Goal: Task Accomplishment & Management: Use online tool/utility

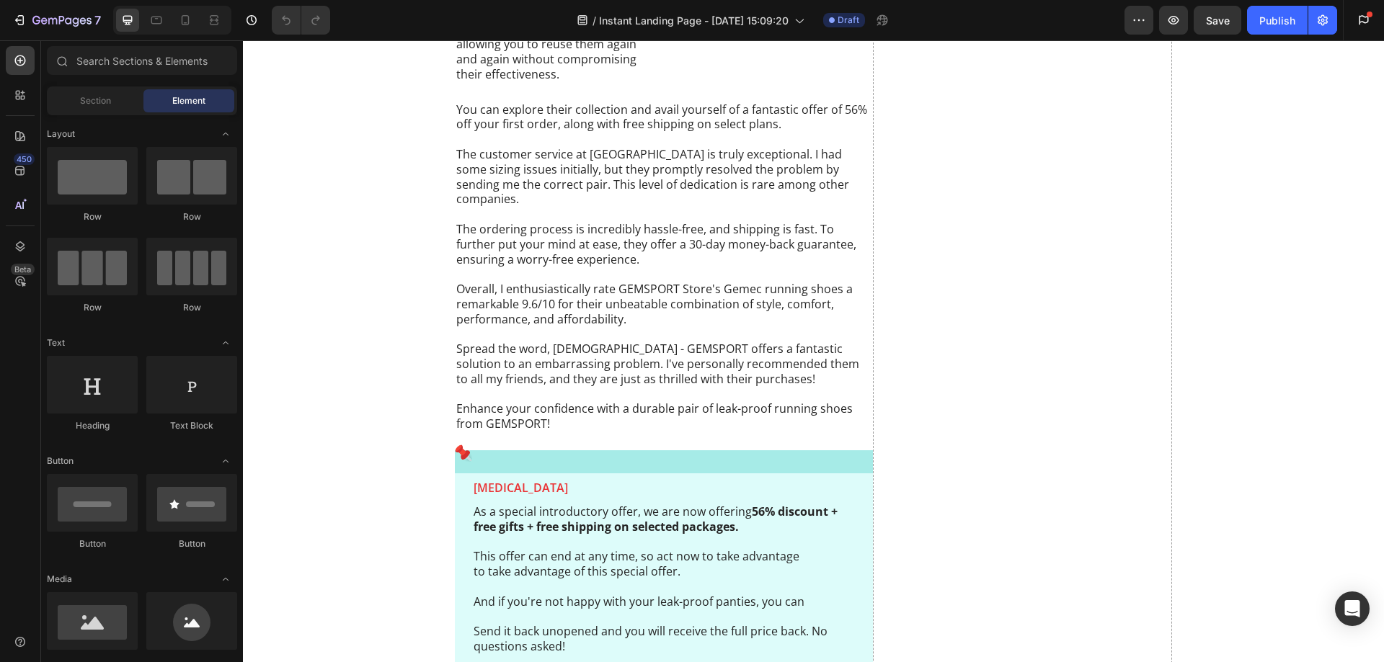
scroll to position [5093, 0]
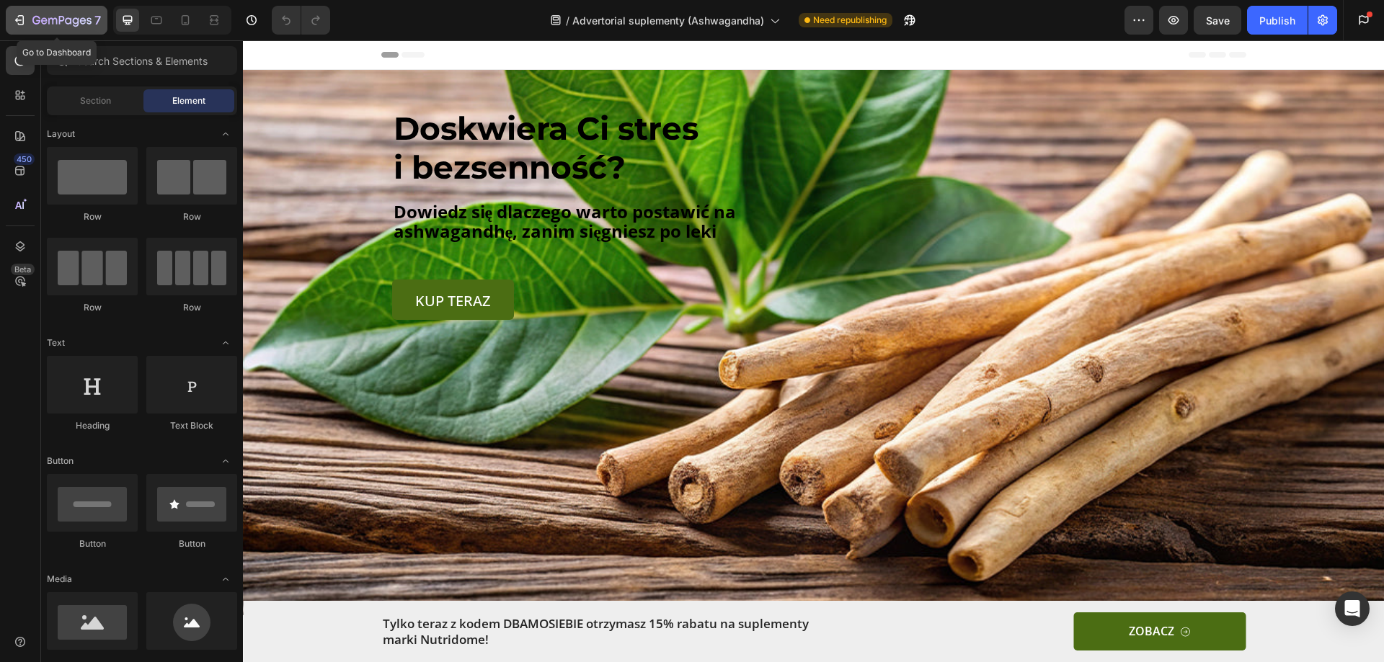
click at [25, 19] on icon "button" at bounding box center [19, 20] width 14 height 14
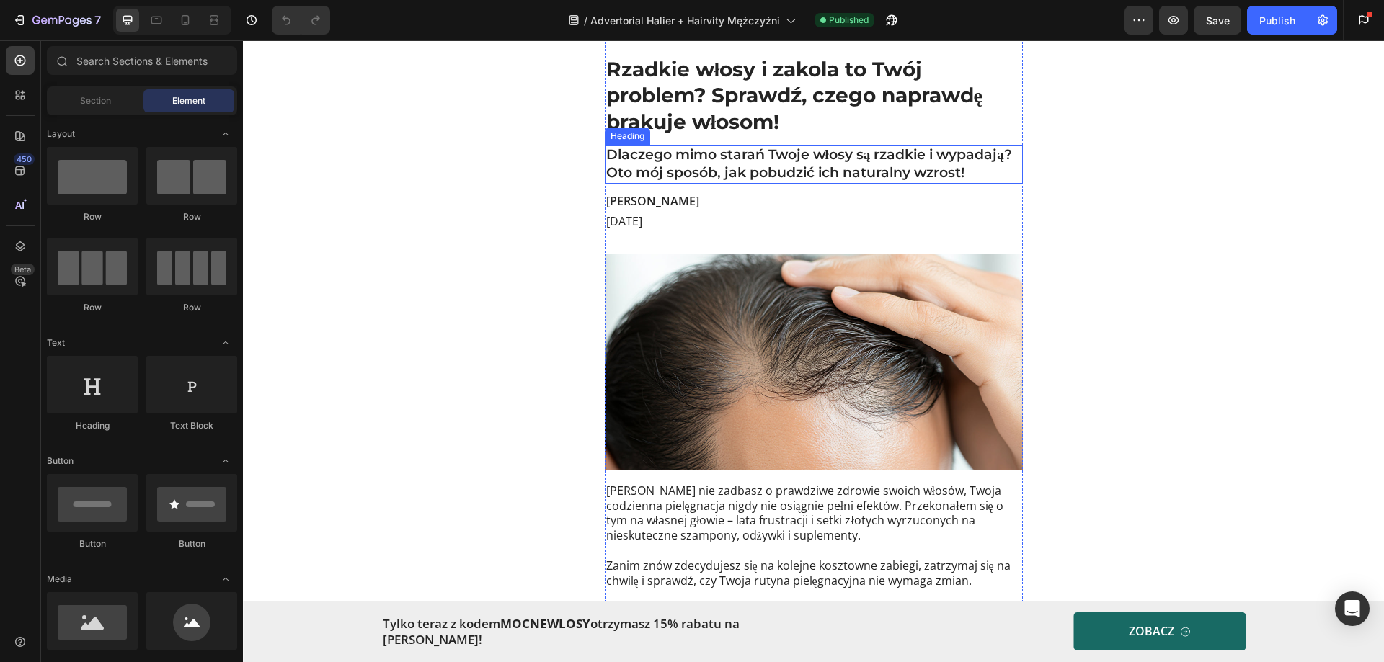
scroll to position [72, 0]
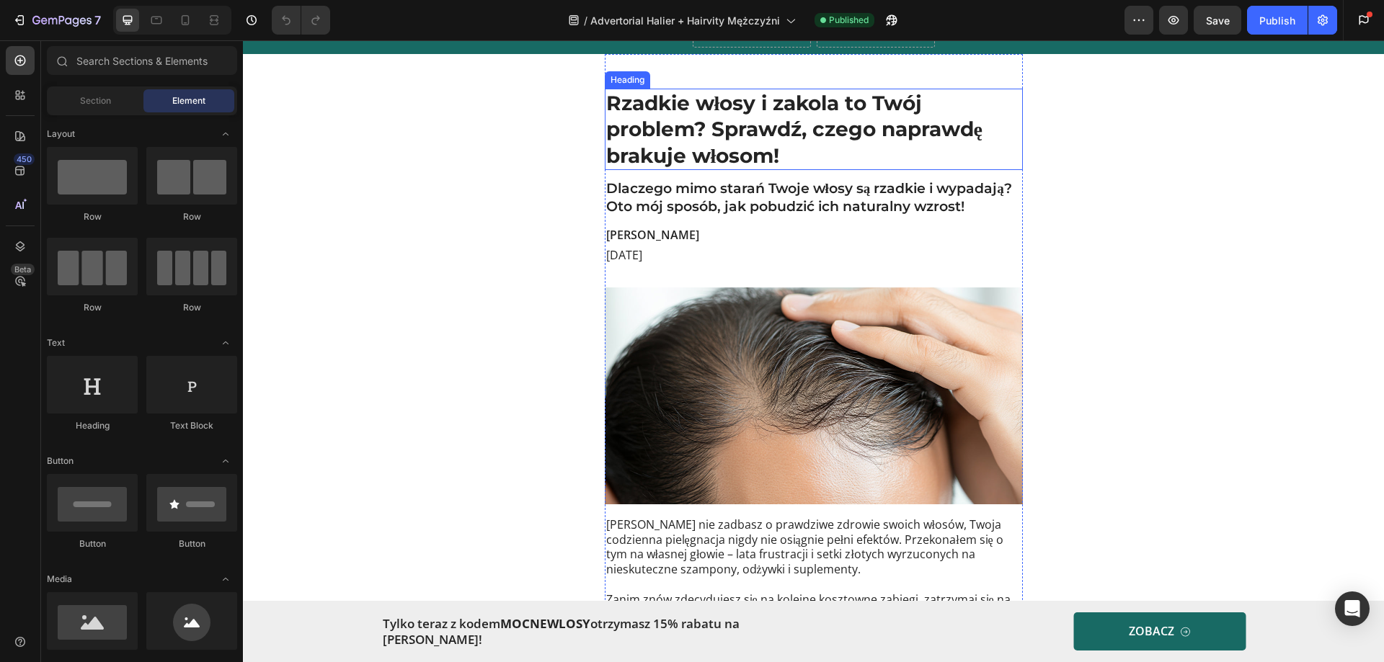
click at [700, 133] on h1 "Rzadkie włosy i zakola to Twój problem? Sprawdź, czego naprawdę brakuje włosom!" at bounding box center [814, 129] width 418 height 81
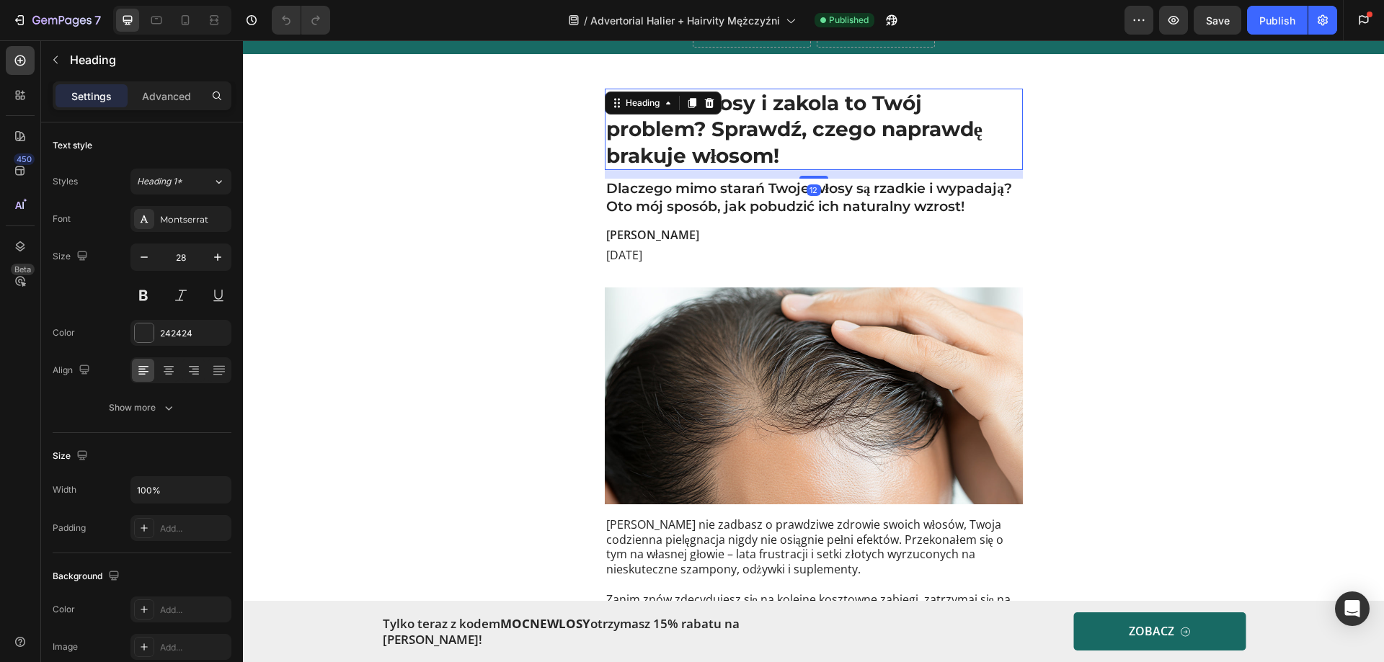
click at [793, 150] on h1 "Rzadkie włosy i zakola to Twój problem? Sprawdź, czego naprawdę brakuje włosom!" at bounding box center [814, 129] width 418 height 81
click at [766, 144] on p "Rzadkie włosy i zakola to Twój problem? Sprawdź, czego naprawdę brakuje włosom!" at bounding box center [813, 129] width 415 height 79
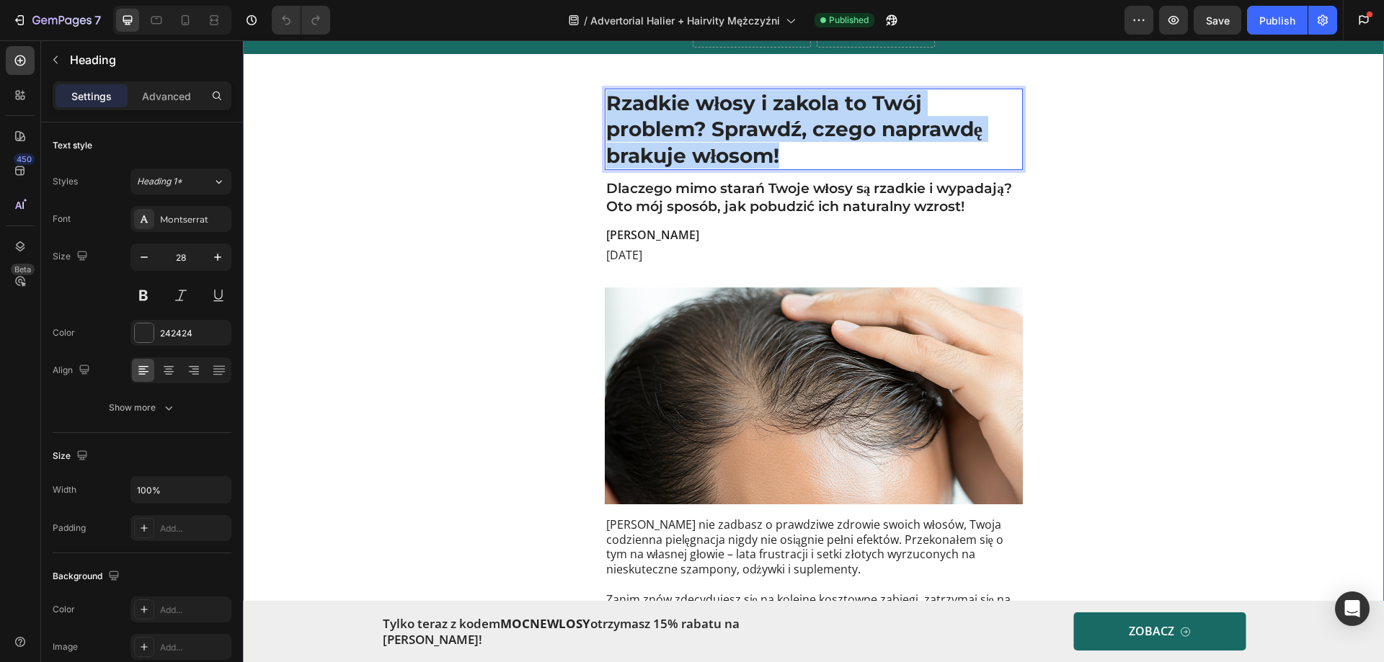
drag, startPoint x: 788, startPoint y: 151, endPoint x: 645, endPoint y: 121, distance: 146.4
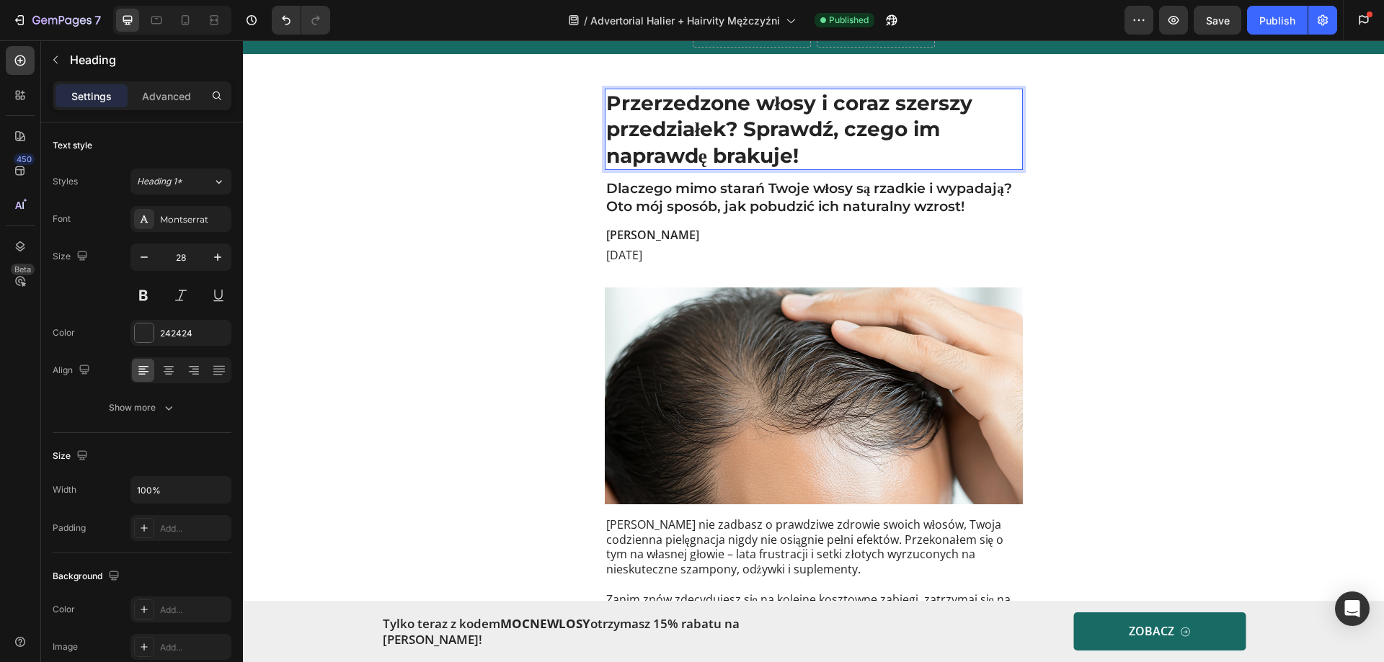
click at [933, 108] on p "Przerzedzone włosy i coraz szerszy przedziałek? Sprawdź, czego im naprawdę brak…" at bounding box center [813, 129] width 415 height 79
click at [933, 107] on p "Przerzedzone włosy i coraz szerszy przedziałek? Sprawdź, czego im naprawdę brak…" at bounding box center [813, 129] width 415 height 79
click at [743, 136] on p "Przerzedzone włosy i coraz większe zakola przedziałek? Sprawdź, czego im napraw…" at bounding box center [813, 129] width 415 height 79
click at [743, 135] on p "Przerzedzone włosy i coraz większe zakola przedziałek? Sprawdź, czego im napraw…" at bounding box center [813, 129] width 415 height 79
click at [872, 131] on p "Przerzedzone włosy i coraz większe zakola? Sprawdź, czego im naprawdę brakuje!" at bounding box center [813, 129] width 415 height 79
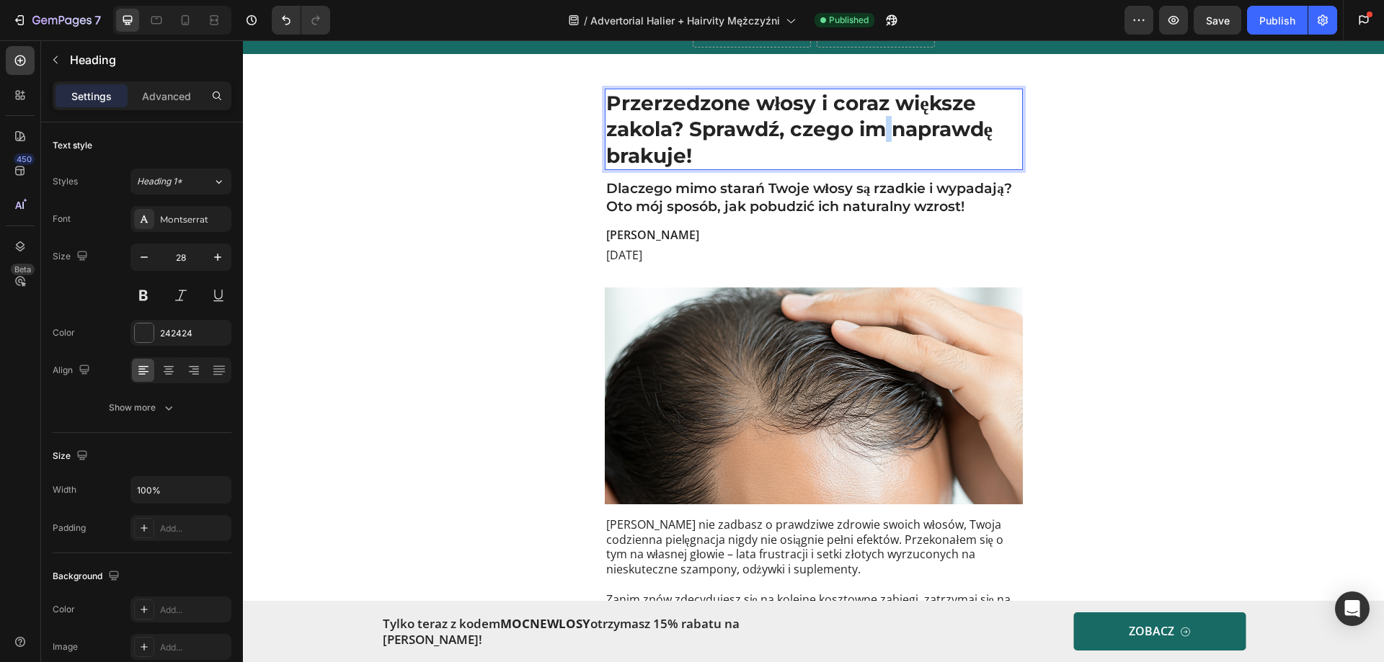
click at [872, 131] on p "Przerzedzone włosy i coraz większe zakola? Sprawdź, czego im naprawdę brakuje!" at bounding box center [813, 129] width 415 height 79
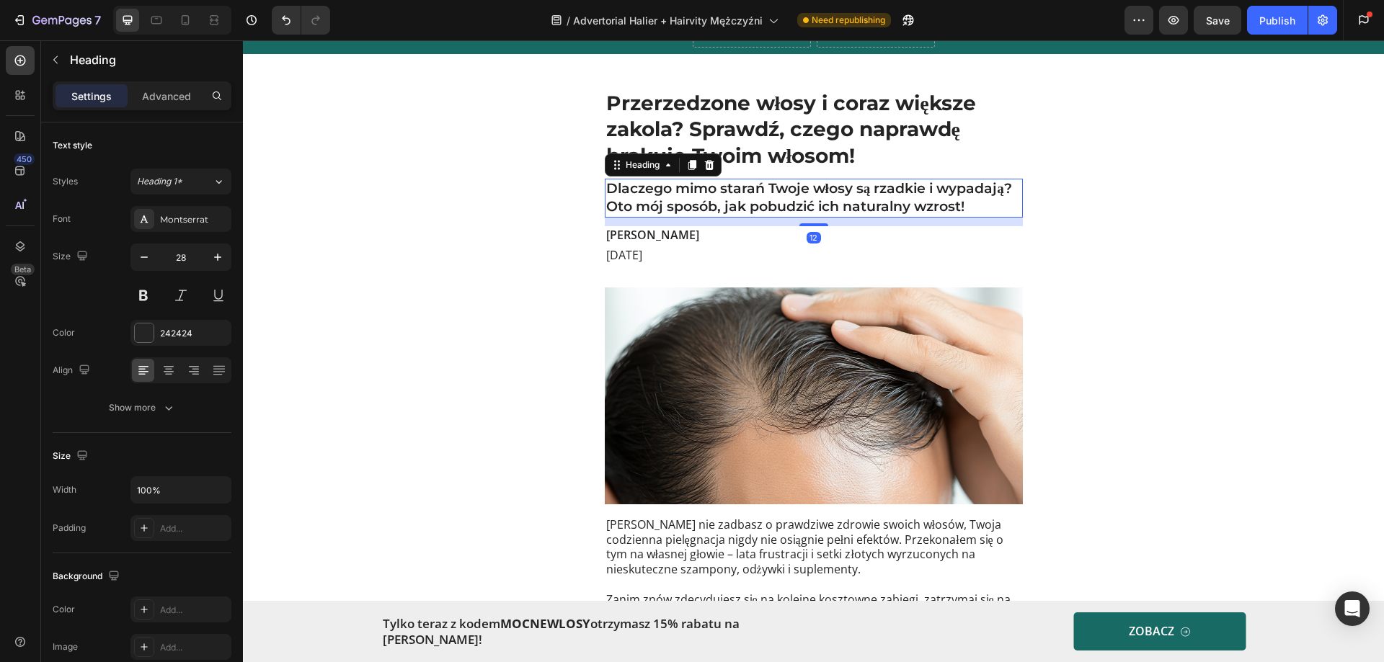
drag, startPoint x: 667, startPoint y: 200, endPoint x: 694, endPoint y: 202, distance: 27.5
click at [667, 200] on h2 "Dlaczego mimo starań Twoje włosy są rzadkie i wypadają? Oto mój sposób, jak pob…" at bounding box center [814, 198] width 418 height 38
click at [694, 201] on h2 "Dlaczego mimo starań Twoje włosy są rzadkie i wypadają? Oto mój sposób, jak pob…" at bounding box center [814, 198] width 418 height 38
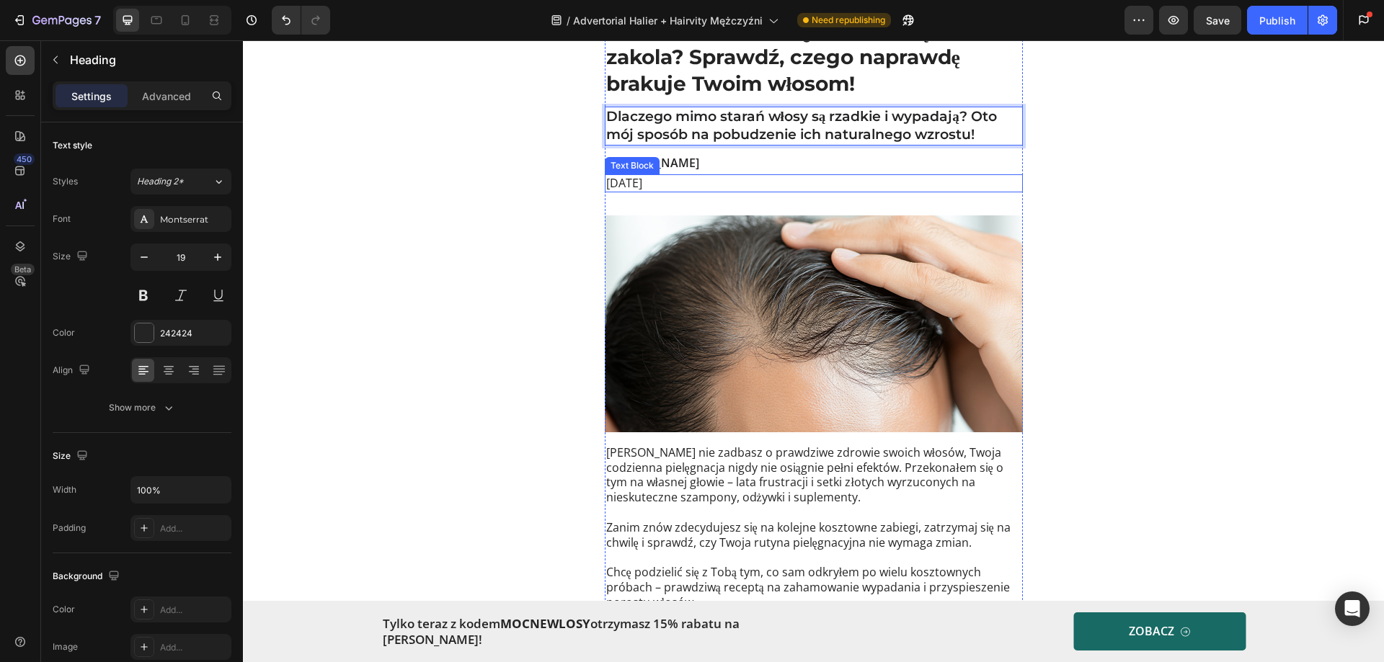
scroll to position [288, 0]
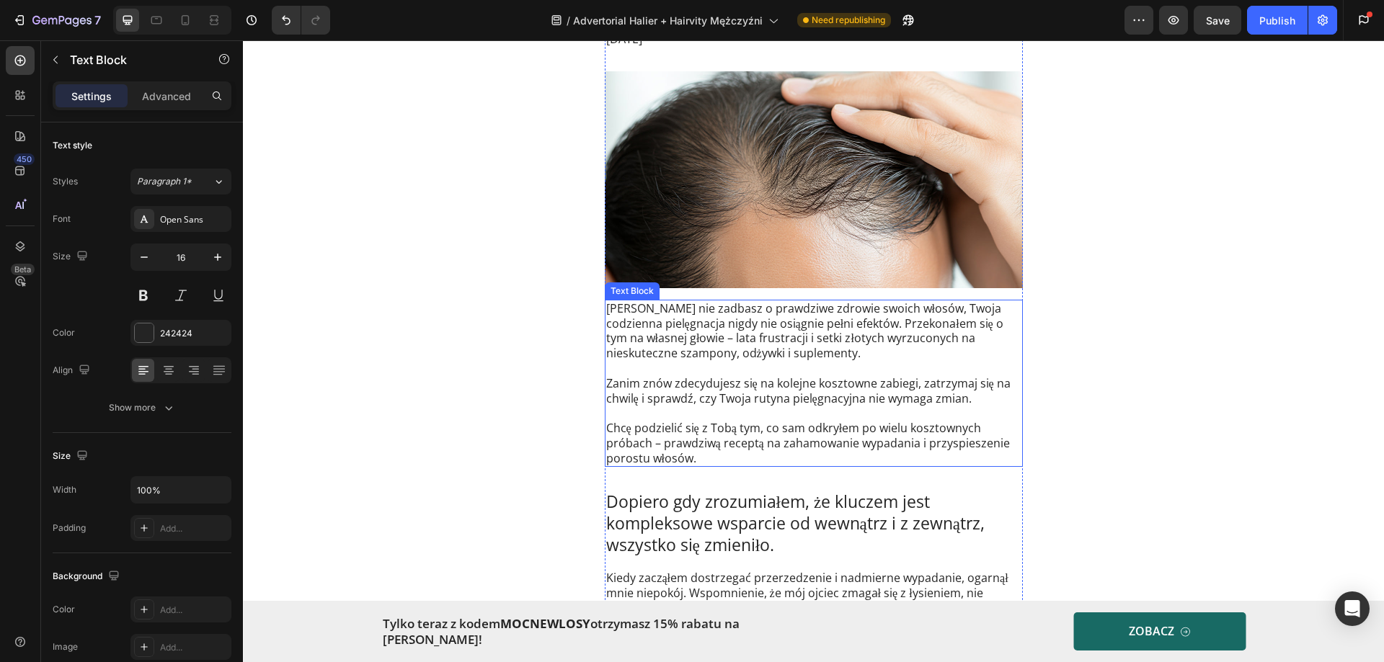
drag, startPoint x: 689, startPoint y: 327, endPoint x: 687, endPoint y: 342, distance: 14.6
click at [690, 327] on p "Dopóki nie zadbasz o prawdziwe zdrowie swoich włosów, Twoja codzienna pielęgnac…" at bounding box center [813, 331] width 415 height 60
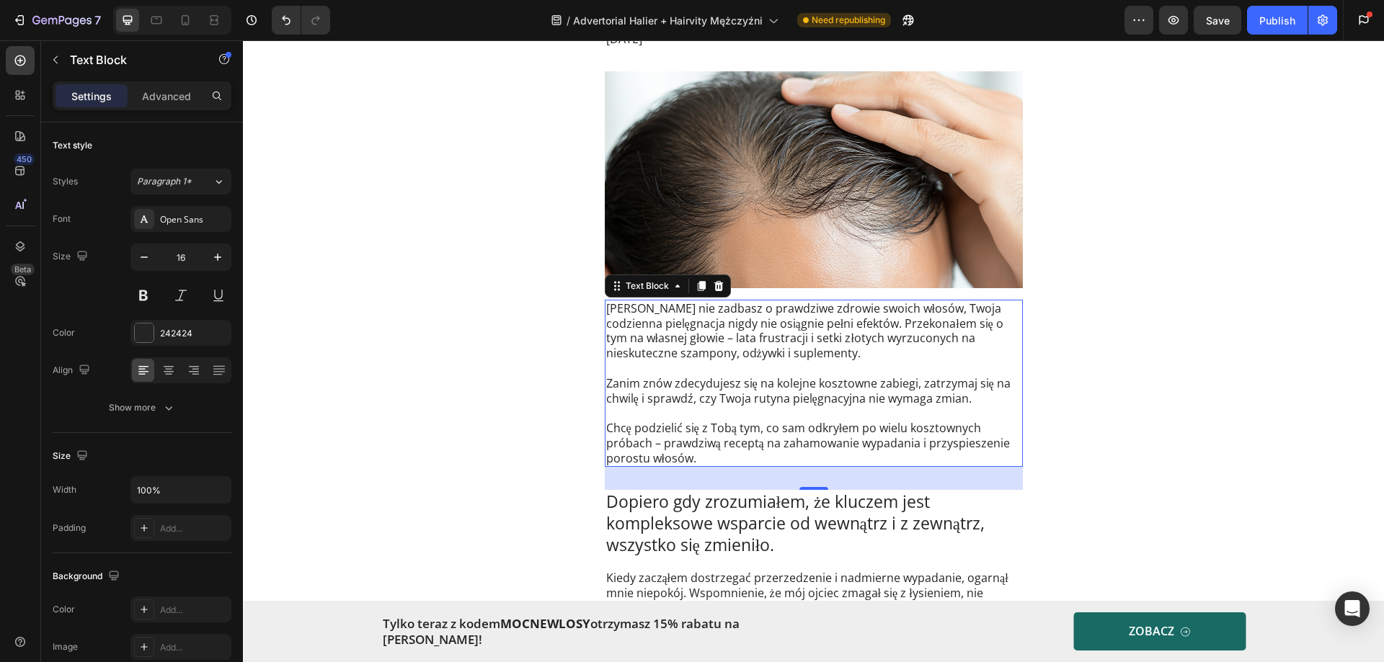
scroll to position [360, 0]
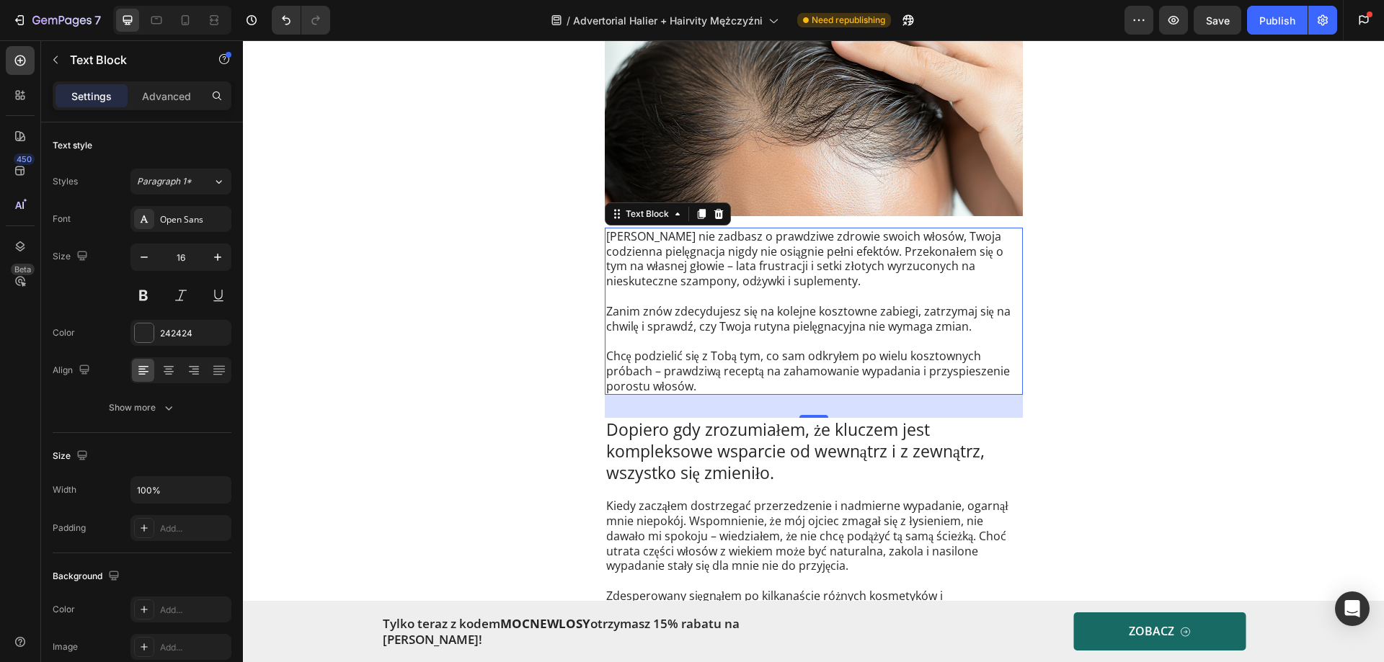
click at [708, 355] on p "Chcę podzielić się z Tobą tym, co sam odkryłem po wielu kosztownych próbach – p…" at bounding box center [813, 371] width 415 height 45
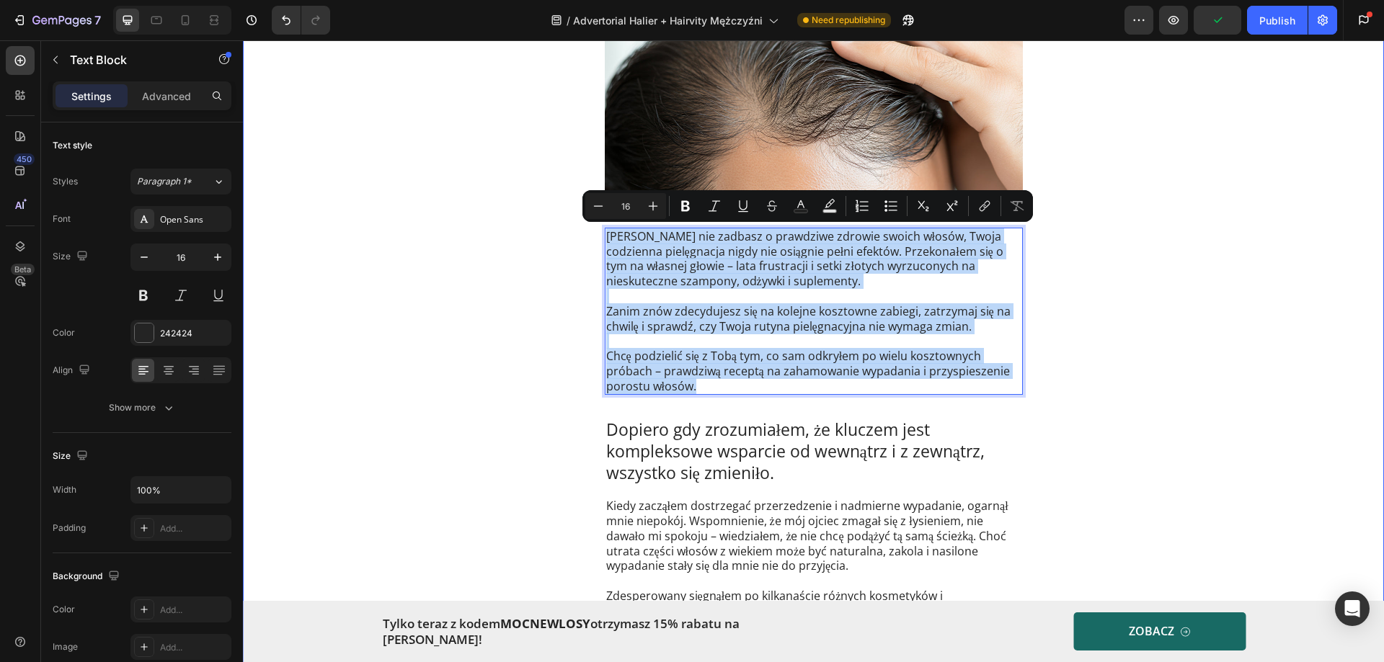
drag, startPoint x: 698, startPoint y: 382, endPoint x: 596, endPoint y: 242, distance: 172.8
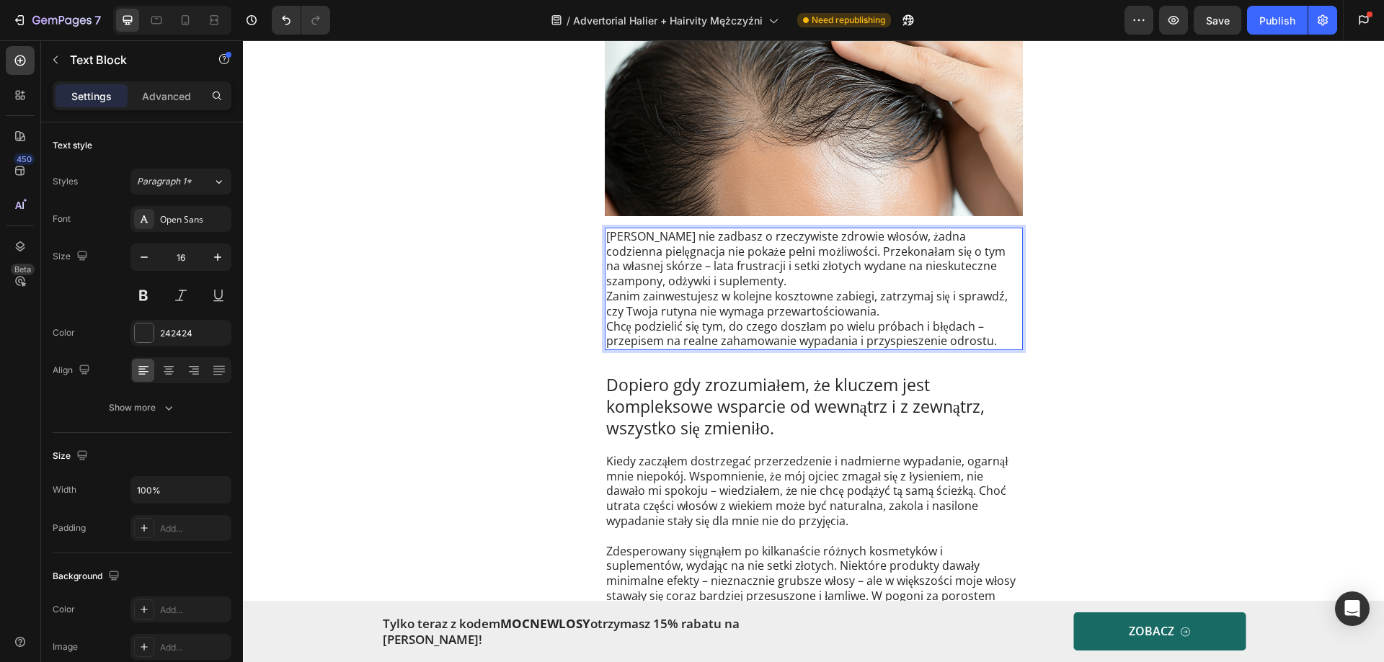
click at [734, 279] on p "Dopóki nie zadbasz o rzeczywiste zdrowie włosów, żadna codzienna pielęgnacja ni…" at bounding box center [813, 259] width 415 height 60
click at [734, 288] on p "Dopóki nie zadbasz o rzeczywiste zdrowie włosów, żadna codzienna pielęgnacja ni…" at bounding box center [813, 259] width 415 height 60
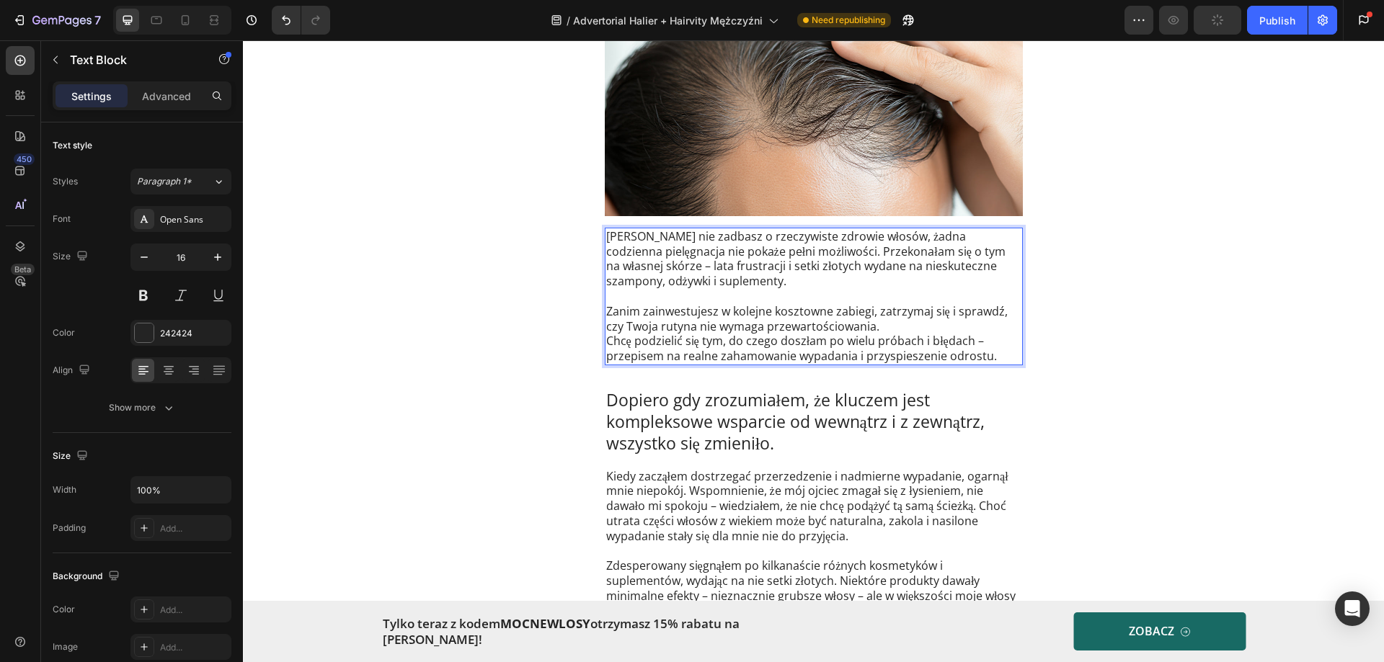
click at [888, 331] on p "Zanim zainwestujesz w kolejne kosztowne zabiegi, zatrzymaj się i sprawdź, czy T…" at bounding box center [813, 319] width 415 height 30
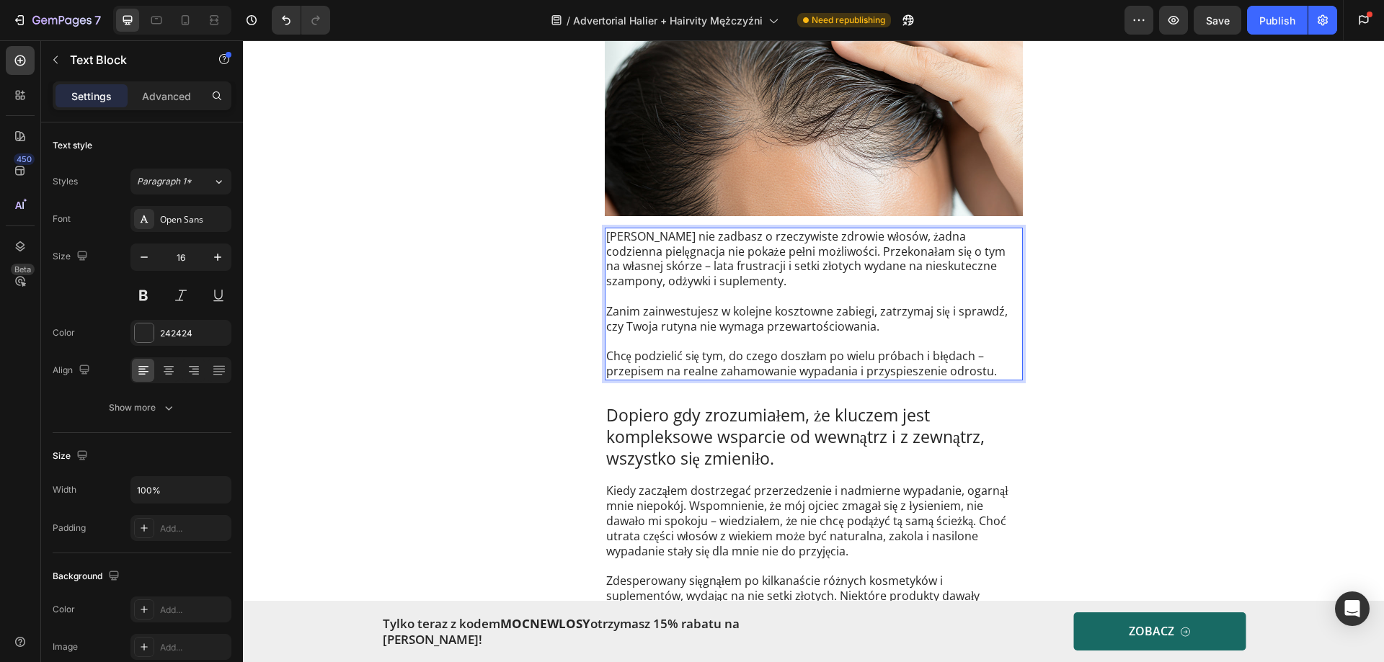
click at [757, 235] on p "Dopóki nie zadbasz o rzeczywiste zdrowie włosów, żadna codzienna pielęgnacja ni…" at bounding box center [813, 259] width 415 height 60
click at [798, 238] on p "Dopóki nie zadbasz o rzeczywiste zdrowie włosów, żadna codzienna pielęgnacja ni…" at bounding box center [813, 259] width 415 height 60
click at [832, 274] on p "Dopóki nie zadbasz o rzeczywiste potrzeby włosów, żadna codzienna pielęgnacja n…" at bounding box center [813, 259] width 415 height 60
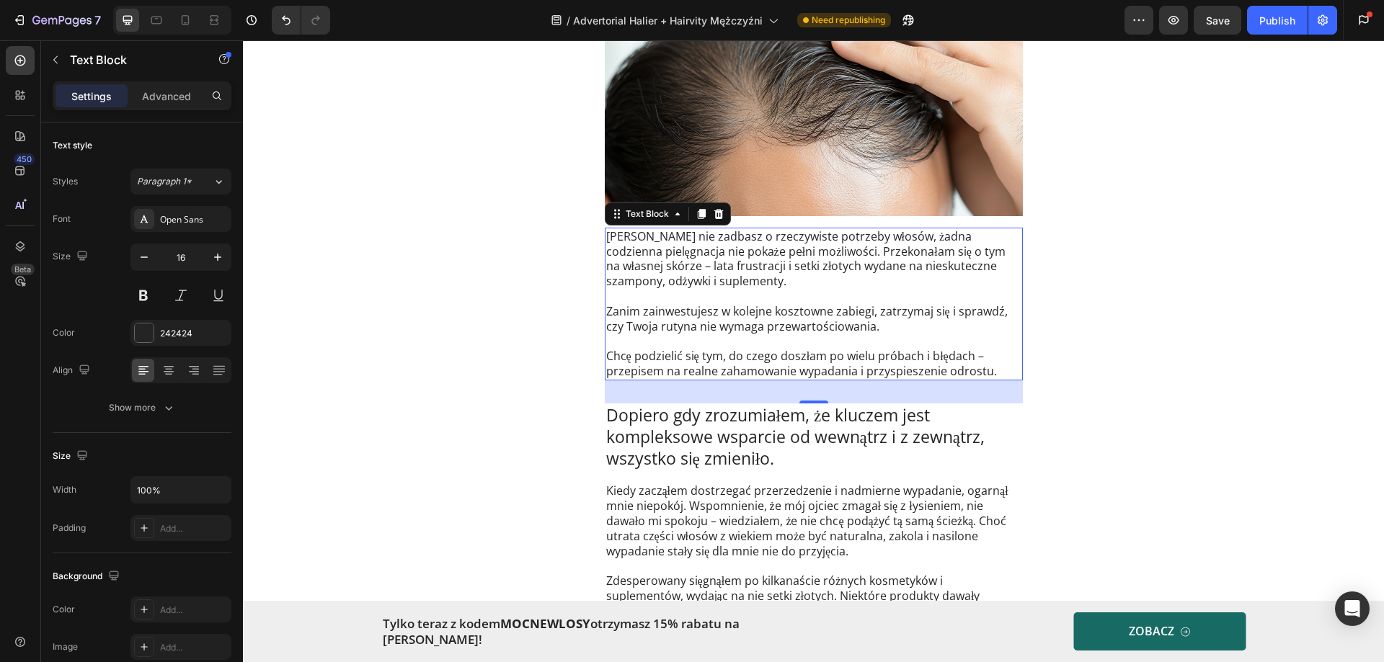
click at [749, 304] on p "Zanim zainwestujesz w kolejne kosztowne zabiegi, zatrzymaj się i sprawdź, czy T…" at bounding box center [813, 319] width 415 height 30
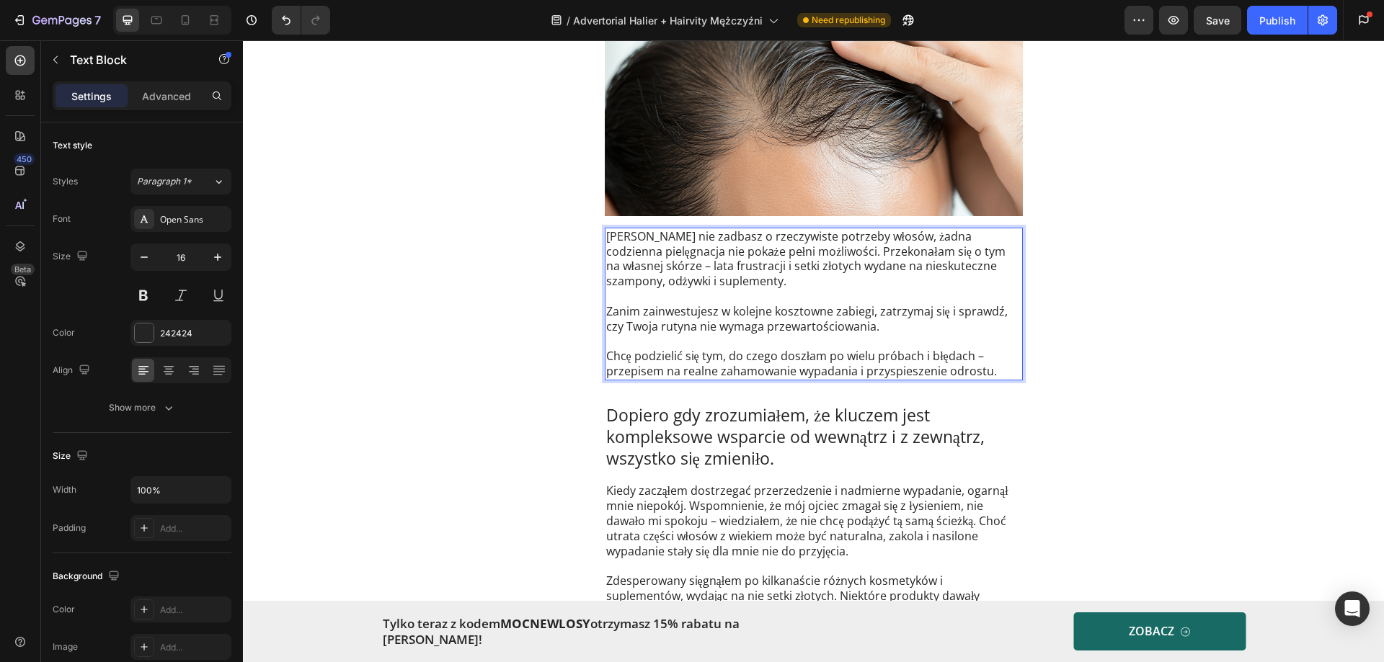
click at [830, 310] on p "Zanim zainwestujesz w kolejne kosztowne zabiegi, zatrzymaj się i sprawdź, czy T…" at bounding box center [813, 319] width 415 height 30
click at [903, 318] on p "Zanim zainwestujesz w kolejne kosztowne zabiegi, zatrzymaj się i sprawdź, czy T…" at bounding box center [813, 319] width 415 height 30
click at [790, 331] on p "Zanim zainwestujesz w kolejne kosztowne zabiegi, zatrzymaj się i sprawdź, czy T…" at bounding box center [813, 319] width 415 height 30
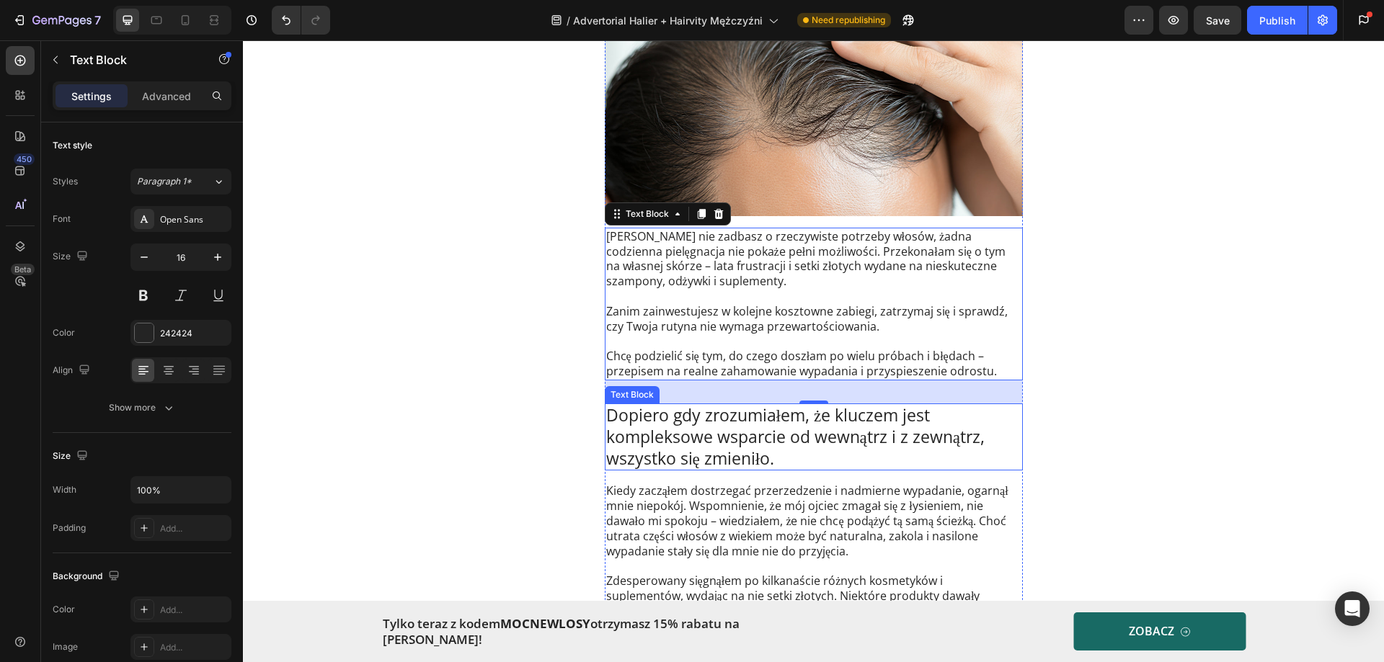
click at [667, 433] on p "Dopiero gdy zrozumiałem, że kluczem jest kompleksowe wsparcie od wewnątrz i z z…" at bounding box center [813, 437] width 415 height 65
click at [700, 307] on p "Zanim zainwestujesz w kolejne kosztowne zabiegi, zatrzymaj się i sprawdź, czy T…" at bounding box center [813, 319] width 415 height 30
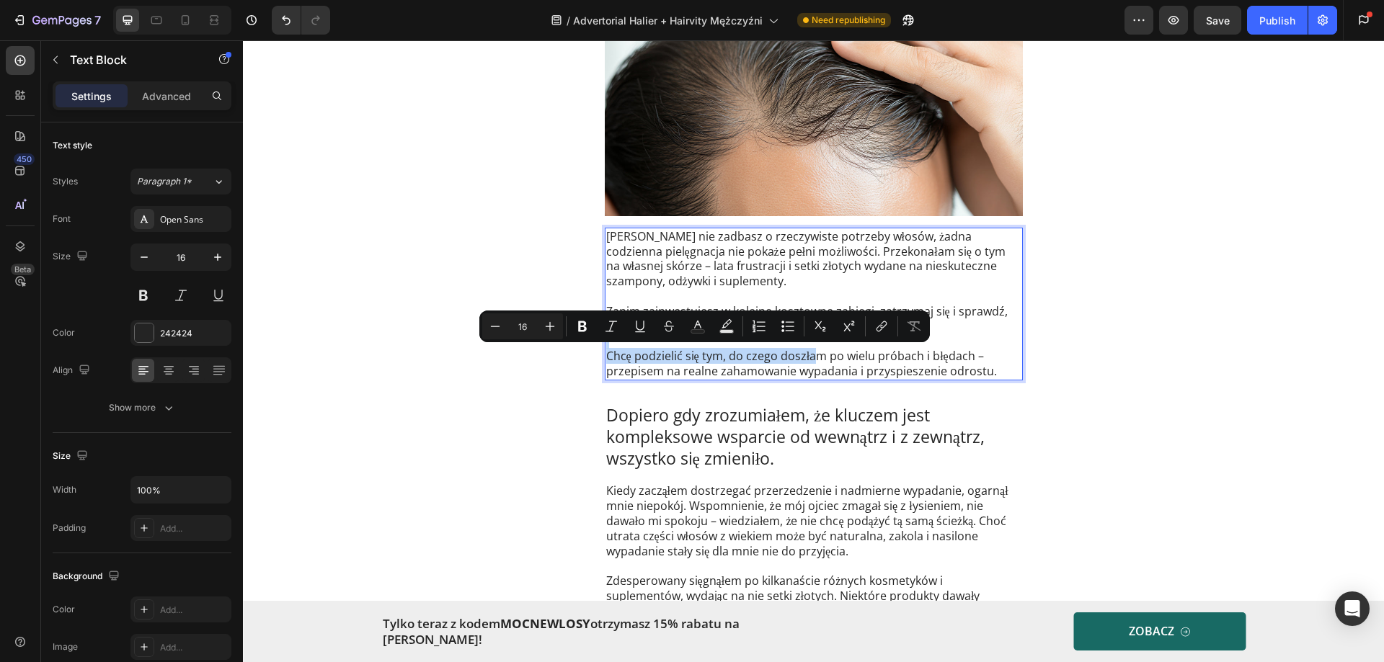
drag, startPoint x: 806, startPoint y: 355, endPoint x: 791, endPoint y: 365, distance: 17.8
click at [806, 356] on p "Chcę podzielić się tym, do czego doszłam po wielu próbach i błędach – przepisem…" at bounding box center [813, 364] width 415 height 30
click at [745, 353] on p "Chcę podzielić się tym, do czego doszłam po wielu próbach i błędach – przepisem…" at bounding box center [813, 364] width 415 height 30
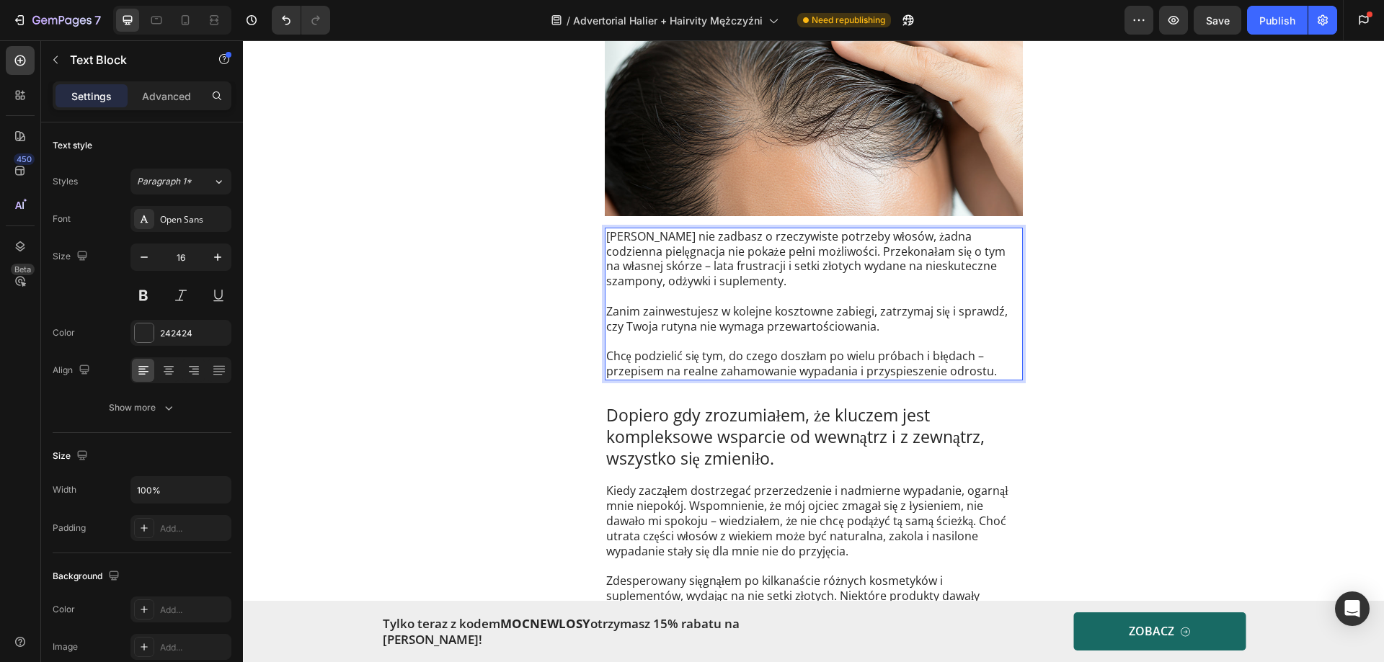
click at [789, 357] on p "Chcę podzielić się tym, do czego doszłam po wielu próbach i błędach – przepisem…" at bounding box center [813, 364] width 415 height 30
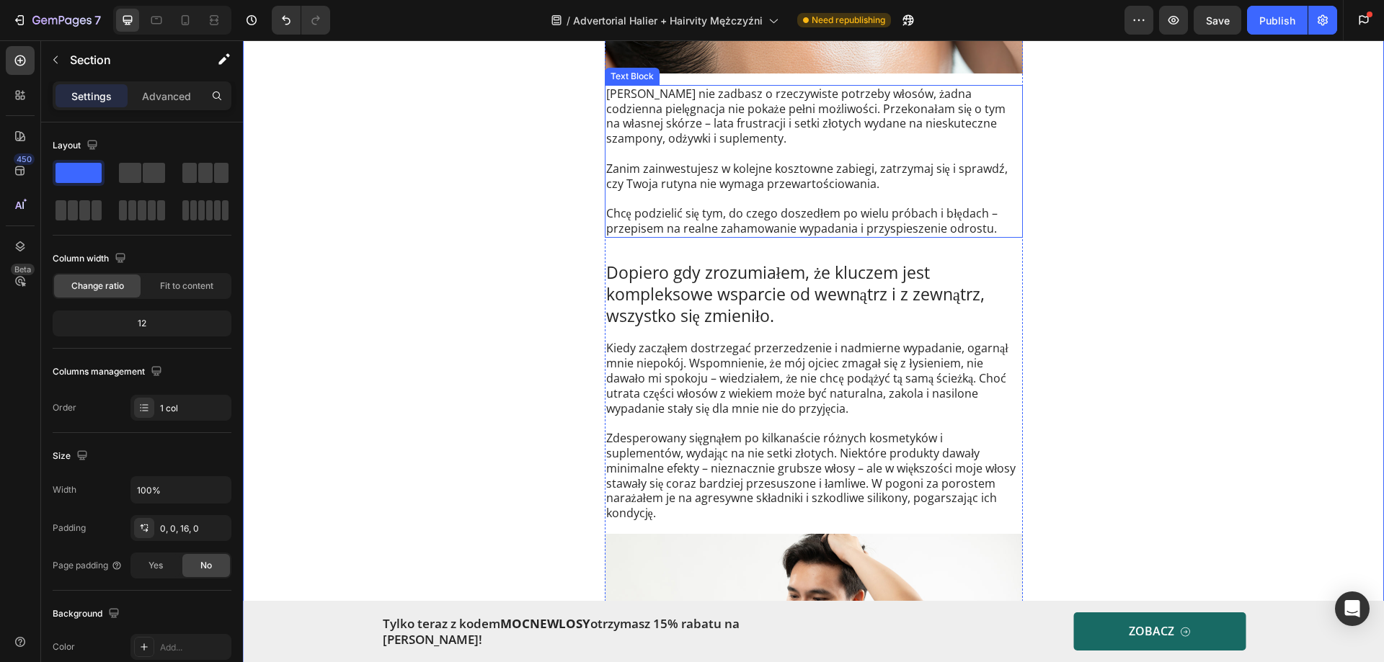
scroll to position [504, 0]
click at [865, 126] on p "Dopóki nie zadbasz o rzeczywiste potrzeby włosów, żadna codzienna pielęgnacja n…" at bounding box center [813, 115] width 415 height 60
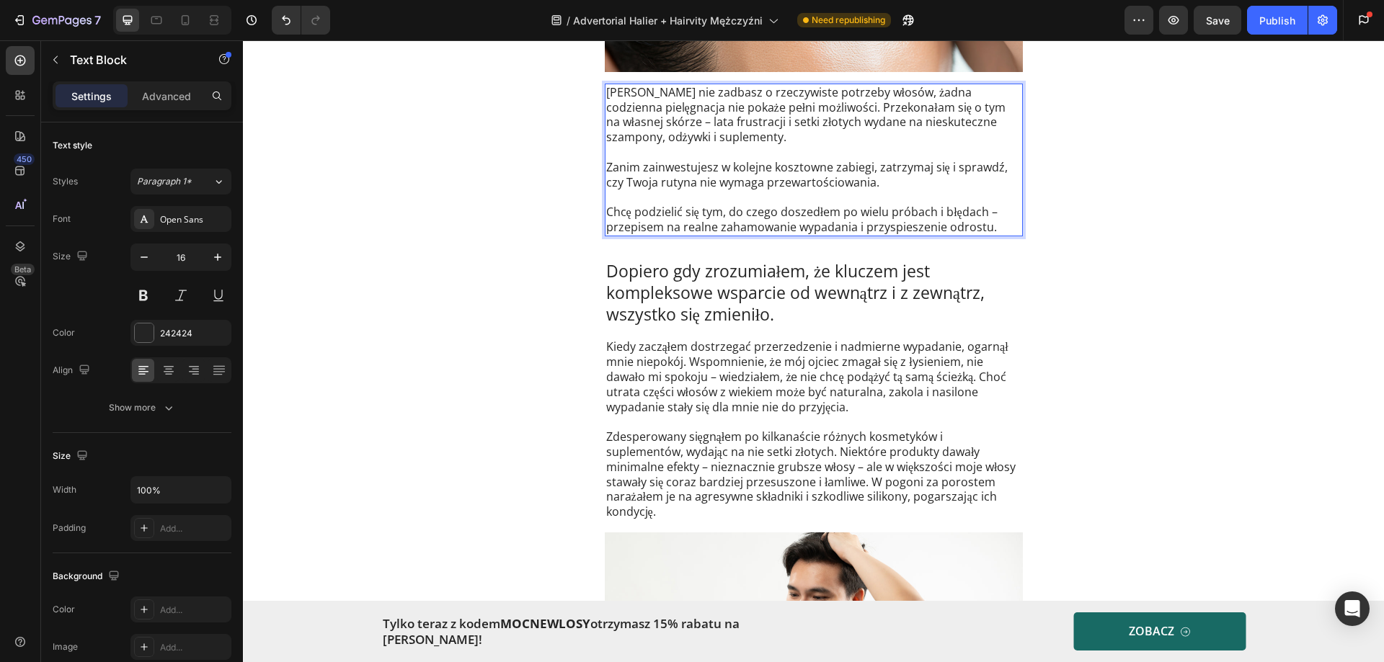
click at [878, 112] on p "Dopóki nie zadbasz o rzeczywiste potrzeby włosów, żadna codzienna pielęgnacja n…" at bounding box center [813, 115] width 415 height 60
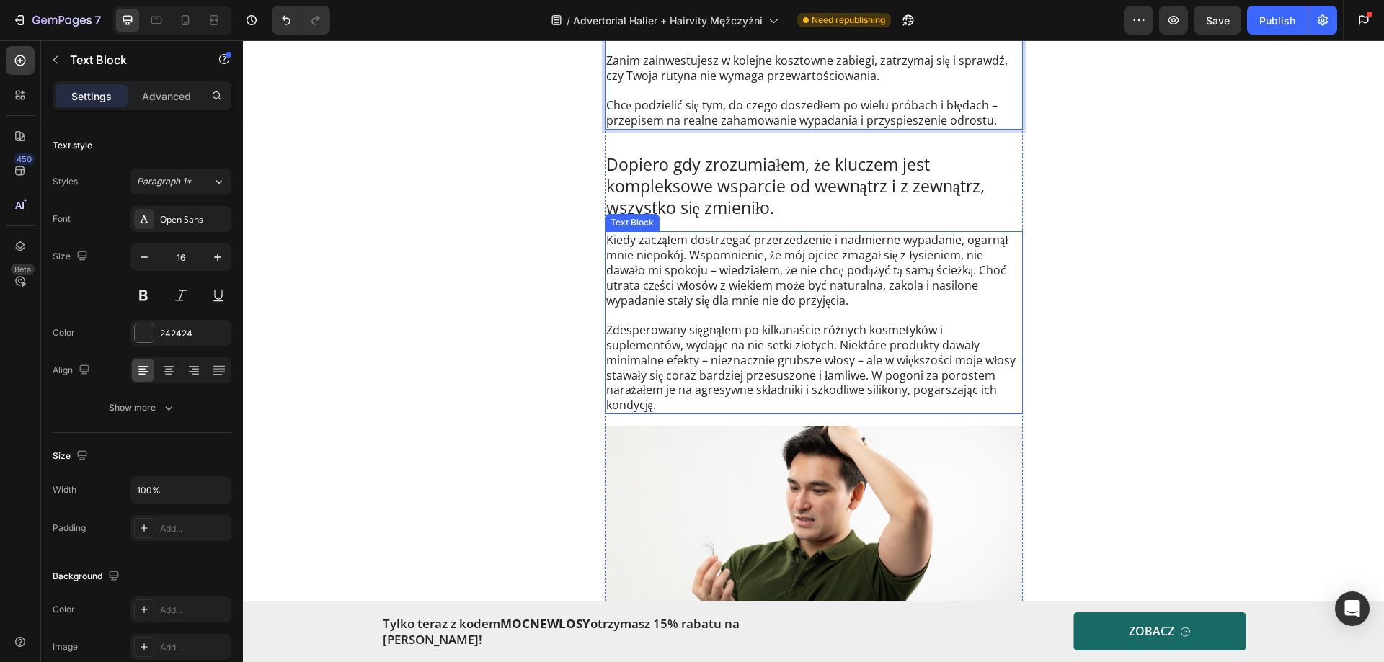
scroll to position [577, 0]
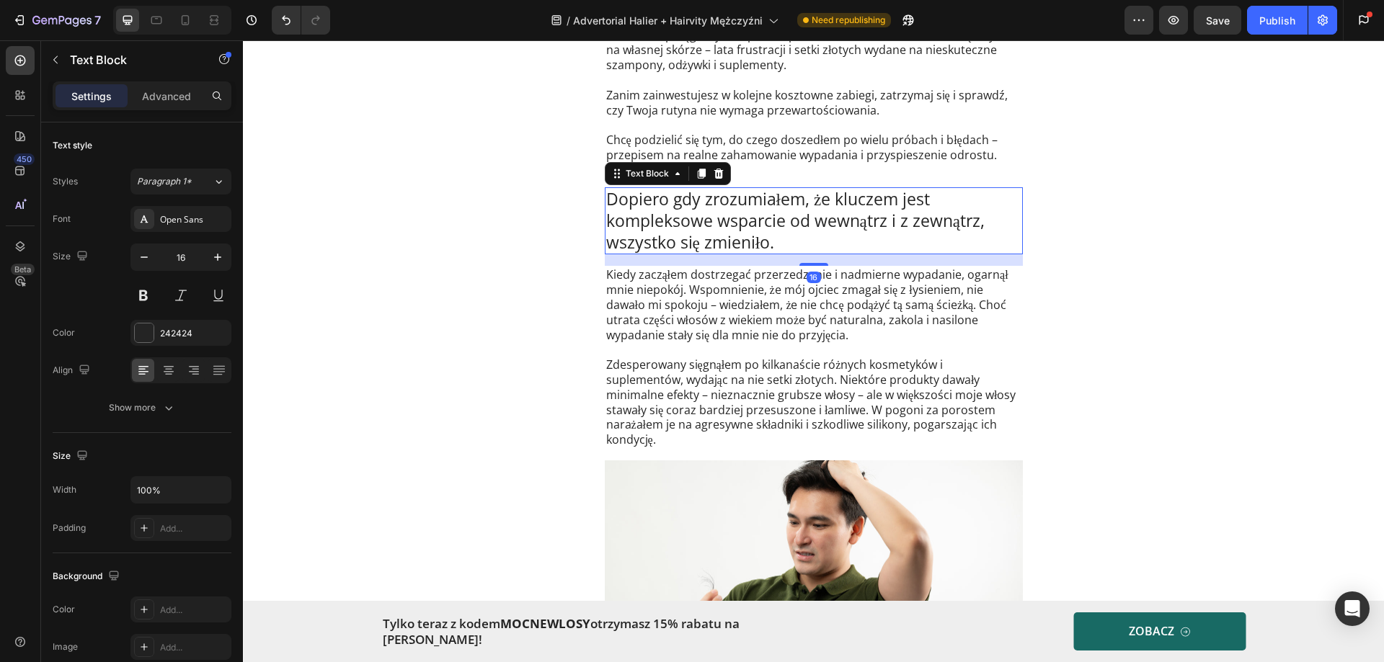
drag, startPoint x: 729, startPoint y: 220, endPoint x: 765, endPoint y: 220, distance: 35.3
click at [729, 221] on p "Dopiero gdy zrozumiałem, że kluczem jest kompleksowe wsparcie od wewnątrz i z z…" at bounding box center [813, 221] width 415 height 65
drag, startPoint x: 765, startPoint y: 220, endPoint x: 768, endPoint y: 227, distance: 8.1
click at [766, 221] on p "Dopiero gdy zrozumiałem, że kluczem jest kompleksowe wsparcie od wewnątrz i z z…" at bounding box center [813, 221] width 415 height 65
click at [766, 236] on p "Dopiero gdy zrozumiałem, że kluczem jest kompleksowe wsparcie od wewnątrz i z z…" at bounding box center [813, 221] width 415 height 65
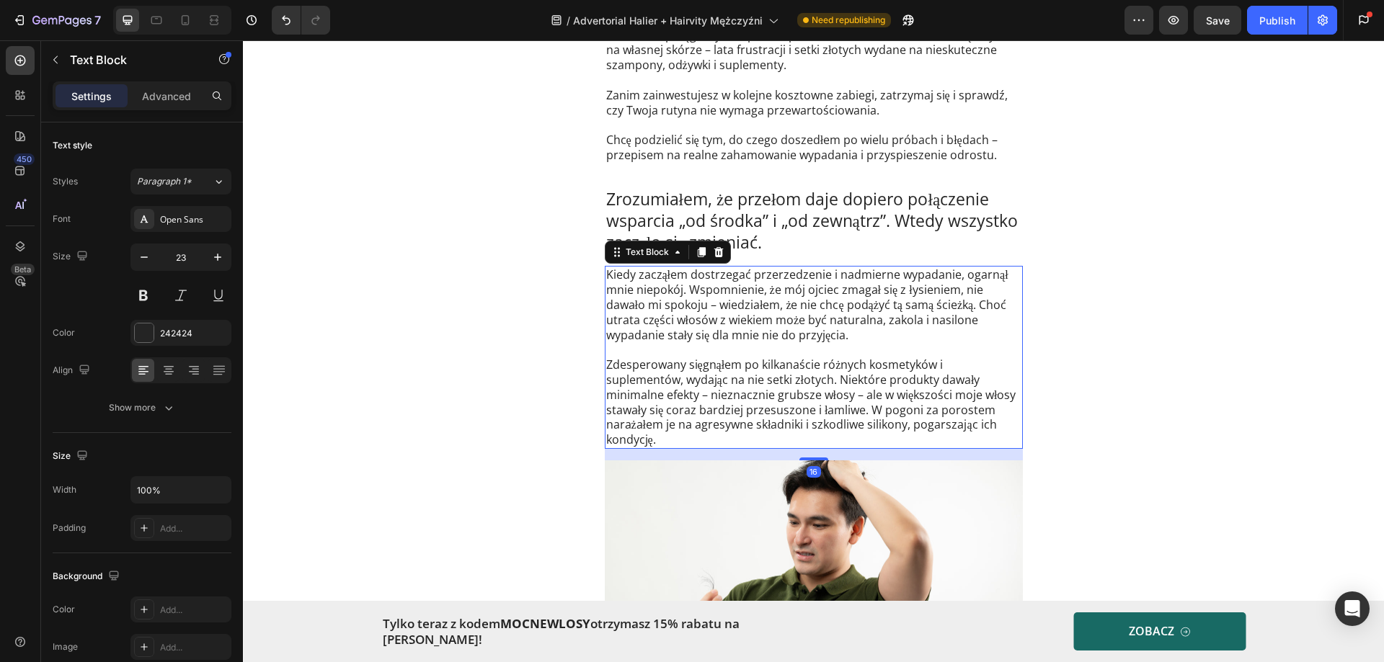
click at [739, 313] on p "Kiedy zacząłem dostrzegać przerzedzenie i nadmierne wypadanie, ogarnął mnie nie…" at bounding box center [813, 304] width 415 height 75
click at [775, 321] on p "Kiedy zacząłem dostrzegać przerzedzenie i nadmierne wypadanie, ogarnął mnie nie…" at bounding box center [813, 304] width 415 height 75
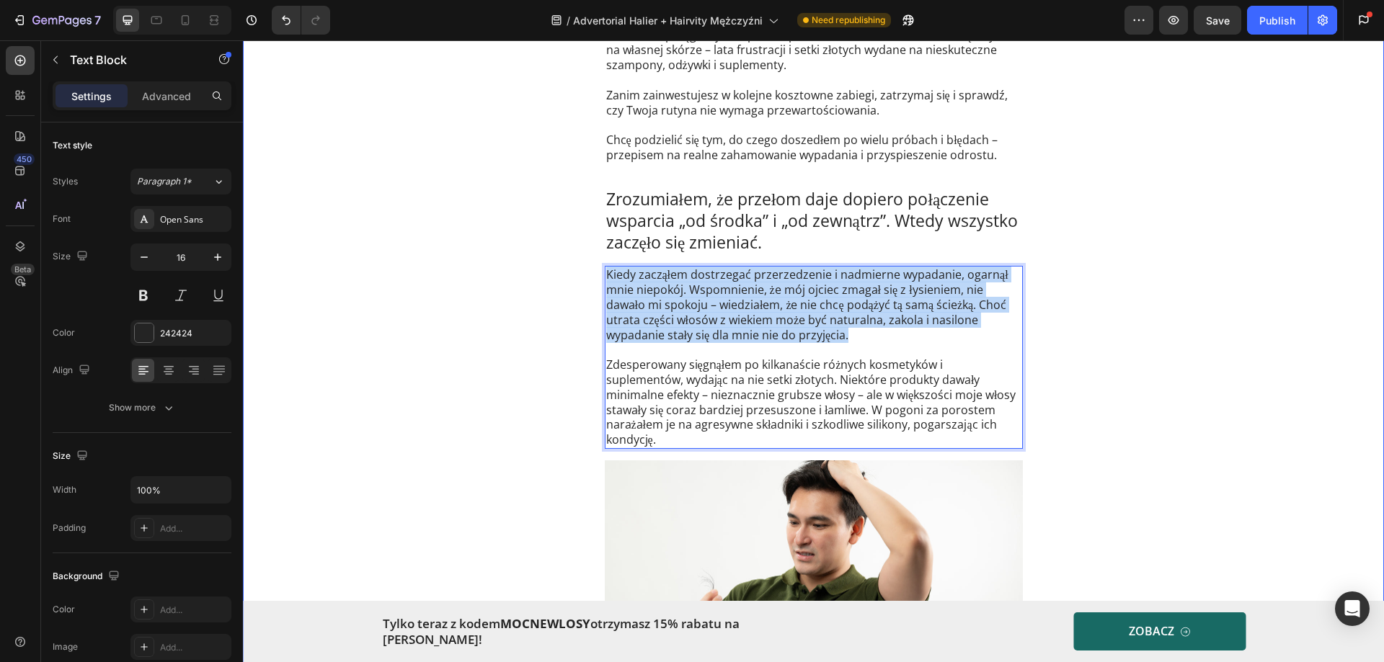
drag, startPoint x: 849, startPoint y: 336, endPoint x: 575, endPoint y: 274, distance: 280.8
click at [575, 274] on div "Drop element here Drop element here Row Przerzedzone włosy i coraz większe zako…" at bounding box center [813, 536] width 1141 height 2087
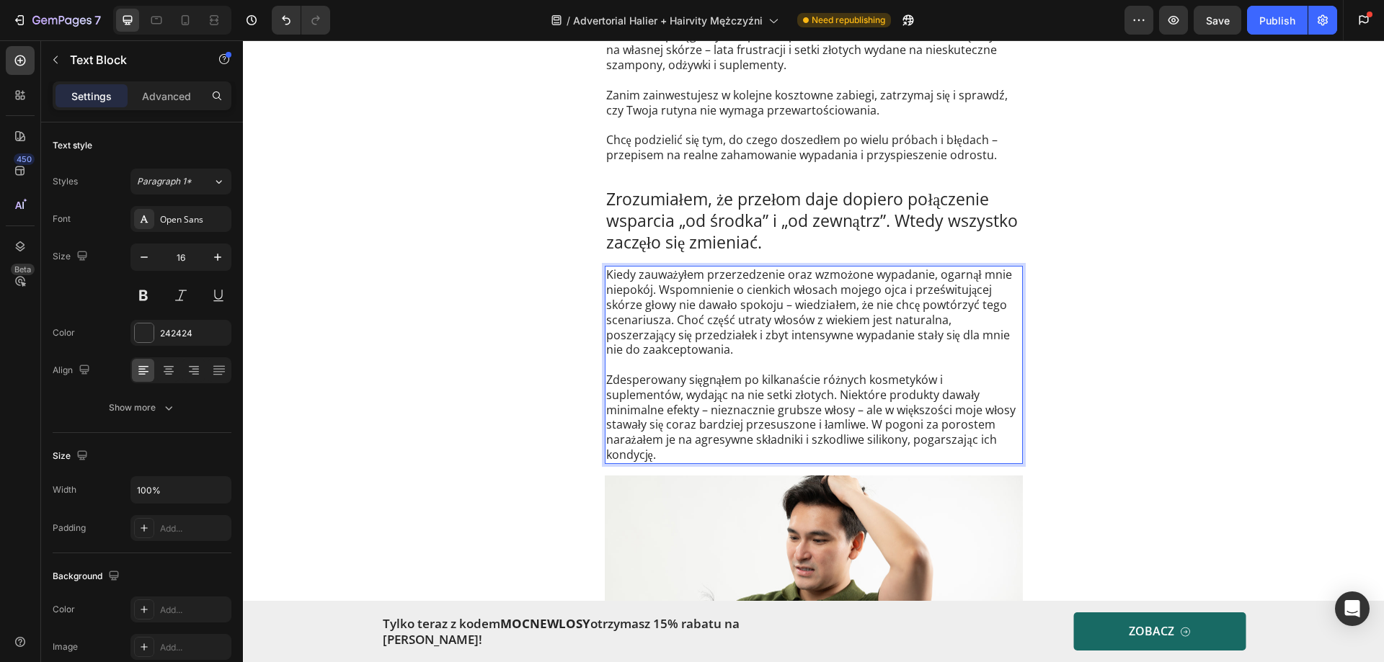
click at [620, 398] on p "Zdesperowany sięgnąłem po kilkanaście różnych kosmetyków i suplementów, wydając…" at bounding box center [813, 418] width 415 height 90
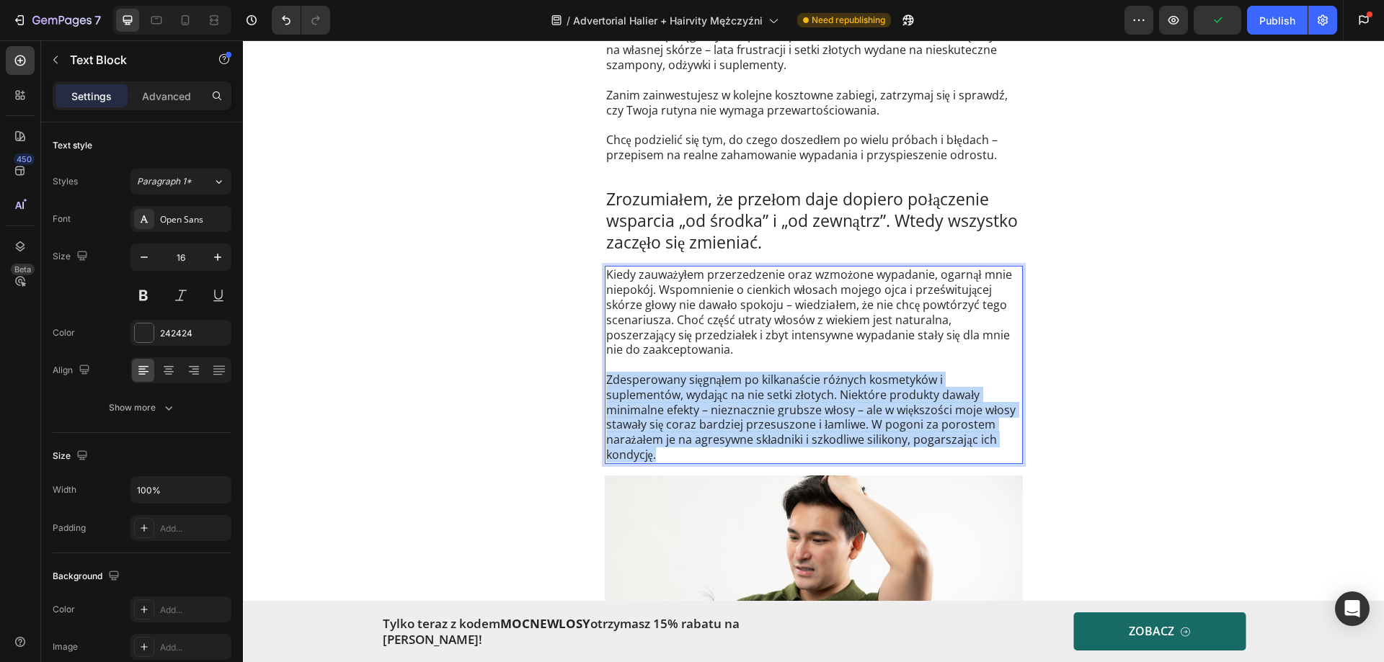
drag, startPoint x: 602, startPoint y: 380, endPoint x: 706, endPoint y: 450, distance: 124.9
click at [706, 450] on p "Zdesperowany sięgnąłem po kilkanaście różnych kosmetyków i suplementów, wydając…" at bounding box center [813, 418] width 415 height 90
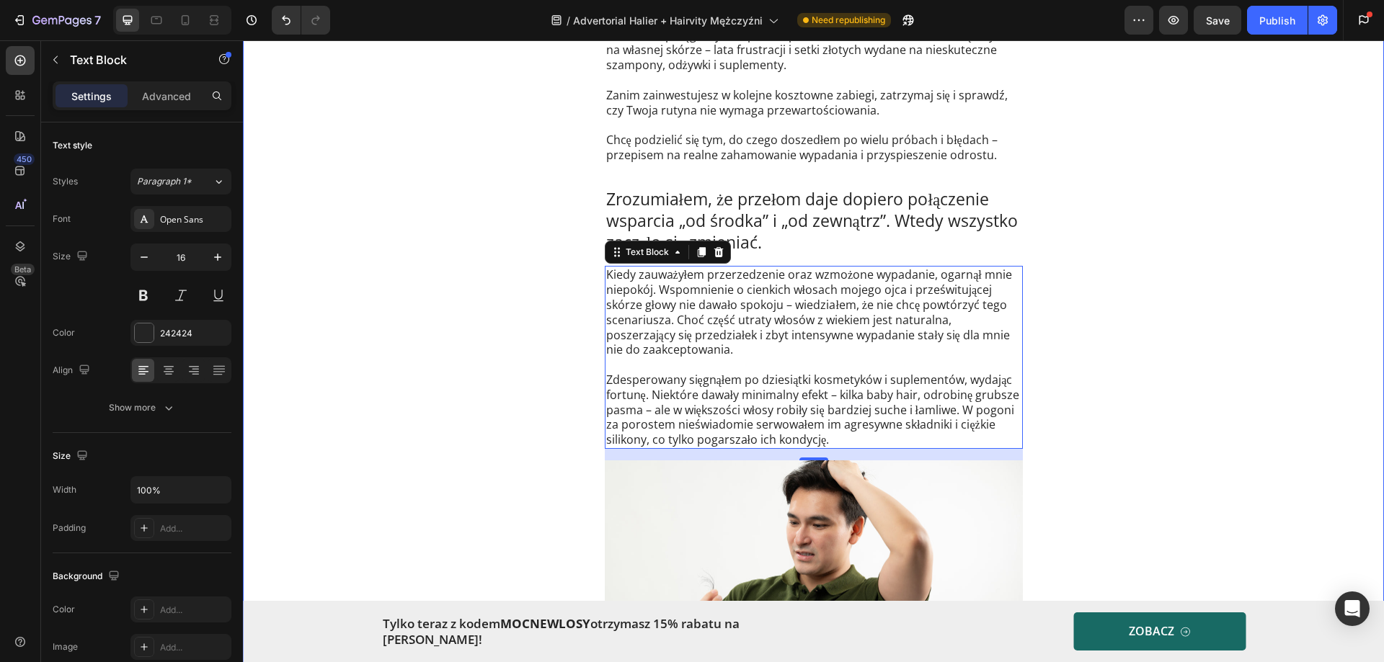
click at [474, 280] on div "Drop element here Drop element here Row Przerzedzone włosy i coraz większe zako…" at bounding box center [813, 536] width 1141 height 2087
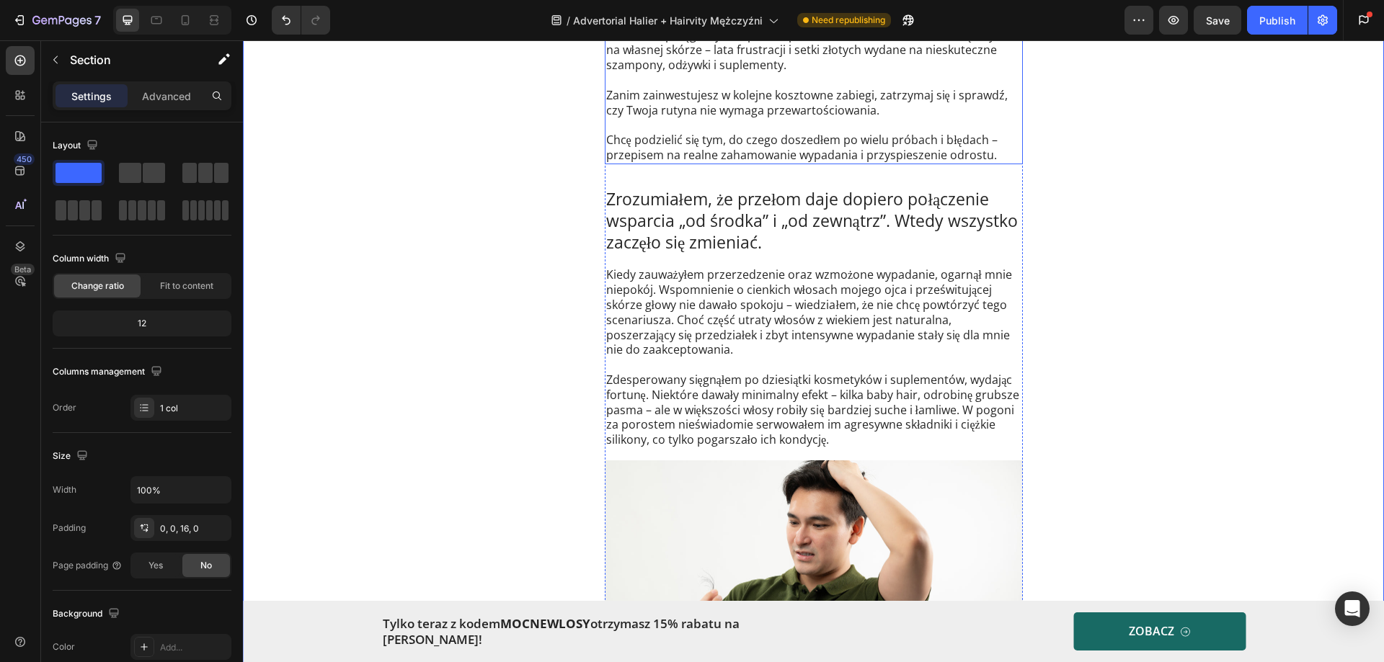
click at [656, 140] on p "Chcę podzielić się tym, do czego doszedłem po wielu próbach i błędach – przepis…" at bounding box center [813, 148] width 415 height 30
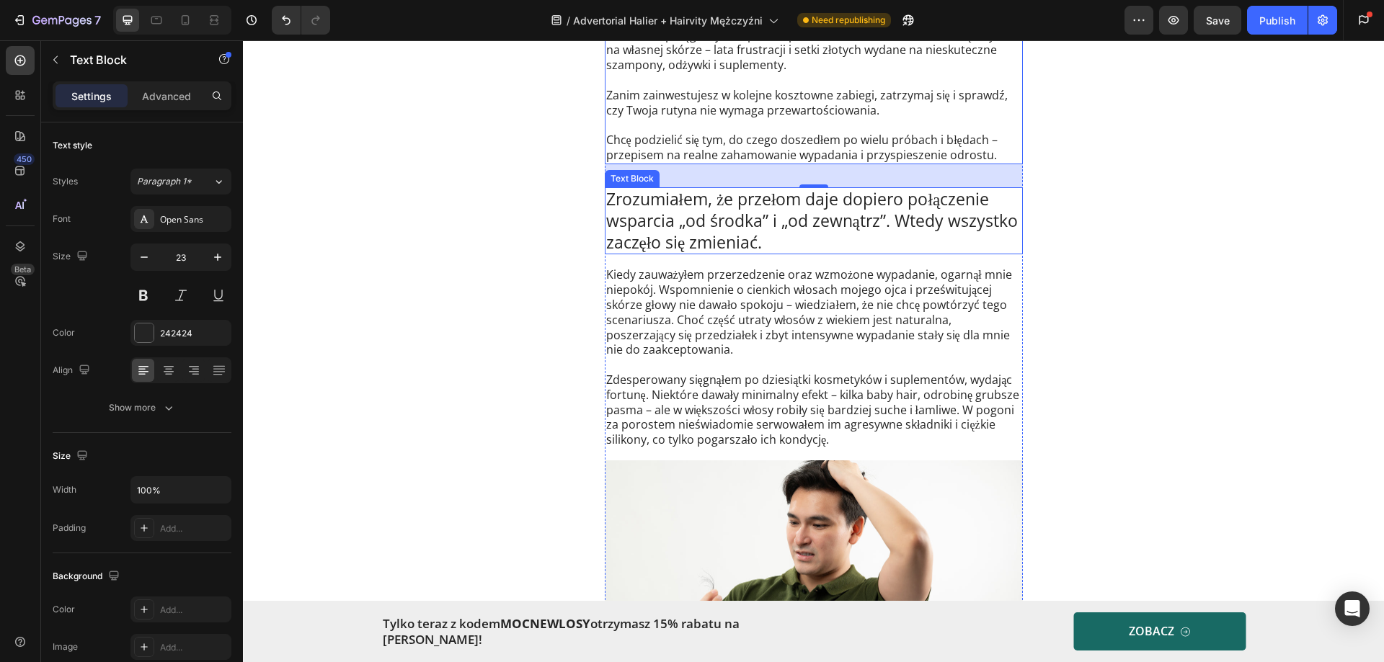
click at [773, 252] on p "Zrozumiałem, że przełom daje dopiero połączenie wsparcia „od środka” i „od zewn…" at bounding box center [813, 221] width 415 height 65
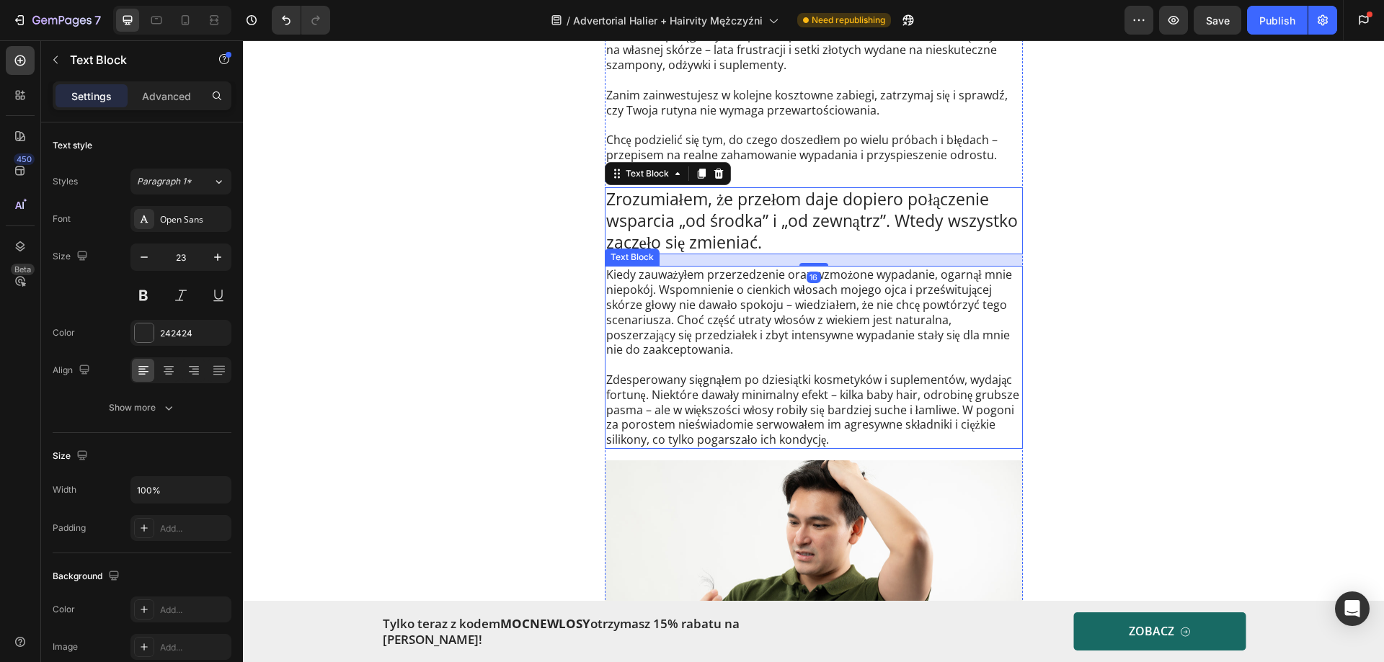
click at [704, 347] on p "Kiedy zauważyłem przerzedzenie oraz wzmożone wypadanie, ogarnął mnie niepokój. …" at bounding box center [813, 312] width 415 height 90
click at [648, 201] on p "Zrozumiałem, że przełom daje dopiero połączenie wsparcia „od środka” i „od zewn…" at bounding box center [813, 221] width 415 height 65
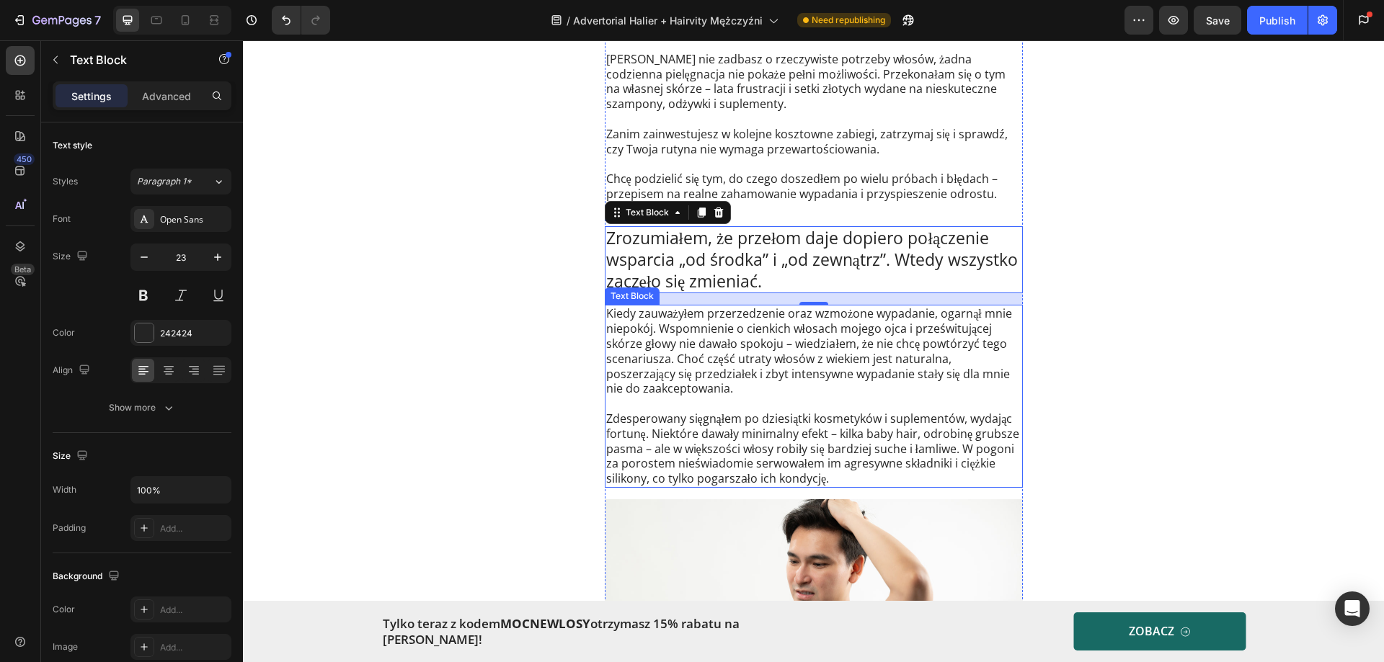
scroll to position [504, 0]
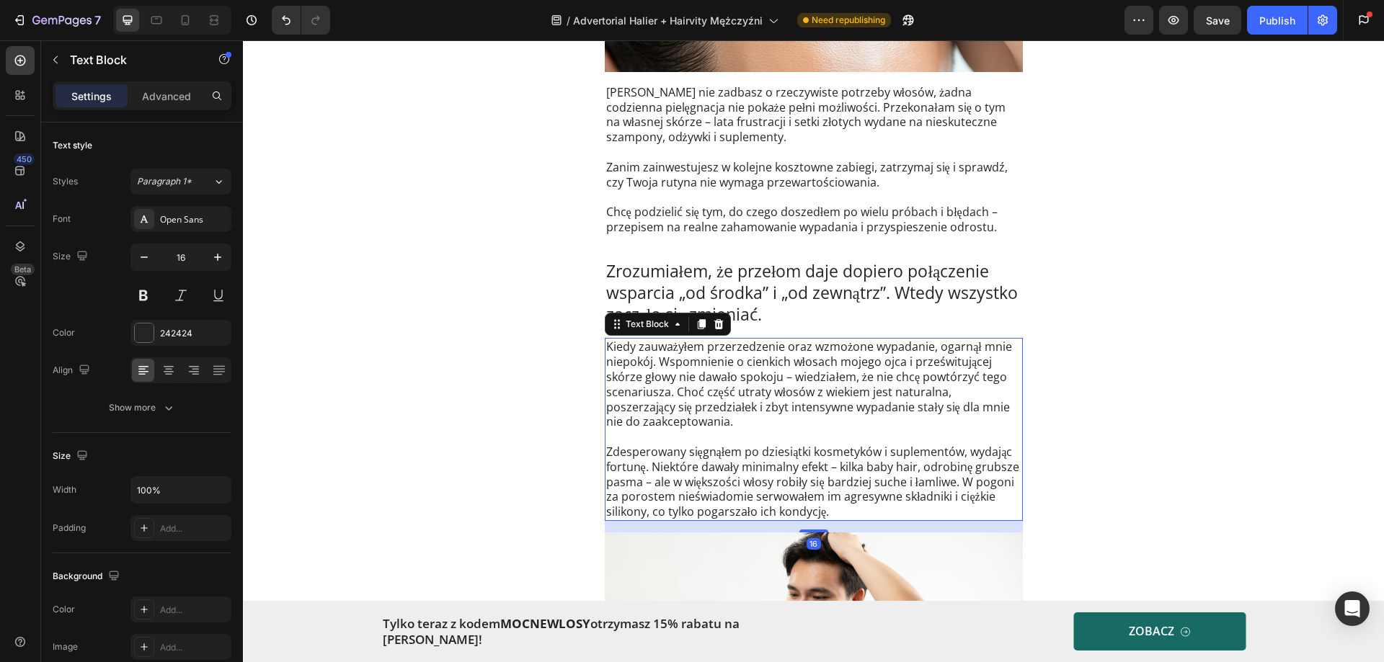
drag, startPoint x: 648, startPoint y: 388, endPoint x: 672, endPoint y: 396, distance: 24.8
click at [654, 393] on p "Kiedy zauważyłem przerzedzenie oraz wzmożone wypadanie, ogarnął mnie niepokój. …" at bounding box center [813, 384] width 415 height 90
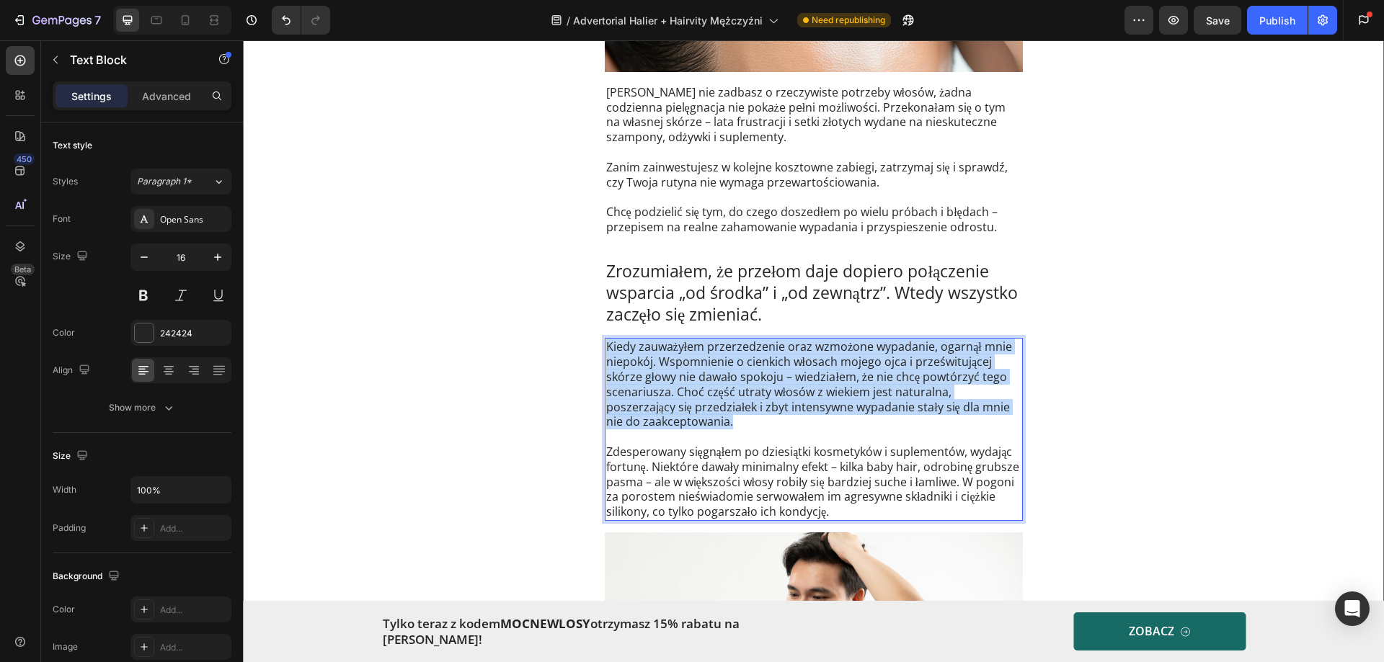
drag, startPoint x: 667, startPoint y: 414, endPoint x: 592, endPoint y: 347, distance: 100.6
click at [592, 347] on div "Drop element here Drop element here Row Przerzedzone włosy i coraz większe zako…" at bounding box center [813, 608] width 1141 height 2087
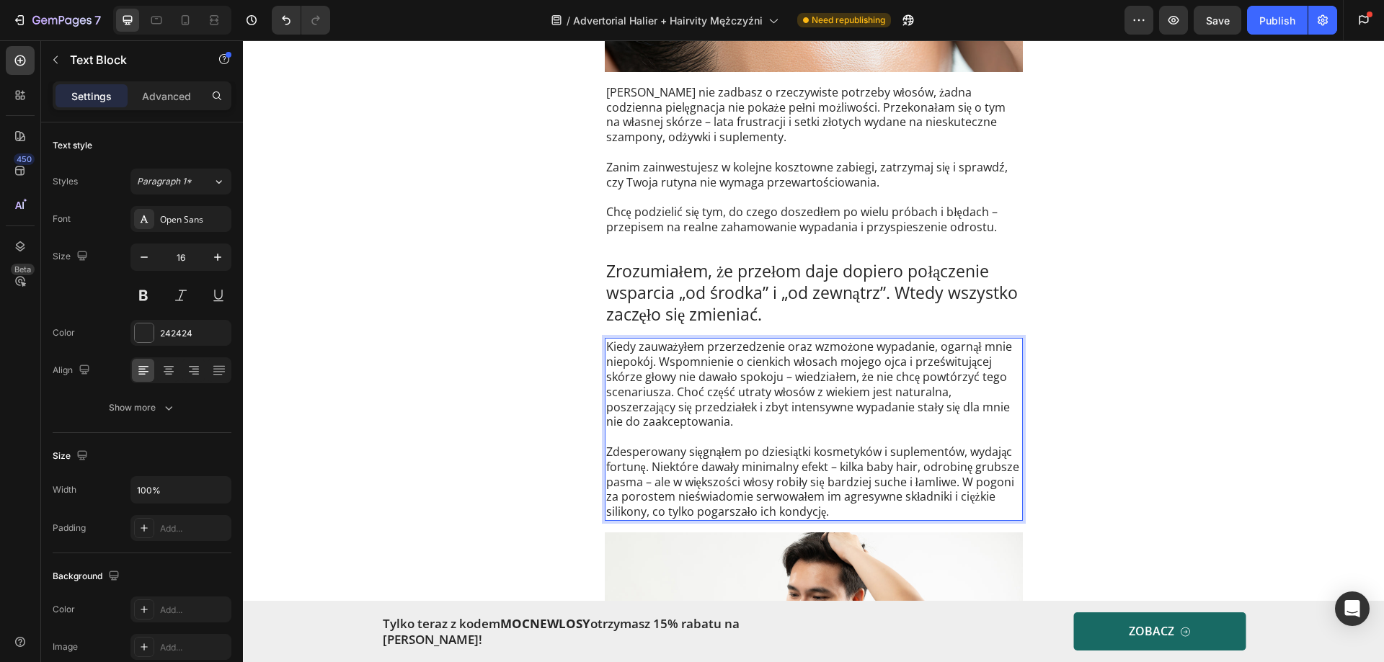
click at [704, 455] on p "Zdesperowany sięgnąłem po dziesiątki kosmetyków i suplementów, wydając fortunę.…" at bounding box center [813, 482] width 415 height 75
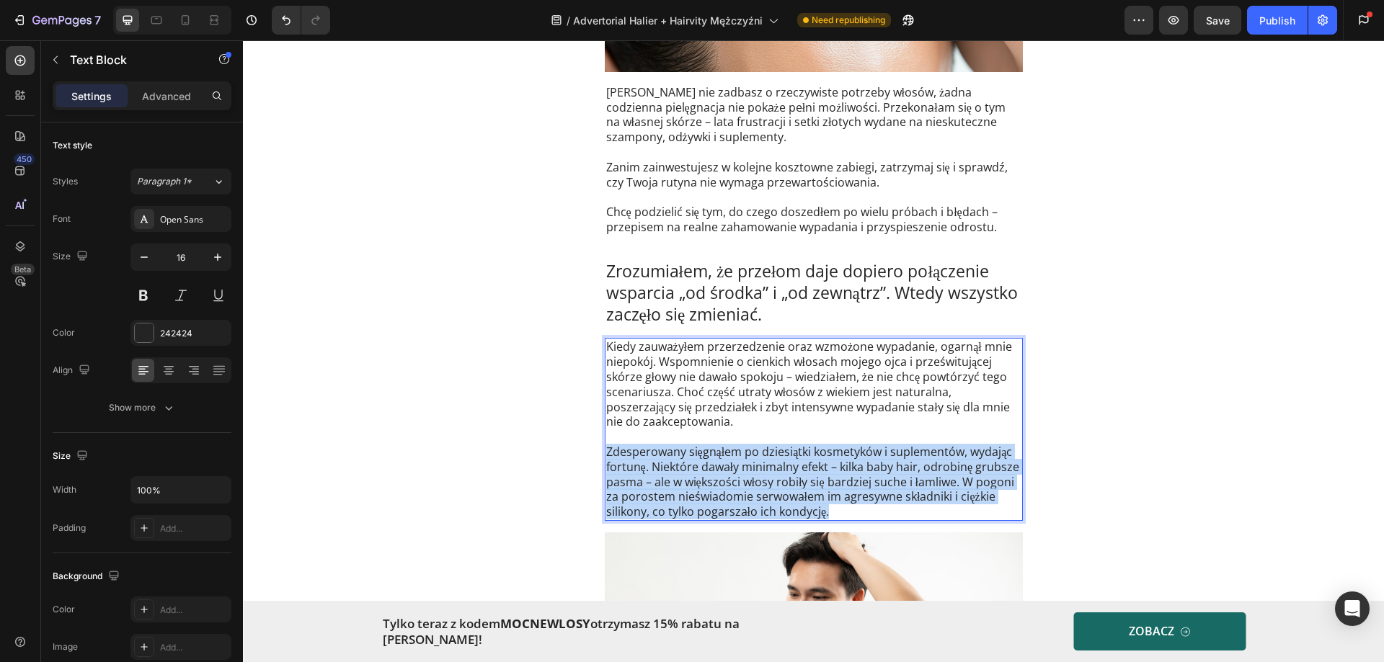
drag, startPoint x: 601, startPoint y: 451, endPoint x: 906, endPoint y: 511, distance: 310.6
click at [906, 511] on p "Zdesperowany sięgnąłem po dziesiątki kosmetyków i suplementów, wydając fortunę.…" at bounding box center [813, 482] width 415 height 75
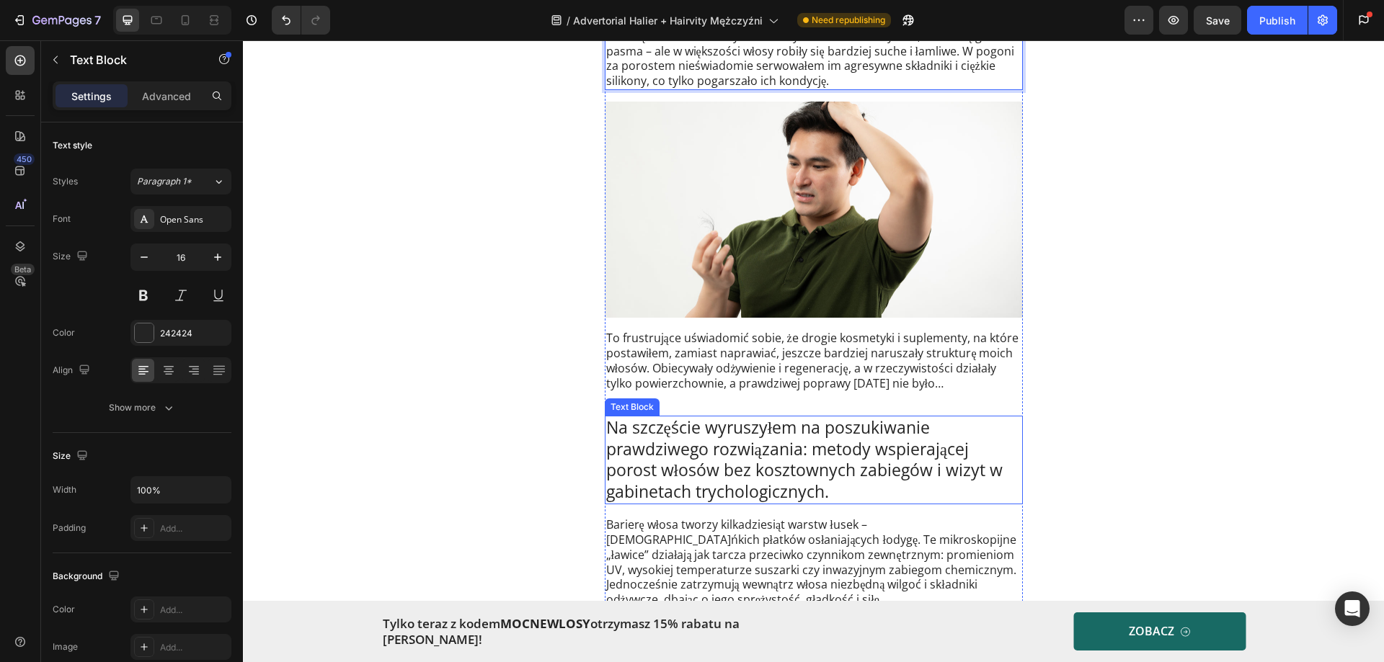
scroll to position [937, 0]
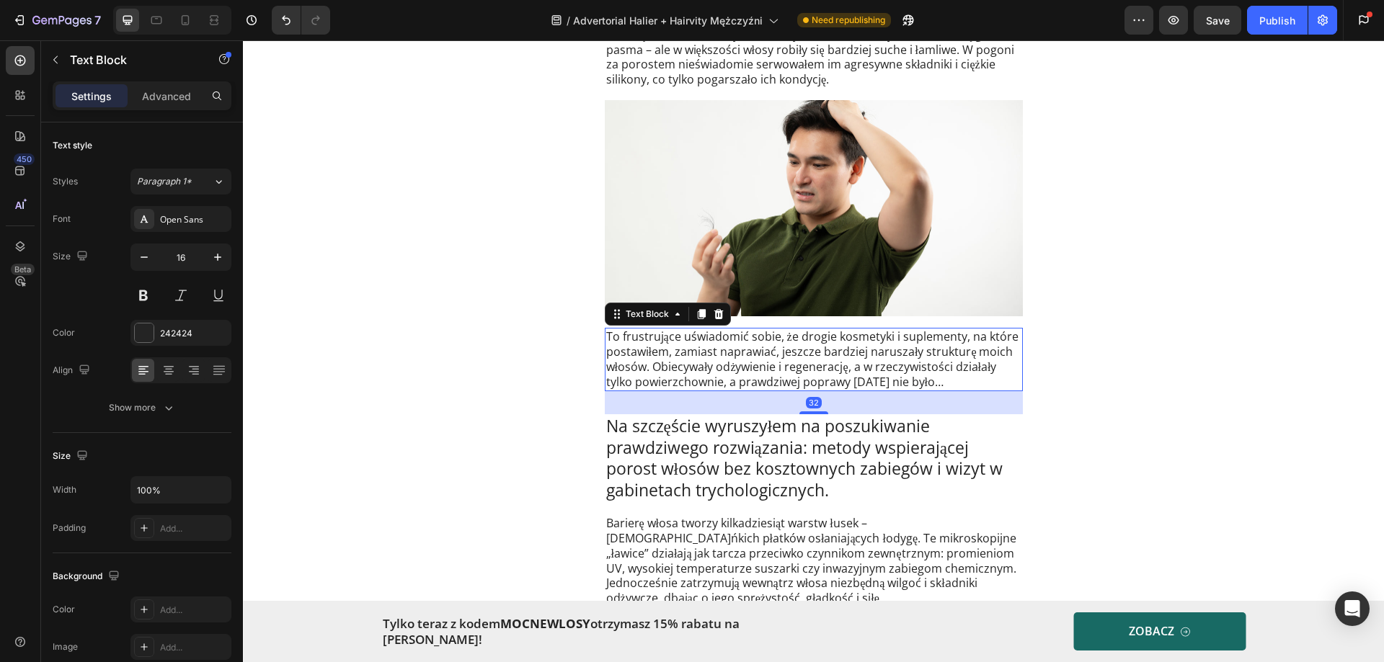
click at [949, 389] on p "To frustrujące uświadomić sobie, że drogie kosmetyki i suplementy, na które pos…" at bounding box center [813, 359] width 415 height 60
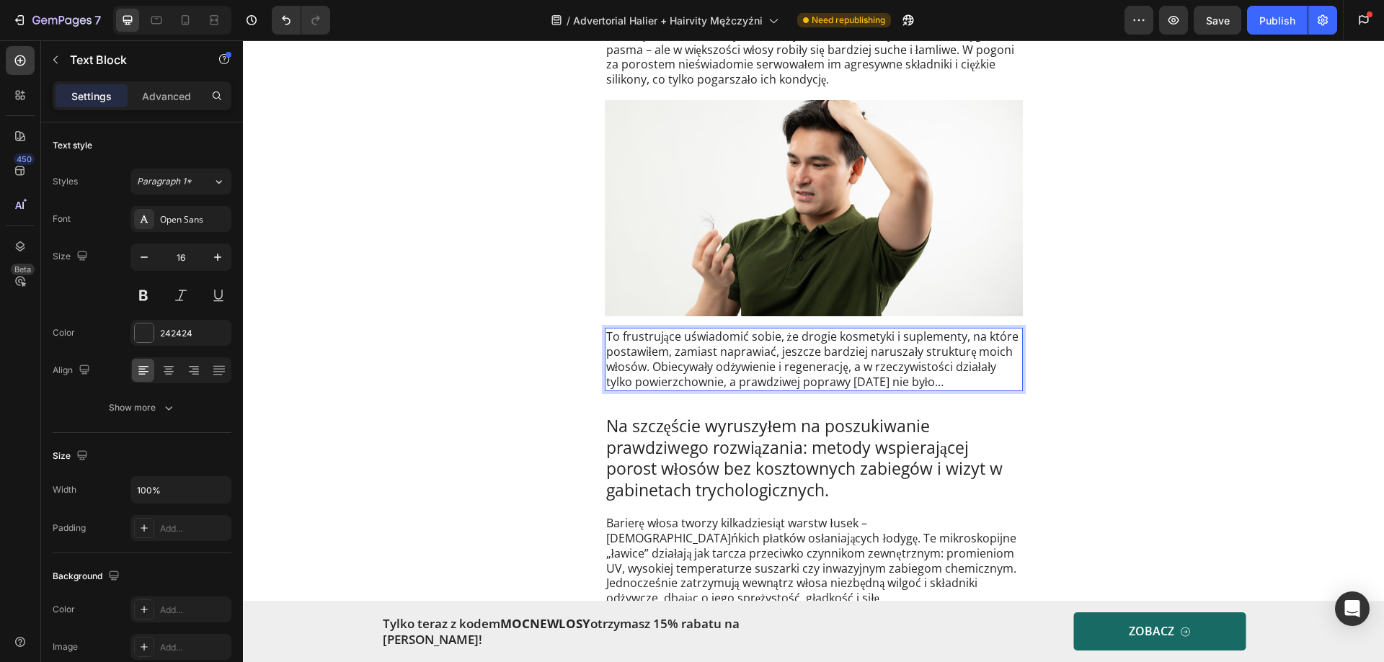
click at [938, 380] on p "To frustrujące uświadomić sobie, że drogie kosmetyki i suplementy, na które pos…" at bounding box center [813, 359] width 415 height 60
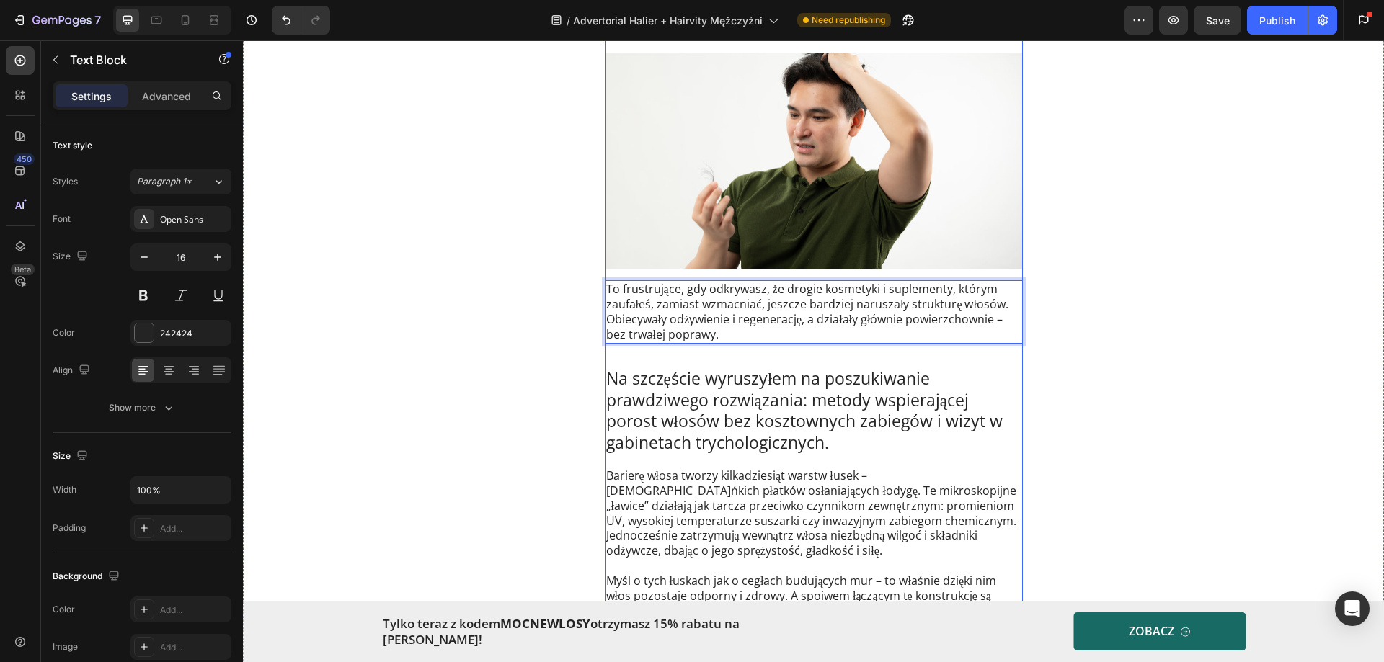
scroll to position [1009, 0]
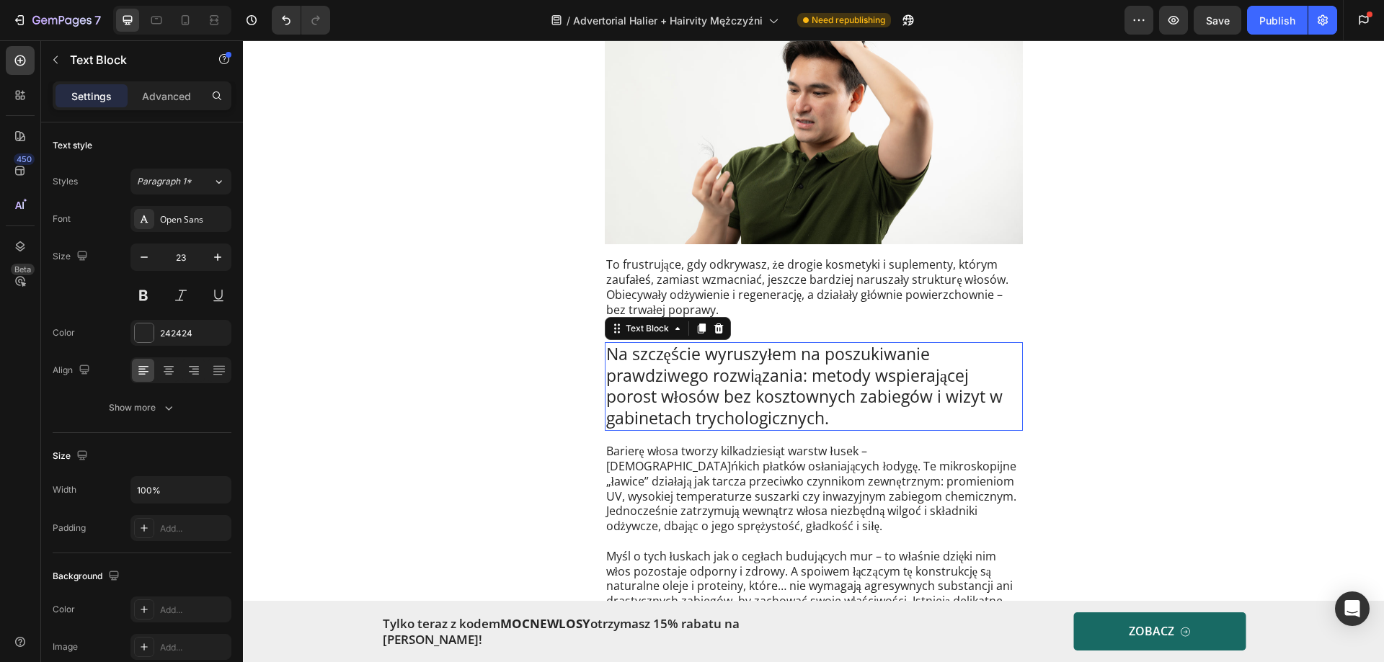
drag, startPoint x: 718, startPoint y: 395, endPoint x: 805, endPoint y: 409, distance: 88.3
click at [725, 396] on p "Na szczęście wyruszyłem na poszukiwanie prawdziwego rozwiązania: metody wspiera…" at bounding box center [813, 387] width 415 height 86
drag, startPoint x: 819, startPoint y: 408, endPoint x: 835, endPoint y: 416, distance: 17.1
click at [821, 409] on p "Na szczęście wyruszyłem na poszukiwanie prawdziwego rozwiązania: metody wspiera…" at bounding box center [813, 387] width 415 height 86
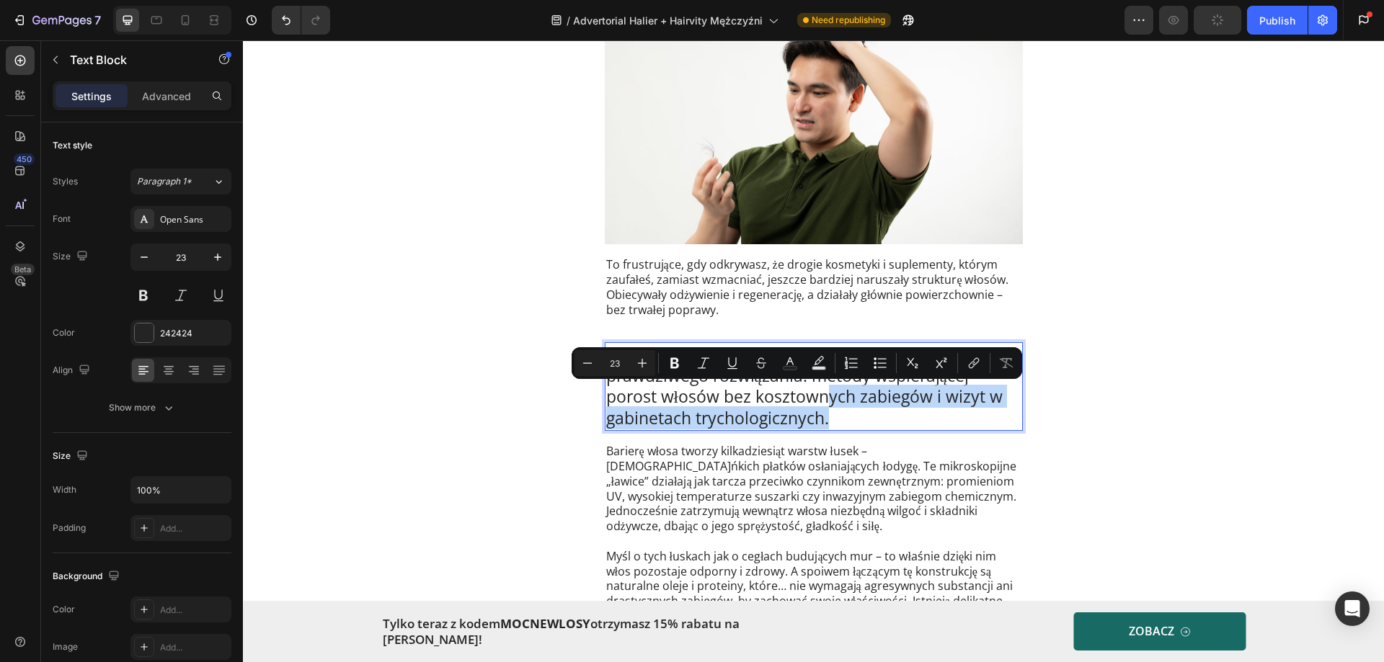
click at [842, 424] on p "Na szczęście wyruszyłem na poszukiwanie prawdziwego rozwiązania: metody wspiera…" at bounding box center [813, 387] width 415 height 86
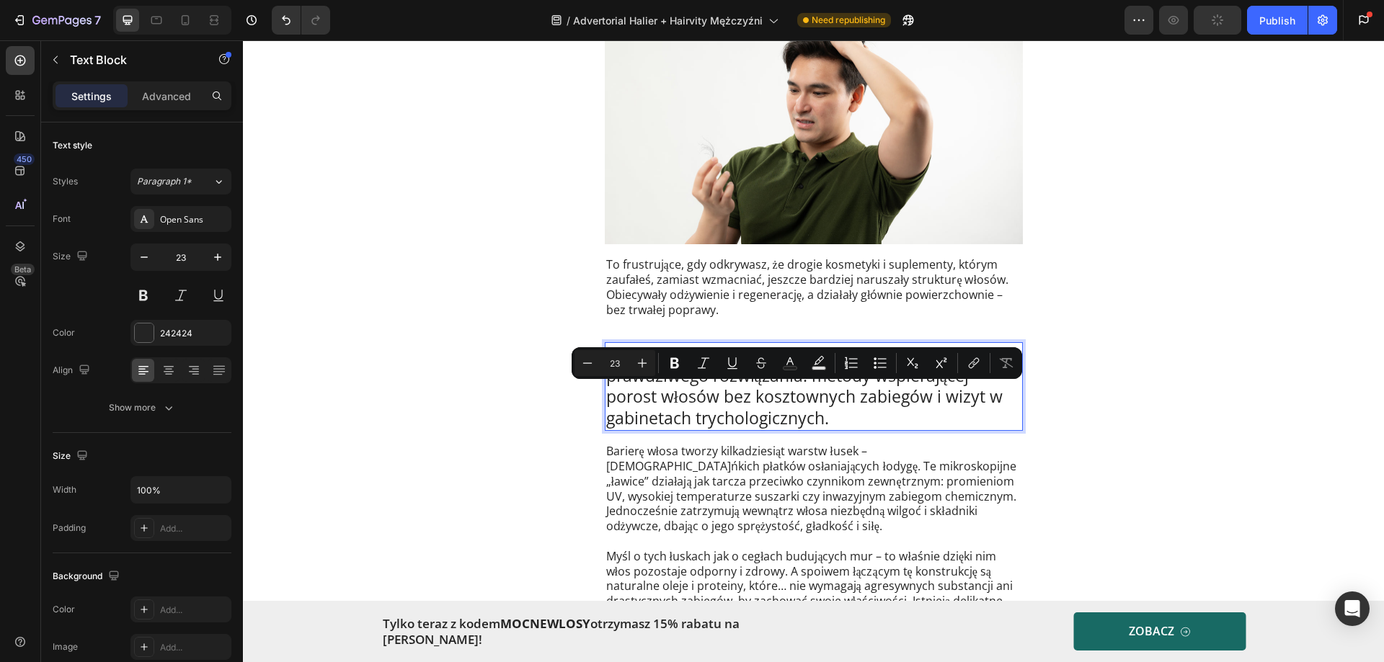
click at [784, 404] on p "Na szczęście wyruszyłem na poszukiwanie prawdziwego rozwiązania: metody wspiera…" at bounding box center [813, 387] width 415 height 86
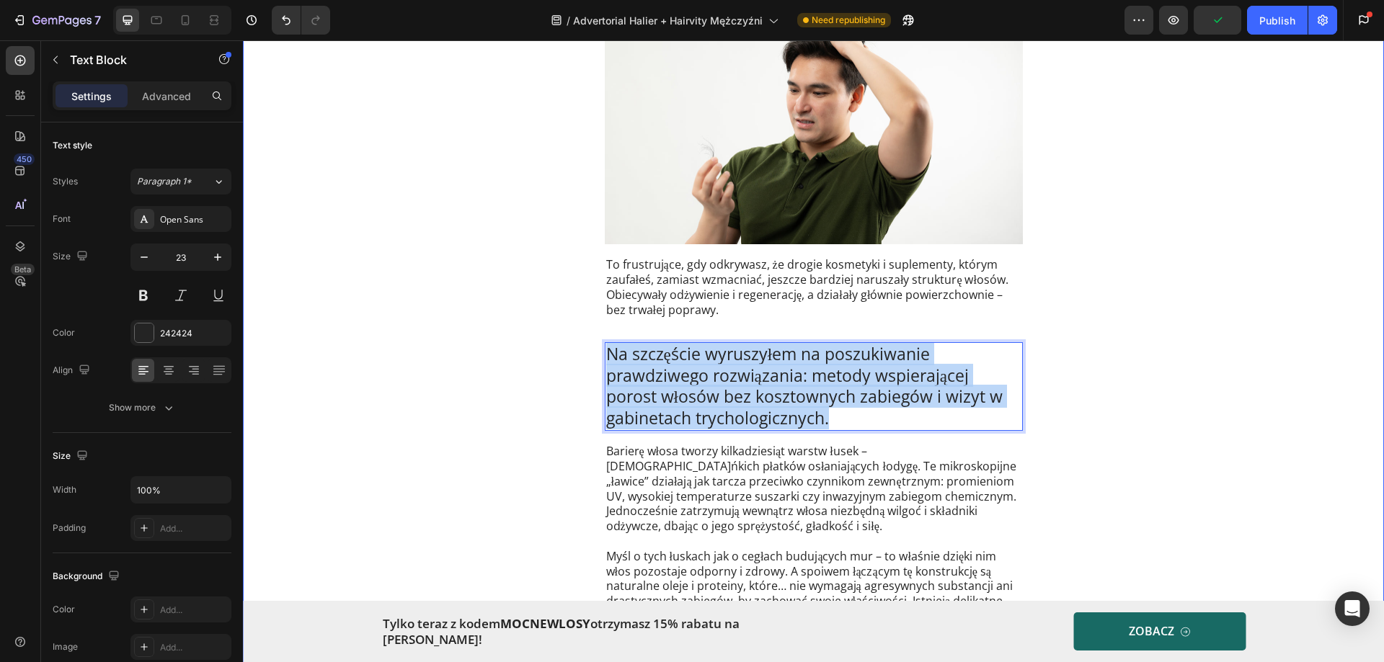
drag, startPoint x: 835, startPoint y: 417, endPoint x: 575, endPoint y: 347, distance: 268.7
click at [575, 347] on div "Drop element here Drop element here Row Przerzedzone włosy i coraz większe zako…" at bounding box center [813, 104] width 1141 height 2087
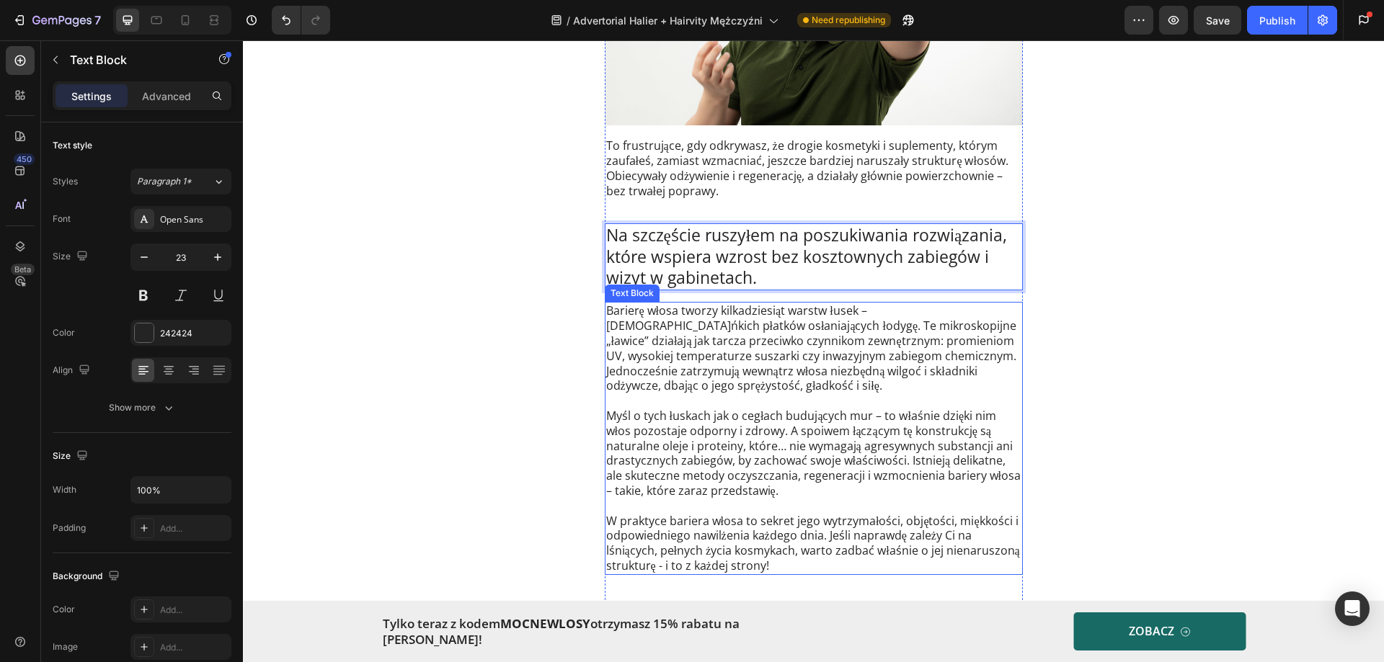
scroll to position [1153, 0]
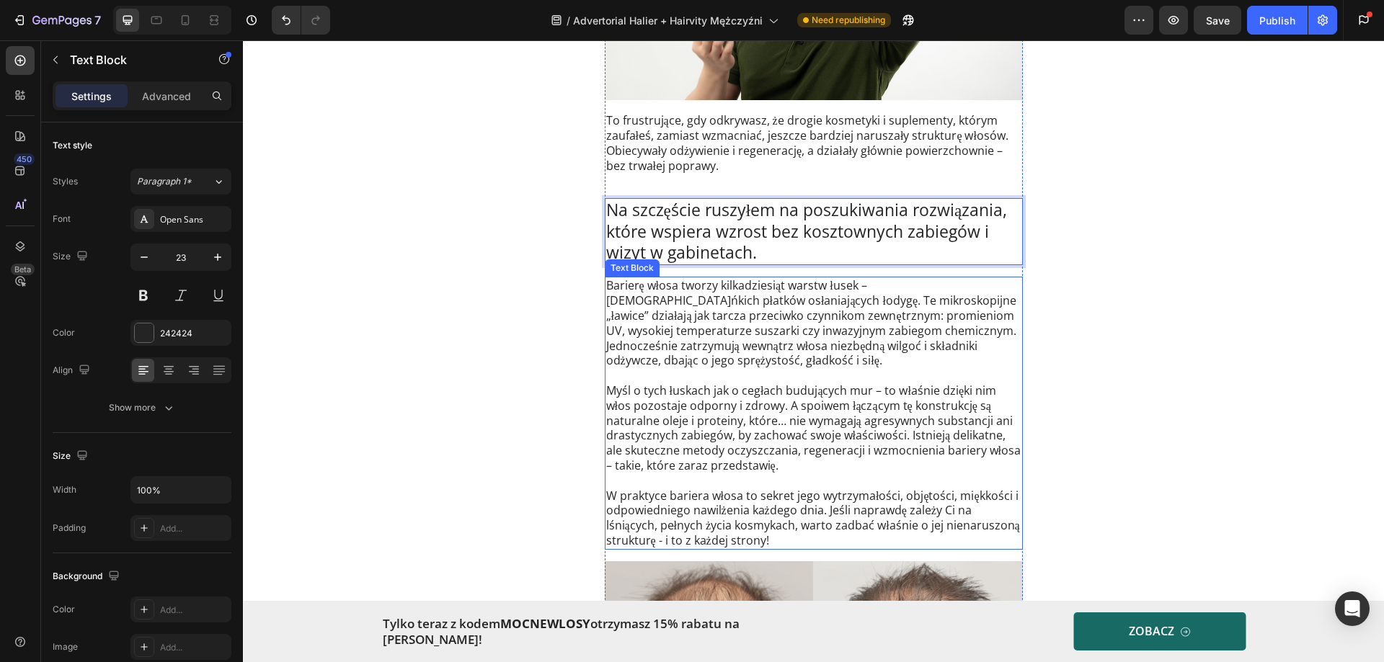
click at [716, 322] on p "Barierę włosa tworzy kilkadziesiąt warstw łusek – maleńkich płatków osłaniający…" at bounding box center [813, 323] width 415 height 90
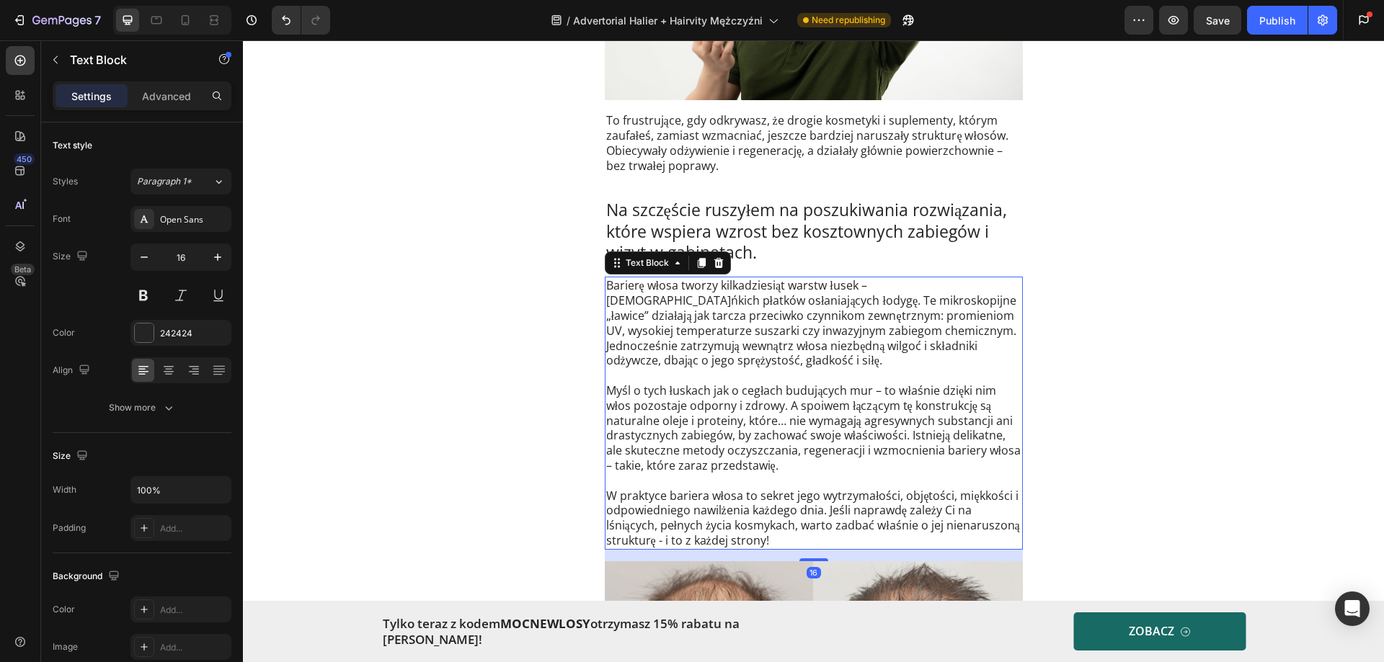
click at [710, 347] on p "Barierę włosa tworzy kilkadziesiąt warstw łusek – maleńkich płatków osłaniający…" at bounding box center [813, 323] width 415 height 90
click at [699, 360] on p "Barierę włosa tworzy kilkadziesiąt warstw łusek – maleńkich płatków osłaniający…" at bounding box center [813, 323] width 415 height 90
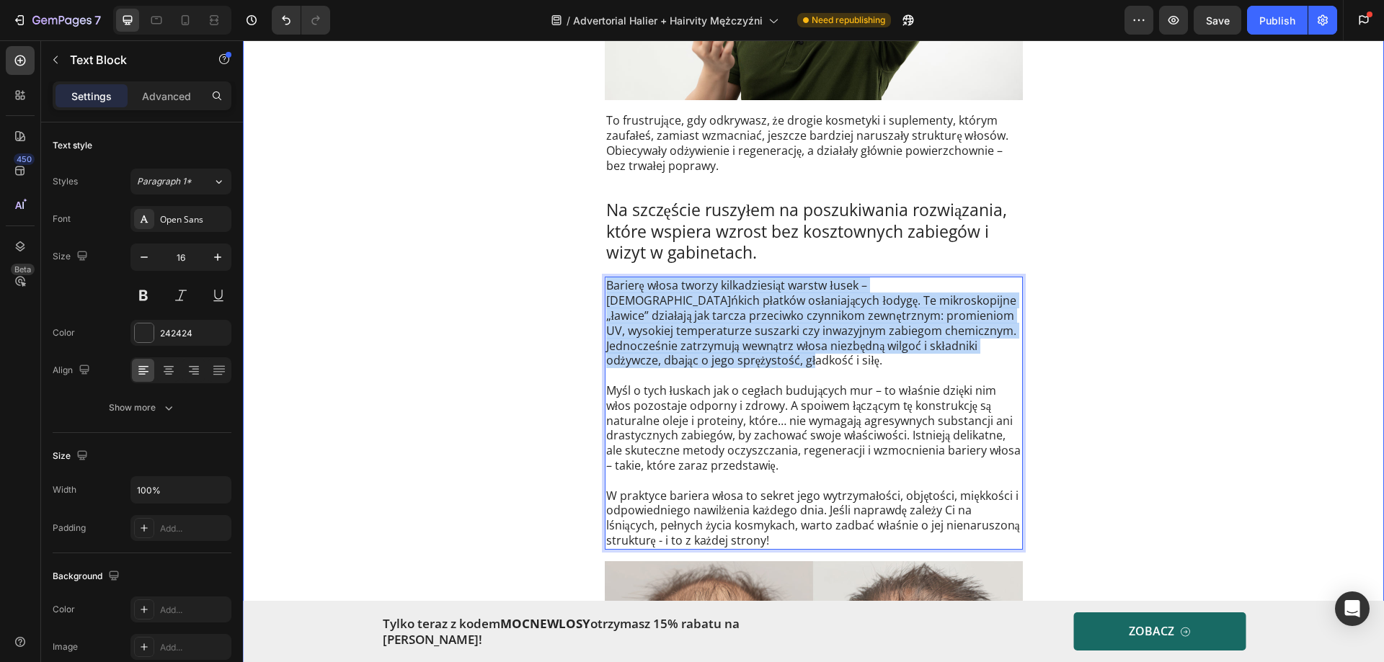
drag, startPoint x: 689, startPoint y: 361, endPoint x: 569, endPoint y: 290, distance: 139.3
click at [569, 290] on div "Drop element here Drop element here Row Przerzedzone włosy i coraz większe zako…" at bounding box center [813, 58] width 1141 height 2282
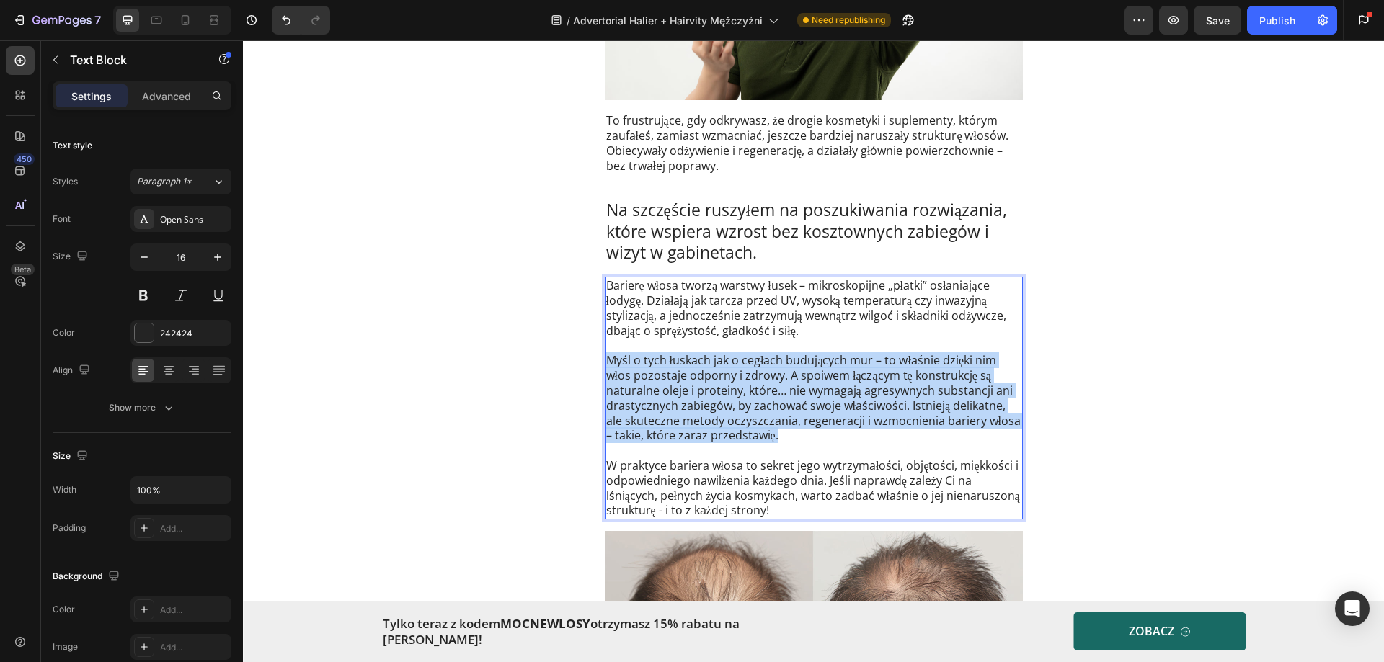
drag, startPoint x: 781, startPoint y: 437, endPoint x: 599, endPoint y: 360, distance: 198.0
click at [605, 360] on div "Barierę włosa tworzą warstwy łusek – mikroskopijne „płatki” osłaniające łodygę.…" at bounding box center [814, 398] width 418 height 243
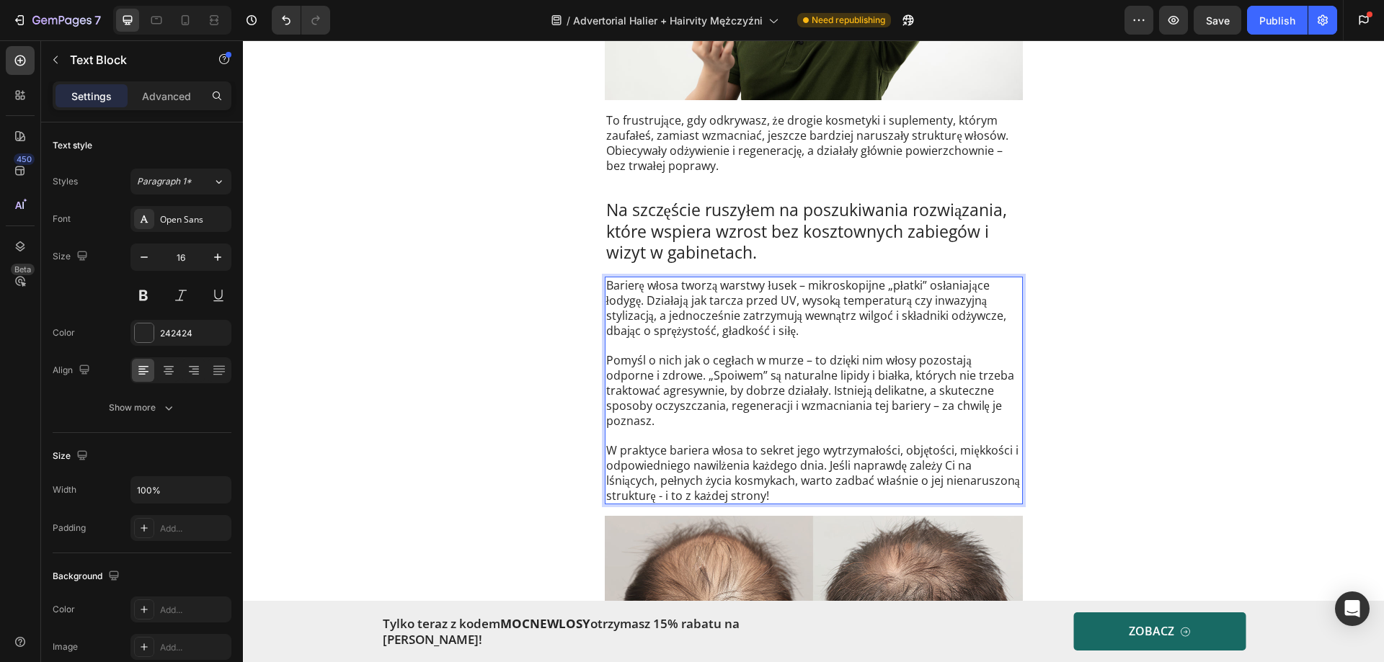
click at [636, 428] on p "Rich Text Editor. Editing area: main" at bounding box center [813, 435] width 415 height 15
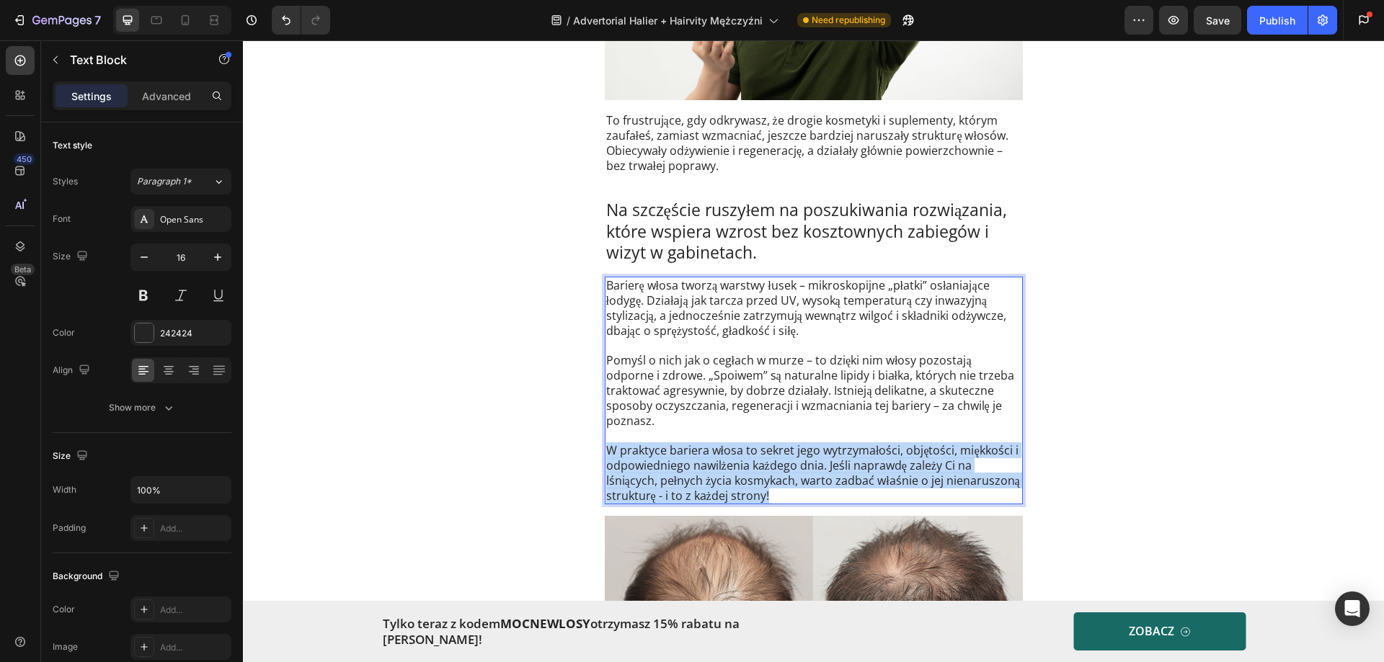
drag, startPoint x: 604, startPoint y: 438, endPoint x: 886, endPoint y: 486, distance: 286.5
click at [886, 486] on p "W praktyce bariera włosa to sekret jego wytrzymałości, objętości, miękkości i o…" at bounding box center [813, 473] width 415 height 60
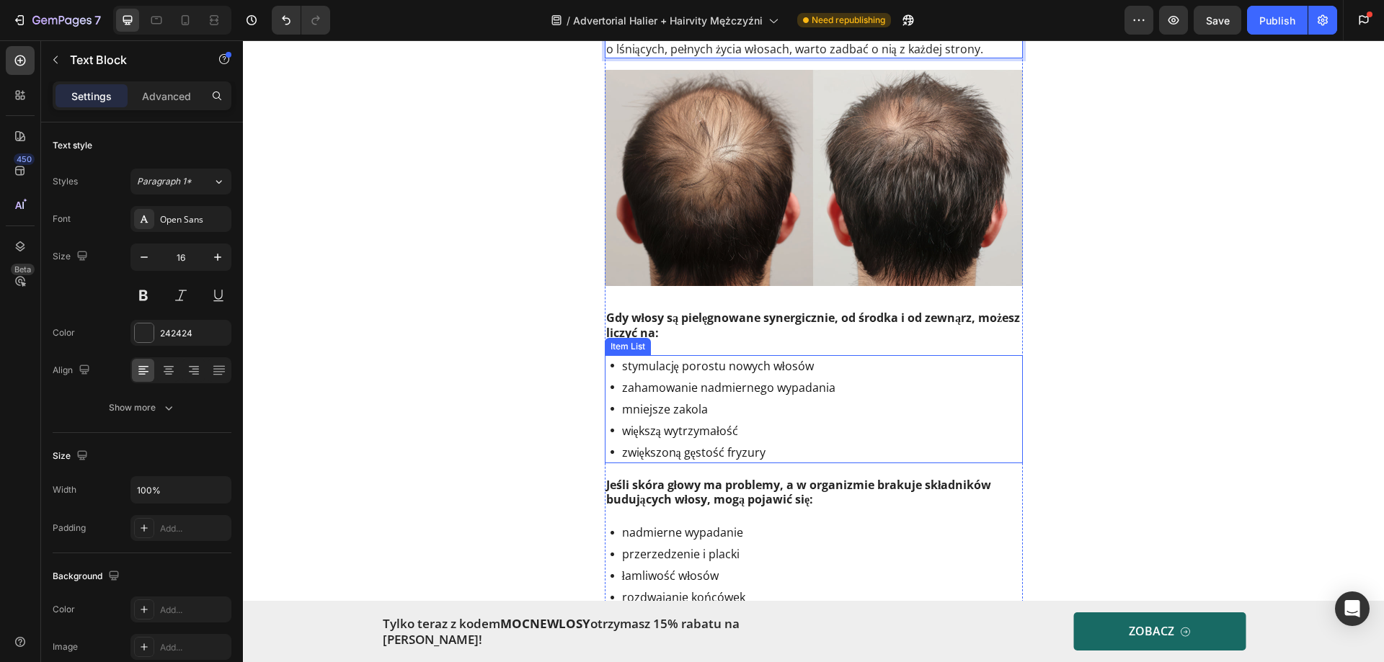
scroll to position [1585, 0]
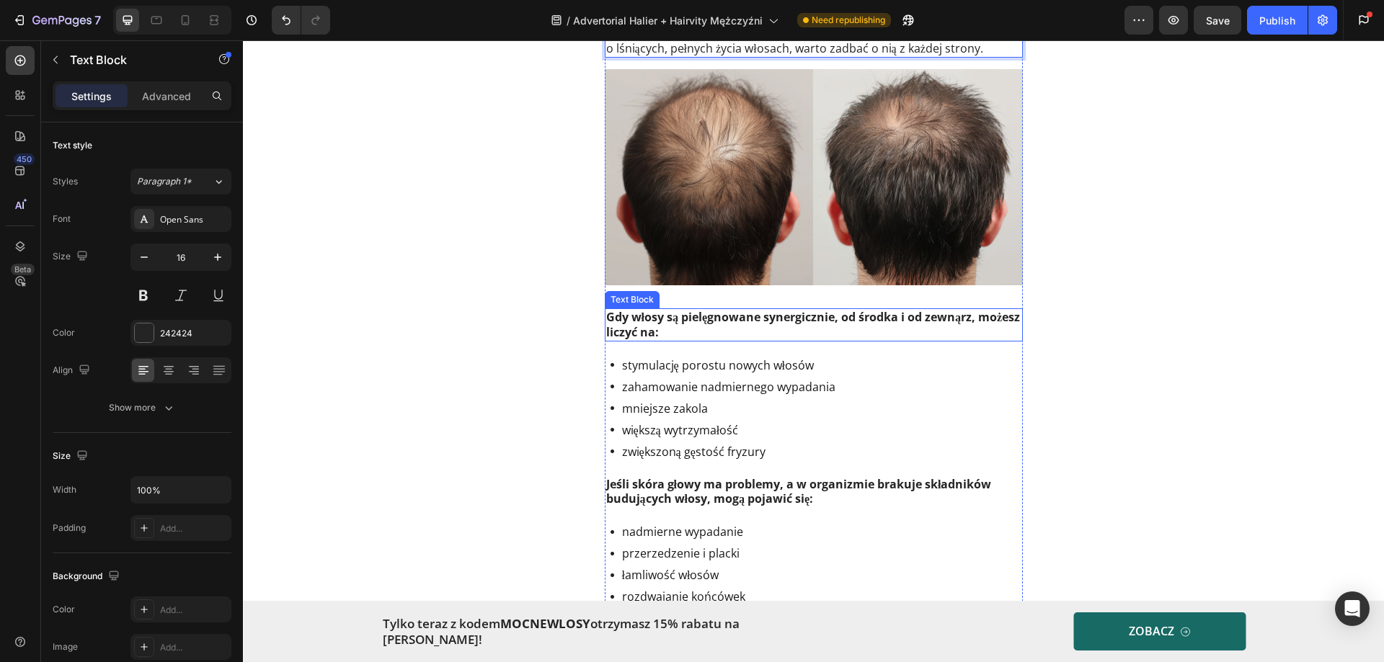
drag, startPoint x: 742, startPoint y: 316, endPoint x: 714, endPoint y: 317, distance: 28.1
click at [742, 317] on p "Gdy włosy są pielęgnowane synergicznie, od środka i od zewnąrz, możesz liczyć n…" at bounding box center [813, 325] width 415 height 30
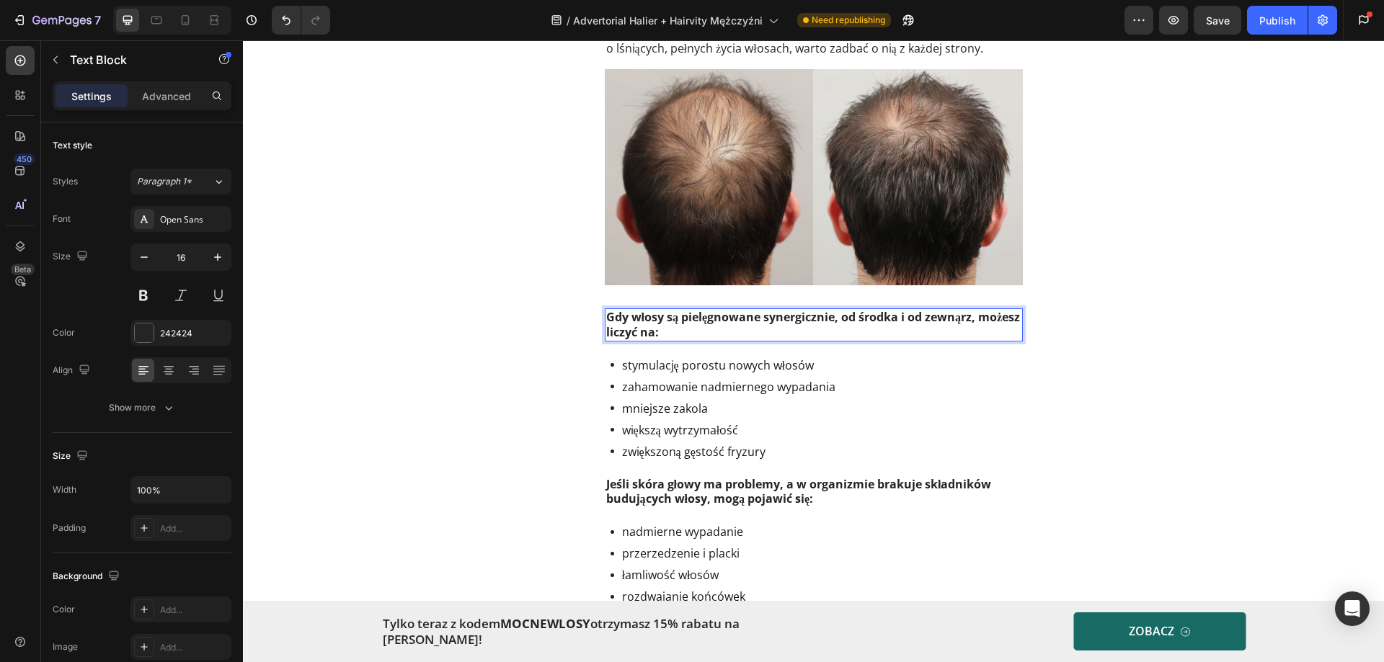
click at [699, 312] on p "Gdy włosy są pielęgnowane synergicznie, od środka i od zewnąrz, możesz liczyć n…" at bounding box center [813, 325] width 415 height 30
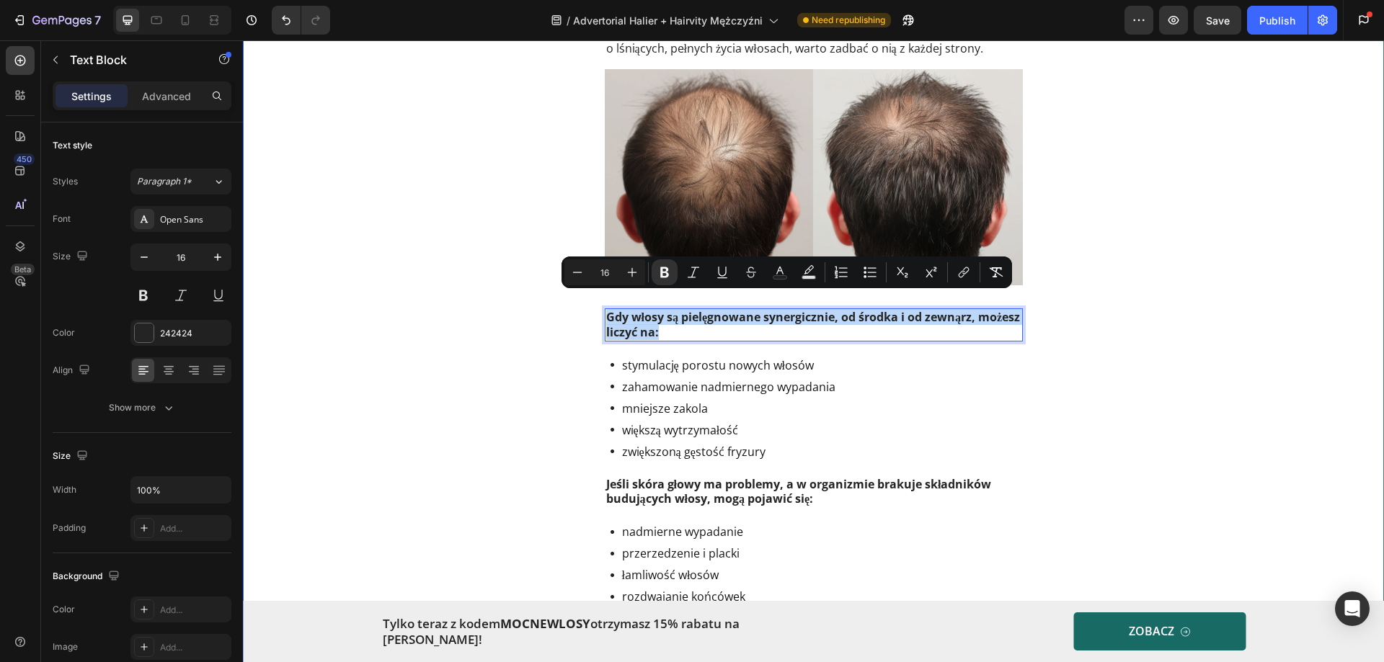
drag, startPoint x: 705, startPoint y: 319, endPoint x: 589, endPoint y: 296, distance: 118.2
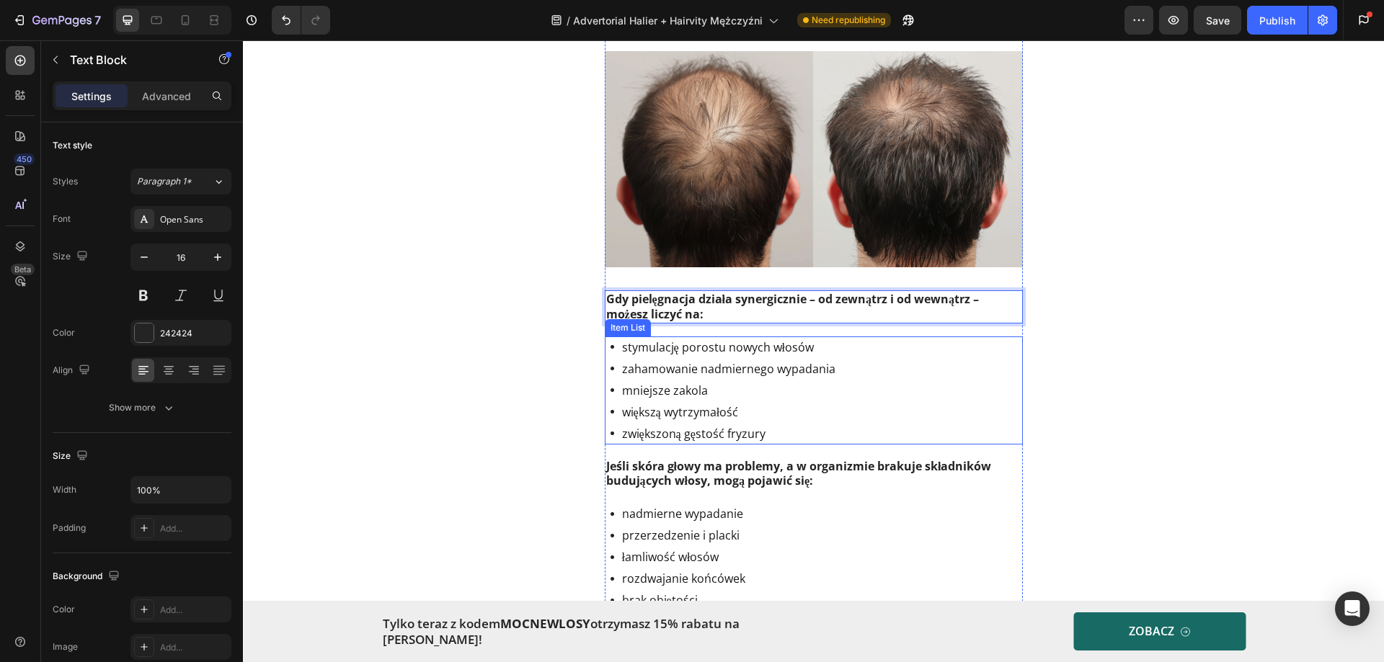
scroll to position [1657, 0]
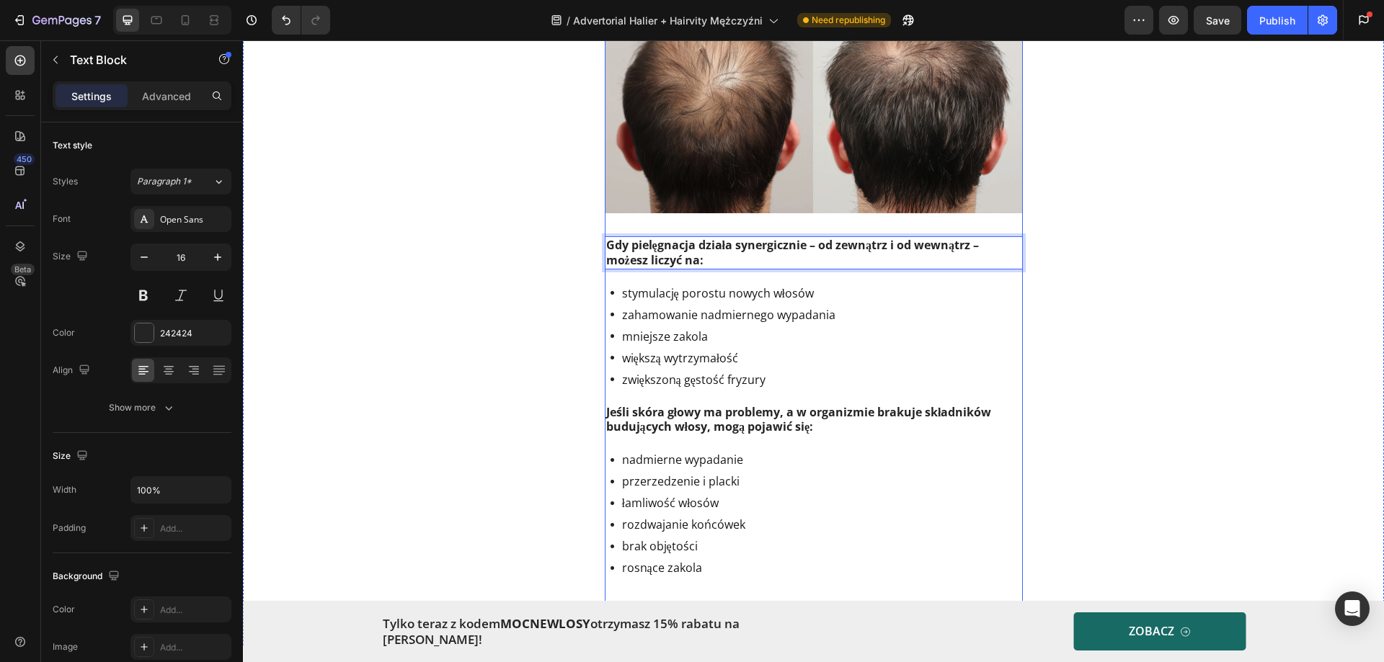
click at [716, 371] on p "zwiększoną gęstość fryzury" at bounding box center [728, 379] width 213 height 17
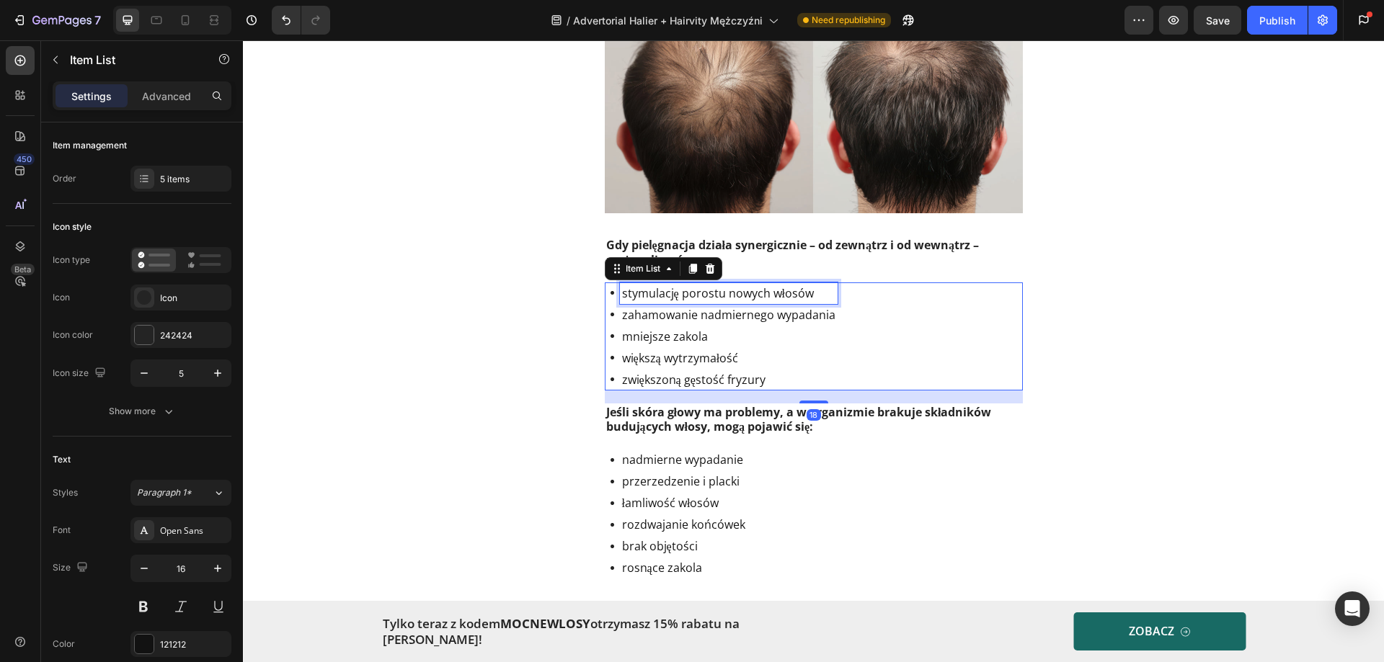
click at [738, 286] on p "stymulację porostu nowych włosów" at bounding box center [728, 293] width 213 height 17
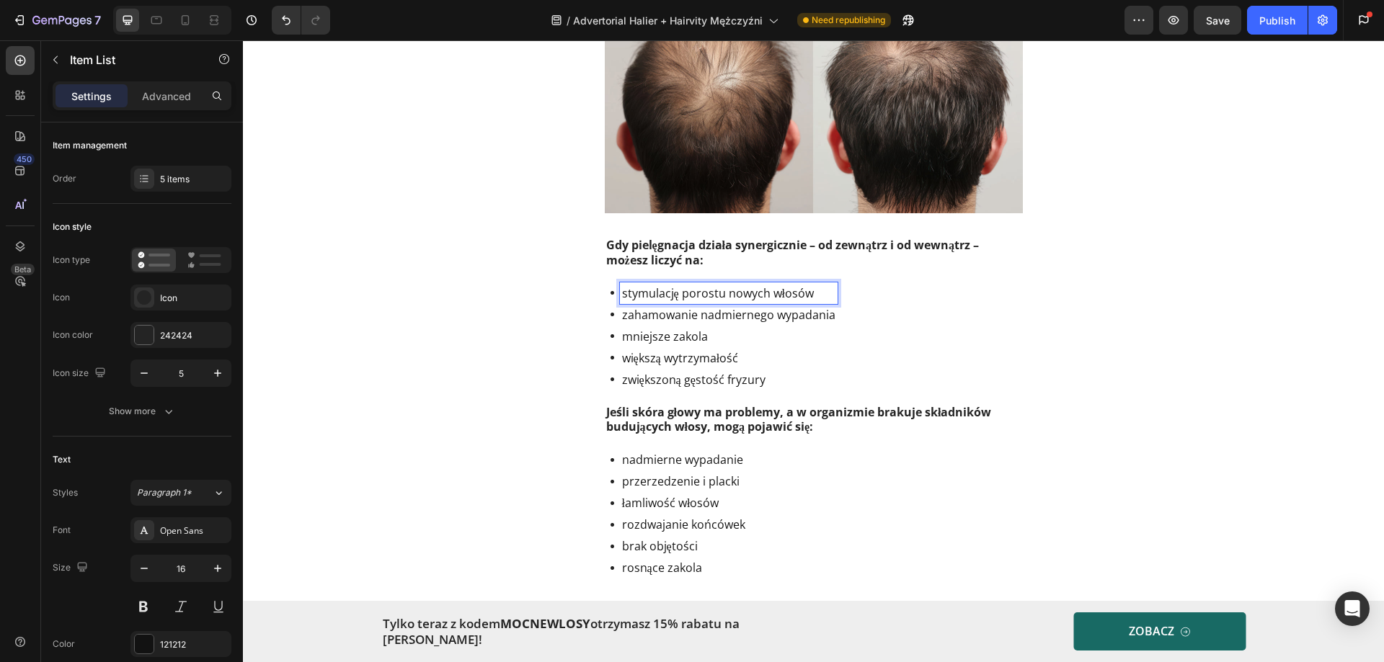
click at [683, 350] on p "większą wytrzymałość" at bounding box center [728, 358] width 213 height 17
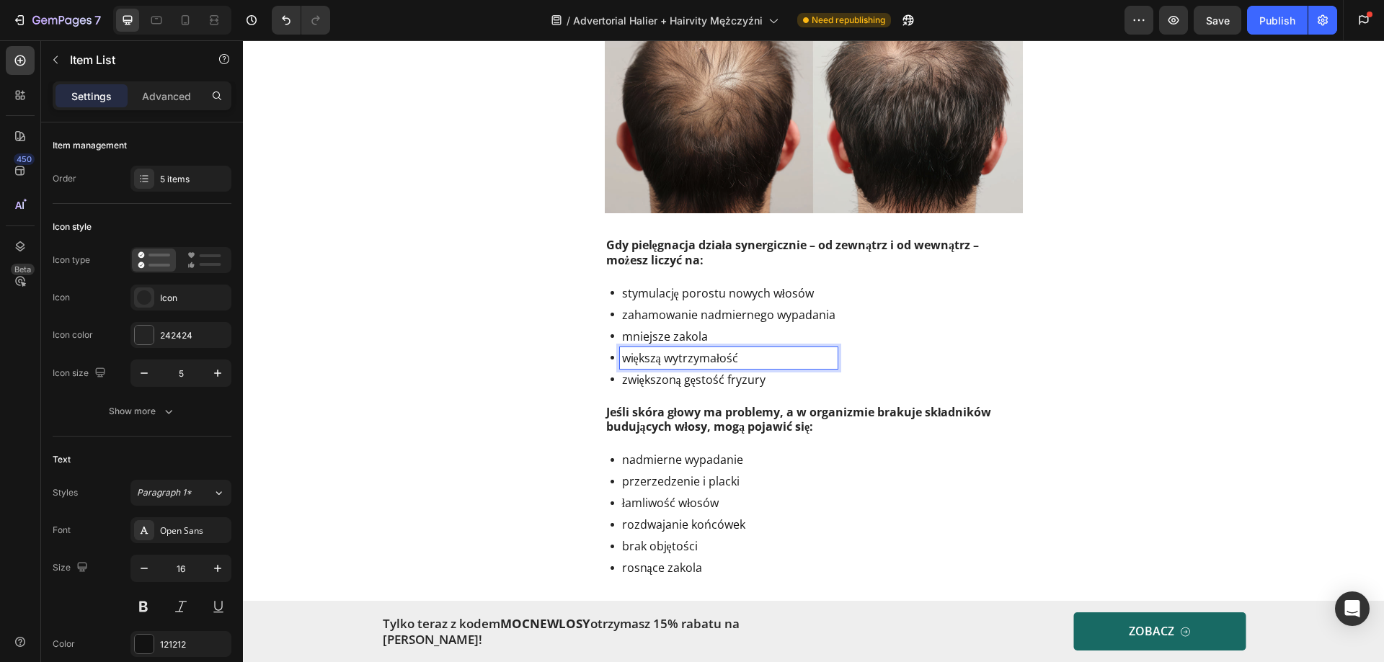
click at [689, 350] on p "większą wytrzymałość" at bounding box center [728, 358] width 213 height 17
drag, startPoint x: 744, startPoint y: 342, endPoint x: 587, endPoint y: 346, distance: 157.1
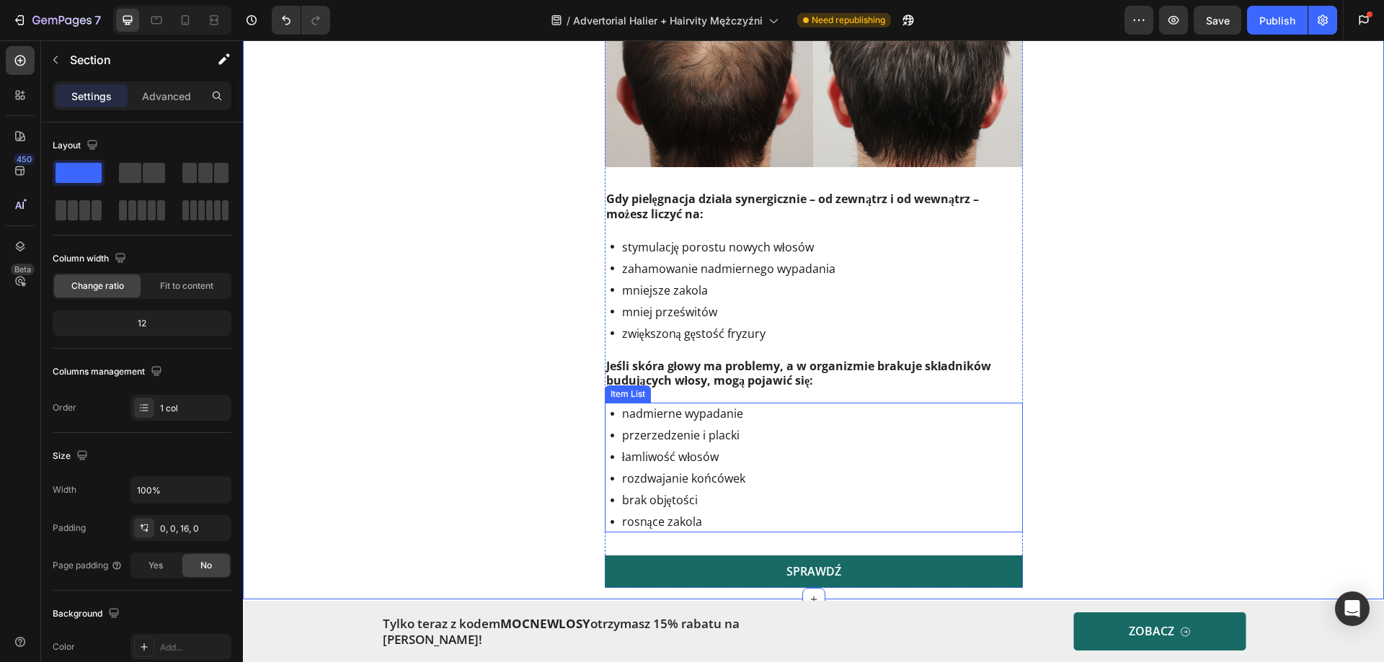
scroll to position [1730, 0]
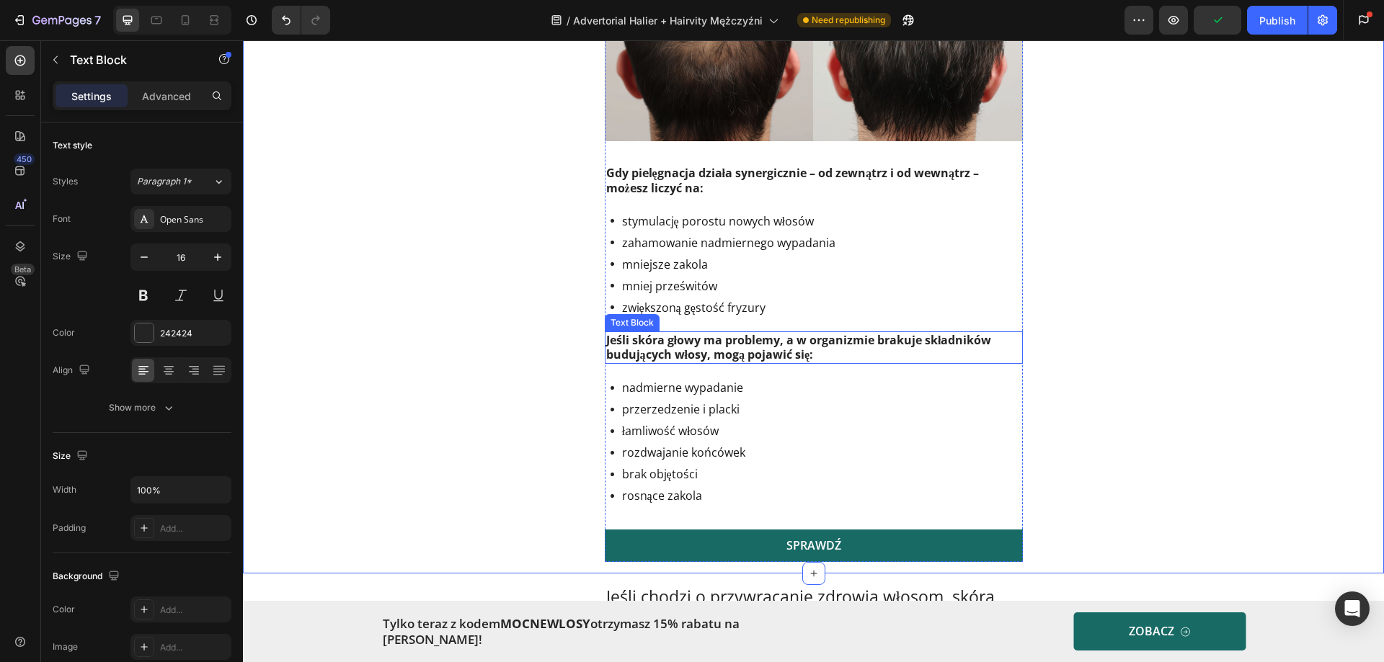
click at [746, 340] on strong "Jeśli skóra głowy ma problemy, a w organizmie brakuje składników budujących wło…" at bounding box center [799, 347] width 386 height 31
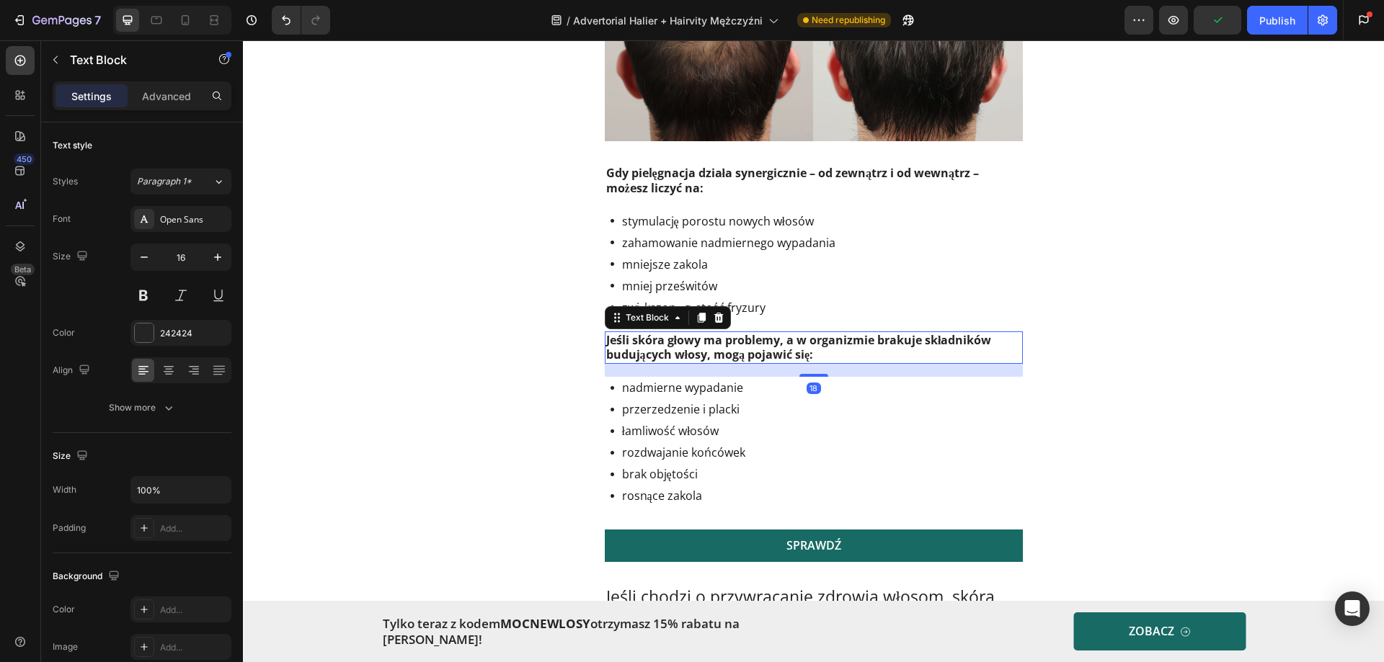
click at [747, 339] on strong "Jeśli skóra głowy ma problemy, a w organizmie brakuje składników budujących wło…" at bounding box center [799, 347] width 386 height 31
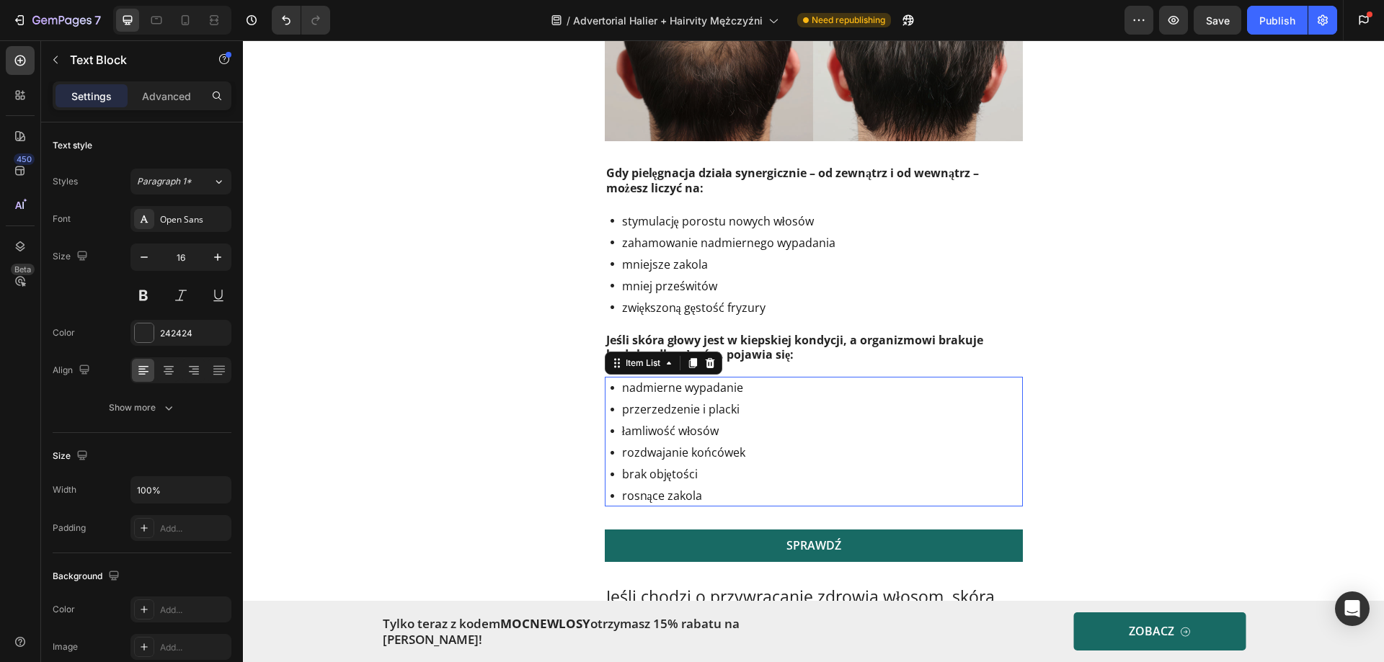
drag, startPoint x: 714, startPoint y: 391, endPoint x: 721, endPoint y: 398, distance: 9.7
click at [716, 401] on p "przerzedzenie i placki" at bounding box center [683, 409] width 123 height 17
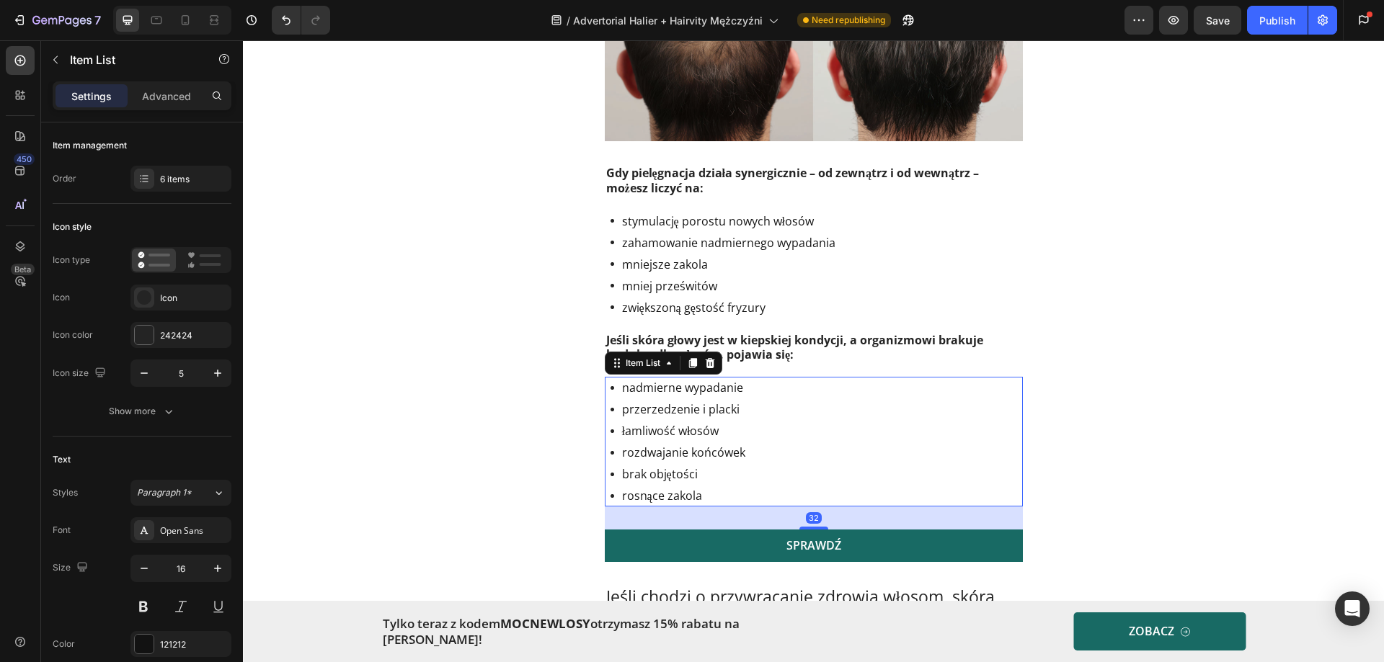
click at [721, 401] on p "przerzedzenie i placki" at bounding box center [683, 409] width 123 height 17
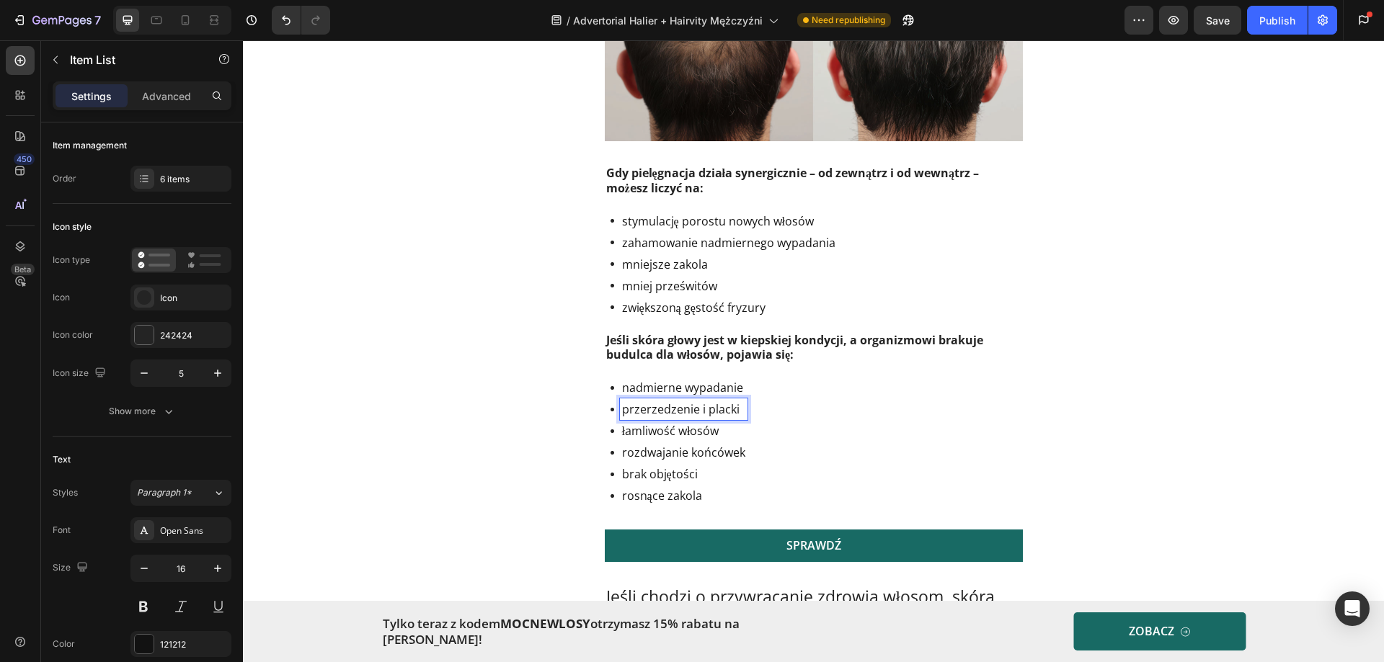
click at [702, 401] on p "przerzedzenie i placki" at bounding box center [683, 409] width 123 height 17
click at [679, 422] on p "łamliwość włosów" at bounding box center [710, 430] width 176 height 17
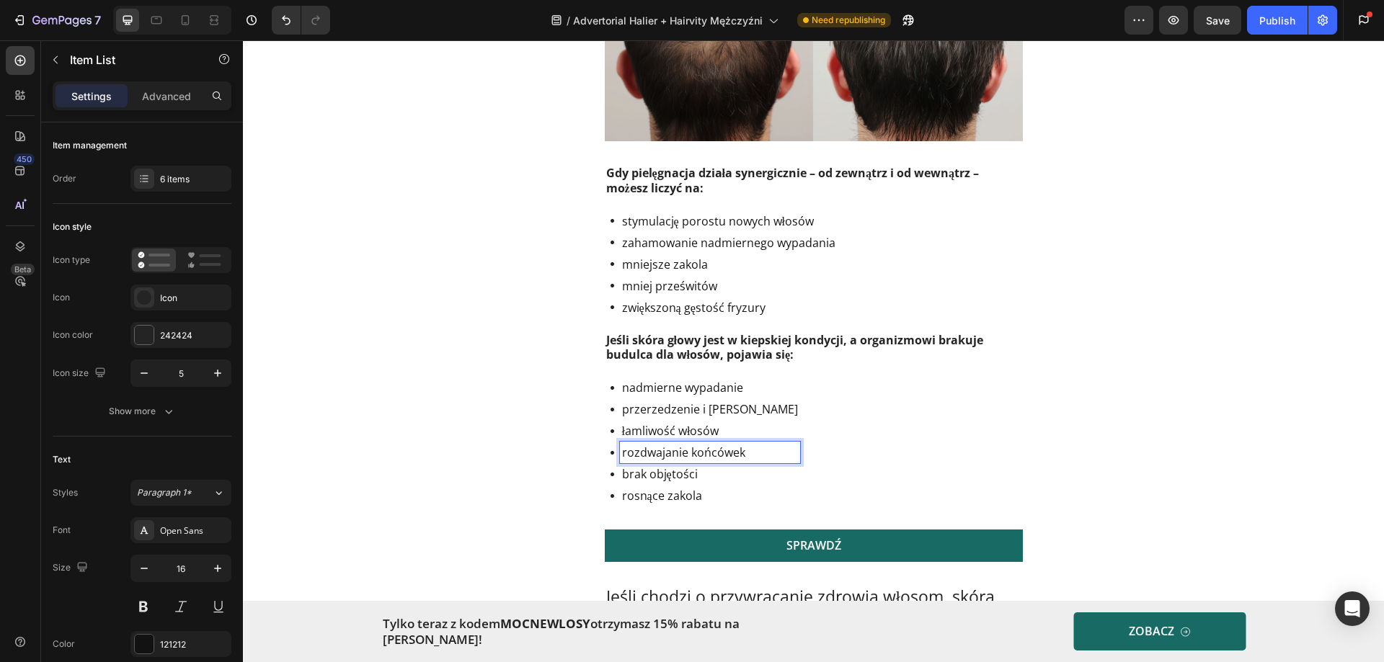
click at [711, 444] on p "rozdwajanie końcówek" at bounding box center [710, 452] width 176 height 17
click at [700, 444] on p "rozdwajanie końcówek" at bounding box center [710, 452] width 176 height 17
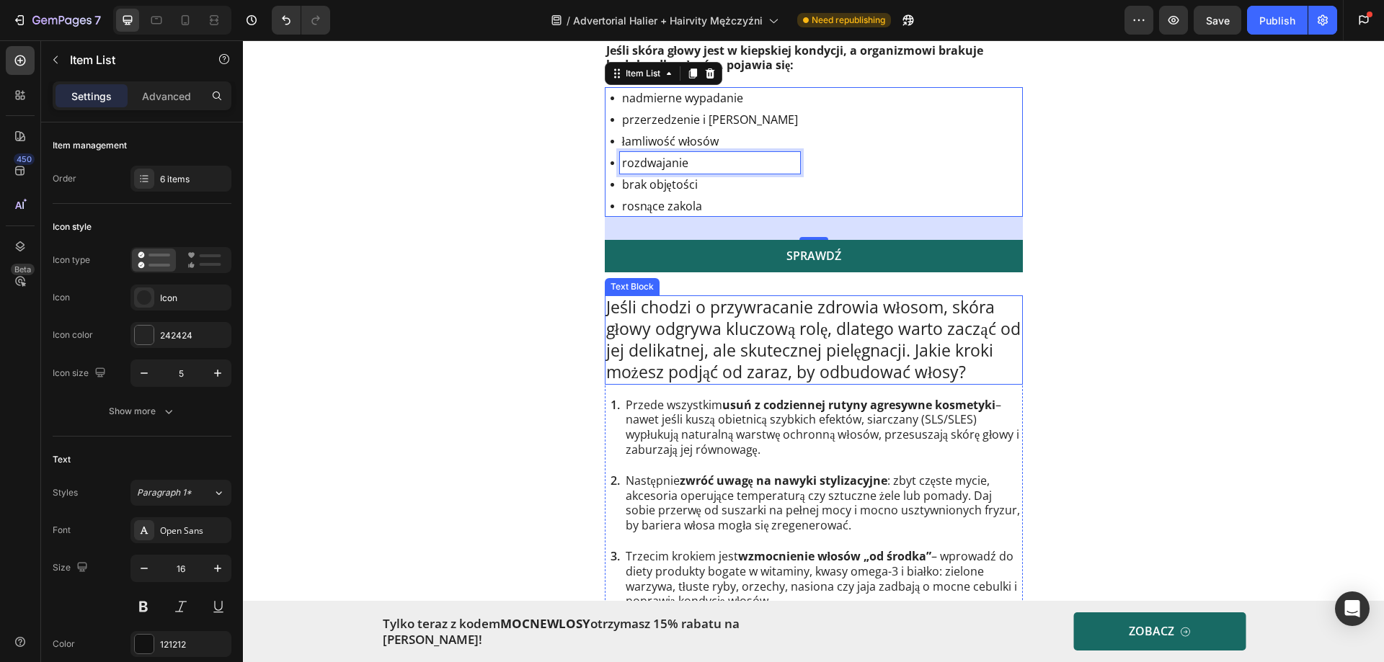
scroll to position [2090, 0]
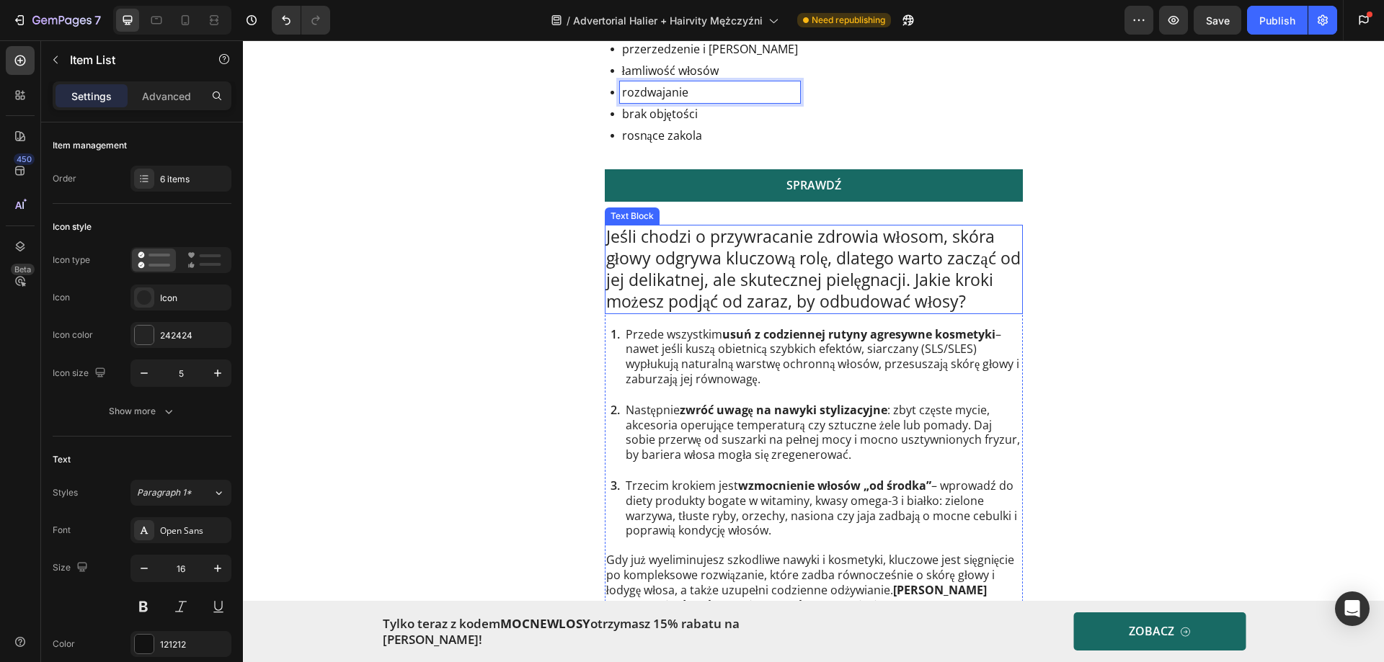
click at [690, 240] on p "Jeśli chodzi o przywracanie zdrowia włosom, skóra głowy odgrywa kluczową rolę, …" at bounding box center [813, 269] width 415 height 86
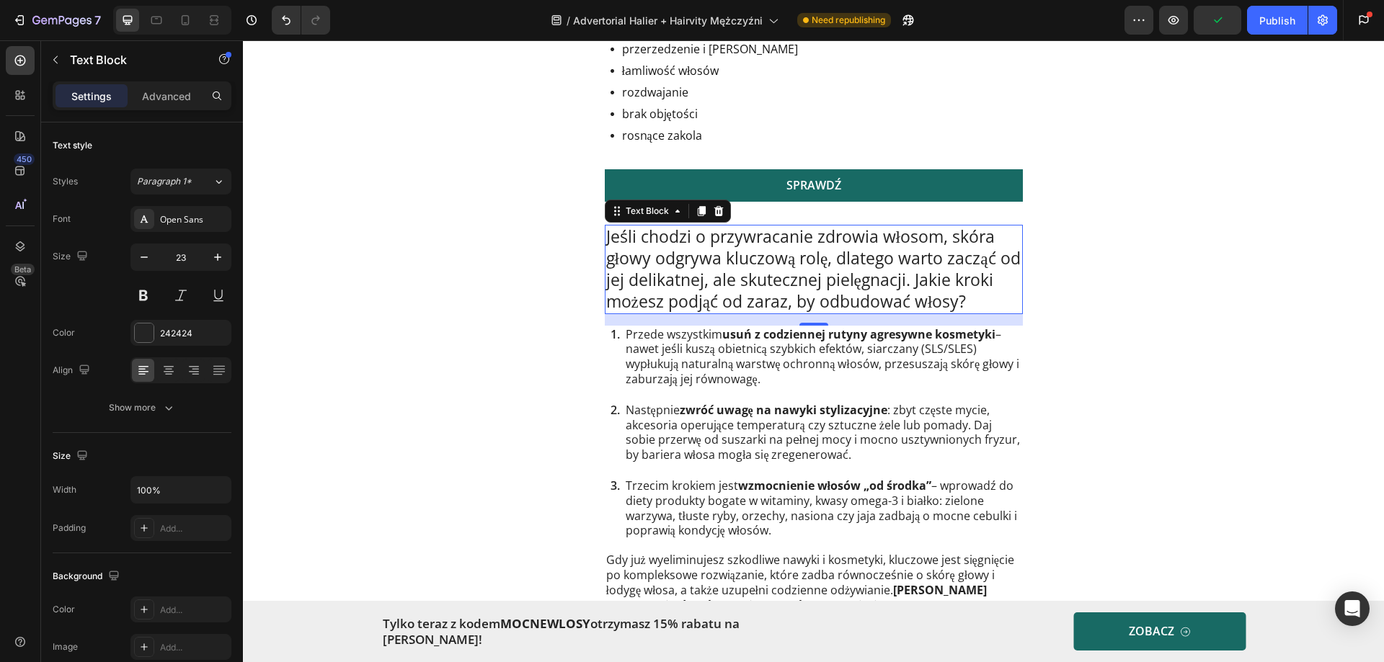
click at [720, 272] on p "Jeśli chodzi o przywracanie zdrowia włosom, skóra głowy odgrywa kluczową rolę, …" at bounding box center [813, 269] width 415 height 86
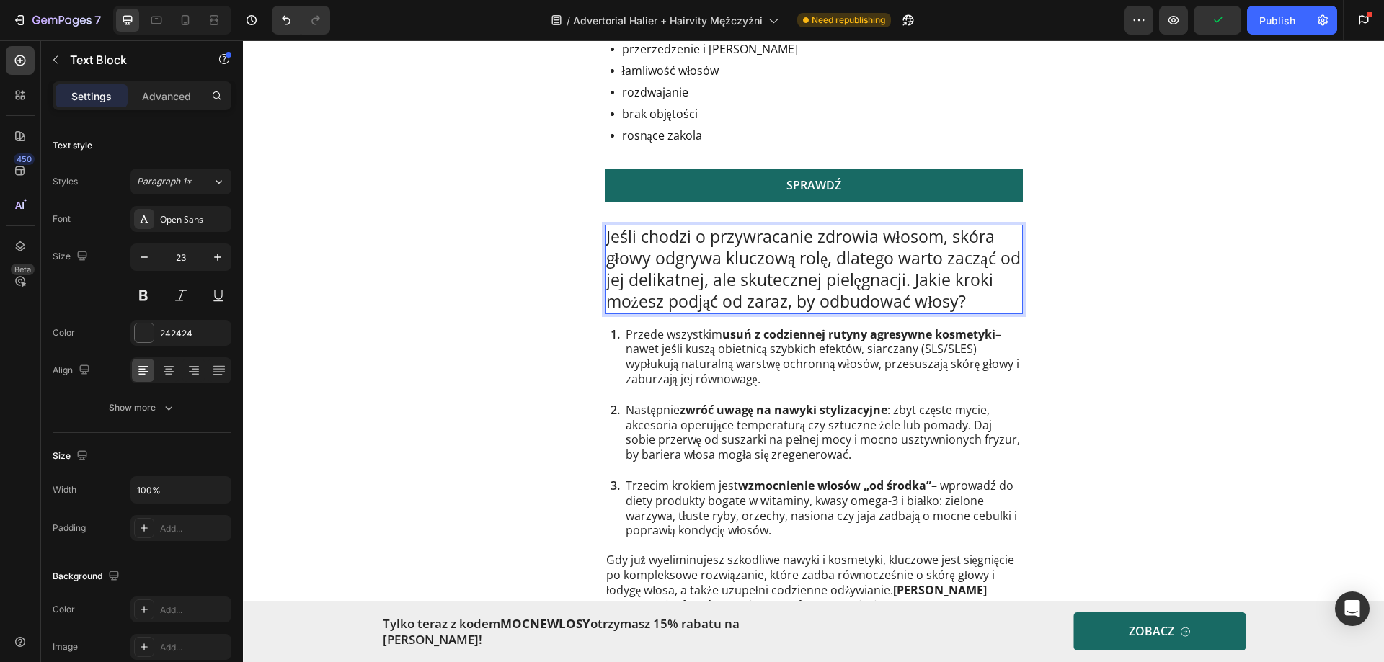
click at [721, 265] on p "Jeśli chodzi o przywracanie zdrowia włosom, skóra głowy odgrywa kluczową rolę, …" at bounding box center [813, 269] width 415 height 86
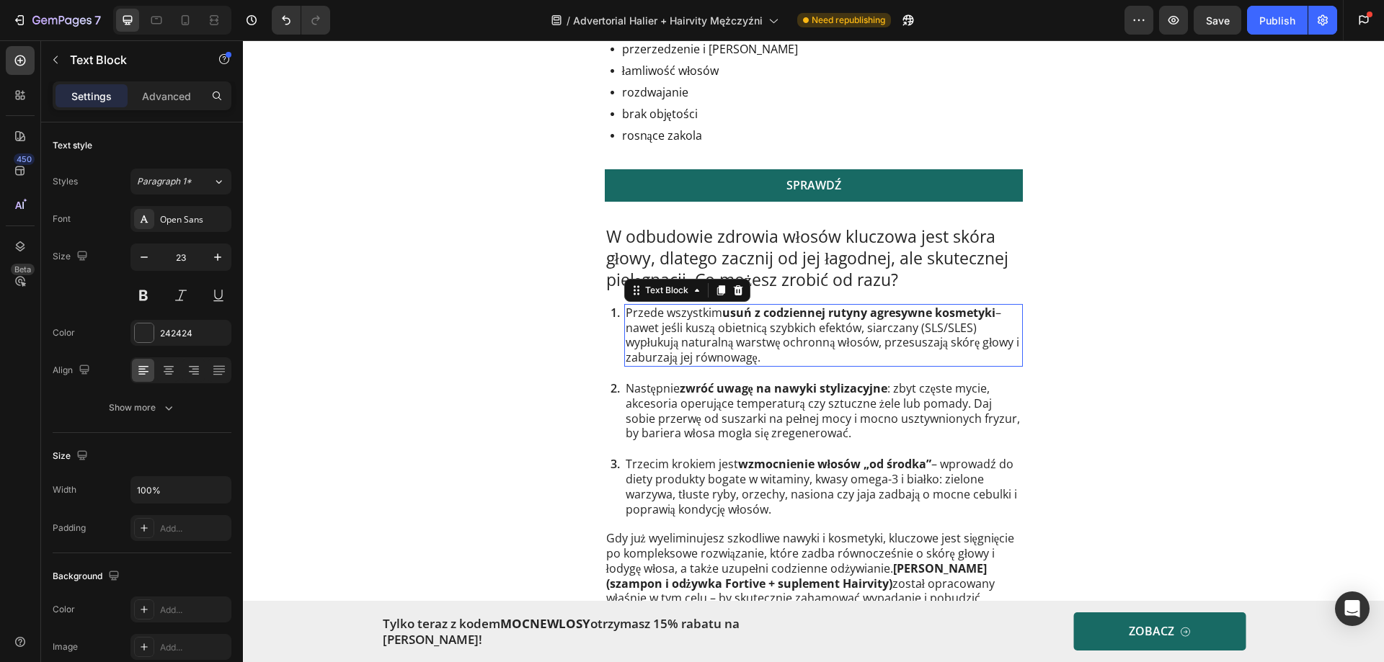
drag, startPoint x: 718, startPoint y: 316, endPoint x: 742, endPoint y: 321, distance: 24.2
click at [721, 319] on p "Przede wszystkim usuń z codziennej rutyny agresywne kosmetyki – nawet jeśli kus…" at bounding box center [824, 336] width 396 height 60
click at [769, 331] on p "Przede wszystkim usuń z codziennej rutyny agresywne kosmetyki – nawet jeśli kus…" at bounding box center [824, 336] width 396 height 60
click at [770, 345] on p "Przede wszystkim usuń z codziennej rutyny agresywne kosmetyki – nawet jeśli kus…" at bounding box center [824, 336] width 396 height 60
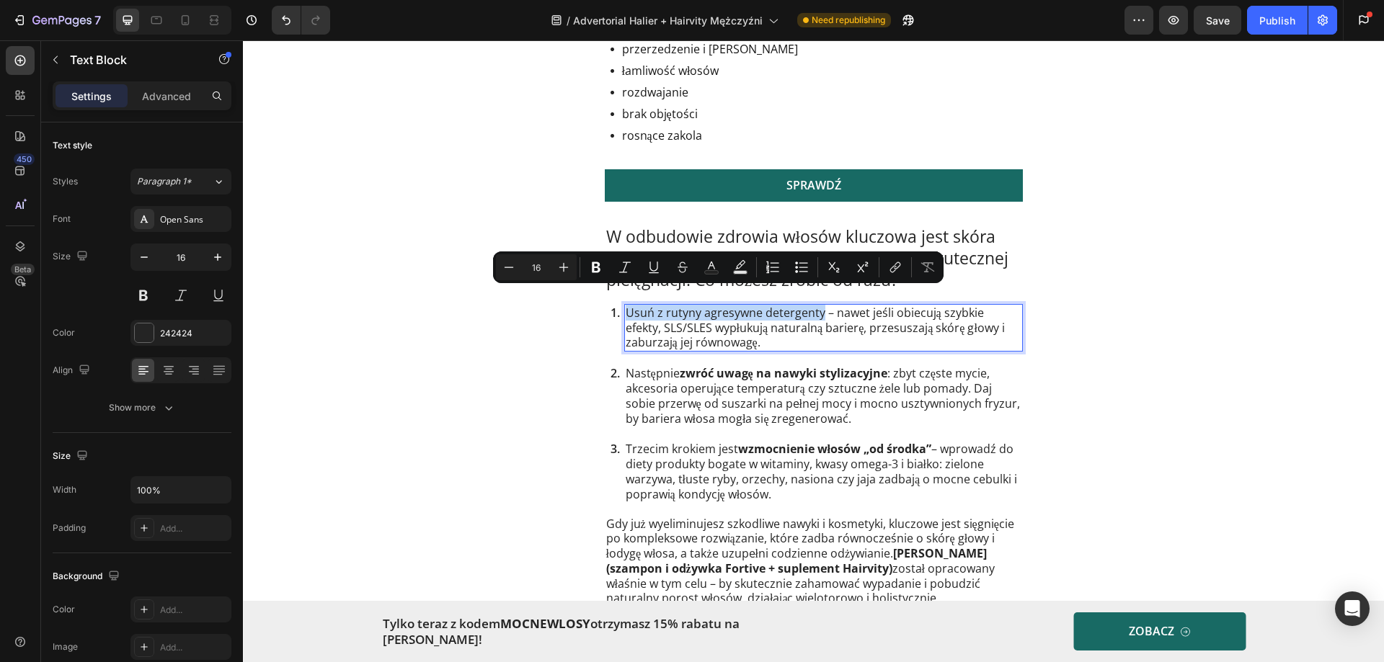
drag, startPoint x: 817, startPoint y: 297, endPoint x: 622, endPoint y: 292, distance: 195.4
click at [626, 306] on p "Usuń z rutyny agresywne detergenty – nawet jeśli obiecują szybkie efekty, SLS/S…" at bounding box center [824, 328] width 396 height 45
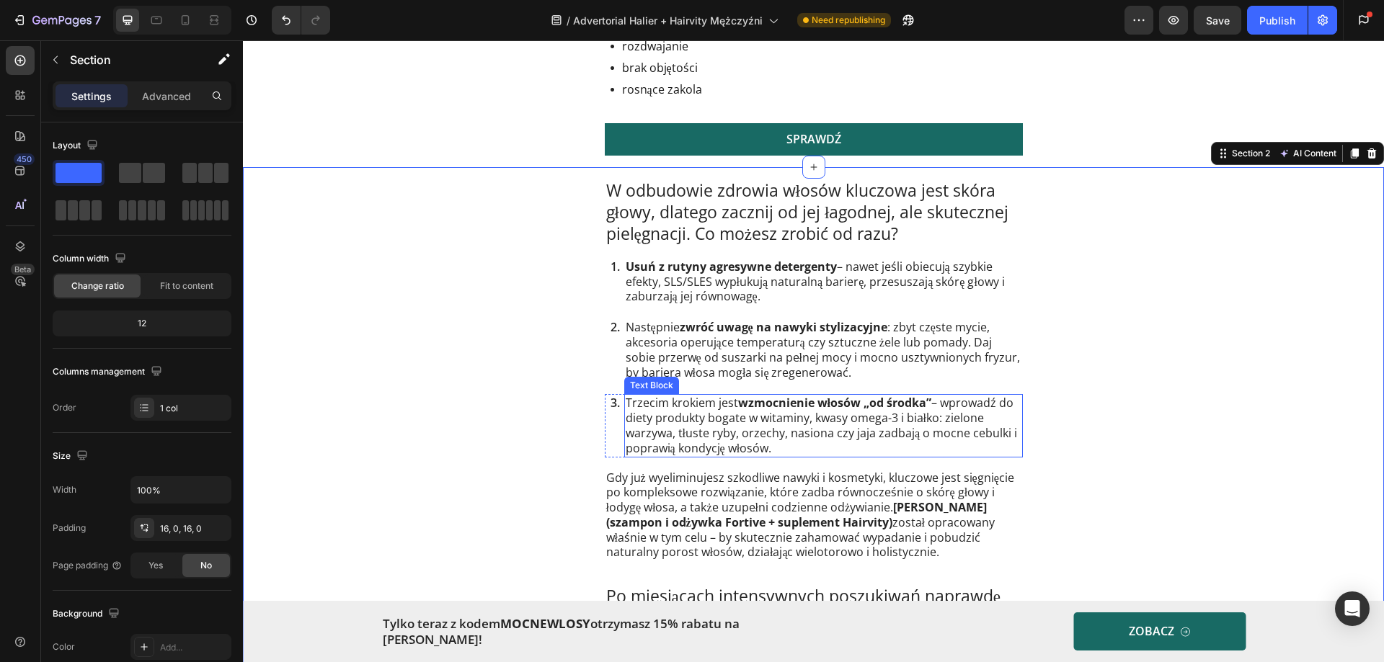
scroll to position [2162, 0]
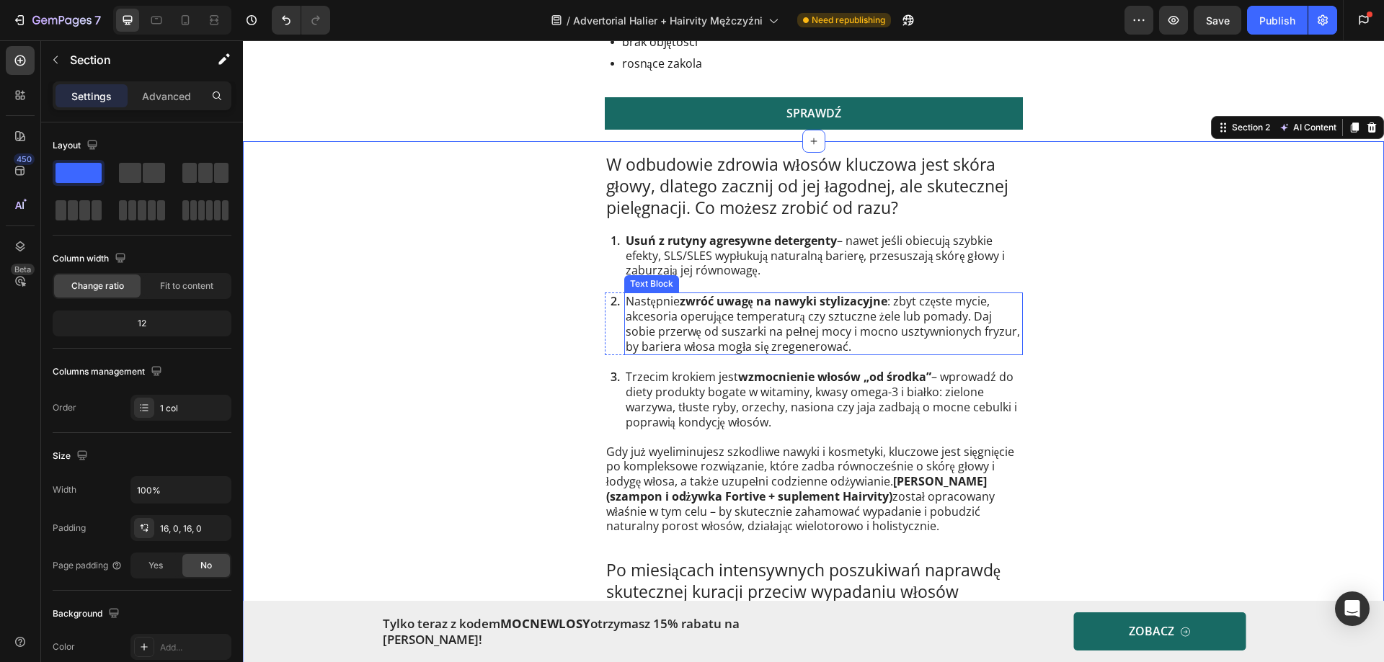
click at [674, 313] on p "Następnie zwróć uwagę na nawyki stylizacyjne : zbyt częste mycie, akcesoria ope…" at bounding box center [824, 324] width 396 height 60
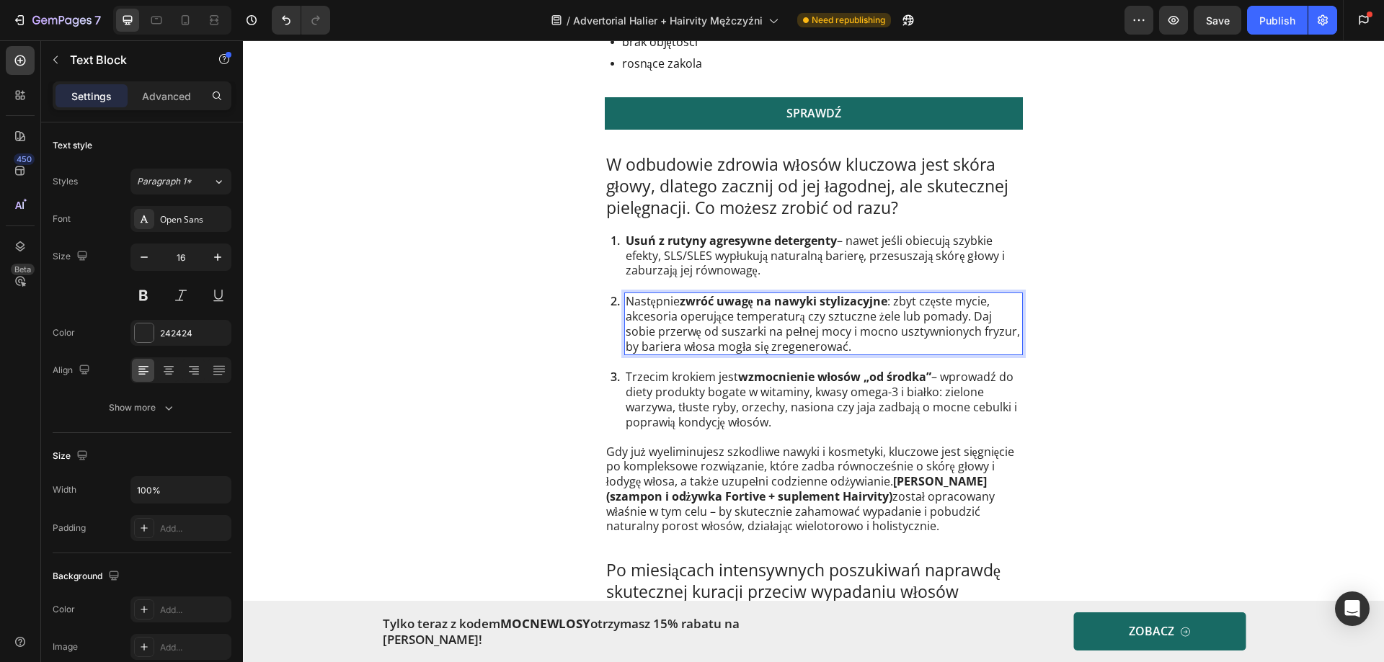
drag, startPoint x: 757, startPoint y: 313, endPoint x: 827, endPoint y: 328, distance: 71.5
click at [757, 313] on p "Następnie zwróć uwagę na nawyki stylizacyjne : zbyt częste mycie, akcesoria ope…" at bounding box center [824, 324] width 396 height 60
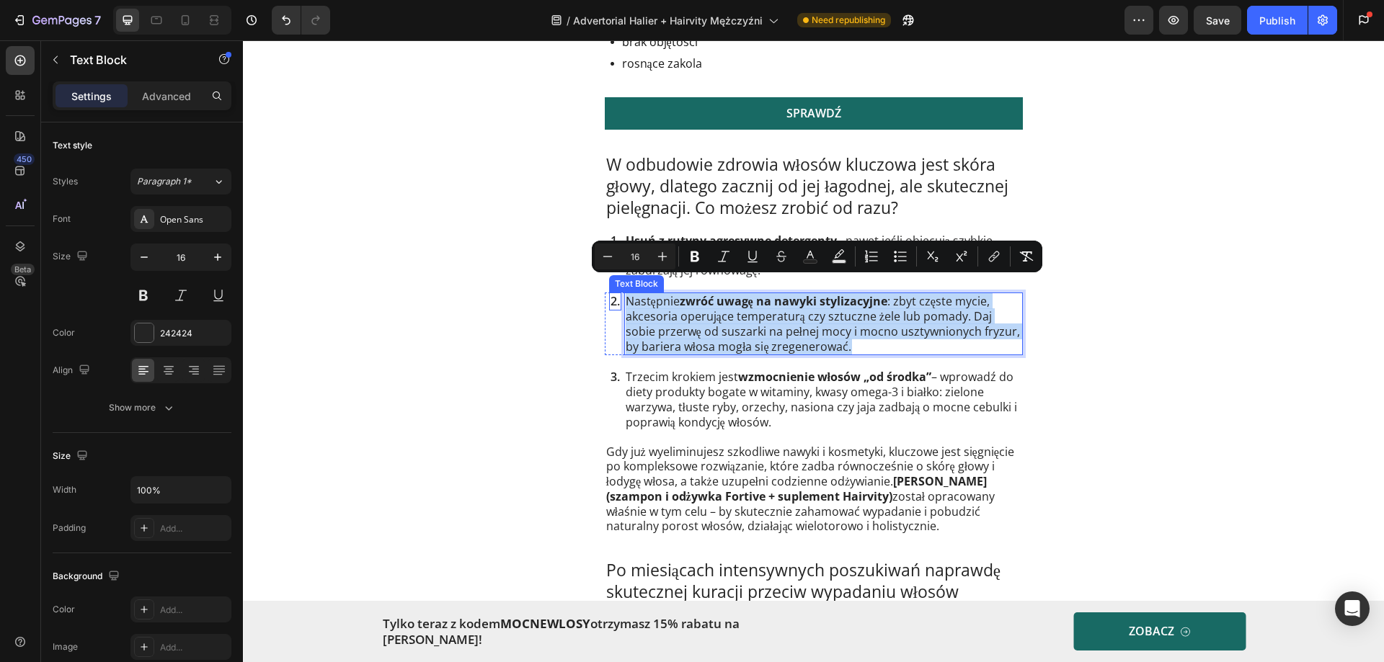
drag, startPoint x: 847, startPoint y: 329, endPoint x: 615, endPoint y: 288, distance: 235.7
click at [615, 293] on div "2. Text Block Następnie zwróć uwagę na nawyki stylizacyjne : zbyt częste mycie,…" at bounding box center [814, 324] width 418 height 63
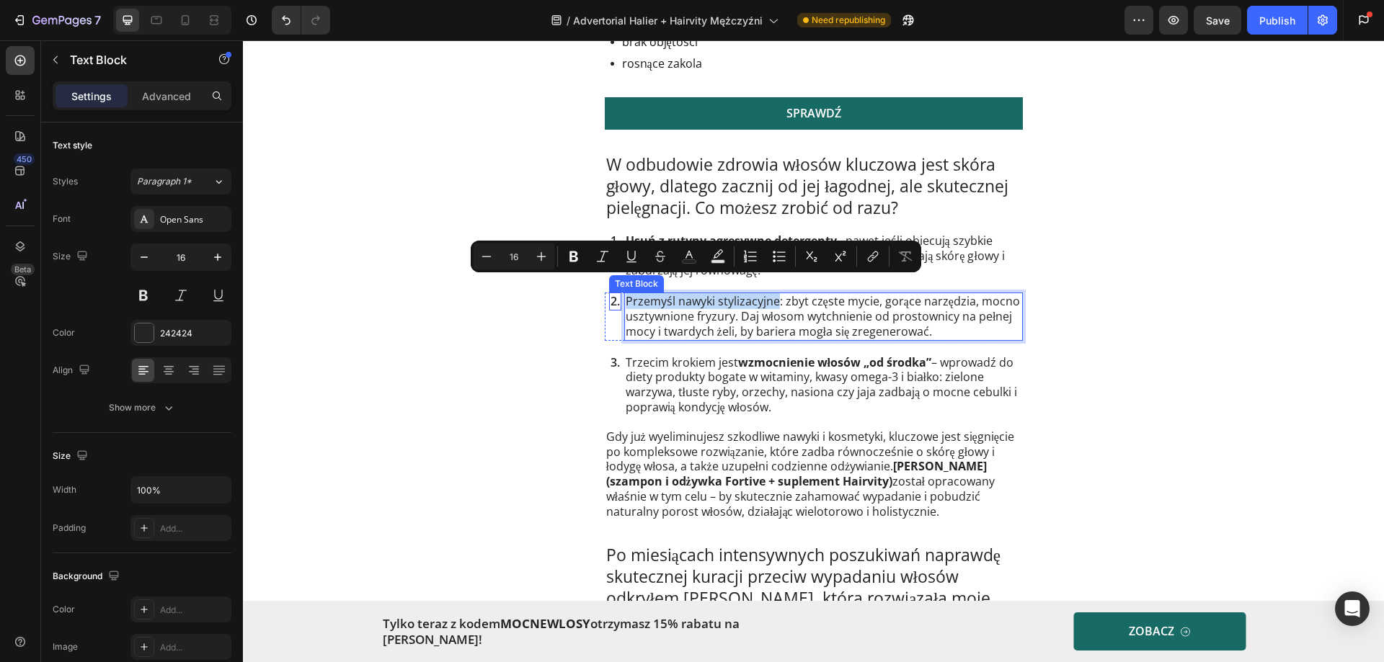
drag, startPoint x: 773, startPoint y: 286, endPoint x: 619, endPoint y: 292, distance: 154.3
click at [615, 293] on div "2. Text Block Przemyśl nawyki stylizacyjne: zbyt częste mycie, gorące narzędzia…" at bounding box center [814, 317] width 418 height 48
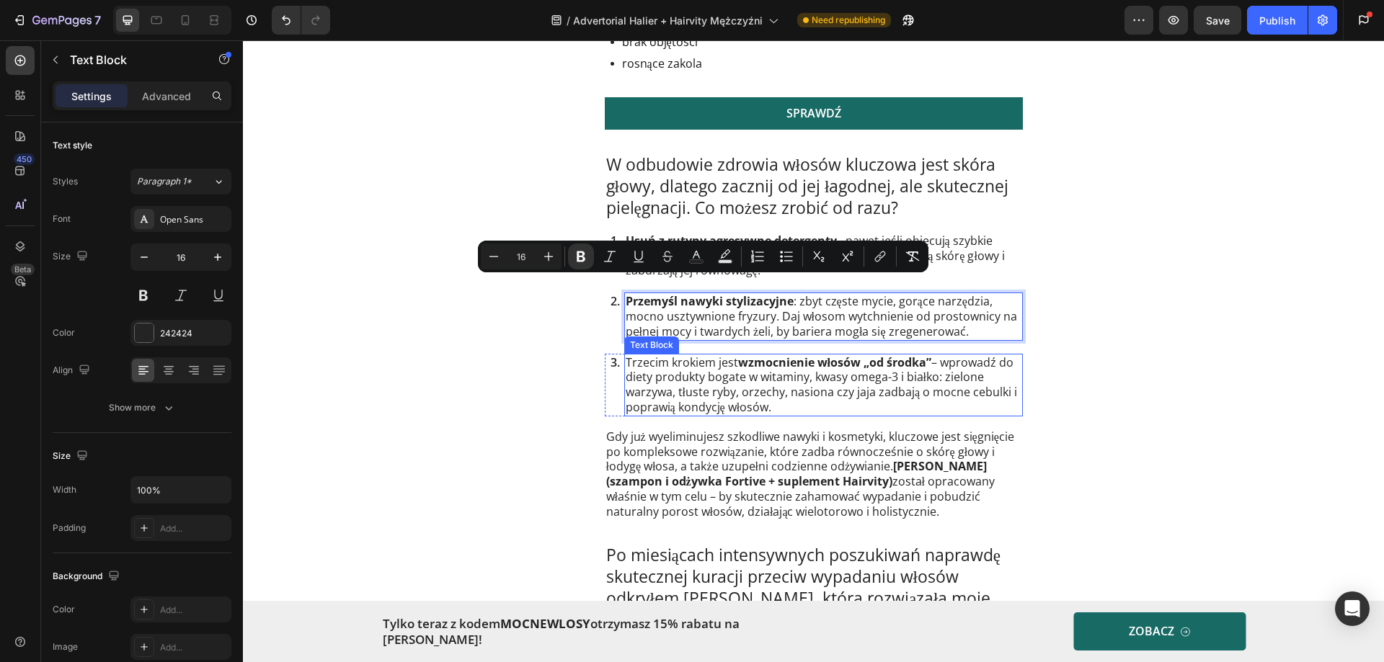
click at [786, 379] on p "Trzecim krokiem jest wzmocnienie włosów „od środka” – wprowadź do diety produkt…" at bounding box center [824, 385] width 396 height 60
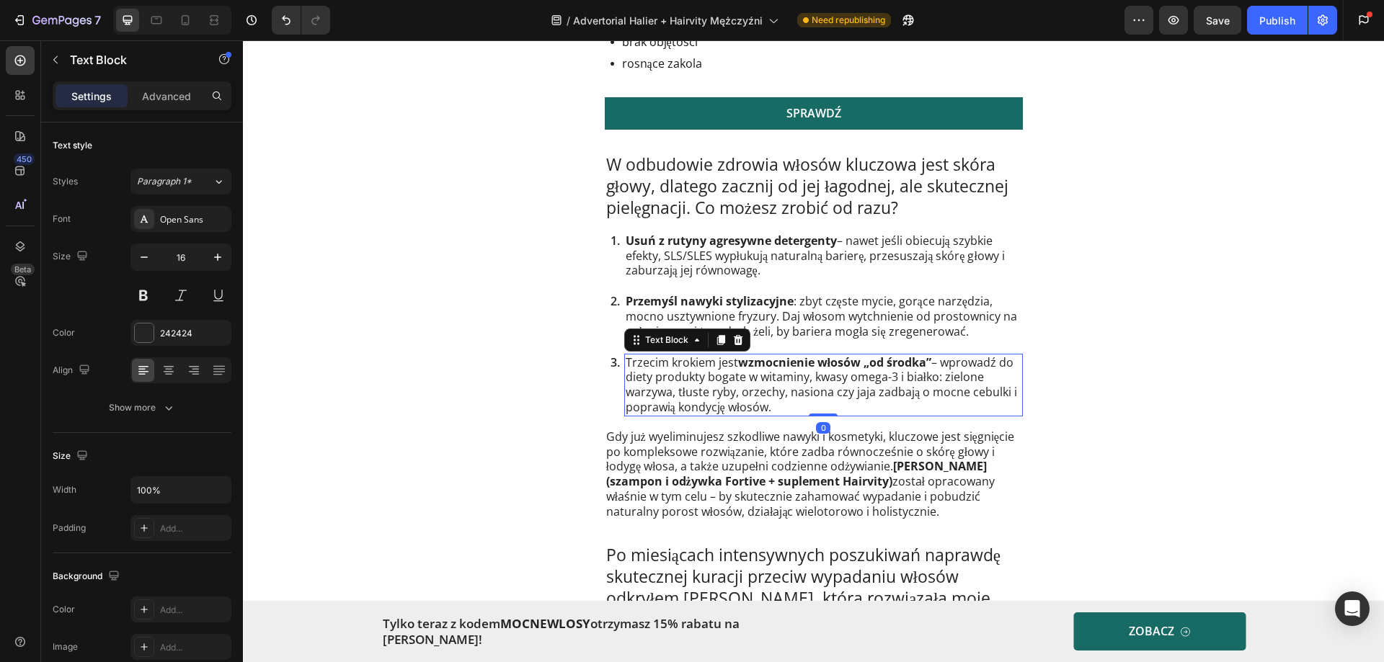
click at [796, 386] on p "Trzecim krokiem jest wzmocnienie włosów „od środka” – wprowadź do diety produkt…" at bounding box center [824, 385] width 396 height 60
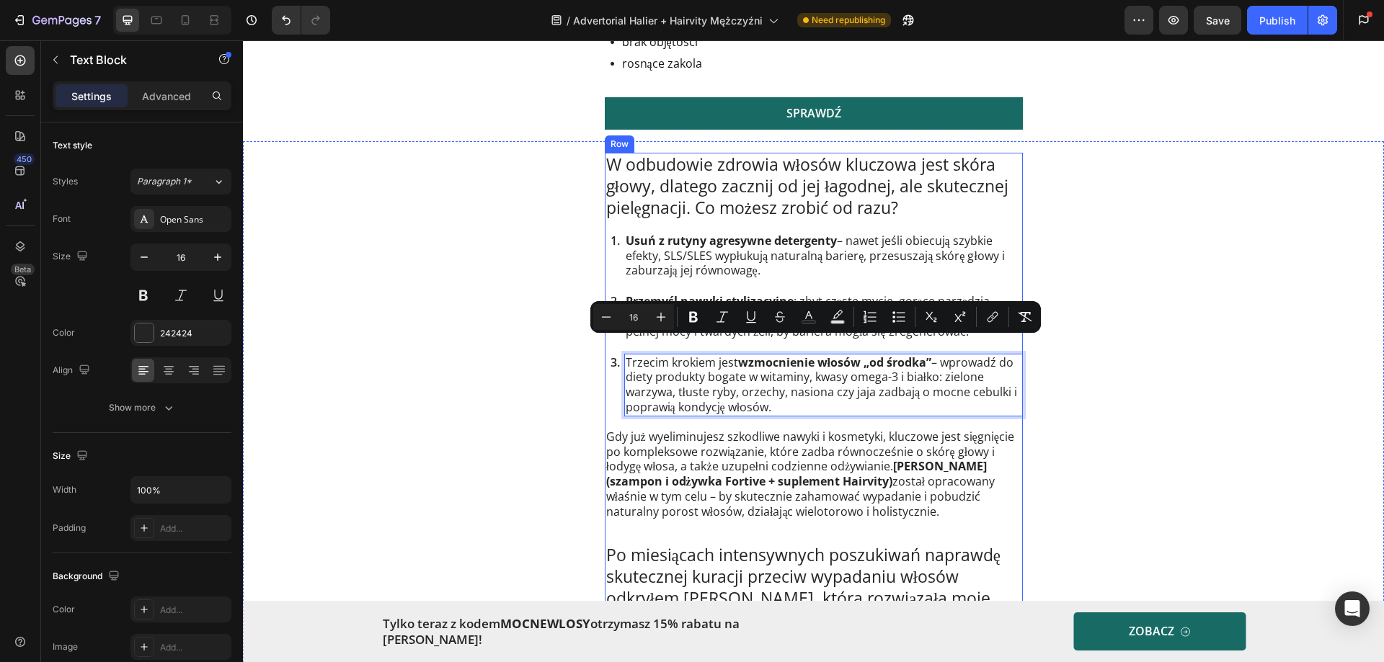
drag, startPoint x: 784, startPoint y: 392, endPoint x: 731, endPoint y: 406, distance: 54.5
click at [624, 354] on div "Trzecim krokiem jest wzmocnienie włosów „od środka” – wprowadź do diety produkt…" at bounding box center [823, 385] width 399 height 63
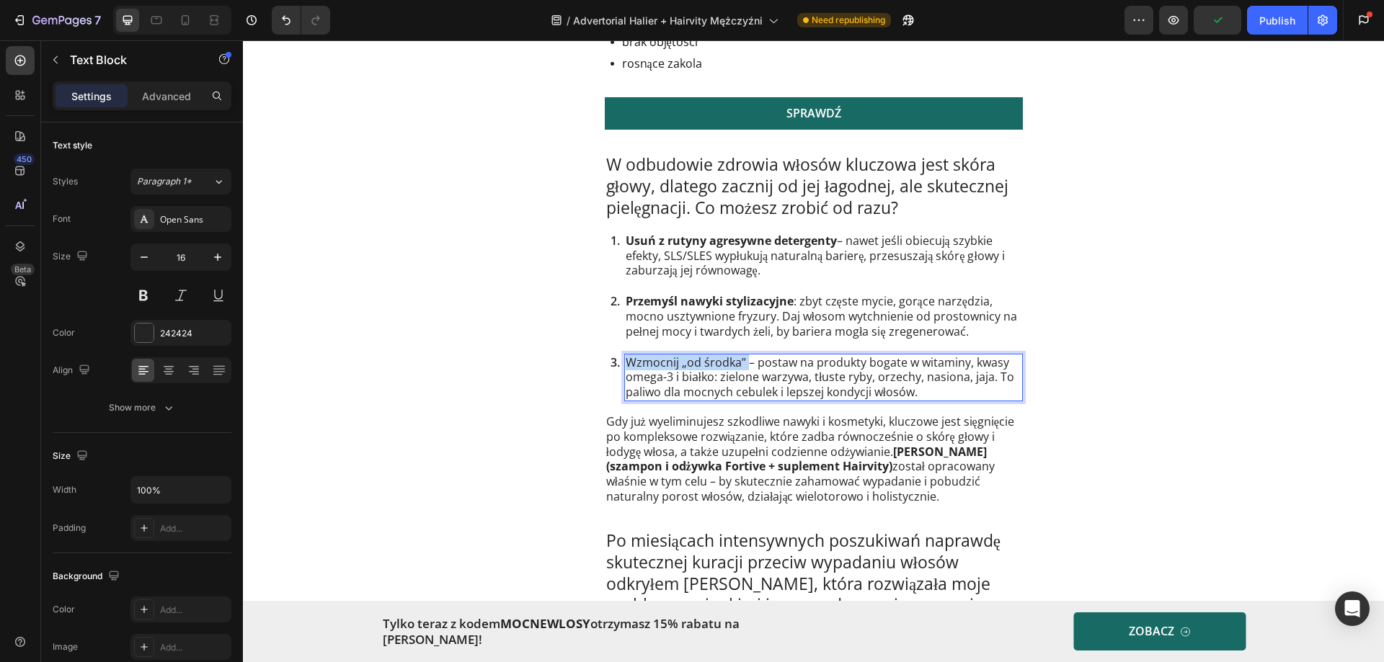
drag, startPoint x: 740, startPoint y: 348, endPoint x: 615, endPoint y: 352, distance: 125.5
click at [615, 354] on div "3. Text Block Wzmocnij „od środka” – postaw na produkty bogate w witaminy, kwas…" at bounding box center [814, 378] width 418 height 48
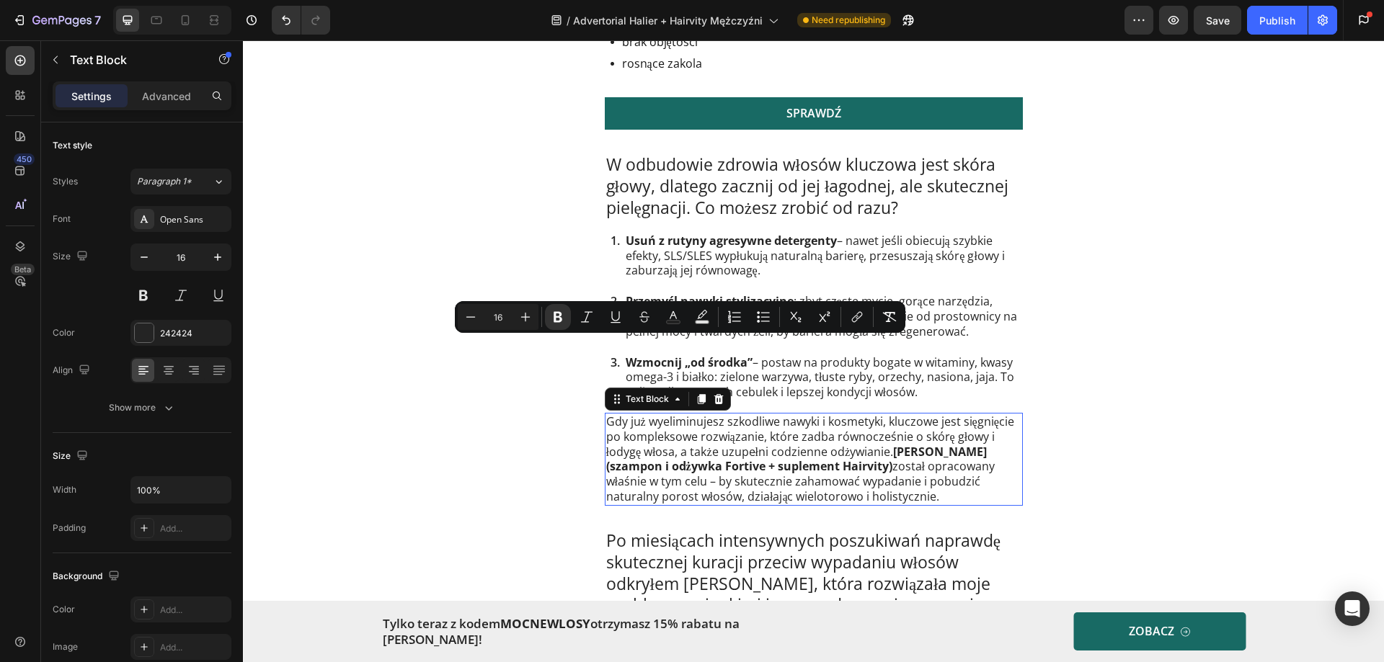
click at [739, 448] on strong "Zestaw Halier (szampon i odżywka Fortive + suplement Hairvity)" at bounding box center [796, 459] width 381 height 31
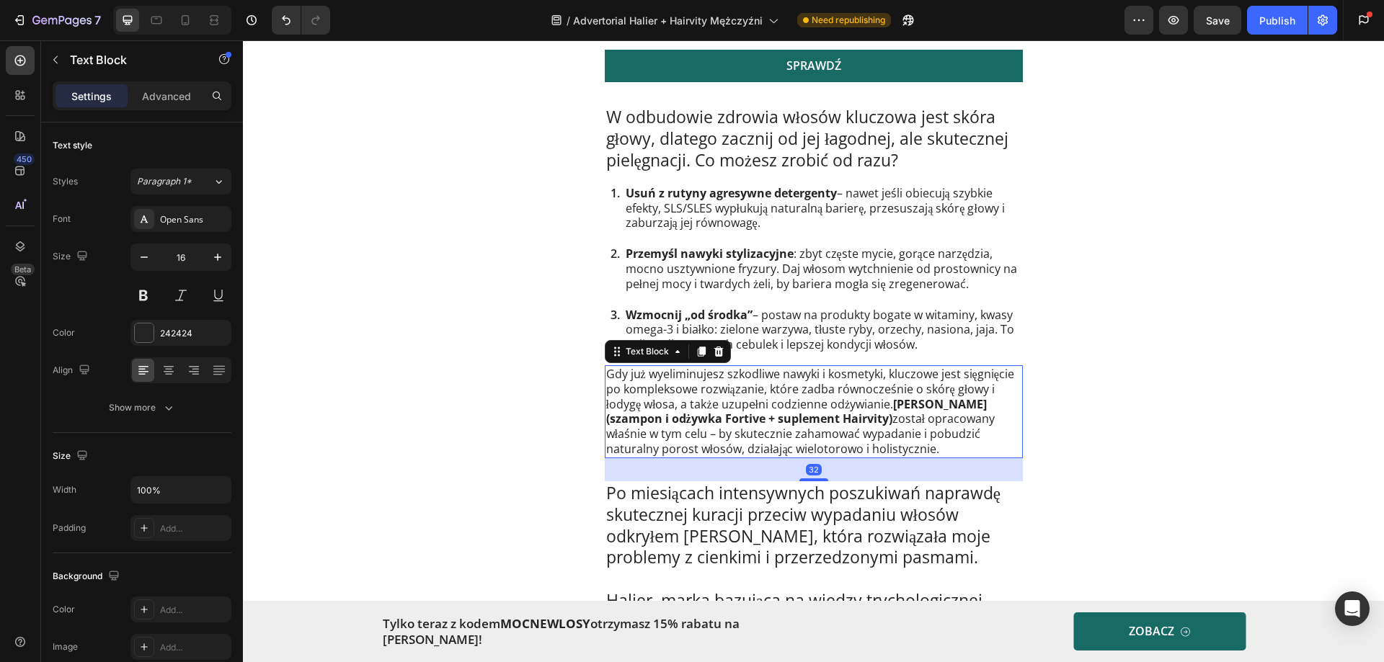
scroll to position [2234, 0]
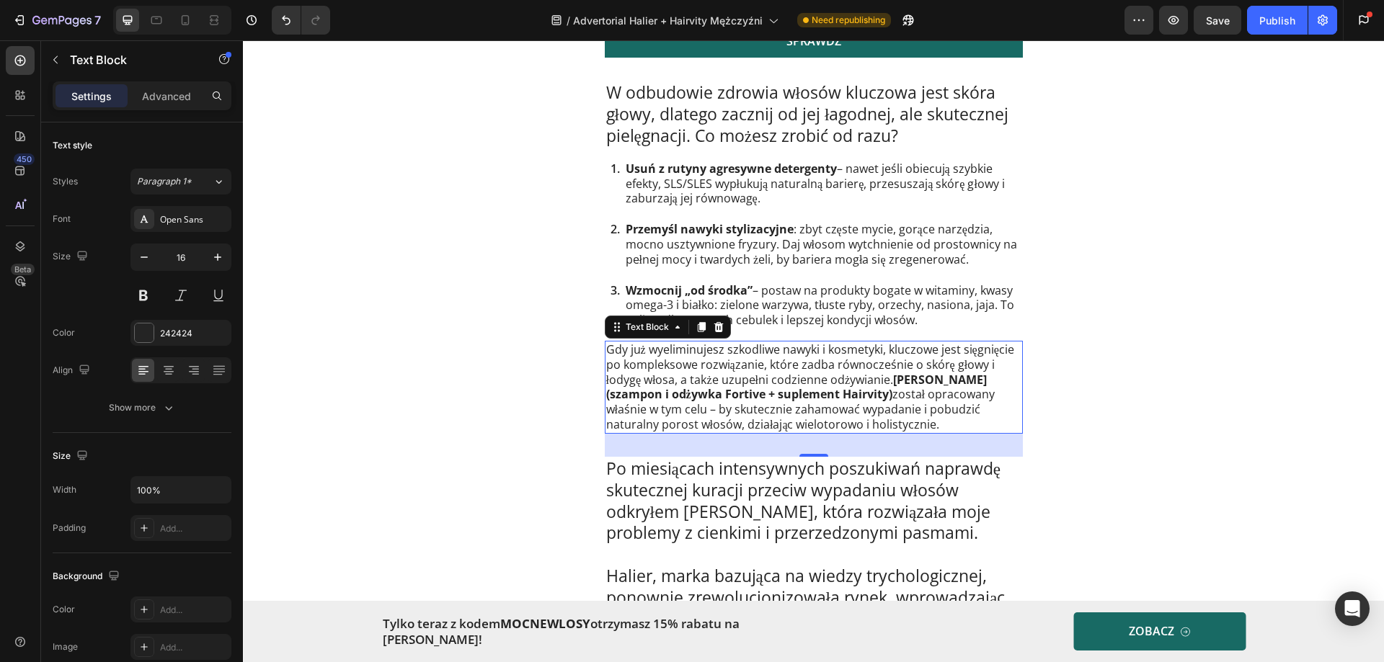
click at [705, 369] on p "Gdy już wyeliminujesz szkodliwe nawyki i kosmetyki, kluczowe jest sięgnięcie po…" at bounding box center [813, 387] width 415 height 90
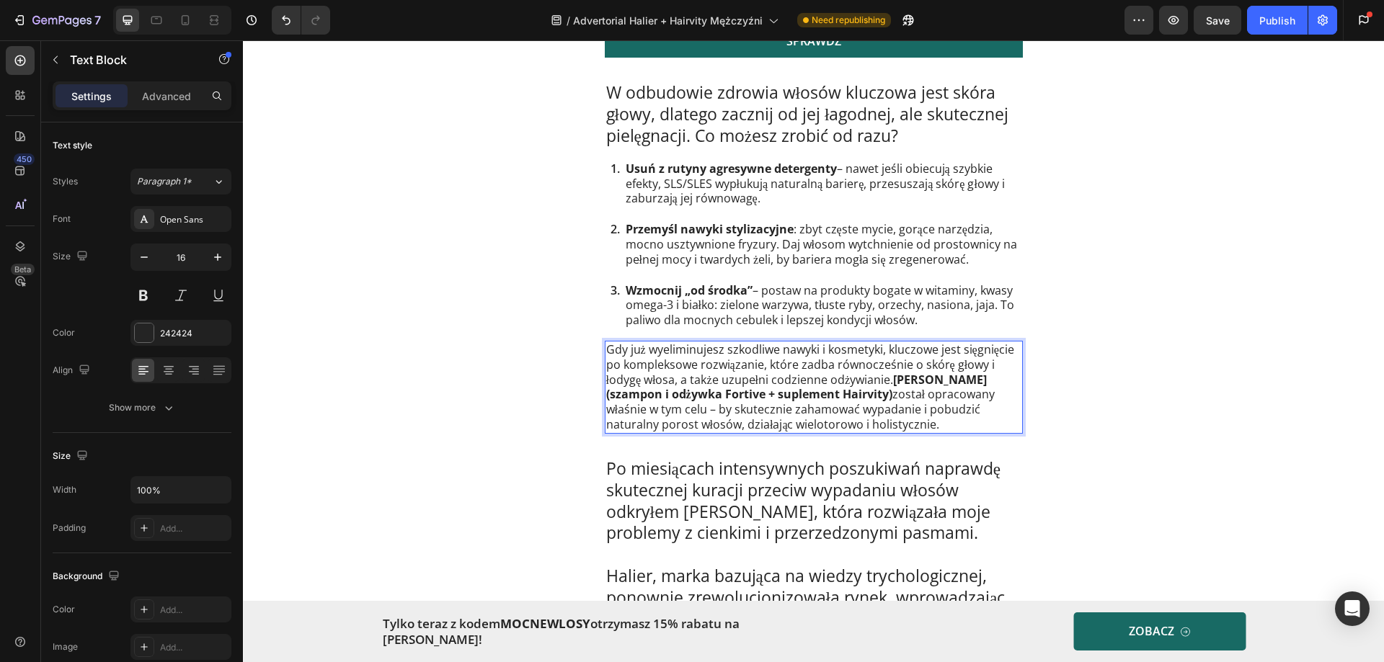
click at [659, 368] on p "Gdy już wyeliminujesz szkodliwe nawyki i kosmetyki, kluczowe jest sięgnięcie po…" at bounding box center [813, 387] width 415 height 90
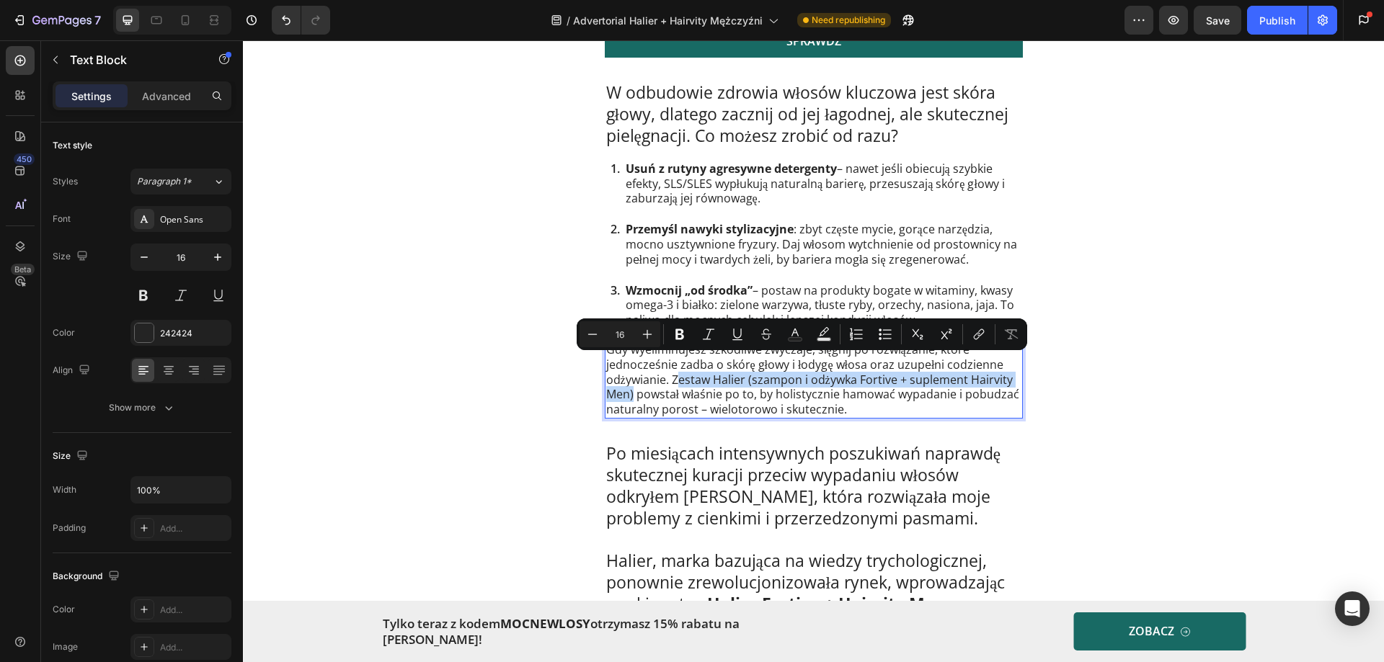
drag, startPoint x: 670, startPoint y: 366, endPoint x: 627, endPoint y: 383, distance: 46.6
click at [627, 383] on p "Gdy wyeliminujesz szkodliwe zwyczaje, sięgnij po rozwiązanie, które jednocześni…" at bounding box center [813, 379] width 415 height 75
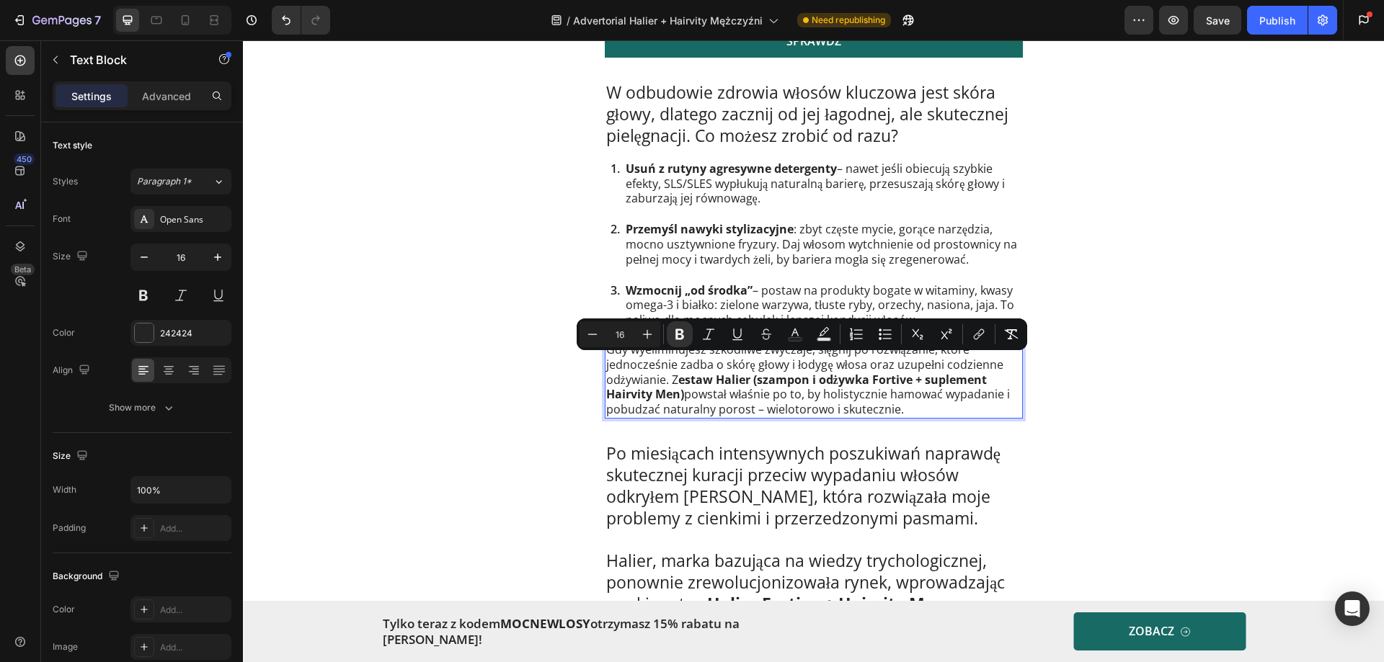
click at [649, 390] on p "Gdy wyeliminujesz szkodliwe zwyczaje, sięgnij po rozwiązanie, które jednocześni…" at bounding box center [813, 379] width 415 height 75
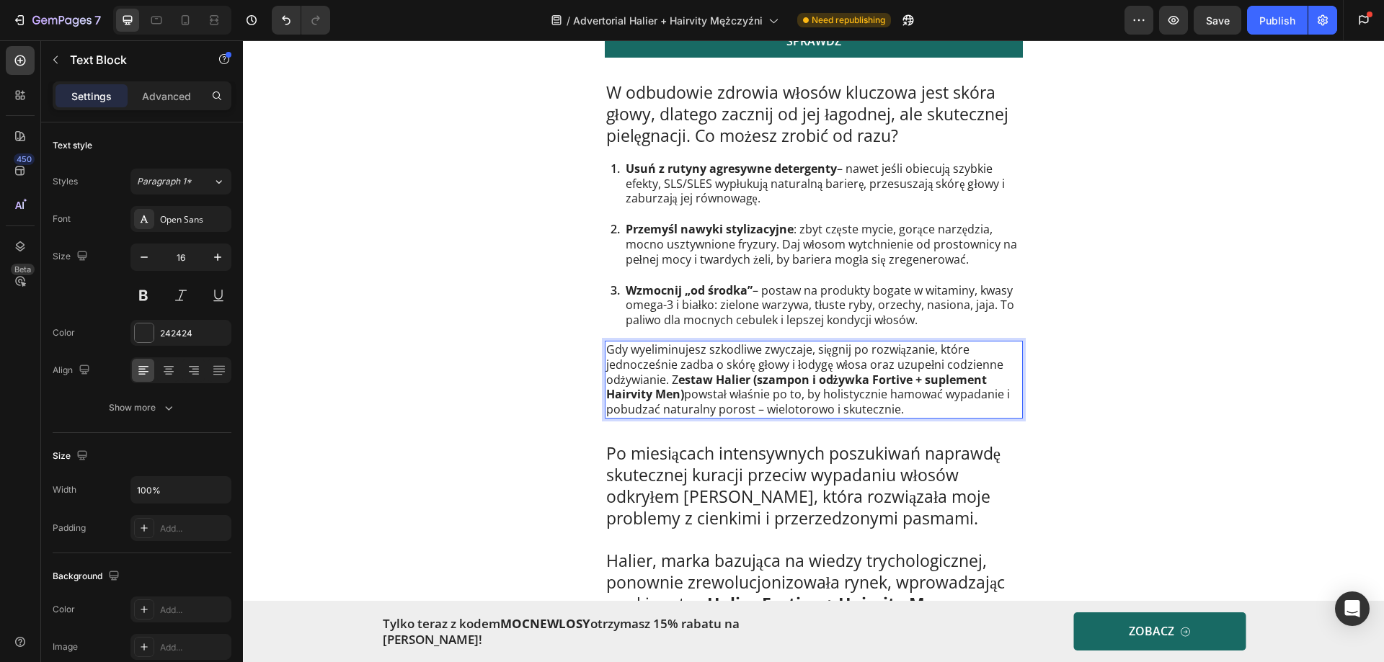
click at [765, 385] on p "Gdy wyeliminujesz szkodliwe zwyczaje, sięgnij po rozwiązanie, które jednocześni…" at bounding box center [813, 379] width 415 height 75
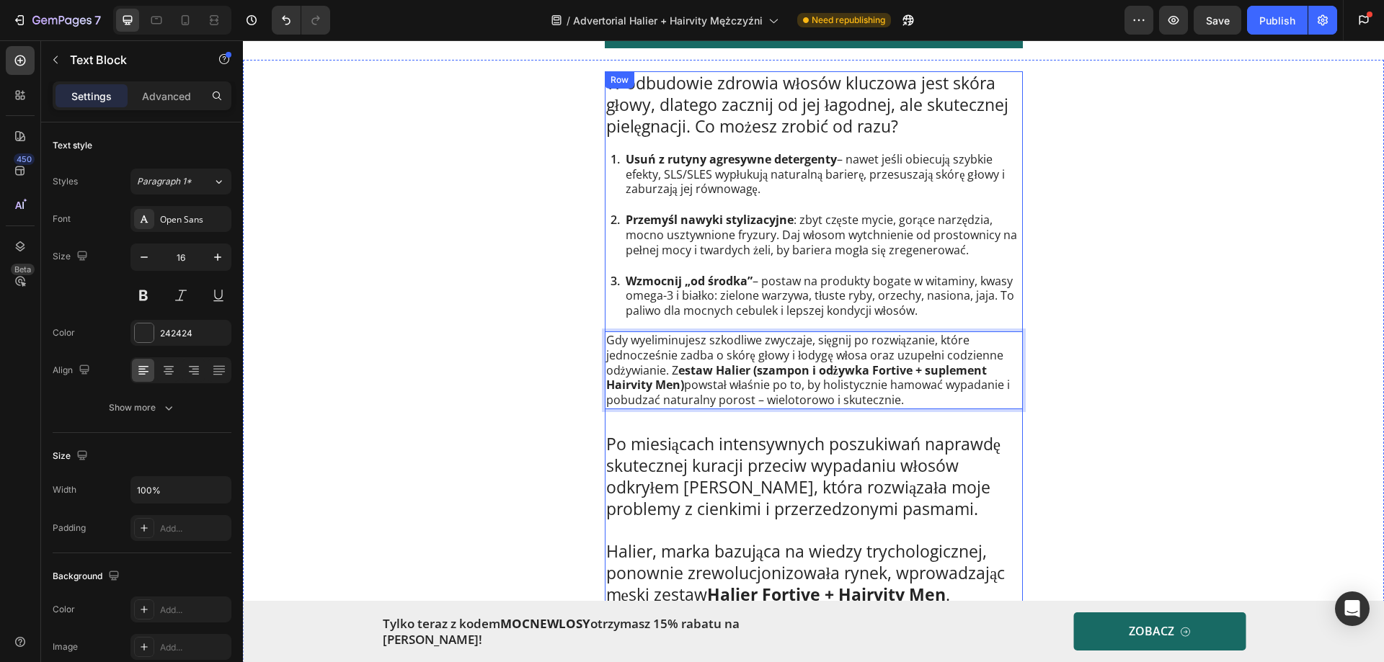
scroll to position [2306, 0]
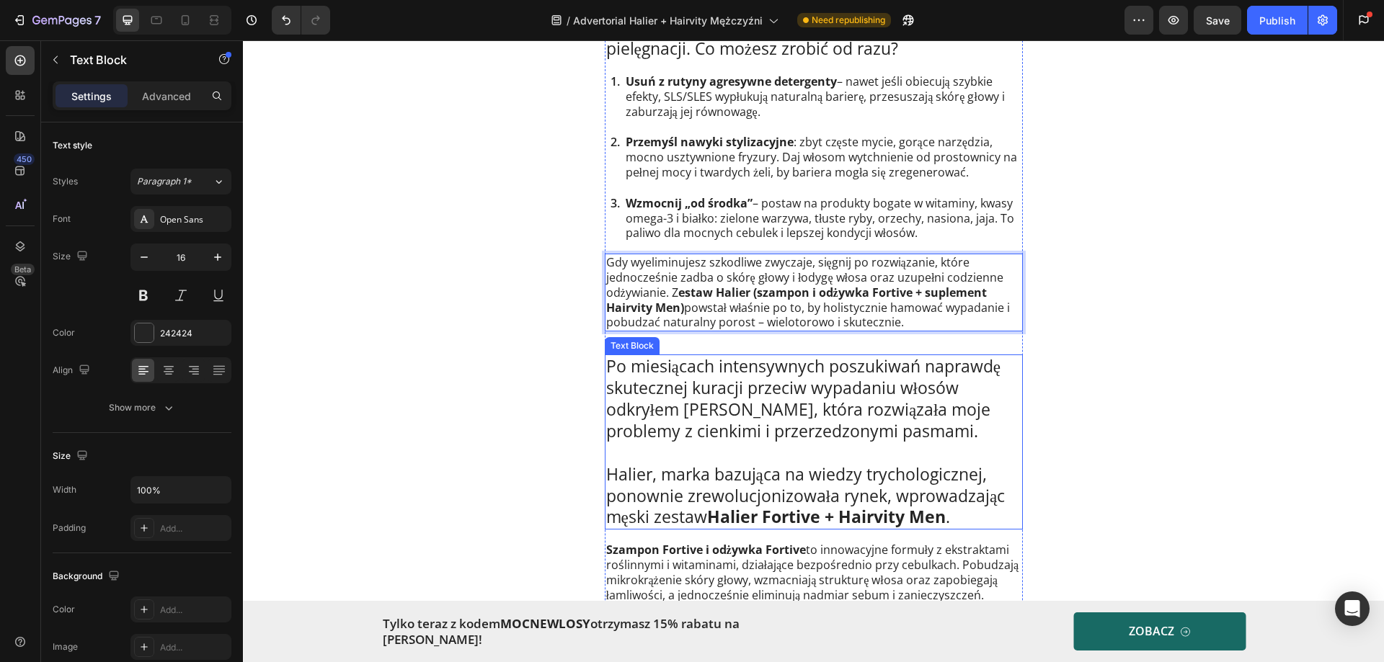
drag, startPoint x: 662, startPoint y: 365, endPoint x: 664, endPoint y: 373, distance: 7.5
click at [662, 367] on p "Po miesiącach intensywnych poszukiwań naprawdę skutecznej kuracji przeciw wypad…" at bounding box center [813, 399] width 415 height 86
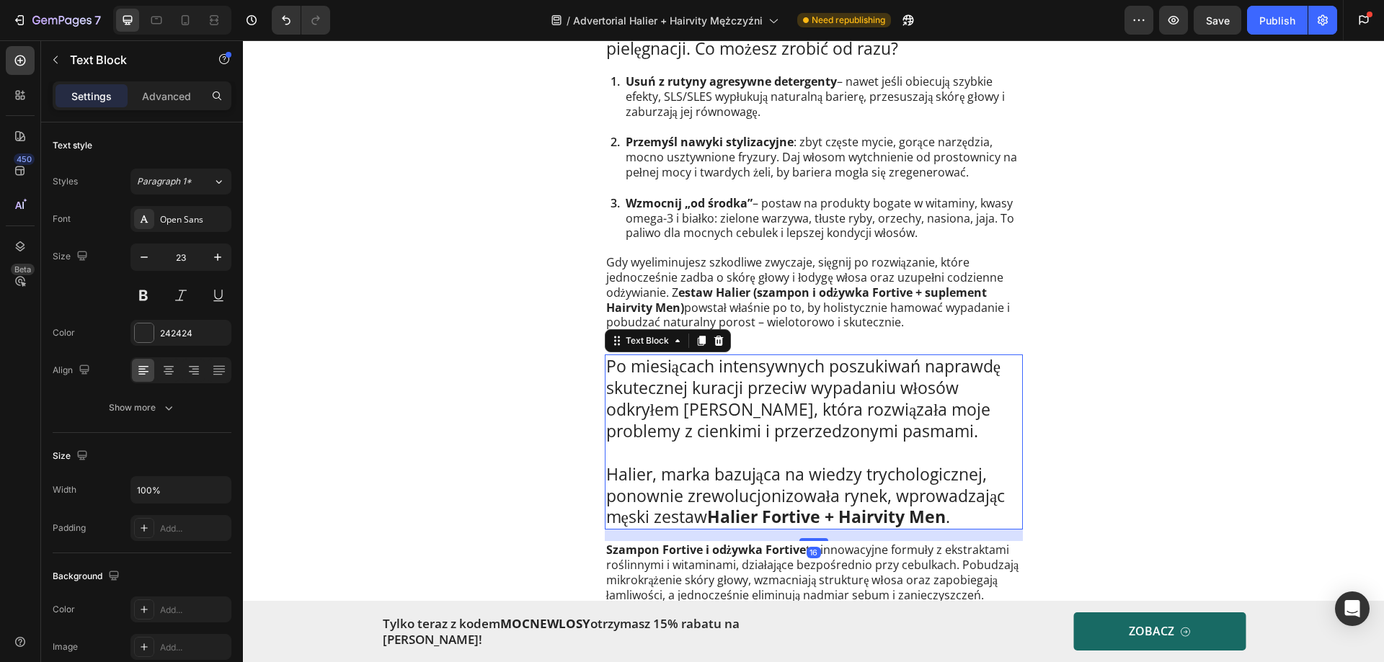
click at [675, 386] on p "Po miesiącach intensywnych poszukiwań naprawdę skutecznej kuracji przeciw wypad…" at bounding box center [813, 399] width 415 height 86
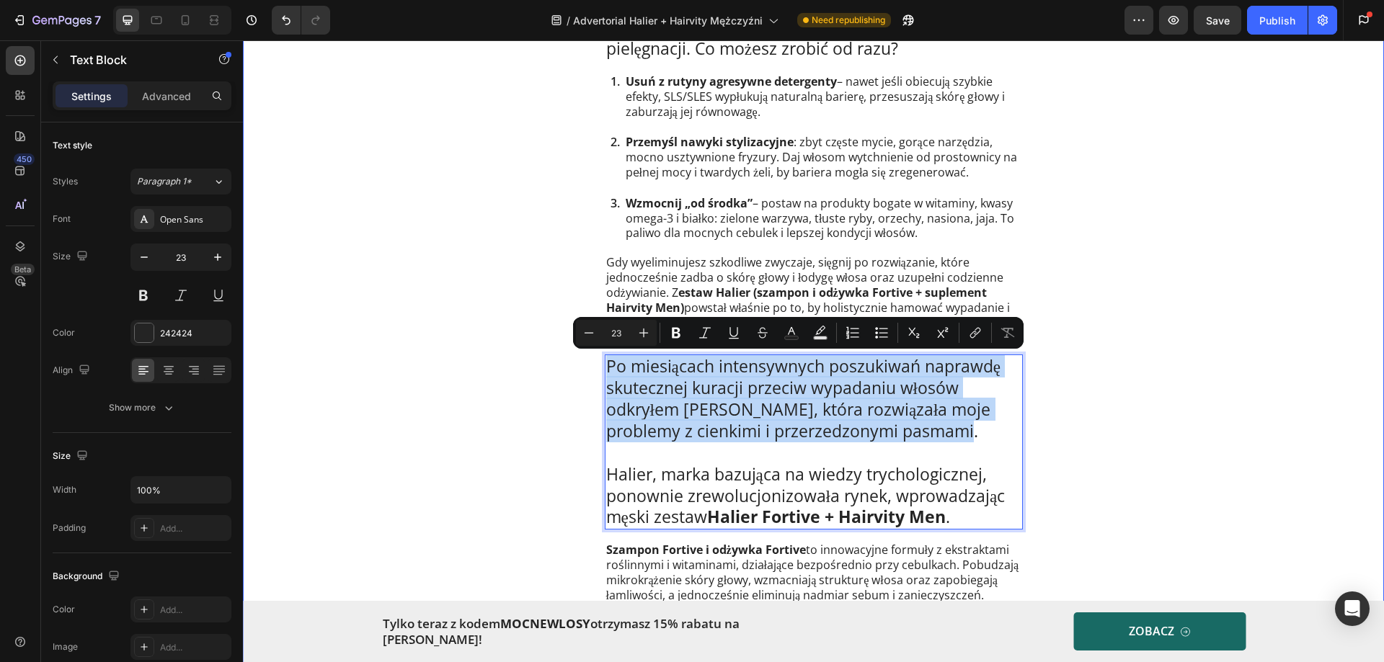
drag, startPoint x: 979, startPoint y: 430, endPoint x: 569, endPoint y: 374, distance: 414.6
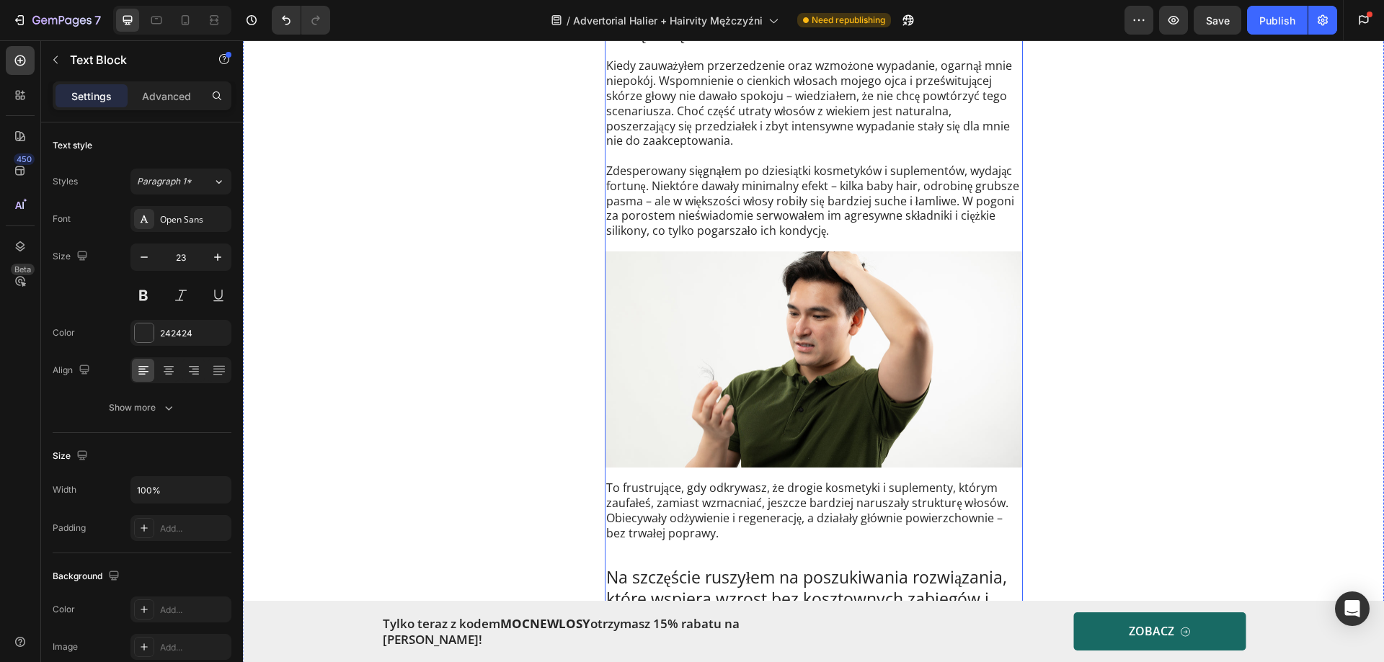
scroll to position [865, 0]
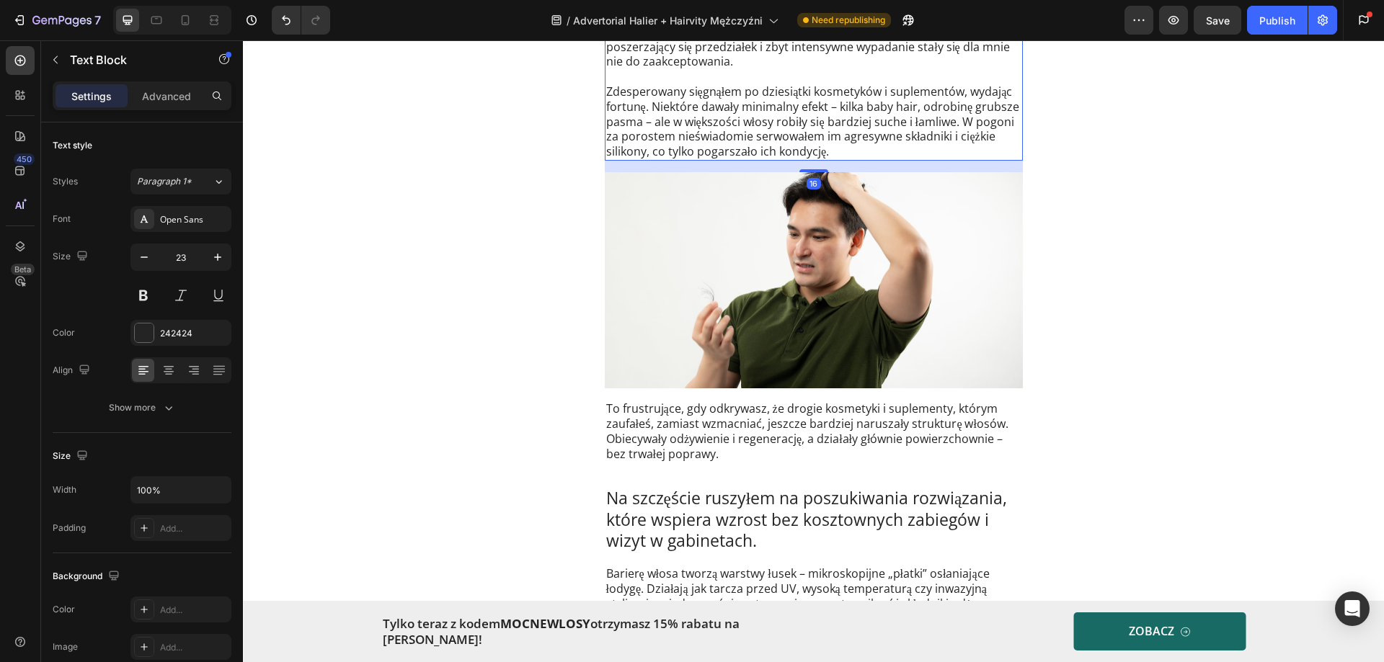
click at [762, 117] on p "Zdesperowany sięgnąłem po dziesiątki kosmetyków i suplementów, wydając fortunę.…" at bounding box center [813, 121] width 415 height 75
click at [726, 116] on p "Zdesperowany sięgnąłem po dziesiątki kosmetyków i suplementów, wydając fortunę.…" at bounding box center [813, 121] width 415 height 75
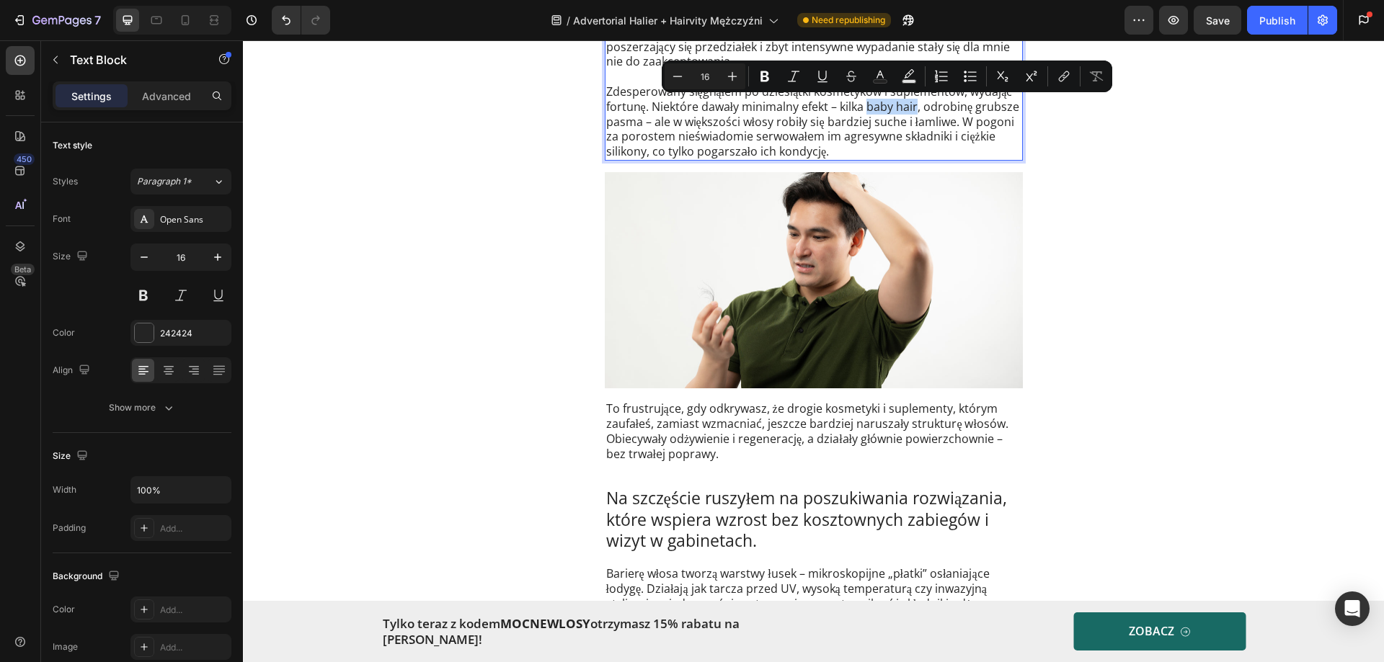
drag, startPoint x: 863, startPoint y: 107, endPoint x: 919, endPoint y: 103, distance: 55.6
click at [912, 104] on p "Zdesperowany sięgnąłem po dziesiątki kosmetyków i suplementów, wydając fortunę.…" at bounding box center [813, 121] width 415 height 75
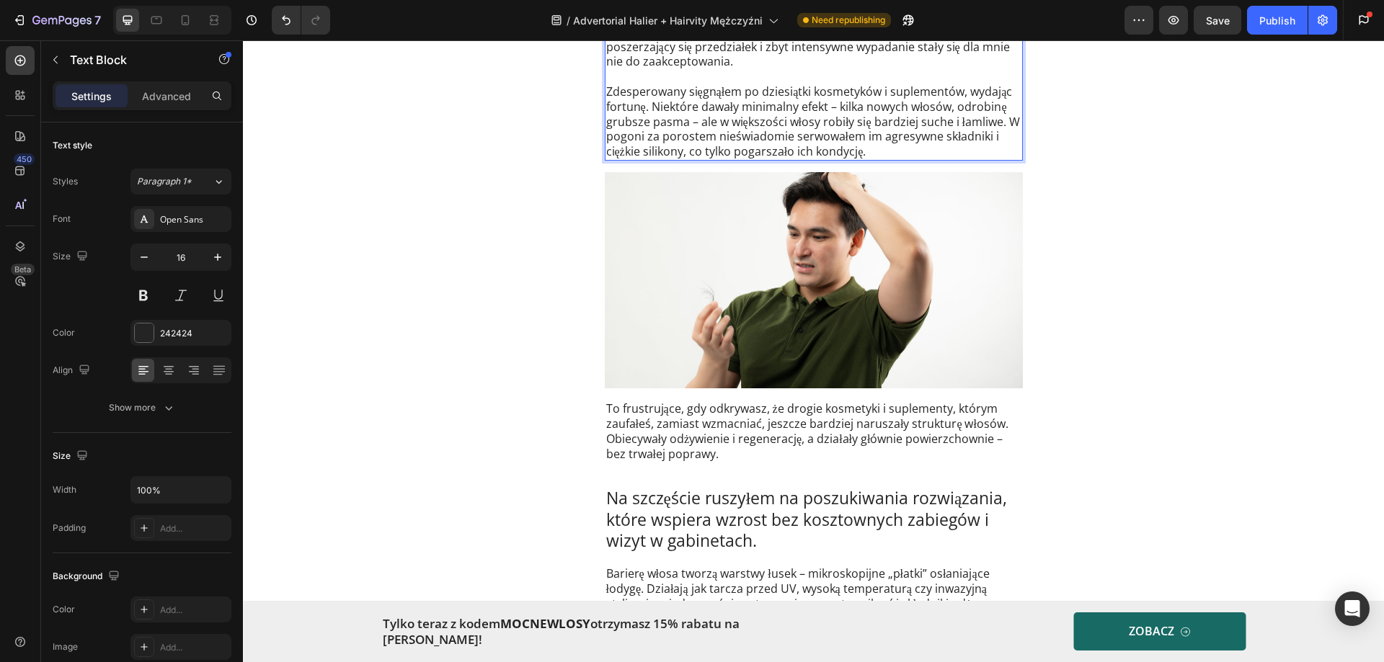
click at [811, 102] on p "Zdesperowany sięgnąłem po dziesiątki kosmetyków i suplementów, wydając fortunę.…" at bounding box center [813, 121] width 415 height 75
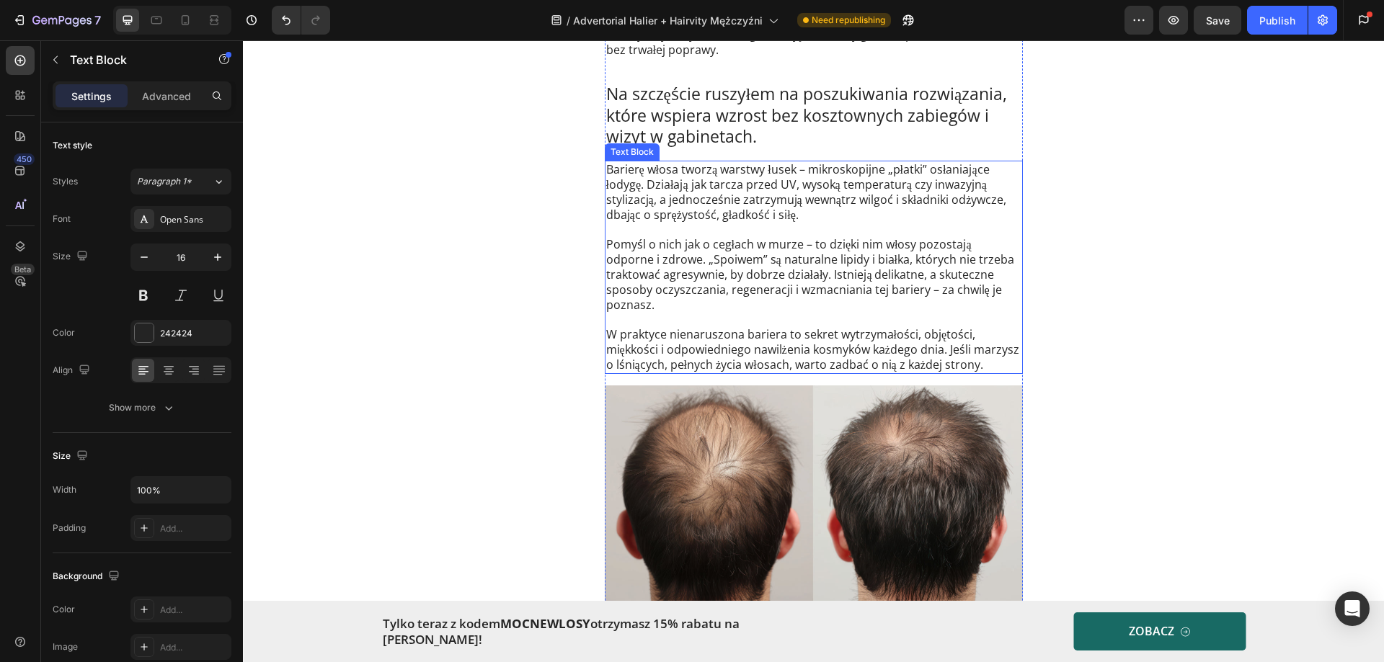
scroll to position [1297, 0]
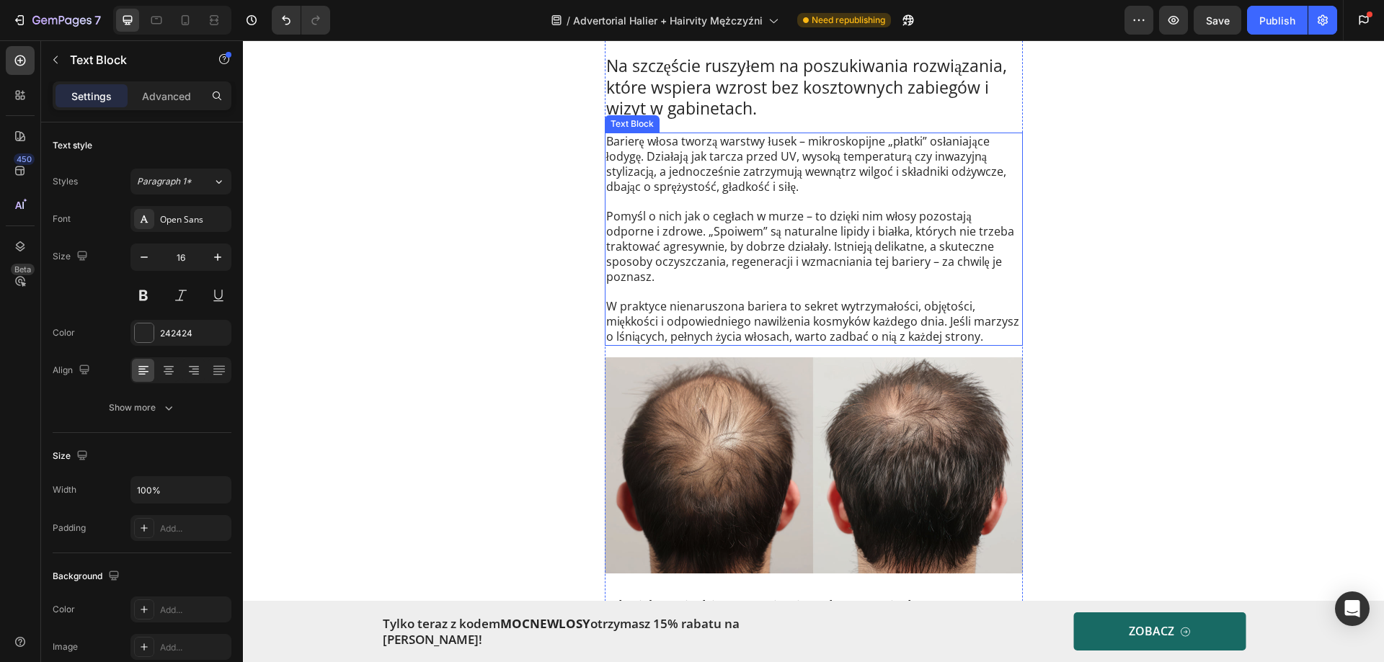
click at [660, 231] on p "Pomyśl o nich jak o cegłach w murze – to dzięki nim włosy pozostają odporne i z…" at bounding box center [813, 246] width 415 height 75
click at [657, 229] on p "Pomyśl o nich jak o cegłach w murze – to dzięki nim włosy pozostają odporne i z…" at bounding box center [813, 246] width 415 height 75
click at [719, 260] on p "Pomyśl o nich jak o cegłach w murze – to dzięki nim włosy pozostają odporne i z…" at bounding box center [813, 246] width 415 height 75
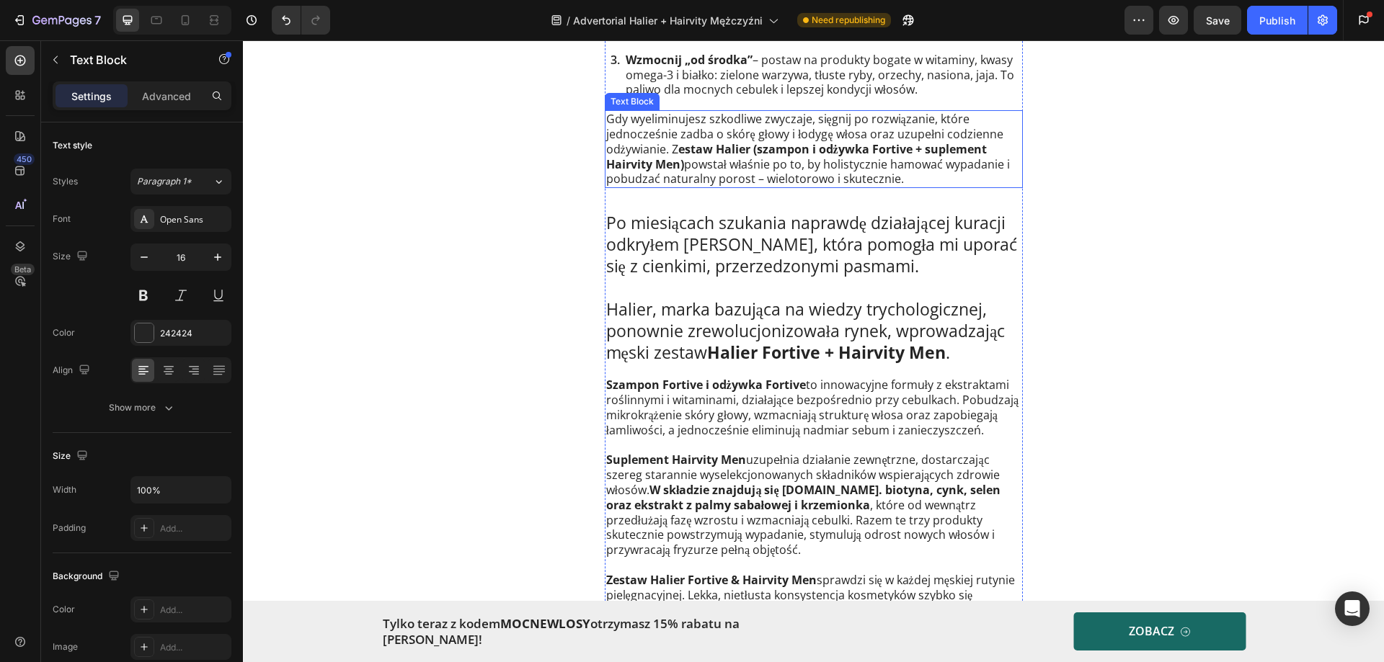
scroll to position [2450, 0]
click at [764, 236] on p "Po miesiącach szukania naprawdę działającej kuracji odkryłem markę Halier, któr…" at bounding box center [813, 244] width 415 height 65
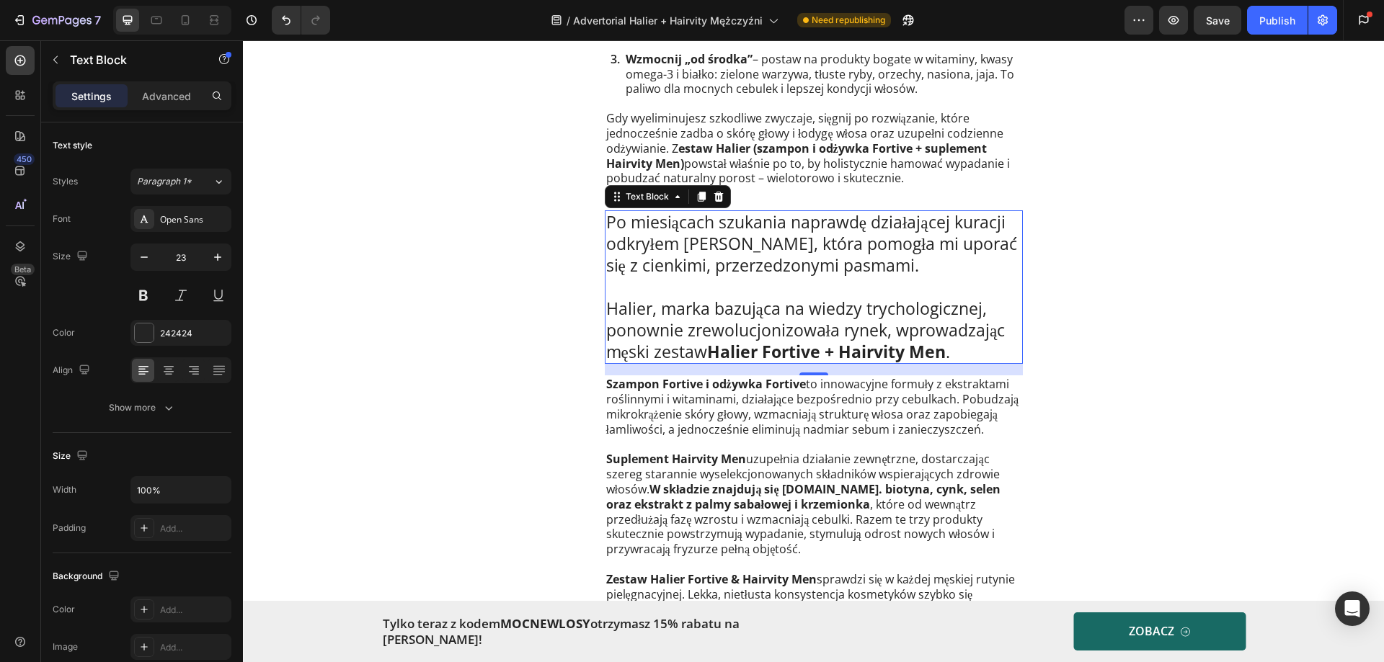
click at [850, 277] on p "Rich Text Editor. Editing area: main" at bounding box center [813, 288] width 415 height 22
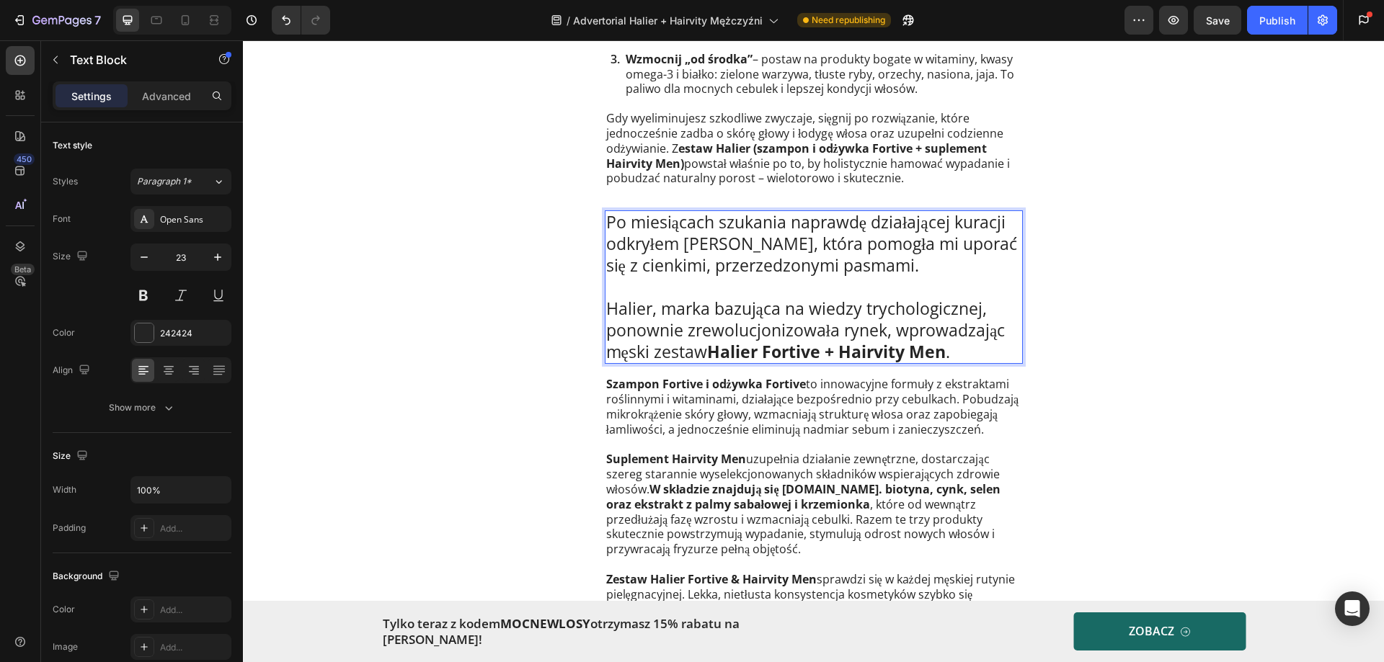
click at [680, 315] on p "Halier, marka bazująca na wiedzy trychologicznej, ponownie zrewolucjonizowała r…" at bounding box center [813, 330] width 415 height 65
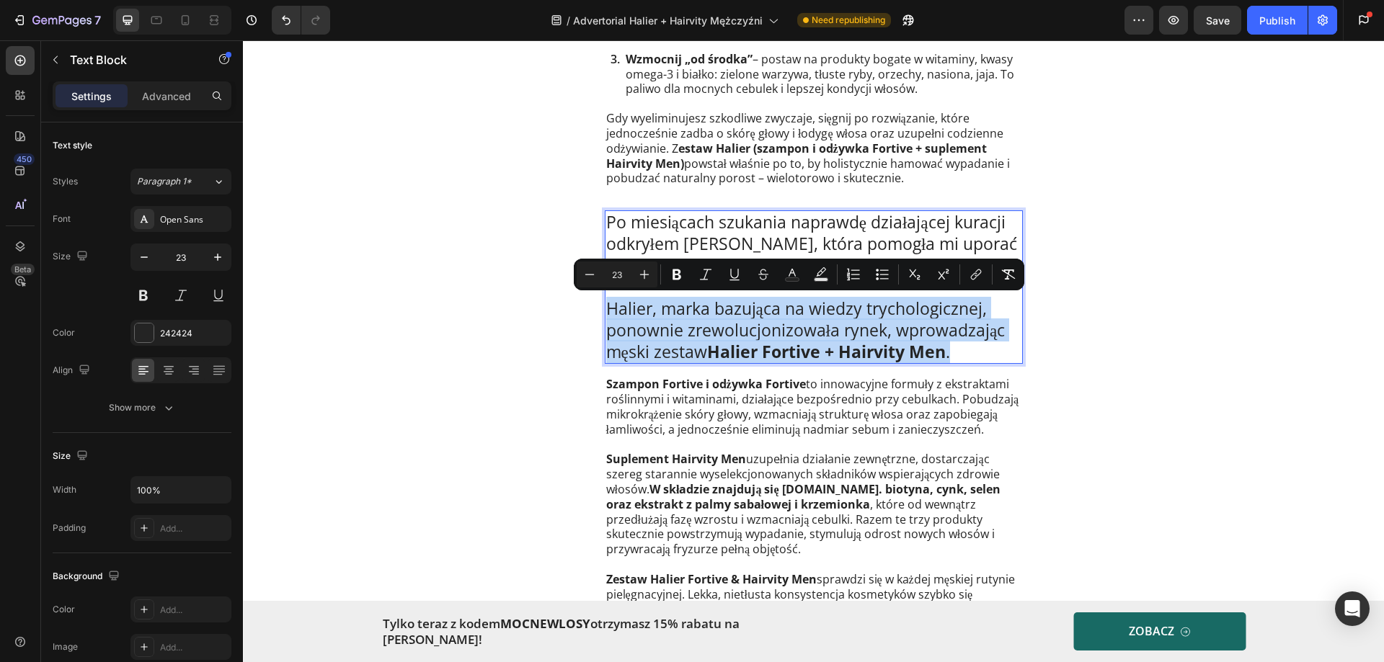
drag, startPoint x: 955, startPoint y: 347, endPoint x: 604, endPoint y: 310, distance: 352.9
click at [606, 309] on p "Halier, marka bazująca na wiedzy trychologicznej, ponownie zrewolucjonizowała r…" at bounding box center [813, 330] width 415 height 65
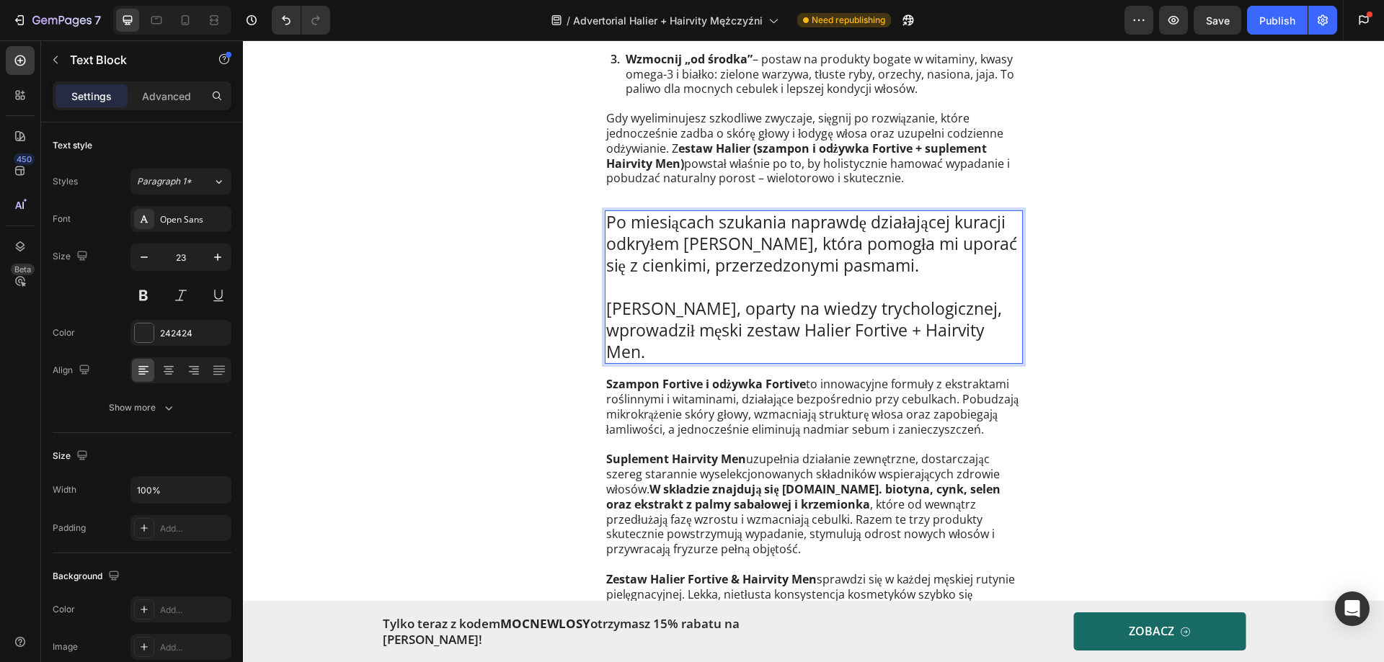
click at [654, 306] on p "Halier, oparty na wiedzy trychologicznej, wprowadził męski zestaw Halier Fortiv…" at bounding box center [813, 330] width 415 height 65
click at [690, 331] on p "Halier, marka oparta na wiedzy trychologicznej, wprowadził męski zestaw Halier …" at bounding box center [813, 330] width 415 height 65
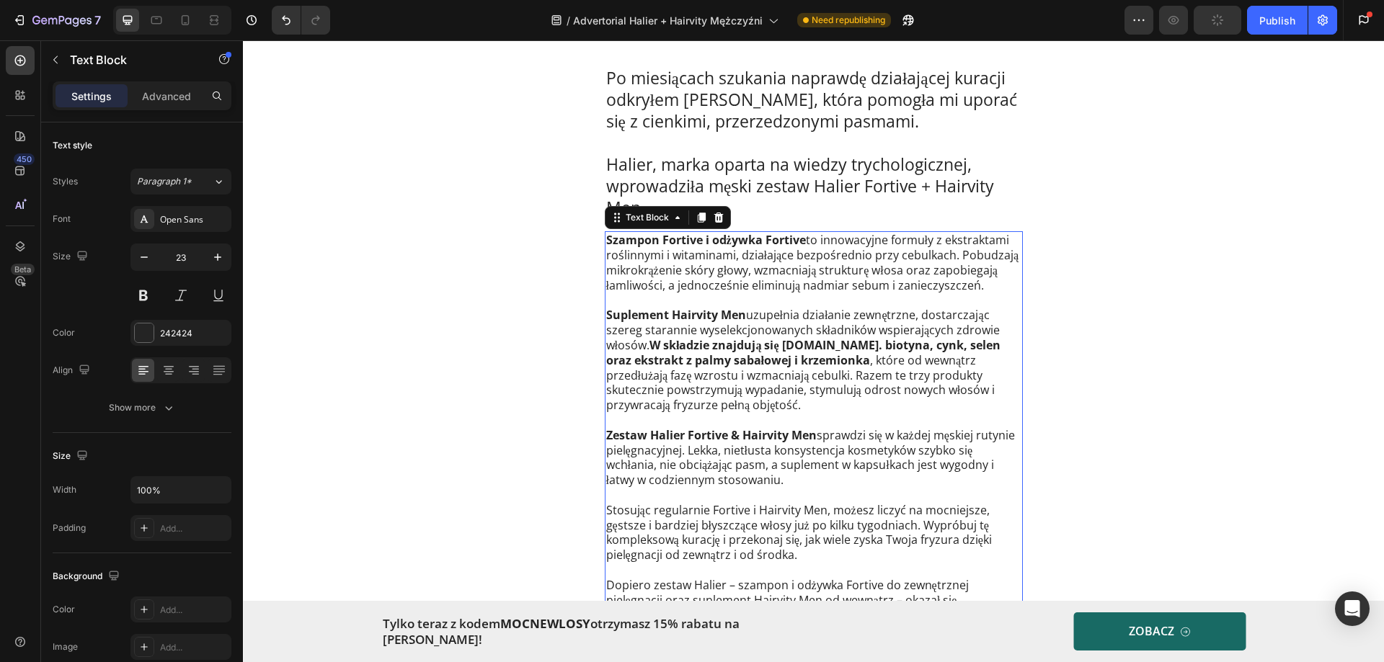
click at [820, 289] on p "Szampon Fortive i odżywka Fortive to innowacyjne formuły z ekstraktami roślinny…" at bounding box center [813, 263] width 415 height 60
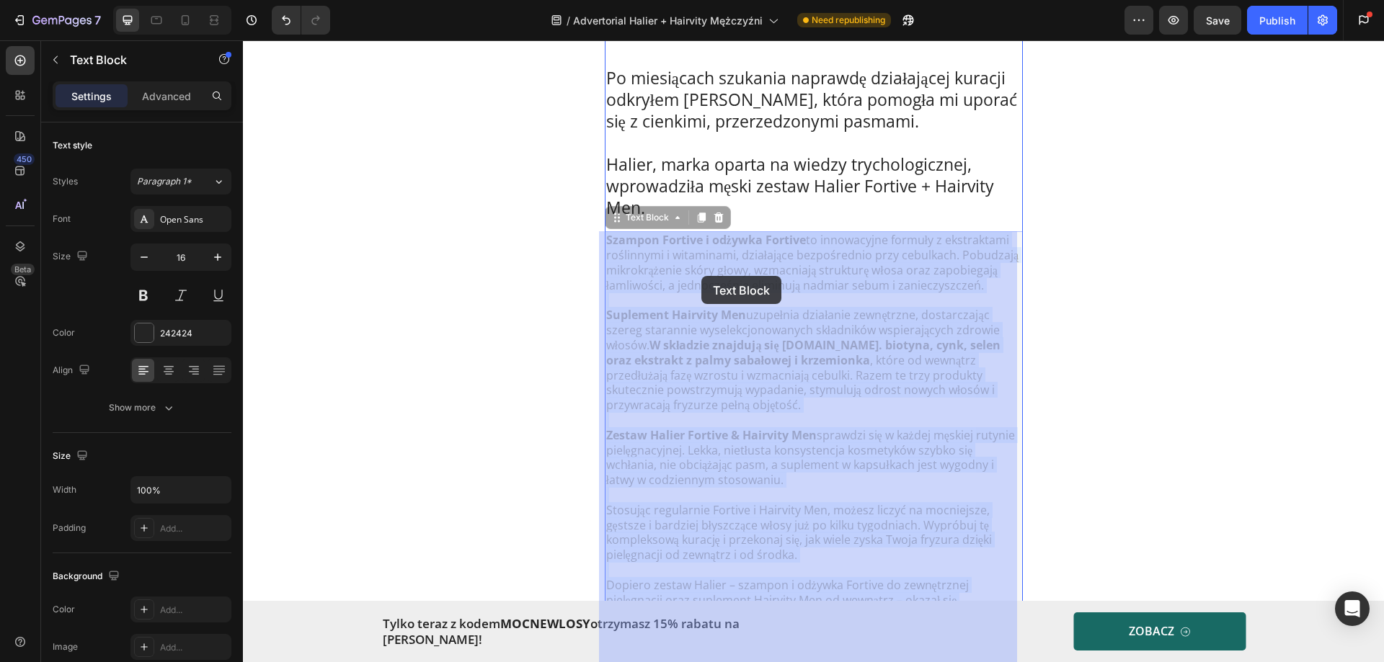
drag, startPoint x: 974, startPoint y: 281, endPoint x: 701, endPoint y: 276, distance: 272.4
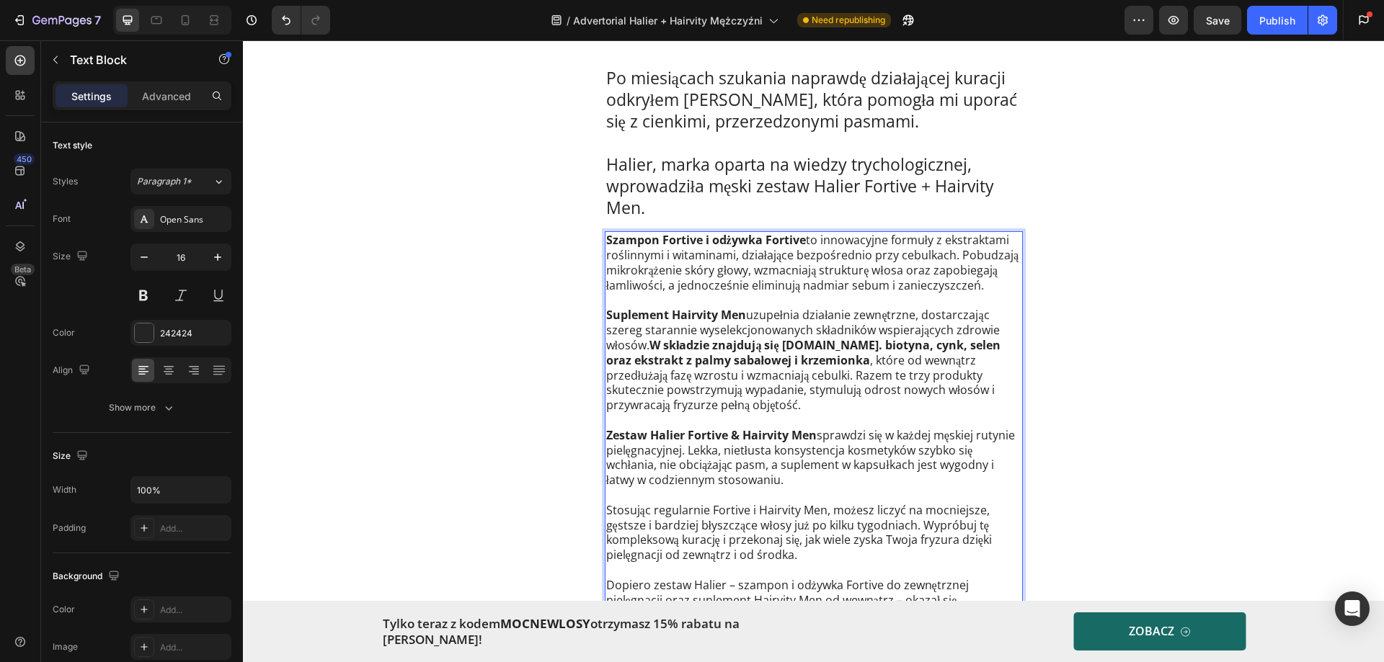
click at [953, 282] on p "Szampon Fortive i odżywka Fortive to innowacyjne formuły z ekstraktami roślinny…" at bounding box center [813, 263] width 415 height 60
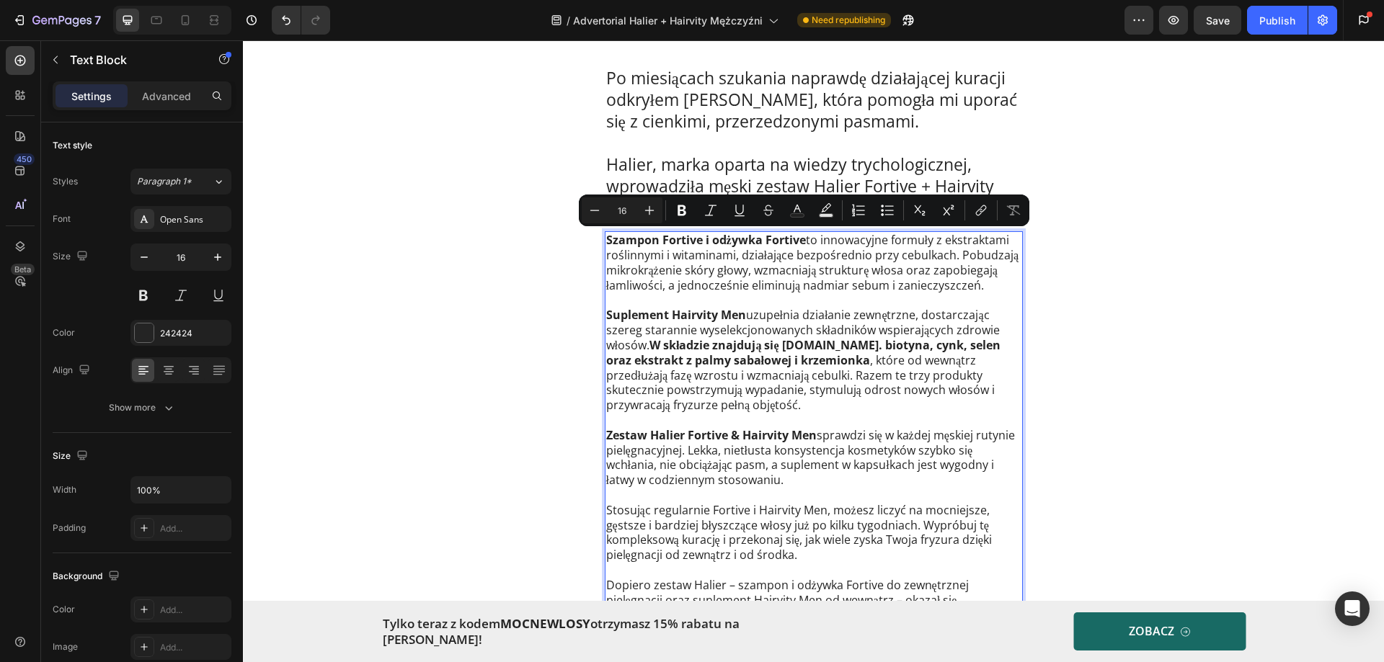
drag, startPoint x: 984, startPoint y: 288, endPoint x: 817, endPoint y: 239, distance: 173.3
click at [817, 239] on p "Szampon Fortive i odżywka Fortive to innowacyjne formuły z ekstraktami roślinny…" at bounding box center [813, 263] width 415 height 60
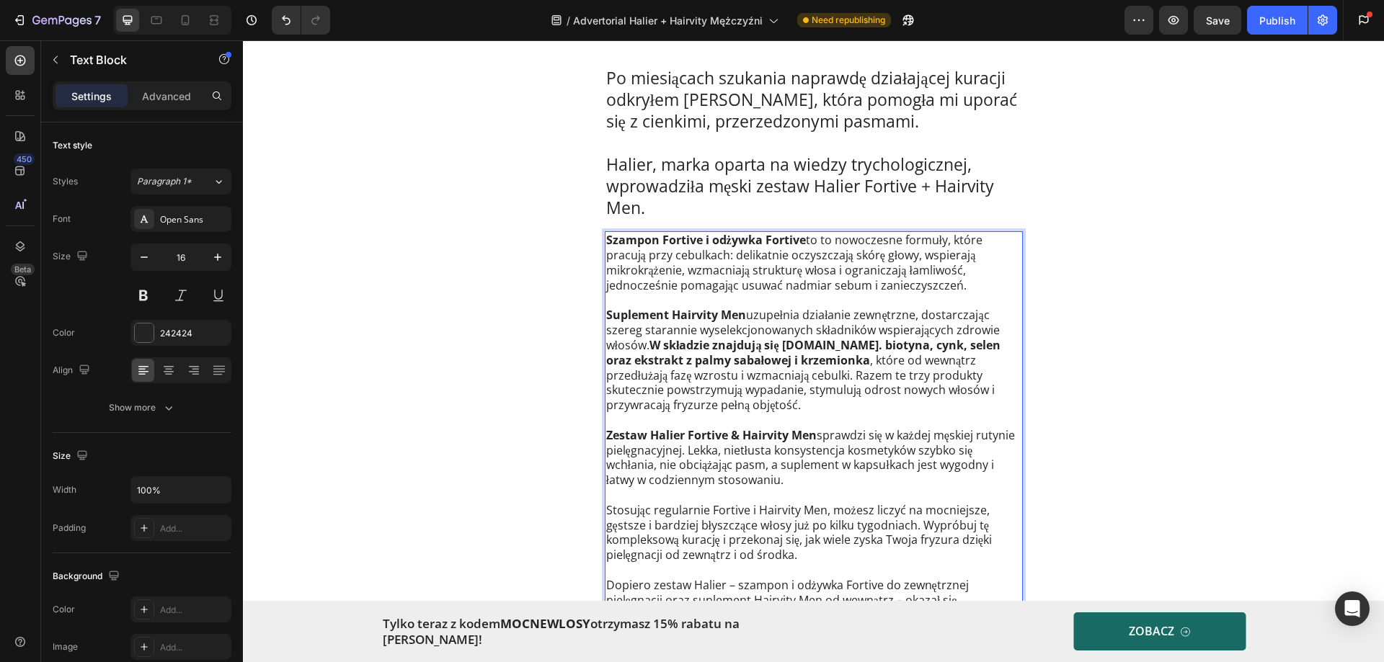
click at [829, 241] on p "Szampon Fortive i odżywka Fortive to to nowoczesne formuły, które pracują przy …" at bounding box center [813, 263] width 415 height 60
click at [757, 326] on p "Suplement Hairvity Men uzupełnia działanie zewnętrzne, dostarczając szereg star…" at bounding box center [813, 360] width 415 height 105
click at [731, 401] on p "Suplement Hairvity Men uzupełnia działanie zewnętrzne, dostarczając szereg star…" at bounding box center [813, 360] width 415 height 105
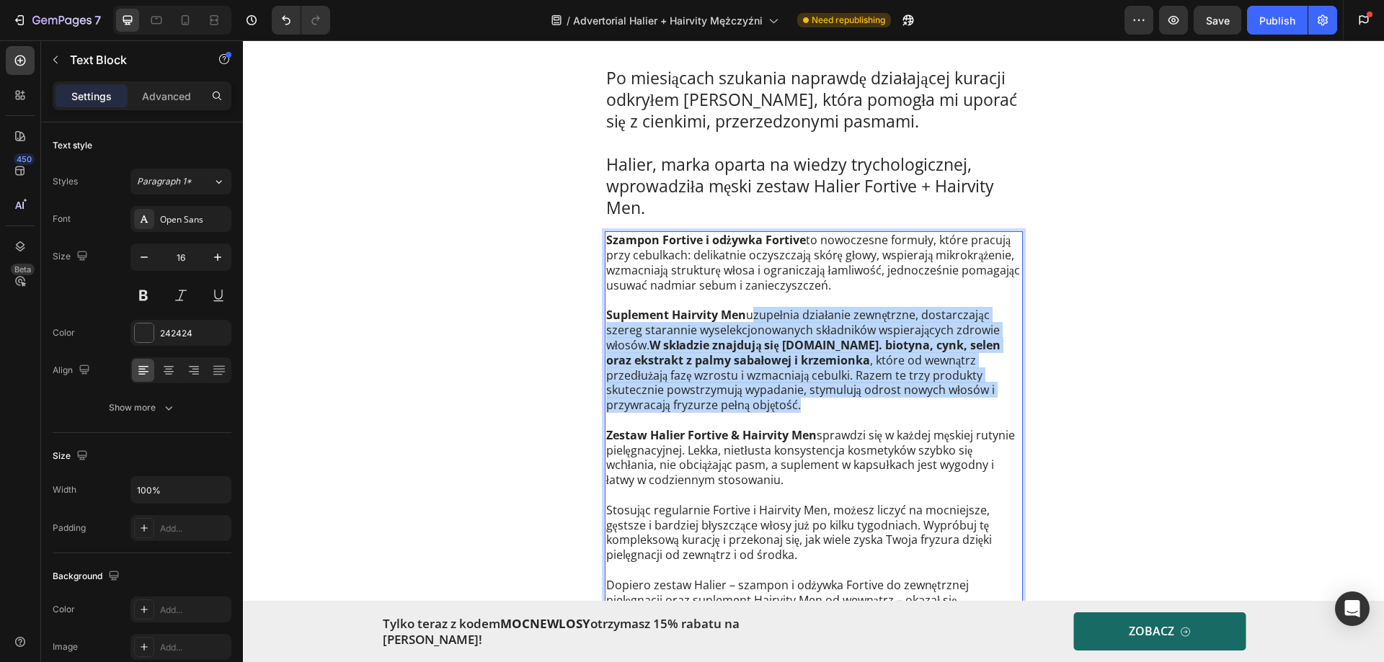
drag, startPoint x: 734, startPoint y: 407, endPoint x: 744, endPoint y: 319, distance: 89.1
click at [744, 319] on p "Suplement Hairvity Men uzupełnia działanie zewnętrzne, dostarczając szereg star…" at bounding box center [813, 360] width 415 height 105
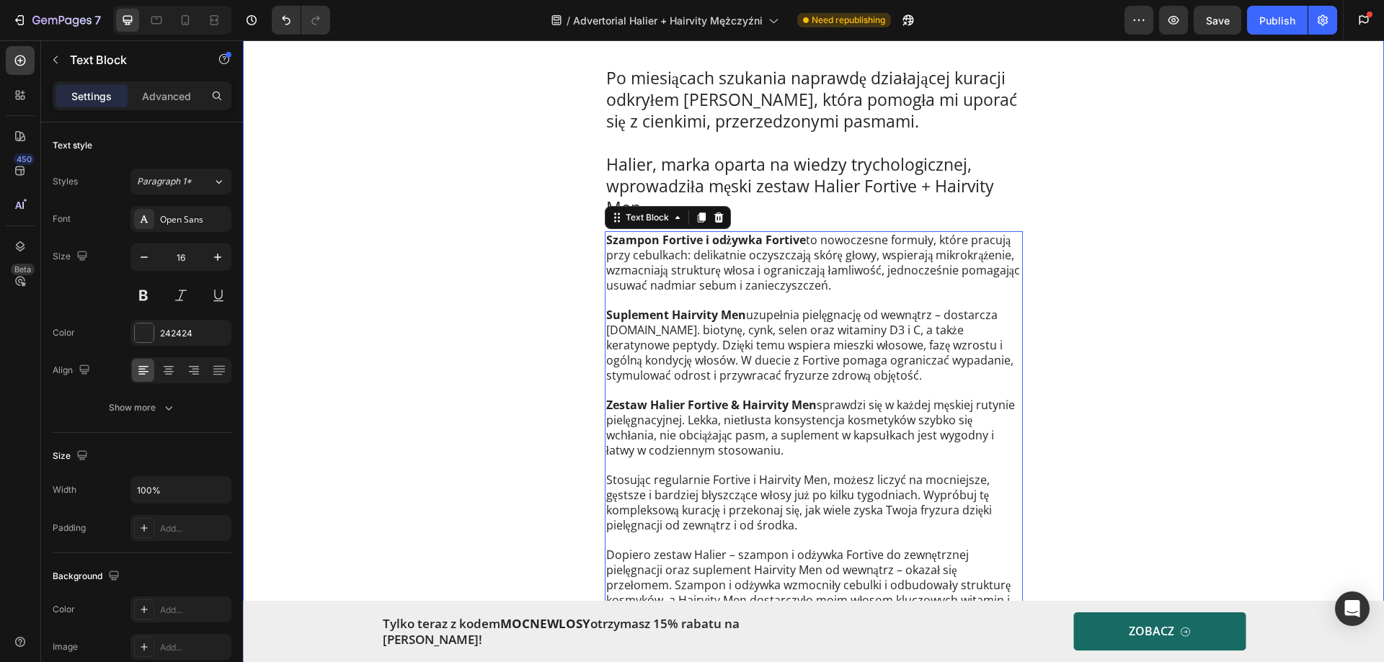
click at [562, 179] on div "W odbudowie zdrowia włosów kluczowa jest skóra głowy, dlatego zacznij od jej ła…" at bounding box center [813, 567] width 1141 height 1725
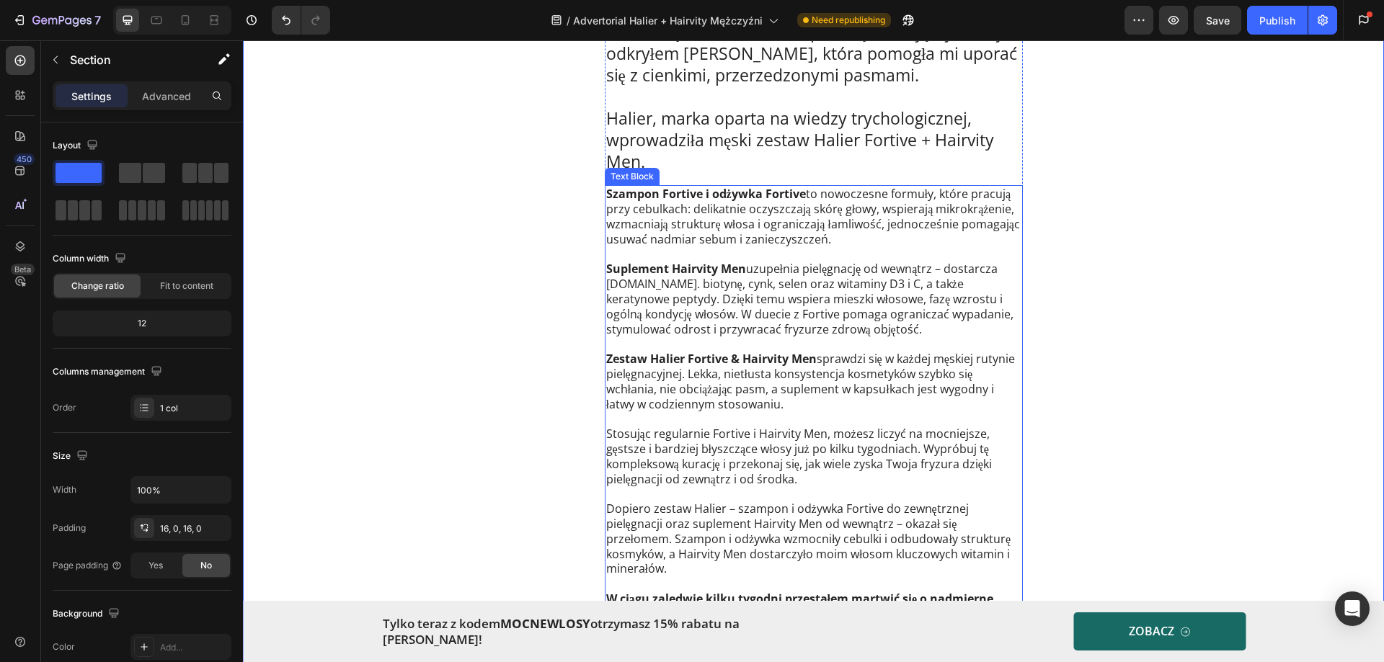
scroll to position [2666, 0]
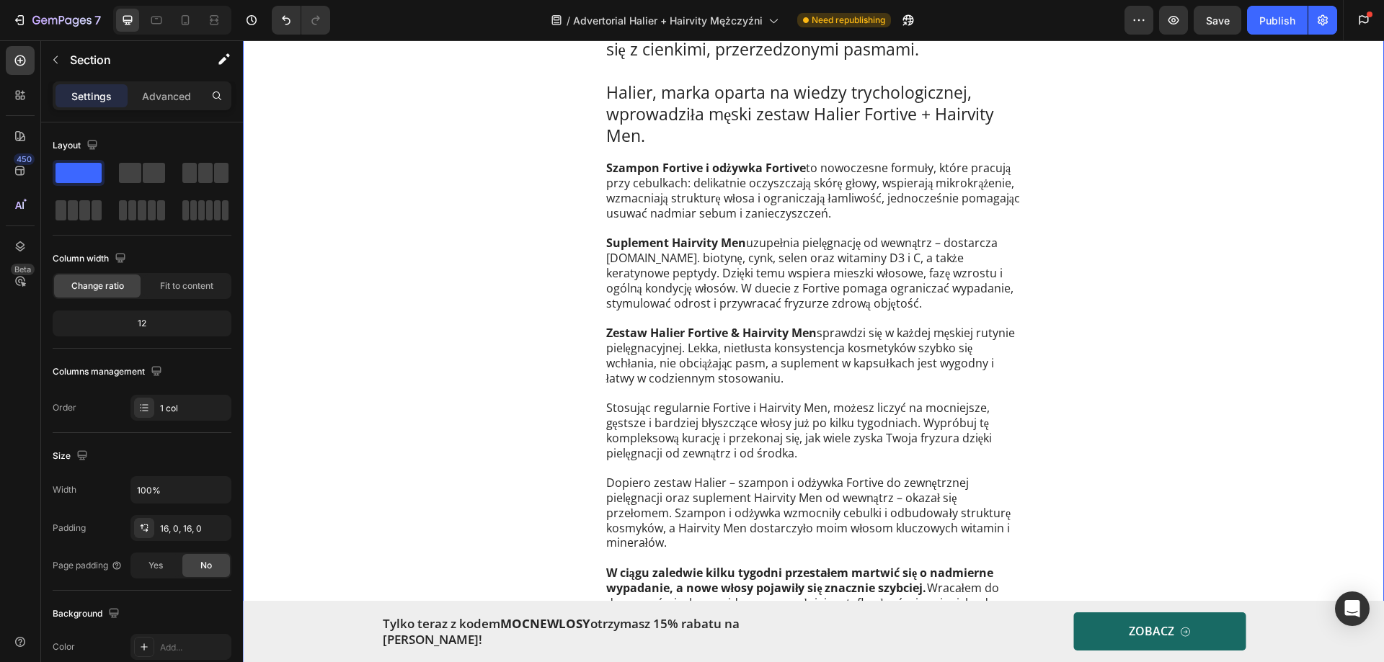
click at [489, 347] on div "W odbudowie zdrowia włosów kluczowa jest skóra głowy, dlatego zacznij od jej ła…" at bounding box center [813, 495] width 1141 height 1725
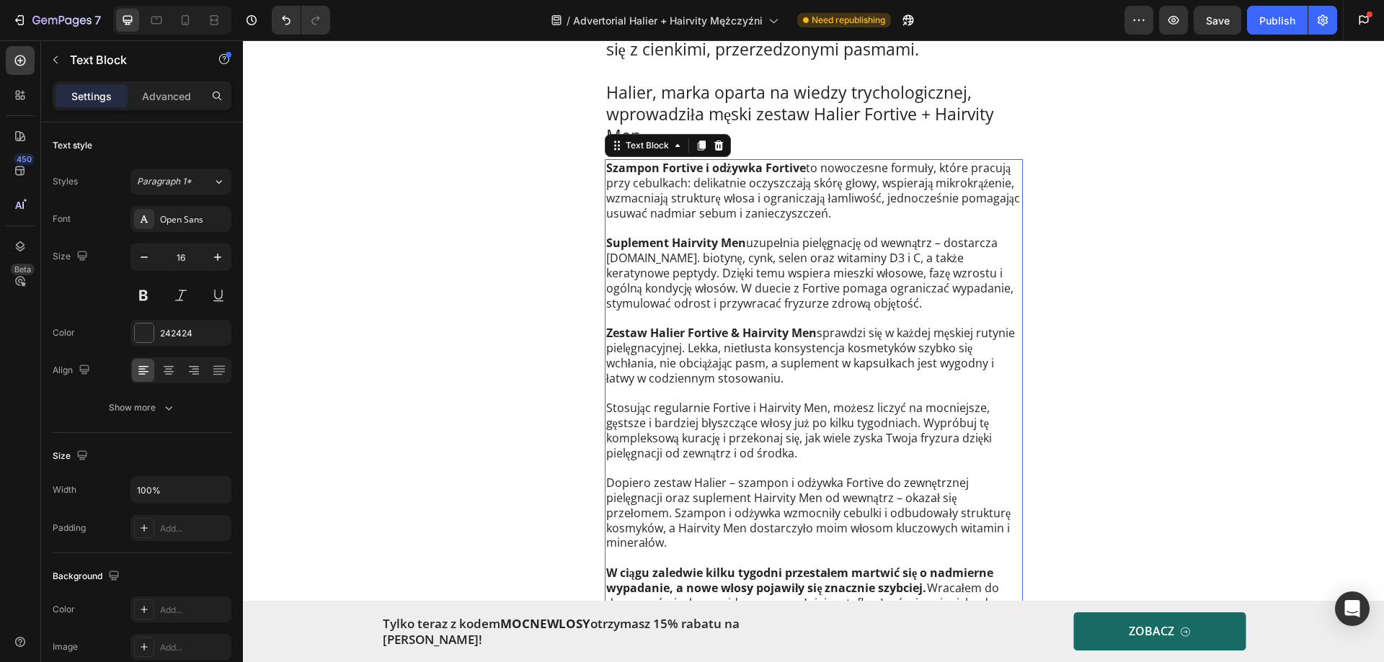
click at [752, 285] on p "Suplement Hairvity Men uzupełnia pielęgnację od wewnątrz – dostarcza m.in. biot…" at bounding box center [813, 273] width 415 height 75
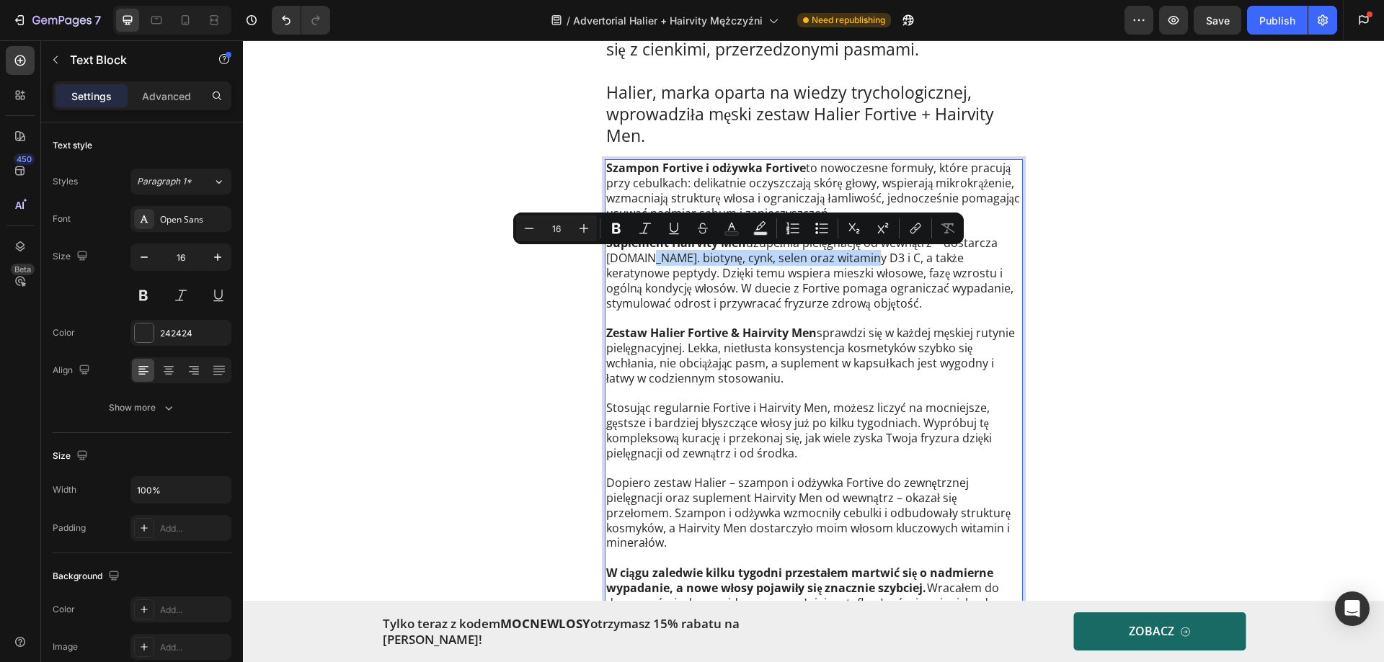
drag, startPoint x: 633, startPoint y: 259, endPoint x: 847, endPoint y: 254, distance: 214.8
click at [902, 276] on p "Suplement Hairvity Men uzupełnia pielęgnację od wewnątrz – dostarcza m.in. biot…" at bounding box center [813, 273] width 415 height 75
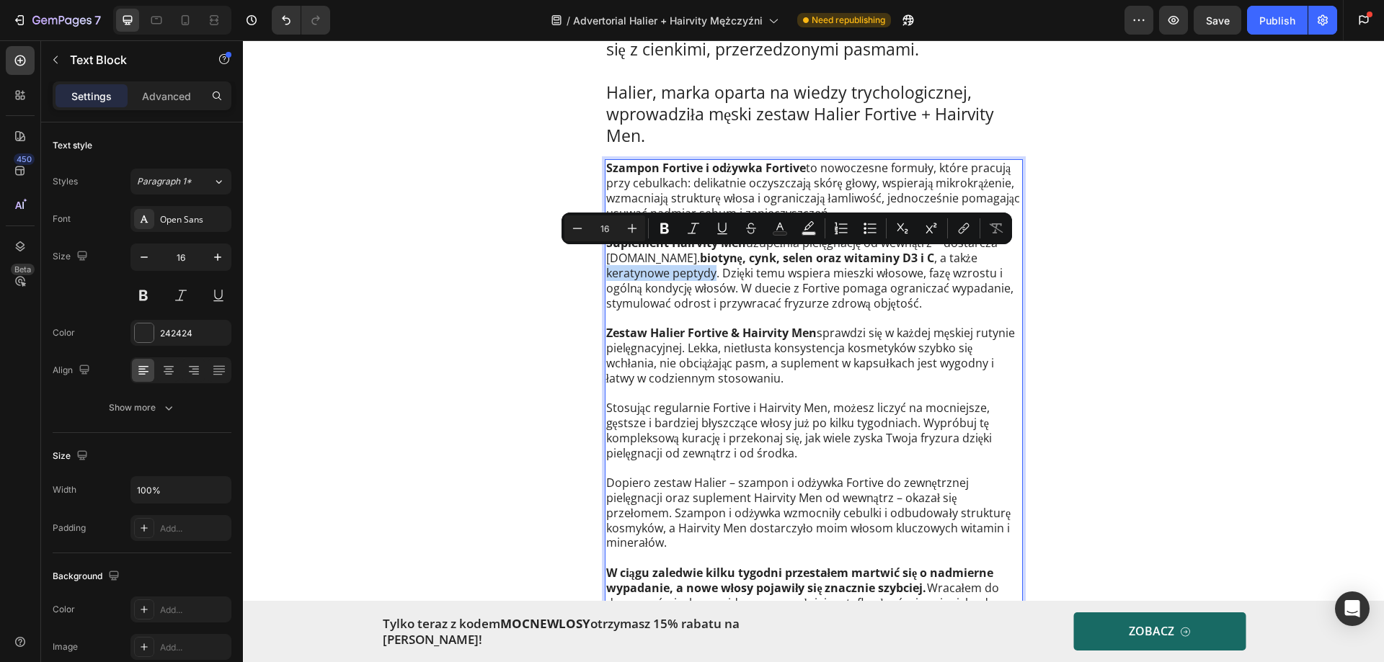
drag, startPoint x: 912, startPoint y: 259, endPoint x: 644, endPoint y: 278, distance: 268.7
click at [644, 278] on p "Suplement Hairvity Men uzupełnia pielęgnację od wewnątrz – dostarcza m.in. biot…" at bounding box center [813, 273] width 415 height 75
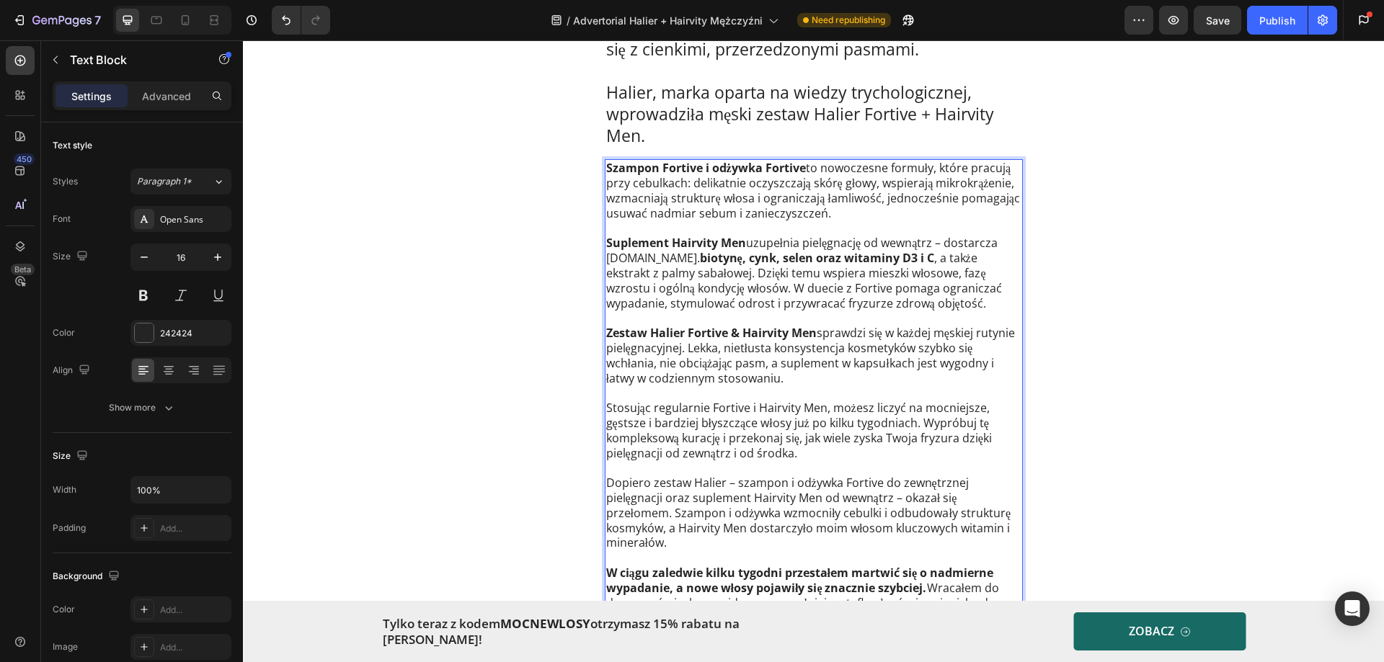
click at [814, 284] on p "Suplement Hairvity Men uzupełnia pielęgnację od wewnątrz – dostarcza m.in. biot…" at bounding box center [813, 273] width 415 height 75
click at [713, 282] on p "Suplement Hairvity Men uzupełnia pielęgnację od wewnątrz – dostarcza m.in. biot…" at bounding box center [813, 273] width 415 height 75
click at [721, 271] on p "Suplement Hairvity Men uzupełnia pielęgnację od wewnątrz – dostarcza m.in. biot…" at bounding box center [813, 273] width 415 height 75
click at [729, 277] on p "Suplement Hairvity Men uzupełnia pielęgnację od wewnątrz – dostarcza m.in. biot…" at bounding box center [813, 273] width 415 height 75
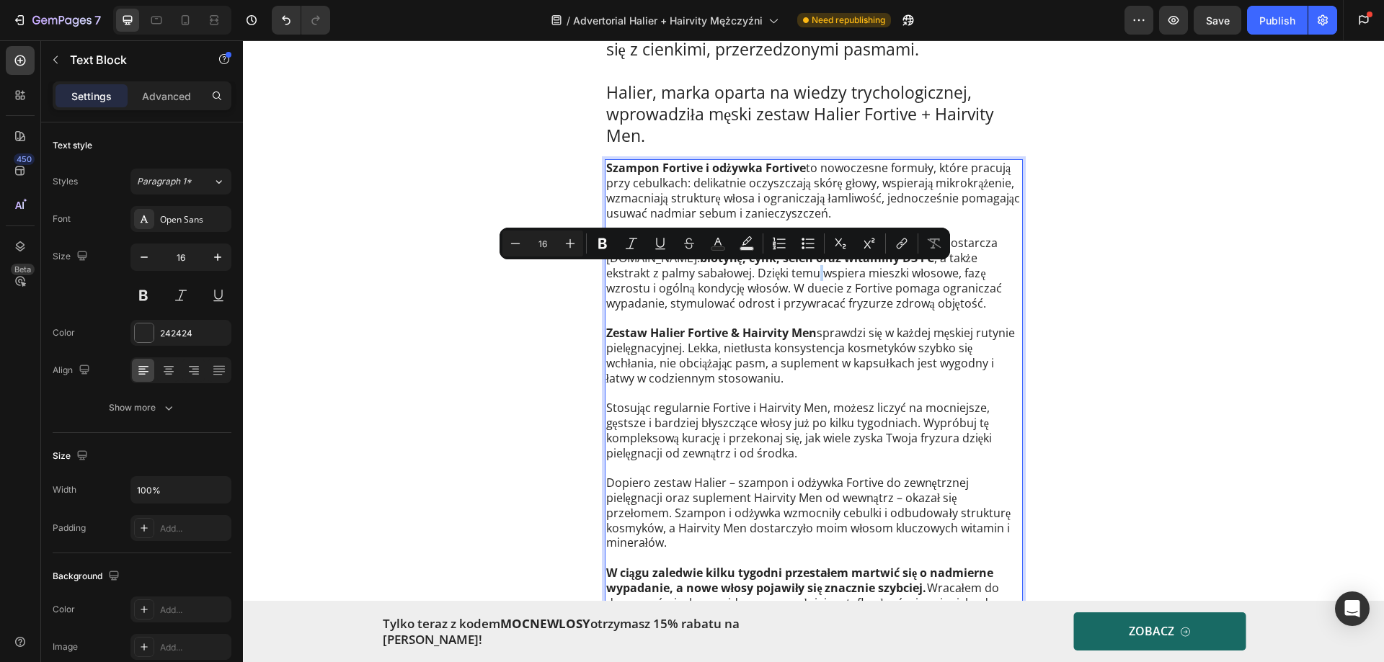
click at [731, 278] on p "Suplement Hairvity Men uzupełnia pielęgnację od wewnątrz – dostarcza m.in. biot…" at bounding box center [813, 273] width 415 height 75
click at [778, 307] on p "Suplement Hairvity Men uzupełnia pielęgnację od wewnątrz – dostarcza m.in. biot…" at bounding box center [813, 273] width 415 height 75
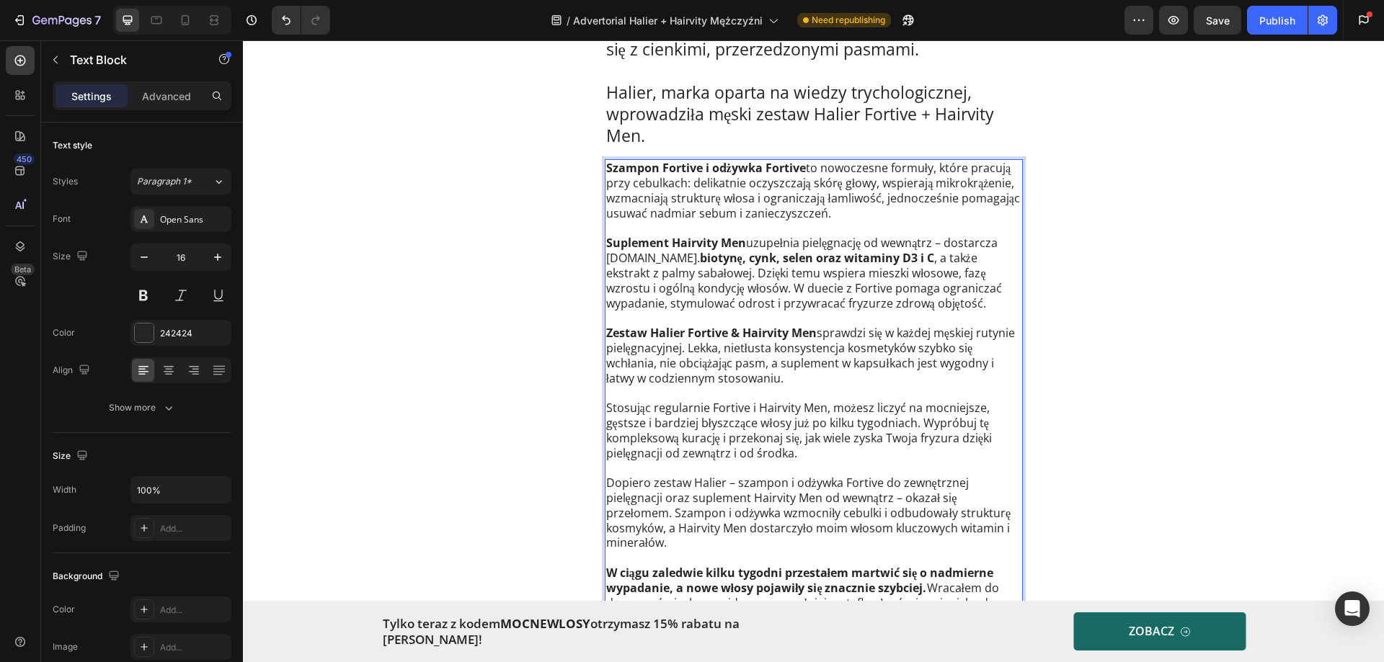
scroll to position [2738, 0]
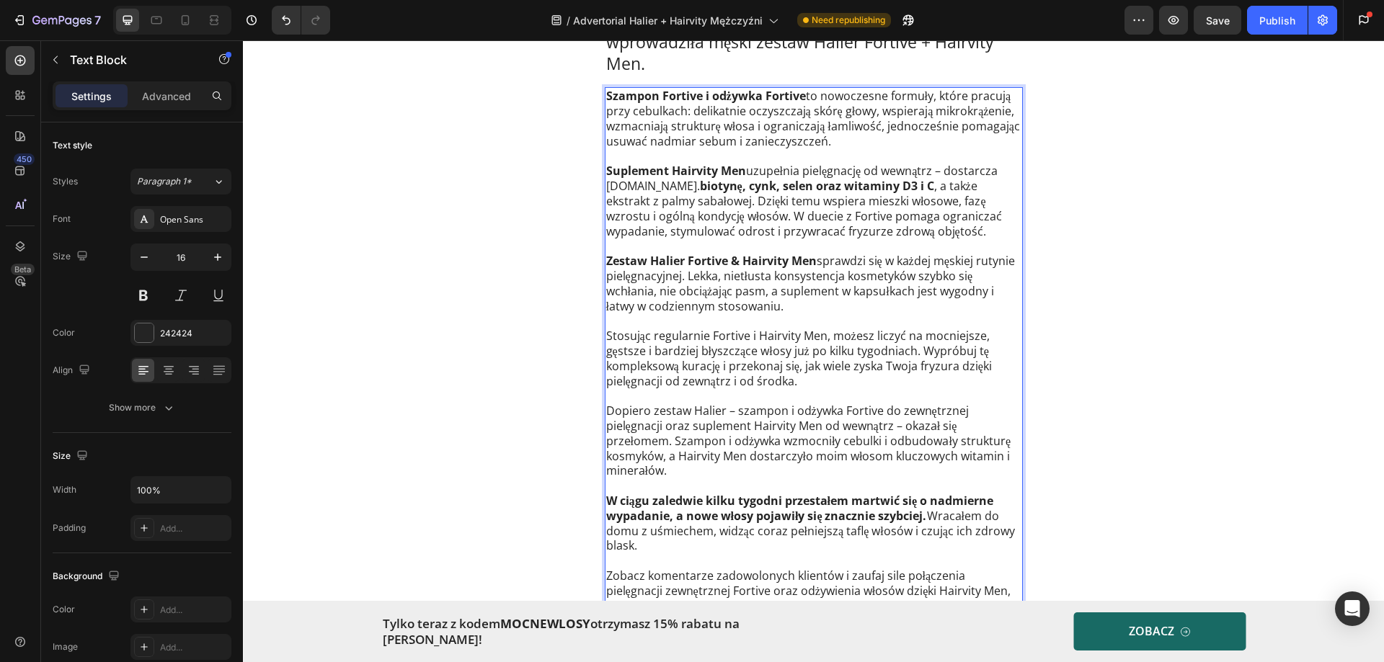
click at [817, 357] on p "Stosując regularnie Fortive i Hairvity Men, możesz liczyć na mocniejsze, gęstsz…" at bounding box center [813, 359] width 415 height 60
drag, startPoint x: 796, startPoint y: 308, endPoint x: 597, endPoint y: 263, distance: 203.2
click at [597, 263] on div "W odbudowie zdrowia włosów kluczowa jest skóra głowy, dlatego zacznij od jej ła…" at bounding box center [813, 423] width 1141 height 1725
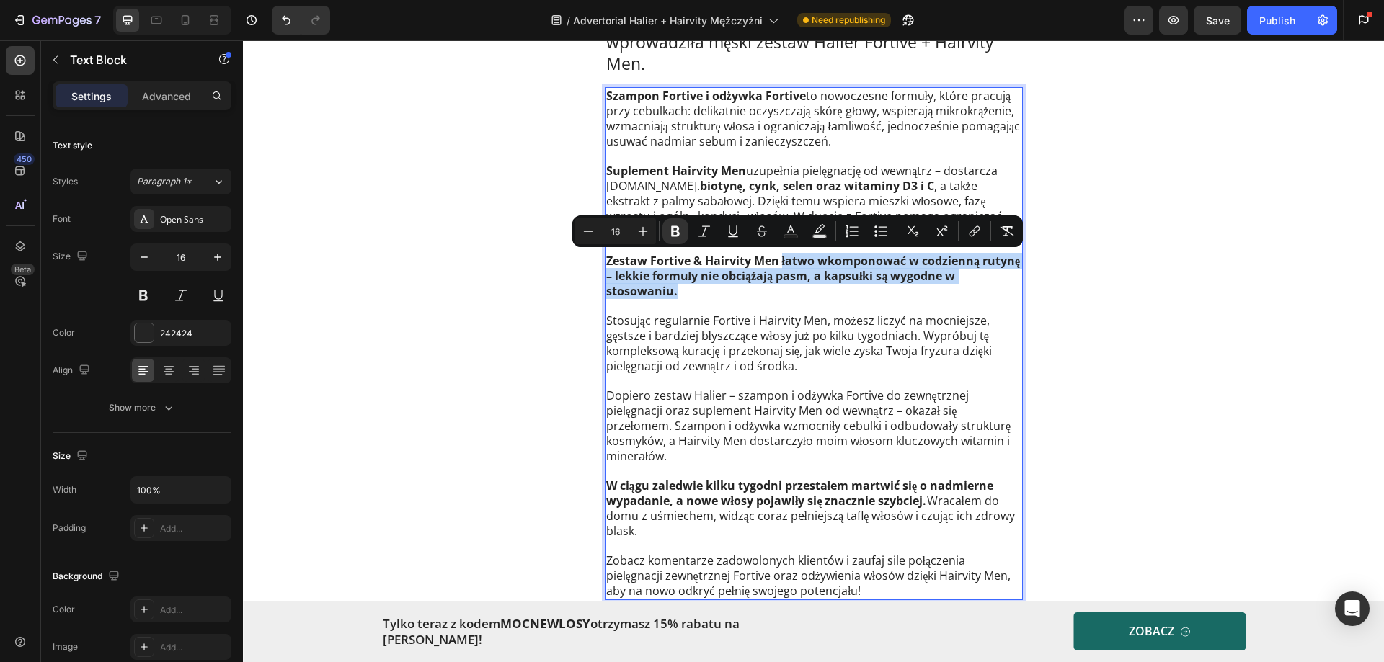
drag, startPoint x: 680, startPoint y: 293, endPoint x: 776, endPoint y: 266, distance: 100.4
click at [776, 266] on p "Zestaw Fortive & Hairvity Men łatwo wkomponować w codzienną rutynę – lekkie for…" at bounding box center [813, 276] width 415 height 45
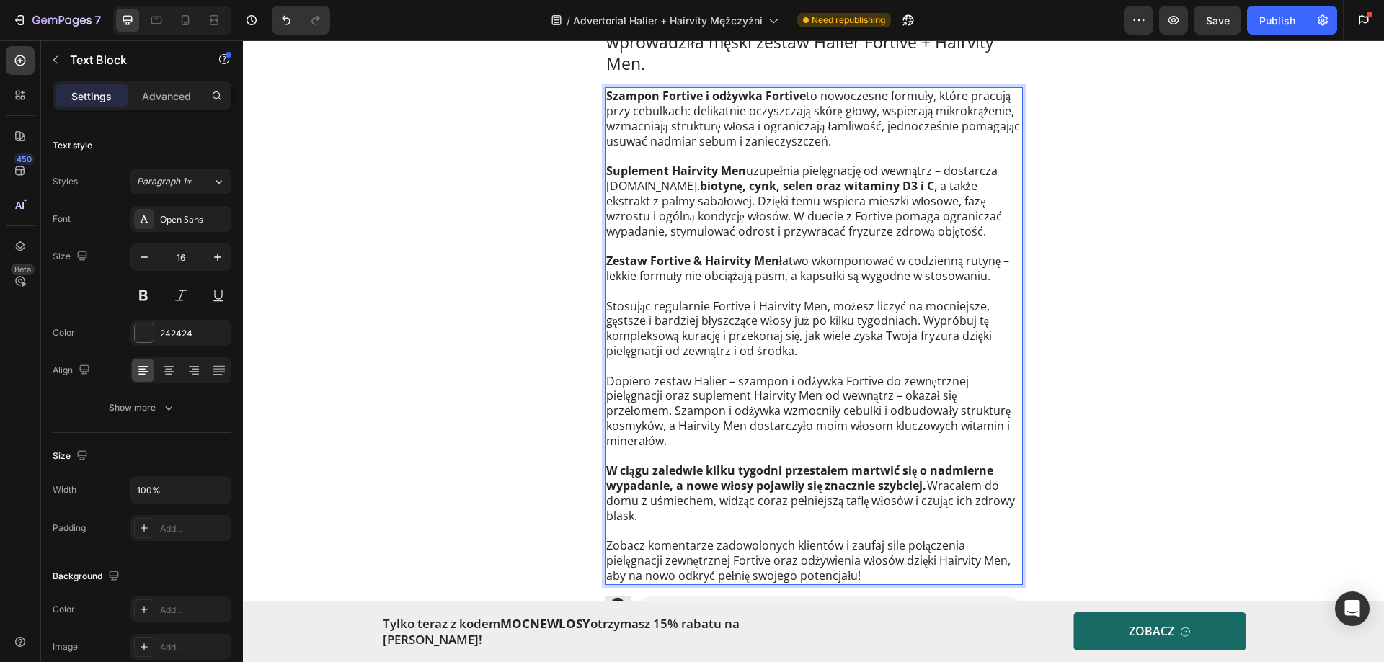
drag, startPoint x: 729, startPoint y: 326, endPoint x: 731, endPoint y: 338, distance: 12.4
click at [729, 326] on p "Stosując regularnie Fortive i Hairvity Men, możesz liczyć na mocniejsze, gęstsz…" at bounding box center [813, 329] width 415 height 60
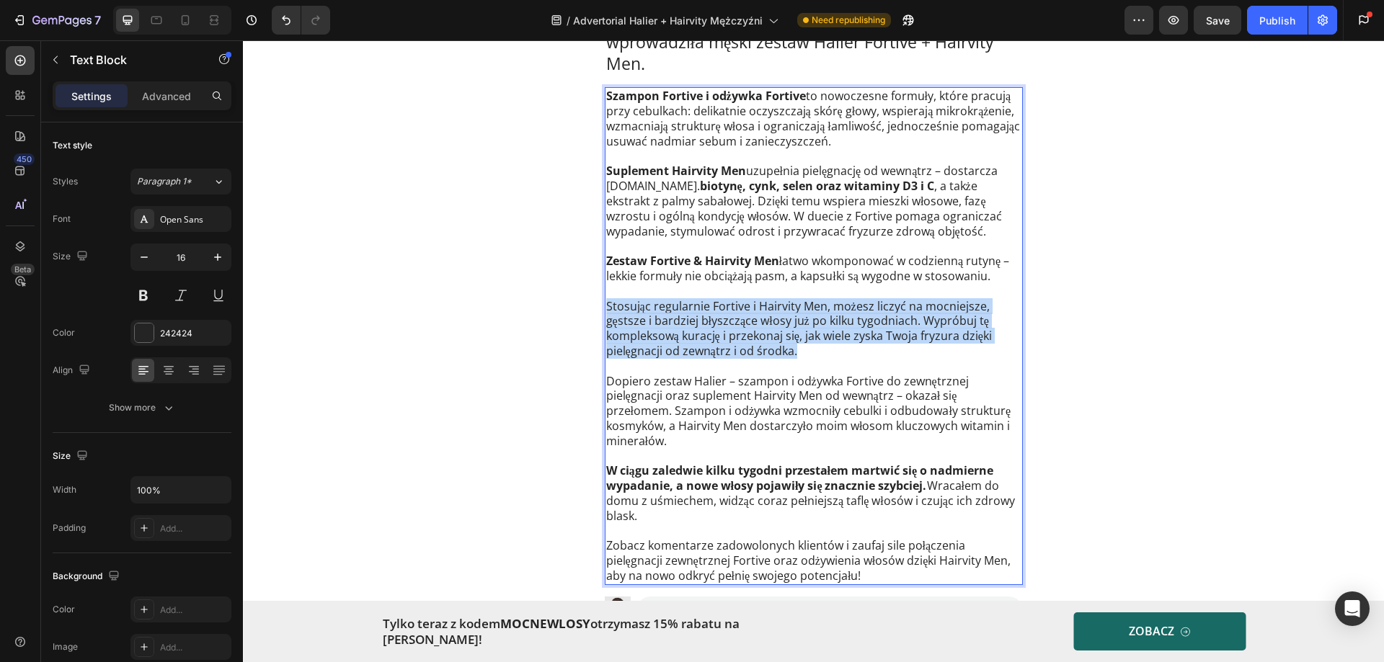
drag, startPoint x: 602, startPoint y: 305, endPoint x: 809, endPoint y: 349, distance: 211.4
click at [809, 349] on p "Stosując regularnie Fortive i Hairvity Men, możesz liczyć na mocniejsze, gęstsz…" at bounding box center [813, 329] width 415 height 60
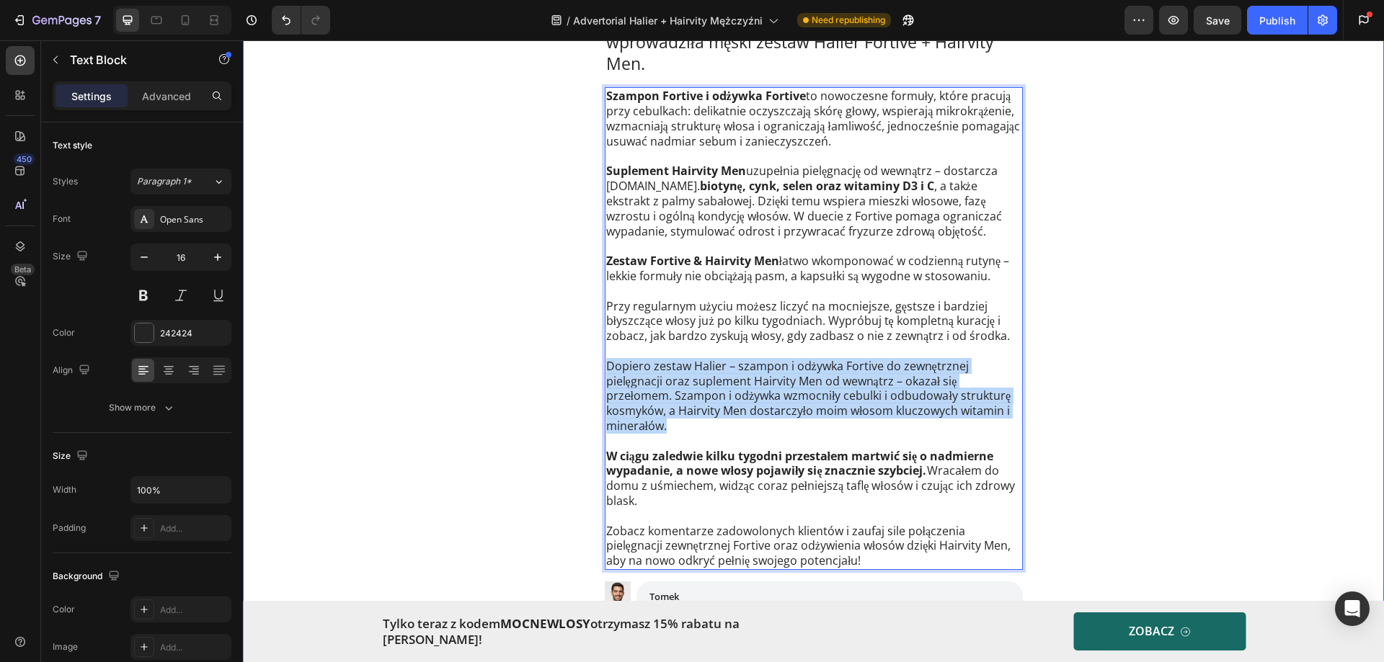
drag, startPoint x: 675, startPoint y: 428, endPoint x: 584, endPoint y: 366, distance: 109.3
click at [584, 366] on div "W odbudowie zdrowia włosów kluczowa jest skóra głowy, dlatego zacznij od jej ła…" at bounding box center [813, 401] width 1141 height 1681
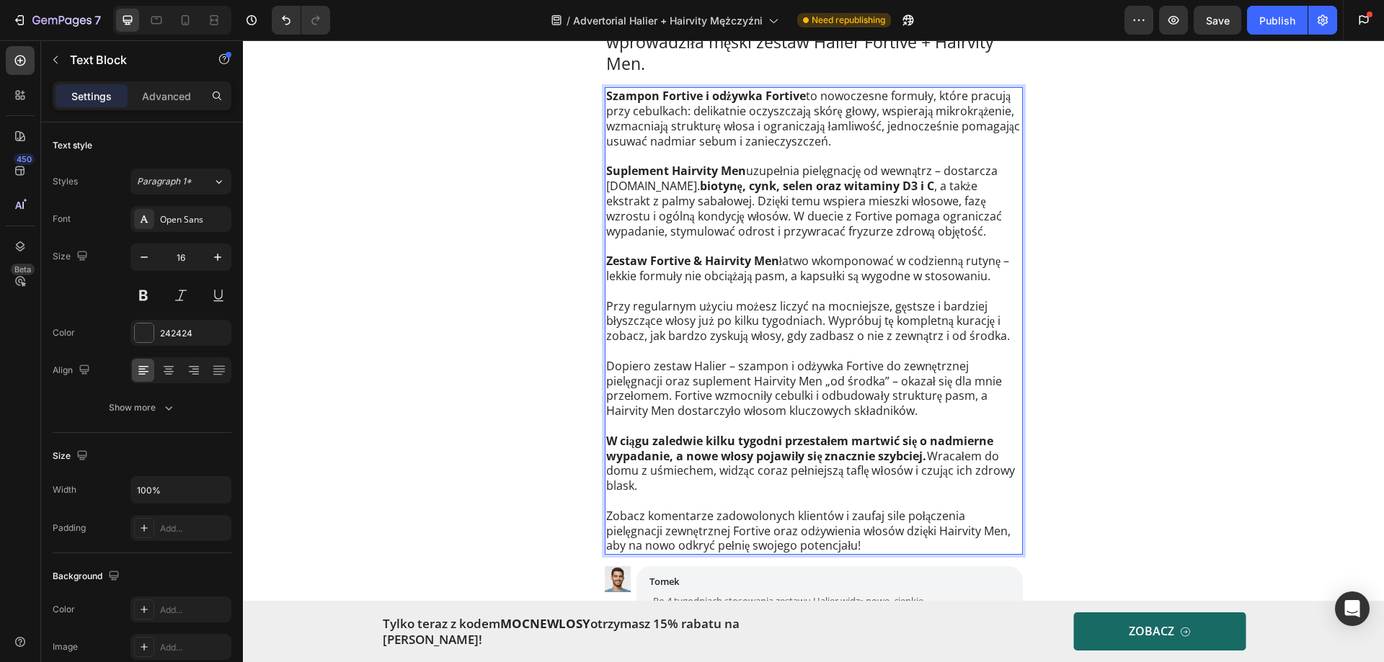
click at [646, 484] on p "W ciągu zaledwie kilku tygodni przestałem martwić się o nadmierne wypadanie, a …" at bounding box center [813, 464] width 415 height 60
drag, startPoint x: 636, startPoint y: 485, endPoint x: 600, endPoint y: 445, distance: 54.6
click at [605, 445] on div "Szampon Fortive i odżywka Fortive to nowoczesne formuły, które pracują przy ceb…" at bounding box center [814, 321] width 418 height 468
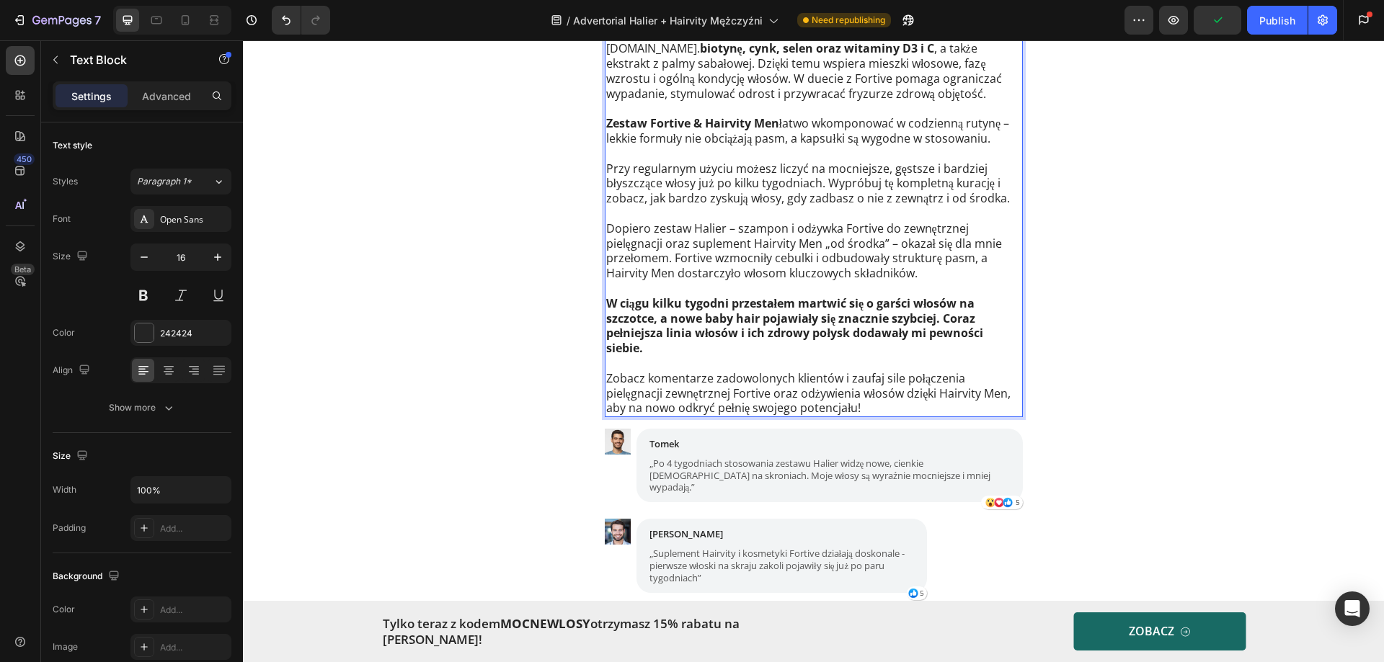
scroll to position [2883, 0]
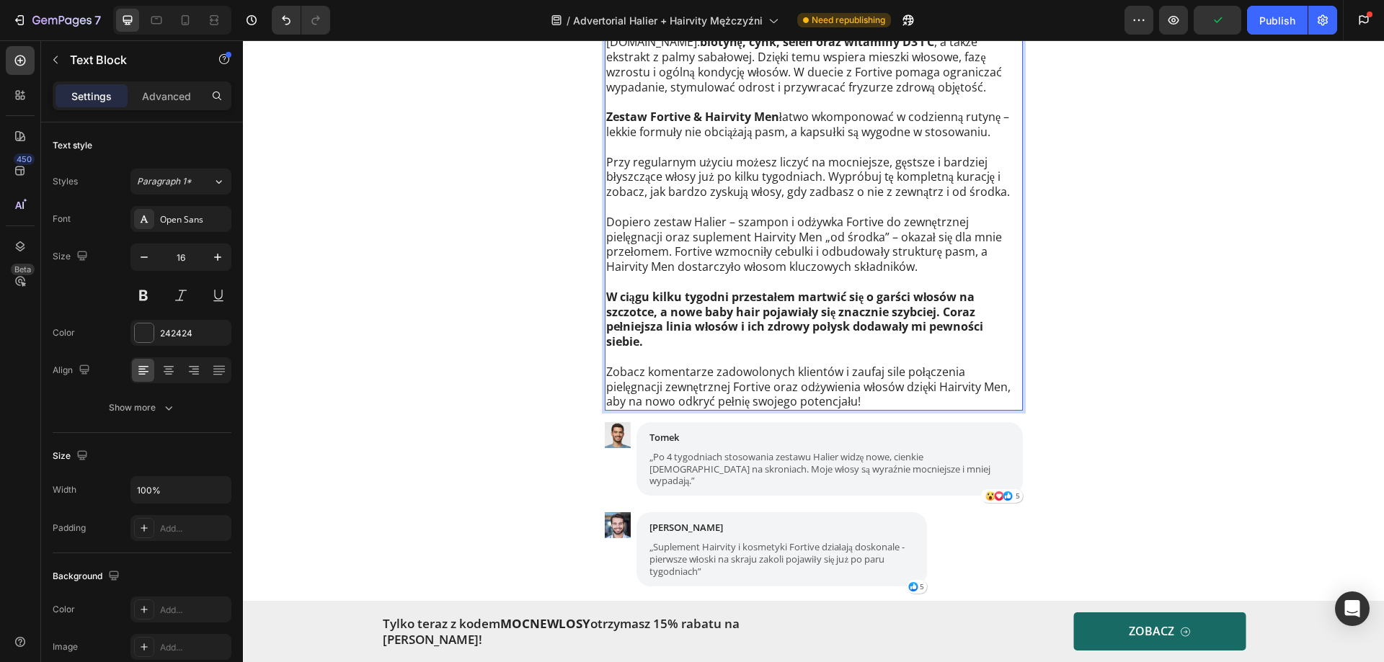
click at [863, 397] on p "Zobacz komentarze zadowolonych klientów i zaufaj sile połączenia pielęgnacji ze…" at bounding box center [813, 387] width 415 height 45
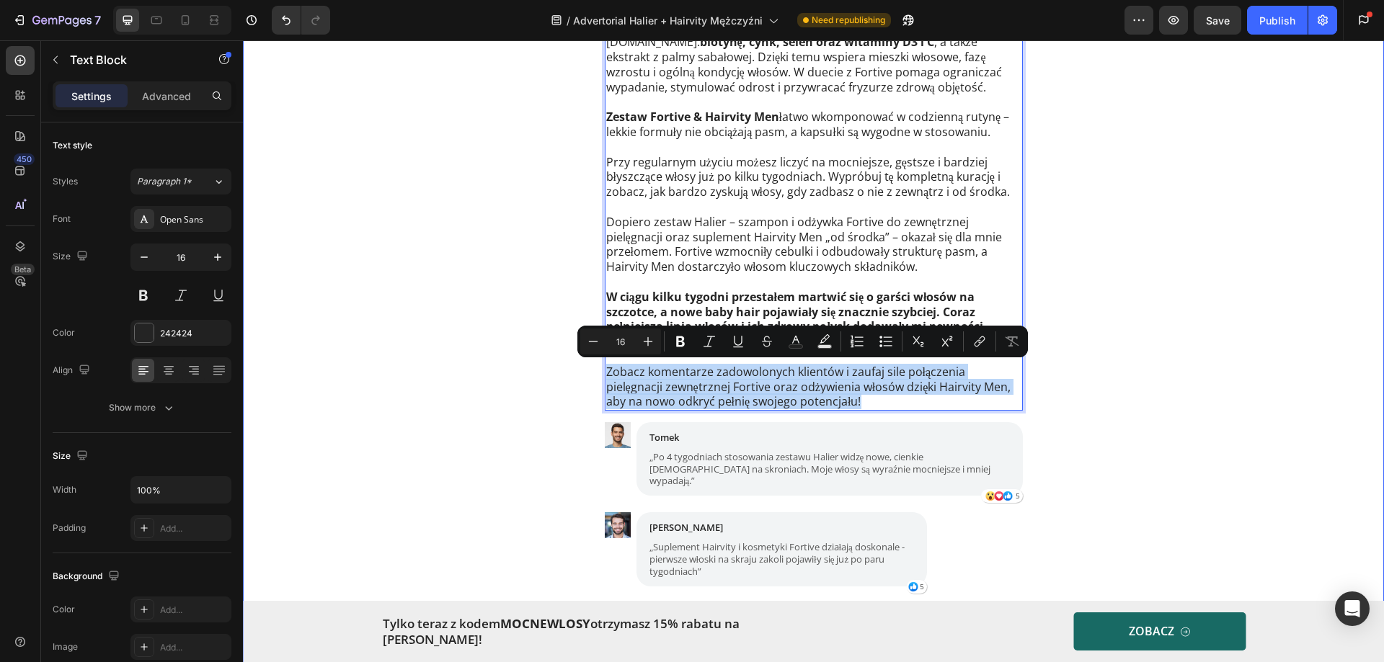
drag, startPoint x: 867, startPoint y: 399, endPoint x: 587, endPoint y: 369, distance: 282.0
click at [587, 369] on div "W odbudowie zdrowia włosów kluczowa jest skóra głowy, dlatego zacznij od jej ła…" at bounding box center [813, 249] width 1141 height 1665
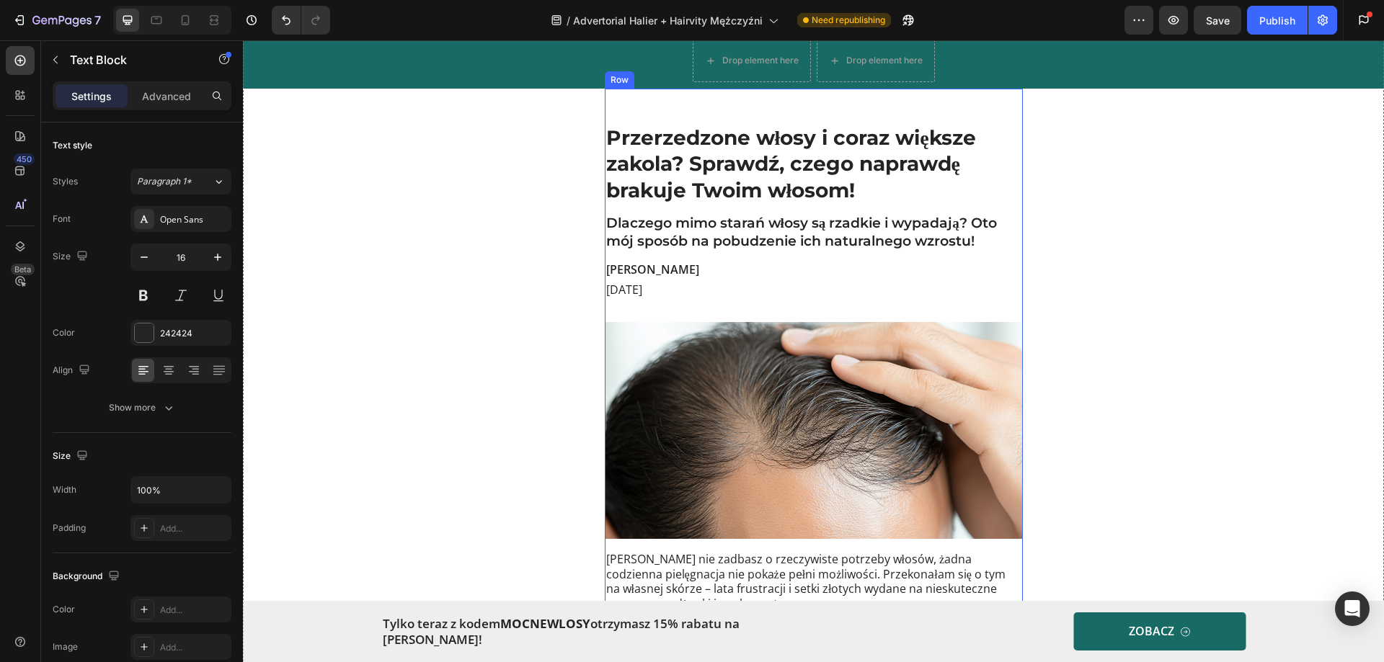
scroll to position [72, 0]
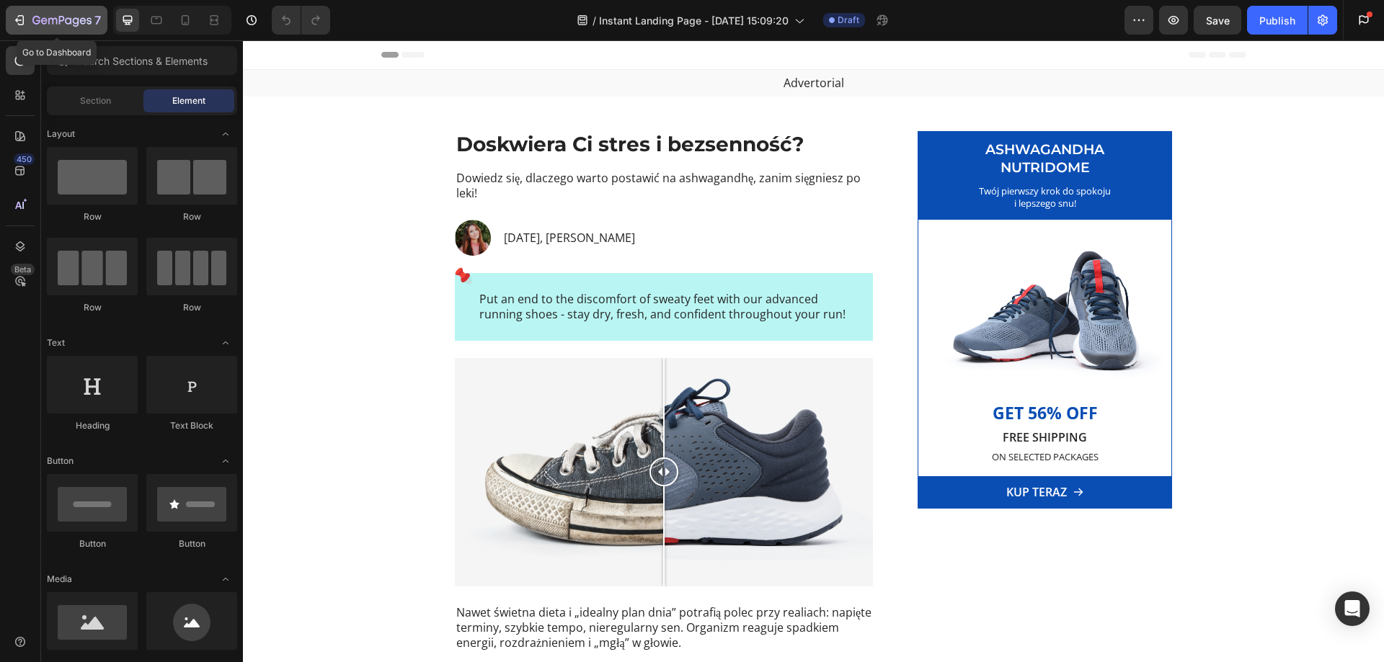
click at [25, 16] on icon "button" at bounding box center [19, 20] width 14 height 14
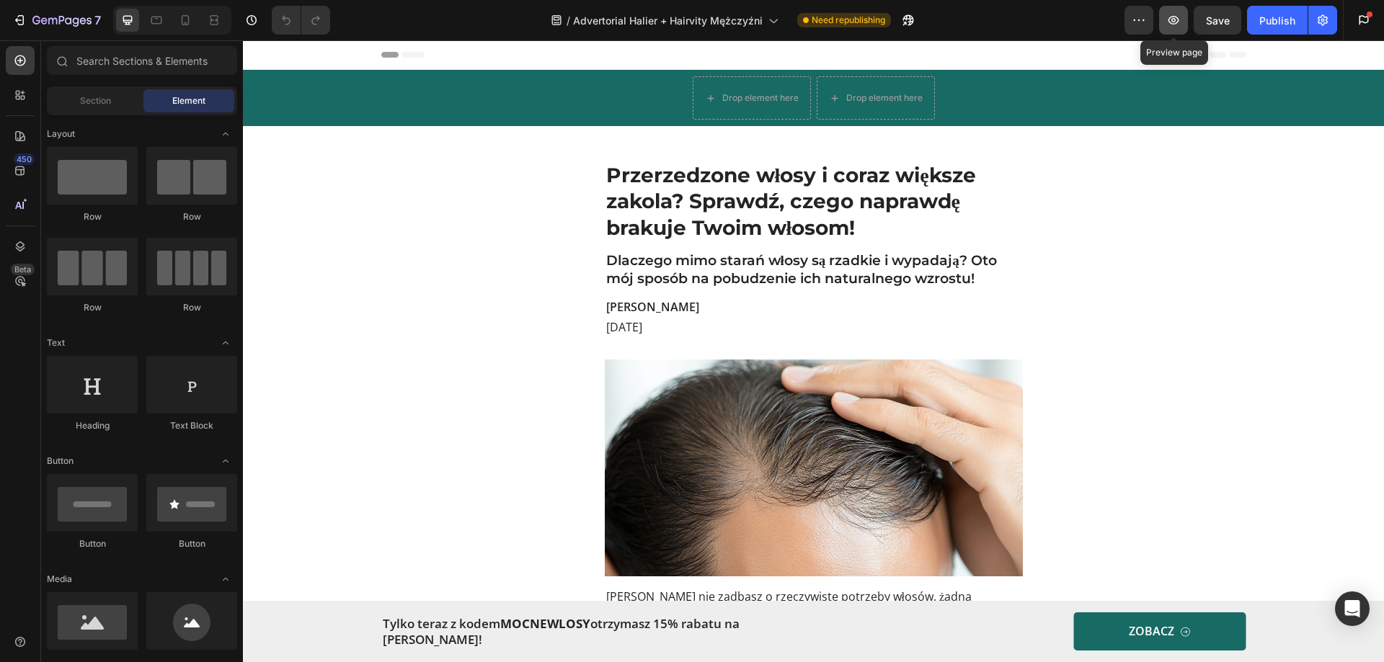
click at [1172, 16] on icon "button" at bounding box center [1173, 20] width 14 height 14
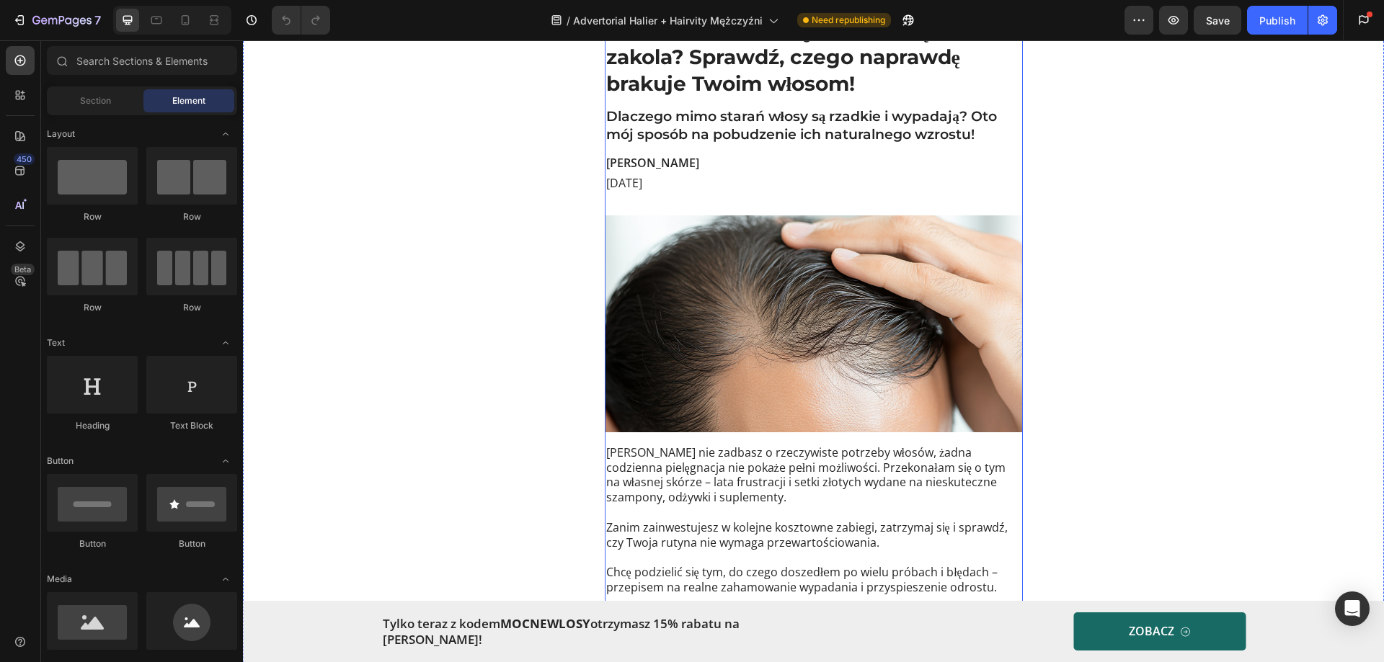
scroll to position [288, 0]
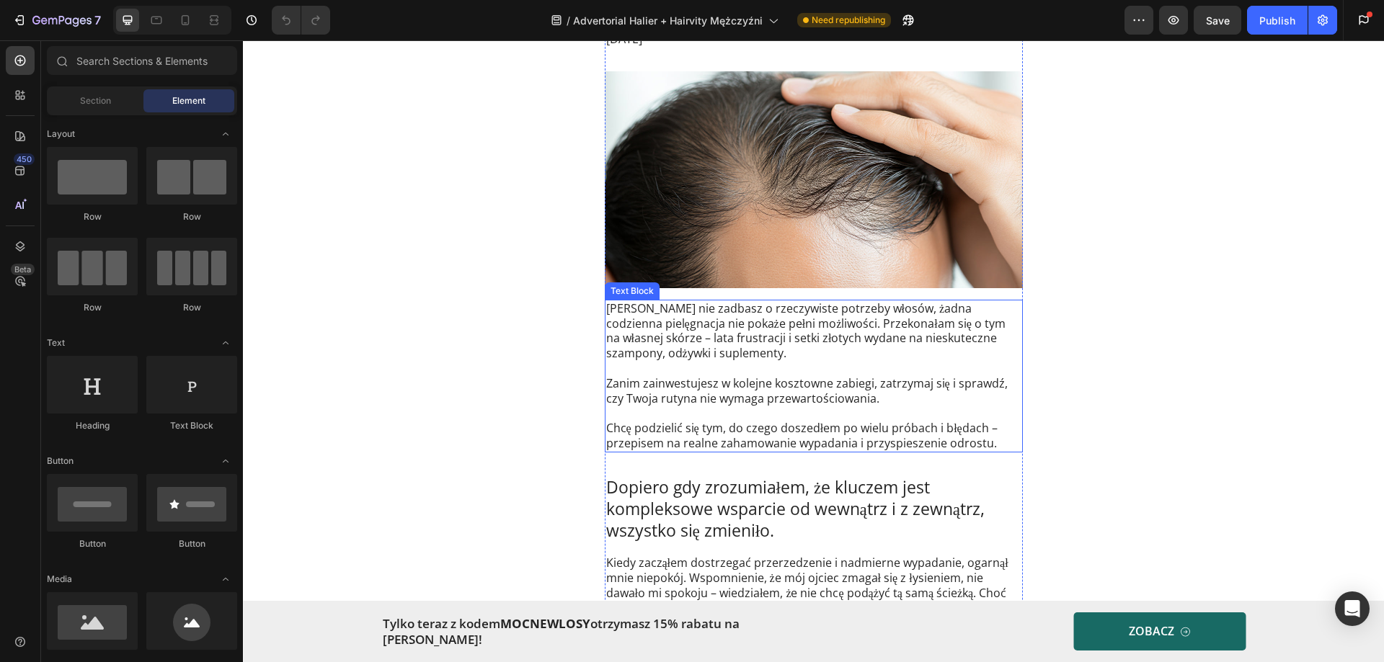
click at [676, 319] on p "[PERSON_NAME] nie zadbasz o rzeczywiste potrzeby włosów, żadna codzienna pielęg…" at bounding box center [813, 331] width 415 height 60
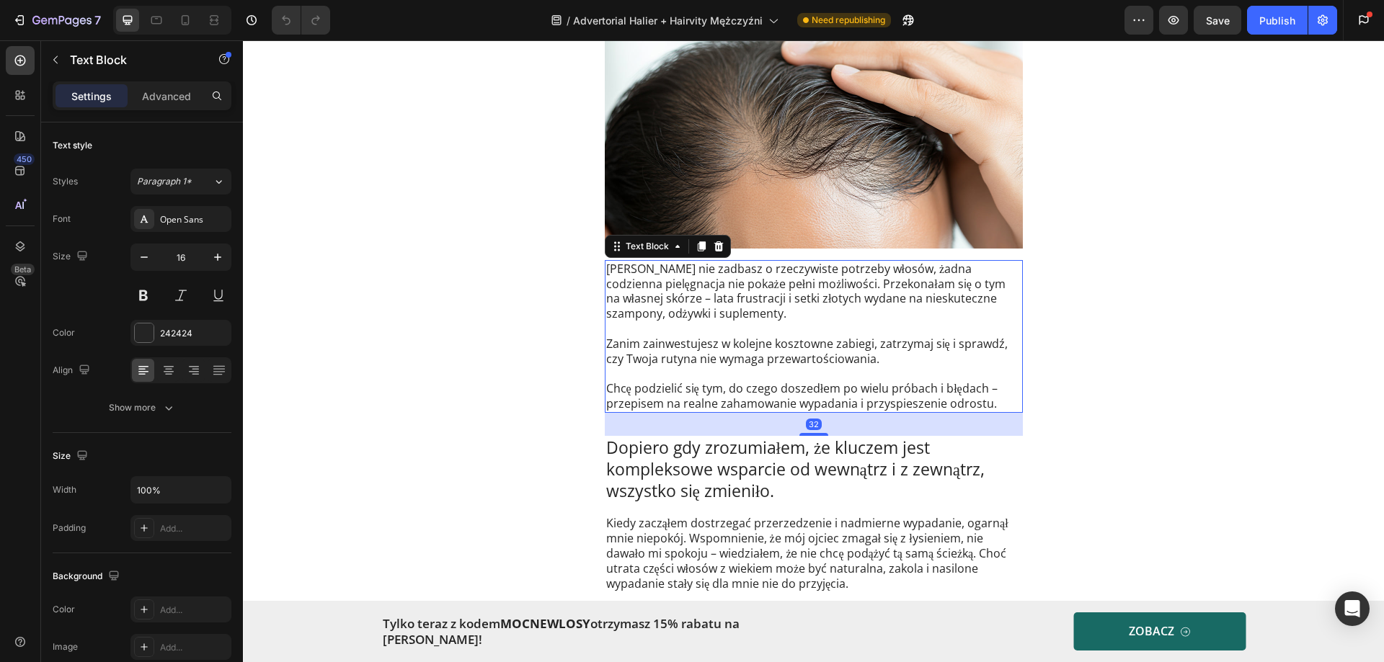
scroll to position [360, 0]
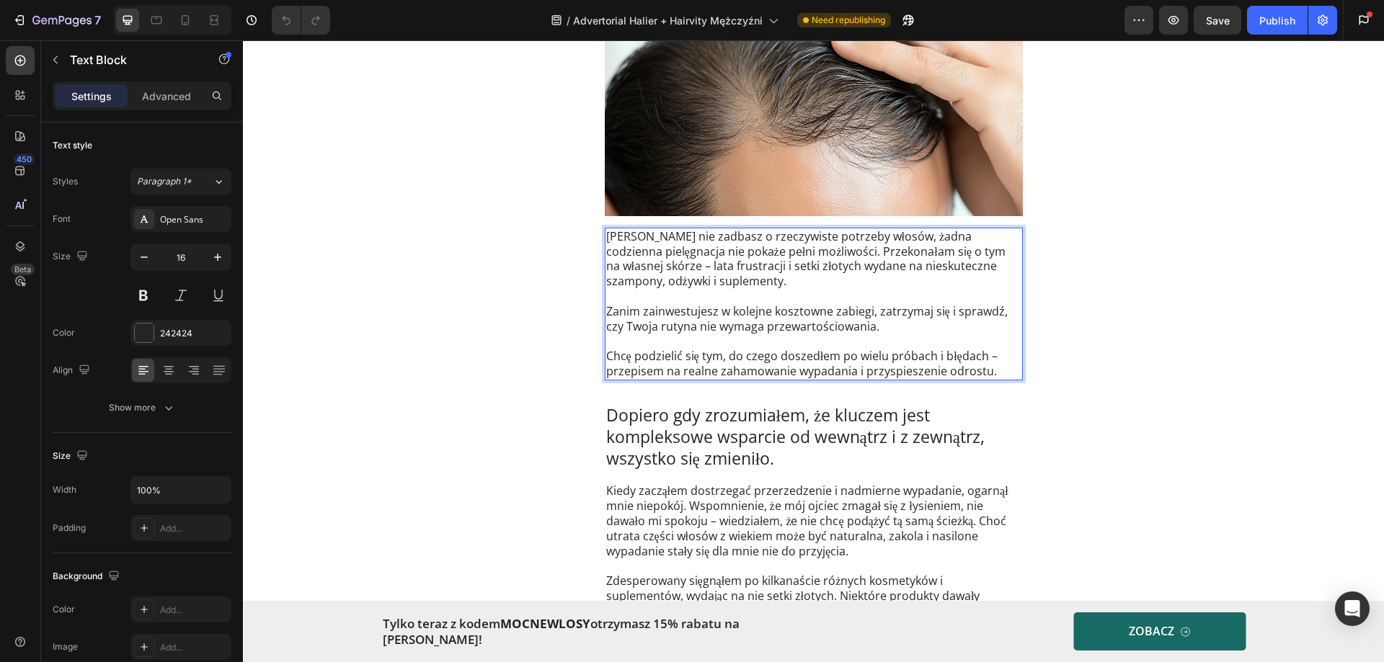
click at [871, 250] on p "[PERSON_NAME] nie zadbasz o rzeczywiste potrzeby włosów, żadna codzienna pielęg…" at bounding box center [813, 259] width 415 height 60
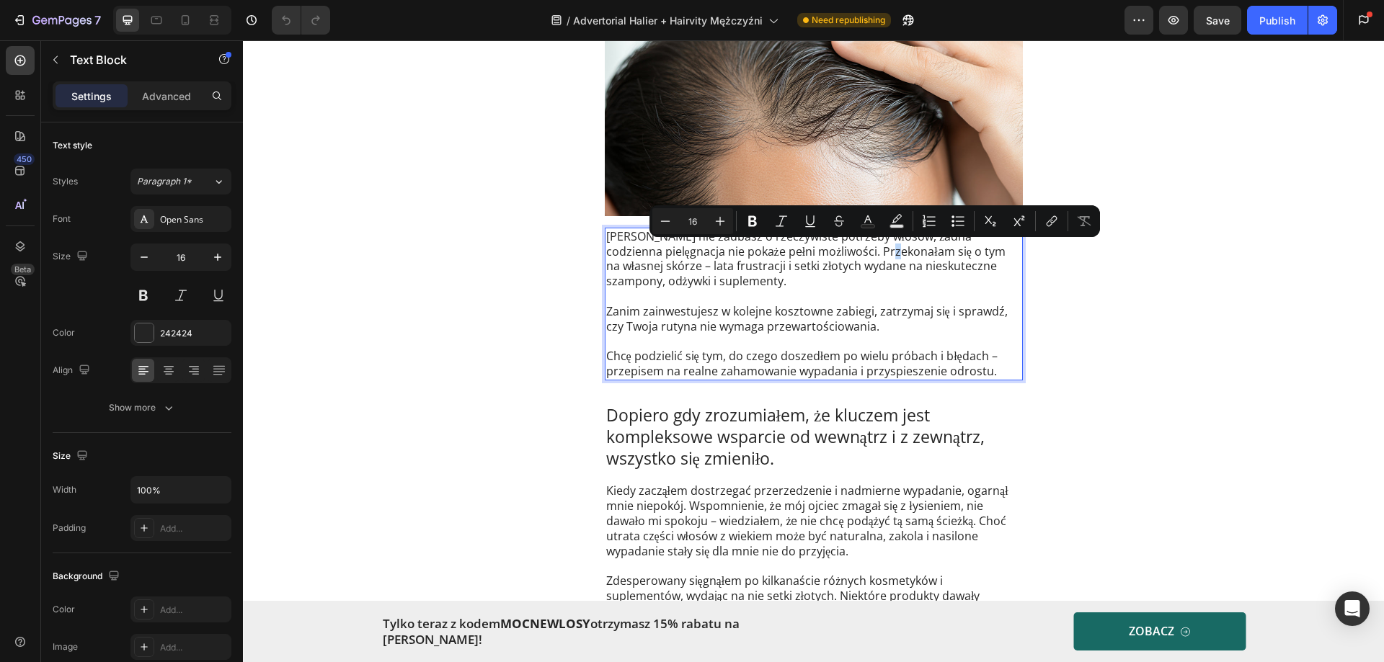
click at [873, 252] on p "[PERSON_NAME] nie zadbasz o rzeczywiste potrzeby włosów, żadna codzienna pielęg…" at bounding box center [813, 259] width 415 height 60
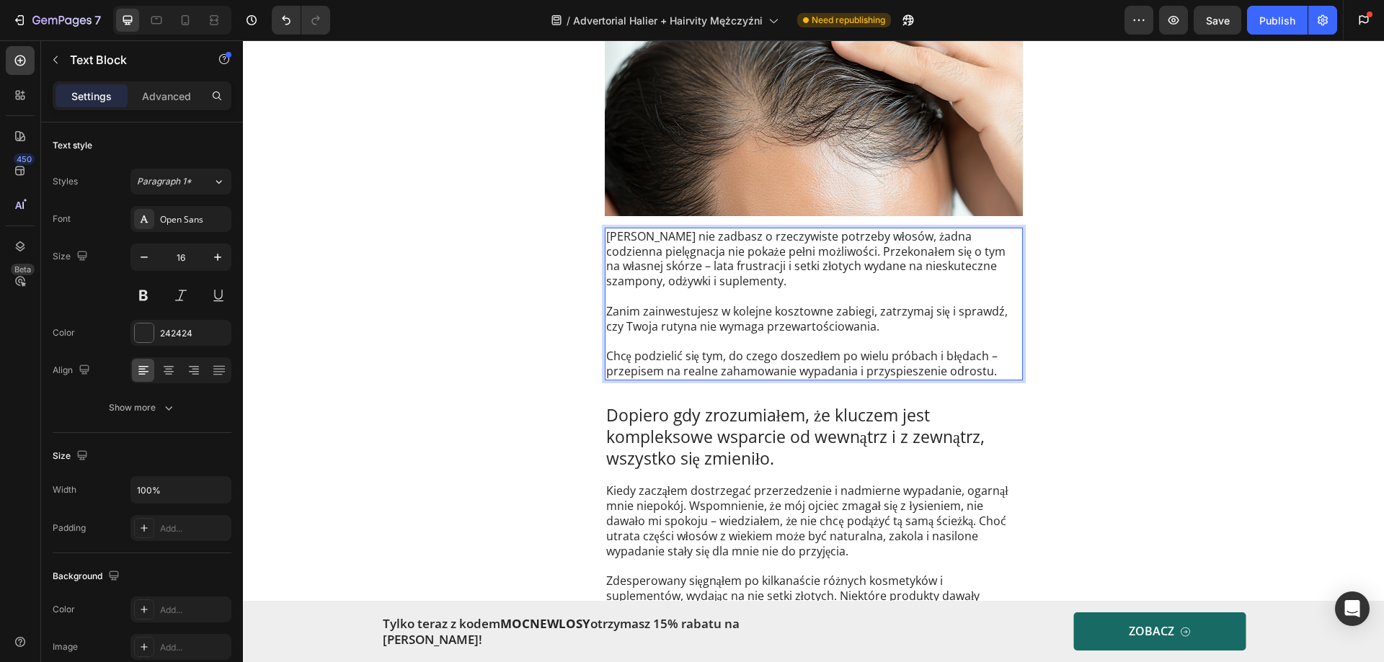
click at [763, 294] on p "Rich Text Editor. Editing area: main" at bounding box center [813, 296] width 415 height 15
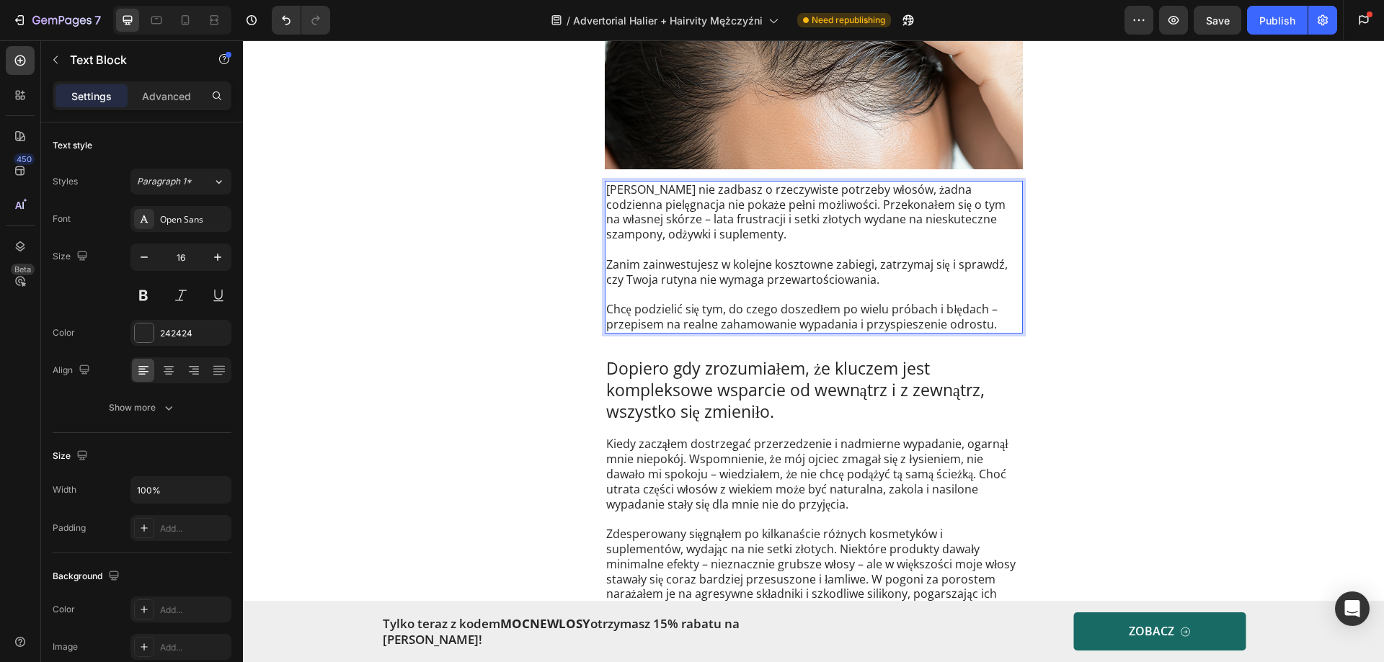
scroll to position [432, 0]
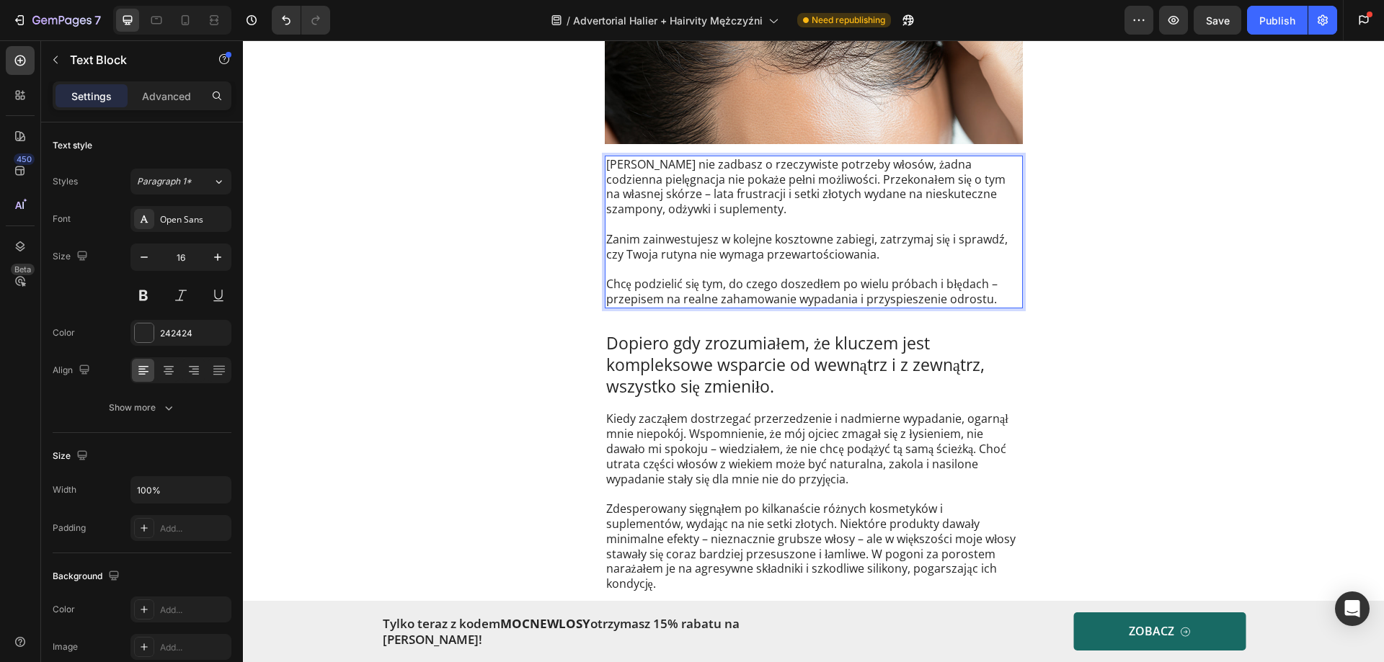
click at [766, 279] on p "Chcę podzielić się tym, do czego doszedłem po wielu próbach i błędach – przepis…" at bounding box center [813, 292] width 415 height 30
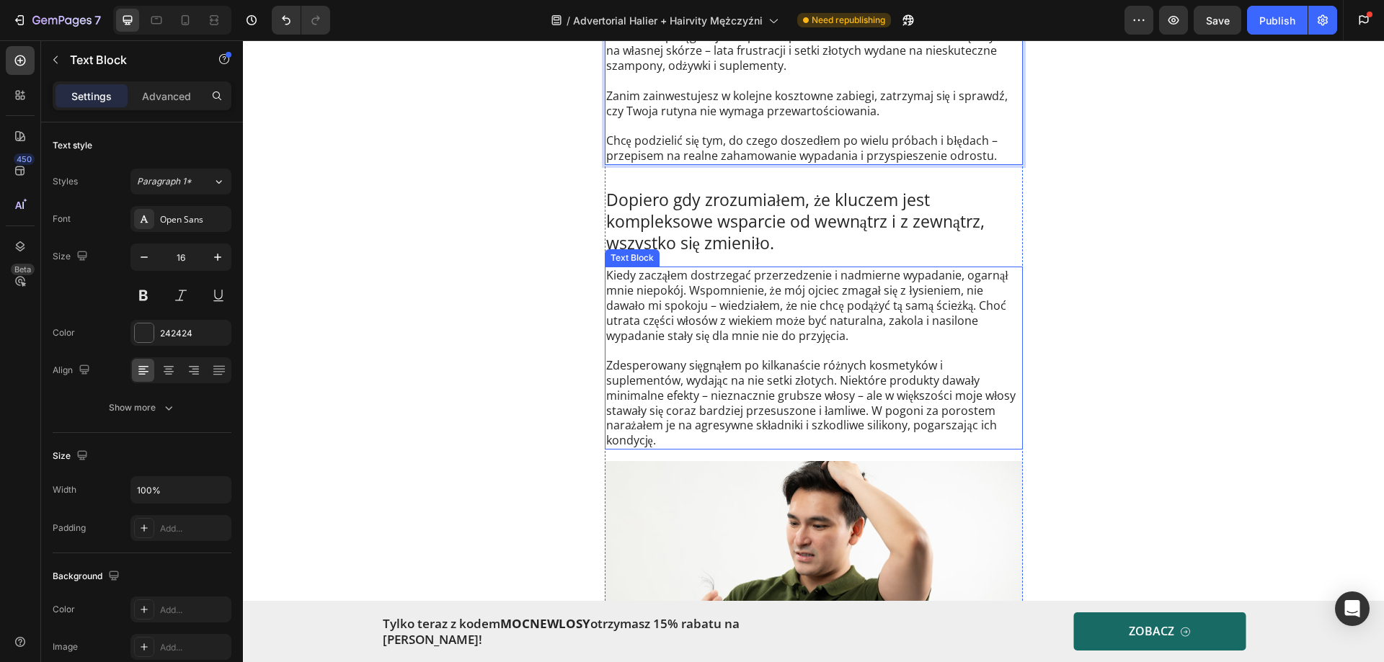
scroll to position [577, 0]
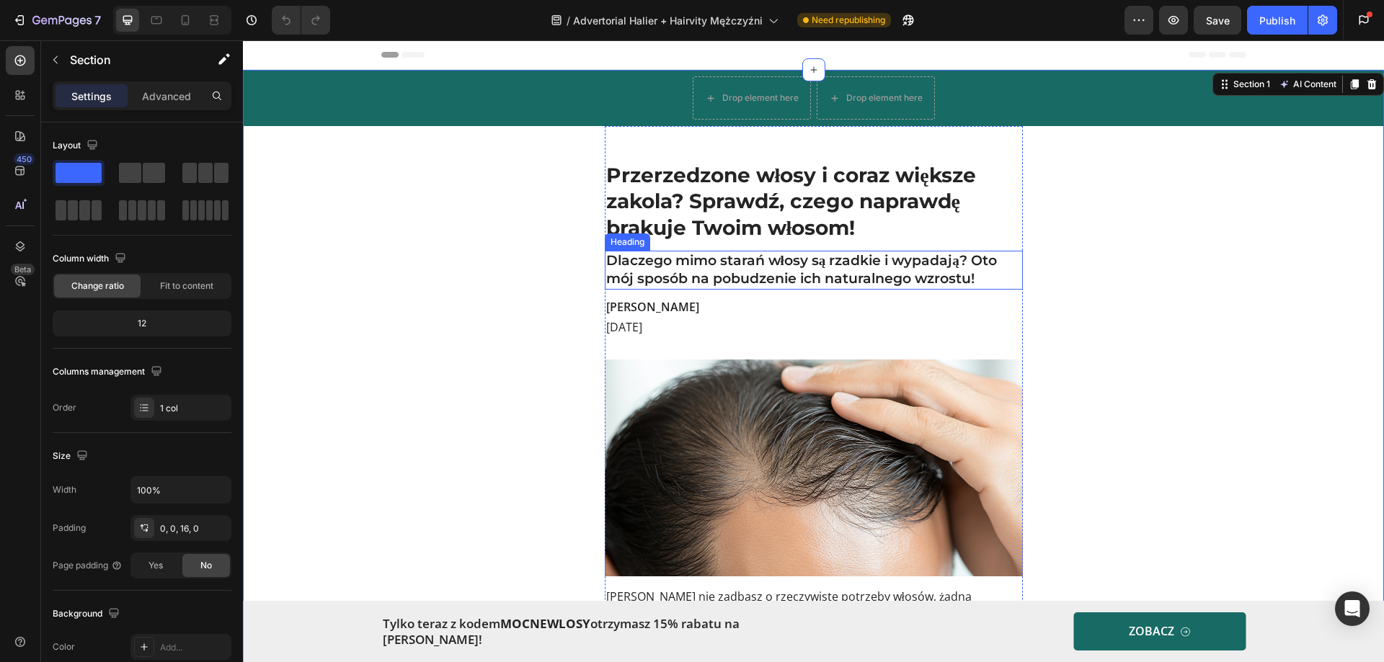
click at [741, 279] on h2 "Dlaczego mimo starań włosy są rzadkie i wypadają? Oto mój sposób na pobudzenie …" at bounding box center [814, 270] width 418 height 38
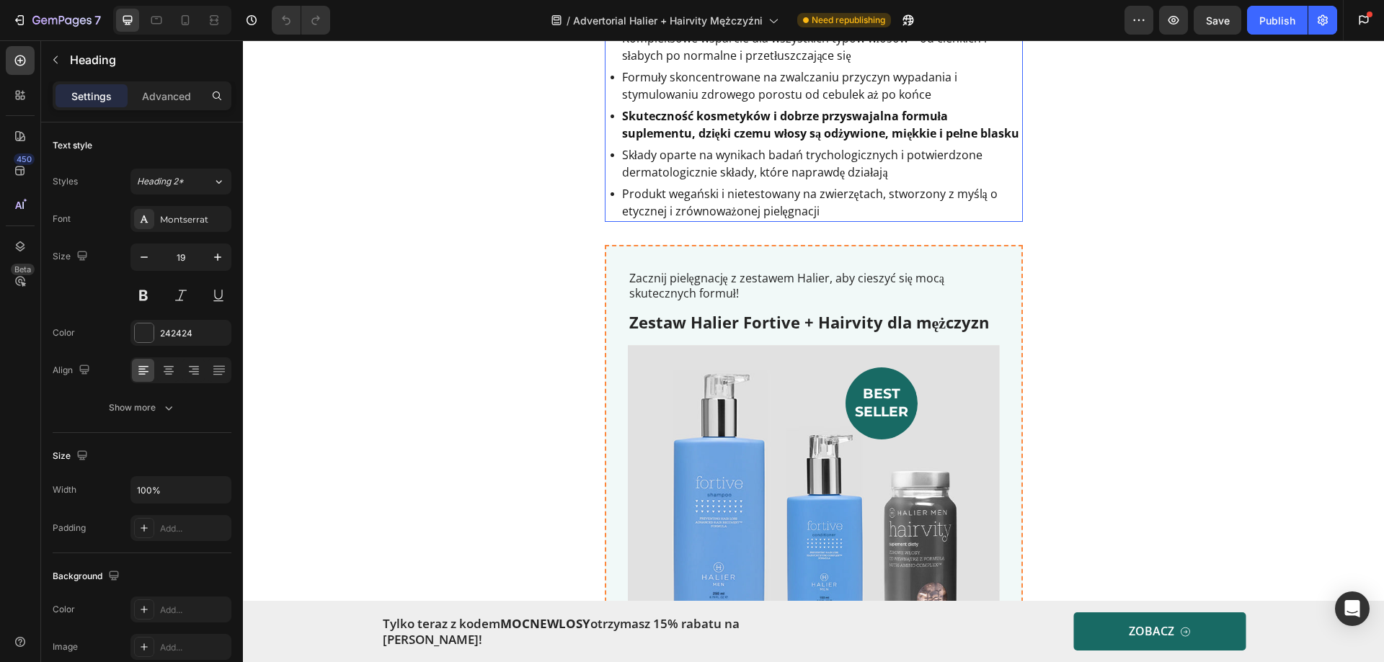
scroll to position [4095, 0]
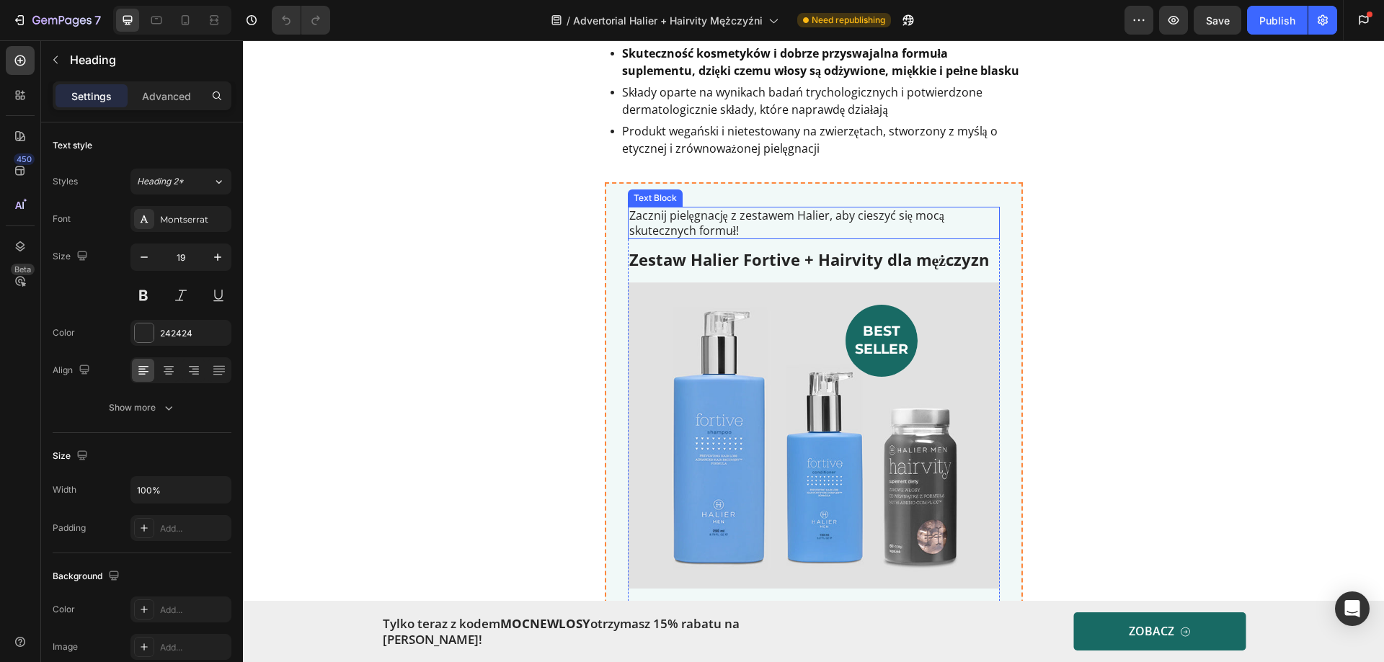
click at [715, 223] on p "Zacznij pielęgnację z zestawem Halier, aby cieszyć się mocą skutecznych formuł!" at bounding box center [813, 223] width 369 height 30
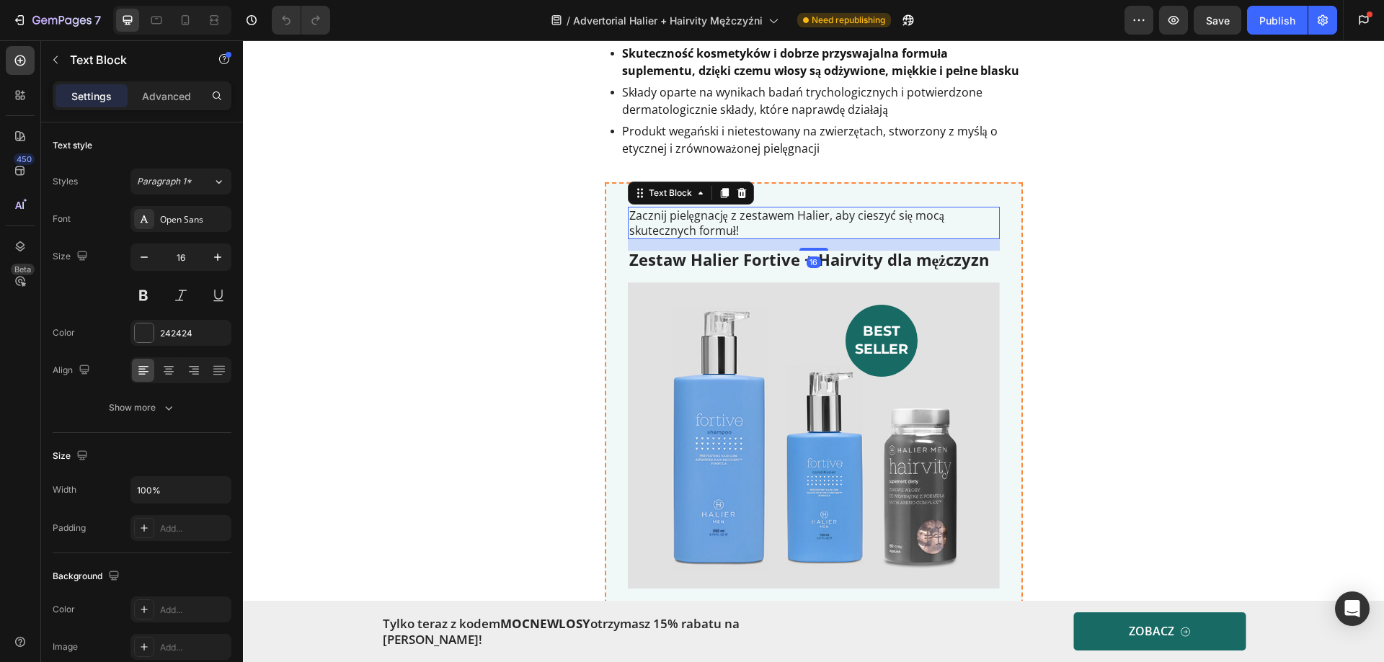
click at [736, 220] on p "Zacznij pielęgnację z zestawem Halier, aby cieszyć się mocą skutecznych formuł!" at bounding box center [813, 223] width 369 height 30
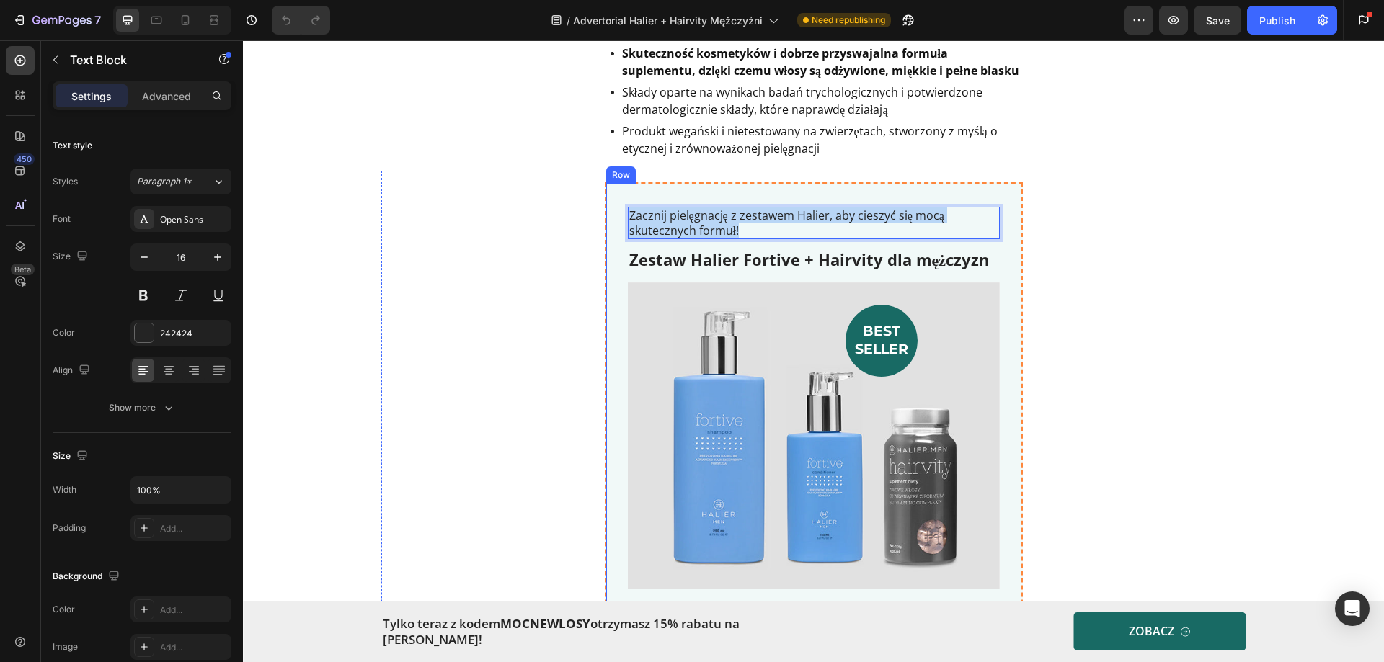
drag, startPoint x: 740, startPoint y: 218, endPoint x: 611, endPoint y: 213, distance: 129.1
click at [611, 213] on div "Zacznij pielęgnację z zestawem Halier, aby cieszyć się mocą skutecznych formuł!…" at bounding box center [814, 638] width 418 height 912
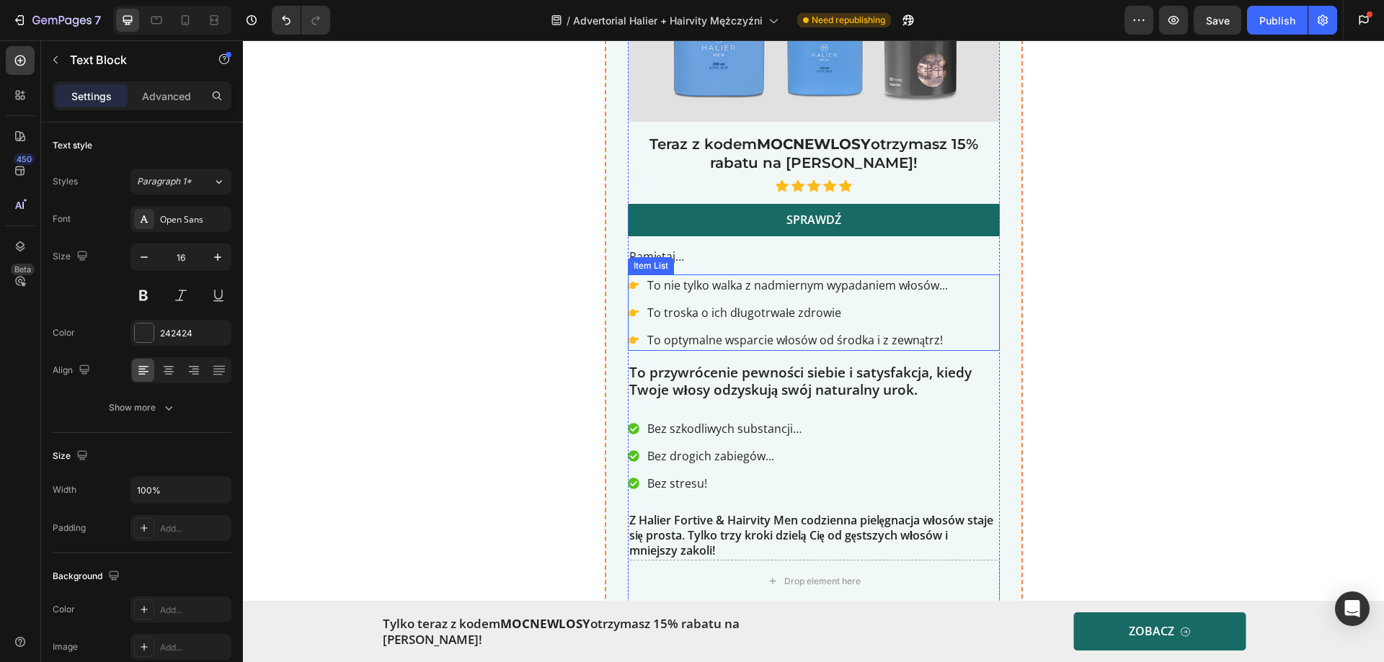
scroll to position [4600, 0]
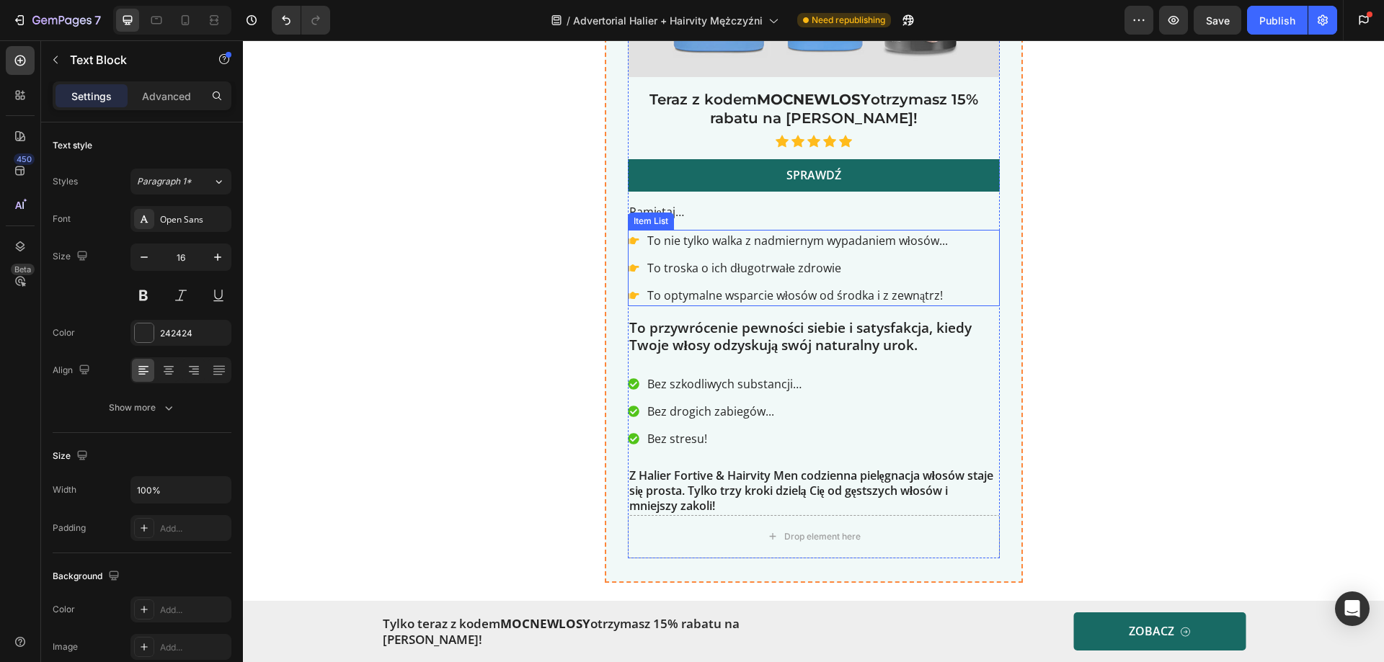
click at [792, 246] on p "To nie tylko walka z nadmiernym wypadaniem włosów..." at bounding box center [797, 240] width 301 height 17
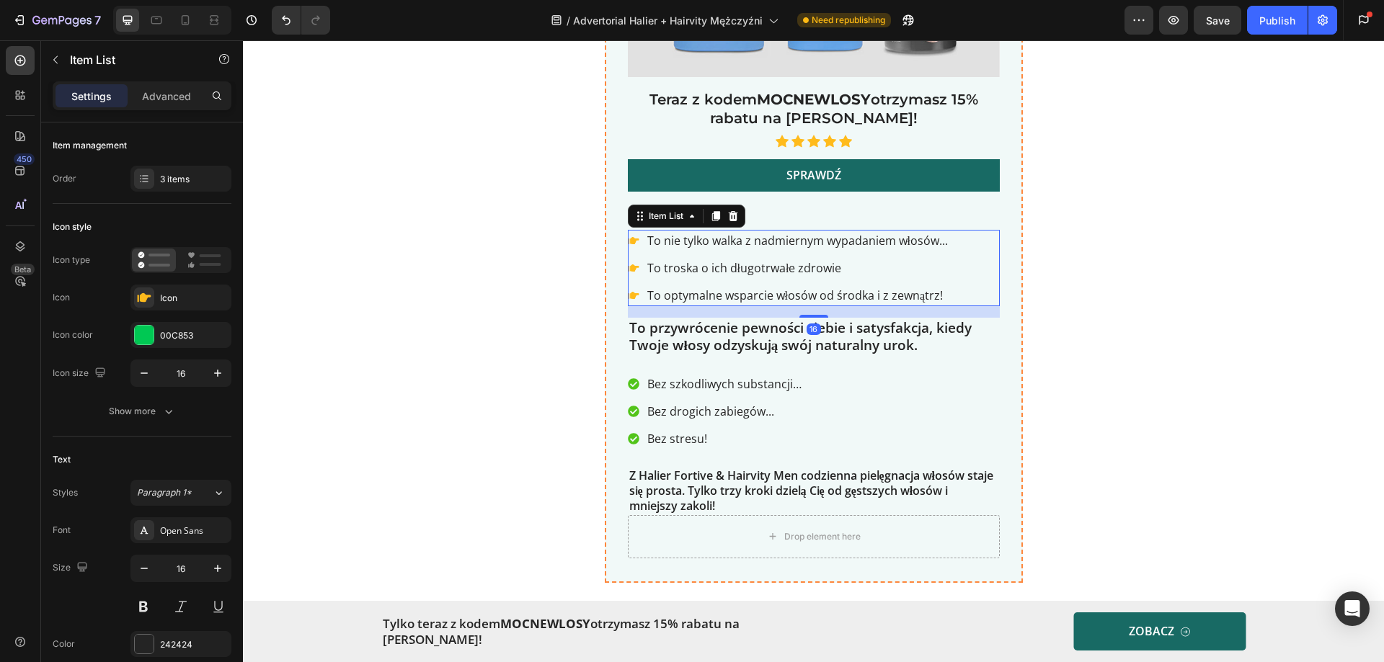
click at [793, 243] on p "To nie tylko walka z nadmiernym wypadaniem włosów..." at bounding box center [797, 240] width 301 height 17
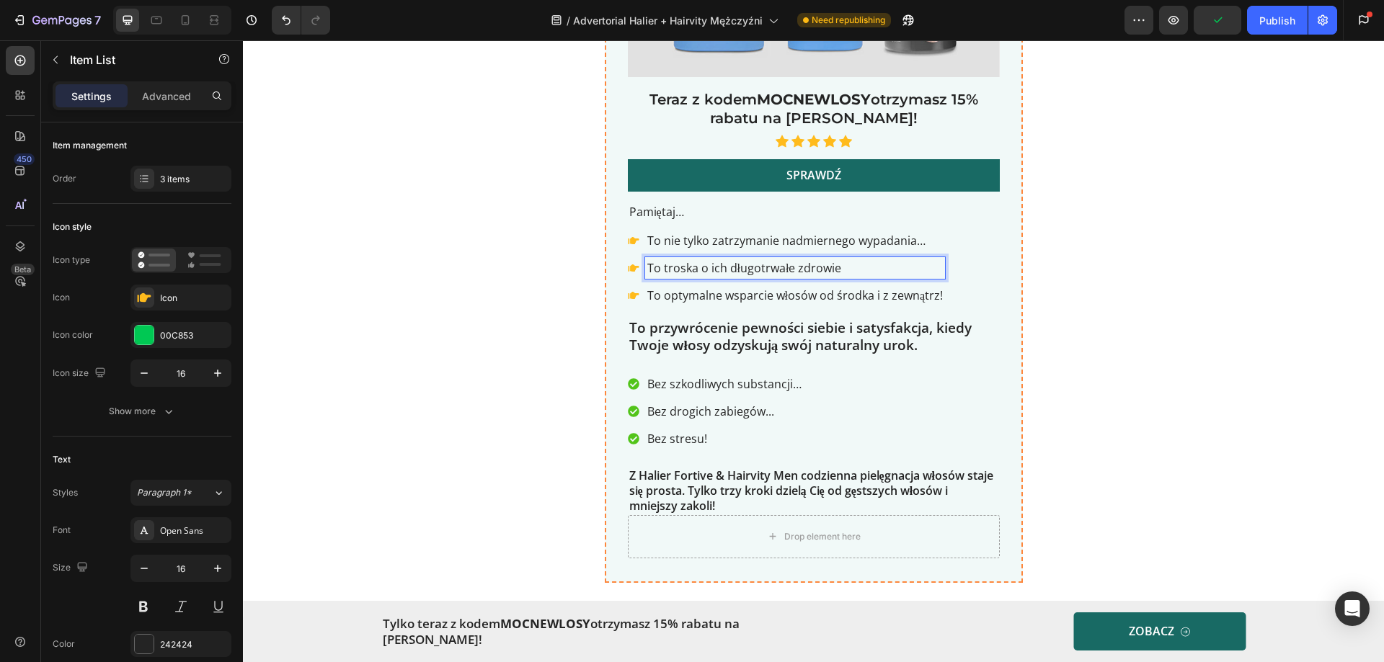
click at [730, 267] on p "To troska o ich długotrwałe zdrowie" at bounding box center [795, 267] width 296 height 17
click at [731, 267] on p "To troska o ich długotrwałe zdrowie" at bounding box center [795, 267] width 296 height 17
click at [735, 295] on p "To optymalne wsparcie włosów od środka i z zewnątrz!" at bounding box center [795, 295] width 296 height 17
click at [739, 297] on p "To optymalne wsparcie włosów od środka i z zewnątrz!" at bounding box center [795, 295] width 296 height 17
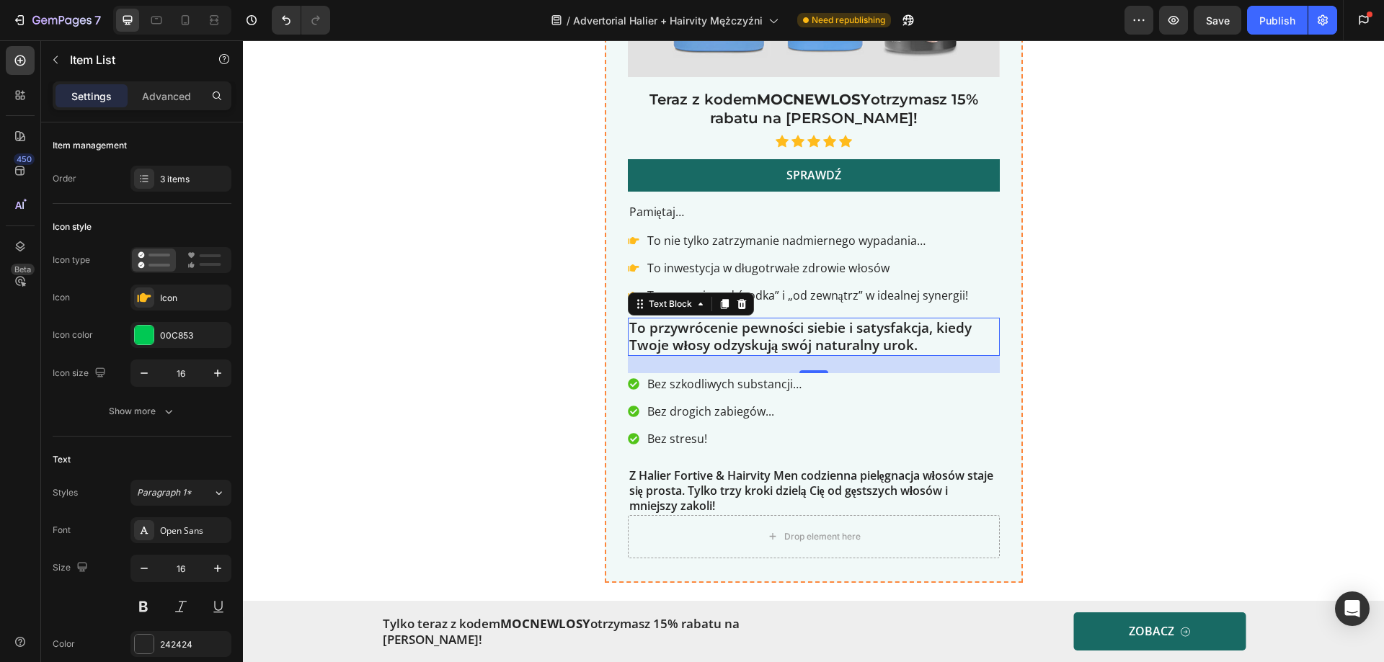
click at [703, 345] on p "To przywrócenie pewności siebie i satysfakcja, kiedy Twoje włosy odzyskują swój…" at bounding box center [813, 336] width 369 height 35
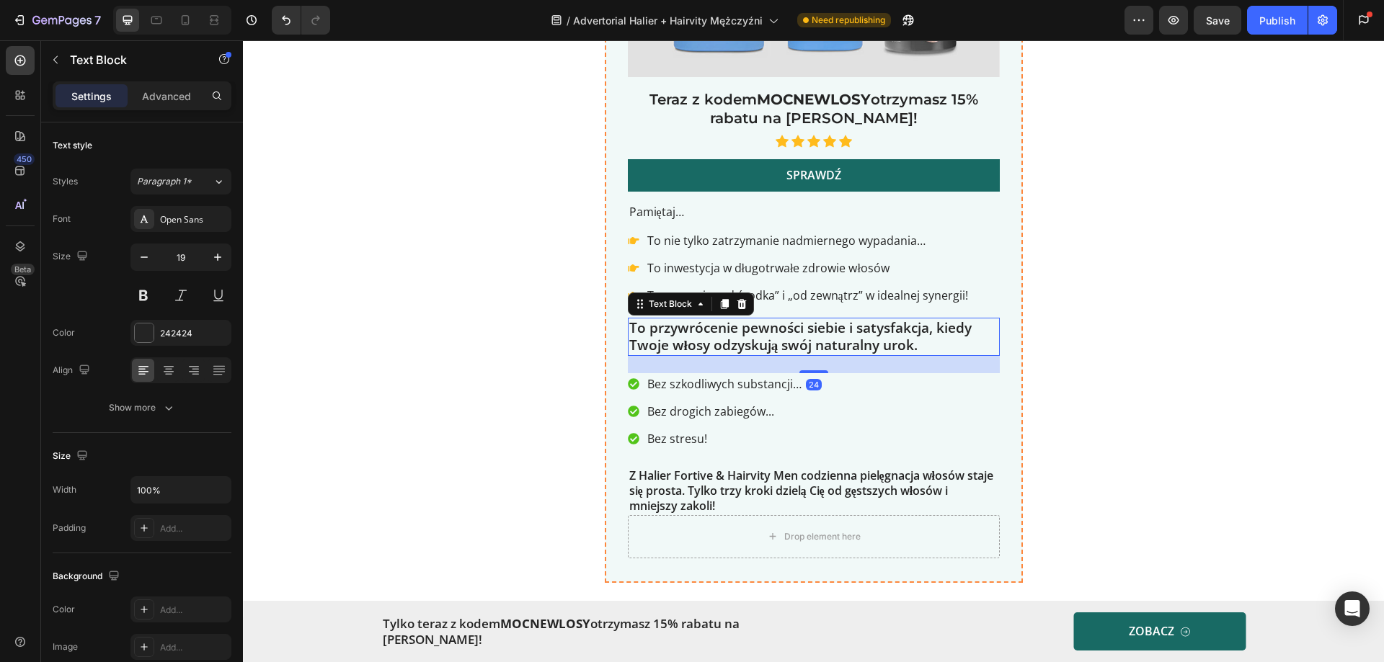
drag, startPoint x: 884, startPoint y: 334, endPoint x: 905, endPoint y: 342, distance: 22.6
click at [885, 334] on p "To przywrócenie pewności siebie i satysfakcja, kiedy Twoje włosy odzyskują swój…" at bounding box center [813, 336] width 369 height 35
click at [919, 340] on p "To przywrócenie pewności siebie i satysfakcja, kiedy Twoje włosy odzyskują swój…" at bounding box center [813, 336] width 369 height 35
click at [686, 384] on p "Bez szkodliwych substancji…" at bounding box center [724, 383] width 154 height 17
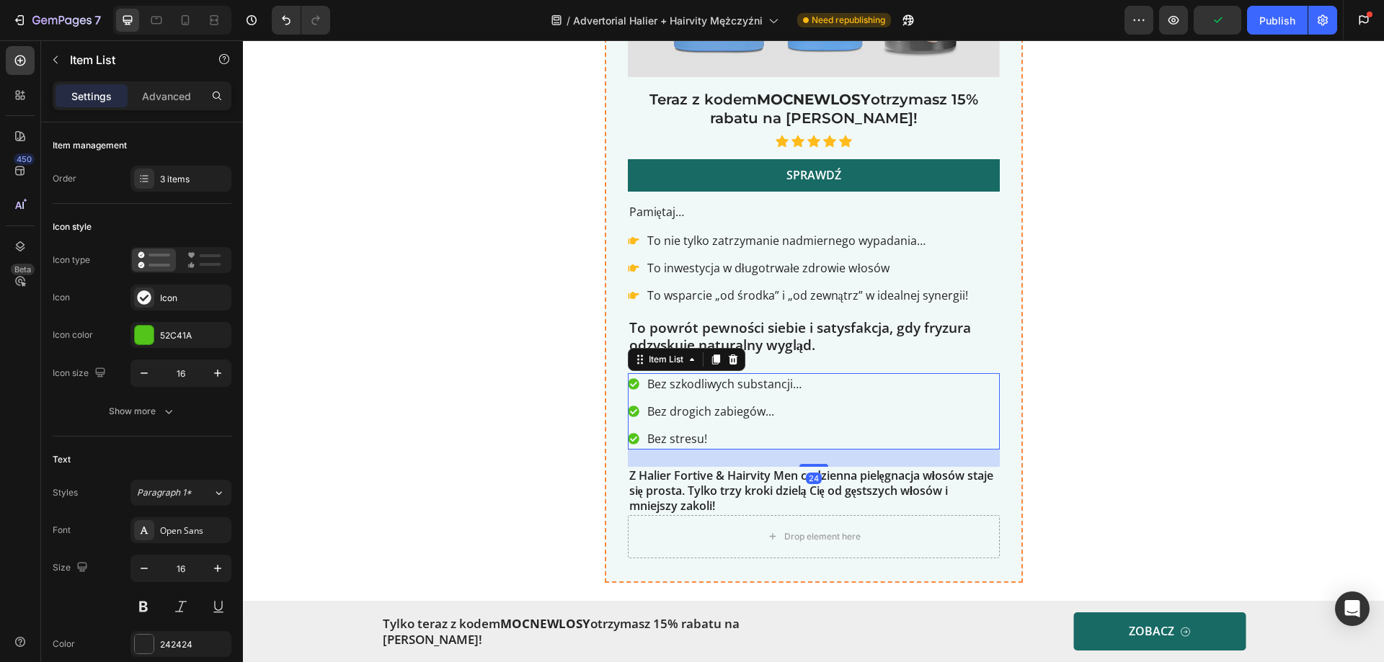
click at [686, 384] on p "Bez szkodliwych substancji…" at bounding box center [724, 383] width 154 height 17
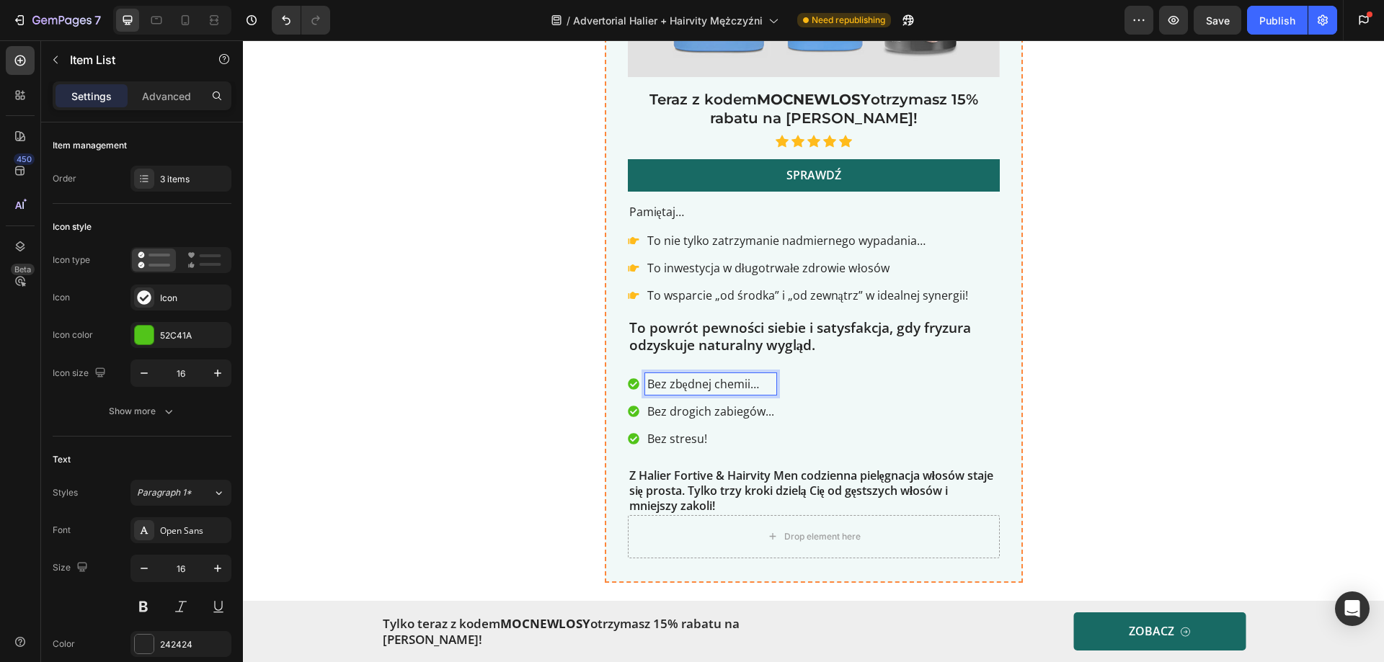
click at [715, 400] on div "Bez zbędnej chemii… Bez drogich zabiegów... Bez stresu!" at bounding box center [702, 411] width 148 height 76
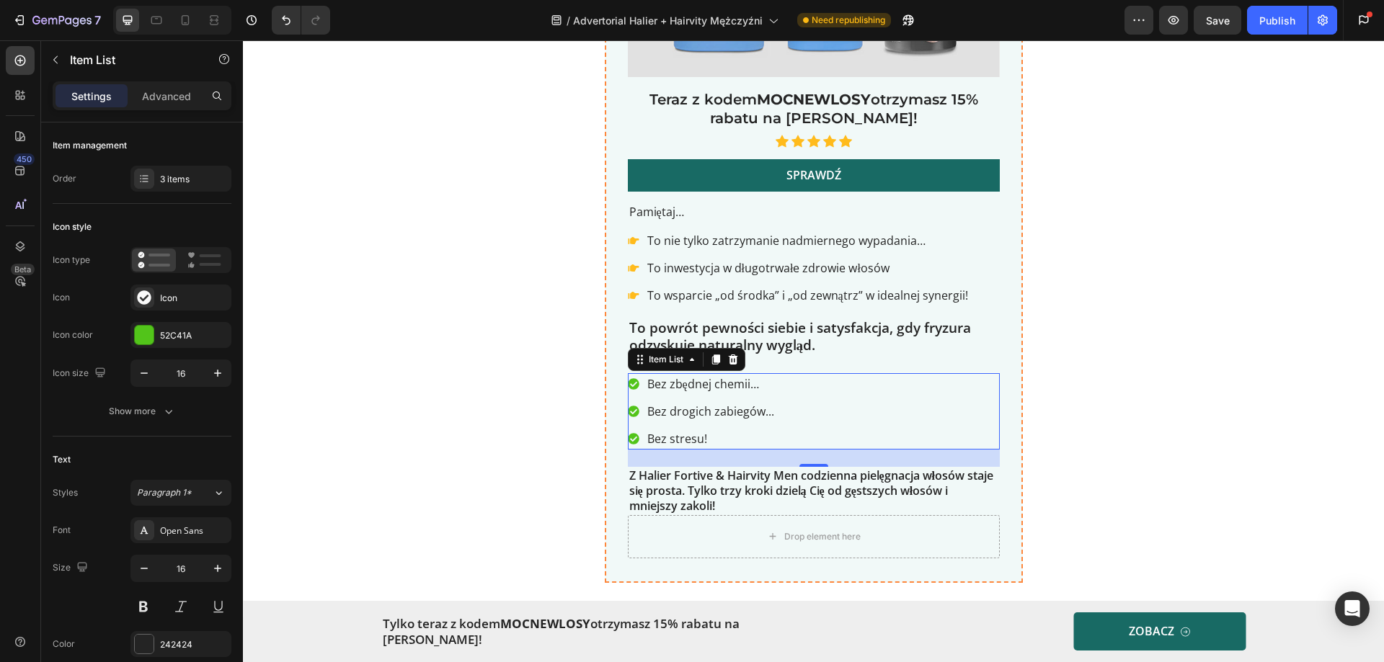
click at [714, 409] on p "Bez drogich zabiegów..." at bounding box center [710, 411] width 127 height 17
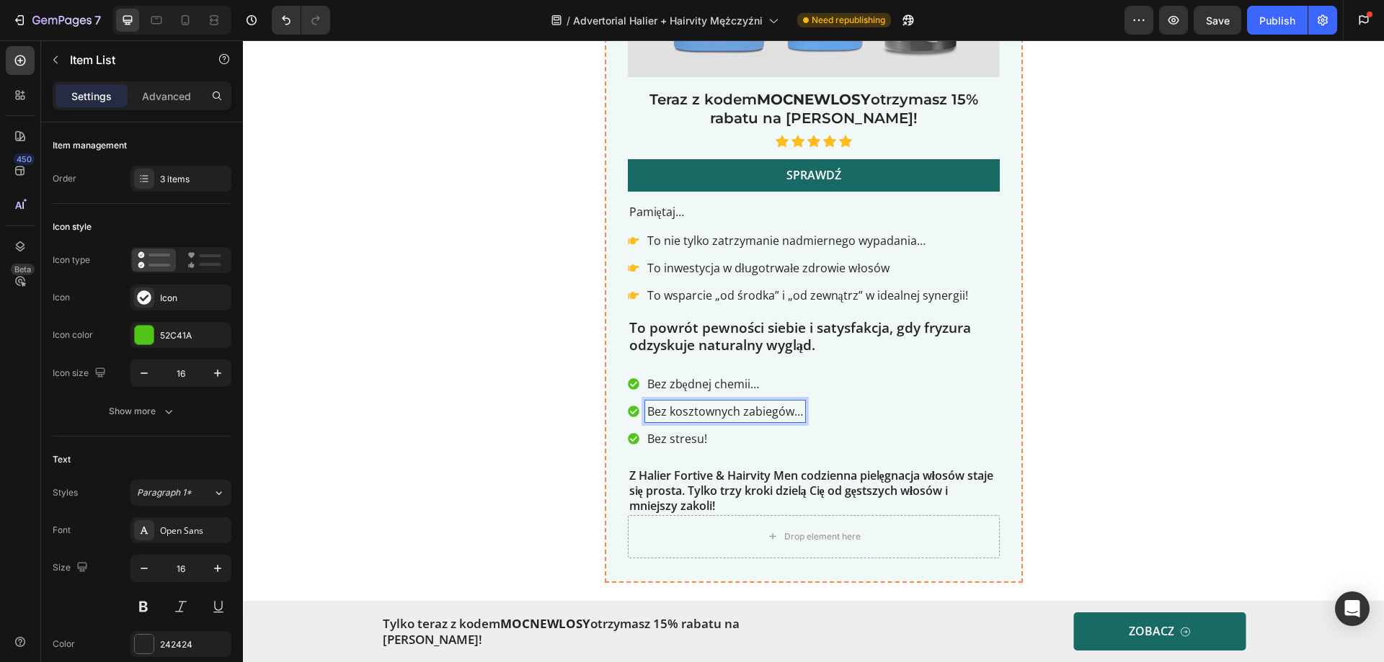
click at [667, 440] on p "Bez stresu!" at bounding box center [725, 438] width 156 height 17
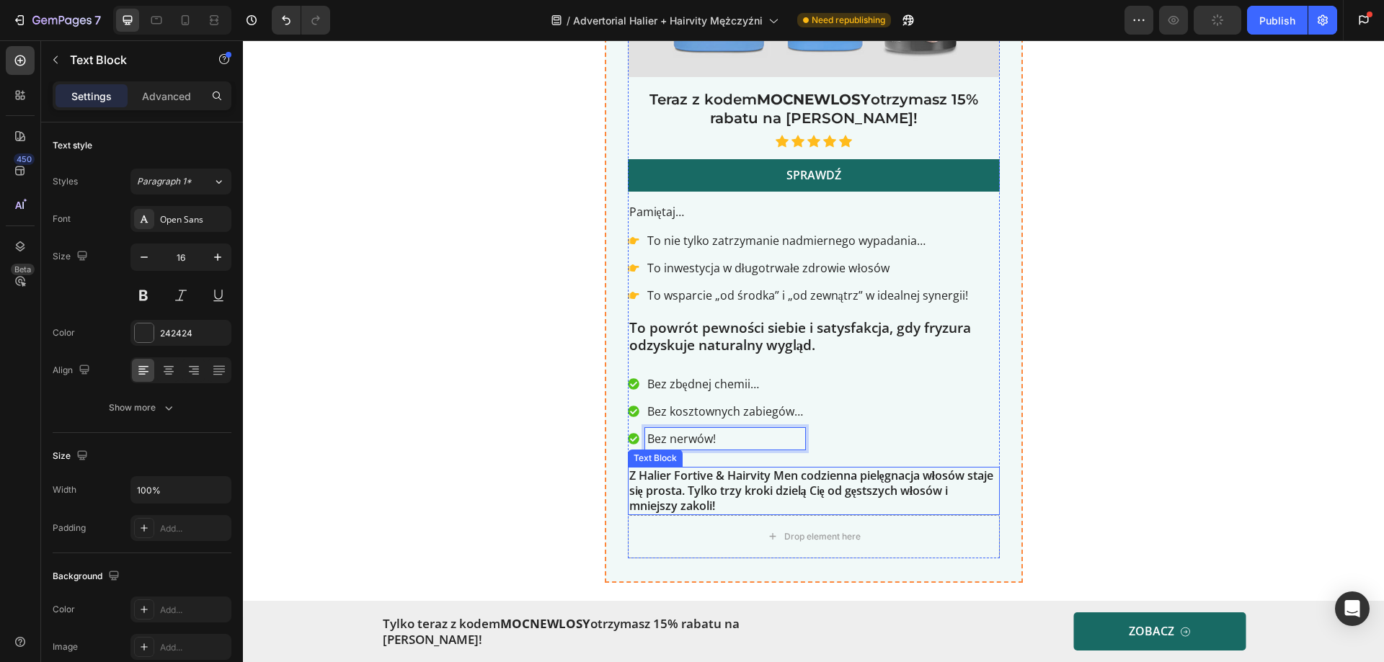
click at [718, 488] on p "Z Halier Fortive & Hairvity Men codzienna pielęgnacja włosów staje się prosta. …" at bounding box center [813, 490] width 369 height 45
click at [718, 497] on p "Z Halier Fortive & Hairvity Men codzienna pielęgnacja włosów staje się prosta. …" at bounding box center [813, 490] width 369 height 45
click at [1185, 135] on div "Zacznij dbać o włosy z zestawem Halier i wykorzystaj pełną moc dopracowanych fo…" at bounding box center [813, 127] width 865 height 912
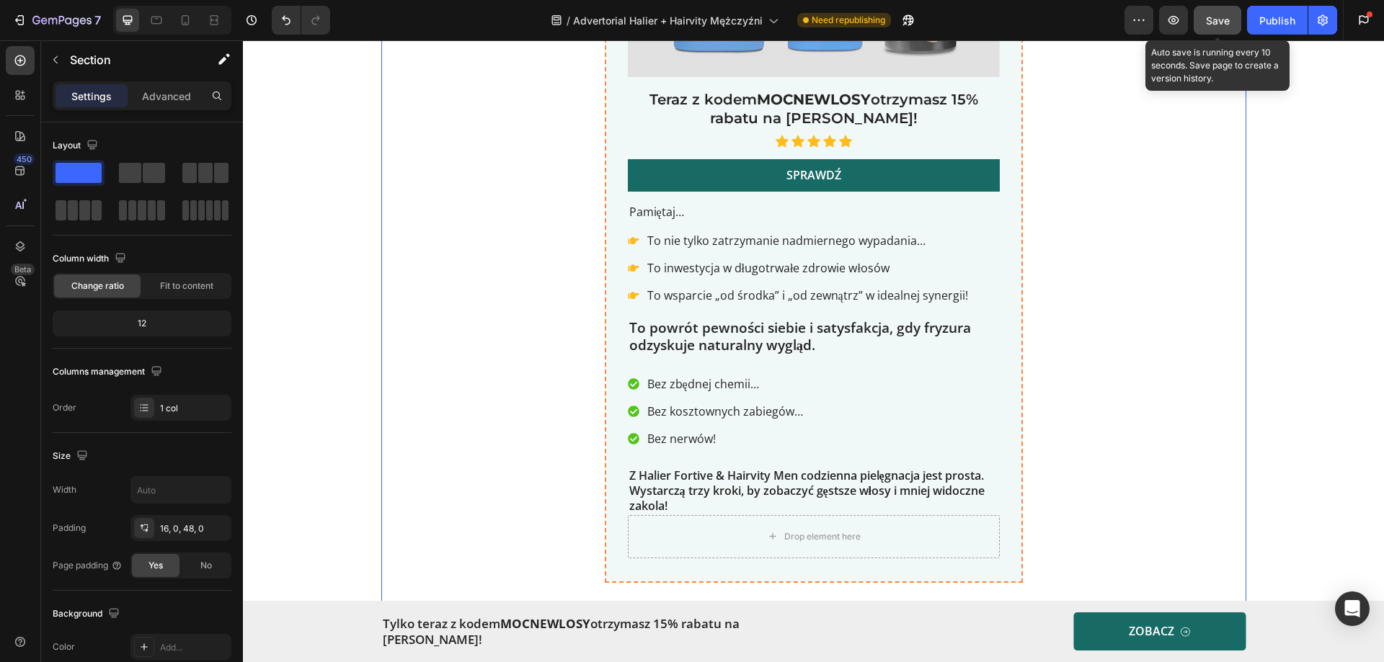
click at [1205, 27] on button "Save" at bounding box center [1217, 20] width 48 height 29
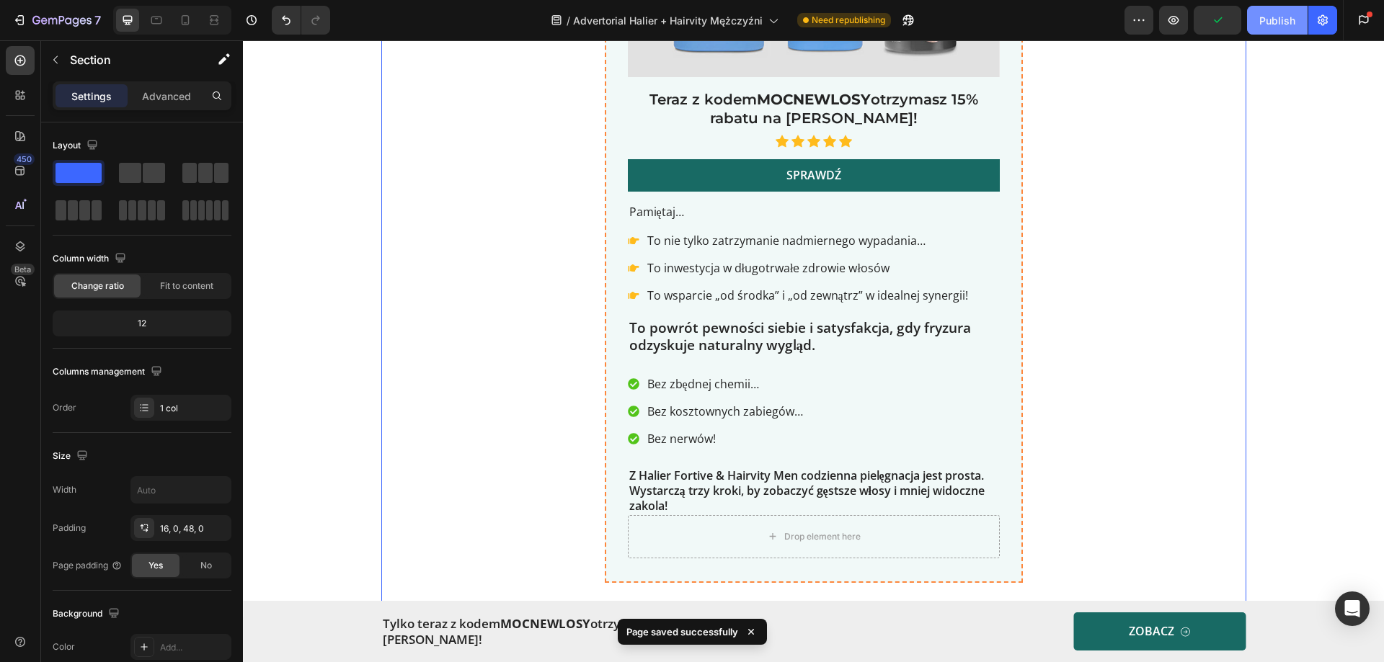
click at [1259, 19] on div "Publish" at bounding box center [1277, 20] width 36 height 15
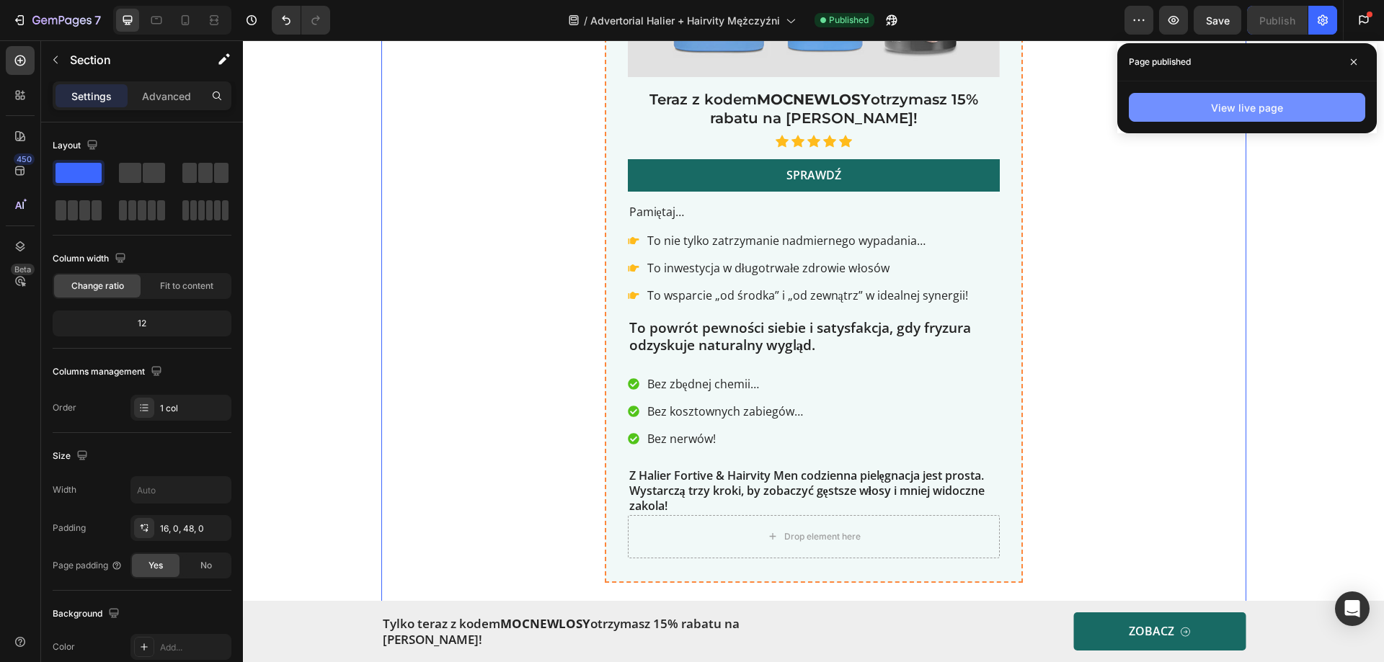
click at [1200, 99] on button "View live page" at bounding box center [1247, 107] width 236 height 29
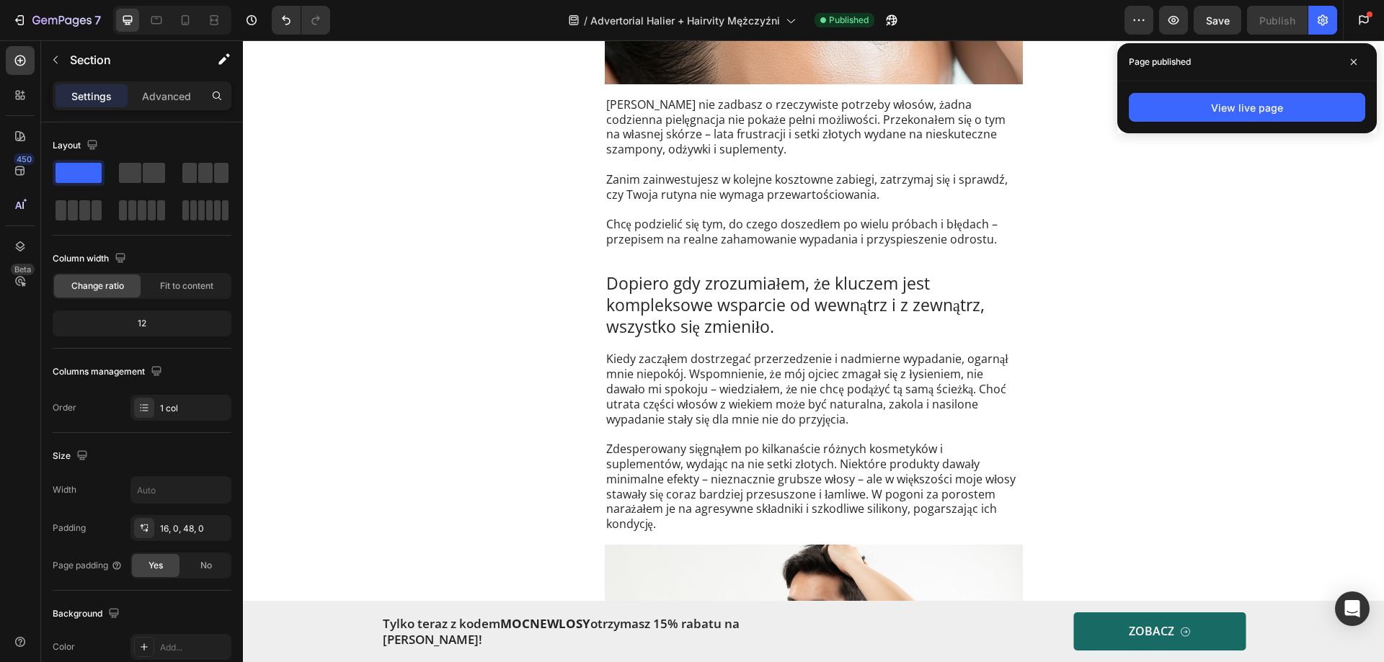
scroll to position [0, 0]
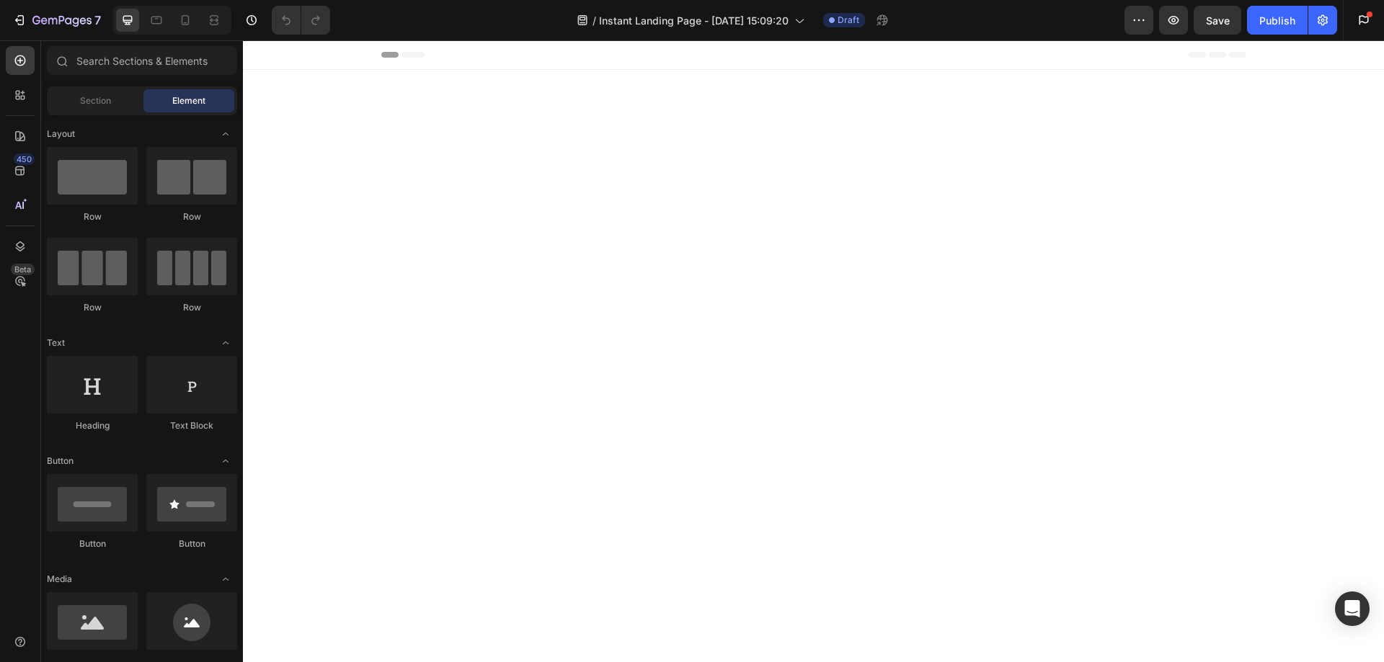
scroll to position [5093, 0]
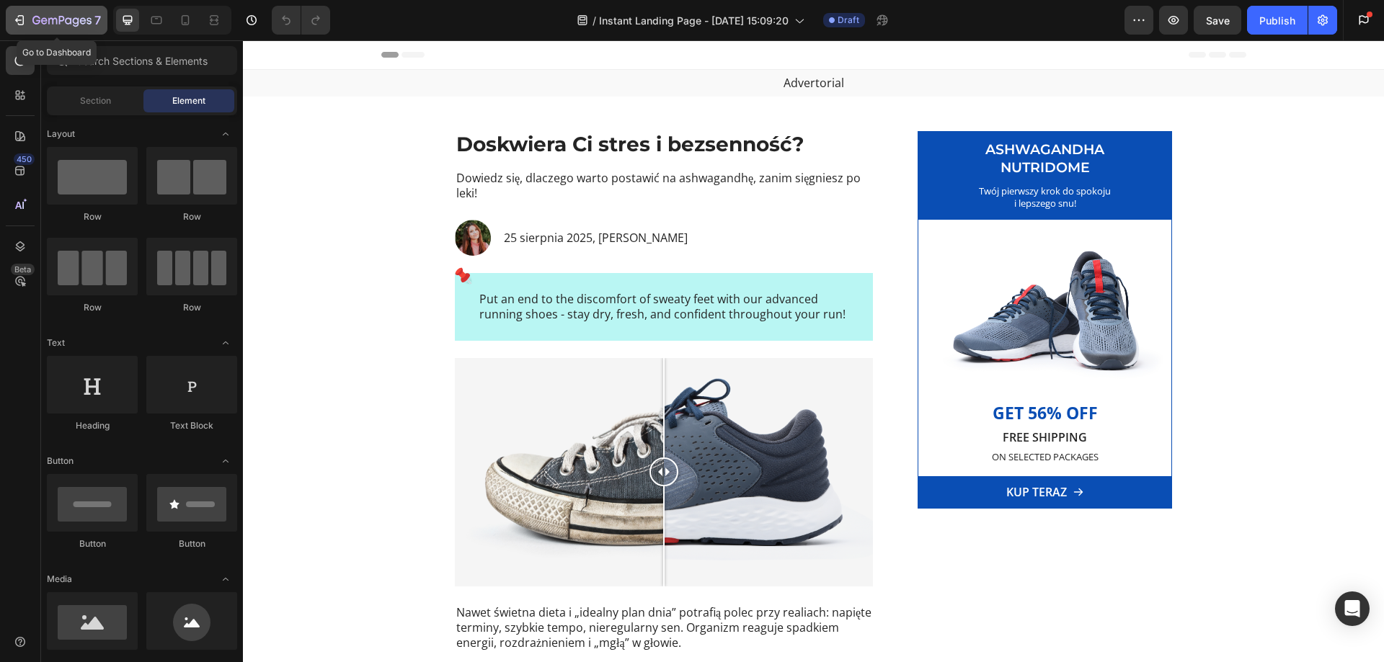
click at [17, 19] on icon "button" at bounding box center [19, 20] width 14 height 14
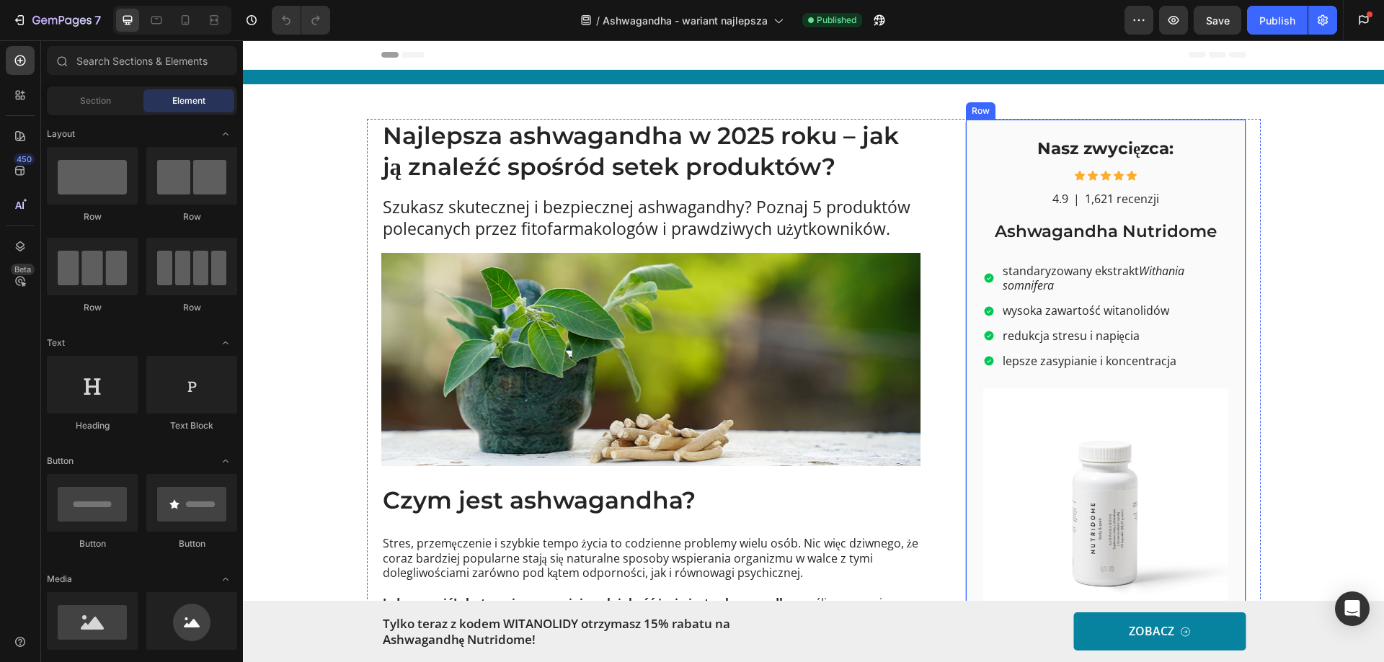
click at [1073, 197] on p "|" at bounding box center [1076, 199] width 6 height 15
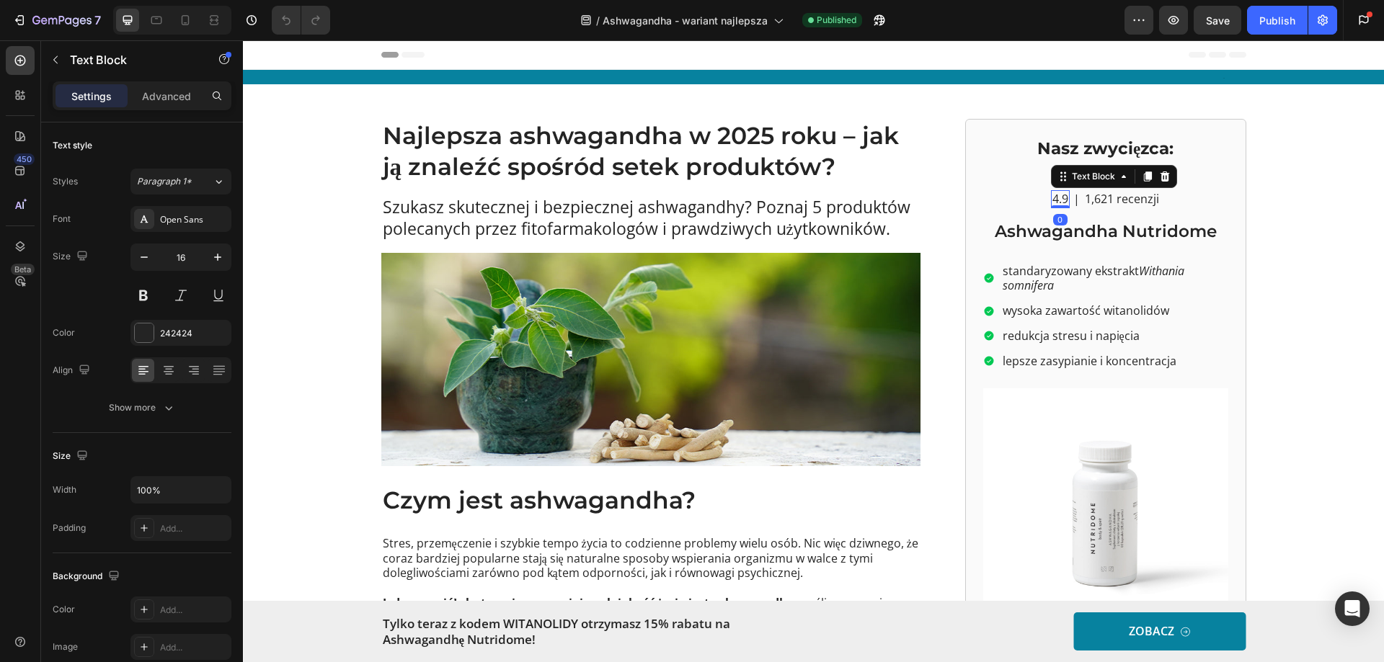
click at [1052, 193] on p "4.9" at bounding box center [1060, 199] width 16 height 15
click at [1107, 192] on p "1,621 recenzji" at bounding box center [1122, 199] width 74 height 15
click at [1194, 179] on icon at bounding box center [1196, 177] width 9 height 10
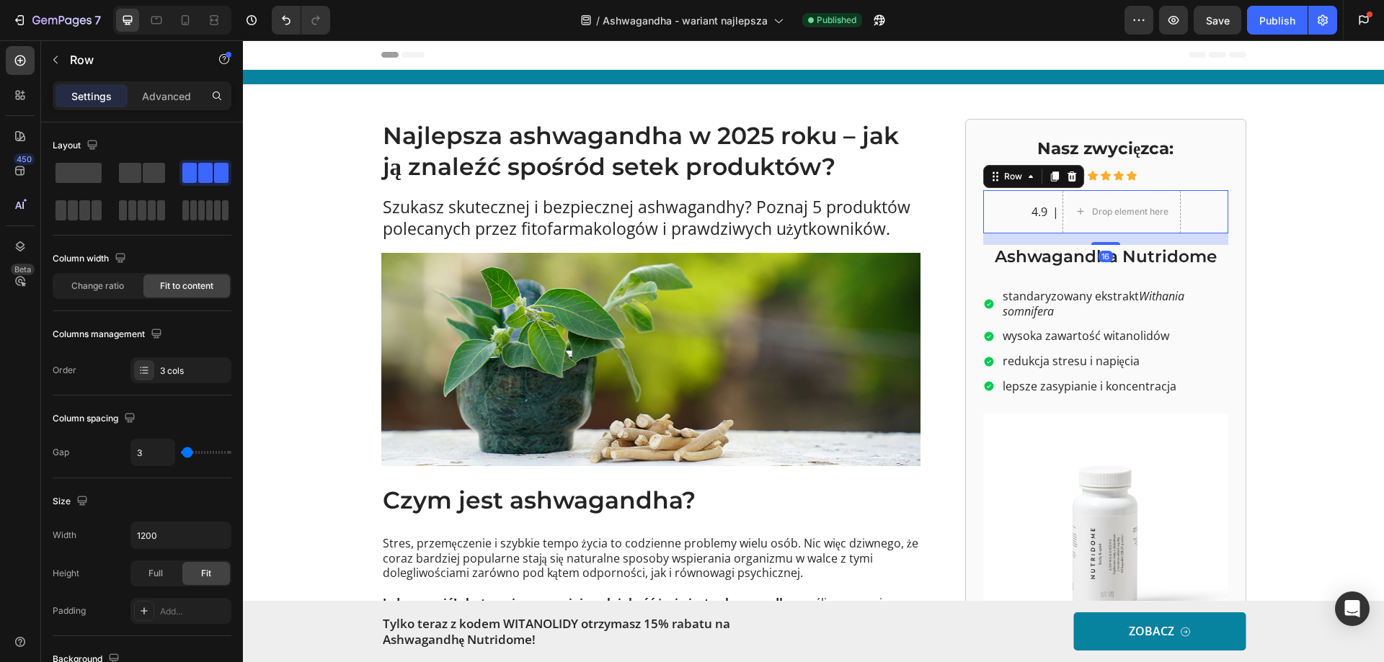
click at [998, 211] on div "4.9 Text Block | Text Block Drop element here Row 16" at bounding box center [1105, 211] width 245 height 43
click at [1067, 179] on icon at bounding box center [1071, 177] width 9 height 10
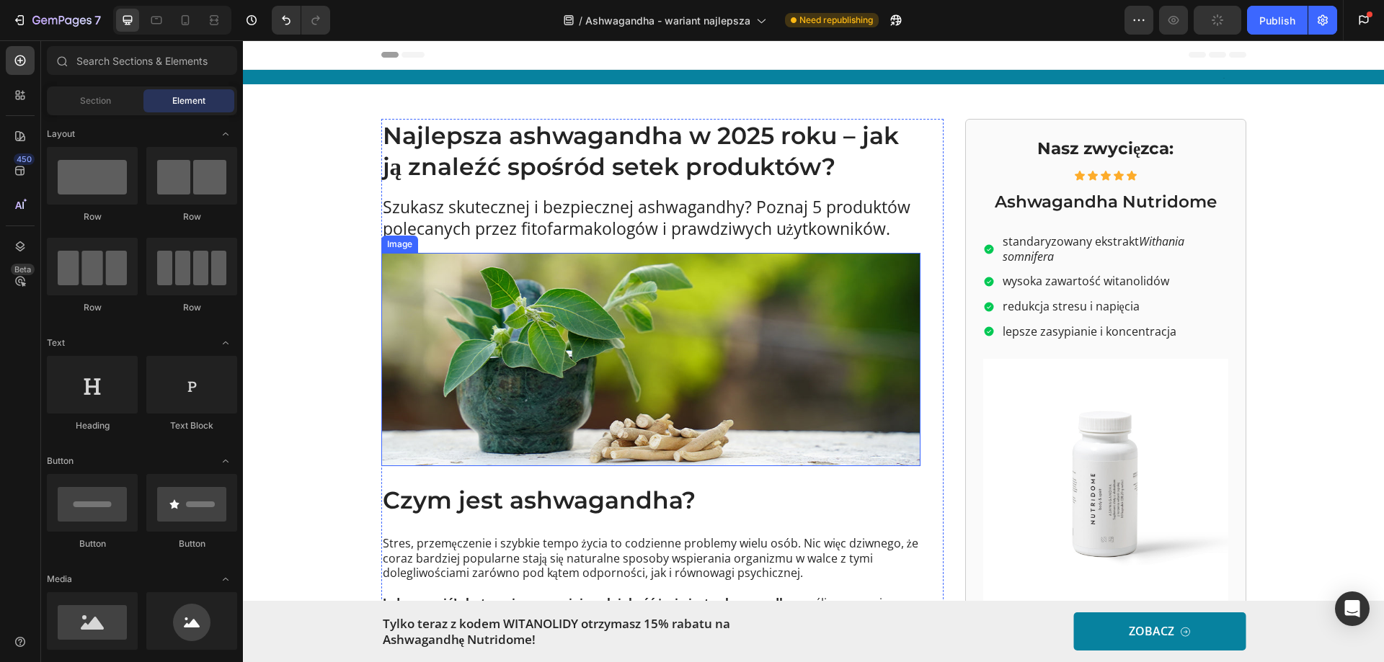
scroll to position [326, 0]
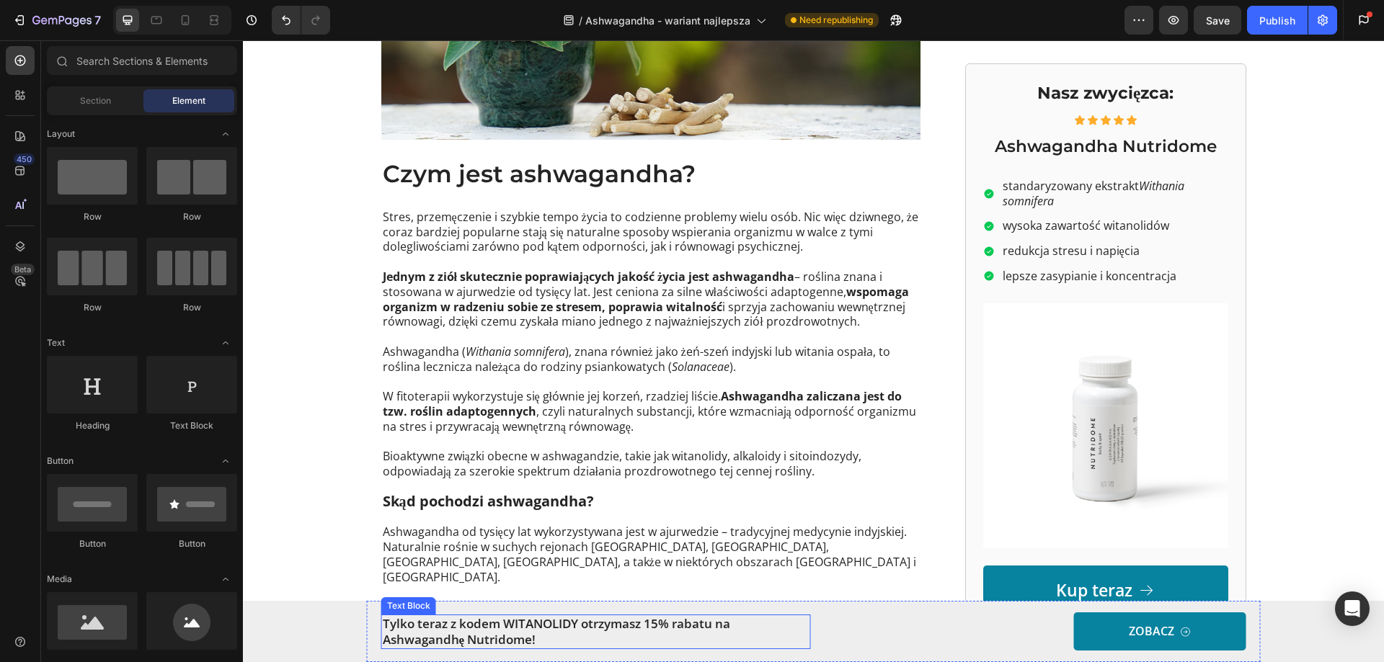
click at [539, 624] on p "Tylko teraz z kodem WITANOLIDY otrzymasz 15% rabatu na Ashwagandhę Nutridome!" at bounding box center [596, 632] width 427 height 32
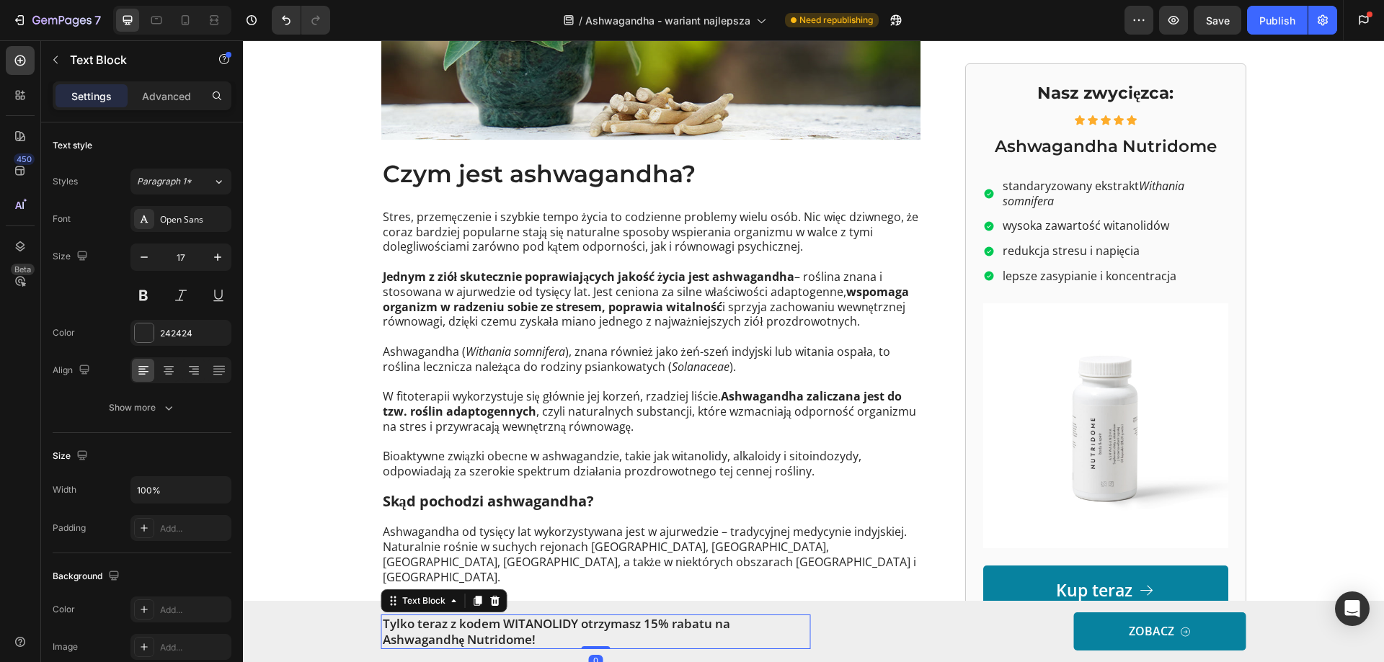
click at [539, 624] on p "Tylko teraz z kodem WITANOLIDY otrzymasz 15% rabatu na Ashwagandhę Nutridome!" at bounding box center [596, 632] width 427 height 32
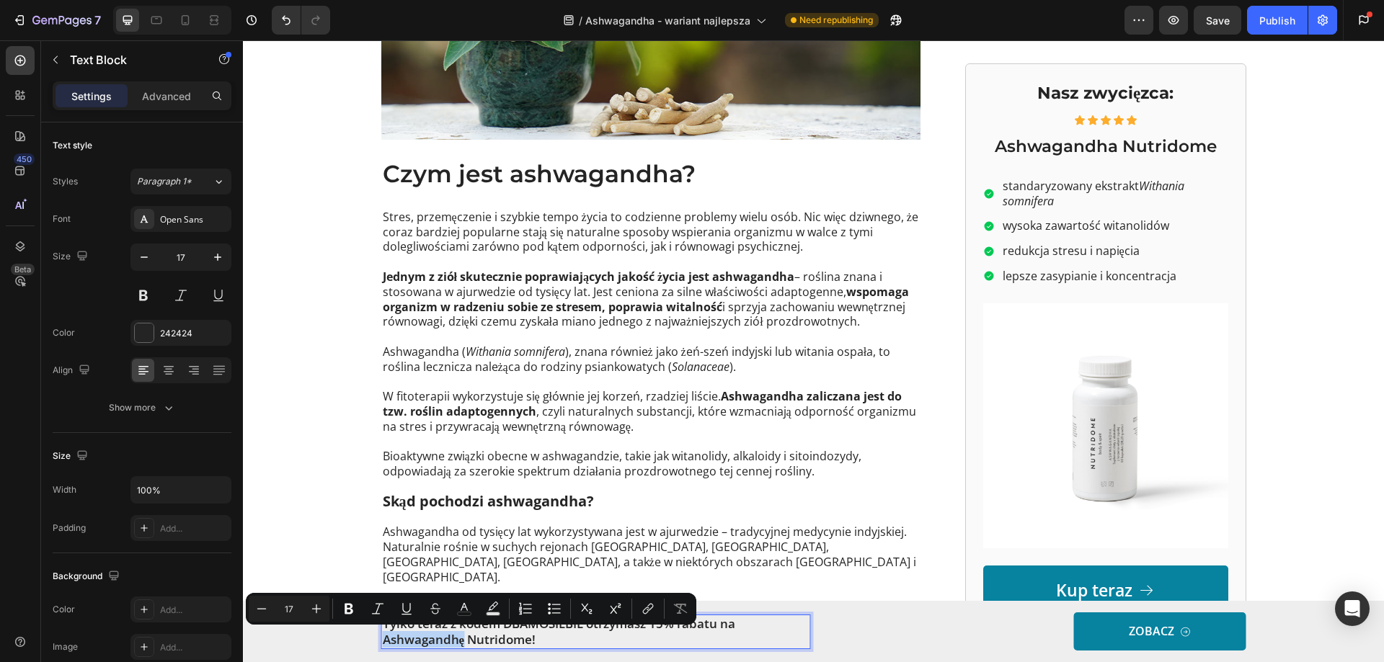
drag, startPoint x: 460, startPoint y: 638, endPoint x: 378, endPoint y: 638, distance: 82.2
click at [383, 638] on p "Tylko teraz z kodem DBAMOSIEBIE otrzymasz 15% rabatu na Ashwagandhę Nutridome!" at bounding box center [596, 632] width 427 height 32
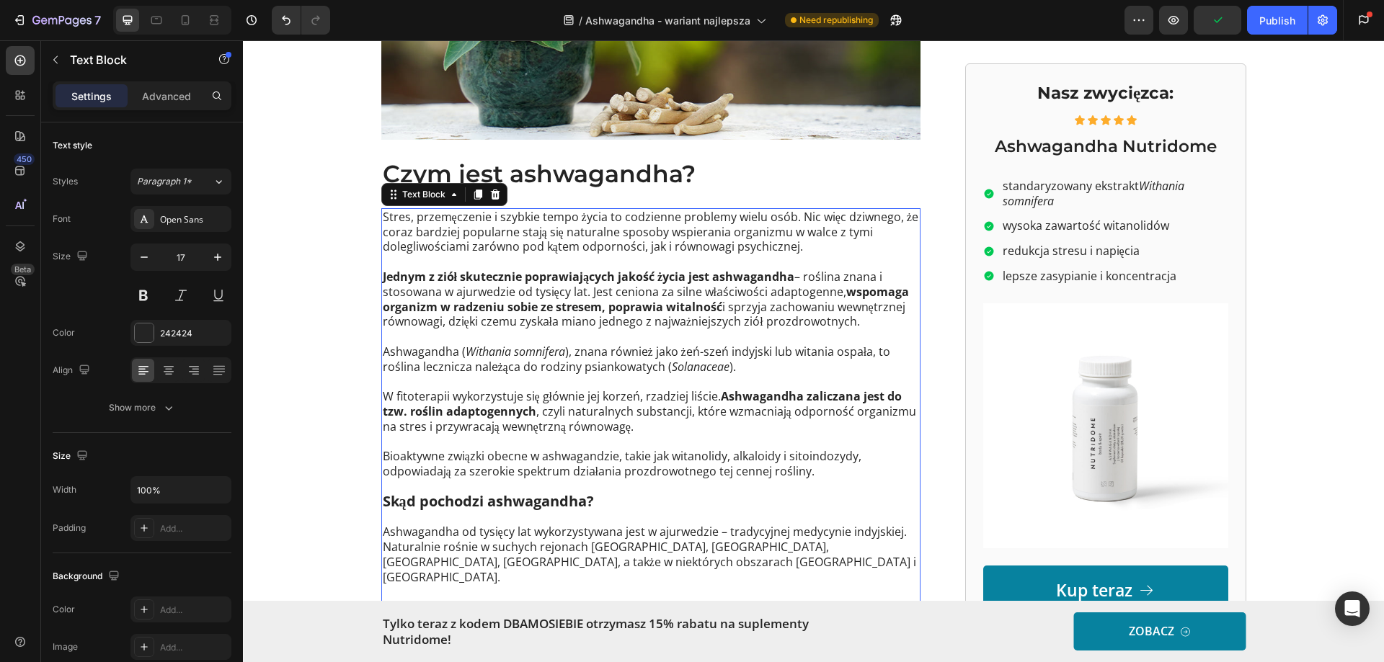
click at [579, 422] on p "W fitoterapii wykorzystuje się głównie jej korzeń, rzadziej liście. Ashwagandha…" at bounding box center [651, 411] width 536 height 45
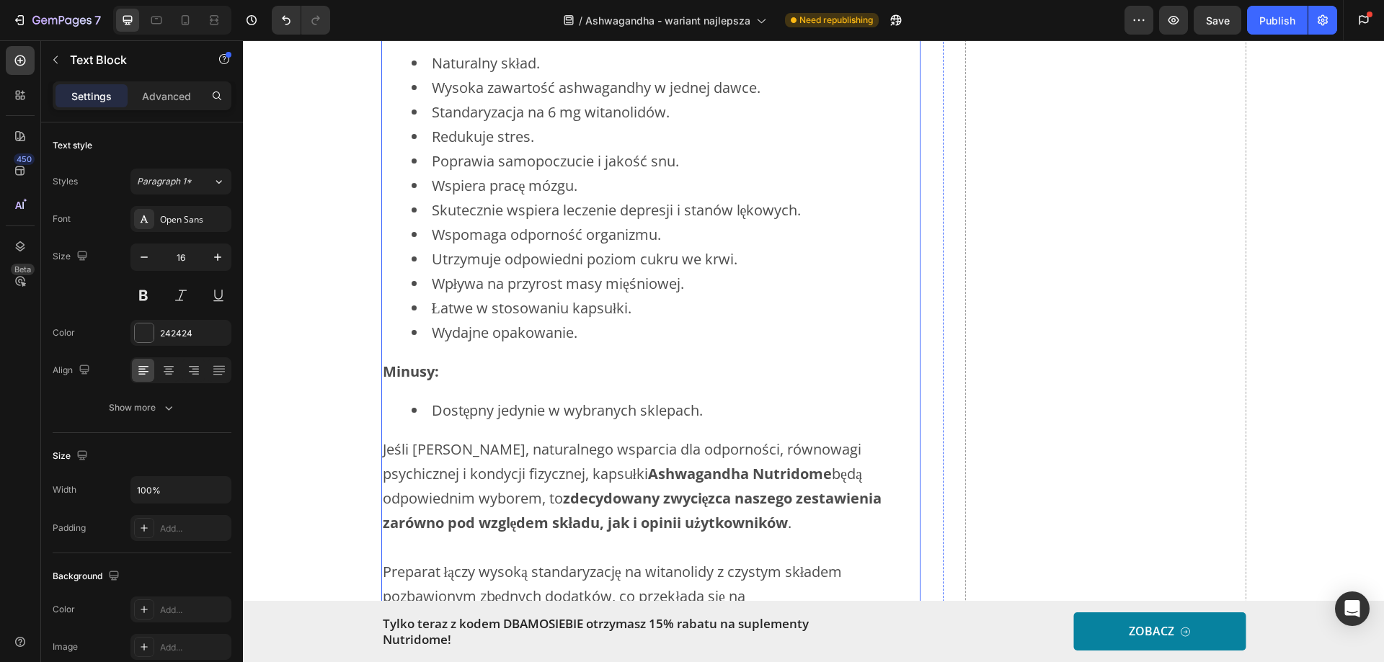
scroll to position [6740, 0]
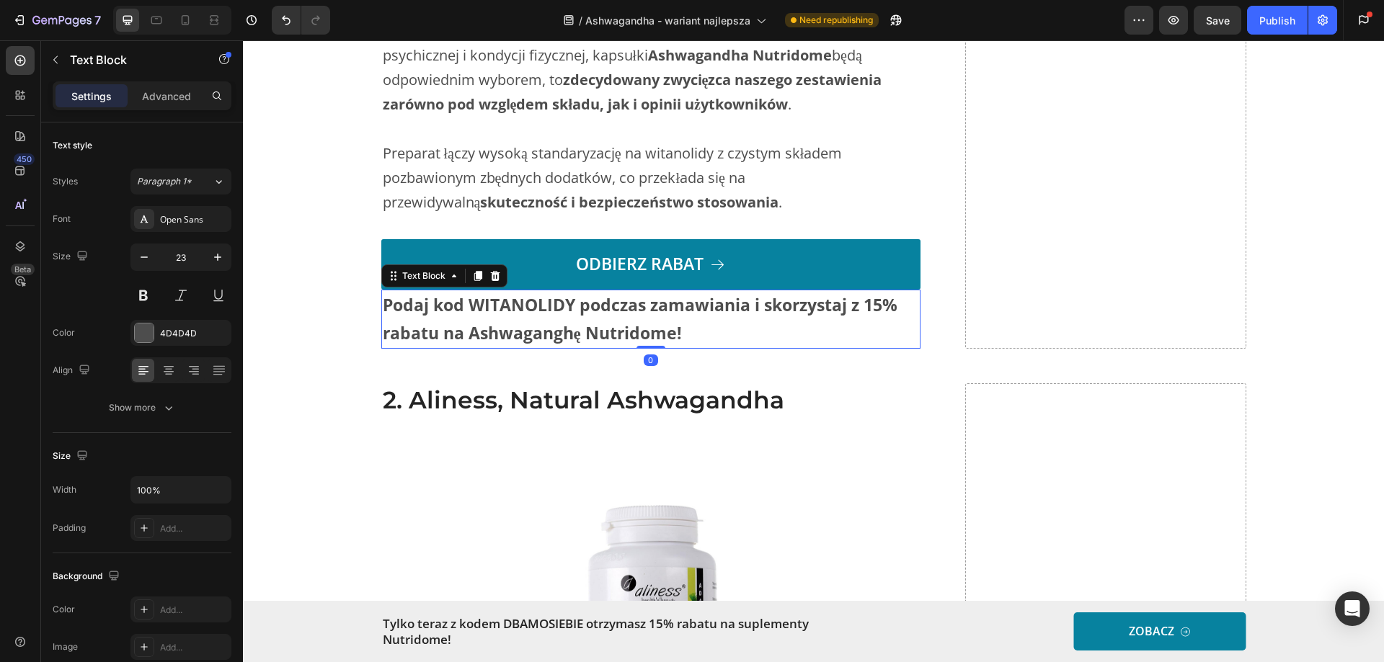
click at [515, 344] on p "Podaj kod WITANOLIDY podczas zamawiania i skorzystaj z 15% rabatu na Ashwagangh…" at bounding box center [651, 319] width 536 height 56
click at [515, 335] on strong "Podaj kod WITANOLIDY podczas zamawiania i skorzystaj z 15% rabatu na Ashwagangh…" at bounding box center [640, 318] width 515 height 51
click at [506, 331] on strong "Podaj kod WITANOLIDY podczas zamawiania i skorzystaj z 15% rabatu na Ashwagangh…" at bounding box center [640, 318] width 515 height 51
click at [495, 344] on strong "Podaj kod DBAMOSIEBIE podczas zamawiania i skorzystaj z 15% rabatu na Ashwagang…" at bounding box center [644, 318] width 522 height 51
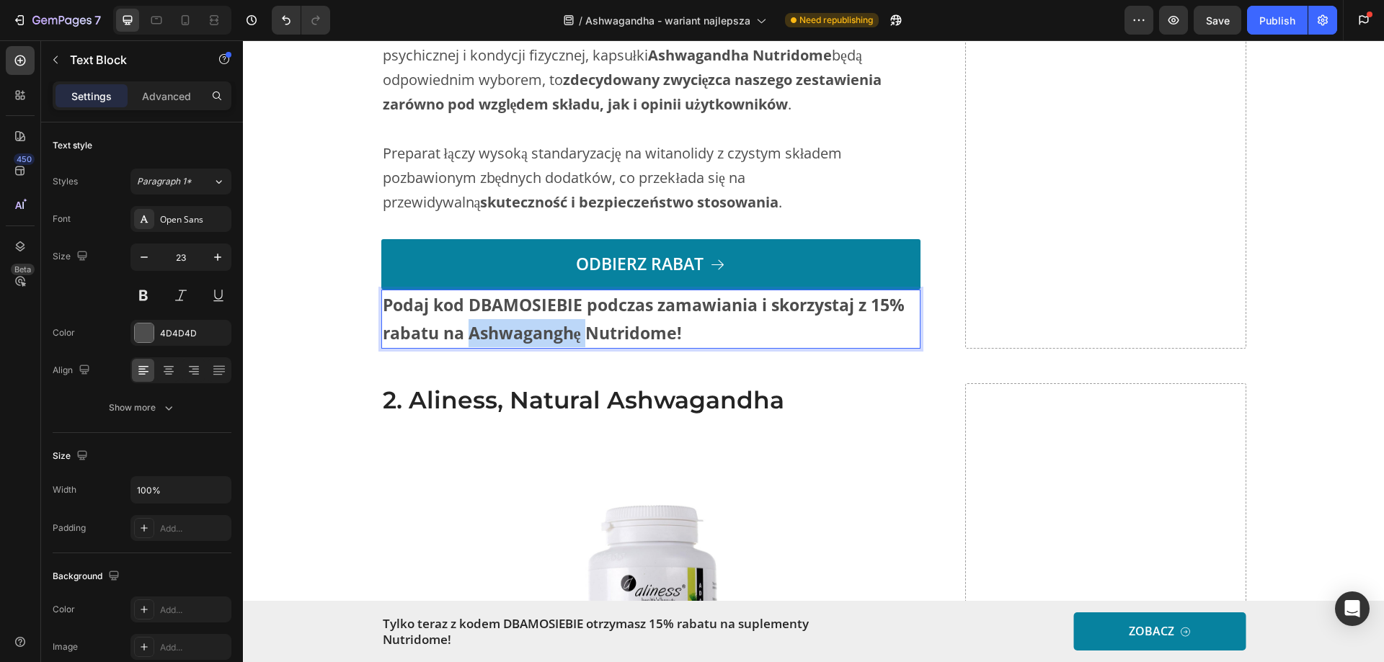
click at [495, 344] on strong "Podaj kod DBAMOSIEBIE podczas zamawiania i skorzystaj z 15% rabatu na Ashwagang…" at bounding box center [644, 318] width 522 height 51
click at [535, 114] on strong "zdecydowany zwycięzca naszego zestawienia zarówno pod względem składu, jak i op…" at bounding box center [632, 92] width 499 height 44
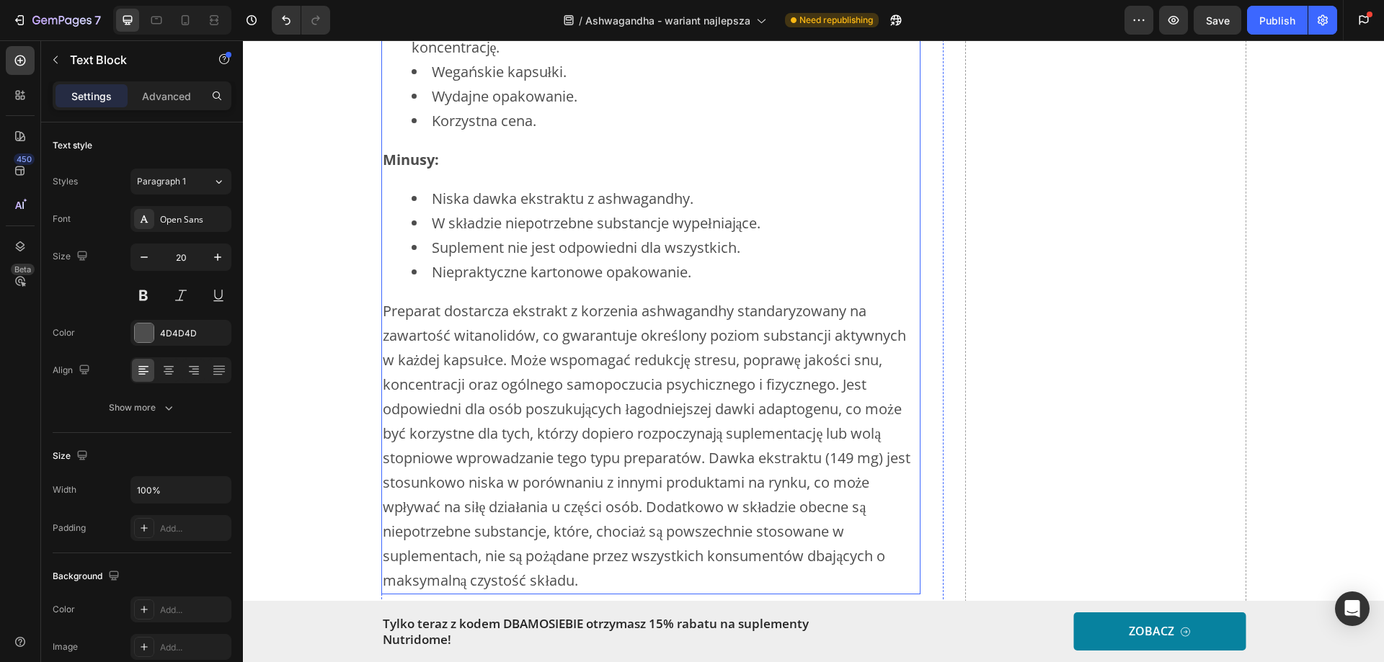
scroll to position [11019, 0]
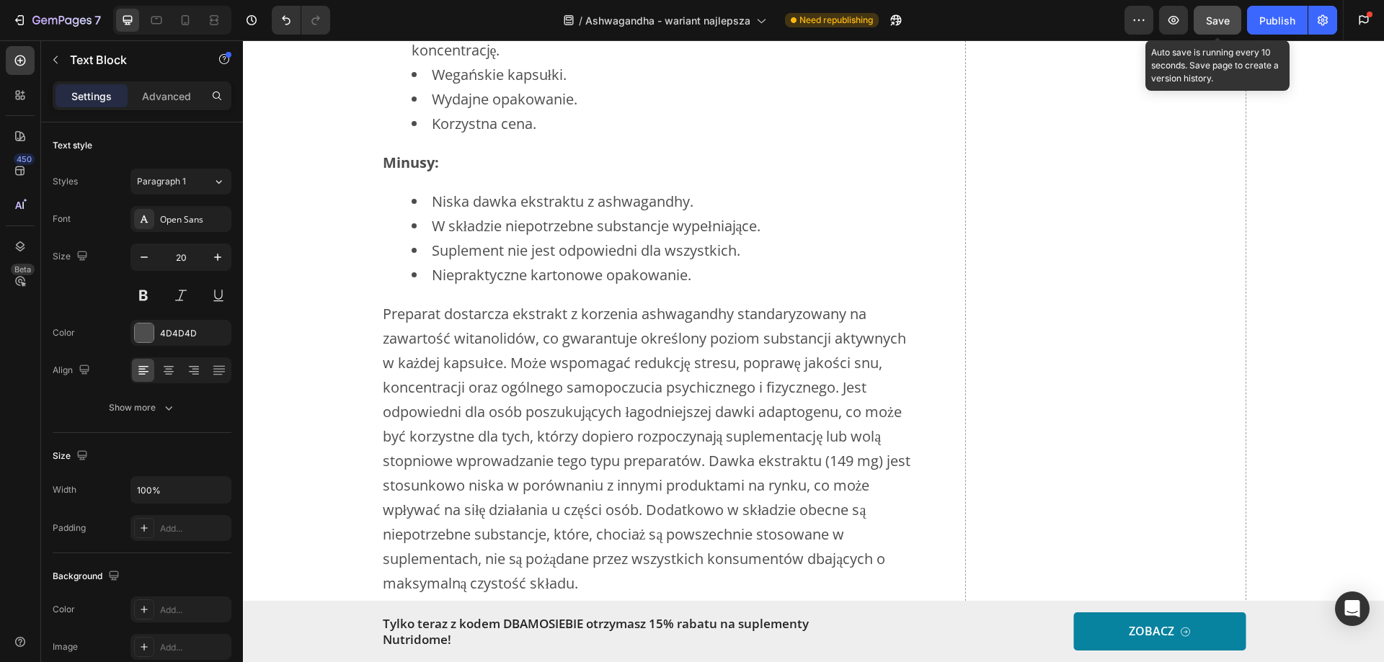
click at [1209, 26] on div "Save" at bounding box center [1218, 20] width 24 height 15
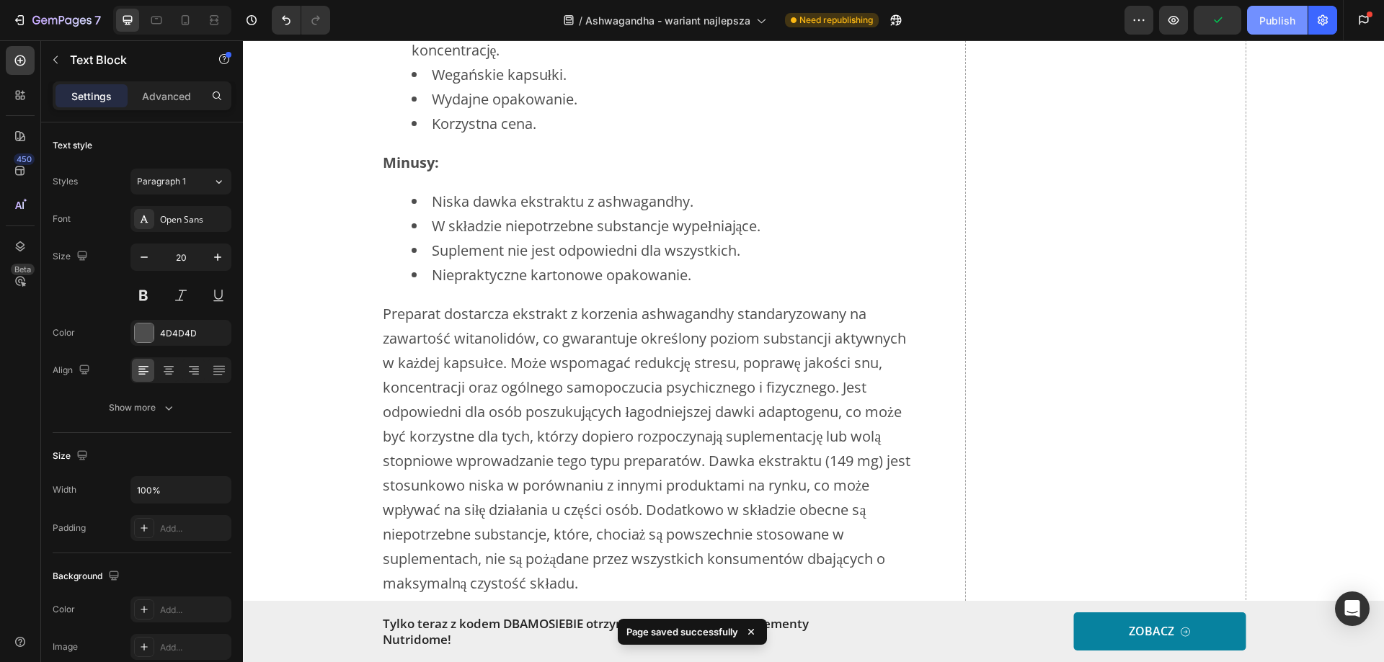
click at [1273, 23] on div "Publish" at bounding box center [1277, 20] width 36 height 15
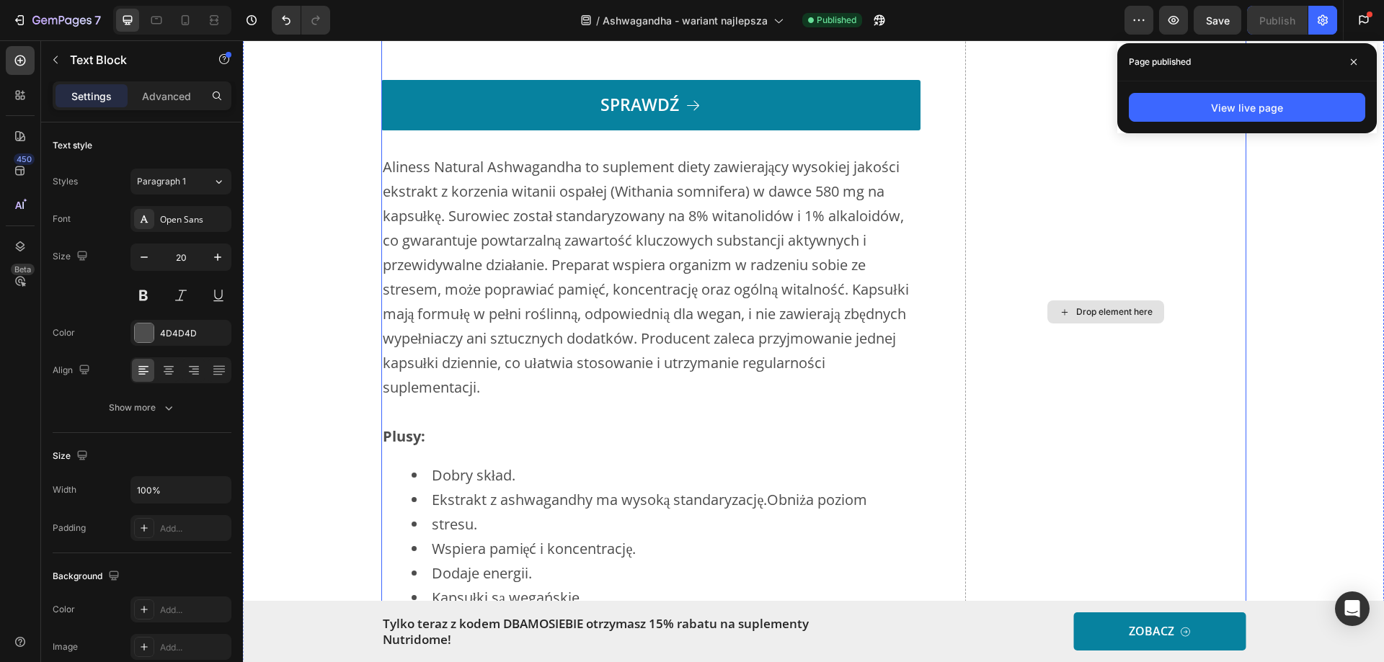
scroll to position [7272, 0]
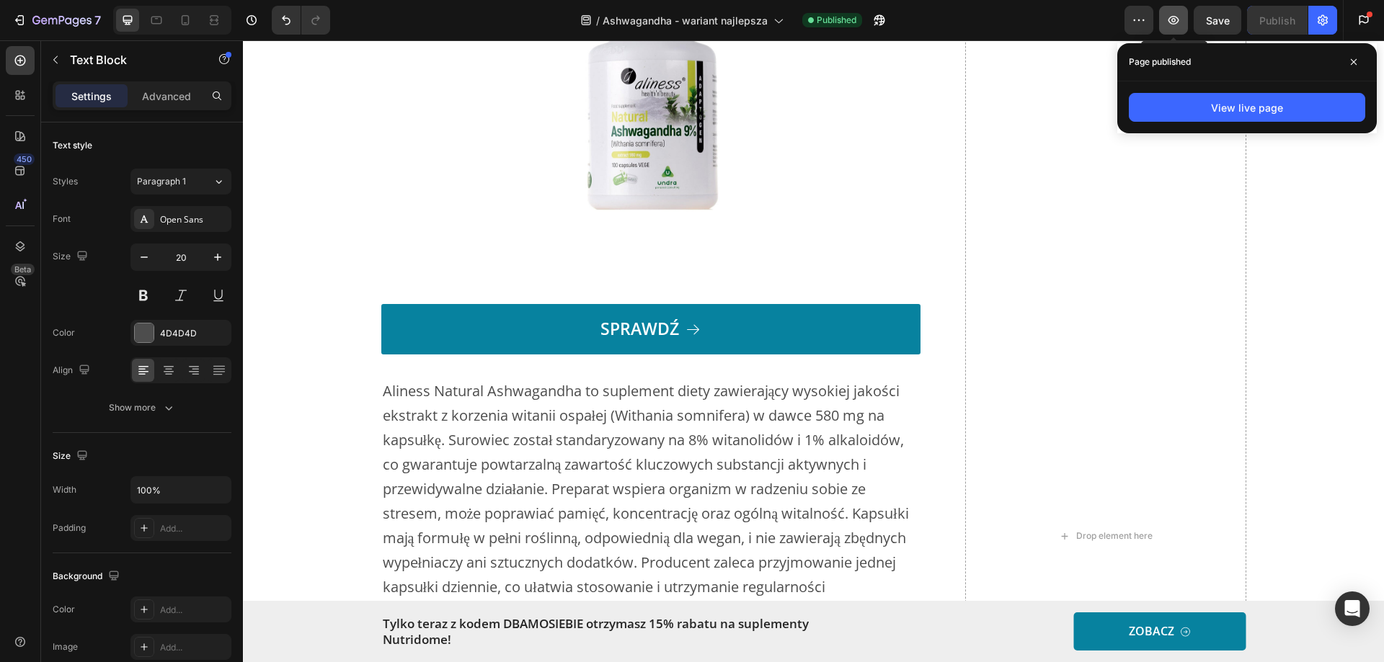
click at [1175, 19] on icon "button" at bounding box center [1173, 20] width 14 height 14
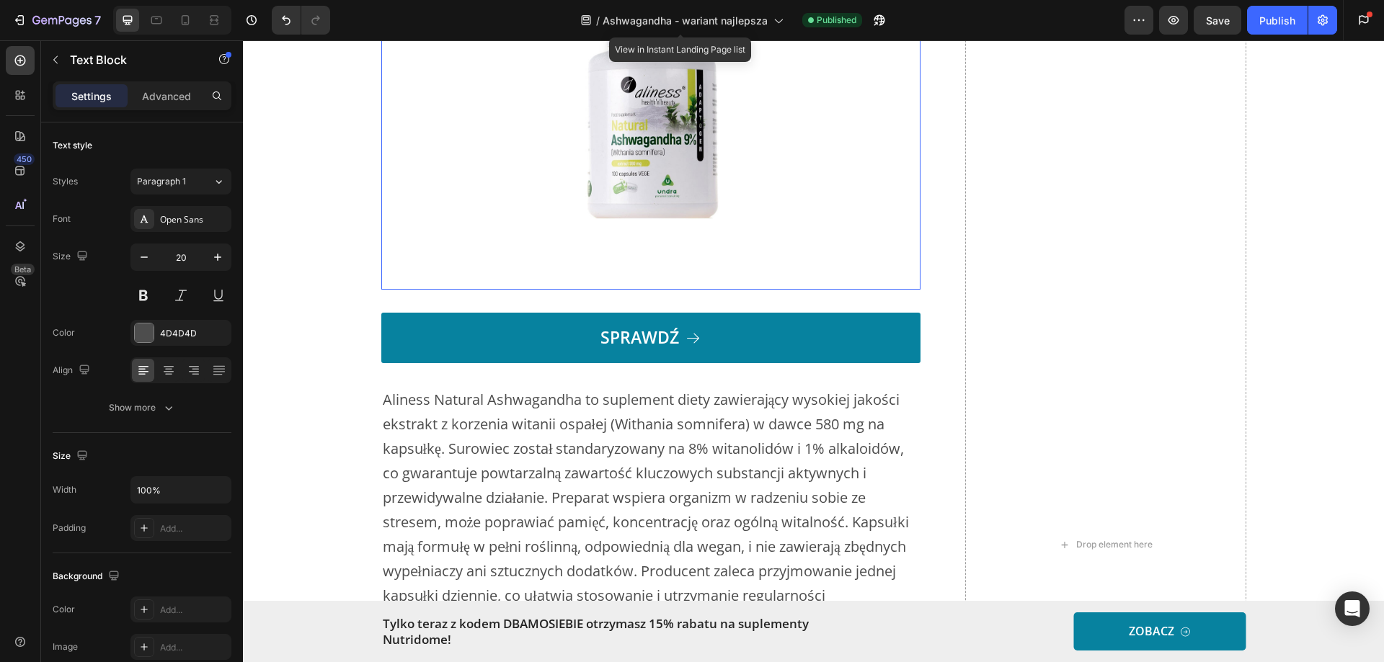
scroll to position [6695, 0]
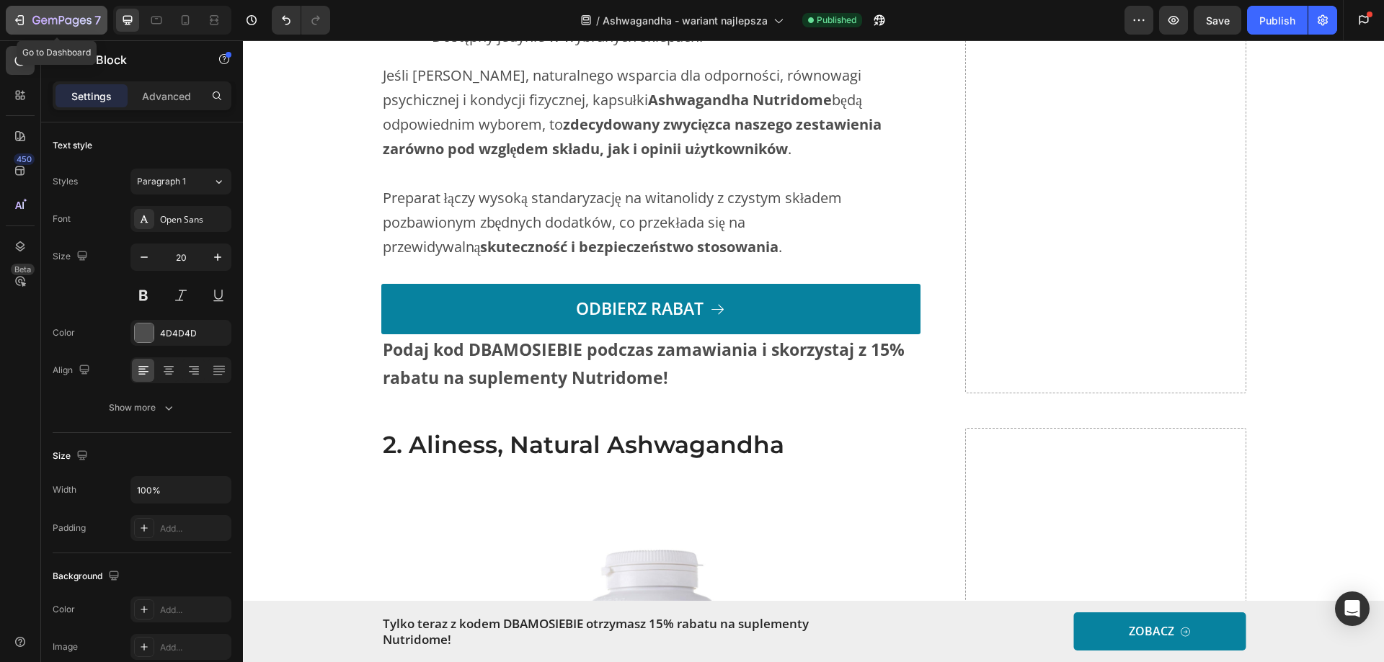
click at [19, 14] on icon "button" at bounding box center [19, 20] width 14 height 14
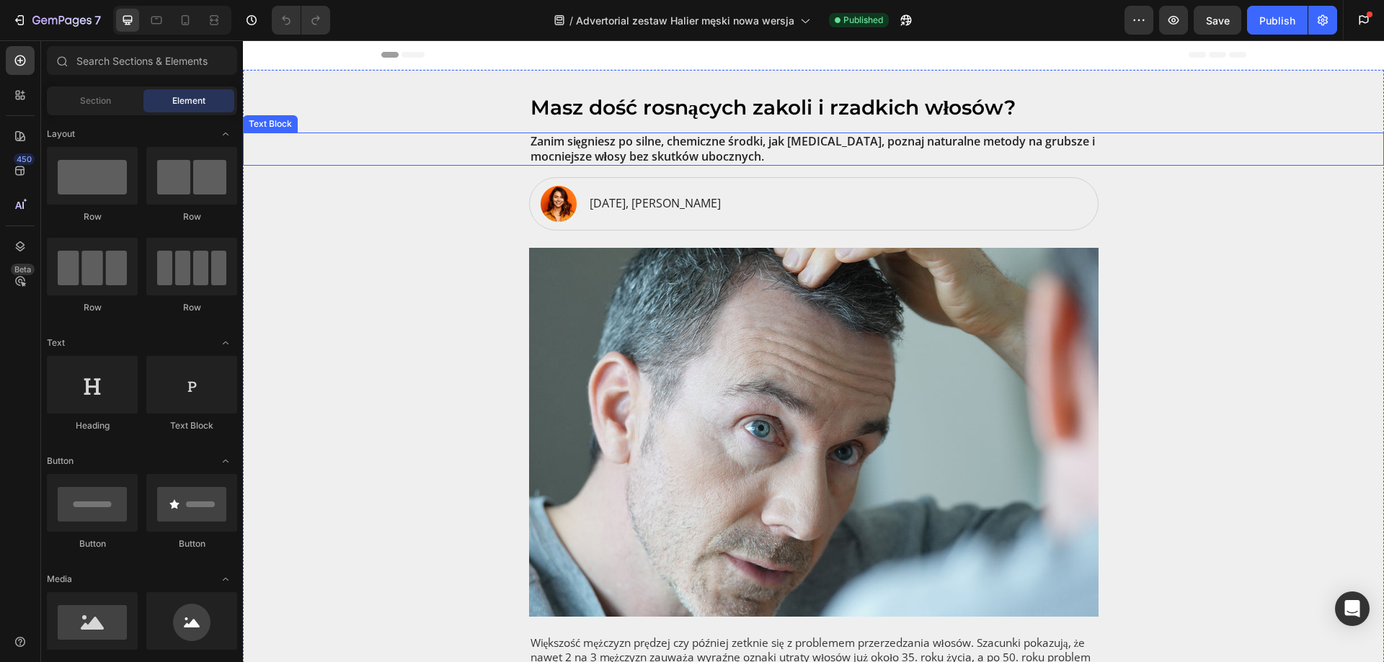
click at [558, 138] on p "Zanim sięgniesz po silne, chemiczne środki, jak [MEDICAL_DATA], poznaj naturaln…" at bounding box center [813, 149] width 566 height 30
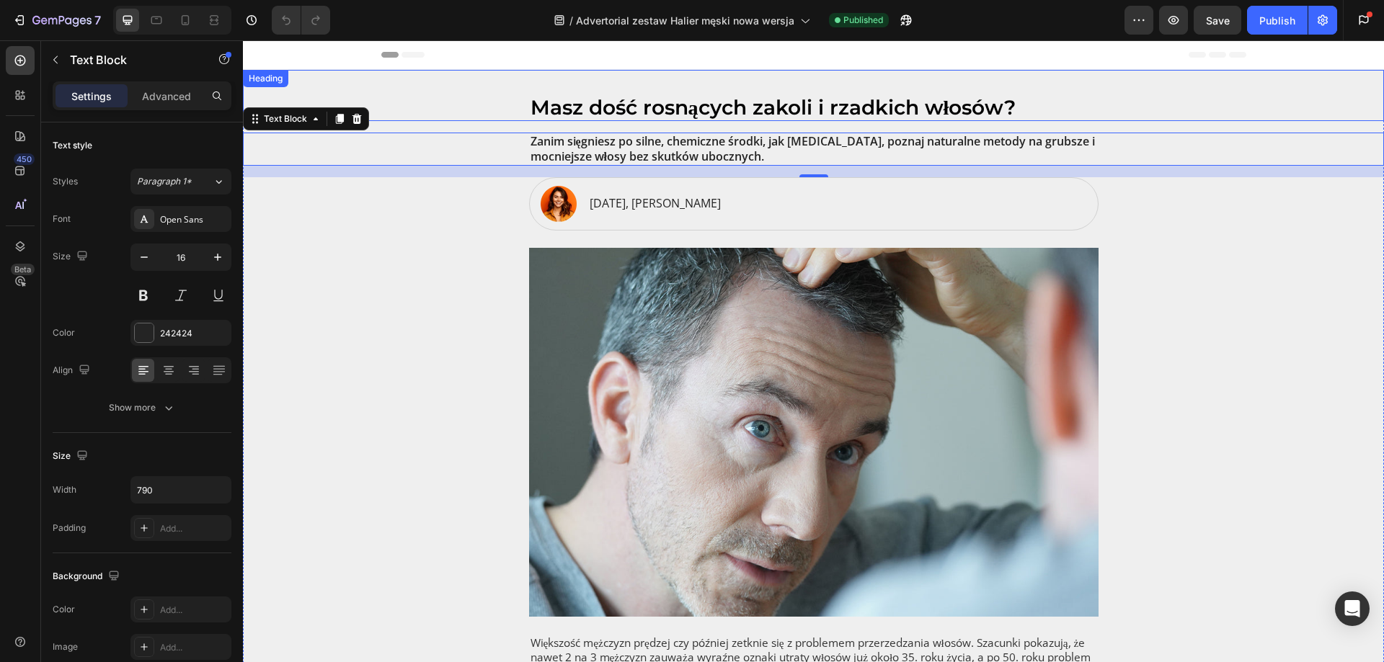
click at [583, 103] on h2 "Masz dość rosnących zakoli i rzadkich włosów?" at bounding box center [813, 95] width 569 height 51
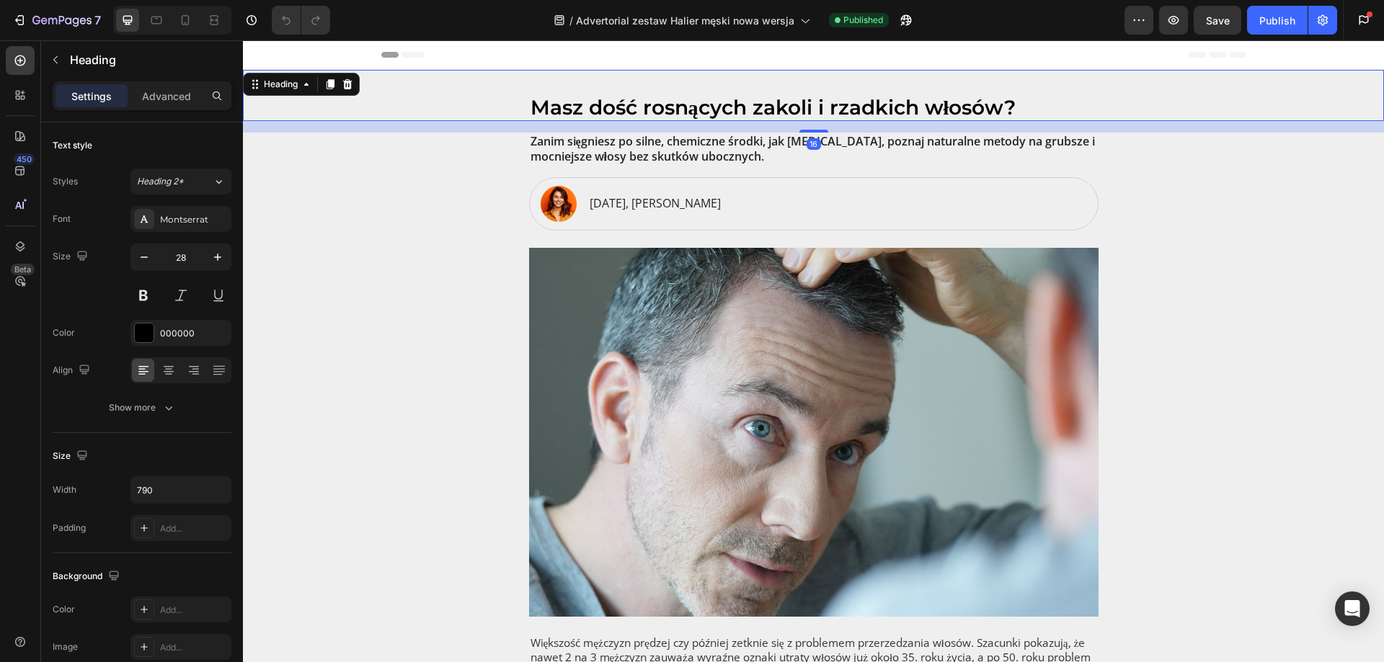
click at [669, 107] on h2 "Masz dość rosnących zakoli i rzadkich włosów?" at bounding box center [813, 95] width 569 height 51
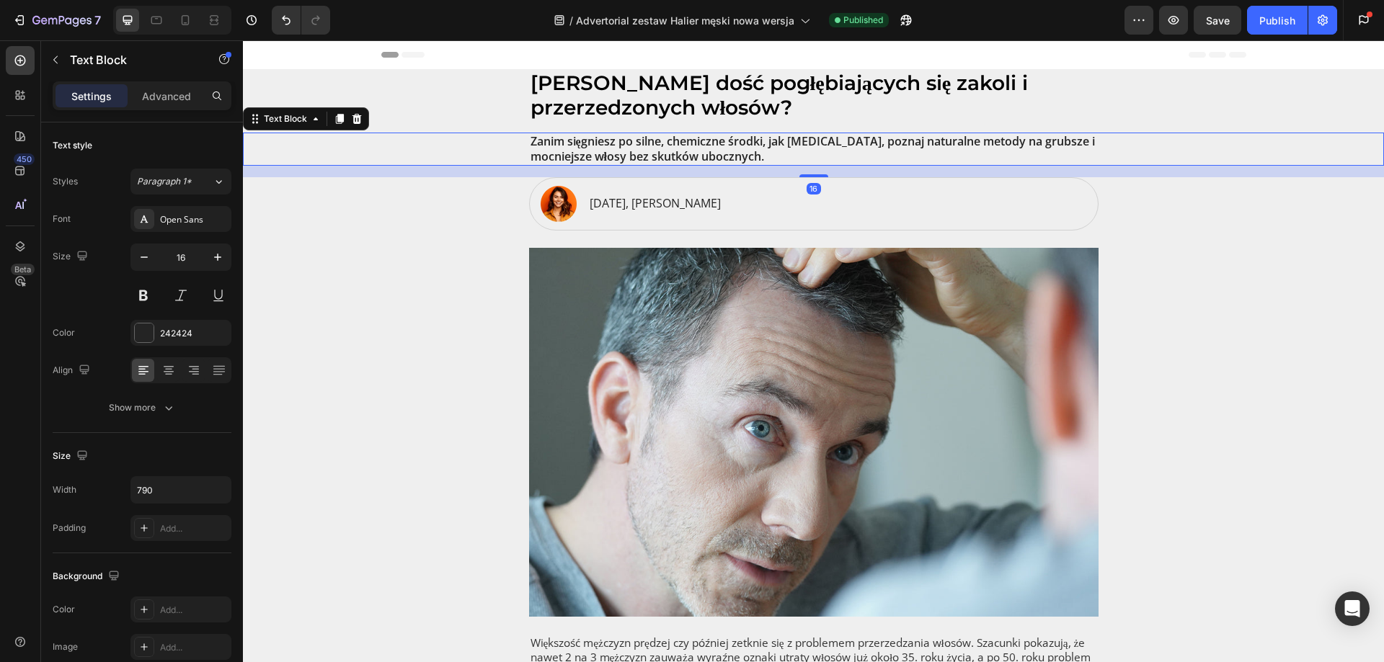
click at [554, 143] on p "Zanim sięgniesz po silne, chemiczne środki, jak [MEDICAL_DATA], poznaj naturaln…" at bounding box center [813, 149] width 566 height 30
click at [602, 148] on p "Zanim sięgniesz po silne, chemiczne środki, jak [MEDICAL_DATA], poznaj naturaln…" at bounding box center [813, 149] width 566 height 30
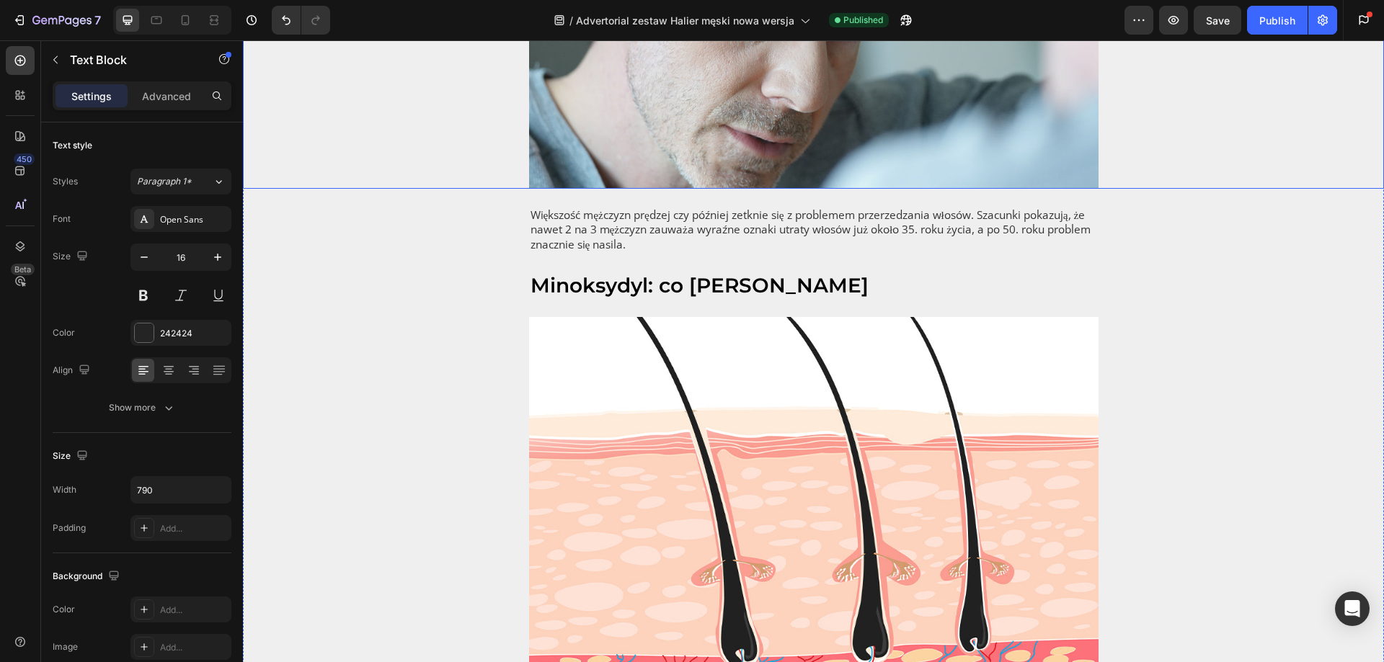
scroll to position [432, 0]
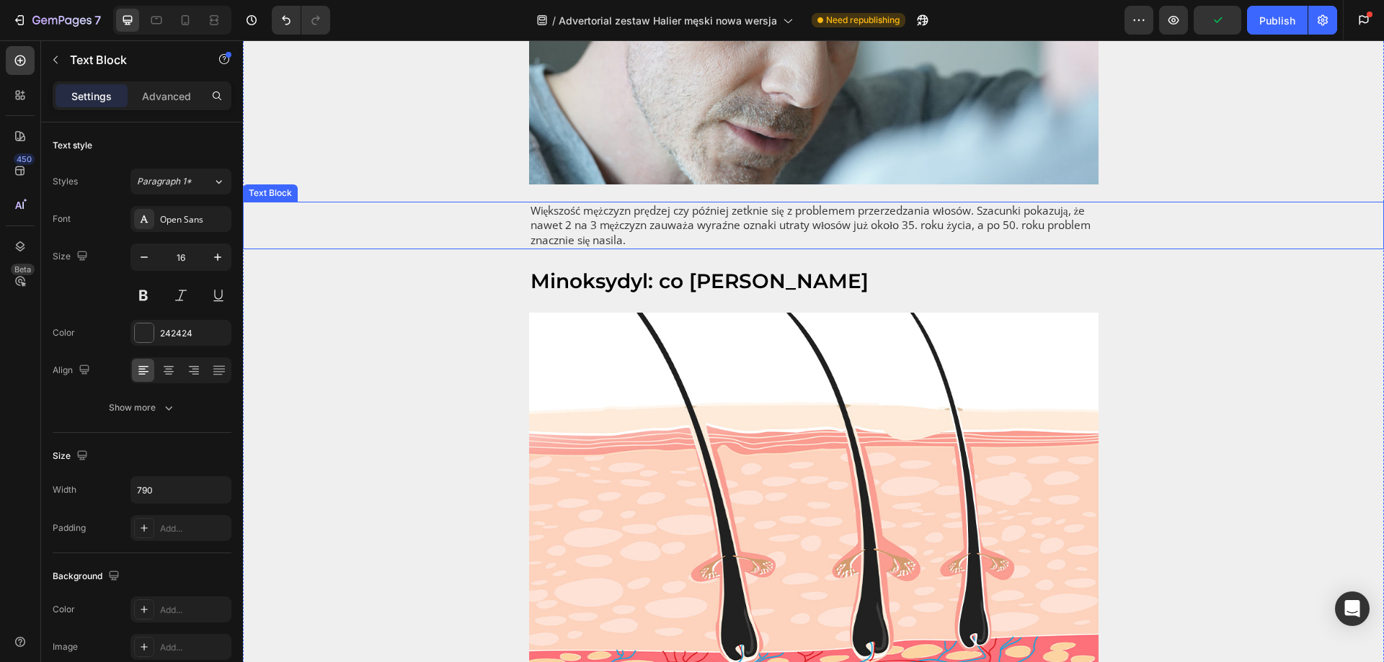
click at [654, 244] on span "Większość mężczyzn prędzej czy później zetknie się z problemem przerzedzania wł…" at bounding box center [810, 225] width 561 height 45
click at [654, 241] on span "Większość mężczyzn prędzej czy później zetknie się z problemem przerzedzania wł…" at bounding box center [810, 225] width 561 height 45
click at [671, 241] on p "Większość mężczyzn prędzej czy później zetknie się z problemem przerzedzania wł…" at bounding box center [813, 225] width 566 height 45
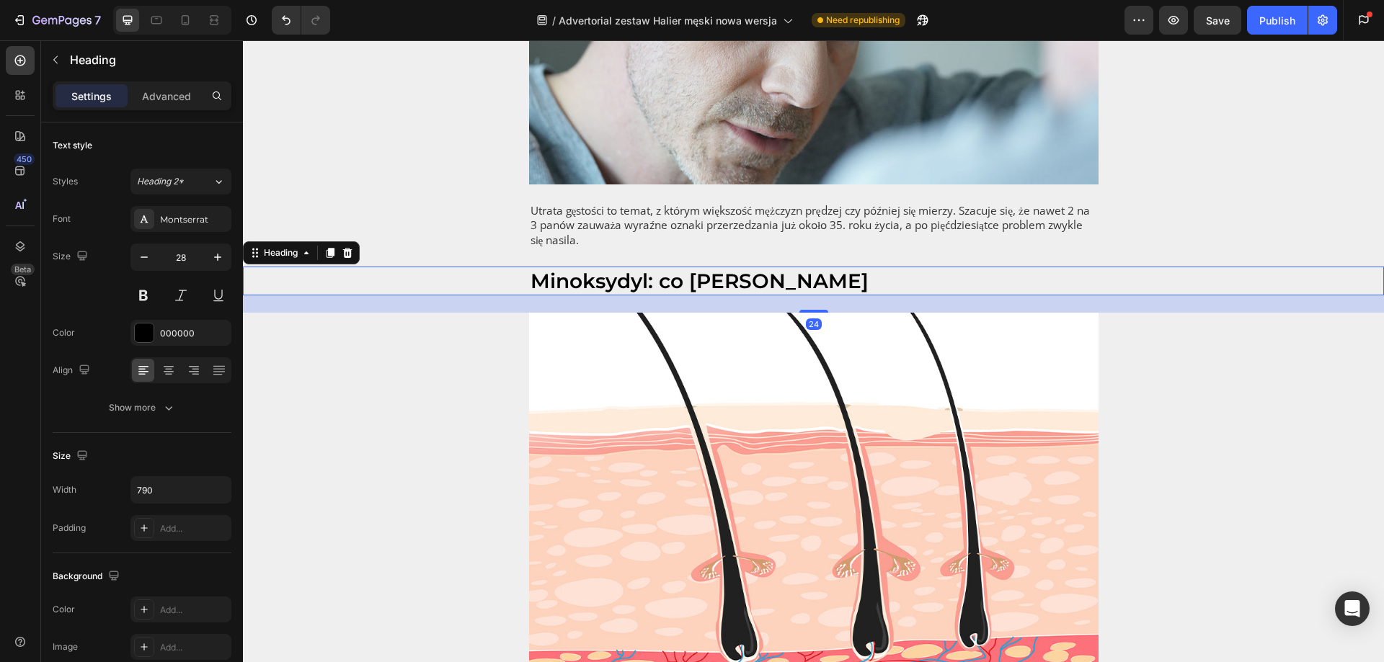
click at [651, 275] on h2 "Minoksydyl: co [PERSON_NAME]" at bounding box center [813, 281] width 569 height 29
click at [660, 279] on h2 "Minoksydyl: co [PERSON_NAME]" at bounding box center [813, 281] width 569 height 29
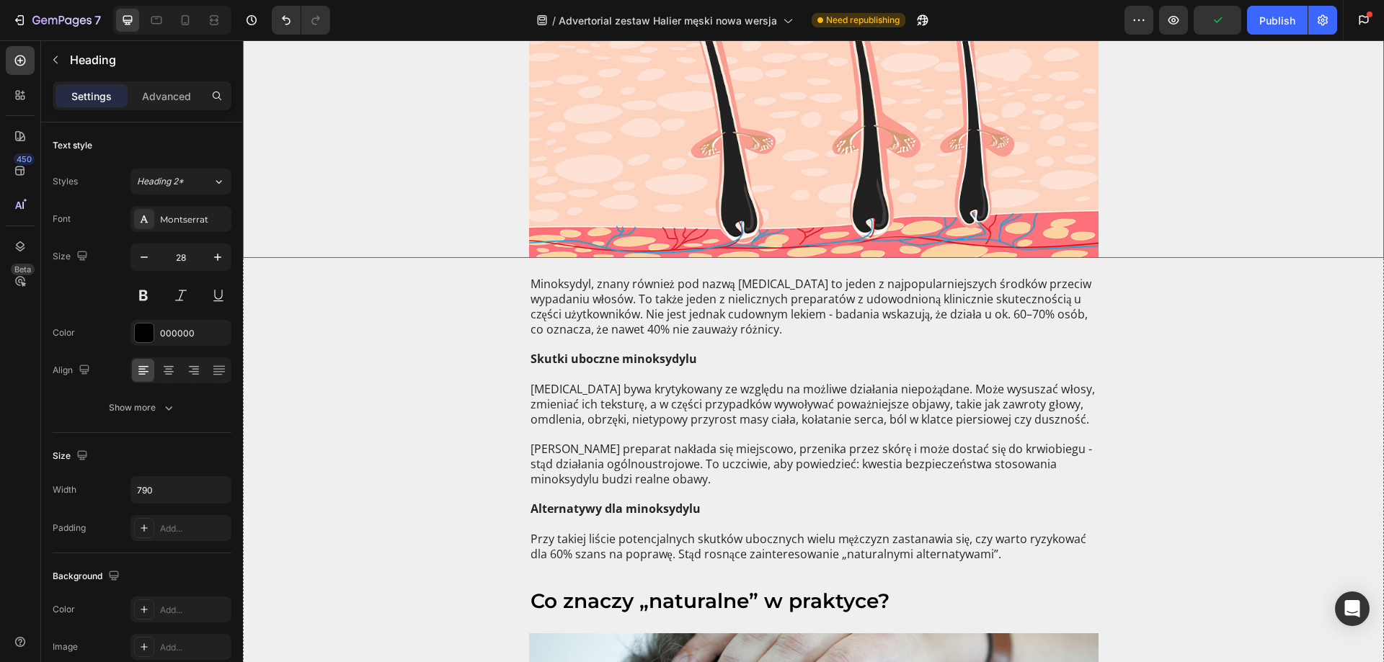
scroll to position [1009, 0]
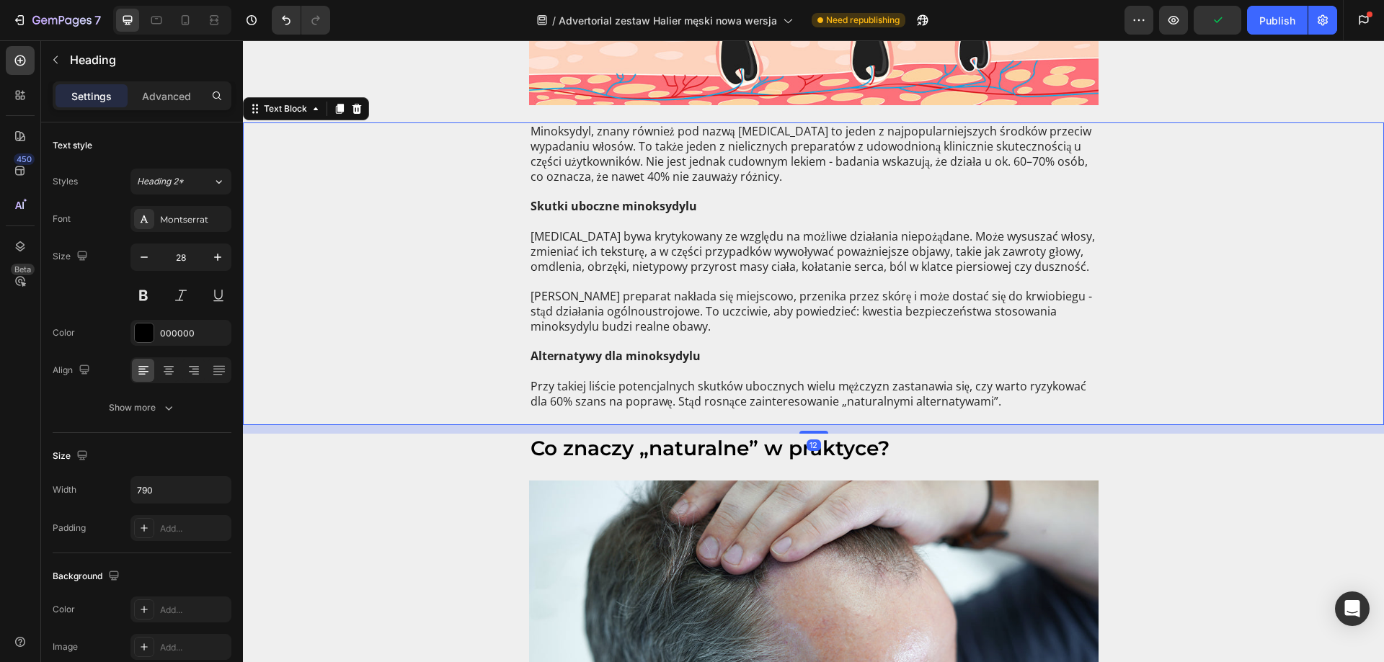
click at [613, 171] on p "Minoksydyl, znany również pod nazwą [MEDICAL_DATA] to jeden z najpopularniejszy…" at bounding box center [813, 154] width 566 height 60
click at [622, 159] on p "Minoksydyl, znany również pod nazwą [MEDICAL_DATA] to jeden z najpopularniejszy…" at bounding box center [813, 154] width 566 height 60
click at [657, 169] on p "Minoksydyl, znany również pod nazwą [MEDICAL_DATA] to jeden z najpopularniejszy…" at bounding box center [813, 154] width 566 height 60
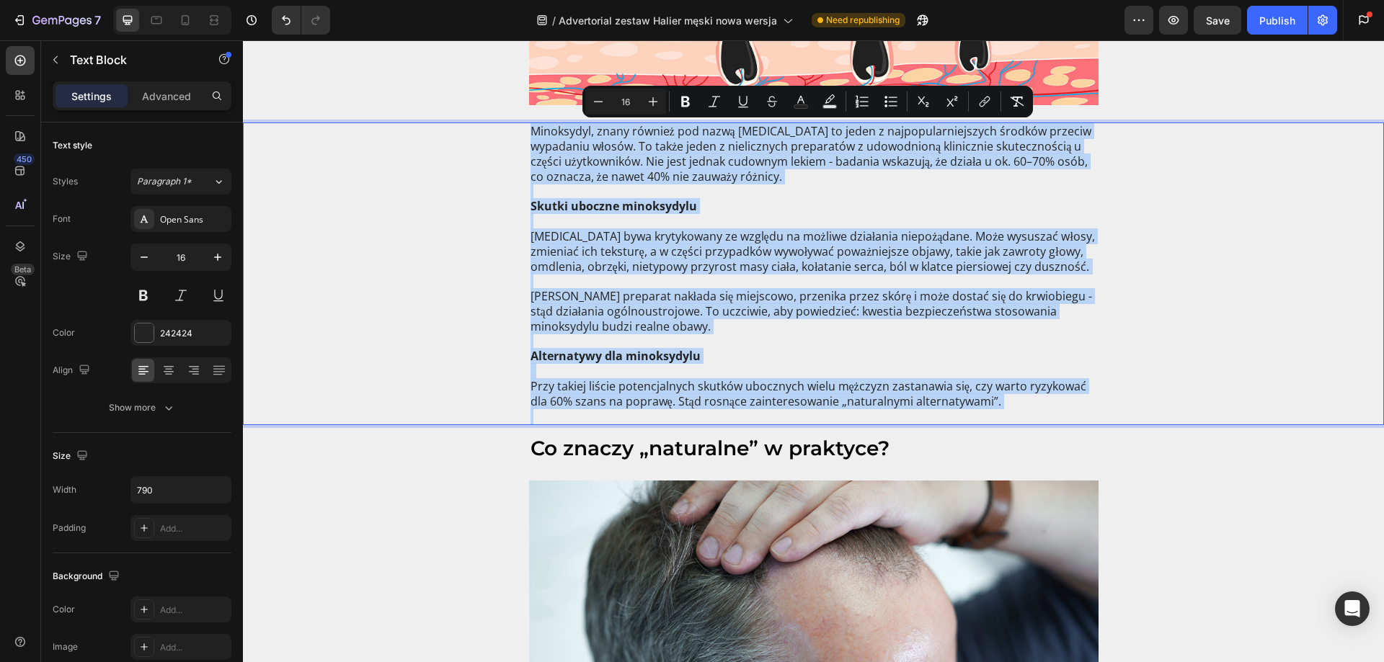
click at [711, 198] on p "Rich Text Editor. Editing area: main" at bounding box center [813, 191] width 566 height 15
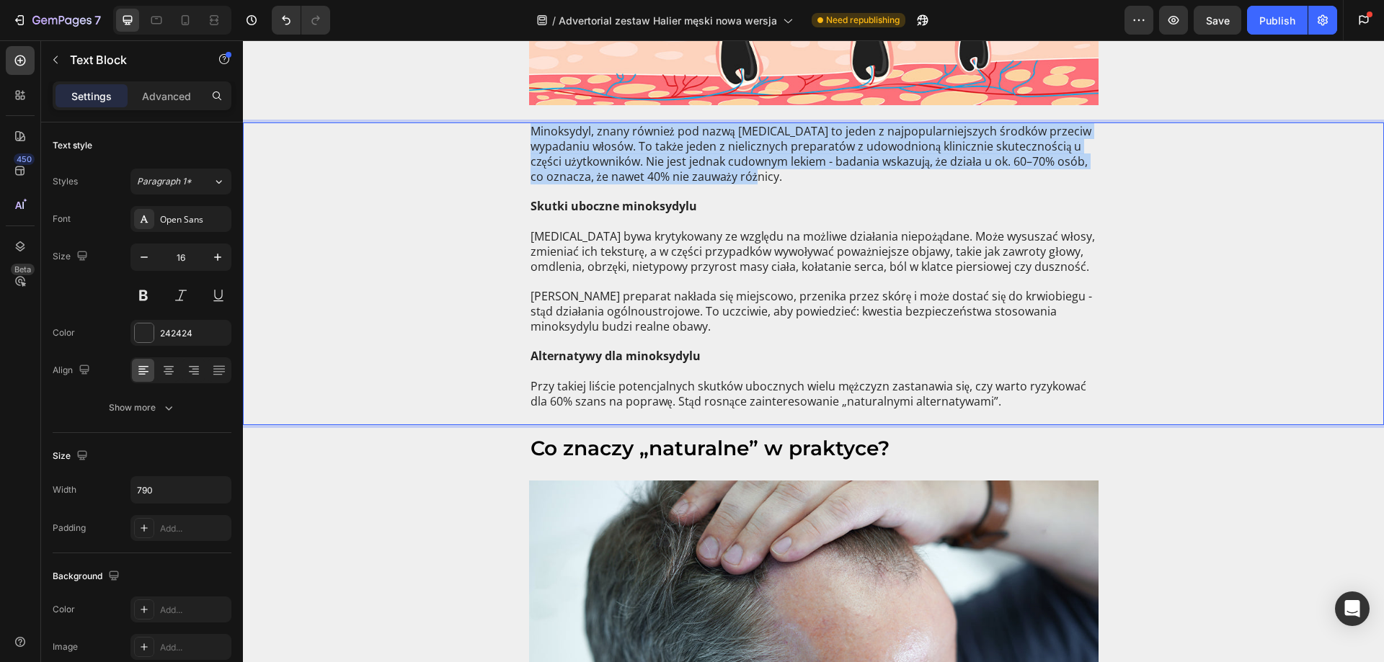
drag, startPoint x: 781, startPoint y: 179, endPoint x: 514, endPoint y: 135, distance: 270.8
click at [514, 135] on div "Minoksydyl, znany również pod nazwą [MEDICAL_DATA] to jeden z najpopularniejszy…" at bounding box center [813, 274] width 1112 height 303
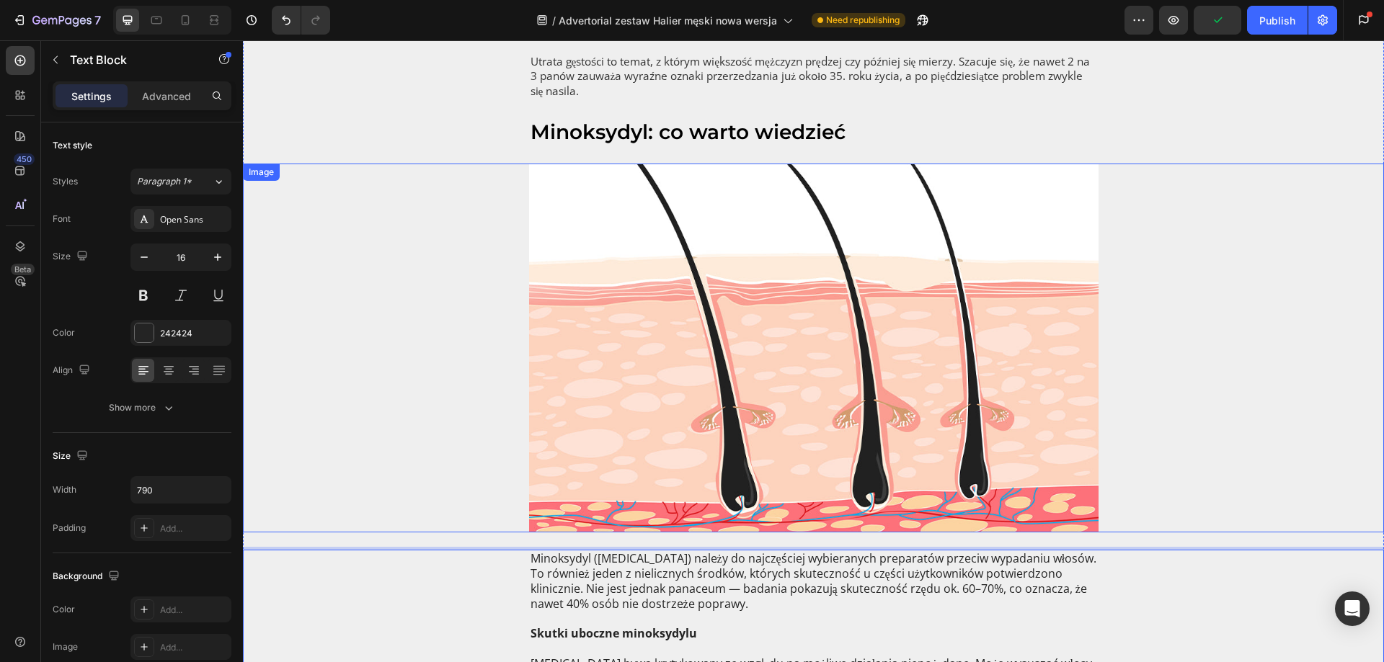
scroll to position [793, 0]
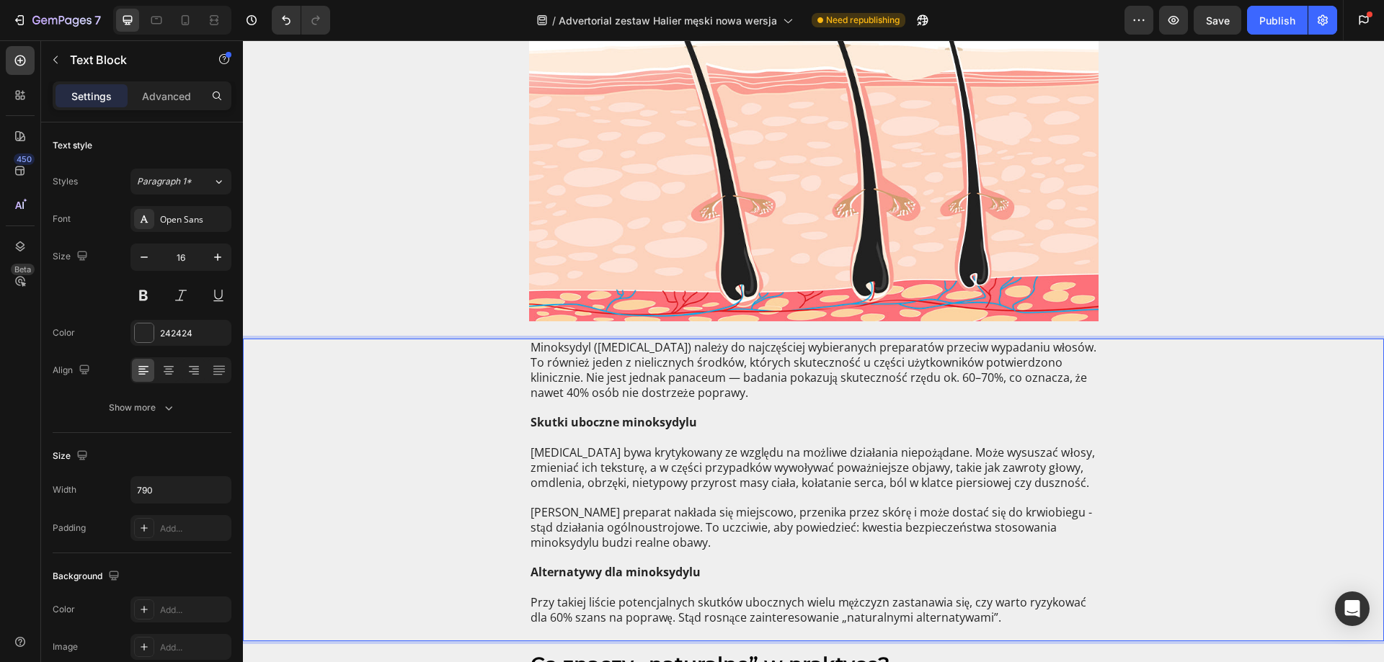
click at [674, 377] on p "Minoksydyl ([MEDICAL_DATA]) należy do najczęściej wybieranych preparatów przeci…" at bounding box center [813, 370] width 566 height 60
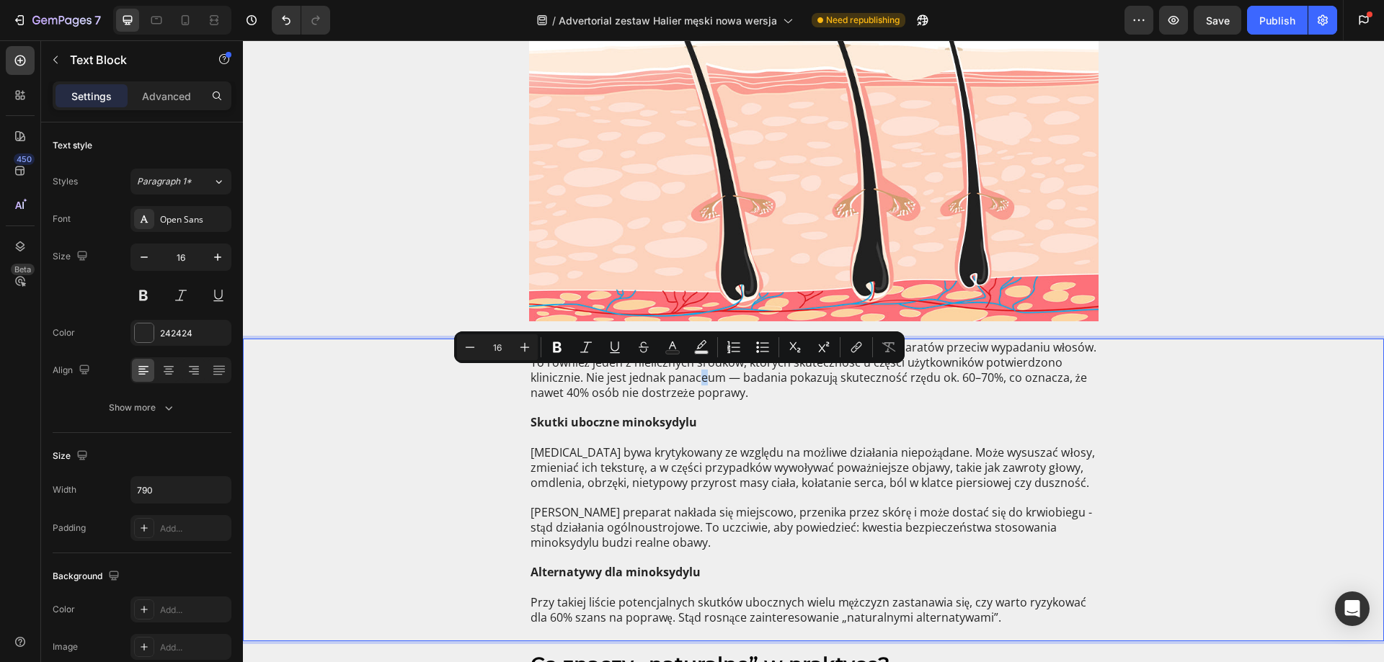
click at [673, 377] on p "Minoksydyl ([MEDICAL_DATA]) należy do najczęściej wybieranych preparatów przeci…" at bounding box center [813, 370] width 566 height 60
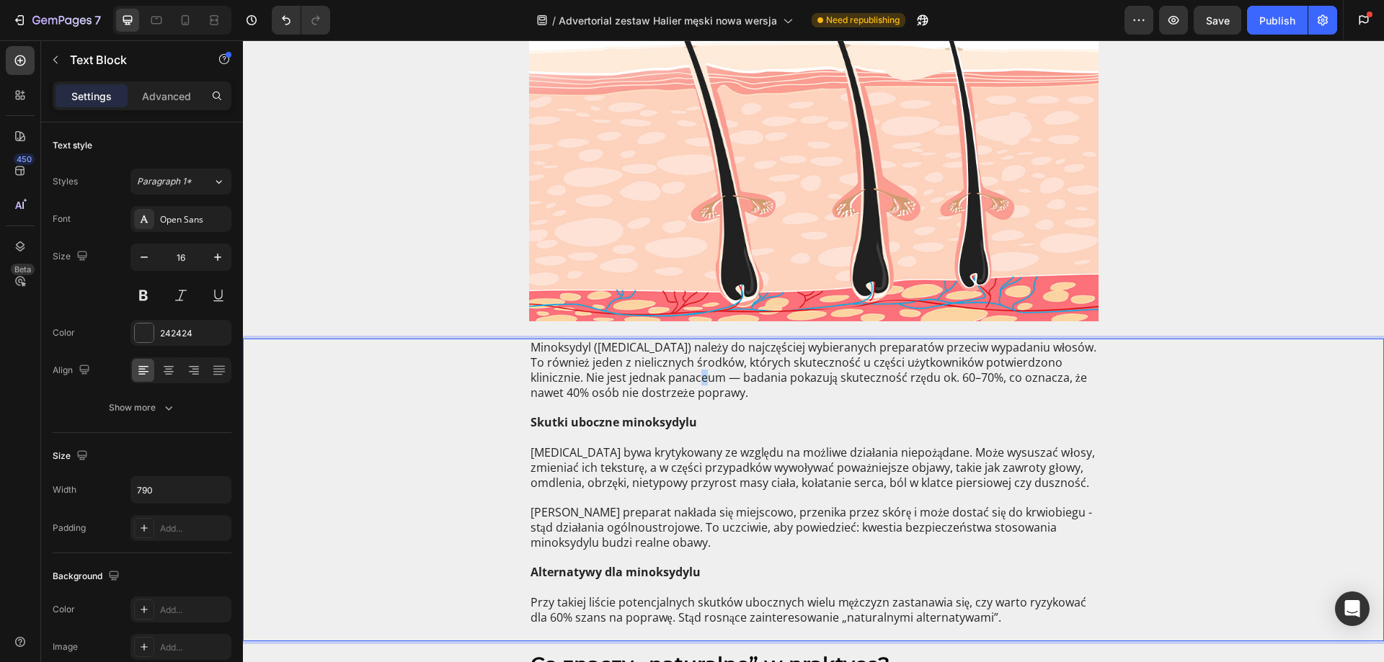
click at [673, 377] on p "Minoksydyl ([MEDICAL_DATA]) należy do najczęściej wybieranych preparatów przeci…" at bounding box center [813, 370] width 566 height 60
click at [674, 378] on p "Minoksydyl ([MEDICAL_DATA]) należy do najczęściej wybieranych preparatów przeci…" at bounding box center [813, 370] width 566 height 60
click at [770, 493] on p "Rich Text Editor. Editing area: main" at bounding box center [813, 497] width 566 height 15
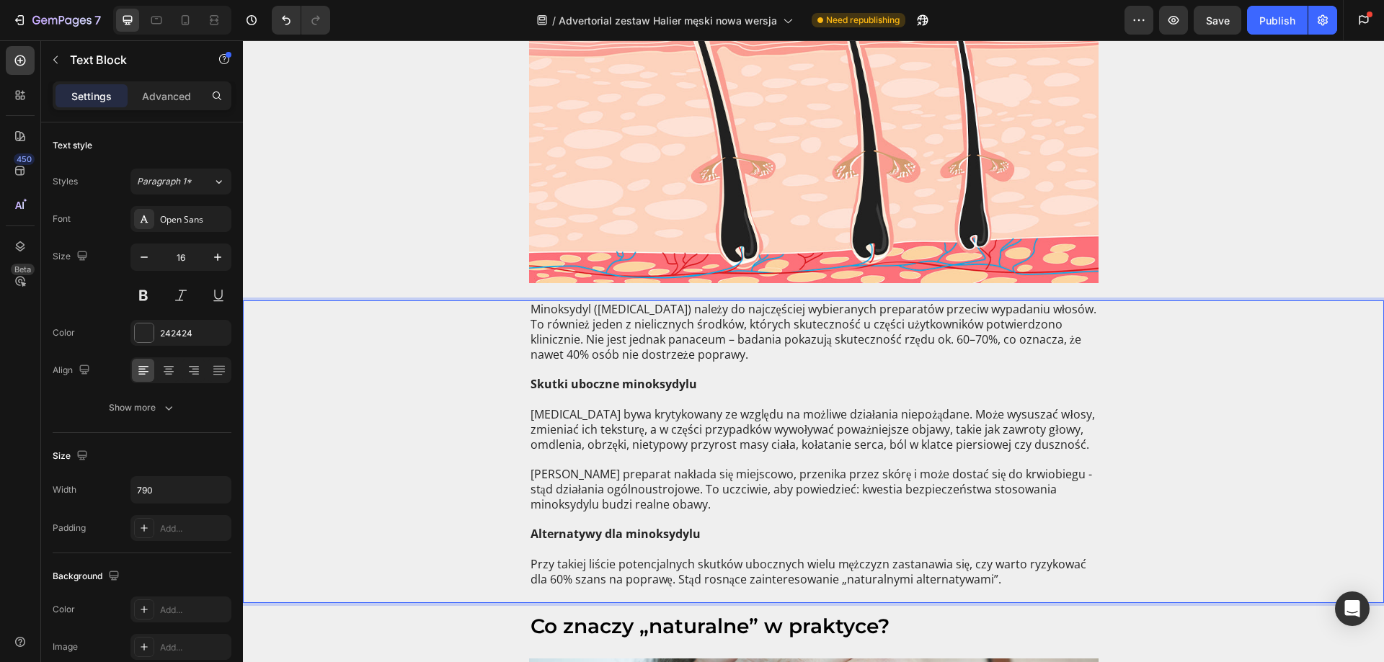
scroll to position [865, 0]
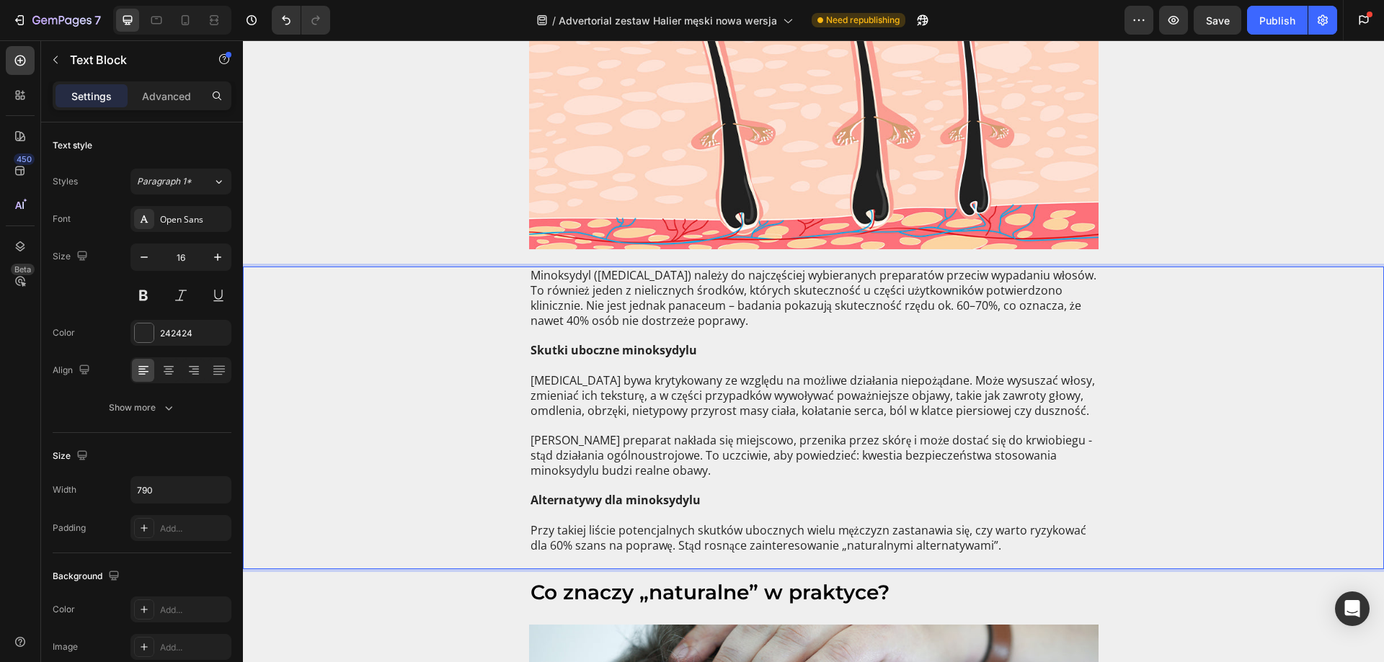
click at [620, 352] on strong "Skutki uboczne minoksydylu" at bounding box center [613, 350] width 166 height 16
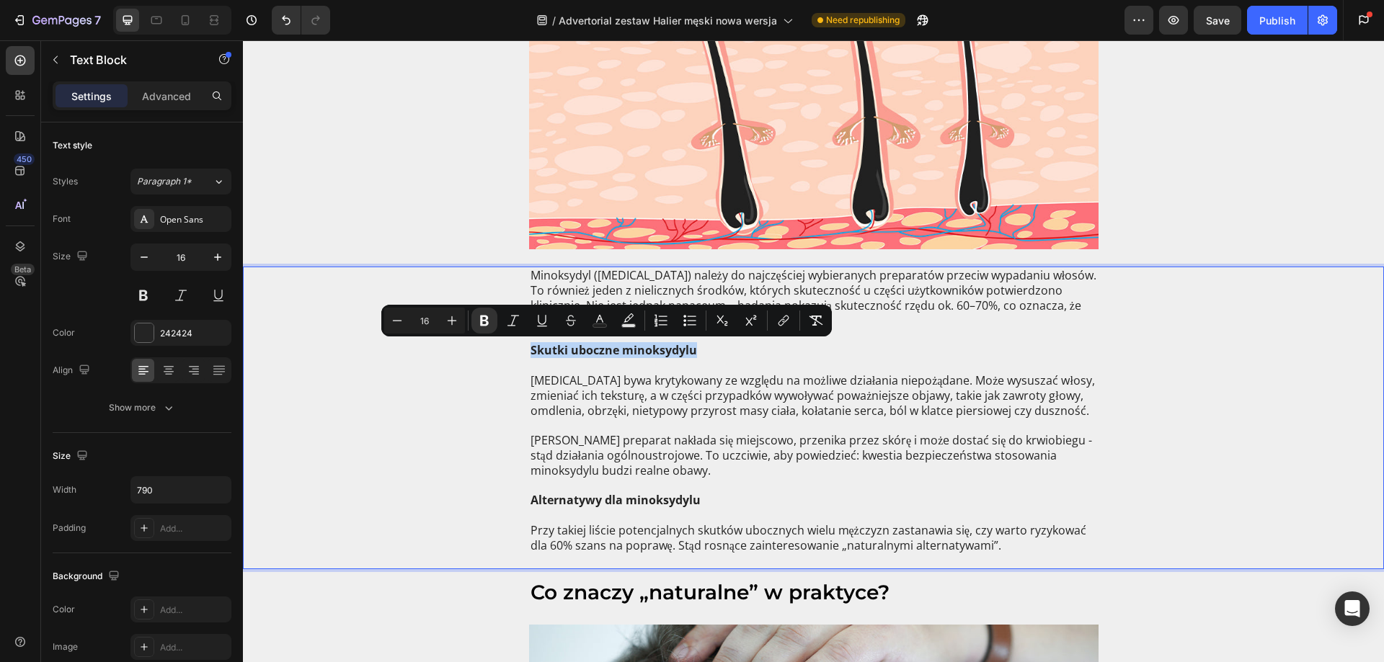
drag, startPoint x: 692, startPoint y: 352, endPoint x: 524, endPoint y: 351, distance: 167.9
click at [529, 351] on div "Minoksydyl ([MEDICAL_DATA]) należy do najczęściej wybieranych preparatów przeci…" at bounding box center [813, 418] width 569 height 303
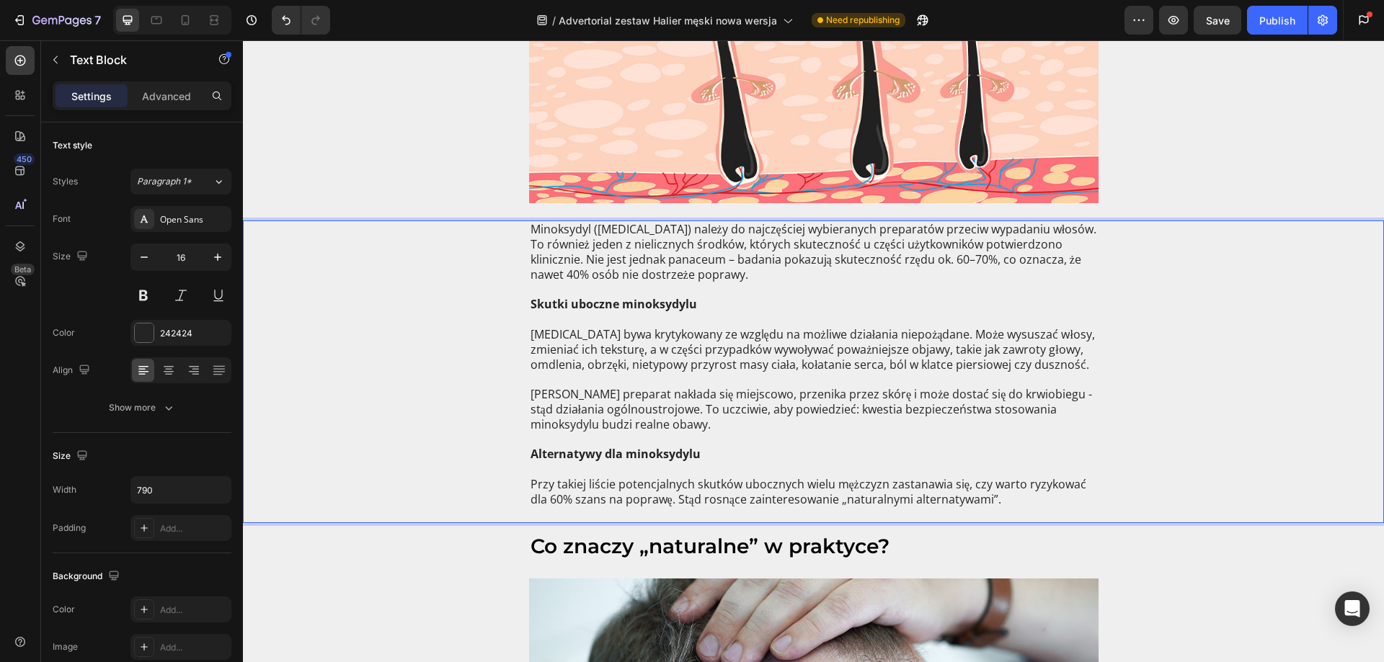
scroll to position [937, 0]
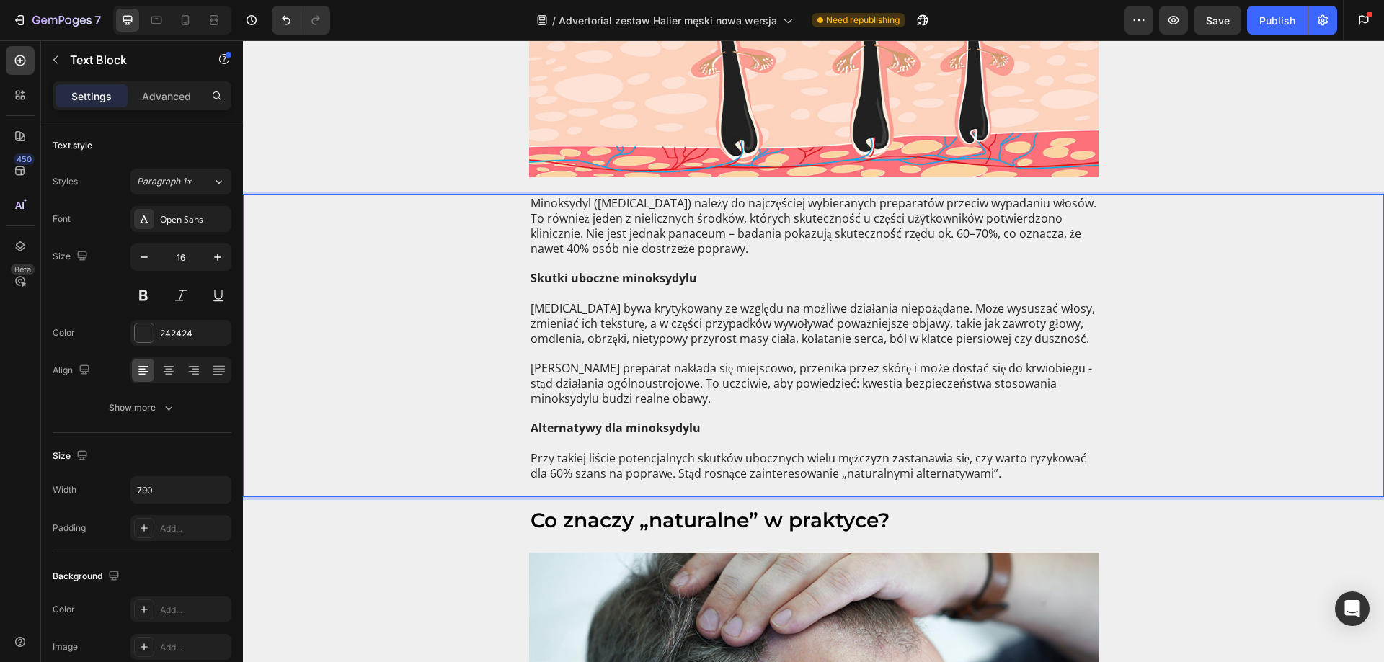
click at [699, 371] on p "[PERSON_NAME] preparat nakłada się miejscowo, przenika przez skórę i może dosta…" at bounding box center [813, 406] width 566 height 90
click at [699, 392] on p "[PERSON_NAME] preparat nakłada się miejscowo, przenika przez skórę i może dosta…" at bounding box center [813, 406] width 566 height 90
click at [633, 343] on p "[MEDICAL_DATA] bywa krytykowany ze względu na możliwe działania niepożądane. Mo…" at bounding box center [813, 323] width 566 height 45
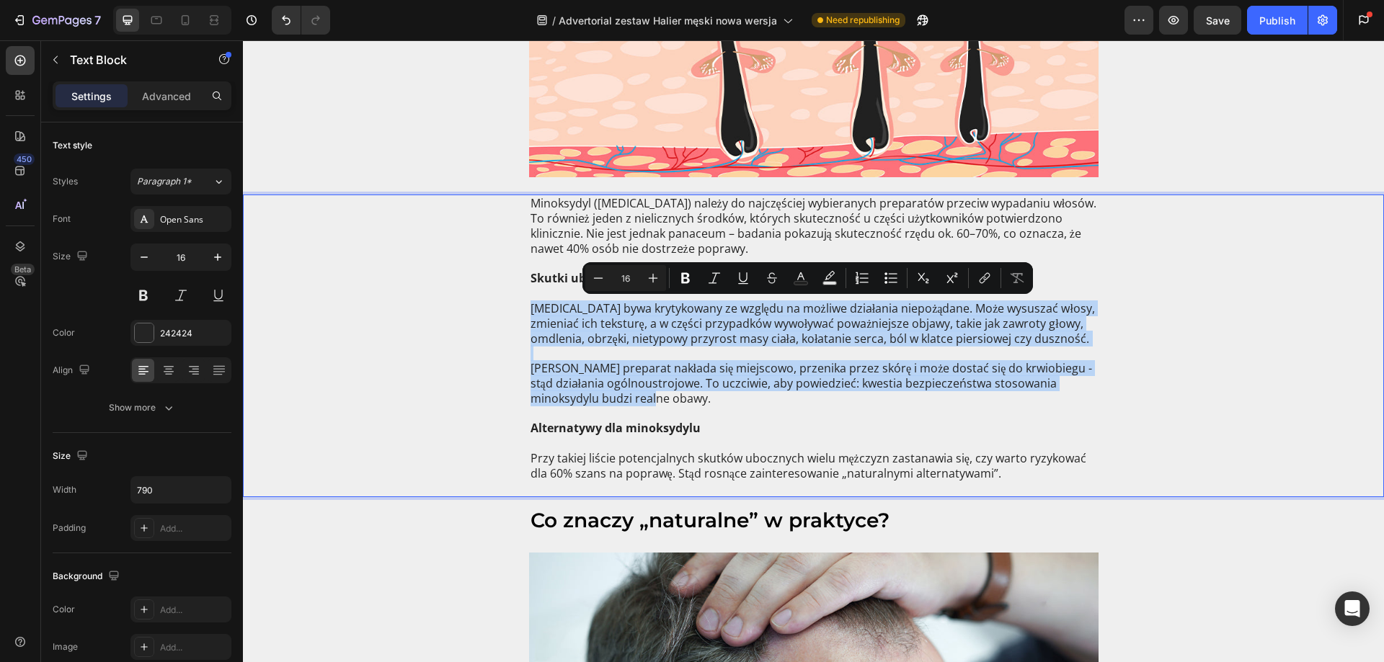
drag, startPoint x: 656, startPoint y: 399, endPoint x: 517, endPoint y: 313, distance: 162.8
click at [517, 313] on div "Minoksydyl ([MEDICAL_DATA]) należy do najczęściej wybieranych preparatów przeci…" at bounding box center [813, 346] width 1112 height 303
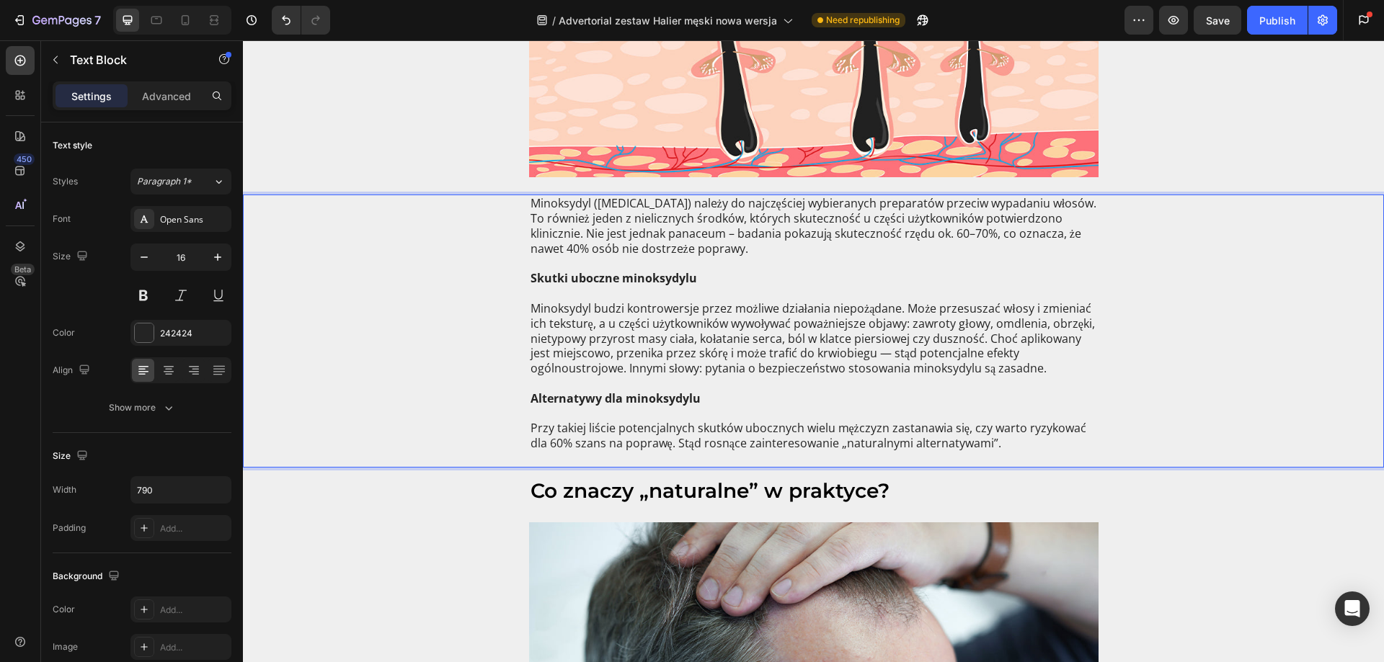
click at [984, 341] on p "Minoksydyl budzi kontrowersje przez możliwe działania niepożądane. Może przesus…" at bounding box center [813, 361] width 566 height 120
click at [980, 341] on p "Minoksydyl budzi kontrowersje przez możliwe działania niepożądane. Może przesus…" at bounding box center [813, 361] width 566 height 120
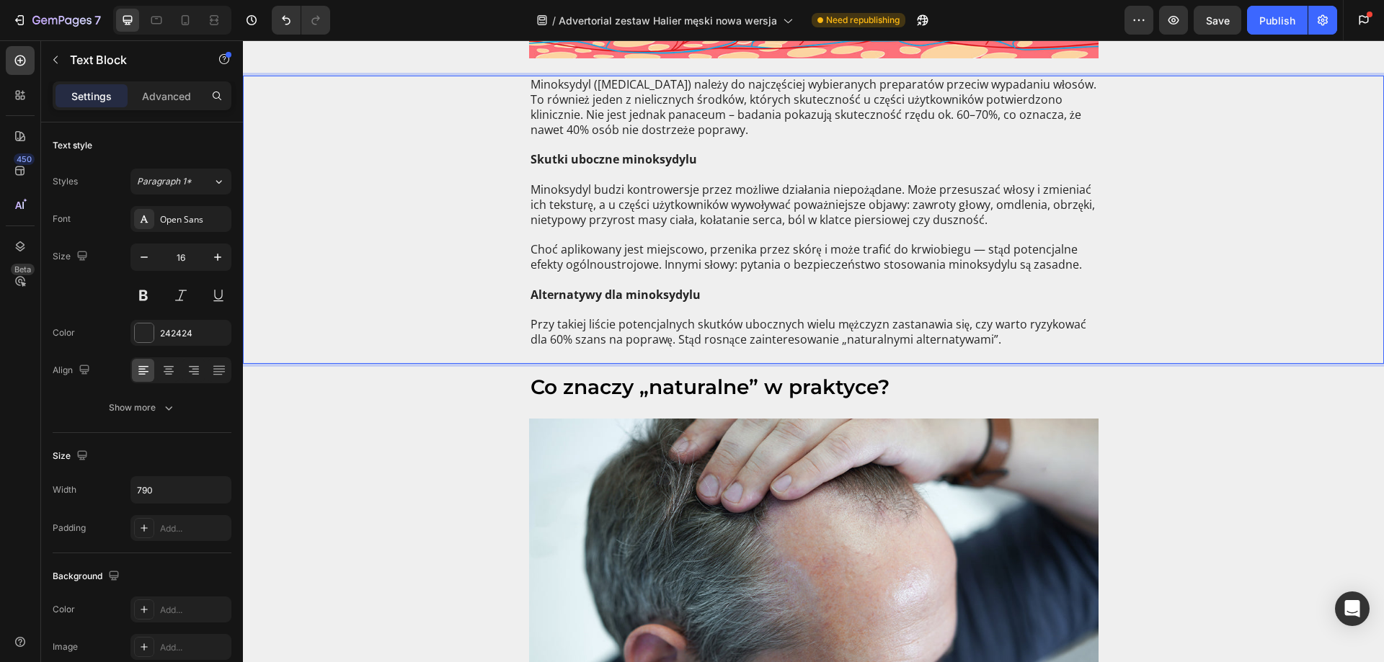
scroll to position [1081, 0]
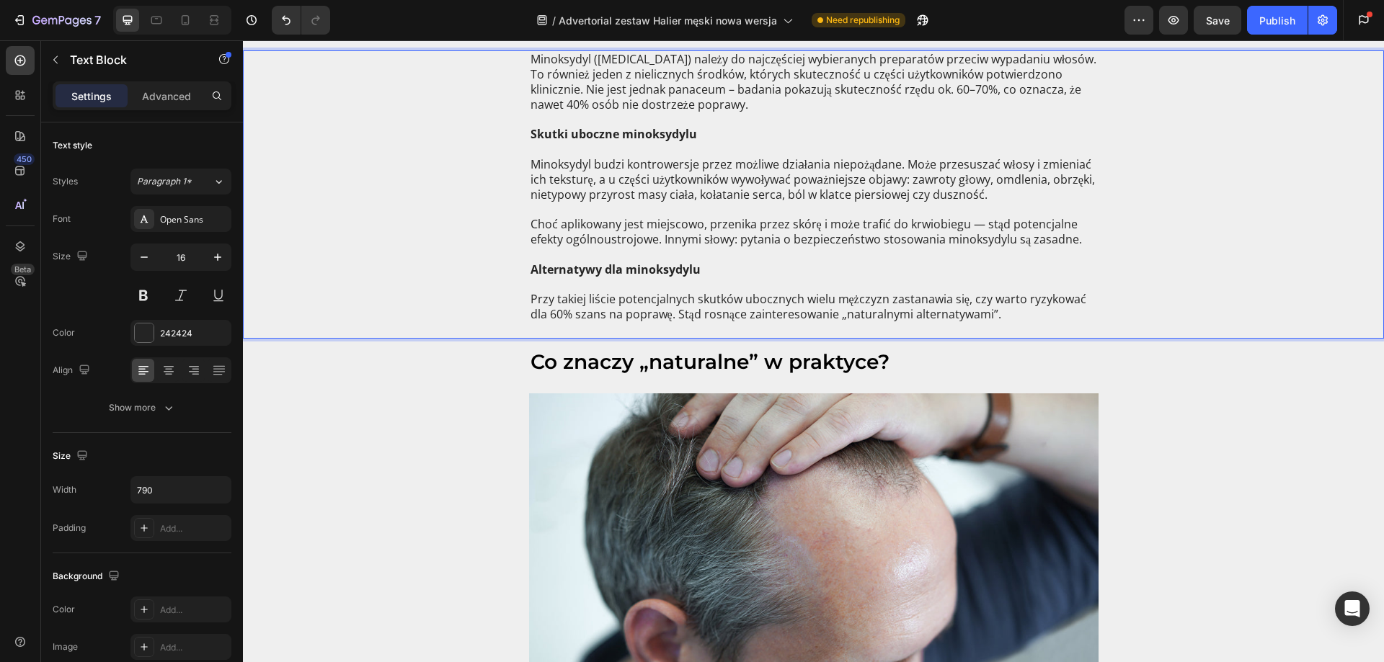
drag, startPoint x: 586, startPoint y: 287, endPoint x: 561, endPoint y: 300, distance: 27.7
click at [586, 288] on p "Minoksydyl budzi kontrowersje przez możliwe działania niepożądane. Może przesus…" at bounding box center [813, 224] width 566 height 135
drag, startPoint x: 519, startPoint y: 300, endPoint x: 1091, endPoint y: 307, distance: 572.2
click at [1091, 307] on div "Minoksydyl ([MEDICAL_DATA]) należy do najczęściej wybieranych preparatów przeci…" at bounding box center [813, 194] width 1112 height 288
click at [969, 310] on p "Przy takiej liście potencjalnych skutków ubocznych wielu mężczyzn zastanawia si…" at bounding box center [813, 314] width 566 height 45
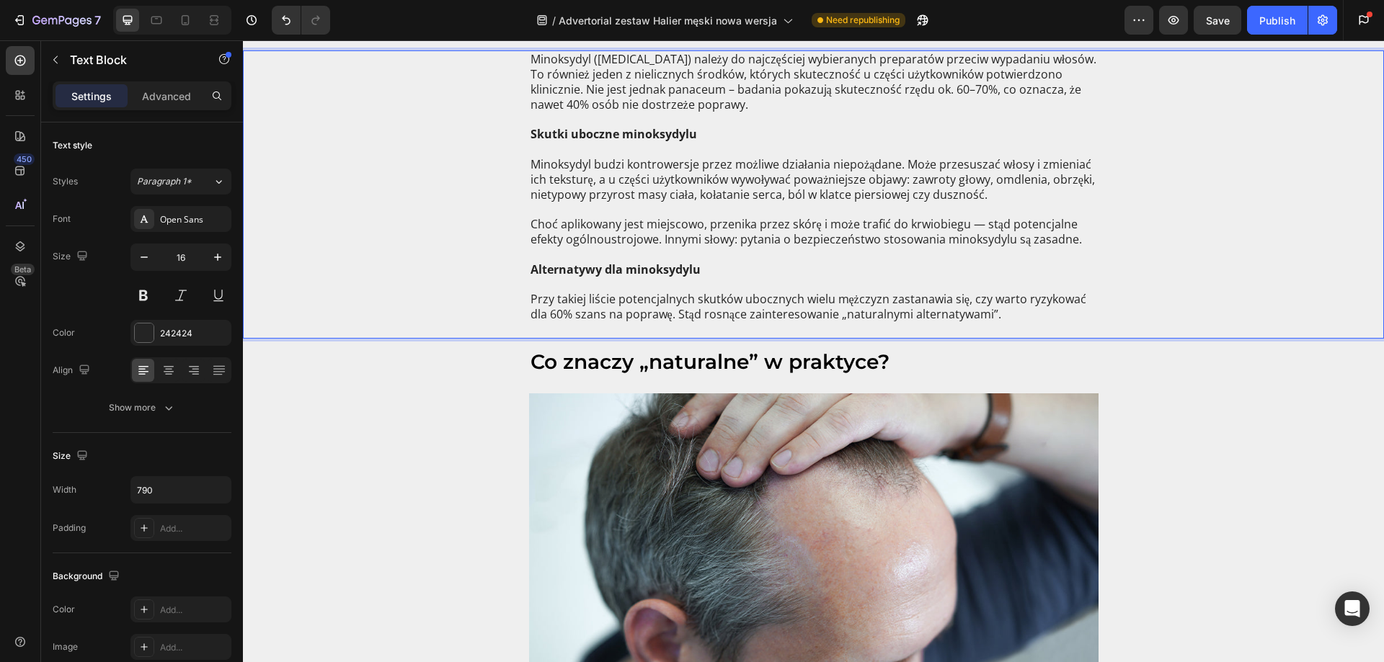
click at [997, 318] on p "Przy takiej liście potencjalnych skutków ubocznych wielu mężczyzn zastanawia si…" at bounding box center [813, 314] width 566 height 45
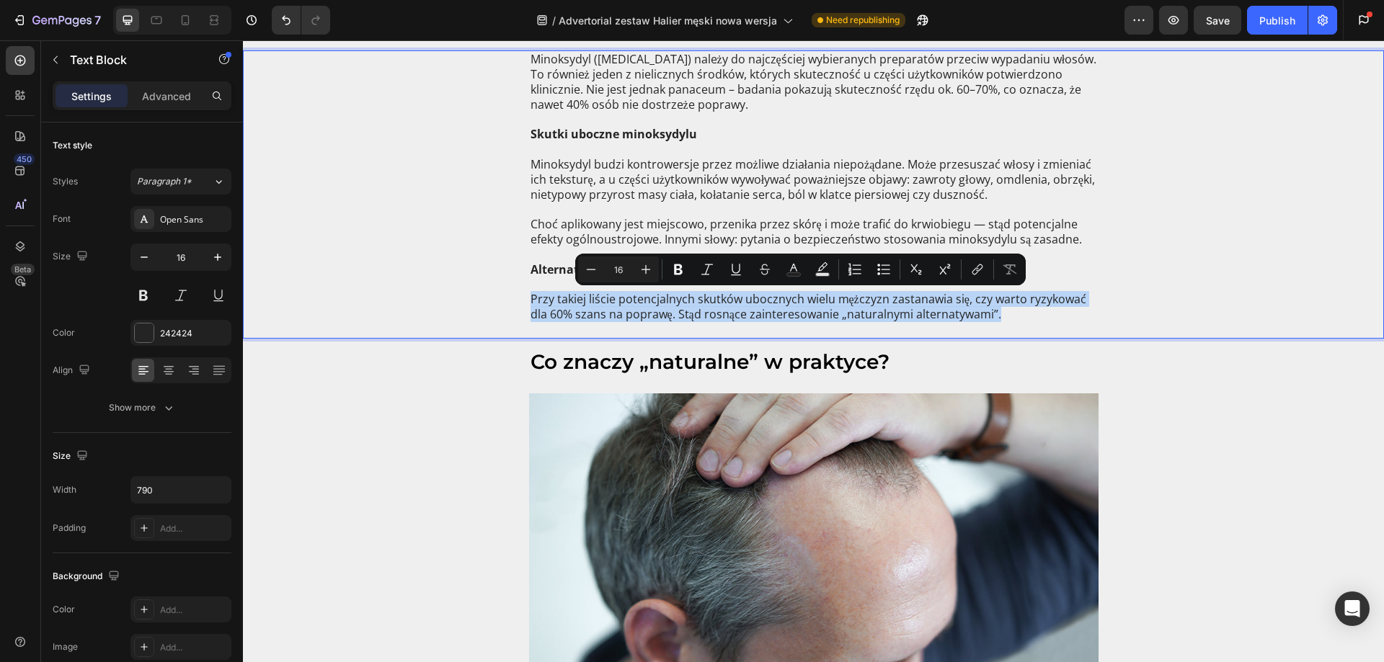
drag, startPoint x: 994, startPoint y: 319, endPoint x: 504, endPoint y: 298, distance: 490.5
click at [504, 298] on div "Minoksydyl ([MEDICAL_DATA]) należy do najczęściej wybieranych preparatów przeci…" at bounding box center [813, 194] width 1112 height 288
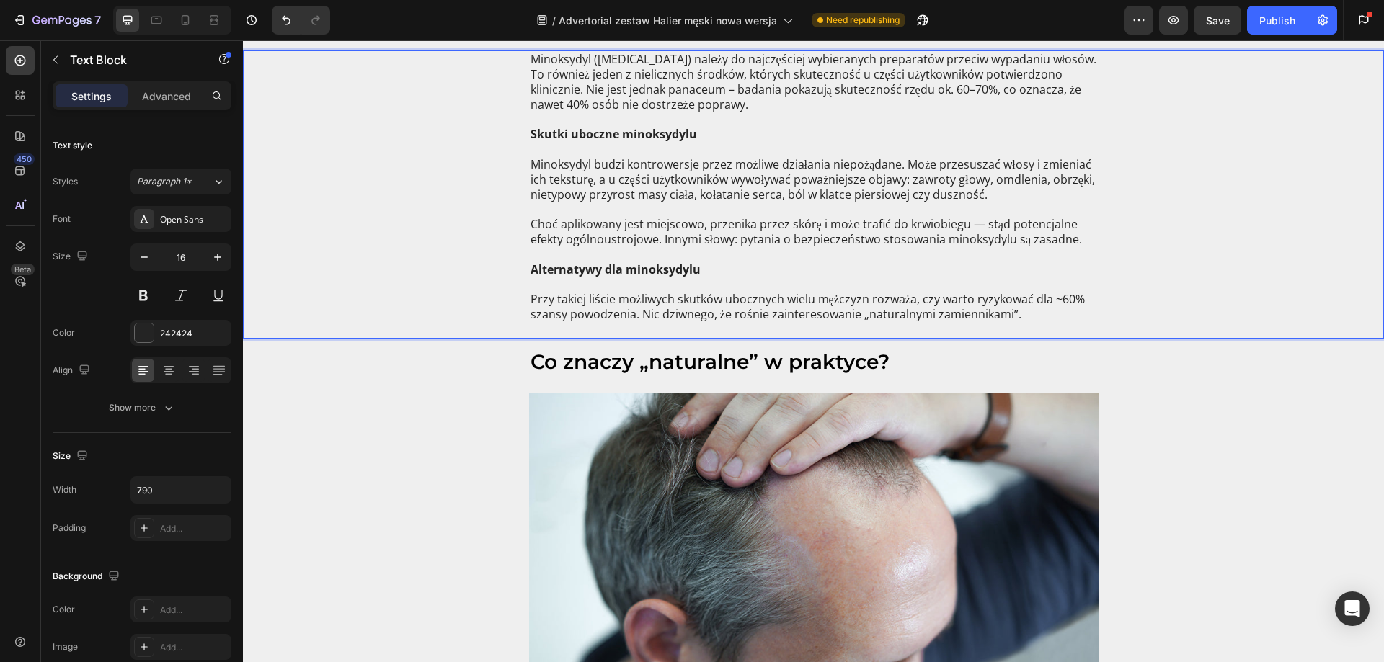
click at [860, 316] on p "Przy takiej liście możliwych skutków ubocznych wielu mężczyzn rozważa, czy wart…" at bounding box center [813, 314] width 566 height 45
click at [1004, 314] on p "Przy takiej liście możliwych skutków ubocznych wielu mężczyzn rozważa, czy wart…" at bounding box center [813, 314] width 566 height 45
click at [1001, 316] on p "Przy takiej liście możliwych skutków ubocznych wielu mężczyzn rozważa, czy wart…" at bounding box center [813, 314] width 566 height 45
click at [809, 310] on p "Przy takiej liście możliwych skutków ubocznych wielu mężczyzn rozważa, czy wart…" at bounding box center [813, 314] width 566 height 45
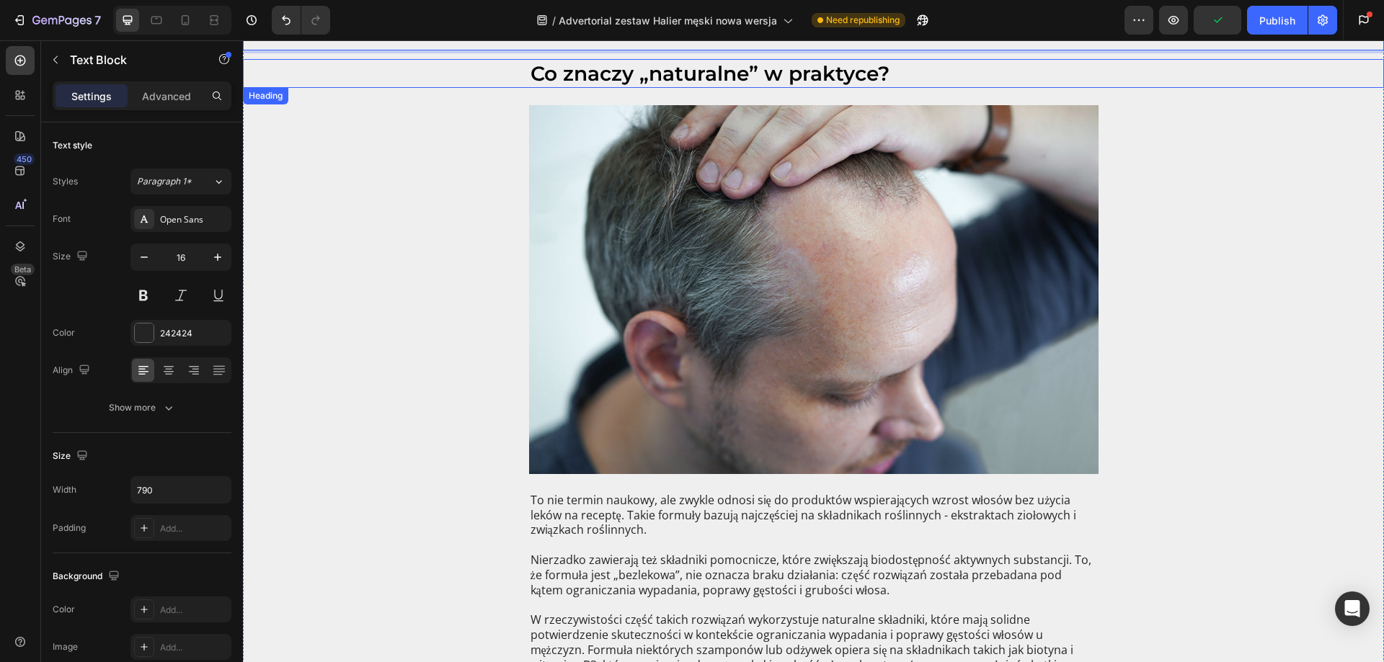
click at [670, 79] on h2 "Co znaczy „naturalne” w praktyce?" at bounding box center [813, 73] width 569 height 29
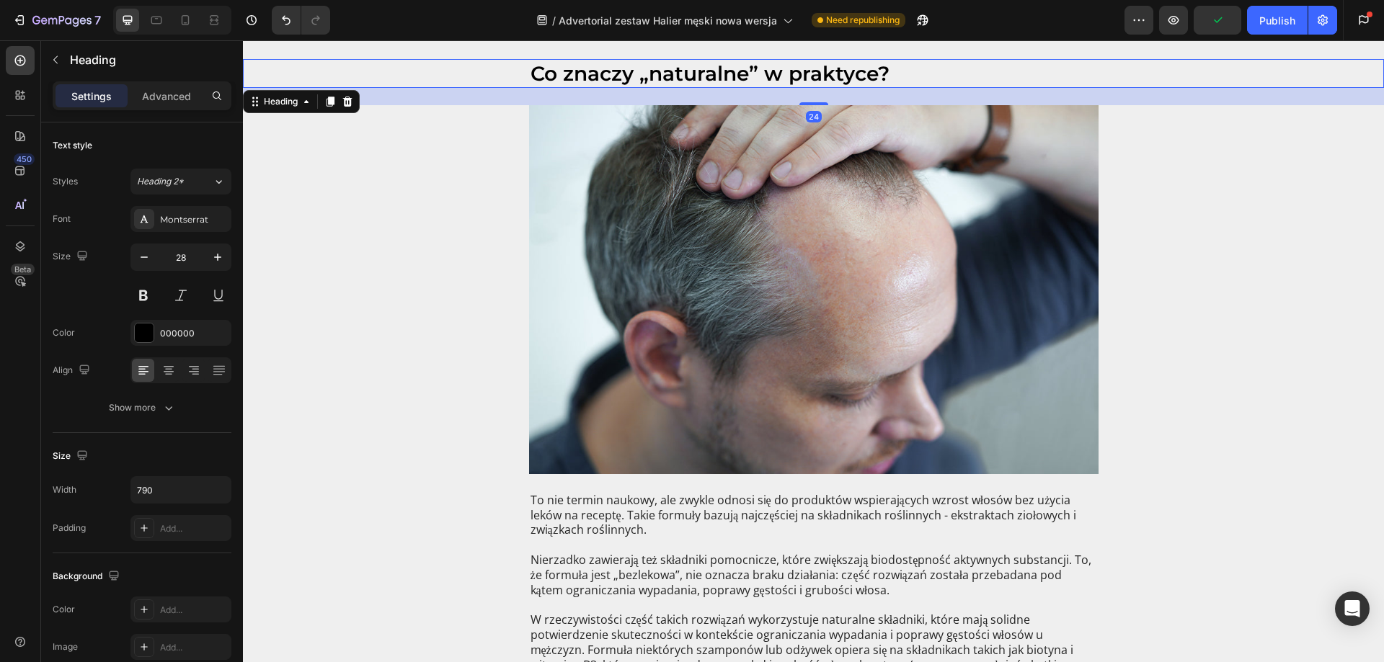
click at [838, 72] on h2 "Co znaczy „naturalne” w praktyce?" at bounding box center [813, 73] width 569 height 29
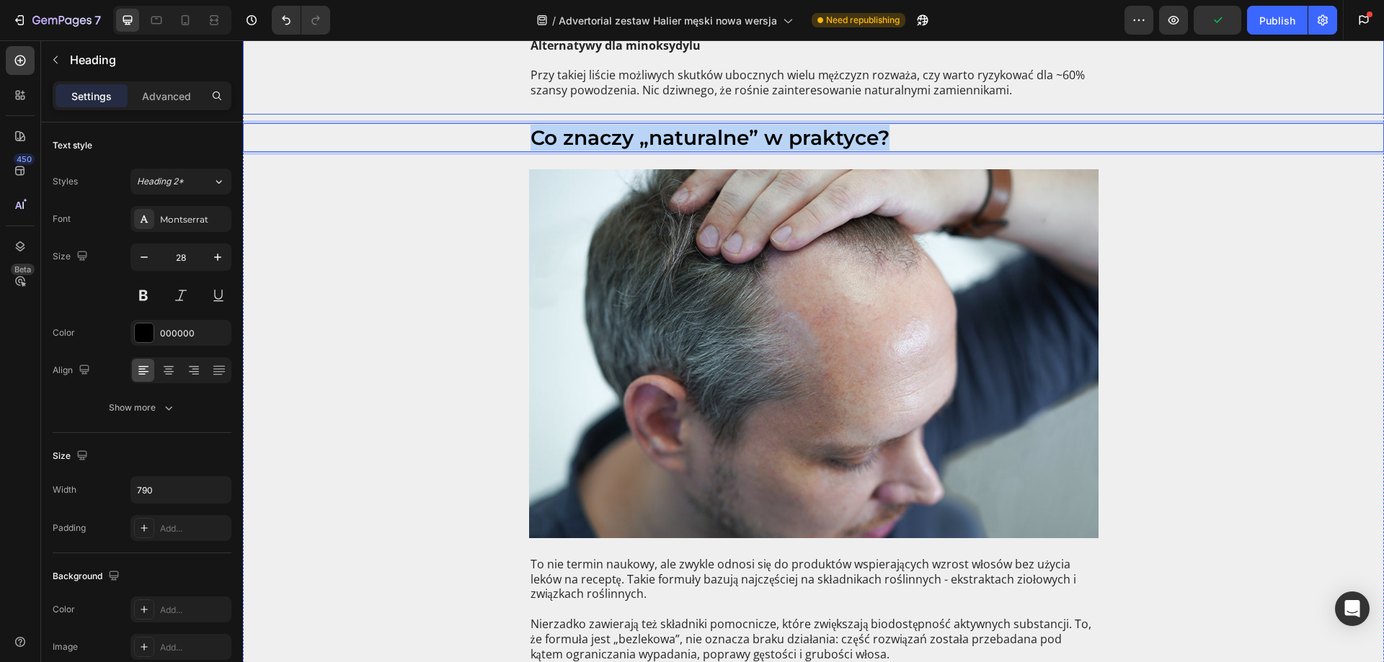
scroll to position [1266, 0]
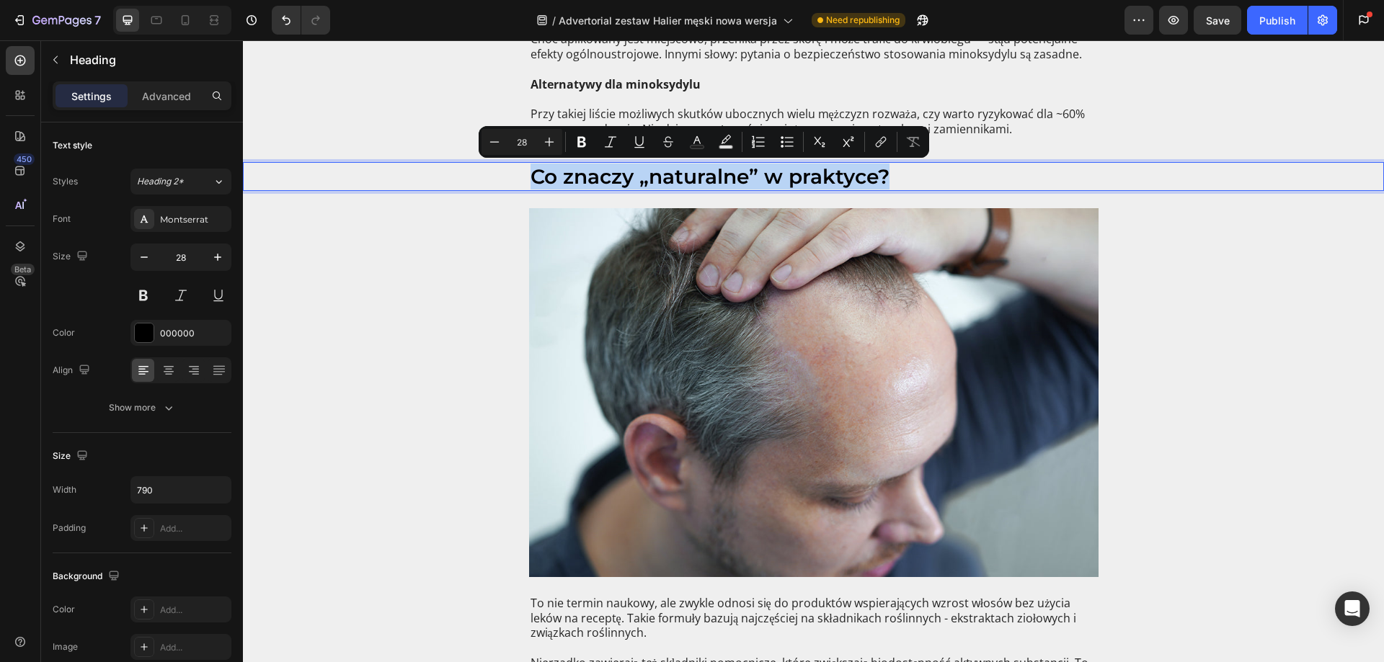
drag, startPoint x: 886, startPoint y: 75, endPoint x: 525, endPoint y: 182, distance: 375.8
click at [530, 182] on p "Co znaczy „naturalne” w praktyce?" at bounding box center [813, 177] width 566 height 26
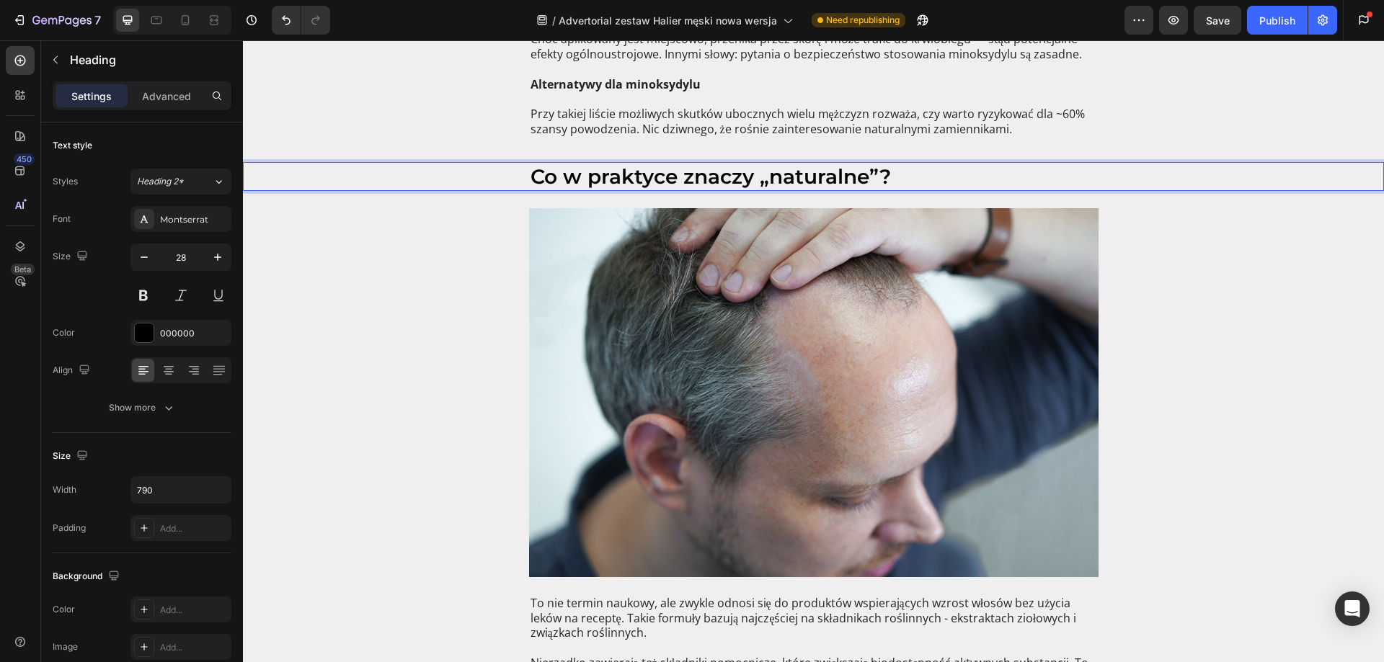
click at [745, 179] on p "Co w praktyce znaczy „naturalne”?" at bounding box center [813, 177] width 566 height 26
click at [558, 175] on p "Co w praktyce znaczy „naturalne”?" at bounding box center [813, 177] width 566 height 26
click at [566, 117] on p "Przy takiej liście możliwych skutków ubocznych wielu mężczyzn rozważa, czy wart…" at bounding box center [813, 129] width 566 height 45
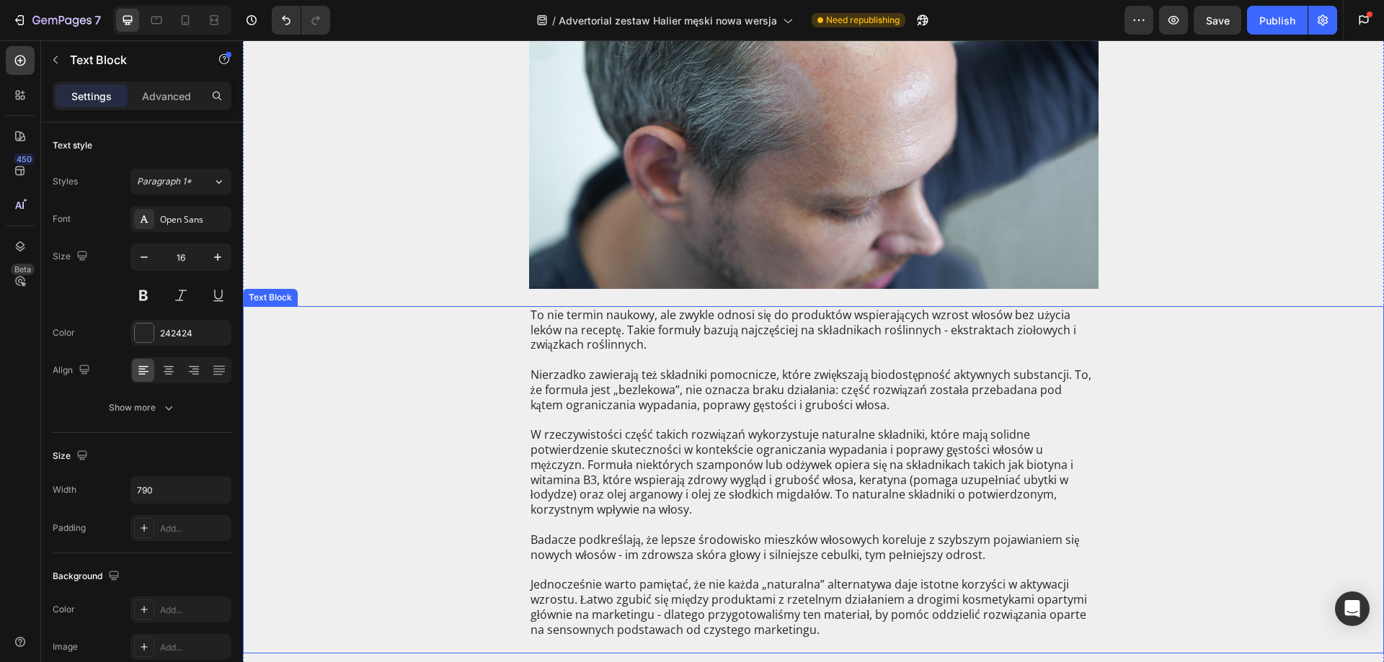
scroll to position [1771, 0]
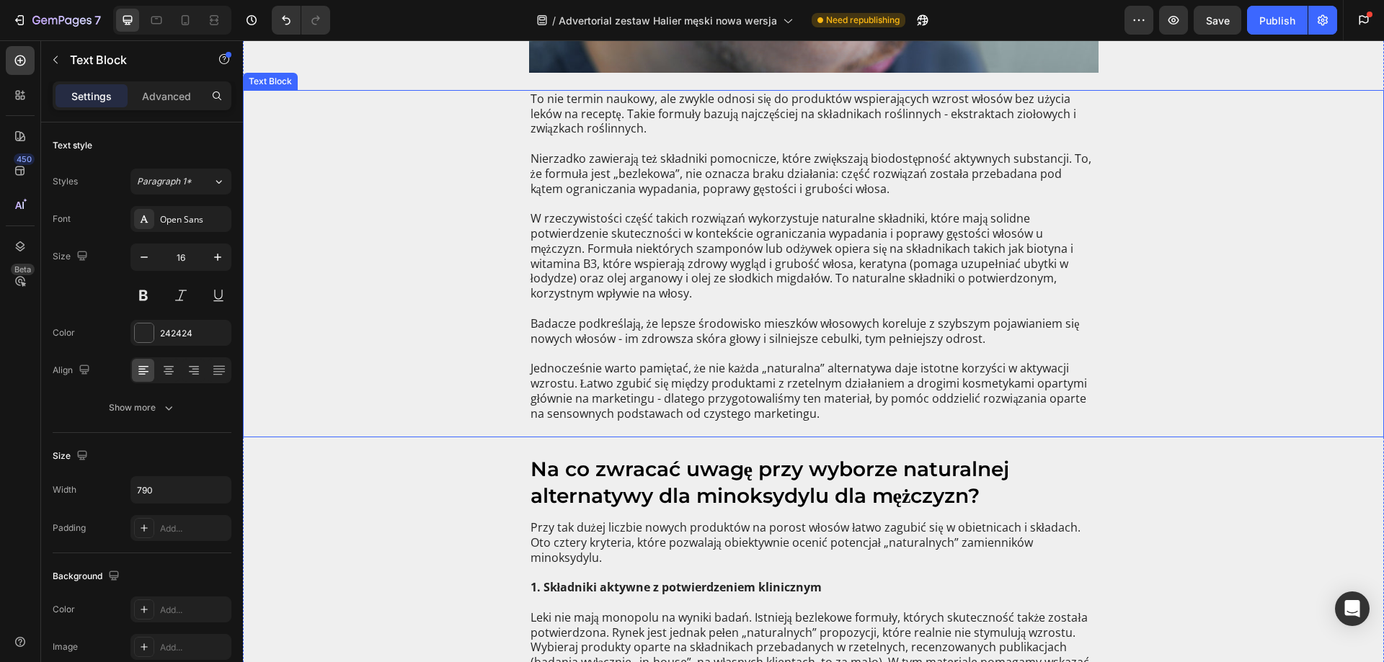
click at [631, 267] on p "W rzeczywistości część takich rozwiązań wykorzystuje naturalne składniki, które…" at bounding box center [813, 256] width 566 height 90
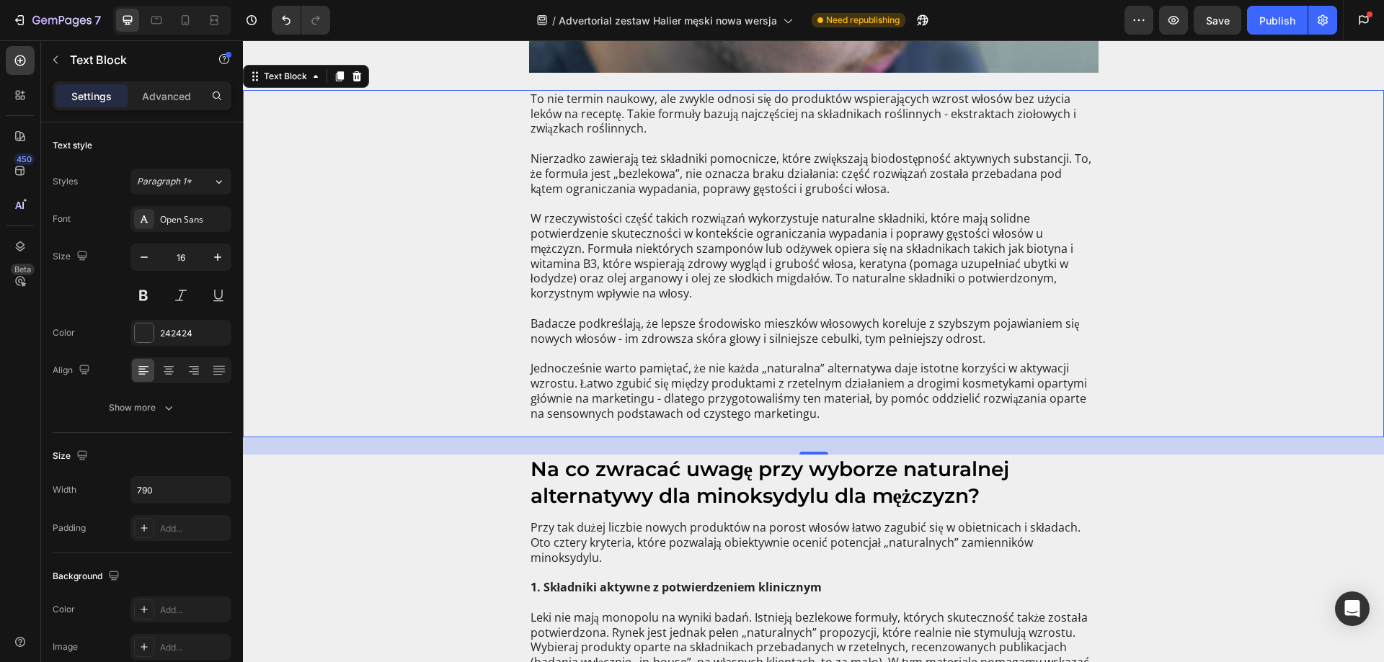
click at [709, 297] on p "W rzeczywistości część takich rozwiązań wykorzystuje naturalne składniki, które…" at bounding box center [813, 256] width 566 height 90
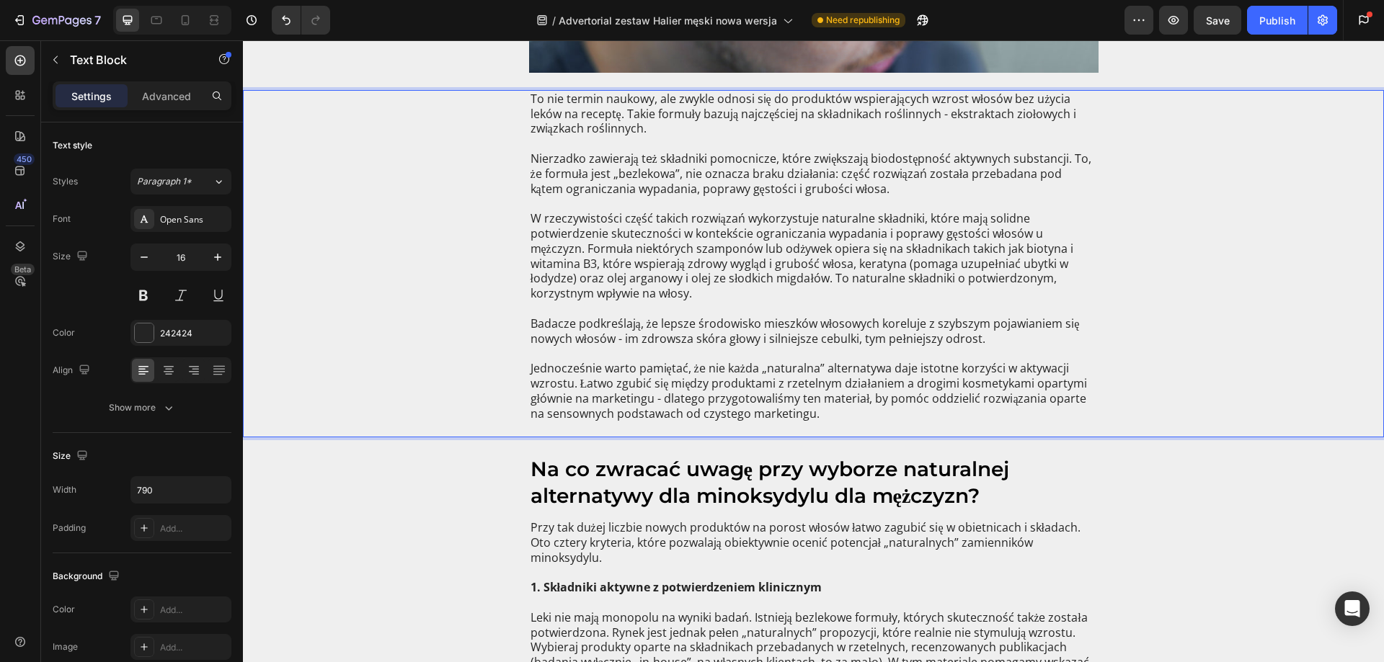
click at [589, 298] on p "W rzeczywistości część takich rozwiązań wykorzystuje naturalne składniki, które…" at bounding box center [813, 256] width 566 height 90
click at [558, 297] on p "W rzeczywistości część takich rozwiązań wykorzystuje naturalne składniki, które…" at bounding box center [813, 256] width 566 height 90
click at [552, 324] on p "Badacze podkreślają, że lepsze środowisko mieszków włosowych koreluje z szybszy…" at bounding box center [813, 338] width 566 height 45
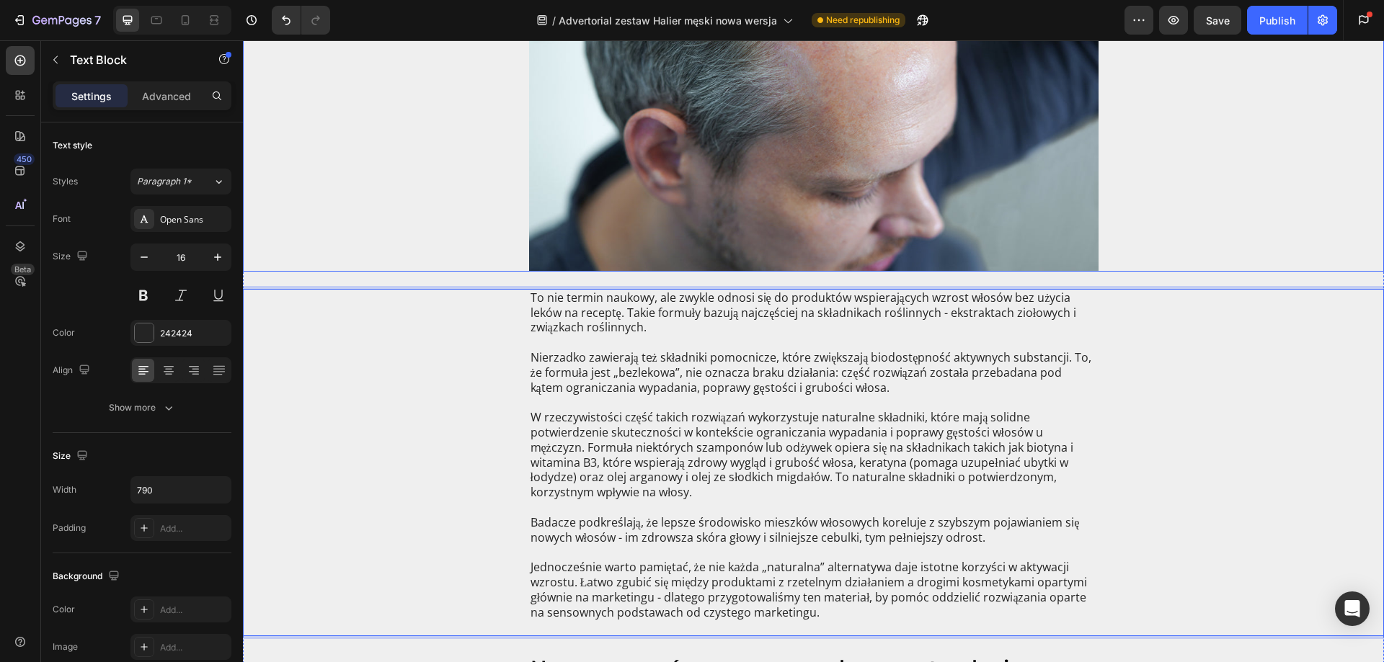
scroll to position [1626, 0]
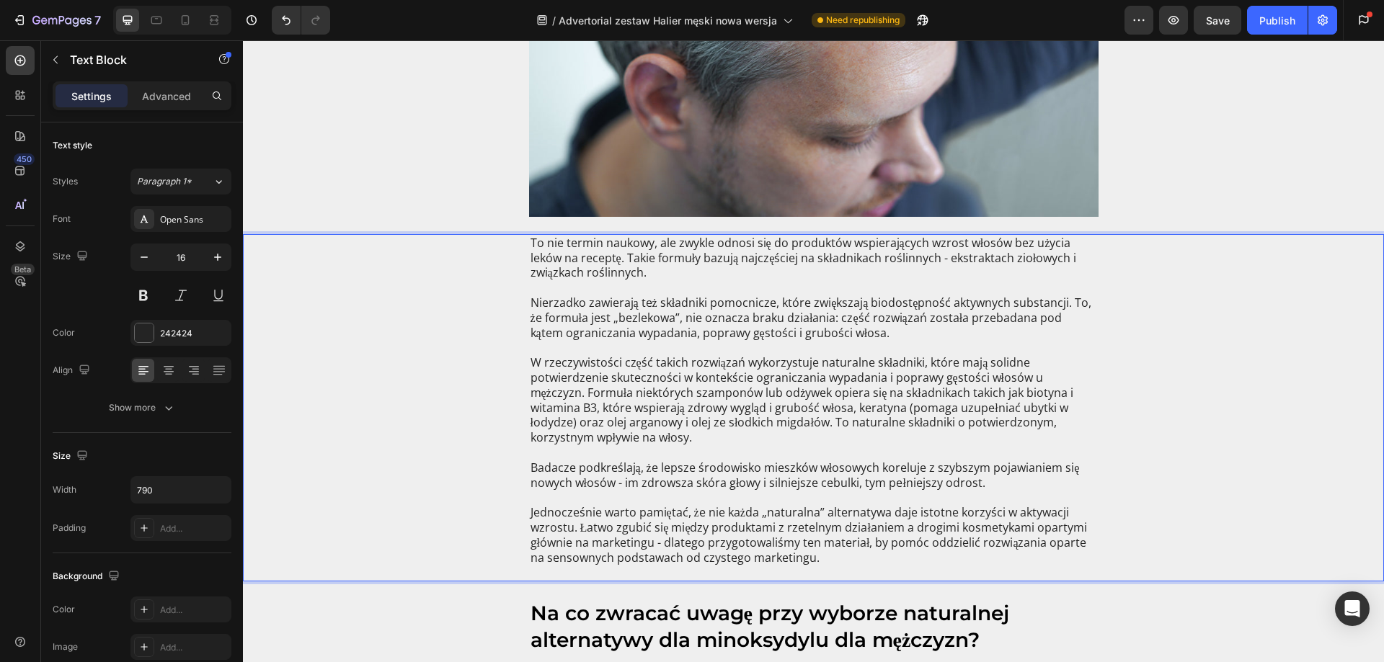
click at [669, 272] on p "To nie termin naukowy, ale zwykle odnosi się do produktów wspierających wzrost …" at bounding box center [813, 258] width 566 height 45
drag, startPoint x: 600, startPoint y: 268, endPoint x: 513, endPoint y: 241, distance: 90.5
click at [513, 241] on div "To nie termin naukowy, ale zwykle odnosi się do produktów wspierających wzrost …" at bounding box center [813, 407] width 1112 height 347
click at [570, 301] on p "Nierzadko zawierają też składniki pomocnicze, które zwiększają biodostępność ak…" at bounding box center [813, 317] width 566 height 45
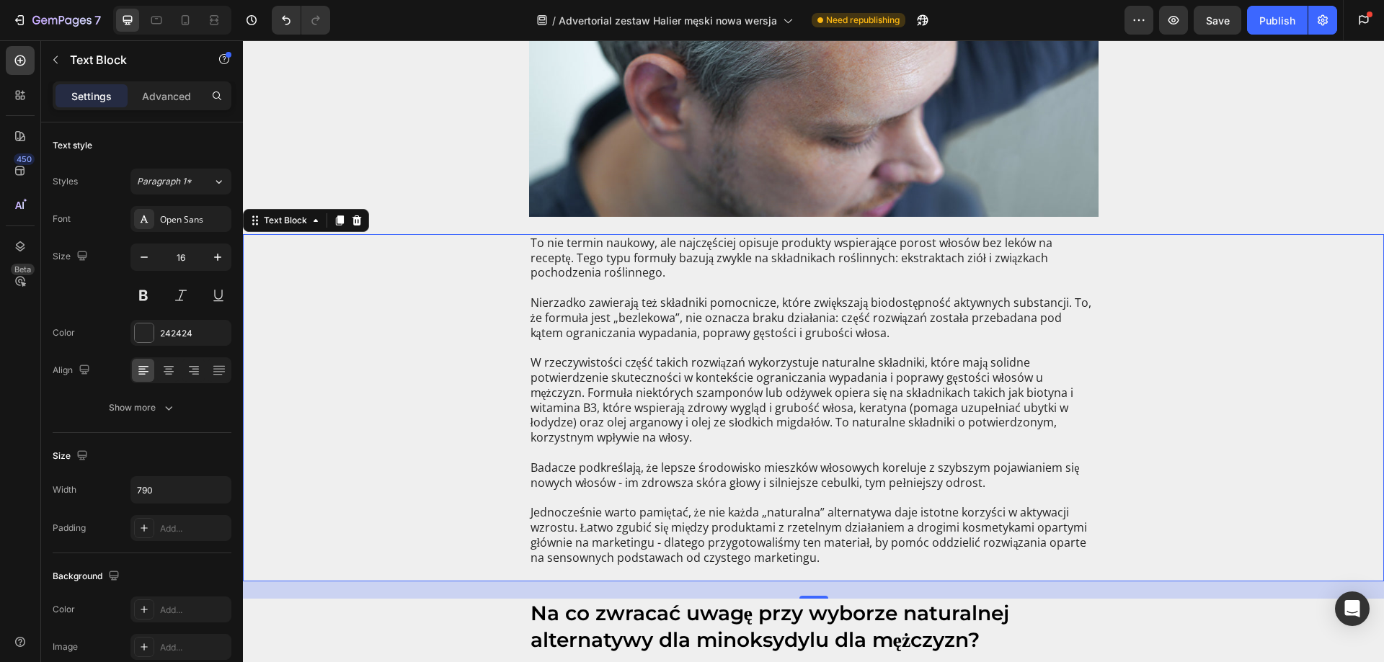
drag, startPoint x: 517, startPoint y: 295, endPoint x: 884, endPoint y: 328, distance: 369.0
click at [884, 328] on div "To nie termin naukowy, ale najczęściej opisuje produkty wspierające porost włos…" at bounding box center [813, 407] width 1112 height 347
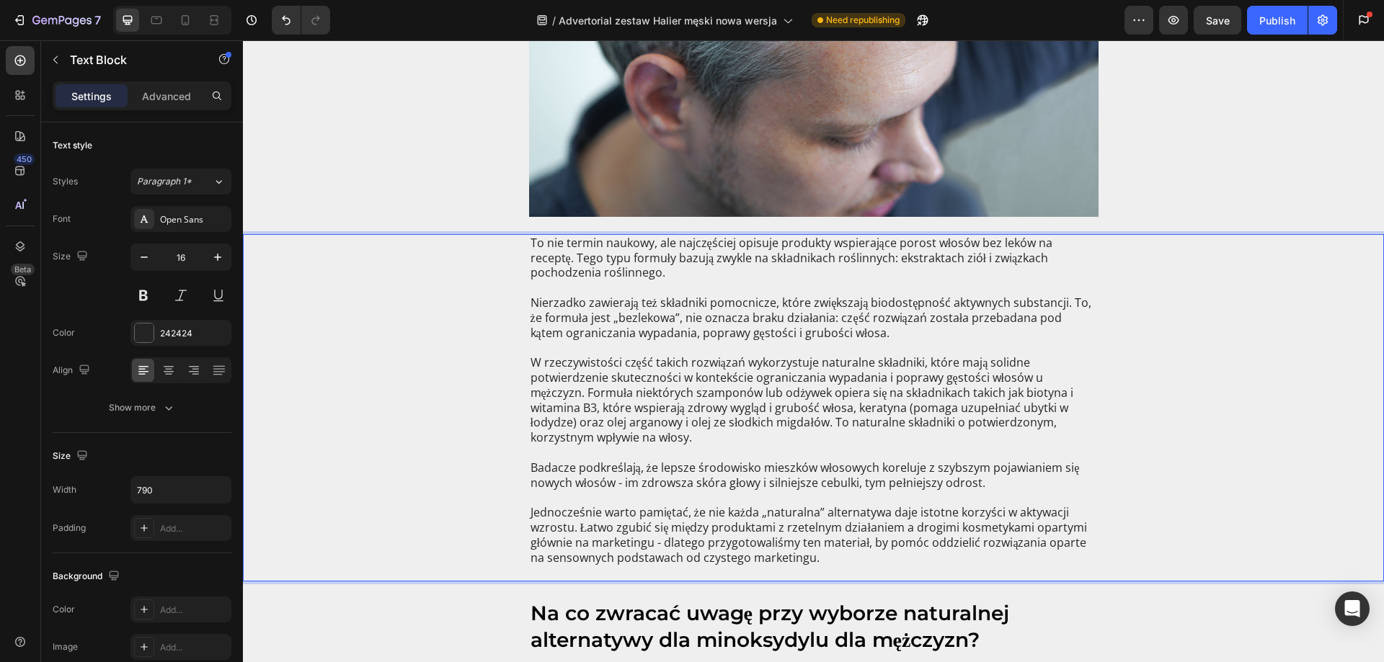
click at [860, 335] on p "Nierzadko zawierają też składniki pomocnicze, które zwiększają biodostępność ak…" at bounding box center [813, 317] width 566 height 45
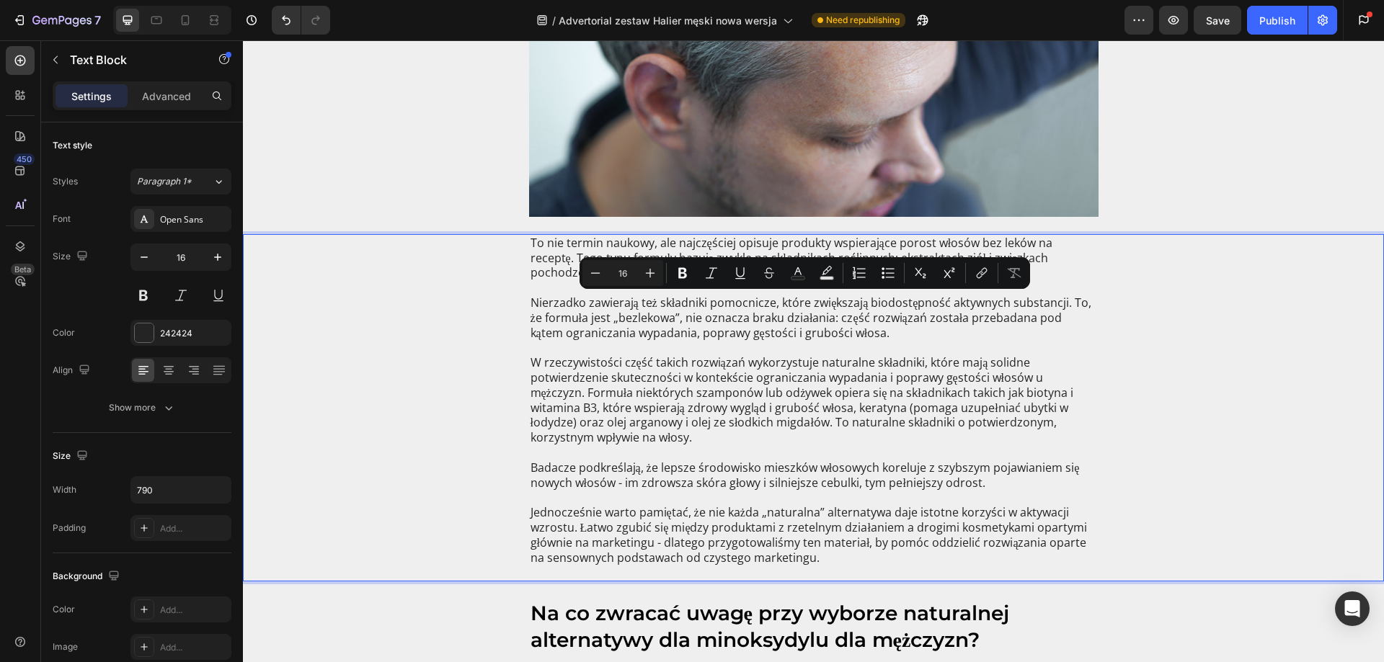
drag, startPoint x: 842, startPoint y: 336, endPoint x: 497, endPoint y: 306, distance: 345.8
click at [497, 306] on div "To nie termin naukowy, ale najczęściej opisuje produkty wspierające porost włos…" at bounding box center [813, 407] width 1112 height 347
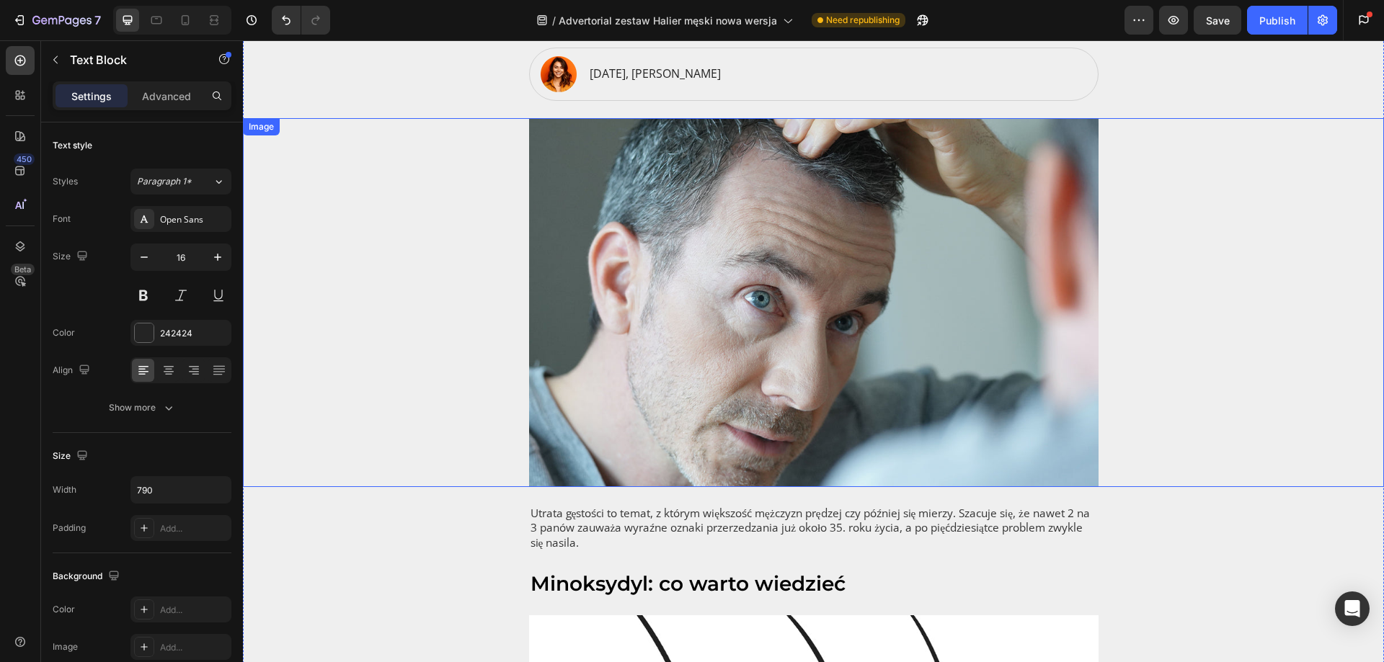
scroll to position [0, 0]
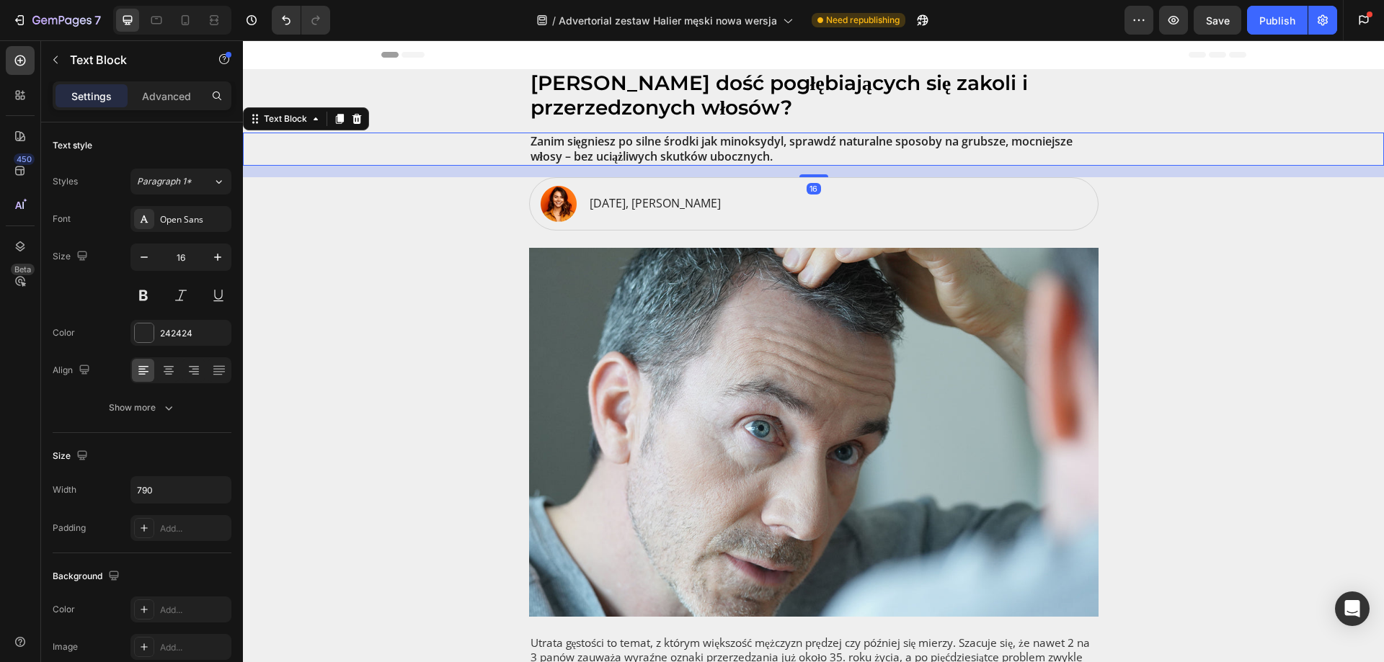
click at [577, 158] on p "Zanim sięgniesz po silne środki jak minoksydyl, sprawdź naturalne sposoby na gr…" at bounding box center [813, 149] width 566 height 30
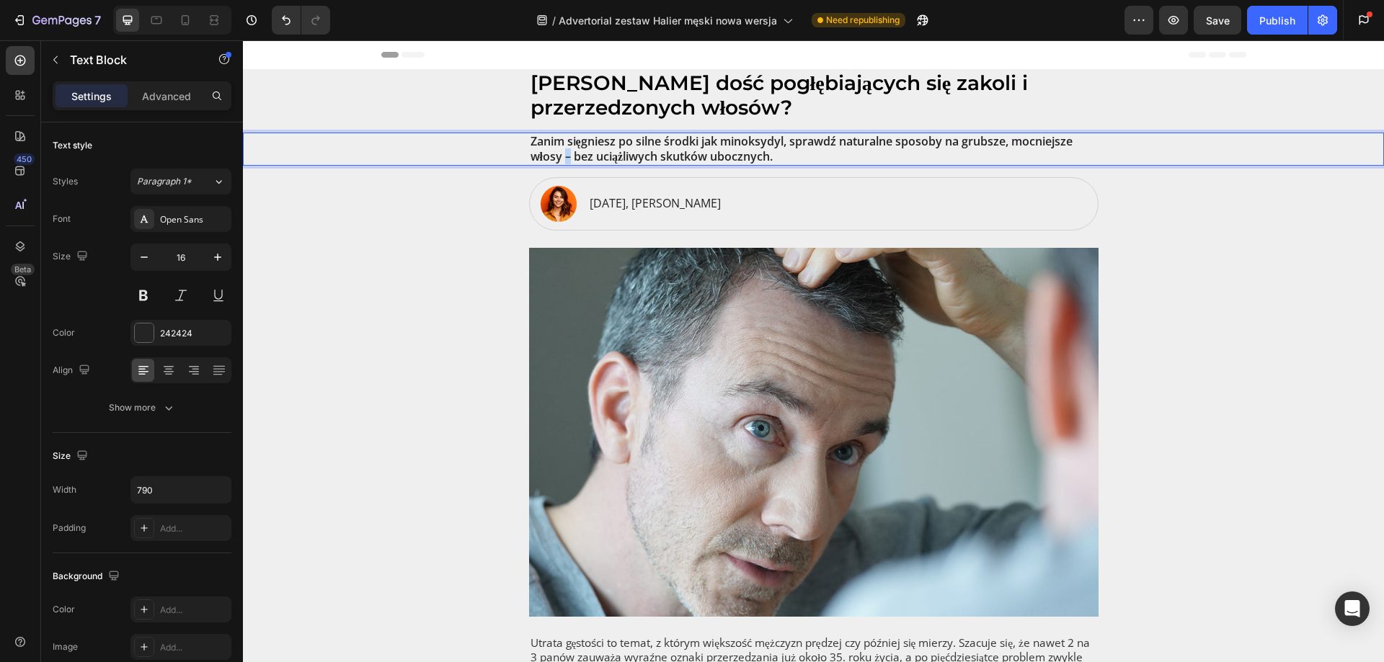
click at [564, 156] on p "Zanim sięgniesz po silne środki jak minoksydyl, sprawdź naturalne sposoby na gr…" at bounding box center [813, 149] width 566 height 30
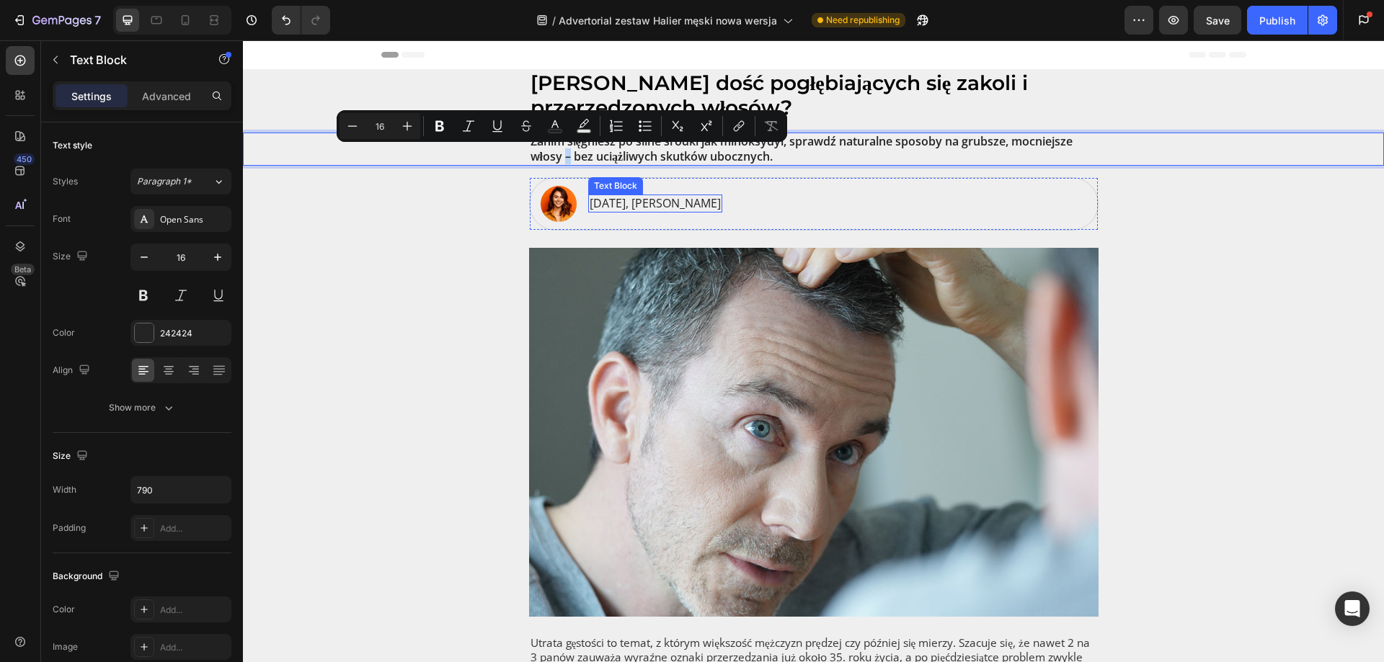
copy p "–"
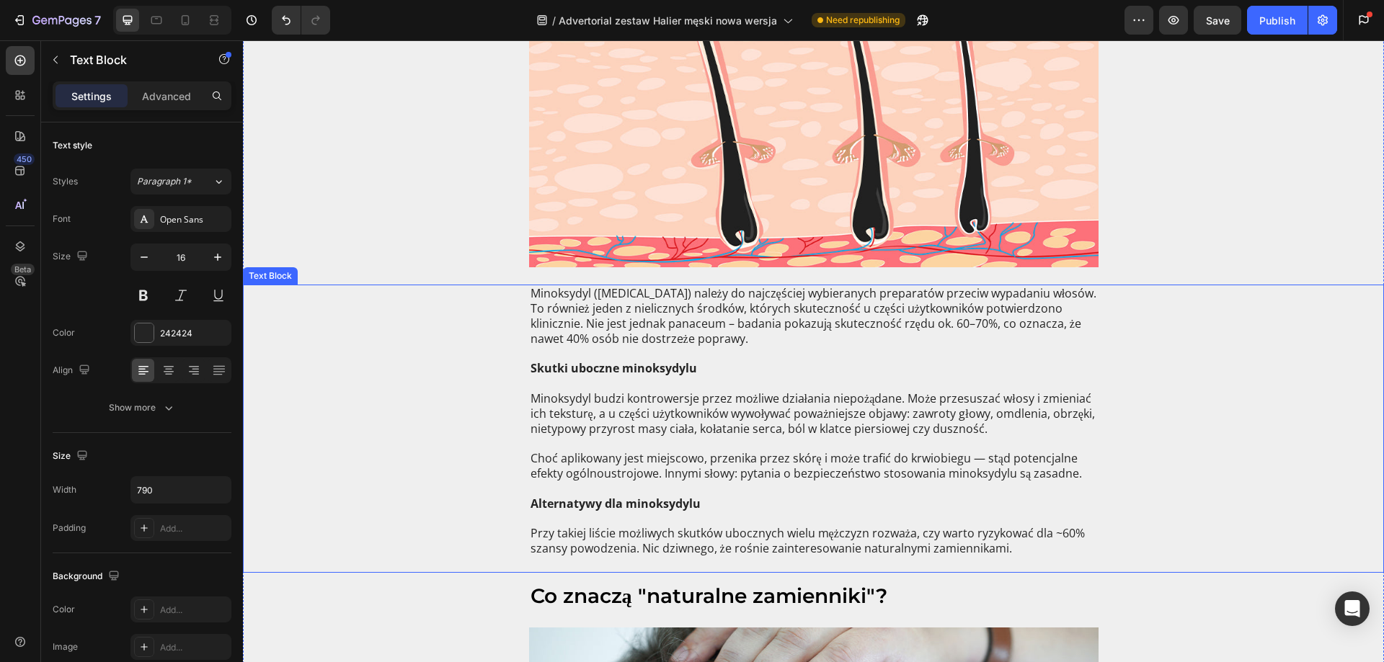
scroll to position [937, 0]
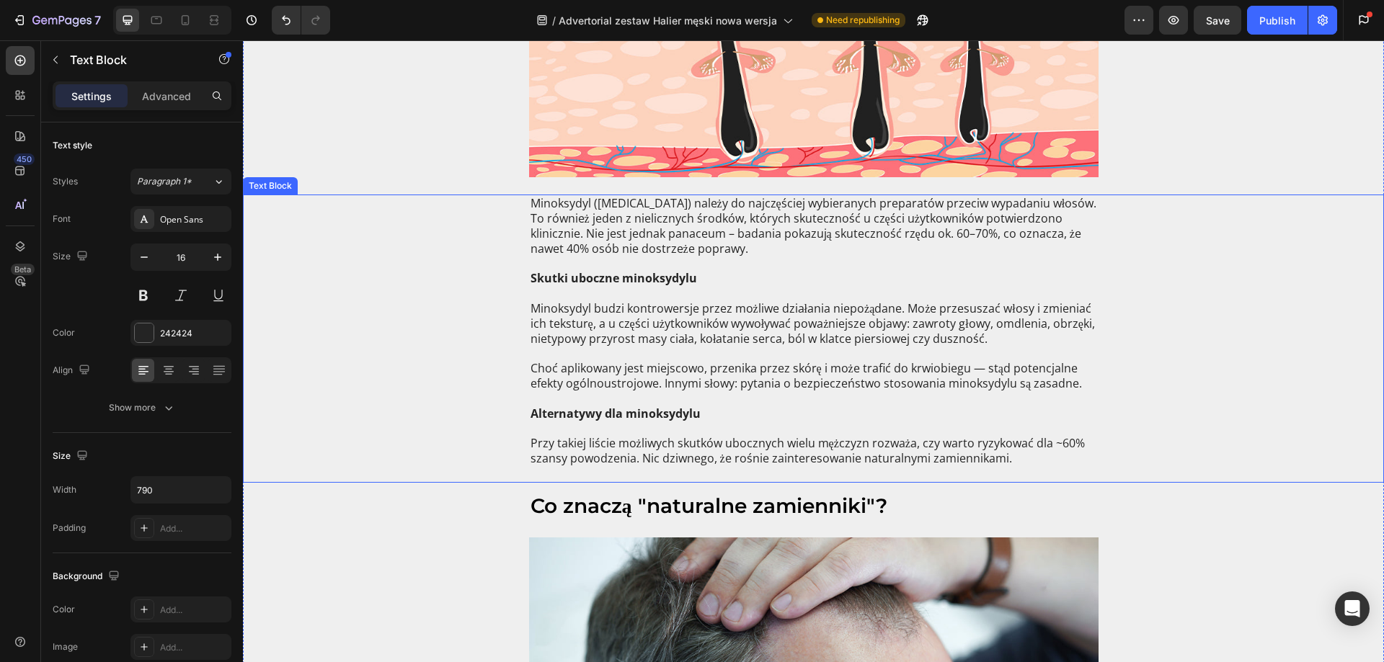
click at [977, 379] on p "Minoksydyl budzi kontrowersje przez możliwe działania niepożądane. Może przesus…" at bounding box center [813, 368] width 566 height 135
click at [970, 370] on p "Minoksydyl budzi kontrowersje przez możliwe działania niepożądane. Może przesus…" at bounding box center [813, 368] width 566 height 135
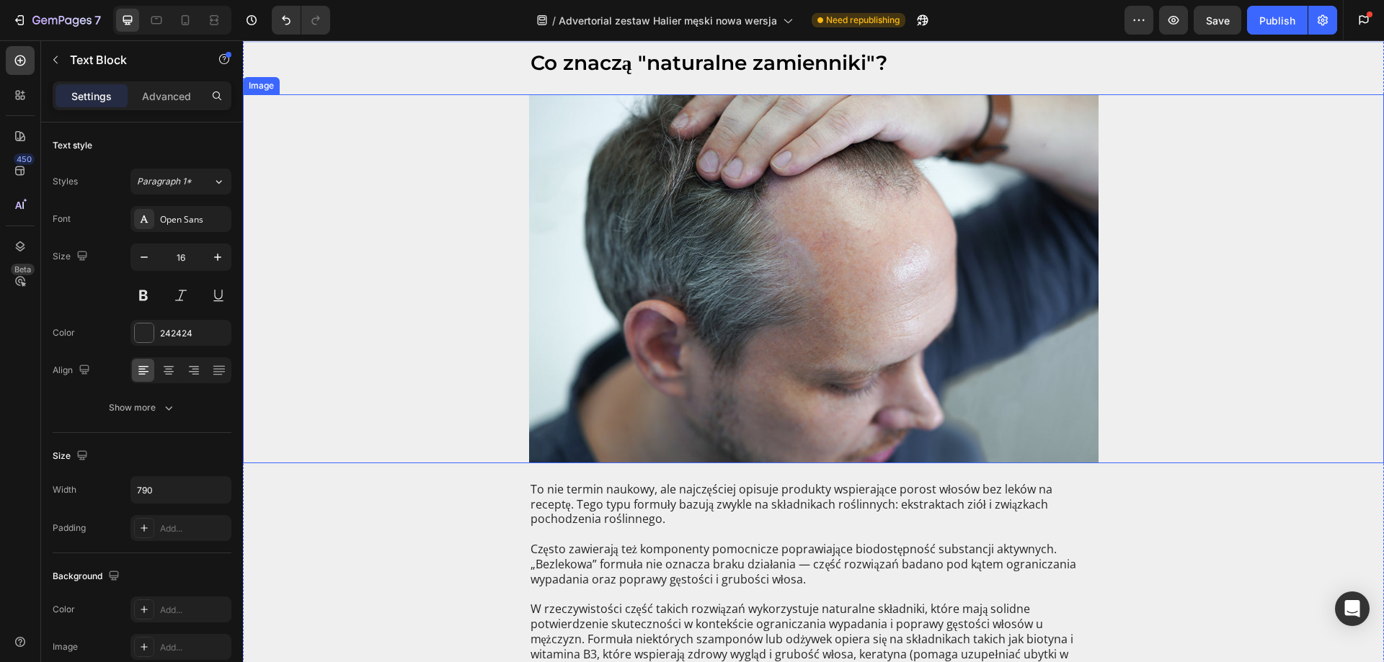
scroll to position [1441, 0]
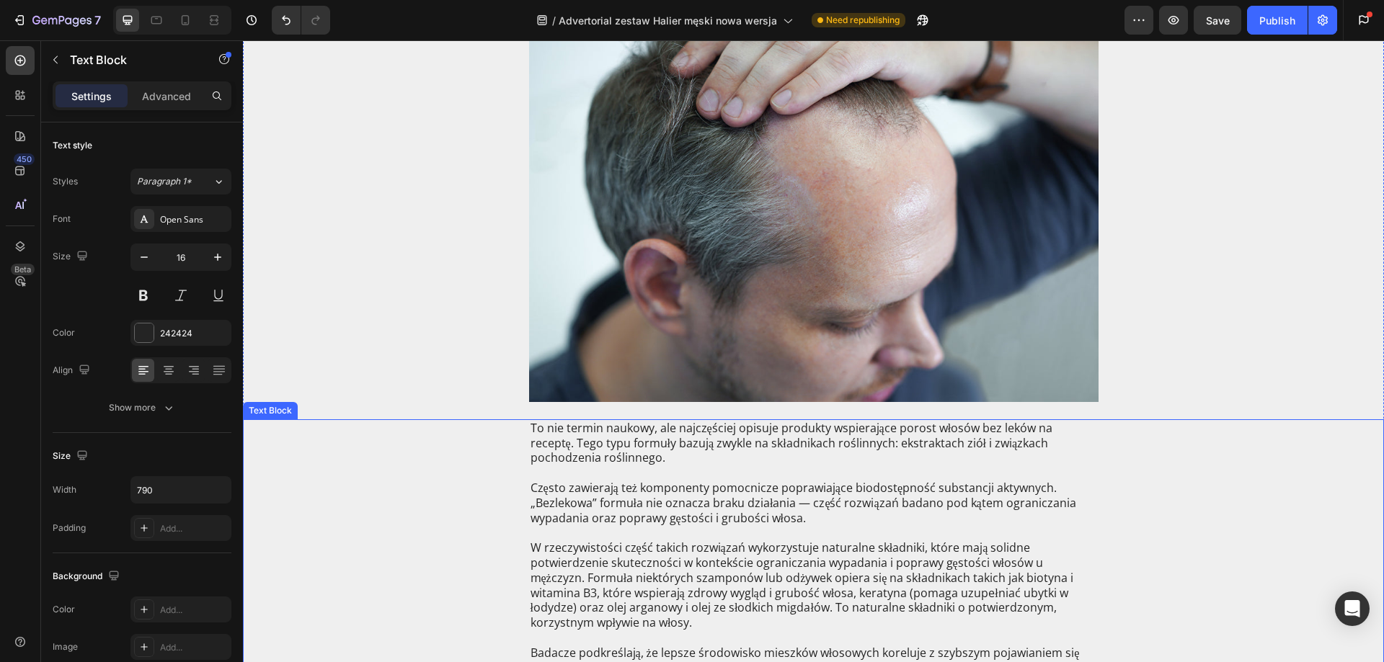
click at [751, 478] on p "Rich Text Editor. Editing area: main" at bounding box center [813, 473] width 566 height 15
click at [796, 503] on p "Często zawierają też komponenty pomocnicze poprawiające biodostępność substancj…" at bounding box center [813, 503] width 566 height 45
click at [793, 503] on p "Często zawierają też komponenty pomocnicze poprawiające biodostępność substancj…" at bounding box center [813, 503] width 566 height 45
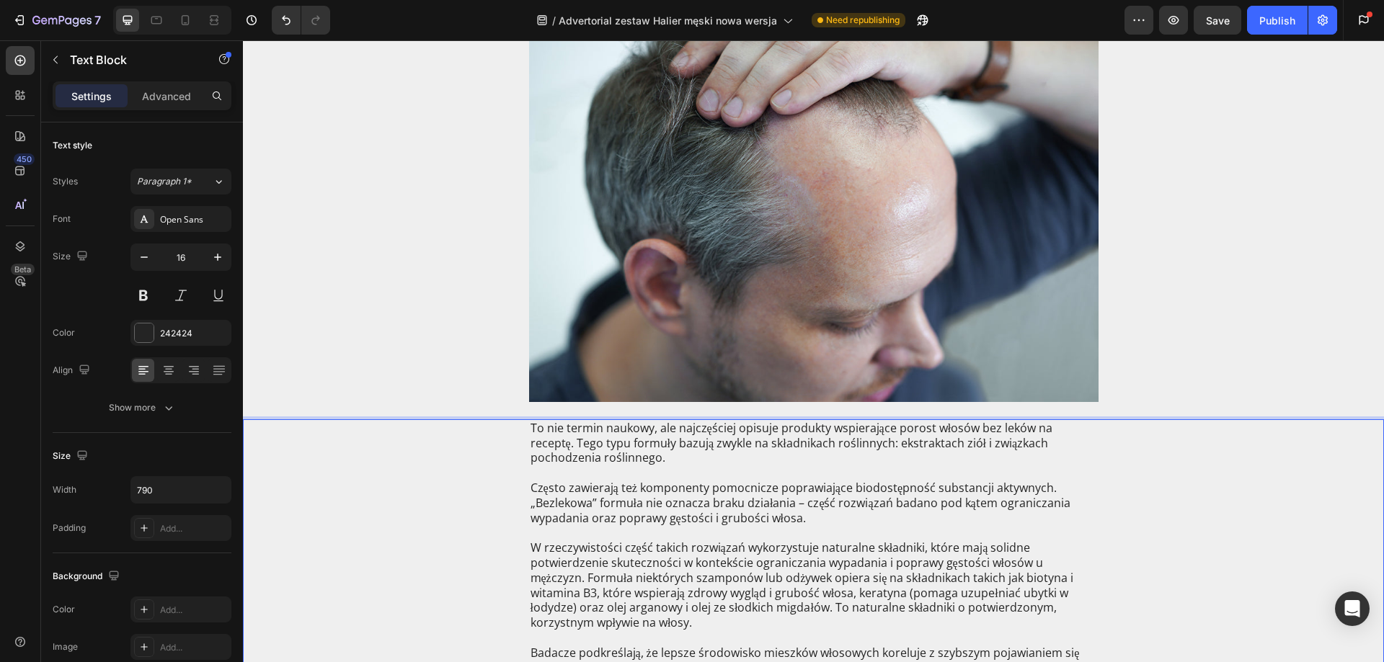
click at [796, 528] on p "Rich Text Editor. Editing area: main" at bounding box center [813, 532] width 566 height 15
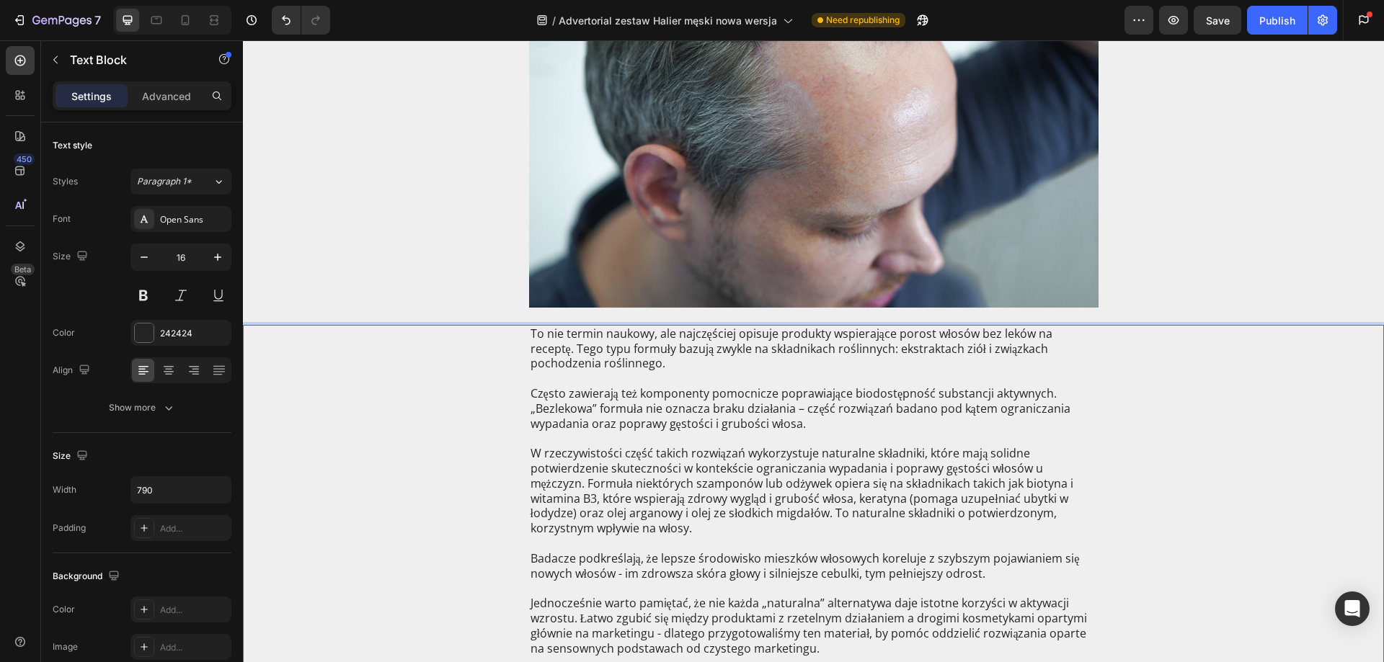
scroll to position [1874, 0]
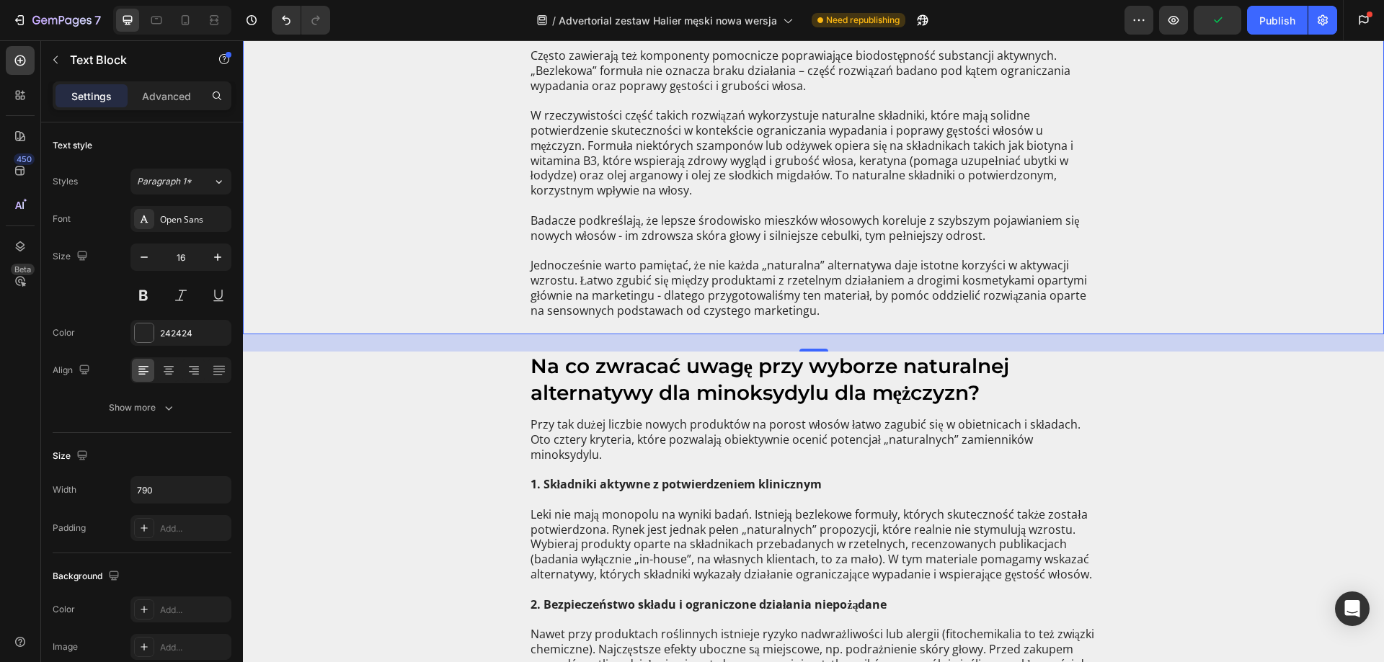
click at [731, 149] on p "W rzeczywistości część takich rozwiązań wykorzystuje naturalne składniki, które…" at bounding box center [813, 153] width 566 height 90
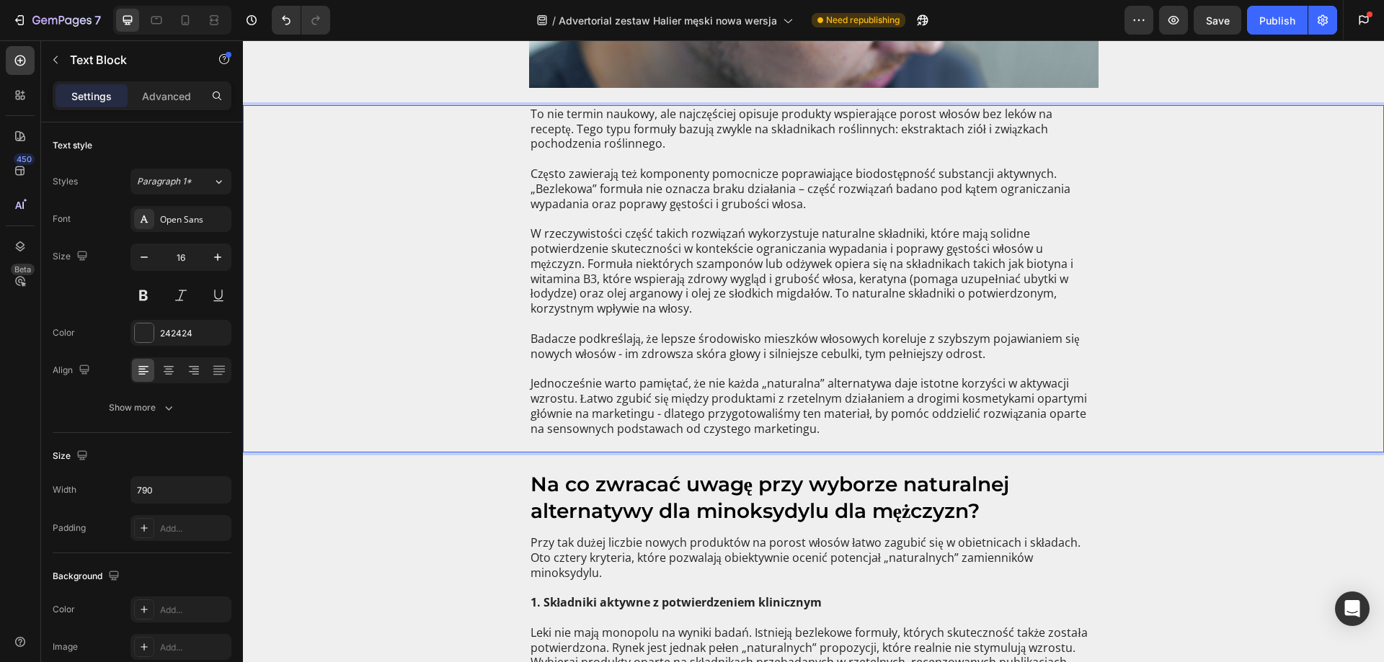
scroll to position [1730, 0]
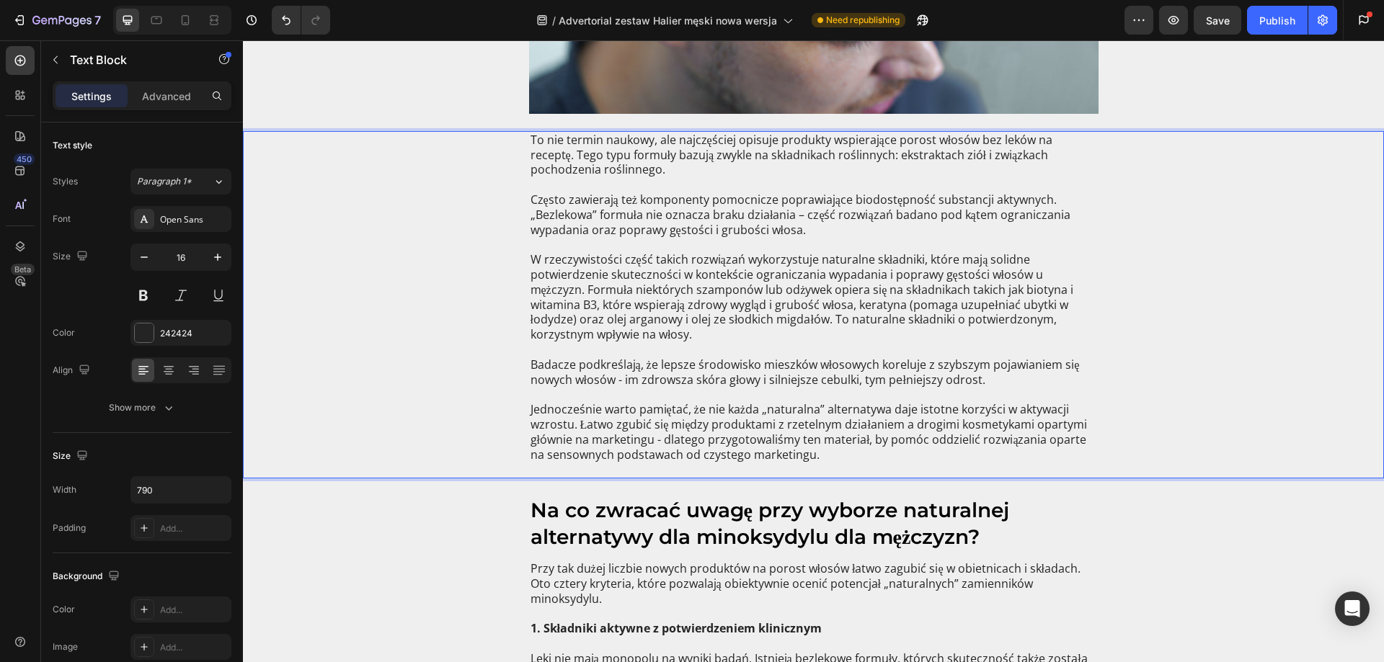
click at [623, 259] on p "W rzeczywistości część takich rozwiązań wykorzystuje naturalne składniki, które…" at bounding box center [813, 297] width 566 height 90
click at [628, 279] on p "W rzeczywistości część takich rozwiązań wykorzystuje naturalne składniki, które…" at bounding box center [813, 297] width 566 height 90
click at [611, 228] on p "Często zawierają też komponenty pomocnicze poprawiające biodostępność substancj…" at bounding box center [813, 214] width 566 height 45
drag, startPoint x: 591, startPoint y: 221, endPoint x: 595, endPoint y: 213, distance: 9.0
click at [591, 220] on p "Często zawierają też komponenty pomocnicze poprawiające biodostępność substancj…" at bounding box center [813, 214] width 566 height 45
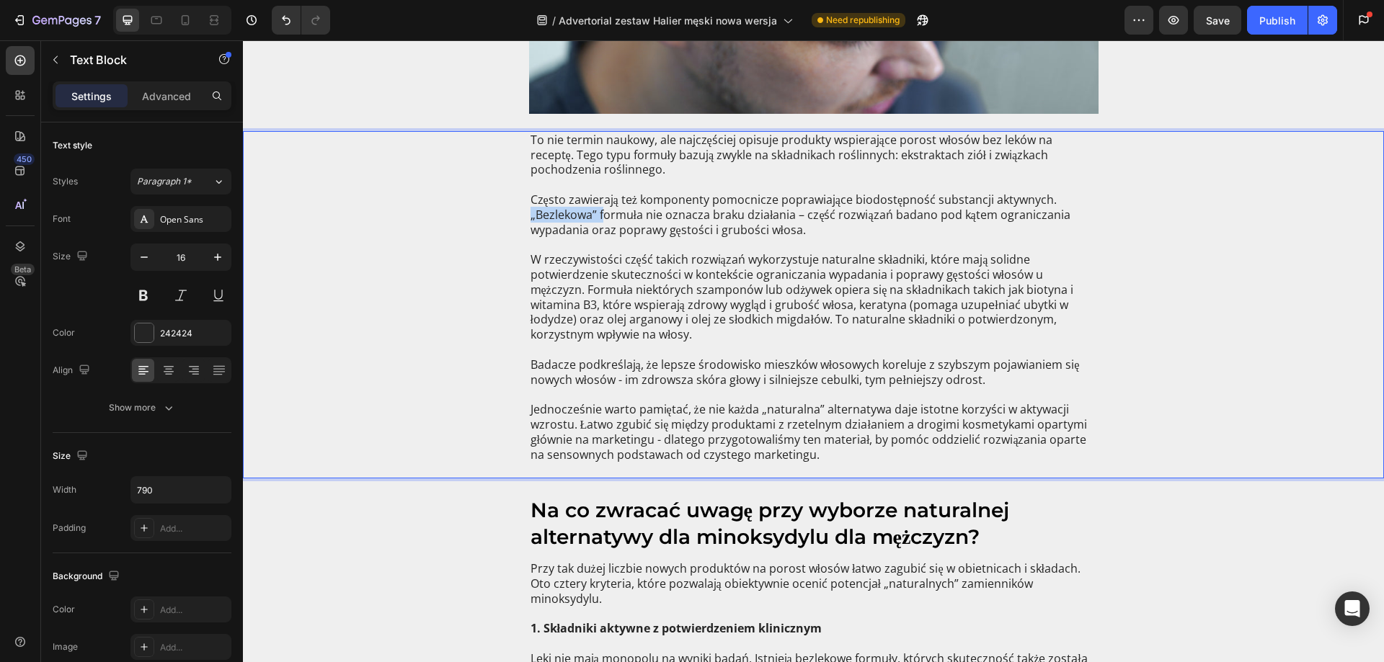
drag, startPoint x: 597, startPoint y: 212, endPoint x: 520, endPoint y: 219, distance: 76.7
click at [520, 219] on div "To nie termin naukowy, ale najczęściej opisuje produkty wspierające porost włos…" at bounding box center [813, 304] width 1112 height 347
click at [692, 285] on p "W rzeczywistości część takich rozwiązań wykorzystuje naturalne składniki, które…" at bounding box center [813, 297] width 566 height 90
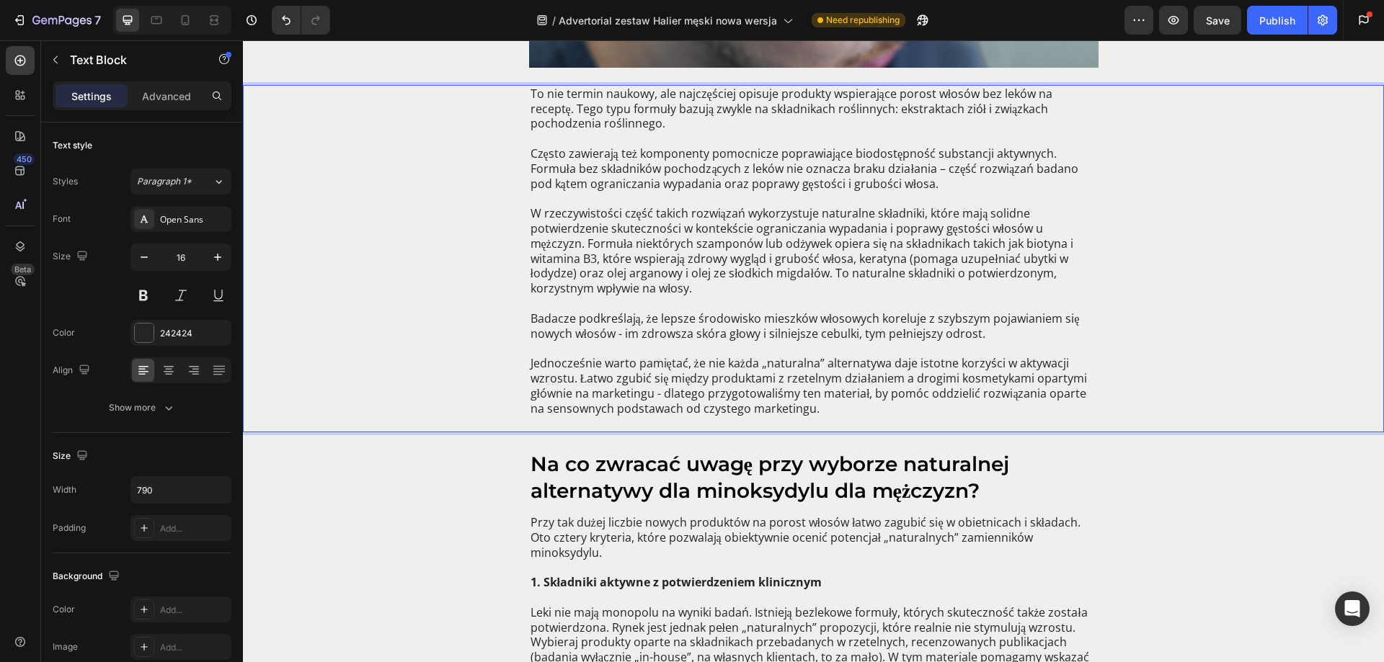
scroll to position [1802, 0]
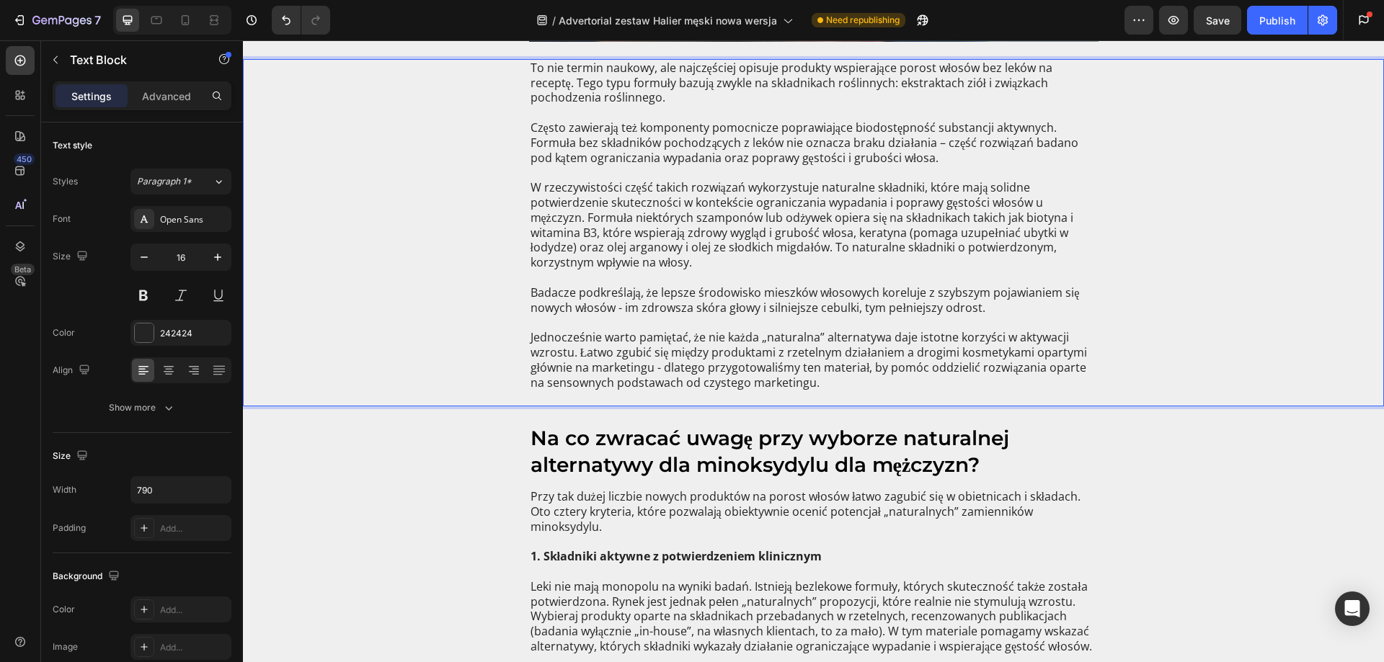
click at [733, 227] on p "W rzeczywistości część takich rozwiązań wykorzystuje naturalne składniki, które…" at bounding box center [813, 225] width 566 height 90
click at [553, 186] on p "W rzeczywistości część takich rozwiązań wykorzystuje naturalne składniki, które…" at bounding box center [813, 225] width 566 height 90
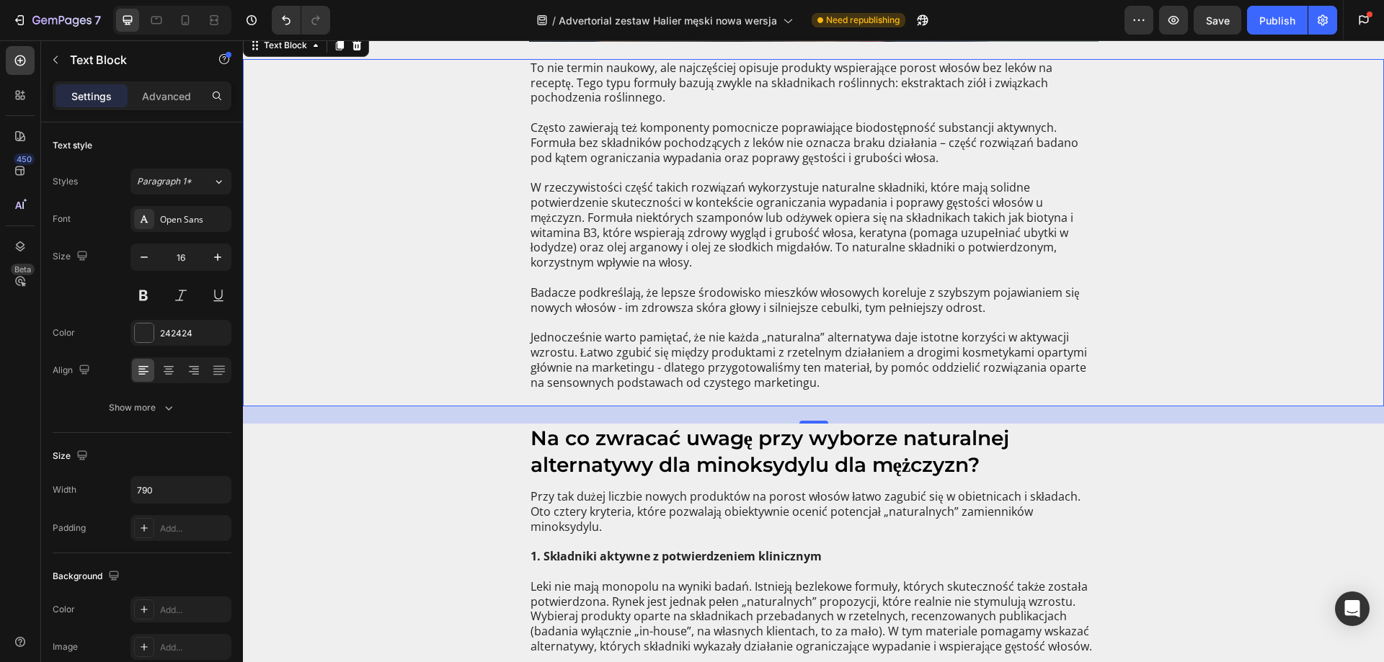
drag, startPoint x: 514, startPoint y: 187, endPoint x: 600, endPoint y: 264, distance: 115.9
click at [601, 264] on div "To nie termin naukowy, ale najczęściej opisuje produkty wspierające porost włos…" at bounding box center [813, 232] width 1112 height 347
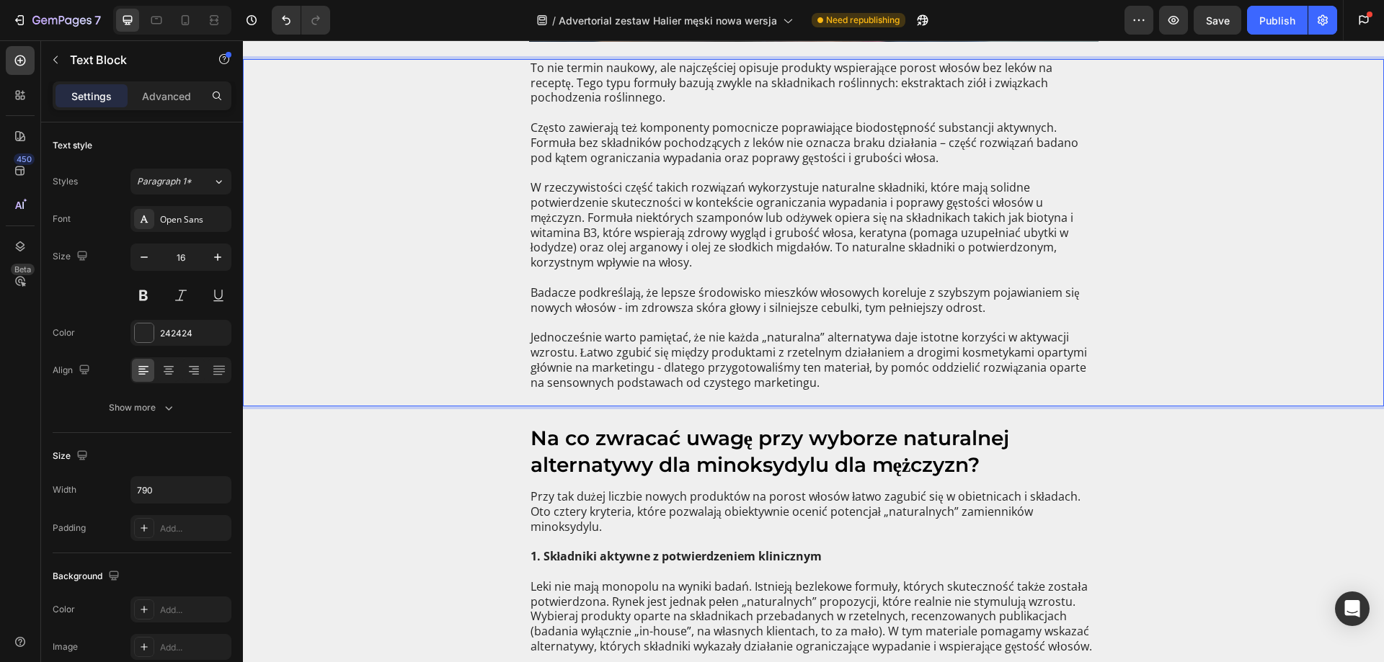
click at [572, 267] on p "W rzeczywistości część takich rozwiązań wykorzystuje naturalne składniki, które…" at bounding box center [813, 225] width 566 height 90
drag, startPoint x: 560, startPoint y: 262, endPoint x: 502, endPoint y: 195, distance: 89.4
click at [502, 195] on div "To nie termin naukowy, ale najczęściej opisuje produkty wspierające porost włos…" at bounding box center [813, 232] width 1112 height 347
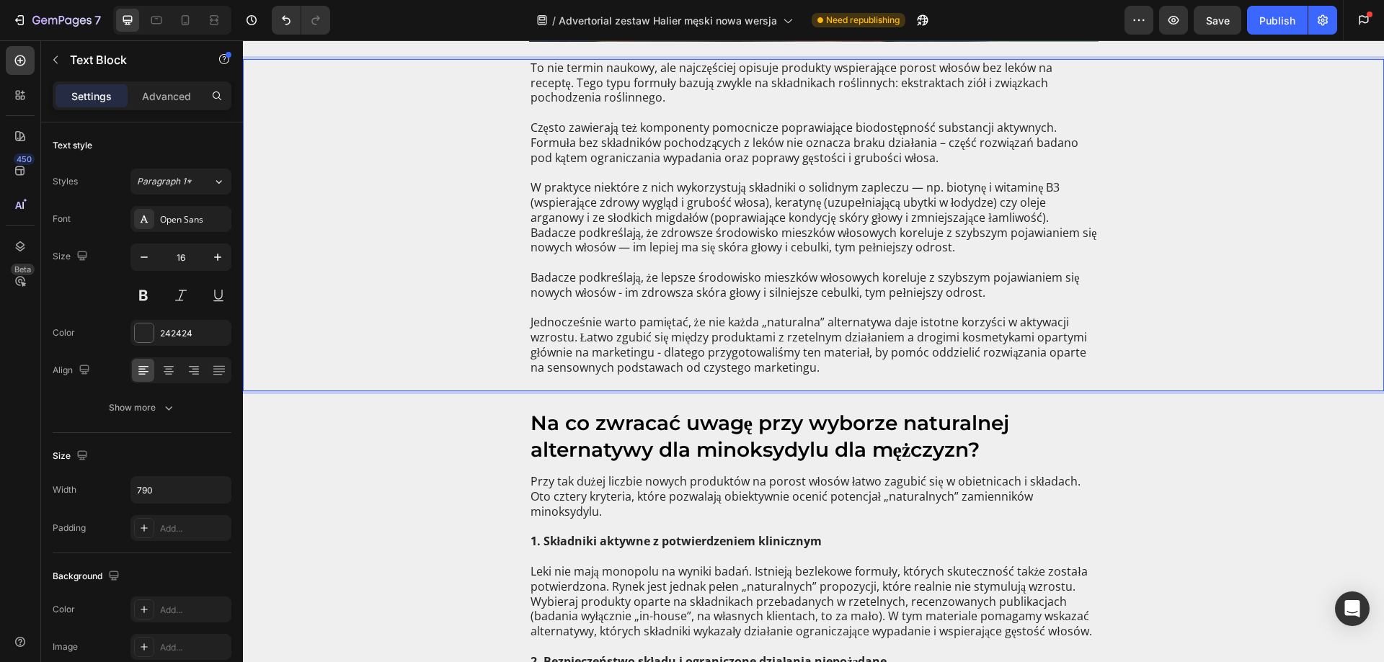
click at [931, 186] on p "W praktyce niektóre z nich wykorzystują składniki o solidnym zapleczu — np. bio…" at bounding box center [813, 217] width 566 height 75
click at [909, 190] on p "W praktyce niektóre z nich wykorzystują składniki o solidnym zapleczu — np. bio…" at bounding box center [813, 217] width 566 height 75
click at [806, 245] on p "W praktyce niektóre z nich wykorzystują składniki o solidnym zapleczu – np. bio…" at bounding box center [813, 217] width 566 height 75
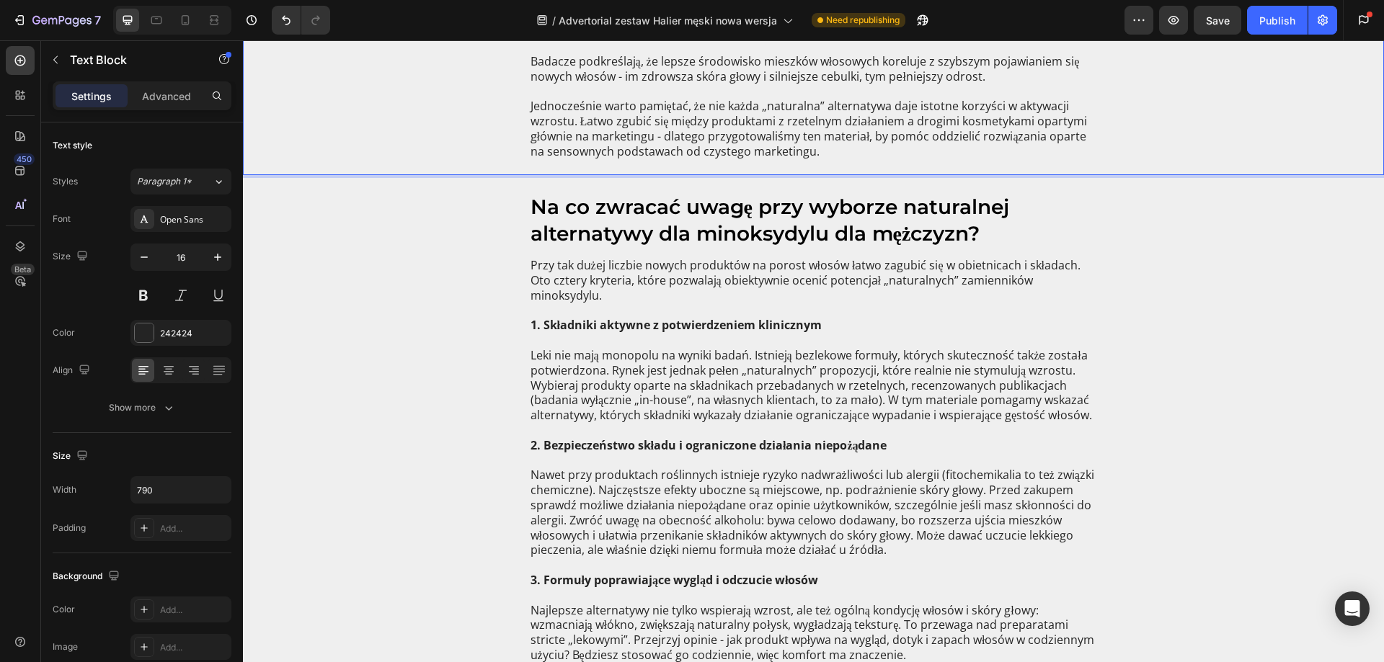
click at [593, 99] on p "Jednocześnie warto pamiętać, że nie każda „naturalna” alternatywa daje istotne …" at bounding box center [813, 136] width 566 height 75
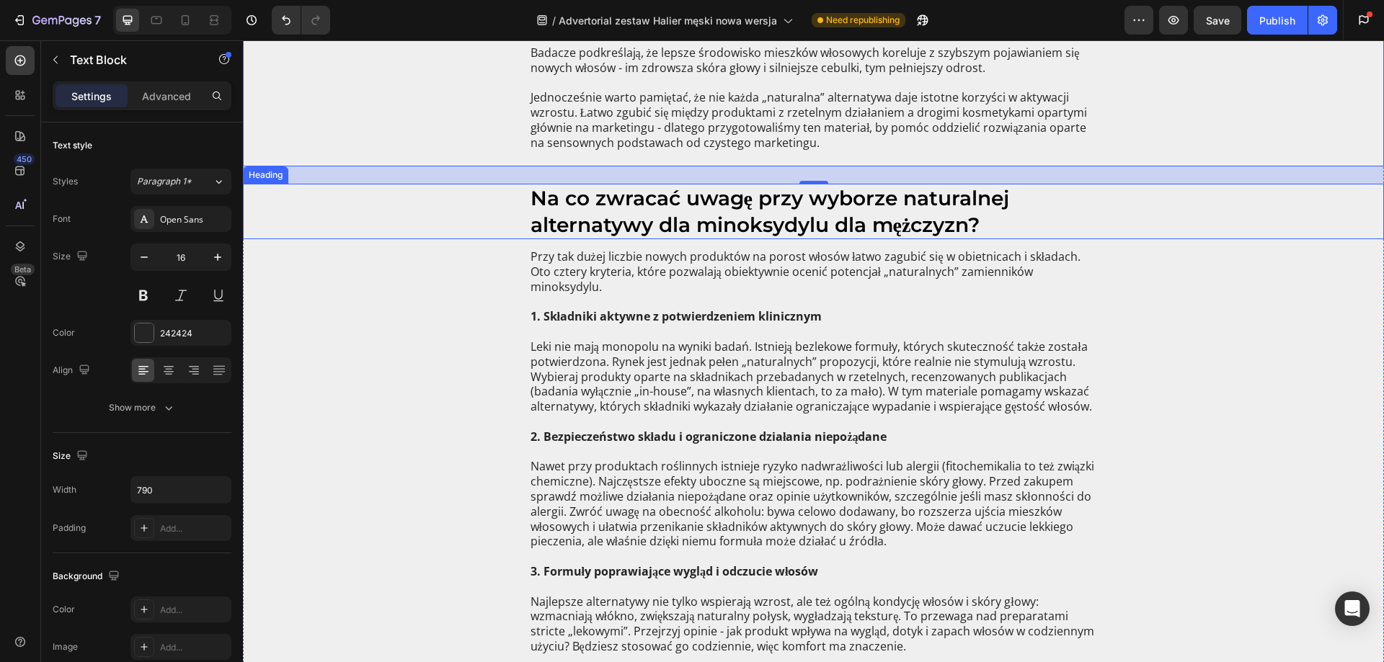
scroll to position [1946, 0]
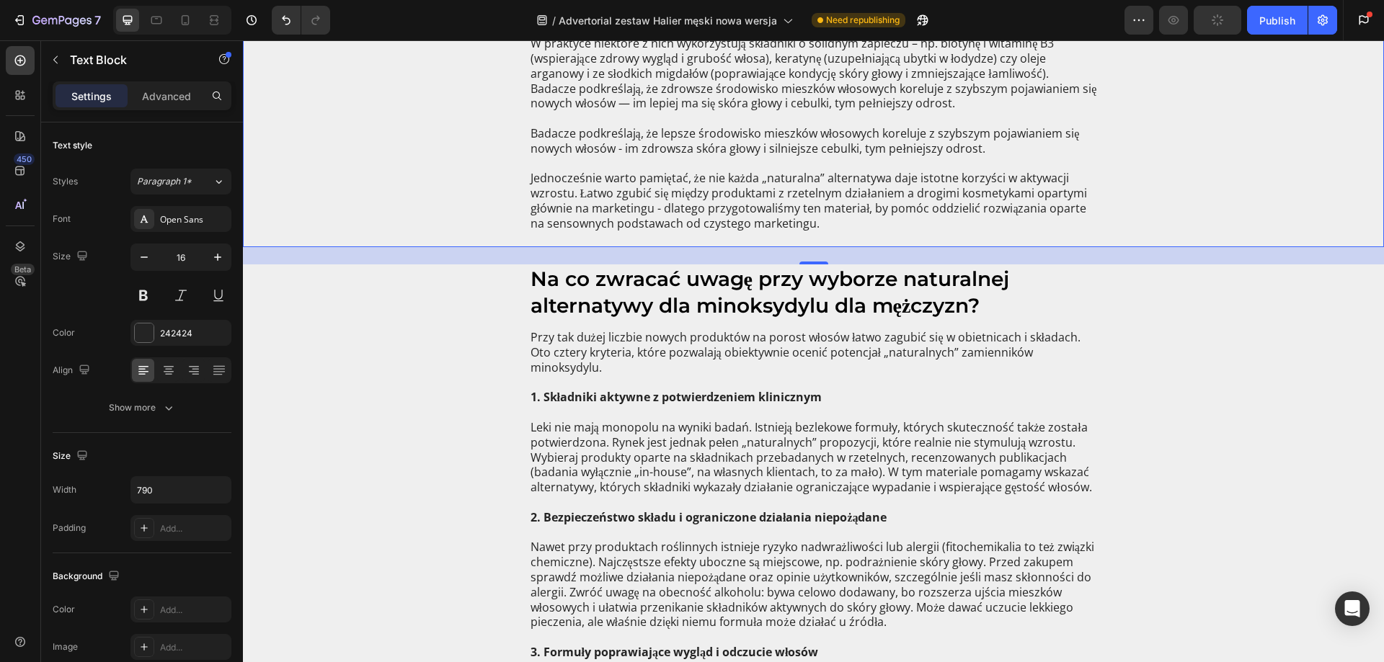
click at [577, 148] on p "Badacze podkreślają, że lepsze środowisko mieszków włosowych koreluje z szybszy…" at bounding box center [813, 148] width 566 height 45
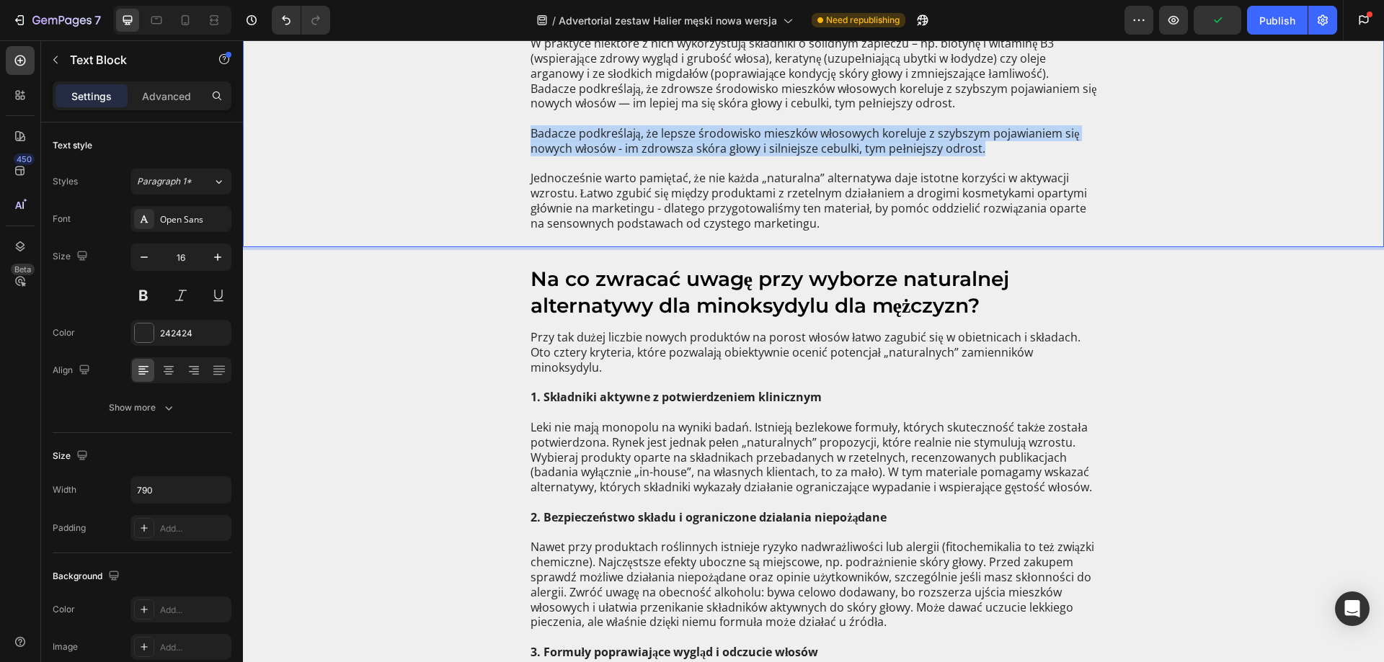
drag, startPoint x: 524, startPoint y: 135, endPoint x: 1049, endPoint y: 144, distance: 524.7
click at [1049, 144] on div "To nie termin naukowy, ale najczęściej opisuje produkty wspierające porost włos…" at bounding box center [813, 81] width 569 height 333
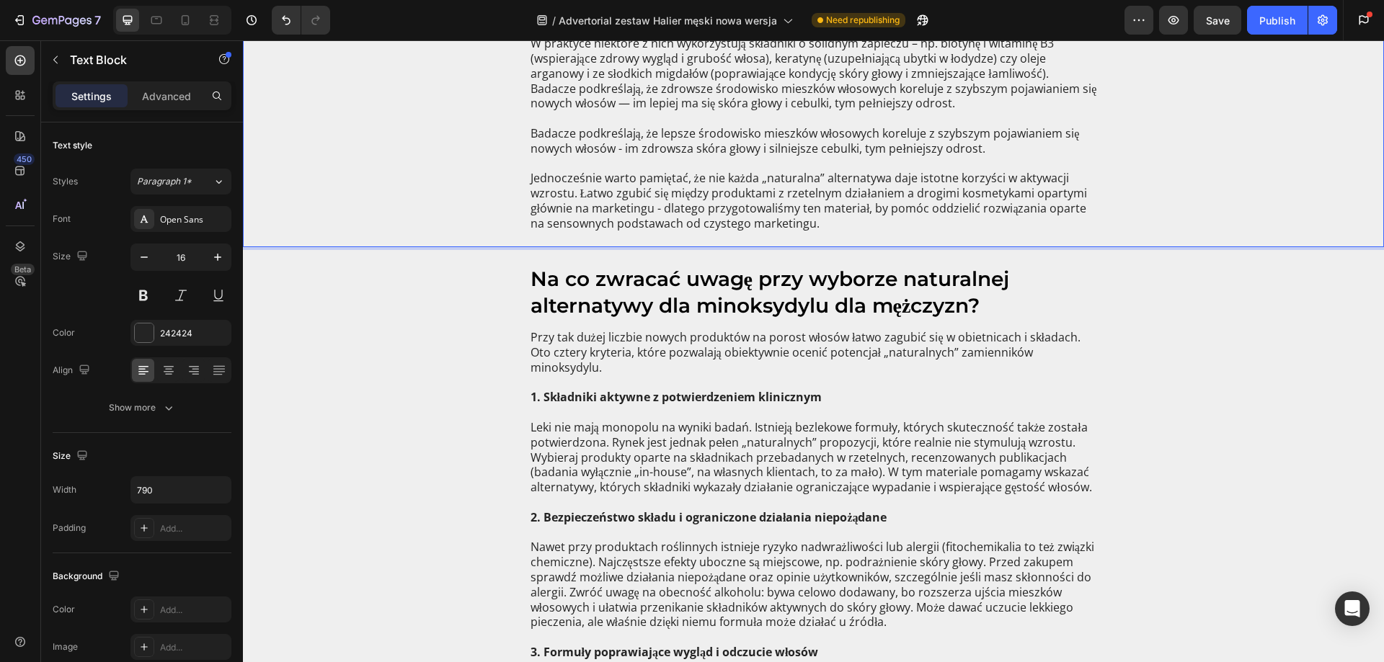
click at [920, 161] on p "Badacze podkreślają, że lepsze środowisko mieszków włosowych koreluje z szybszy…" at bounding box center [813, 148] width 566 height 45
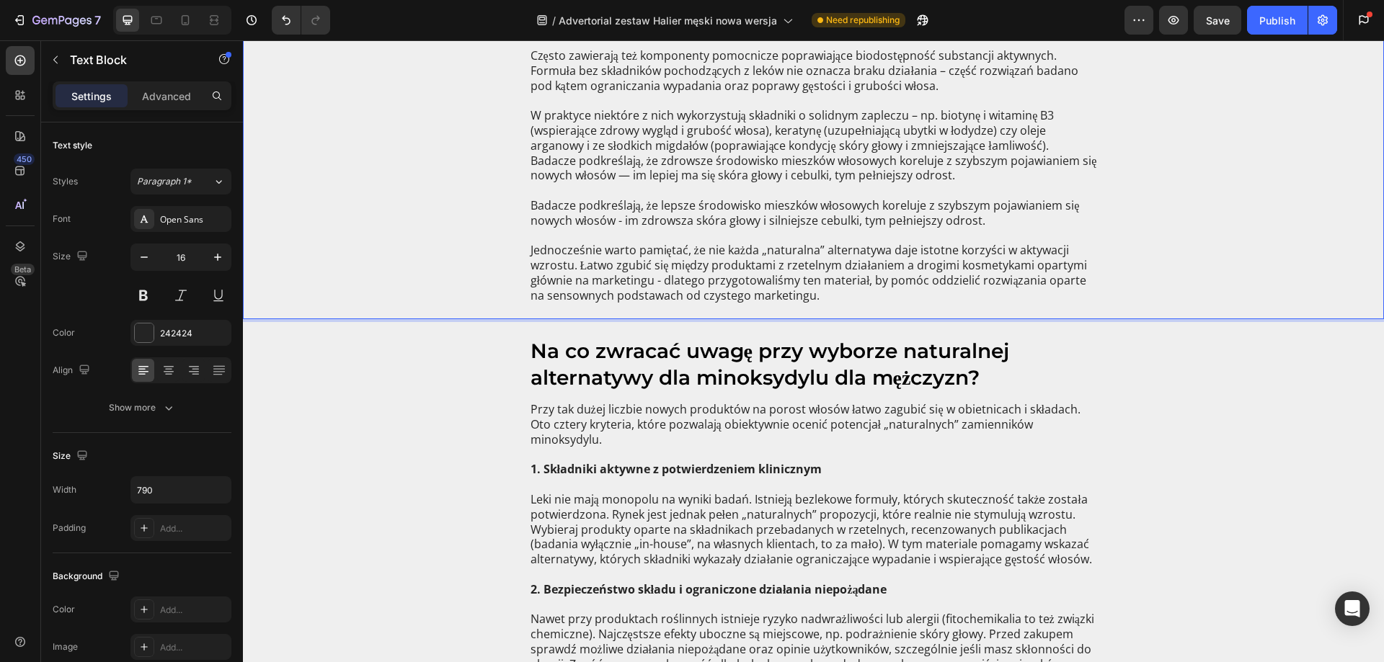
scroll to position [1802, 0]
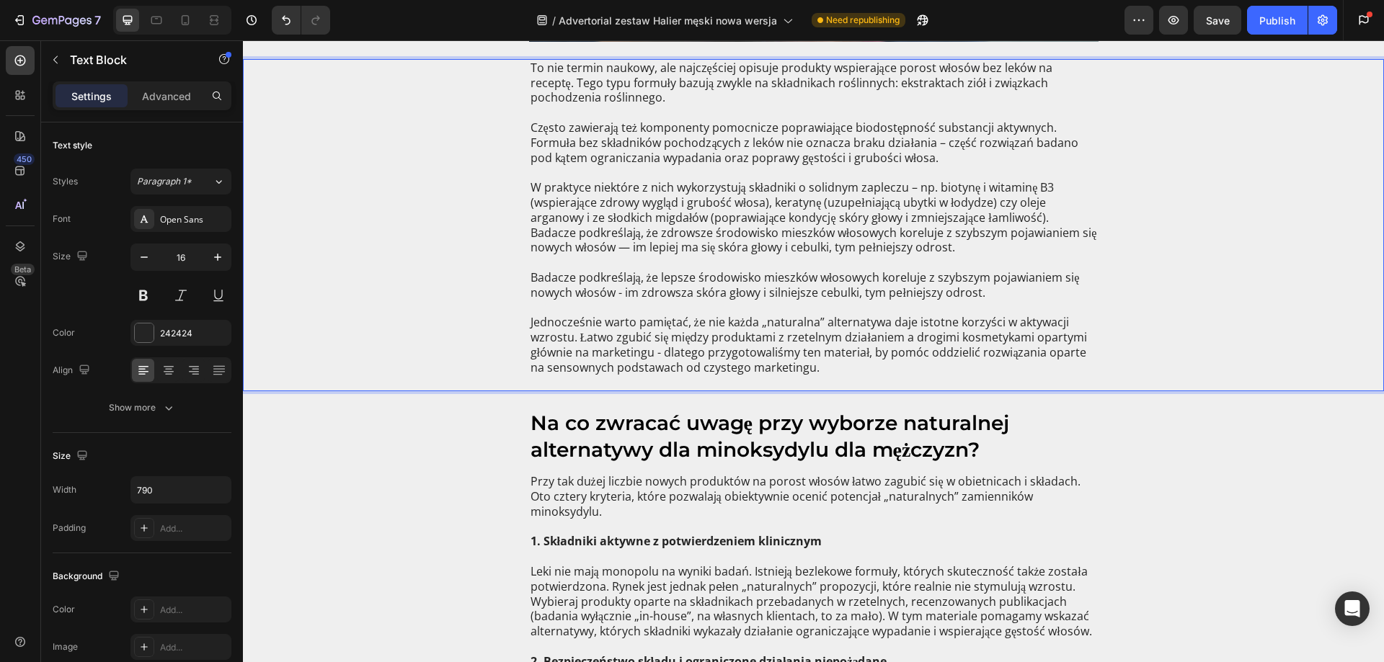
click at [671, 306] on p "Badacze podkreślają, że lepsze środowisko mieszków włosowych koreluje z szybszy…" at bounding box center [813, 292] width 566 height 45
click at [671, 226] on p "W praktyce niektóre z nich wykorzystują składniki o solidnym zapleczu – np. bio…" at bounding box center [813, 217] width 566 height 75
drag, startPoint x: 553, startPoint y: 266, endPoint x: 536, endPoint y: 272, distance: 18.2
click at [553, 266] on p "Rich Text Editor. Editing area: main" at bounding box center [813, 262] width 566 height 15
click at [530, 306] on p "Badacze podkreślają, że lepsze środowisko mieszków włosowych koreluje z szybszy…" at bounding box center [813, 292] width 566 height 45
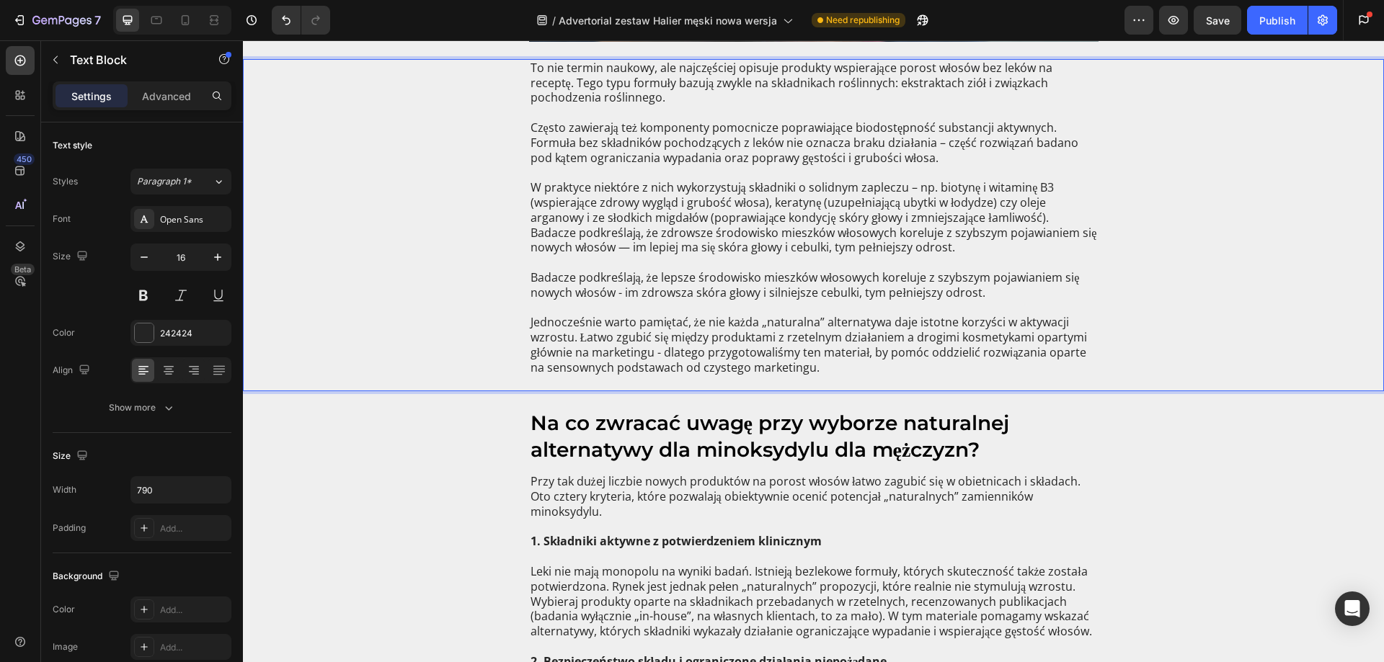
click at [585, 315] on p "Jednocześnie warto pamiętać, że nie każda „naturalna” alternatywa daje istotne …" at bounding box center [813, 352] width 566 height 75
drag, startPoint x: 525, startPoint y: 324, endPoint x: 838, endPoint y: 367, distance: 315.6
click at [838, 367] on p "Jednocześnie warto pamiętać, że nie każda „naturalna” alternatywa daje istotne …" at bounding box center [813, 352] width 566 height 75
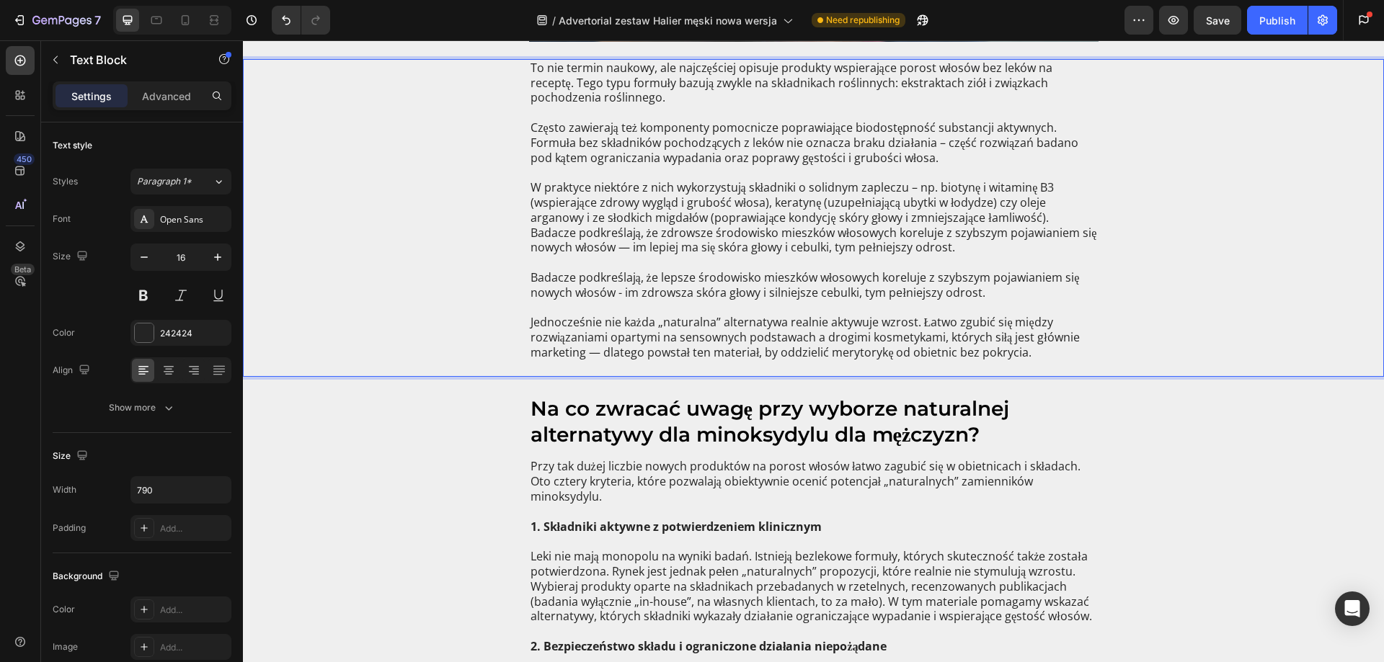
click at [589, 350] on p "Jednocześnie nie każda „naturalna” alternatywa realnie aktywuje wzrost. Łatwo z…" at bounding box center [813, 345] width 566 height 60
click at [644, 208] on p "W praktyce niektóre z nich wykorzystują składniki o solidnym zapleczu – np. bio…" at bounding box center [813, 217] width 566 height 75
click at [576, 250] on p "W praktyce niektóre z nich wykorzystują składniki o solidnym zapleczu – np. bio…" at bounding box center [813, 217] width 566 height 75
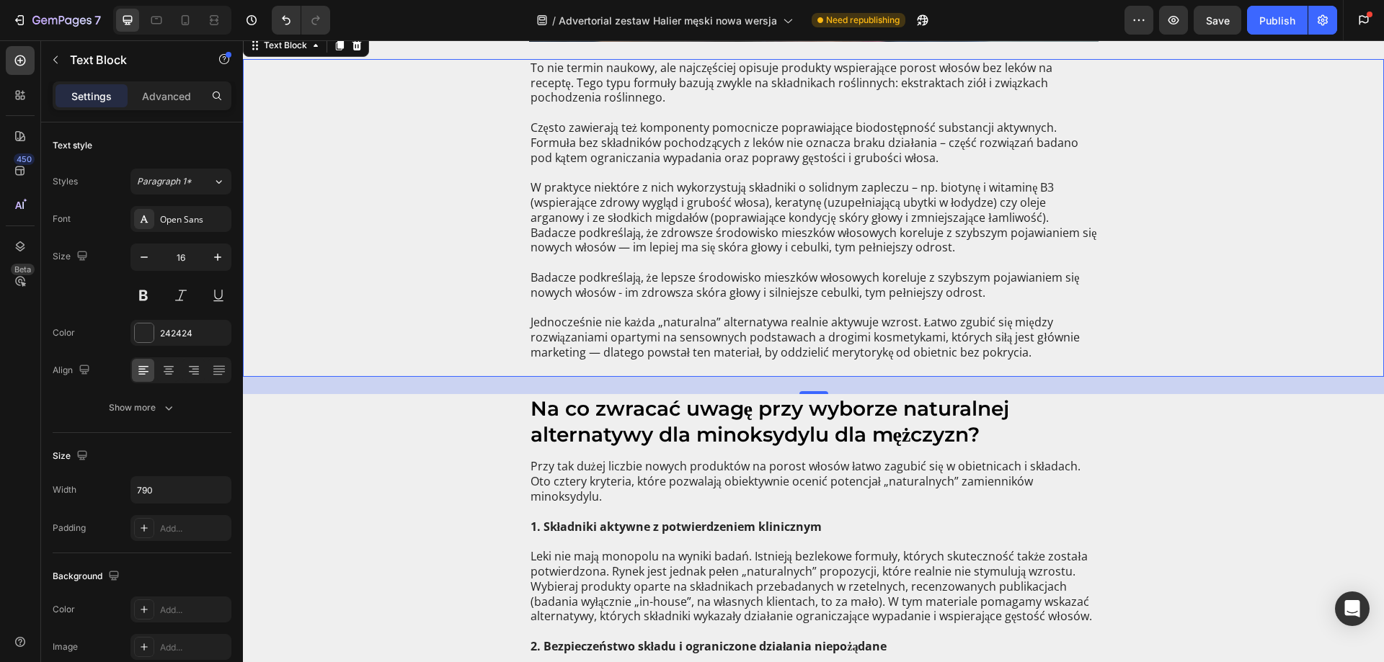
click at [618, 283] on p "Badacze podkreślają, że lepsze środowisko mieszków włosowych koreluje z szybszy…" at bounding box center [813, 292] width 566 height 45
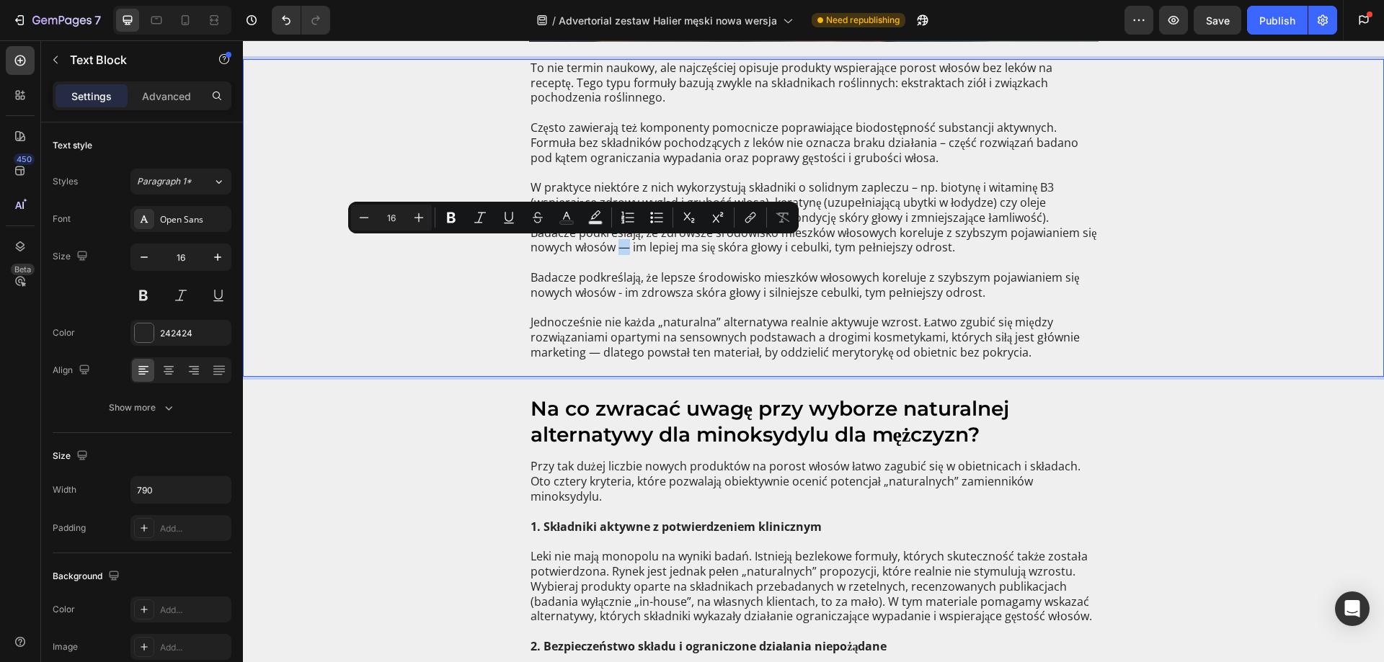
drag, startPoint x: 570, startPoint y: 247, endPoint x: 582, endPoint y: 254, distance: 13.6
click at [577, 249] on p "W praktyce niektóre z nich wykorzystują składniki o solidnym zapleczu – np. bio…" at bounding box center [813, 217] width 566 height 75
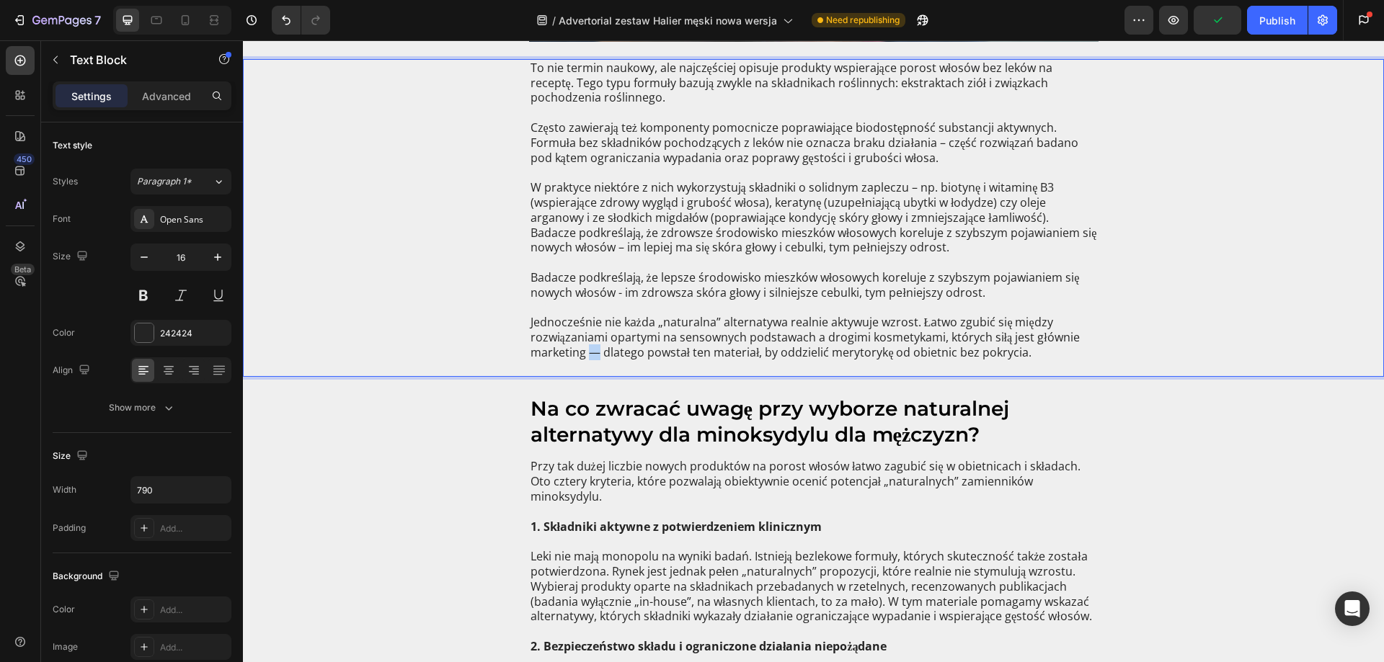
click at [589, 355] on p "Jednocześnie nie każda „naturalna” alternatywa realnie aktywuje wzrost. Łatwo z…" at bounding box center [813, 345] width 566 height 60
click at [649, 322] on p "Jednocześnie nie każda „naturalna” alternatywa realnie aktywuje wzrost. Łatwo z…" at bounding box center [813, 345] width 566 height 60
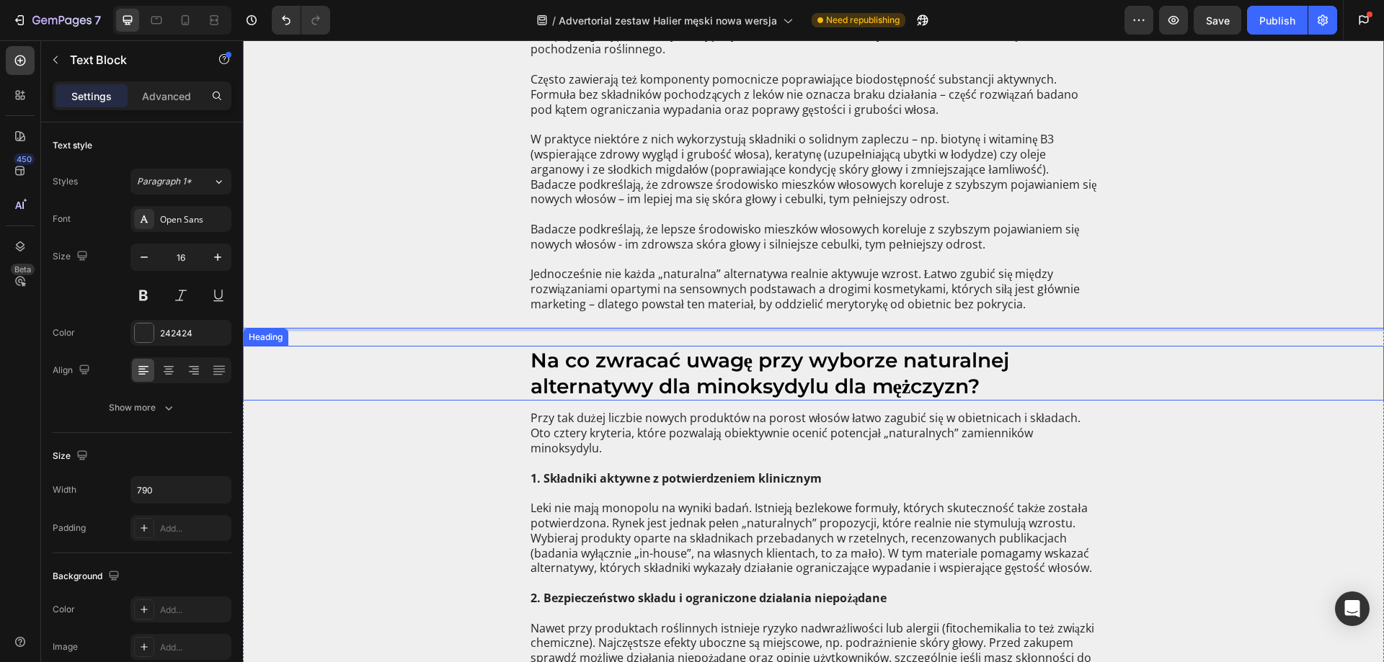
scroll to position [1946, 0]
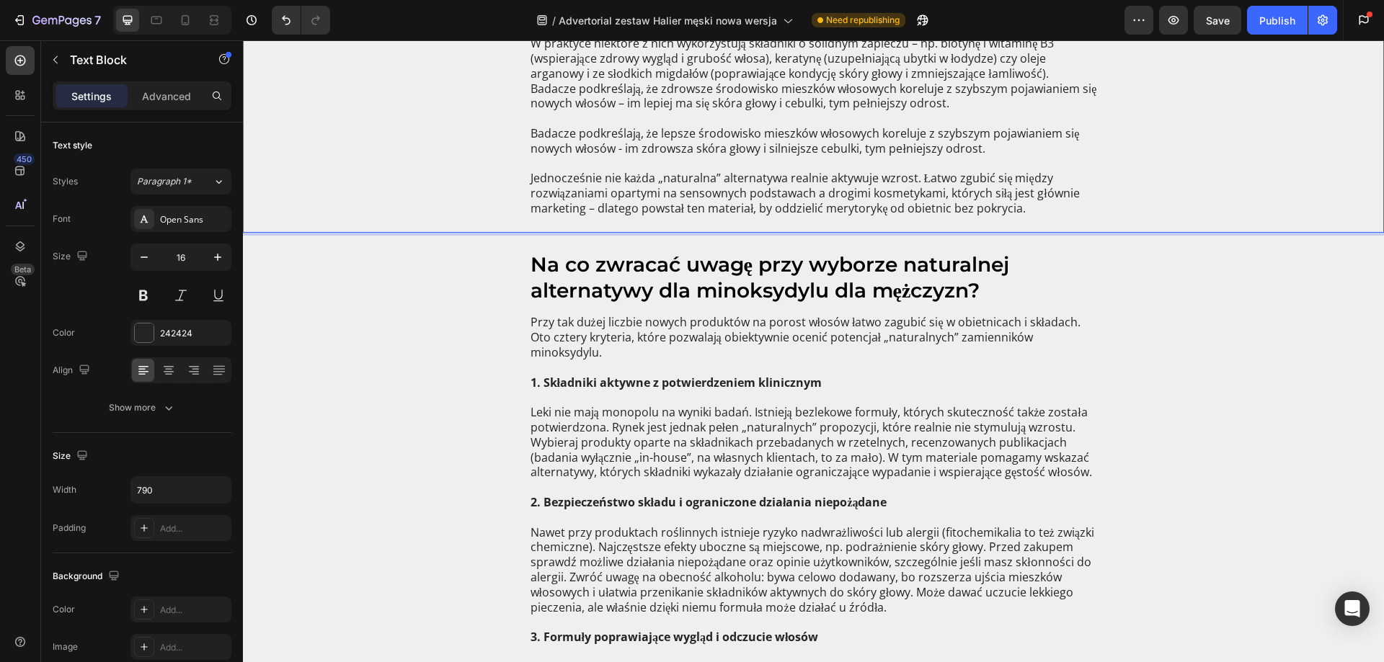
click at [853, 208] on p "Jednocześnie nie każda „naturalna” alternatywa realnie aktywuje wzrost. Łatwo z…" at bounding box center [813, 201] width 566 height 60
drag, startPoint x: 876, startPoint y: 212, endPoint x: 862, endPoint y: 212, distance: 14.4
click at [862, 212] on p "Jednocześnie nie każda „naturalna” alternatywa realnie aktywuje wzrost. Łatwo z…" at bounding box center [813, 201] width 566 height 60
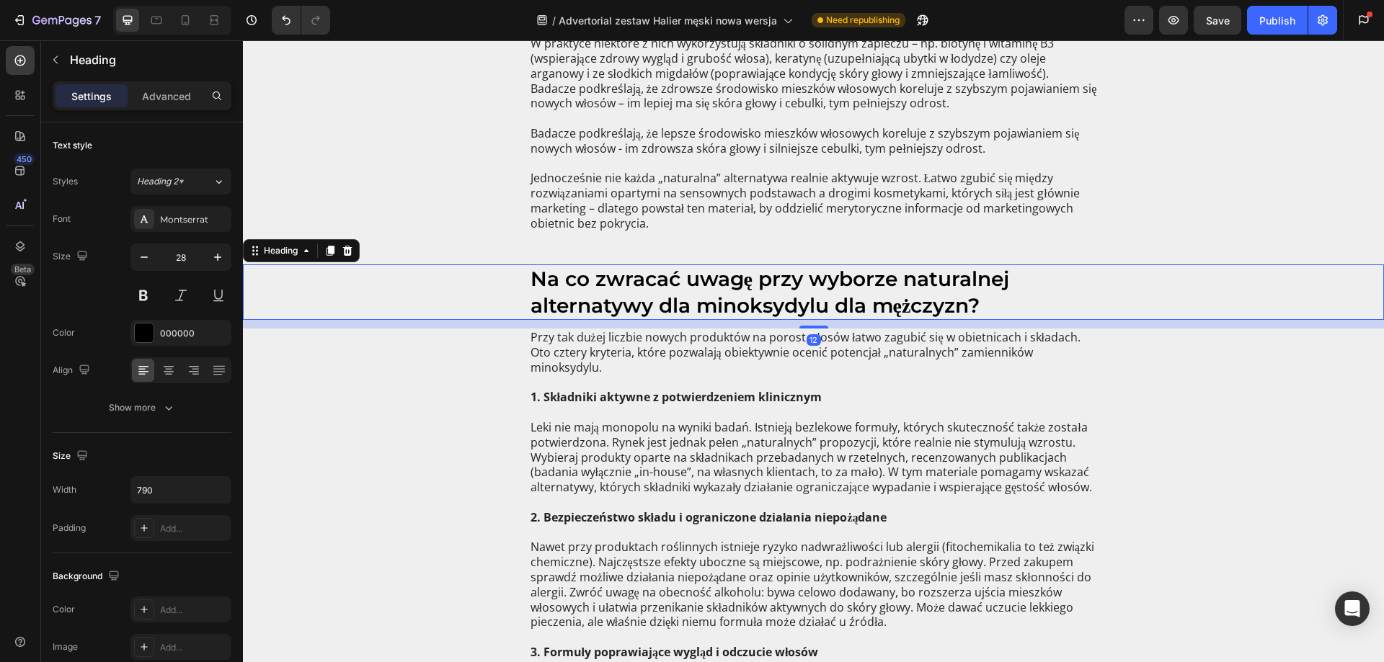
click at [737, 303] on h2 "Na co zwracać uwagę przy wyborze naturalnej alternatywy dla minoksydylu dla męż…" at bounding box center [813, 291] width 569 height 55
click at [708, 302] on h2 "Na co zwracać uwagę przy wyborze naturalnej alternatywy dla minoksydylu dla męż…" at bounding box center [813, 291] width 569 height 55
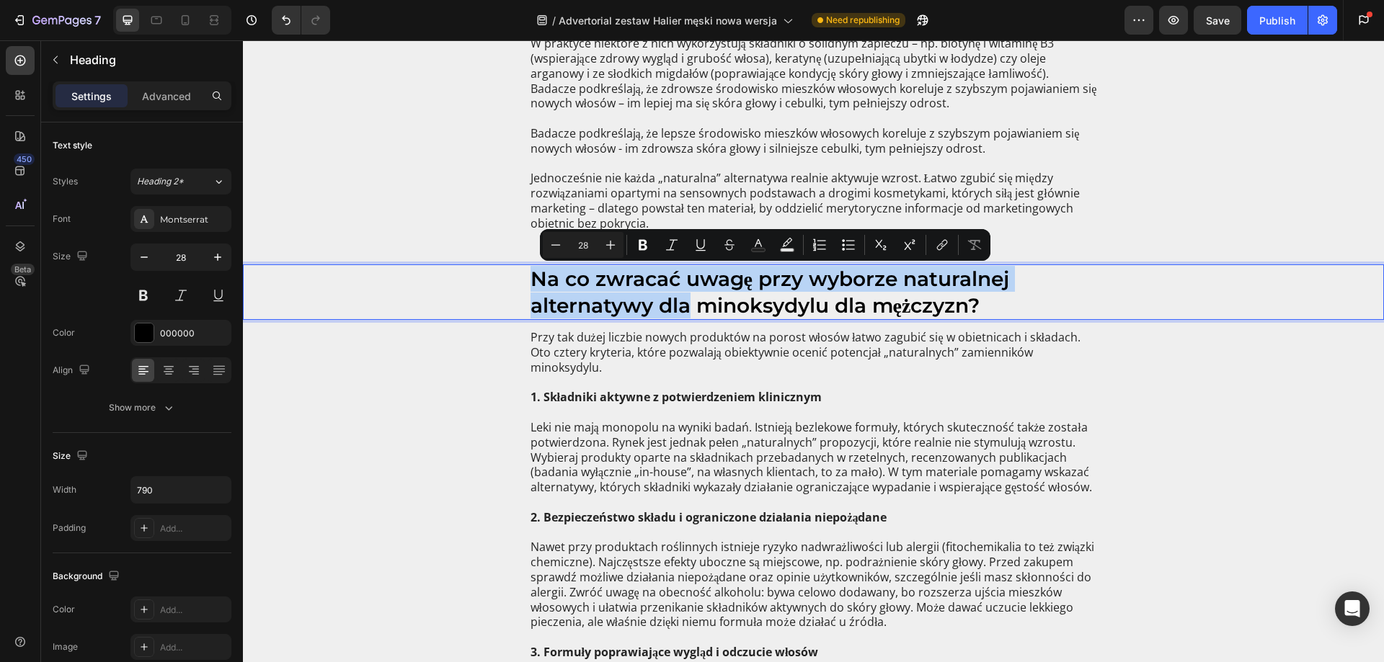
drag, startPoint x: 679, startPoint y: 310, endPoint x: 523, endPoint y: 292, distance: 156.7
click at [516, 286] on div "Na co zwracać uwagę przy wyborze naturalnej alternatywy dla minoksydylu dla męż…" at bounding box center [813, 291] width 1112 height 55
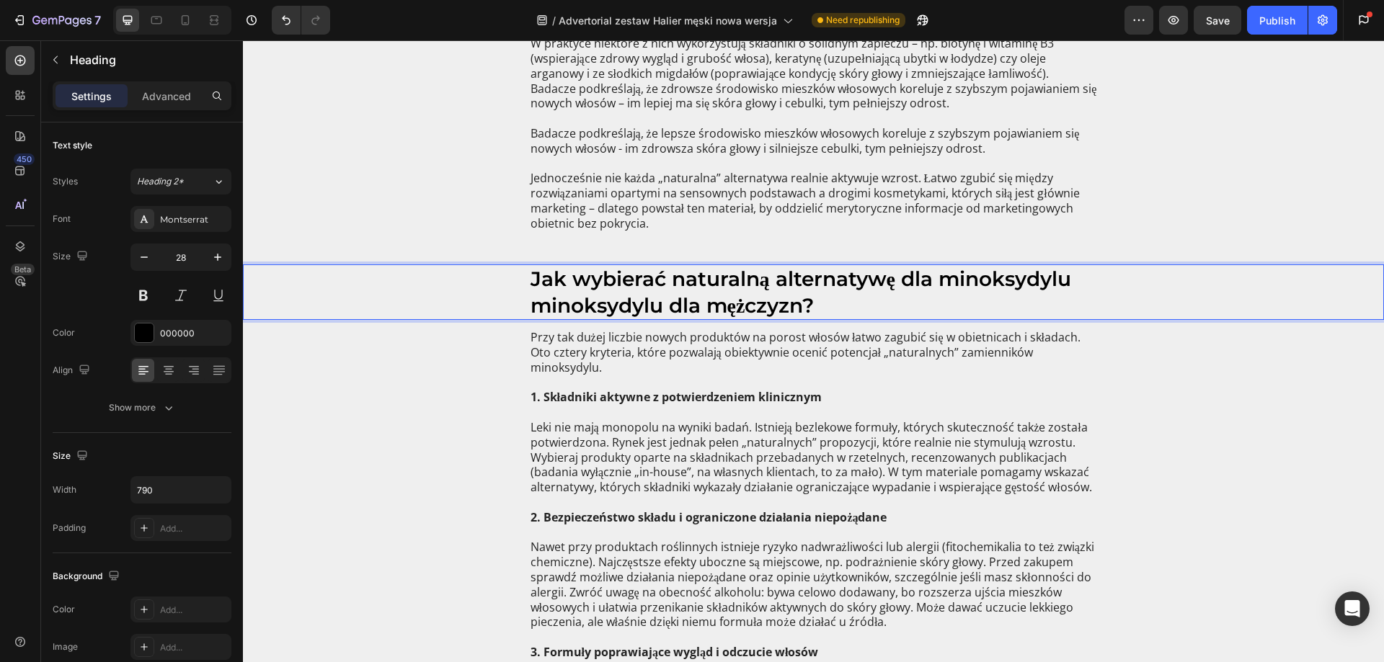
click at [616, 308] on p "Jak wybierać naturalną alternatywę dla minoksydylu minoksydylu dla mężczyzn?" at bounding box center [813, 292] width 566 height 53
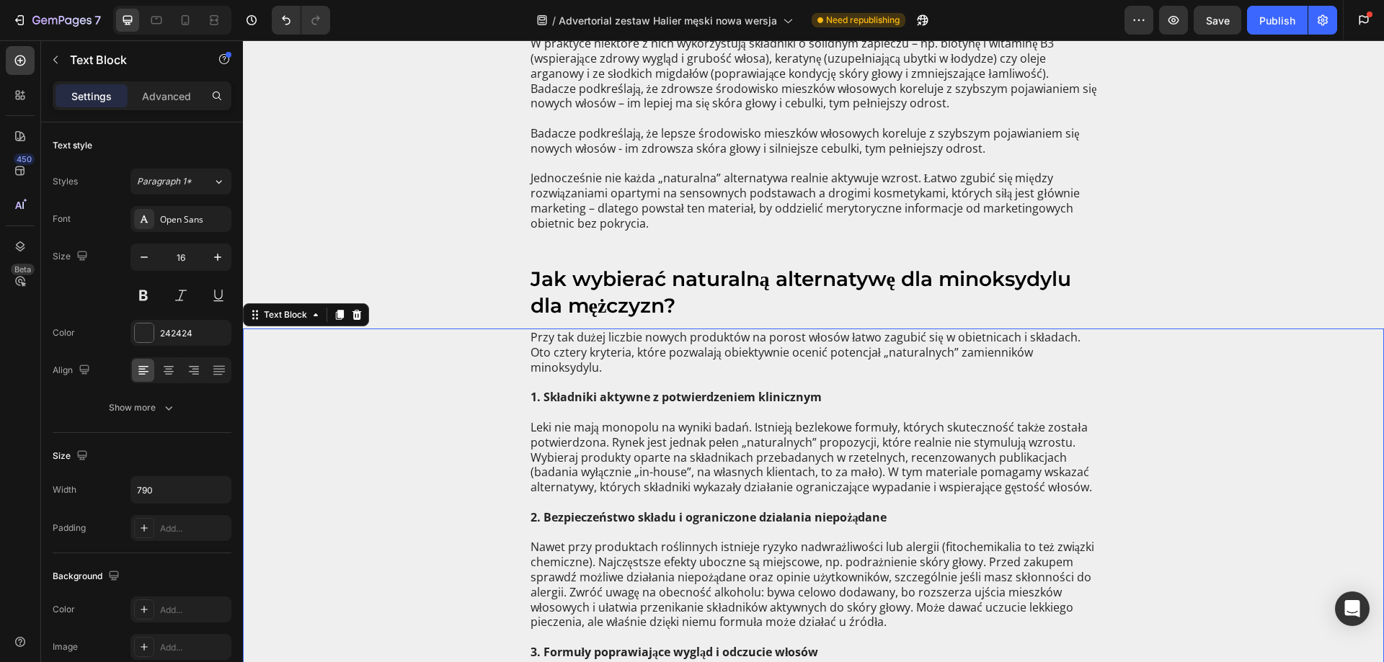
click at [619, 360] on p "Przy tak dużej liczbie nowych produktów na porost włosów łatwo zagubić się w ob…" at bounding box center [813, 352] width 566 height 45
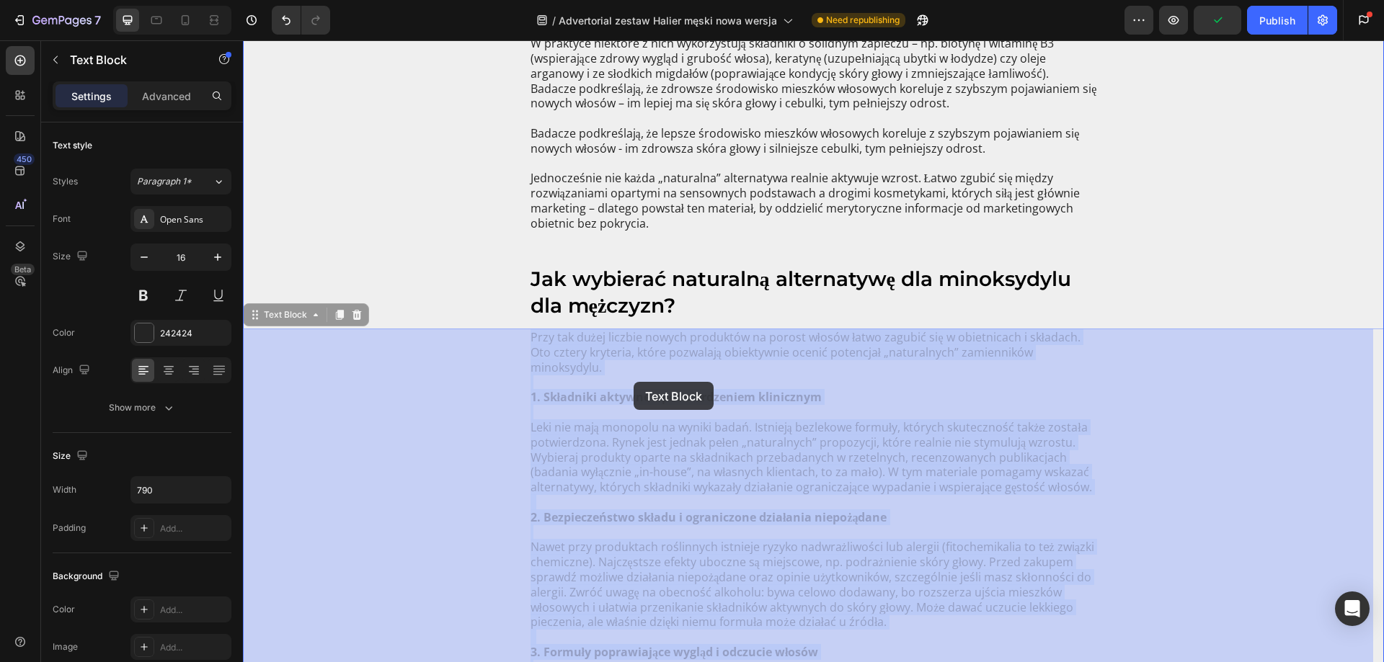
drag, startPoint x: 603, startPoint y: 372, endPoint x: 633, endPoint y: 382, distance: 31.9
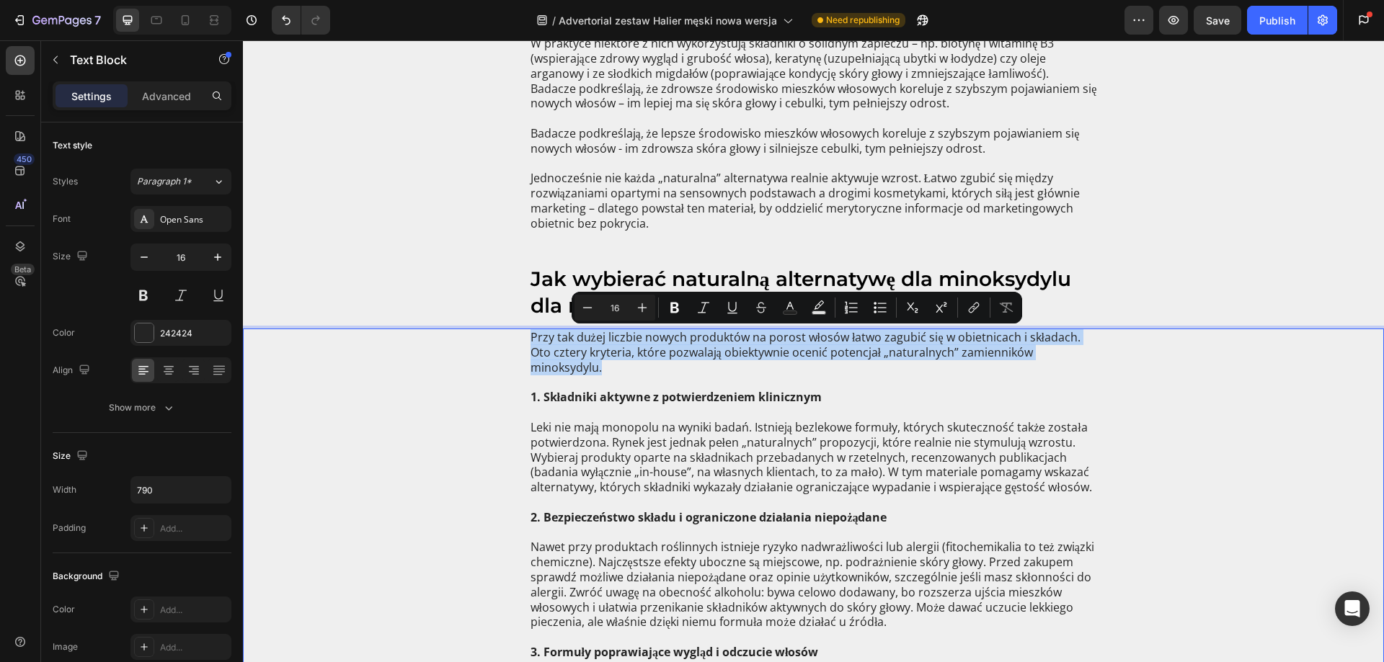
drag, startPoint x: 596, startPoint y: 369, endPoint x: 527, endPoint y: 344, distance: 73.4
click at [530, 344] on p "Przy tak dużej liczbie nowych produktów na porost włosów łatwo zagubić się w ob…" at bounding box center [813, 352] width 566 height 45
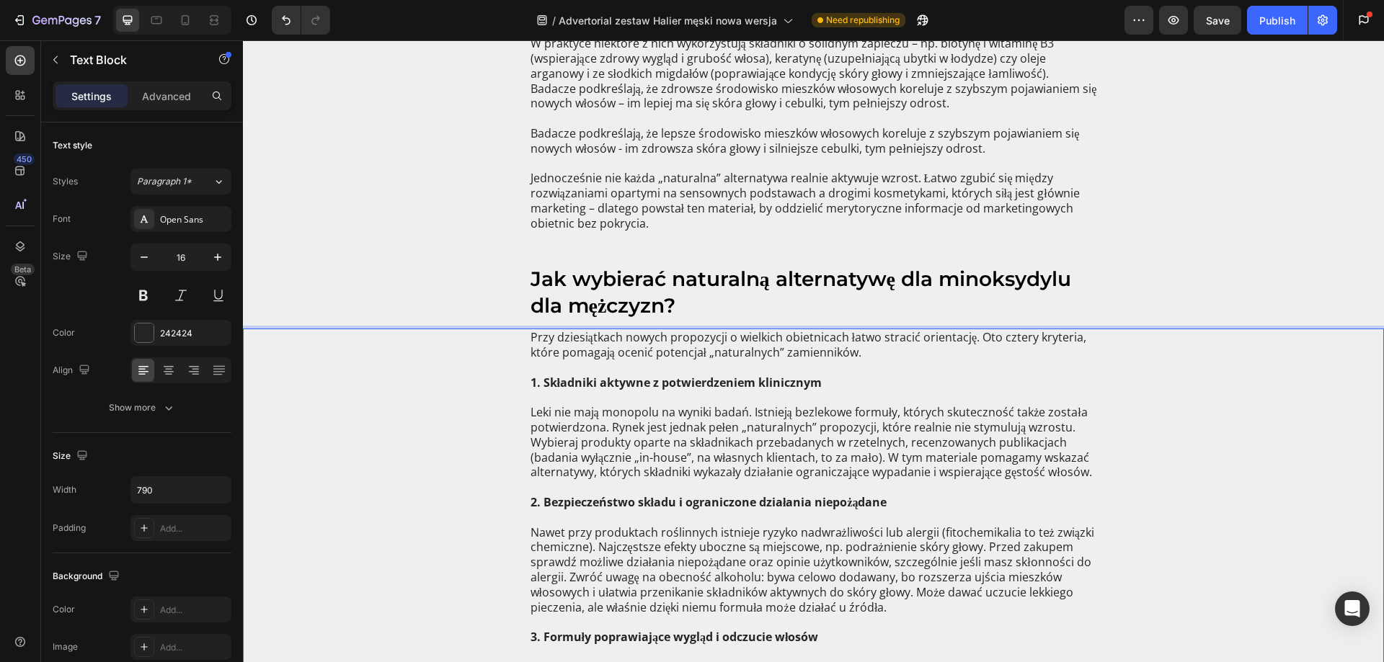
click at [735, 440] on p "Leki nie mają monopolu na wyniki badań. Istnieją bezlekowe formuły, których sku…" at bounding box center [813, 442] width 566 height 105
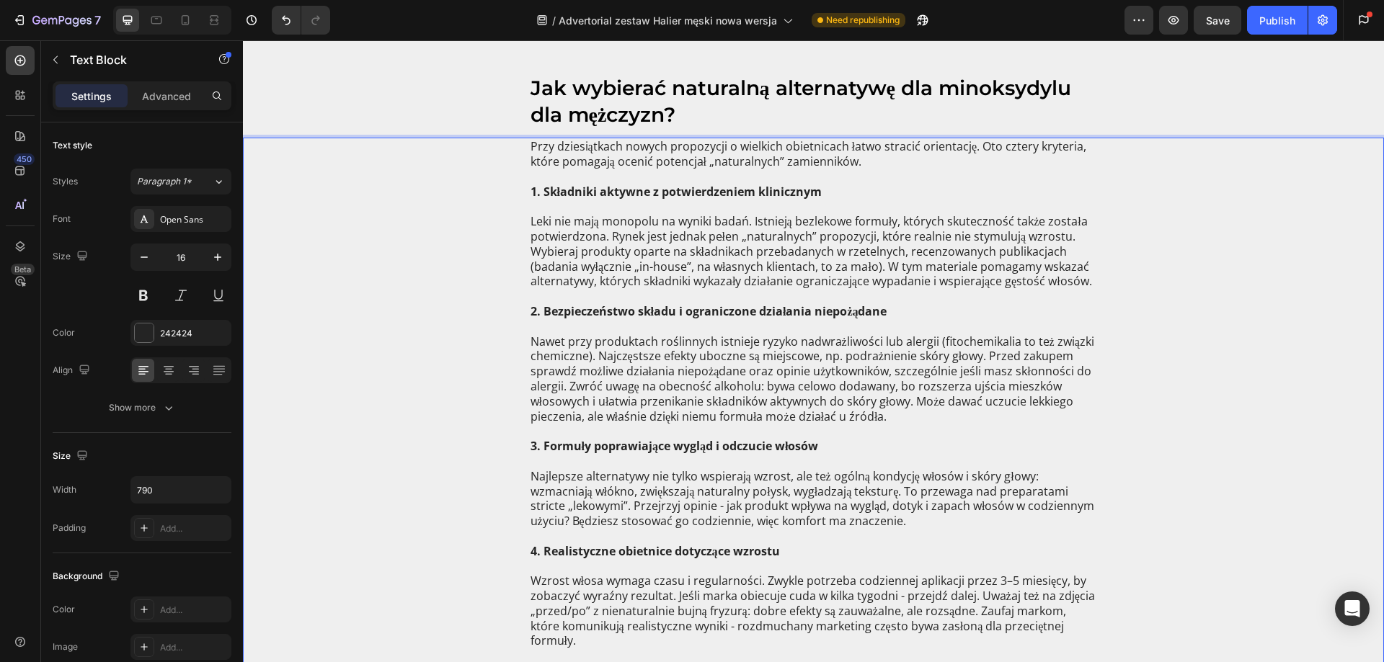
scroll to position [2162, 0]
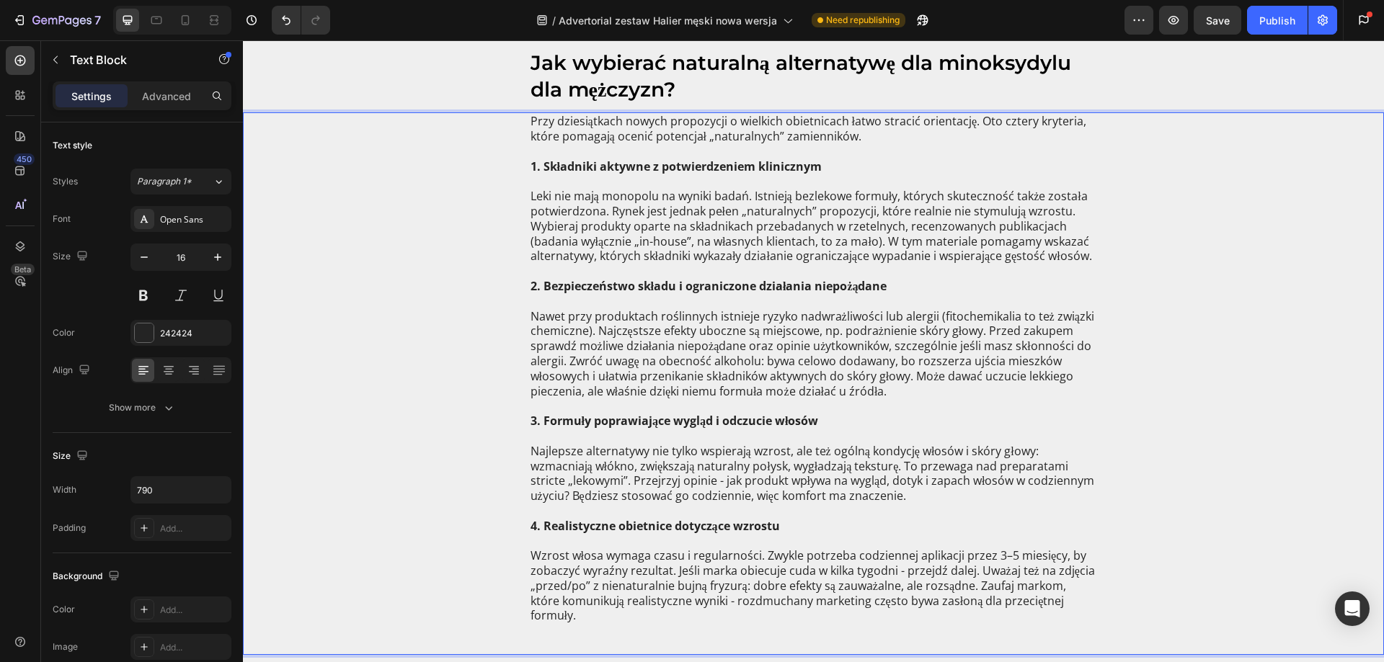
click at [657, 168] on strong "1. Składniki aktywne z potwierdzeniem klinicznym" at bounding box center [675, 167] width 291 height 16
drag, startPoint x: 817, startPoint y: 165, endPoint x: 716, endPoint y: 169, distance: 101.7
click at [716, 169] on p "1. Składniki aktywne z potwierdzeniem klinicznym" at bounding box center [813, 166] width 566 height 15
click at [814, 249] on p "Leki nie mają monopolu na wyniki badań. Istnieją bezlekowe formuły, których sku…" at bounding box center [813, 226] width 566 height 105
click at [1083, 254] on p "Leki nie mają monopolu na wyniki badań. Istnieją bezlekowe formuły, których sku…" at bounding box center [813, 226] width 566 height 105
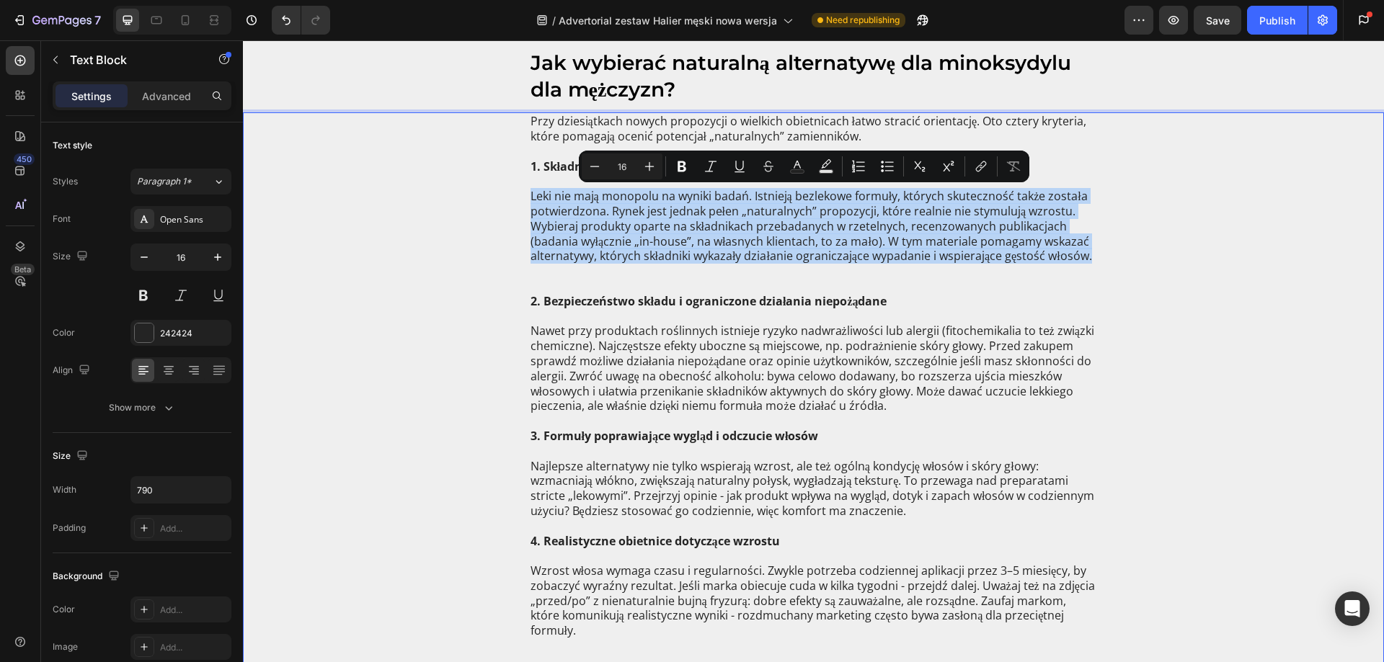
drag, startPoint x: 525, startPoint y: 195, endPoint x: 1086, endPoint y: 259, distance: 565.1
click at [1087, 259] on p "Leki nie mają monopolu na wyniki badań. Istnieją bezlekowe formuły, których sku…" at bounding box center [813, 234] width 566 height 120
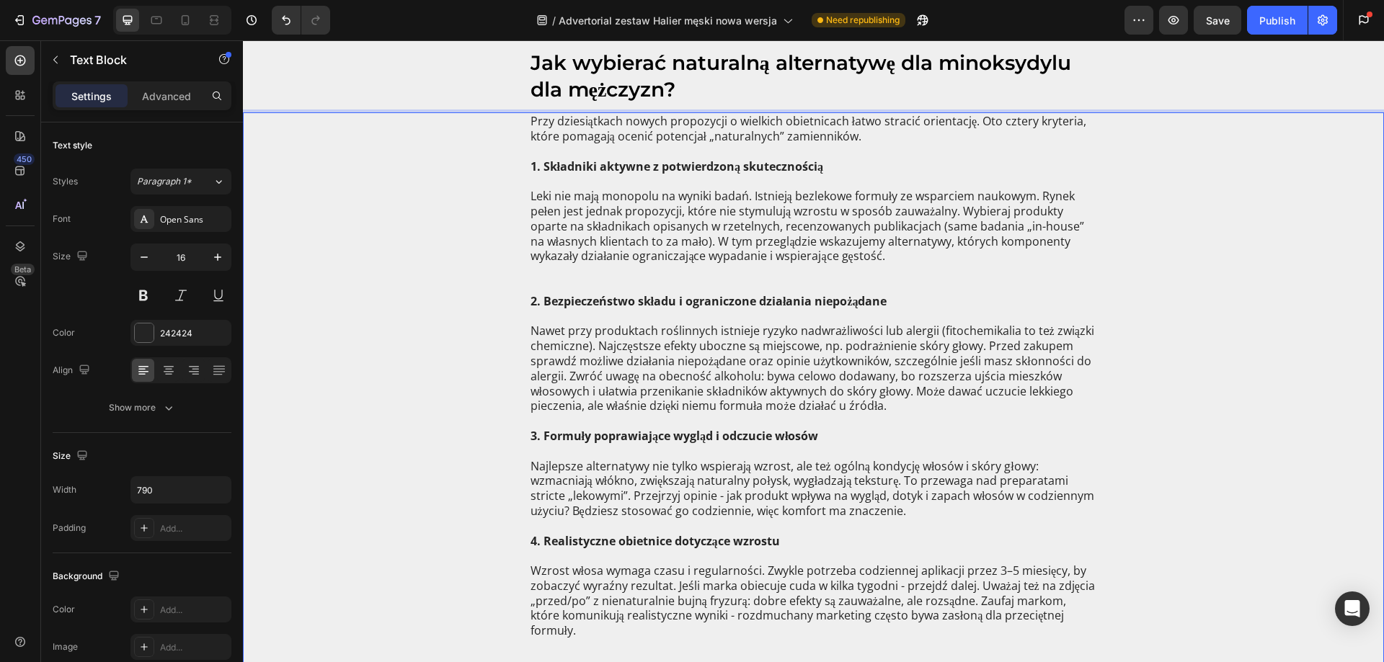
click at [702, 266] on p "Leki nie mają monopolu na wyniki badań. Istnieją bezlekowe formuły ze wsparciem…" at bounding box center [813, 234] width 566 height 120
click at [699, 238] on p "Leki nie mają monopolu na wyniki badań. Istnieją bezlekowe formuły ze wsparciem…" at bounding box center [813, 234] width 566 height 120
click at [739, 182] on p "Leki nie mają monopolu na wyniki badań. Istnieją bezlekowe formuły ze wsparciem…" at bounding box center [813, 234] width 566 height 120
click at [734, 223] on p "⁠⁠⁠⁠⁠⁠⁠ Leki nie mają monopolu na wyniki badań. Istnieją bezlekowe formuły ze w…" at bounding box center [813, 234] width 566 height 120
click at [750, 231] on p "Leki nie mają monopolu na wyniki badań. Istnieją bezlekowe formuły ze wsparciem…" at bounding box center [813, 234] width 566 height 120
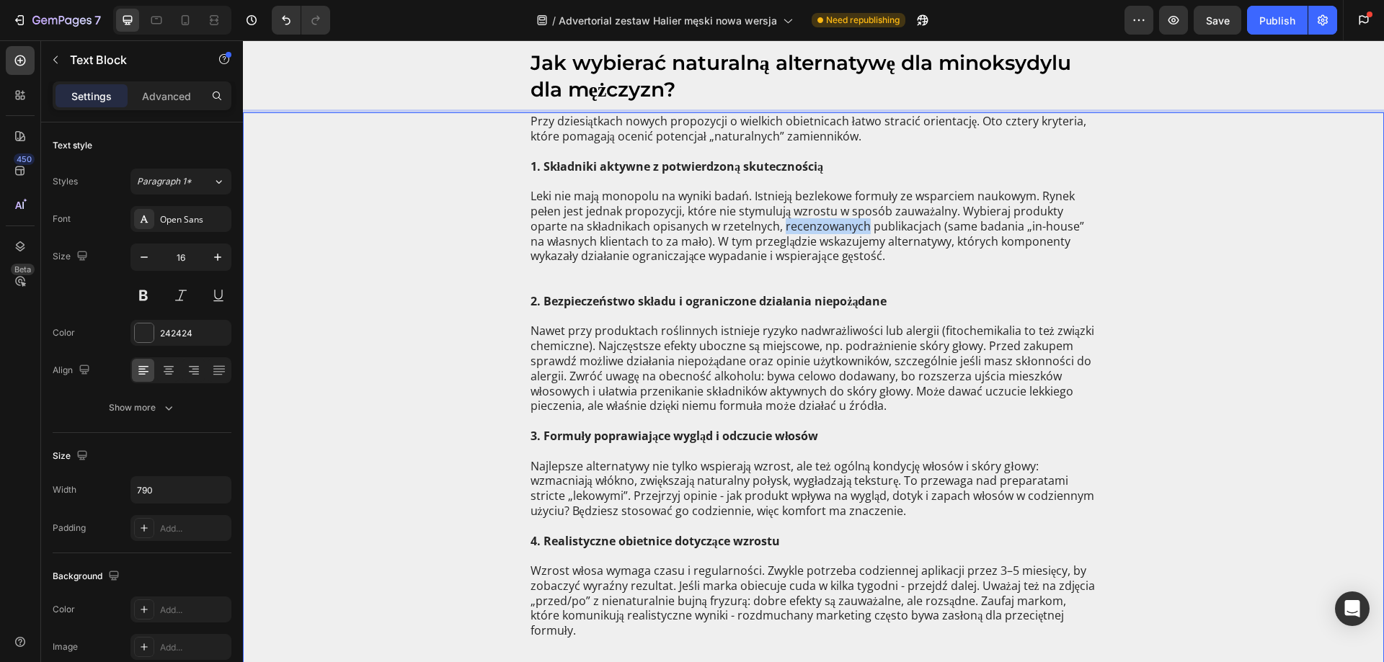
click at [750, 230] on p "Leki nie mają monopolu na wyniki badań. Istnieją bezlekowe formuły ze wsparciem…" at bounding box center [813, 234] width 566 height 120
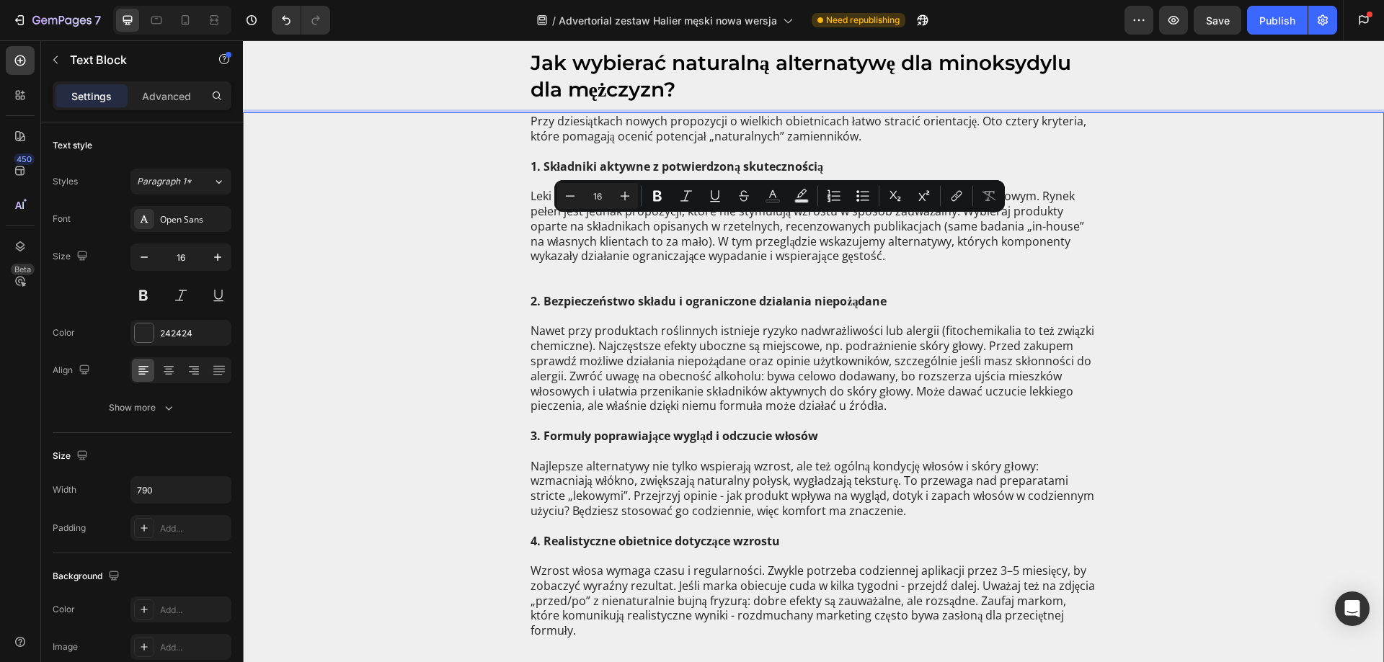
click at [684, 225] on p "Leki nie mają monopolu na wyniki badań. Istnieją bezlekowe formuły ze wsparciem…" at bounding box center [813, 234] width 566 height 120
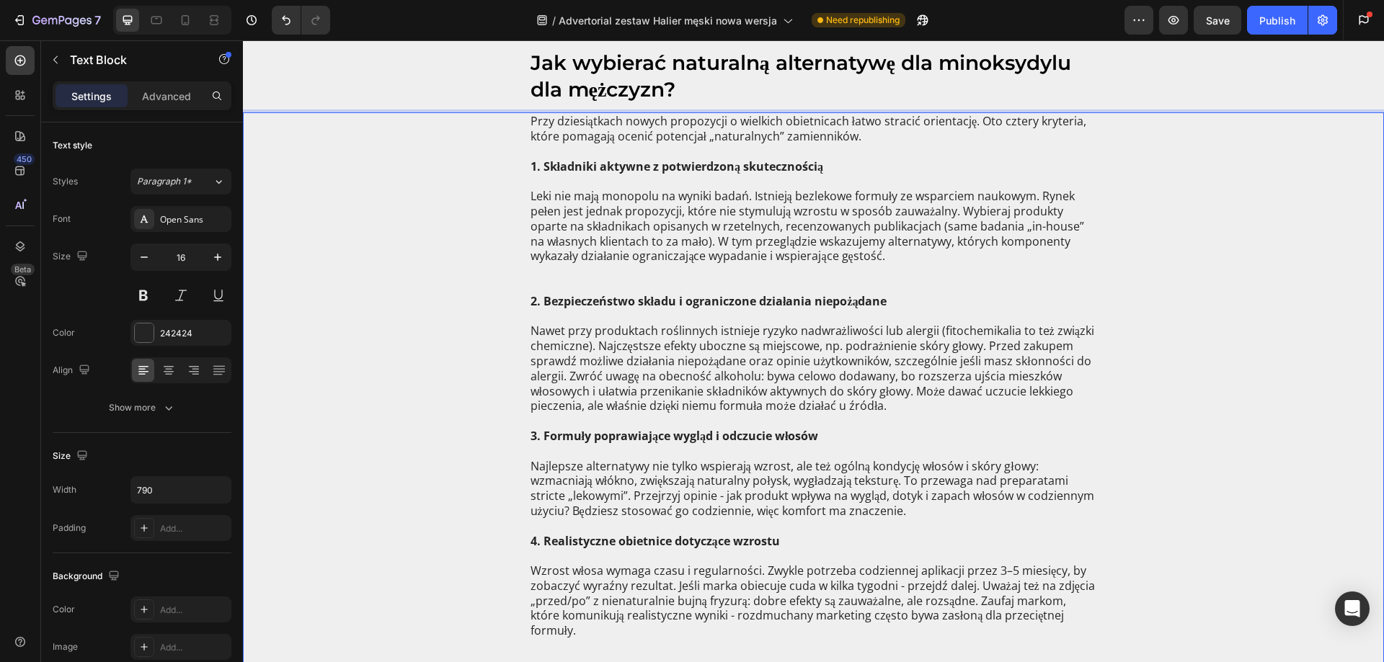
click at [919, 246] on p "Leki nie mają monopolu na wyniki badań. Istnieją bezlekowe formuły ze wsparciem…" at bounding box center [813, 234] width 566 height 120
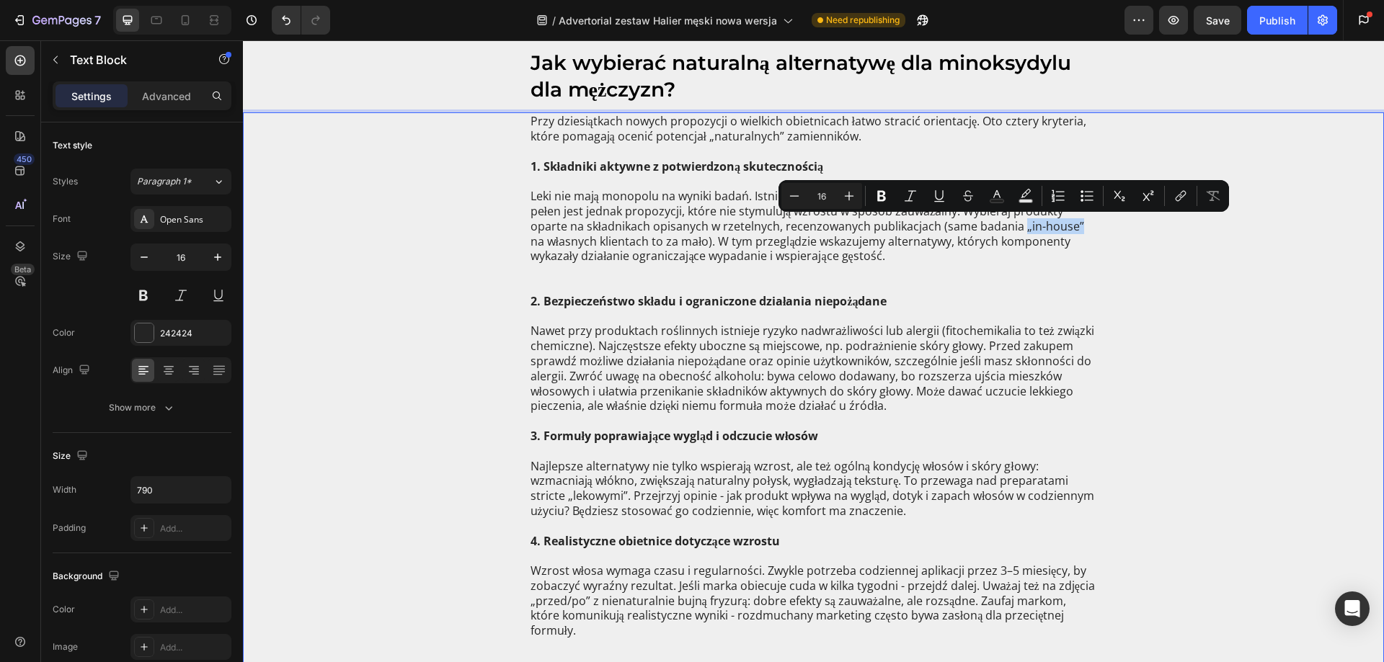
drag, startPoint x: 976, startPoint y: 229, endPoint x: 1031, endPoint y: 226, distance: 54.1
click at [1031, 226] on p "Leki nie mają monopolu na wyniki badań. Istnieją bezlekowe formuły ze wsparciem…" at bounding box center [813, 234] width 566 height 120
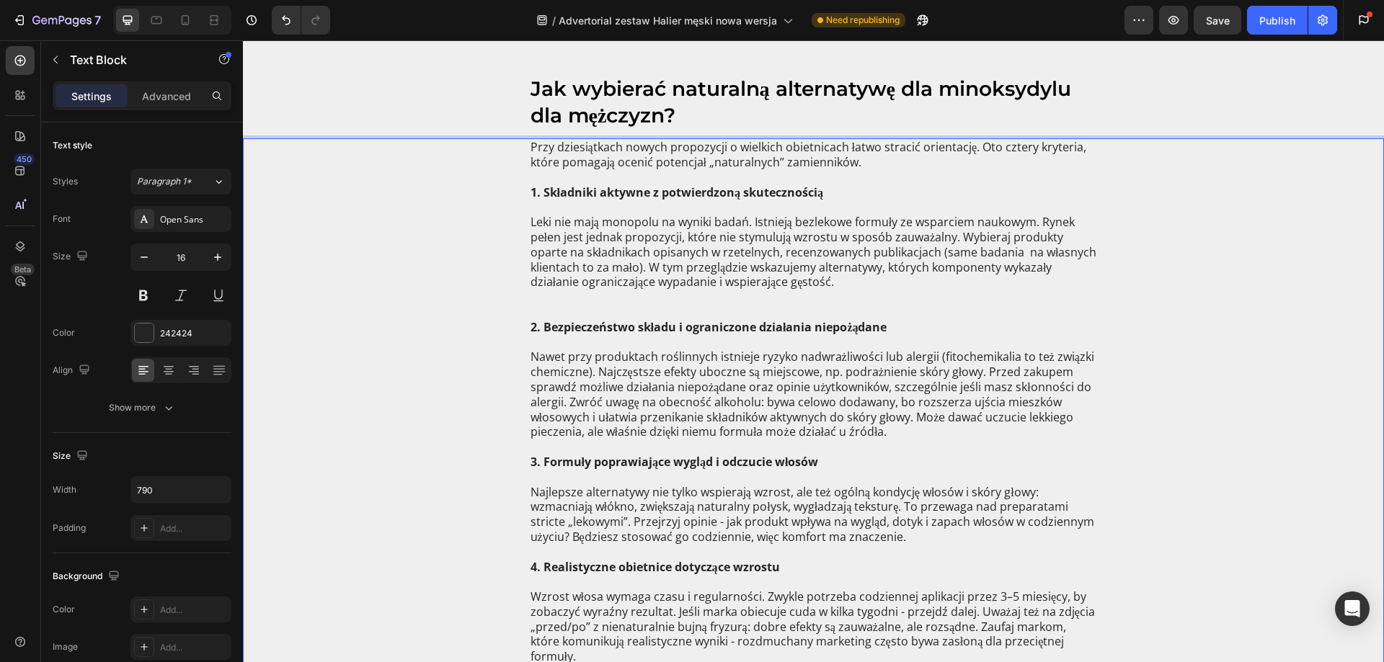
scroll to position [2090, 0]
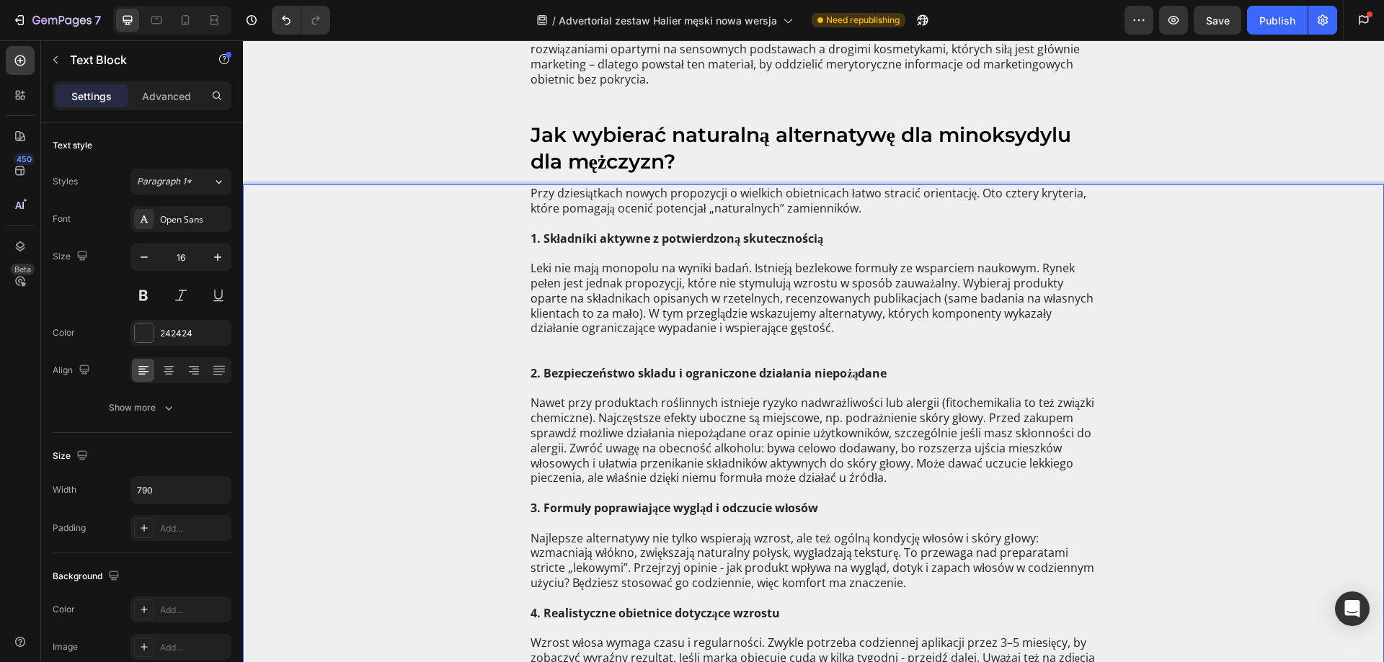
click at [979, 297] on p "Leki nie mają monopolu na wyniki badań. Istnieją bezlekowe formuły ze wsparciem…" at bounding box center [813, 306] width 566 height 120
drag, startPoint x: 569, startPoint y: 296, endPoint x: 574, endPoint y: 307, distance: 12.3
click at [570, 297] on p "Leki nie mają monopolu na wyniki badań. Istnieją bezlekowe formuły ze wsparciem…" at bounding box center [813, 306] width 566 height 120
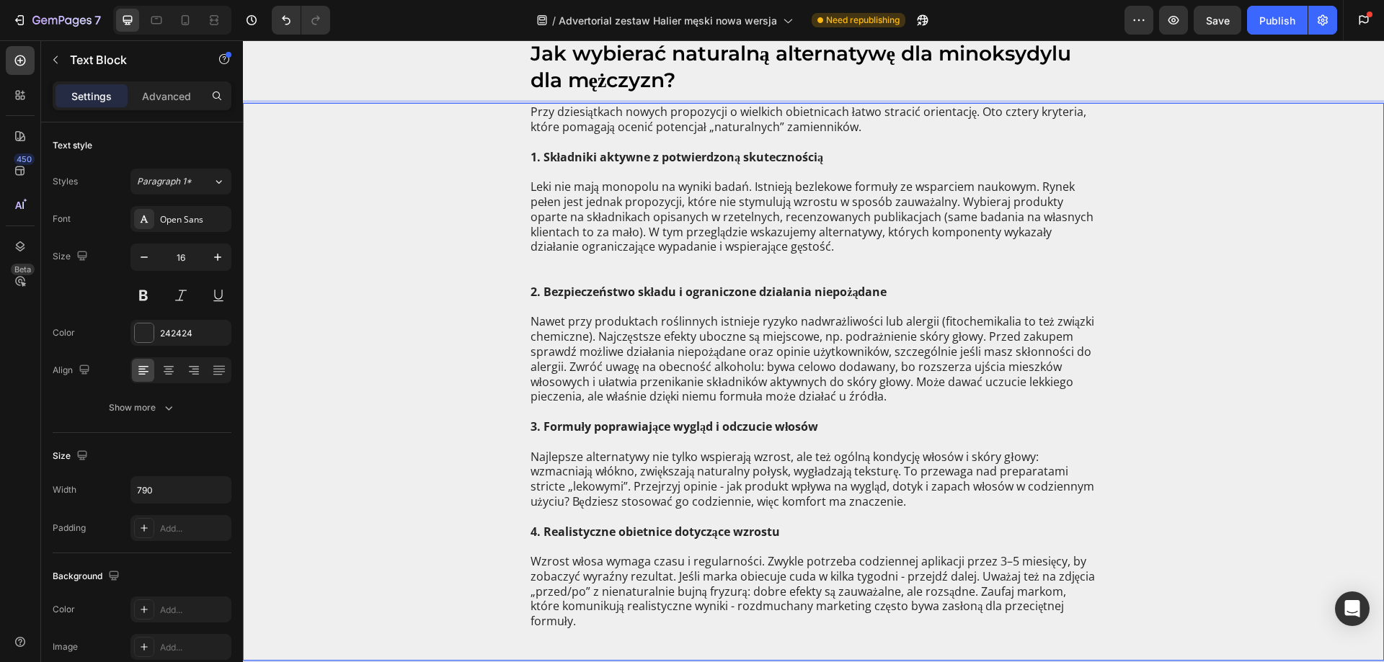
scroll to position [2234, 0]
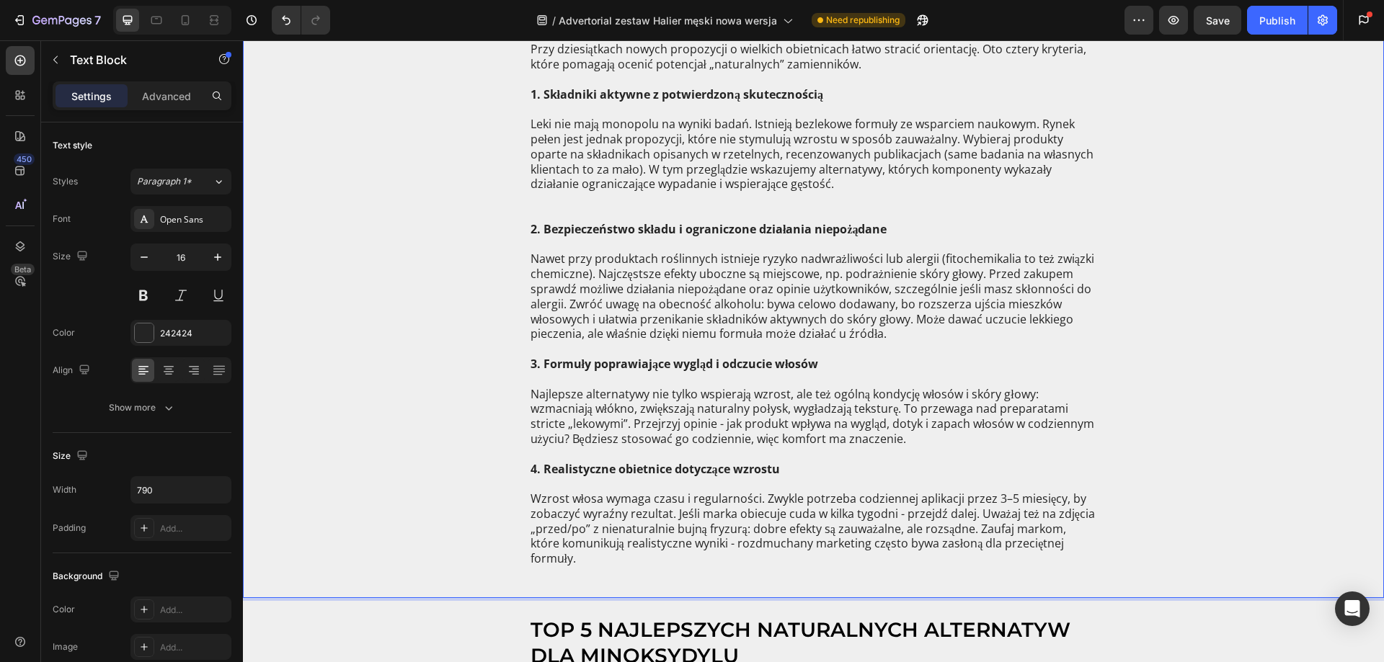
click at [529, 198] on div "Przy dziesiątkach nowych propozycji o wielkich obietnicach łatwo stracić orient…" at bounding box center [813, 318] width 569 height 557
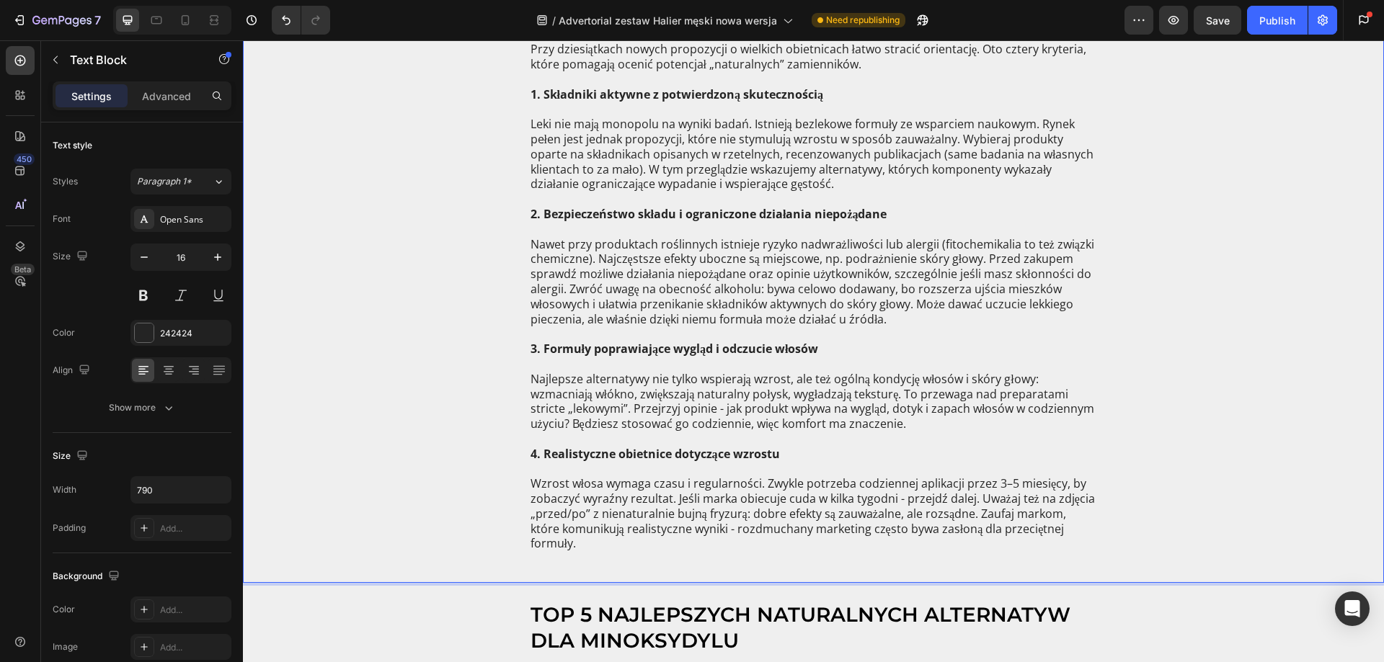
click at [590, 267] on p "Nawet przy produktach roślinnych istnieje ryzyko nadwrażliwości lub alergii (fi…" at bounding box center [813, 282] width 566 height 120
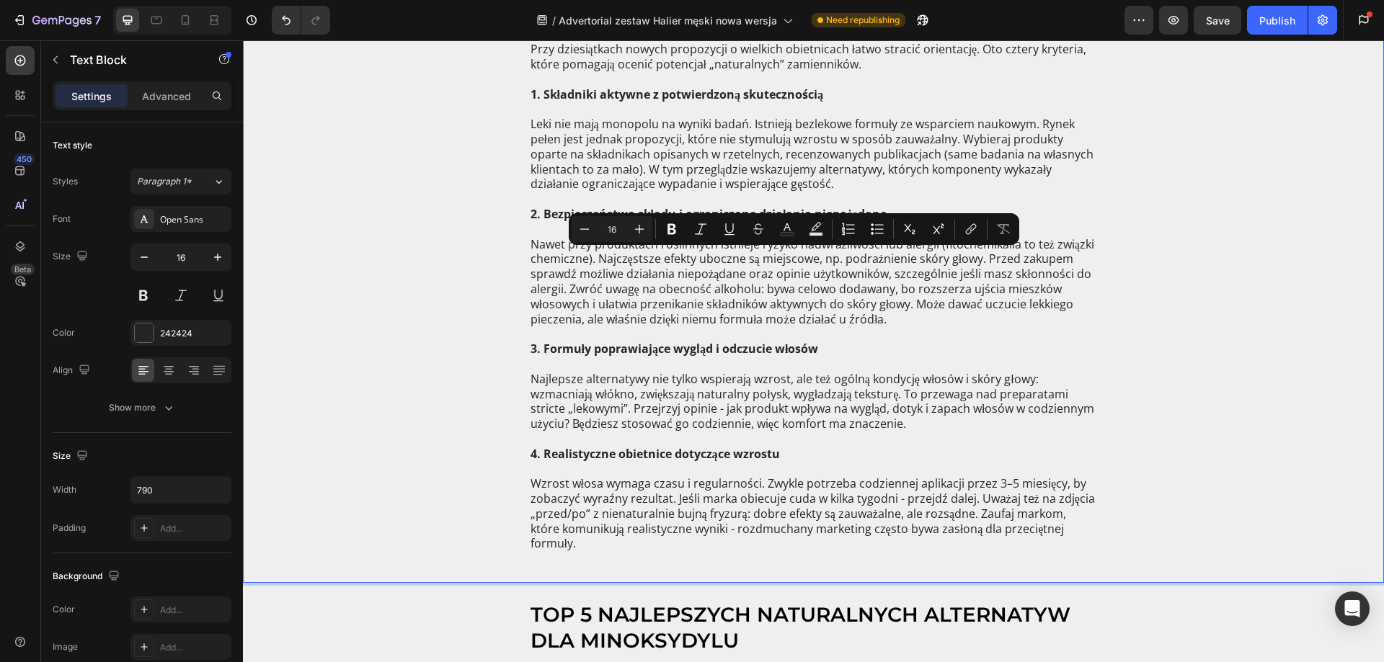
click at [628, 137] on p "Leki nie mają monopolu na wyniki badań. Istnieją bezlekowe formuły ze wsparciem…" at bounding box center [813, 154] width 566 height 105
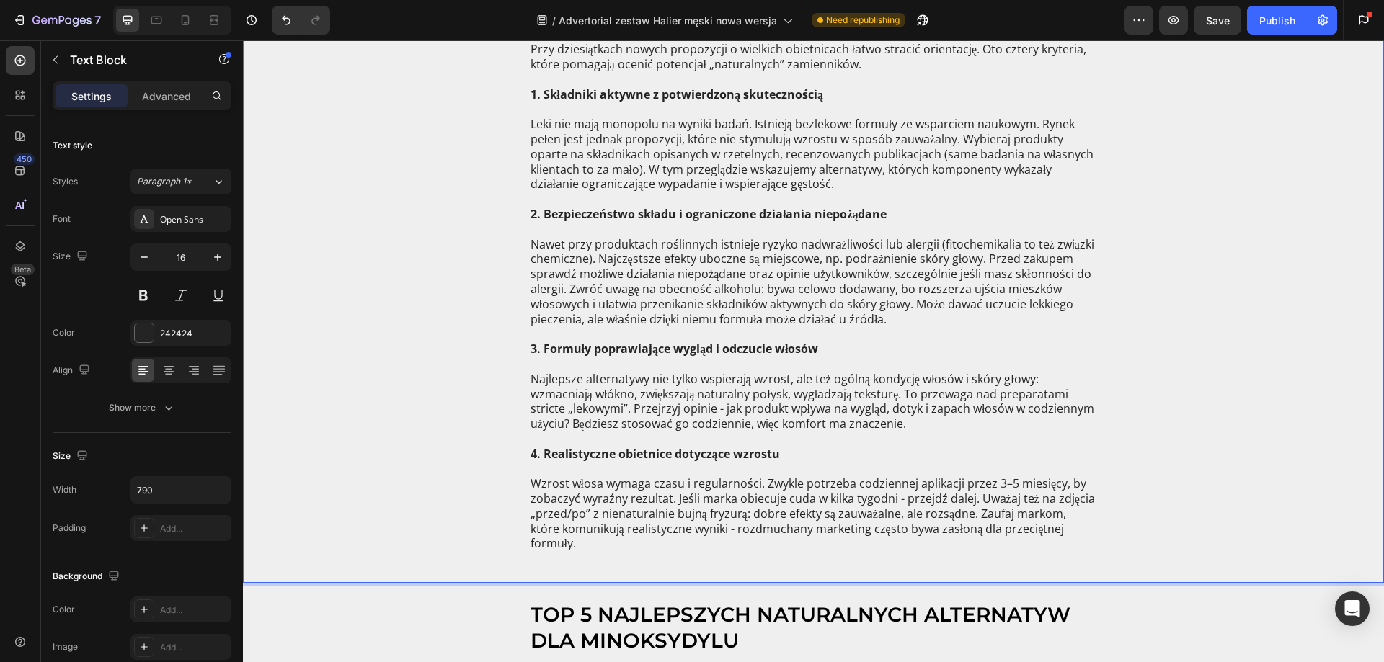
click at [950, 172] on p "Leki nie mają monopolu na wyniki badań. Istnieją bezlekowe formuły ze wsparciem…" at bounding box center [813, 154] width 566 height 105
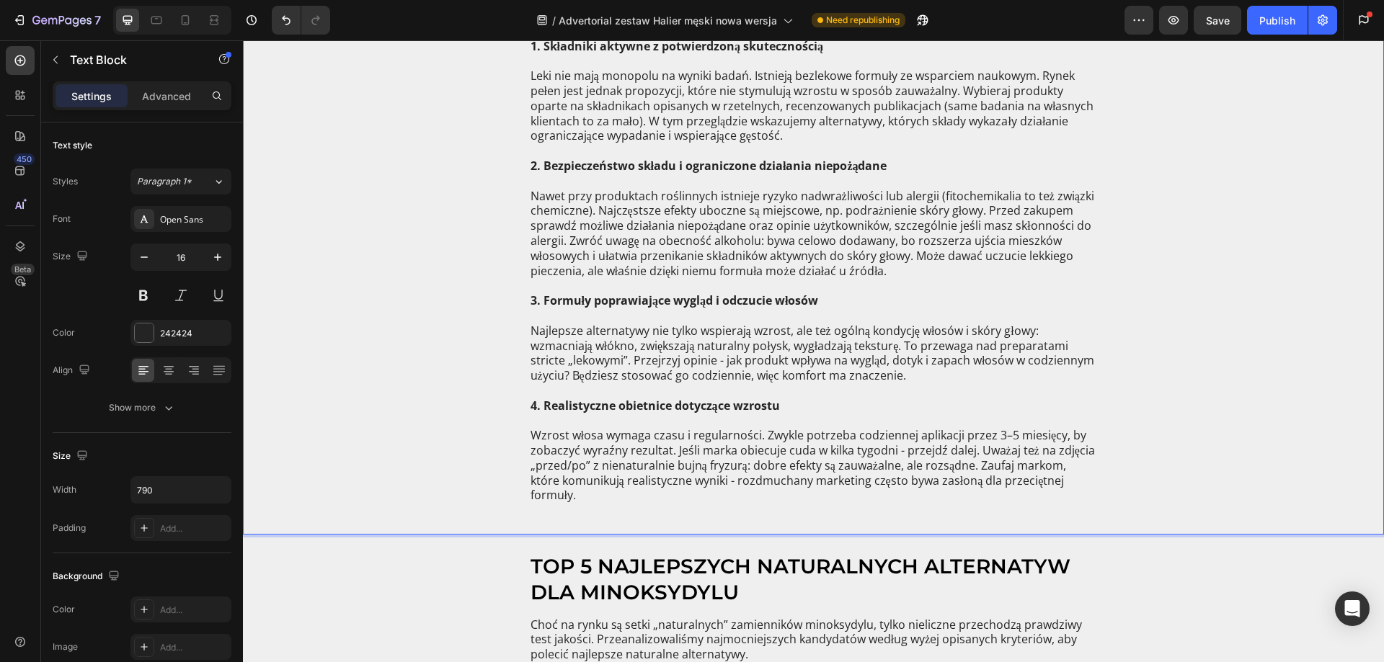
scroll to position [2306, 0]
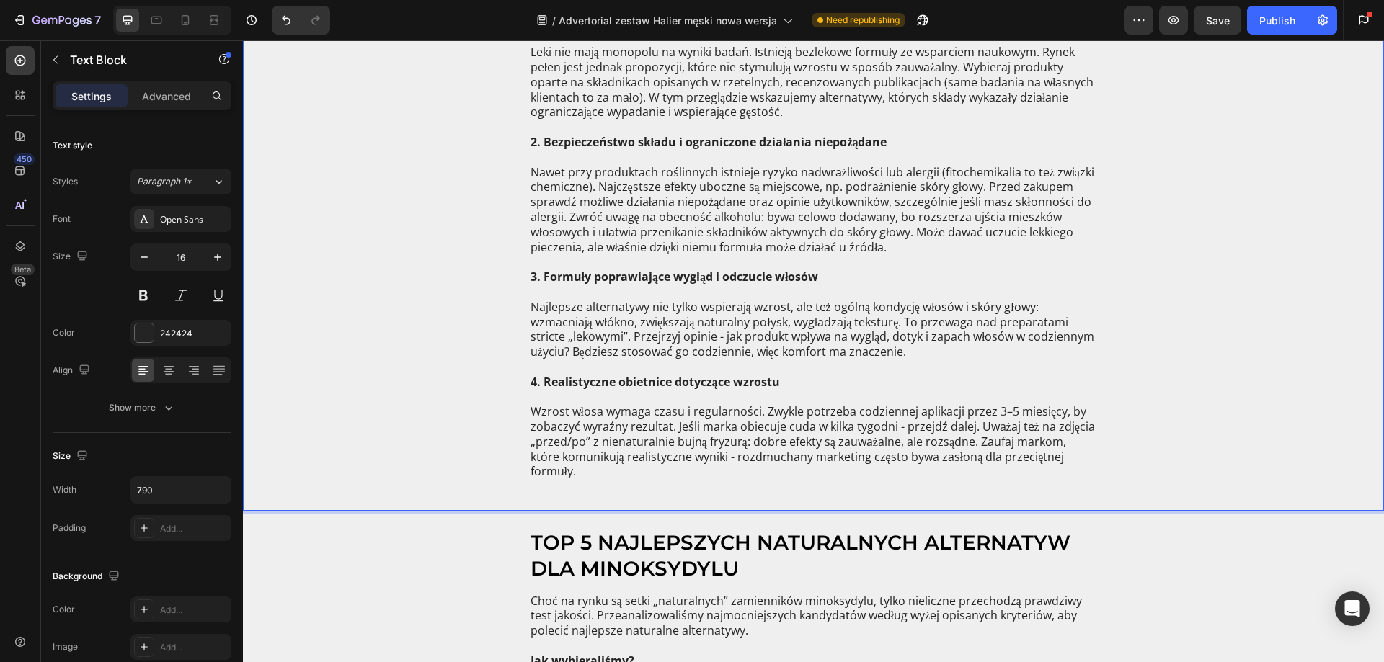
click at [664, 221] on p "Nawet przy produktach roślinnych istnieje ryzyko nadwrażliwości lub alergii (fi…" at bounding box center [813, 210] width 566 height 120
click at [716, 164] on p "Nawet przy produktach roślinnych istnieje ryzyko nadwrażliwości lub alergii (fi…" at bounding box center [813, 210] width 566 height 120
click at [688, 142] on strong "2. Bezpieczeństwo składu i ograniczone działania niepożądane" at bounding box center [708, 142] width 357 height 16
drag, startPoint x: 681, startPoint y: 142, endPoint x: 882, endPoint y: 149, distance: 201.2
click at [882, 149] on div "Przy dziesiątkach nowych propozycji o wielkich obietnicach łatwo stracić orient…" at bounding box center [813, 239] width 569 height 543
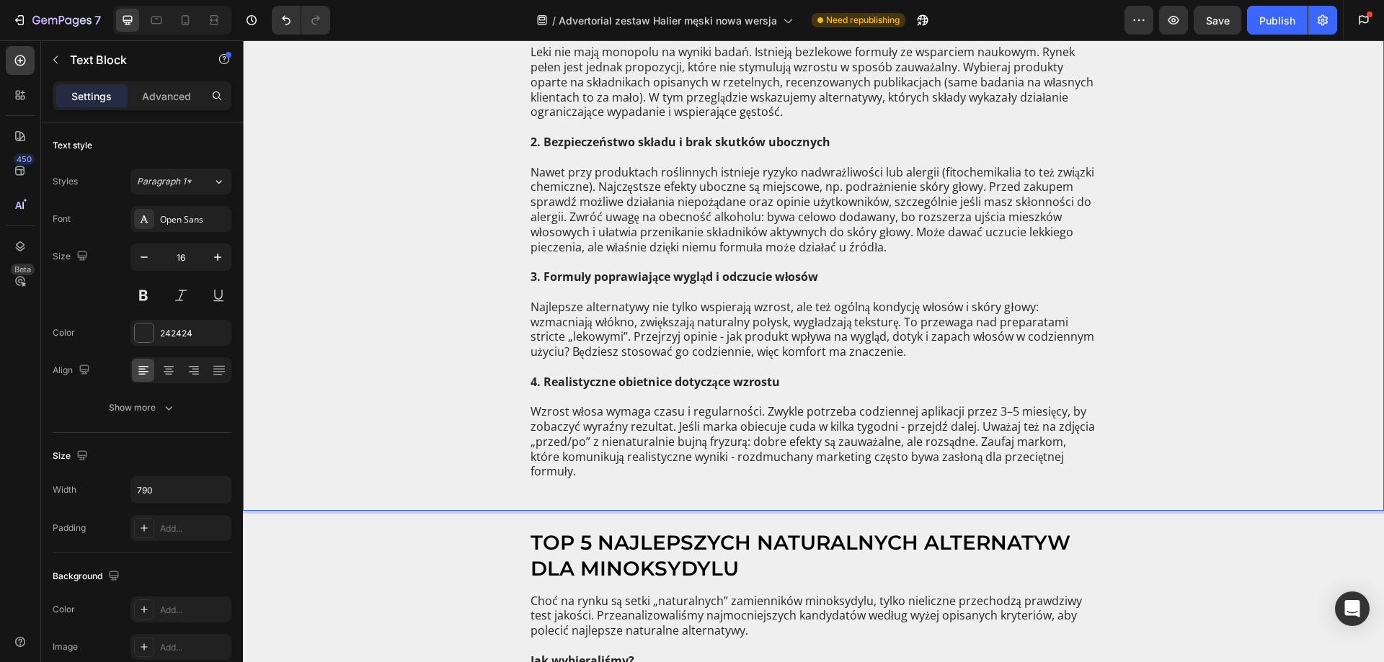
click at [613, 224] on p "Nawet przy produktach roślinnych istnieje ryzyko nadwrażliwości lub alergii (fi…" at bounding box center [813, 210] width 566 height 120
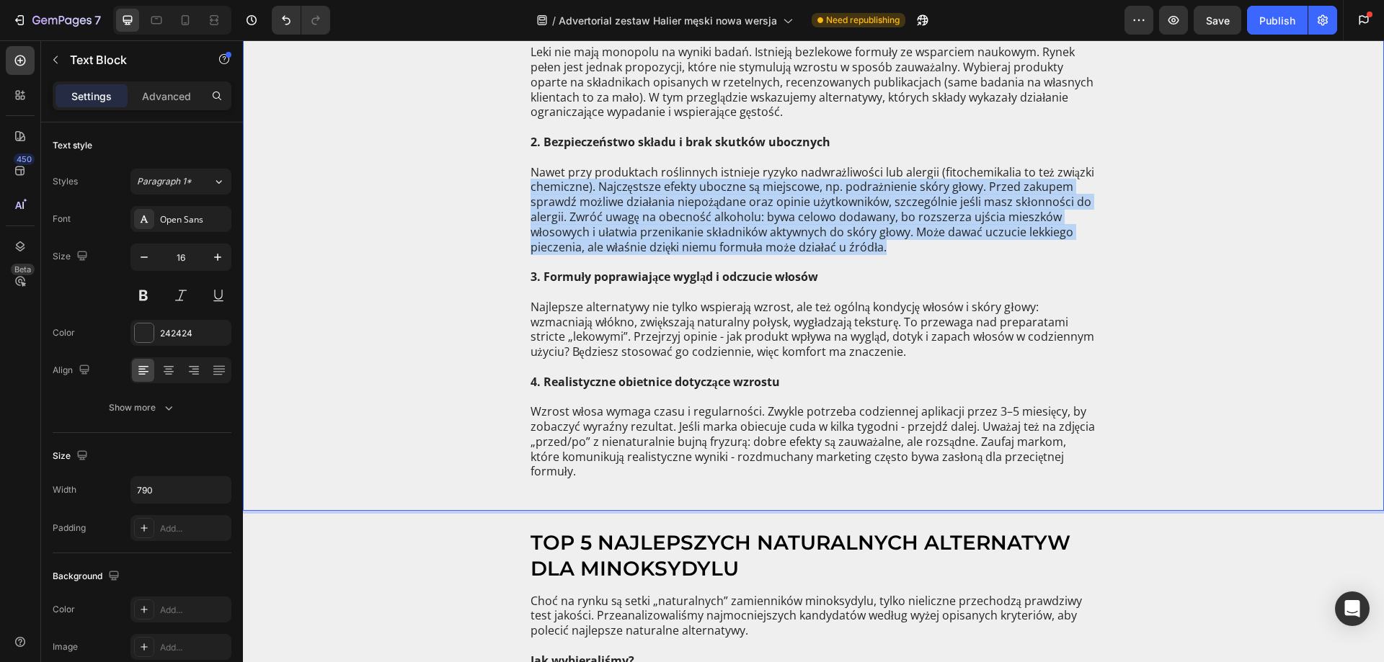
drag, startPoint x: 896, startPoint y: 244, endPoint x: 493, endPoint y: 185, distance: 407.9
click at [493, 185] on div "Przy dziesiątkach nowych propozycji o wielkich obietnicach łatwo stracić orient…" at bounding box center [813, 239] width 1112 height 543
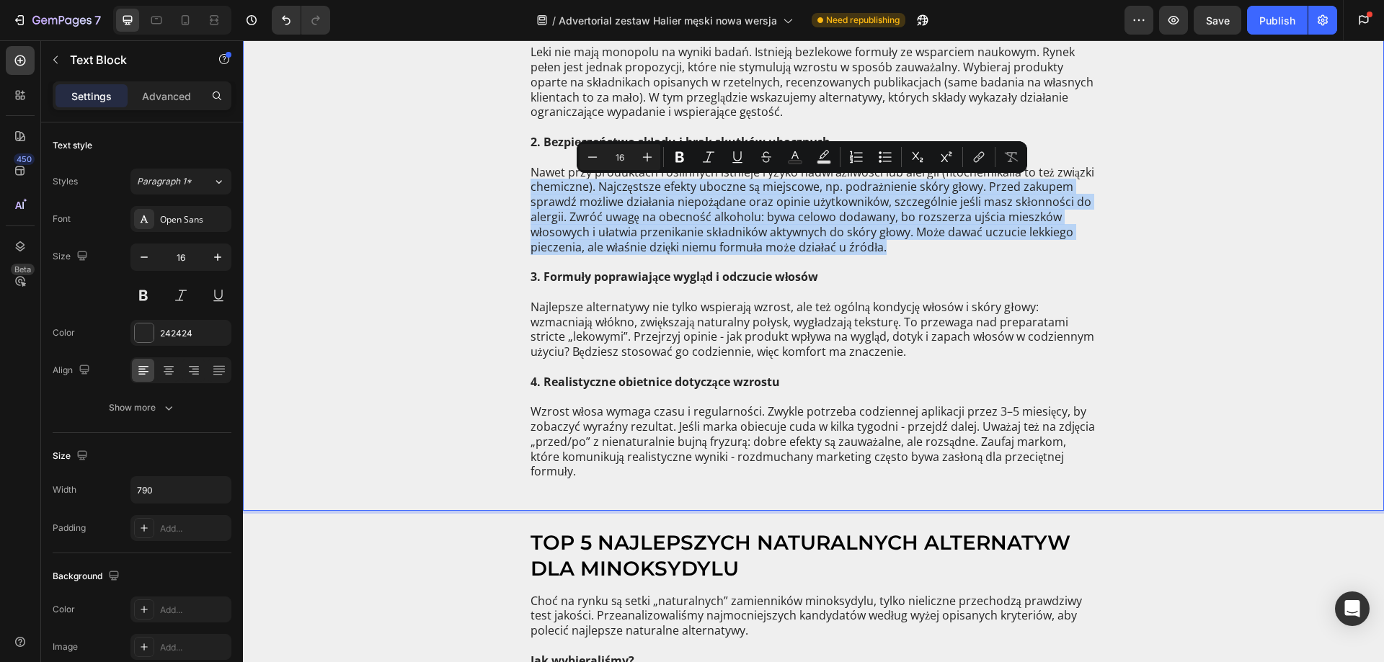
click at [572, 212] on p "Nawet przy produktach roślinnych istnieje ryzyko nadwrażliwości lub alergii (fi…" at bounding box center [813, 210] width 566 height 120
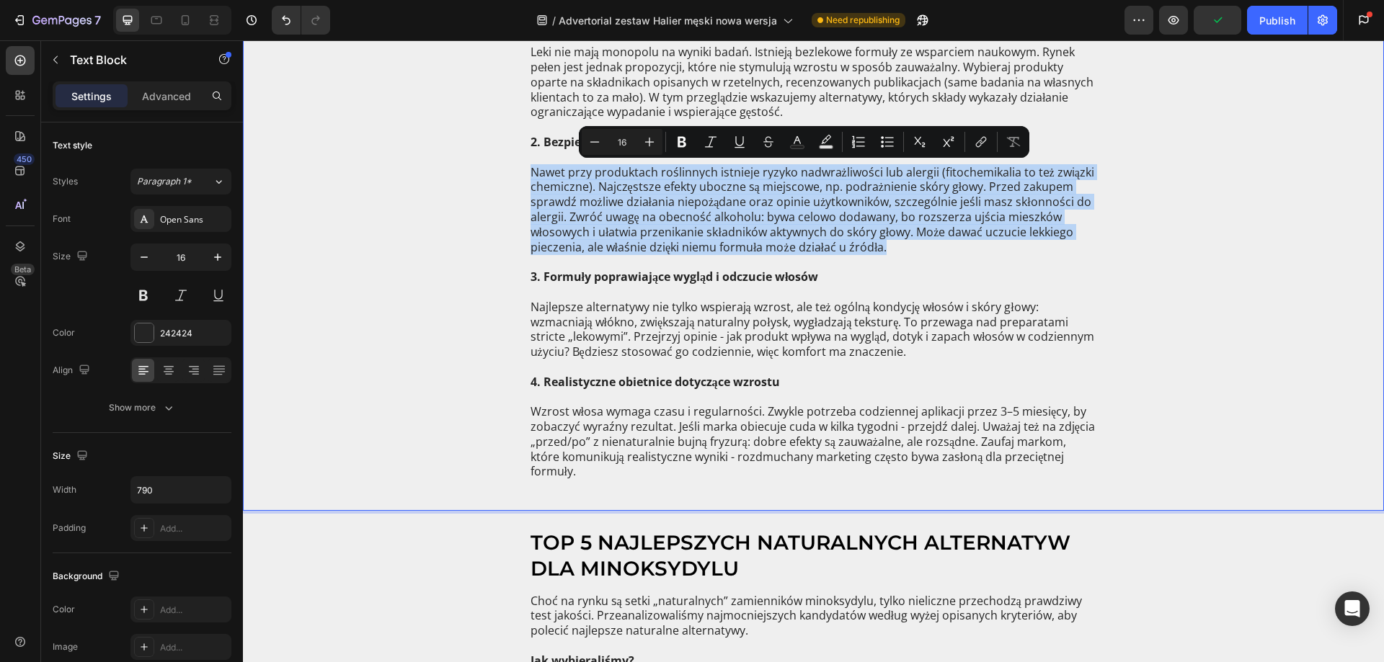
drag, startPoint x: 524, startPoint y: 173, endPoint x: 1006, endPoint y: 244, distance: 487.3
click at [1006, 244] on div "Przy dziesiątkach nowych propozycji o wielkich obietnicach łatwo stracić orient…" at bounding box center [813, 239] width 569 height 543
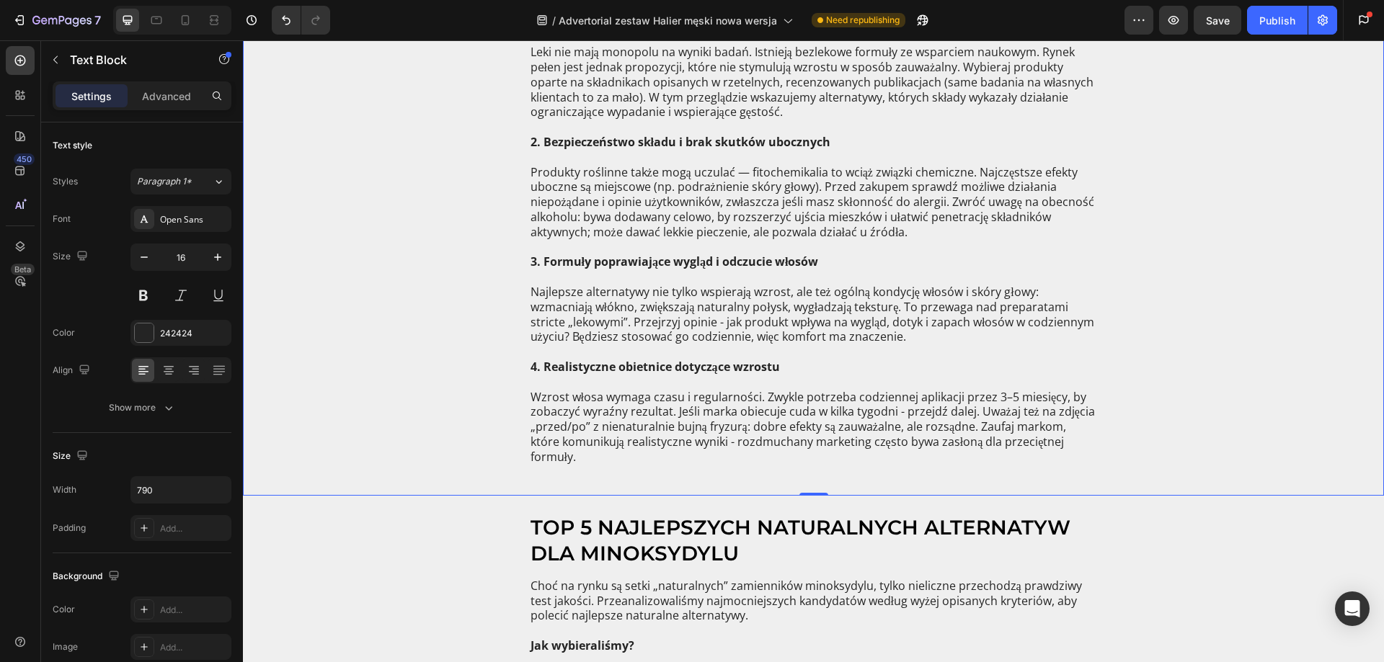
click at [736, 169] on p "Produkty roślinne także mogą uczulać — fitochemikalia to wciąż związki chemiczn…" at bounding box center [813, 202] width 566 height 105
click at [739, 172] on p "Produkty roślinne także mogą uczulać — fitochemikalia to wciąż związki chemiczn…" at bounding box center [813, 202] width 566 height 105
click at [799, 219] on p "Produkty roślinne także mogą uczulać – fitochemikalia to wciąż związki chemiczn…" at bounding box center [813, 202] width 566 height 105
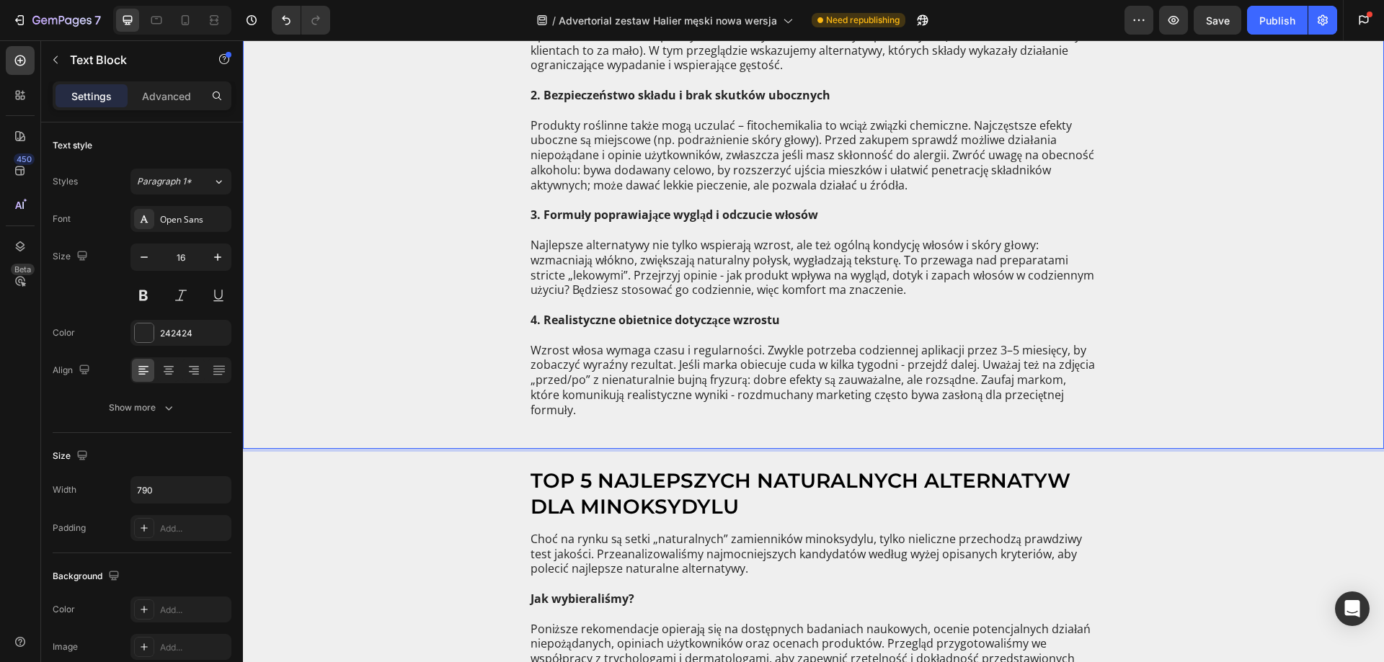
scroll to position [2378, 0]
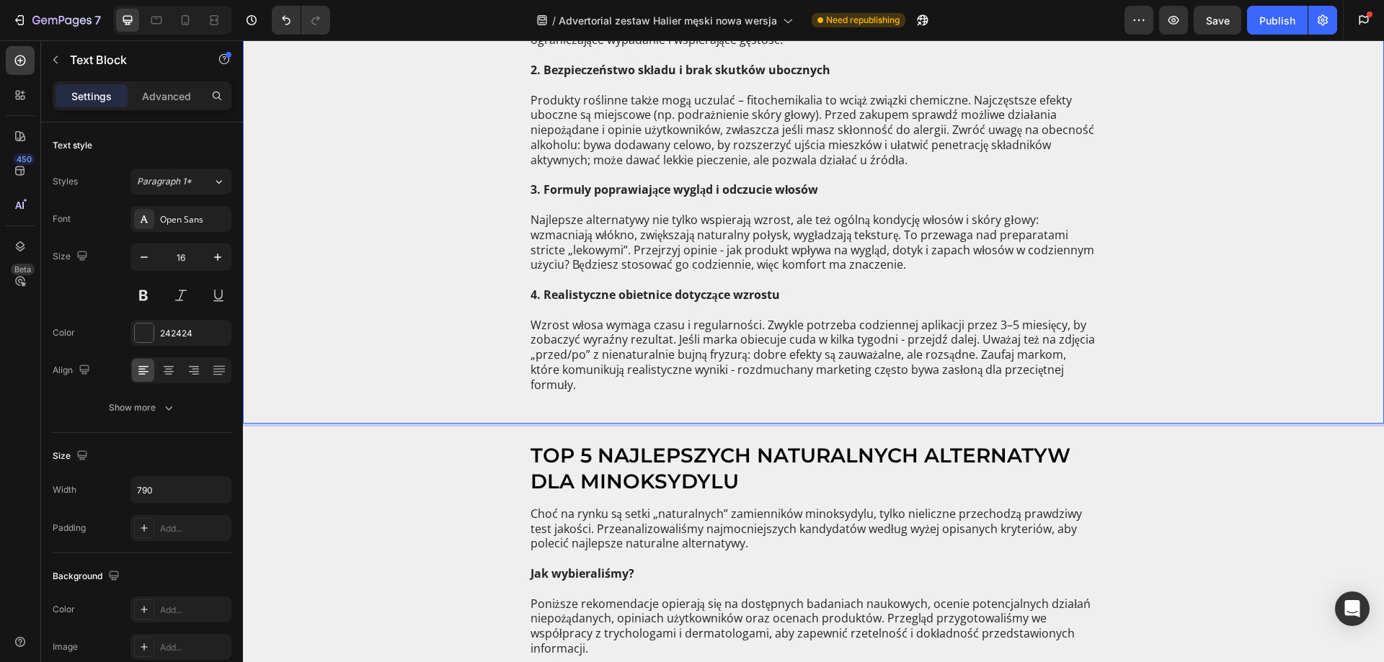
click at [741, 210] on p "Najlepsze alternatywy nie tylko wspierają wzrost, ale też ogólną kondycję włosó…" at bounding box center [813, 242] width 566 height 90
click at [669, 241] on p "⁠⁠⁠⁠⁠⁠⁠ Najlepsze alternatywy nie tylko wspierają wzrost, ale też ogólną kondyc…" at bounding box center [813, 242] width 566 height 90
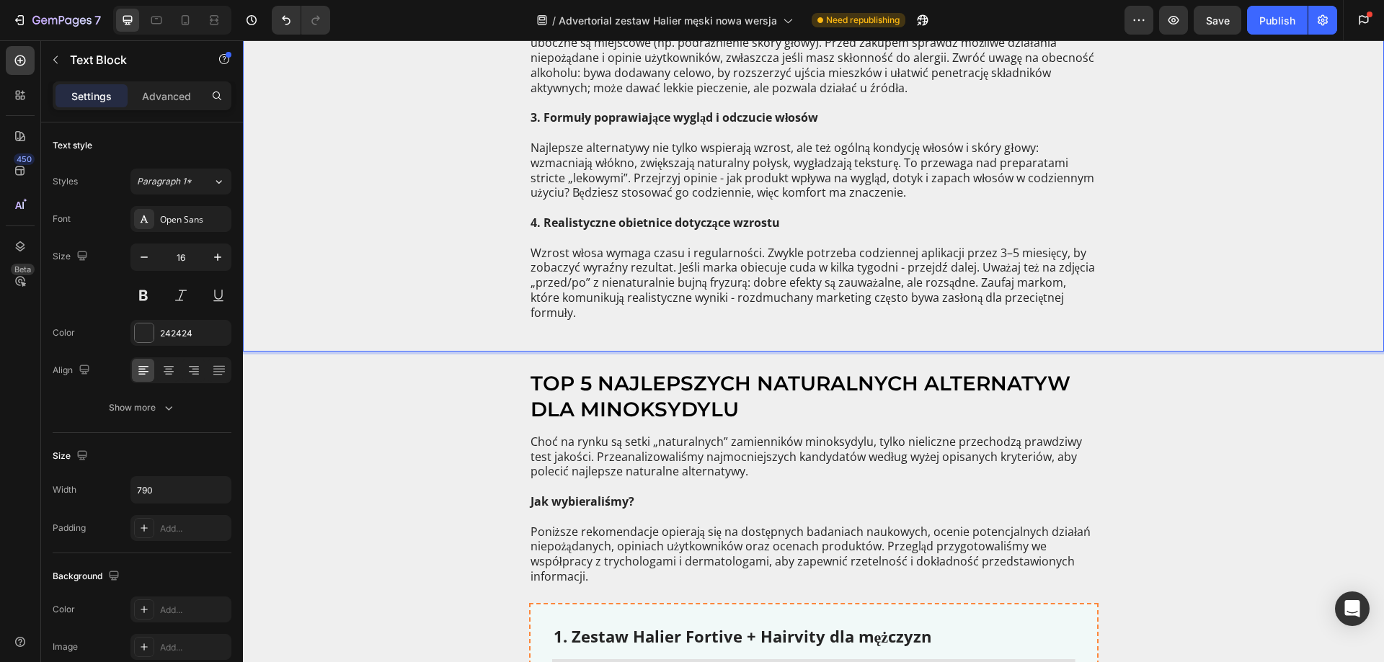
click at [586, 91] on p "Produkty roślinne także mogą uczulać – fitochemikalia to wciąż związki chemiczn…" at bounding box center [813, 58] width 566 height 105
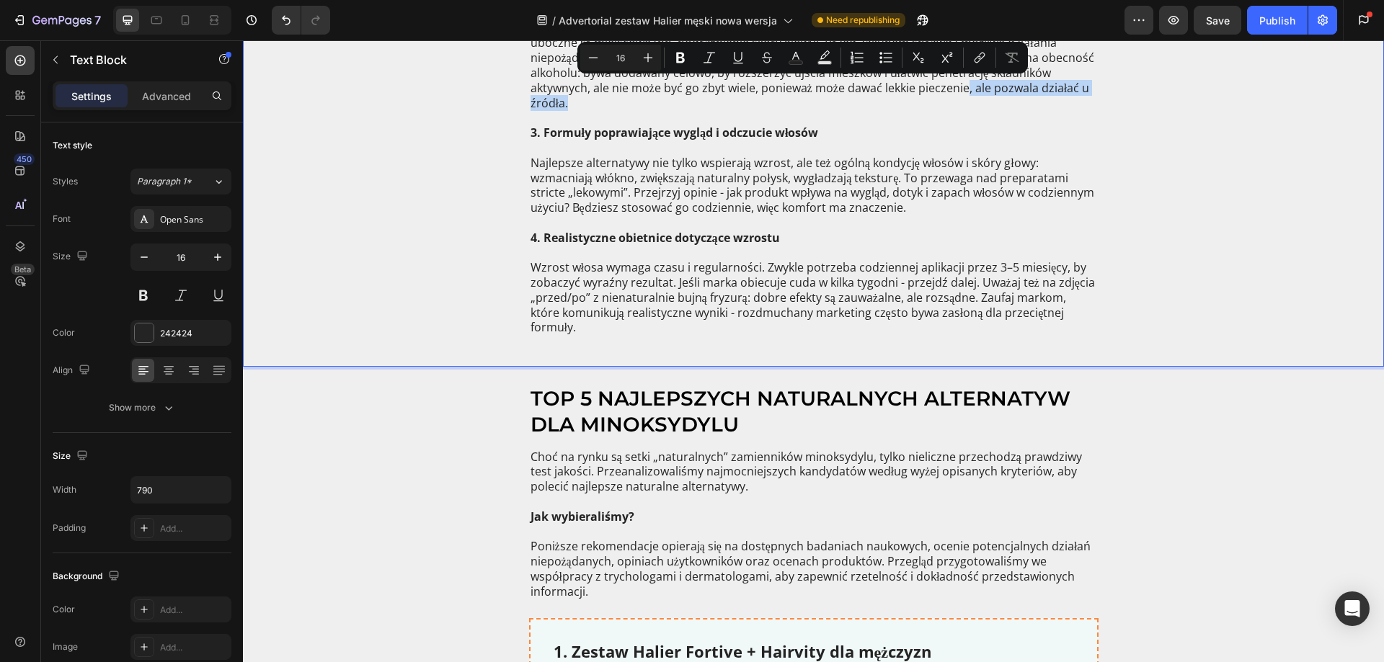
drag, startPoint x: 568, startPoint y: 101, endPoint x: 962, endPoint y: 91, distance: 394.3
click at [962, 91] on p "Produkty roślinne także mogą uczulać – fitochemikalia to wciąż związki chemiczn…" at bounding box center [813, 66] width 566 height 120
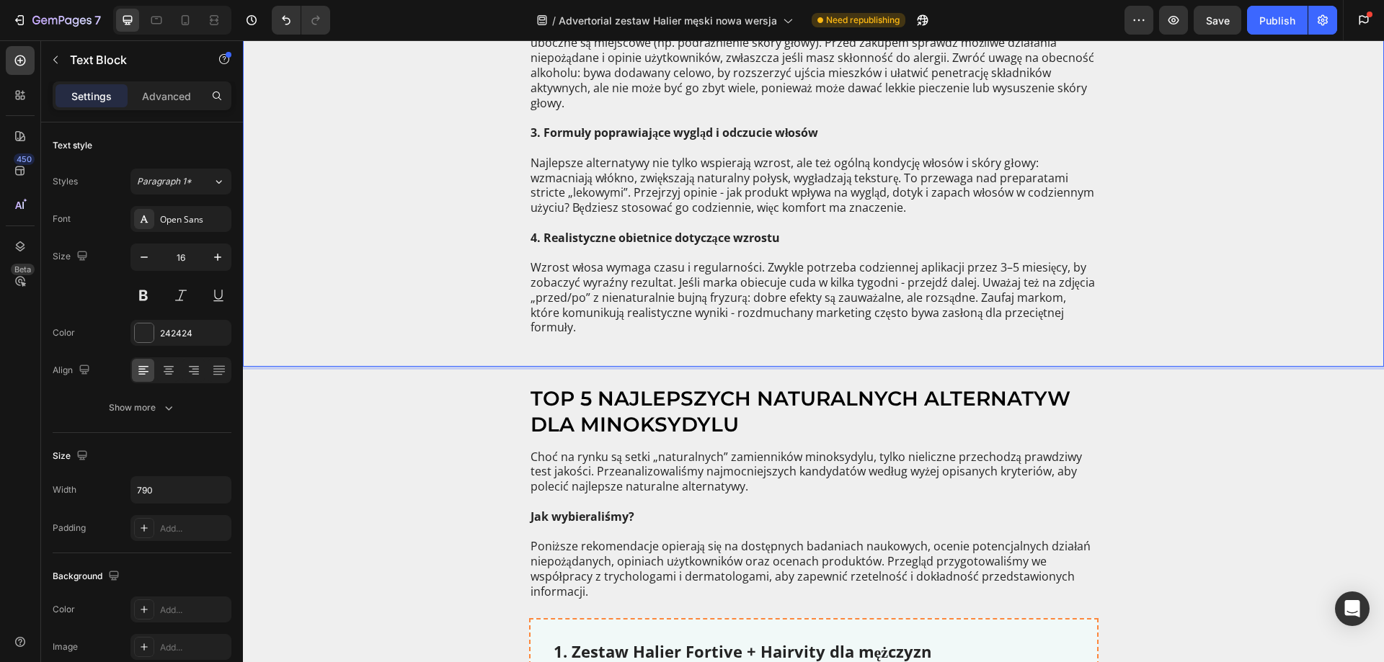
click at [742, 130] on strong "3. Formuły poprawiające wygląd i odczucie włosów" at bounding box center [674, 133] width 288 height 16
click at [739, 132] on strong "3. Formuły poprawiające wygląd i odczucie włosów" at bounding box center [674, 133] width 288 height 16
click at [635, 200] on p "Najlepsze alternatywy nie tylko wspierają wzrost, ale też ogólną kondycję włosó…" at bounding box center [813, 186] width 566 height 90
click at [847, 204] on p "Najlepsze alternatywy nie tylko wspierają wzrost, ale też ogólną kondycję włosó…" at bounding box center [813, 186] width 566 height 90
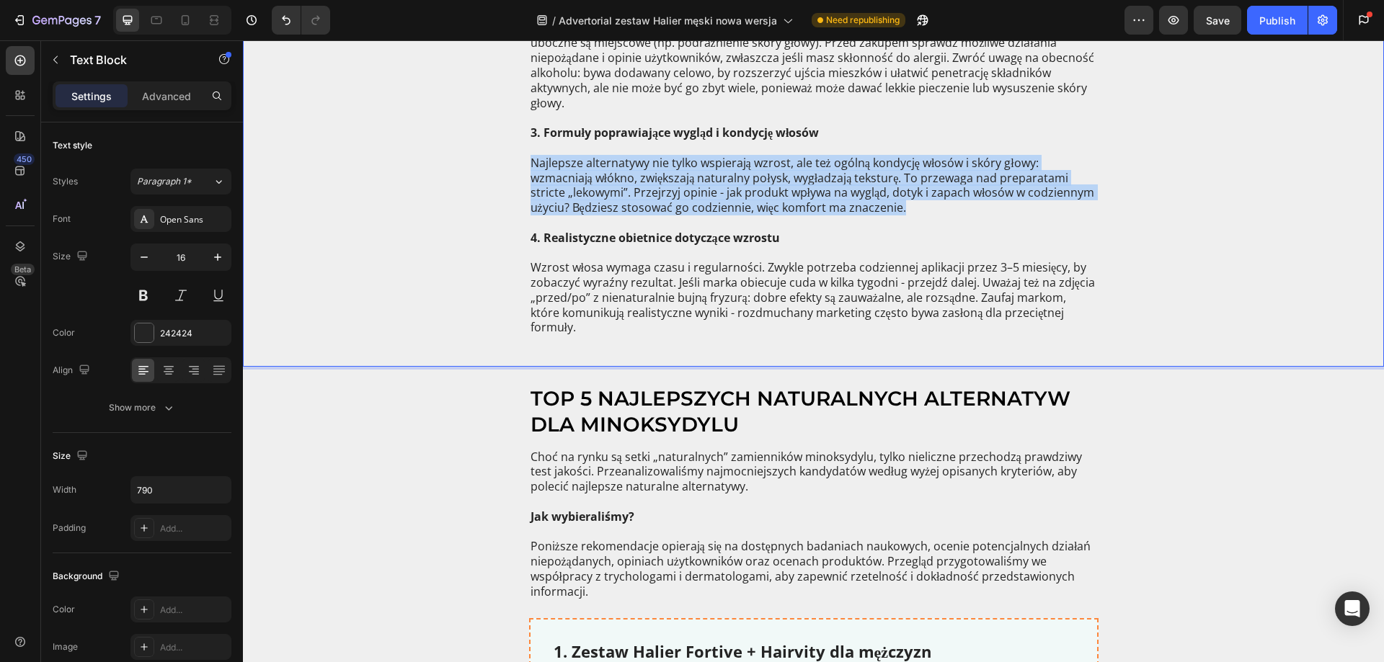
drag, startPoint x: 912, startPoint y: 206, endPoint x: 493, endPoint y: 170, distance: 420.2
click at [493, 169] on div "Przy dziesiątkach nowych propozycji o wielkich obietnicach łatwo stracić orient…" at bounding box center [813, 95] width 1112 height 543
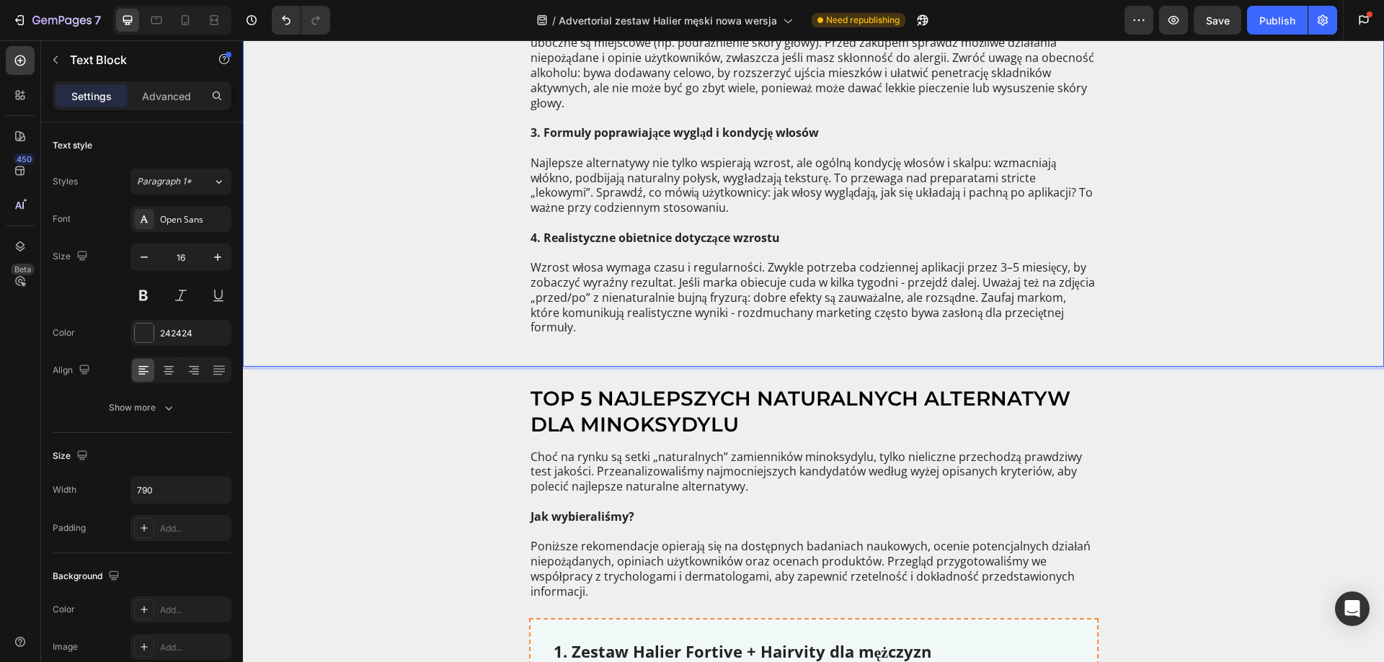
click at [702, 233] on strong "4. Realistyczne obietnice dotyczące wzrostu" at bounding box center [654, 238] width 249 height 16
click at [767, 244] on strong "4. Realistyczne obietnice dotyczące wzrostu" at bounding box center [654, 238] width 249 height 16
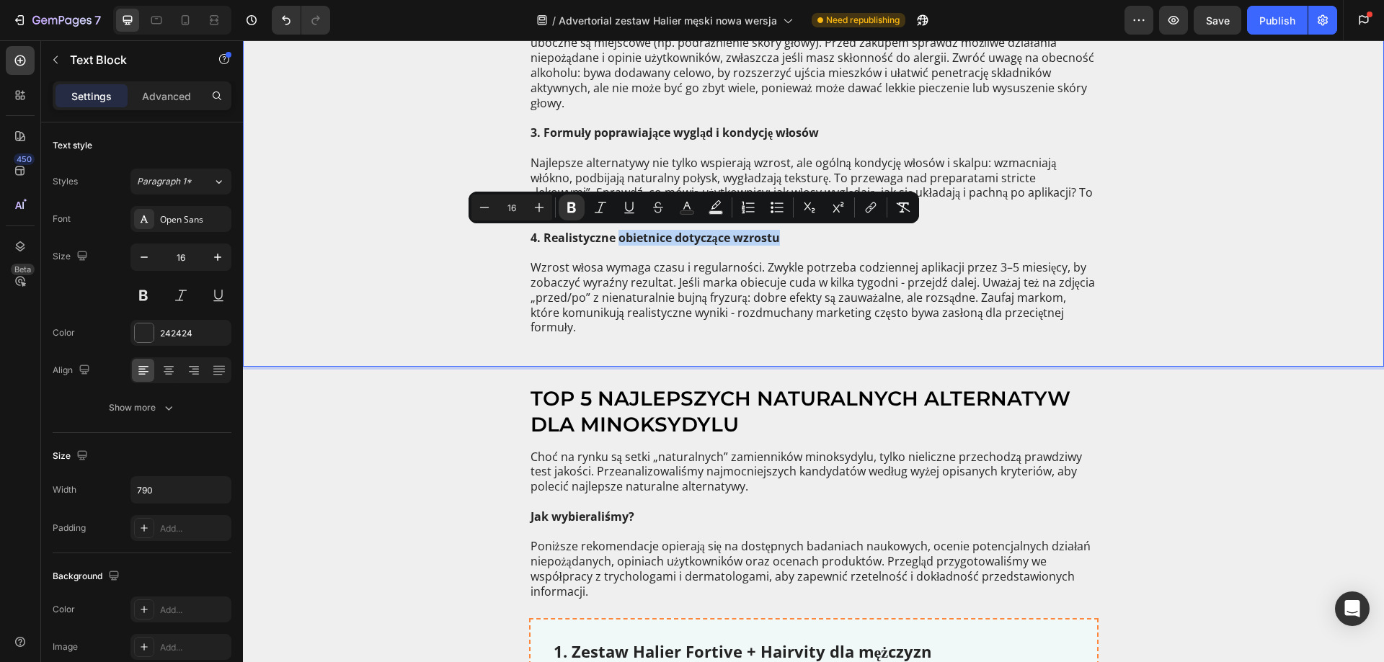
drag, startPoint x: 778, startPoint y: 239, endPoint x: 612, endPoint y: 231, distance: 166.6
click at [612, 231] on p "4. Realistyczne obietnice dotyczące wzrostu" at bounding box center [813, 238] width 566 height 15
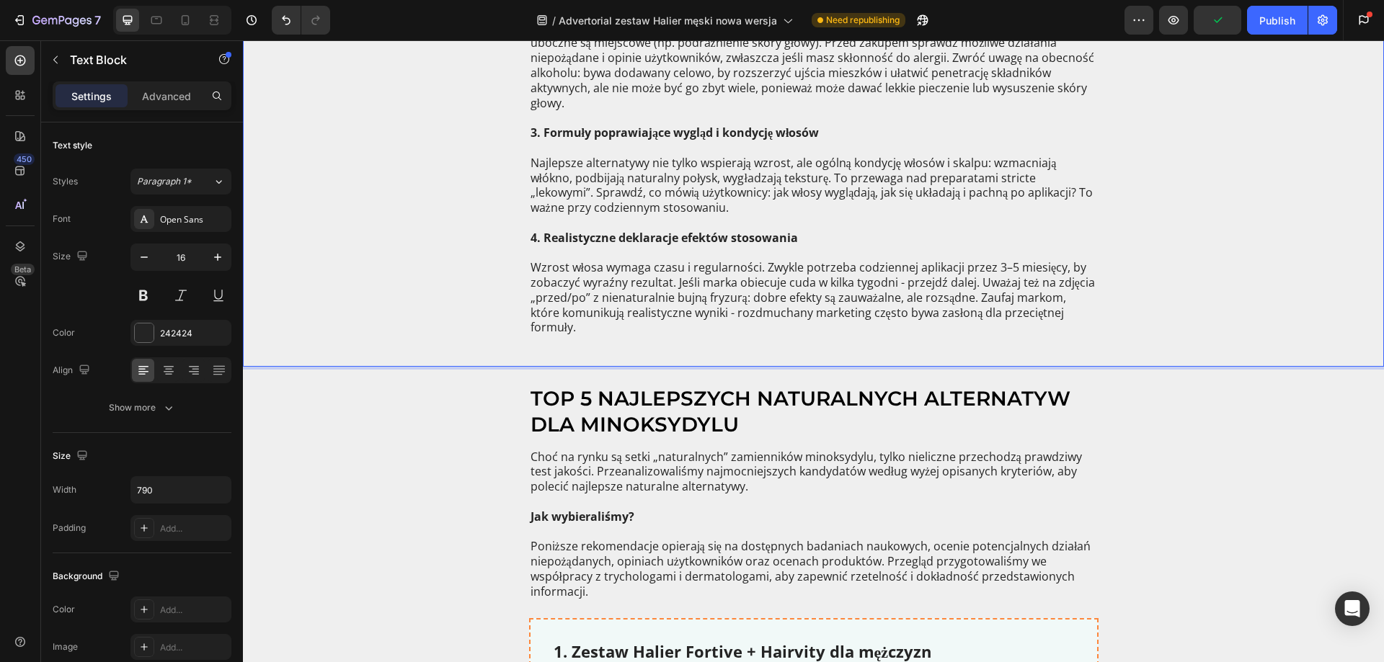
drag, startPoint x: 680, startPoint y: 287, endPoint x: 673, endPoint y: 306, distance: 20.5
click at [677, 295] on p "Wzrost włosa wymaga czasu i regularności. Zwykle potrzeba codziennej aplikacji …" at bounding box center [813, 306] width 566 height 120
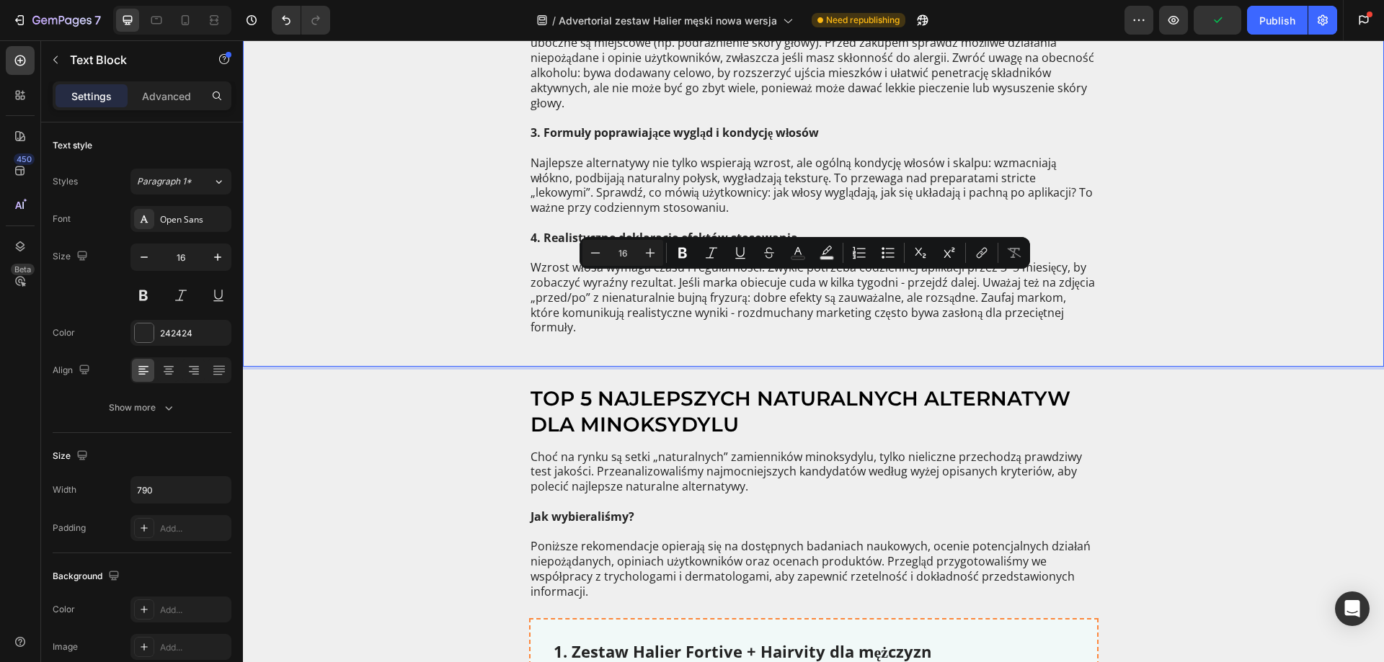
click at [535, 308] on p "Wzrost włosa wymaga czasu i regularności. Zwykle potrzeba codziennej aplikacji …" at bounding box center [813, 306] width 566 height 120
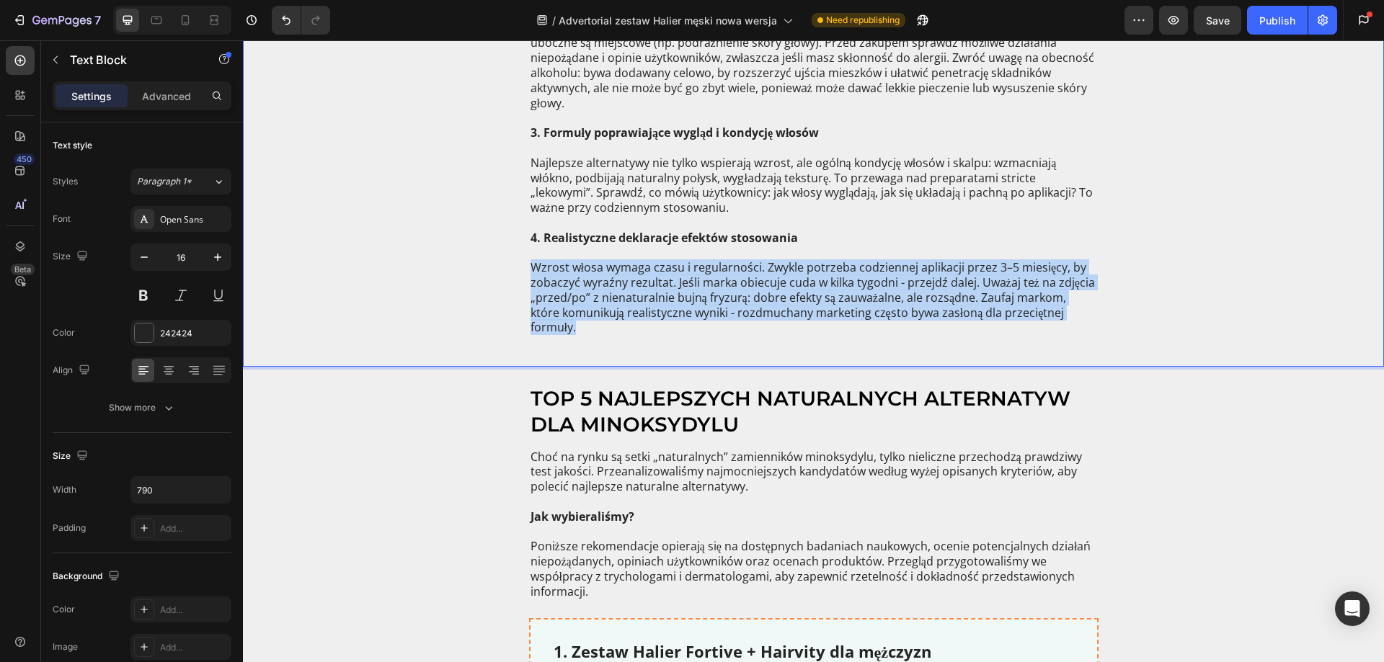
drag, startPoint x: 525, startPoint y: 264, endPoint x: 1157, endPoint y: 313, distance: 634.6
click at [1157, 313] on div "Przy dziesiątkach nowych propozycji o wielkich obietnicach łatwo stracić orient…" at bounding box center [813, 95] width 1112 height 543
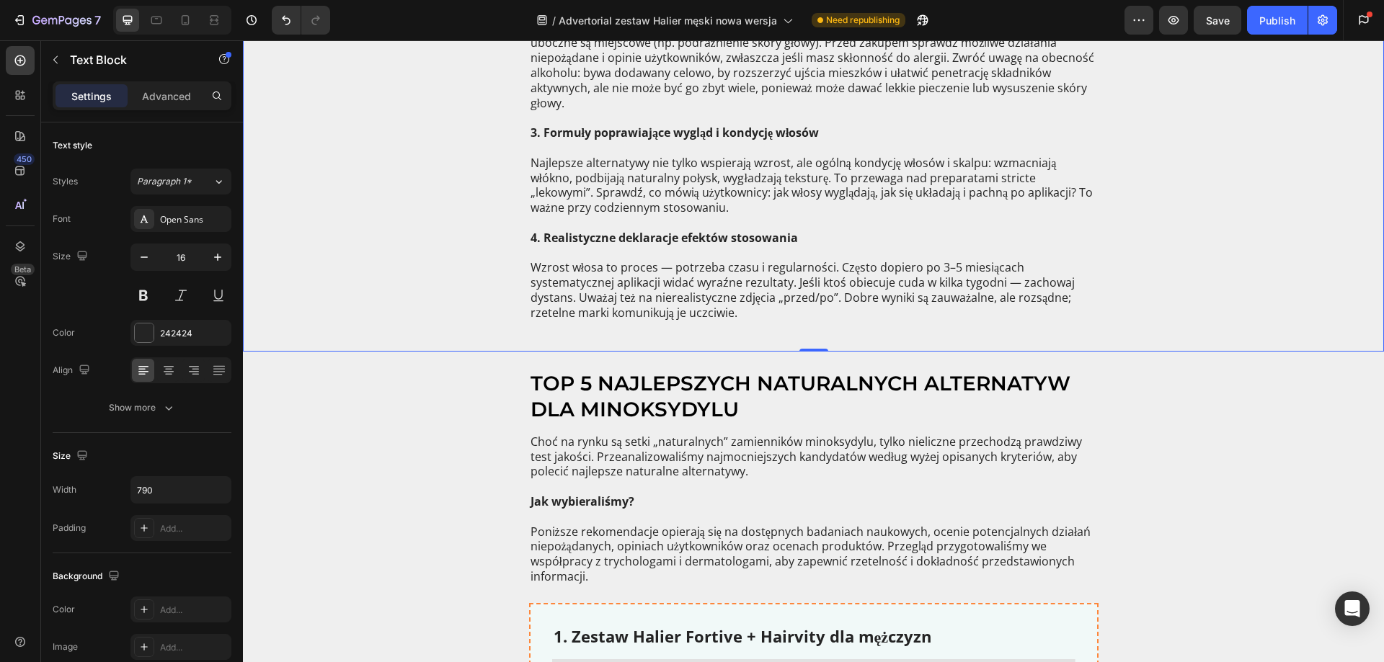
drag, startPoint x: 640, startPoint y: 270, endPoint x: 655, endPoint y: 266, distance: 15.6
click at [641, 270] on p "Wzrost włosa to proces — potrzeba czasu i regularności. Często dopiero po 3–5 m…" at bounding box center [813, 298] width 566 height 105
click at [659, 267] on p "Wzrost włosa to proces — potrzeba czasu i regularności. Często dopiero po 3–5 m…" at bounding box center [813, 298] width 566 height 105
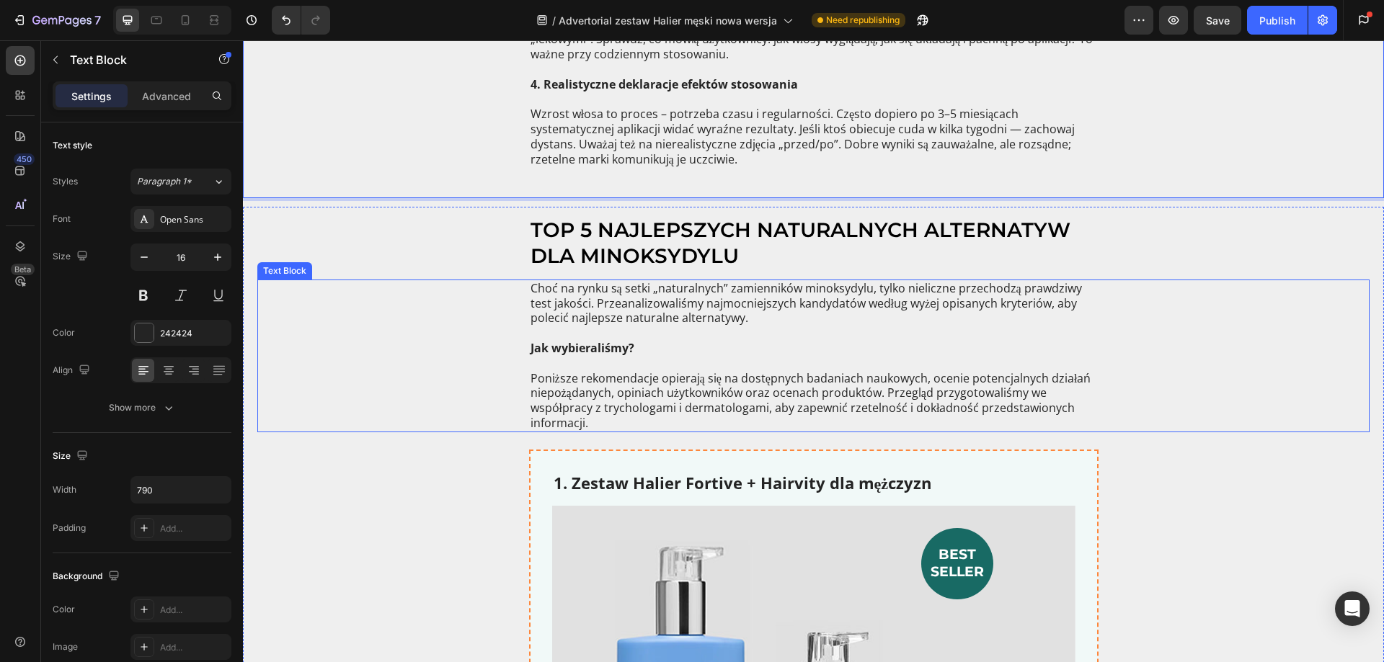
scroll to position [2738, 0]
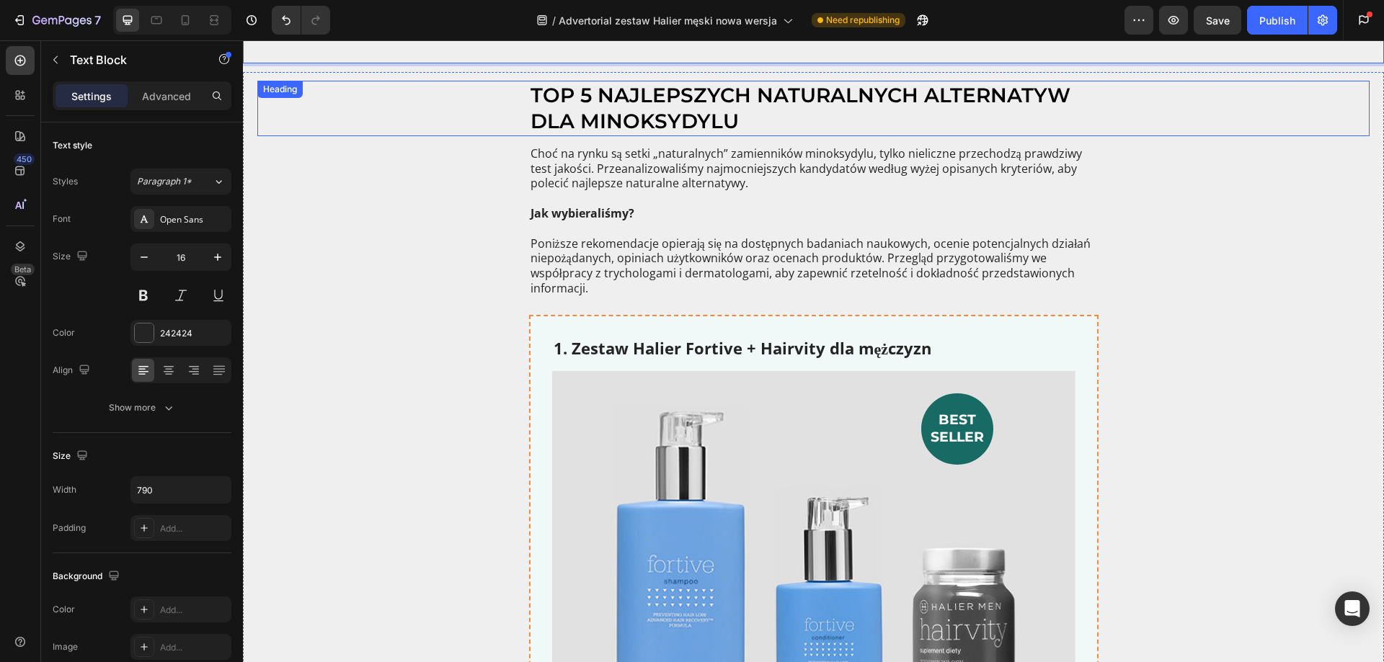
click at [861, 102] on h2 "TOP 5 NAJLEPSZYCH NATURALNYCH ALTERNATYW DLA MINOKSYDYLU" at bounding box center [813, 108] width 569 height 55
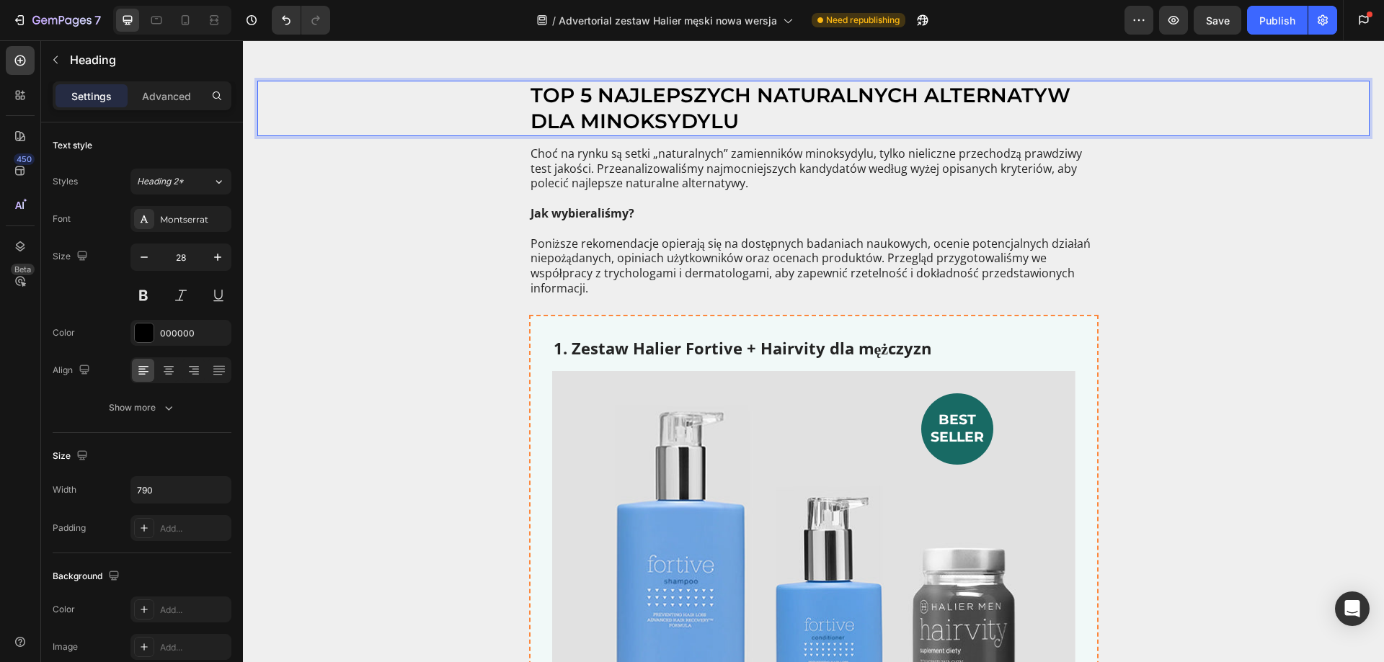
click at [956, 102] on h2 "TOP 5 NAJLEPSZYCH NATURALNYCH ALTERNATYW DLA MINOKSYDYLU" at bounding box center [813, 108] width 569 height 55
click at [956, 102] on p "TOP 5 NAJLEPSZYCH NATURALNYCH ALTERNATYW DLA MINOKSYDYLU" at bounding box center [813, 108] width 566 height 53
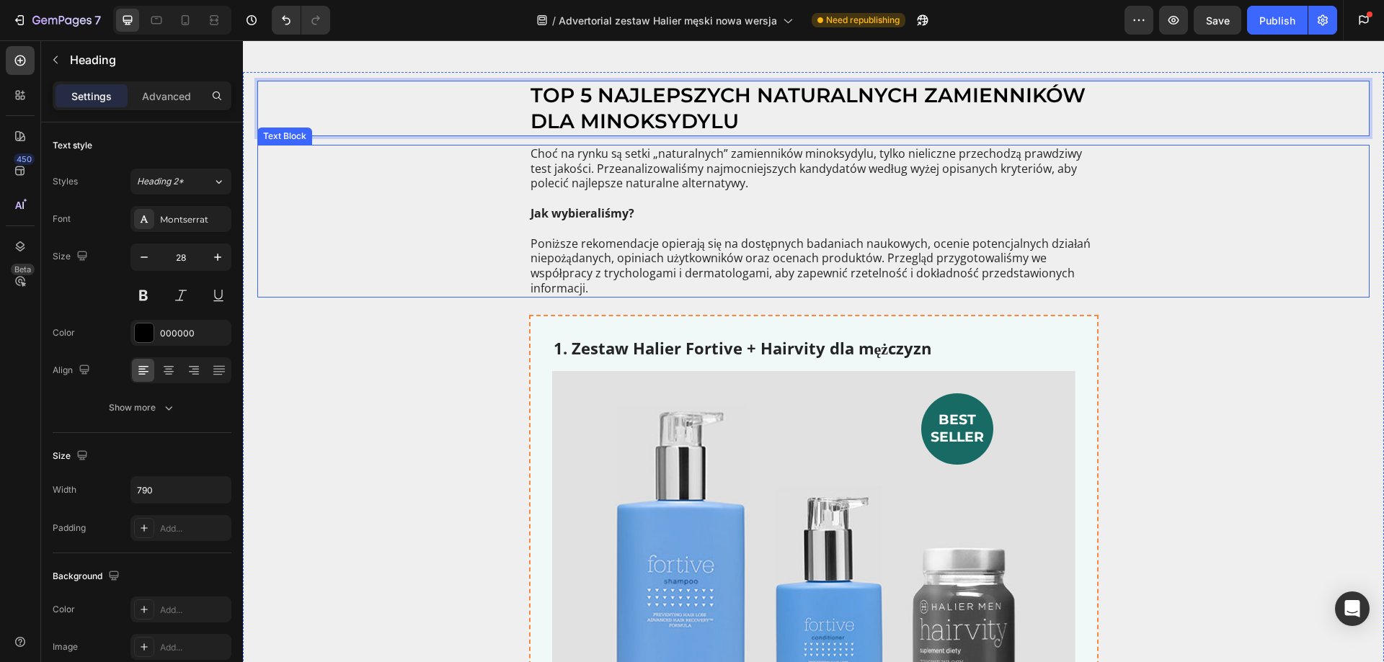
click at [607, 179] on p "Choć na rynku są setki „naturalnych” zamienników minoksydylu, tylko nieliczne p…" at bounding box center [813, 176] width 566 height 60
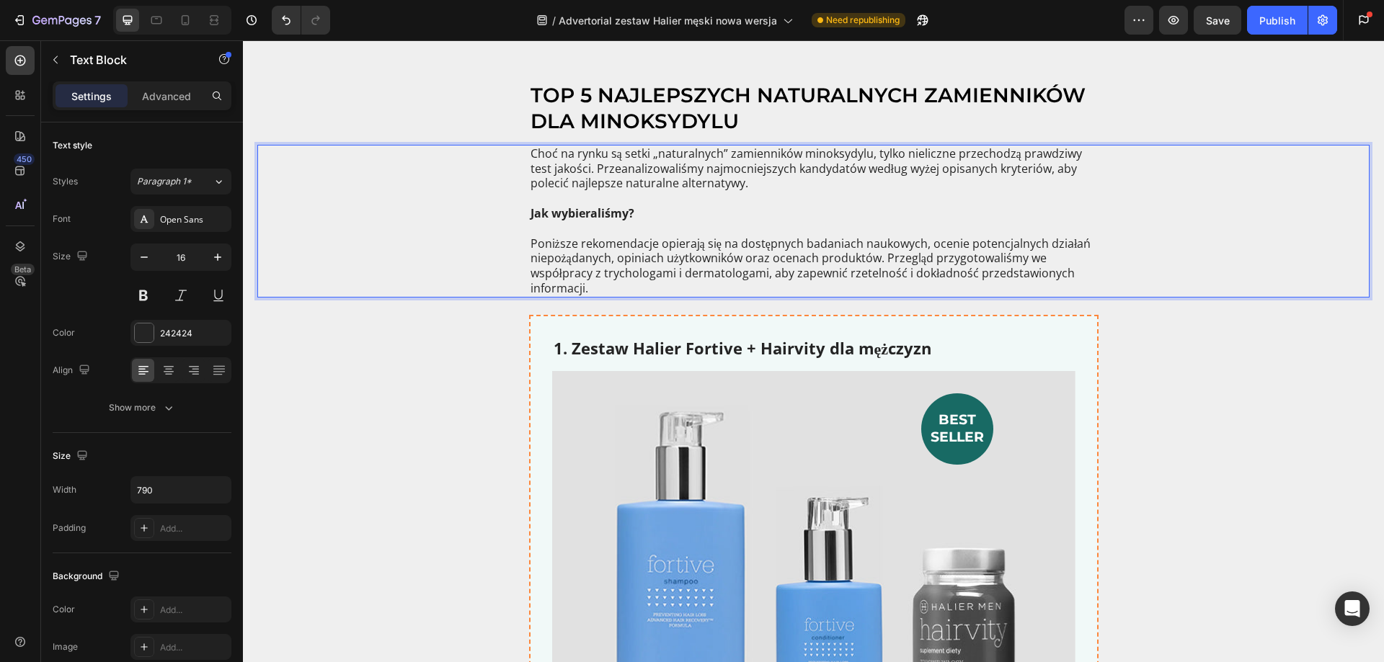
drag, startPoint x: 685, startPoint y: 176, endPoint x: 692, endPoint y: 179, distance: 7.4
click at [685, 177] on p "Choć na rynku są setki „naturalnych” zamienników minoksydylu, tylko nieliczne p…" at bounding box center [813, 176] width 566 height 60
click at [718, 183] on p "Choć na rynku są setki „naturalnych” zamienników minoksydylu, tylko nieliczne p…" at bounding box center [813, 176] width 566 height 60
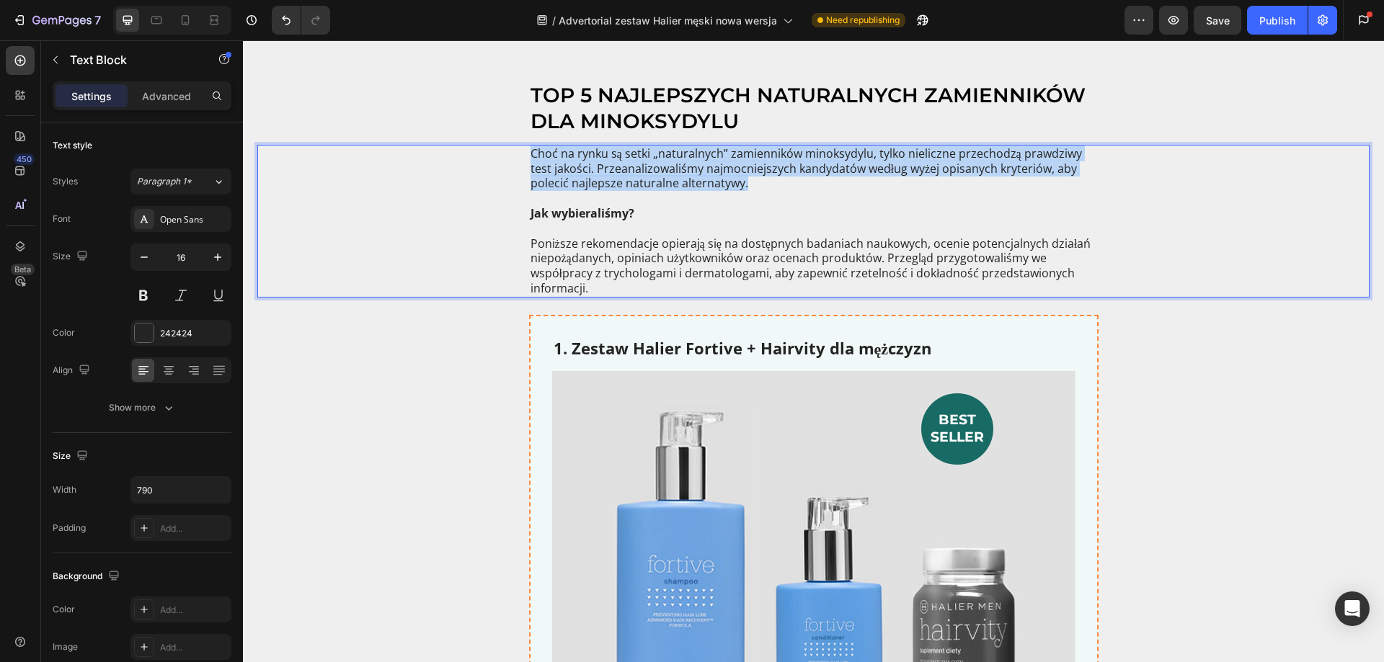
drag, startPoint x: 739, startPoint y: 185, endPoint x: 523, endPoint y: 159, distance: 217.8
click at [529, 158] on div "Choć na rynku są setki „naturalnych” zamienników minoksydylu, tylko nieliczne p…" at bounding box center [813, 221] width 569 height 153
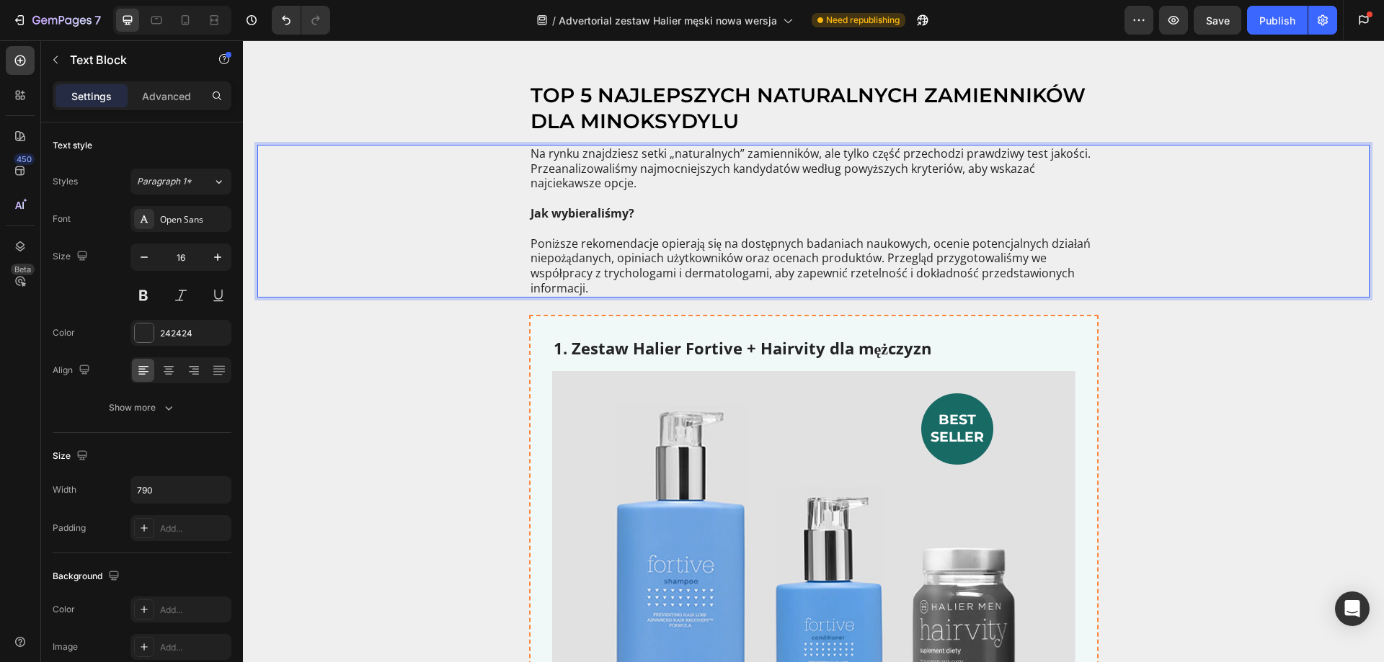
click at [583, 241] on p "Poniższe rekomendacje opierają się na dostępnych badaniach naukowych, ocenie po…" at bounding box center [813, 258] width 566 height 75
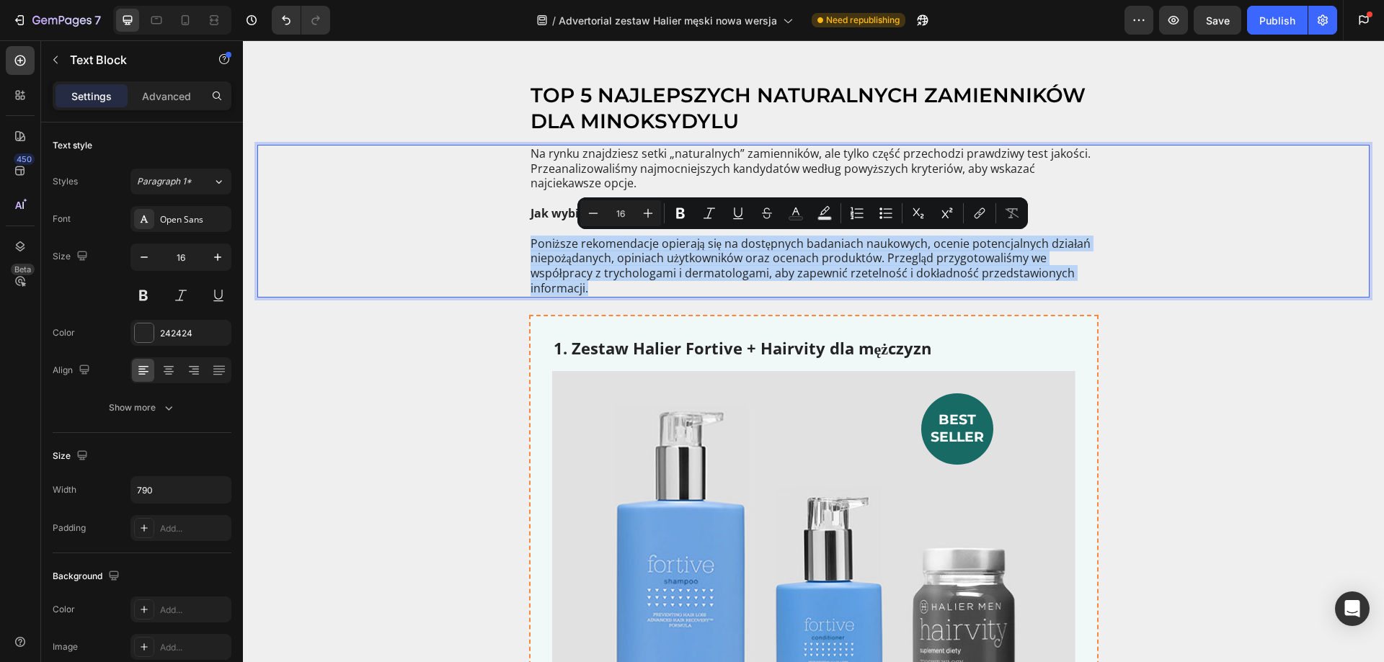
drag, startPoint x: 527, startPoint y: 242, endPoint x: 618, endPoint y: 291, distance: 103.2
click at [618, 291] on p "Poniższe rekomendacje opierają się na dostępnych badaniach naukowych, ocenie po…" at bounding box center [813, 258] width 566 height 75
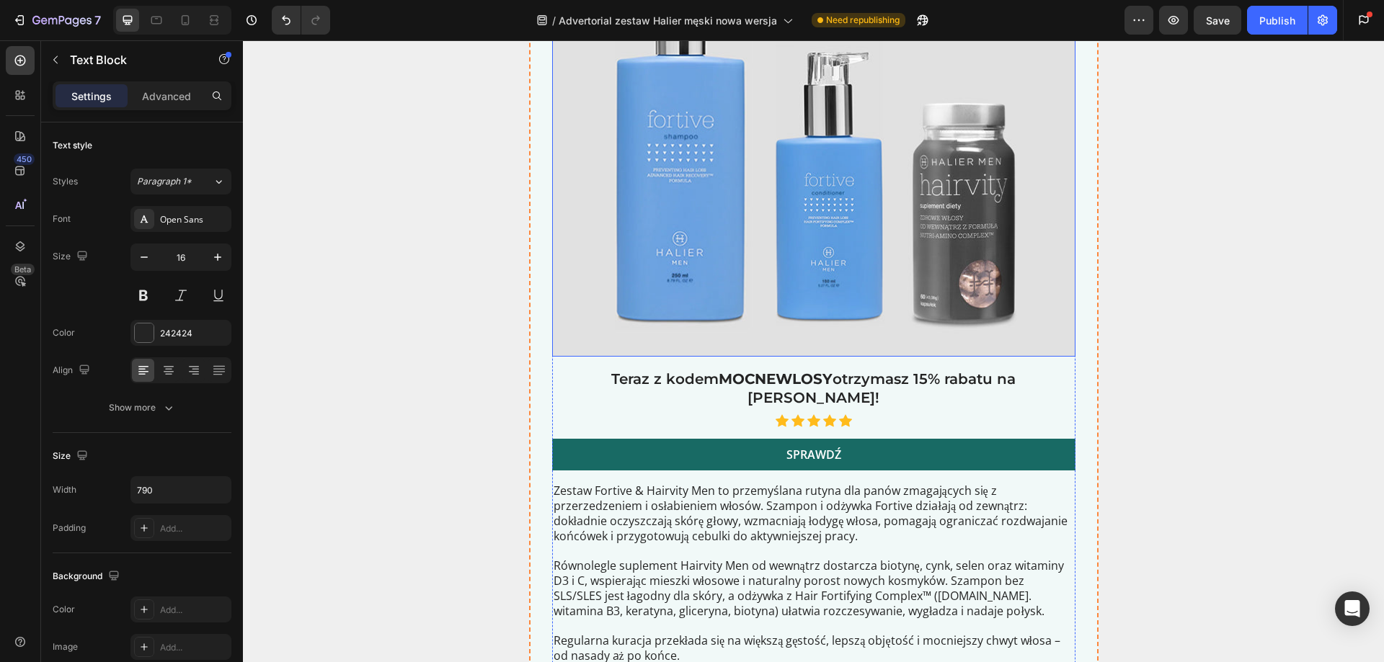
scroll to position [3315, 0]
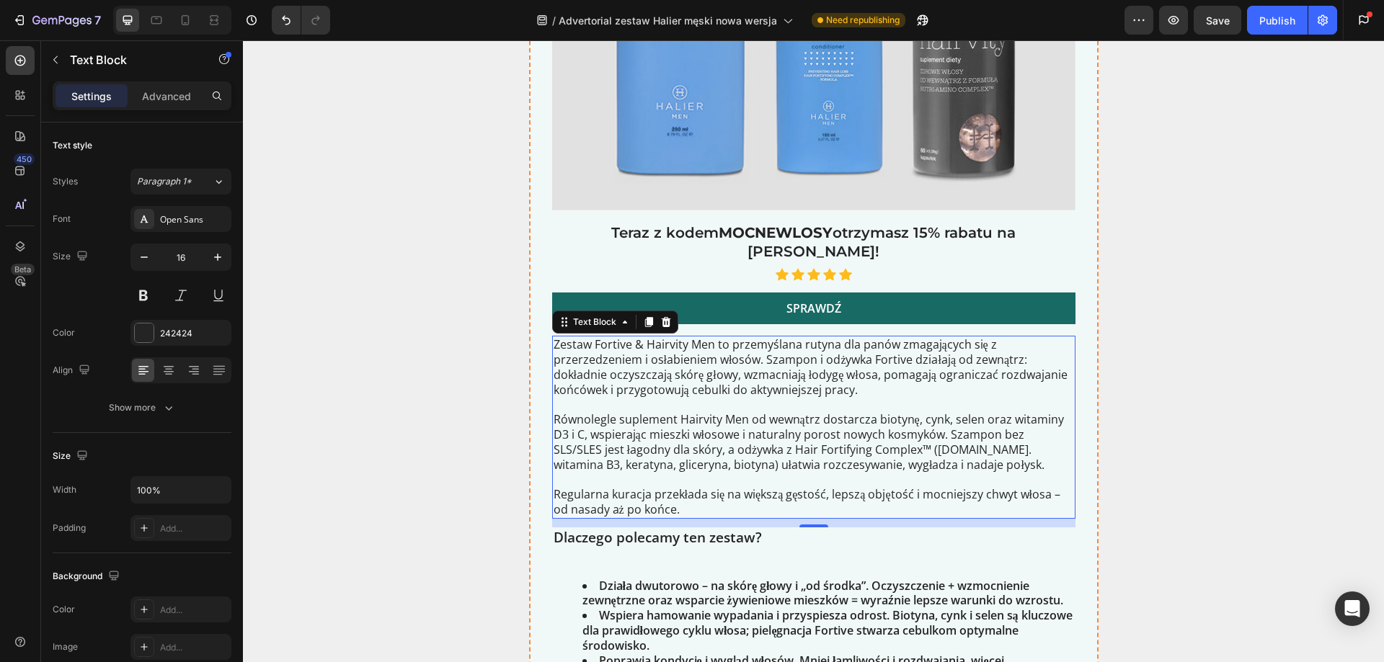
click at [742, 398] on p at bounding box center [813, 405] width 520 height 15
click at [786, 359] on p "Zestaw Fortive & Hairvity Men to przemyślana rutyna dla panów zmagających się z…" at bounding box center [813, 367] width 520 height 60
click at [863, 376] on p "Zestaw Fortive & Hairvity Men to przemyślana rutyna dla panów zmagających się z…" at bounding box center [813, 367] width 520 height 60
click at [855, 375] on p "Zestaw Fortive & Hairvity Men to przemyślana rutyna dla panów zmagających się z…" at bounding box center [813, 367] width 520 height 60
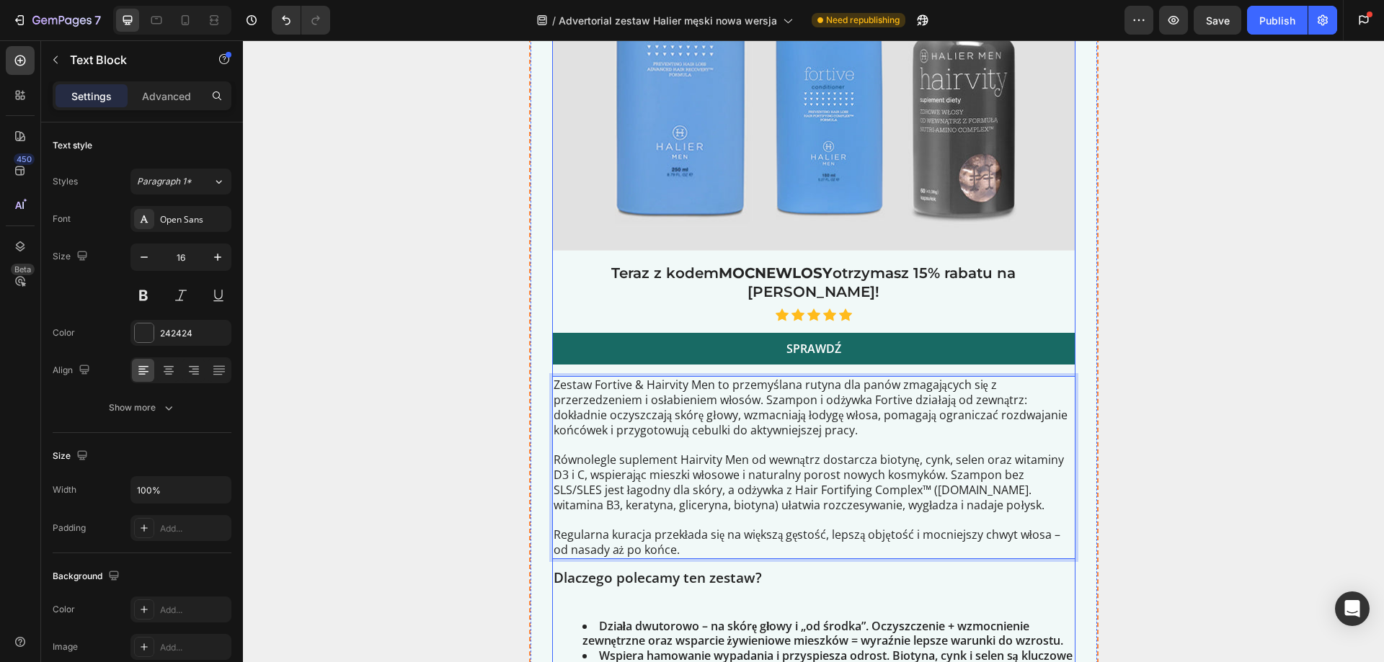
scroll to position [3243, 0]
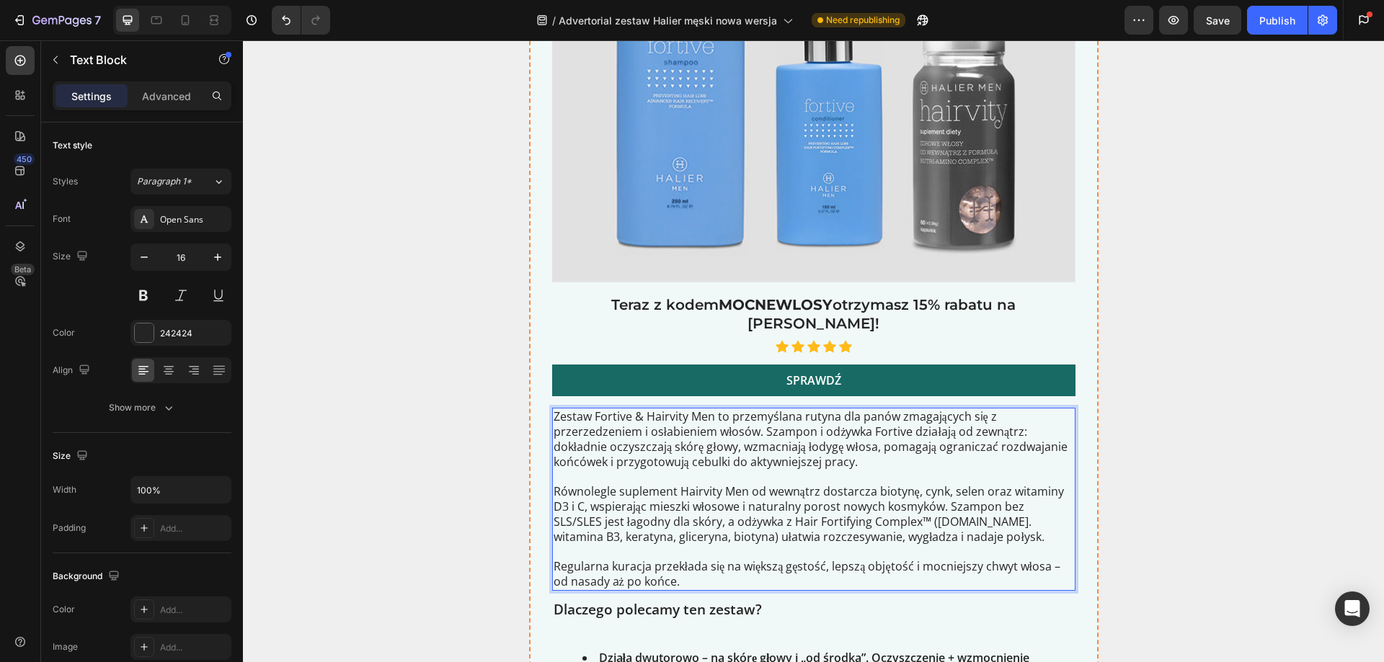
click at [687, 435] on p "Zestaw Fortive & Hairvity Men to przemyślana rutyna dla panów zmagających się z…" at bounding box center [813, 439] width 520 height 60
click at [623, 419] on p "Zestaw Fortive & Hairvity Men to przemyślana rutyna dla panów zmagających się z…" at bounding box center [813, 439] width 520 height 60
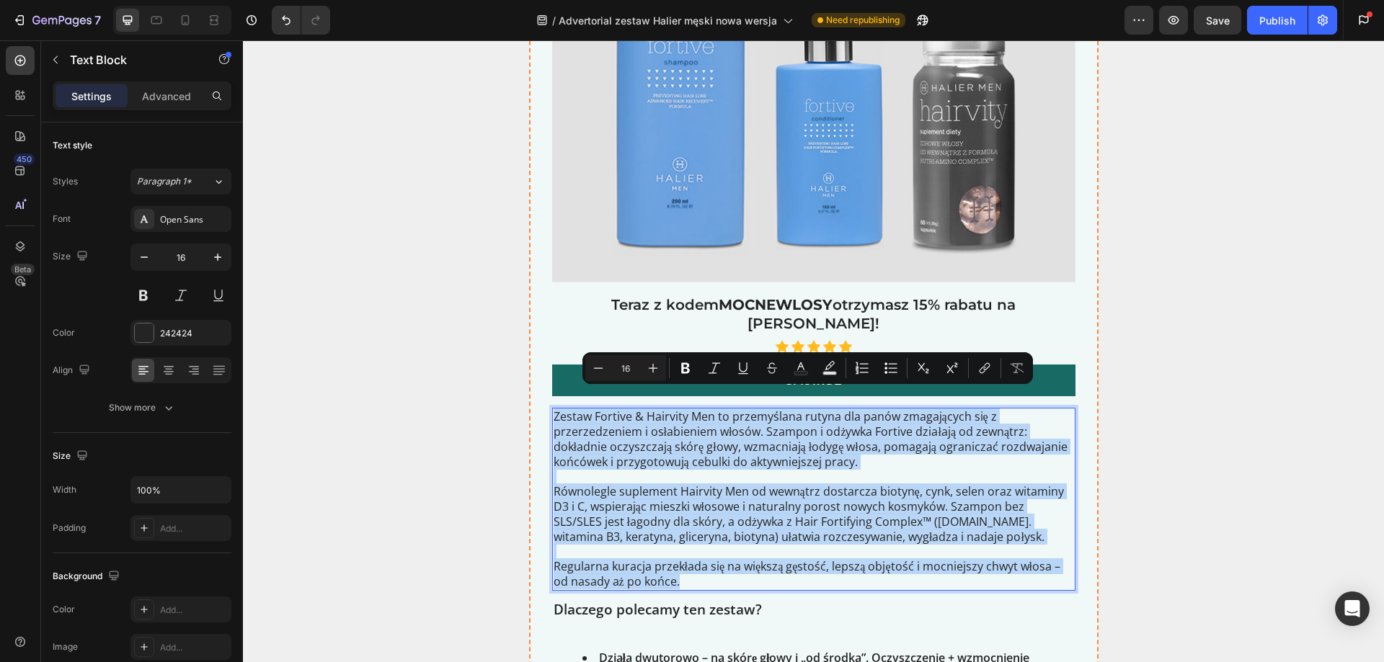
copy div "Zestaw Fortive & Hairvity Men to przemyślana rutyna dla panów zmagających się z…"
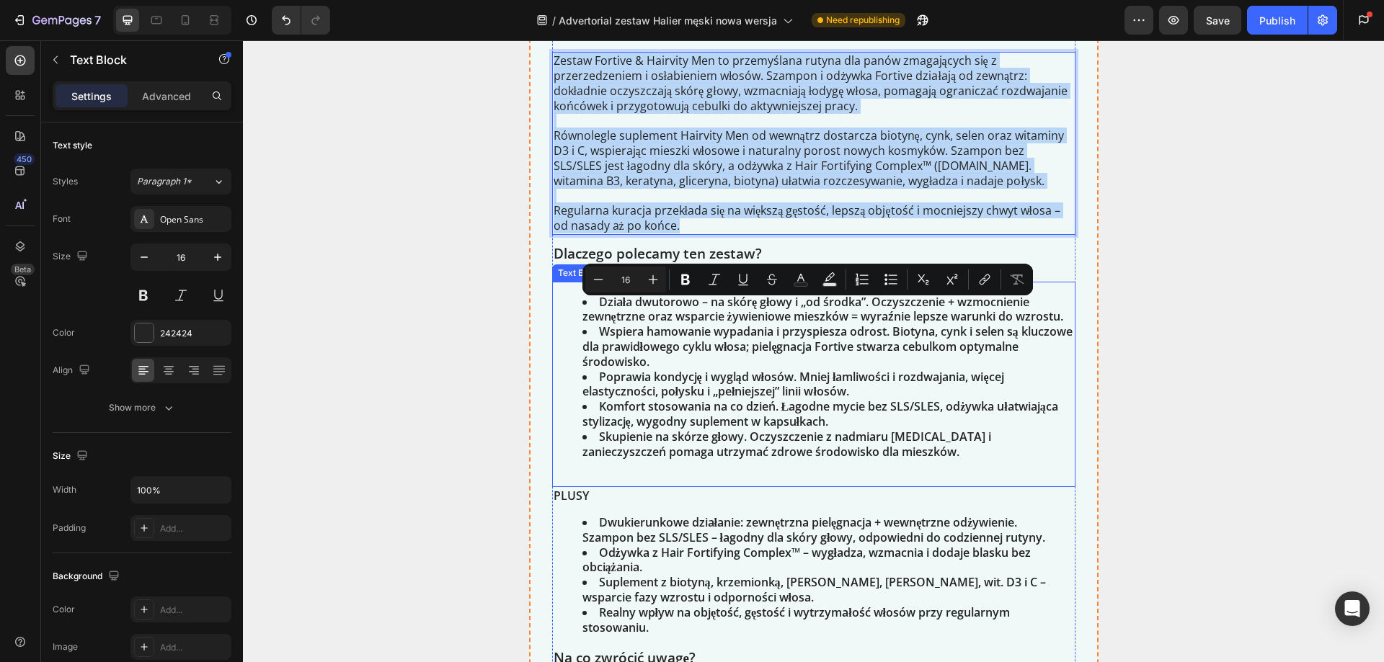
scroll to position [3603, 0]
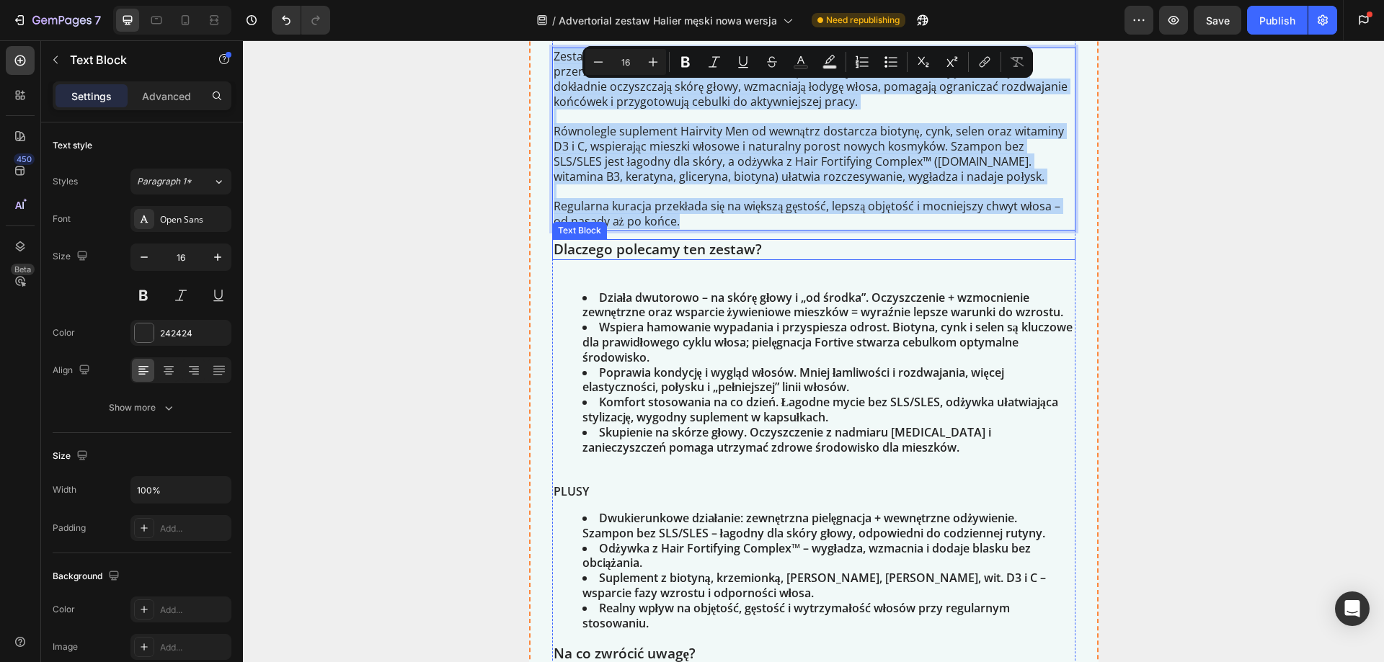
click at [569, 241] on p "Dlaczego polecamy ten zestaw?" at bounding box center [813, 250] width 520 height 18
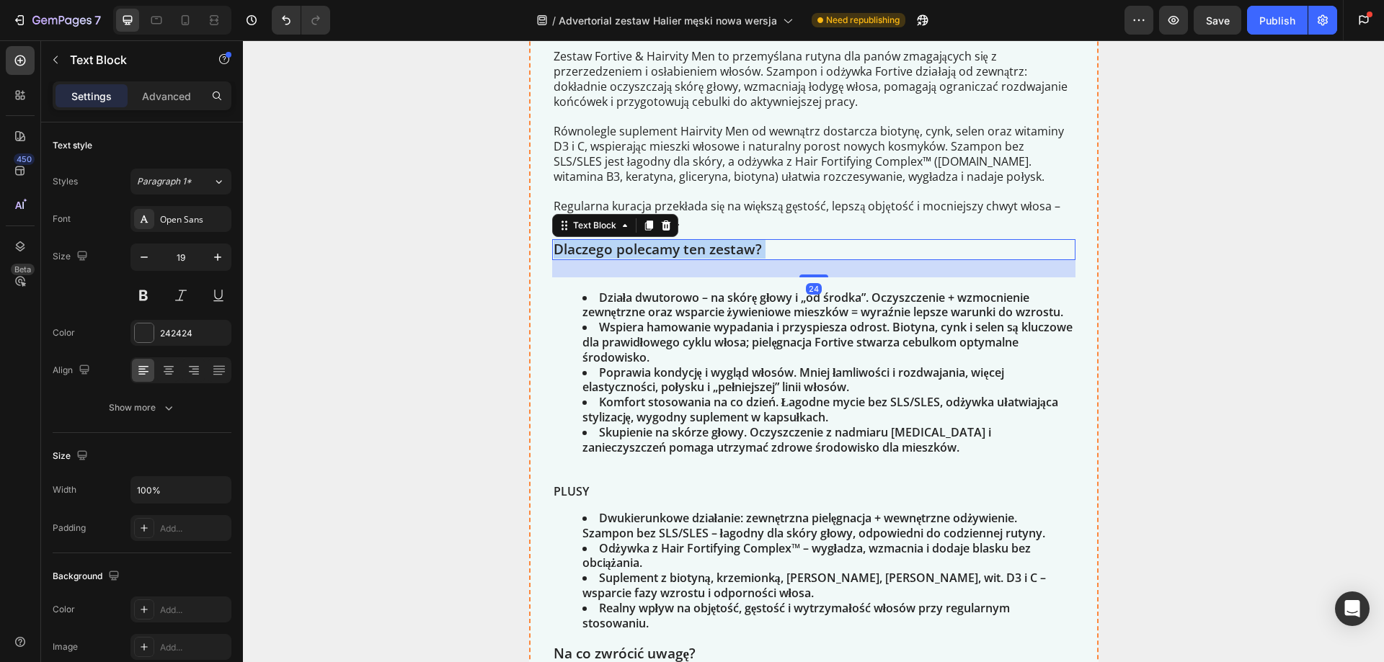
click at [579, 241] on p "Dlaczego polecamy ten zestaw?" at bounding box center [813, 250] width 520 height 18
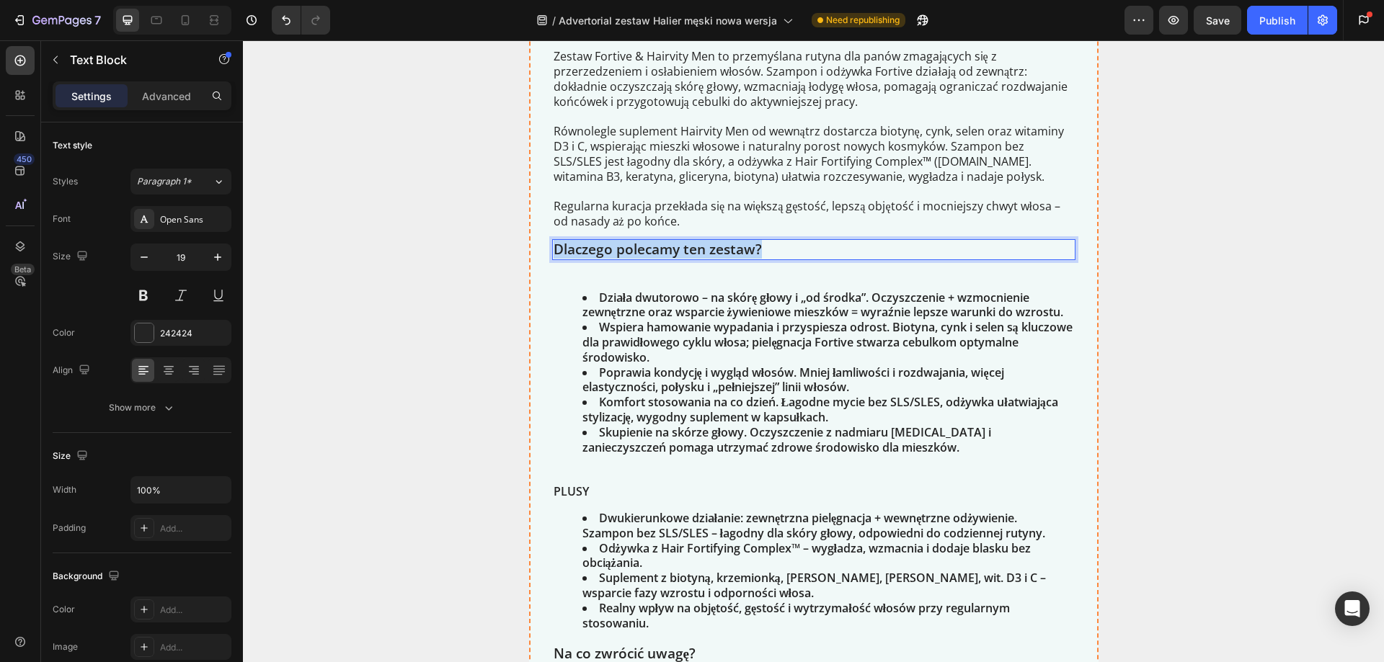
copy p "Dlaczego polecamy ten zestaw?"
click at [698, 365] on li "Poprawia kondycję i wygląd włosów. Mniej łamliwości i rozdwajania, więcej elast…" at bounding box center [827, 380] width 491 height 30
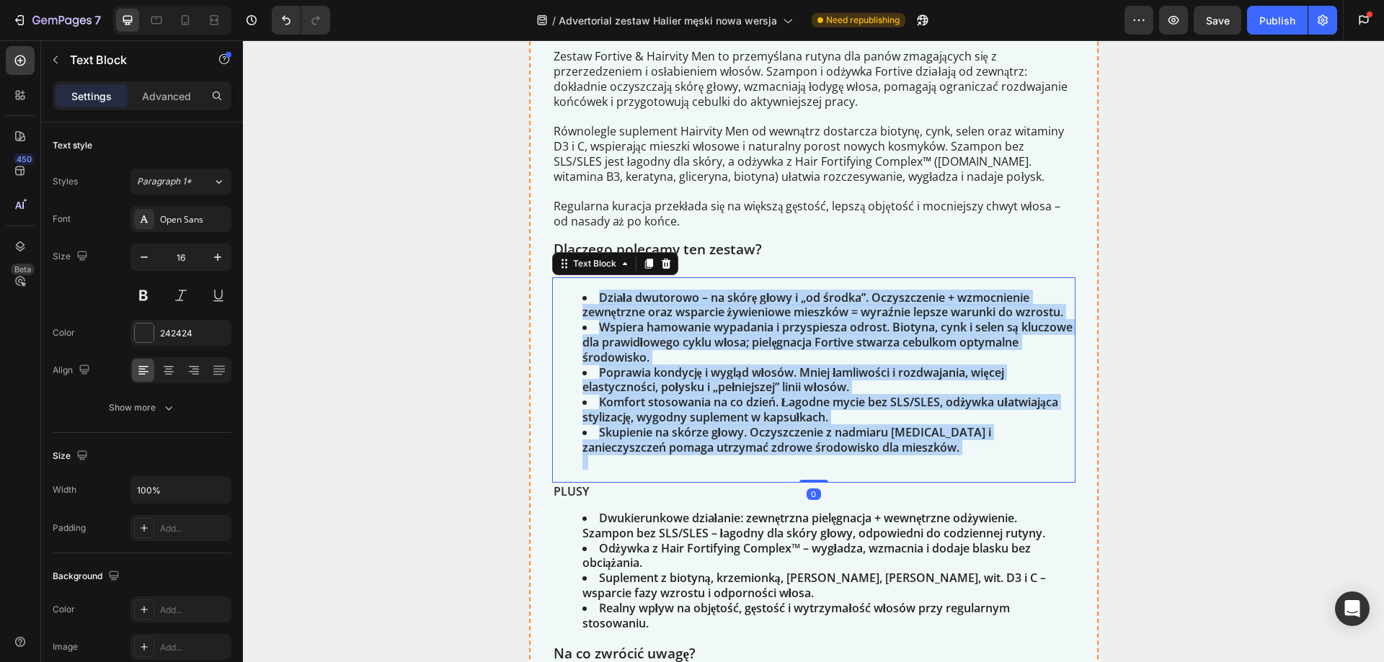
click at [698, 365] on li "Poprawia kondycję i wygląd włosów. Mniej łamliwości i rozdwajania, więcej elast…" at bounding box center [827, 380] width 491 height 30
copy ul "Działa dwutorowo – na skórę głowy i „od środka”. Oczyszczenie + wzmocnienie zew…"
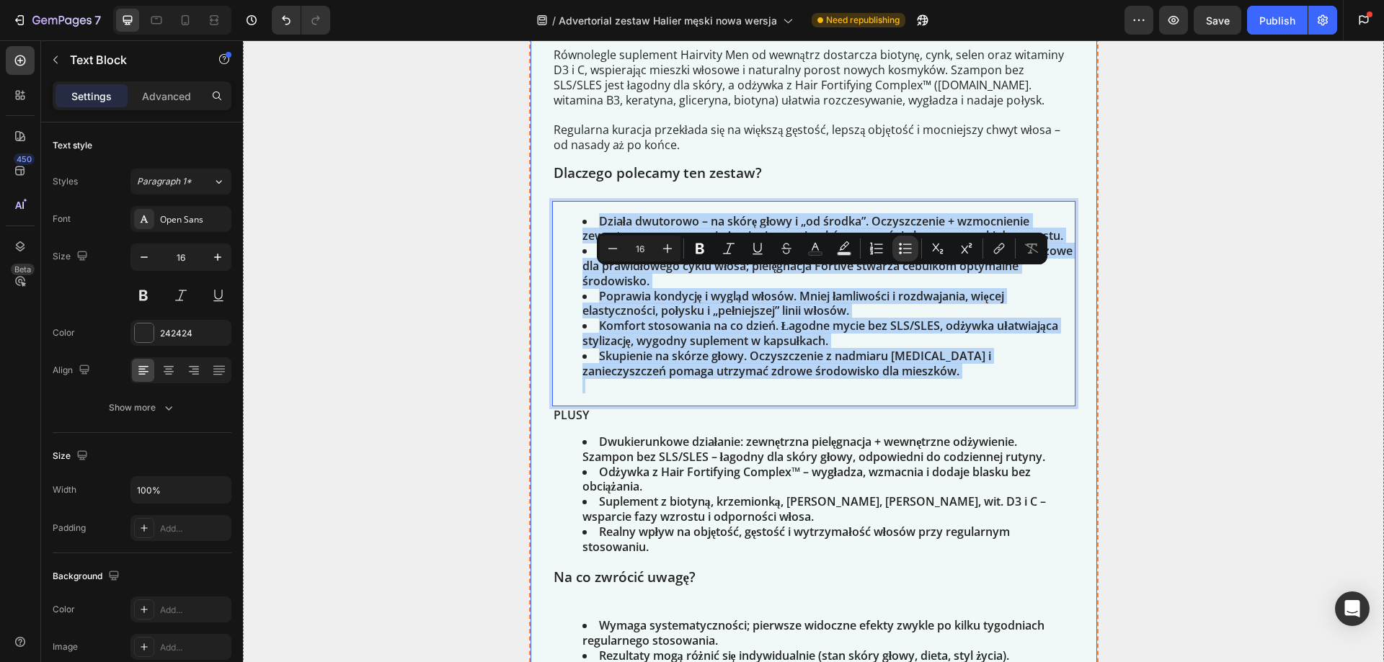
scroll to position [3891, 0]
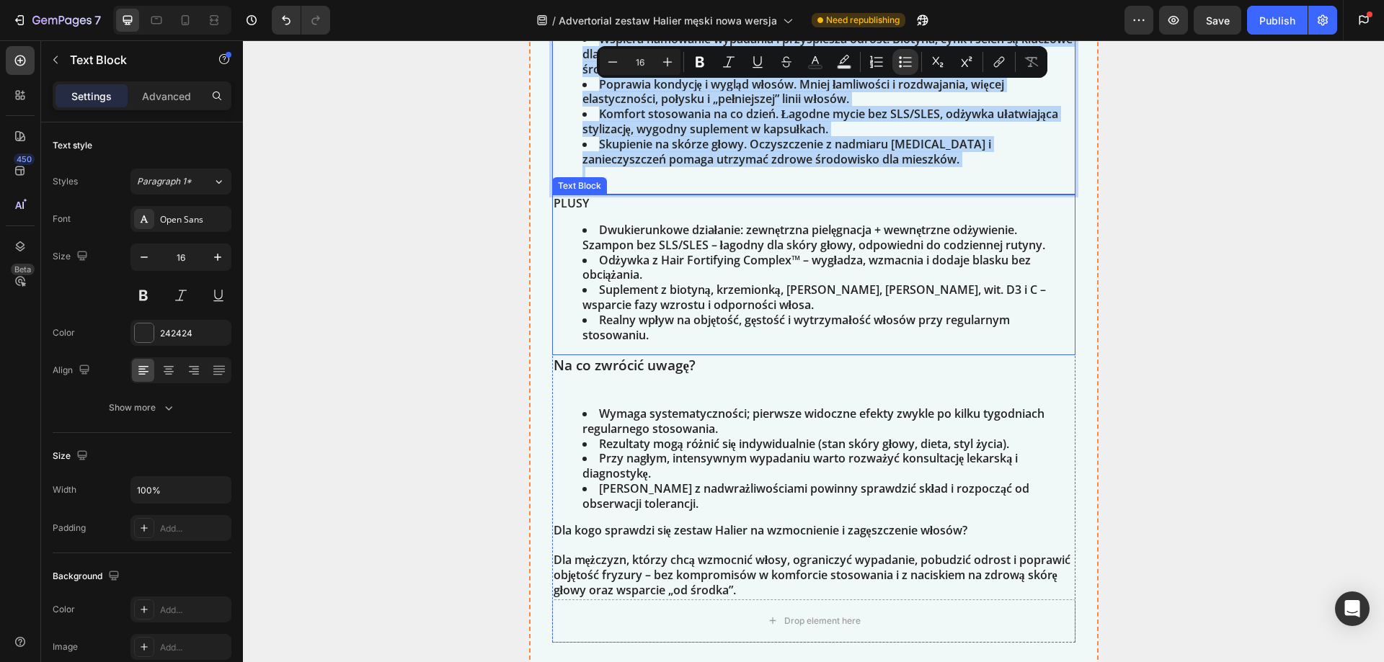
click at [564, 196] on p "PLUSY" at bounding box center [813, 203] width 520 height 15
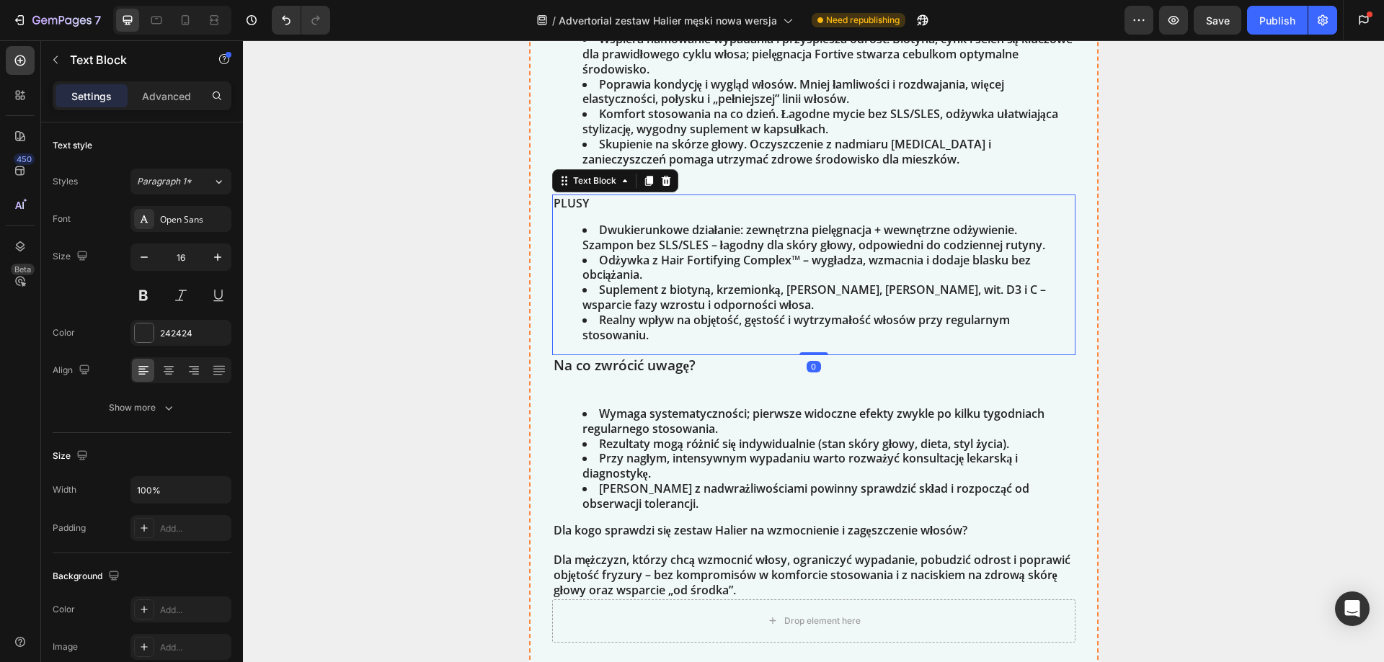
click at [564, 196] on p "PLUSY" at bounding box center [813, 203] width 520 height 15
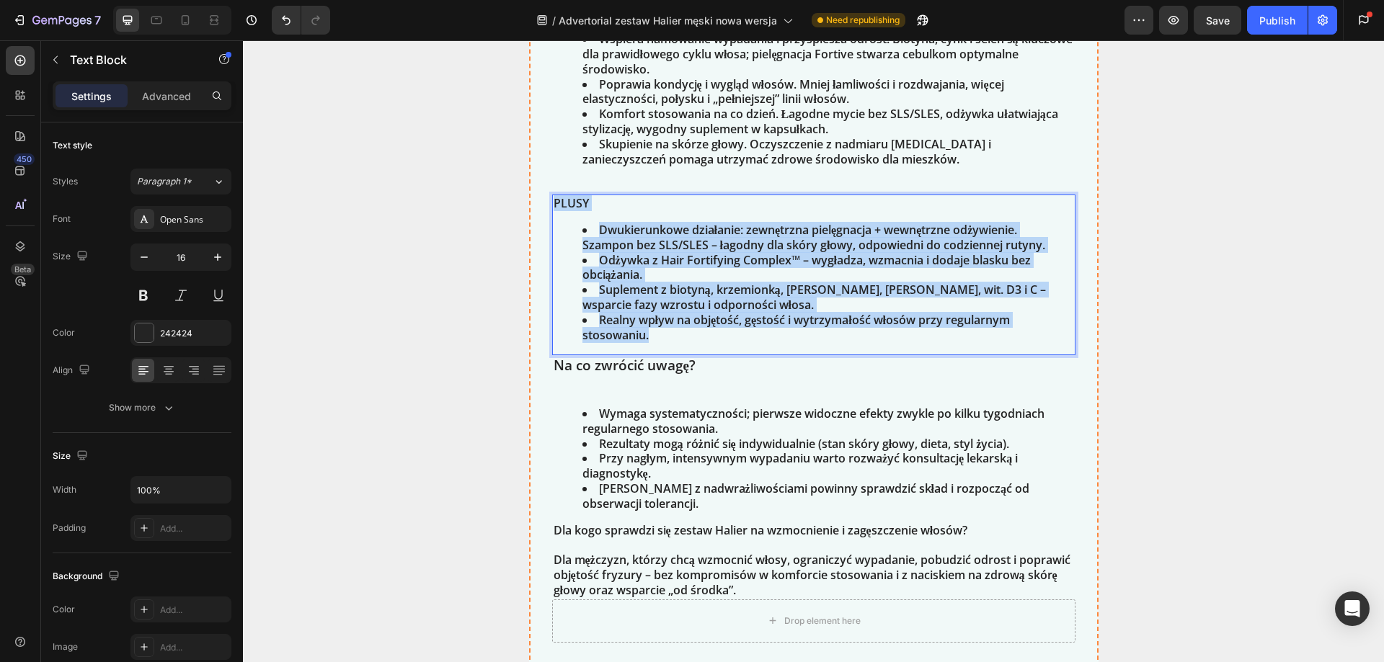
copy div "PLUSY Dwukierunkowe działanie: zewnętrzna pielęgnacja + wewnętrzne odżywienie. …"
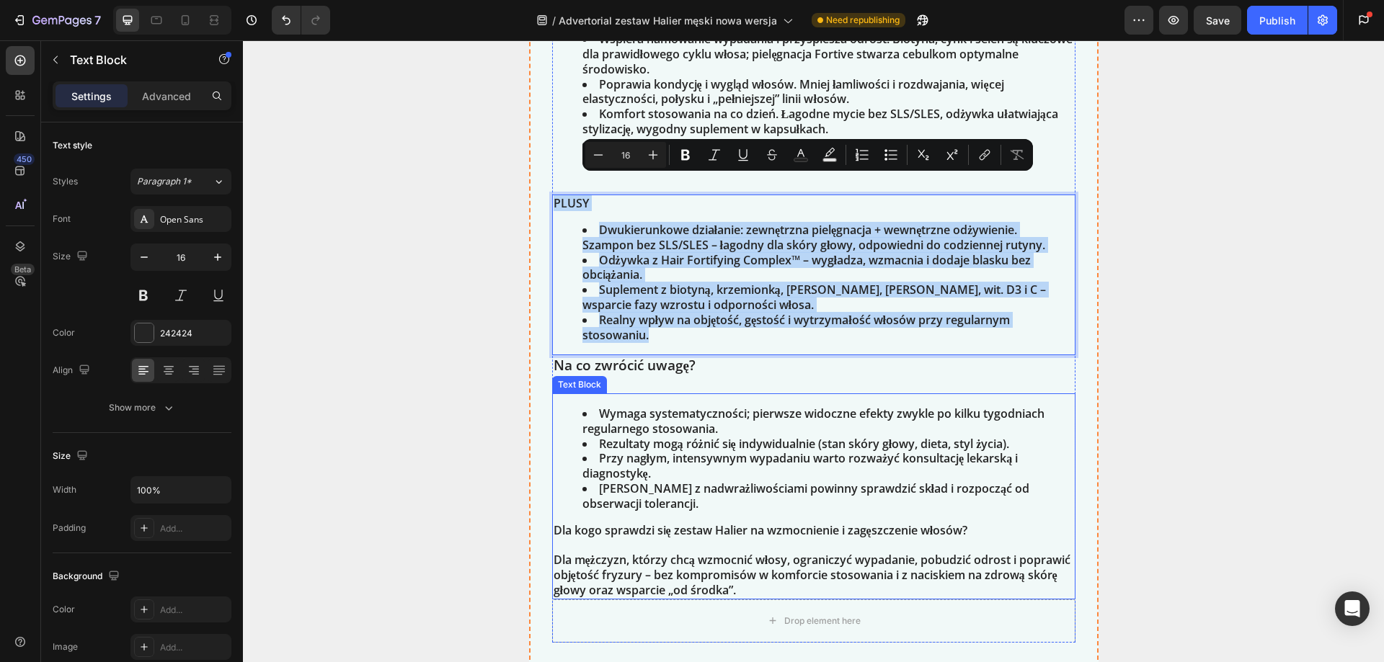
scroll to position [3964, 0]
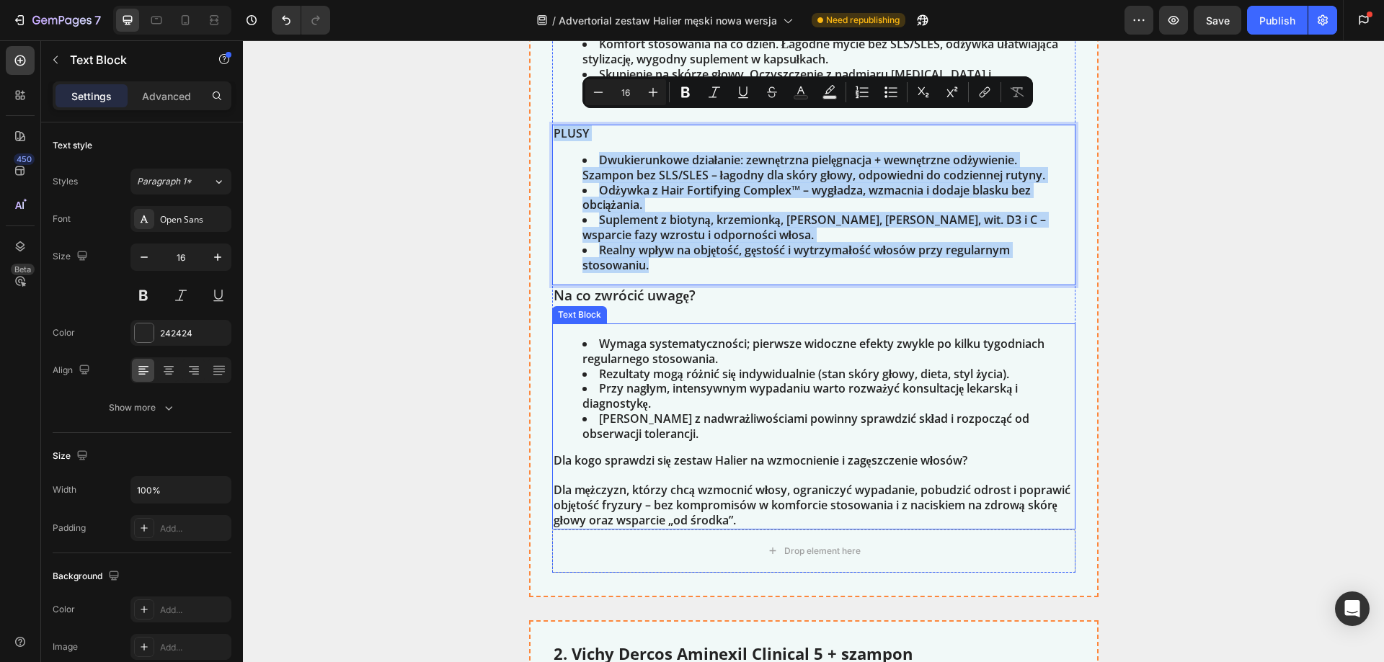
click at [593, 530] on div "Drop element here" at bounding box center [813, 551] width 523 height 43
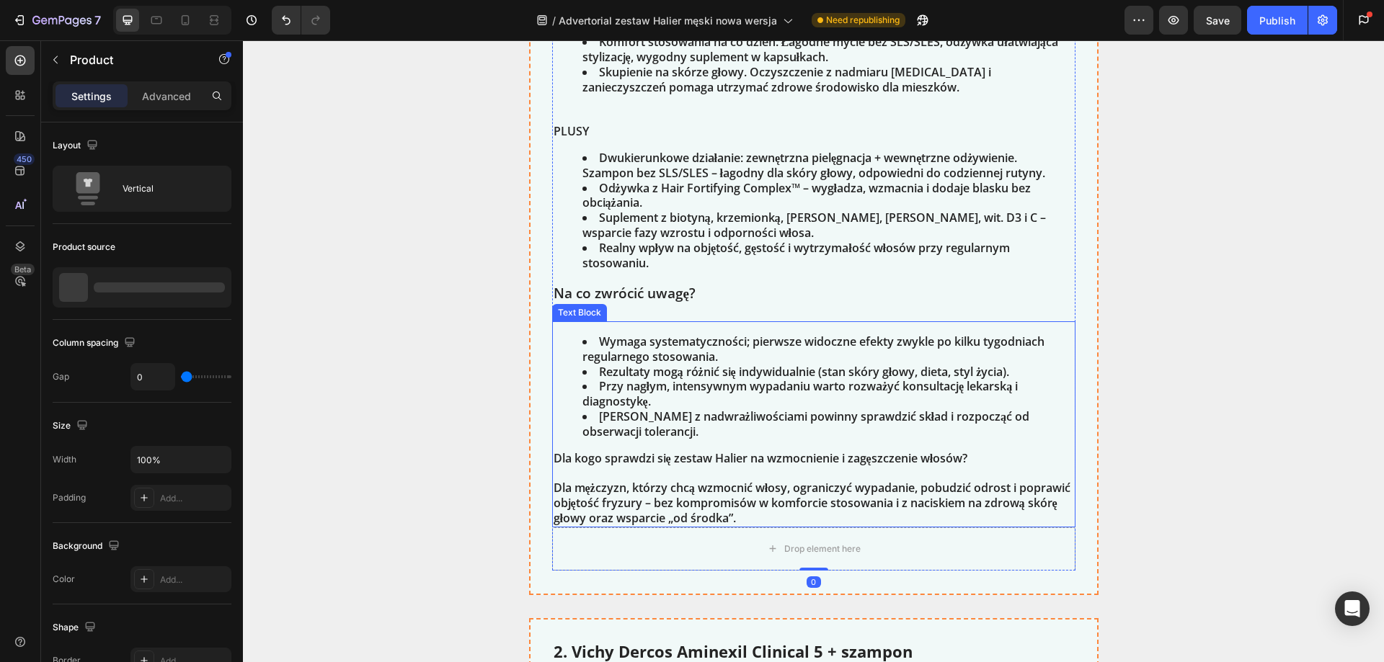
click at [581, 430] on div "Wymaga systematyczności; pierwsze widoczne efekty zwykle po kilku tygodniach re…" at bounding box center [813, 424] width 523 height 206
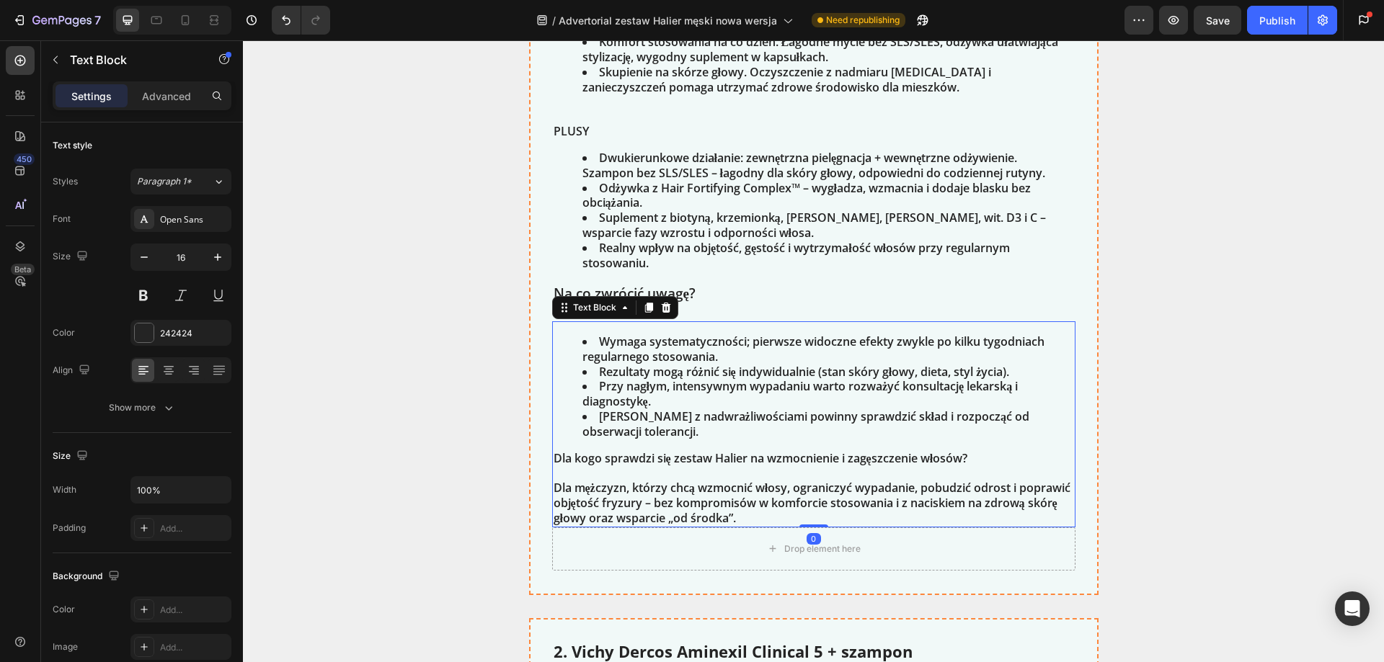
click at [589, 451] on p "Dla kogo sprawdzi się zestaw Halier na wzmocnienie i zagęszczenie włosów? Dla m…" at bounding box center [813, 488] width 520 height 75
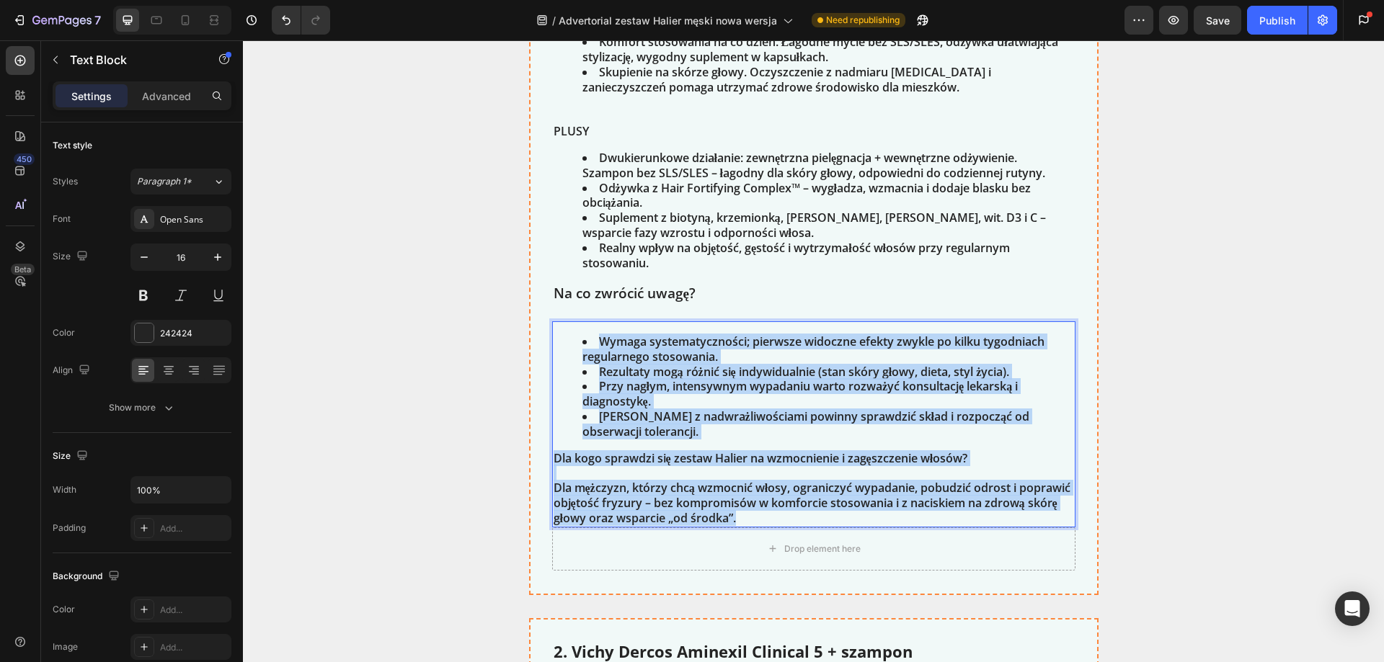
copy div "Wymaga systematyczności; pierwsze widoczne efekty zwykle po kilku tygodniach re…"
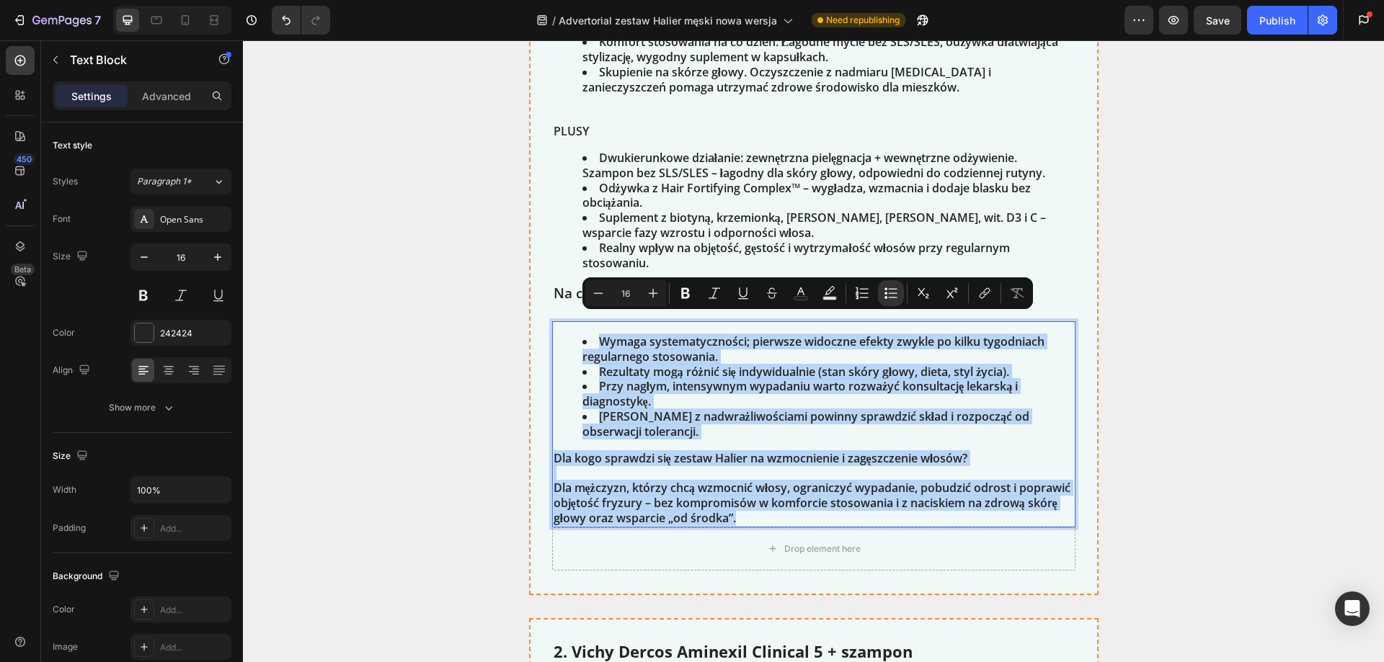
click at [584, 451] on p "Dla kogo sprawdzi się zestaw Halier na wzmocnienie i zagęszczenie włosów? Dla m…" at bounding box center [813, 488] width 520 height 75
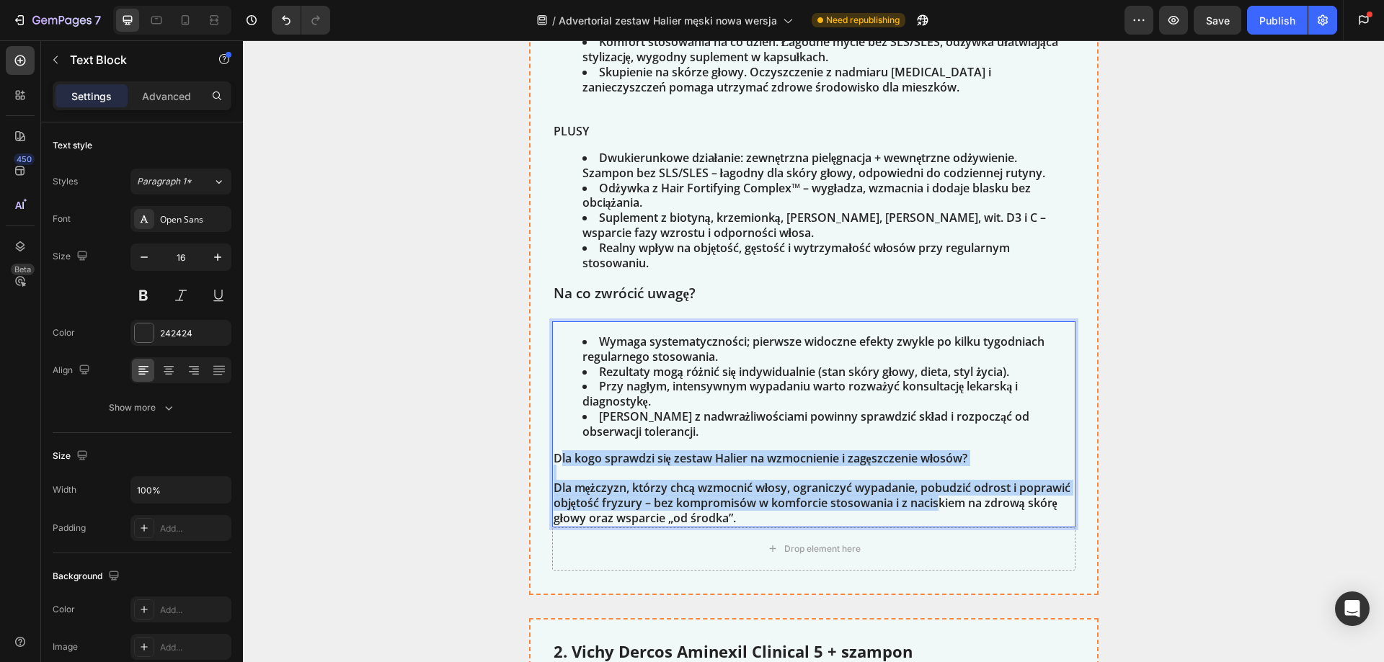
drag, startPoint x: 553, startPoint y: 440, endPoint x: 989, endPoint y: 479, distance: 438.4
click at [989, 479] on p "Dla kogo sprawdzi się zestaw Halier na wzmocnienie i zagęszczenie włosów? Dla m…" at bounding box center [813, 488] width 520 height 75
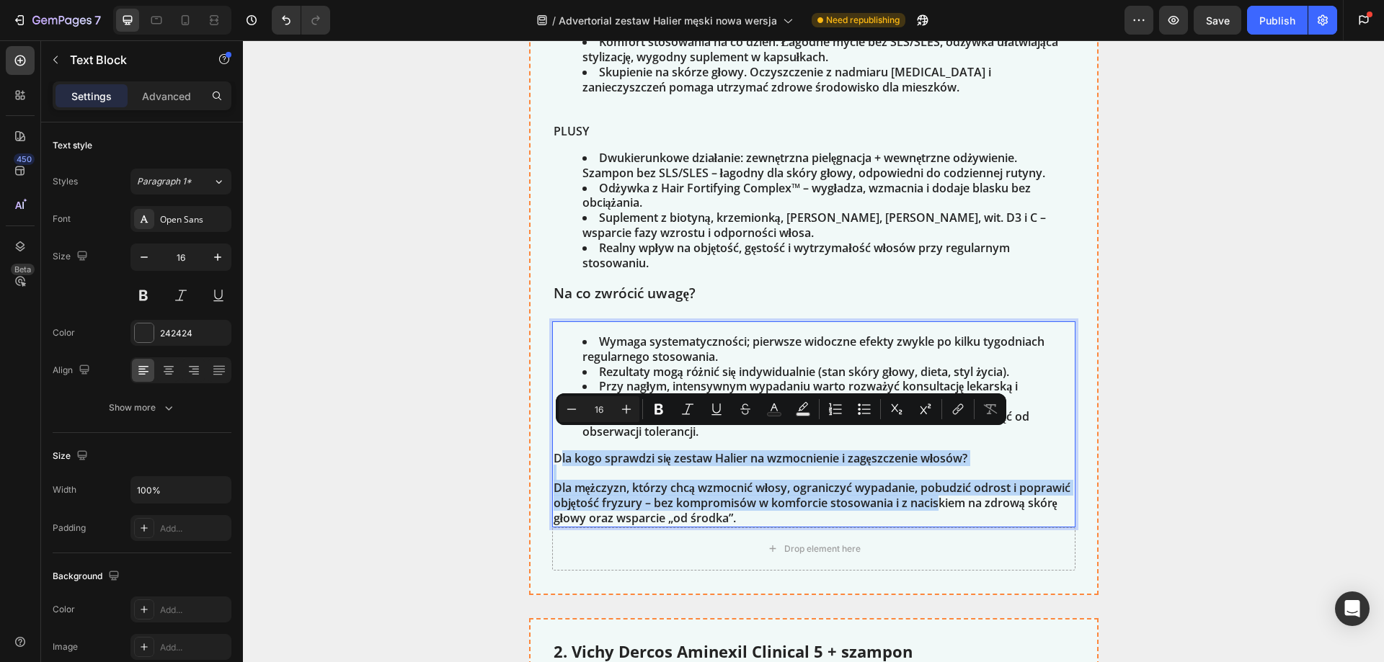
click at [845, 479] on p "Dla kogo sprawdzi się zestaw Halier na wzmocnienie i zagęszczenie włosów? Dla m…" at bounding box center [813, 488] width 520 height 75
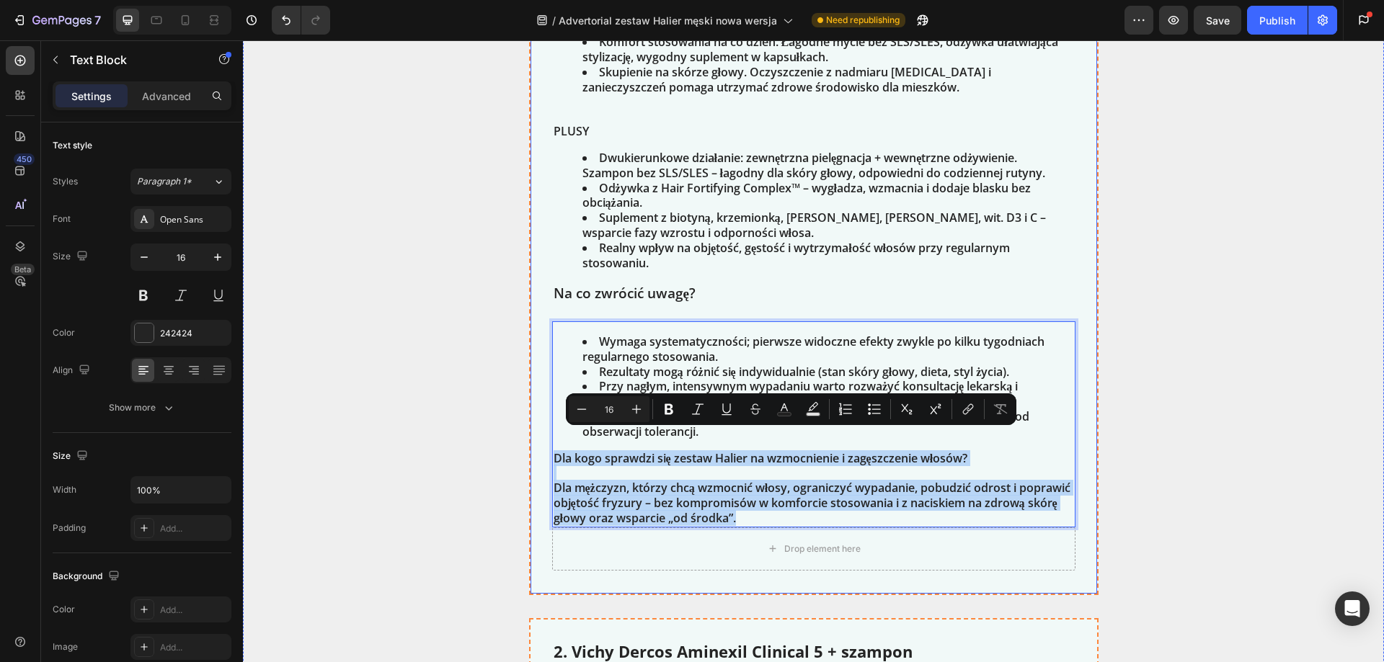
drag, startPoint x: 819, startPoint y: 502, endPoint x: 542, endPoint y: 445, distance: 283.1
copy p "Dla kogo sprawdzi się zestaw Halier na wzmocnienie i zagęszczenie włosów? Dla m…"
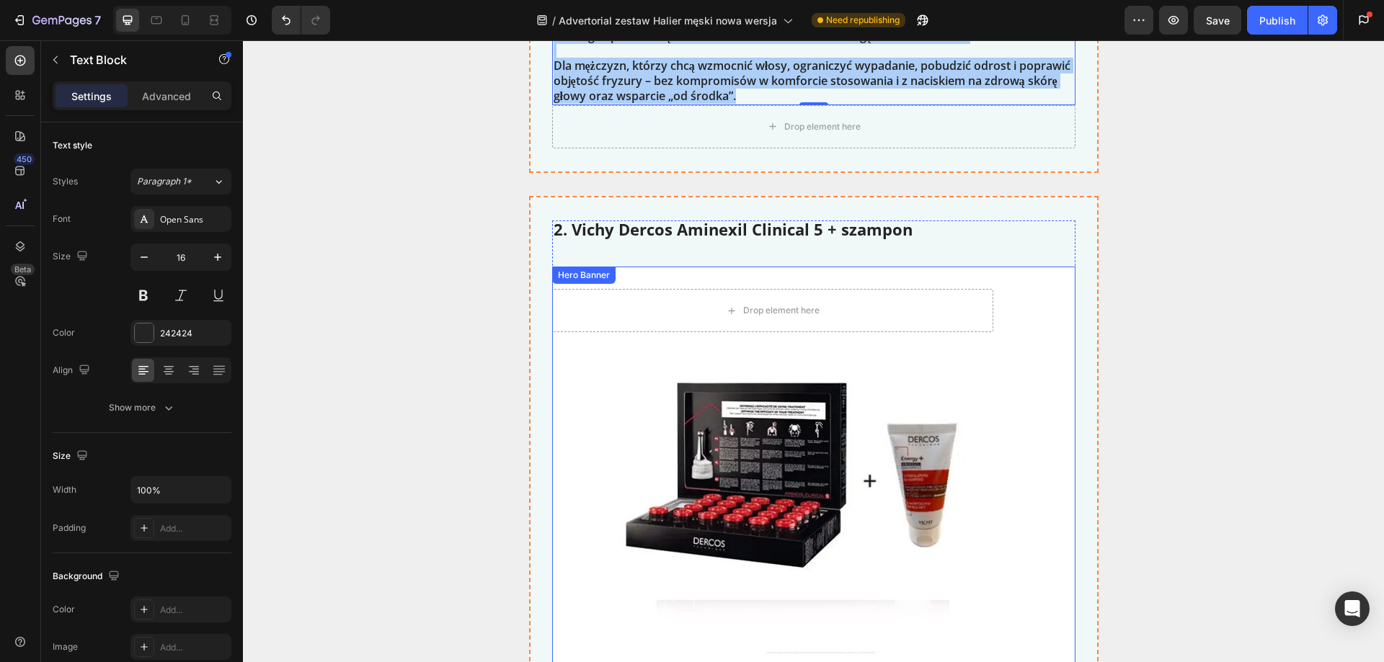
scroll to position [4369, 0]
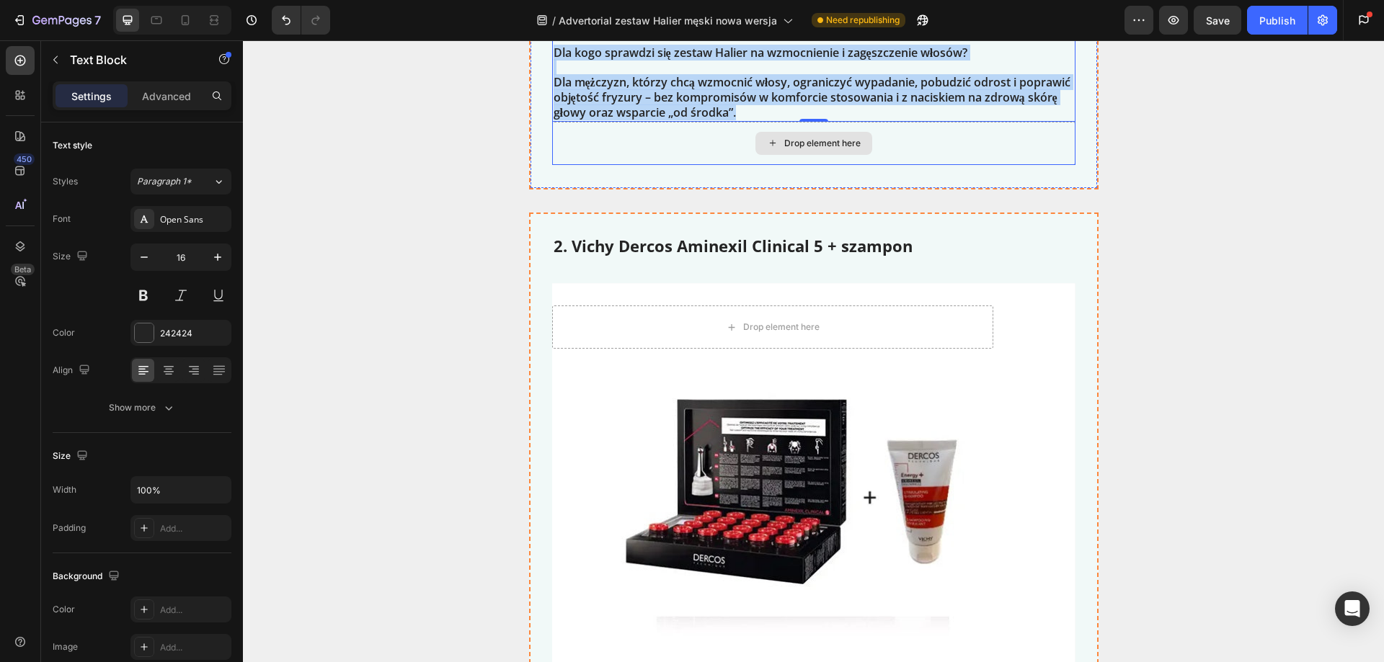
click at [641, 122] on div "Drop element here" at bounding box center [813, 143] width 523 height 43
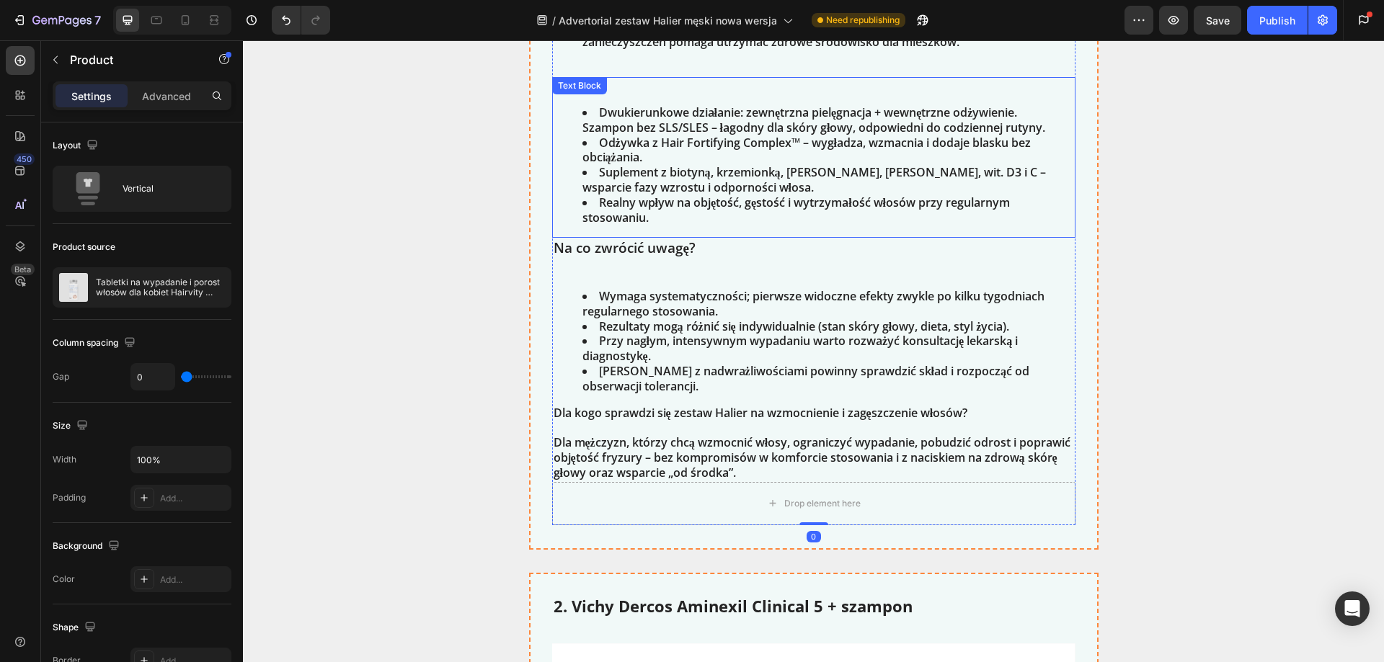
click at [682, 135] on li "Odżywka z Hair Fortifying Complex™ – wygładza, wzmacnia i dodaje blasku bez obc…" at bounding box center [827, 150] width 491 height 30
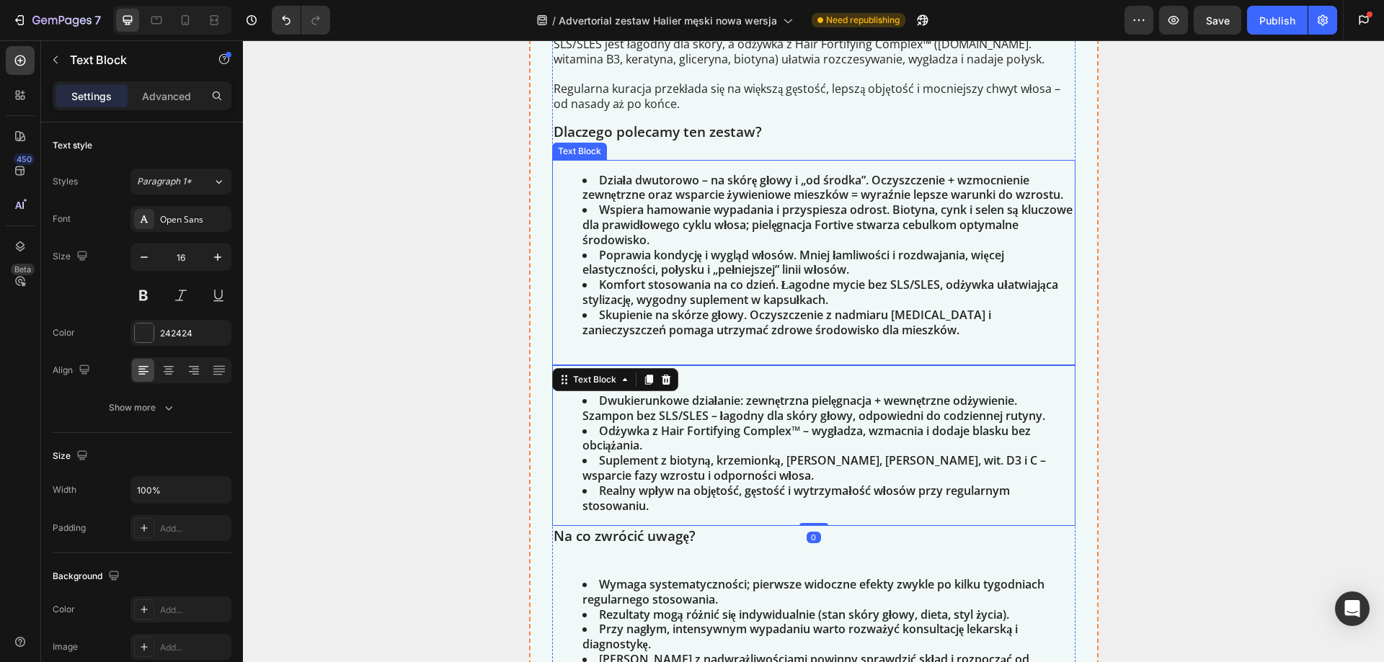
click at [655, 173] on li "Działa dwutorowo – na skórę głowy i „od środka”. Oczyszczenie + wzmocnienie zew…" at bounding box center [827, 188] width 491 height 30
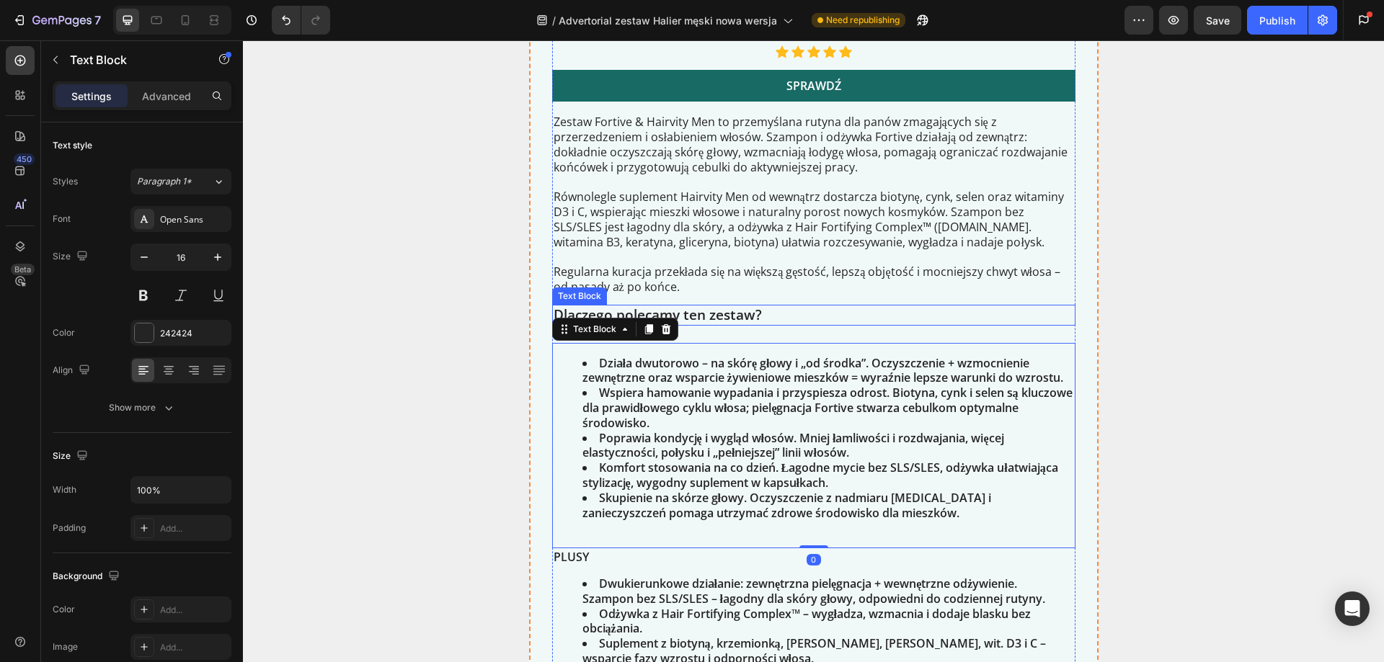
scroll to position [3432, 0]
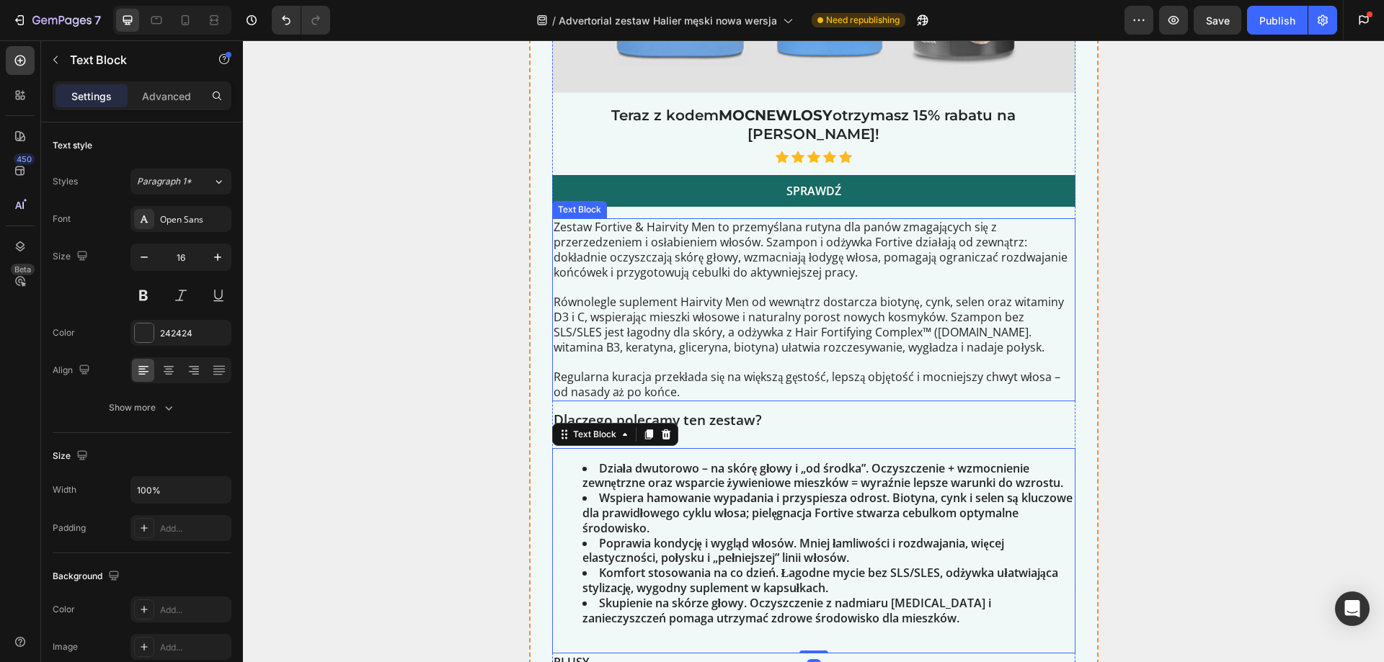
click at [650, 220] on p "Zestaw Fortive & Hairvity Men to przemyślana rutyna dla panów zmagających się z…" at bounding box center [813, 250] width 520 height 60
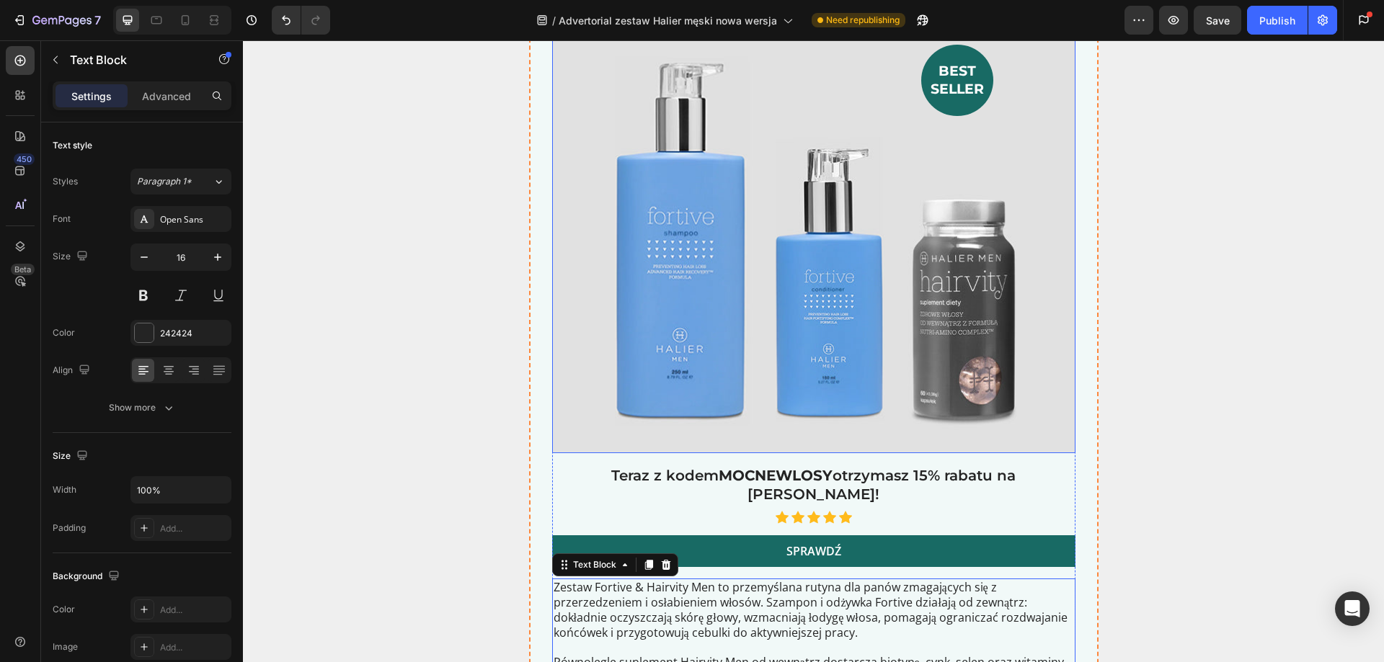
scroll to position [3360, 0]
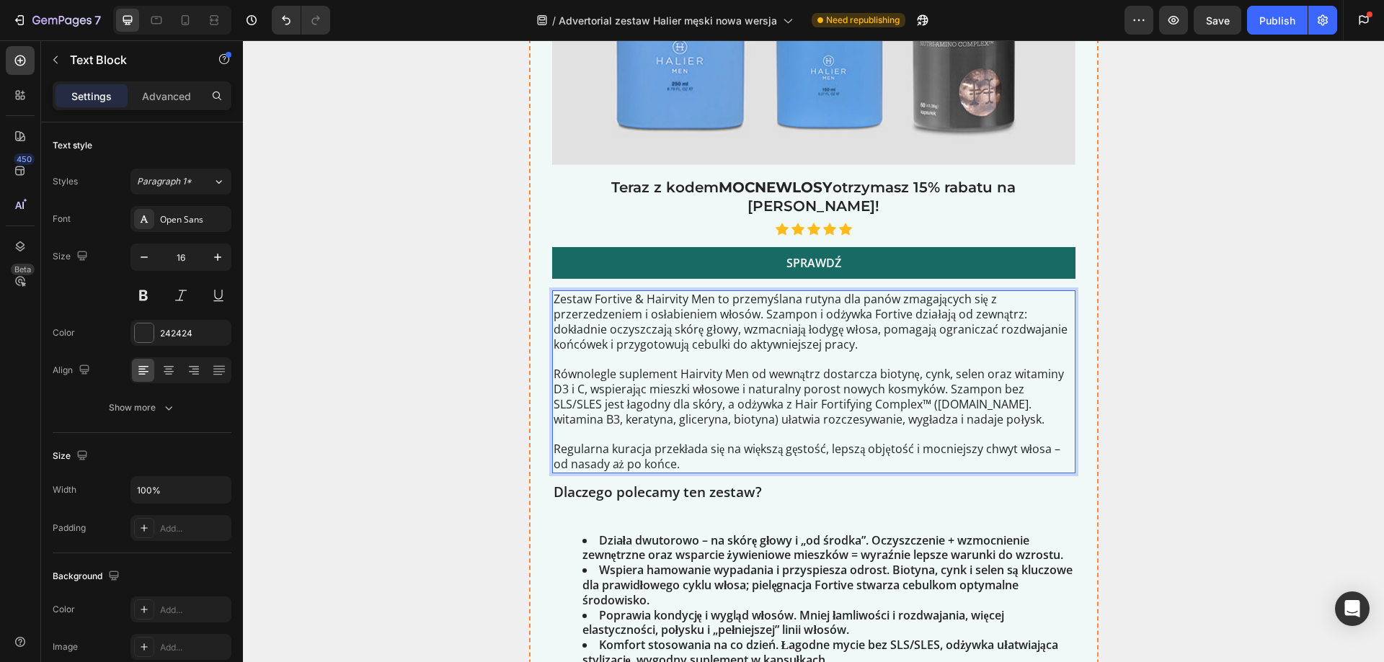
click at [845, 316] on p "Zestaw Fortive & Hairvity Men to przemyślana rutyna dla panów zmagających się z…" at bounding box center [813, 322] width 520 height 60
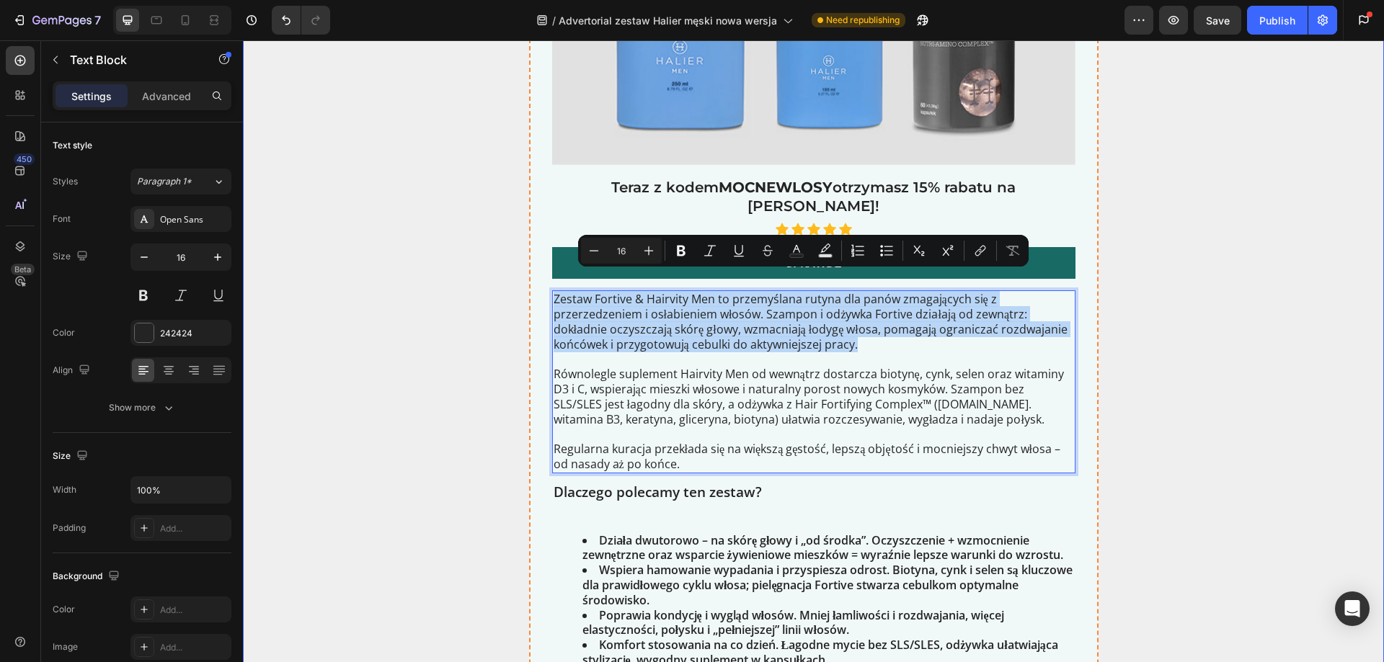
drag, startPoint x: 852, startPoint y: 326, endPoint x: 555, endPoint y: 296, distance: 298.4
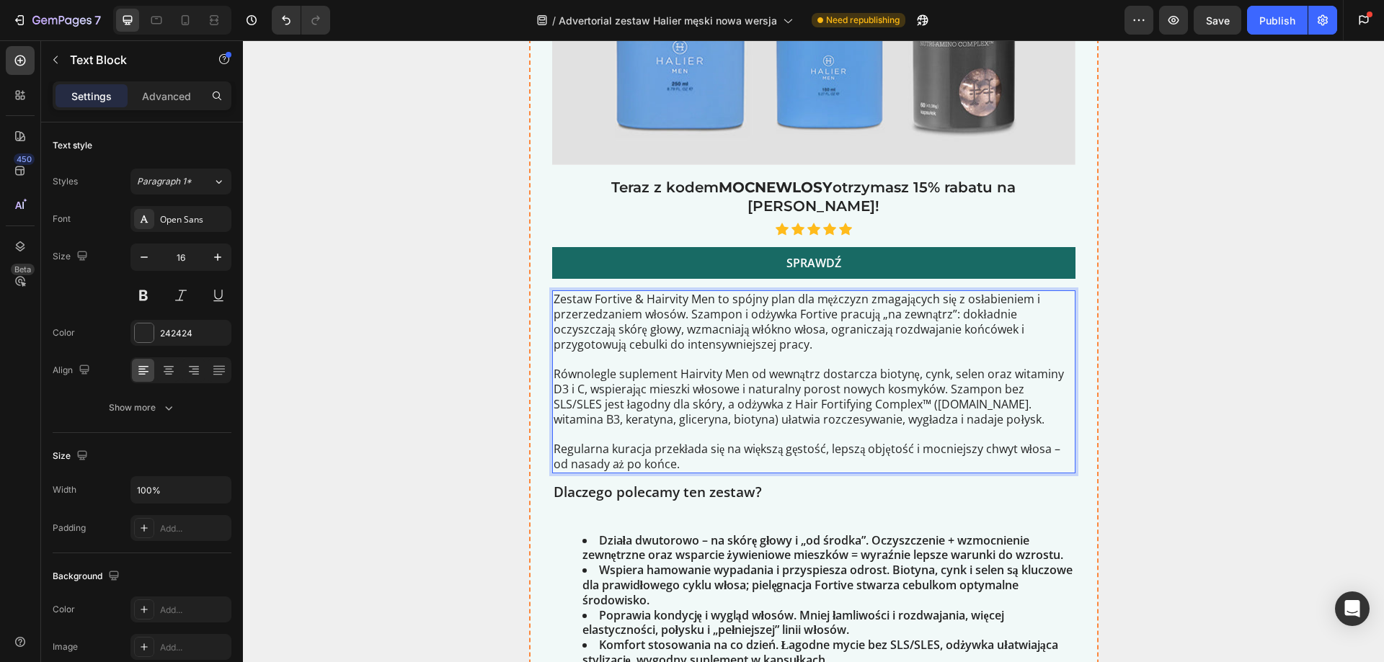
click at [705, 374] on p "Równolegle suplement Hairvity Men od wewnątrz dostarcza biotynę, cynk, selen or…" at bounding box center [813, 397] width 520 height 60
click at [620, 391] on p "Równolegle suplement Hairvity Men od wewnątrz dostarcza biotynę, cynk, selen or…" at bounding box center [813, 397] width 520 height 60
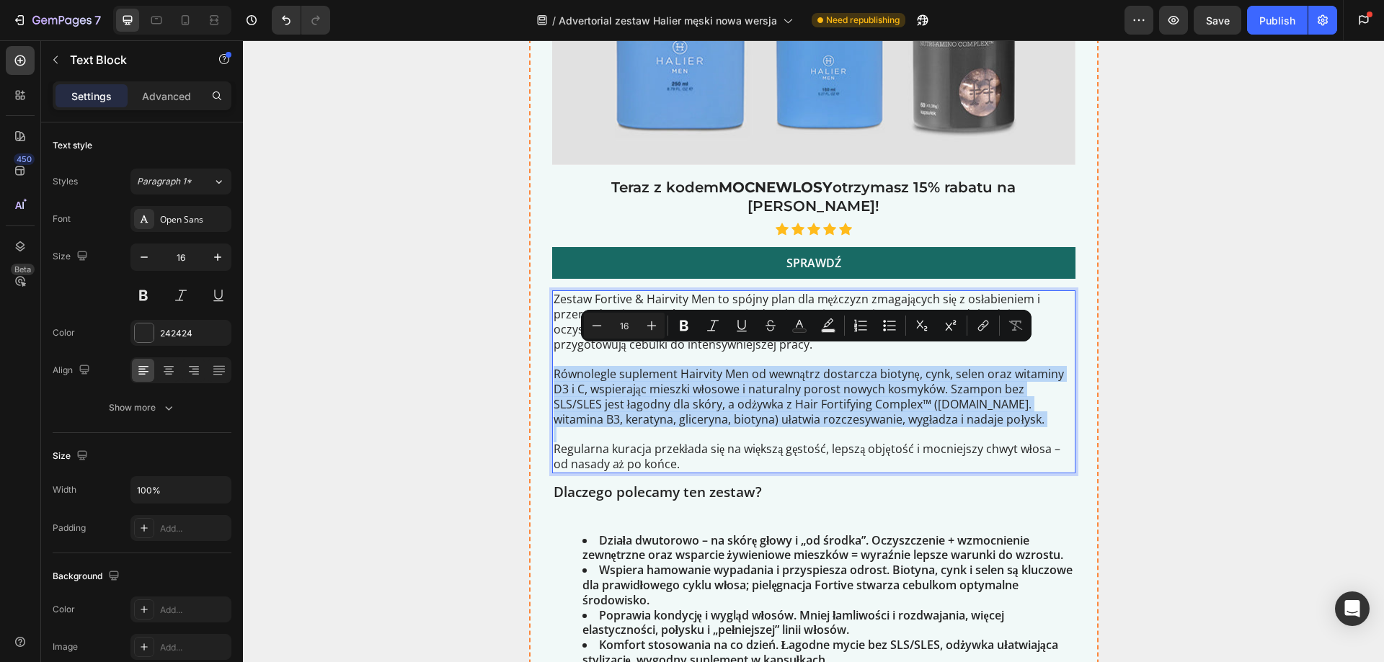
drag, startPoint x: 549, startPoint y: 357, endPoint x: 920, endPoint y: 408, distance: 374.6
click at [920, 408] on div "Zestaw Fortive & Hairvity Men to spójny plan dla mężczyzn zmagających się z osł…" at bounding box center [813, 381] width 523 height 183
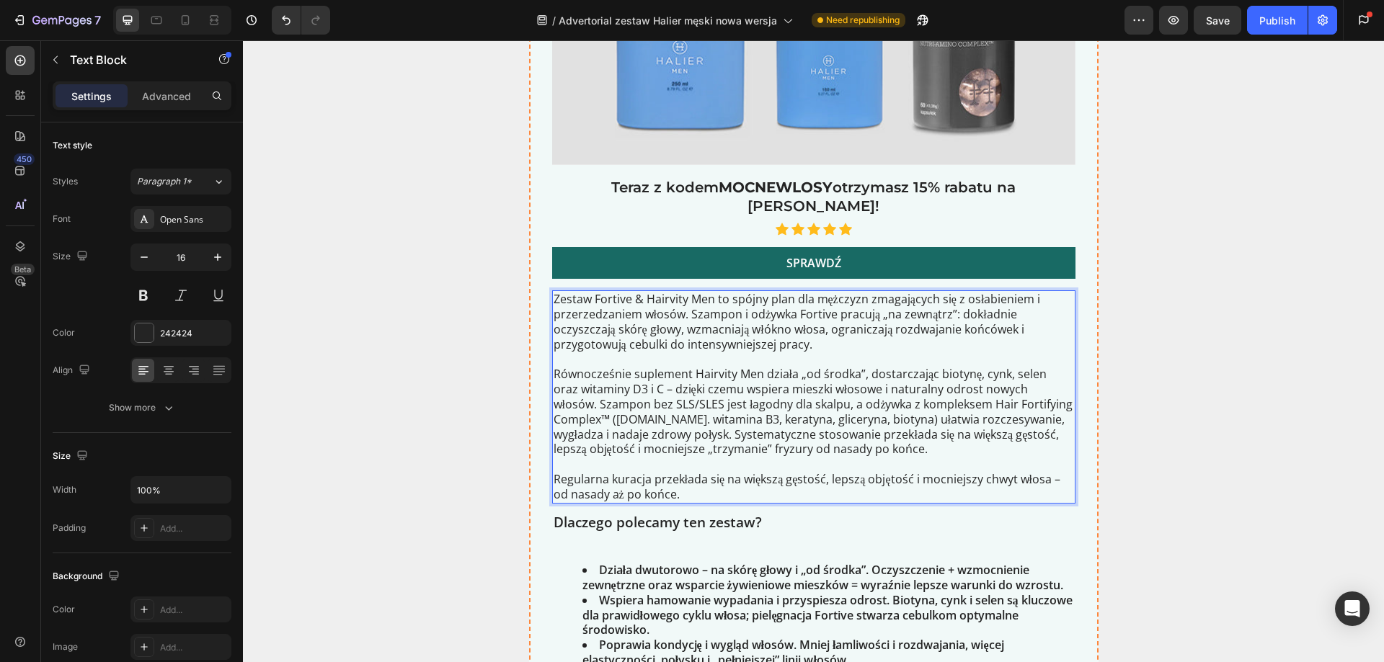
click at [673, 417] on p "Równocześnie suplement Hairvity Men działa „od środka”, dostarczając biotynę, c…" at bounding box center [813, 412] width 520 height 90
click at [672, 416] on p "Równocześnie suplement Hairvity Men działa „od środka”, dostarczając biotynę, c…" at bounding box center [813, 412] width 520 height 90
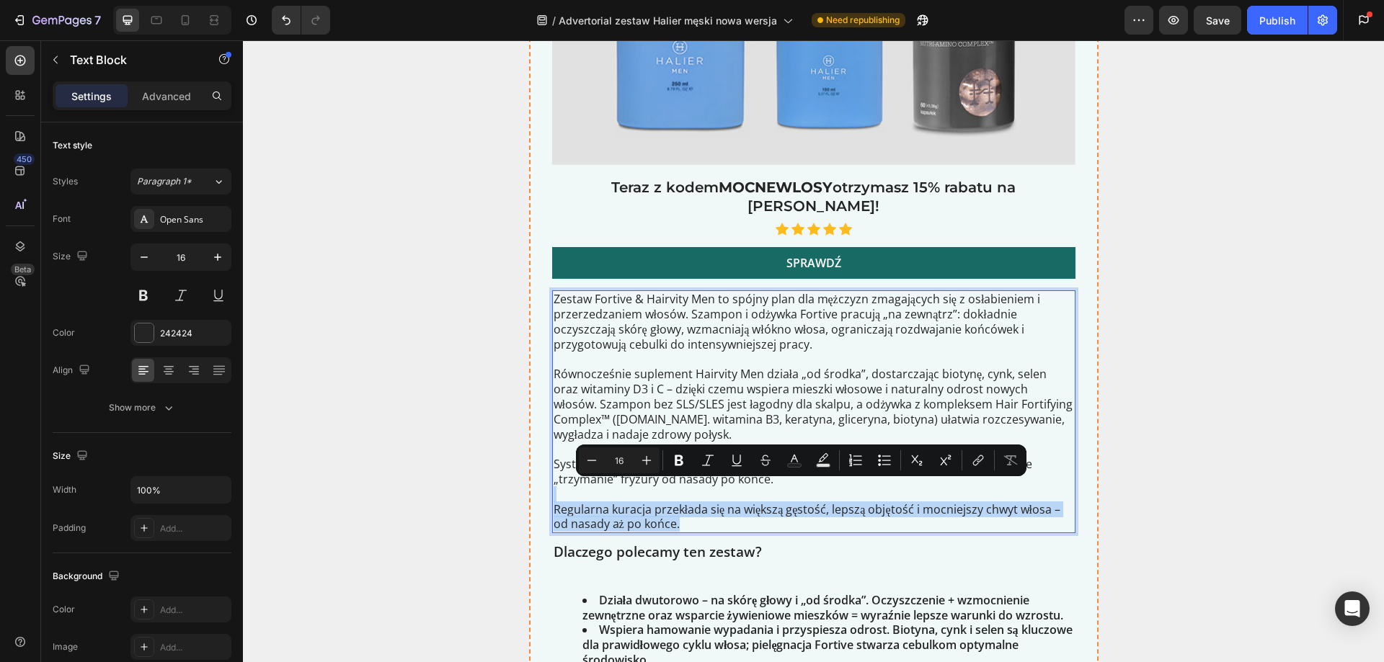
drag, startPoint x: 637, startPoint y: 497, endPoint x: 553, endPoint y: 474, distance: 87.4
click at [553, 474] on div "Zestaw Fortive & Hairvity Men to spójny plan dla mężczyzn zmagających się z osł…" at bounding box center [813, 411] width 523 height 243
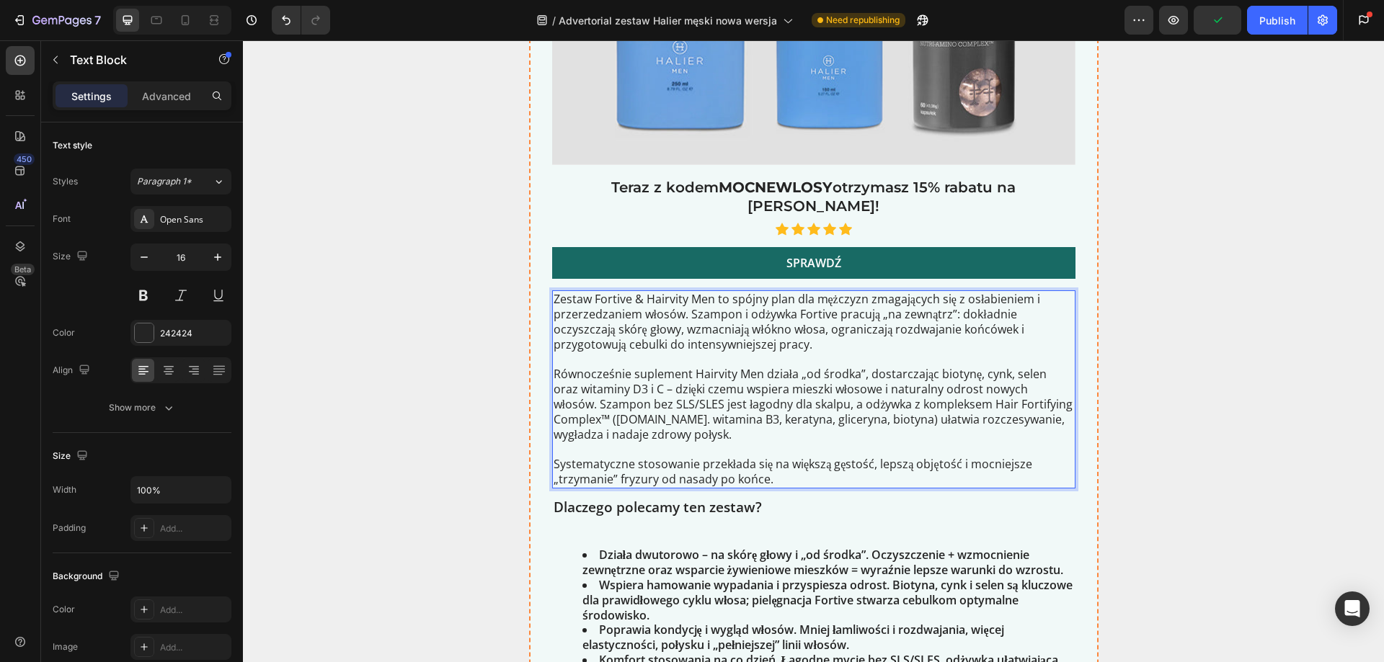
click at [973, 367] on p "Równocześnie suplement Hairvity Men działa „od środka”, dostarczając biotynę, c…" at bounding box center [813, 427] width 520 height 120
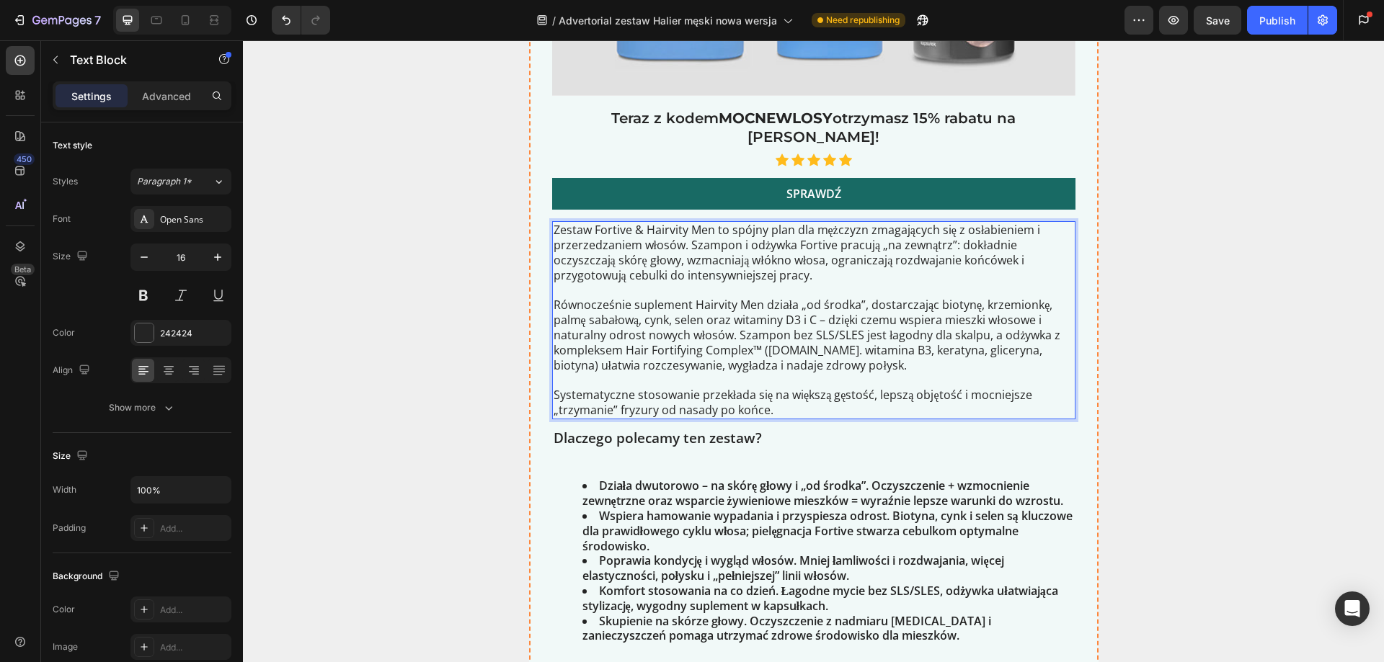
scroll to position [3432, 0]
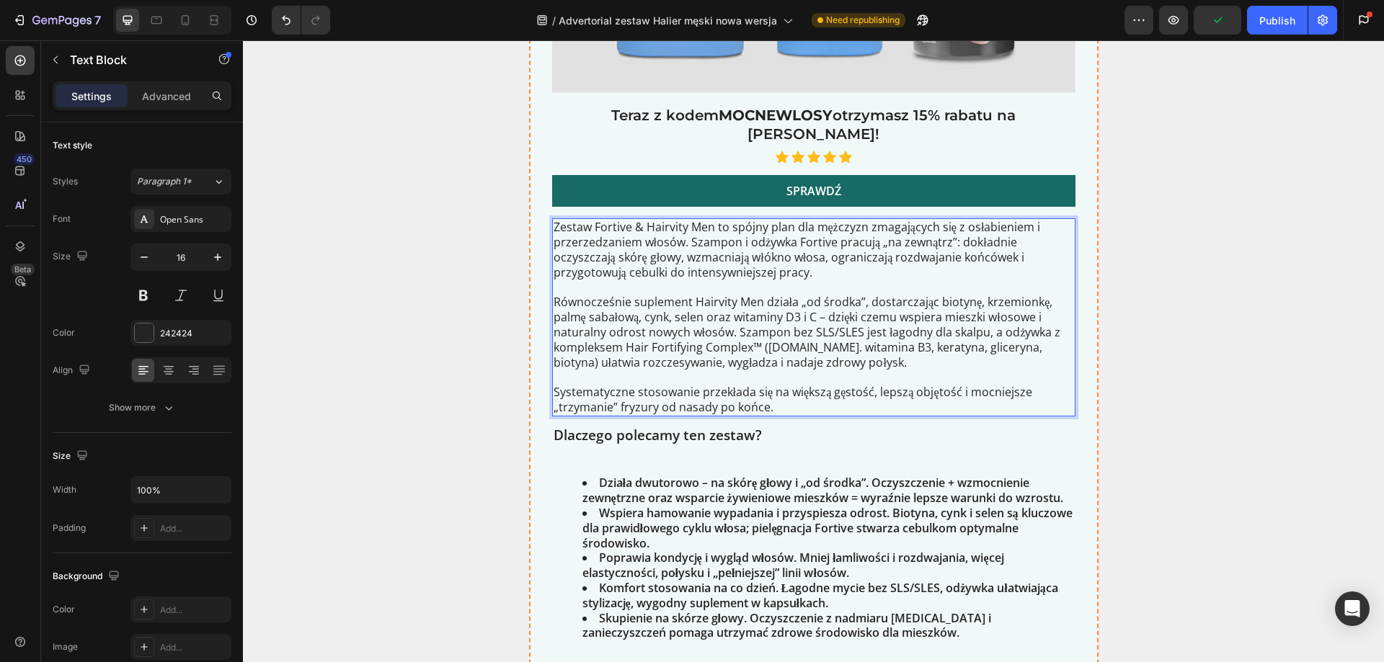
click at [869, 329] on p "Równocześnie suplement Hairvity Men działa „od środka”, dostarczając biotynę, k…" at bounding box center [813, 355] width 520 height 120
drag, startPoint x: 1013, startPoint y: 332, endPoint x: 759, endPoint y: 329, distance: 254.4
click at [759, 329] on p "Równocześnie suplement Hairvity Men działa „od środka”, dostarczając biotynę, k…" at bounding box center [813, 355] width 520 height 120
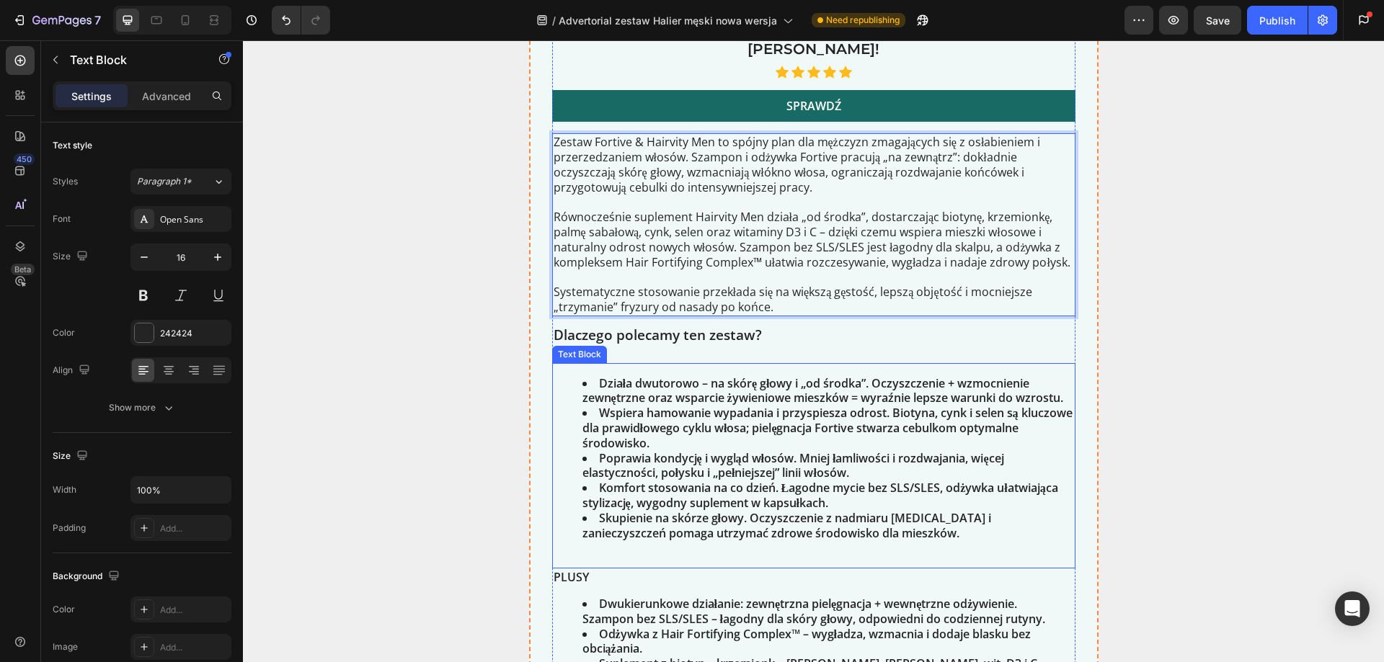
scroll to position [3577, 0]
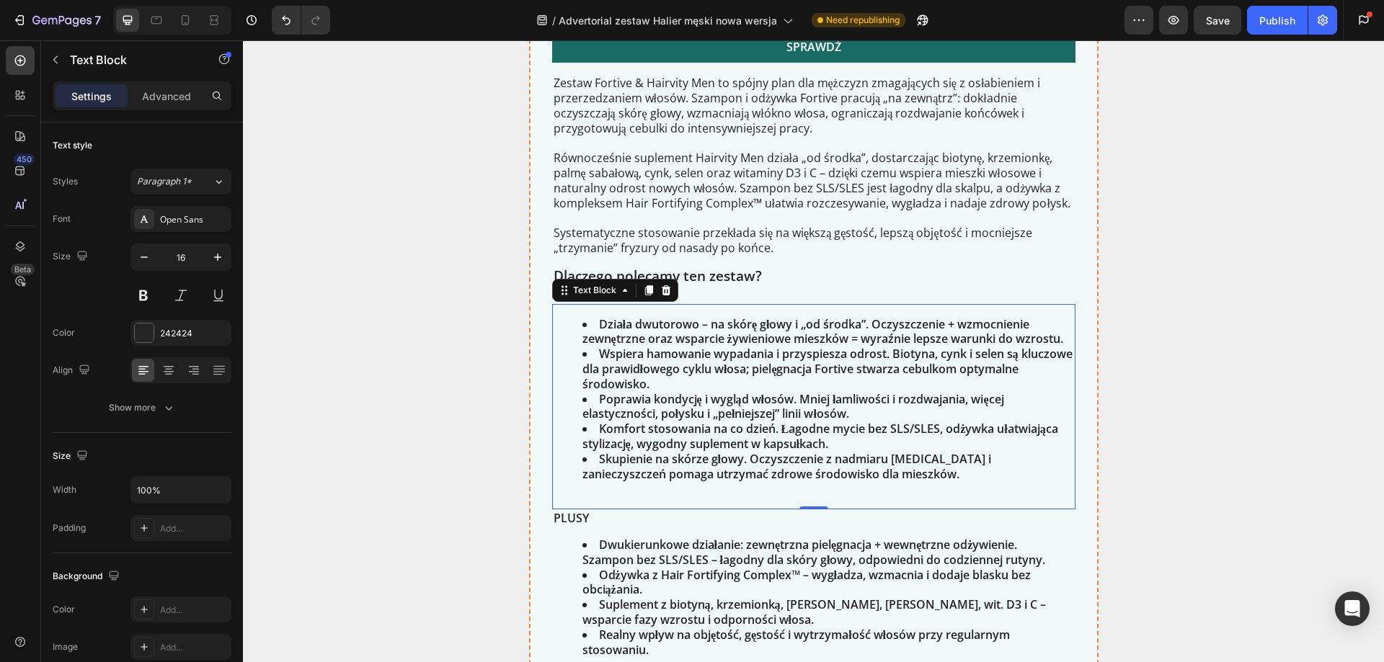
click at [672, 347] on li "Wspiera hamowanie wypadania i przyspiesza odrost. Biotyna, cynk i selen są kluc…" at bounding box center [827, 369] width 491 height 45
drag, startPoint x: 773, startPoint y: 427, endPoint x: 796, endPoint y: 447, distance: 30.6
click at [779, 431] on li "Komfort stosowania na co dzień. Łagodne mycie bez SLS/SLES, odżywka ułatwiająca…" at bounding box center [827, 437] width 491 height 30
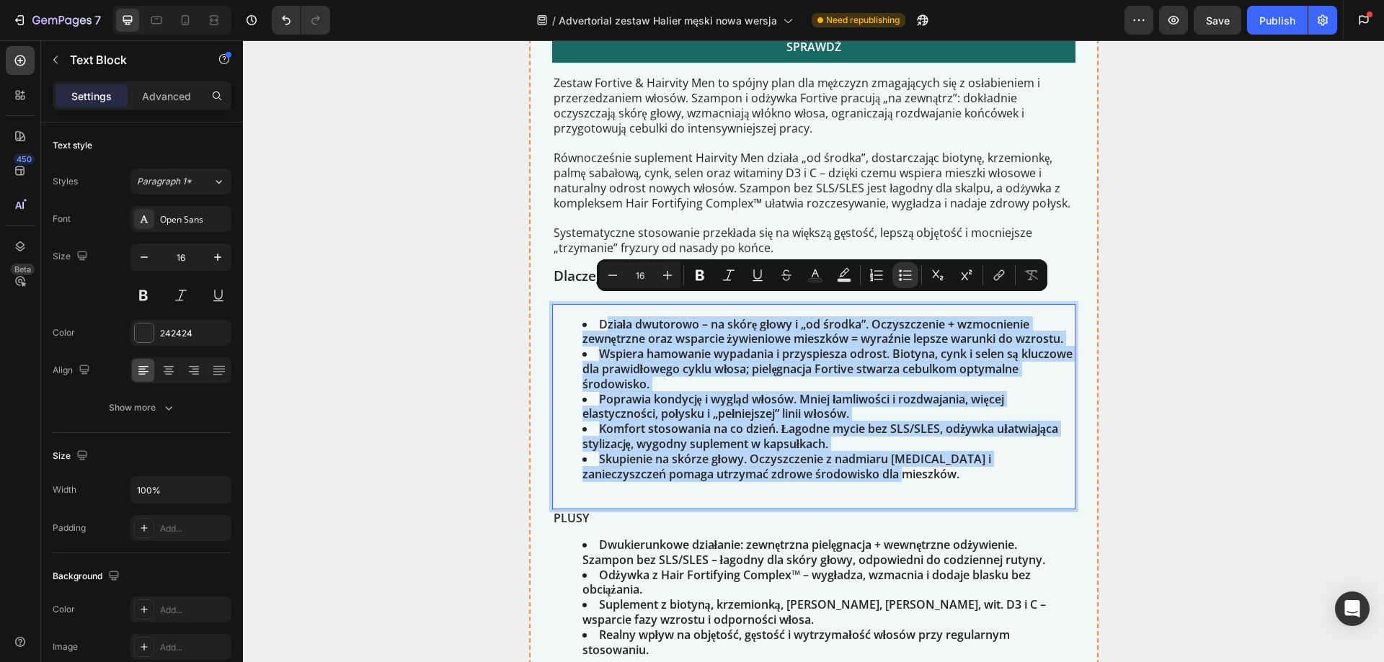
drag, startPoint x: 829, startPoint y: 458, endPoint x: 600, endPoint y: 311, distance: 272.9
click at [600, 317] on ul "Działa dwutorowo – na skórę głowy i „od środka”. Oczyszczenie + wzmocnienie zew…" at bounding box center [813, 407] width 520 height 180
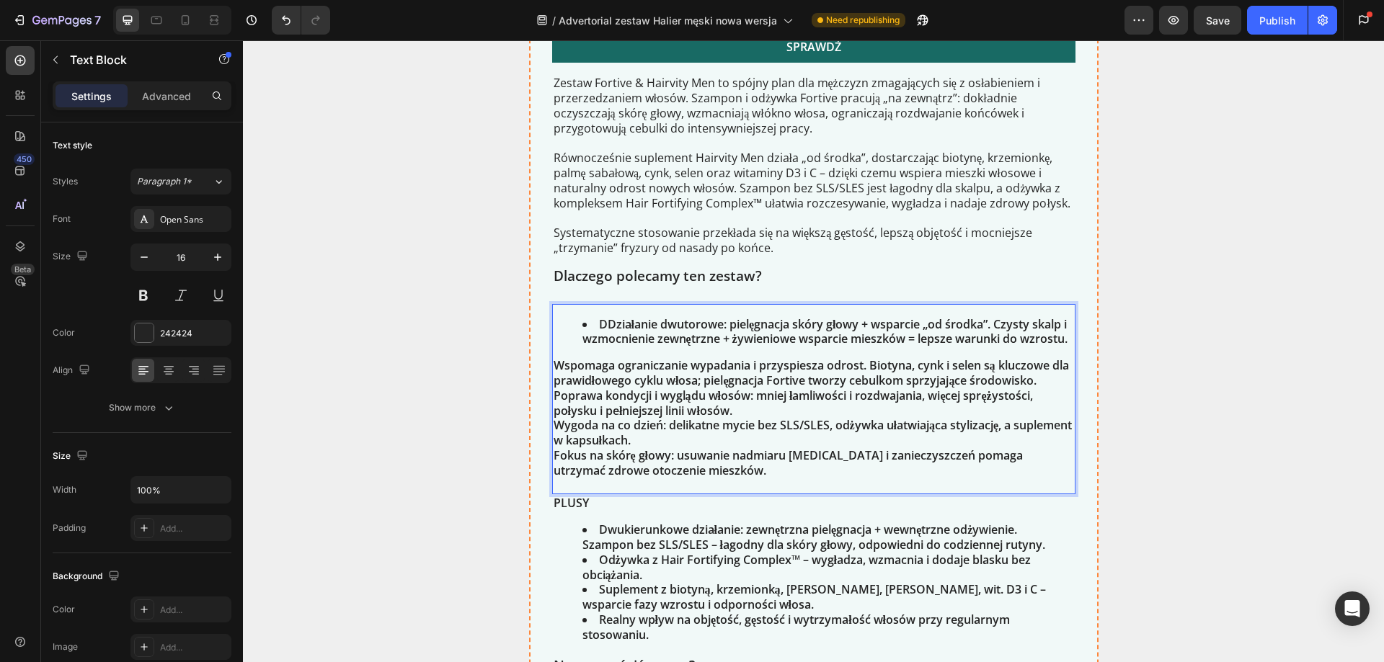
click at [603, 317] on li "DDziałanie dwutorowe: pielęgnacja skóry głowy + wsparcie „od środka”. Czysty sk…" at bounding box center [827, 332] width 491 height 30
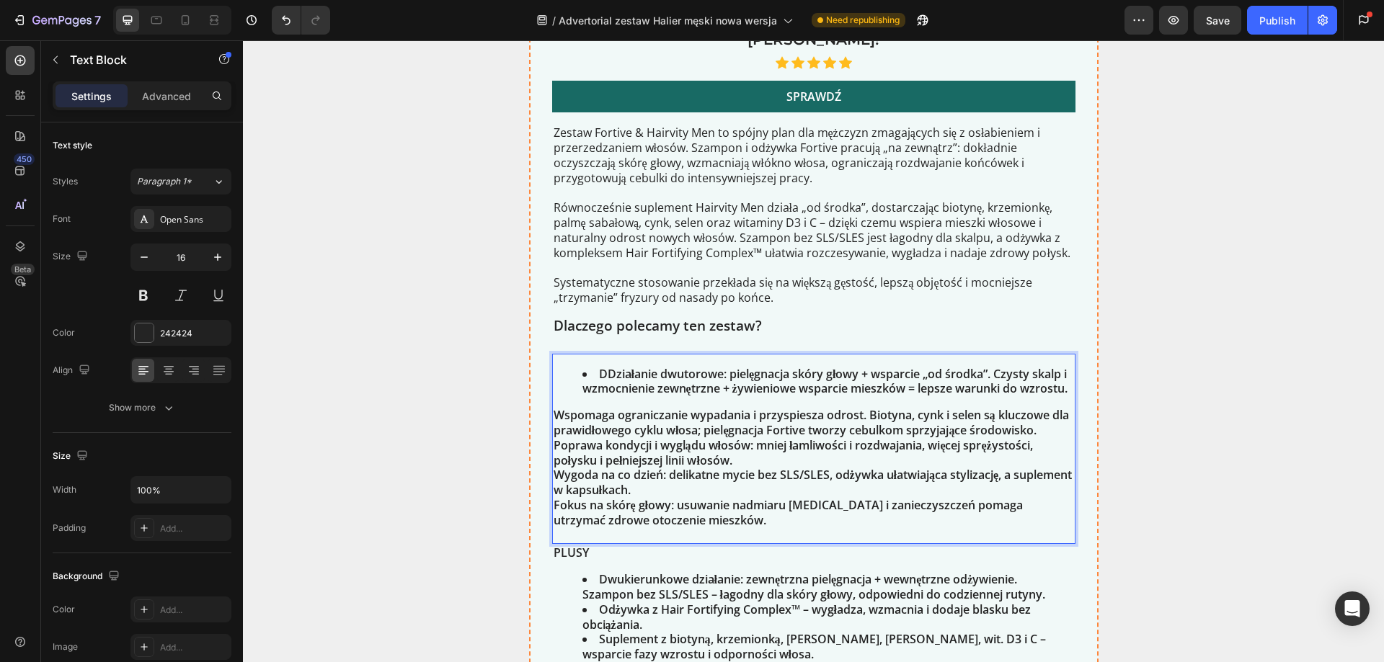
scroll to position [3504, 0]
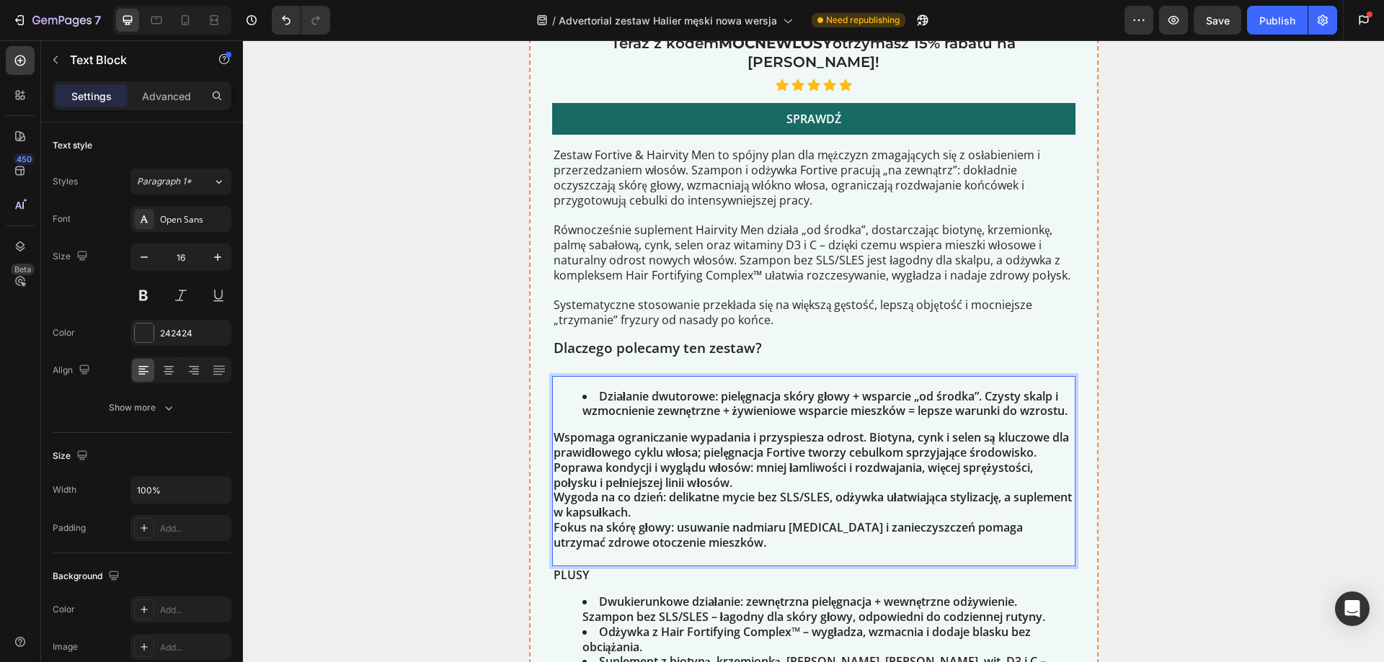
click at [553, 435] on p "Wspomaga ograniczanie wypadania i przyspiesza odrost. Biotyna, cynk i selen są …" at bounding box center [813, 445] width 520 height 30
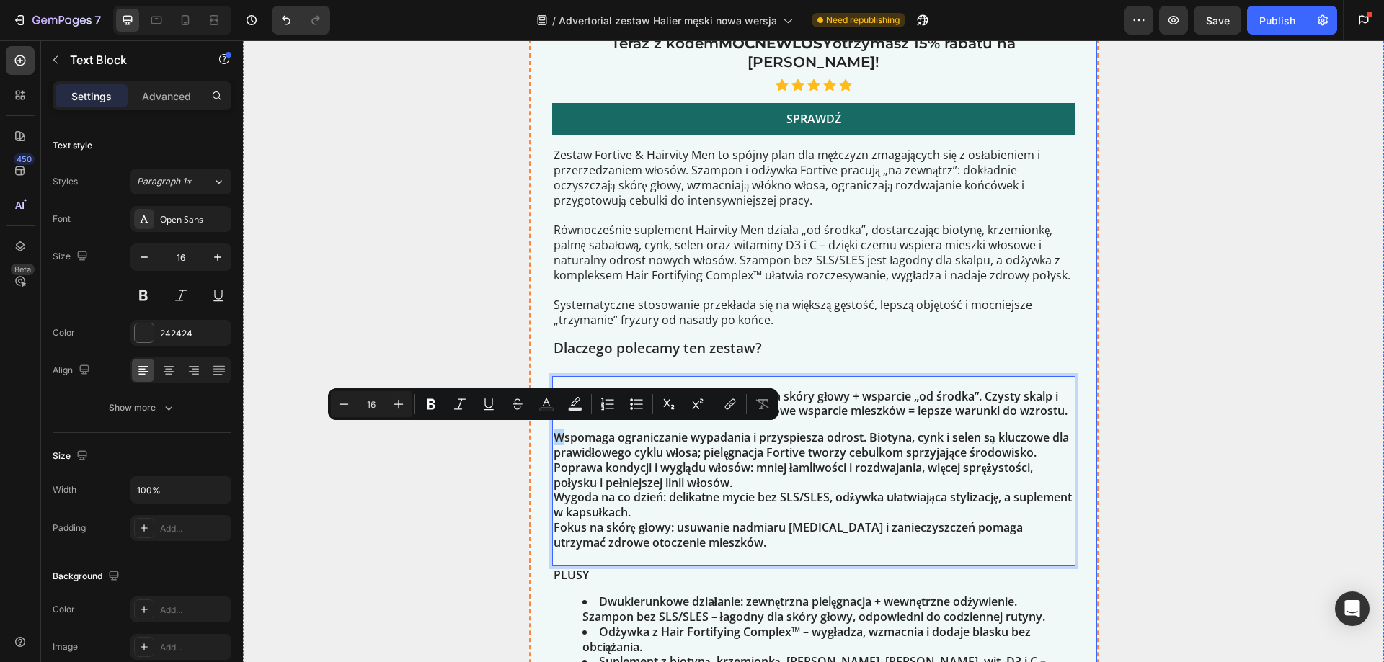
click at [546, 433] on div "1. Zestaw Halier Fortive + Hairvity dla mężczyzn Text Block best seller Heading…" at bounding box center [813, 286] width 569 height 1505
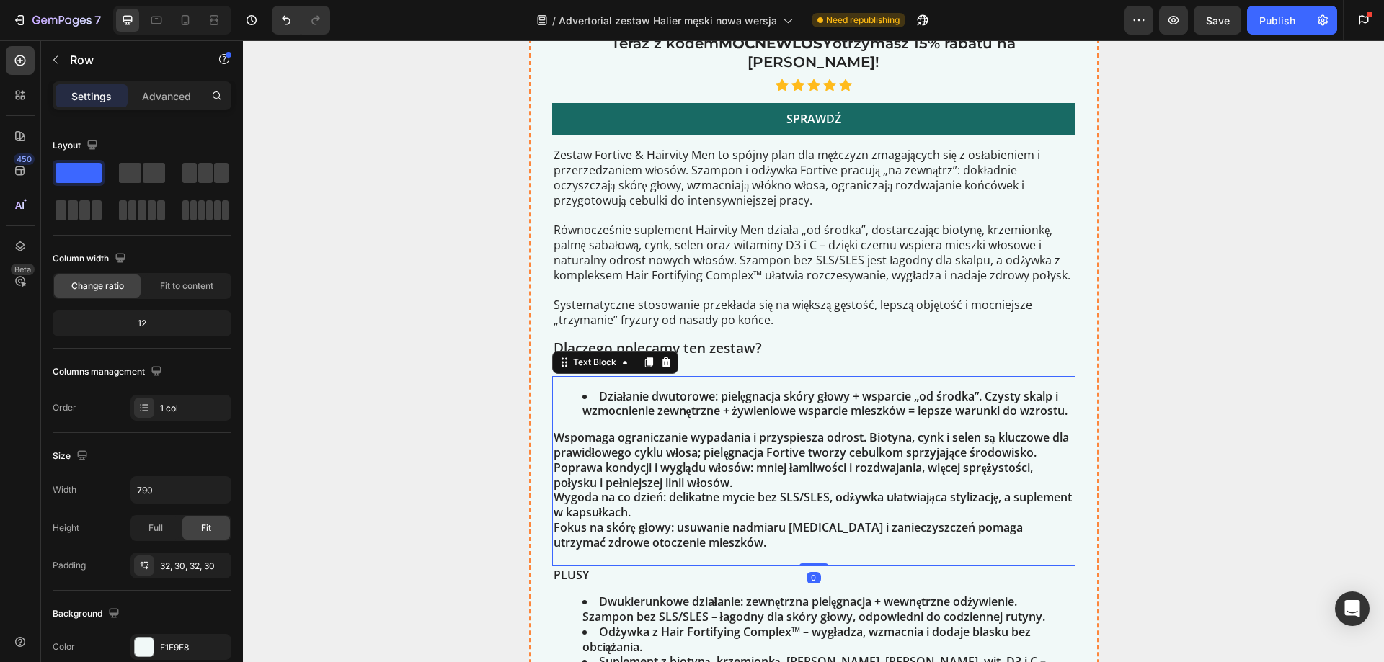
click at [553, 430] on p "Wspomaga ograniczanie wypadania i przyspiesza odrost. Biotyna, cynk i selen są …" at bounding box center [813, 445] width 520 height 30
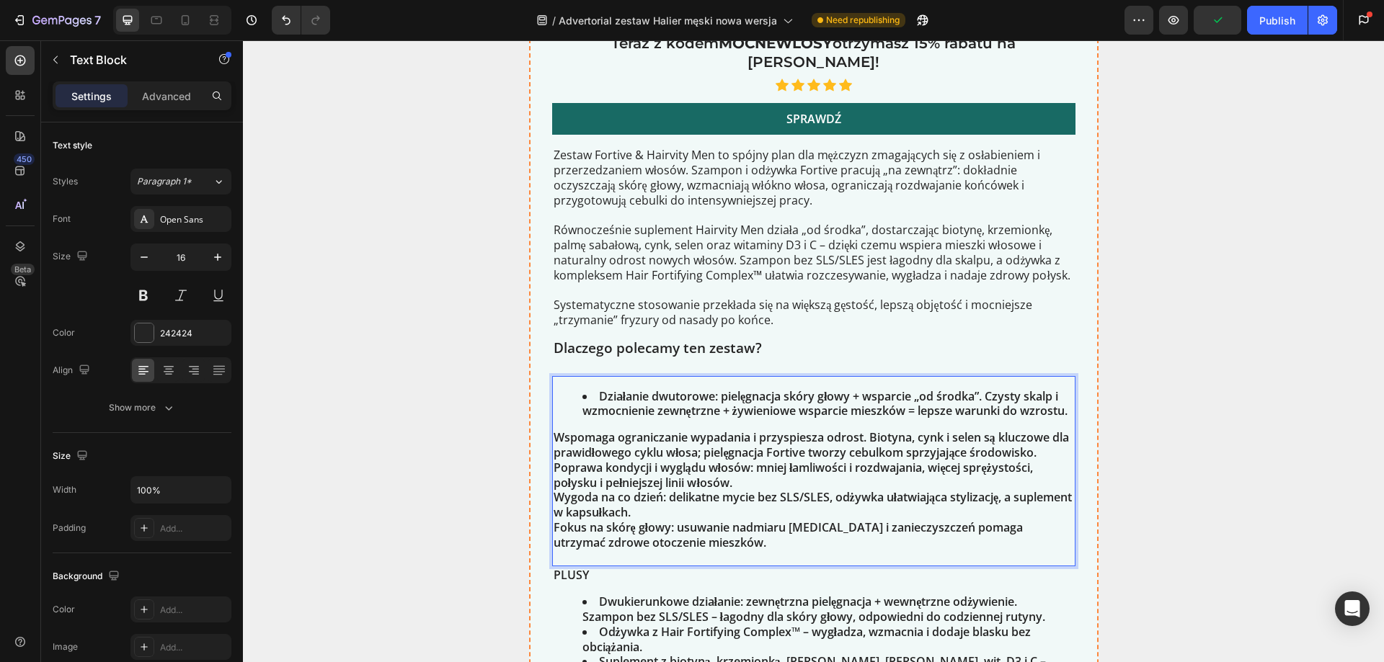
click at [558, 437] on p "Wspomaga ograniczanie wypadania i przyspiesza odrost. Biotyna, cynk i selen są …" at bounding box center [813, 445] width 520 height 30
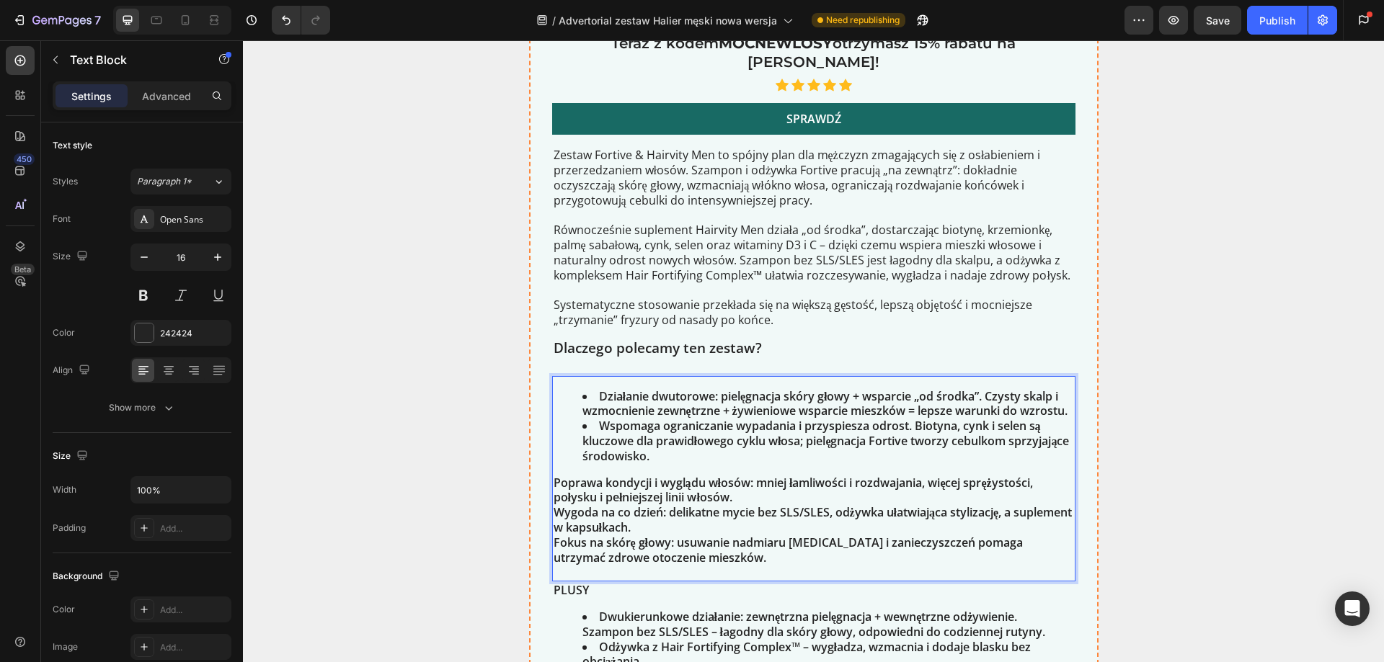
click at [557, 481] on p "Poprawa kondycji i wyglądu włosów: mniej łamliwości i rozdwajania, więcej spręż…" at bounding box center [813, 491] width 520 height 30
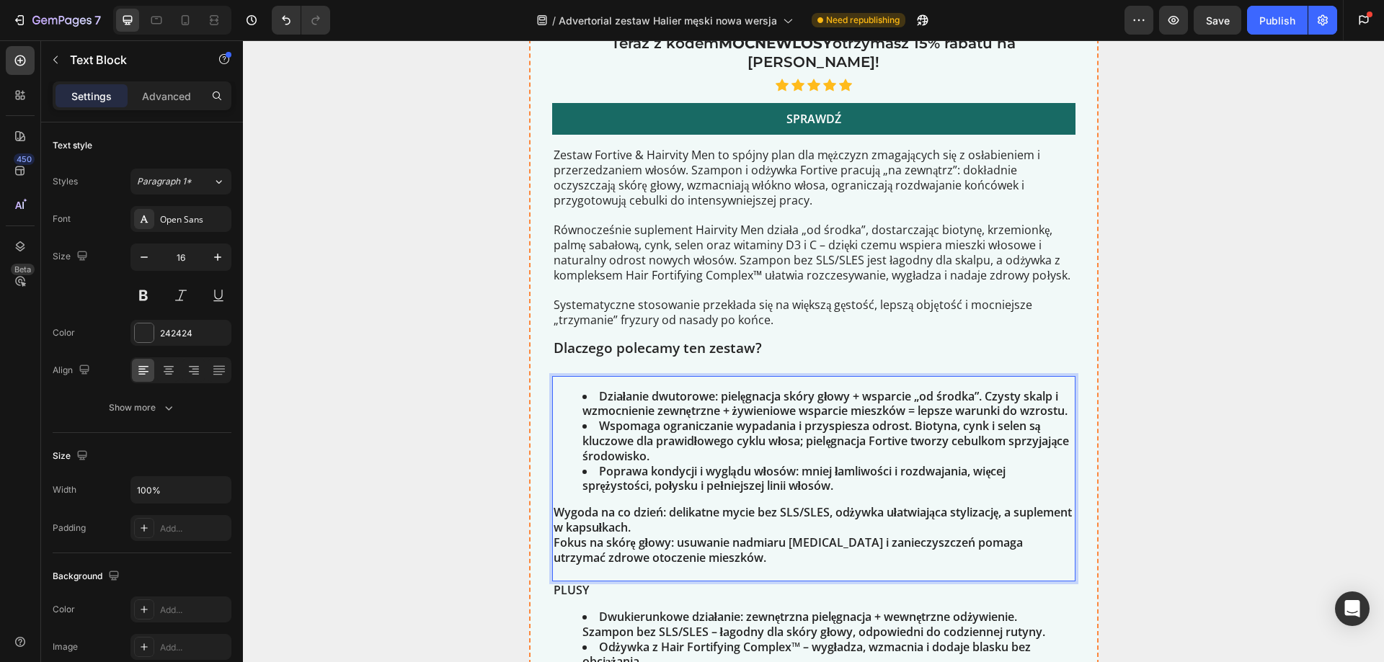
click at [553, 510] on p "Wygoda na co dzień: delikatne mycie bez SLS/SLES, odżywka ułatwiająca stylizacj…" at bounding box center [813, 520] width 520 height 30
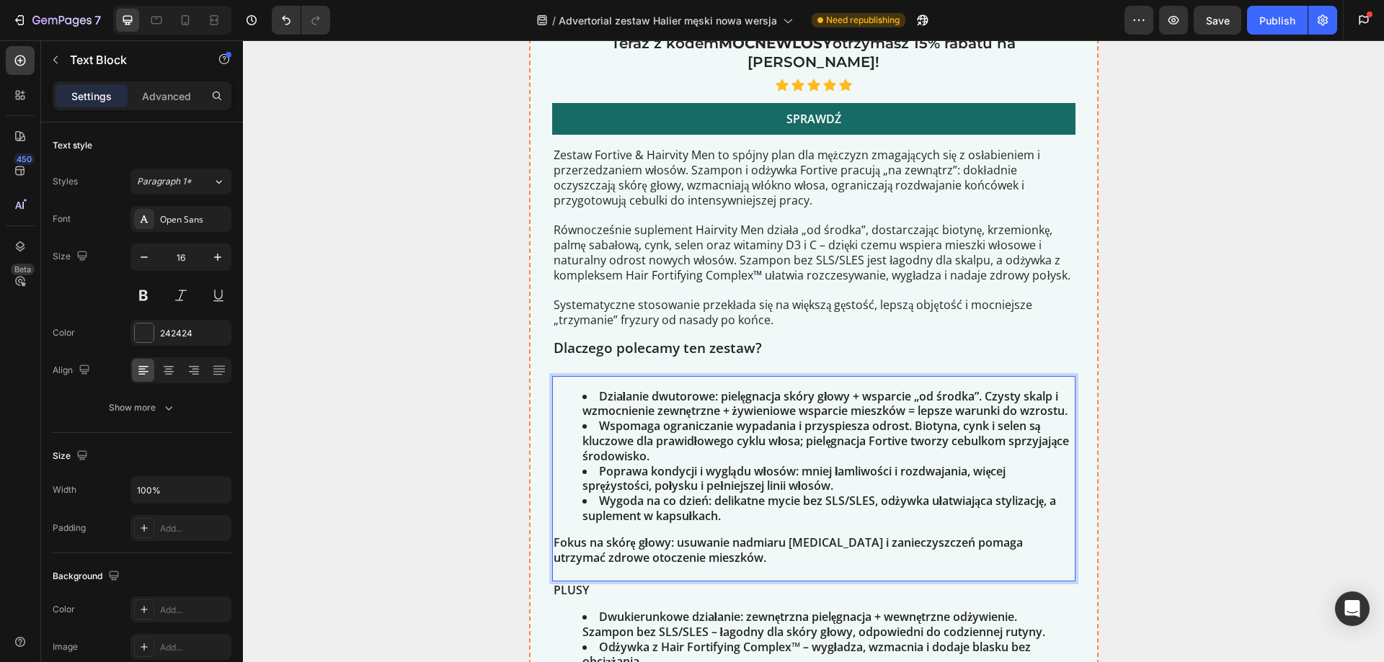
click at [553, 539] on p "Fokus na skórę głowy: usuwanie nadmiaru sebum i zanieczyszczeń pomaga utrzymać …" at bounding box center [813, 557] width 520 height 45
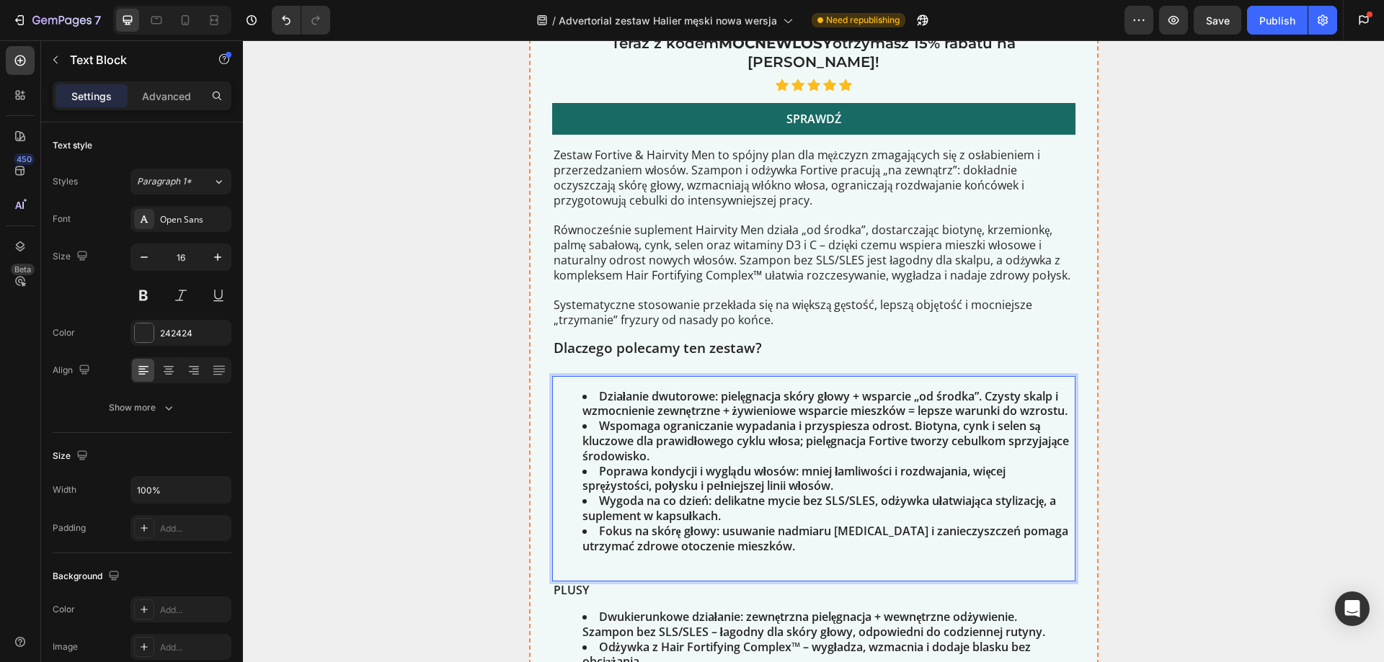
click at [603, 529] on li "Fokus na skórę głowy: usuwanie nadmiaru sebum i zanieczyszczeń pomaga utrzymać …" at bounding box center [827, 546] width 491 height 45
click at [603, 528] on li "Fokus na skórę głowy: usuwanie nadmiaru sebum i zanieczyszczeń pomaga utrzymać …" at bounding box center [827, 546] width 491 height 45
click at [582, 561] on li "Troska o skórę głowy: usuwanie nadmiaru sebum i zanieczyszczeń pomaga utrzymać …" at bounding box center [827, 546] width 491 height 45
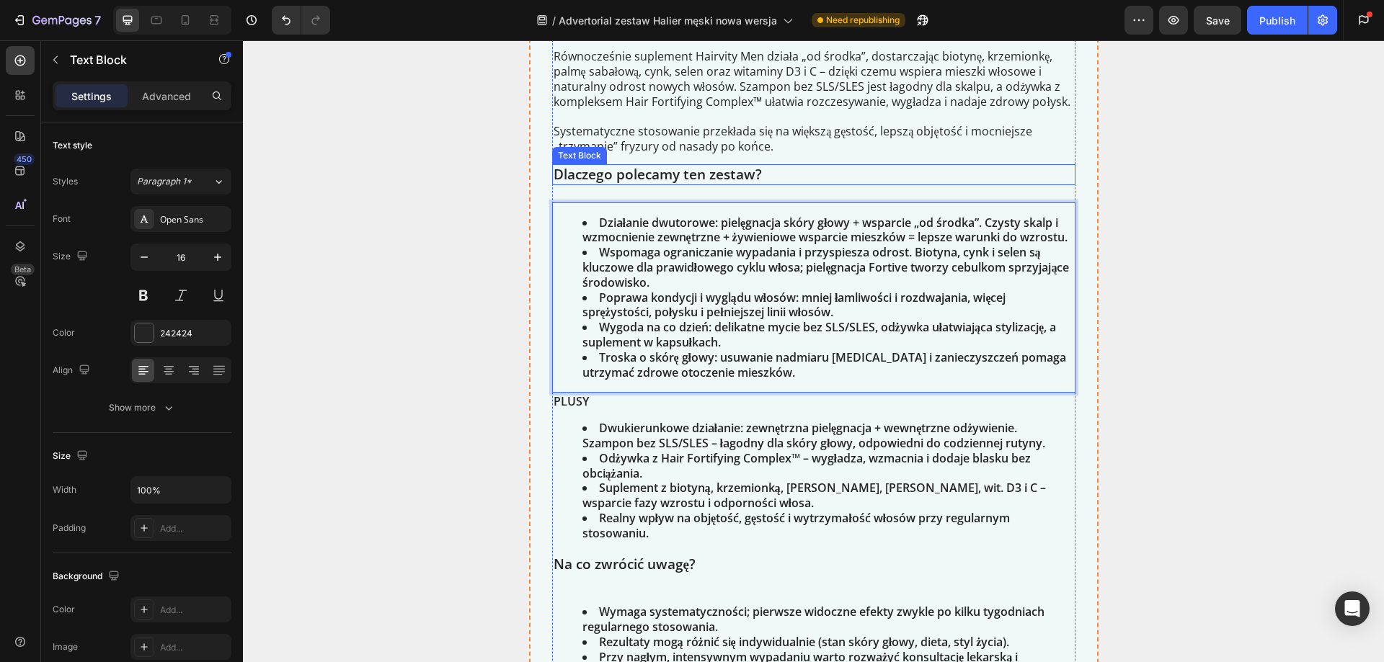
scroll to position [3721, 0]
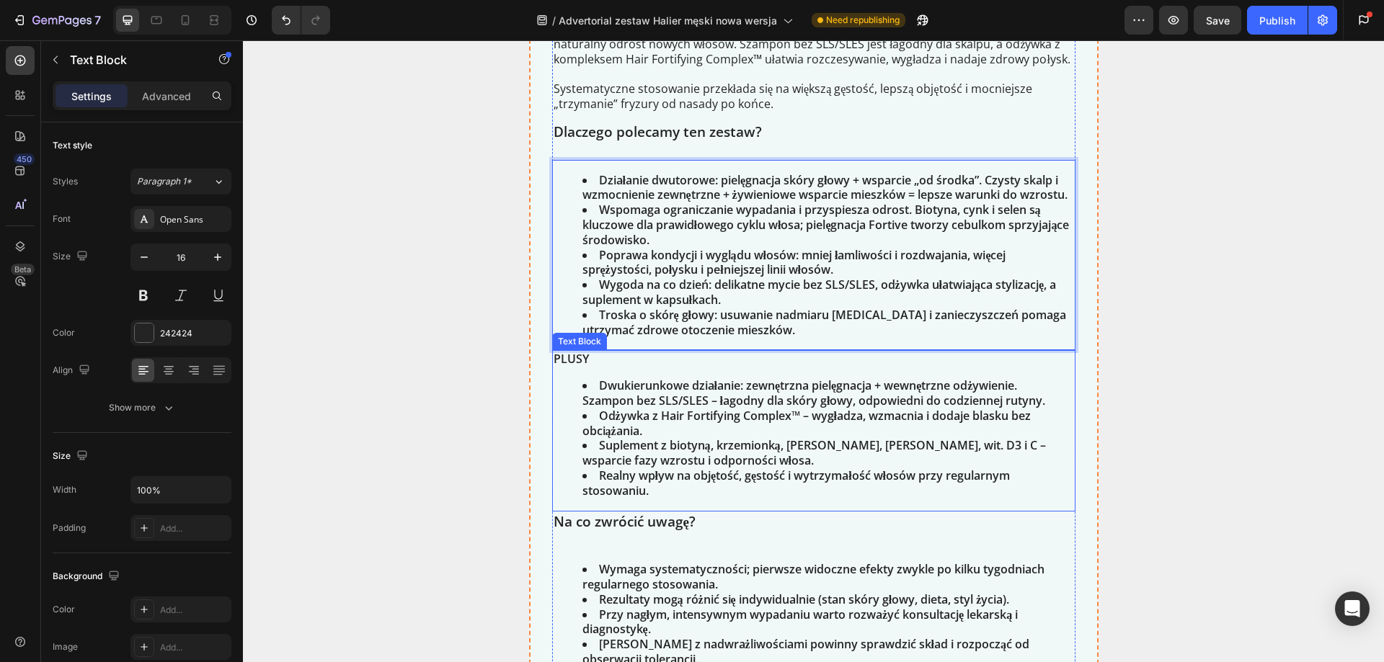
click at [640, 390] on li "Dwukierunkowe działanie: zewnętrzna pielęgnacja + wewnętrzne odżywienie. Szampo…" at bounding box center [827, 393] width 491 height 30
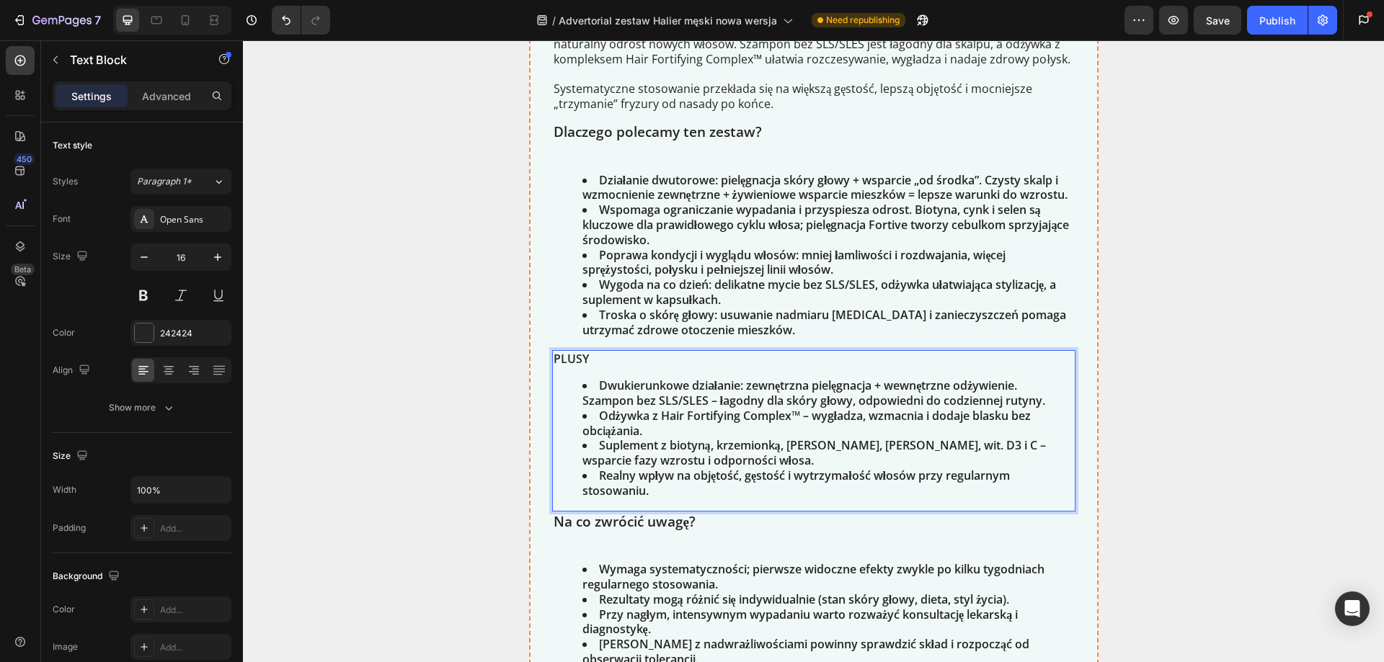
click at [651, 488] on li "Realny wpływ na objętość, gęstość i wytrzymałość włosów przy regularnym stosowa…" at bounding box center [827, 483] width 491 height 30
click at [642, 432] on li "Odżywka z Hair Fortifying Complex™ – wygładza, wzmacnia i dodaje blasku bez obc…" at bounding box center [827, 424] width 491 height 30
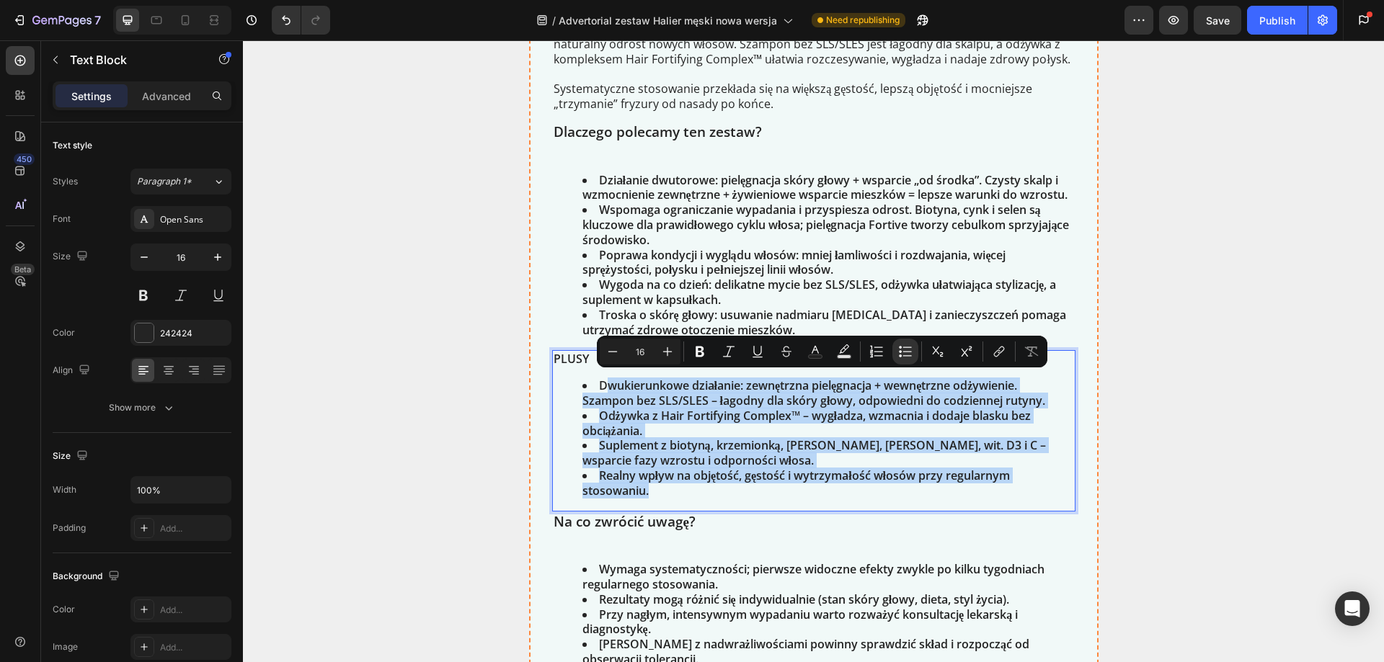
drag, startPoint x: 655, startPoint y: 488, endPoint x: 600, endPoint y: 387, distance: 114.8
click at [600, 387] on ul "Dwukierunkowe działanie: zewnętrzna pielęgnacja + wewnętrzne odżywienie. Szampo…" at bounding box center [813, 438] width 520 height 120
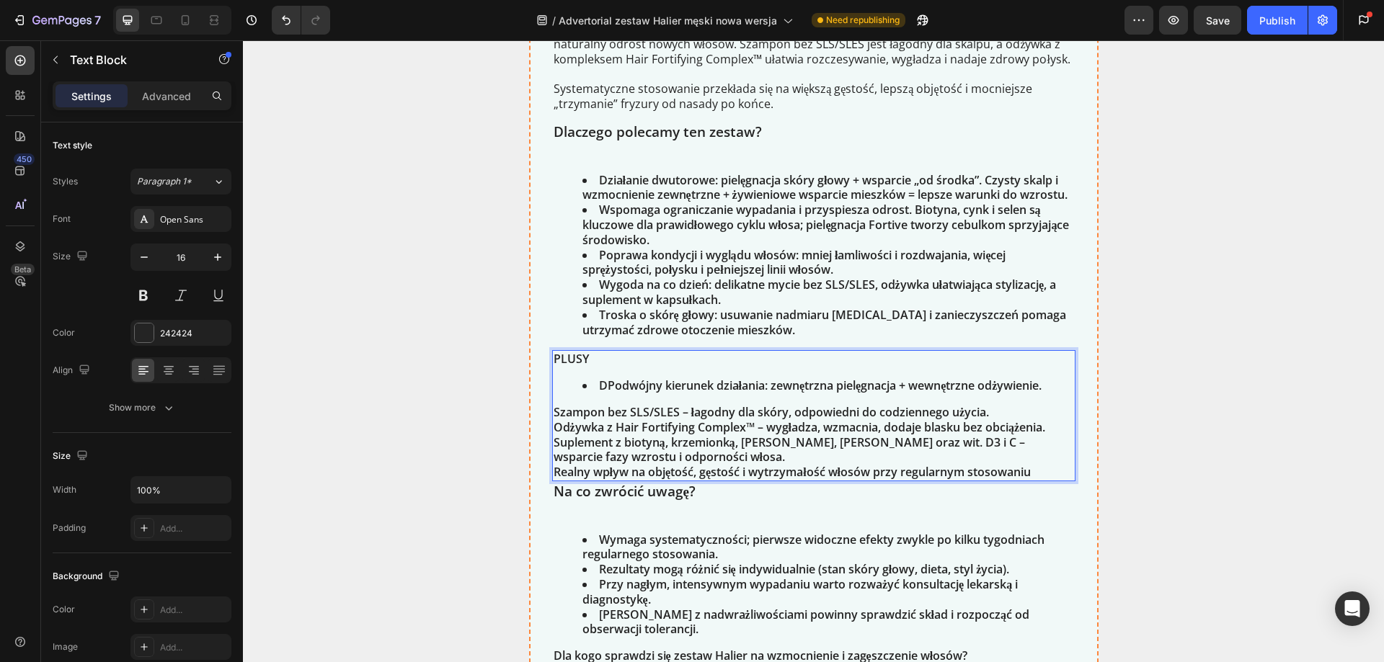
click at [605, 388] on li "DPodwójny kierunek działania: zewnętrzna pielęgnacja + wewnętrzne odżywienie." at bounding box center [827, 385] width 491 height 15
drag, startPoint x: 548, startPoint y: 406, endPoint x: 554, endPoint y: 413, distance: 8.7
click at [553, 408] on p "Szampon bez SLS/SLES – łagodny dla skóry, odpowiedni do codziennego użycia." at bounding box center [813, 412] width 520 height 15
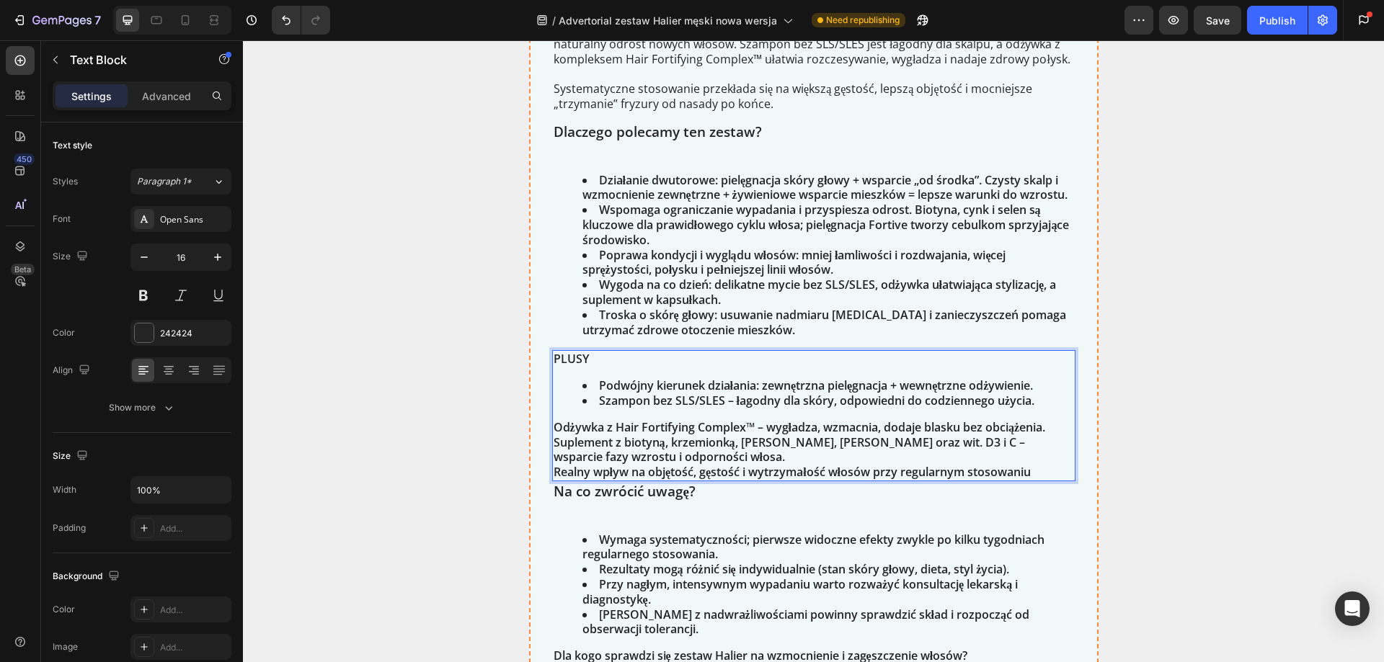
click at [553, 427] on p "Odżywka z Hair Fortifying Complex™ – wygładza, wzmacnia, dodaje blasku bez obci…" at bounding box center [813, 427] width 520 height 15
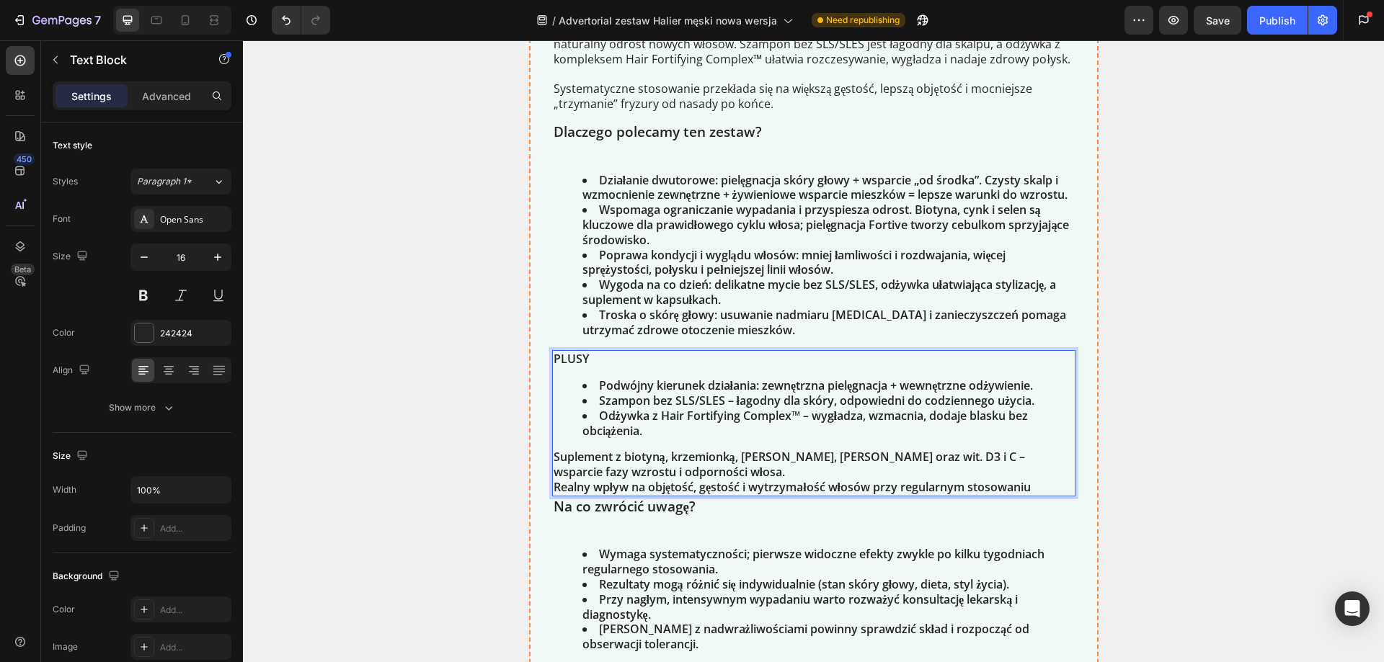
drag, startPoint x: 551, startPoint y: 452, endPoint x: 612, endPoint y: 471, distance: 64.1
click at [553, 453] on p "Suplement z biotyną, krzemionką, cynkiem, selenem oraz wit. D3 i C – wsparcie f…" at bounding box center [813, 465] width 520 height 30
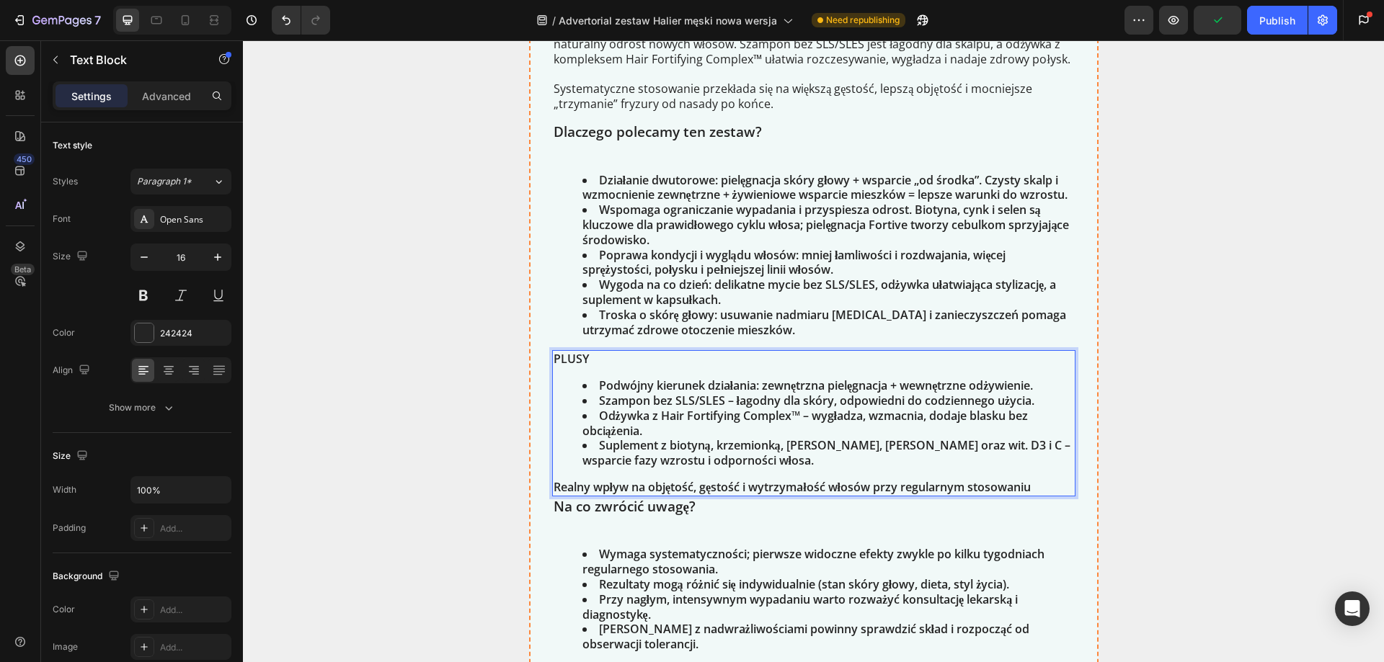
click at [567, 481] on p "Realny wpływ na objętość, gęstość i wytrzymałość włosów przy regularnym stosowa…" at bounding box center [813, 487] width 520 height 15
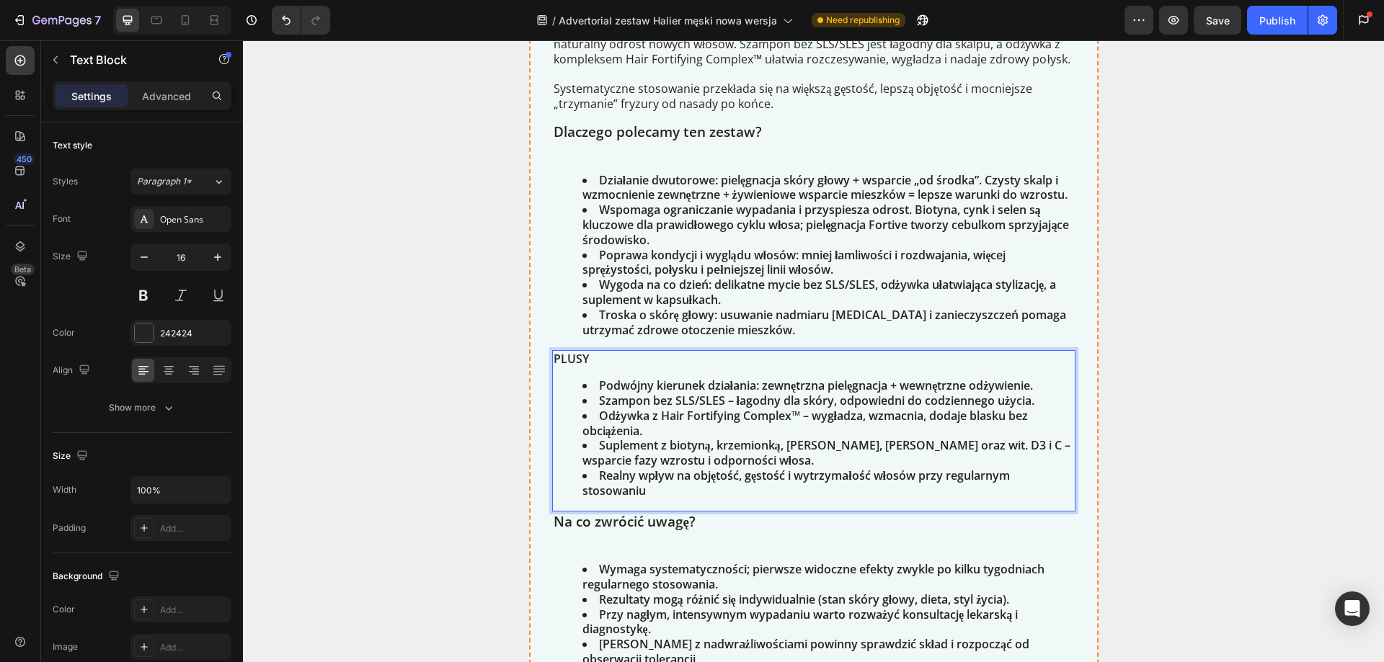
scroll to position [3793, 0]
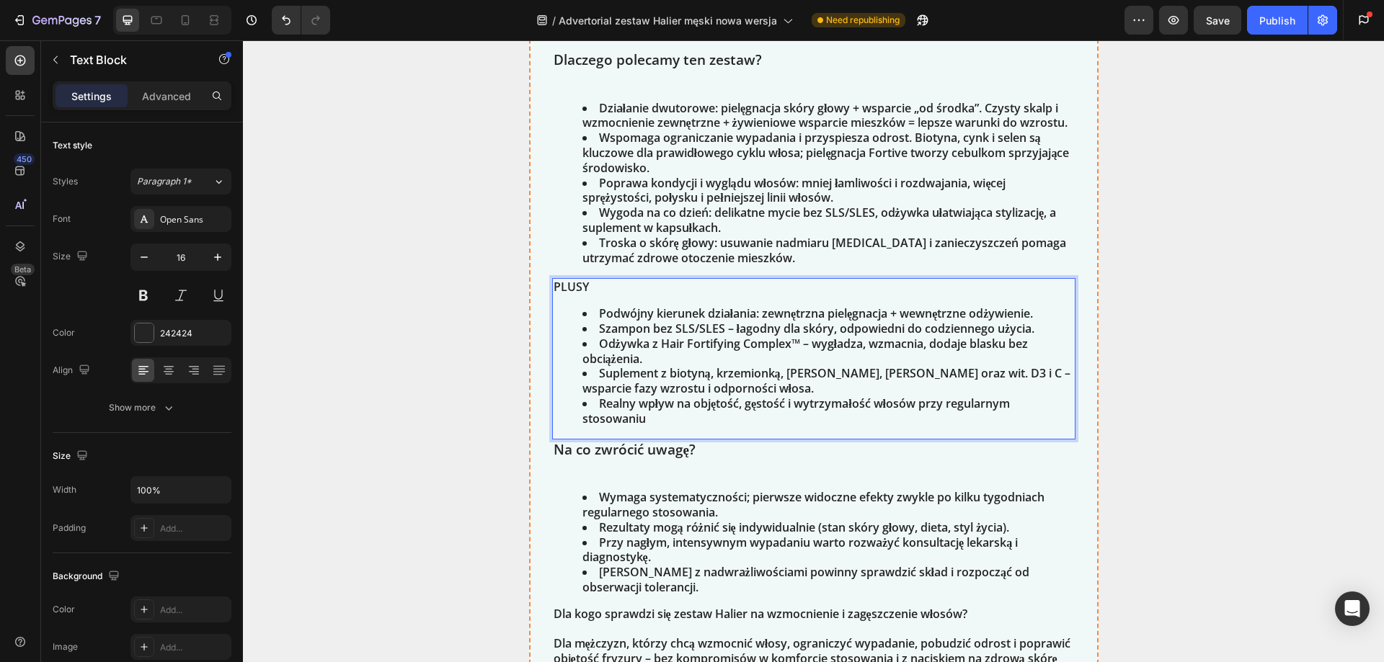
click at [693, 410] on li "Realny wpływ na objętość, gęstość i wytrzymałość włosów przy regularnym stosowa…" at bounding box center [827, 411] width 491 height 30
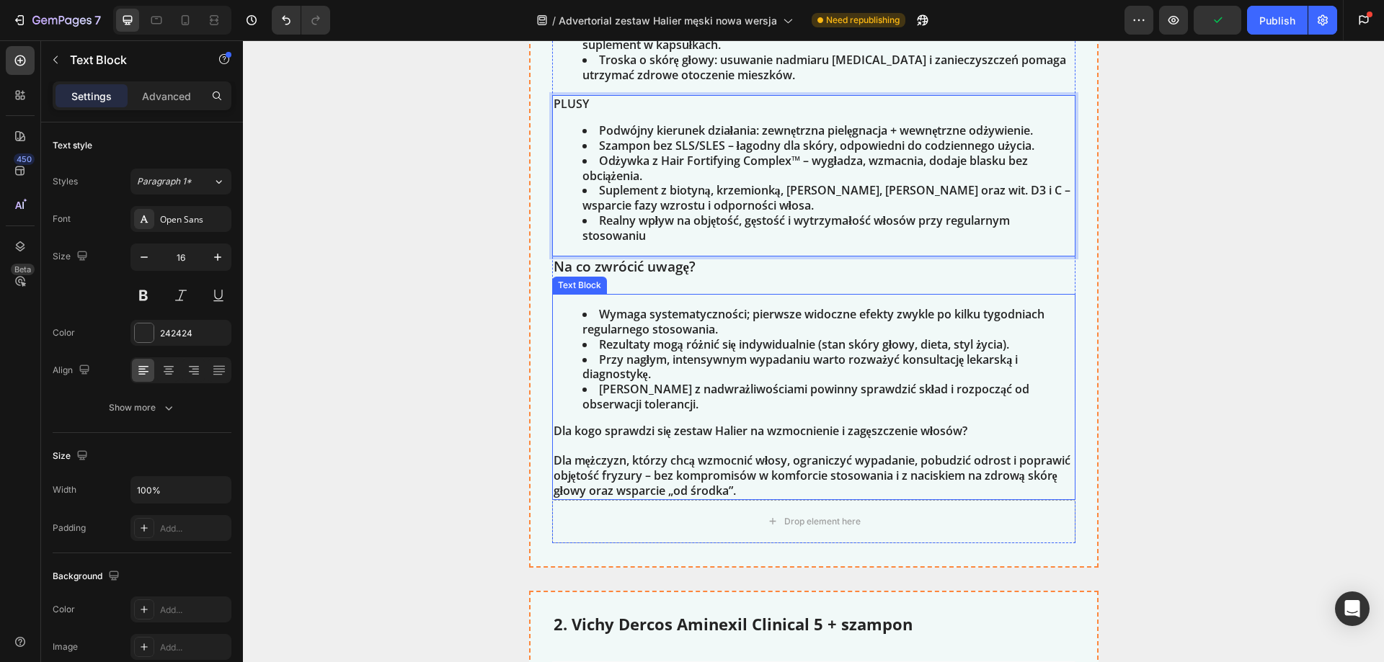
scroll to position [4009, 0]
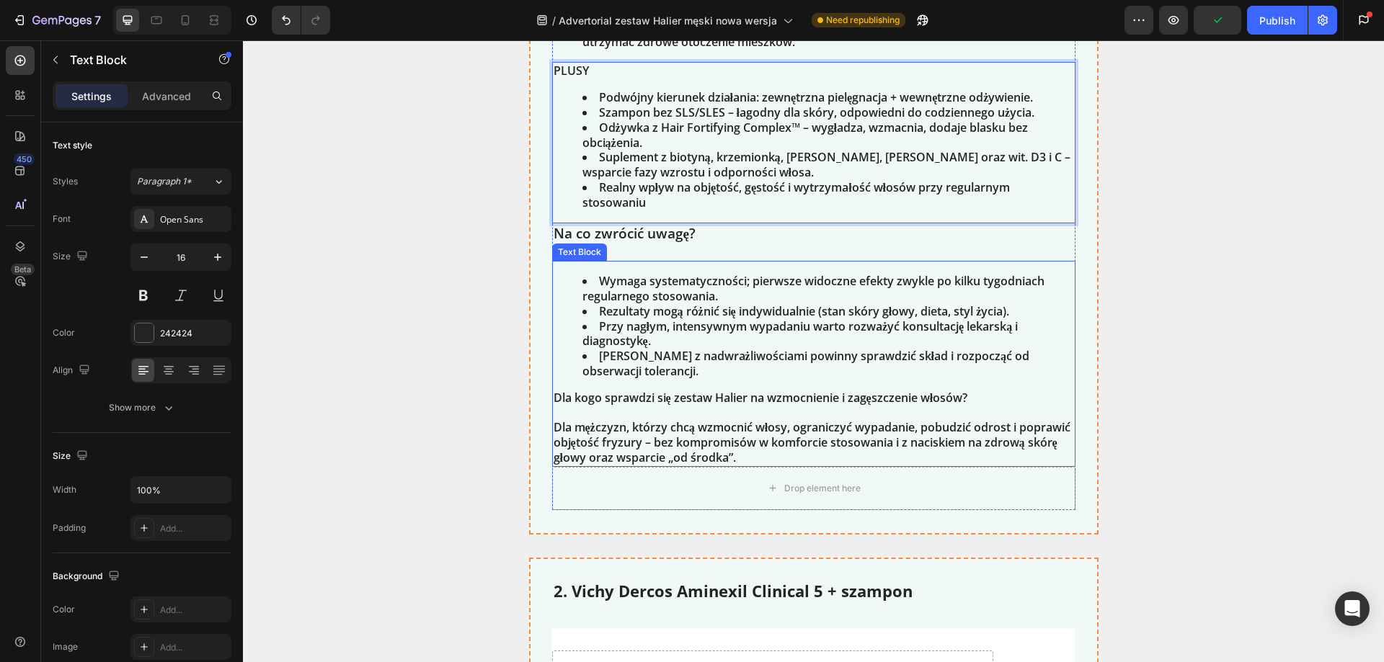
click at [721, 308] on li "Rezultaty mogą różnić się indywidualnie (stan skóry głowy, dieta, styl życia)." at bounding box center [827, 311] width 491 height 15
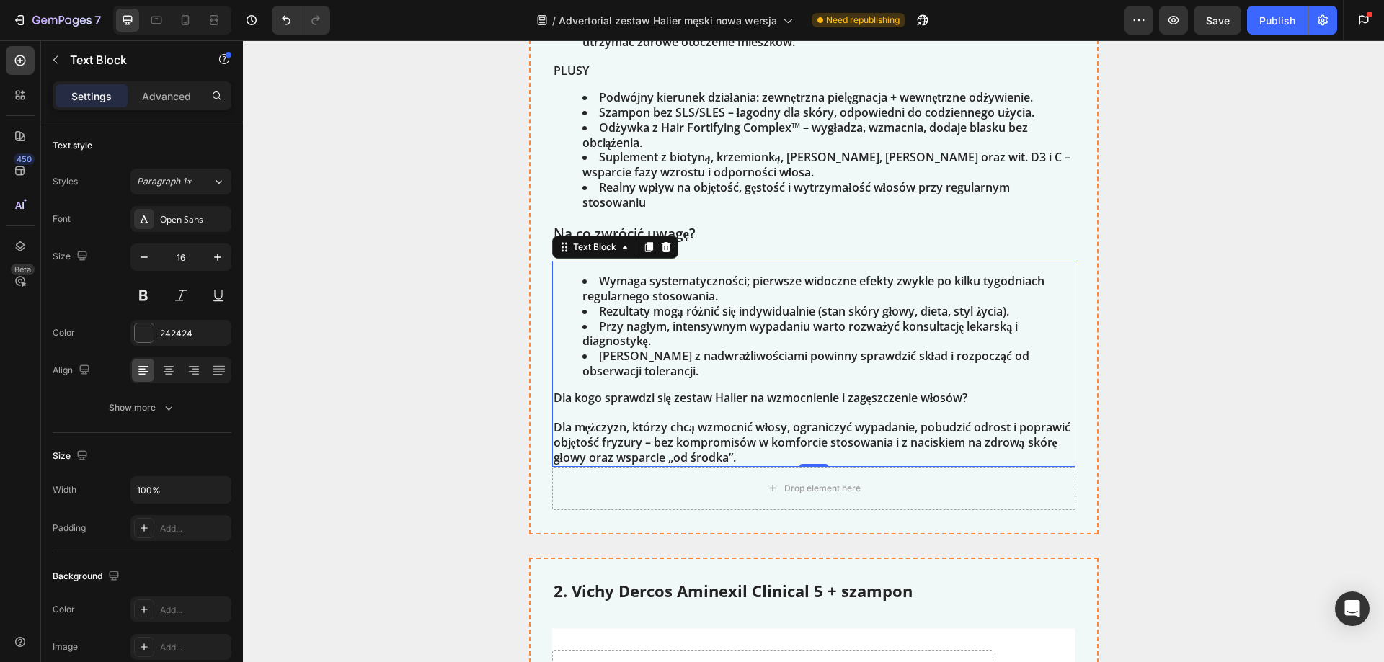
drag, startPoint x: 706, startPoint y: 416, endPoint x: 757, endPoint y: 439, distance: 55.5
drag, startPoint x: 759, startPoint y: 439, endPoint x: 788, endPoint y: 442, distance: 29.0
click at [761, 439] on p "Dla kogo sprawdzi się zestaw Halier na wzmocnienie i zagęszczenie włosów? Dla m…" at bounding box center [813, 428] width 520 height 75
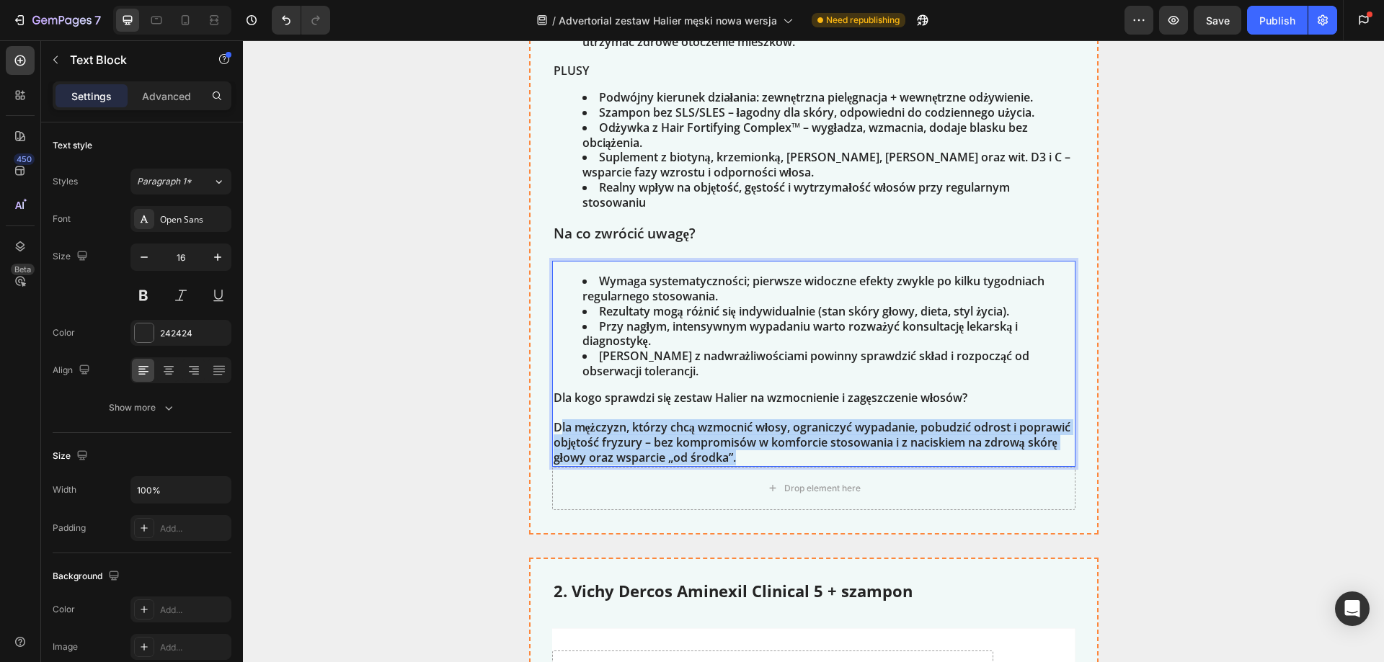
drag, startPoint x: 816, startPoint y: 452, endPoint x: 556, endPoint y: 422, distance: 261.9
click at [556, 422] on p "Dla kogo sprawdzi się zestaw Halier na wzmocnienie i zagęszczenie włosów? Dla m…" at bounding box center [813, 428] width 520 height 75
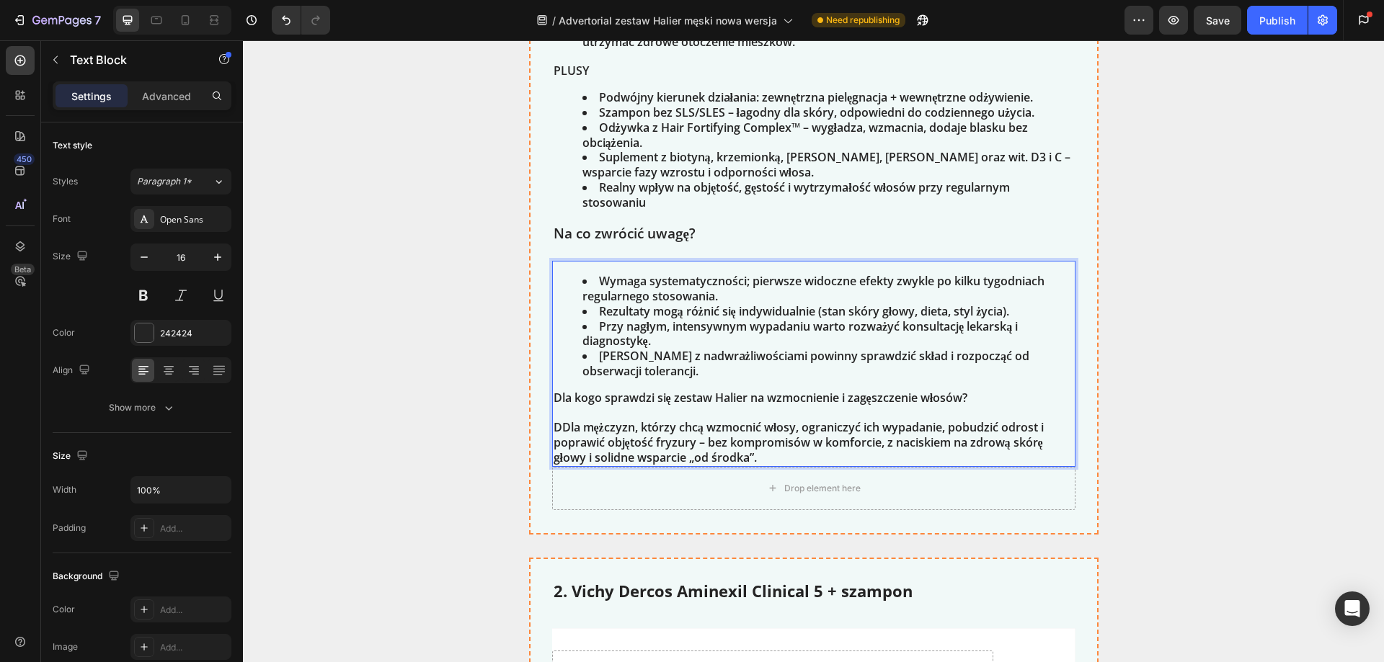
click at [556, 421] on p "Dla kogo sprawdzi się zestaw Halier na wzmocnienie i zagęszczenie włosów? DDla …" at bounding box center [813, 428] width 520 height 75
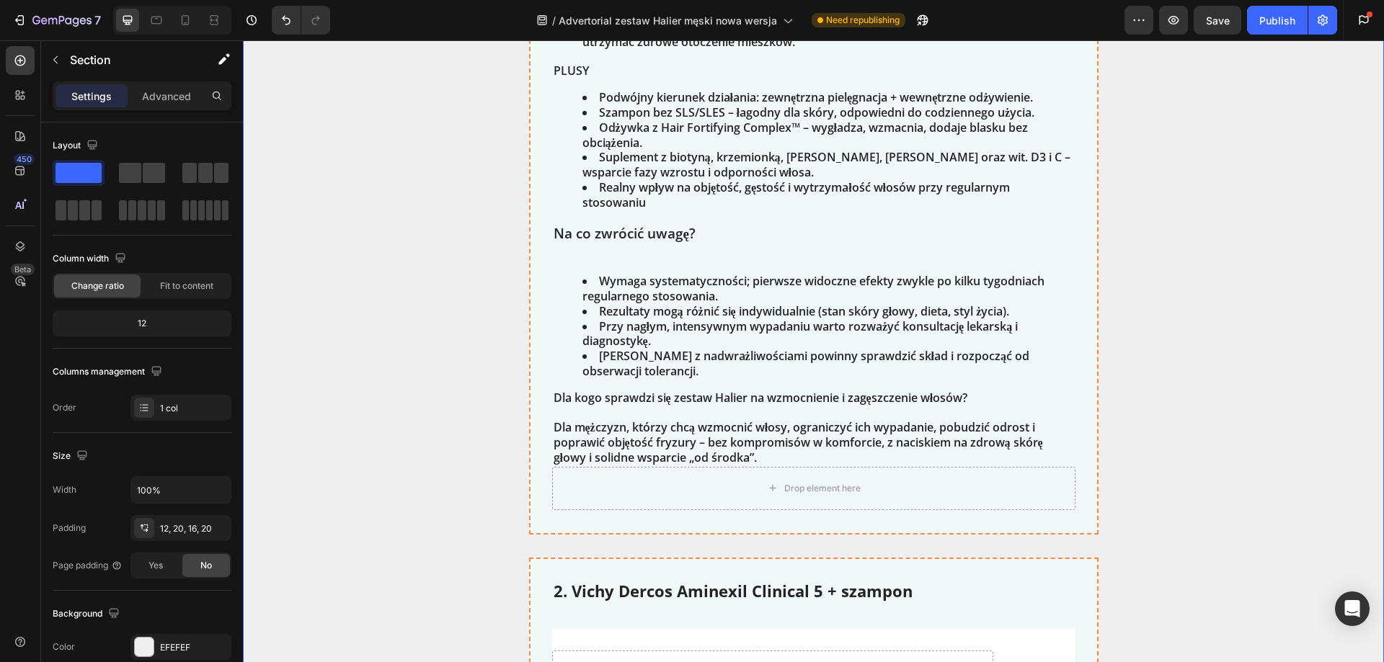
click at [1278, 26] on div "Publish" at bounding box center [1277, 20] width 36 height 15
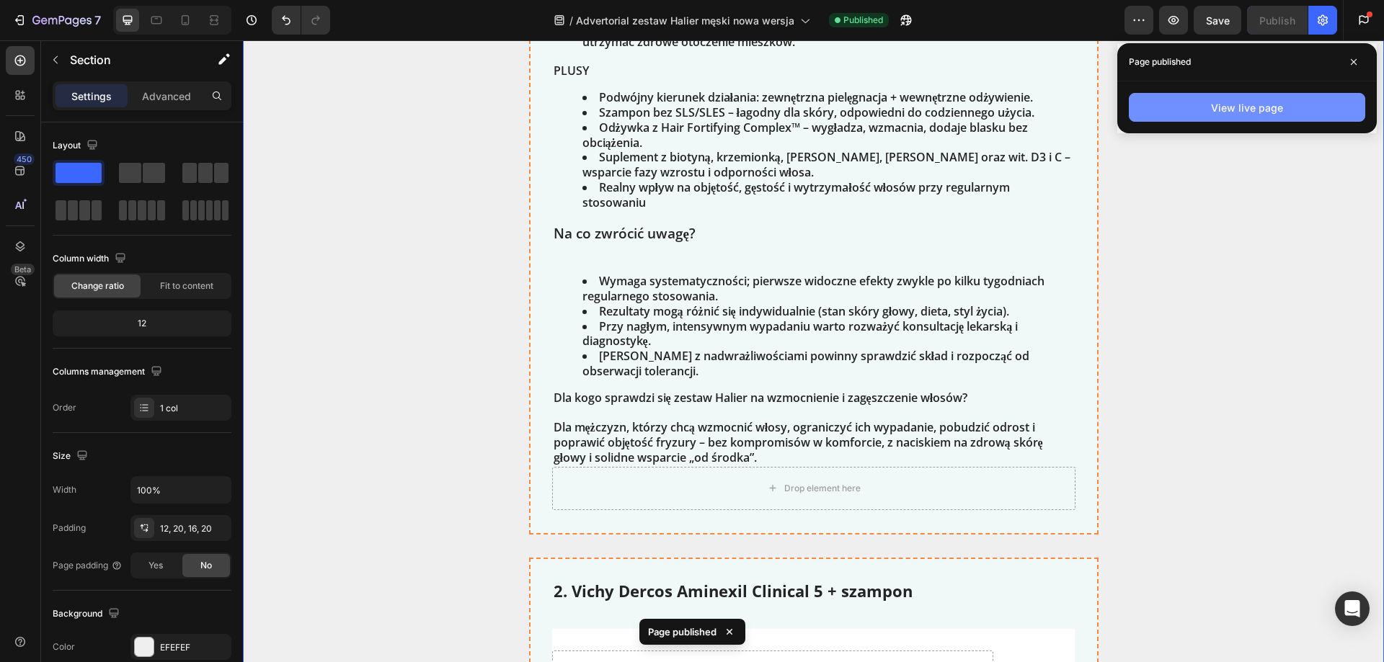
click at [1209, 96] on button "View live page" at bounding box center [1247, 107] width 236 height 29
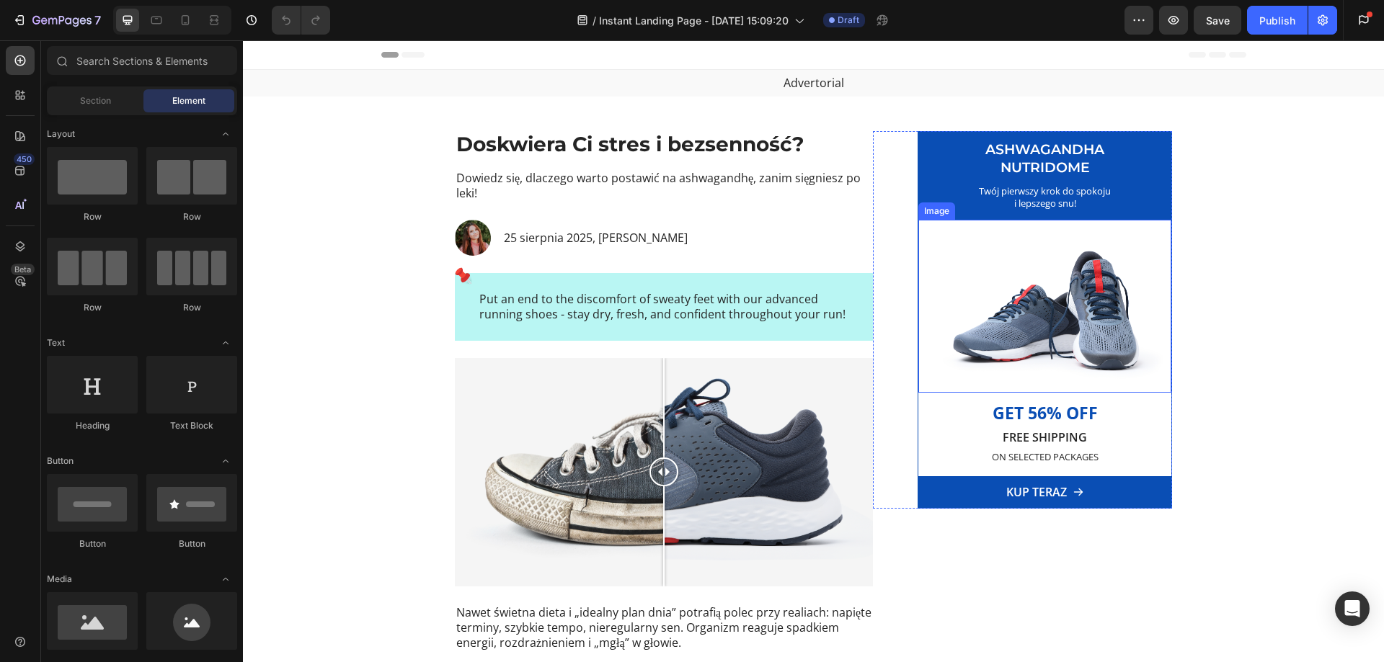
click at [1015, 292] on img at bounding box center [1044, 306] width 253 height 173
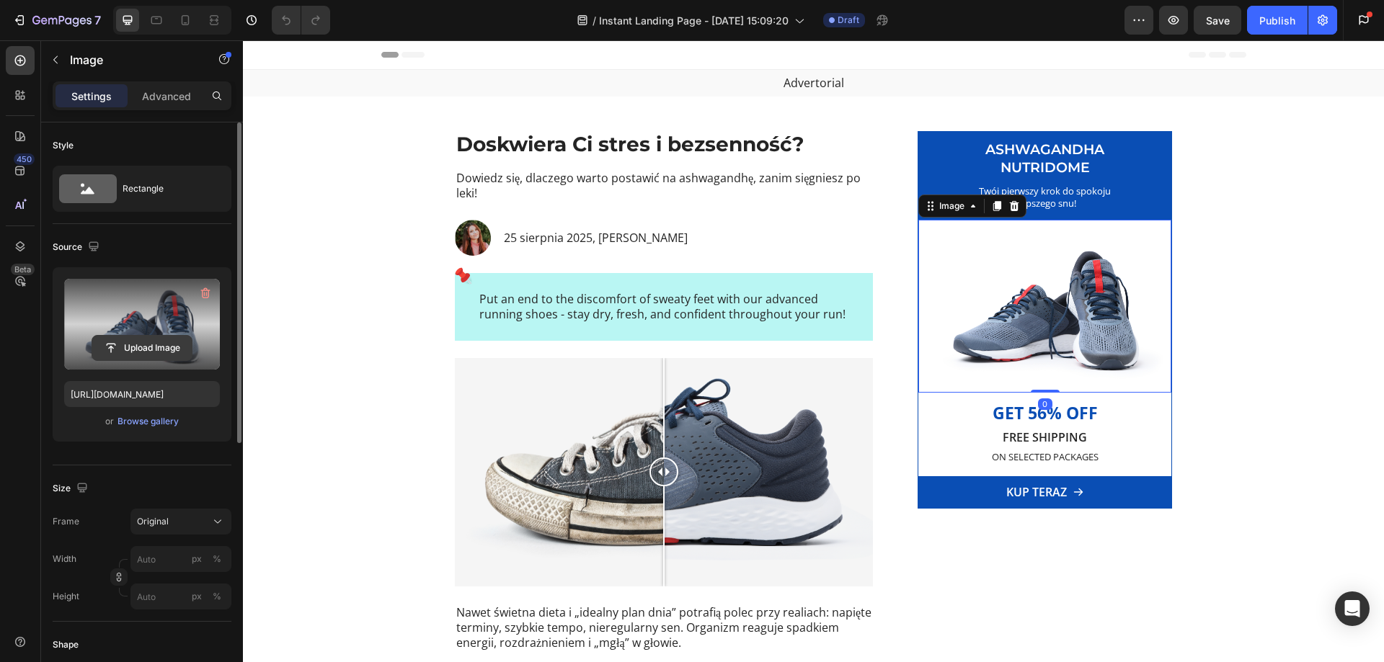
click at [174, 344] on input "file" at bounding box center [141, 348] width 99 height 25
click at [143, 347] on input "file" at bounding box center [141, 348] width 99 height 25
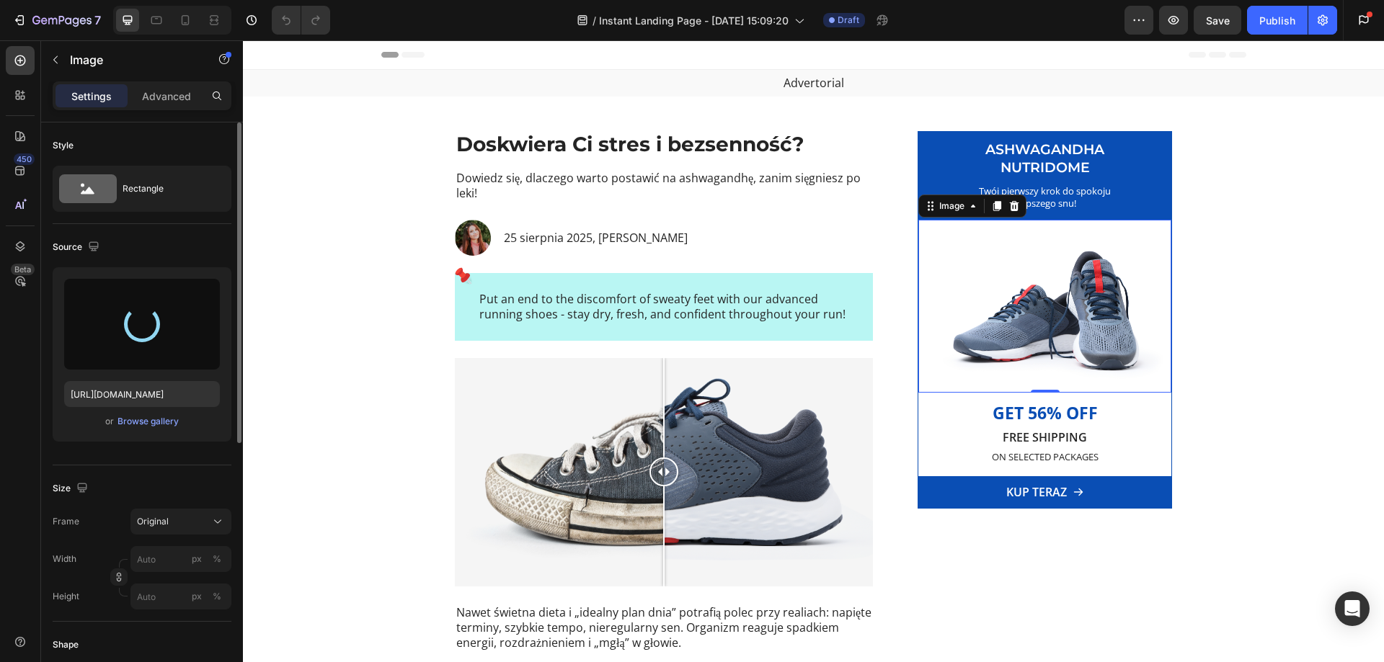
type input "[URL][DOMAIN_NAME]"
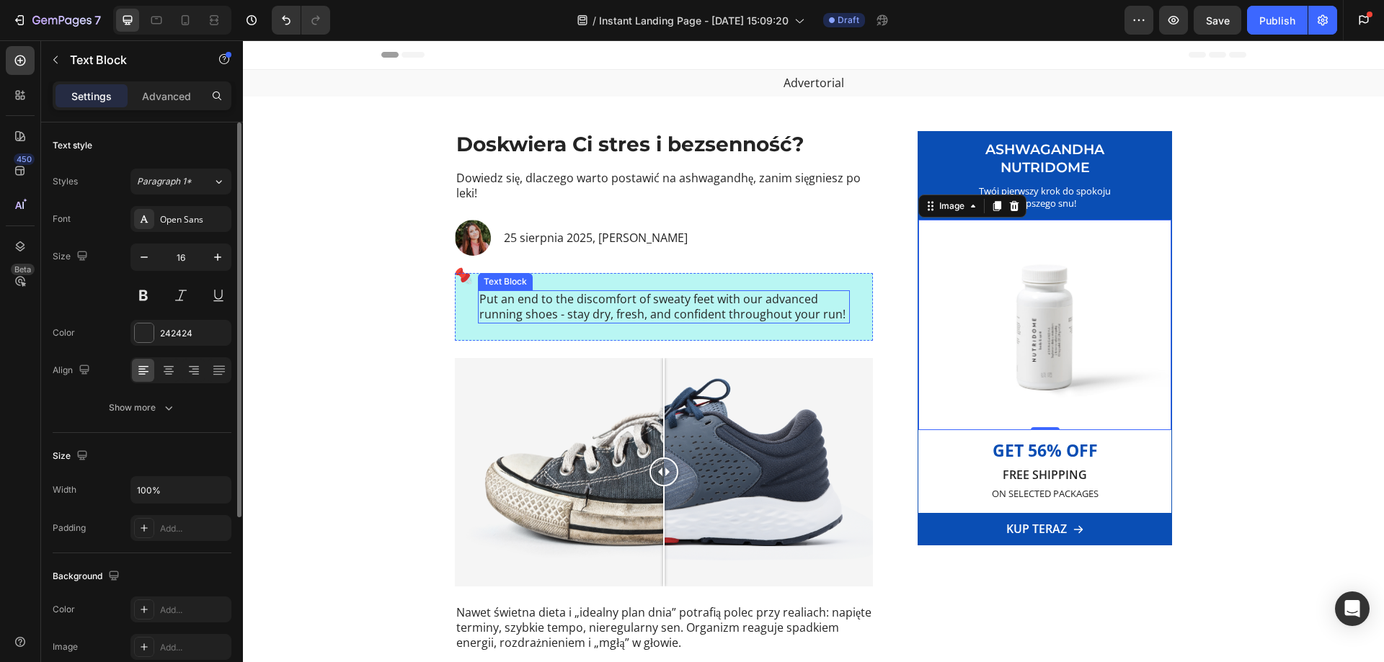
click at [602, 306] on p "Put an end to the discomfort of sweaty feet with our advanced running shoes - s…" at bounding box center [663, 307] width 369 height 30
click at [626, 306] on p "Put an end to the discomfort of sweaty feet with our advanced running shoes - s…" at bounding box center [663, 307] width 369 height 30
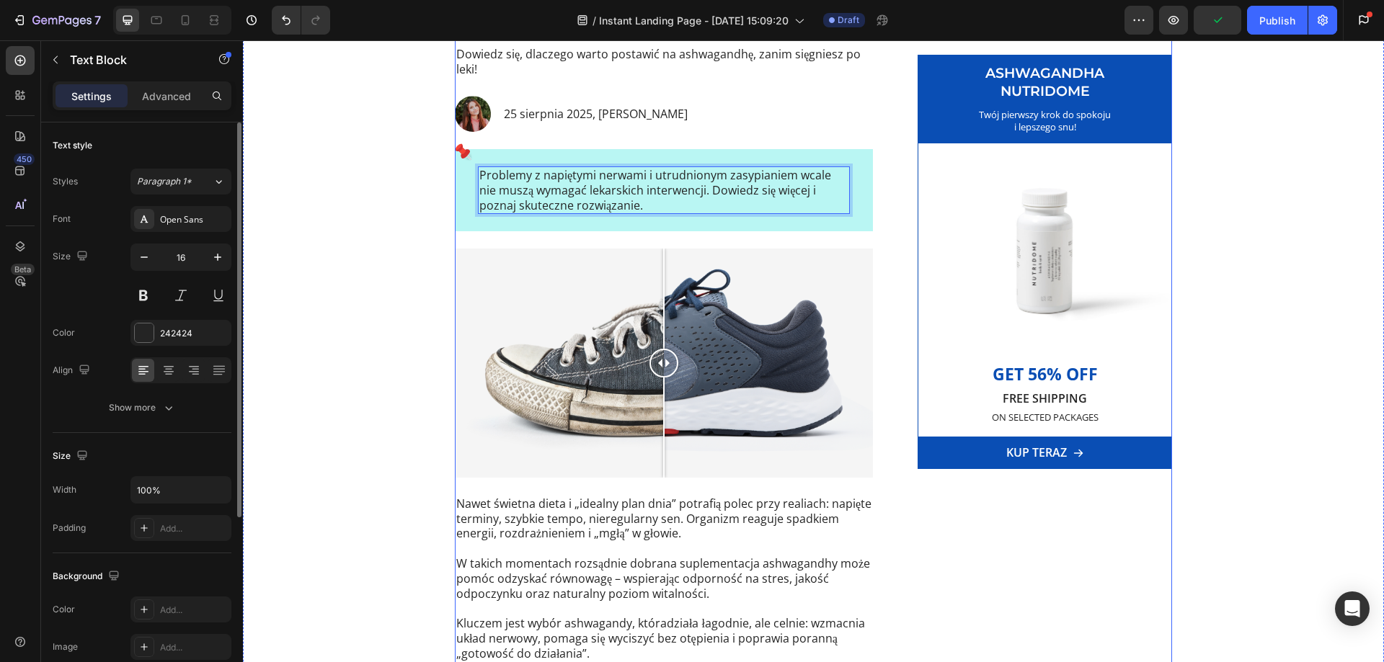
scroll to position [288, 0]
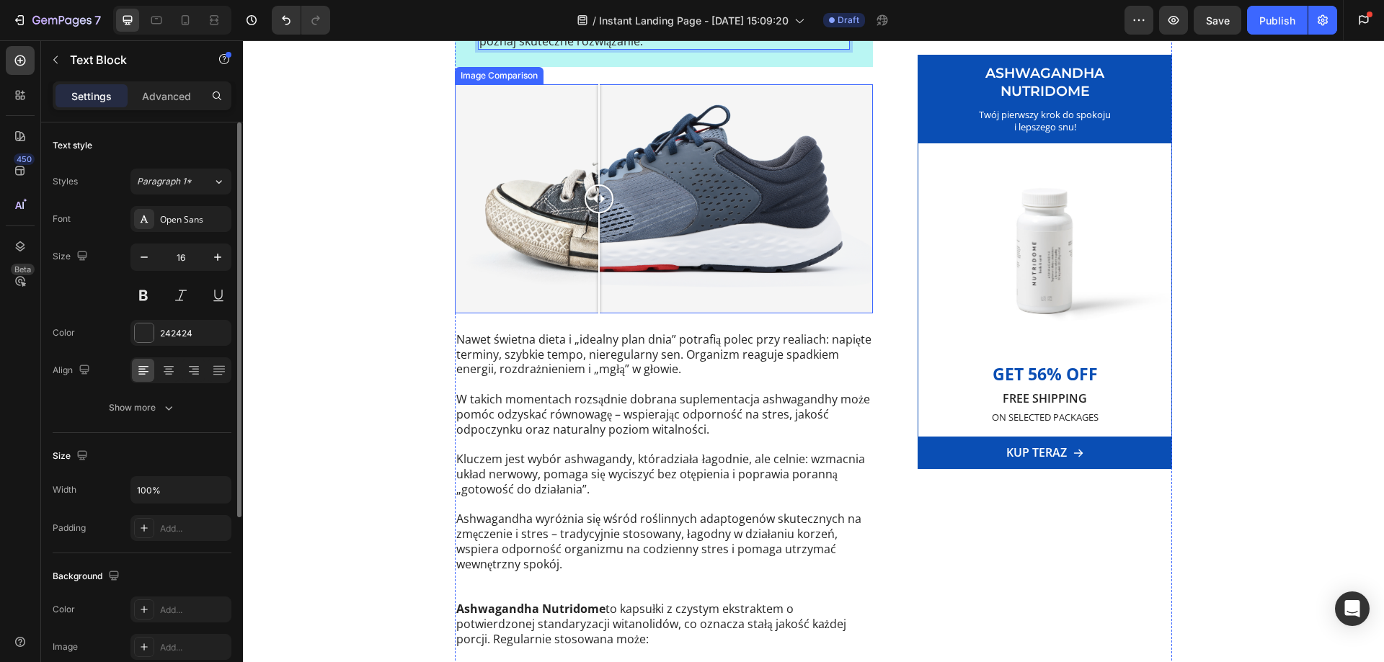
click at [593, 178] on div at bounding box center [664, 198] width 418 height 228
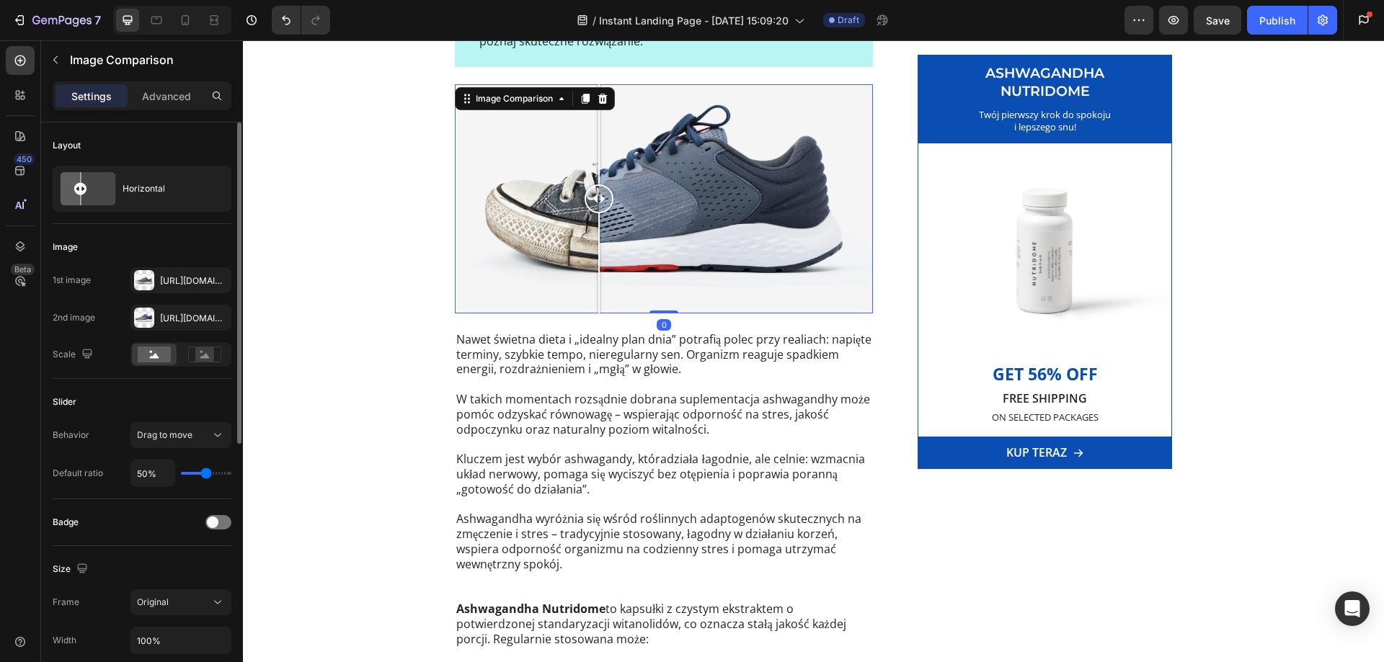
click at [522, 164] on div at bounding box center [664, 198] width 418 height 228
click at [650, 194] on div at bounding box center [664, 198] width 418 height 228
drag, startPoint x: 653, startPoint y: 197, endPoint x: 597, endPoint y: 251, distance: 77.5
click at [636, 223] on div at bounding box center [641, 198] width 29 height 228
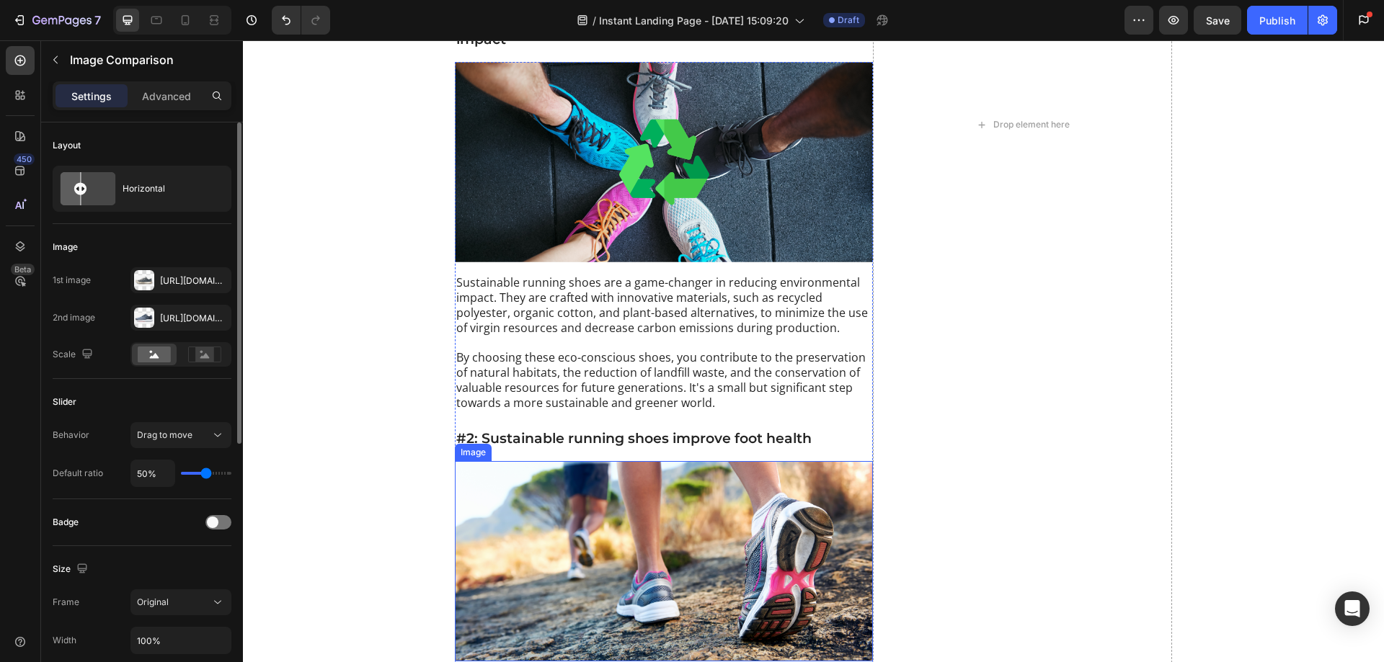
scroll to position [3027, 0]
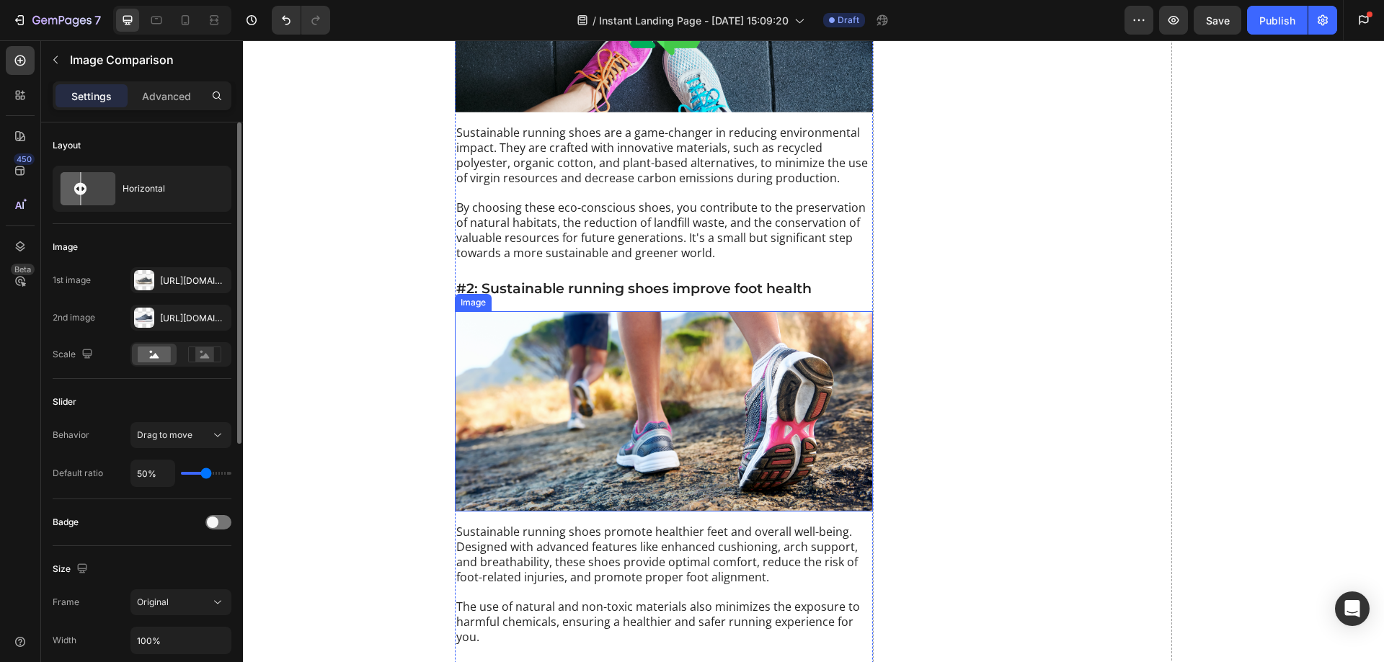
click at [544, 353] on img at bounding box center [664, 411] width 418 height 200
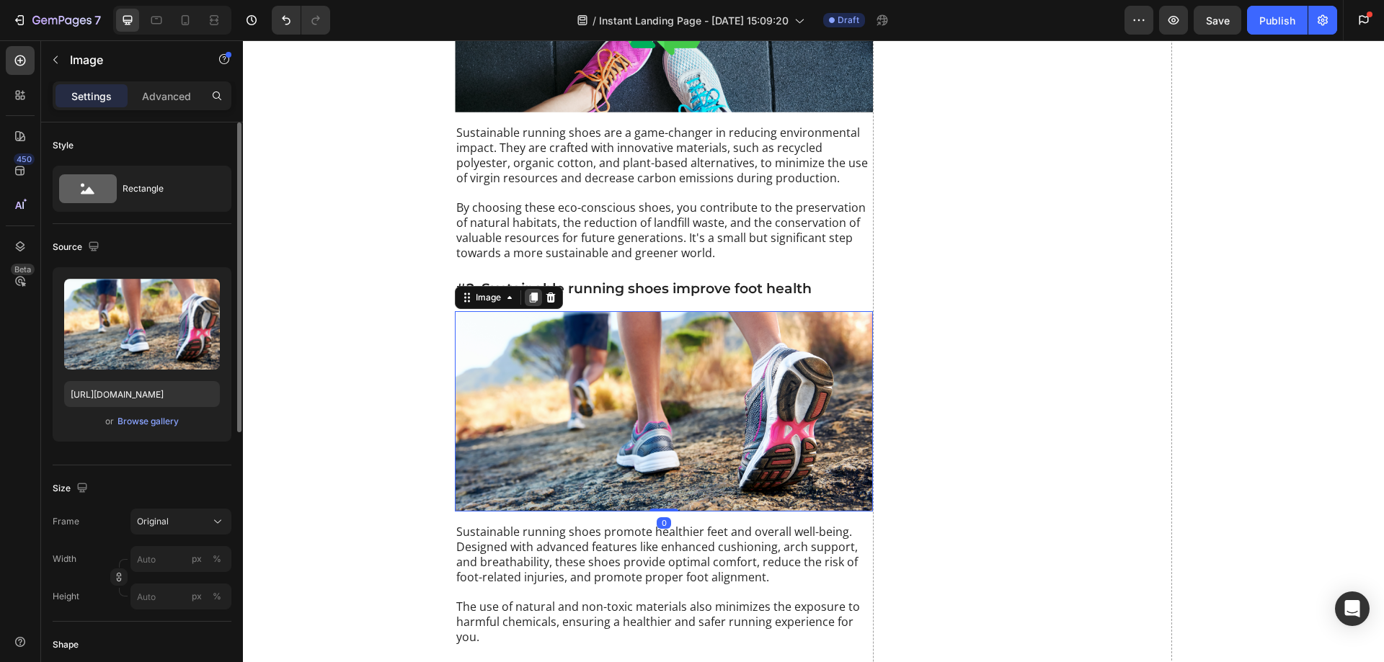
click at [528, 292] on icon at bounding box center [534, 298] width 12 height 12
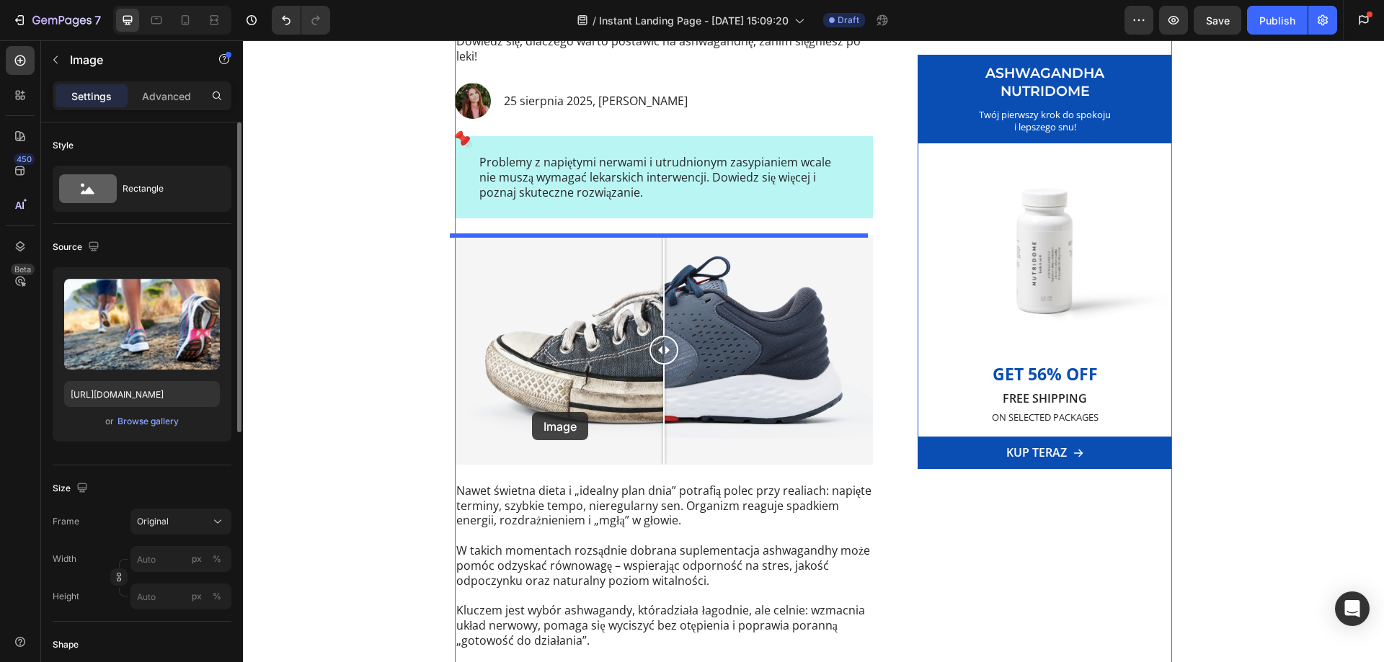
scroll to position [288, 0]
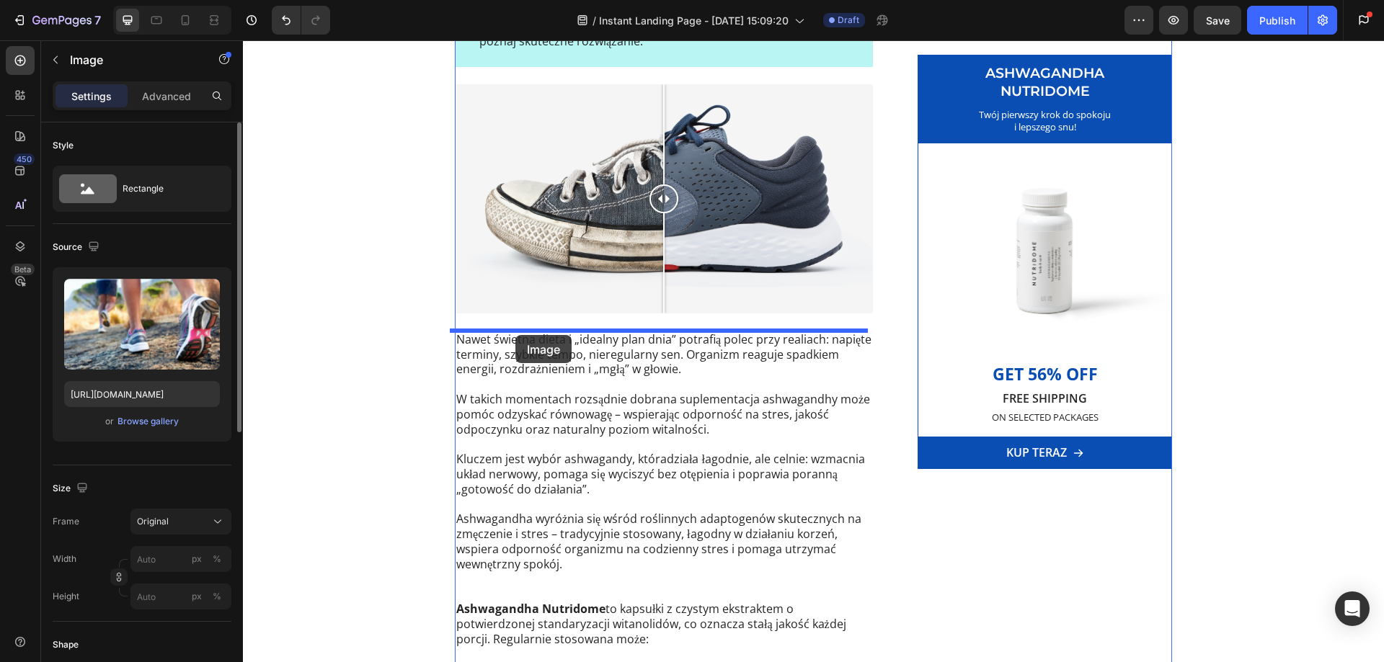
drag, startPoint x: 484, startPoint y: 454, endPoint x: 520, endPoint y: 328, distance: 131.2
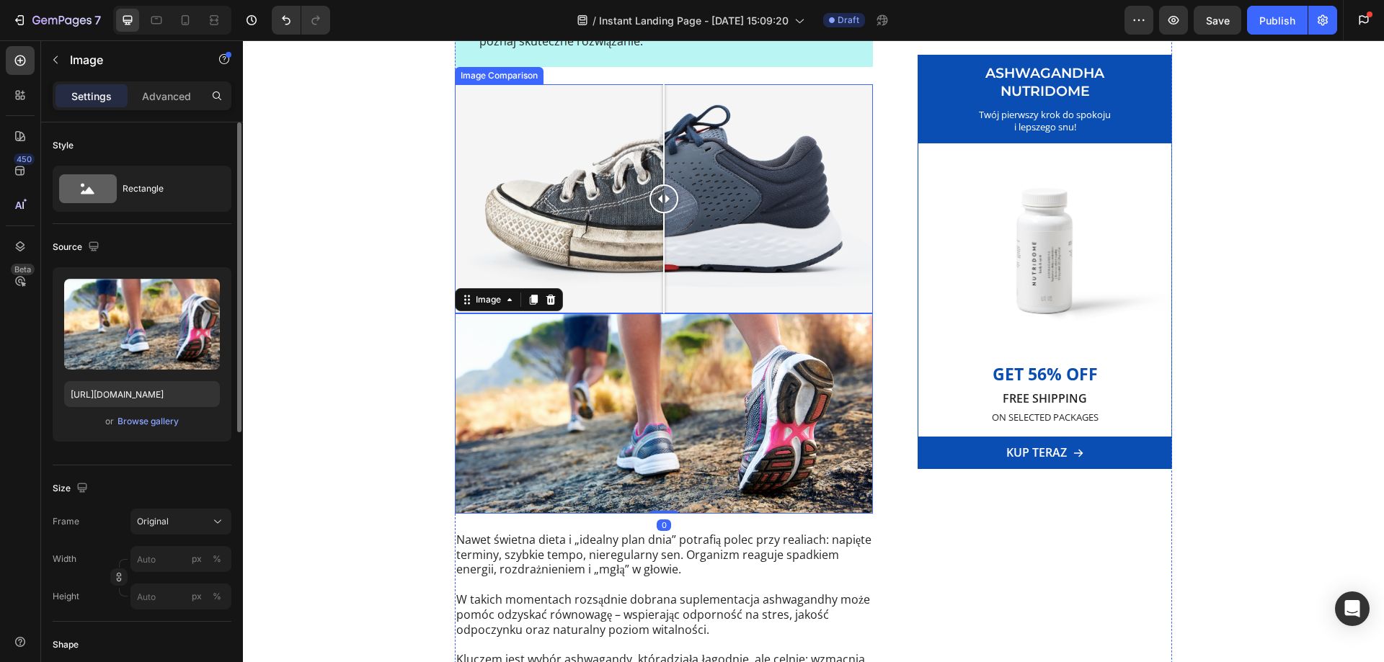
click at [559, 211] on div at bounding box center [664, 198] width 418 height 228
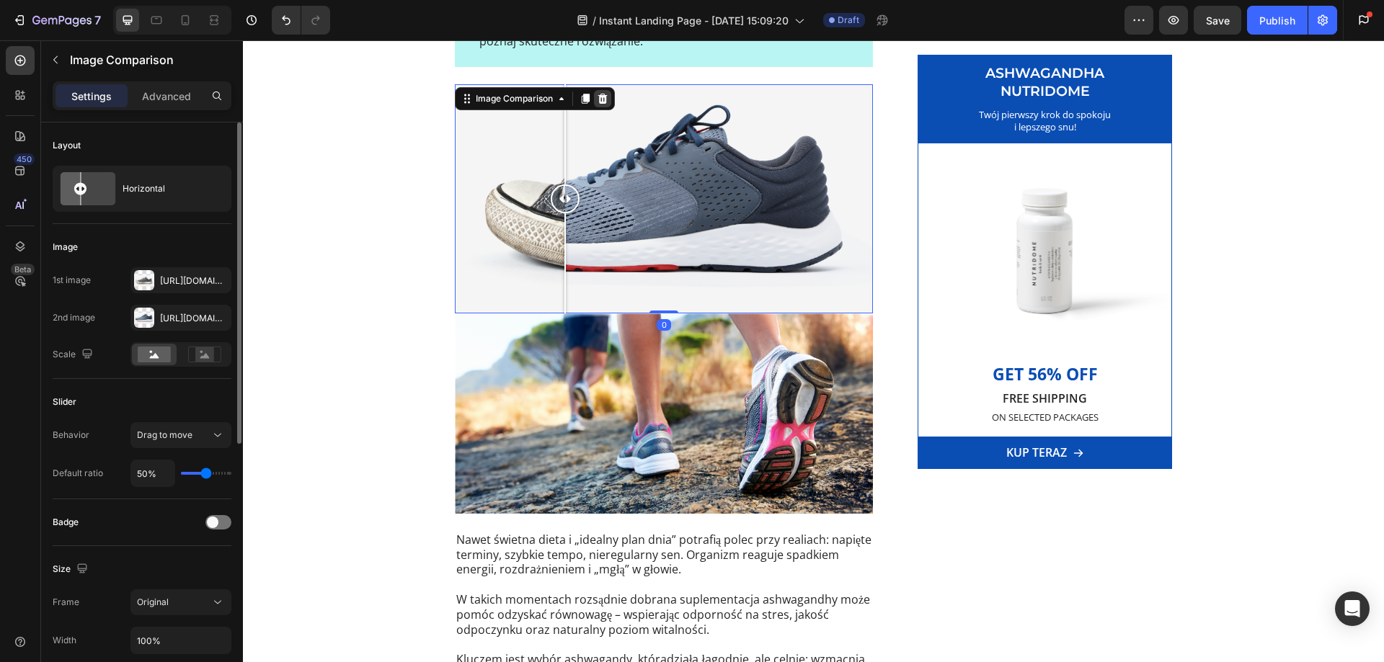
click at [598, 94] on icon at bounding box center [602, 99] width 9 height 10
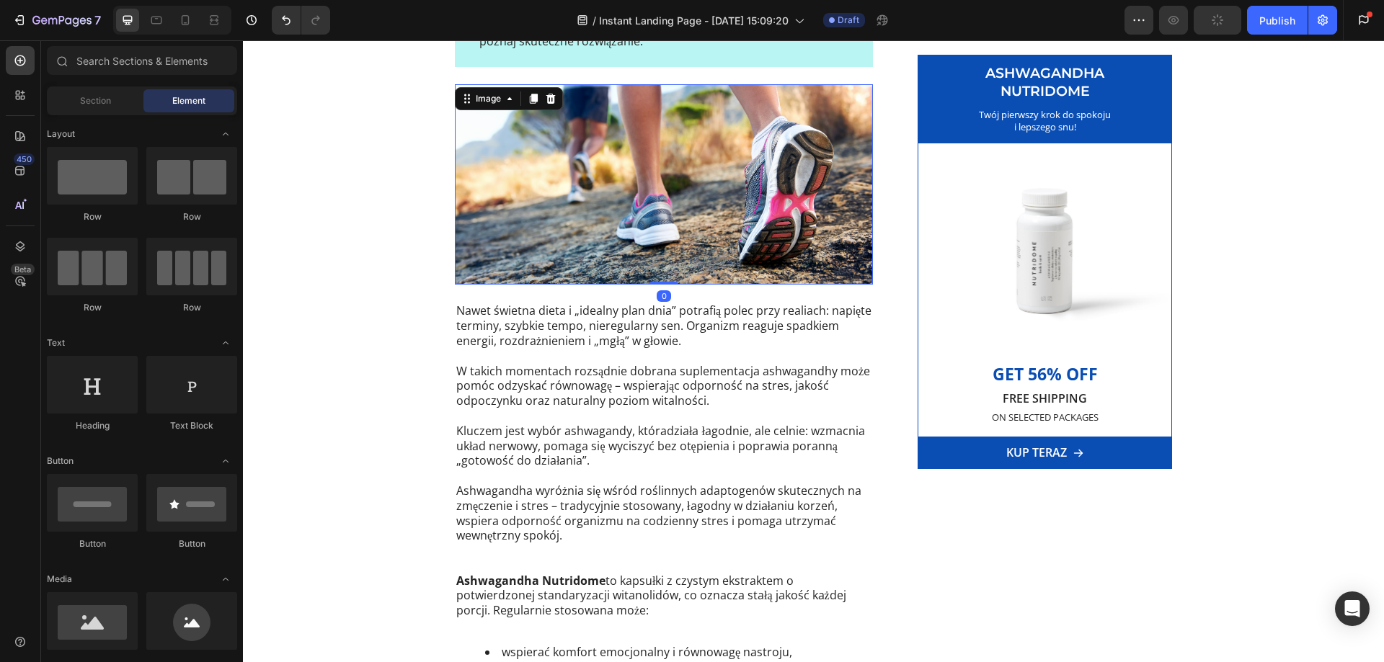
click at [585, 146] on img at bounding box center [664, 184] width 418 height 200
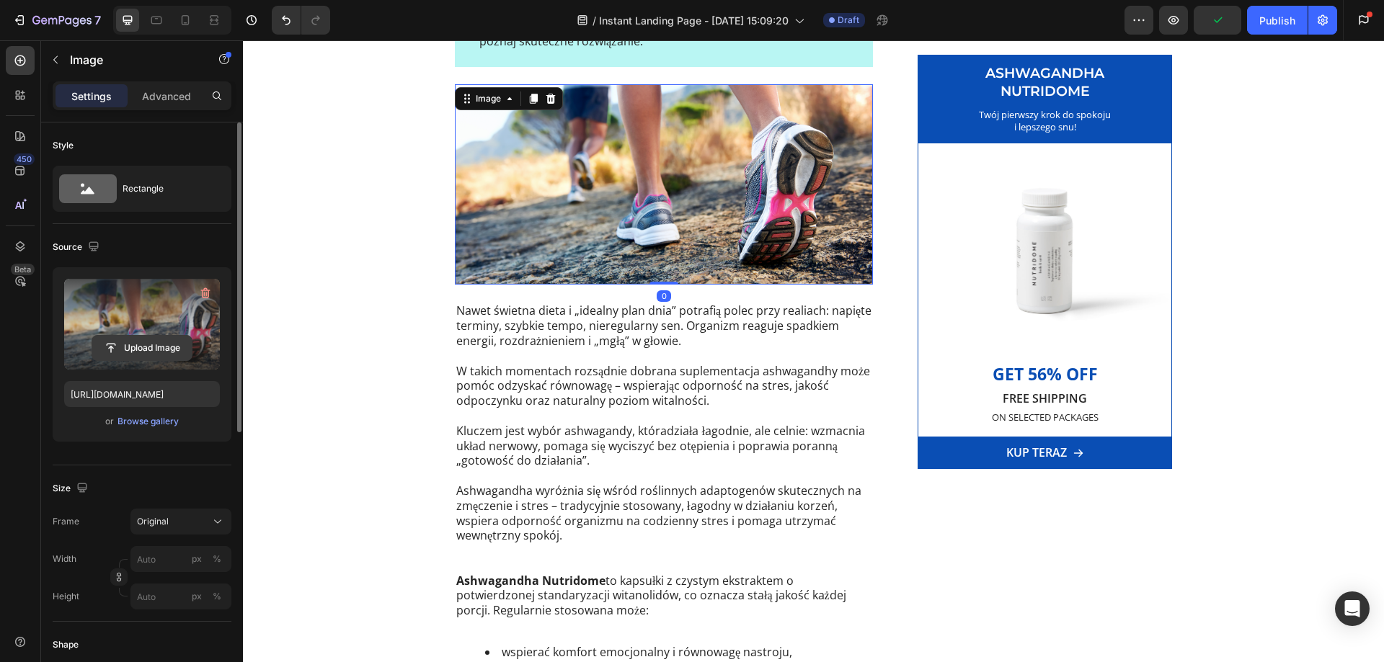
click at [130, 342] on input "file" at bounding box center [141, 348] width 99 height 25
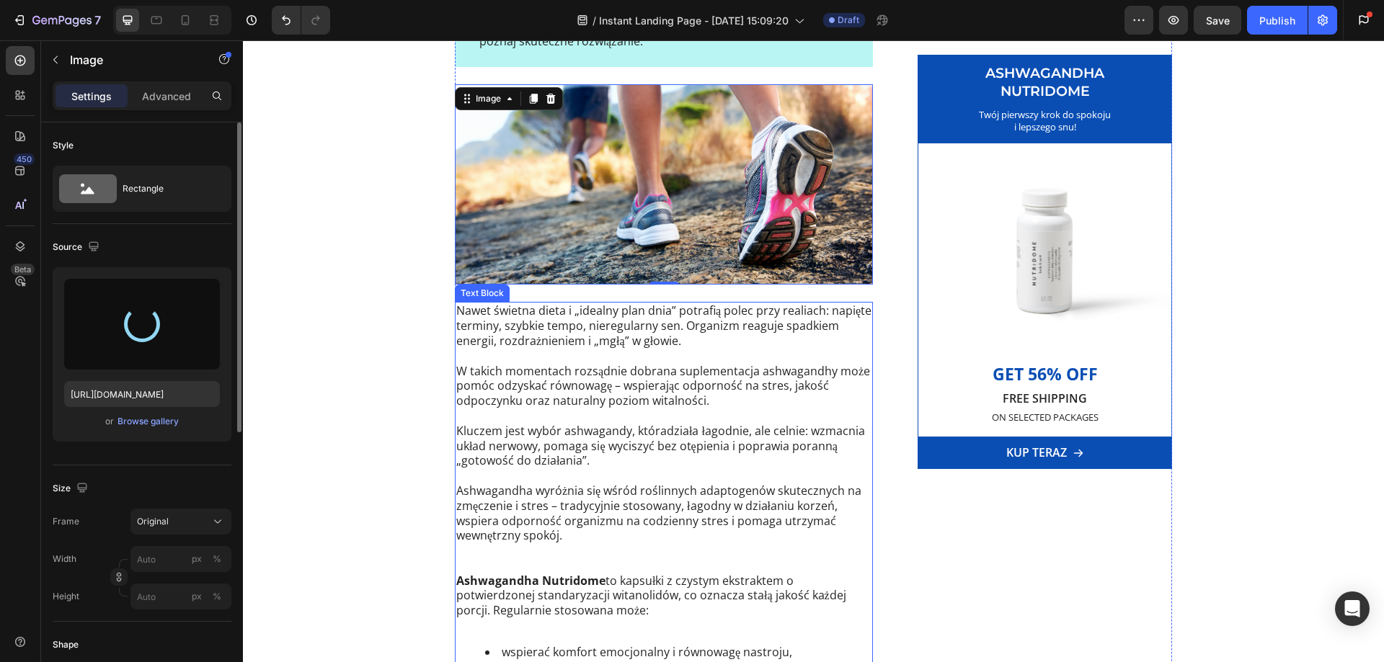
type input "[URL][DOMAIN_NAME]"
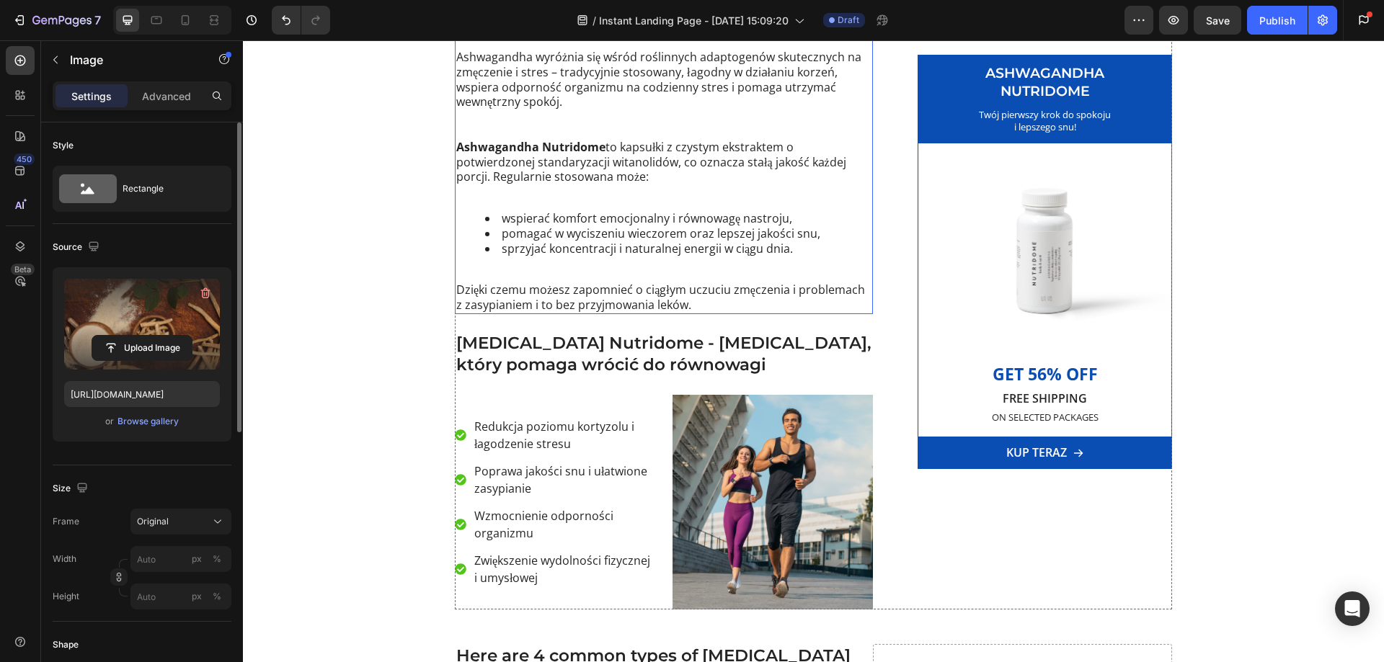
scroll to position [721, 0]
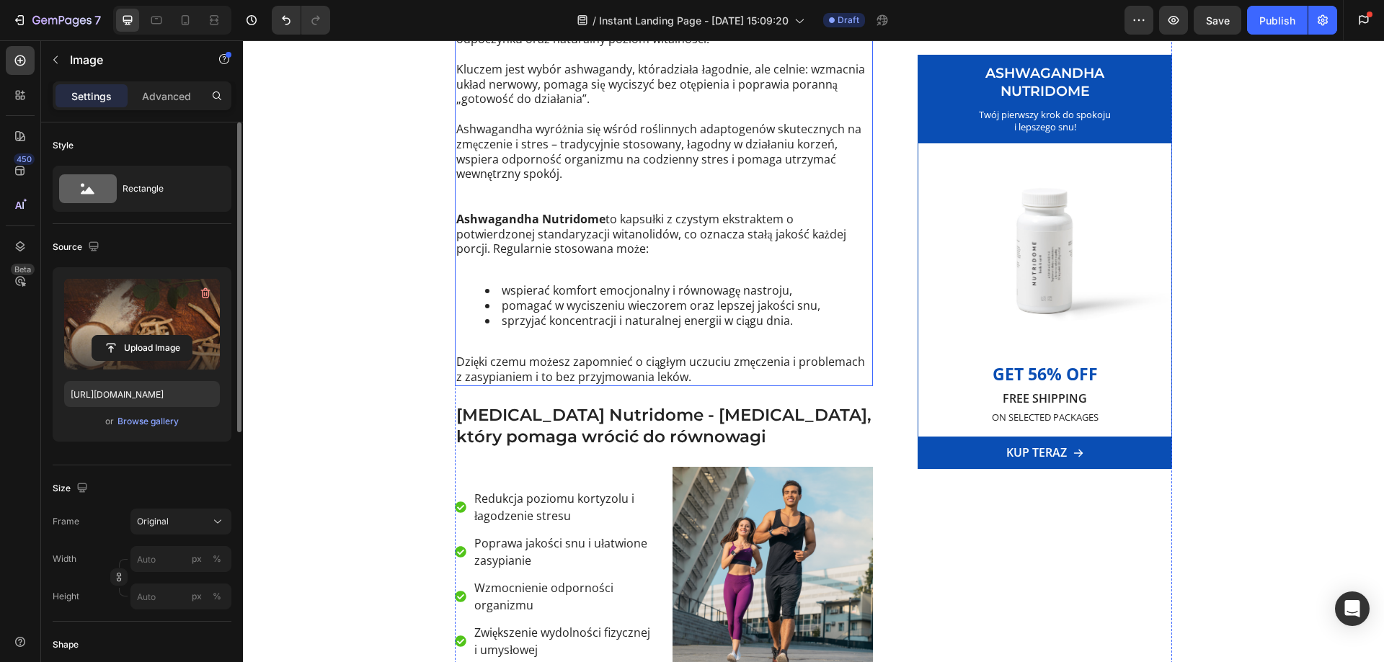
click at [608, 257] on p at bounding box center [663, 264] width 415 height 15
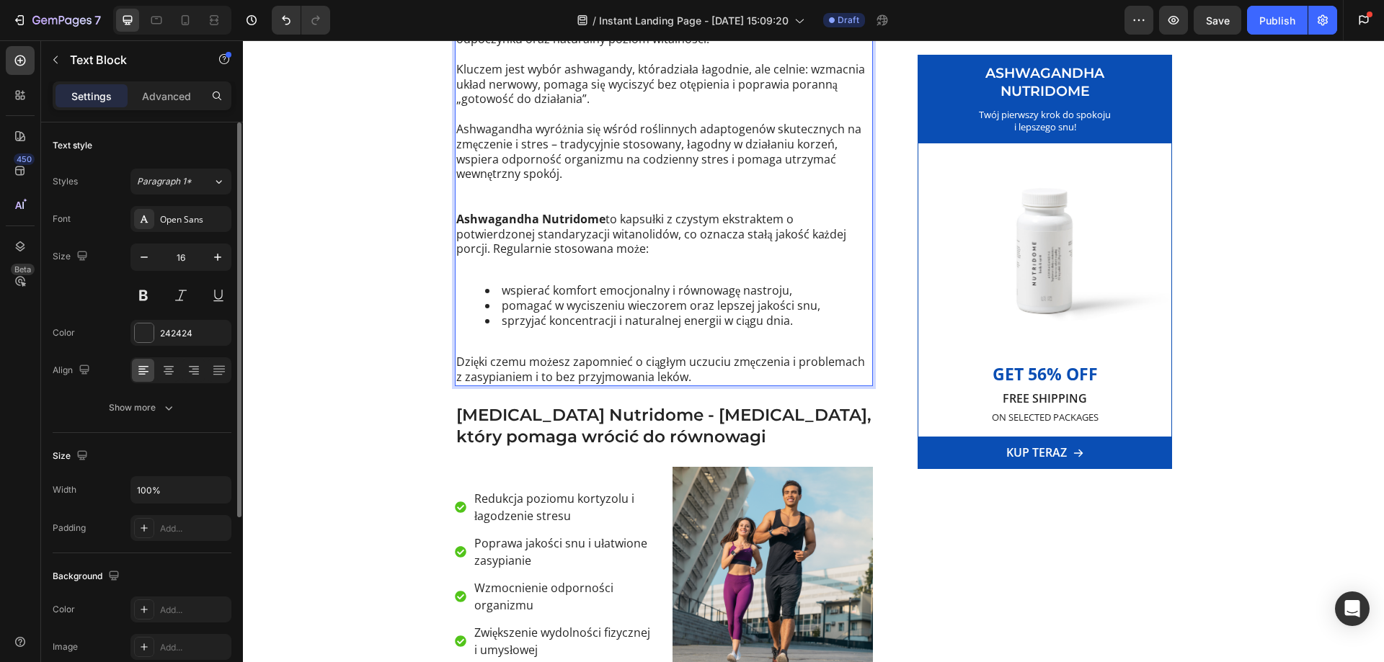
click at [504, 243] on p "Ashwagandha Nutridome to kapsułki z czystym ekstraktem o potwierdzonej standary…" at bounding box center [663, 234] width 415 height 45
click at [473, 229] on p "Ashwagandha Nutridome to kapsułki z czystym ekstraktem o potwierdzonej standary…" at bounding box center [663, 234] width 415 height 45
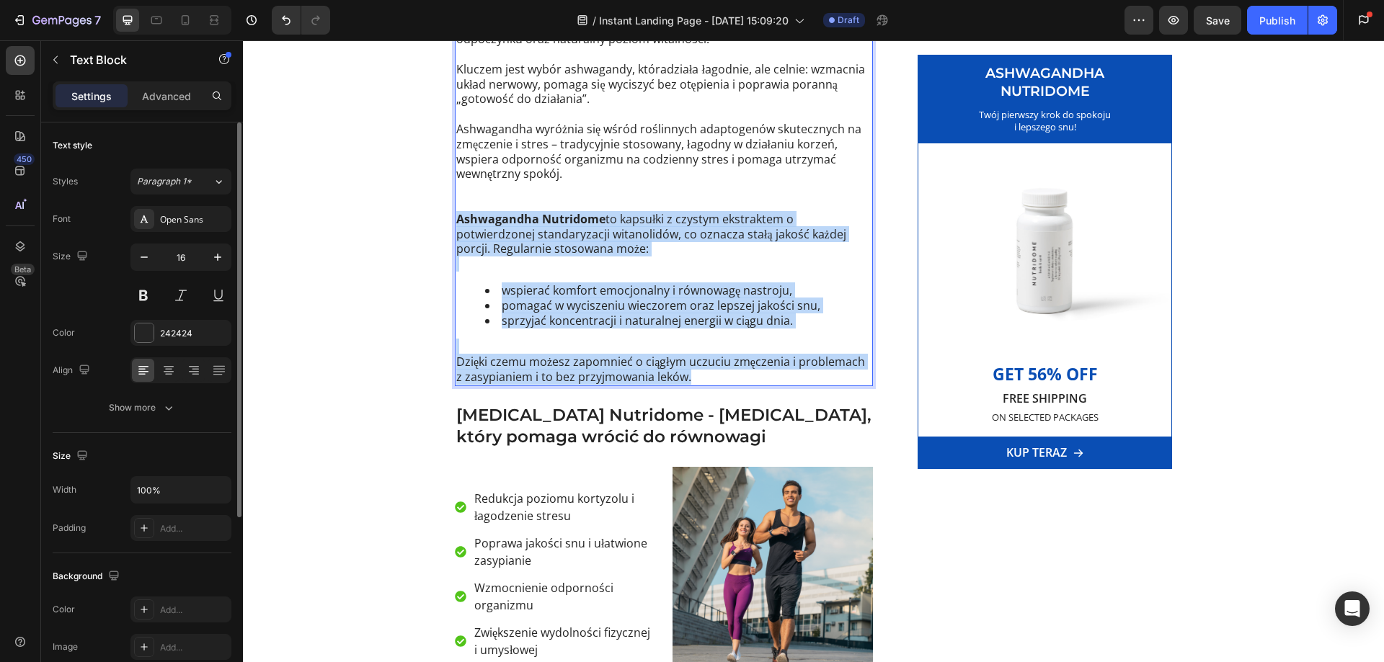
drag, startPoint x: 454, startPoint y: 221, endPoint x: 744, endPoint y: 370, distance: 326.2
click at [744, 370] on div "Nawet świetna dieta i „idealny plan dnia” potrafią polec przy realiach: napięte…" at bounding box center [664, 162] width 418 height 445
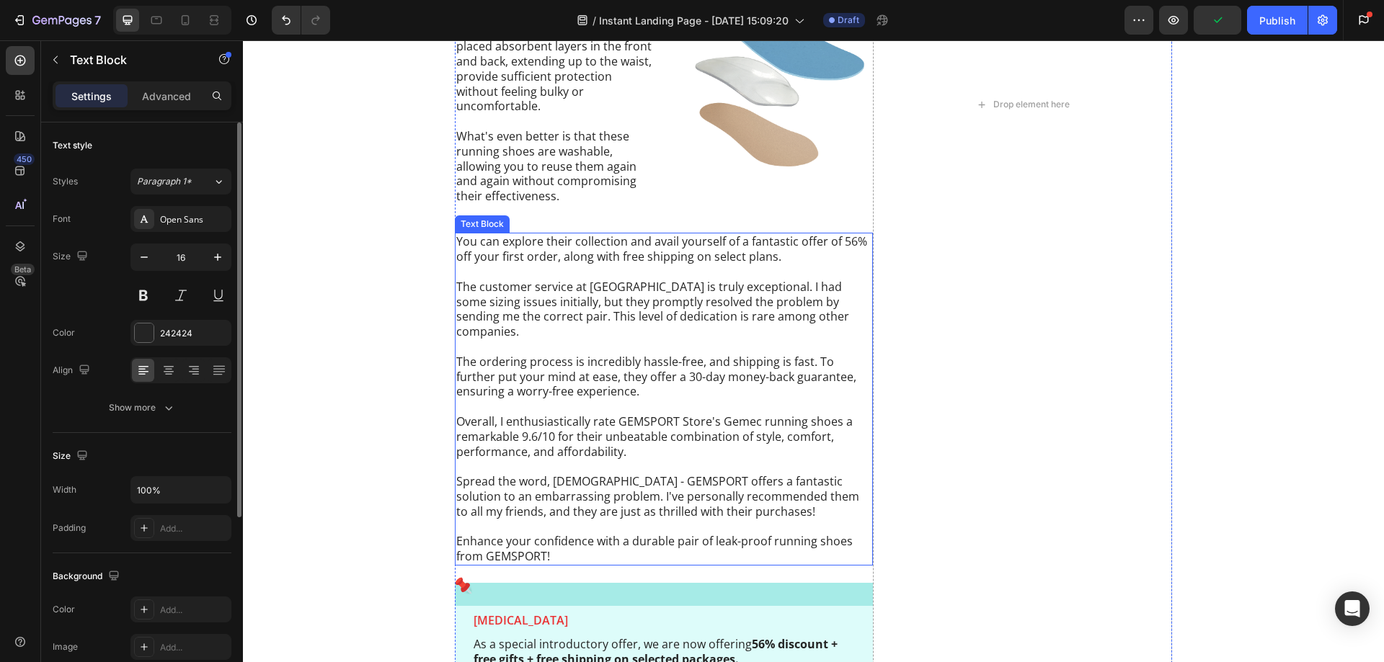
scroll to position [5920, 0]
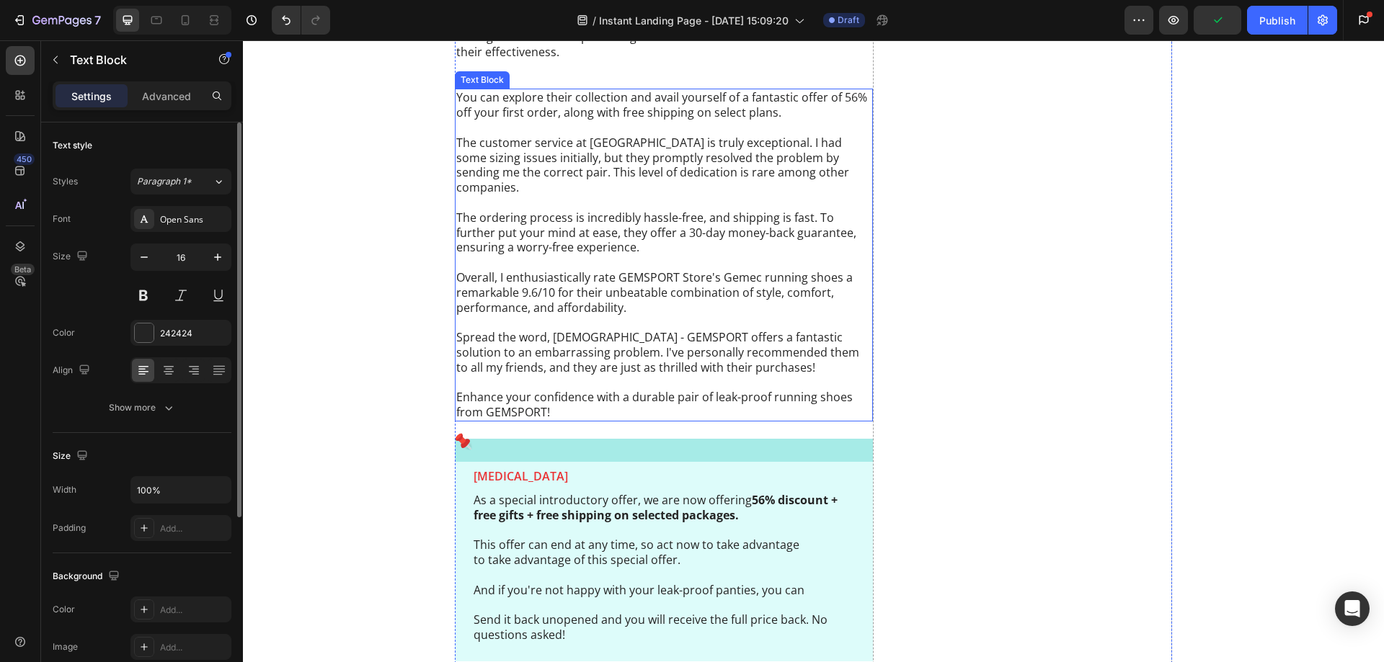
click at [580, 361] on p "Spread the word, ladies - GEMSPORT offers a fantastic solution to an embarrassi…" at bounding box center [663, 352] width 415 height 45
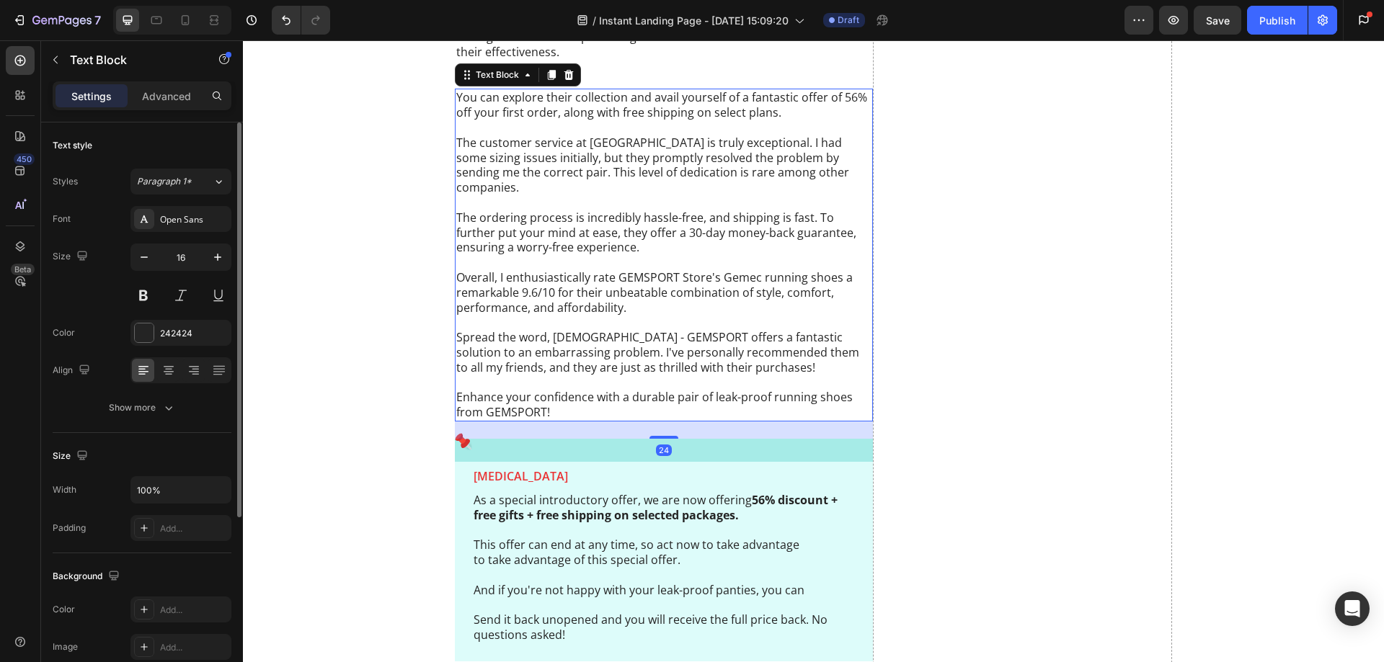
click at [507, 311] on p "Overall, I enthusiastically rate GEMSPORT Store's Gemec running shoes a remarka…" at bounding box center [663, 292] width 415 height 45
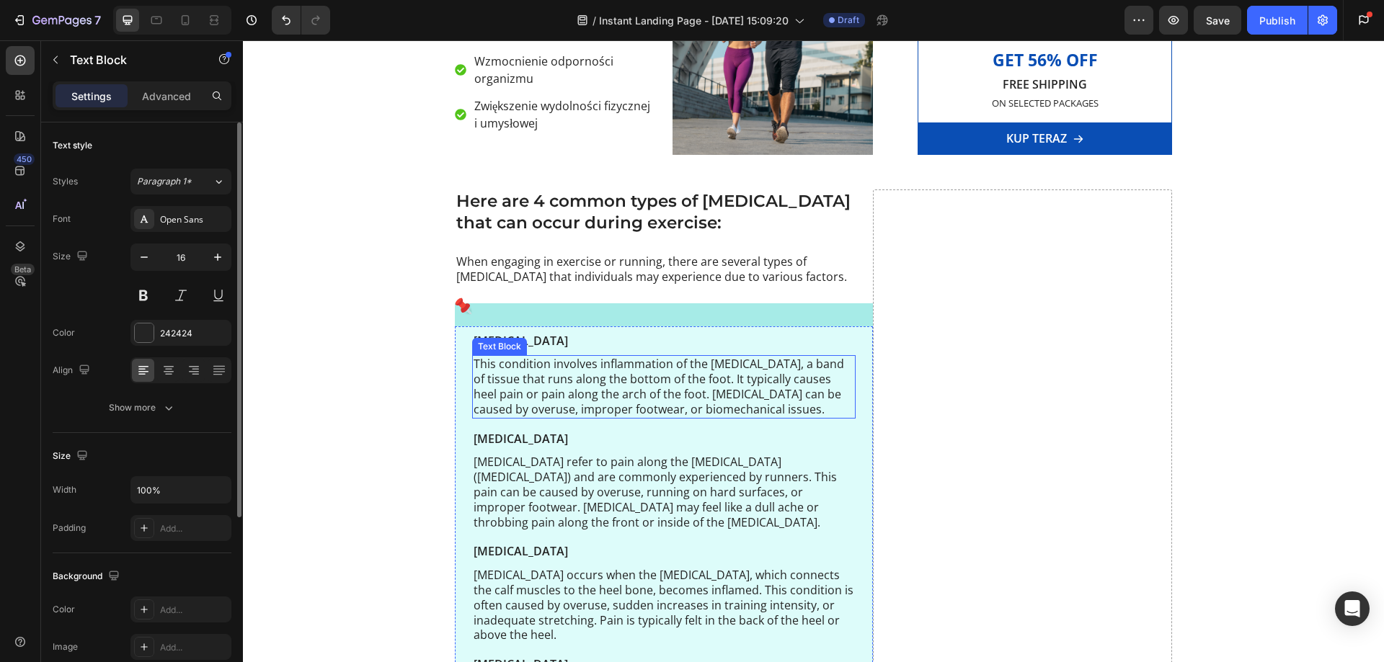
scroll to position [612, 0]
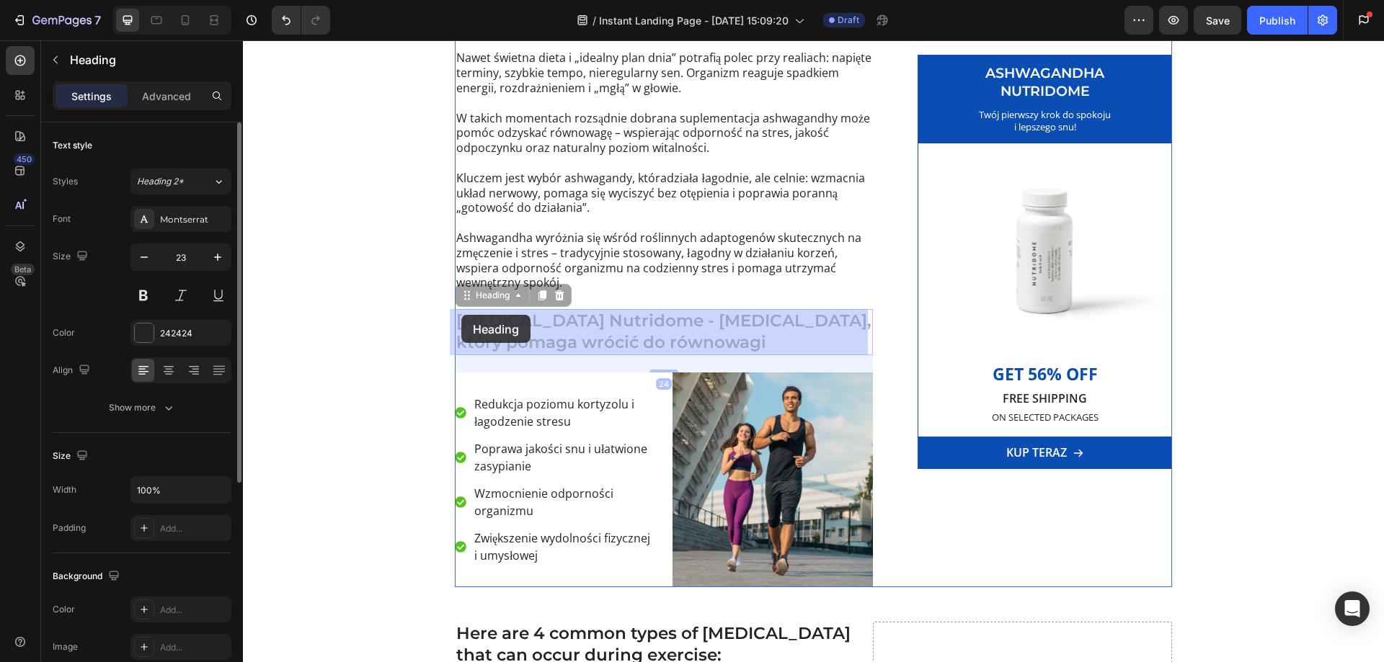
drag, startPoint x: 464, startPoint y: 303, endPoint x: 461, endPoint y: 315, distance: 11.9
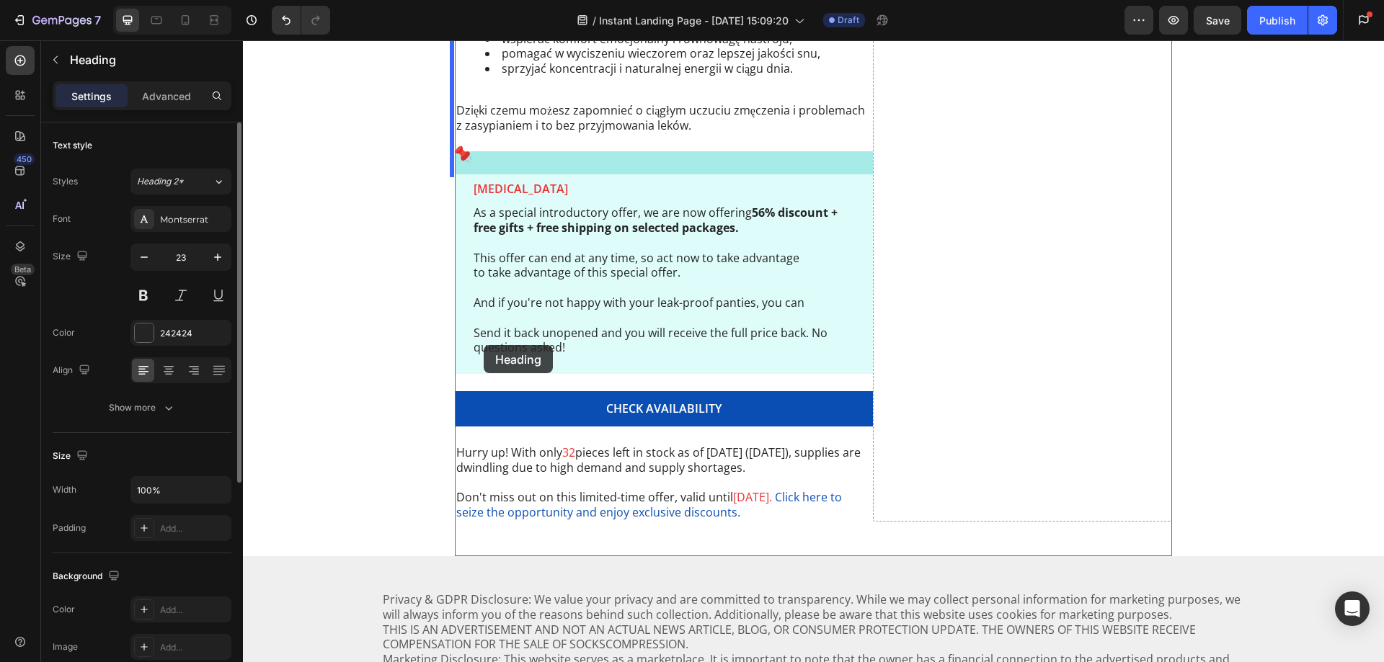
scroll to position [5800, 0]
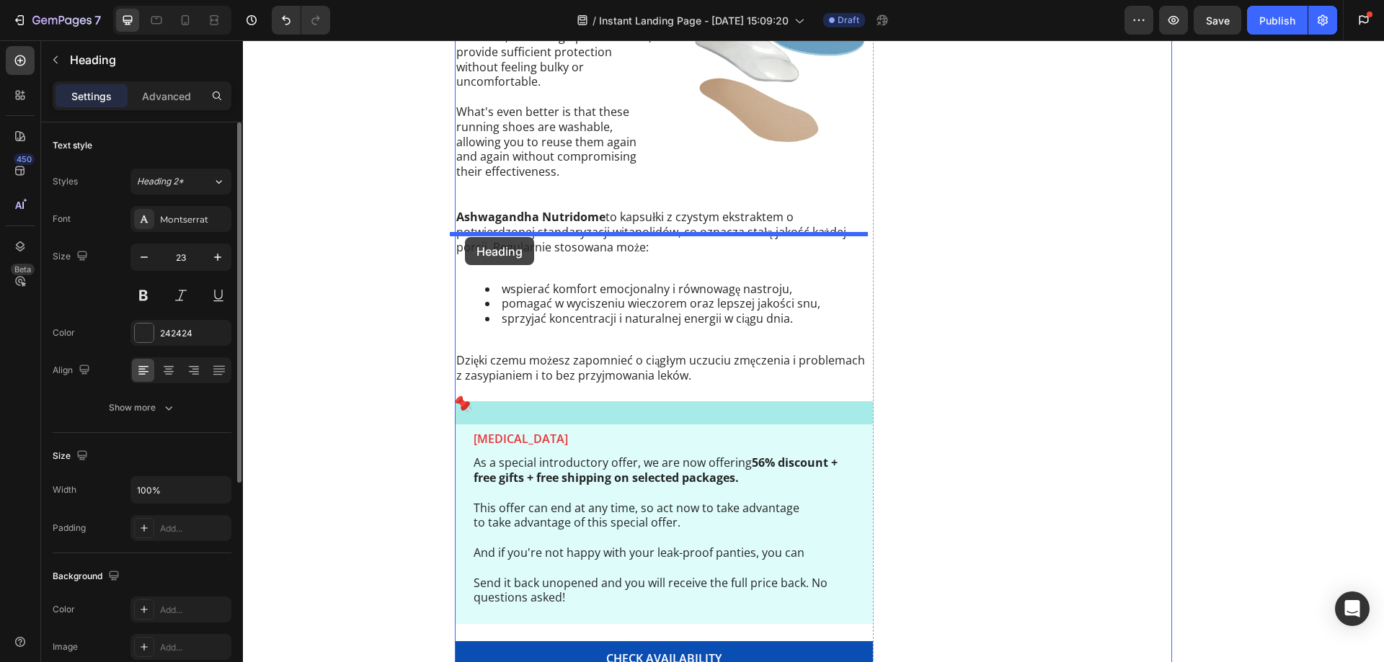
drag, startPoint x: 476, startPoint y: 226, endPoint x: 464, endPoint y: 238, distance: 16.3
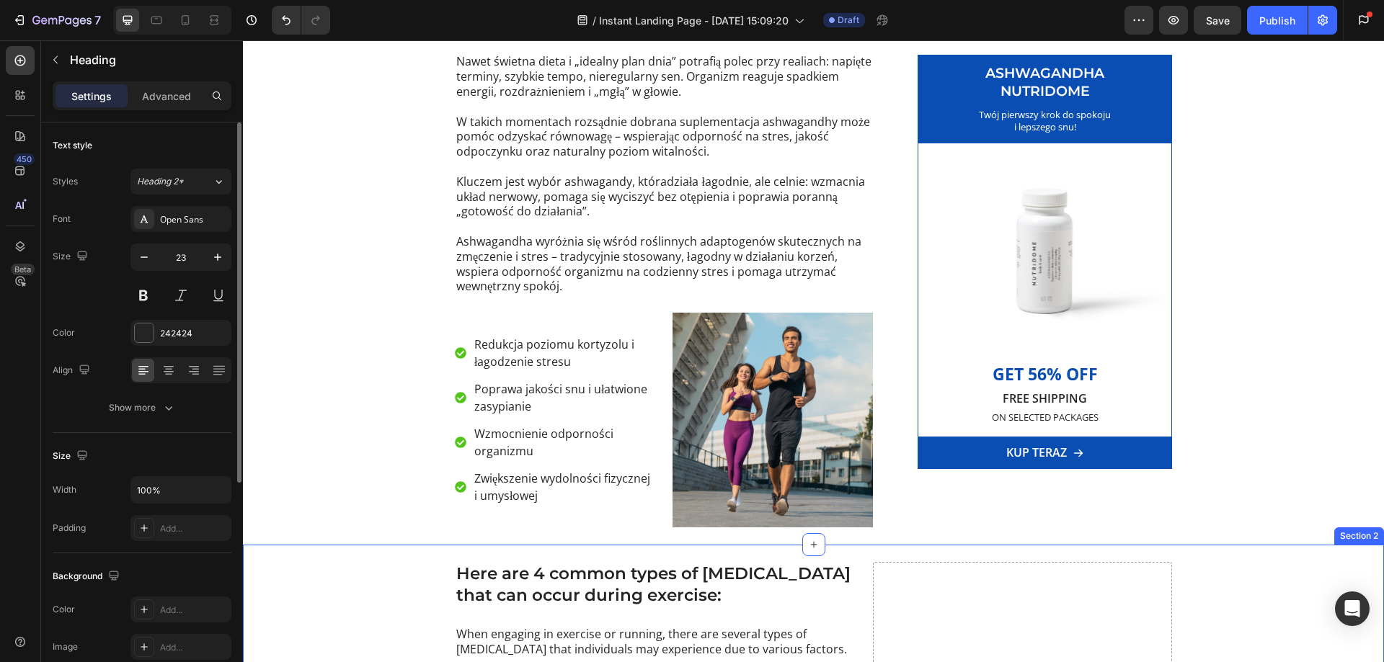
scroll to position [580, 0]
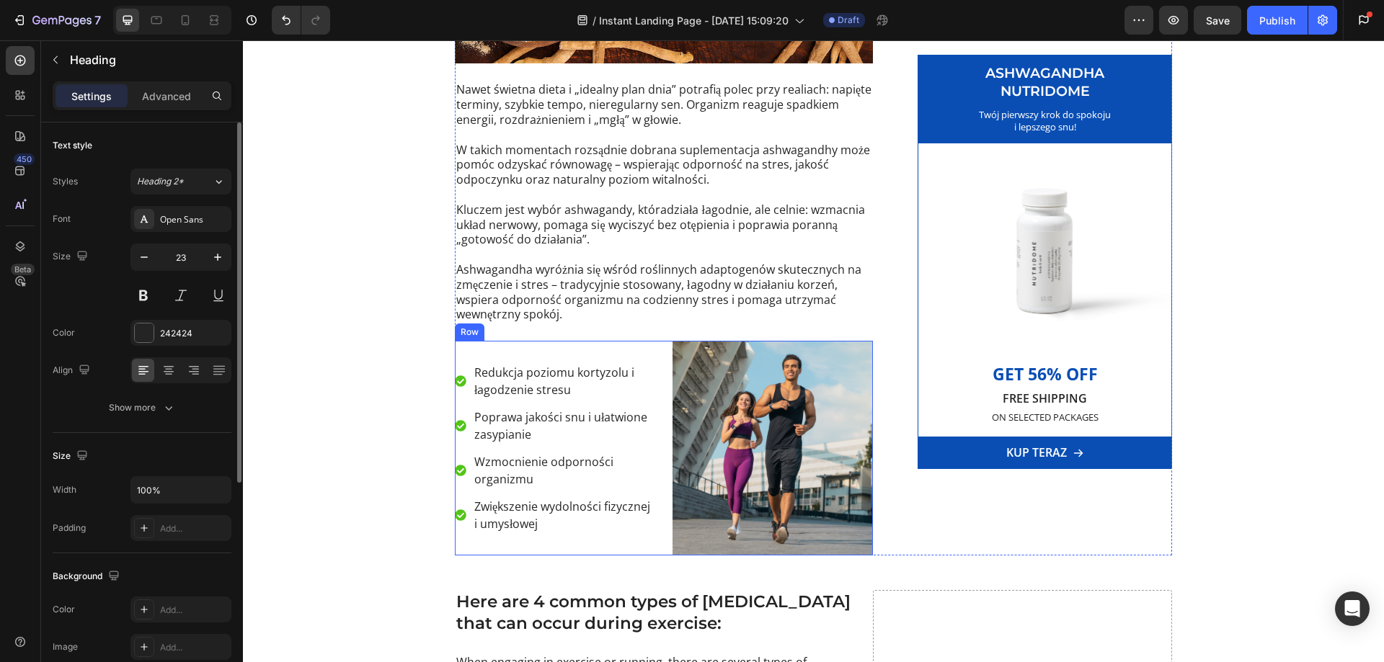
click at [471, 347] on div "Redukcja poziomu kortyzolu i łagodzenie stresu Poprawa jakości snu i ułatwione …" at bounding box center [555, 448] width 200 height 215
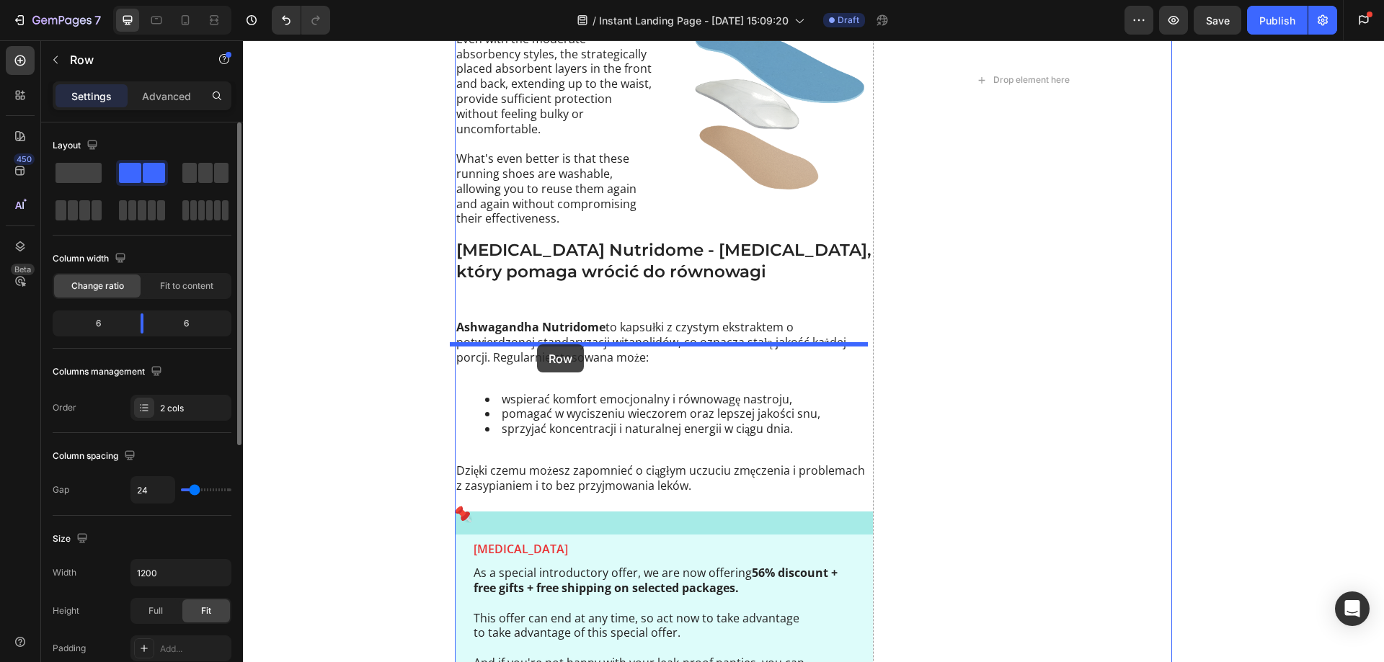
scroll to position [5697, 0]
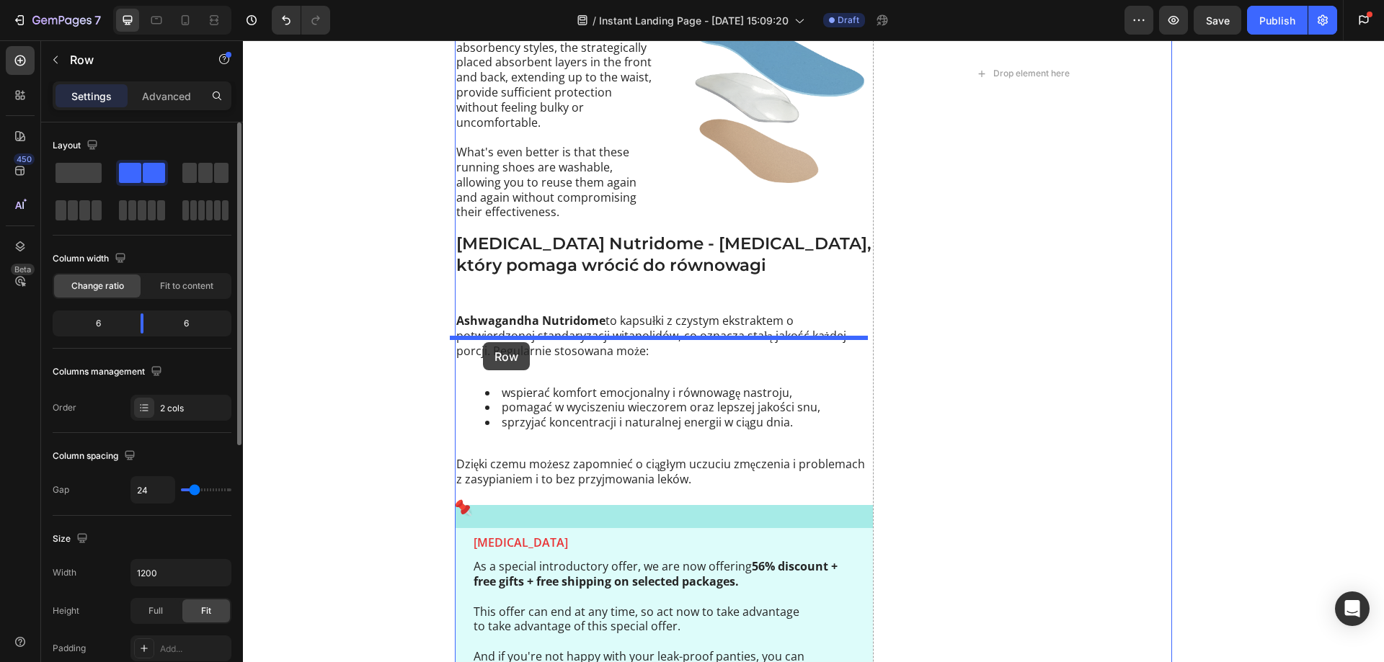
drag, startPoint x: 473, startPoint y: 326, endPoint x: 483, endPoint y: 342, distance: 18.4
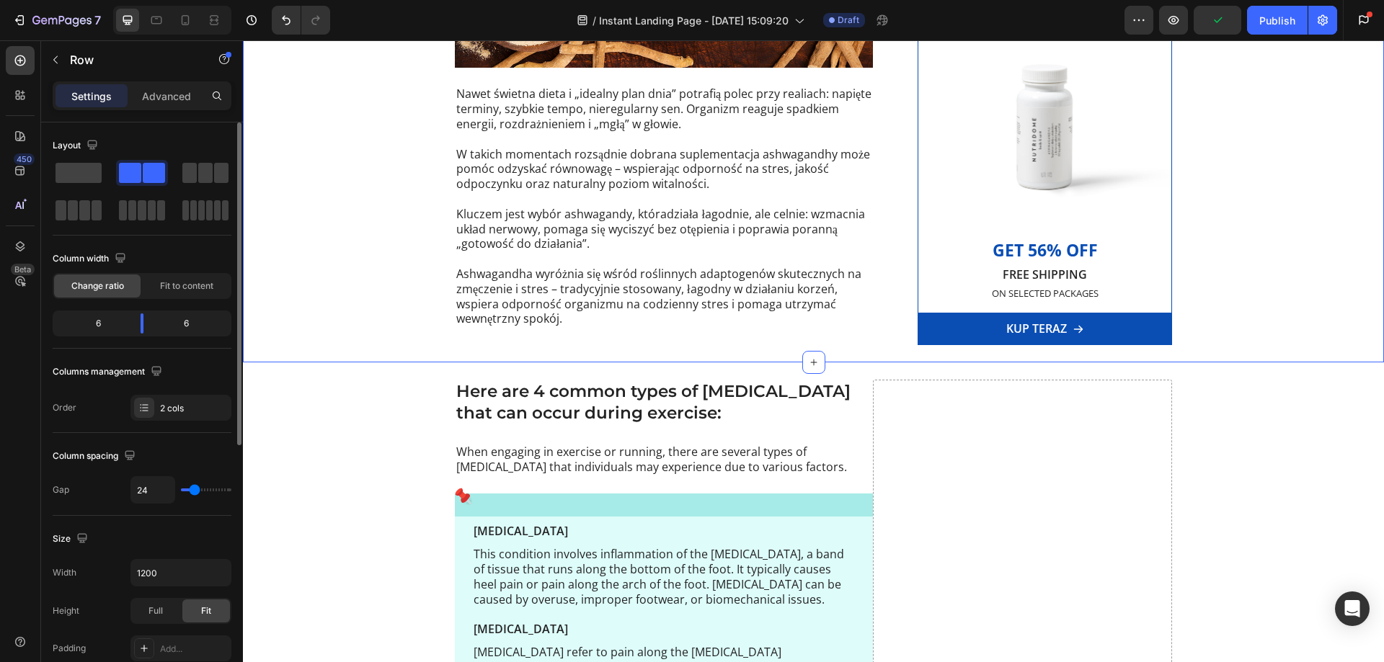
scroll to position [577, 0]
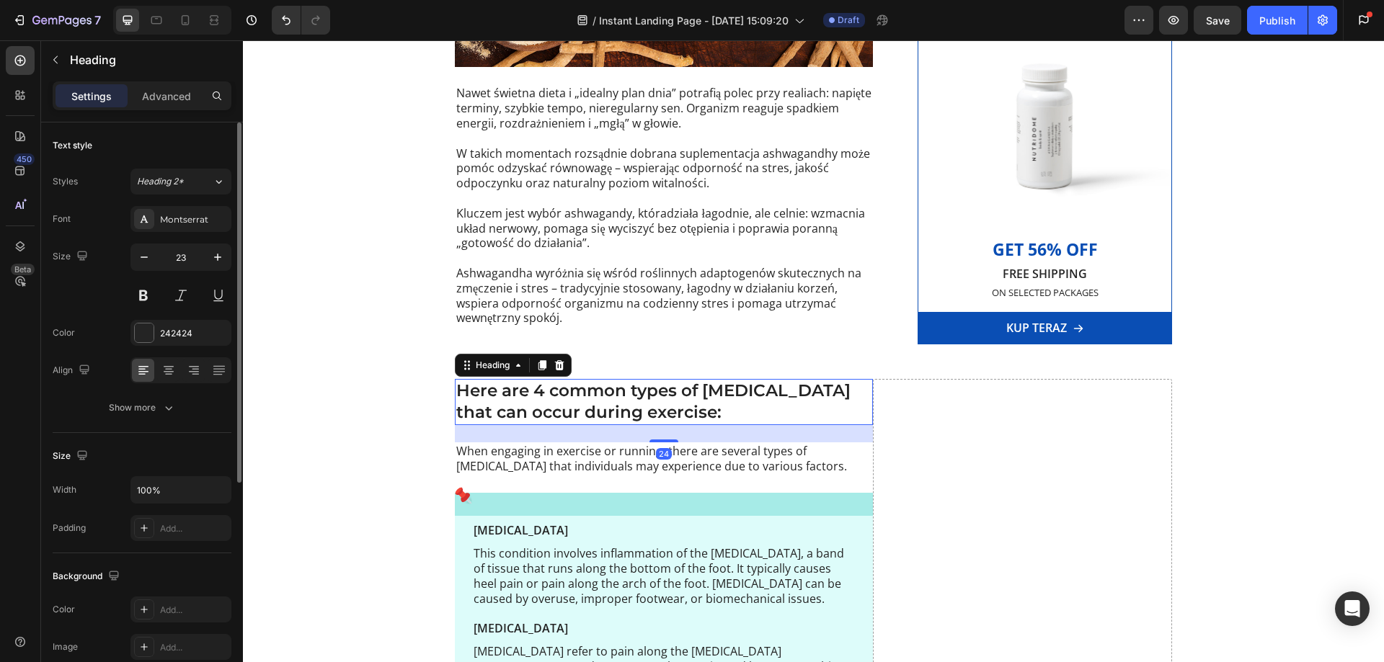
click at [589, 400] on h2 "Here are 4 common types of foot pain that can occur during exercise:" at bounding box center [664, 402] width 418 height 46
click at [592, 396] on h2 "Here are 4 common types of foot pain that can occur during exercise:" at bounding box center [664, 402] width 418 height 46
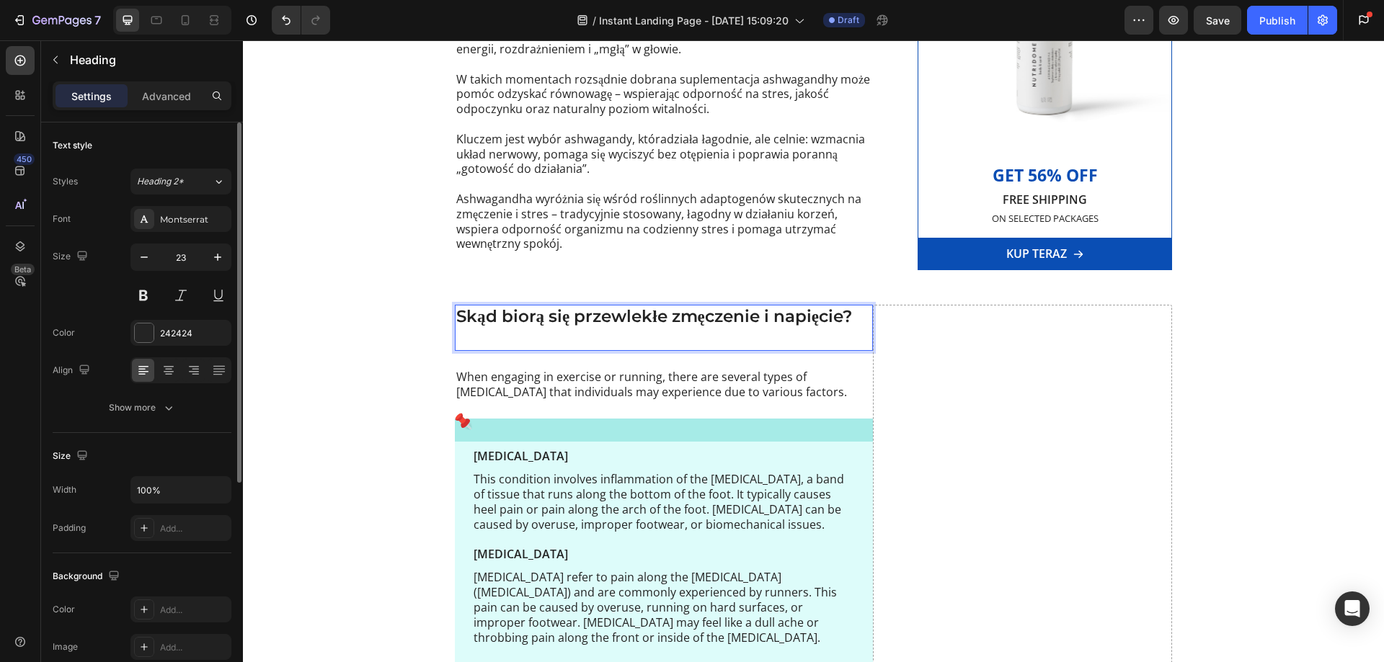
scroll to position [721, 0]
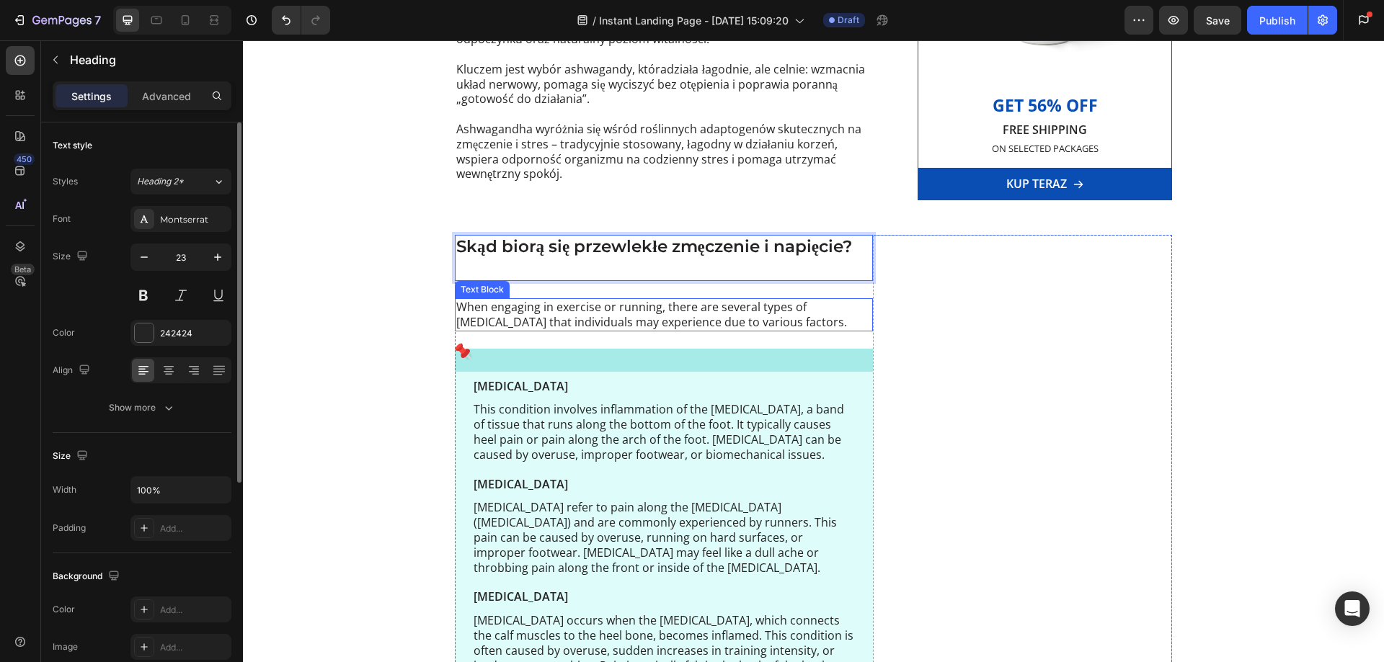
click at [533, 312] on p "When engaging in exercise or running, there are several types of foot pain that…" at bounding box center [663, 315] width 415 height 30
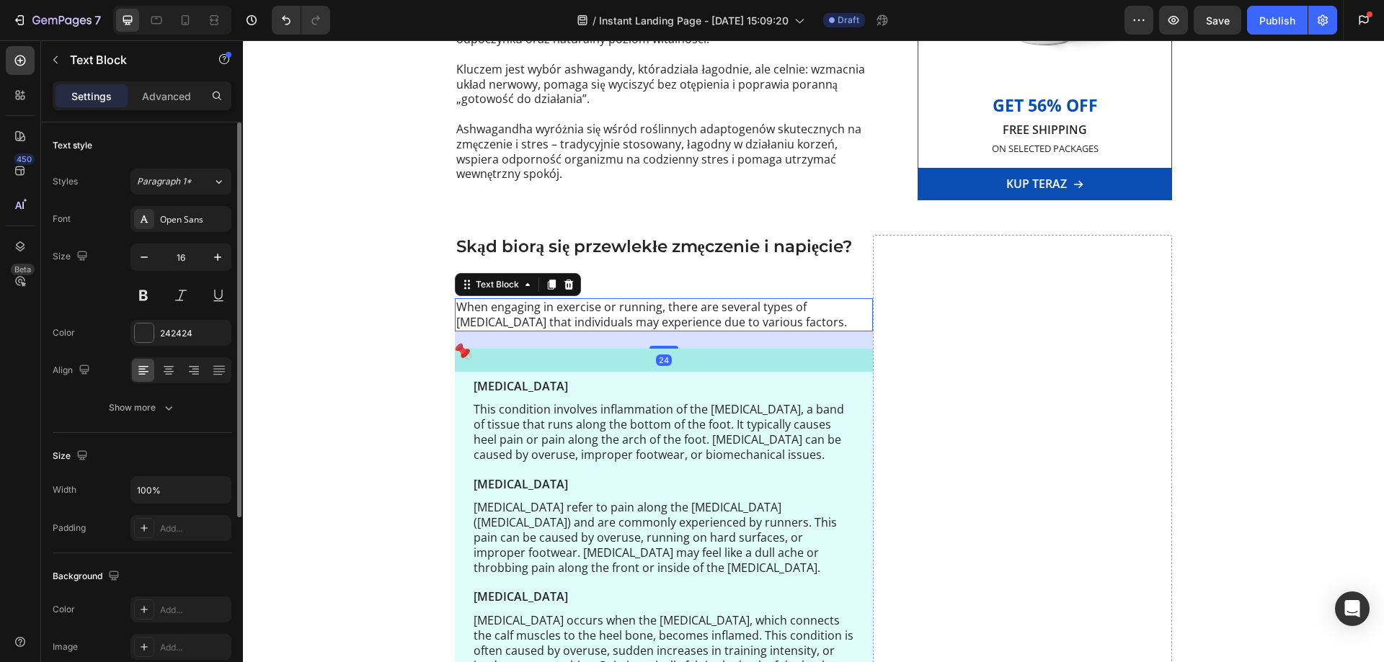
click at [531, 313] on p "When engaging in exercise or running, there are several types of foot pain that…" at bounding box center [663, 315] width 415 height 30
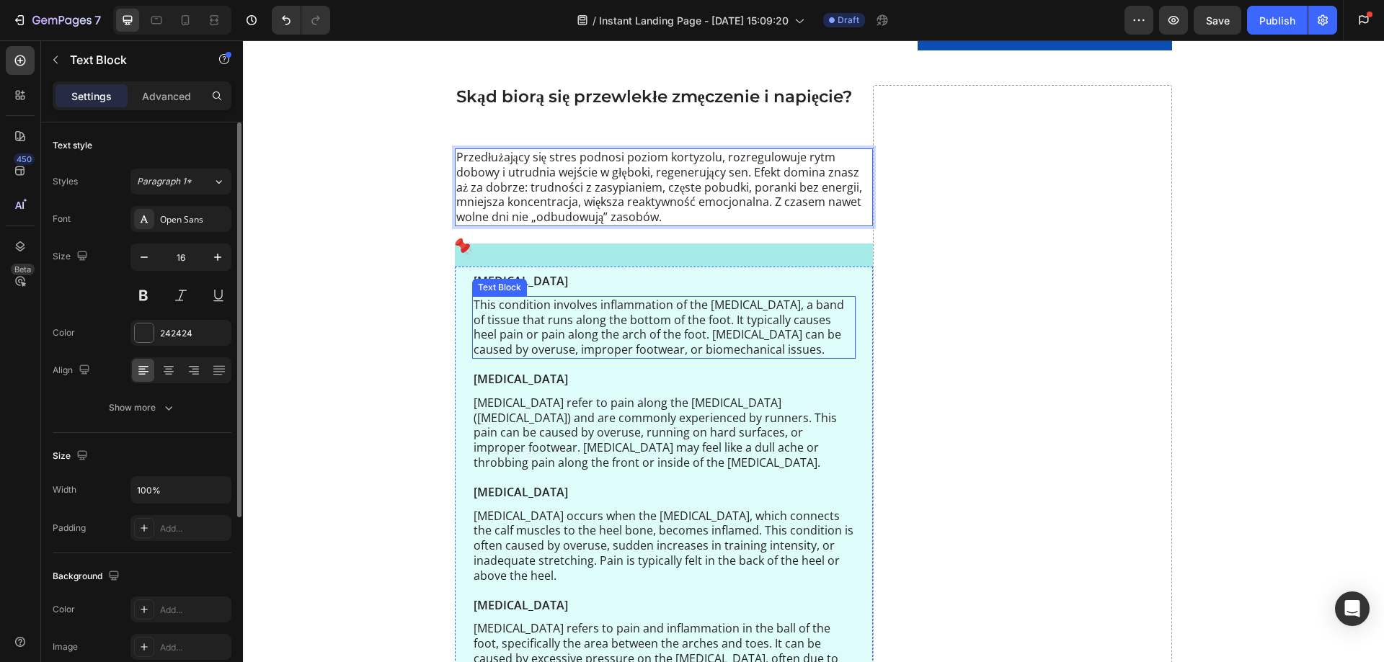
scroll to position [865, 0]
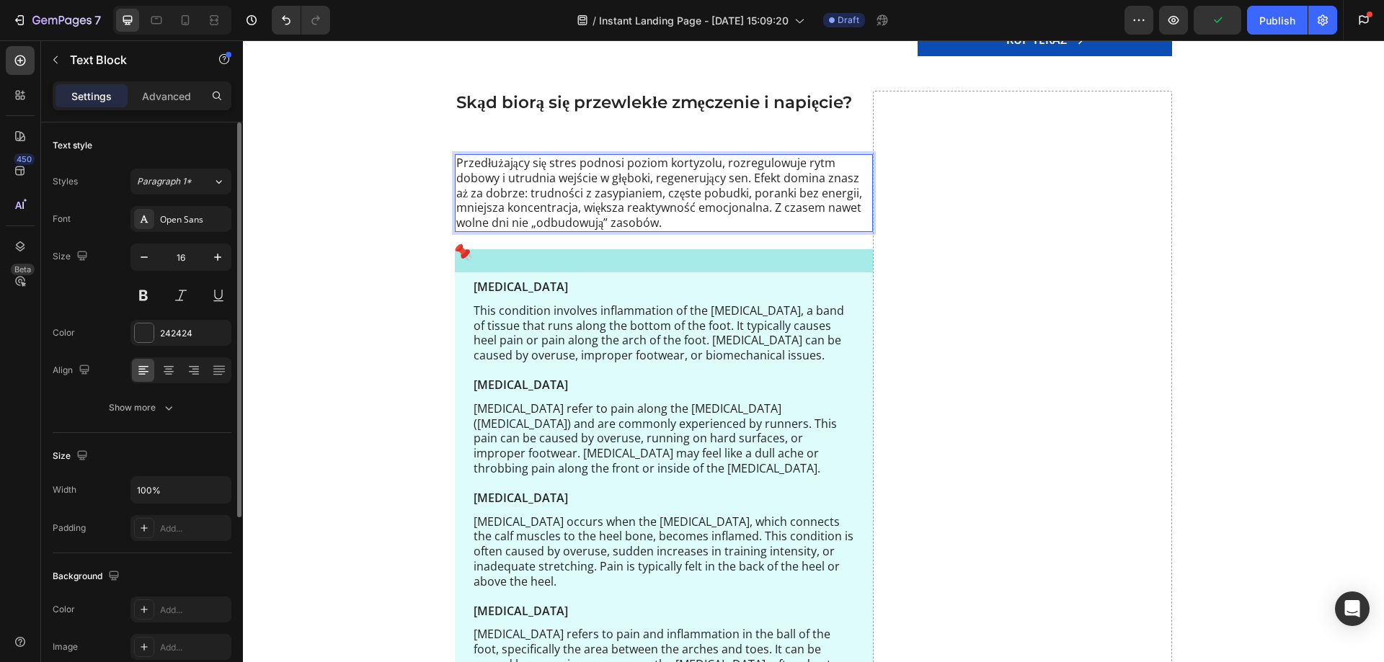
click at [627, 209] on p "Przedłużający się stres podnosi poziom kortyzolu, rozregulowuje rytm dobowy i u…" at bounding box center [663, 193] width 415 height 75
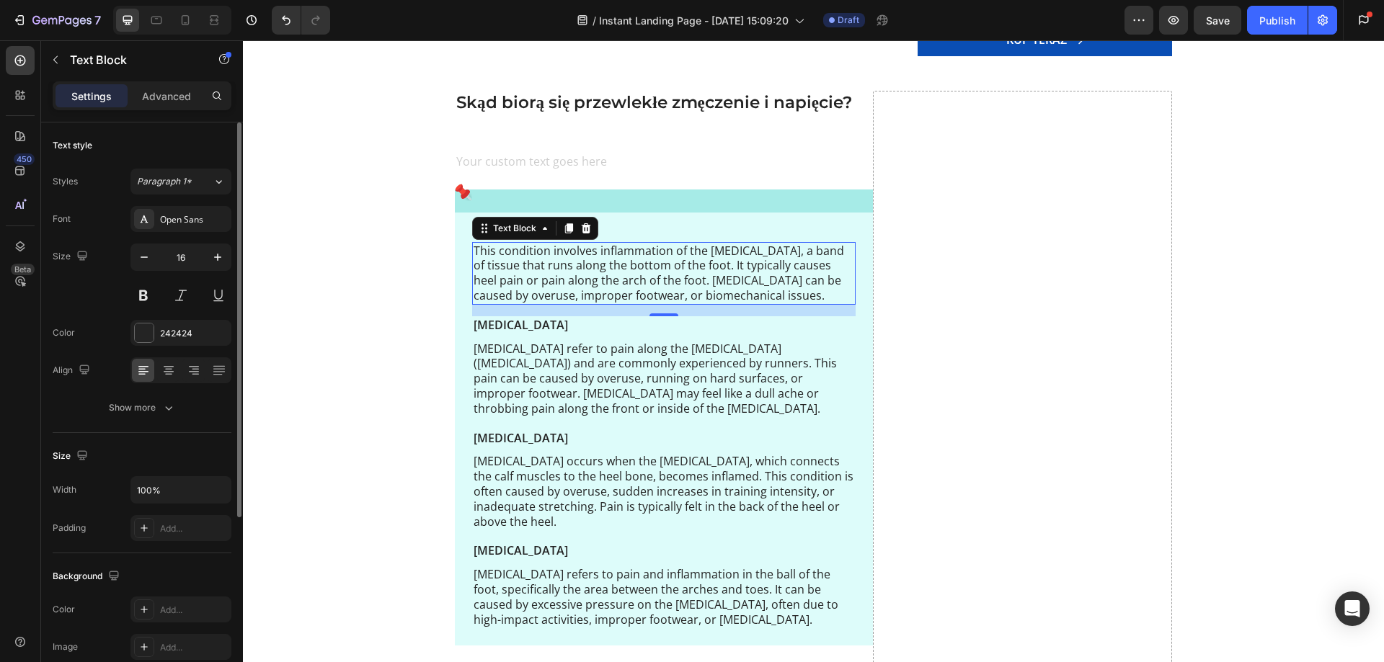
click at [545, 272] on p "This condition involves inflammation of the plantar fascia, a band of tissue th…" at bounding box center [663, 274] width 380 height 60
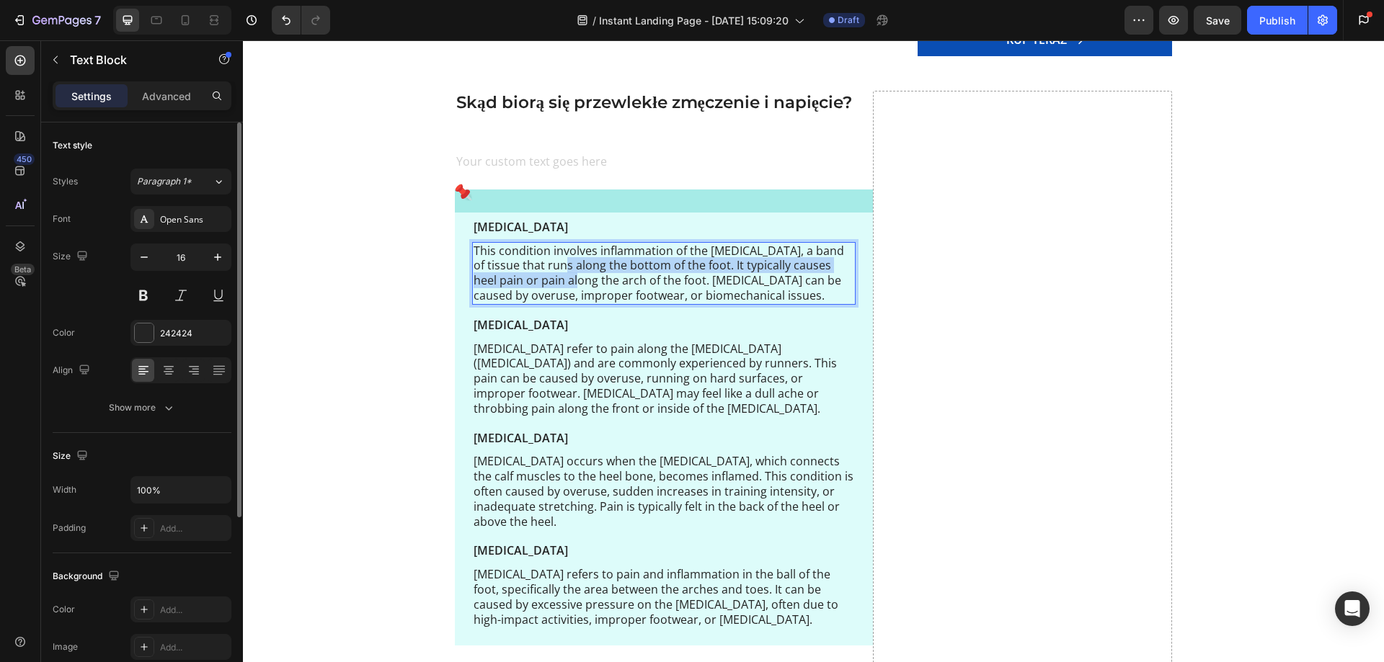
click at [545, 273] on p "This condition involves inflammation of the plantar fascia, a band of tissue th…" at bounding box center [663, 274] width 380 height 60
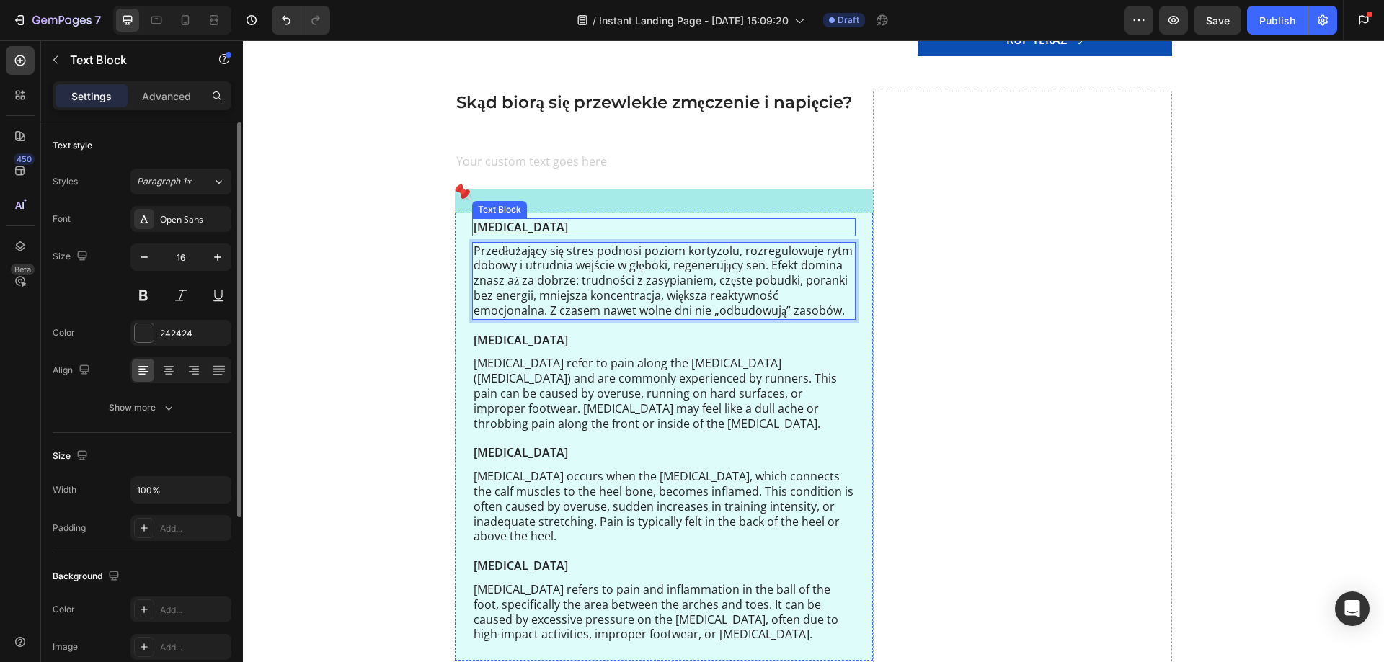
click at [592, 221] on p "Plantar Fasciitis" at bounding box center [663, 227] width 380 height 15
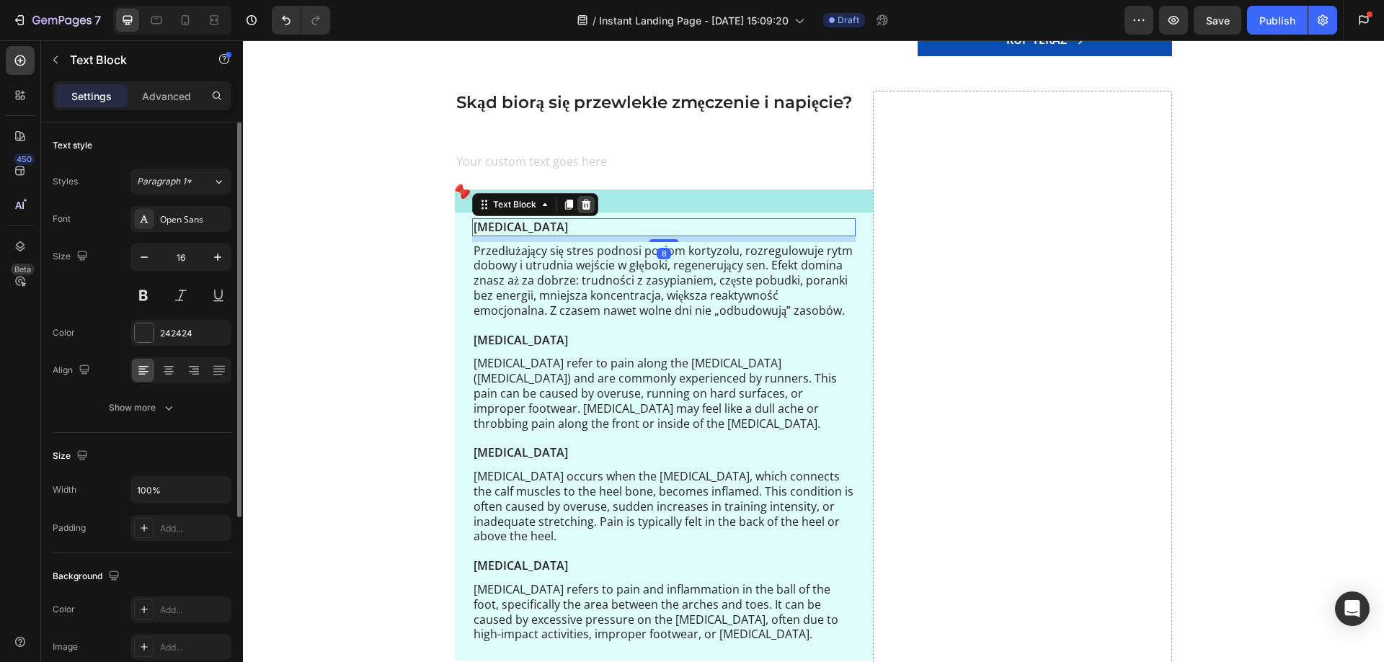
click at [582, 202] on icon at bounding box center [586, 205] width 9 height 10
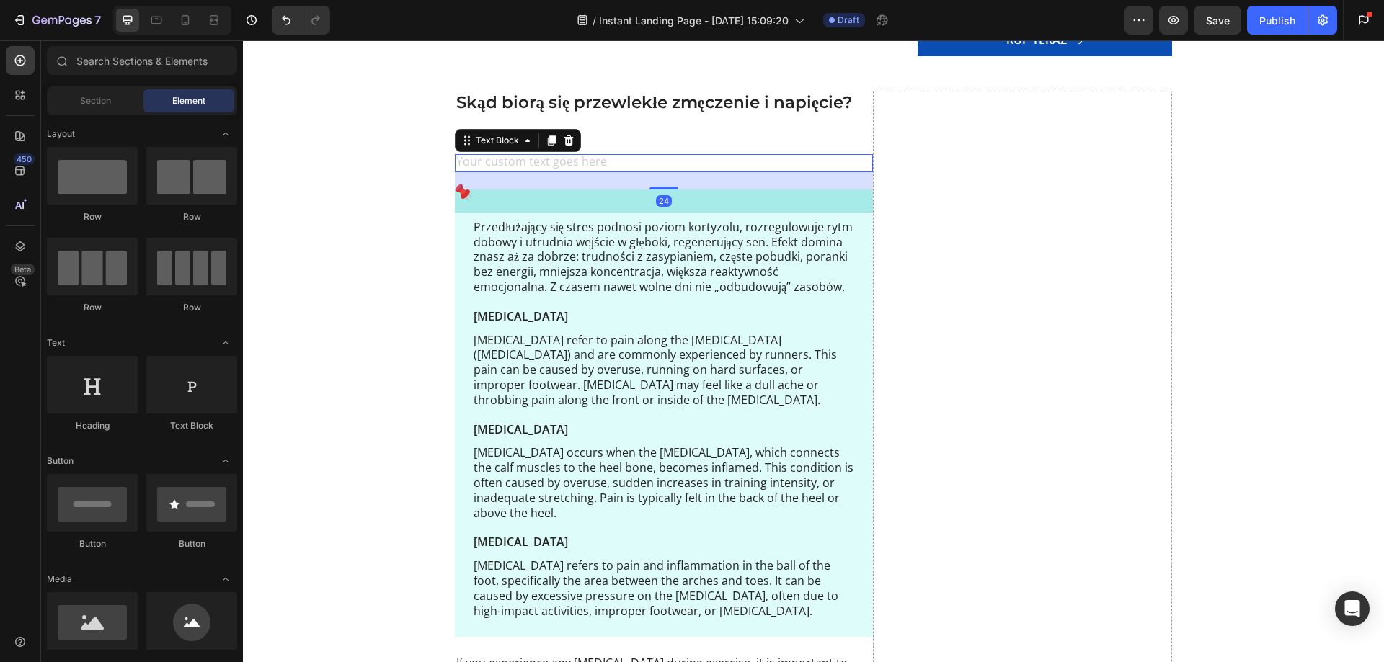
click at [508, 164] on div "Rich Text Editor. Editing area: main" at bounding box center [664, 163] width 418 height 18
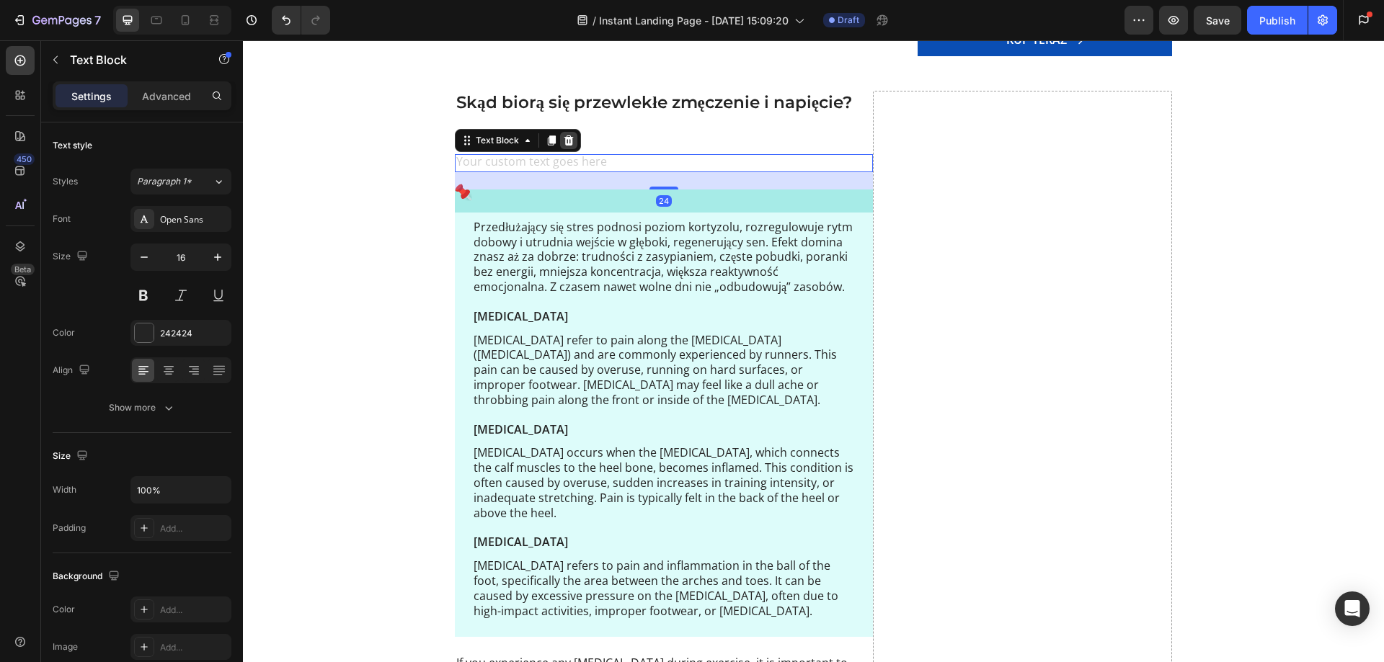
click at [563, 141] on icon at bounding box center [569, 141] width 12 height 12
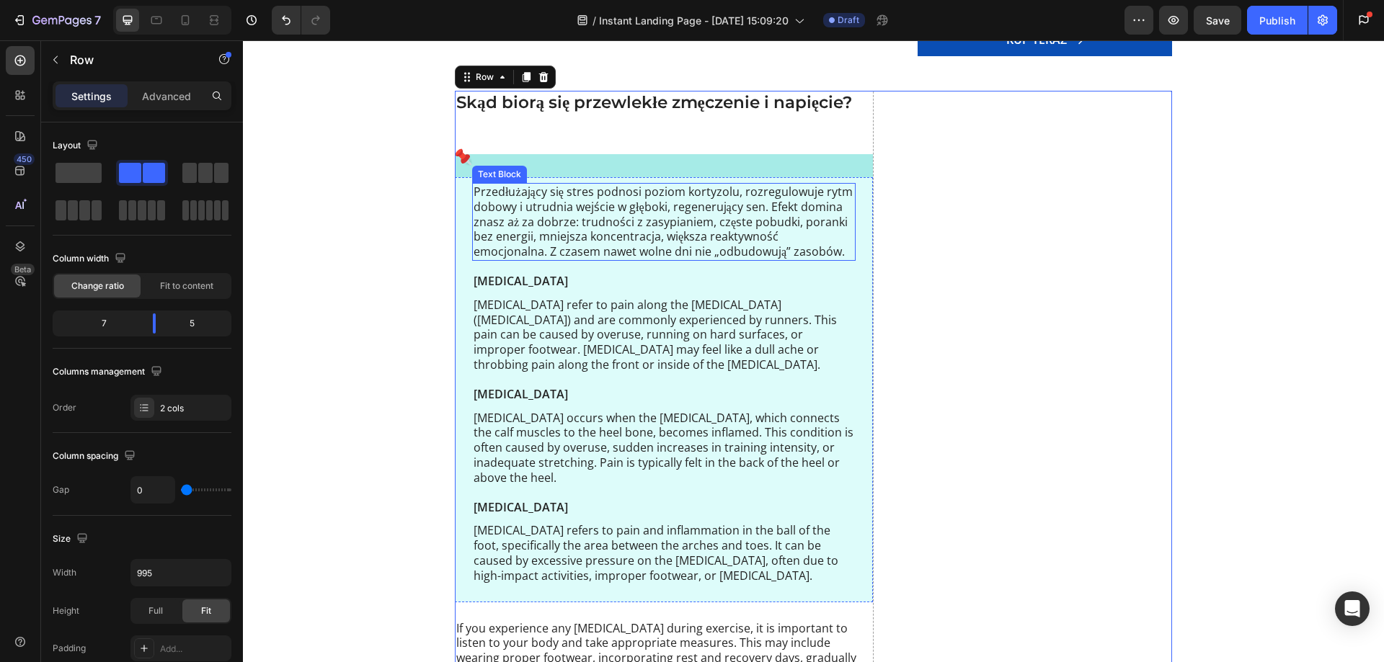
click at [521, 201] on p "Przedłużający się stres podnosi poziom kortyzolu, rozregulowuje rytm dobowy i u…" at bounding box center [663, 221] width 380 height 75
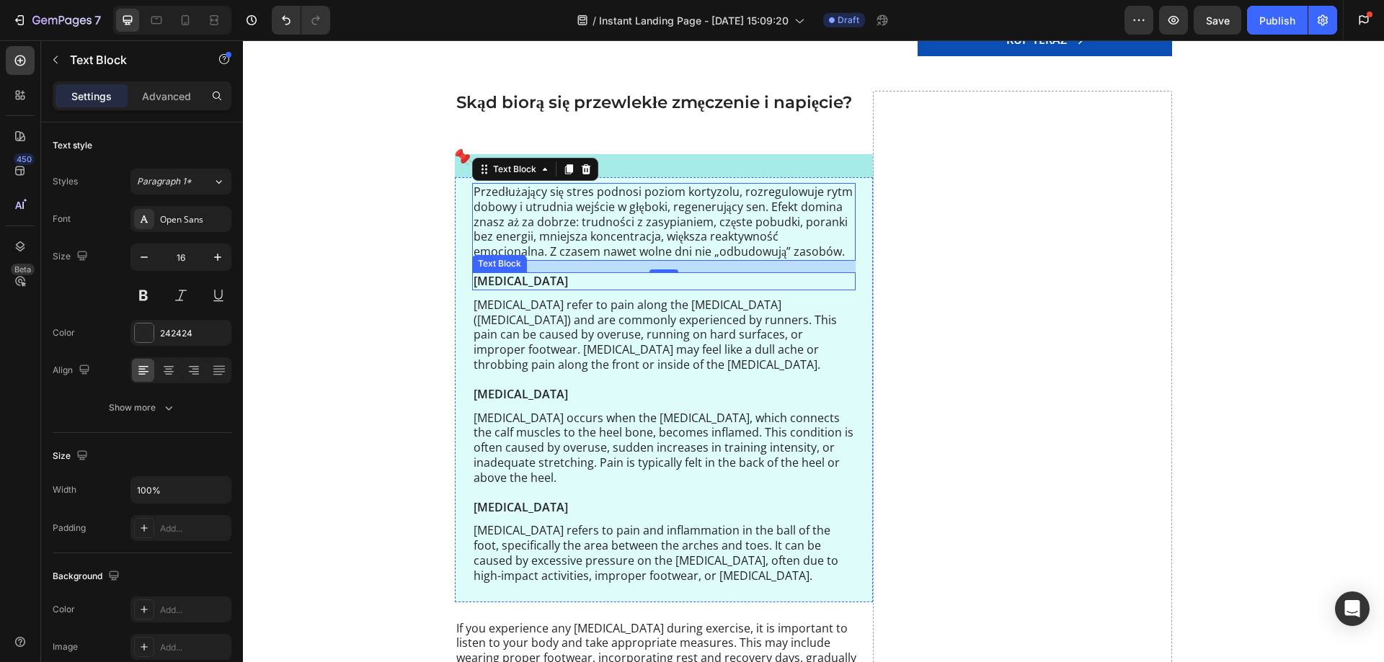
click at [527, 279] on p "Shin Splints" at bounding box center [663, 281] width 380 height 15
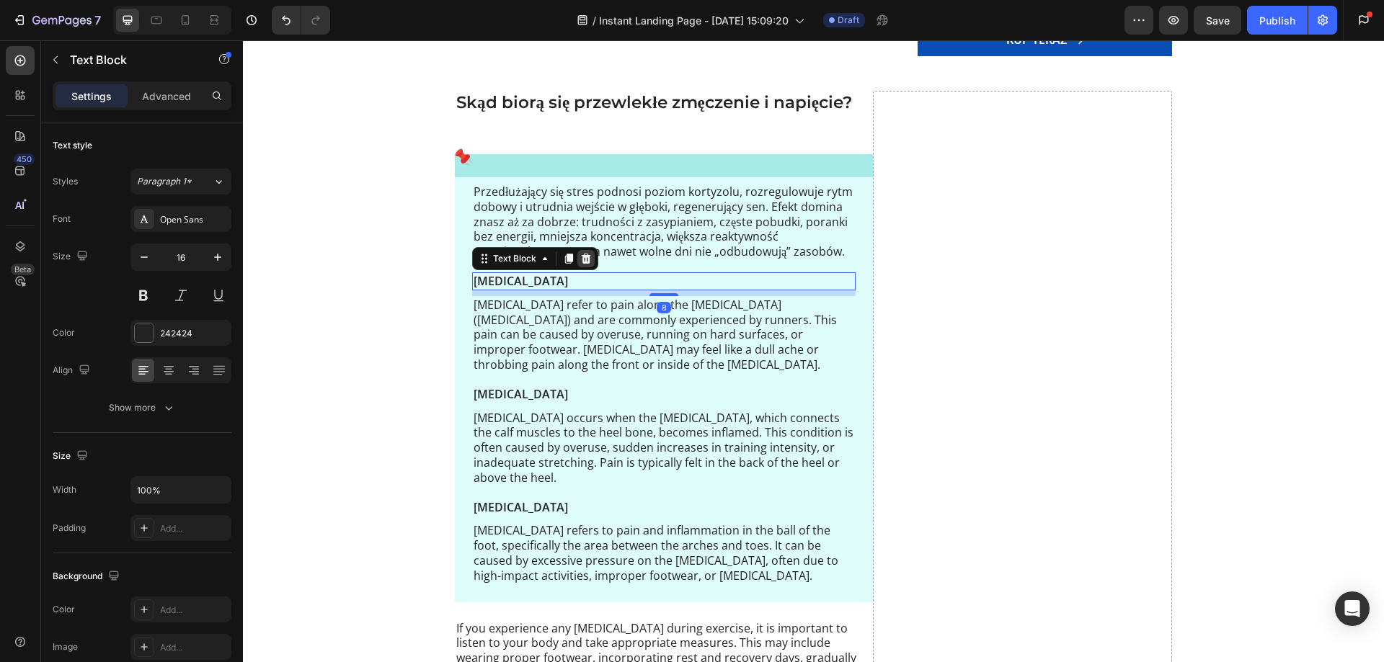
click at [583, 264] on icon at bounding box center [586, 259] width 12 height 12
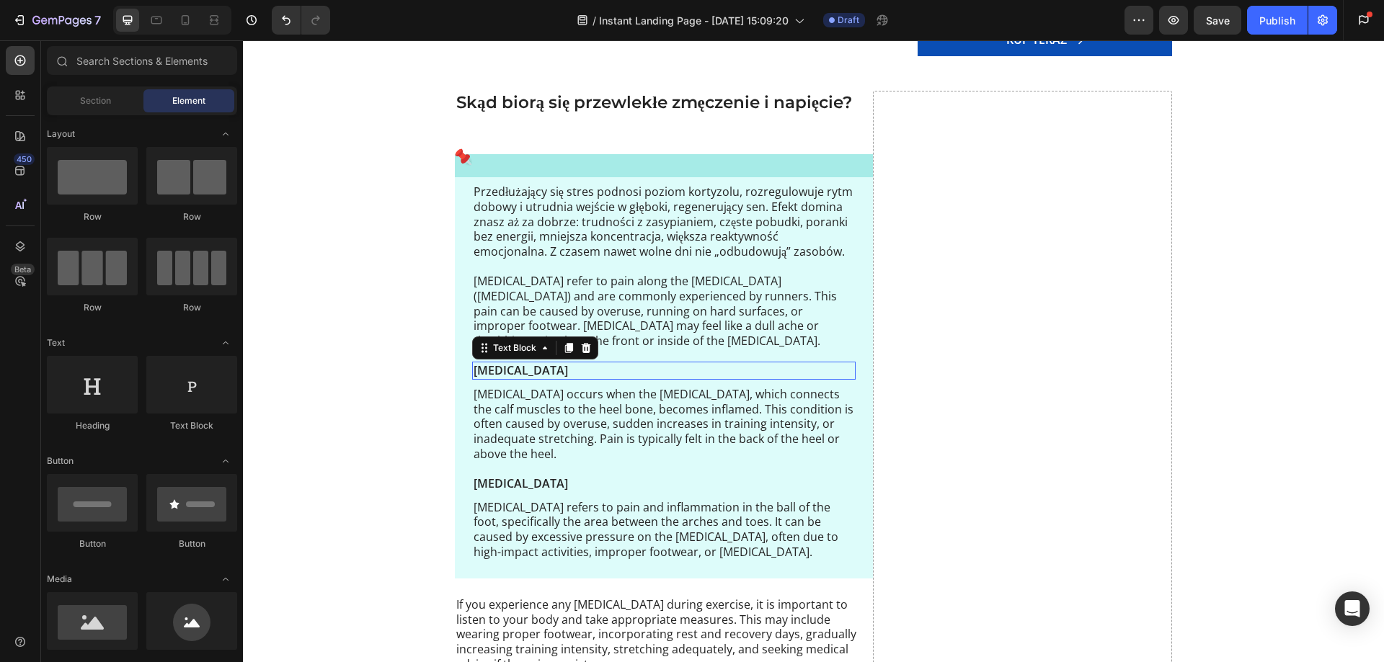
click at [541, 363] on p "Achilles Tendinitis" at bounding box center [663, 370] width 380 height 15
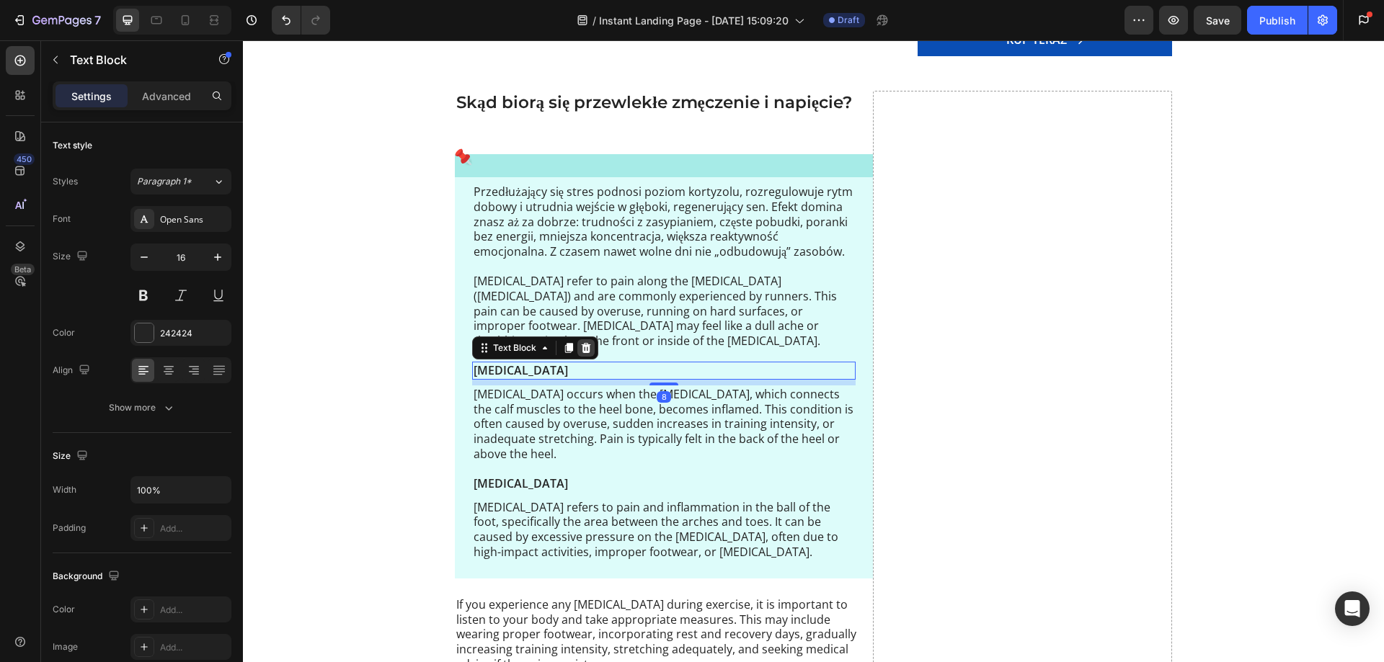
click at [582, 343] on icon at bounding box center [586, 348] width 9 height 10
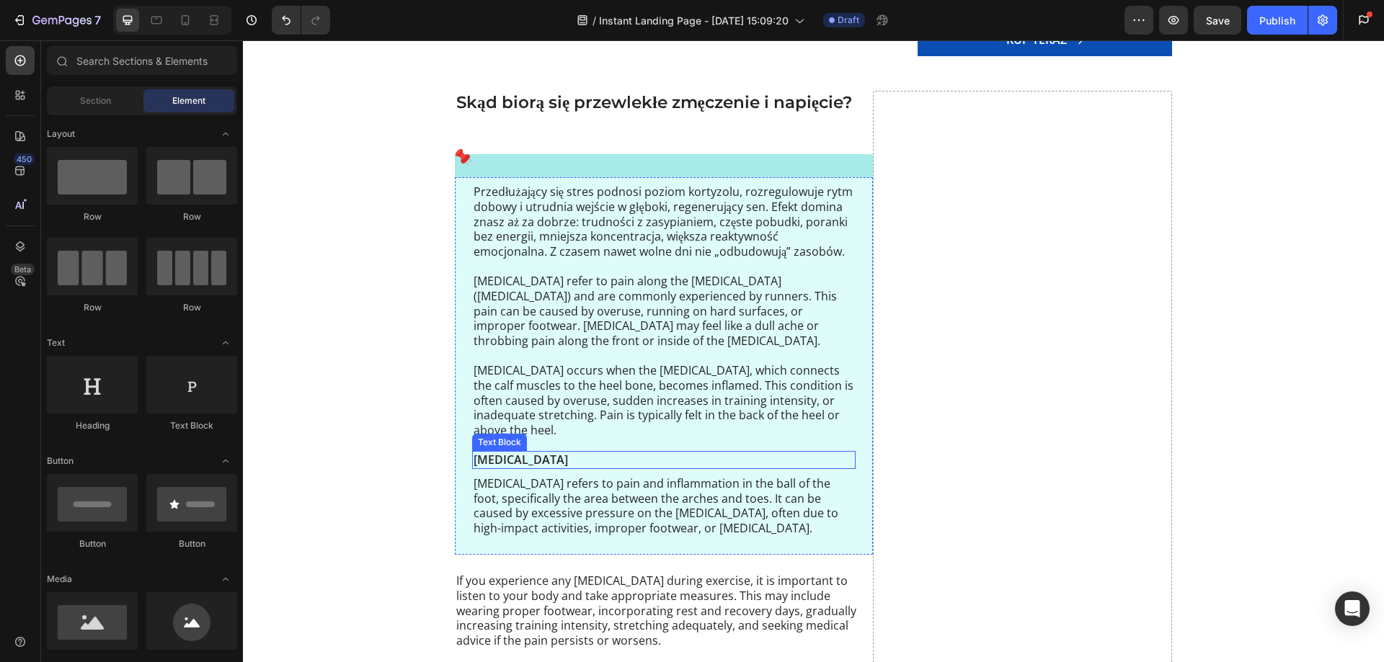
click at [543, 453] on p "Metatarsalgia" at bounding box center [663, 460] width 380 height 15
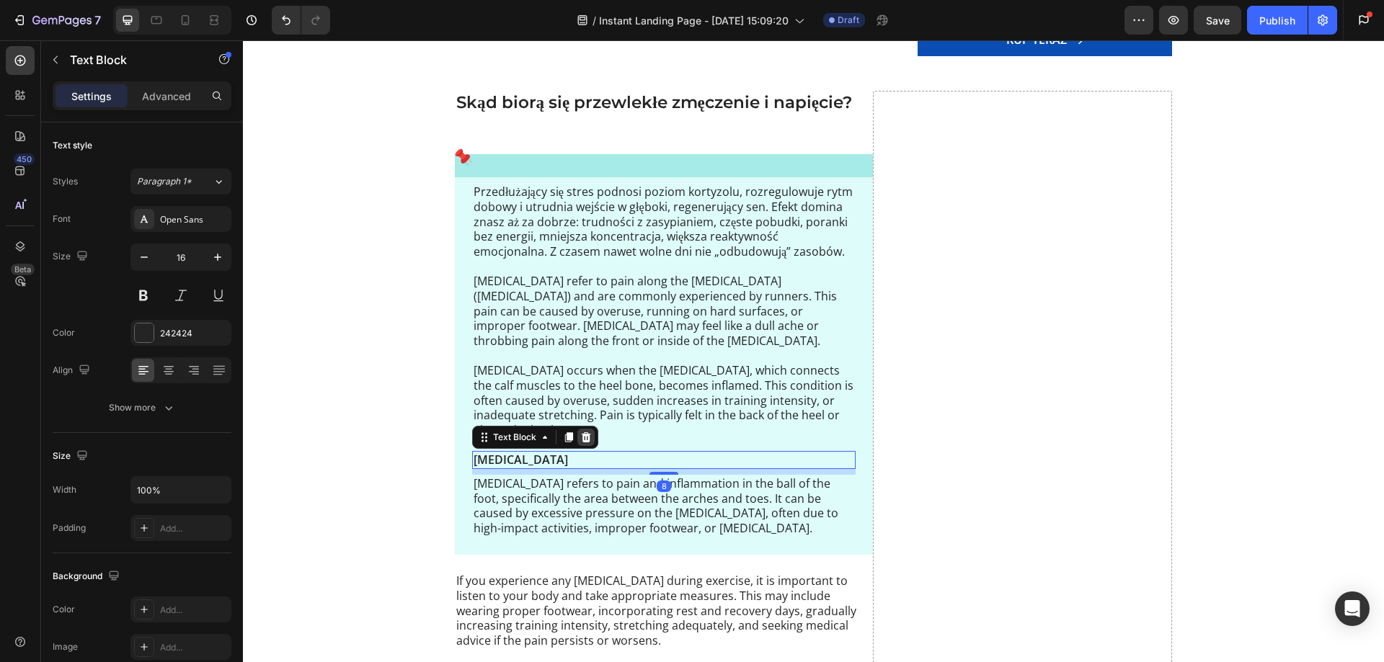
click at [582, 432] on icon at bounding box center [586, 437] width 9 height 10
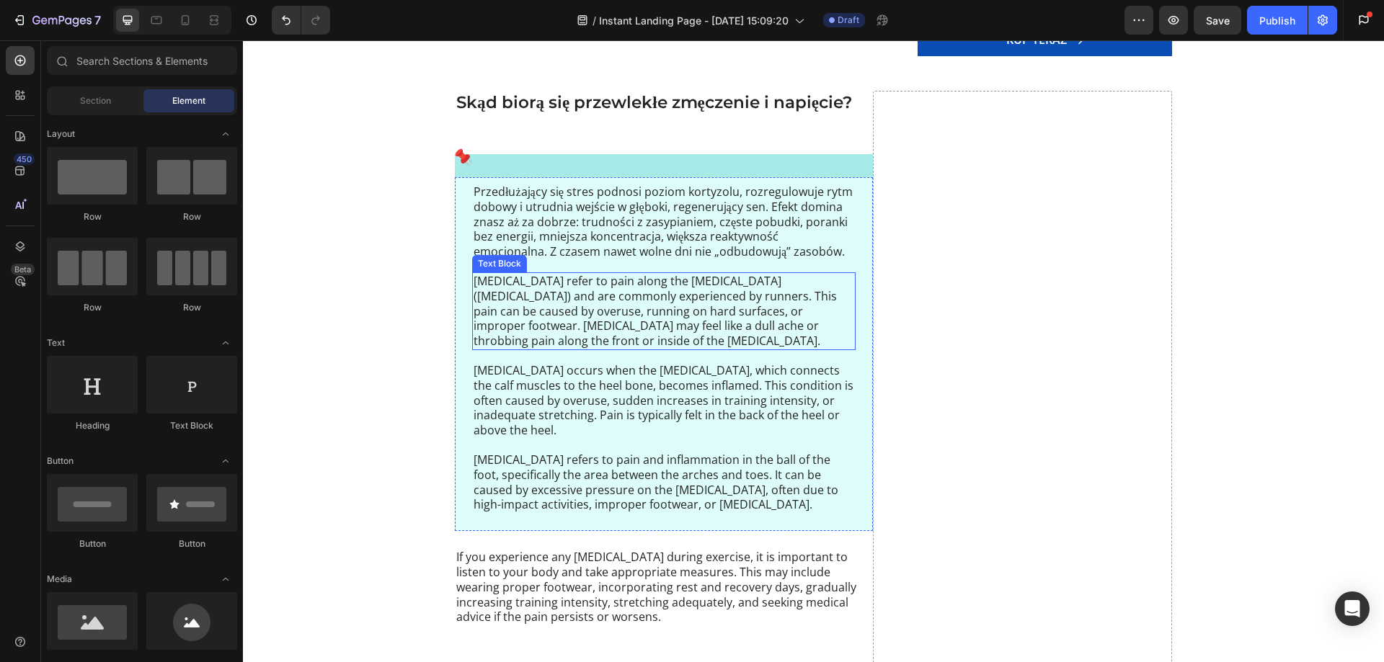
click at [559, 298] on p "Shin splints refer to pain along the shinbone (tibia) and are commonly experien…" at bounding box center [663, 311] width 380 height 75
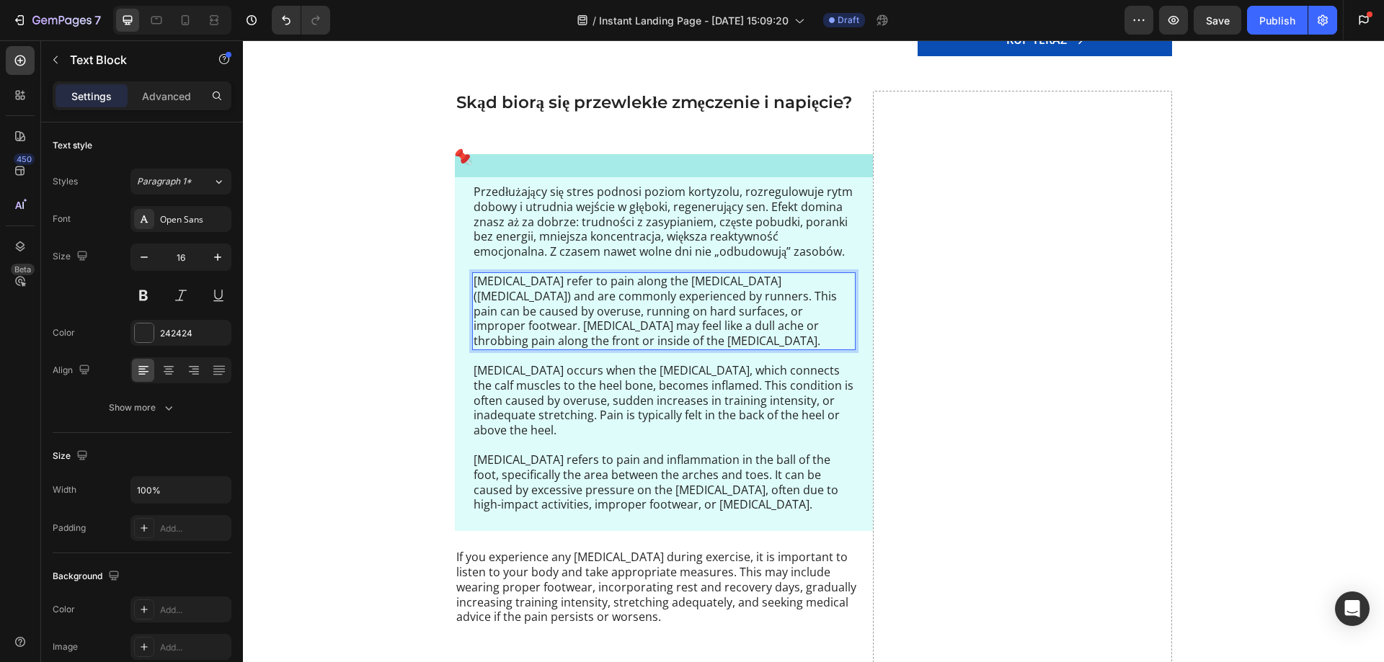
click at [556, 315] on p "Shin splints refer to pain along the shinbone (tibia) and are commonly experien…" at bounding box center [663, 311] width 380 height 75
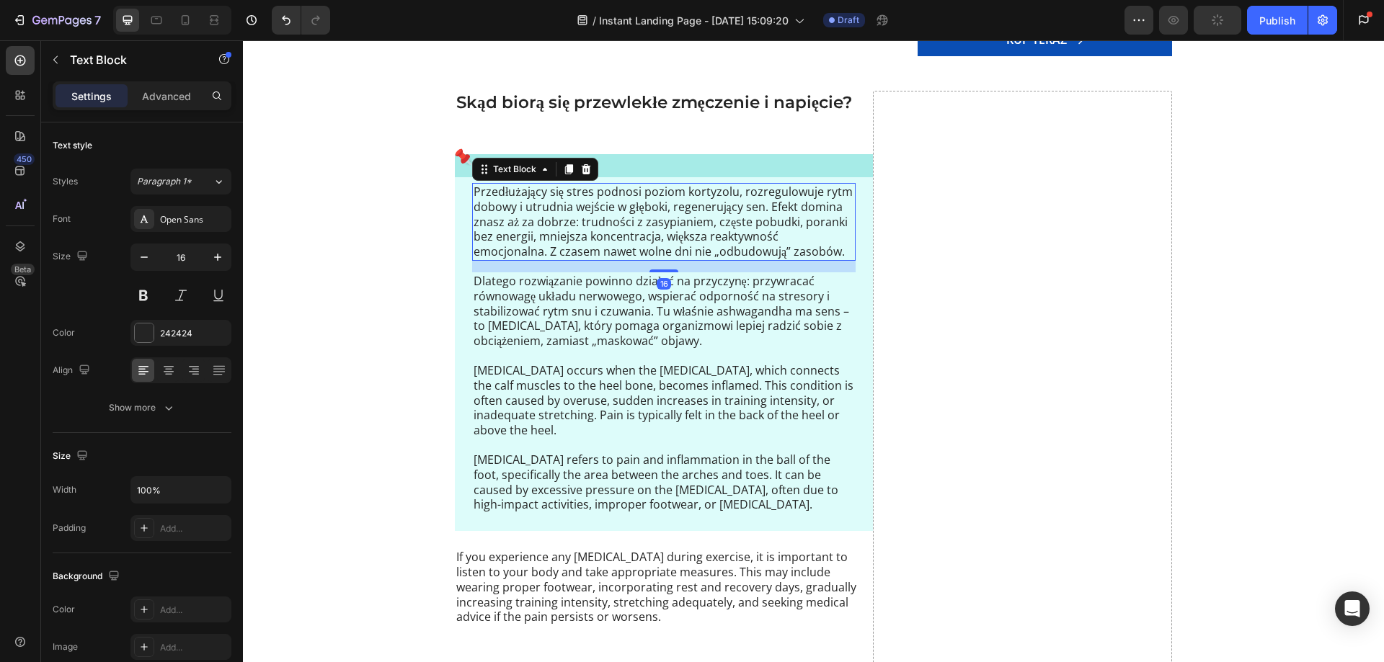
click at [767, 208] on p "Przedłużający się stres podnosi poziom kortyzolu, rozregulowuje rytm dobowy i u…" at bounding box center [663, 221] width 380 height 75
click at [762, 209] on p "Przedłużający się stres podnosi poziom kortyzolu, rozregulowuje rytm dobowy i u…" at bounding box center [663, 221] width 380 height 75
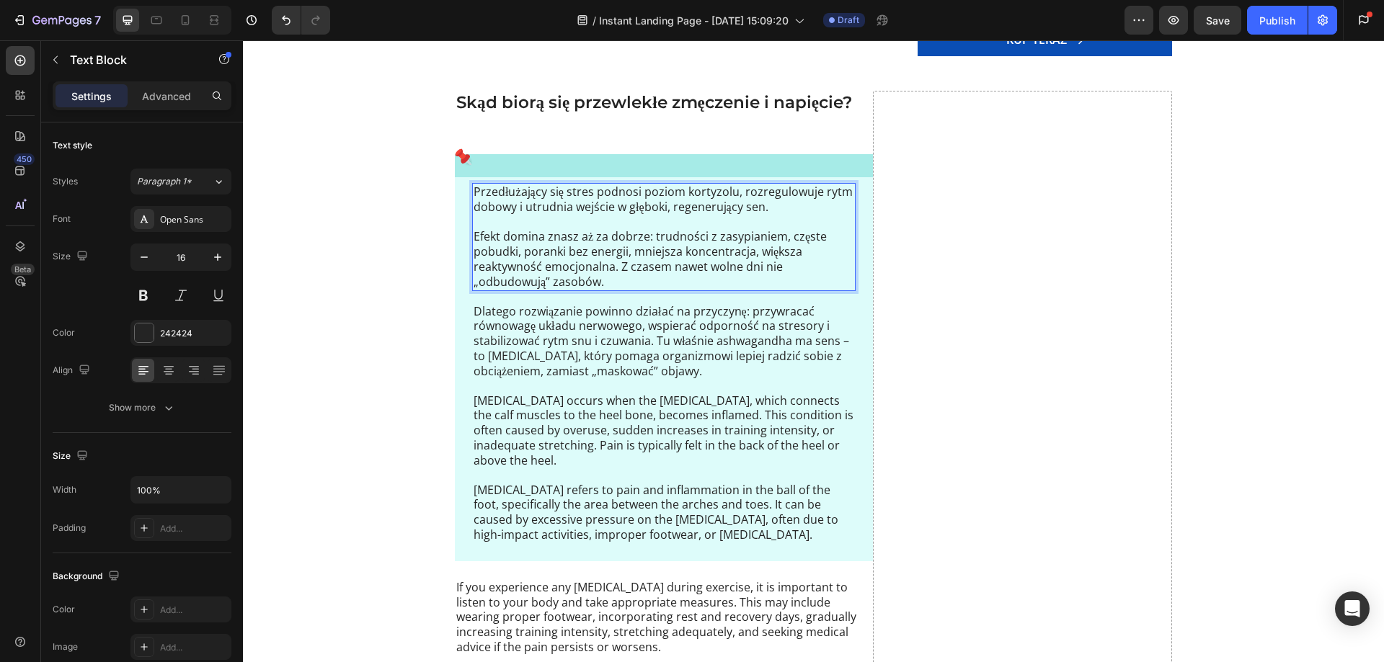
click at [617, 267] on p "Efekt domina znasz aż za dobrze: trudności z zasypianiem, częste pobudki, poran…" at bounding box center [663, 259] width 380 height 60
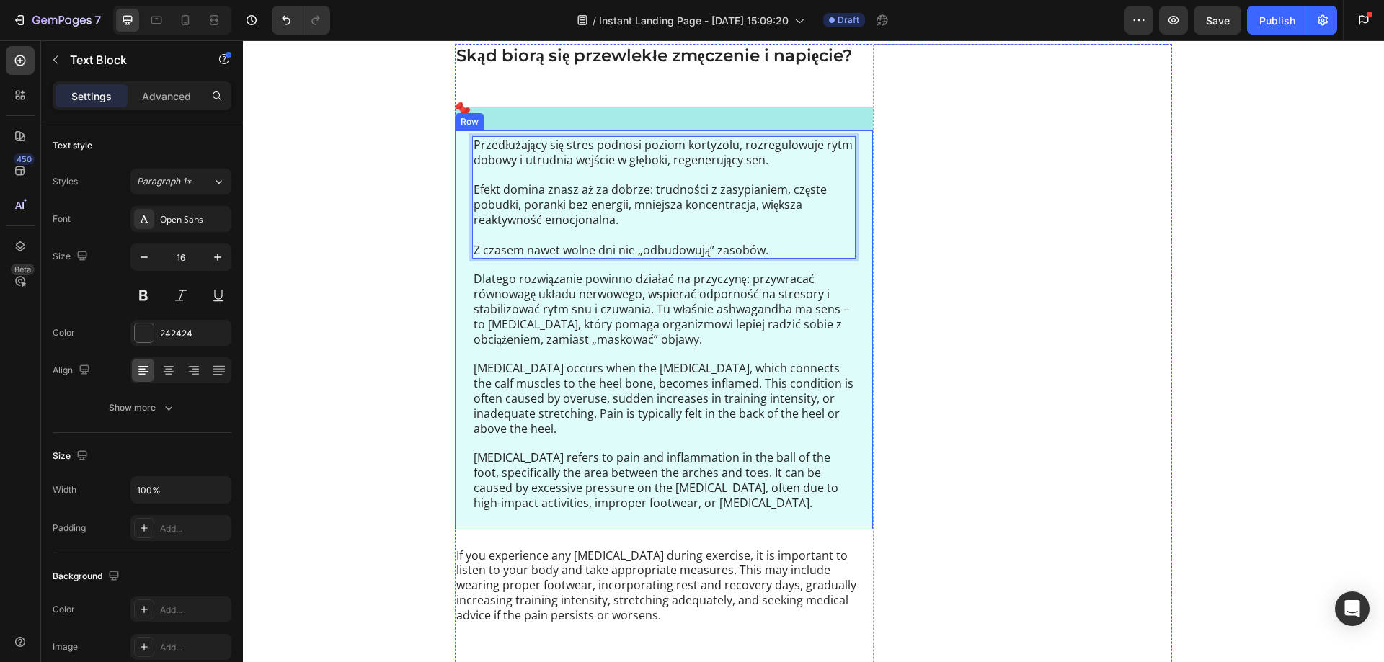
scroll to position [937, 0]
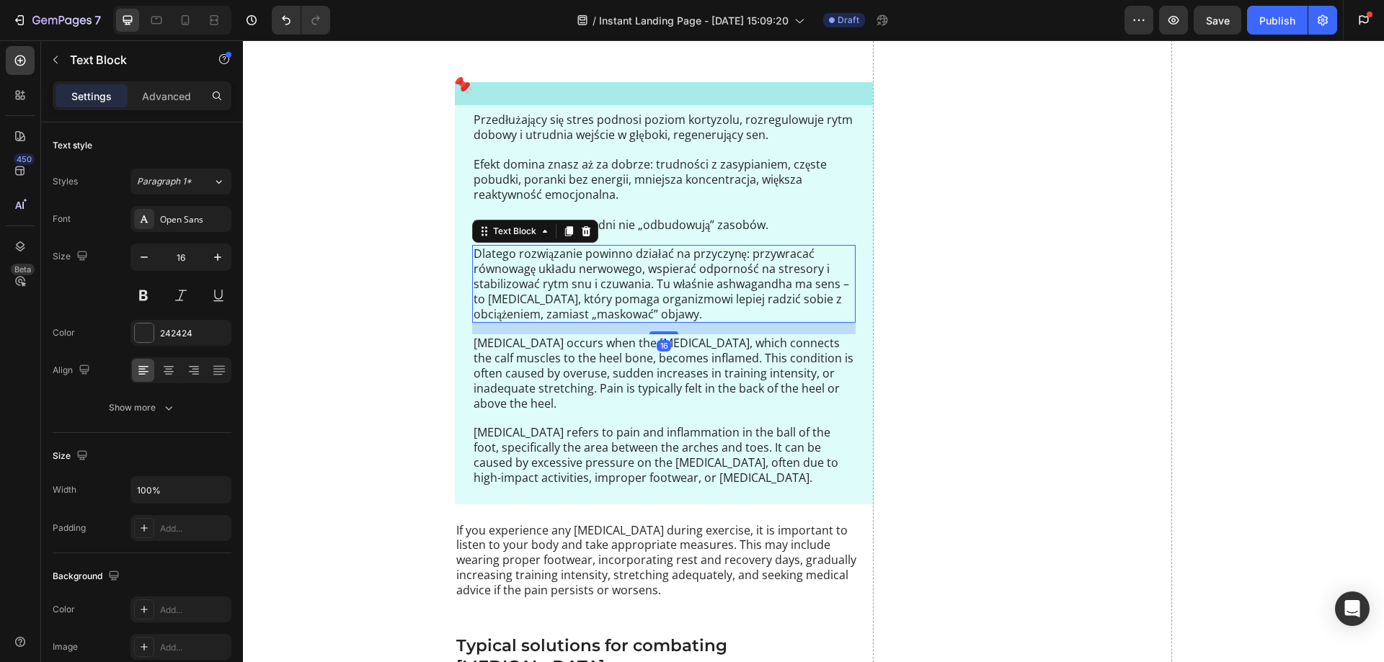
click at [607, 285] on p "Dlatego rozwiązanie powinno działać na przyczynę: przywracać równowagę układu n…" at bounding box center [663, 283] width 380 height 75
click at [656, 282] on p "Dlatego rozwiązanie powinno działać na przyczynę: przywracać równowagę układu n…" at bounding box center [663, 283] width 380 height 75
click at [651, 282] on p "Dlatego rozwiązanie powinno działać na przyczynę: przywracać równowagę układu n…" at bounding box center [663, 283] width 380 height 75
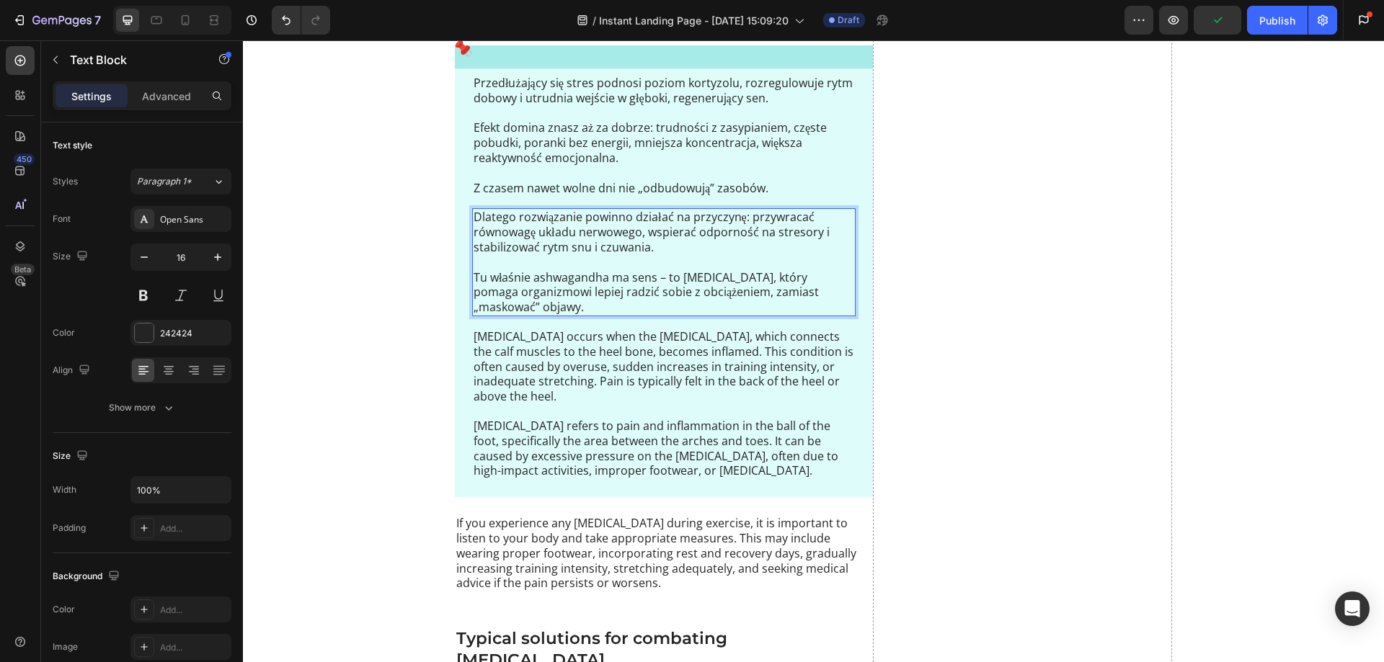
scroll to position [1009, 0]
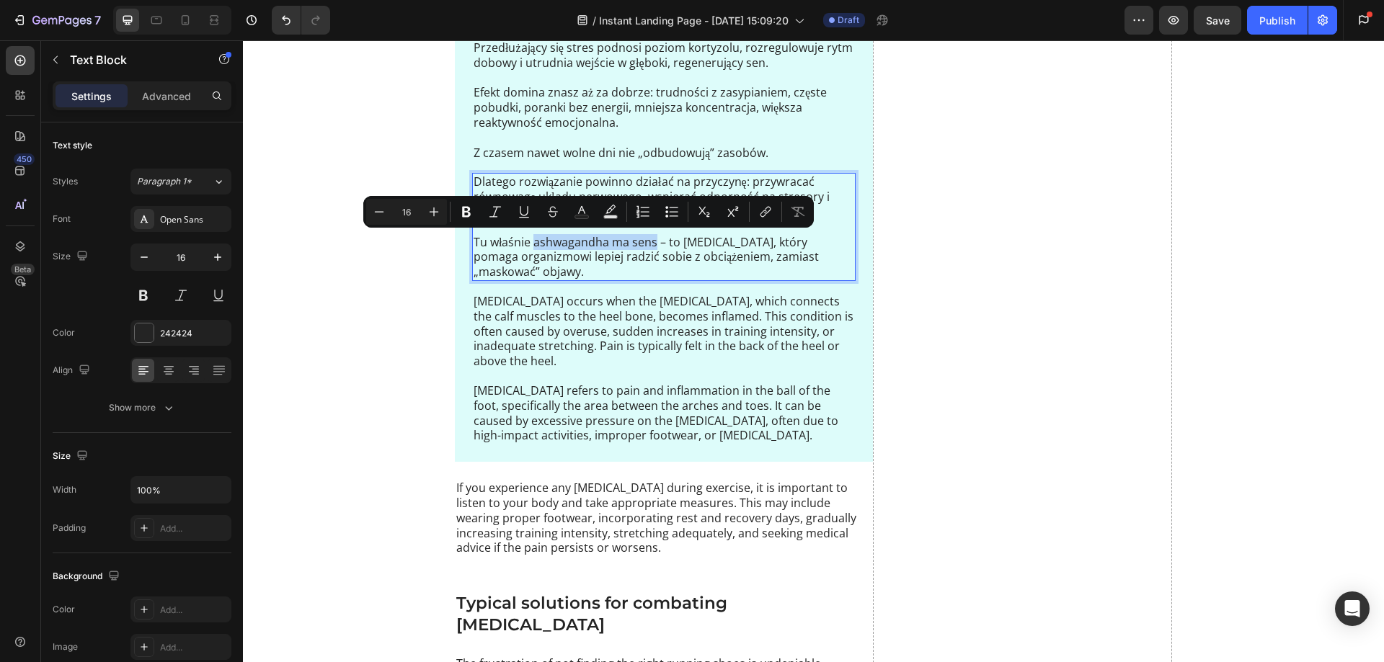
drag, startPoint x: 528, startPoint y: 245, endPoint x: 648, endPoint y: 246, distance: 119.6
click at [648, 246] on p "Tu właśnie ashwagandha ma sens – to adaptogen, który pomaga organizmowi lepiej …" at bounding box center [663, 257] width 380 height 45
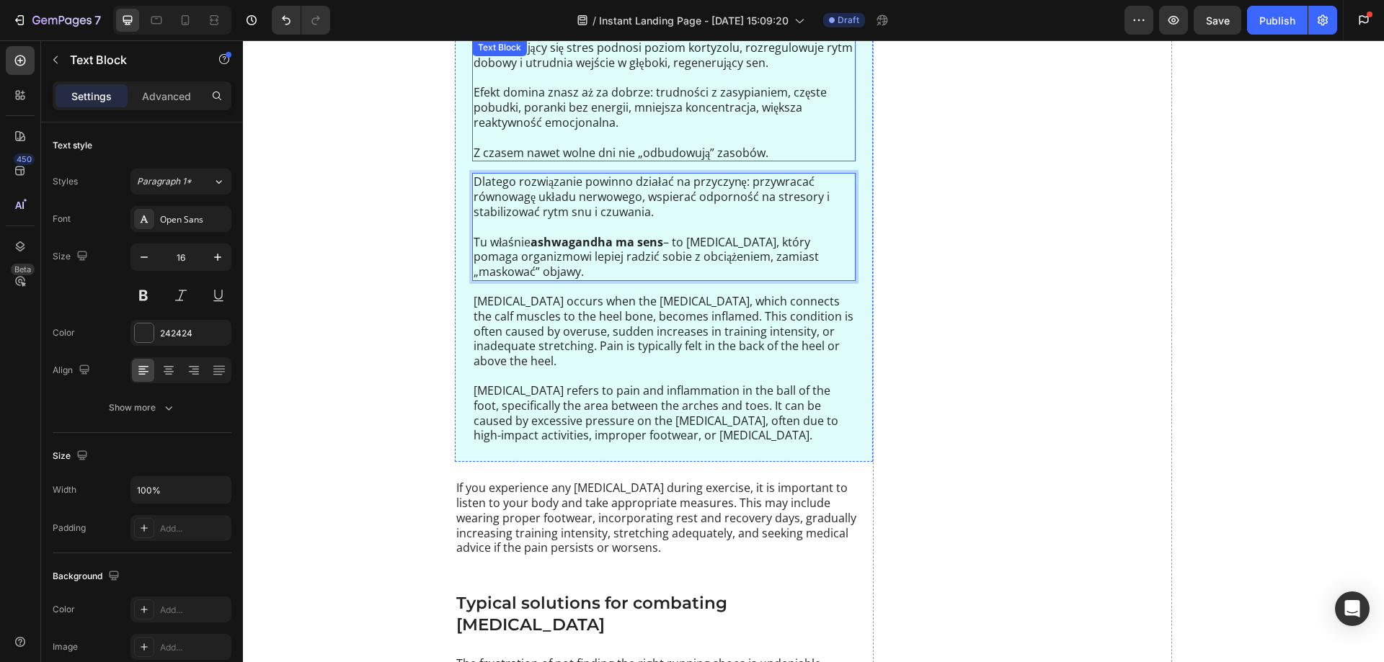
click at [583, 122] on p "Efekt domina znasz aż za dobrze: trudności z zasypianiem, częste pobudki, poran…" at bounding box center [663, 107] width 380 height 45
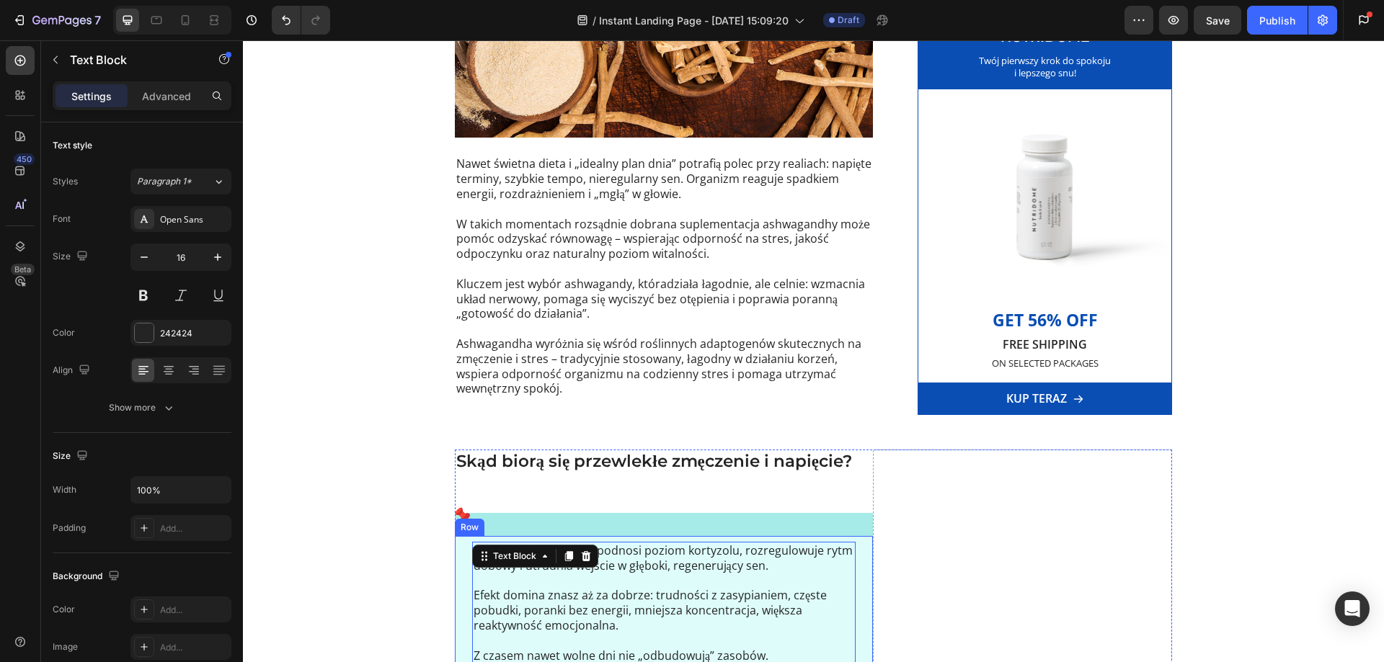
scroll to position [504, 0]
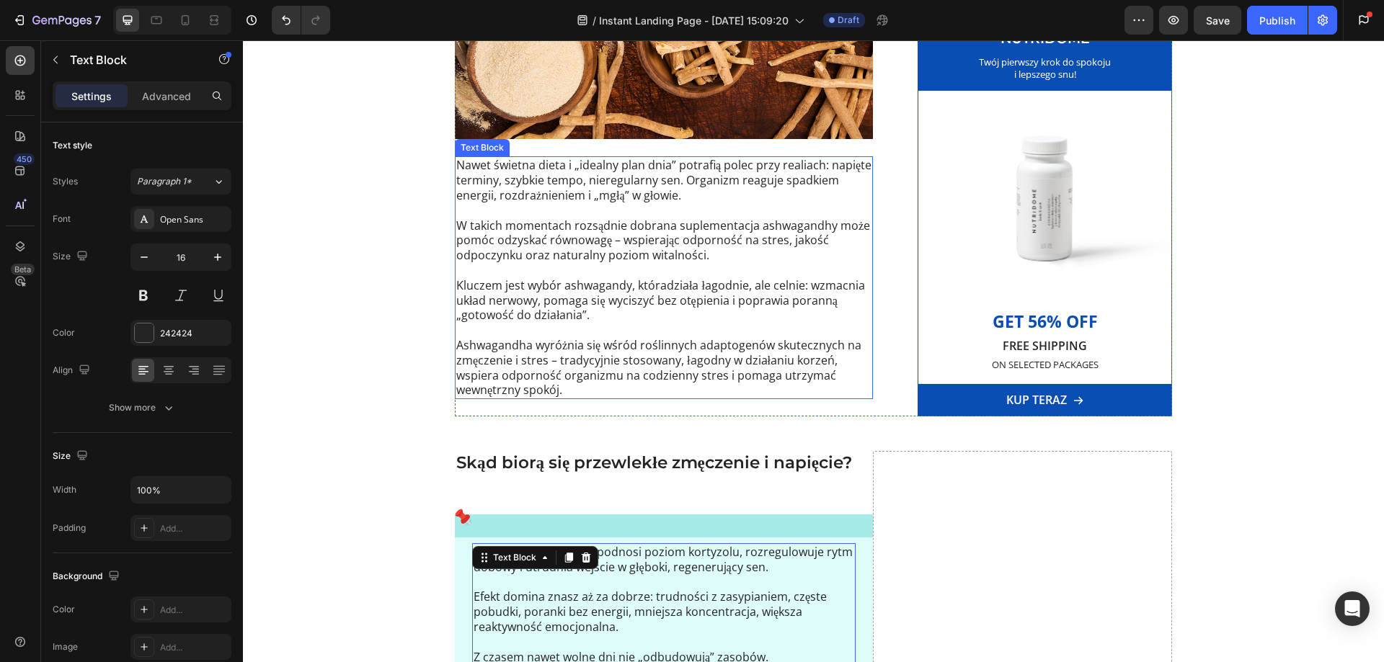
click at [615, 240] on p "W takich momentach rozsądnie dobrana suplementacja ashwagandhy może pomóc odzys…" at bounding box center [663, 240] width 415 height 45
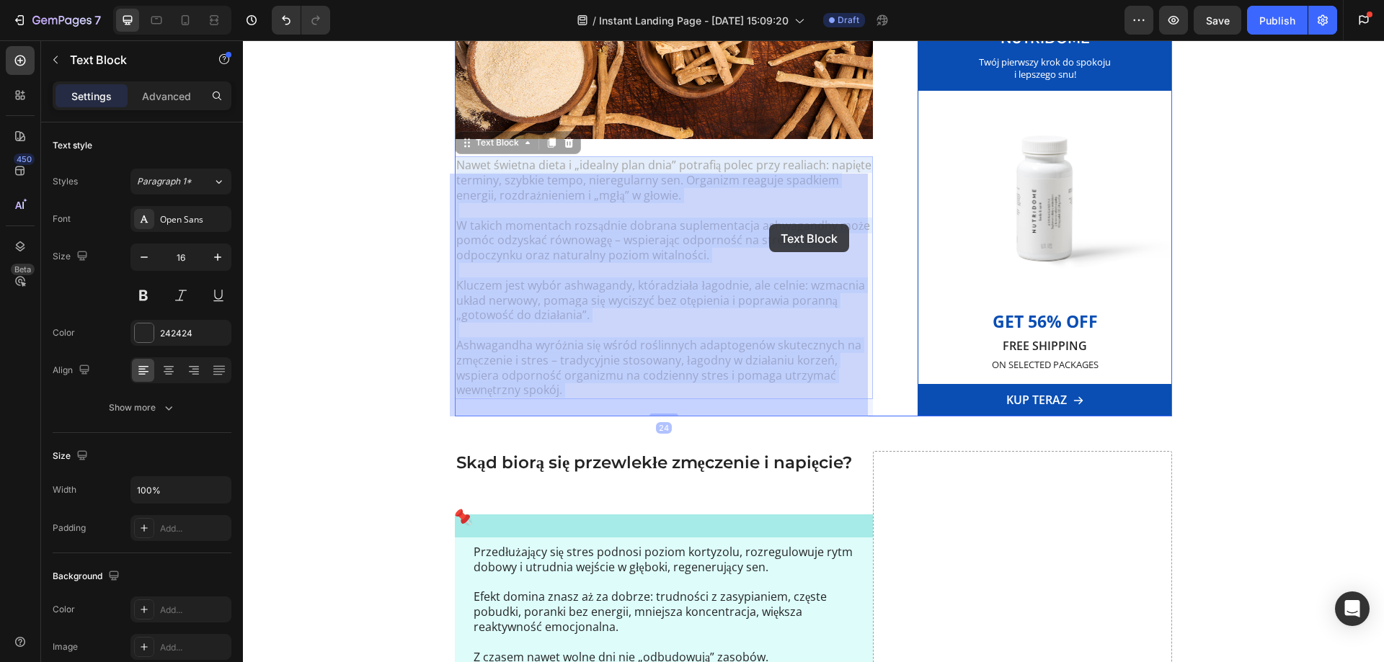
drag, startPoint x: 571, startPoint y: 224, endPoint x: 687, endPoint y: 252, distance: 118.5
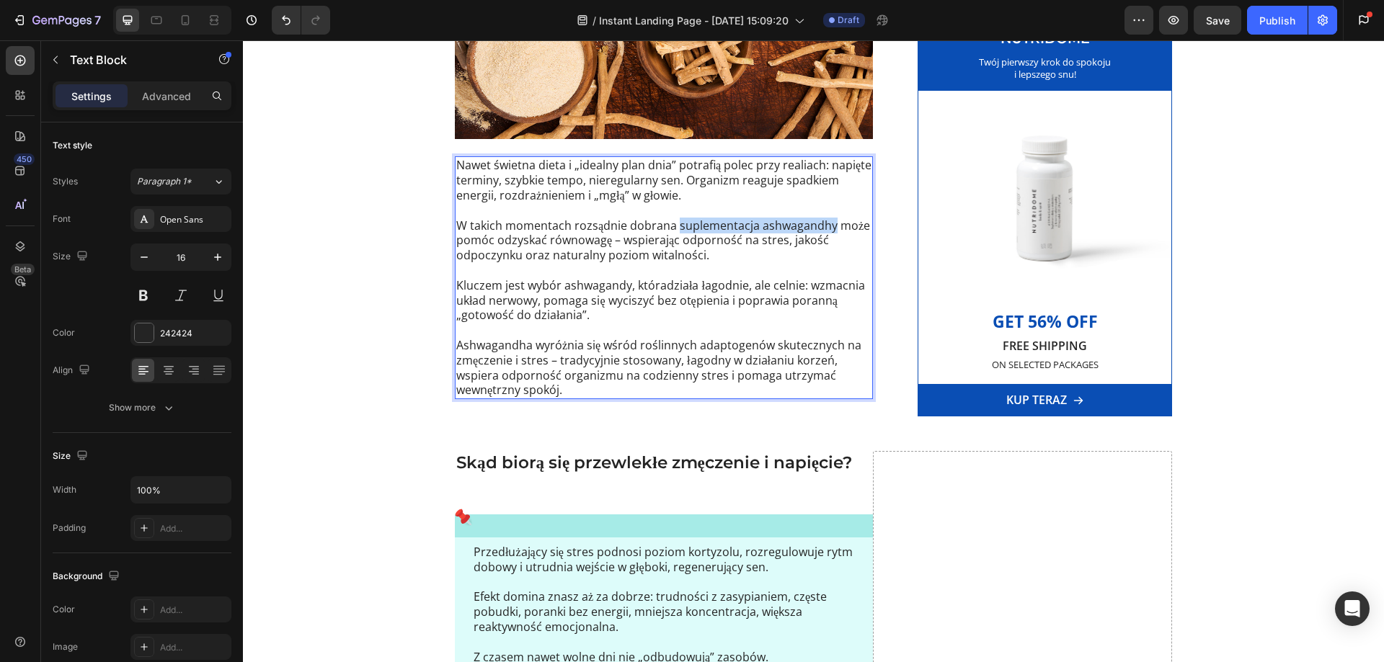
drag, startPoint x: 672, startPoint y: 227, endPoint x: 827, endPoint y: 223, distance: 155.7
click at [827, 223] on p "W takich momentach rozsądnie dobrana suplementacja ashwagandhy może pomóc odzys…" at bounding box center [663, 240] width 415 height 45
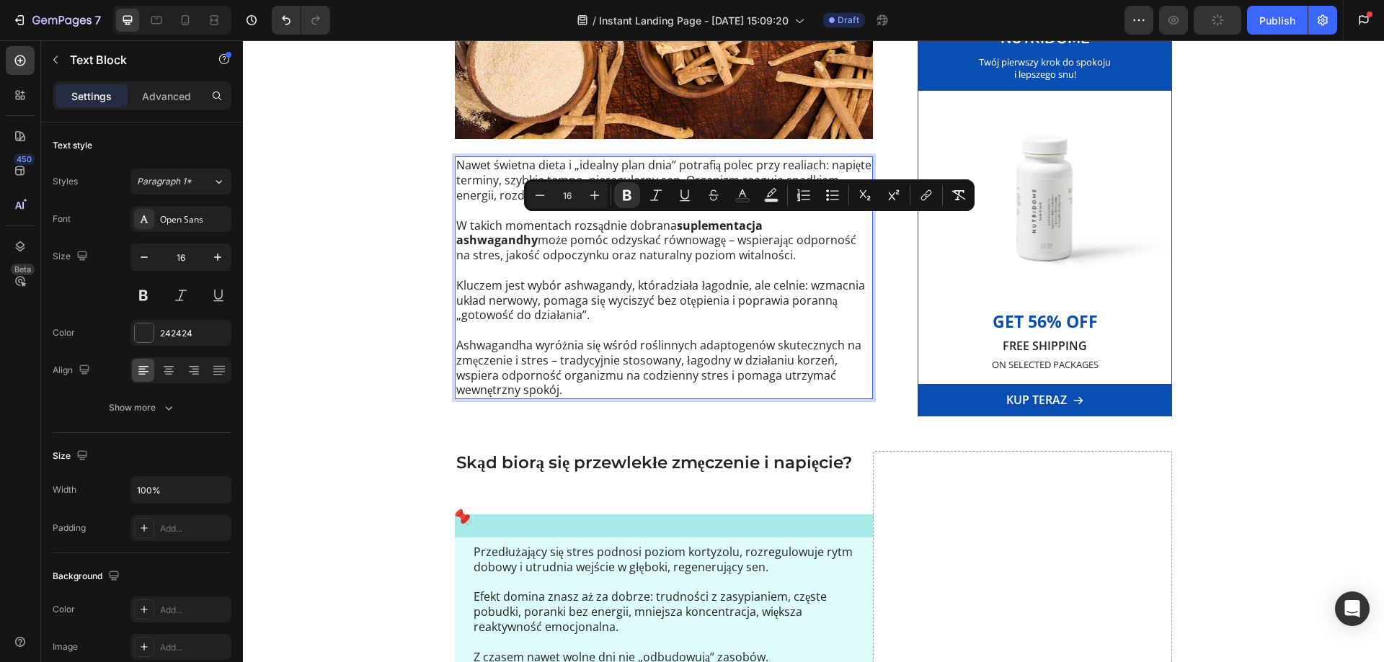
click at [662, 269] on p "Rich Text Editor. Editing area: main" at bounding box center [663, 270] width 415 height 15
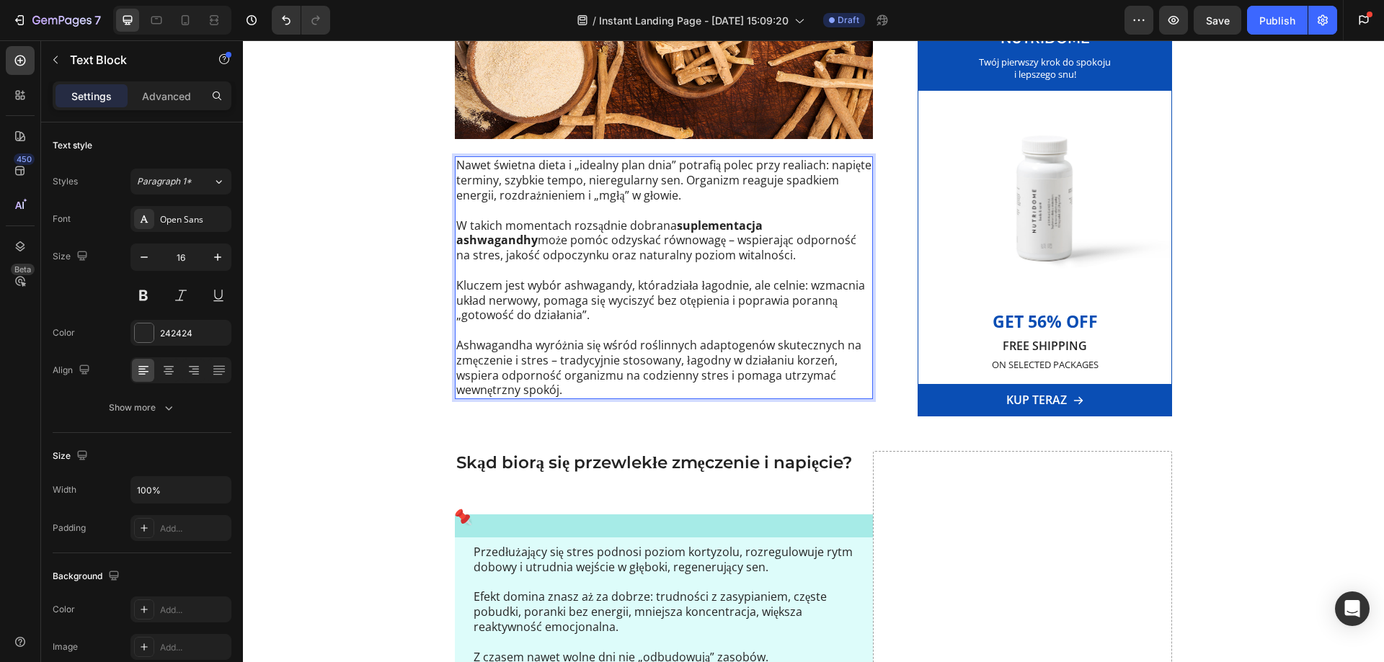
click at [595, 287] on p "Kluczem jest wybór ashwagandy, któradziała łagodnie, ale celnie: wzmacnia układ…" at bounding box center [663, 300] width 415 height 45
click at [684, 344] on p "Ashwagandha wyróżnia się wśród roślinnych adaptogenów skutecznych na zmęczenie …" at bounding box center [663, 368] width 415 height 60
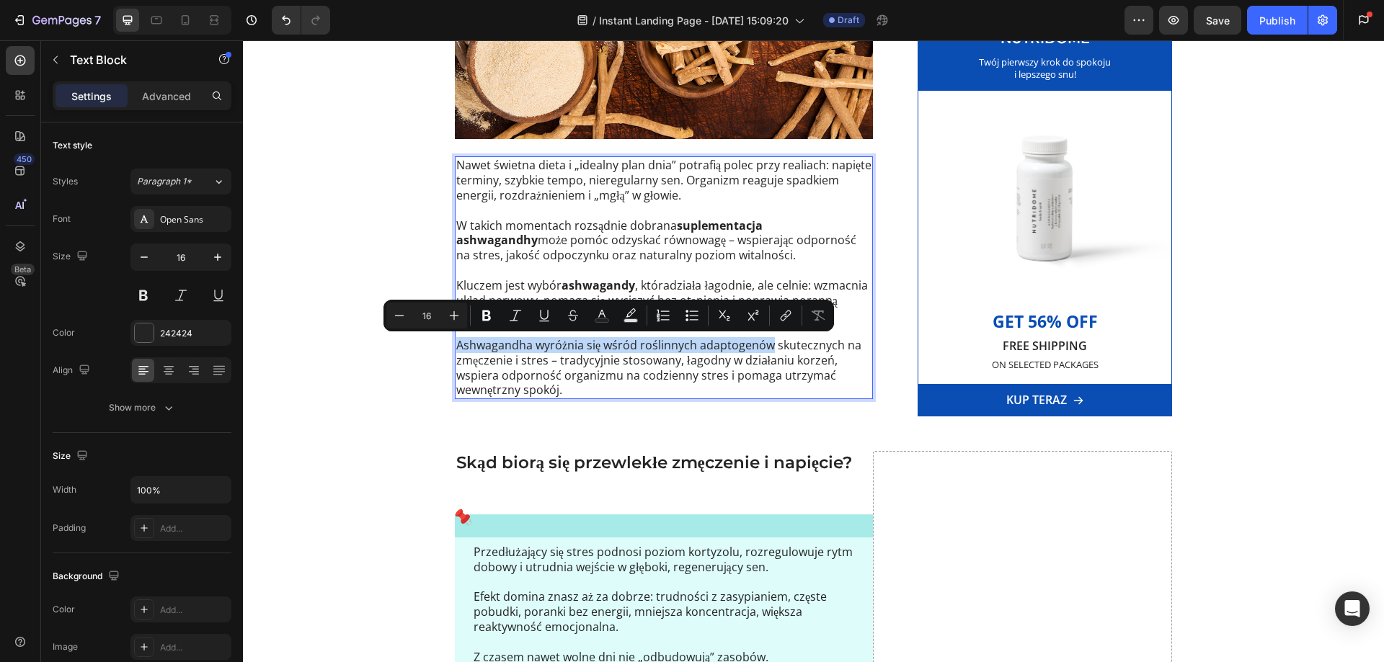
drag, startPoint x: 764, startPoint y: 349, endPoint x: 454, endPoint y: 350, distance: 309.9
click at [456, 350] on p "Ashwagandha wyróżnia się wśród roślinnych adaptogenów skutecznych na zmęczenie …" at bounding box center [663, 368] width 415 height 60
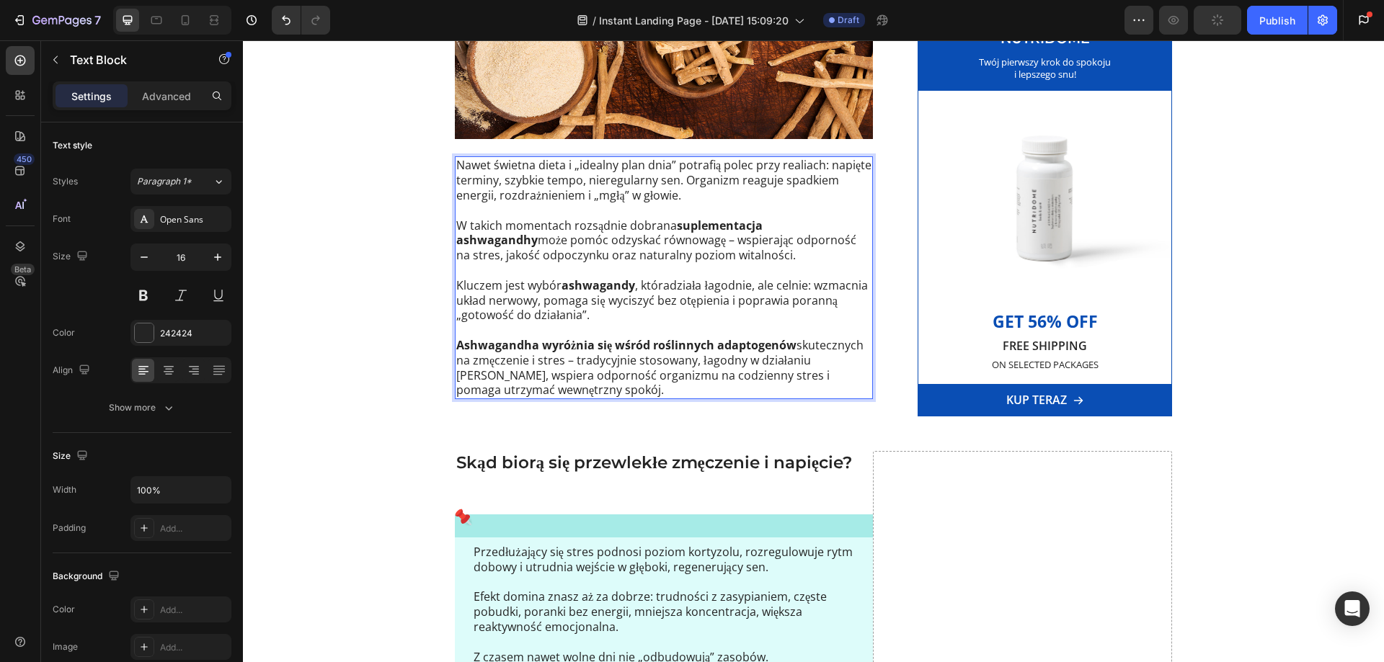
click at [577, 231] on p "W takich momentach rozsądnie dobrana suplementacja ashwagandhy może pomóc odzys…" at bounding box center [663, 240] width 415 height 45
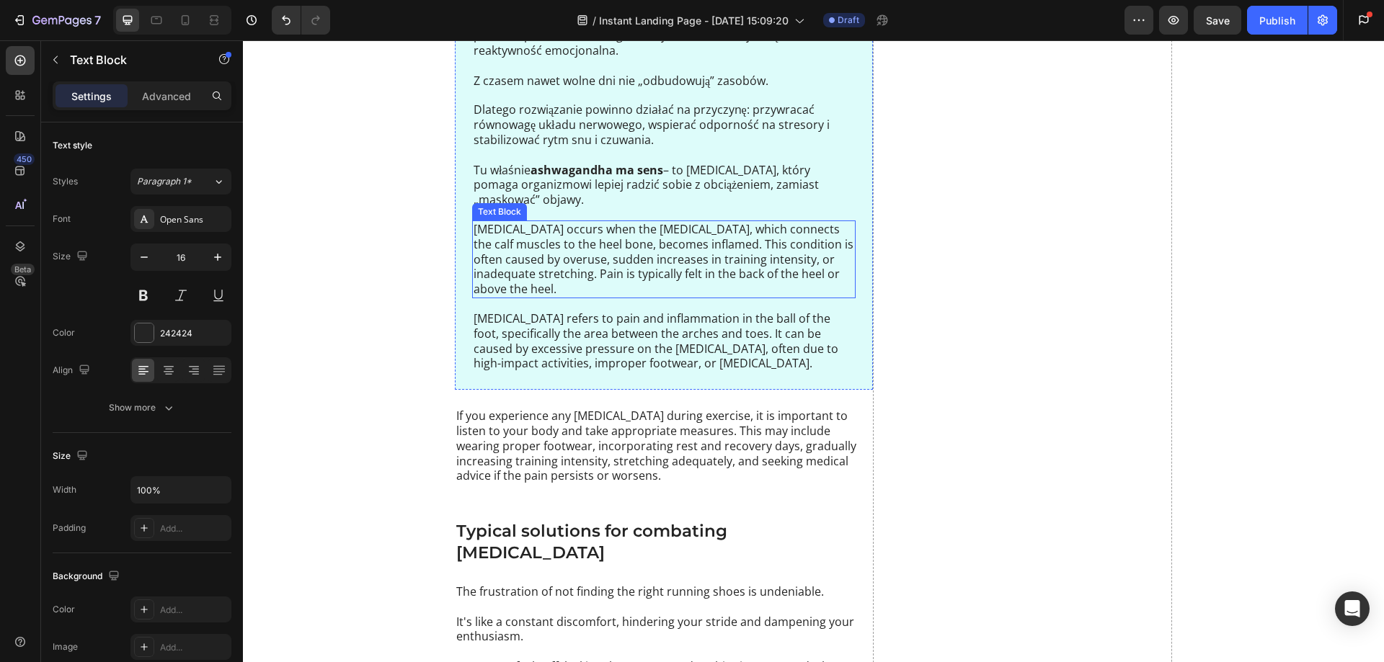
scroll to position [1153, 0]
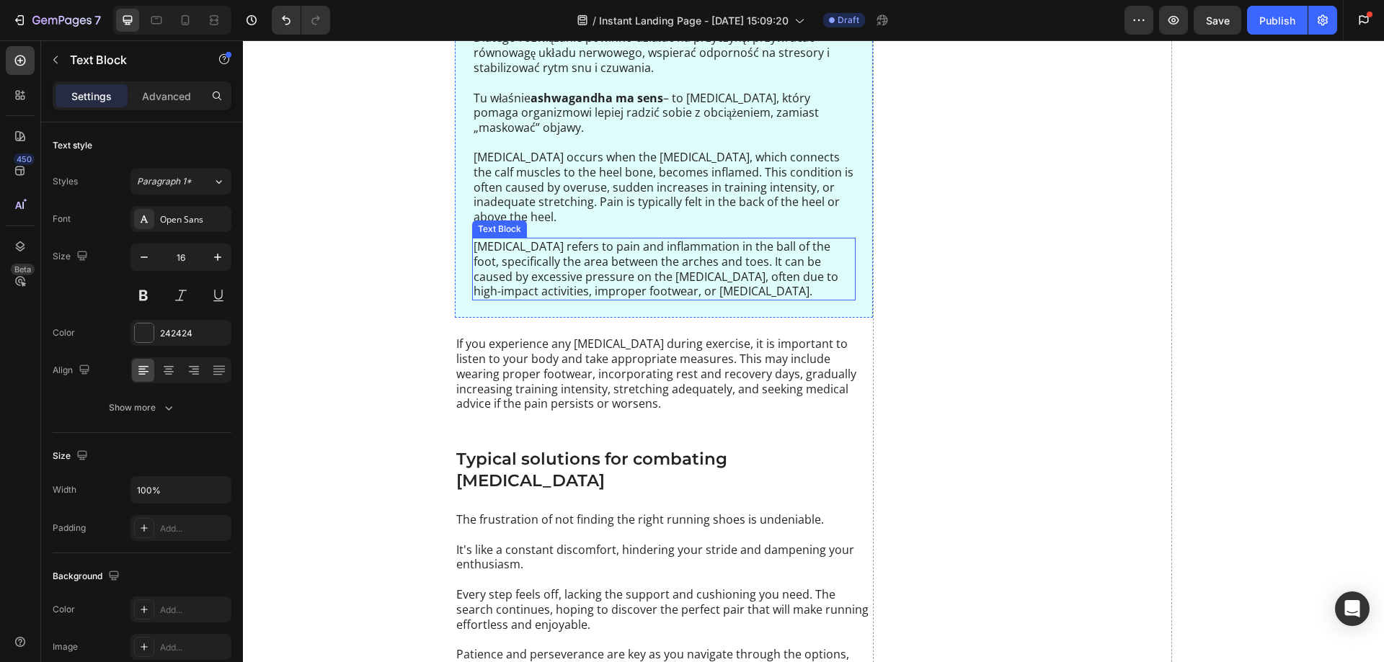
click at [515, 280] on p "Metatarsalgia refers to pain and inflammation in the ball of the foot, specific…" at bounding box center [663, 269] width 380 height 60
click at [583, 223] on icon at bounding box center [586, 224] width 9 height 10
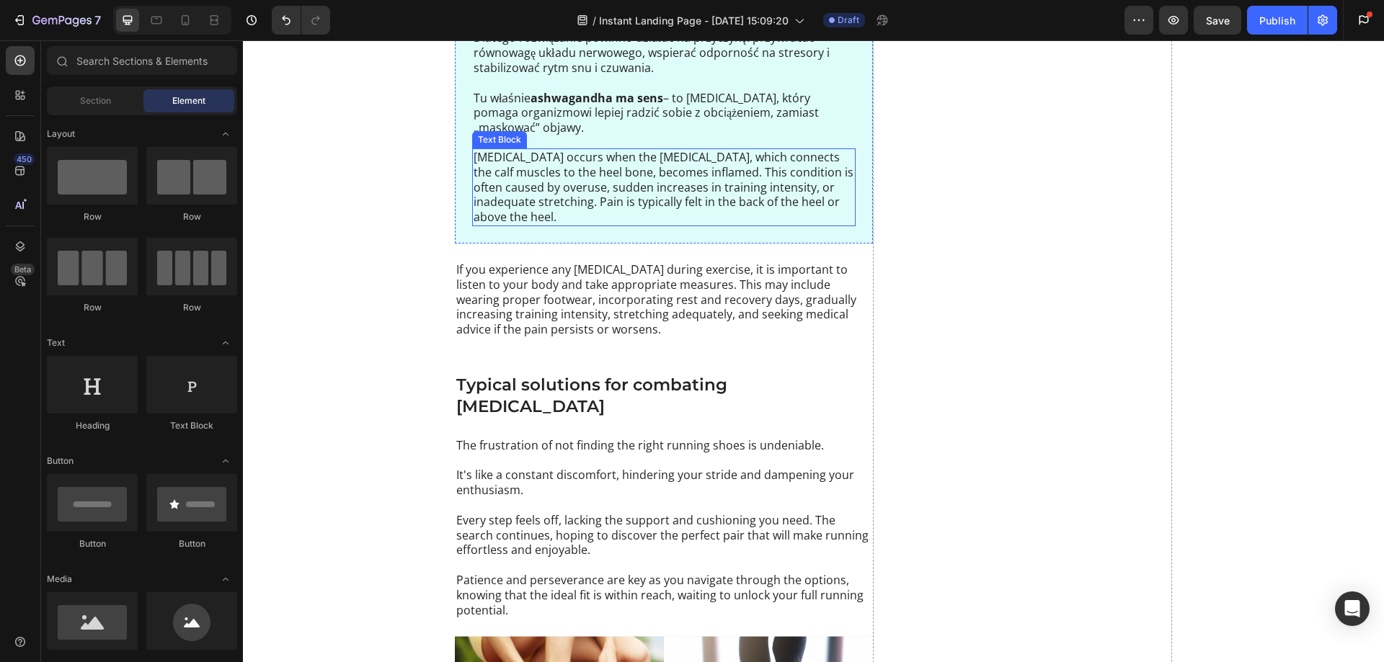
click at [523, 178] on p "Achilles tendinitis occurs when the Achilles tendon, which connects the calf mu…" at bounding box center [663, 187] width 380 height 75
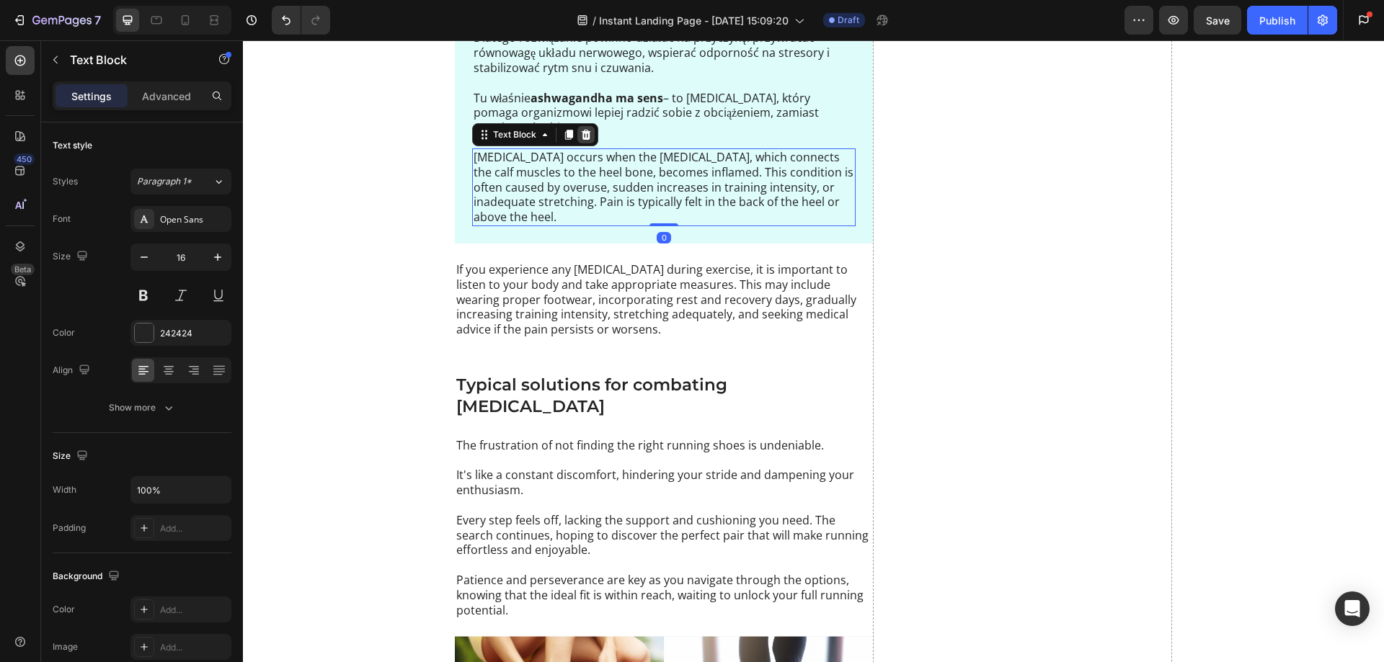
click at [582, 132] on icon at bounding box center [586, 135] width 9 height 10
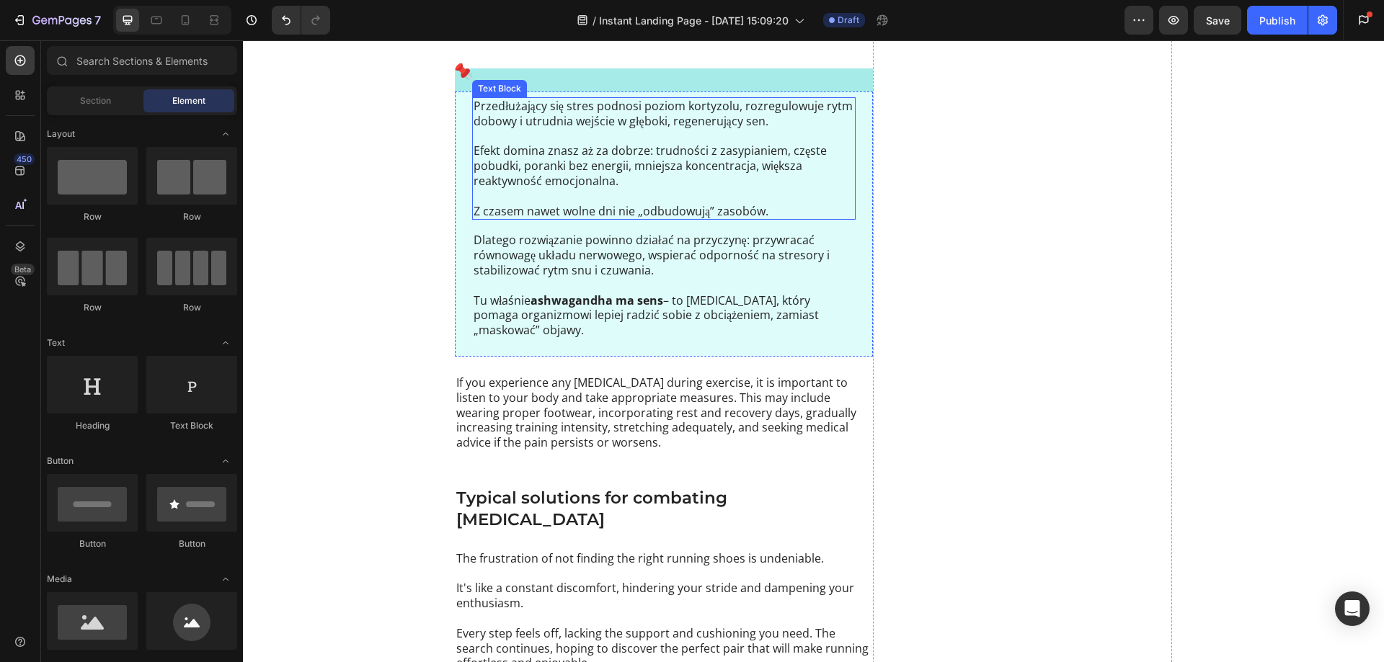
scroll to position [1081, 0]
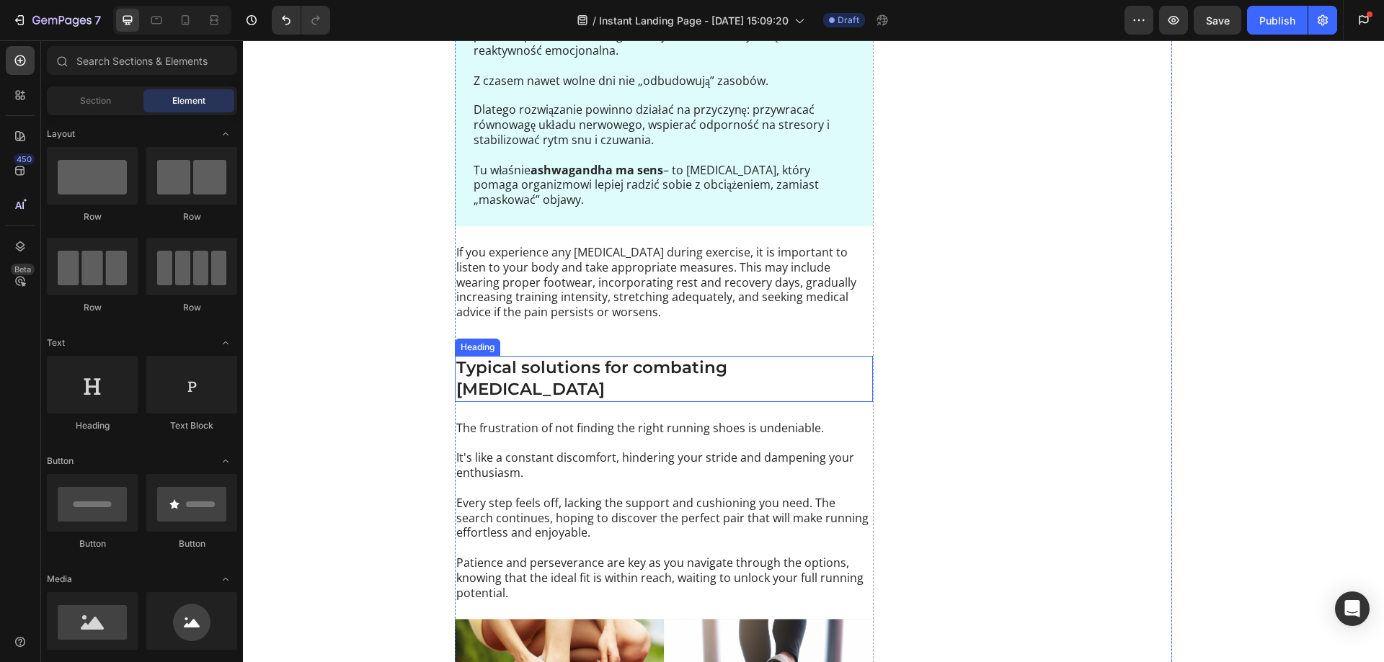
click at [545, 365] on h2 "Typical solutions for combating foot pain" at bounding box center [664, 379] width 418 height 46
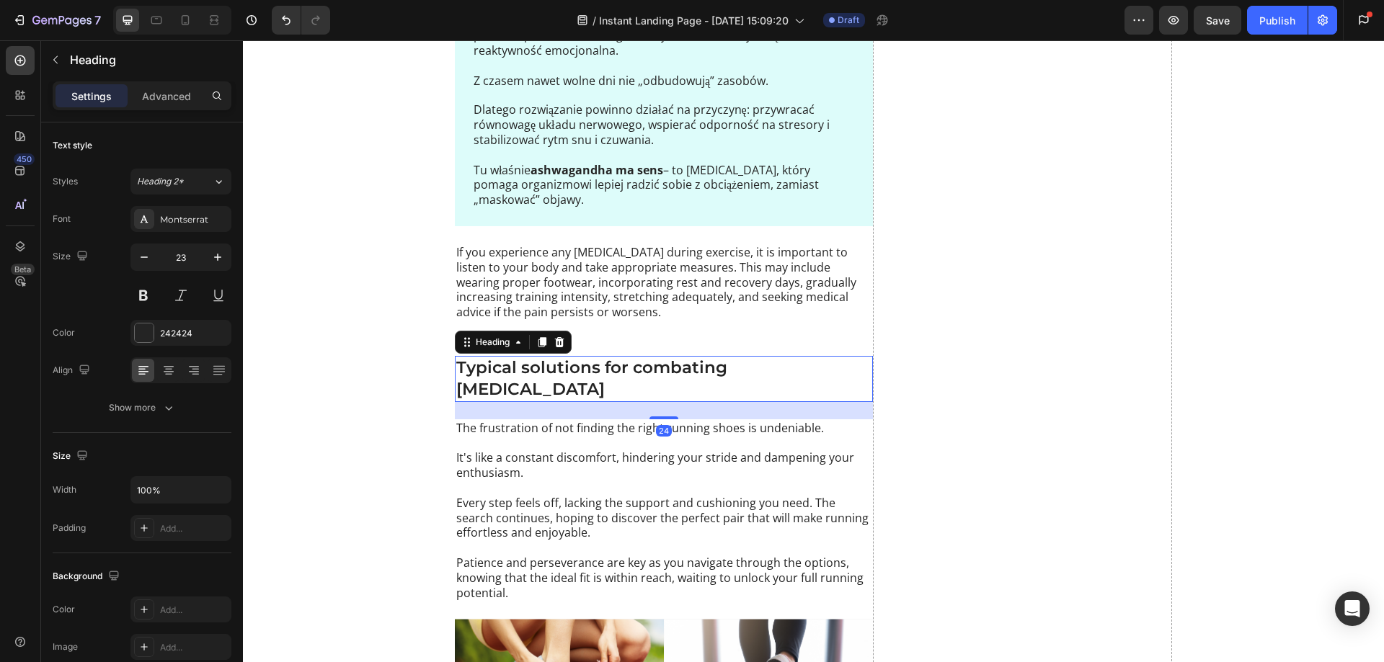
click at [545, 365] on h2 "Typical solutions for combating foot pain" at bounding box center [664, 379] width 418 height 46
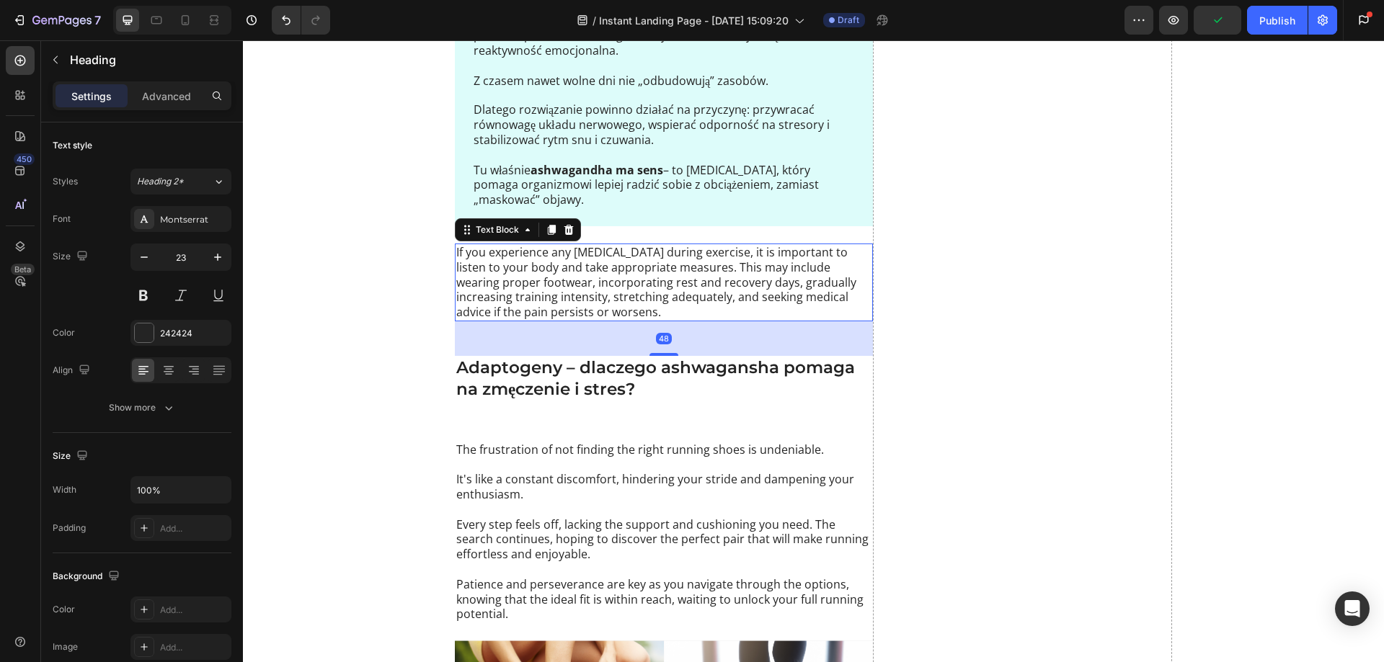
click at [566, 314] on p "If you experience any foot pain during exercise, it is important to listen to y…" at bounding box center [663, 282] width 415 height 75
click at [563, 231] on icon at bounding box center [569, 230] width 12 height 12
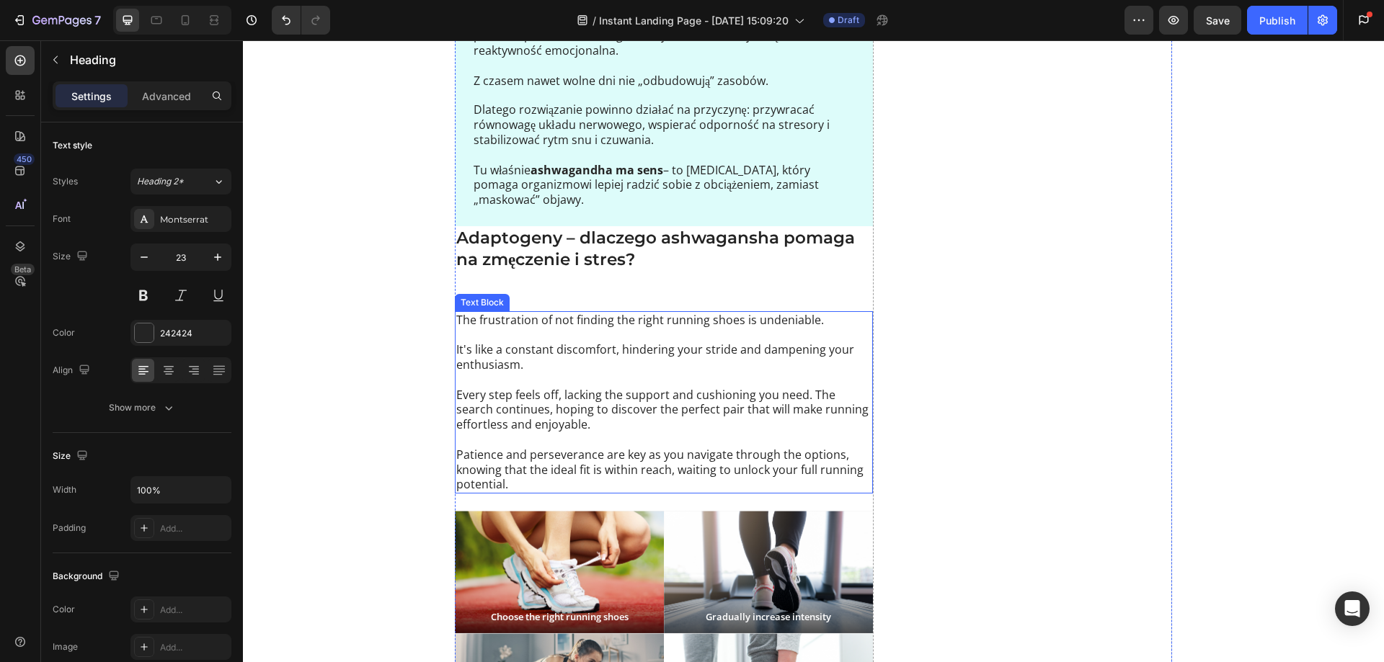
click at [482, 289] on p "Adaptogeny – dlaczego ashwagansha pomaga na zmęczenie i stres?" at bounding box center [663, 260] width 415 height 65
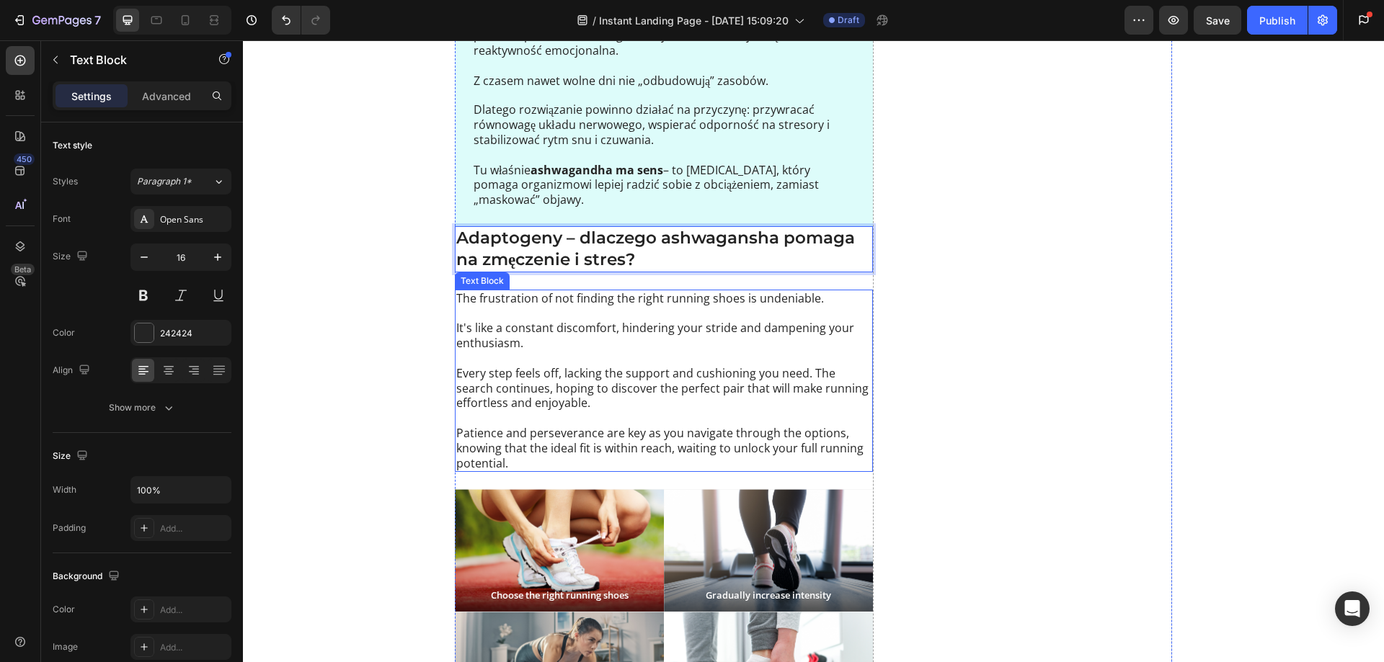
click at [507, 316] on p at bounding box center [663, 313] width 415 height 15
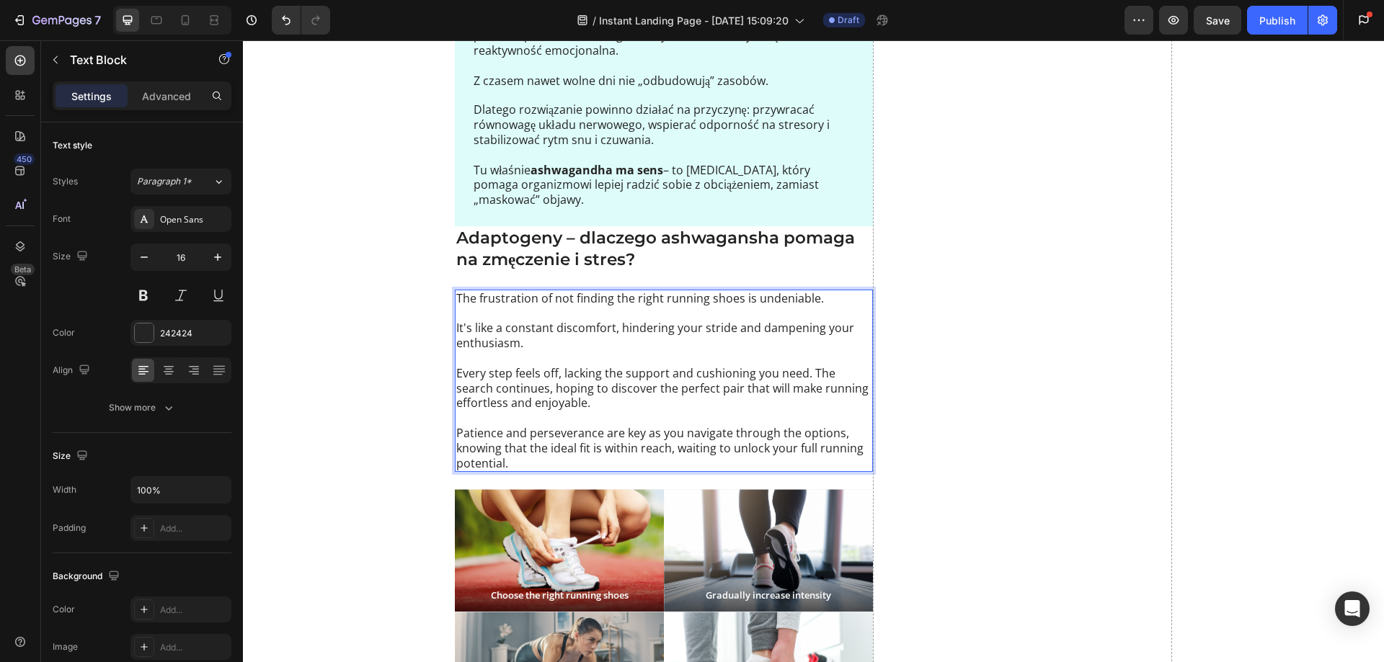
click at [549, 363] on p "Rich Text Editor. Editing area: main" at bounding box center [663, 358] width 415 height 15
click at [528, 387] on p "Every step feels off, lacking the support and cushioning you need. The search c…" at bounding box center [663, 388] width 415 height 45
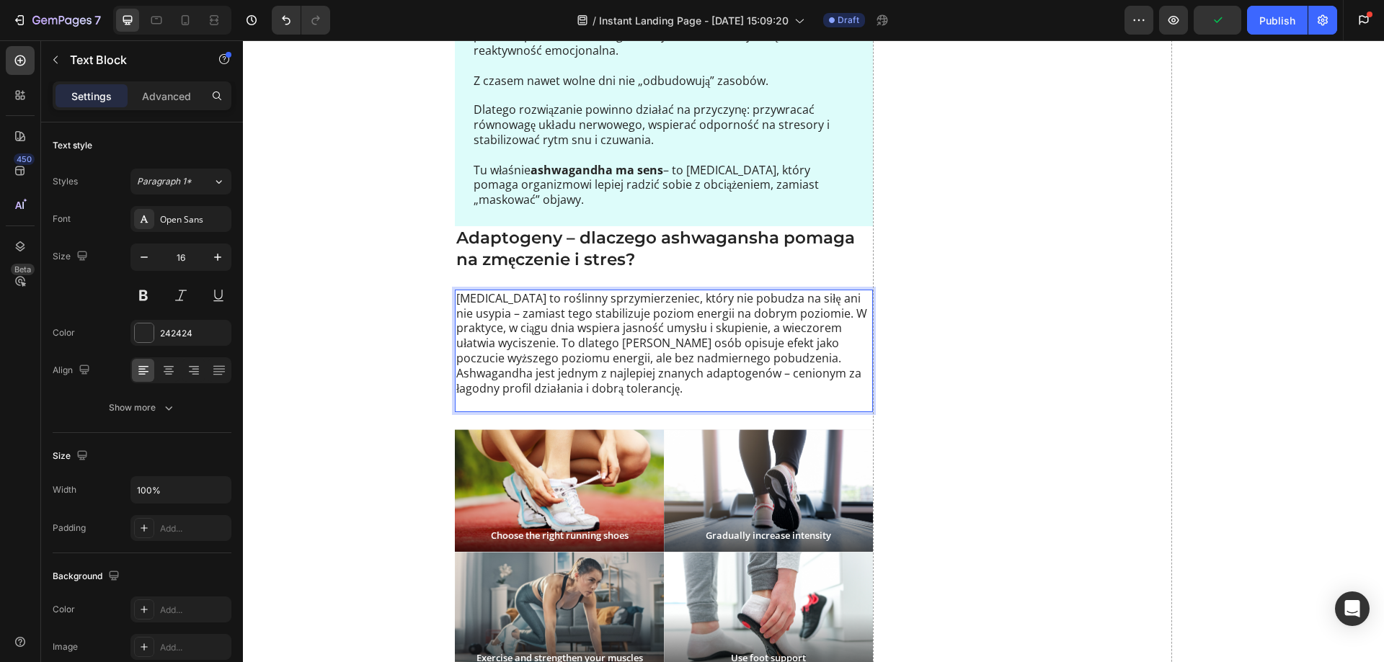
click at [827, 313] on p "Adaptogen to roślinny sprzymierzeniec, który nie pobudza na siłę ani nie usypia…" at bounding box center [663, 351] width 415 height 120
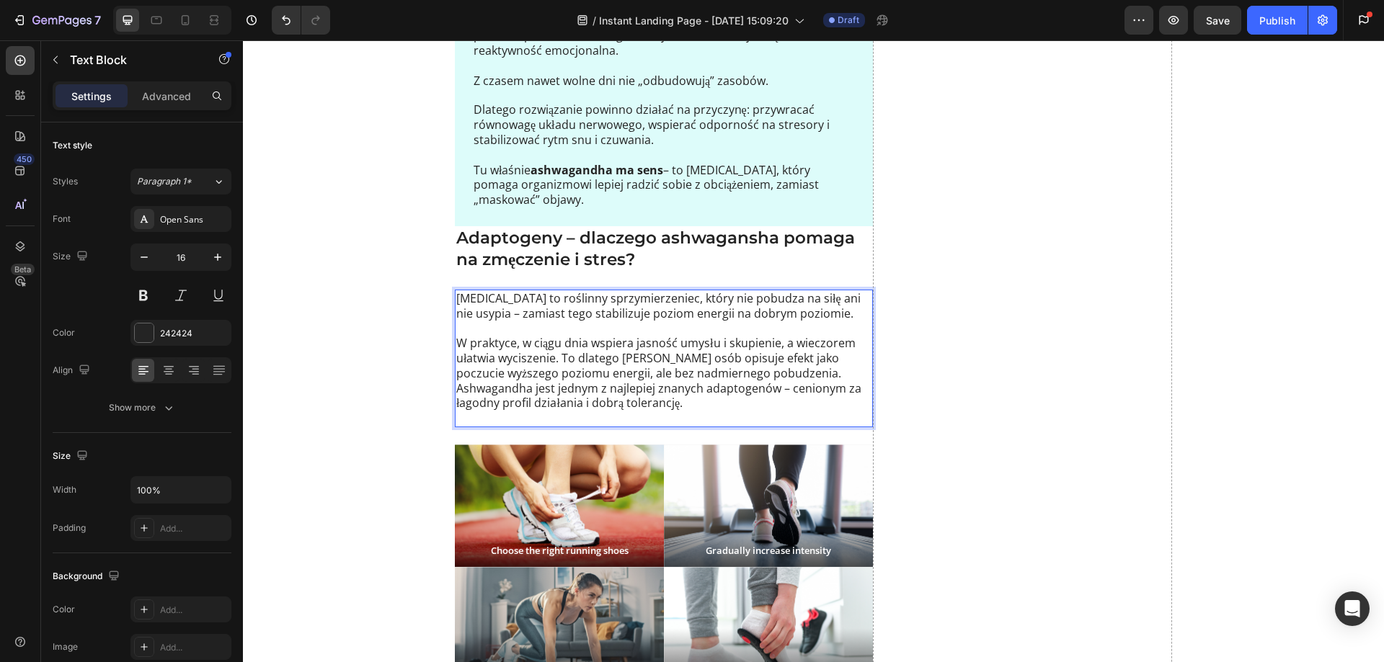
click at [783, 376] on p "W praktyce, w ciągu dnia wspiera jasność umysłu i skupienie, a wieczorem ułatwi…" at bounding box center [663, 381] width 415 height 90
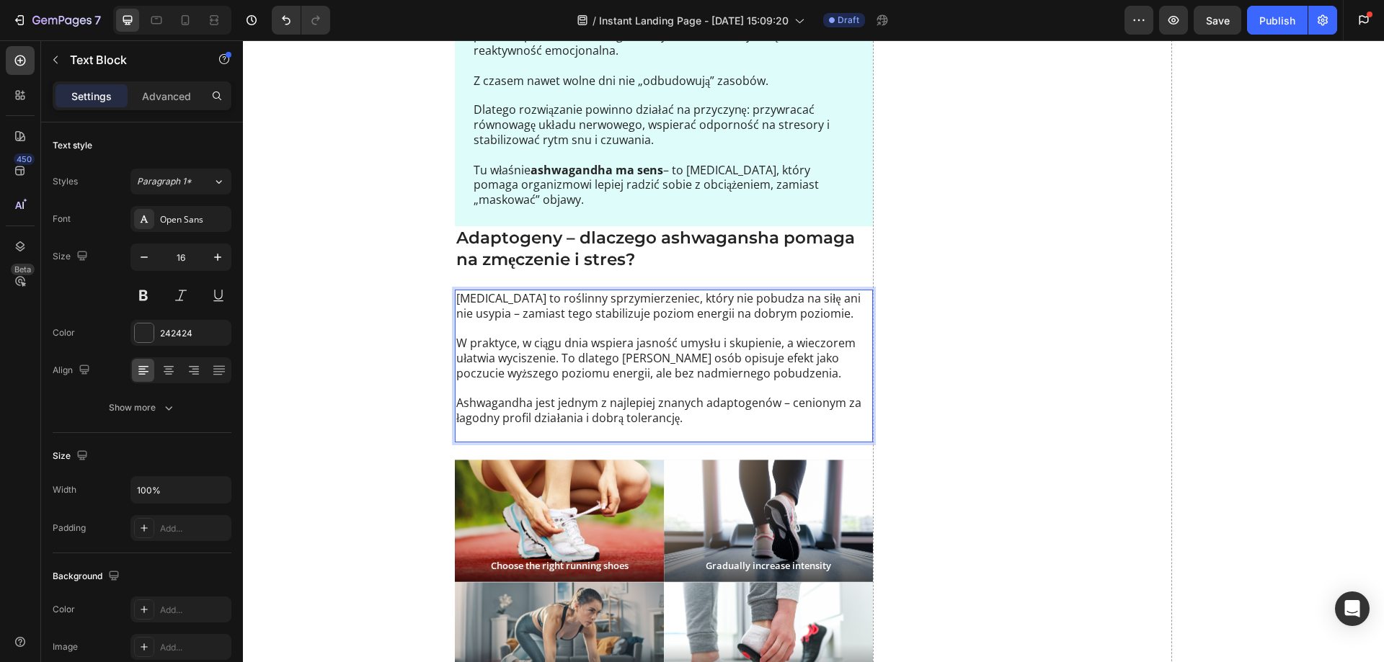
click at [467, 435] on p "Ashwagandha jest jednym z najlepiej znanych adaptogenów – cenionym za łagodny p…" at bounding box center [663, 418] width 415 height 45
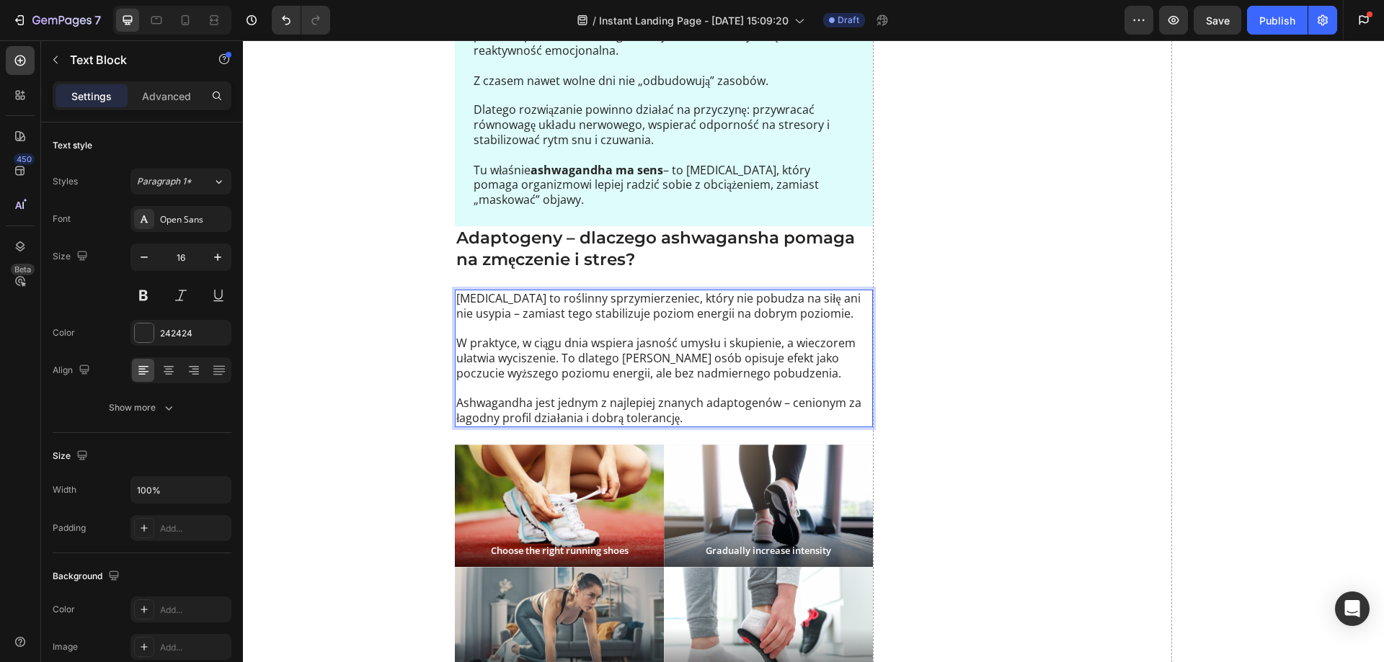
click at [494, 301] on p "Adaptogen to roślinny sprzymierzeniec, który nie pobudza na siłę ani nie usypia…" at bounding box center [663, 306] width 415 height 30
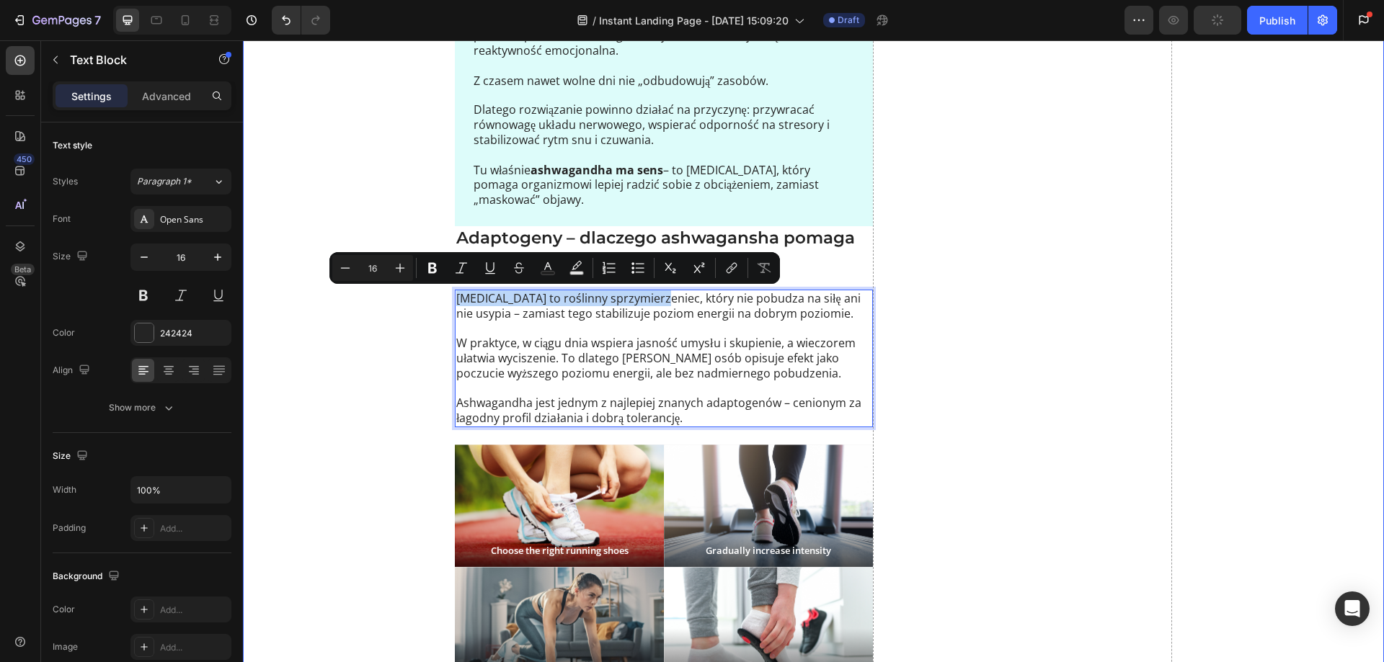
drag, startPoint x: 657, startPoint y: 301, endPoint x: 437, endPoint y: 303, distance: 219.8
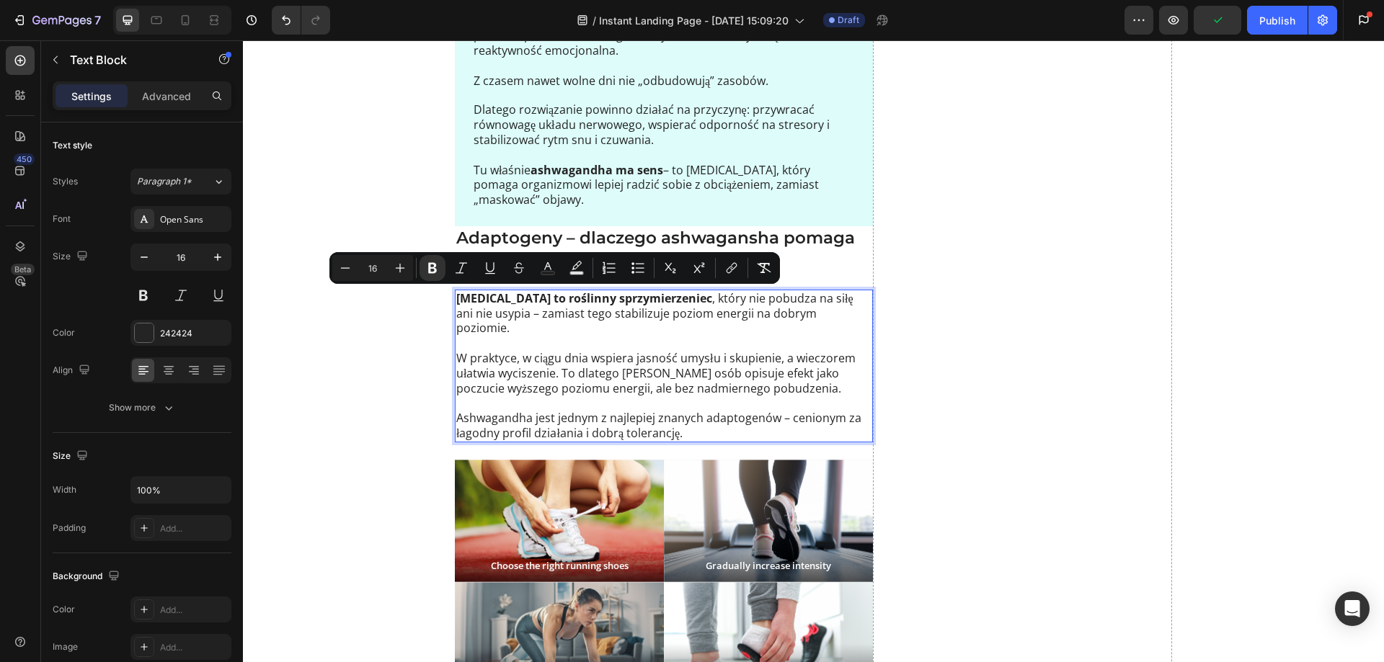
drag, startPoint x: 512, startPoint y: 359, endPoint x: 528, endPoint y: 379, distance: 25.2
click at [513, 359] on p "W praktyce, w ciągu dnia wspiera jasność umysłu i skupienie, a wieczorem ułatwi…" at bounding box center [663, 373] width 415 height 45
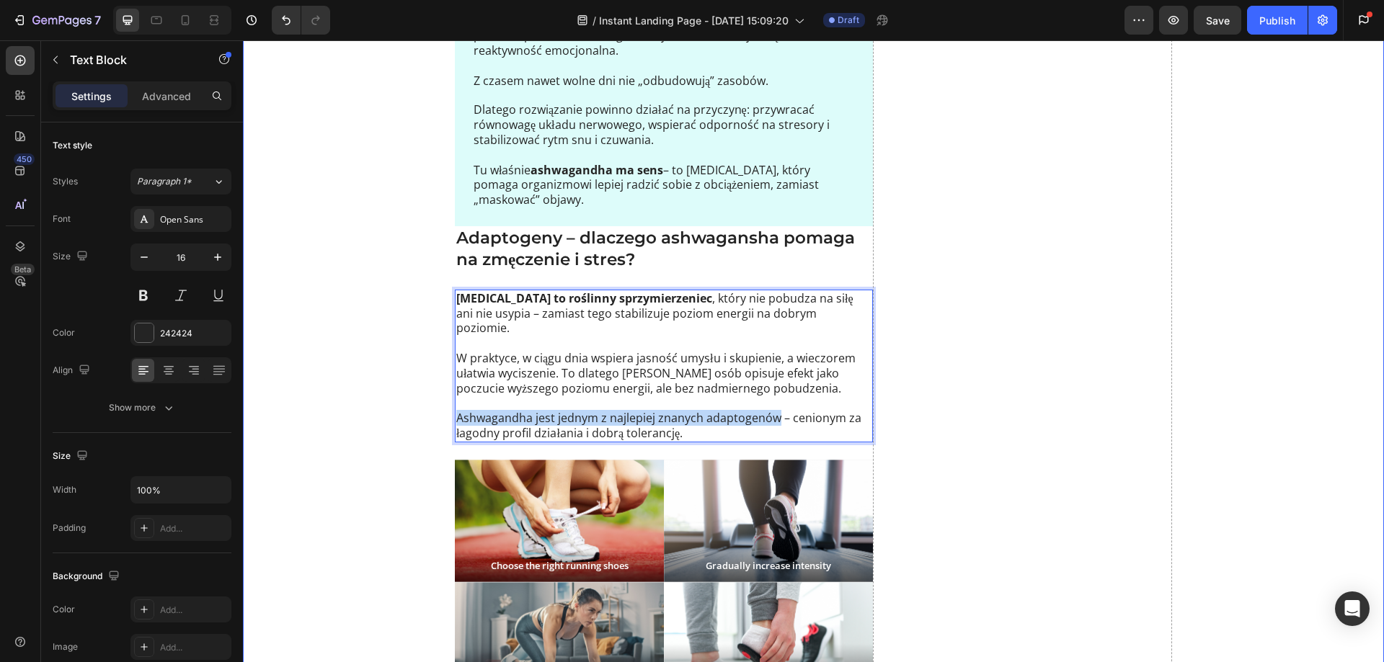
drag, startPoint x: 772, startPoint y: 408, endPoint x: 471, endPoint y: 390, distance: 301.0
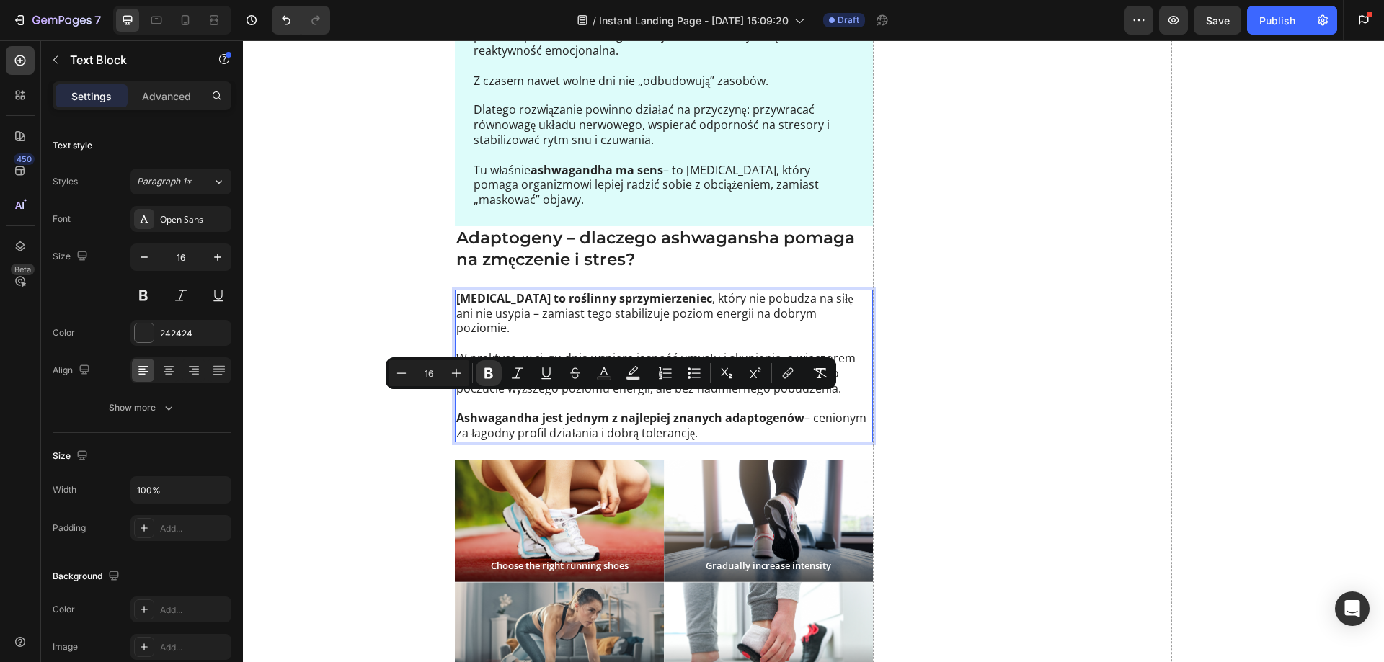
click at [569, 316] on p "Adaptogen to roślinny sprzymierzeniec , który nie pobudza na siłę ani nie usypi…" at bounding box center [663, 313] width 415 height 45
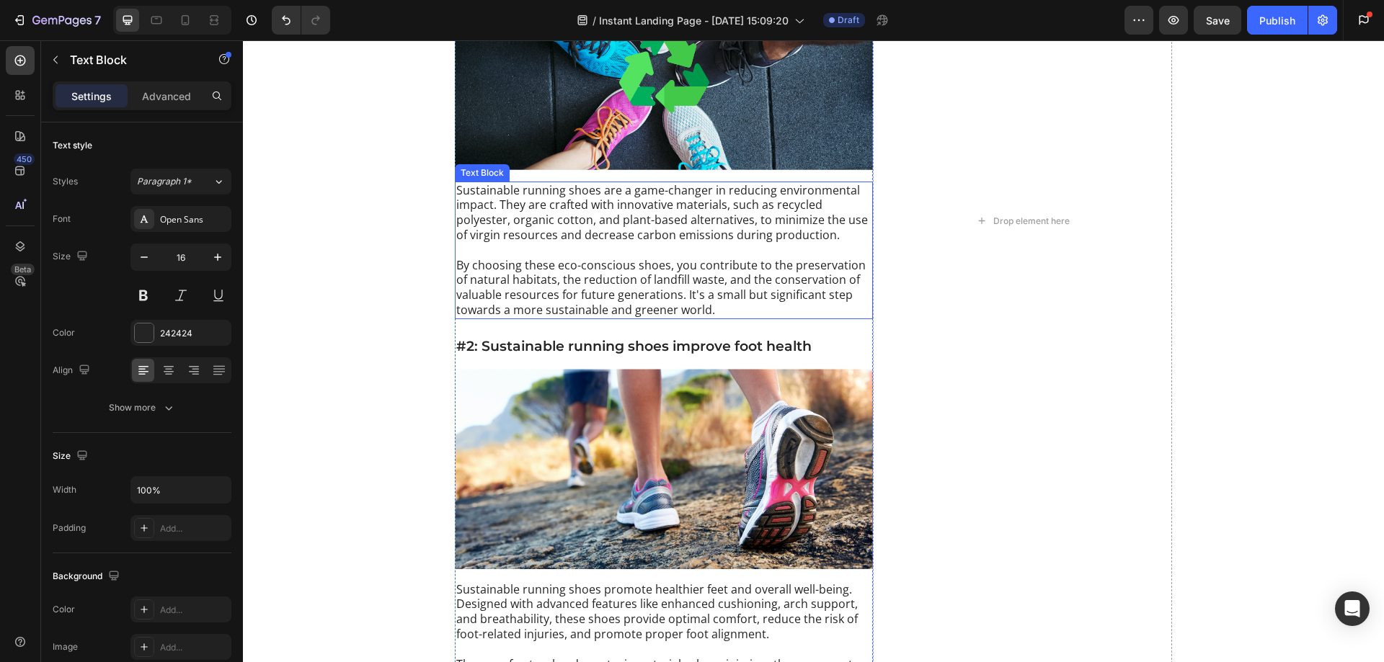
scroll to position [2378, 0]
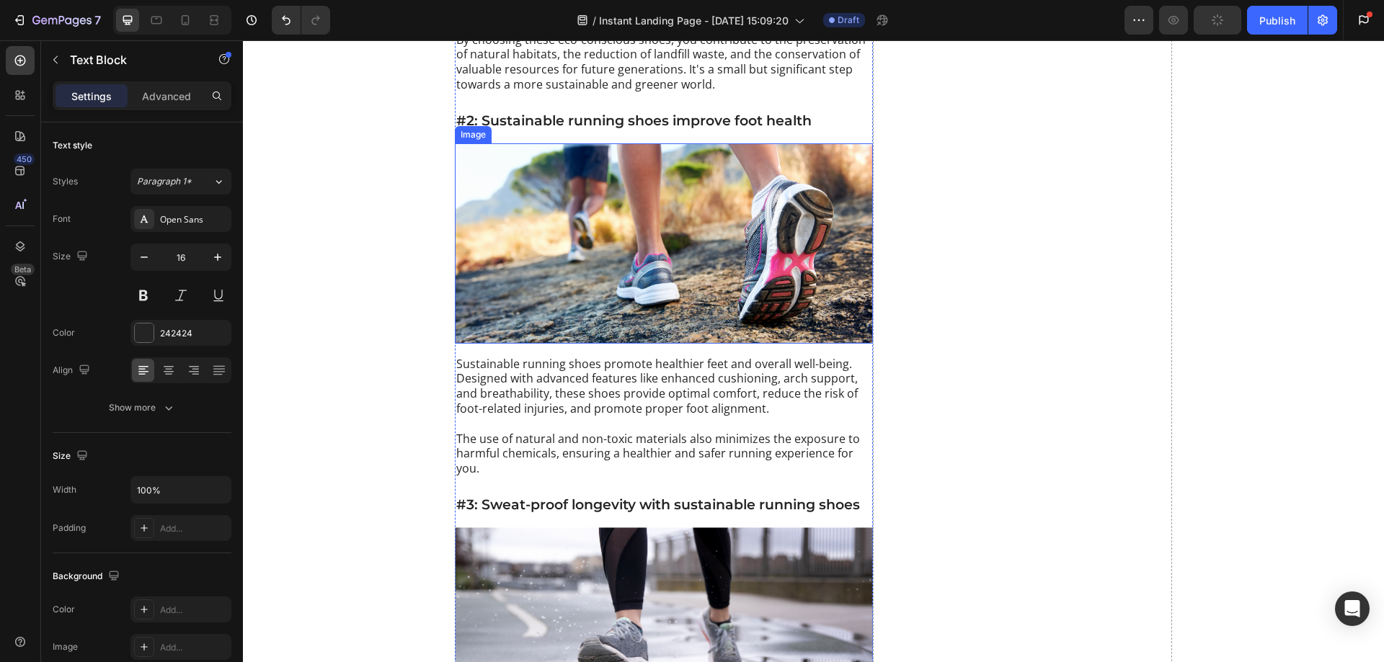
click at [589, 215] on img at bounding box center [664, 243] width 418 height 200
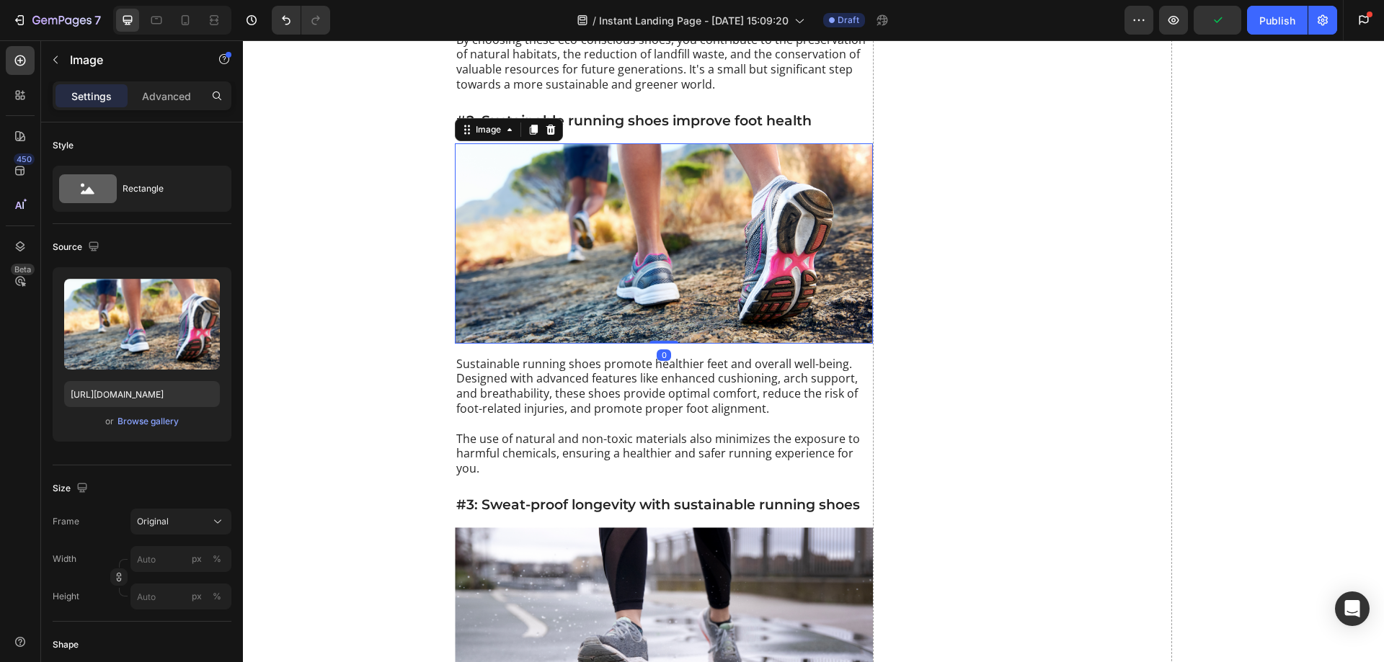
drag, startPoint x: 530, startPoint y: 111, endPoint x: 548, endPoint y: 210, distance: 100.4
click at [530, 125] on icon at bounding box center [534, 130] width 8 height 10
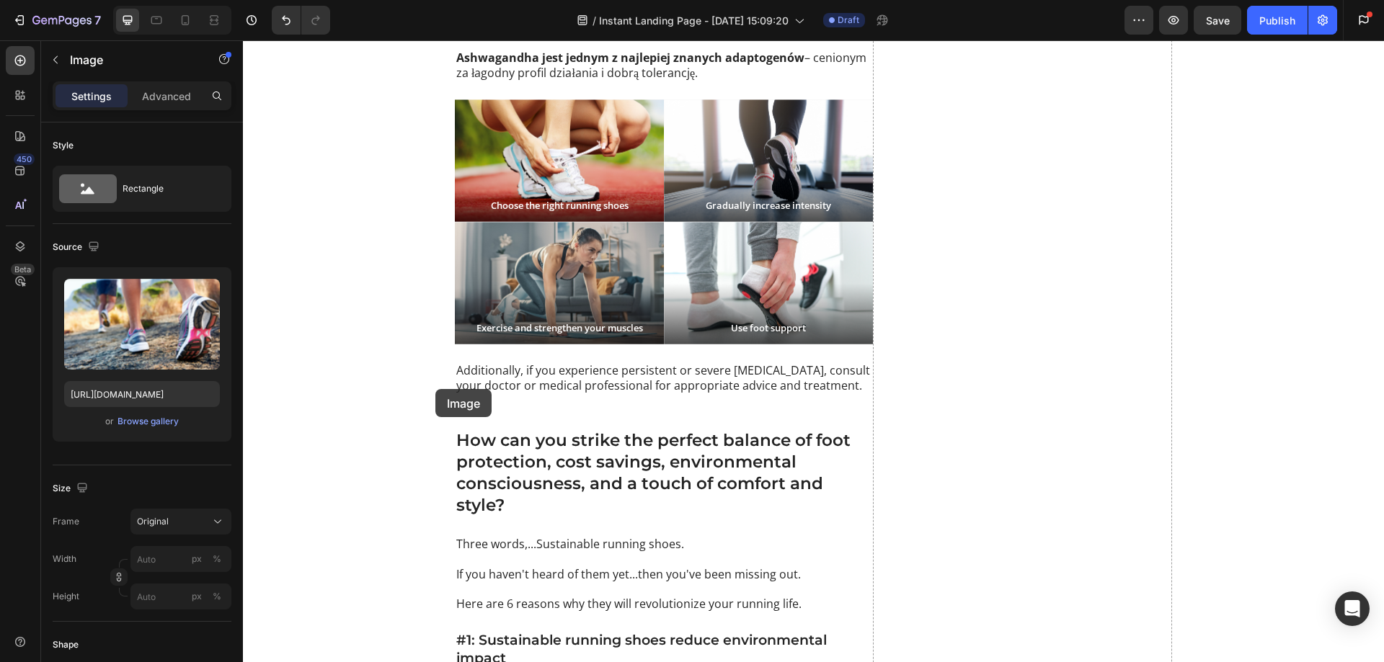
scroll to position [1297, 0]
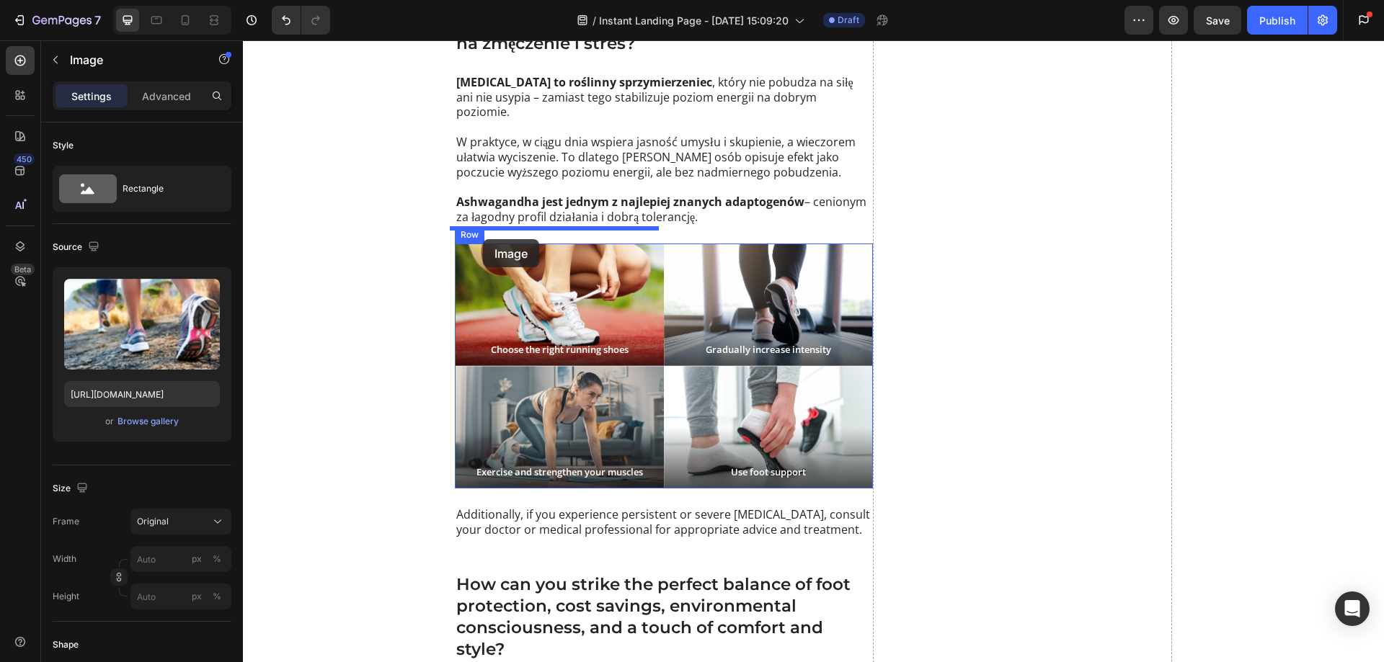
drag, startPoint x: 487, startPoint y: 313, endPoint x: 483, endPoint y: 239, distance: 75.1
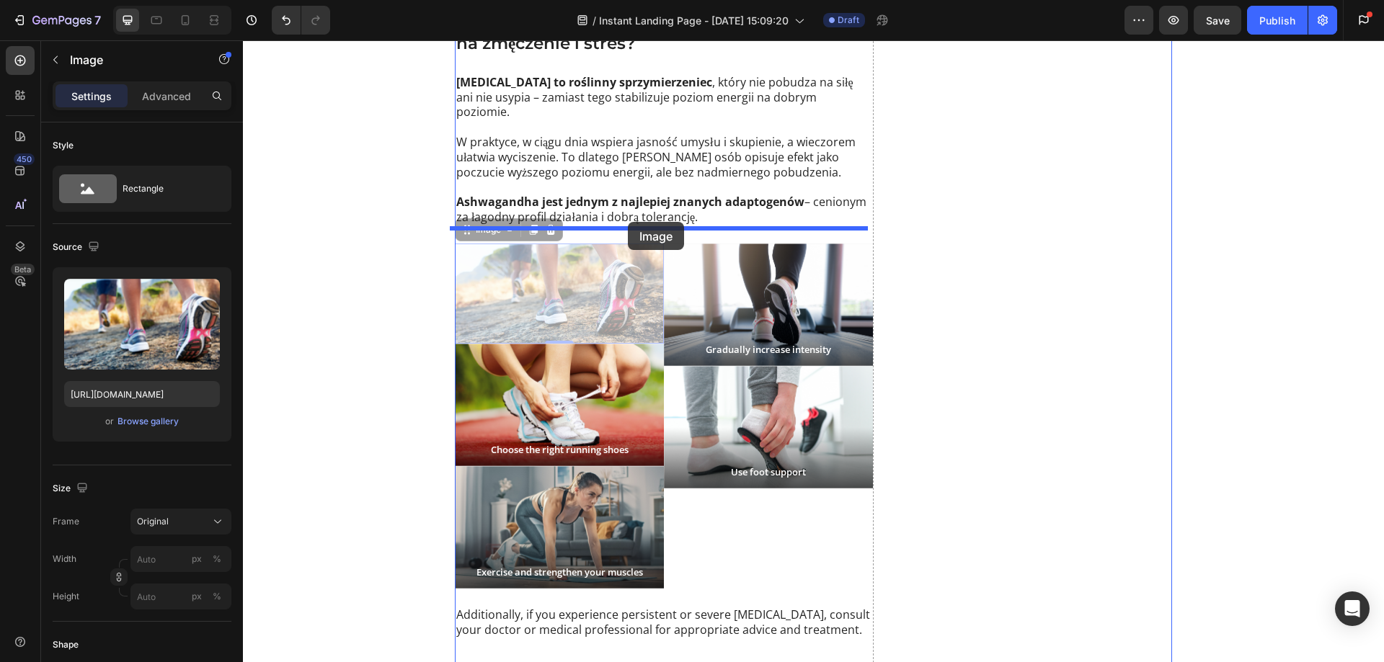
drag, startPoint x: 490, startPoint y: 218, endPoint x: 628, endPoint y: 222, distance: 137.7
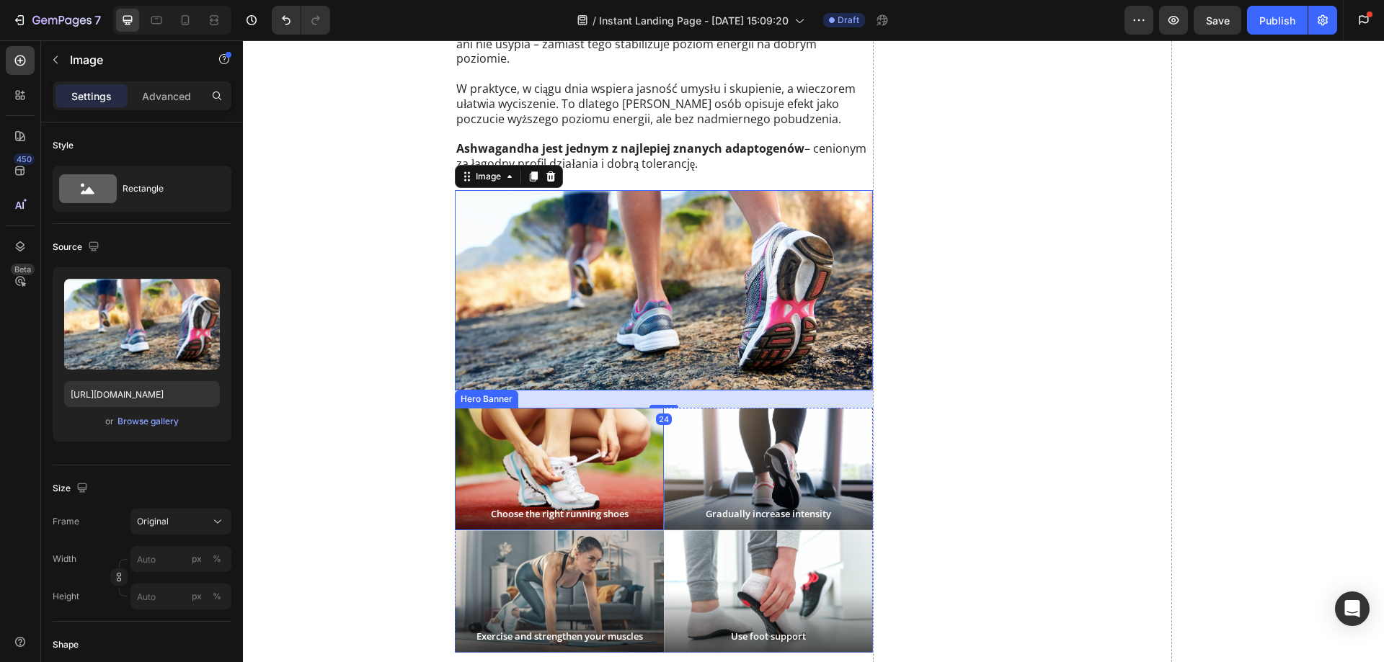
scroll to position [1441, 0]
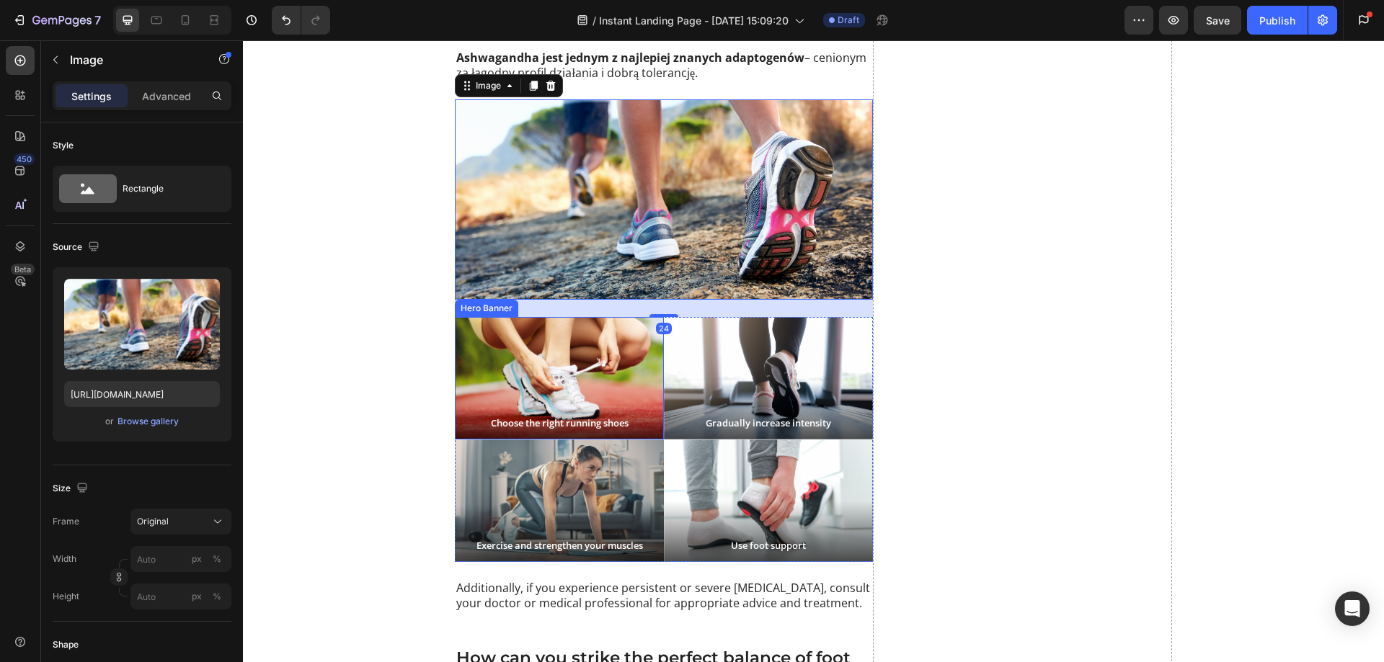
click at [567, 351] on div "Background Image" at bounding box center [559, 378] width 209 height 123
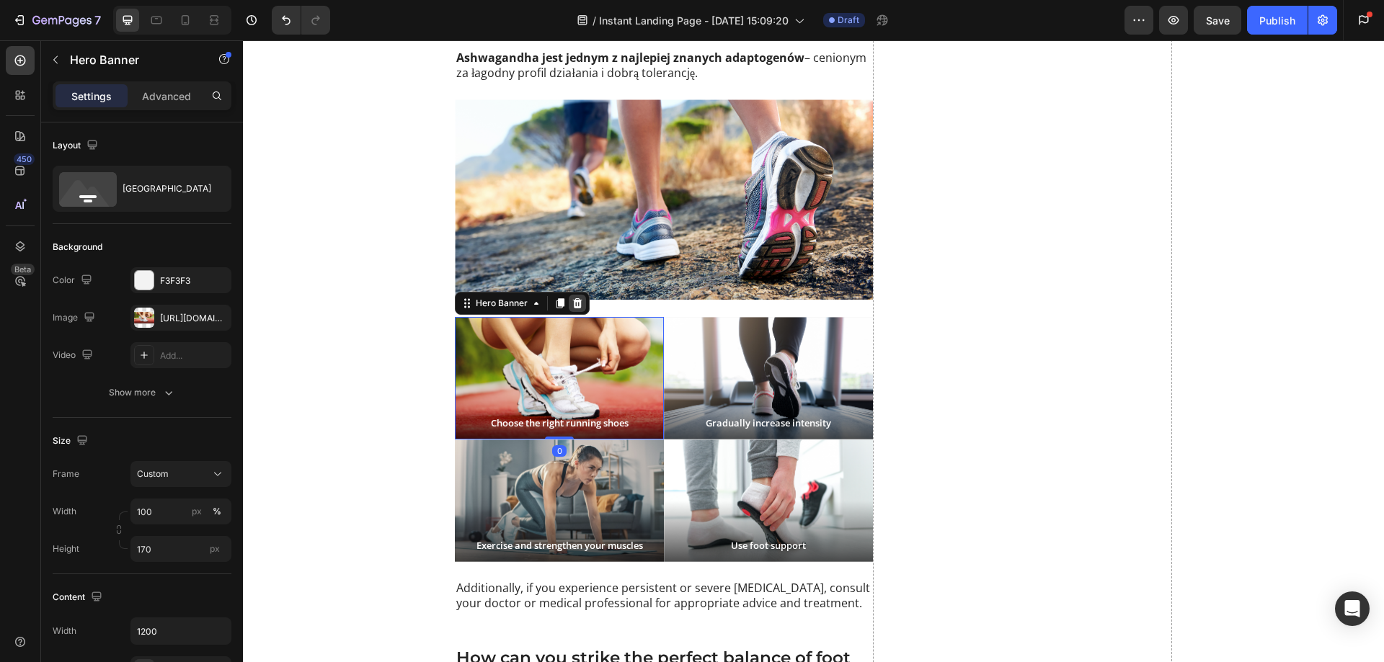
click at [573, 298] on icon at bounding box center [577, 304] width 12 height 12
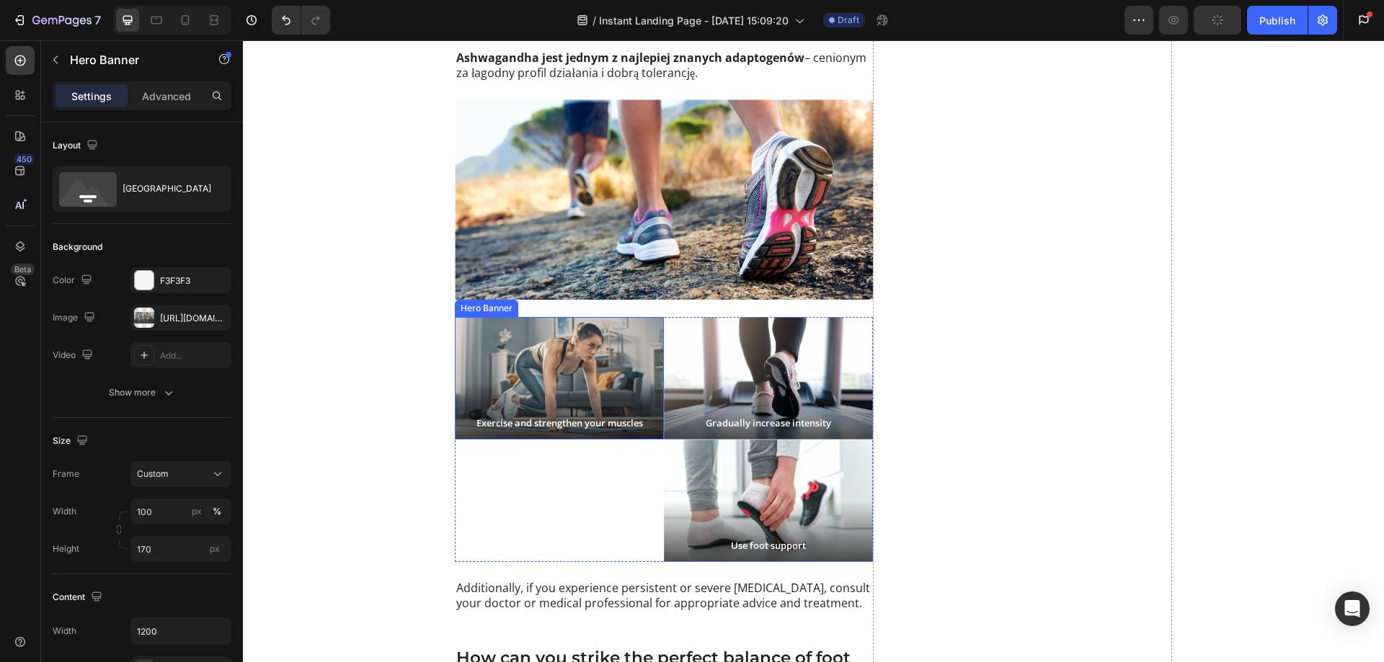
click at [586, 349] on div "Background Image" at bounding box center [559, 378] width 209 height 123
click at [571, 298] on icon at bounding box center [577, 304] width 12 height 12
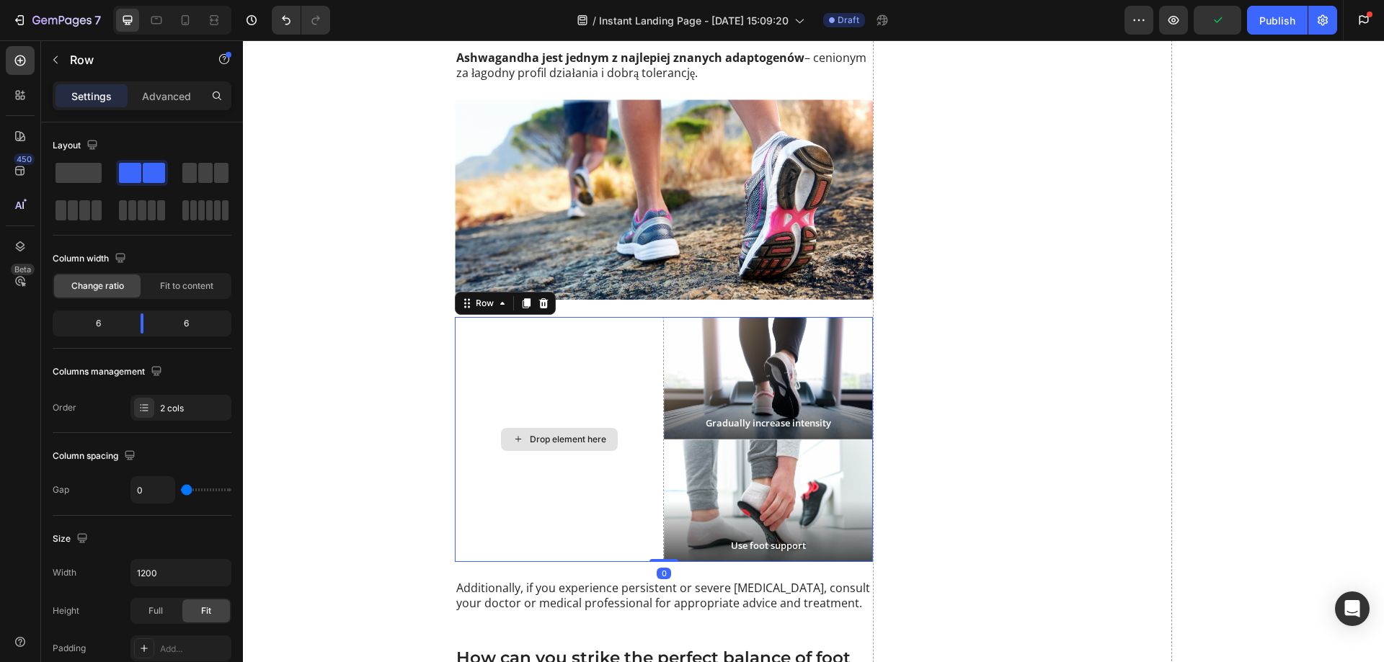
click at [498, 343] on div "Drop element here" at bounding box center [559, 439] width 209 height 245
drag, startPoint x: 541, startPoint y: 284, endPoint x: 538, endPoint y: 340, distance: 56.3
click at [541, 298] on icon at bounding box center [544, 304] width 12 height 12
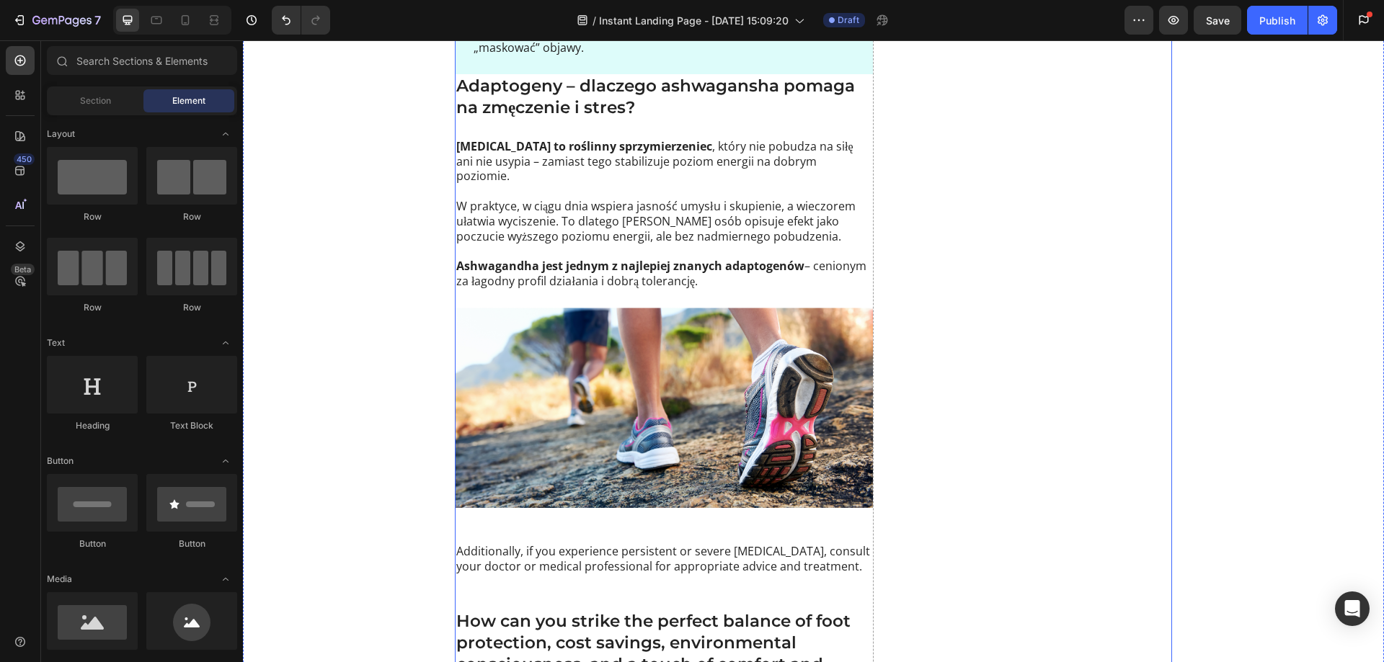
scroll to position [1225, 0]
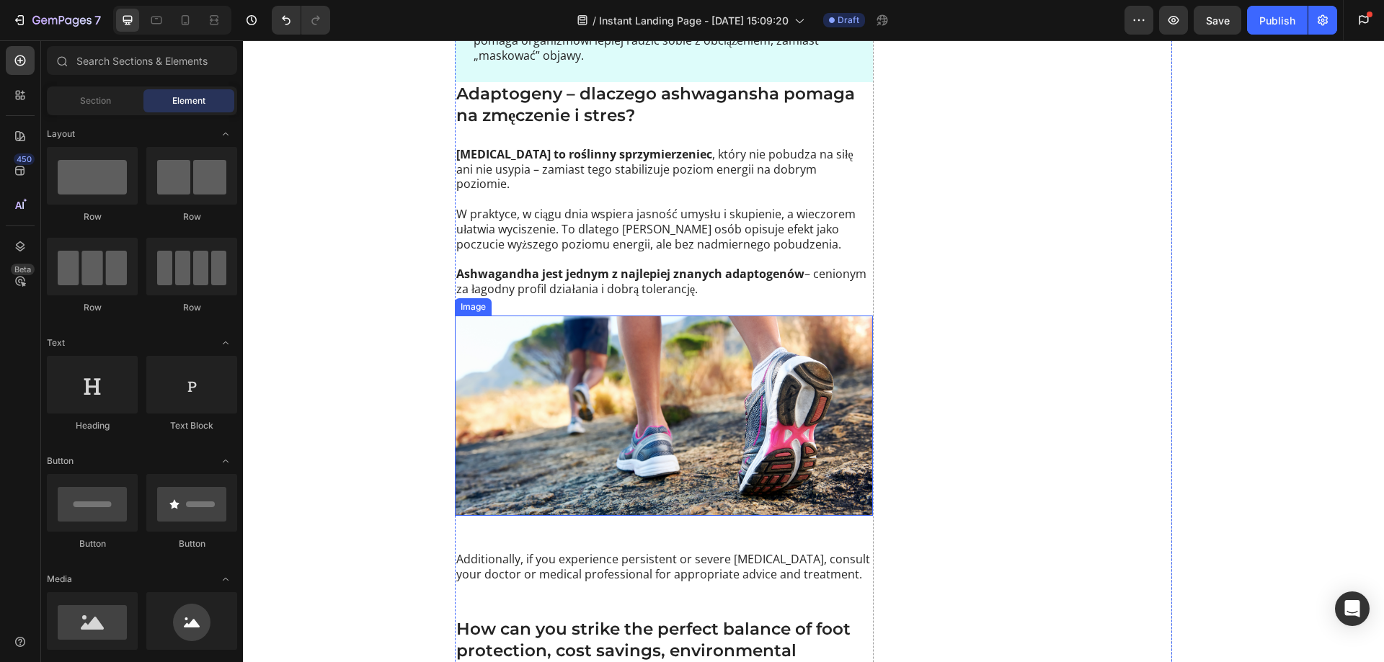
click at [553, 334] on img at bounding box center [664, 416] width 418 height 200
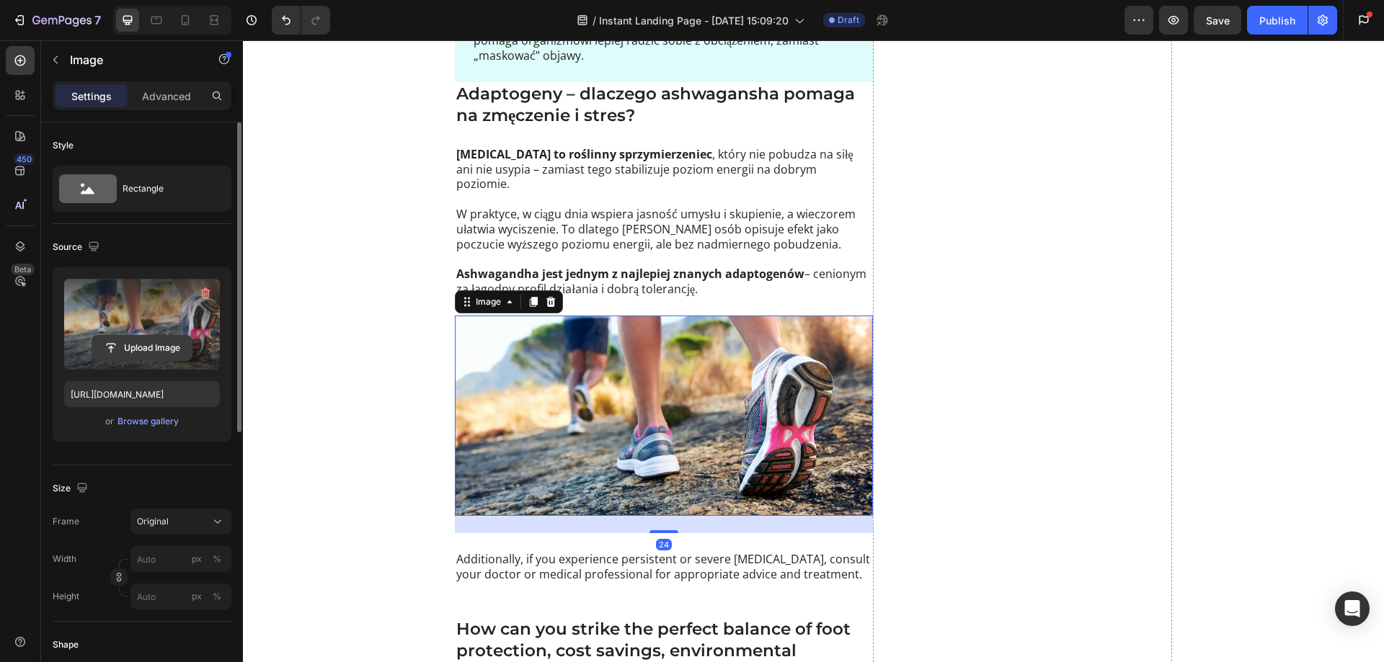
click at [148, 344] on input "file" at bounding box center [141, 348] width 99 height 25
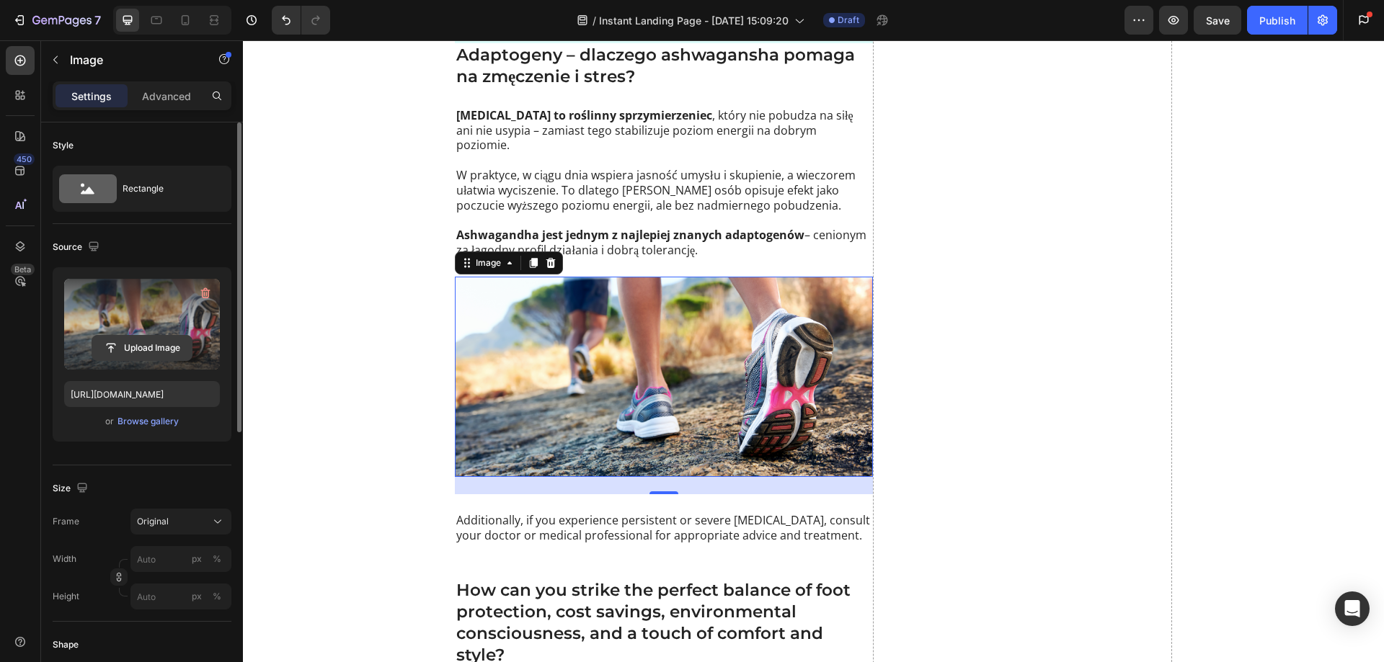
scroll to position [1297, 0]
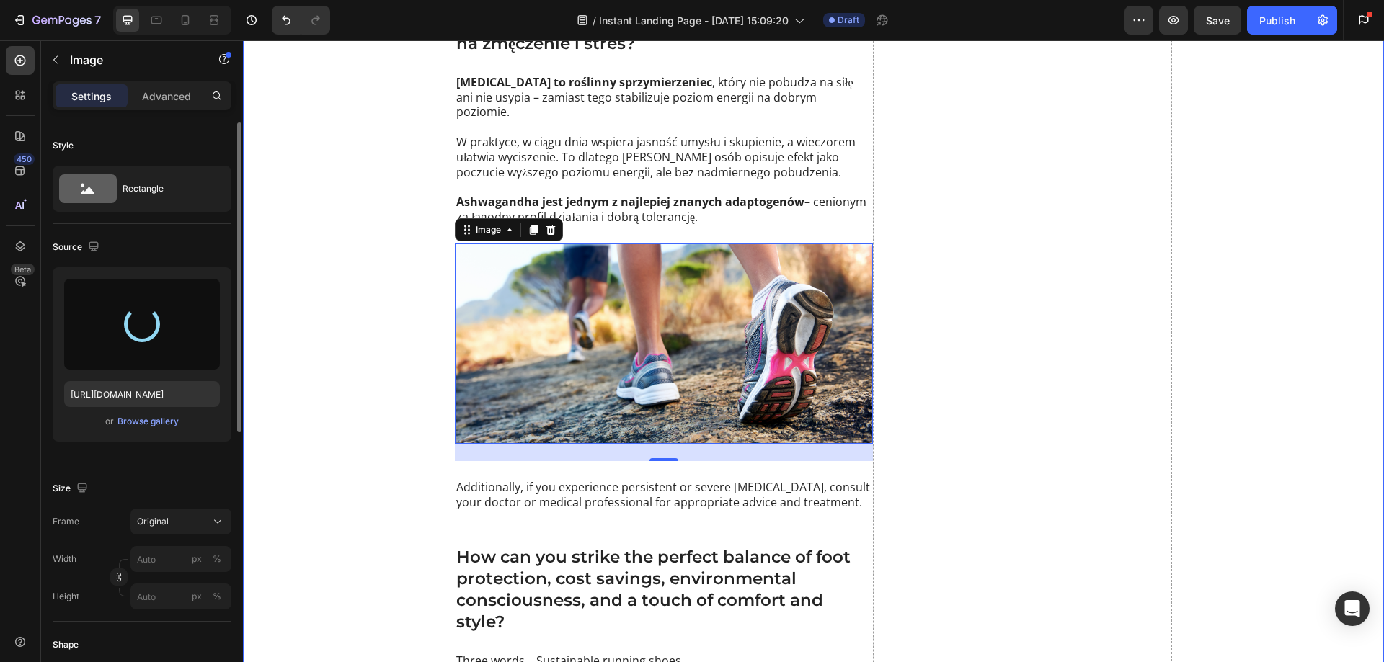
type input "[URL][DOMAIN_NAME]"
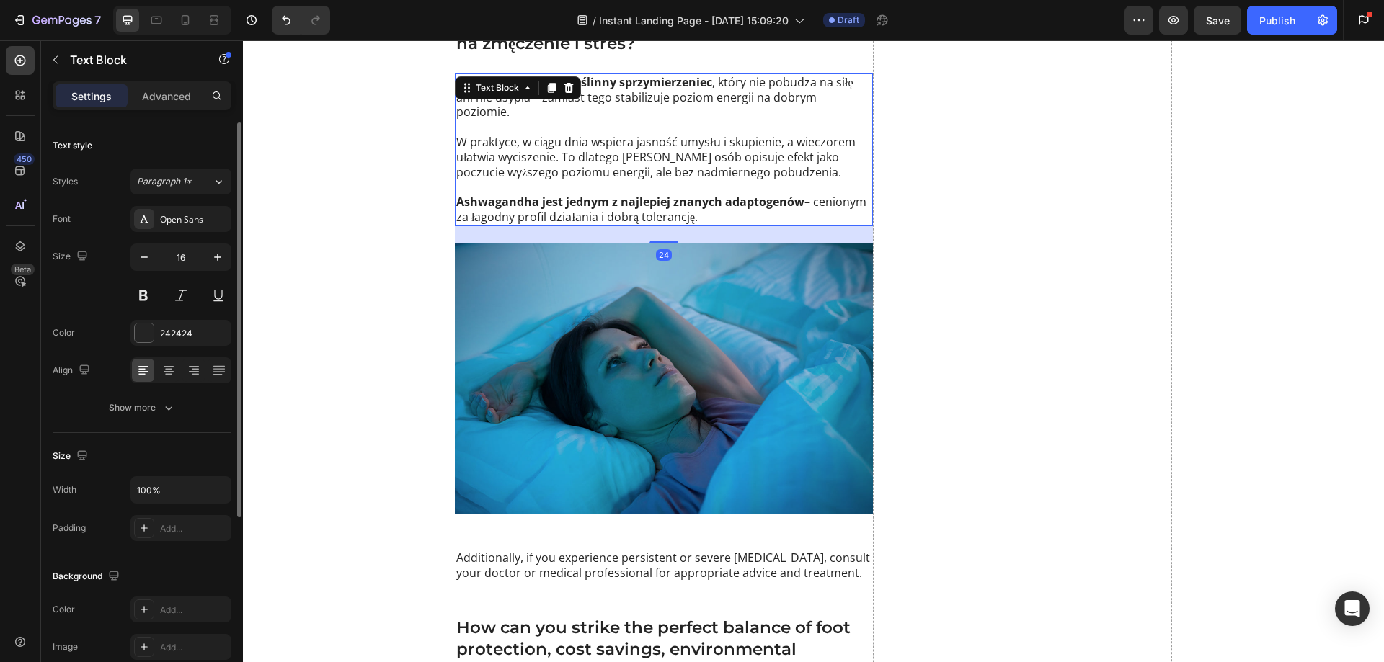
click at [626, 141] on p "W praktyce, w ciągu dnia wspiera jasność umysłu i skupienie, a wieczorem ułatwi…" at bounding box center [663, 157] width 415 height 45
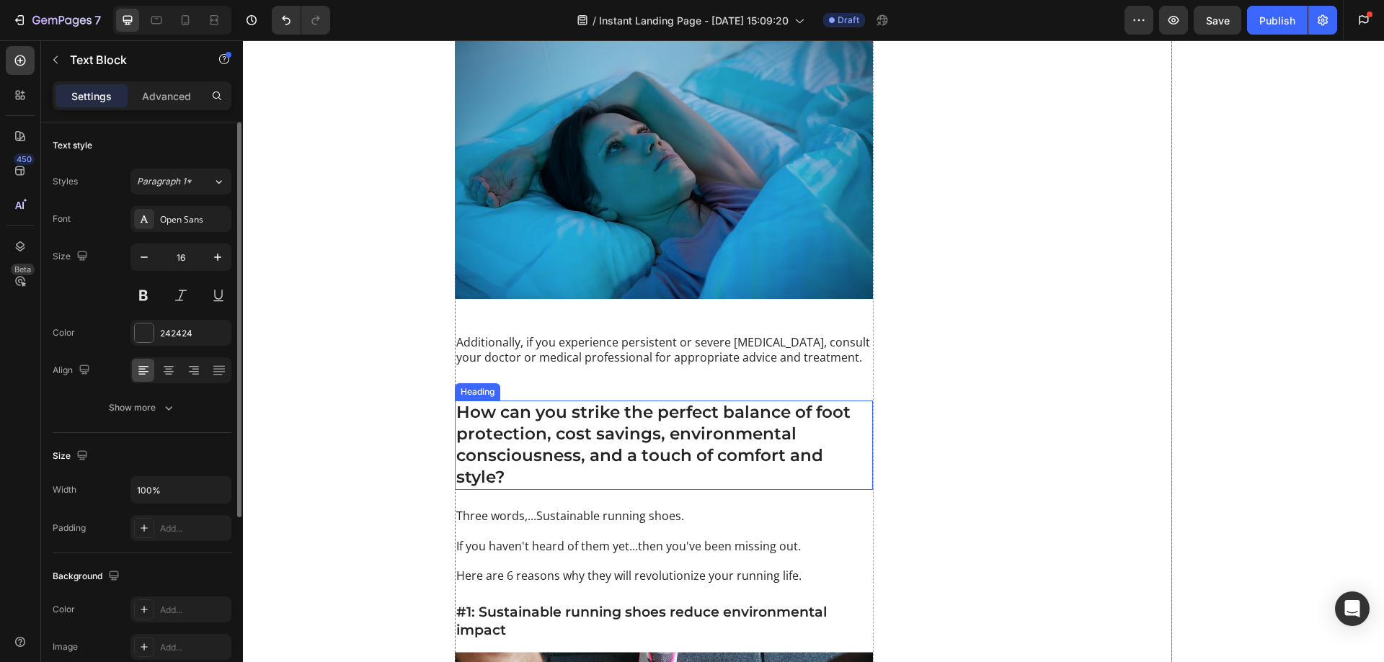
scroll to position [1513, 0]
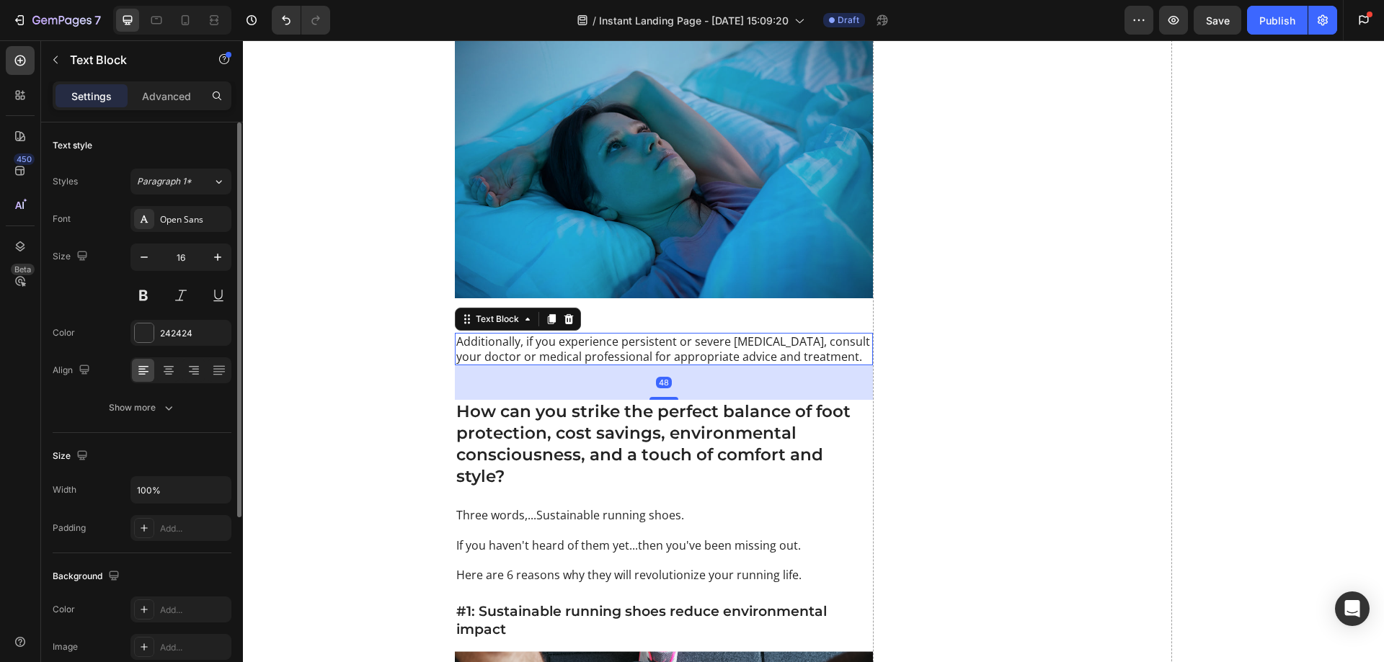
click at [569, 334] on p "Additionally, if you experience persistent or severe foot pain, consult your do…" at bounding box center [663, 349] width 415 height 30
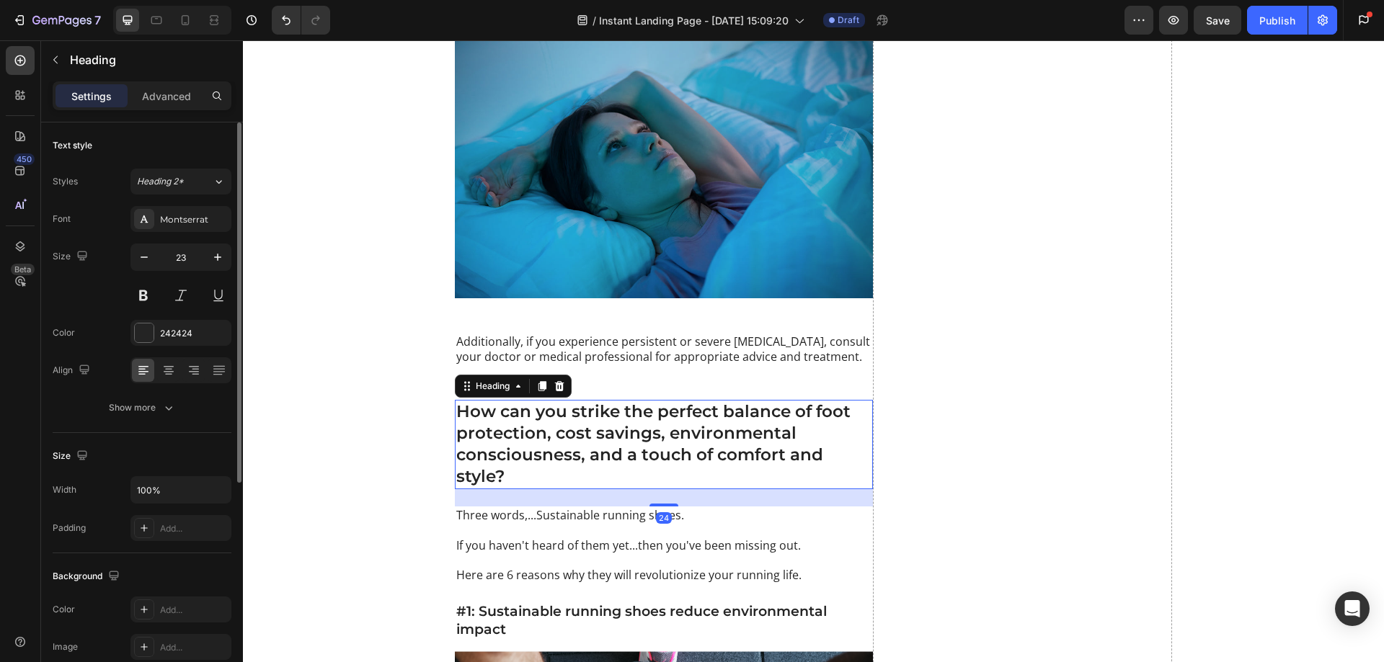
click at [528, 407] on h2 "How can you strike the perfect balance of foot protection, cost savings, enviro…" at bounding box center [664, 444] width 418 height 89
click at [526, 410] on h2 "How can you strike the perfect balance of foot protection, cost savings, enviro…" at bounding box center [664, 444] width 418 height 89
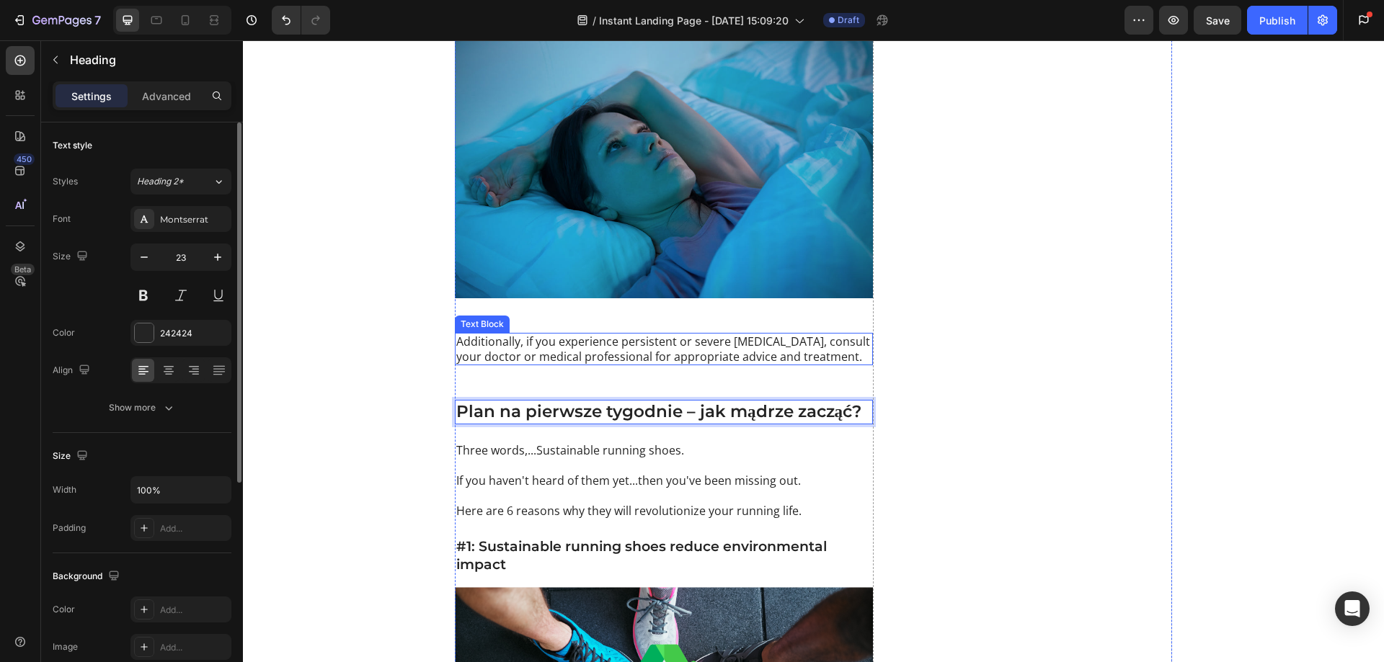
click at [500, 337] on p "Additionally, if you experience persistent or severe foot pain, consult your do…" at bounding box center [663, 349] width 415 height 30
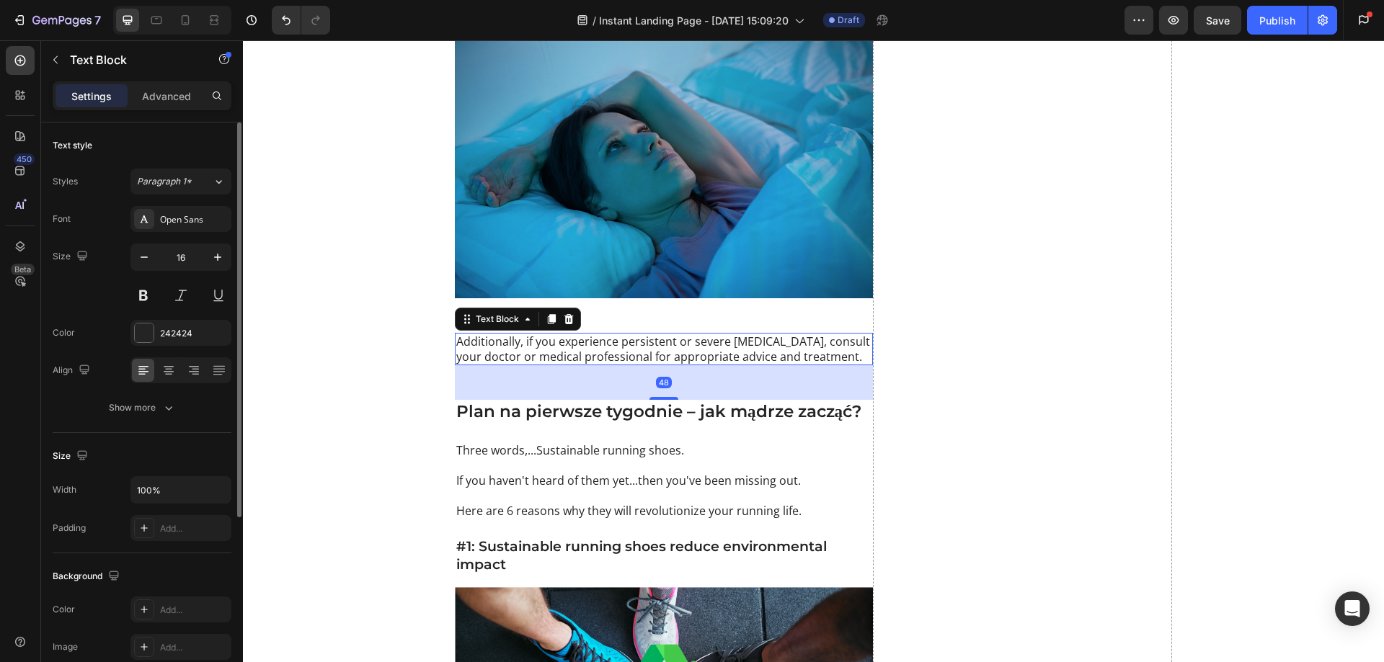
click at [566, 314] on icon at bounding box center [568, 319] width 9 height 10
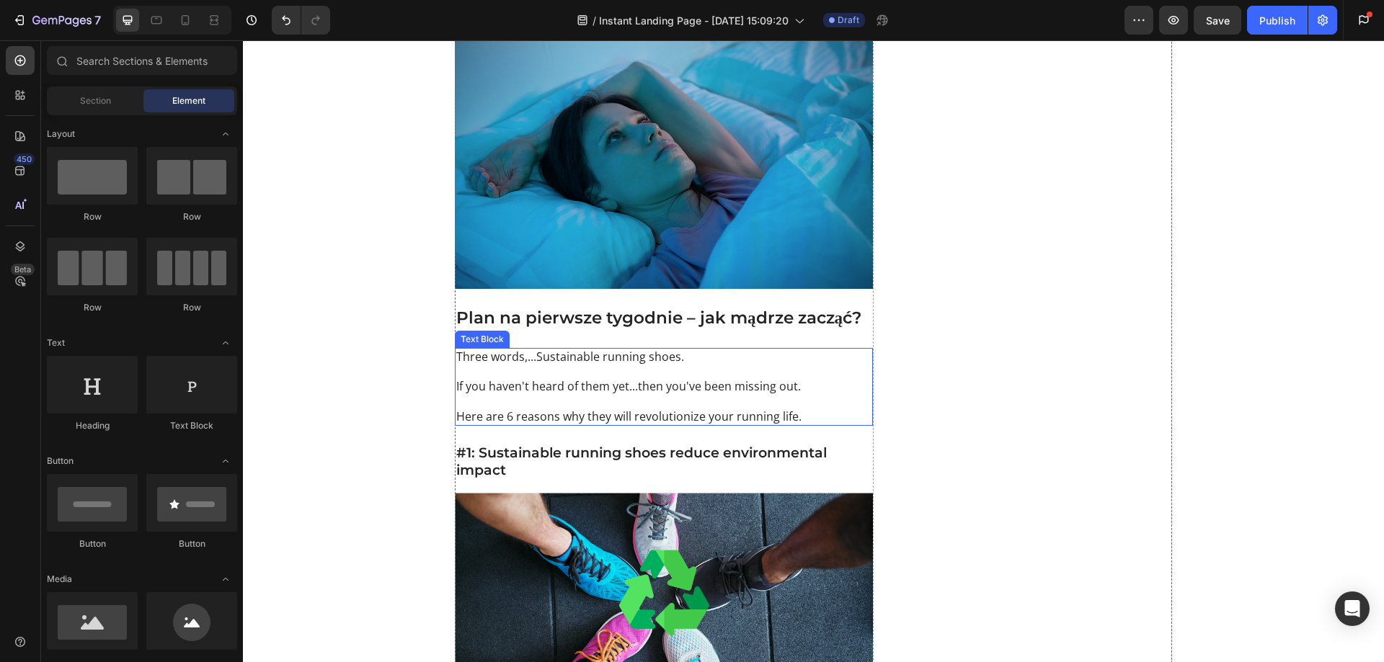
scroll to position [1585, 0]
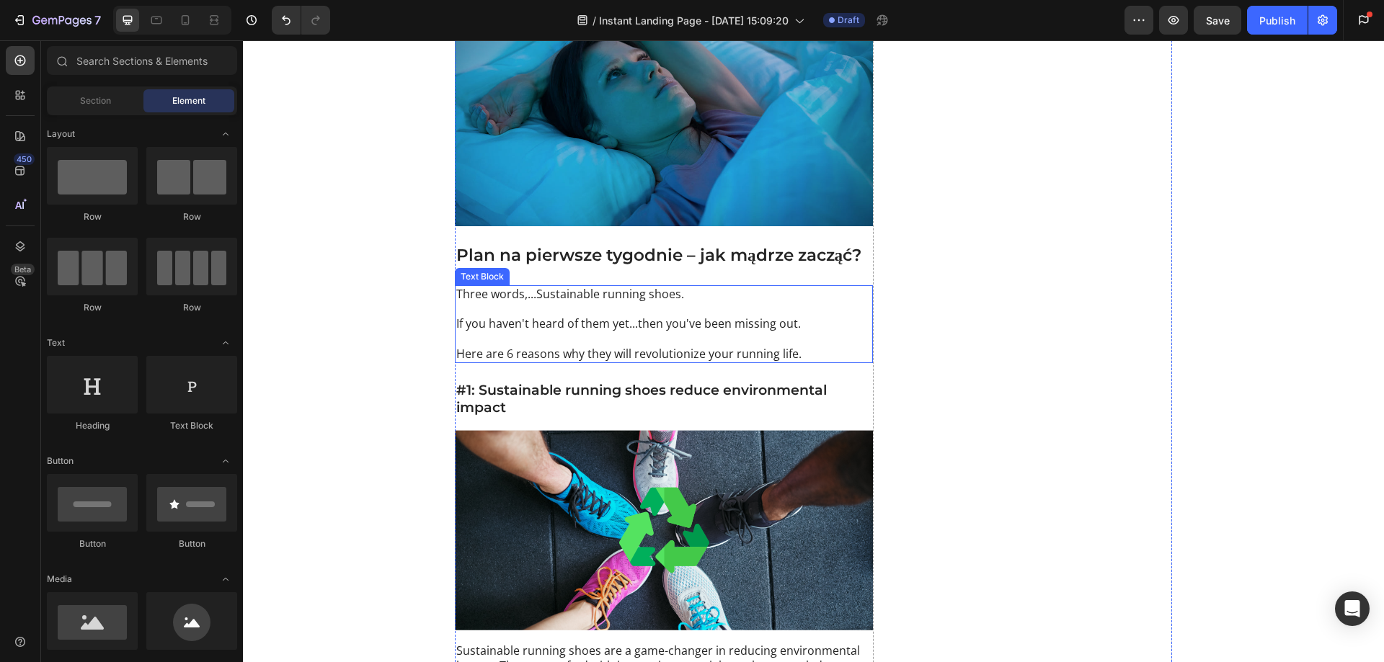
click at [519, 302] on p at bounding box center [663, 309] width 415 height 15
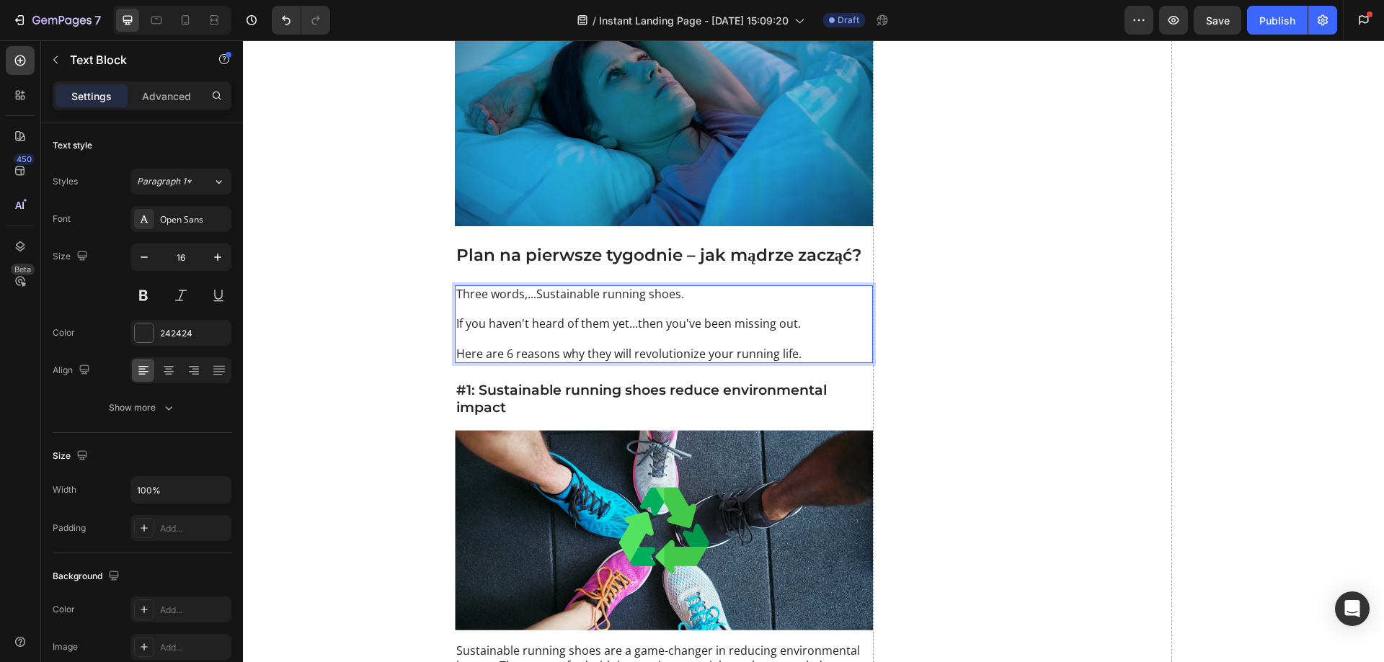
click at [509, 302] on p "Rich Text Editor. Editing area: main" at bounding box center [663, 309] width 415 height 15
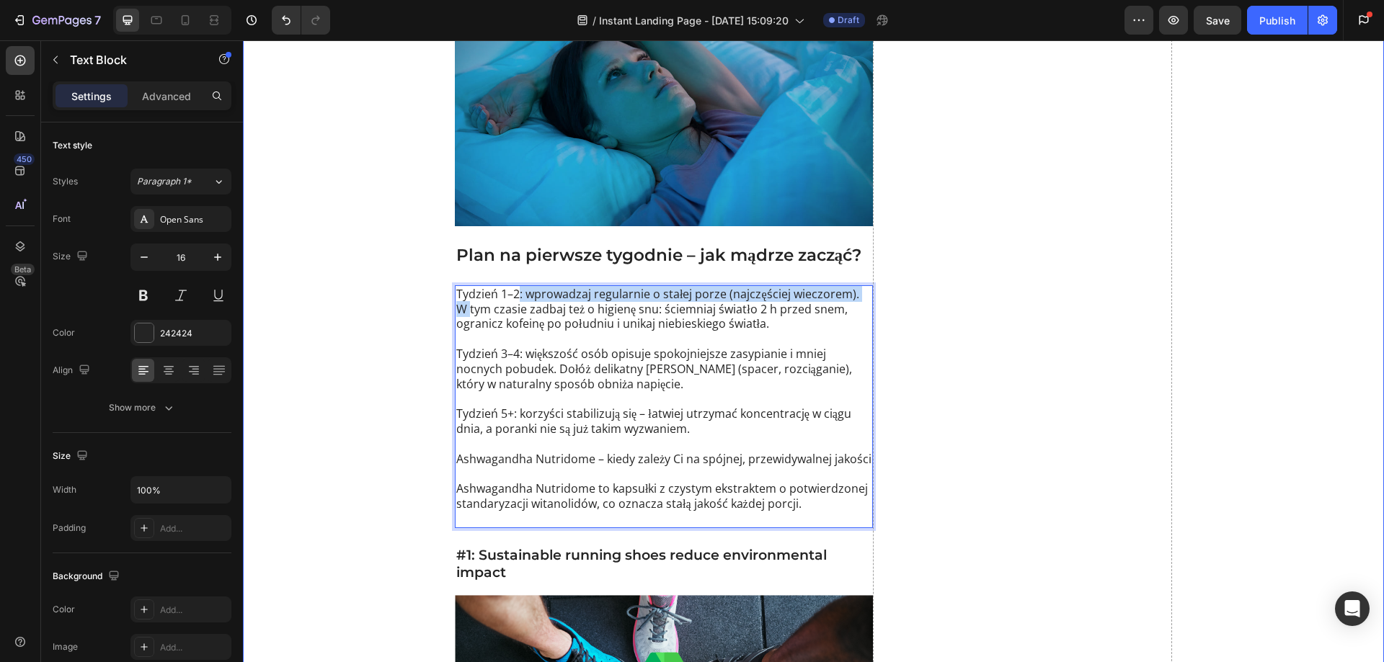
drag, startPoint x: 514, startPoint y: 284, endPoint x: 356, endPoint y: 299, distance: 158.5
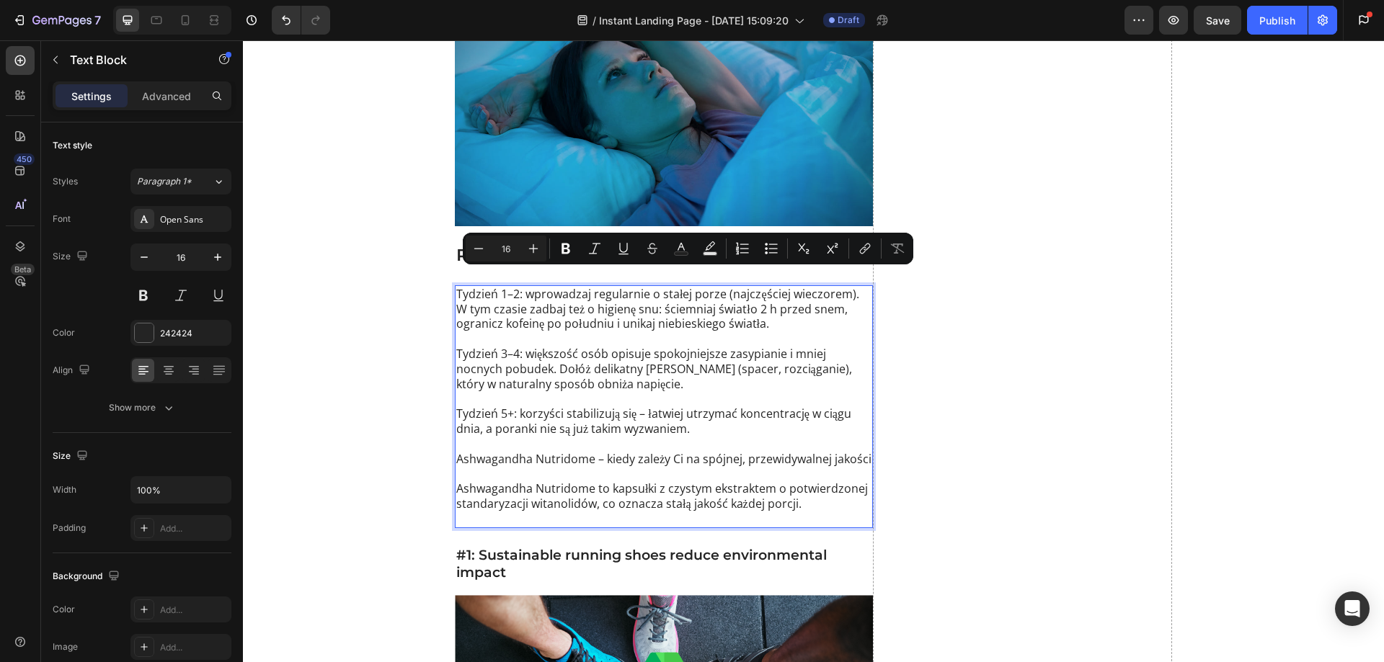
click at [528, 331] on p "Tydzień 3–4: większość osób opisuje spokojniejsze zasypianie i mniej nocnych po…" at bounding box center [663, 361] width 415 height 60
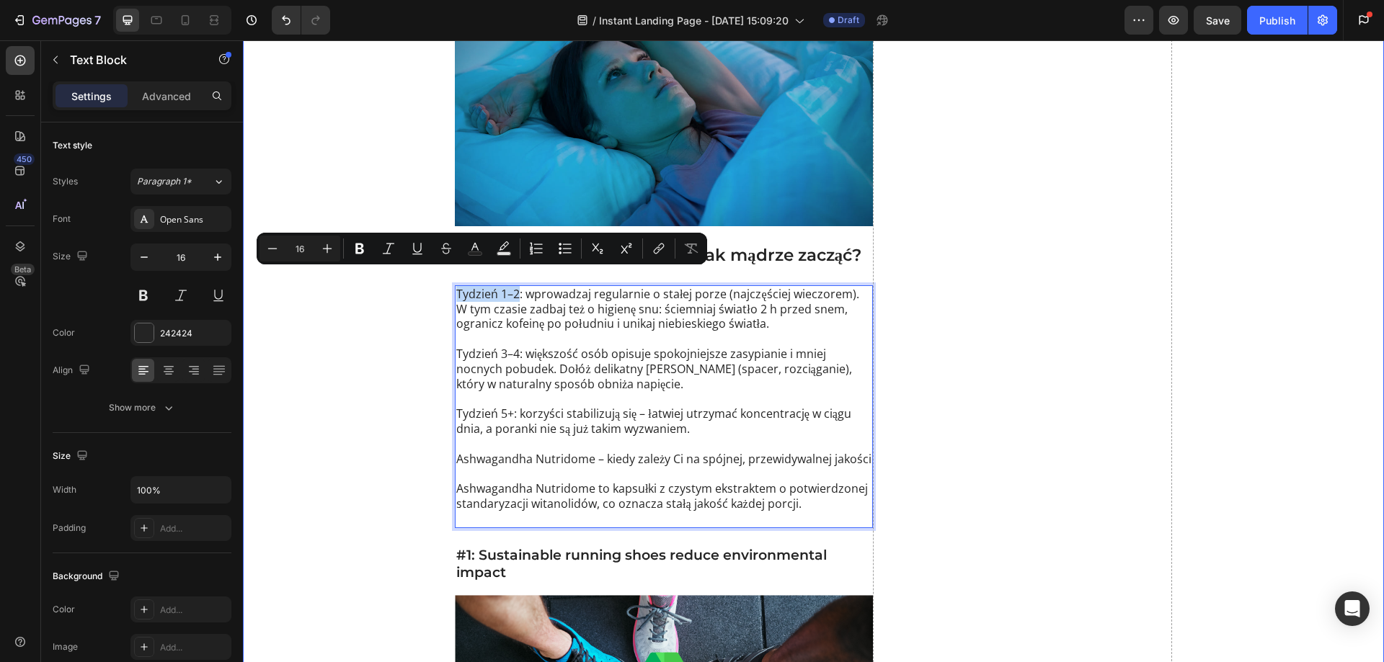
drag, startPoint x: 515, startPoint y: 281, endPoint x: 439, endPoint y: 272, distance: 76.9
click at [512, 335] on p "Tydzień 3–4: większość osób opisuje spokojniejsze zasypianie i mniej nocnych po…" at bounding box center [663, 361] width 415 height 60
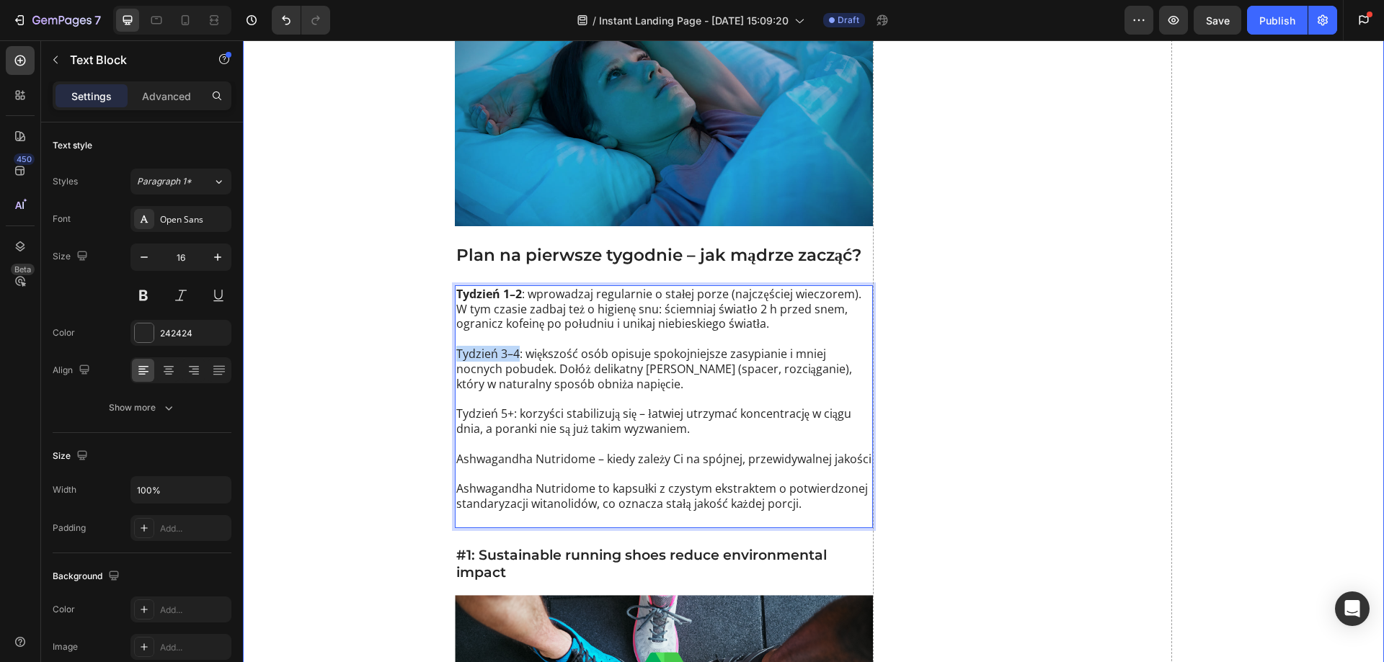
drag, startPoint x: 514, startPoint y: 339, endPoint x: 445, endPoint y: 335, distance: 68.6
drag, startPoint x: 507, startPoint y: 400, endPoint x: 452, endPoint y: 402, distance: 54.8
click at [456, 402] on p "Tydzień 5+: korzyści stabilizują się – łatwiej utrzymać koncentrację w ciągu dn…" at bounding box center [663, 413] width 415 height 45
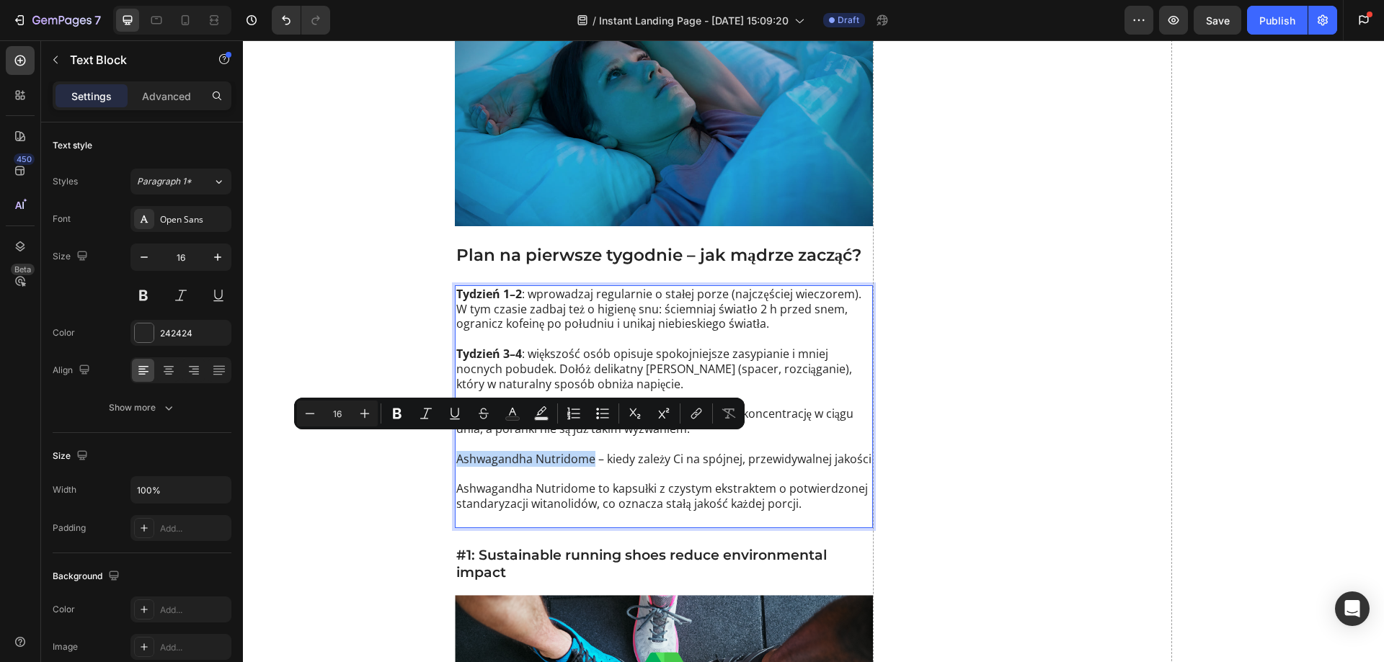
drag, startPoint x: 587, startPoint y: 448, endPoint x: 452, endPoint y: 450, distance: 134.8
click at [456, 450] on p "Ashwagandha Nutridome – kiedy zależy Ci na spójnej, przewidywalnej jakości" at bounding box center [663, 452] width 415 height 30
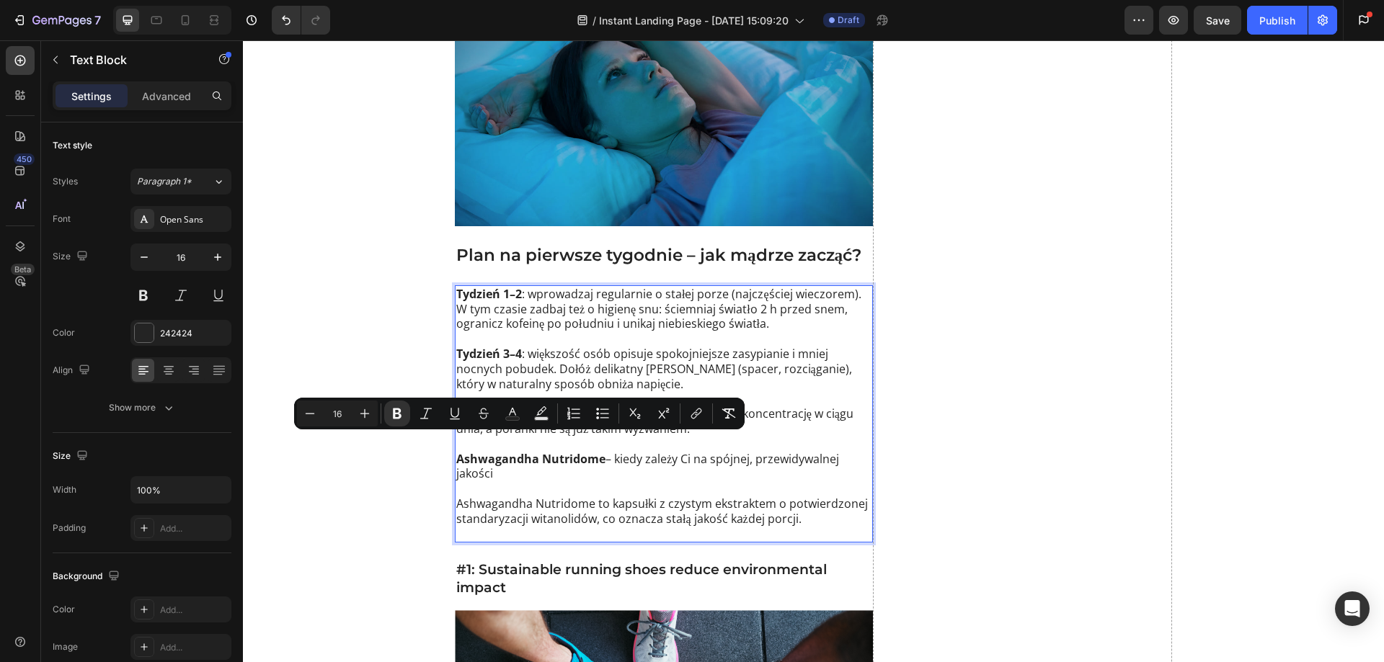
click at [564, 488] on p "Ashwagandha Nutridome to kapsułki z czystym ekstraktem o potwierdzonej standary…" at bounding box center [663, 511] width 415 height 60
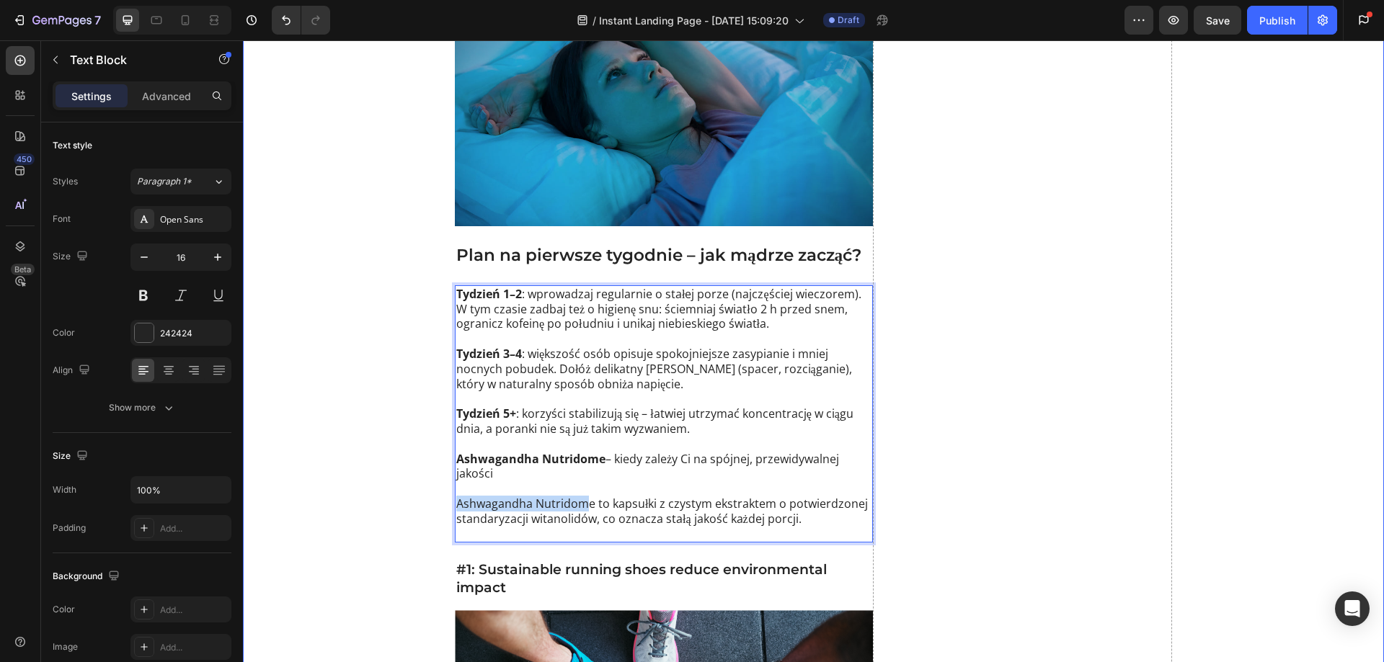
drag, startPoint x: 584, startPoint y: 490, endPoint x: 426, endPoint y: 491, distance: 157.8
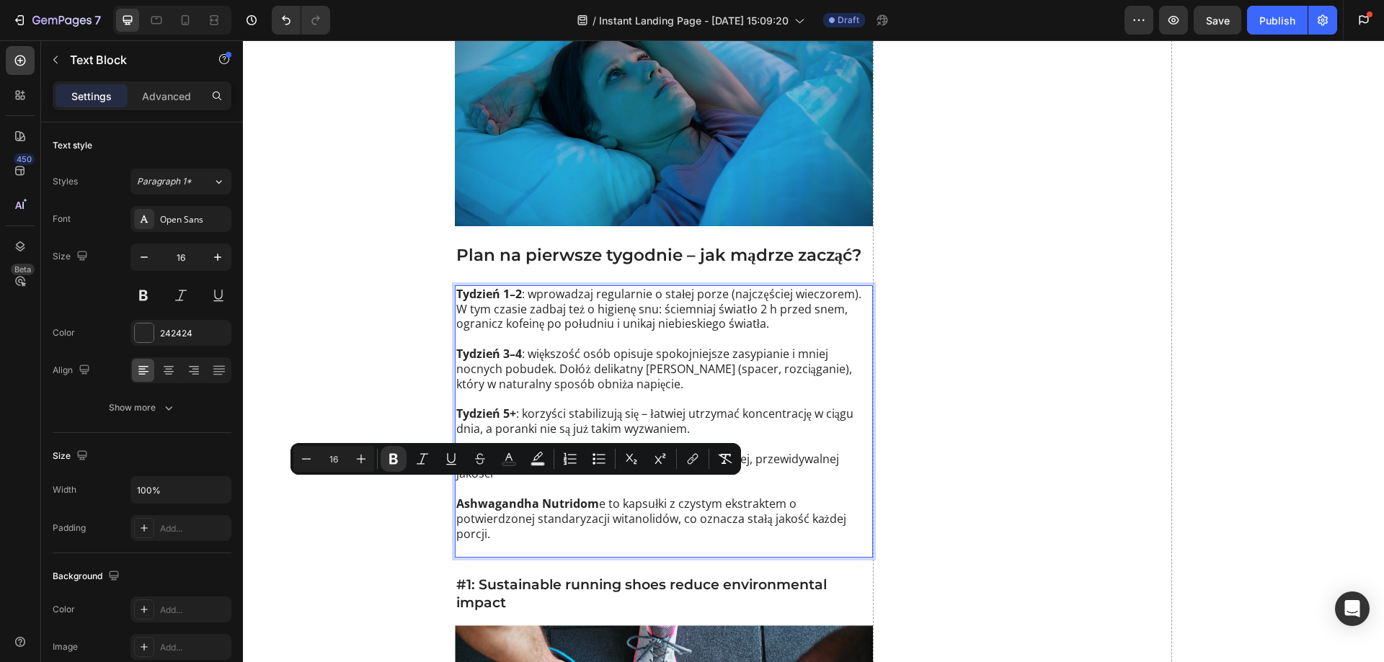
drag, startPoint x: 711, startPoint y: 515, endPoint x: 468, endPoint y: 477, distance: 246.4
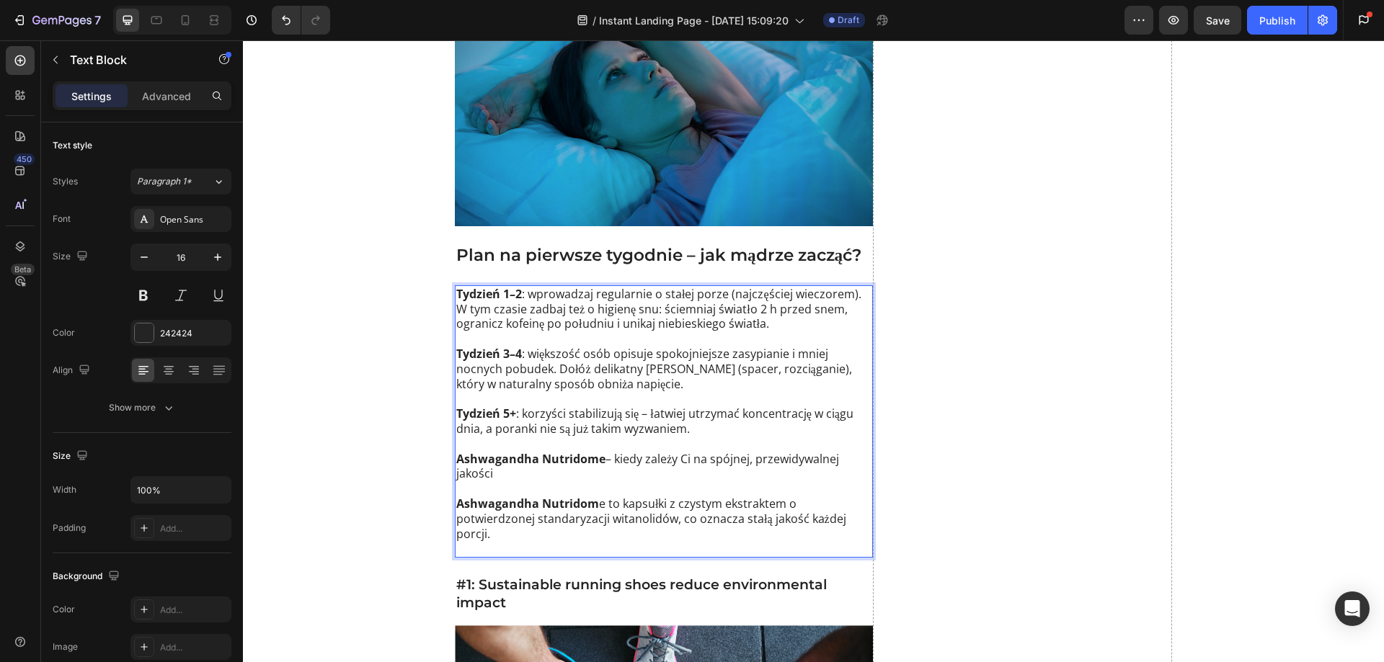
click at [459, 498] on p "Ashwagandha Nutridom e to kapsułki z czystym ekstraktem o potwierdzonej standar…" at bounding box center [663, 518] width 415 height 75
click at [456, 481] on p "Ashwagandha Nutridom e to kapsułki z czystym ekstraktem o potwierdzonej standar…" at bounding box center [663, 518] width 415 height 75
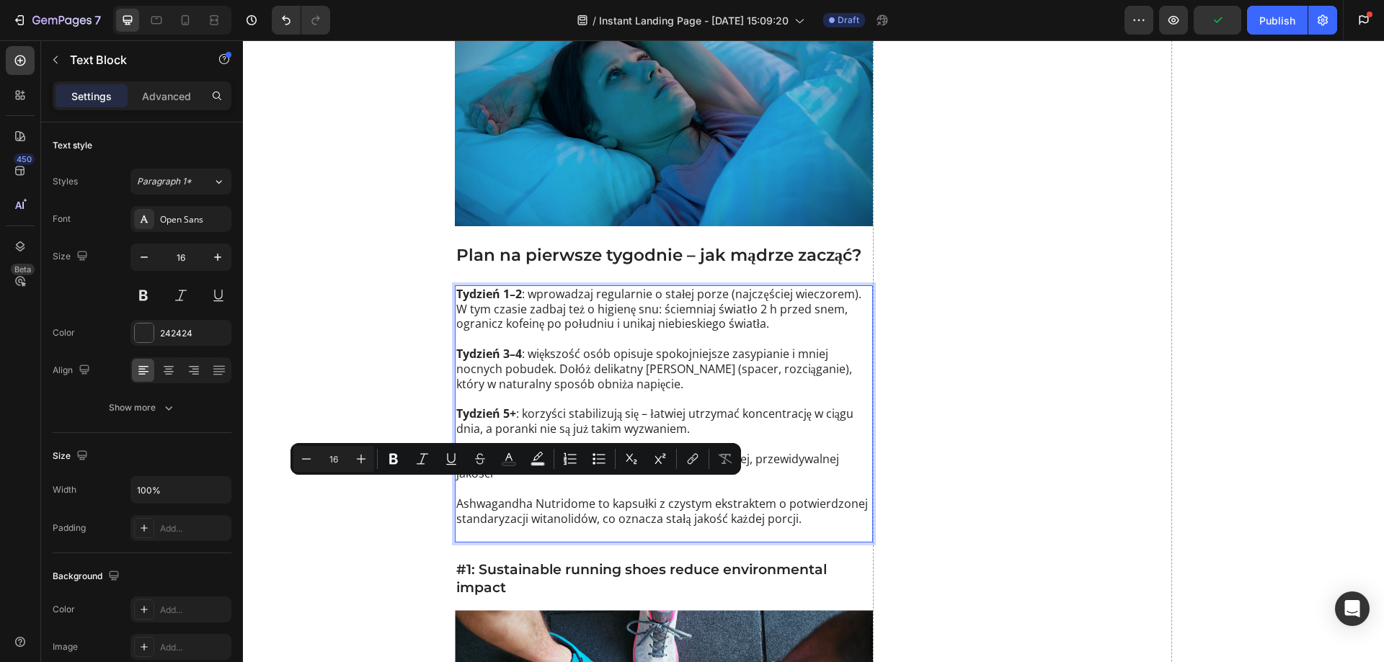
click at [662, 503] on p "Ashwagandha Nutridome to kapsułki z czystym ekstraktem o potwierdzonej standary…" at bounding box center [663, 511] width 415 height 60
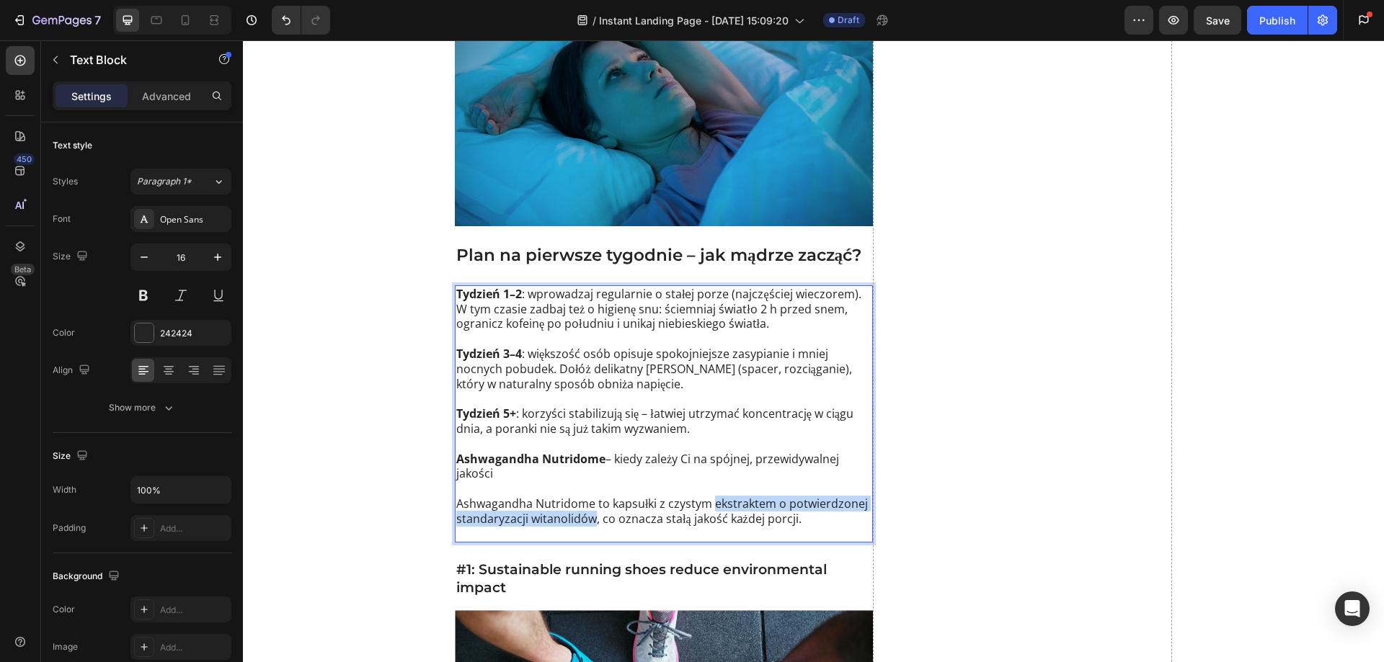
drag, startPoint x: 706, startPoint y: 491, endPoint x: 589, endPoint y: 506, distance: 117.0
click at [589, 506] on p "Ashwagandha Nutridome to kapsułki z czystym ekstraktem o potwierdzonej standary…" at bounding box center [663, 511] width 415 height 60
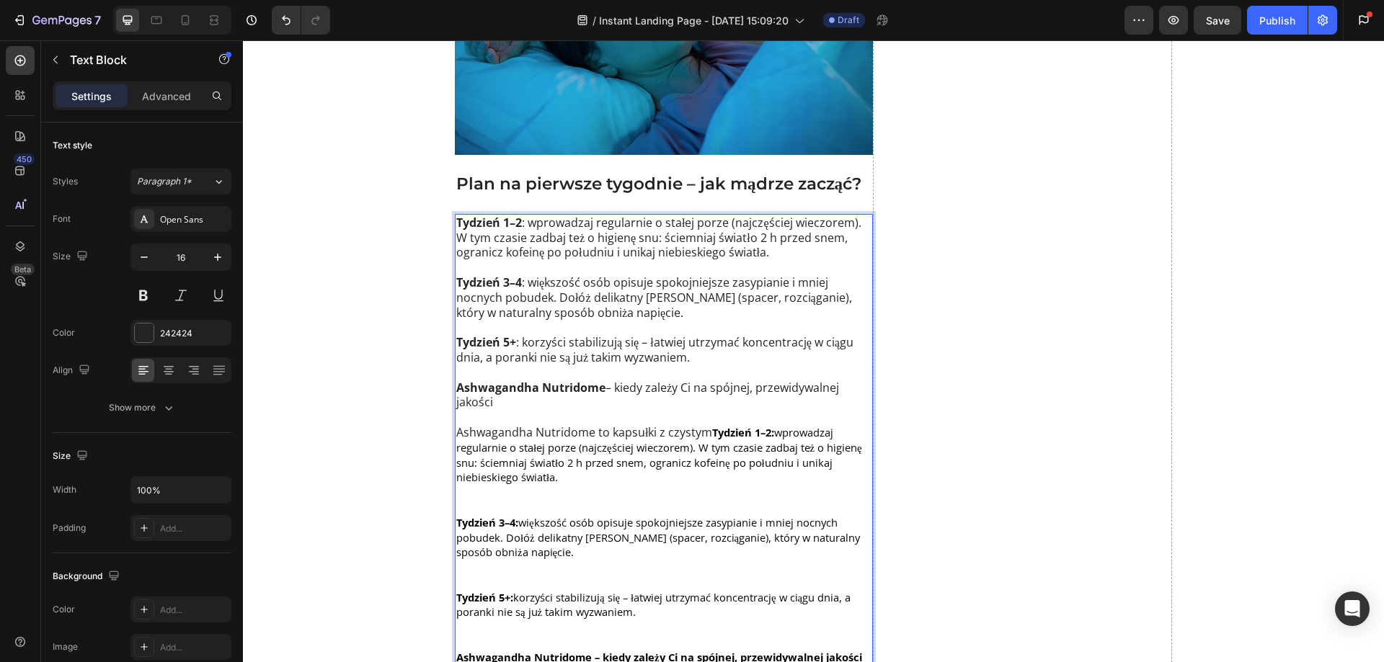
scroll to position [1734, 0]
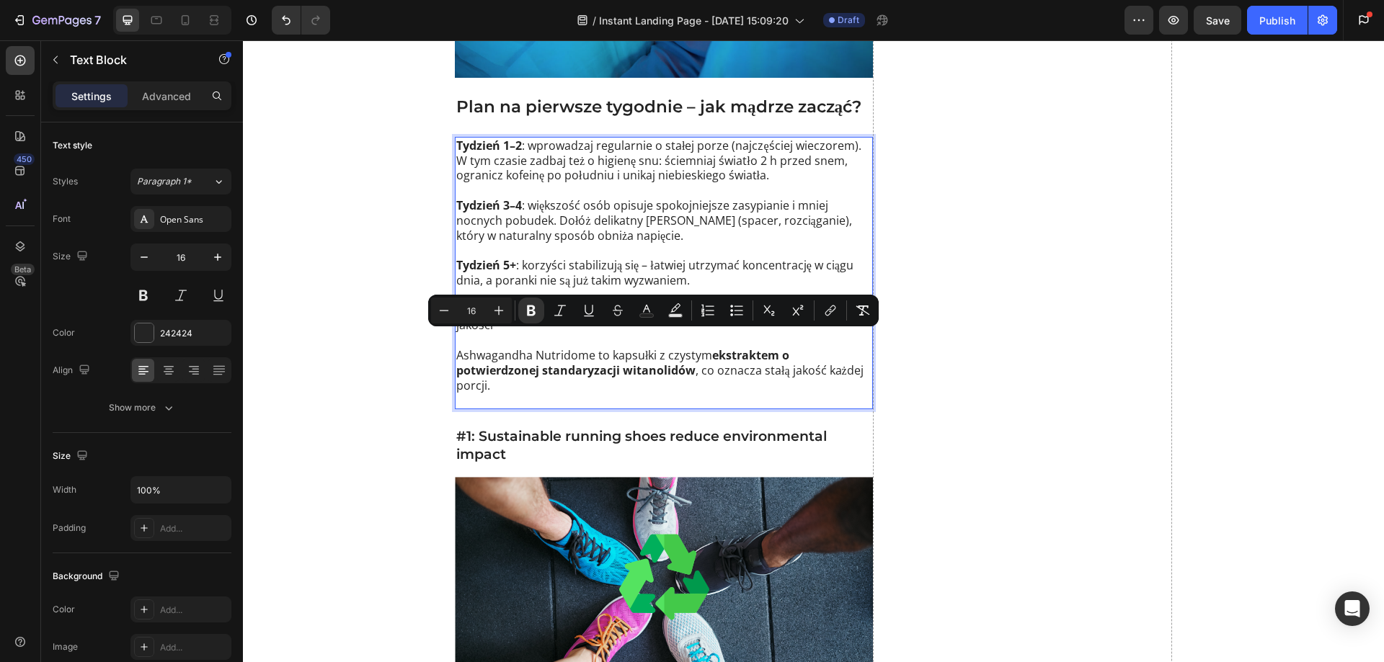
click at [479, 386] on p "Ashwagandha Nutridome to kapsułki z czystym ekstraktem o potwierdzonej standary…" at bounding box center [663, 370] width 415 height 75
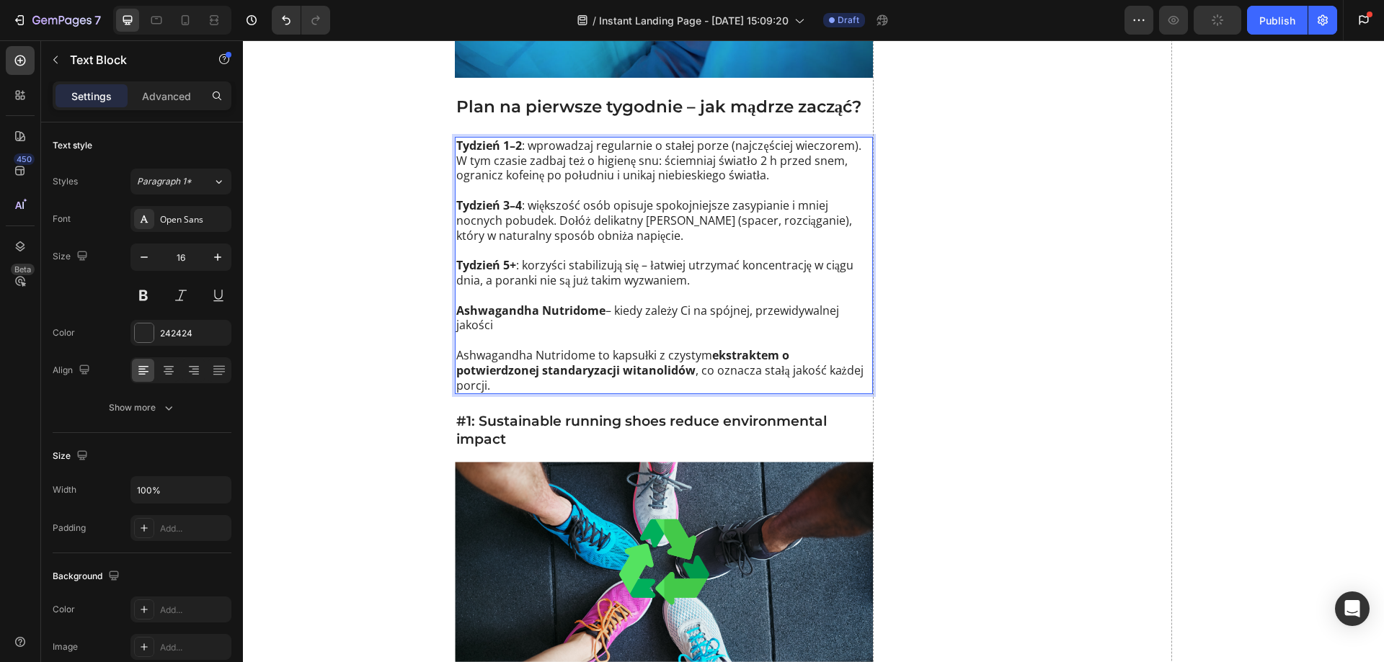
click at [551, 303] on strong "Ashwagandha Nutridome" at bounding box center [530, 311] width 149 height 16
click at [533, 333] on p "Ashwagandha Nutridome to kapsułki z czystym ekstraktem o potwierdzonej standary…" at bounding box center [663, 363] width 415 height 60
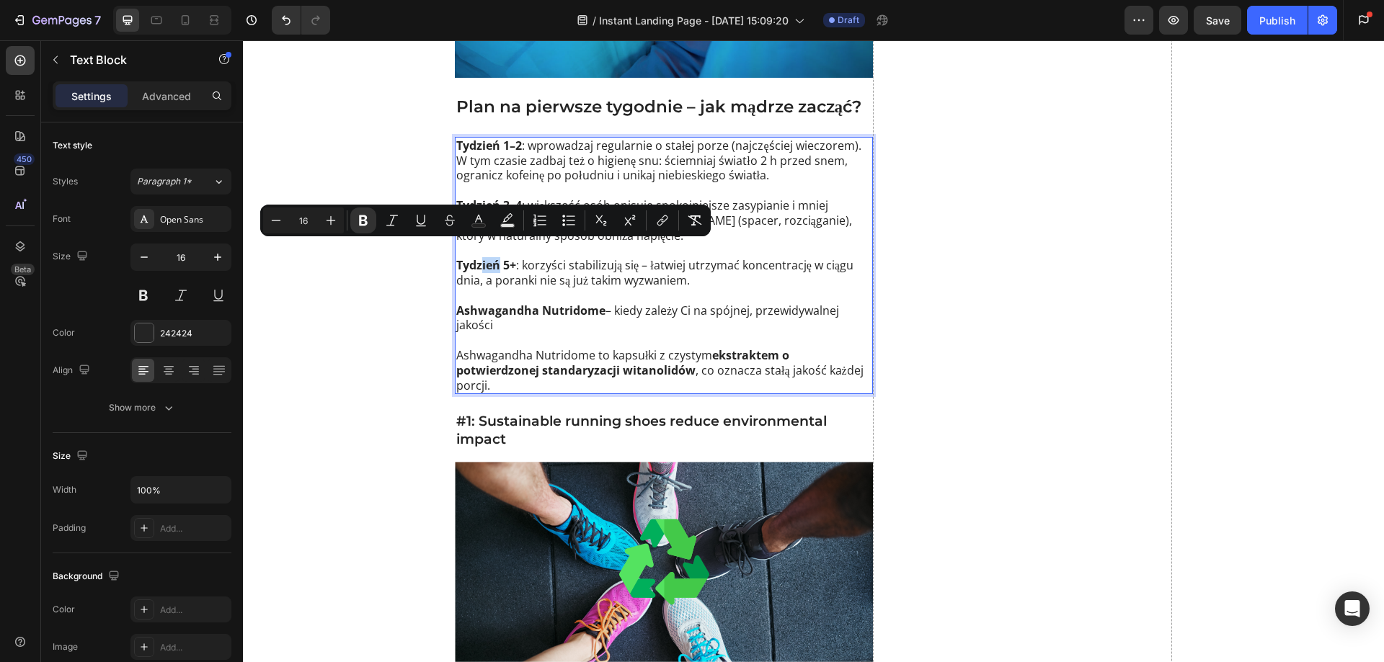
drag, startPoint x: 494, startPoint y: 246, endPoint x: 474, endPoint y: 252, distance: 20.3
click at [474, 257] on strong "Tydzień 5+" at bounding box center [486, 265] width 60 height 16
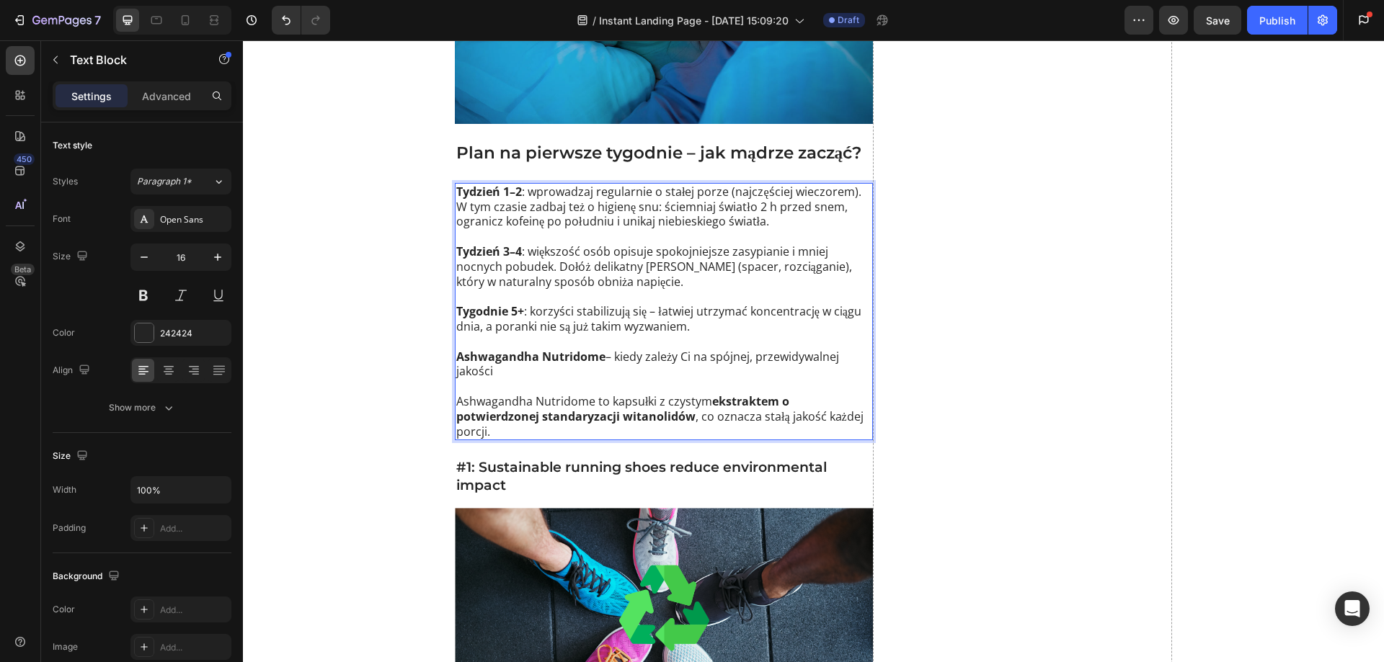
scroll to position [1662, 0]
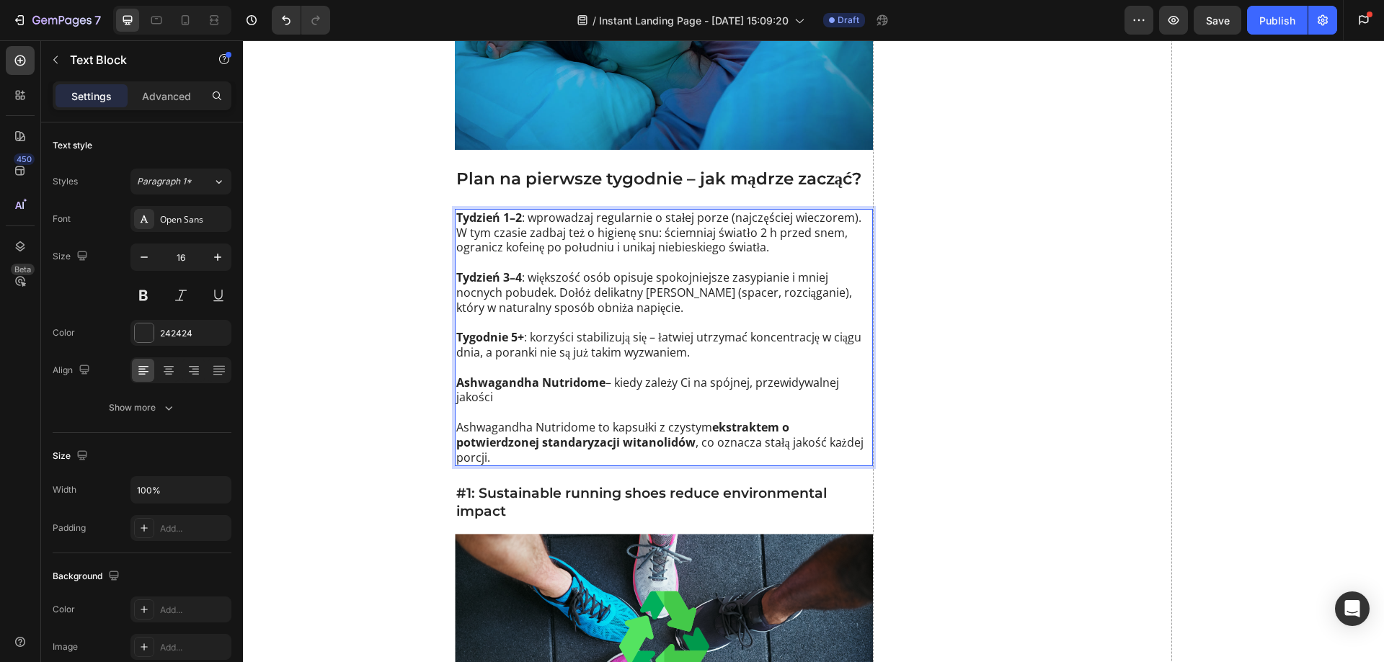
click at [617, 294] on p "Tydzień 3–4 : większość osób opisuje spokojniejsze zasypianie i mniej nocnych p…" at bounding box center [663, 285] width 415 height 60
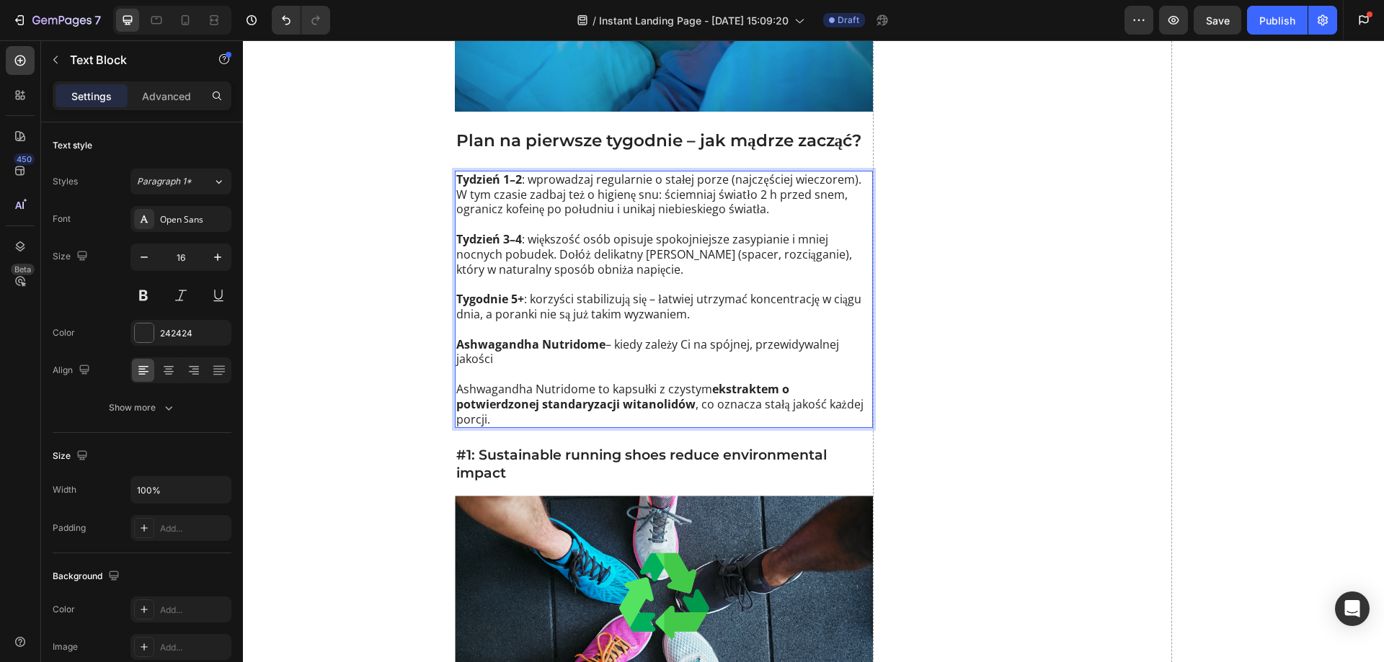
scroll to position [1734, 0]
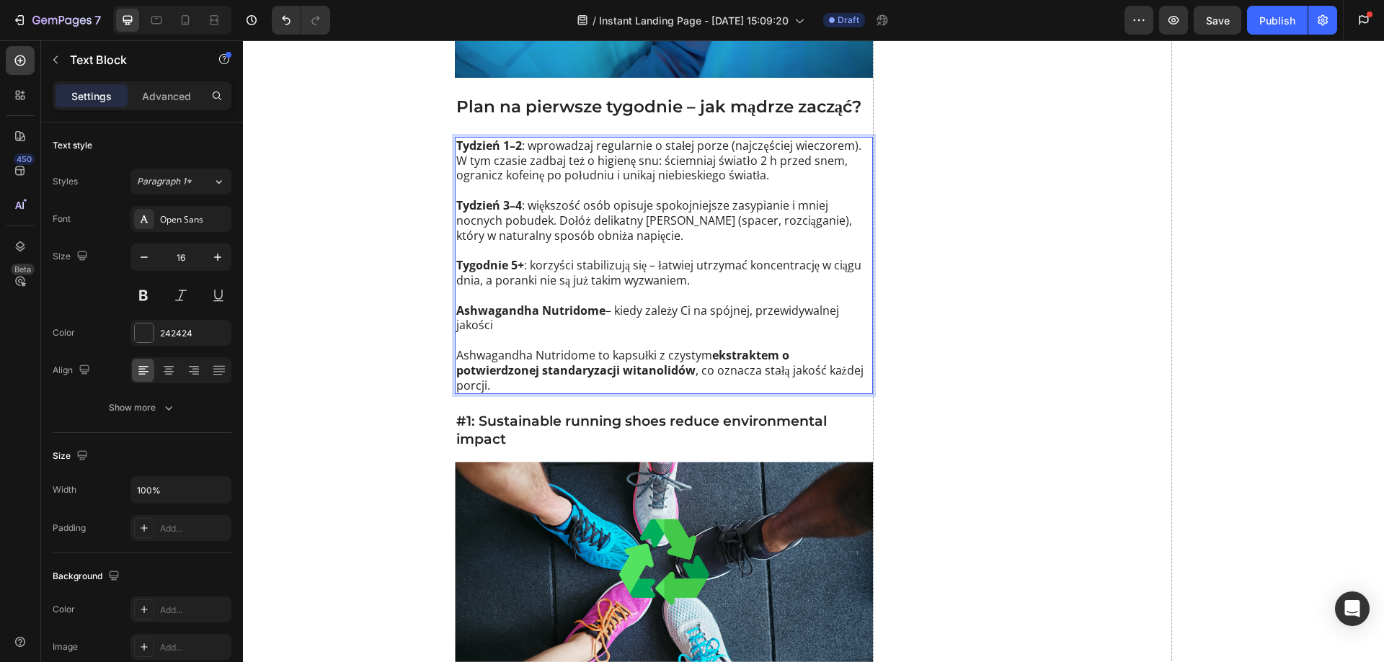
click at [593, 221] on p "Tydzień 3–4 : większość osób opisuje spokojniejsze zasypianie i mniej nocnych p…" at bounding box center [663, 213] width 415 height 60
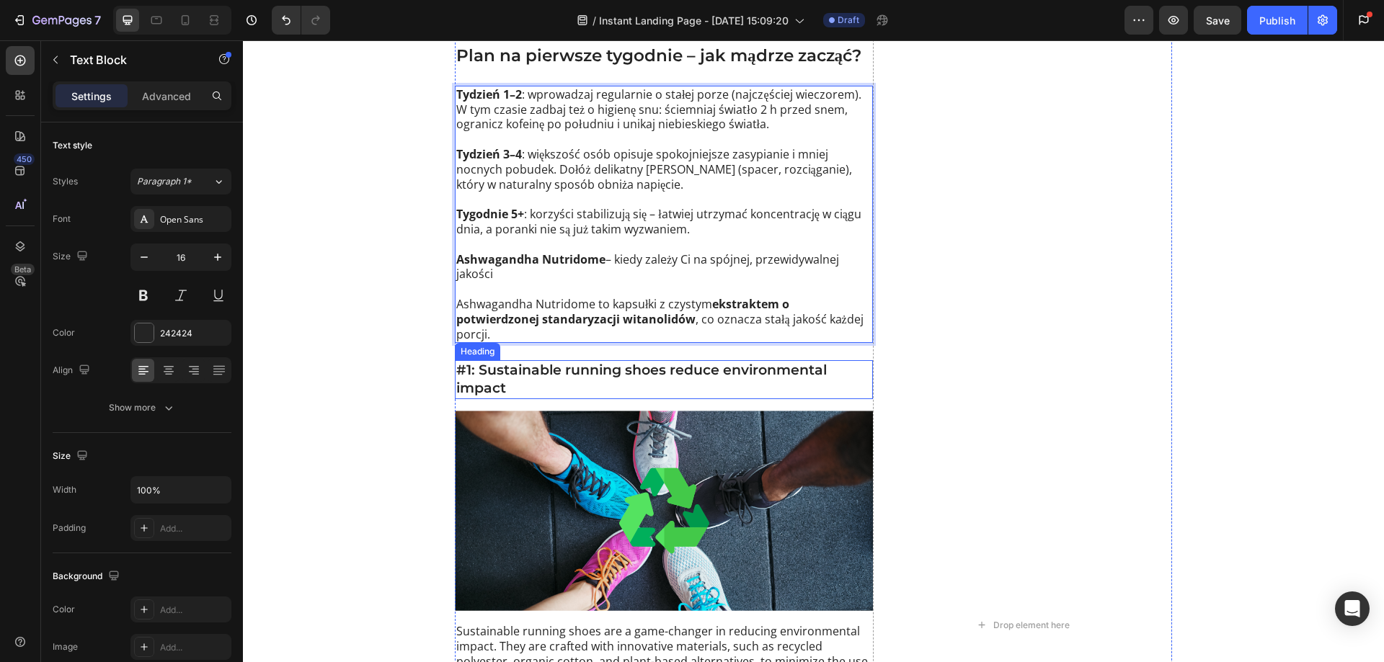
scroll to position [1806, 0]
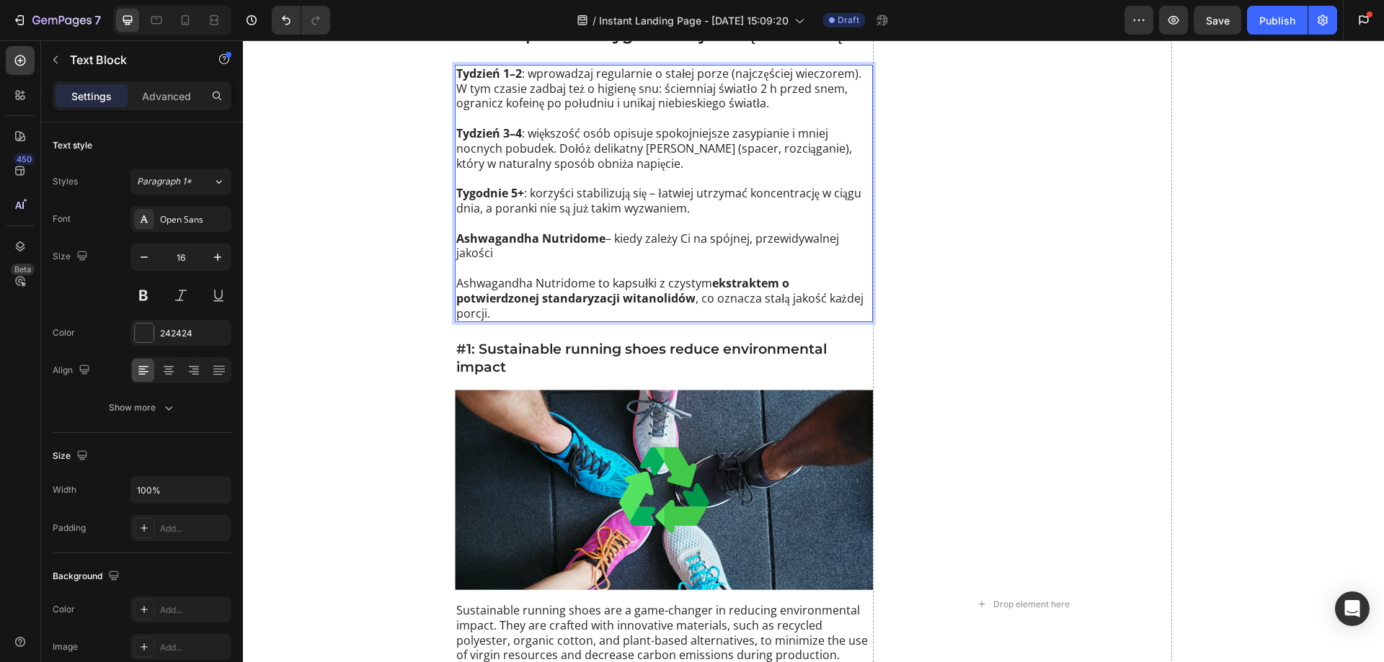
click at [496, 305] on p "Ashwagandha Nutridome to kapsułki z czystym ekstraktem o potwierdzonej standary…" at bounding box center [663, 291] width 415 height 60
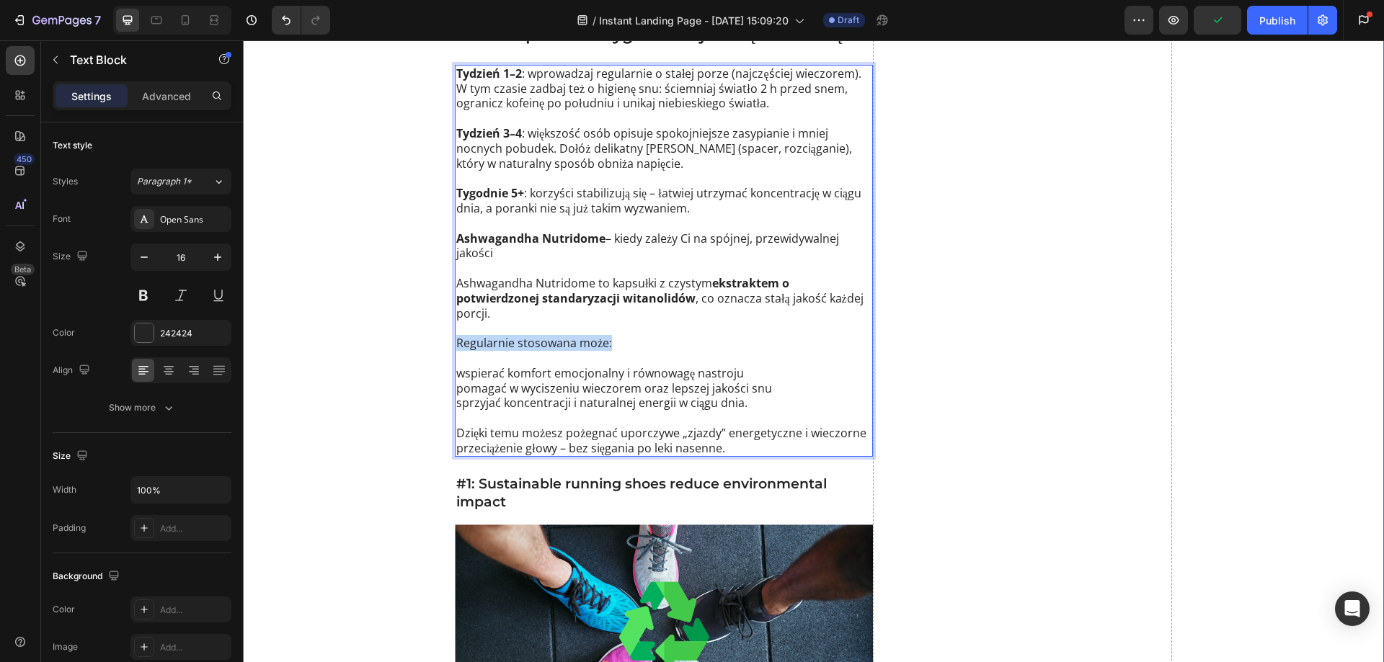
drag, startPoint x: 612, startPoint y: 325, endPoint x: 423, endPoint y: 324, distance: 188.8
click at [423, 322] on div "Skąd biorą się przewlekłe zmęczenie i napięcie? Heading Icon Przedłużający się …" at bounding box center [813, 672] width 1141 height 3045
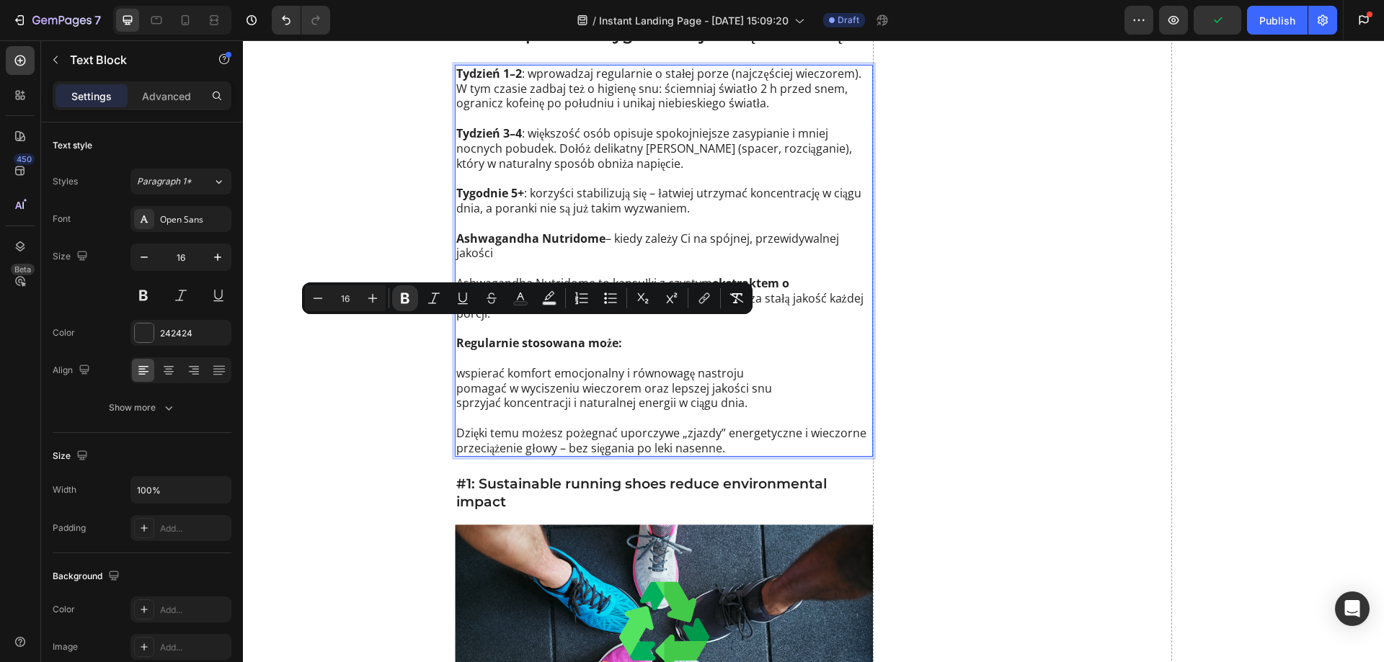
click at [499, 374] on p "Regularnie stosowana może: wspierać komfort emocjonalny i równowagę nastroju po…" at bounding box center [663, 396] width 415 height 120
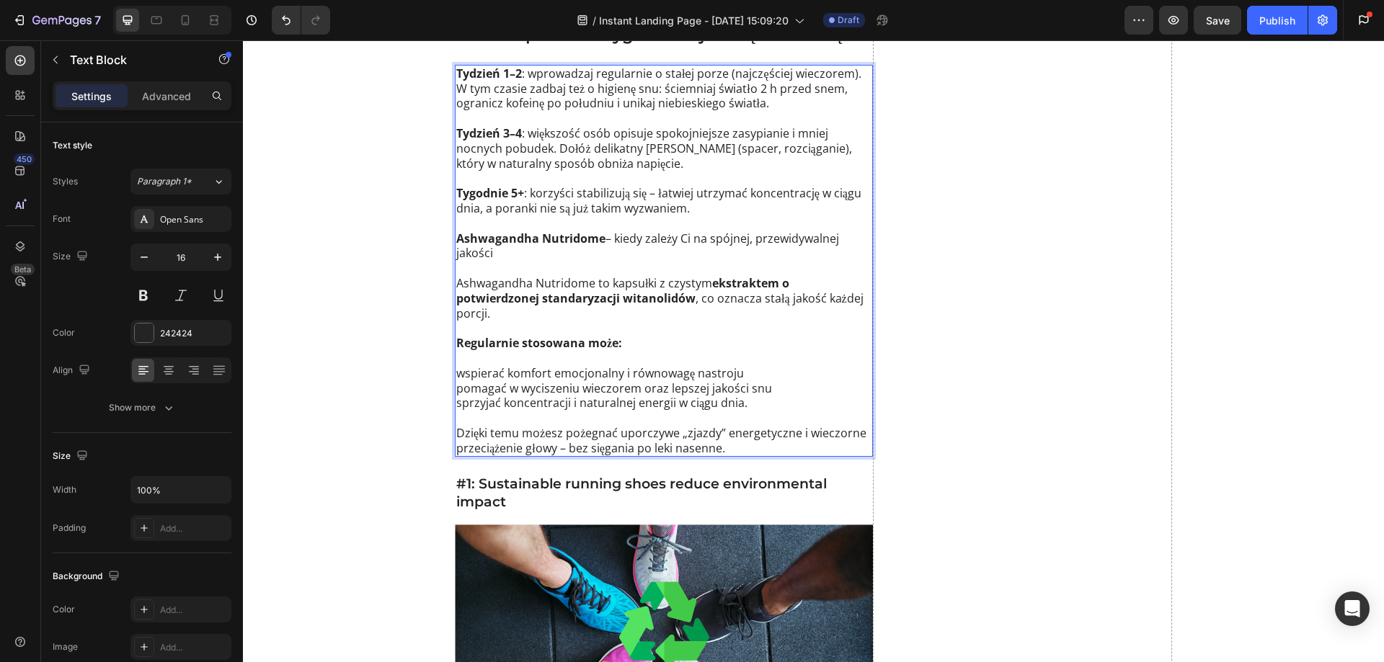
click at [456, 361] on p "Regularnie stosowana może: wspierać komfort emocjonalny i równowagę nastroju po…" at bounding box center [663, 396] width 415 height 120
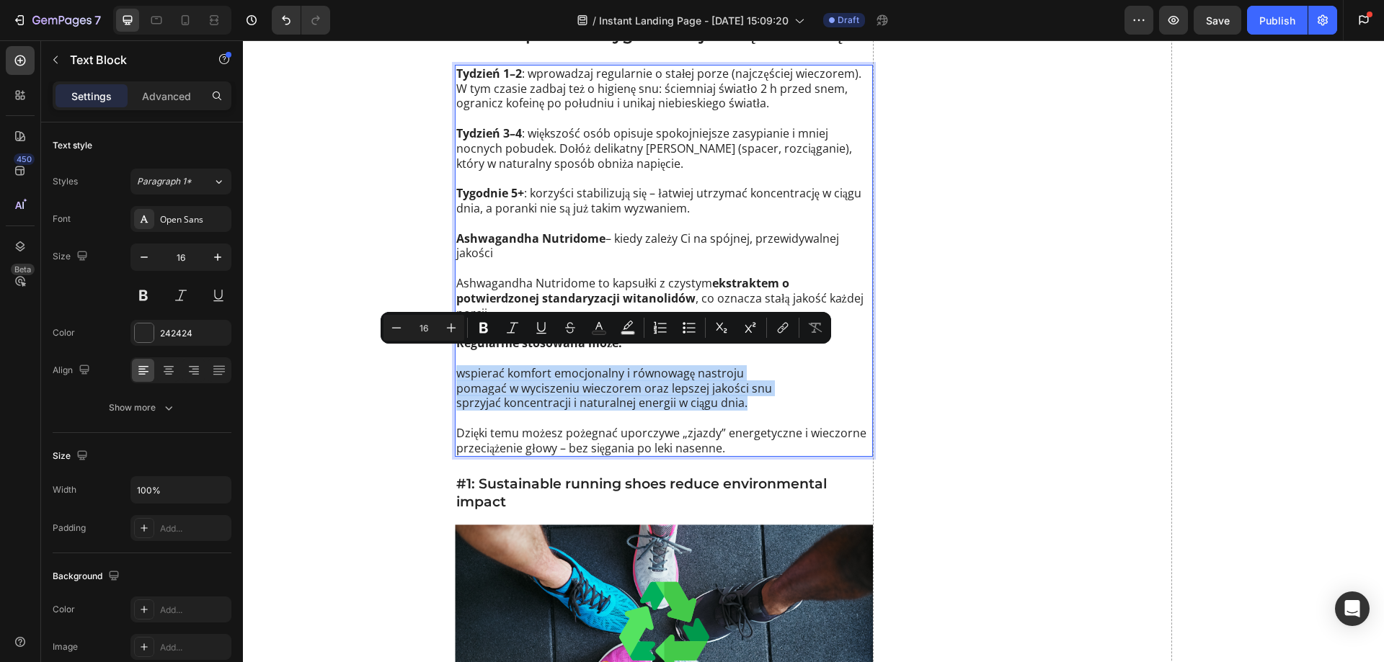
drag, startPoint x: 721, startPoint y: 388, endPoint x: 459, endPoint y: 358, distance: 263.3
click at [456, 352] on p "Regularnie stosowana może: wspierać komfort emocjonalny i równowagę nastroju po…" at bounding box center [663, 396] width 415 height 120
click at [692, 329] on icon "Editor contextual toolbar" at bounding box center [689, 328] width 14 height 14
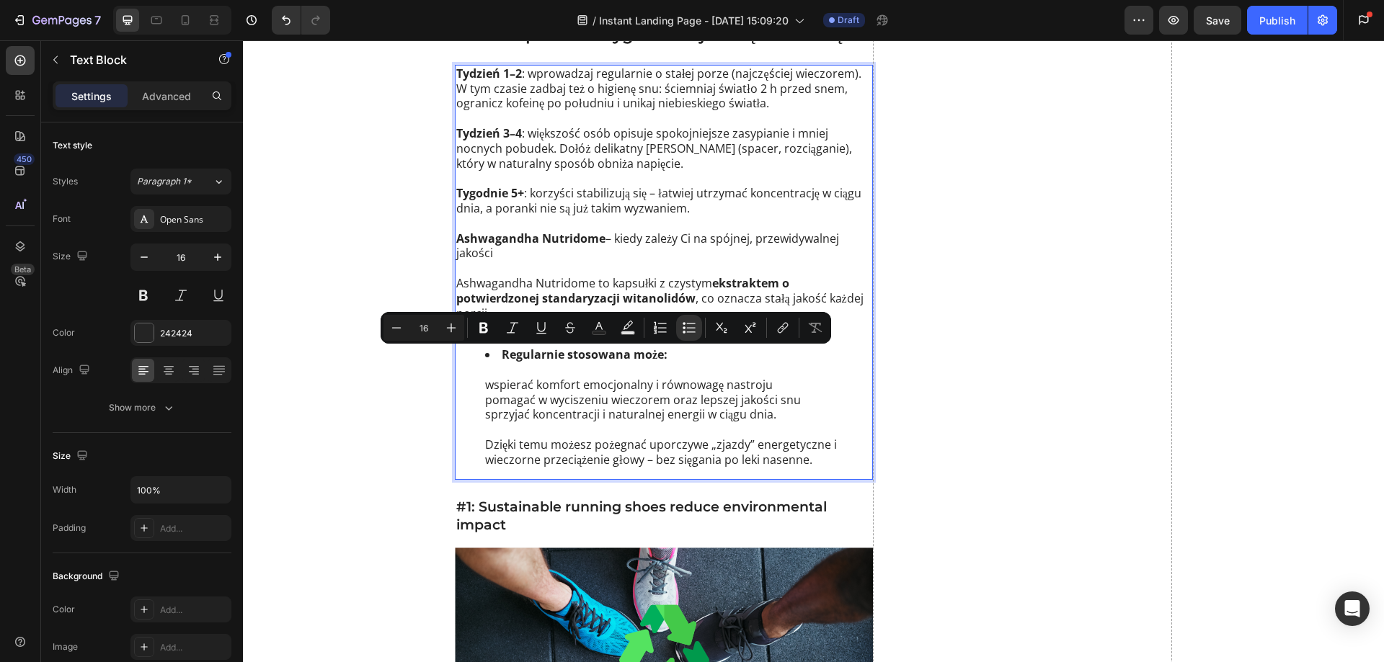
click at [530, 403] on li "Regularnie stosowana może: wspierać komfort emocjonalny i równowagę nastroju po…" at bounding box center [678, 407] width 386 height 120
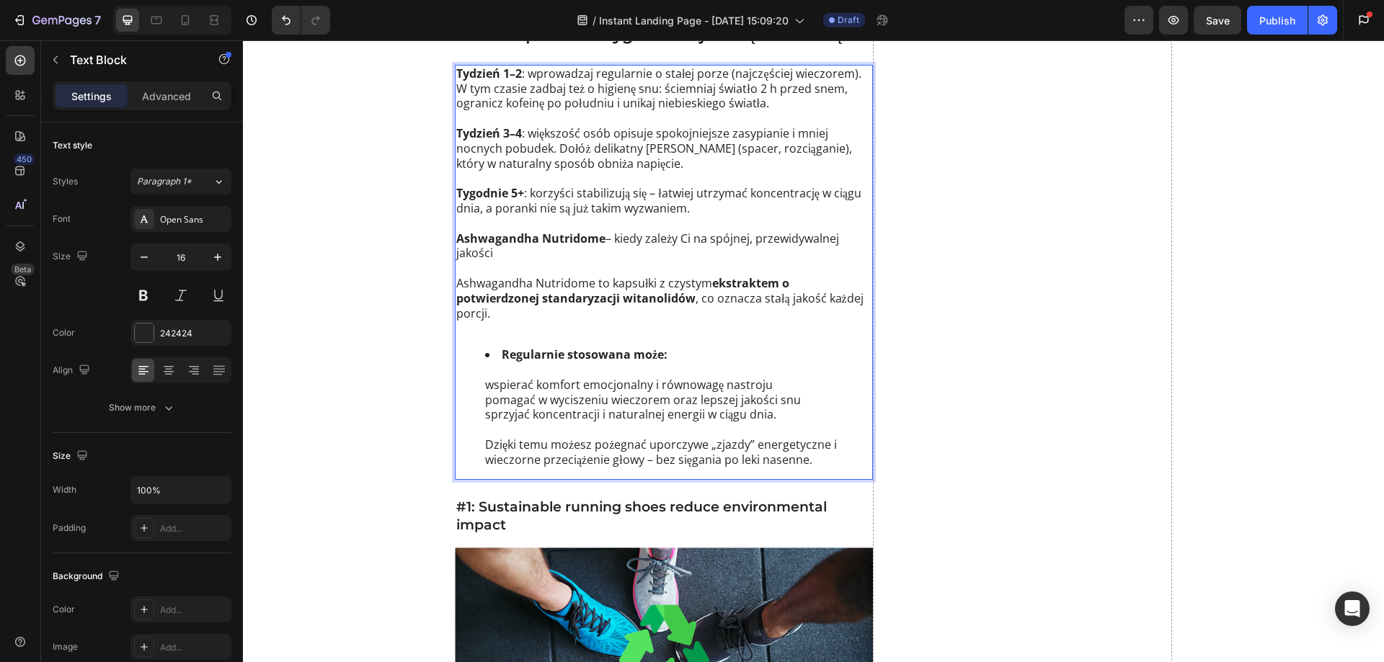
click at [485, 375] on li "Regularnie stosowana może: wspierać komfort emocjonalny i równowagę nastroju po…" at bounding box center [678, 407] width 386 height 120
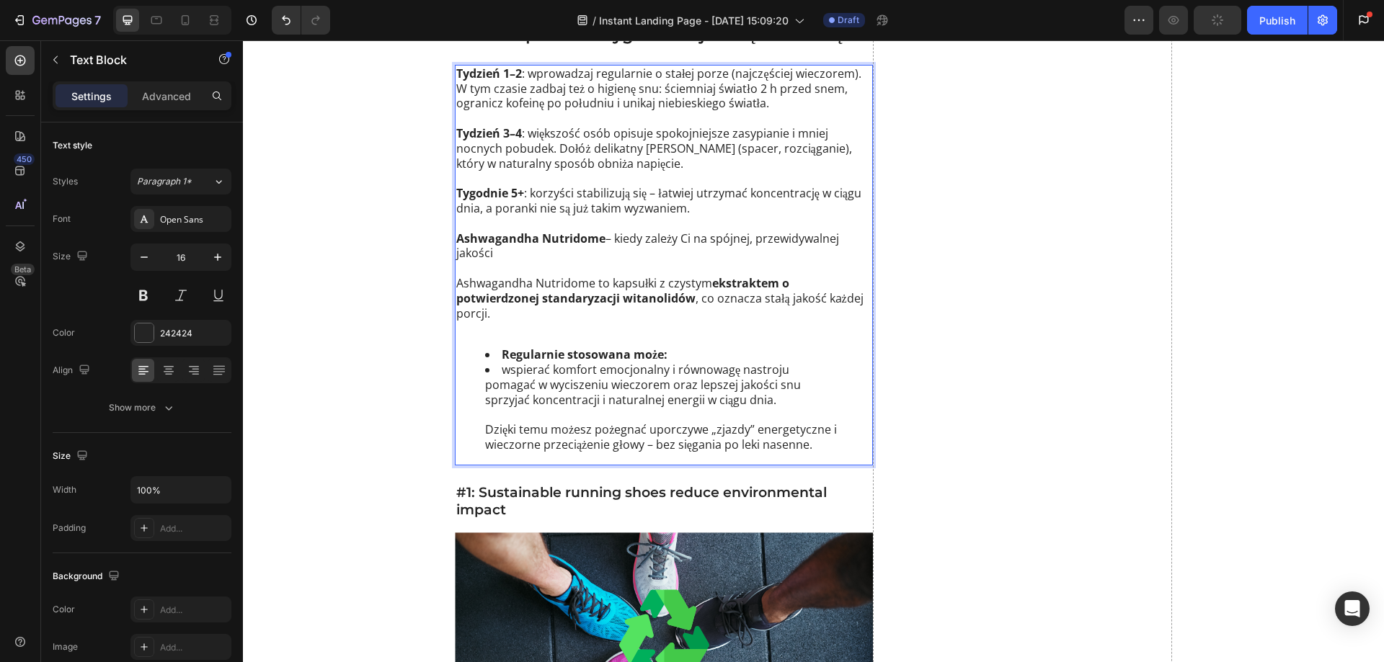
click at [485, 373] on li "⁠⁠⁠⁠⁠⁠⁠ wspierać komfort emocjonalny i równowagę nastroju pomagać w wyciszeniu …" at bounding box center [678, 407] width 386 height 90
click at [485, 385] on li "pomagać w wyciszeniu wieczorem oraz lepszej jakości snu sprzyjać koncentracji i…" at bounding box center [678, 415] width 386 height 75
click at [485, 415] on li "sprzyjać koncentracji i naturalnej energii w ciągu dnia. Dzięki temu możesz poż…" at bounding box center [678, 423] width 386 height 60
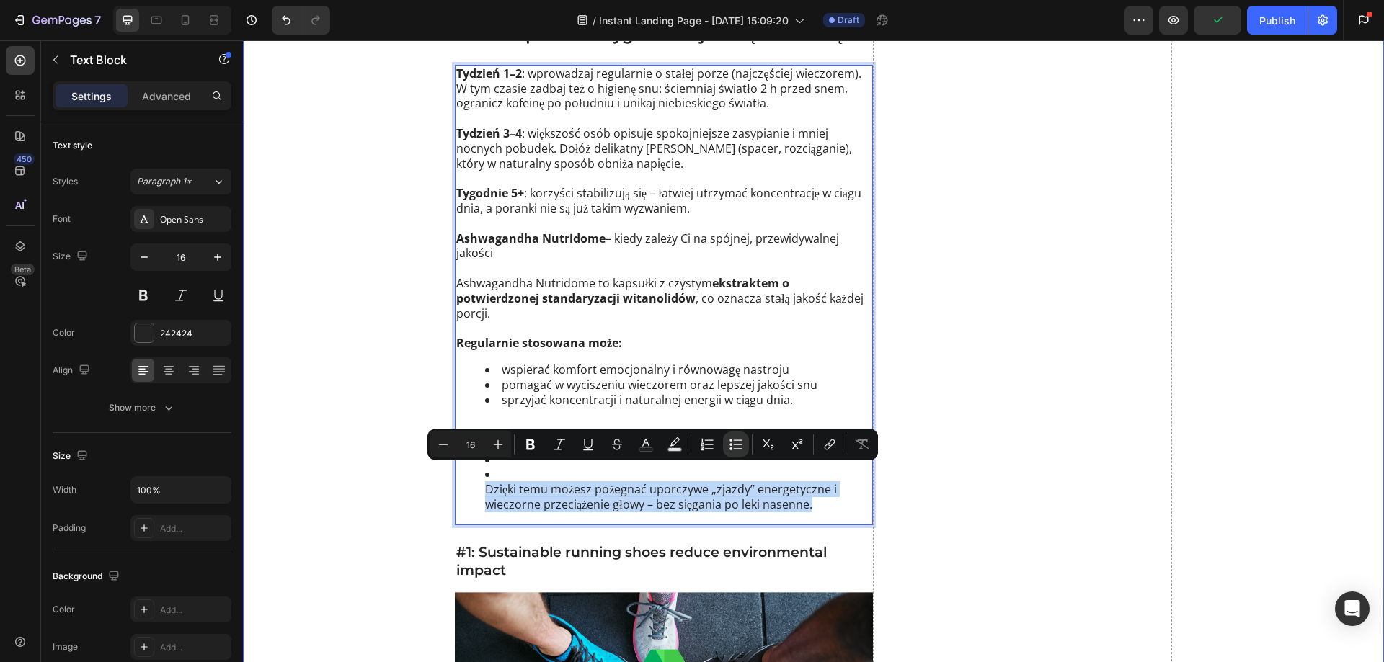
drag, startPoint x: 810, startPoint y: 494, endPoint x: 446, endPoint y: 462, distance: 365.3
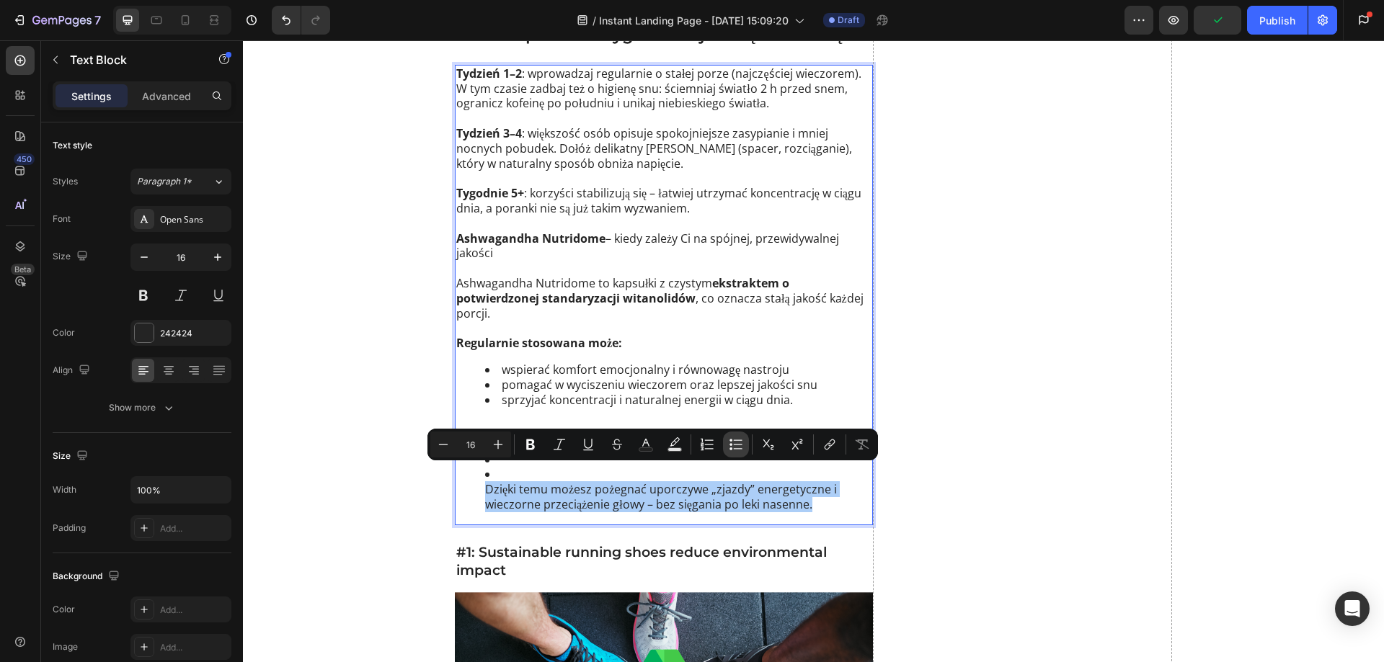
click at [734, 446] on icon "Editor contextual toolbar" at bounding box center [736, 444] width 14 height 14
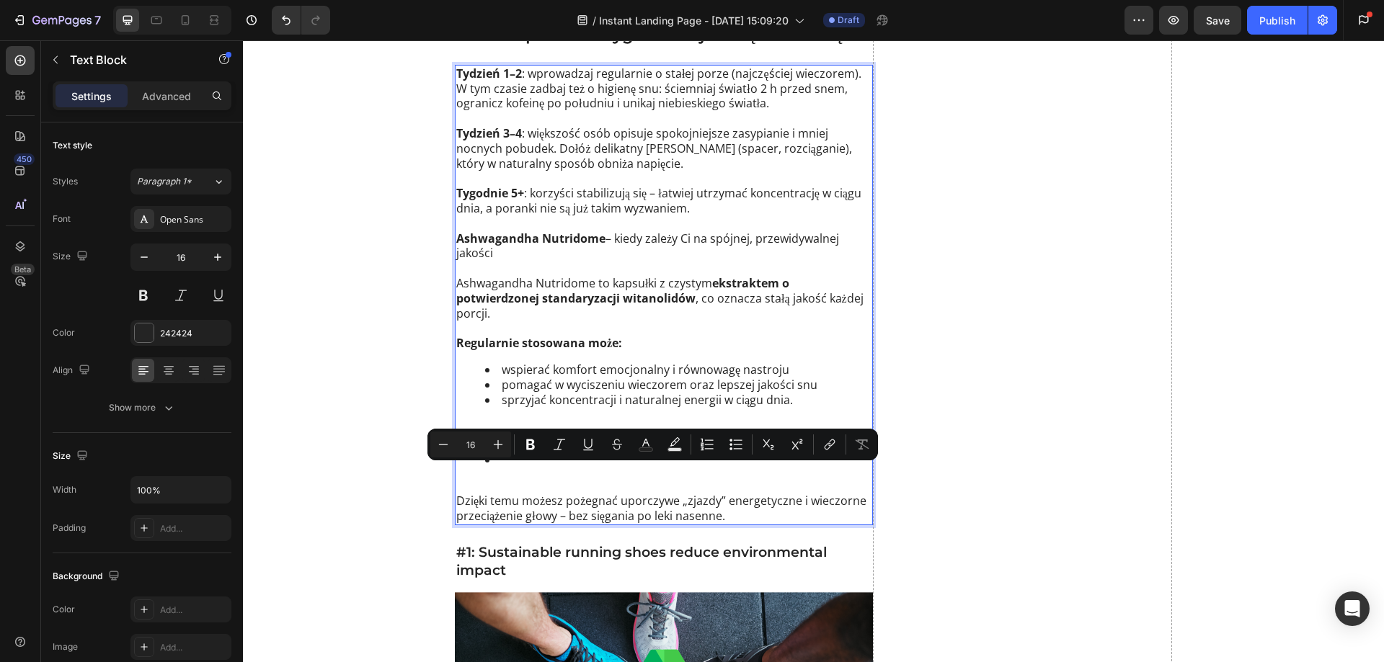
click at [498, 482] on p "Dzięki temu możesz pożegnać uporczywe „zjazdy” energetyczne i wieczorne przecią…" at bounding box center [663, 501] width 415 height 45
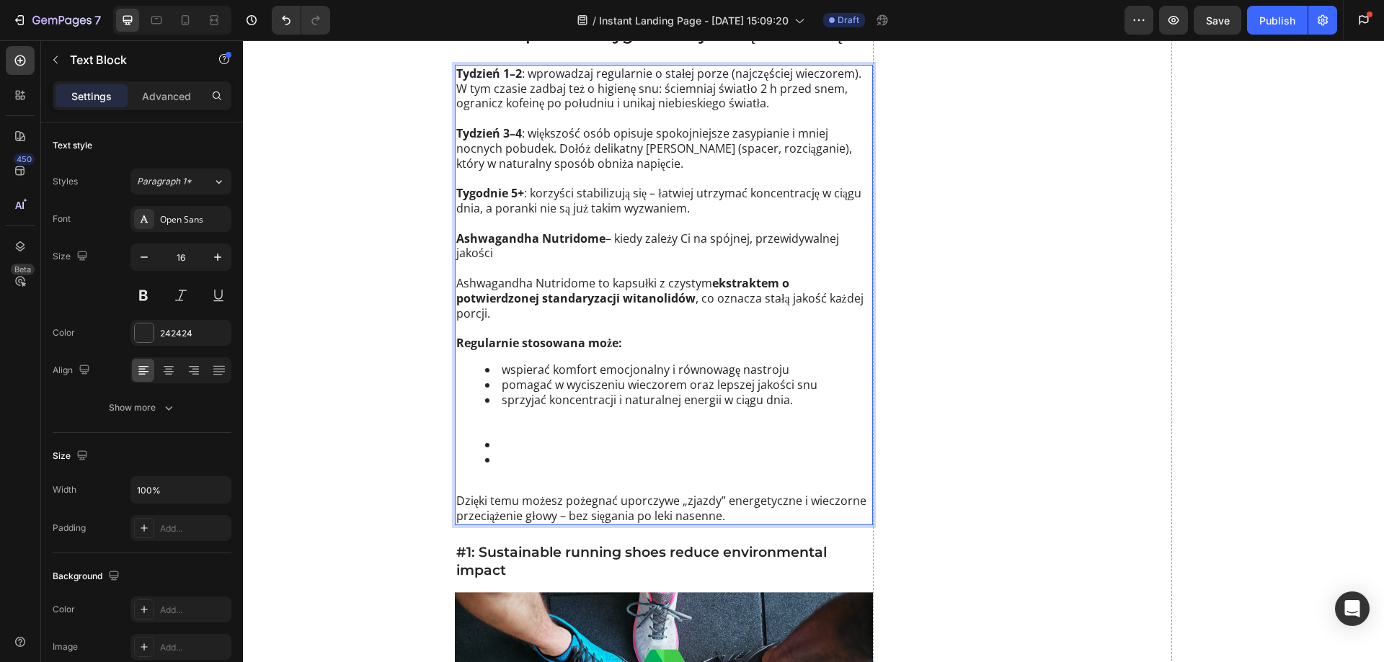
click at [489, 457] on div "Tydzień 1–2 : wprowadzaj regularnie o stałej porze (najczęściej wieczorem). W t…" at bounding box center [664, 295] width 418 height 460
click at [485, 453] on li "Rich Text Editor. Editing area: main" at bounding box center [678, 460] width 386 height 15
click at [466, 401] on ul "wspierać komfort emocjonalny i równowagę nastroju pomagać w wyciszeniu wieczore…" at bounding box center [663, 414] width 415 height 105
click at [490, 453] on li "Rich Text Editor. Editing area: main" at bounding box center [678, 460] width 386 height 15
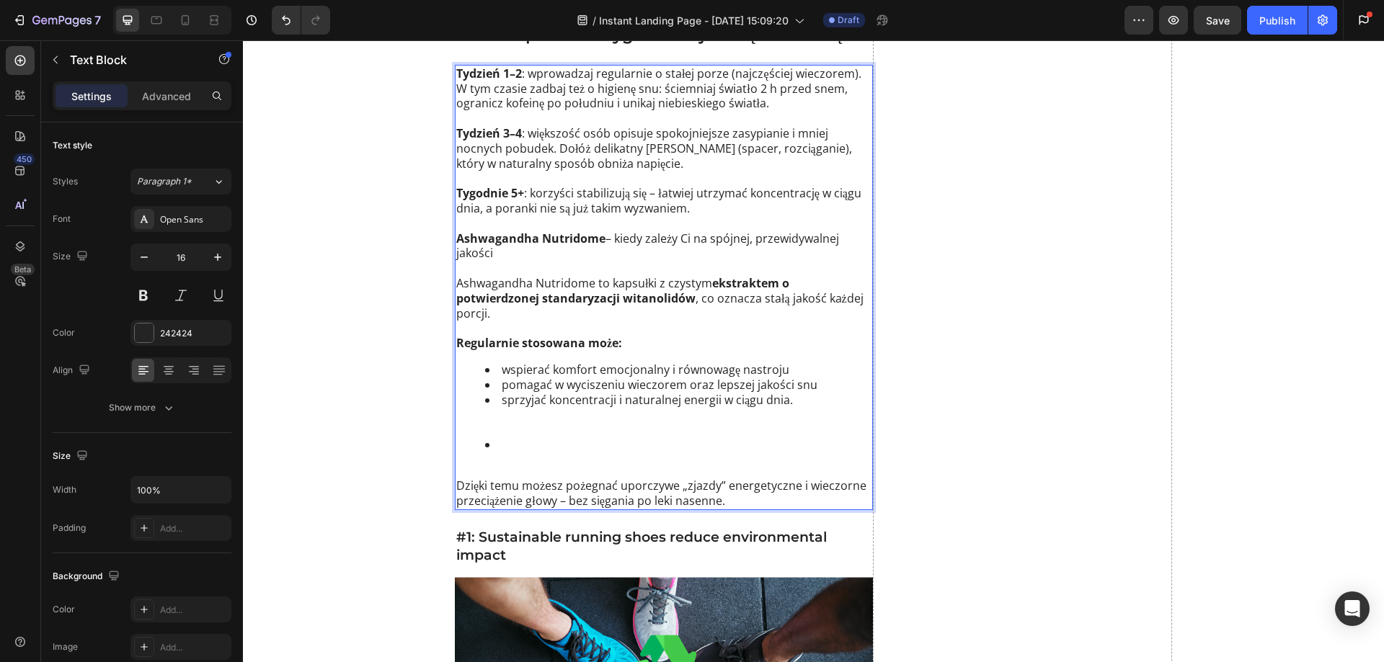
click at [489, 437] on li "Rich Text Editor. Editing area: main" at bounding box center [678, 444] width 386 height 15
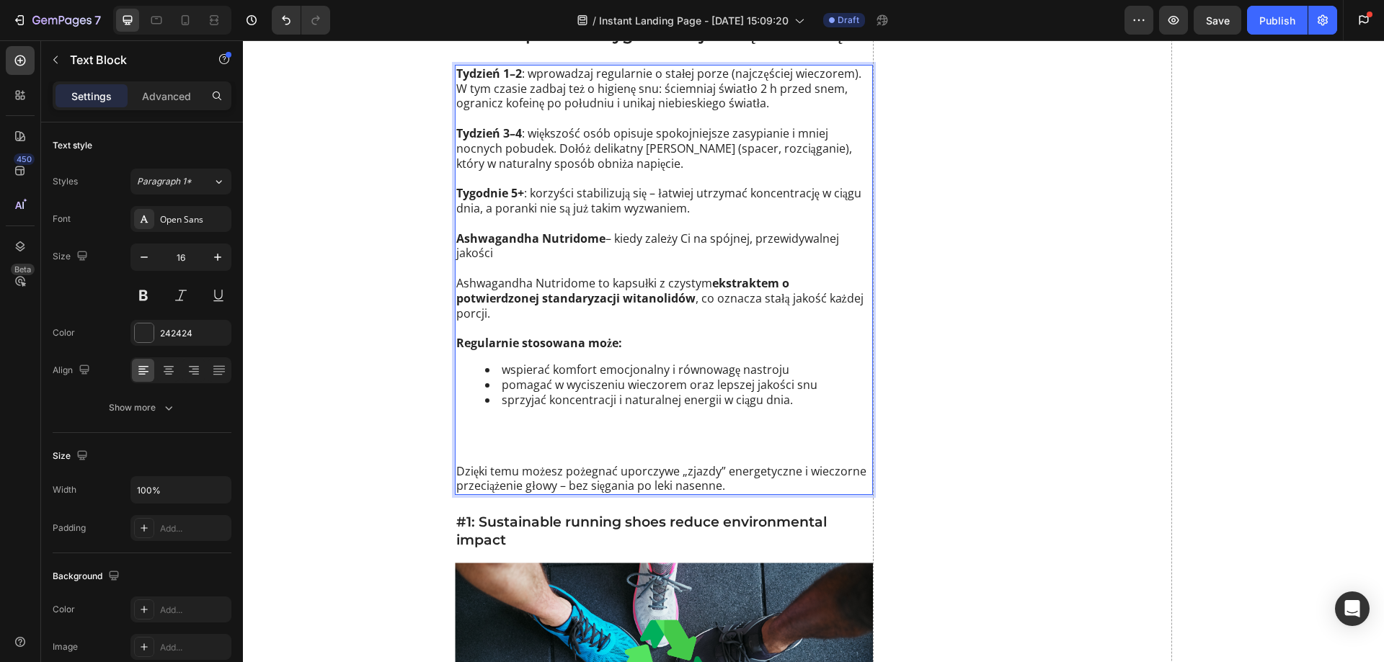
click at [456, 399] on ul "wspierać komfort emocjonalny i równowagę nastroju pomagać w wyciszeniu wieczore…" at bounding box center [663, 399] width 415 height 75
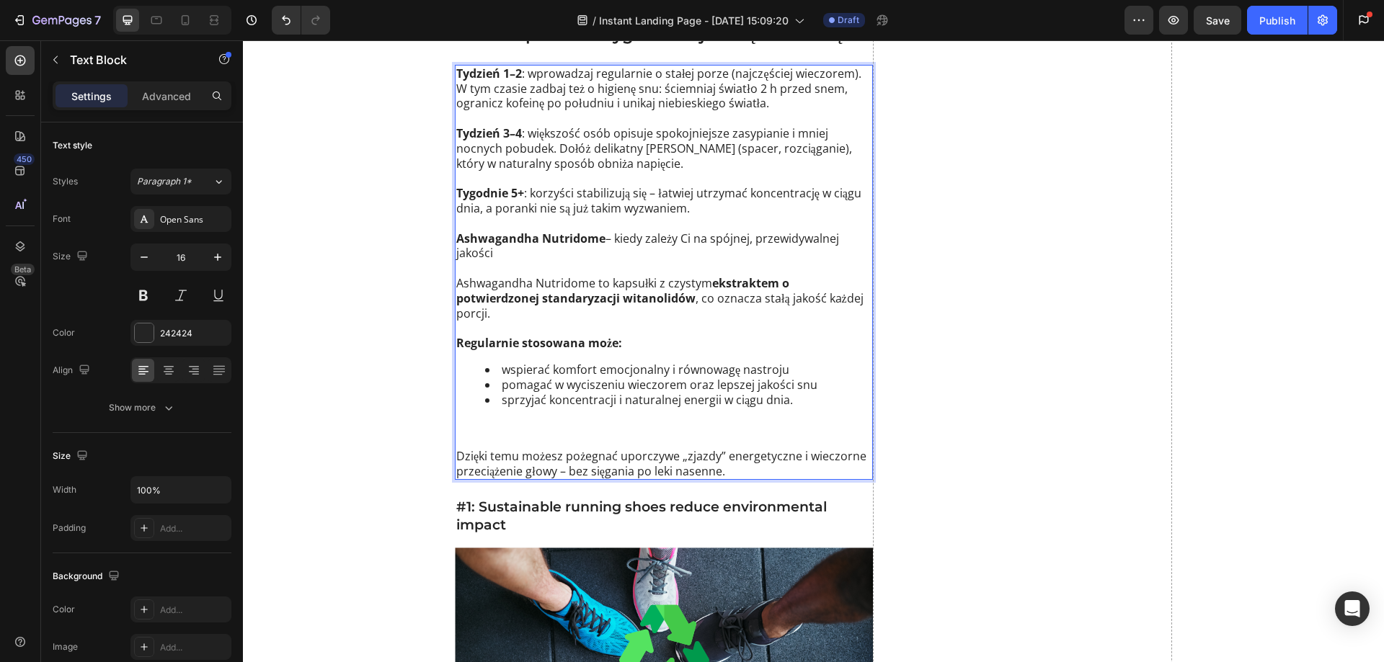
click at [463, 404] on ul "wspierać komfort emocjonalny i równowagę nastroju pomagać w wyciszeniu wieczore…" at bounding box center [663, 392] width 415 height 60
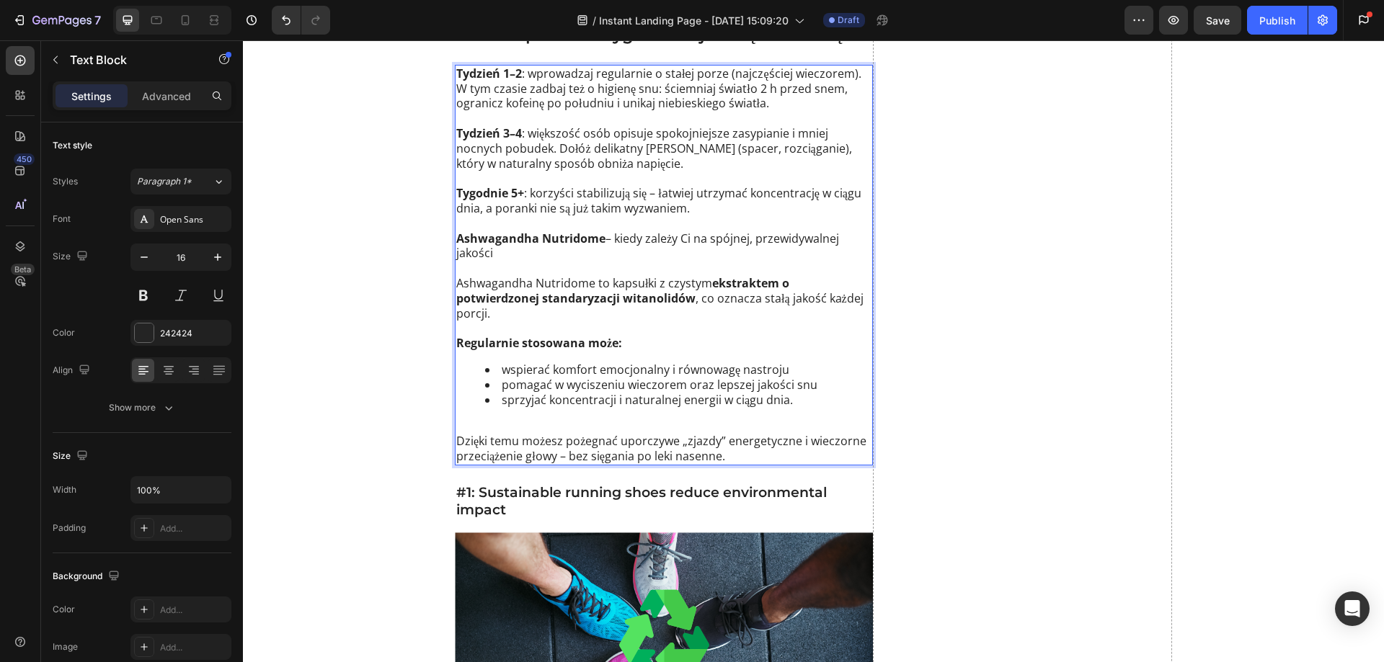
click at [463, 419] on p "Dzięki temu możesz pożegnać uporczywe „zjazdy” energetyczne i wieczorne przecią…" at bounding box center [663, 441] width 415 height 45
click at [455, 394] on div "Tydzień 1–2 : wprowadzaj regularnie o stałej porze (najczęściej wieczorem). W t…" at bounding box center [664, 265] width 418 height 401
click at [470, 399] on div "Tydzień 1–2 : wprowadzaj regularnie o stałej porze (najczęściej wieczorem). W t…" at bounding box center [664, 265] width 418 height 401
click at [595, 378] on li "pomagać w wyciszeniu wieczorem oraz lepszej jakości snu" at bounding box center [678, 385] width 386 height 15
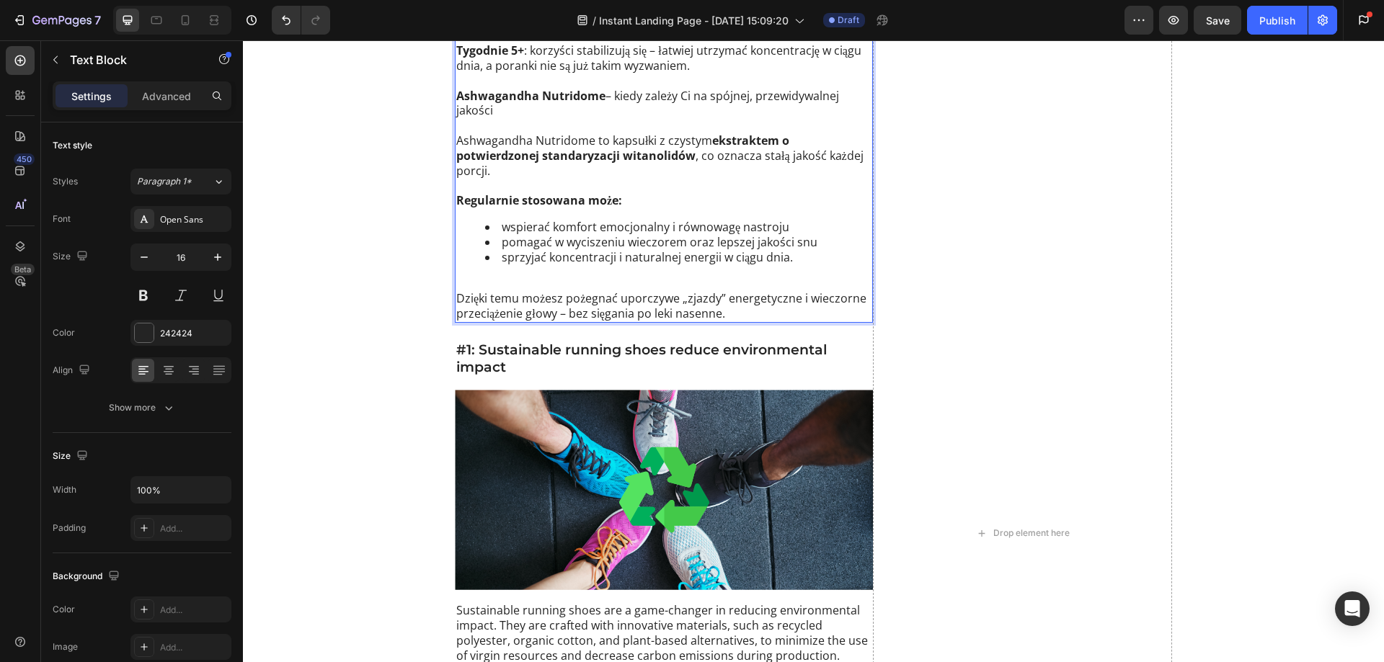
scroll to position [1950, 0]
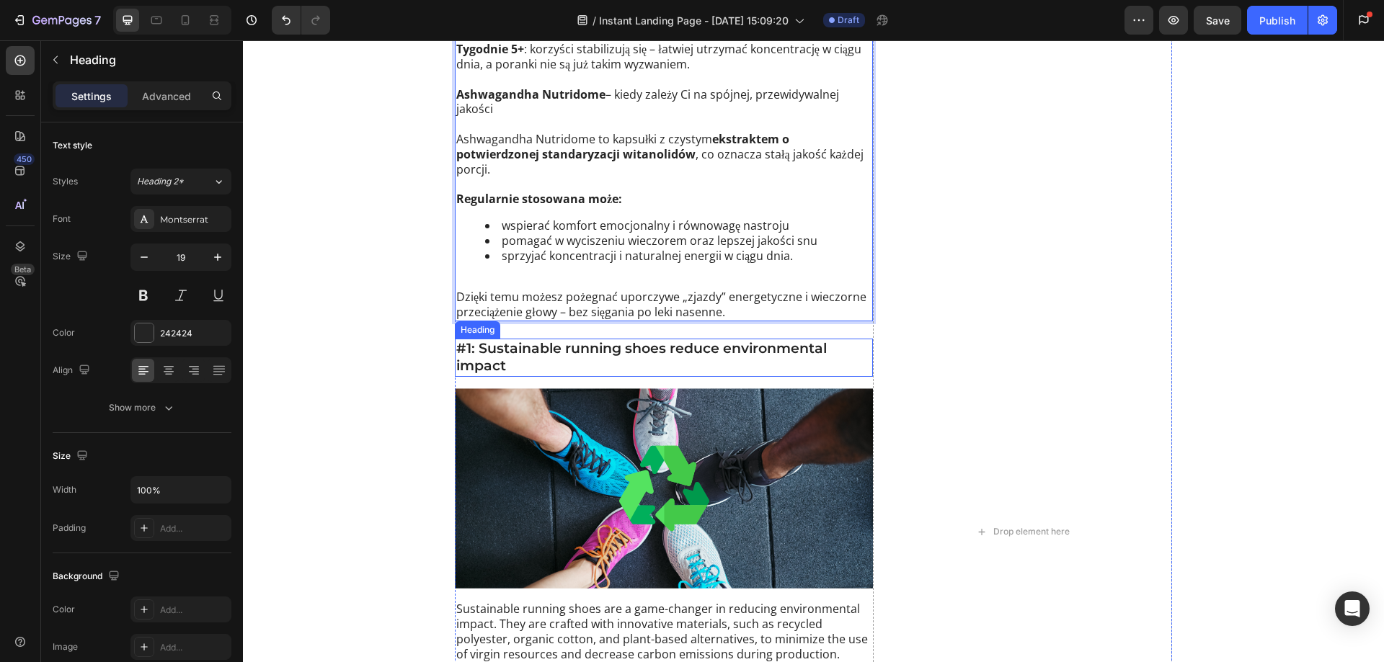
drag, startPoint x: 499, startPoint y: 341, endPoint x: 505, endPoint y: 349, distance: 10.2
click at [499, 342] on h3 "#1: Sustainable running shoes reduce environmental impact" at bounding box center [664, 358] width 418 height 38
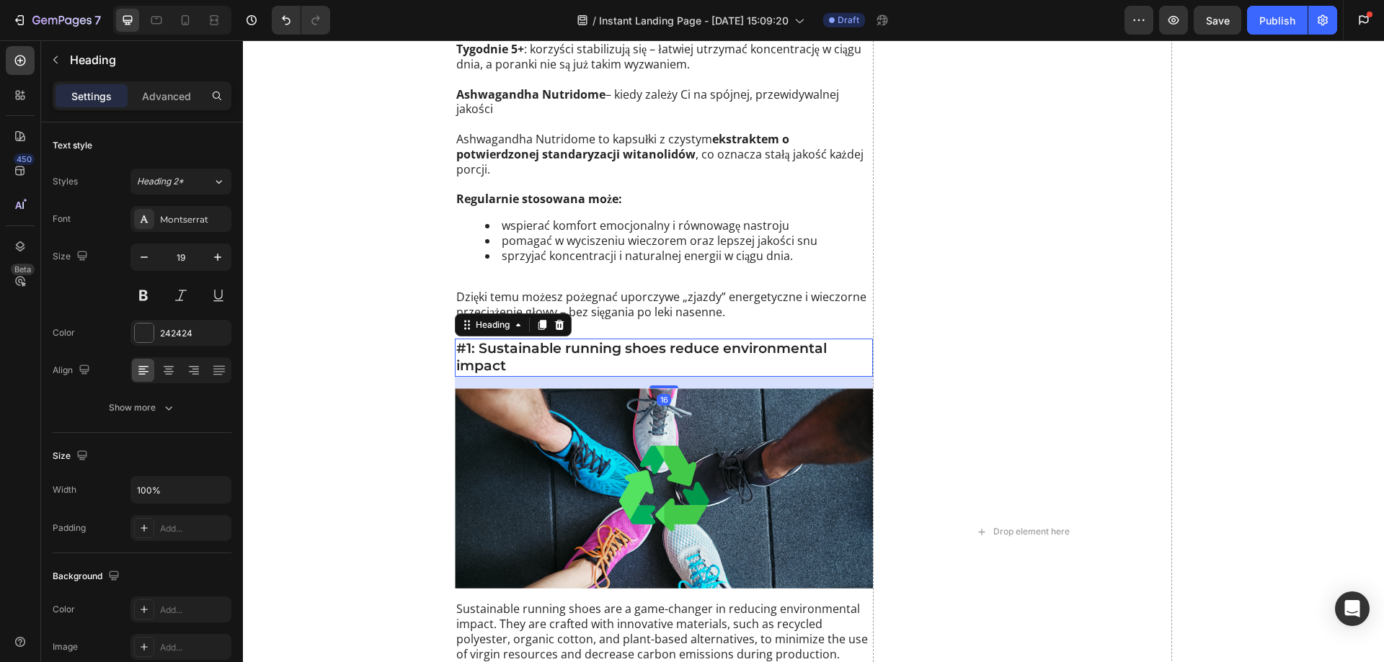
click at [509, 350] on h3 "#1: Sustainable running shoes reduce environmental impact" at bounding box center [664, 358] width 418 height 38
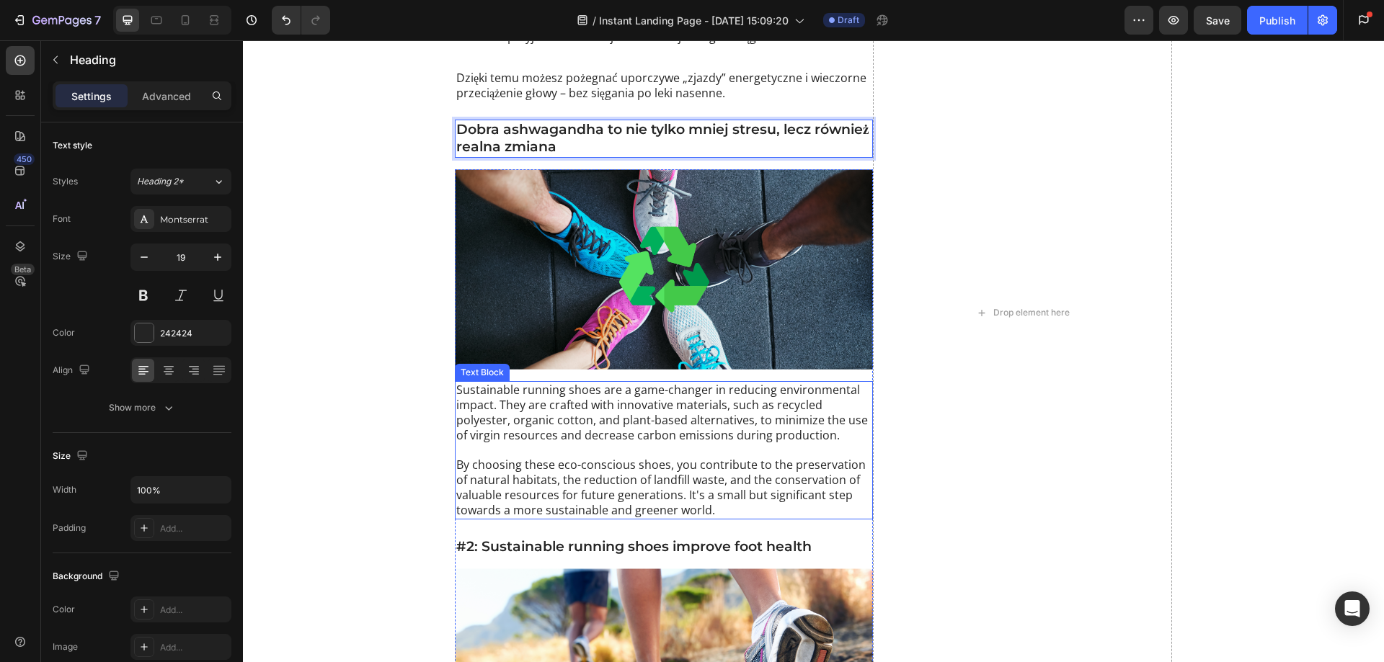
scroll to position [2310, 0]
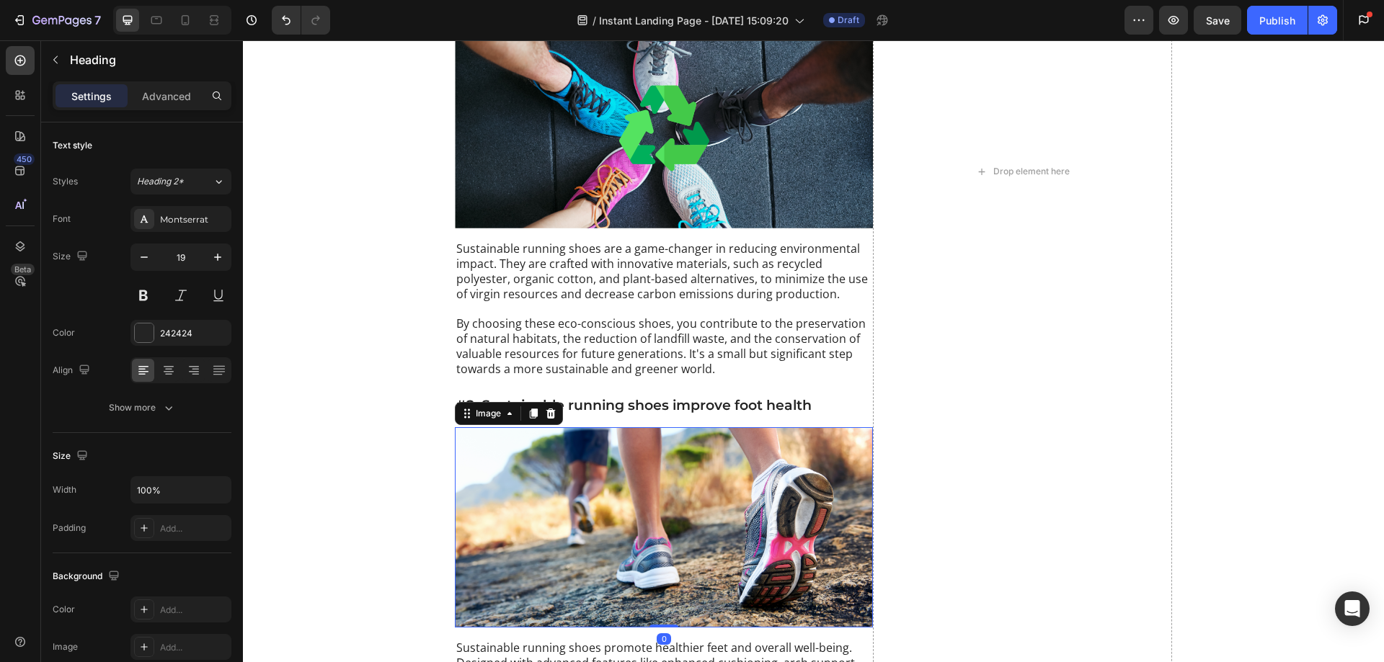
click at [512, 472] on img at bounding box center [664, 527] width 418 height 200
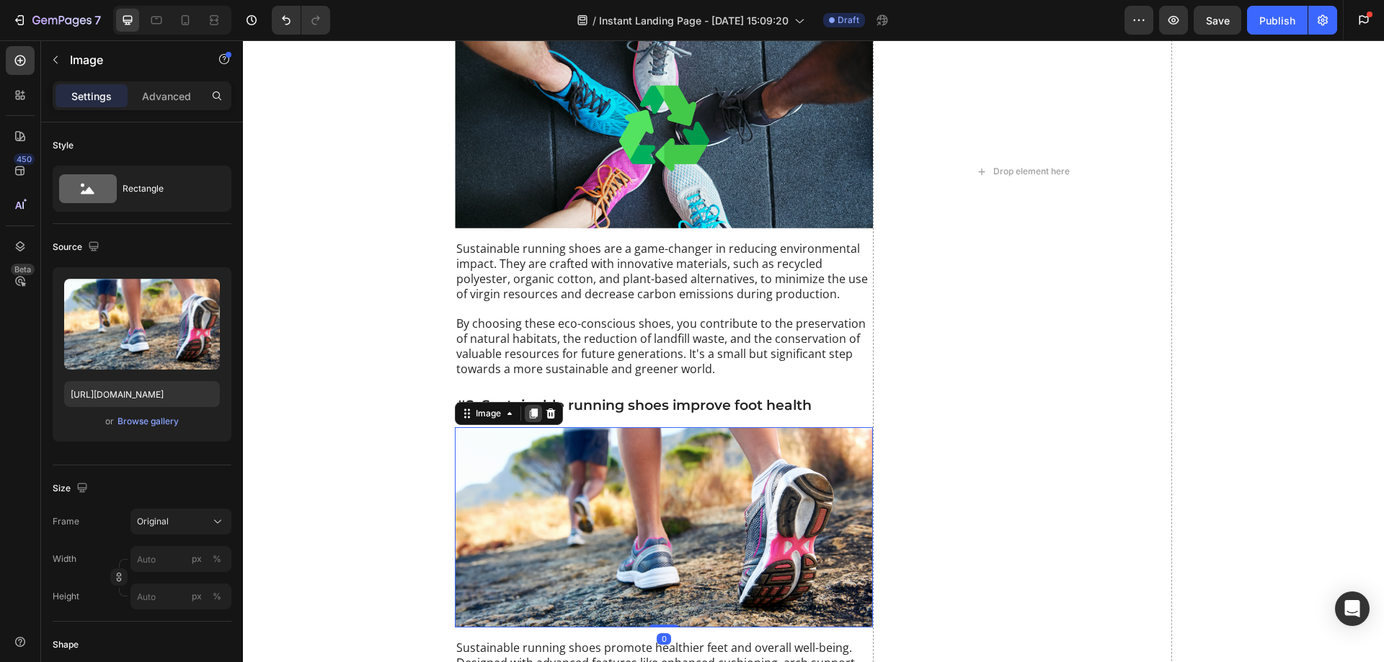
click at [529, 408] on icon at bounding box center [534, 414] width 12 height 12
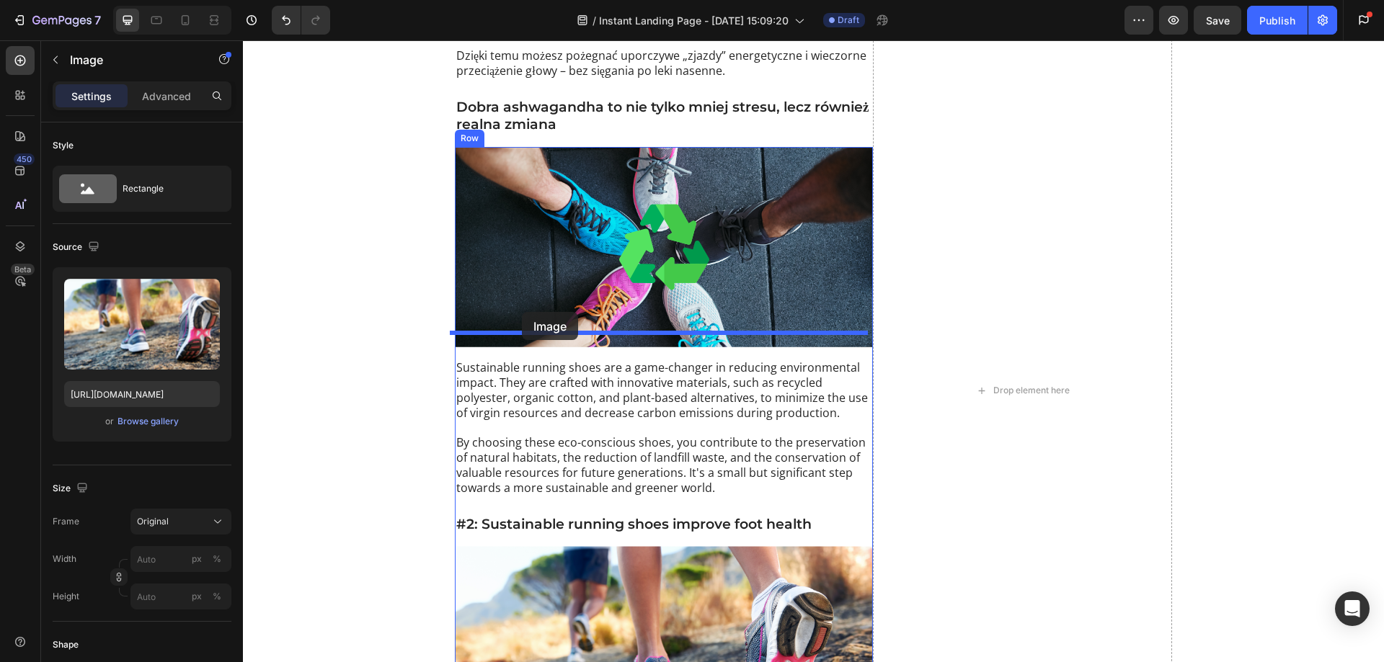
scroll to position [2184, 0]
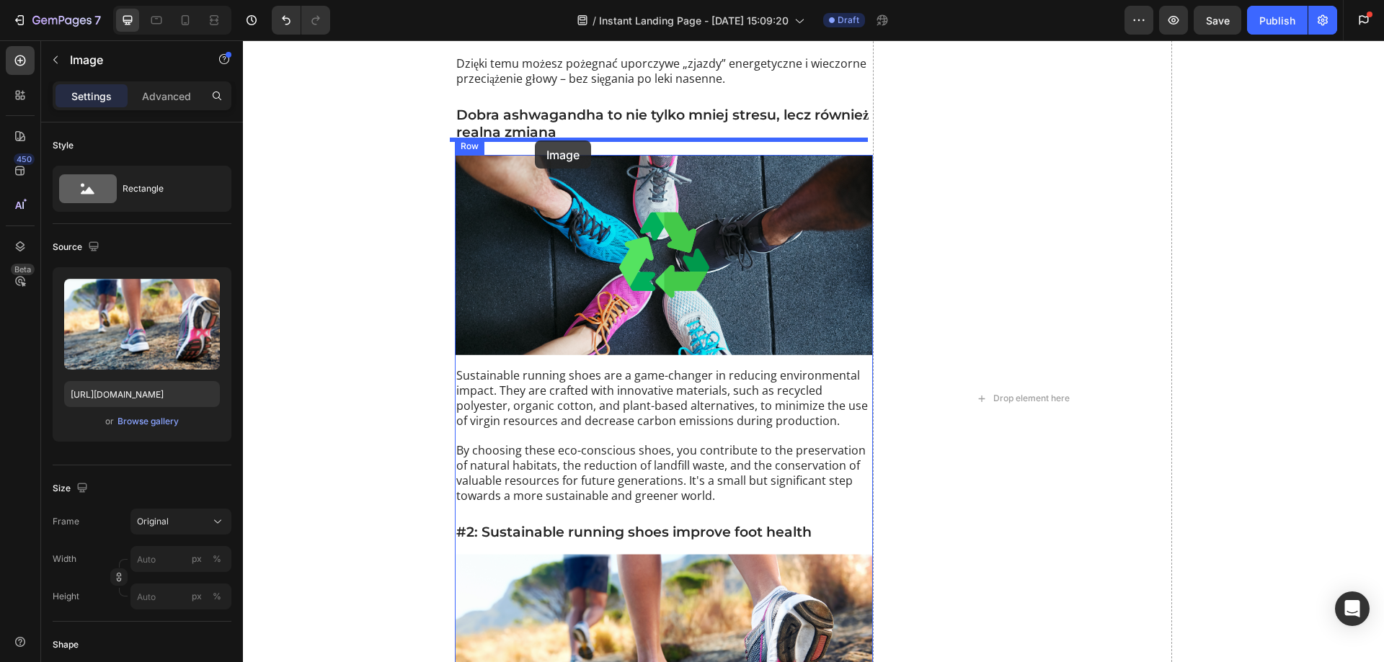
drag, startPoint x: 493, startPoint y: 500, endPoint x: 535, endPoint y: 141, distance: 361.3
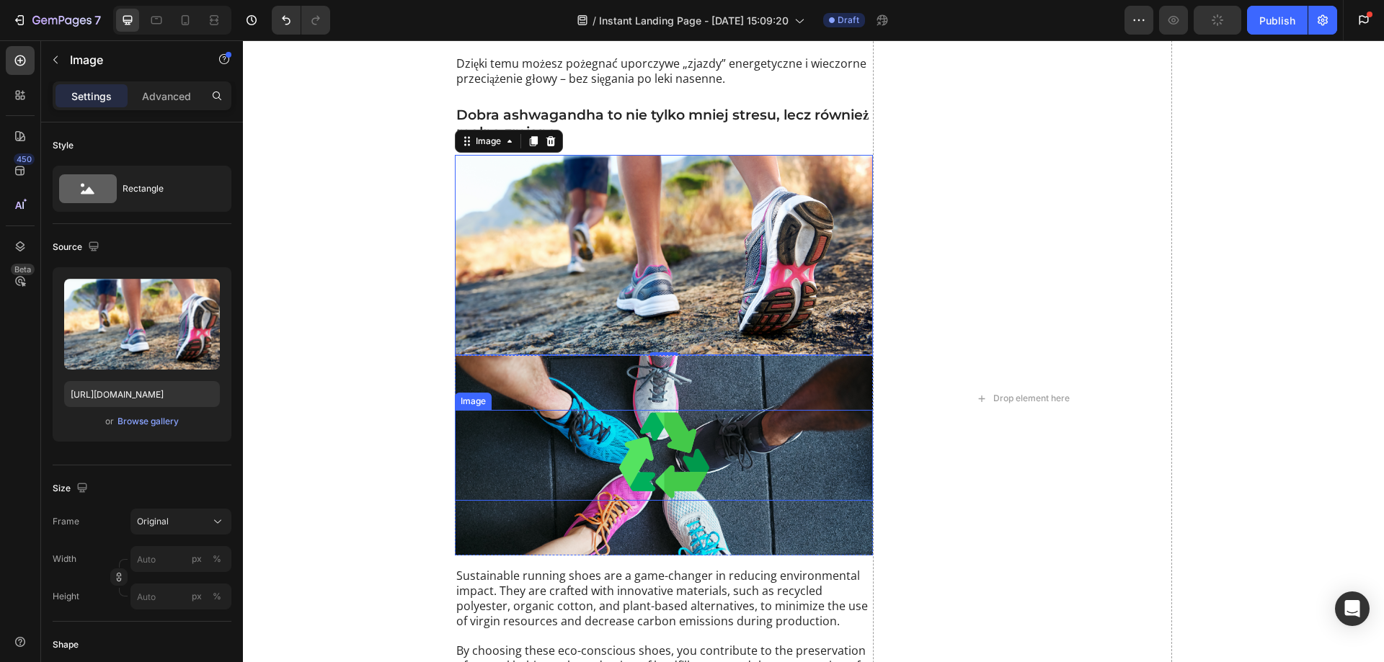
click at [666, 428] on img at bounding box center [664, 455] width 90 height 91
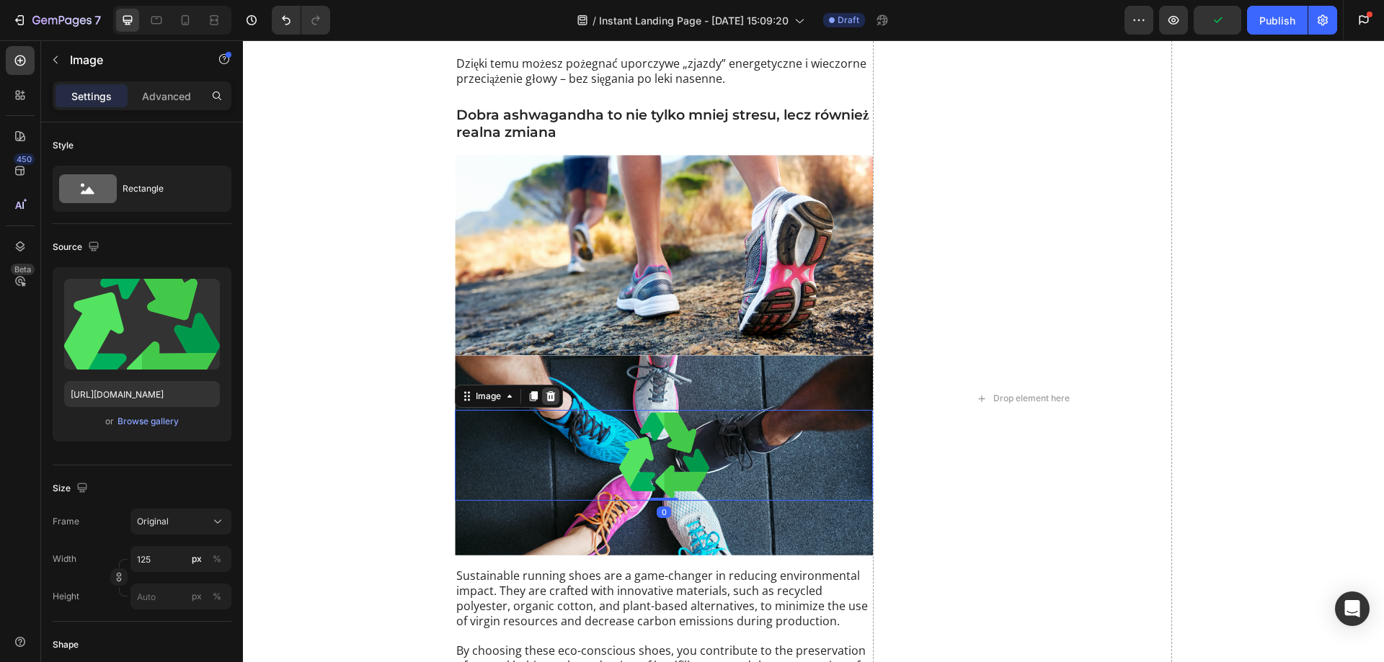
click at [546, 391] on icon at bounding box center [551, 397] width 12 height 12
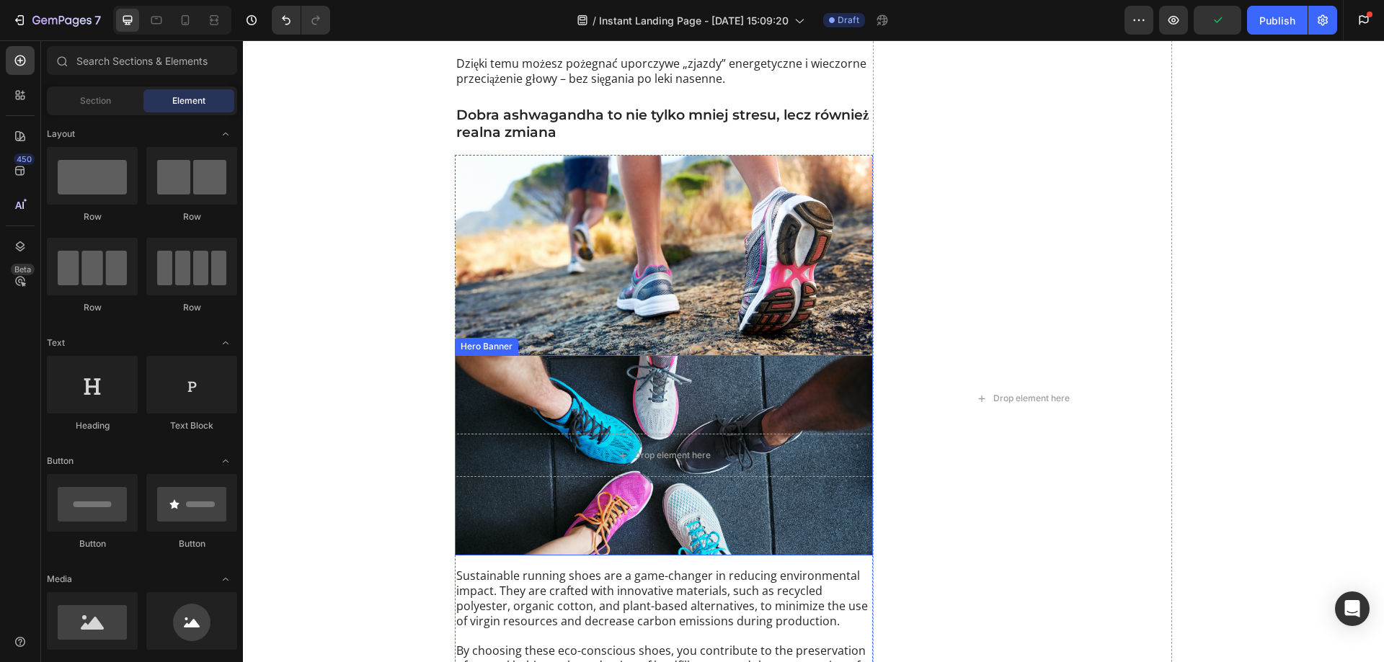
click at [523, 361] on div "Background Image" at bounding box center [664, 455] width 418 height 200
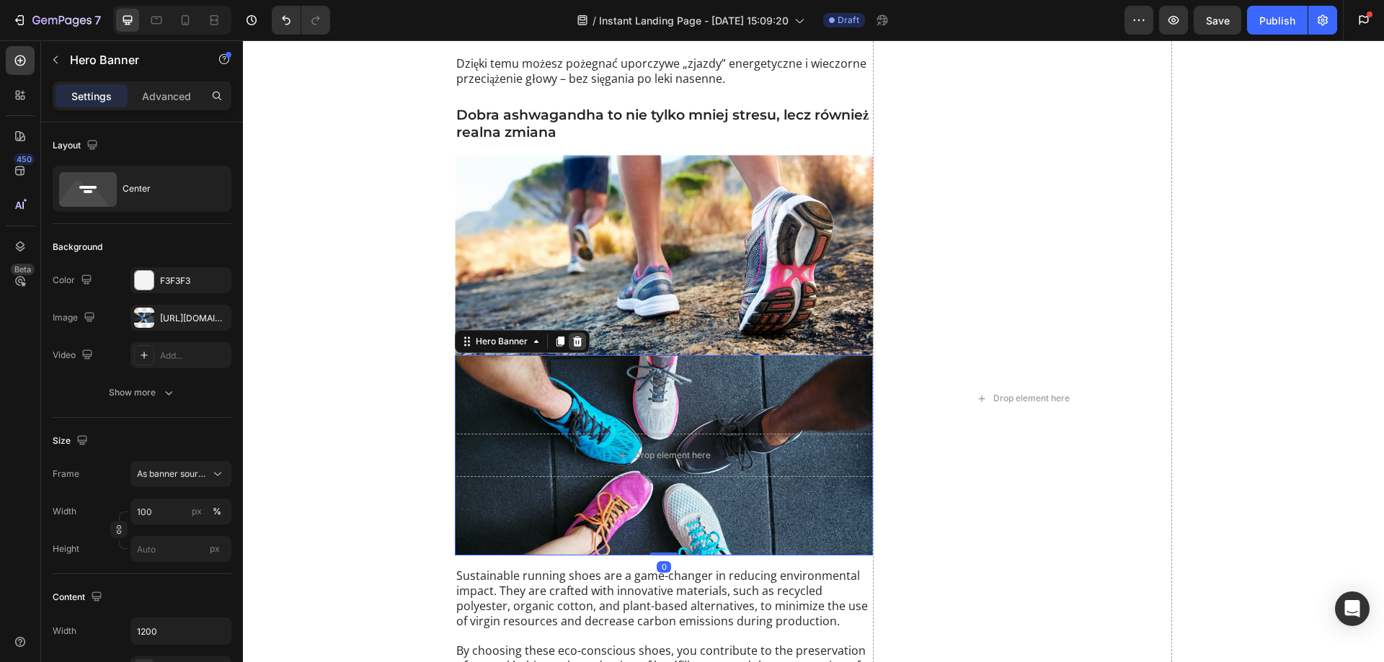
click at [573, 337] on icon at bounding box center [577, 342] width 9 height 10
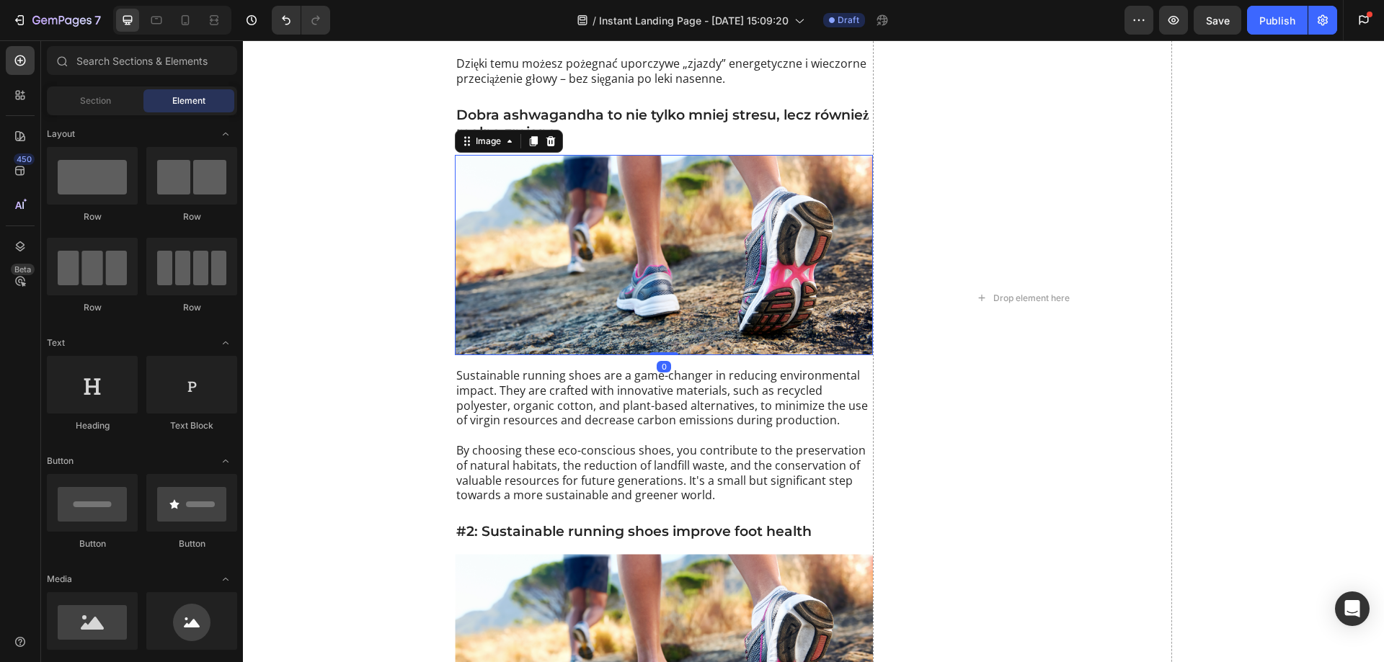
click at [569, 259] on img at bounding box center [664, 255] width 418 height 200
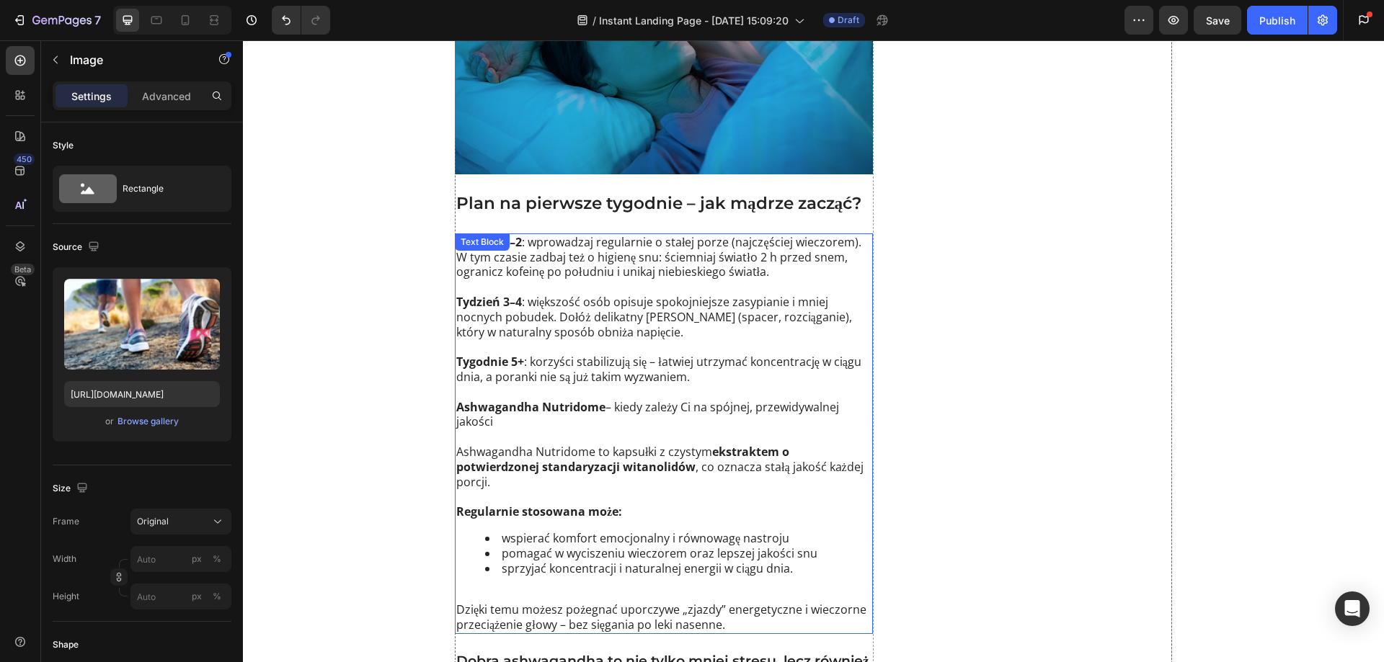
scroll to position [2039, 0]
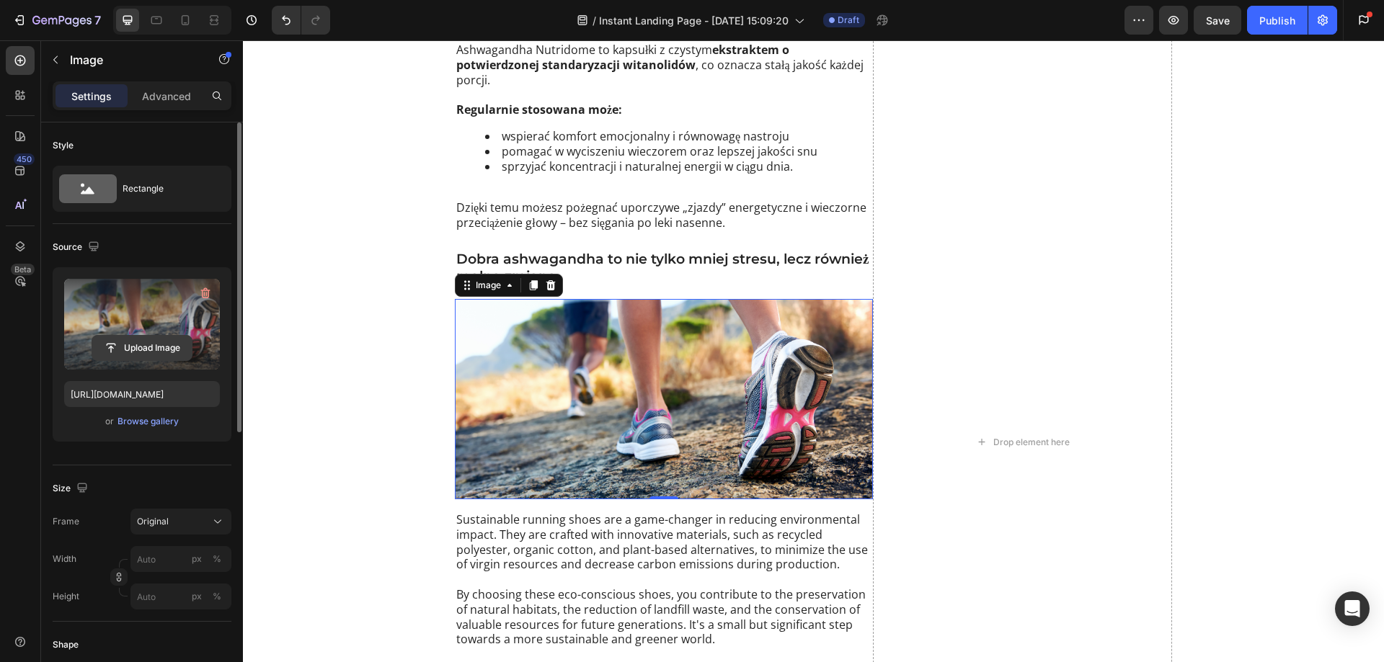
click at [140, 353] on input "file" at bounding box center [141, 348] width 99 height 25
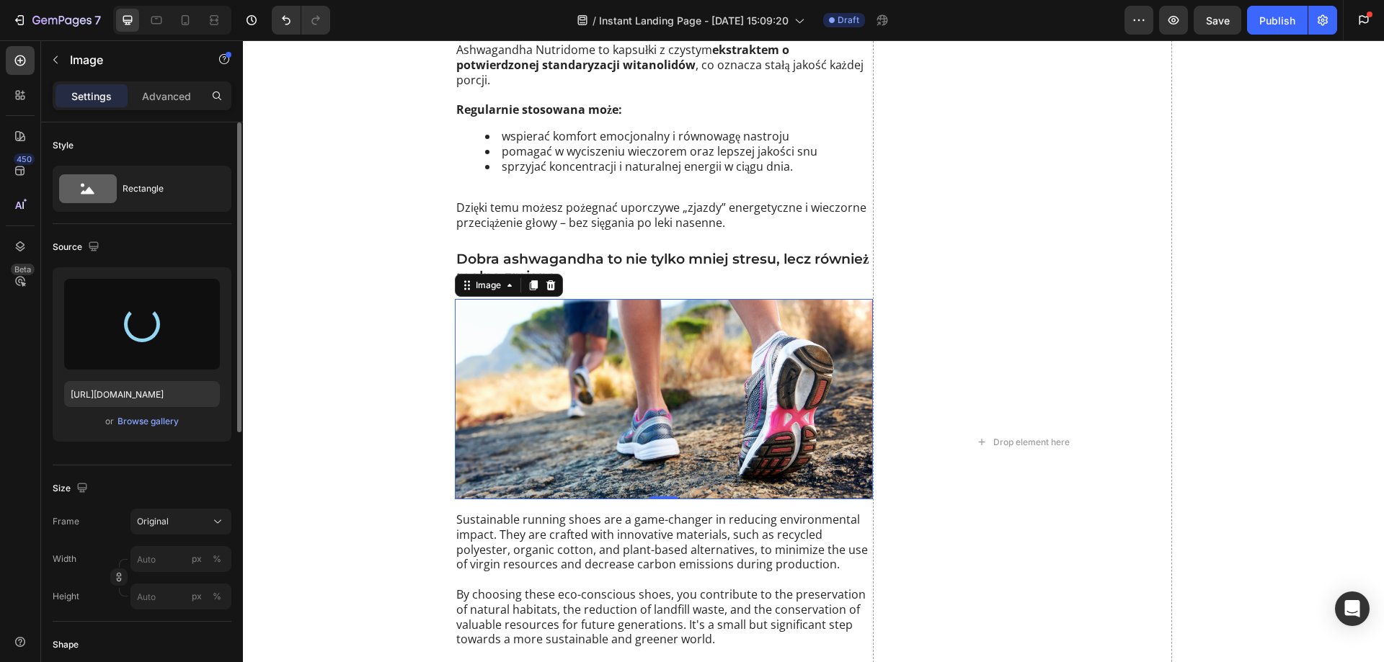
type input "[URL][DOMAIN_NAME]"
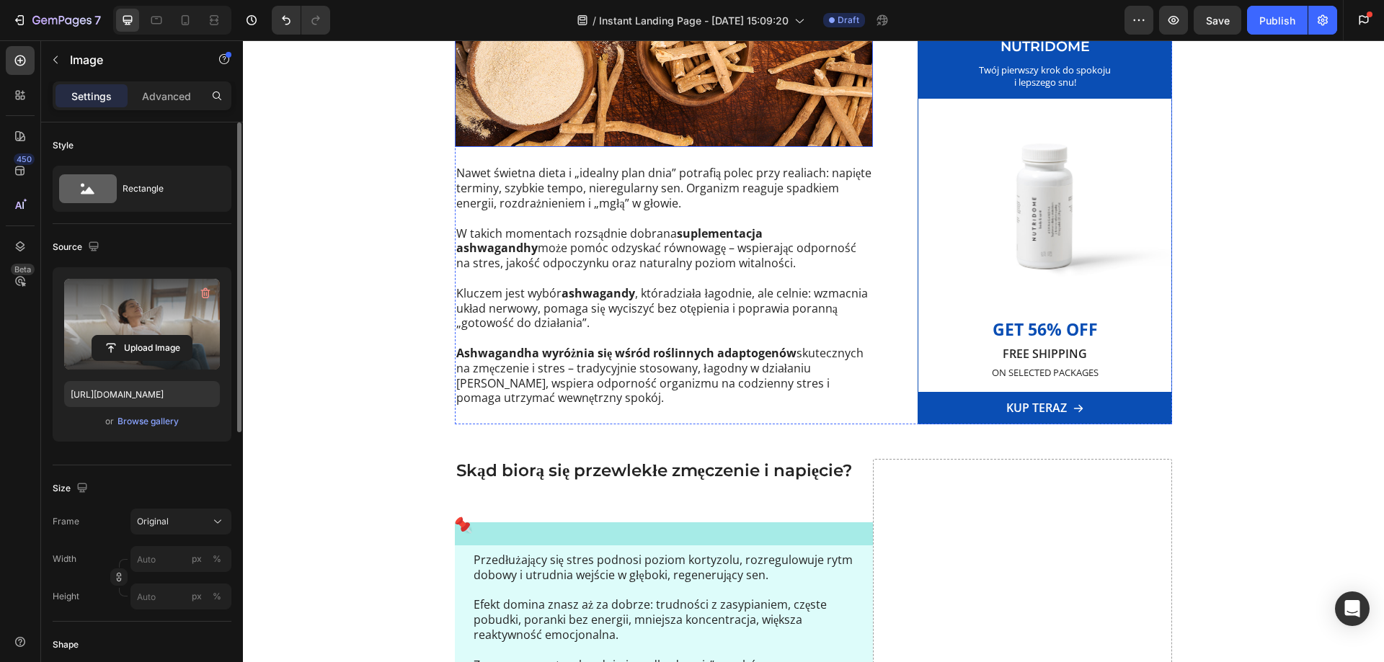
scroll to position [288, 0]
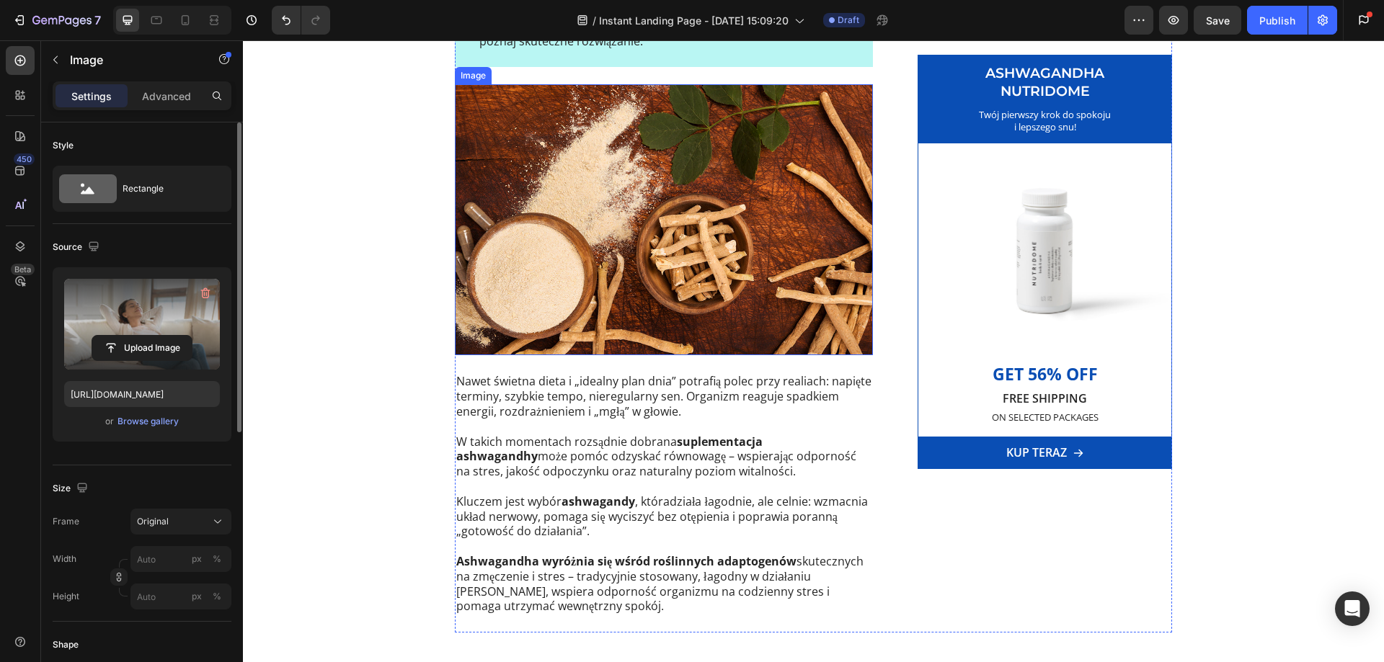
click at [588, 214] on img at bounding box center [664, 219] width 418 height 271
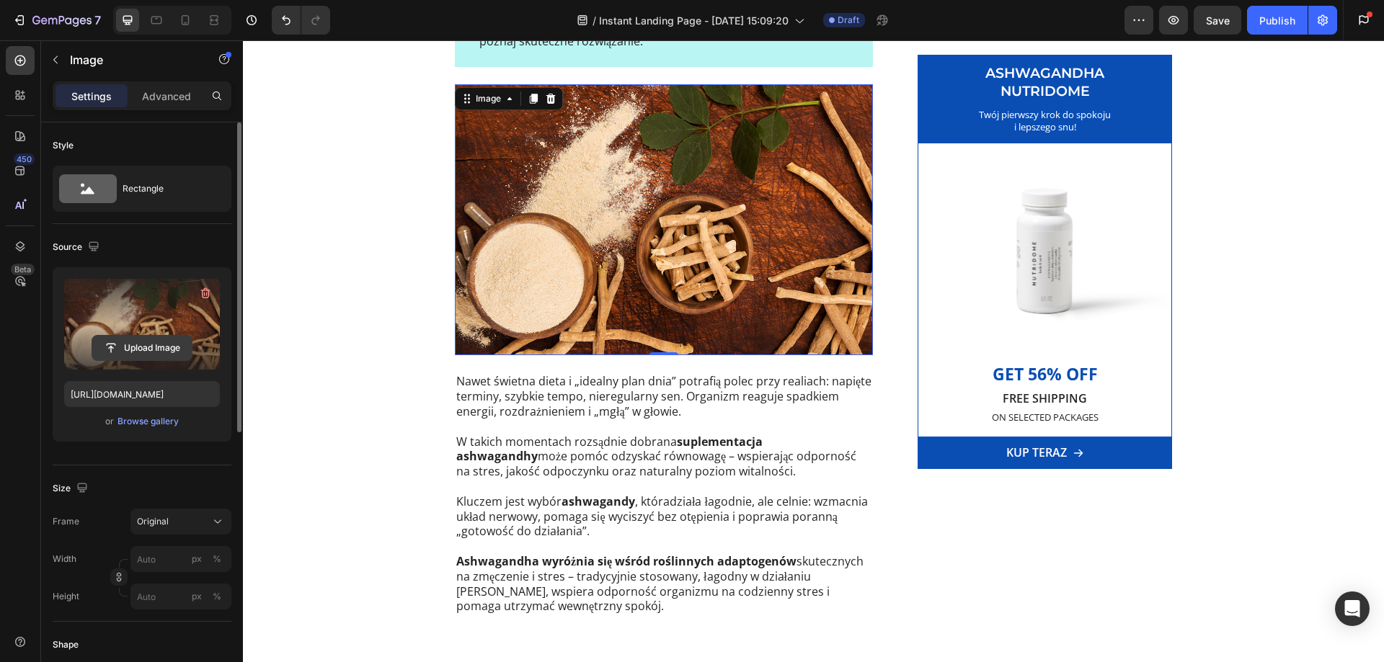
click at [145, 345] on input "file" at bounding box center [141, 348] width 99 height 25
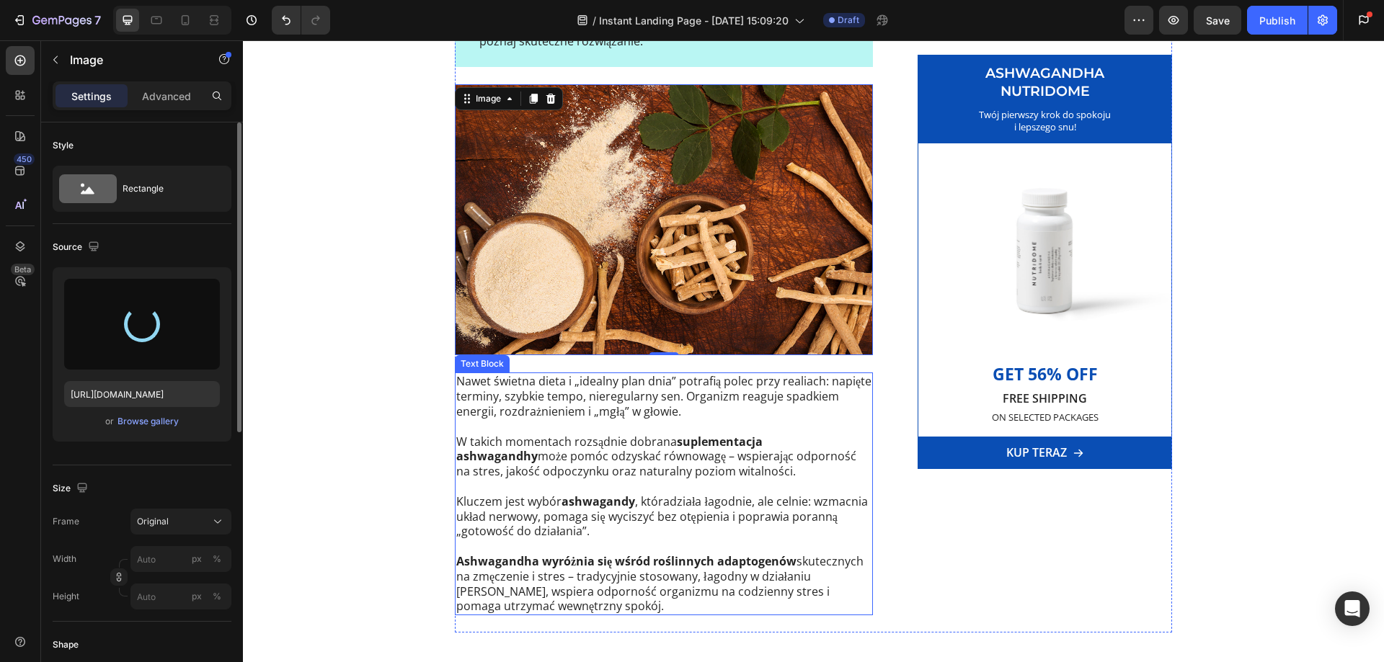
type input "[URL][DOMAIN_NAME]"
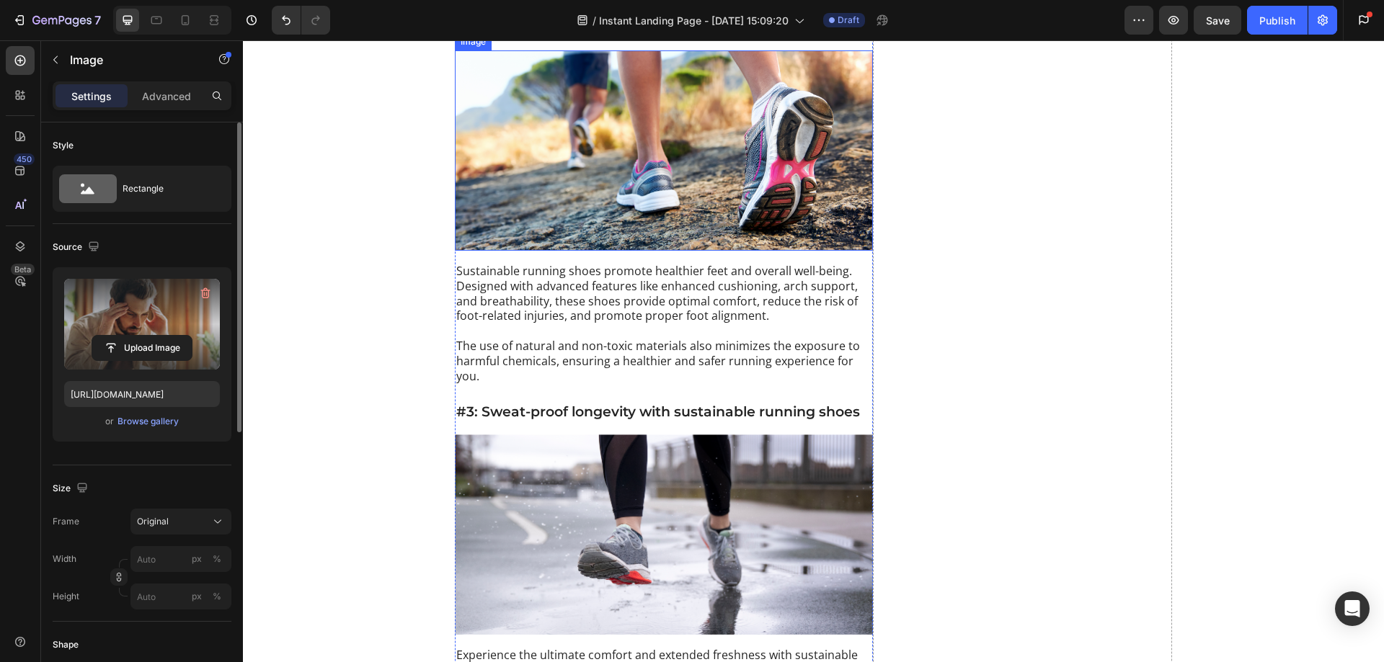
scroll to position [2522, 0]
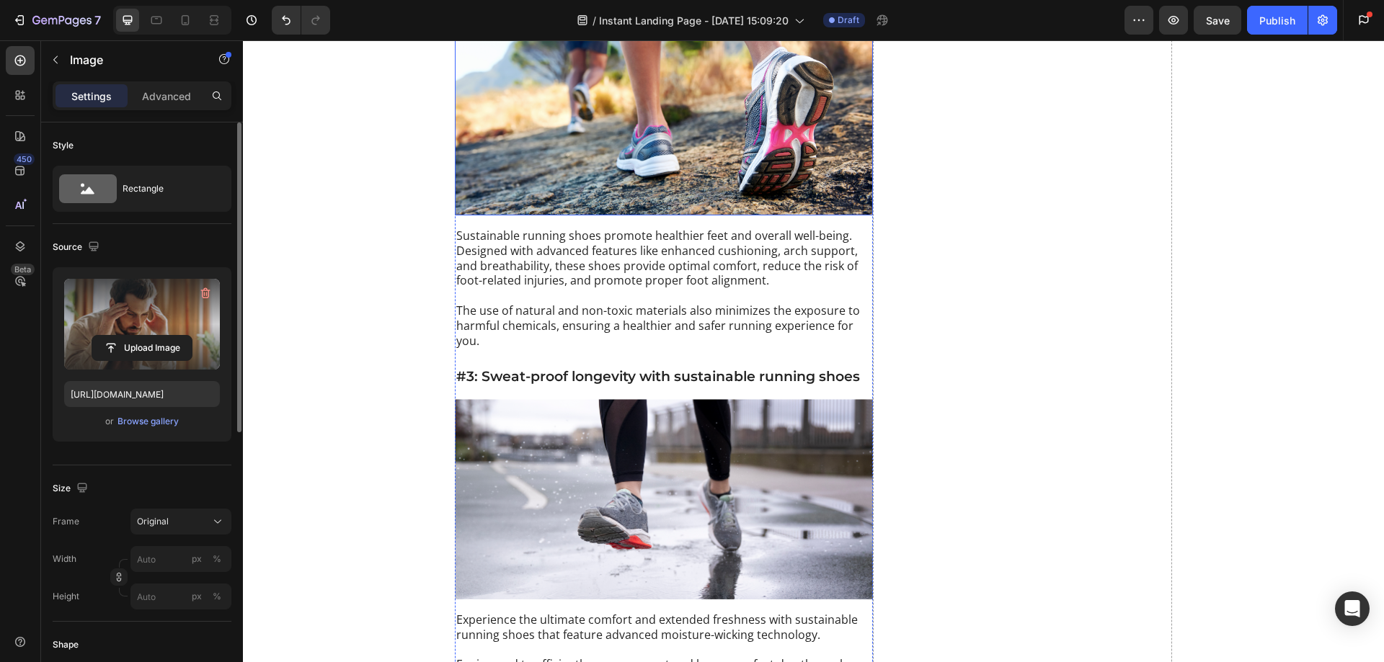
click at [570, 215] on img at bounding box center [664, 115] width 418 height 200
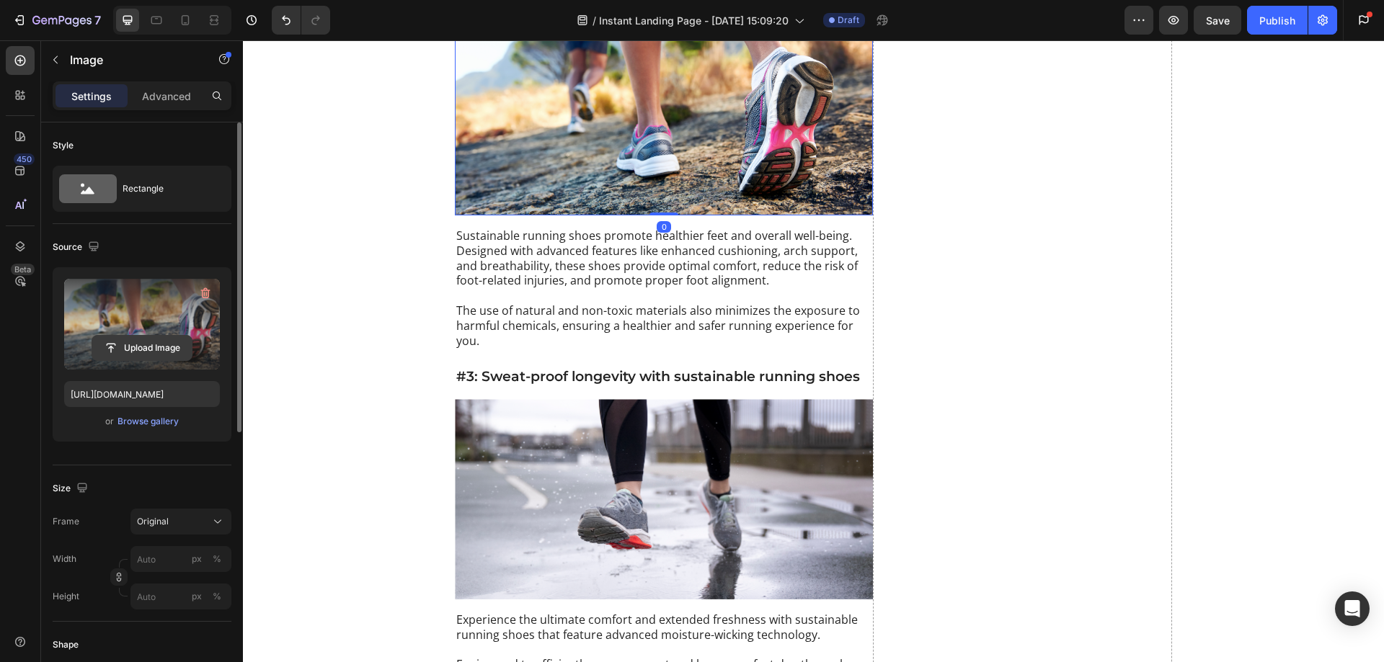
click at [147, 352] on input "file" at bounding box center [141, 348] width 99 height 25
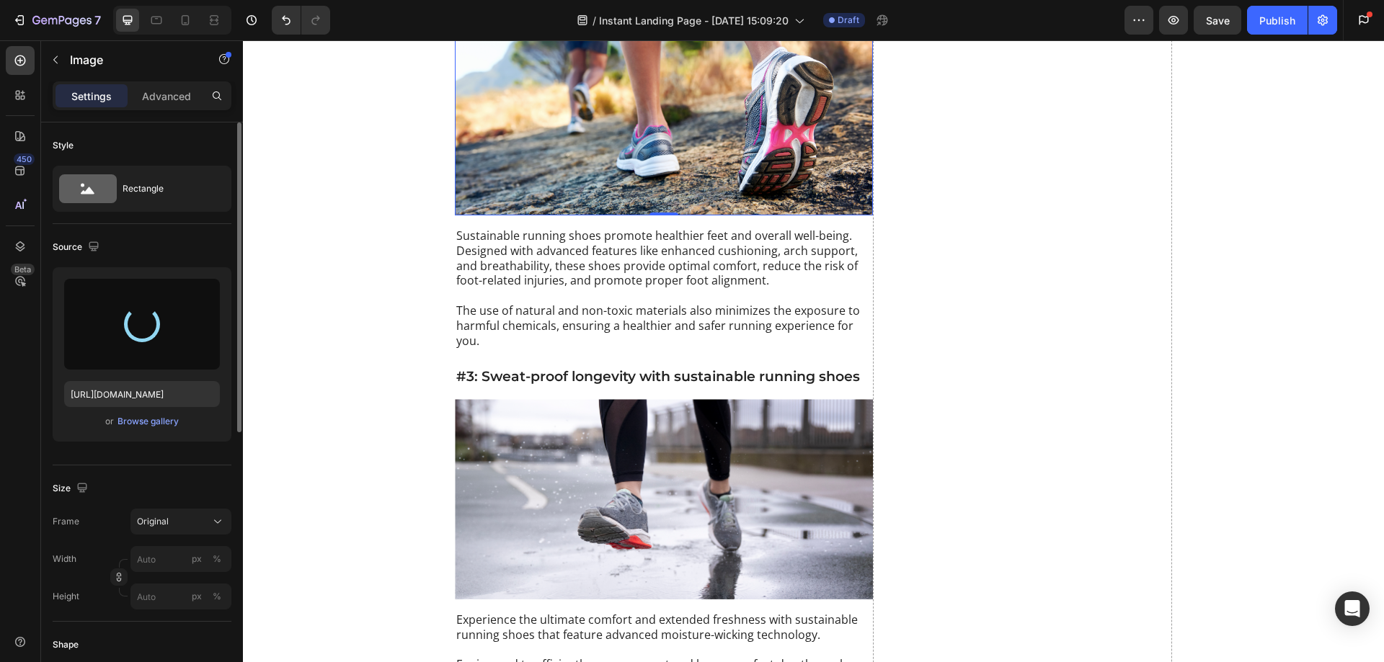
type input "[URL][DOMAIN_NAME]"
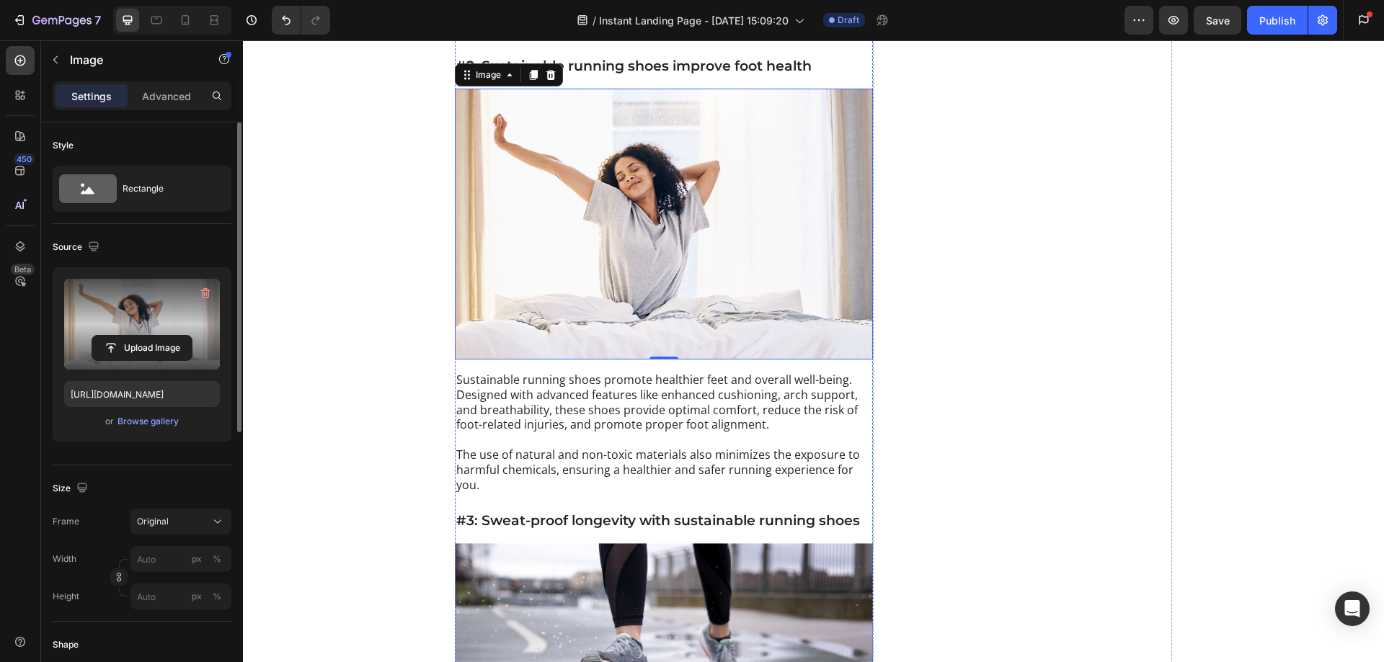
scroll to position [2378, 0]
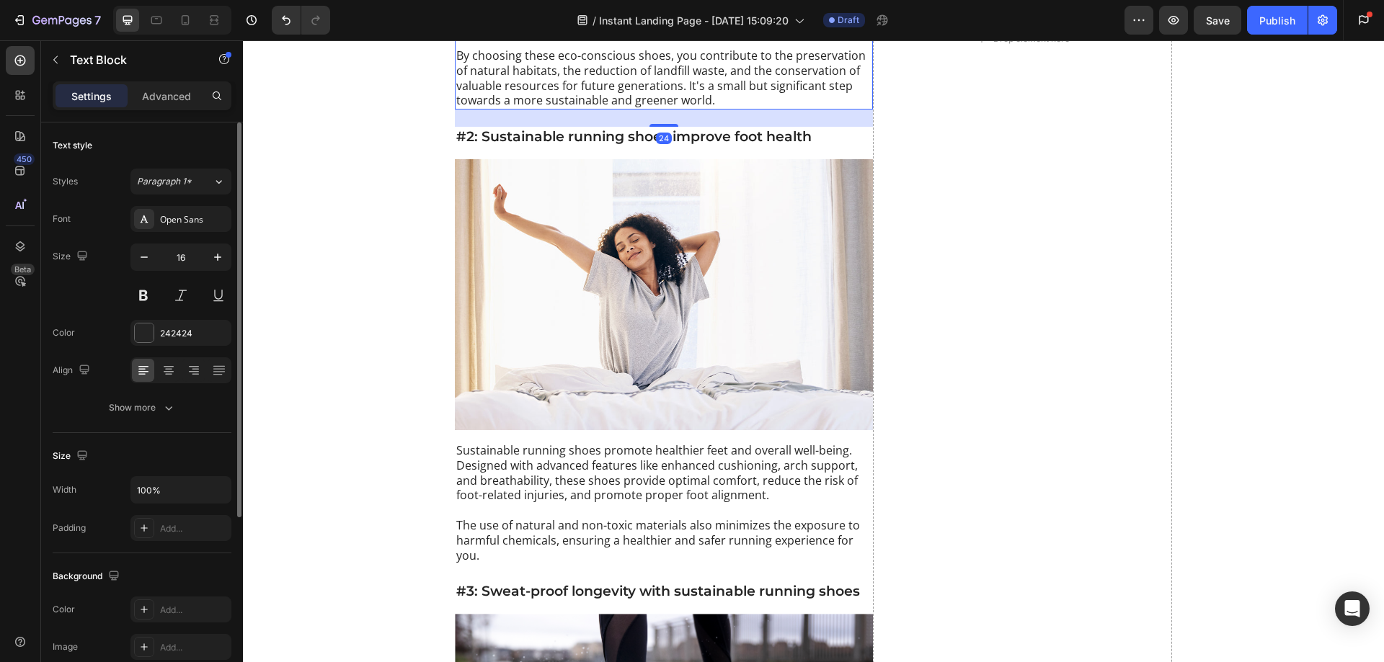
click at [548, 108] on p "By choosing these eco-conscious shoes, you contribute to the preservation of na…" at bounding box center [663, 78] width 415 height 60
click at [565, 108] on p "By choosing these eco-conscious shoes, you contribute to the preservation of na…" at bounding box center [663, 78] width 415 height 60
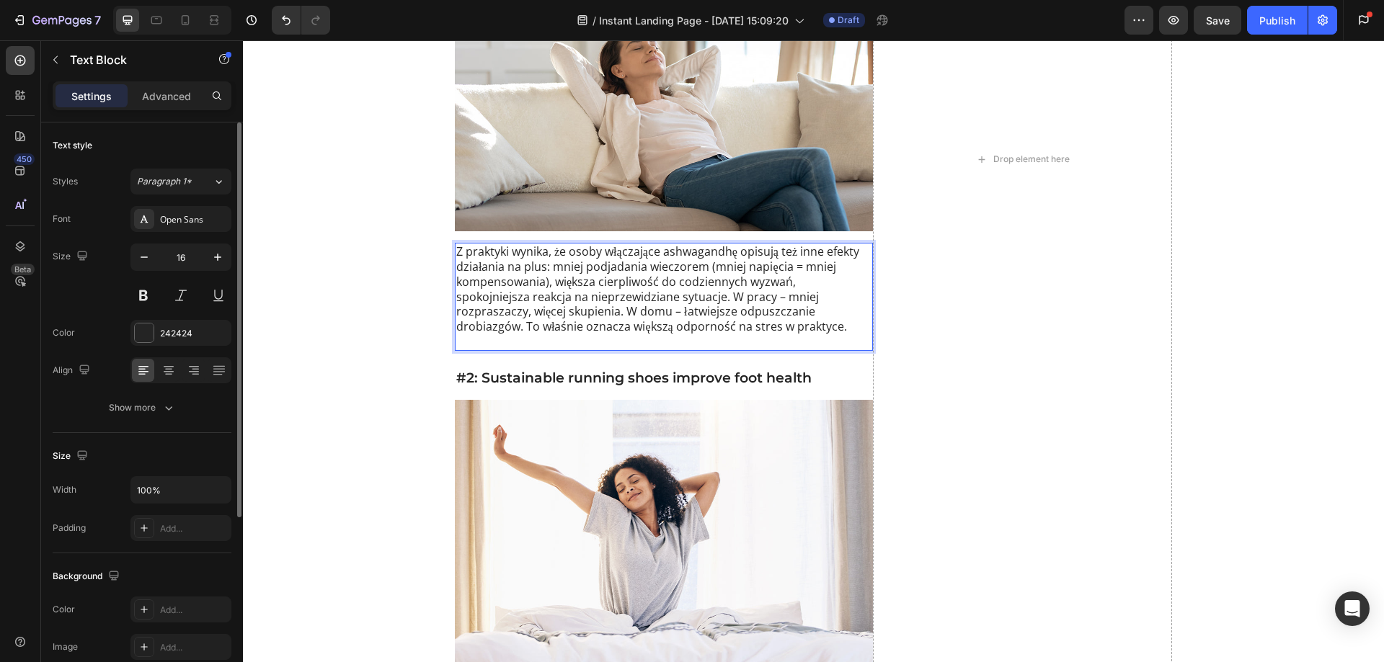
click at [651, 283] on p "Z praktyki wynika, że osoby włączające ashwagandhę opisują też inne efekty dzia…" at bounding box center [663, 296] width 415 height 105
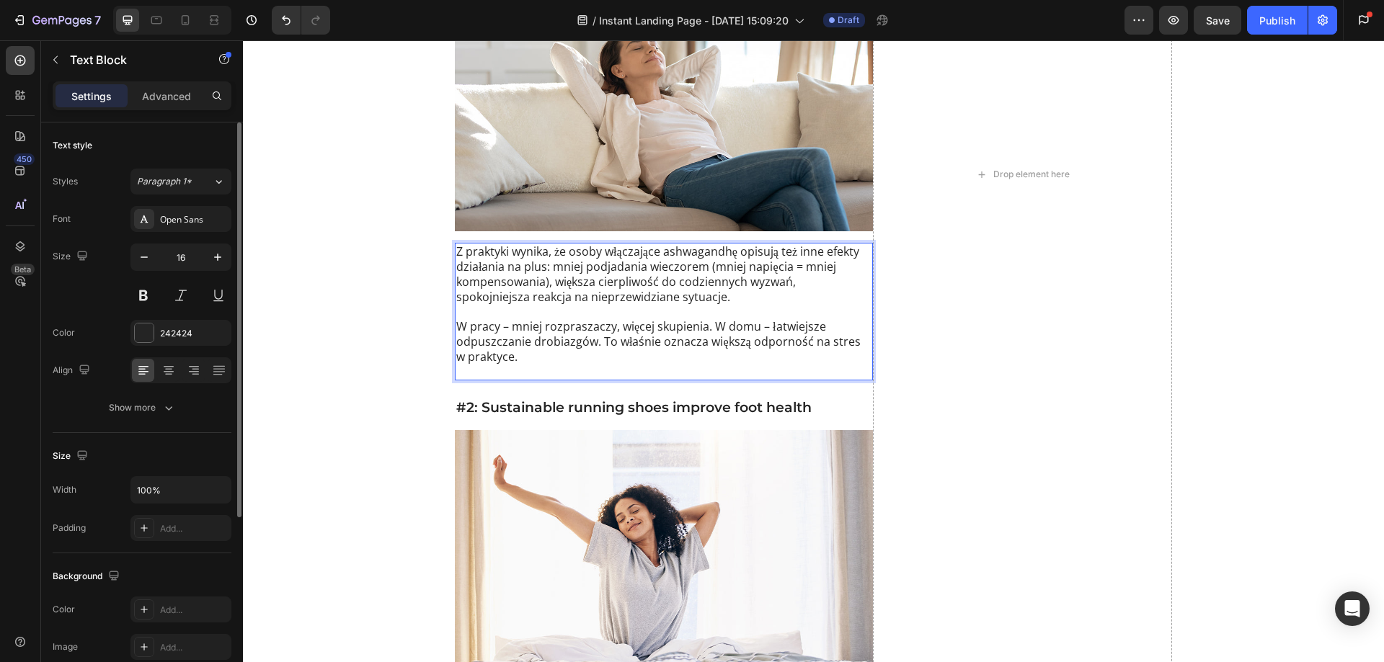
click at [464, 352] on p "W pracy – mniej rozpraszaczy, więcej skupienia. W domu – łatwiejsze odpuszczani…" at bounding box center [663, 349] width 415 height 60
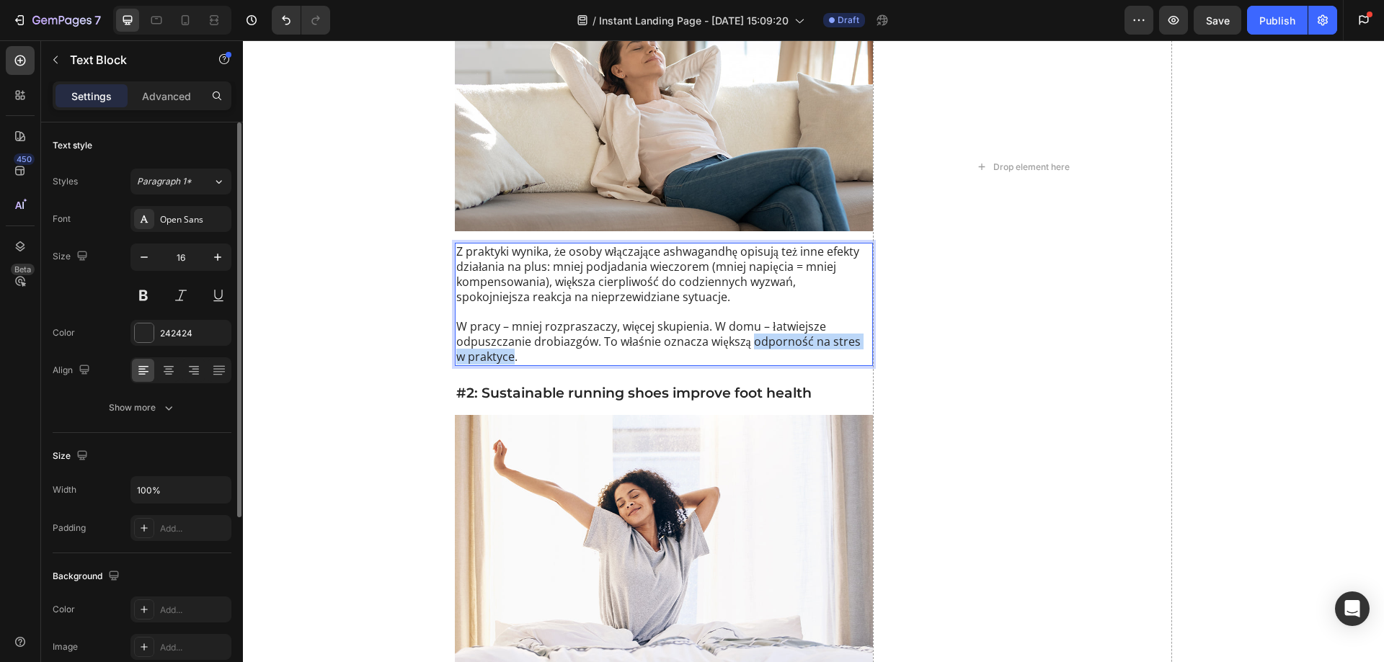
drag, startPoint x: 745, startPoint y: 329, endPoint x: 494, endPoint y: 344, distance: 251.9
click at [494, 344] on p "W pracy – mniej rozpraszaczy, więcej skupienia. W domu – łatwiejsze odpuszczani…" at bounding box center [663, 341] width 415 height 45
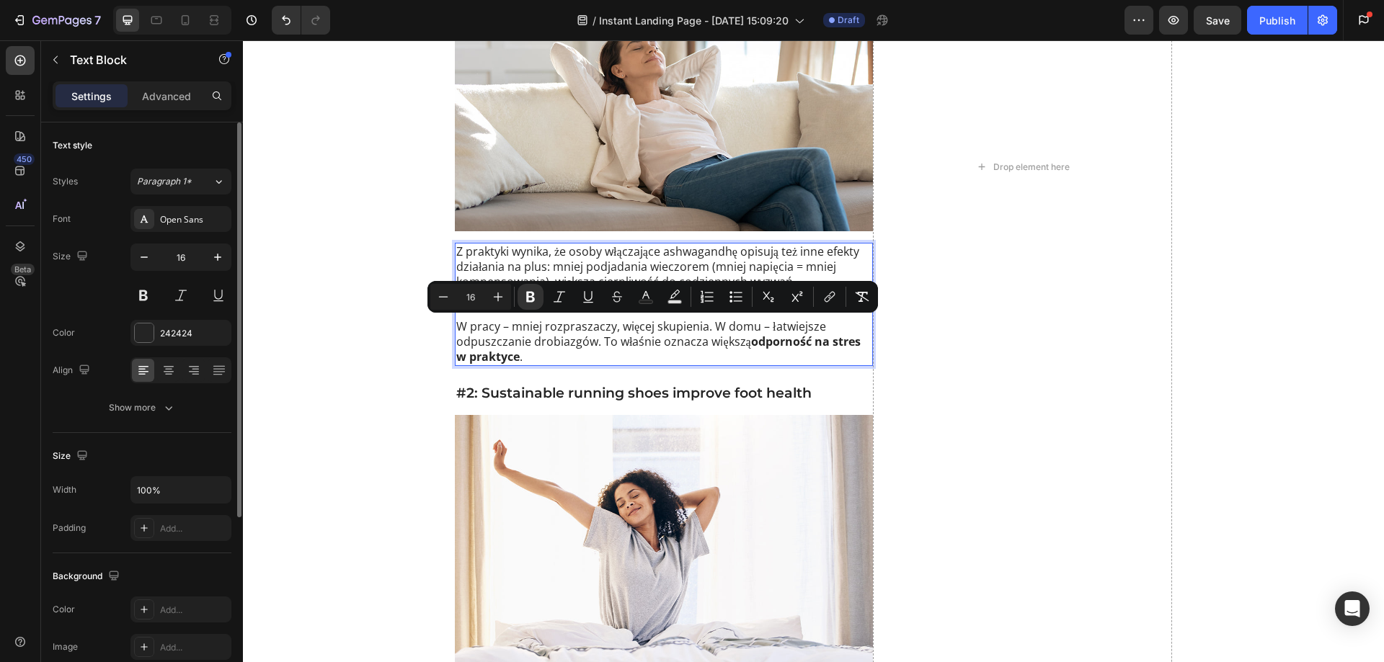
click at [516, 244] on p "Z praktyki wynika, że osoby włączające ashwagandhę opisują też inne efekty dzia…" at bounding box center [663, 274] width 415 height 60
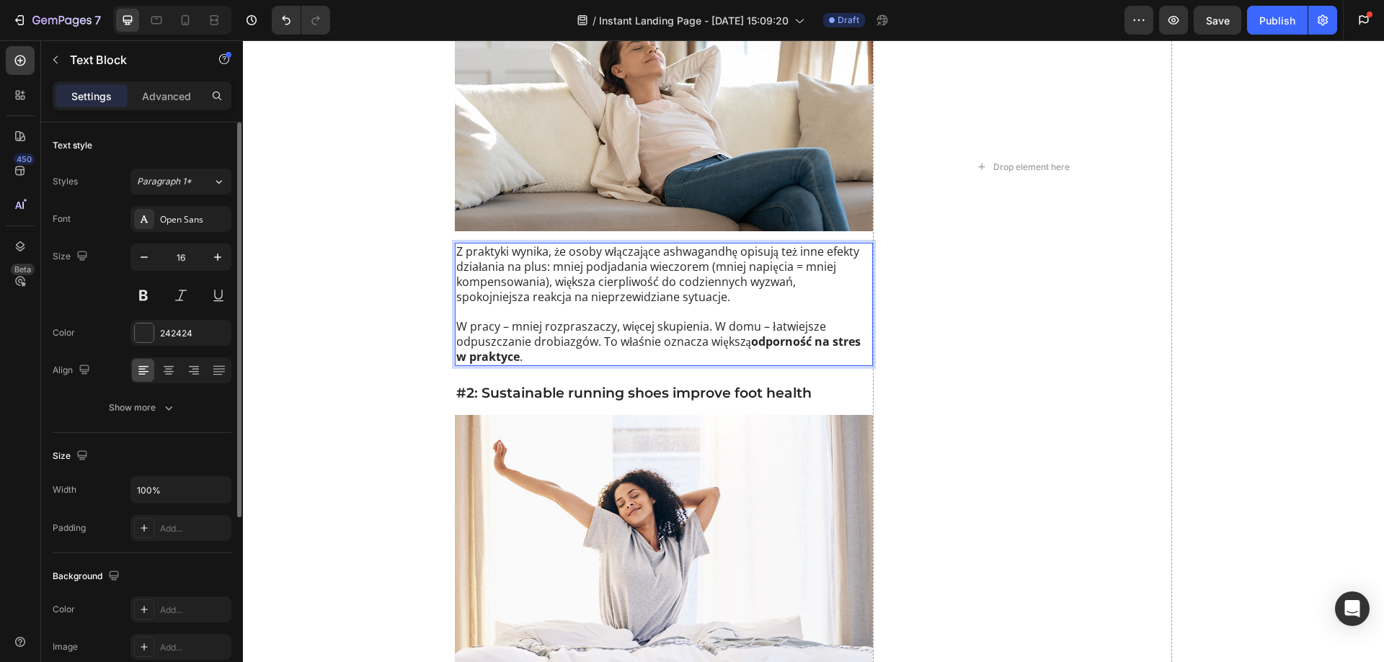
click at [662, 244] on p "Z praktyki wynika, że osoby włączające ashwagandhę opisują też inne efekty dzia…" at bounding box center [663, 274] width 415 height 60
click at [636, 250] on p "Z praktyki wynika, że osoby włączające ashwagandhę opisują też inne efekty dzia…" at bounding box center [663, 274] width 415 height 60
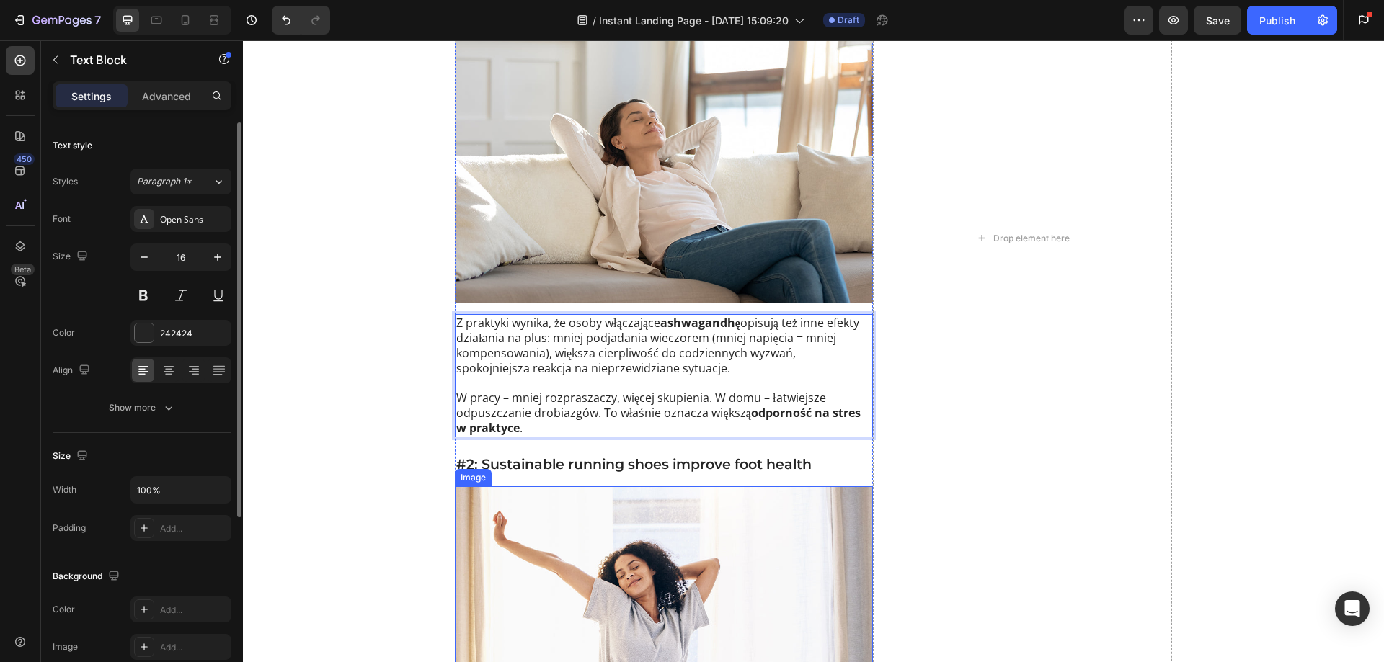
scroll to position [2306, 0]
click at [620, 455] on h3 "#2: Sustainable running shoes improve foot health" at bounding box center [664, 465] width 418 height 21
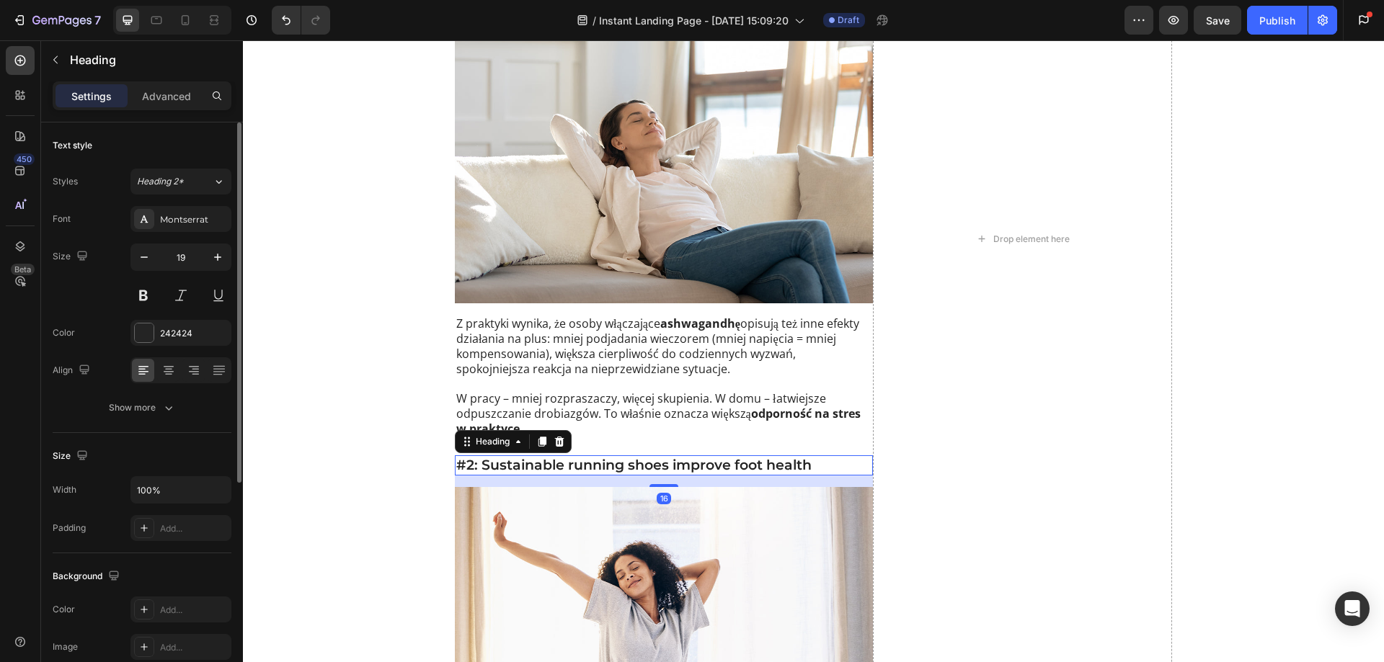
click at [617, 455] on h3 "#2: Sustainable running shoes improve foot health" at bounding box center [664, 465] width 418 height 21
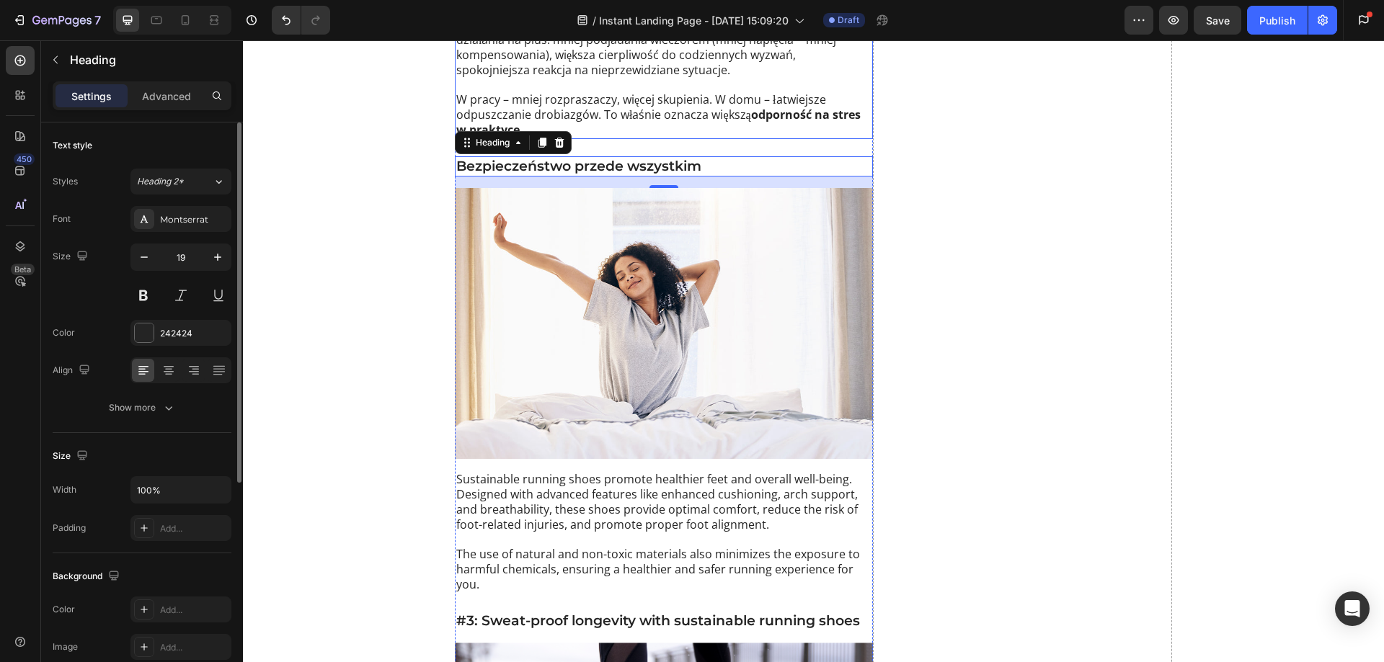
scroll to position [2883, 0]
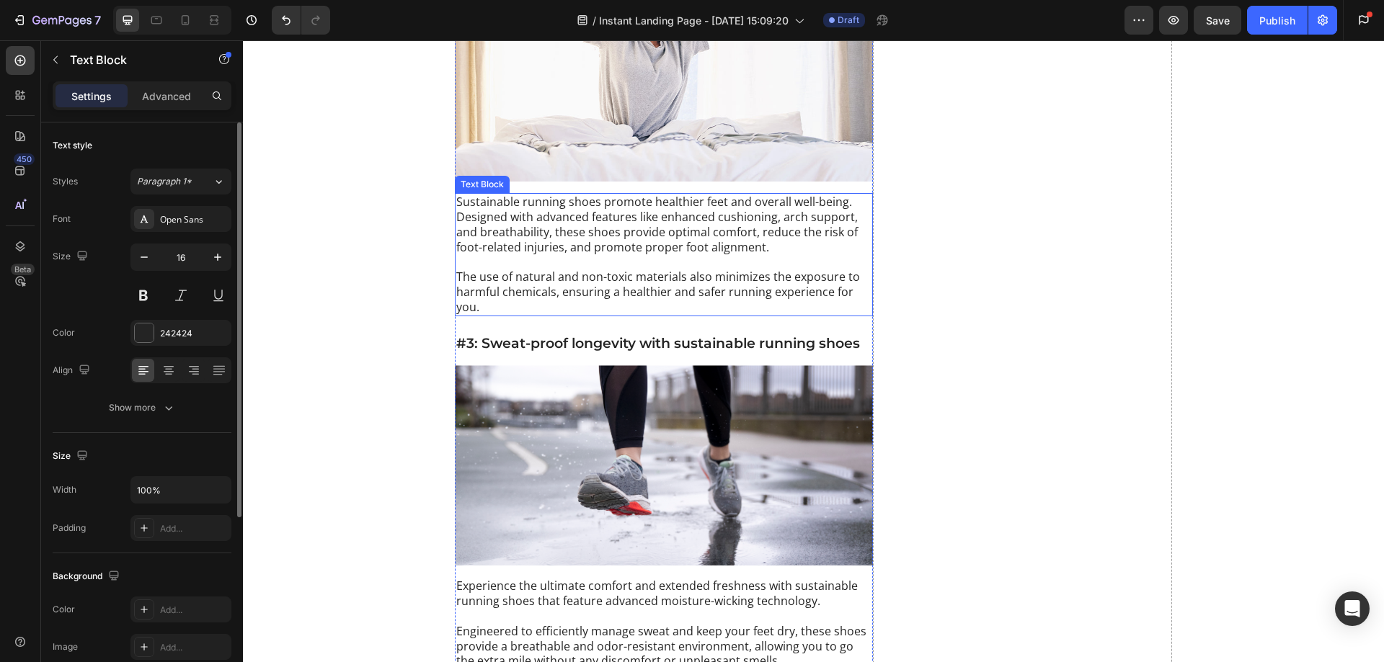
click at [554, 255] on p at bounding box center [663, 262] width 415 height 15
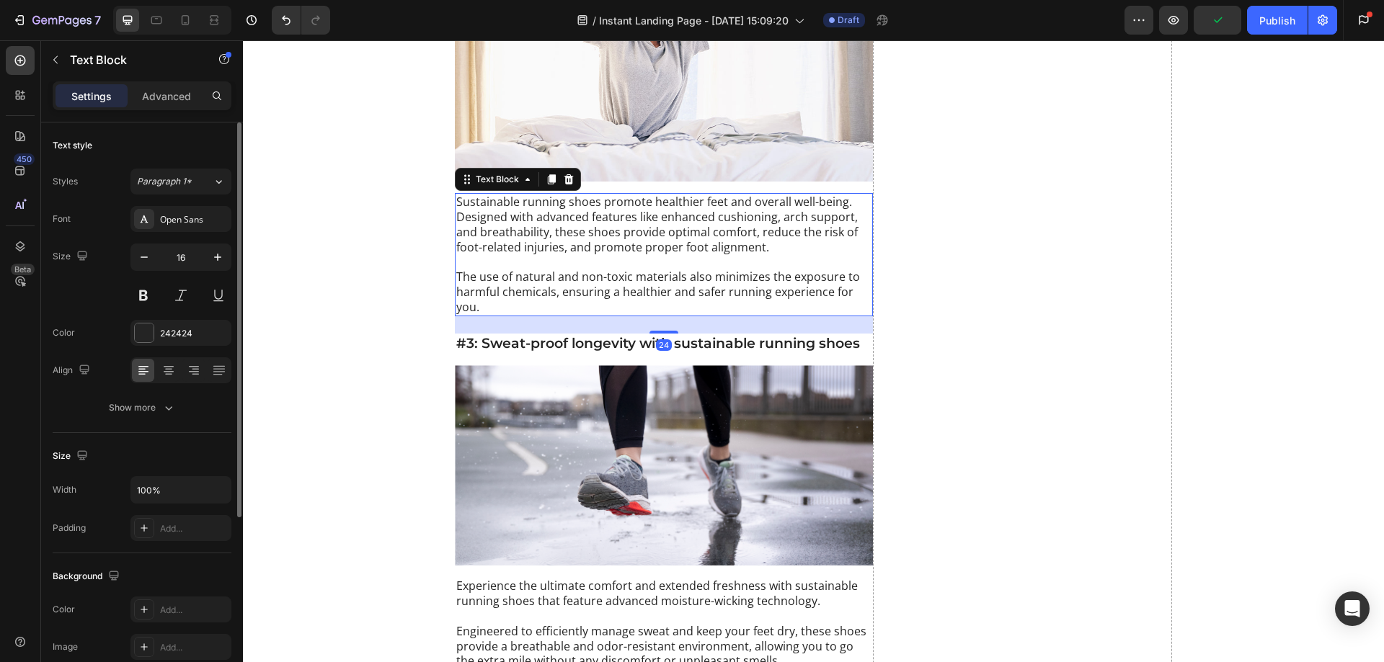
click at [554, 255] on p at bounding box center [663, 262] width 415 height 15
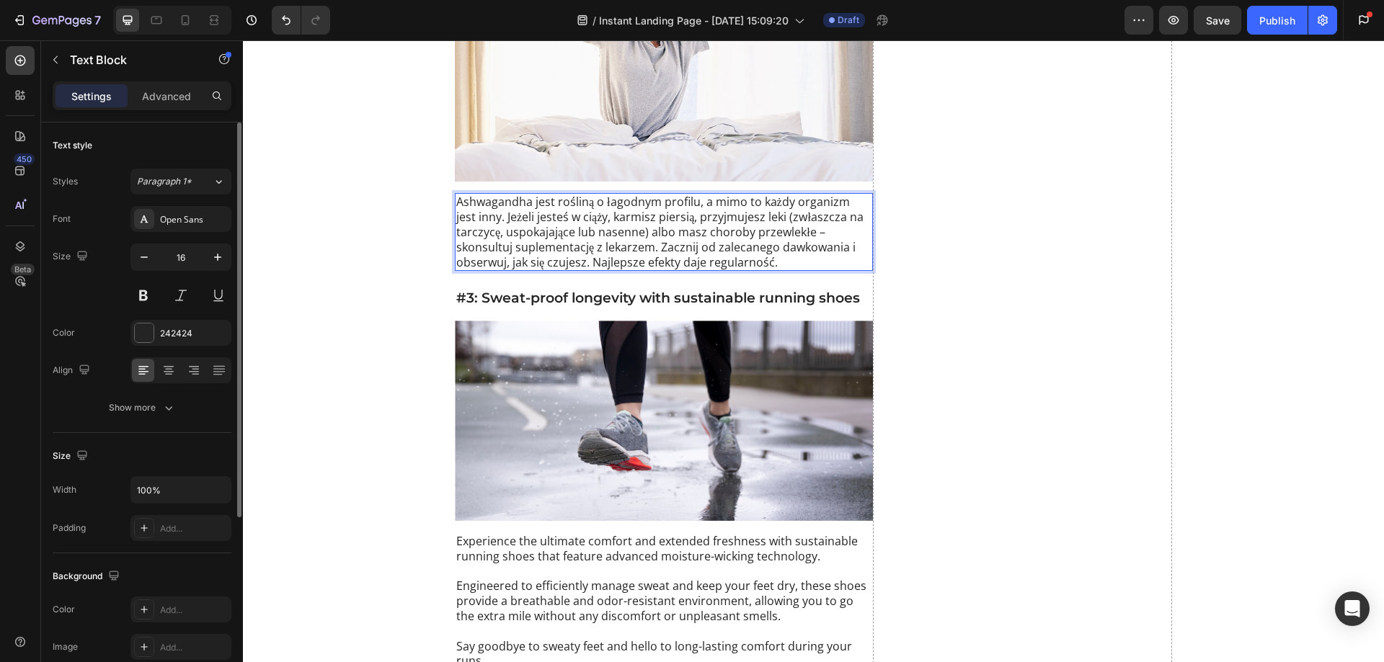
click at [480, 195] on p "Ashwagandha jest rośliną o łagodnym profilu, a mimo to każdy organizm jest inny…" at bounding box center [663, 232] width 415 height 75
click at [686, 236] on p "Ashwagandha jest rośliną o łagodnym profilu, a mimo to każdy organizm jest inny…" at bounding box center [663, 232] width 415 height 75
click at [657, 233] on p "Ashwagandha jest rośliną o łagodnym profilu, a mimo to każdy organizm jest inny…" at bounding box center [663, 232] width 415 height 75
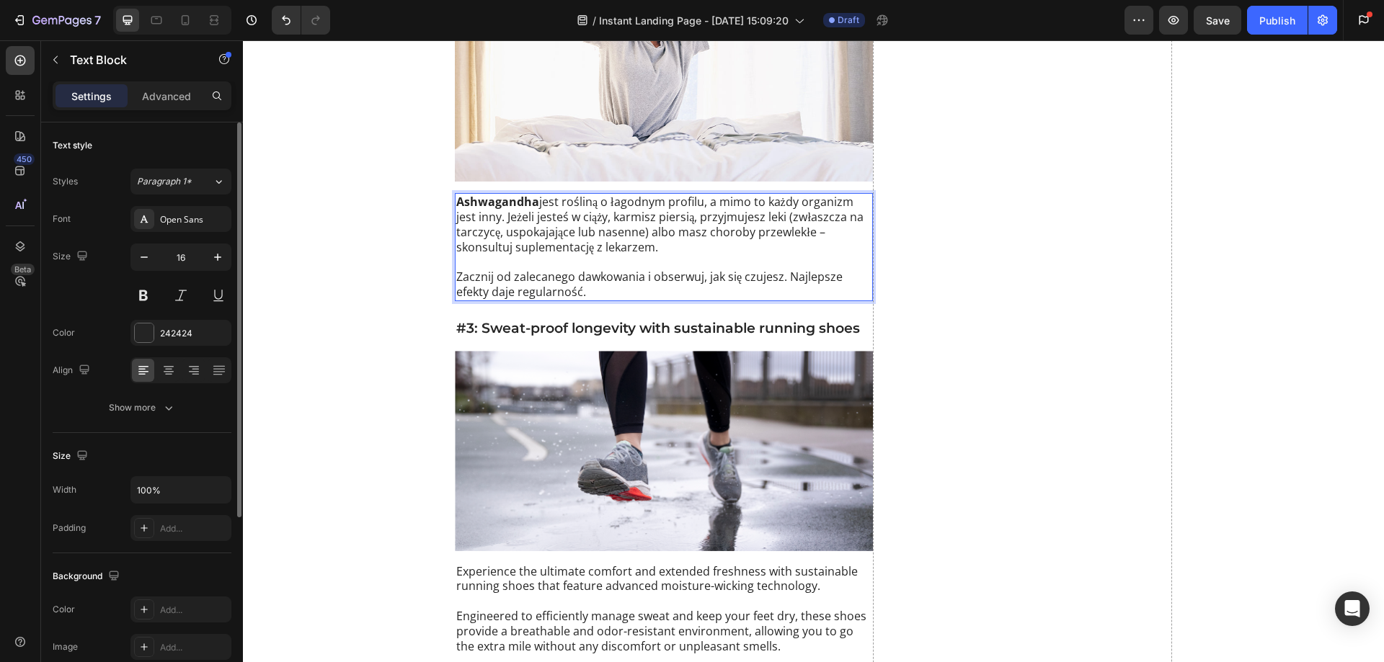
click at [599, 274] on p "Zacznij od zalecanego dawkowania i obserwuj, jak się czujesz. Najlepsze efekty …" at bounding box center [663, 285] width 415 height 30
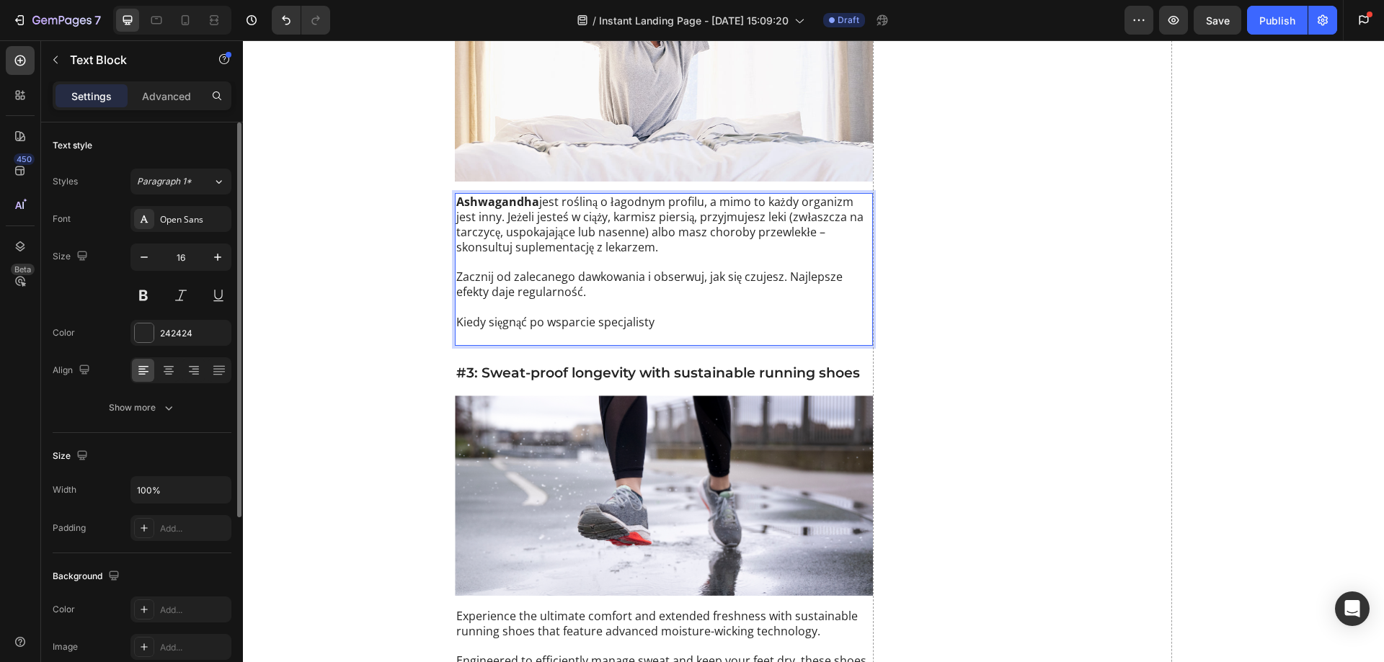
click at [653, 315] on p "Kiedy sięgnąć po wsparcie specjalisty" at bounding box center [663, 330] width 415 height 30
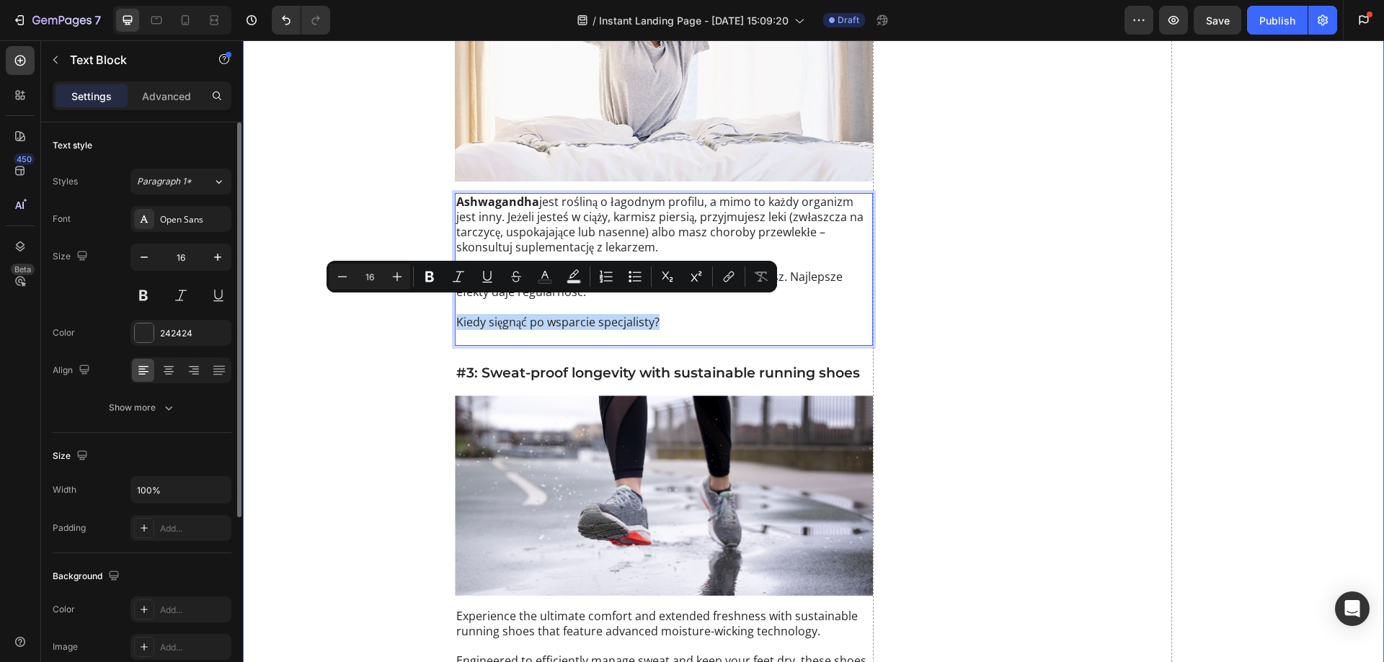
drag, startPoint x: 664, startPoint y: 308, endPoint x: 406, endPoint y: 308, distance: 258.0
click at [432, 281] on icon "Editor contextual toolbar" at bounding box center [429, 277] width 9 height 11
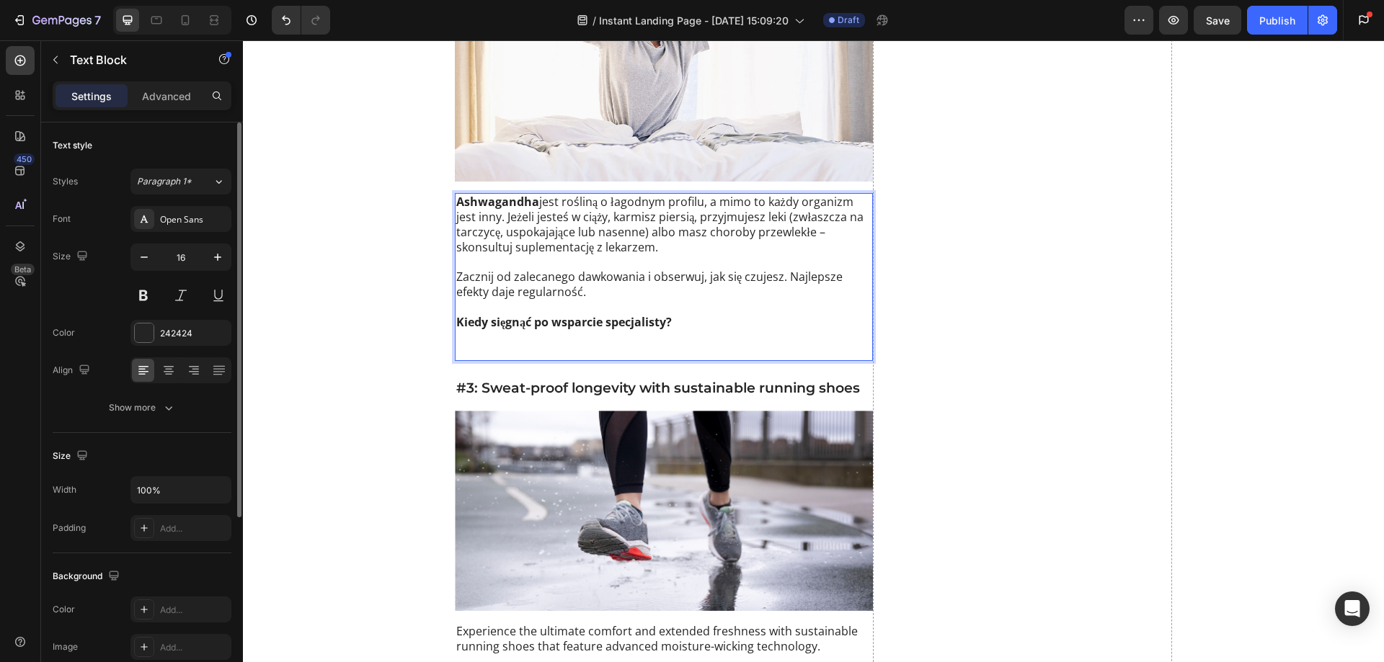
click at [505, 318] on p "Kiedy sięgnąć po wsparcie specjalisty?" at bounding box center [663, 337] width 415 height 45
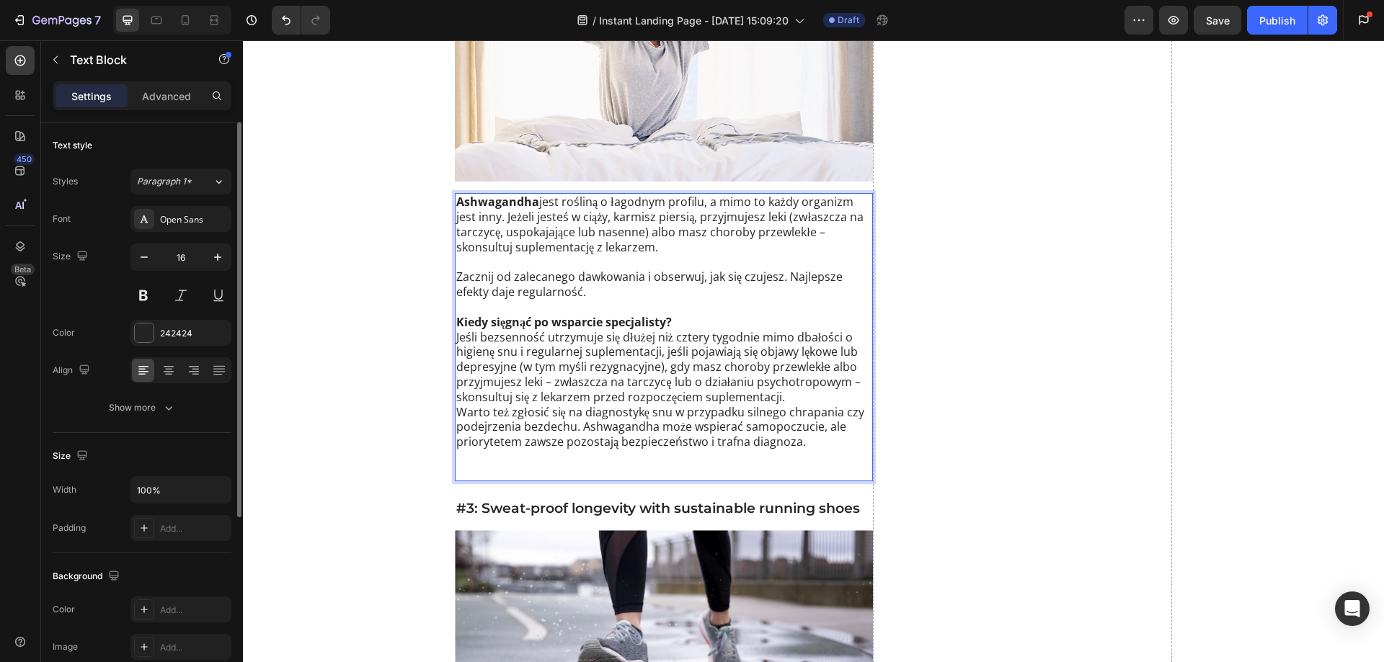
click at [674, 315] on p "Kiedy sięgnąć po wsparcie specjalisty? Jeśli bezsenność utrzymuje się dłużej ni…" at bounding box center [663, 397] width 415 height 165
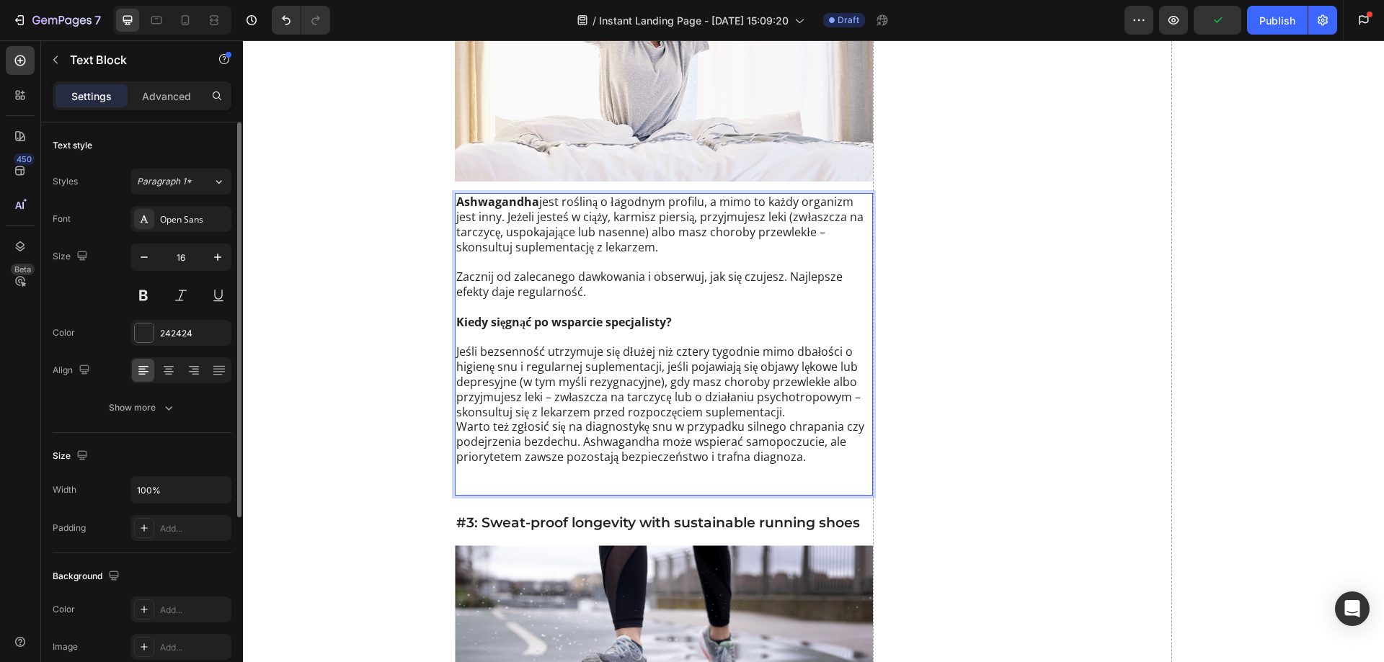
click at [781, 400] on p "Kiedy sięgnąć po wsparcie specjalisty? Jeśli bezsenność utrzymuje się dłużej ni…" at bounding box center [663, 405] width 415 height 180
click at [778, 400] on p "Kiedy sięgnąć po wsparcie specjalisty? Jeśli bezsenność utrzymuje się dłużej ni…" at bounding box center [663, 405] width 415 height 180
click at [781, 400] on p "Kiedy sięgnąć po wsparcie specjalisty? Jeśli bezsenność utrzymuje się dłużej ni…" at bounding box center [663, 405] width 415 height 180
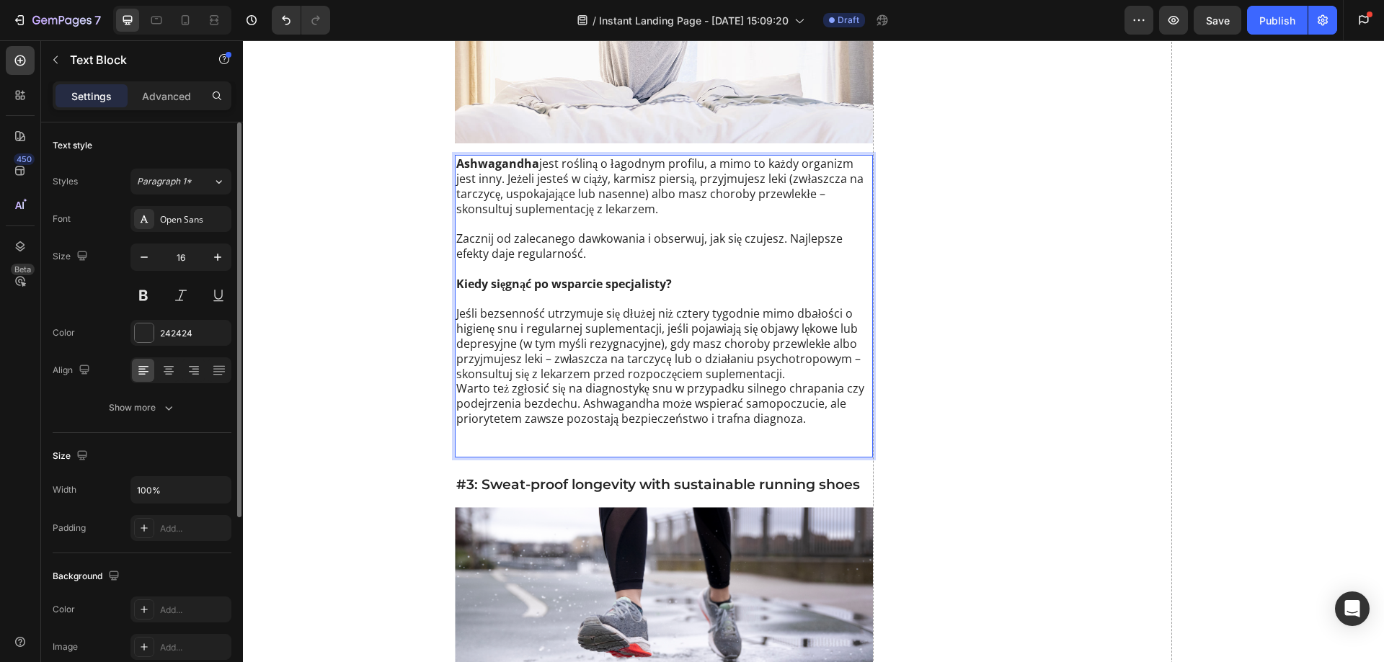
scroll to position [2955, 0]
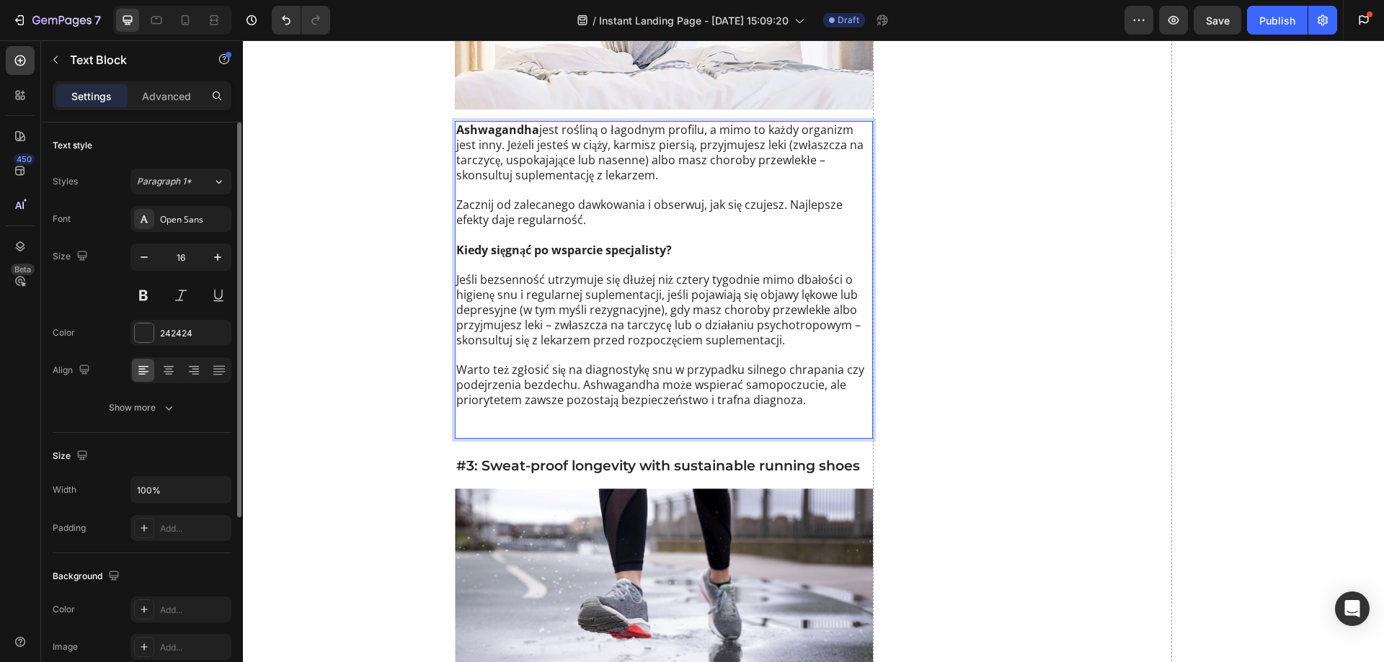
click at [577, 375] on p "⁠⁠⁠⁠⁠⁠⁠ Warto też zgłosić się na diagnostykę snu w przypadku silnego chrapania …" at bounding box center [663, 392] width 415 height 90
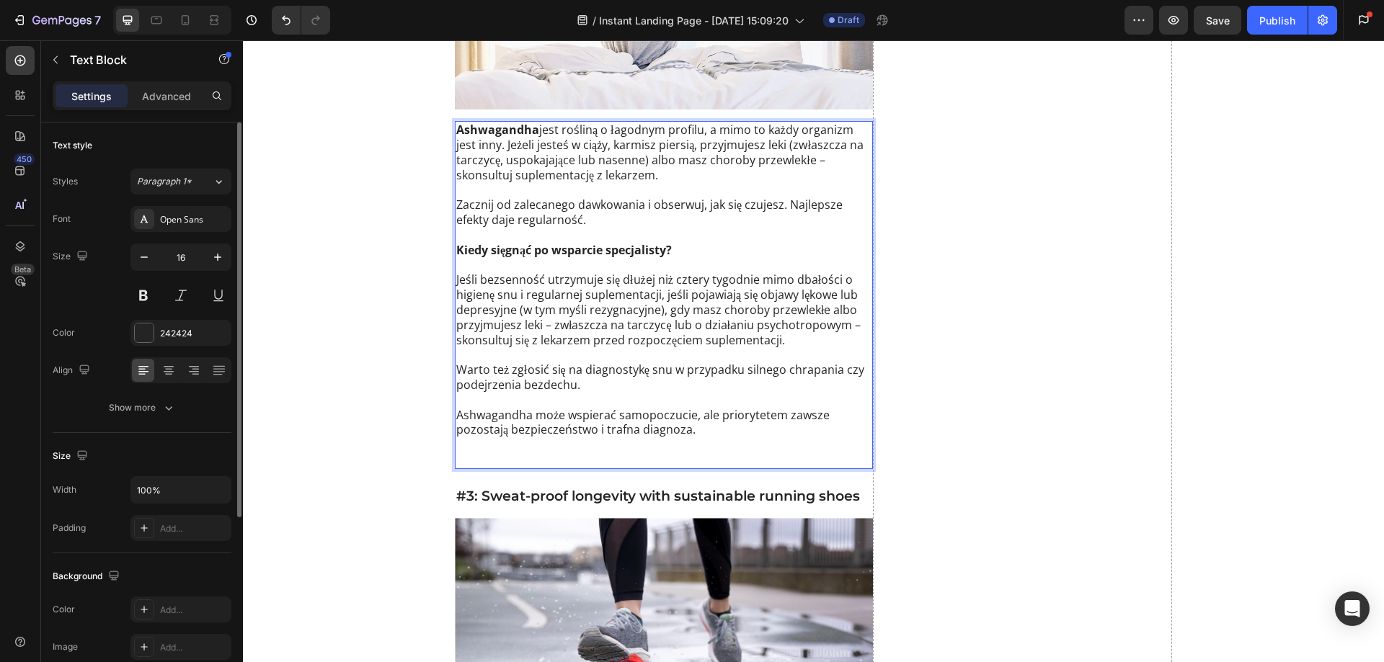
click at [518, 435] on p "Ashwagandha może wspierać samopoczucie, ale priorytetem zawsze pozostają bezpie…" at bounding box center [663, 438] width 415 height 60
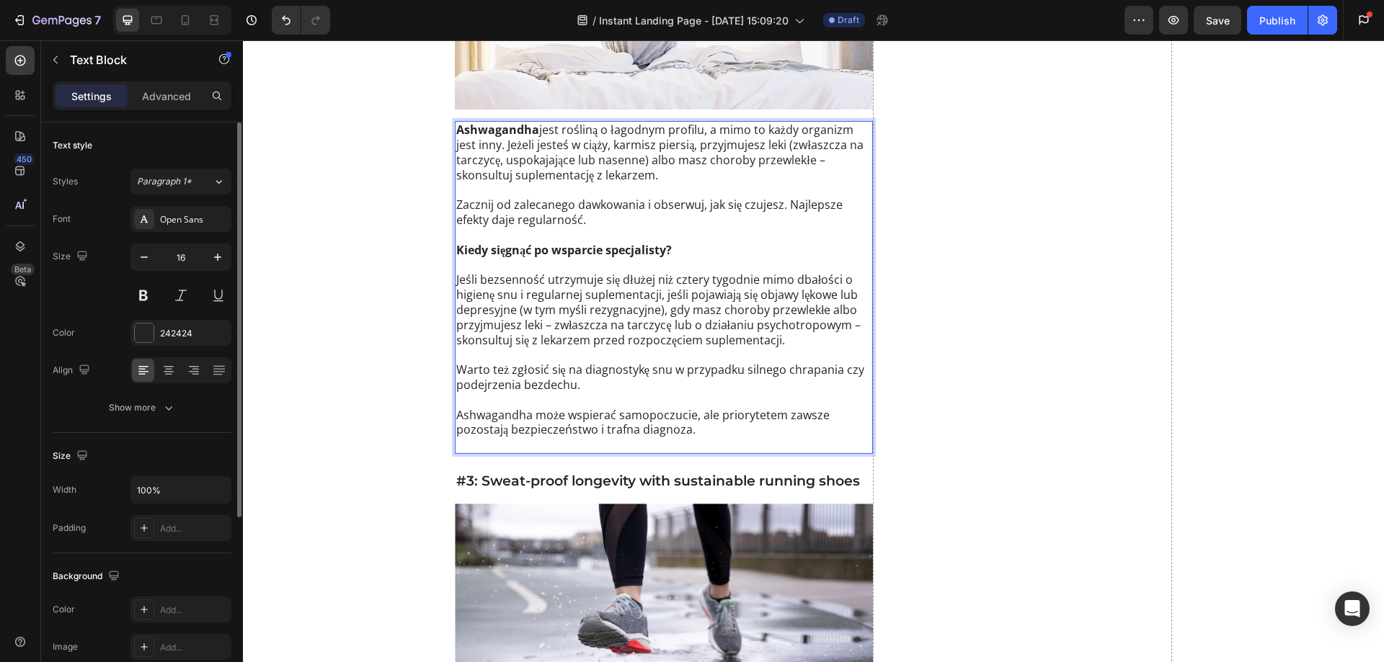
click at [489, 436] on p "Ashwagandha może wspierać samopoczucie, ale priorytetem zawsze pozostają bezpie…" at bounding box center [663, 430] width 415 height 45
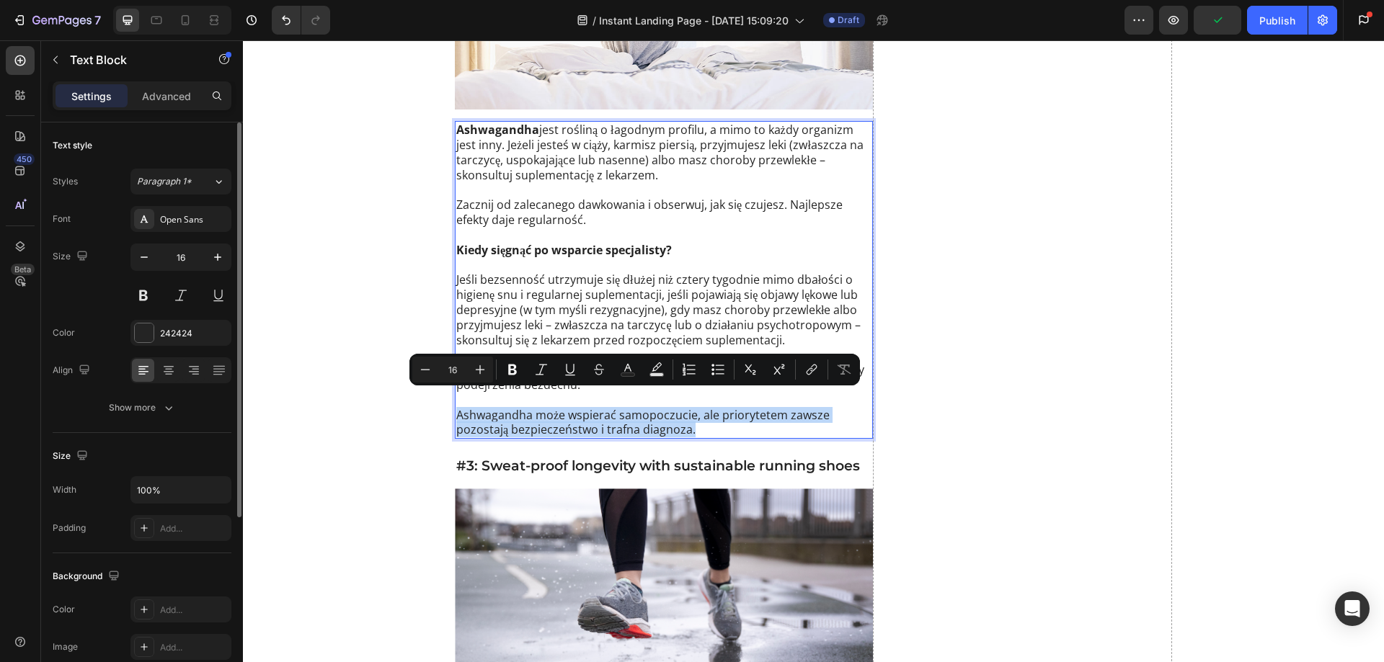
drag, startPoint x: 698, startPoint y: 411, endPoint x: 451, endPoint y: 396, distance: 246.9
click at [456, 408] on p "Ashwagandha może wspierać samopoczucie, ale priorytetem zawsze pozostają bezpie…" at bounding box center [663, 423] width 415 height 30
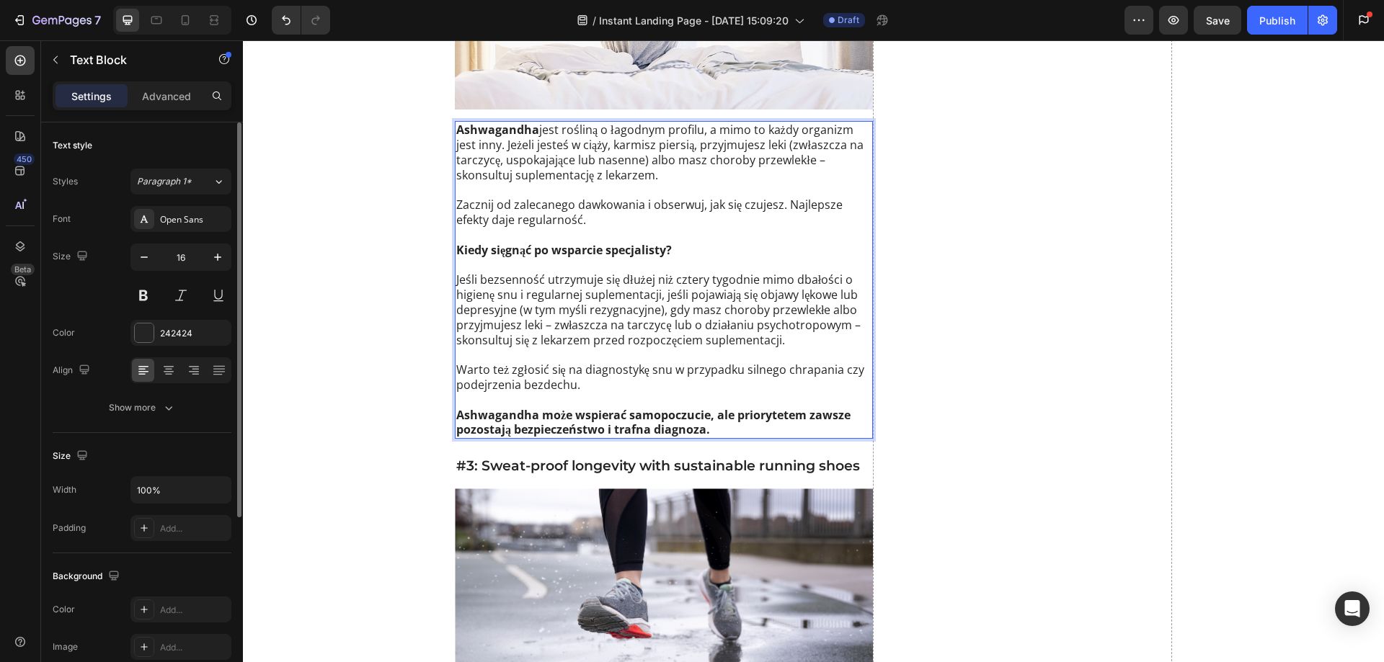
click at [578, 274] on p "Kiedy sięgnąć po wsparcie specjalisty? Jeśli bezsenność utrzymuje się dłużej ni…" at bounding box center [663, 295] width 415 height 105
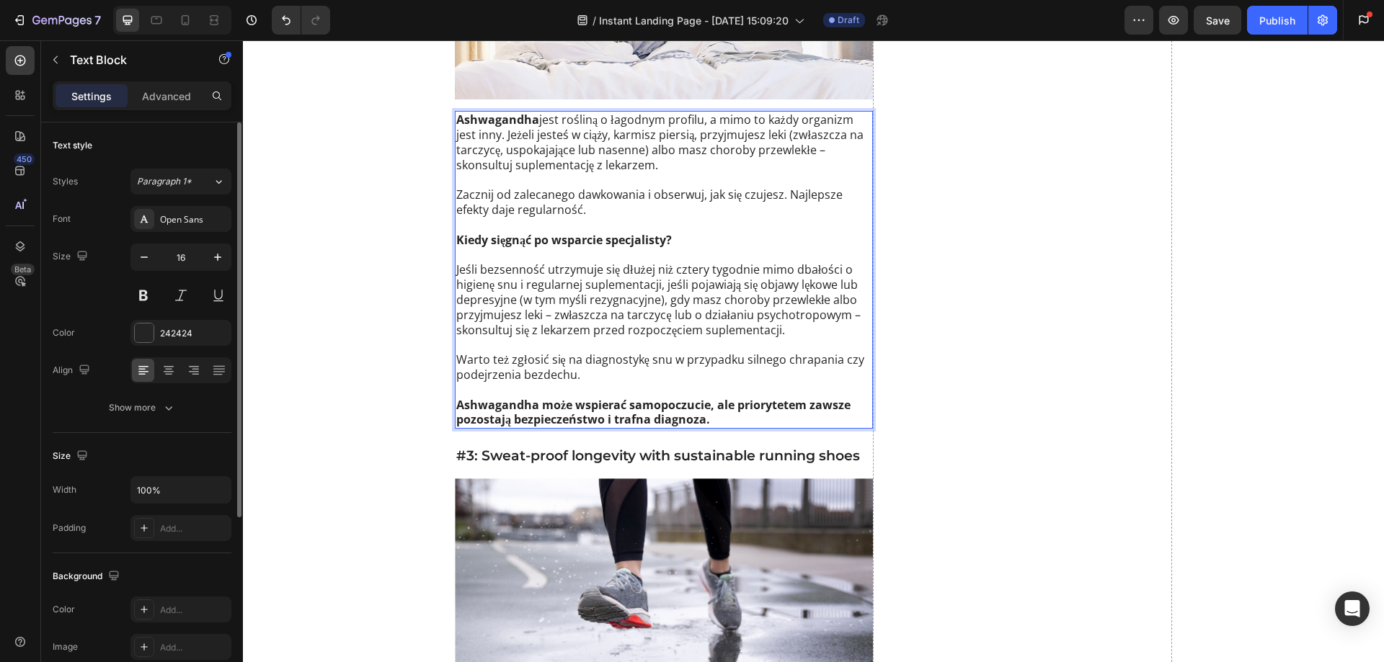
scroll to position [3171, 0]
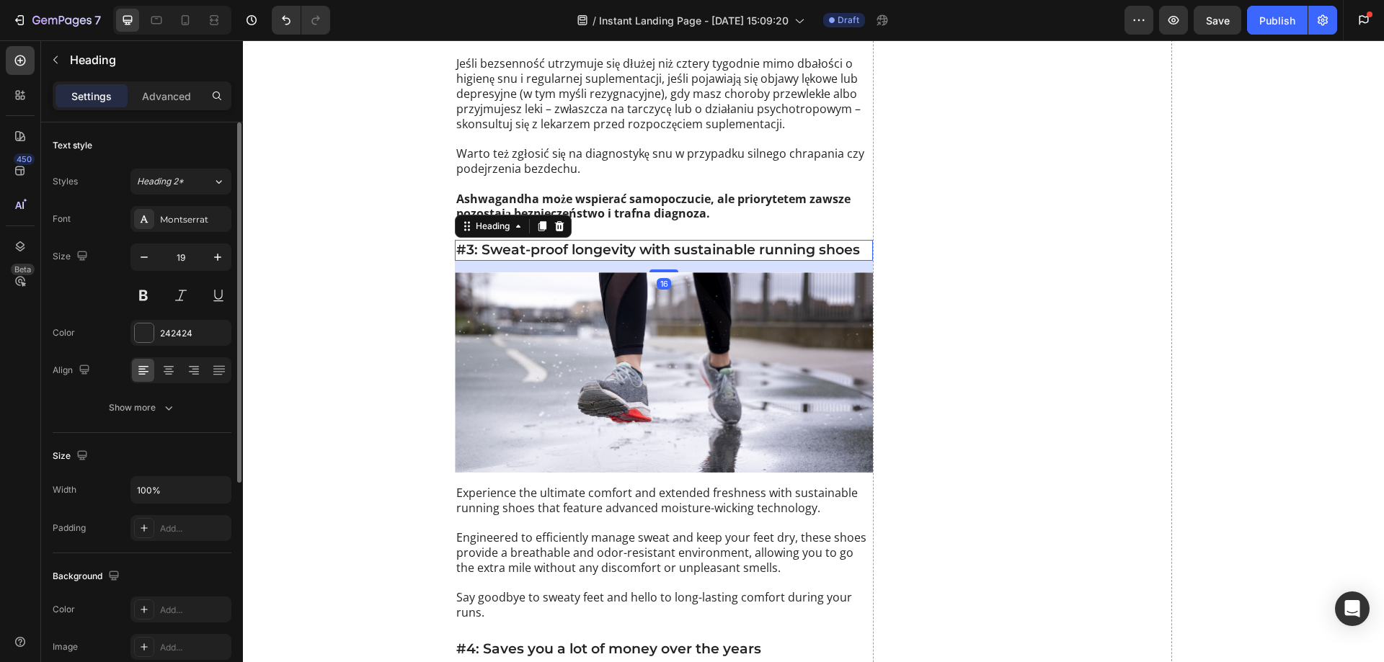
click at [535, 240] on h3 "#3: Sweat-proof longevity with sustainable running shoes" at bounding box center [664, 250] width 418 height 21
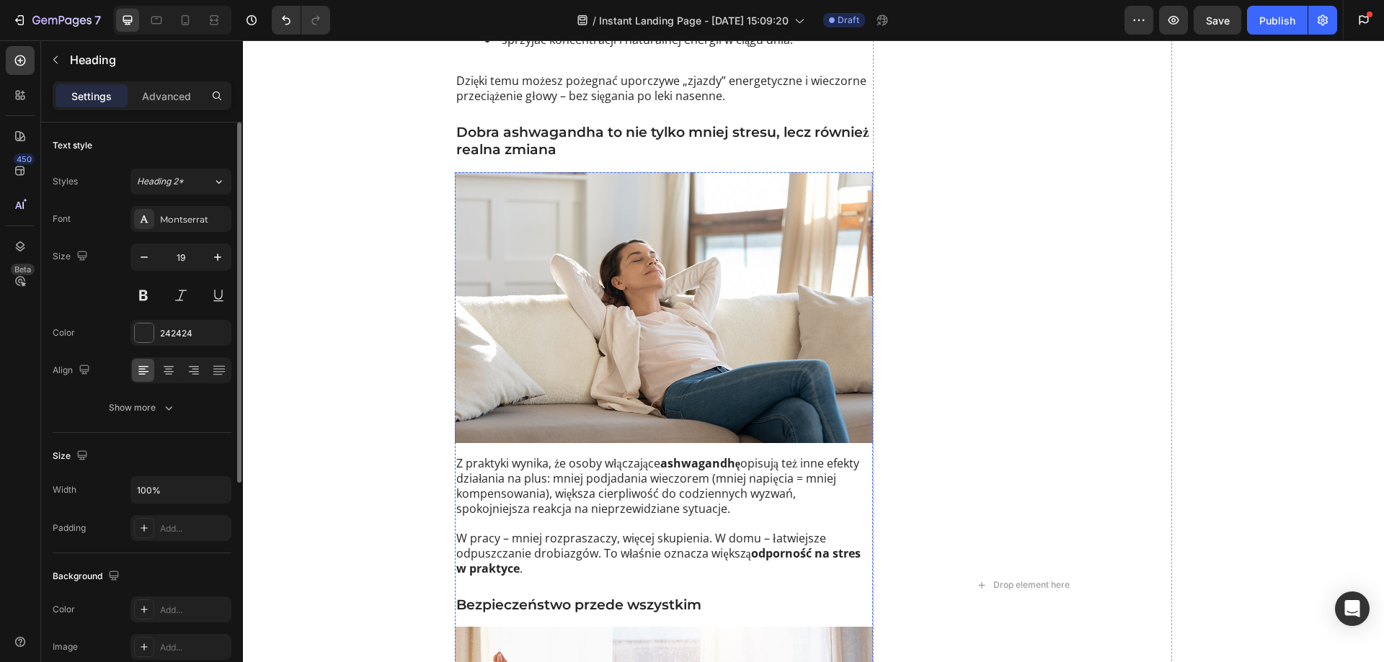
scroll to position [2536, 0]
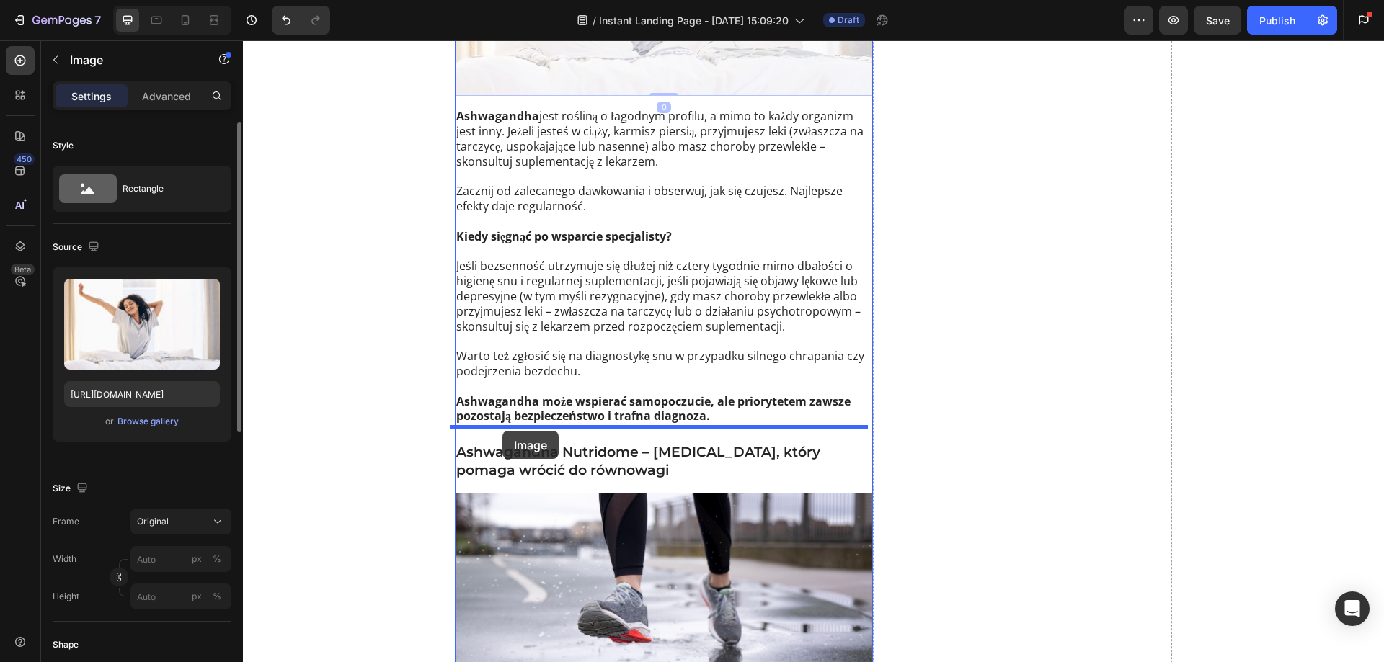
drag, startPoint x: 469, startPoint y: 239, endPoint x: 502, endPoint y: 431, distance: 194.5
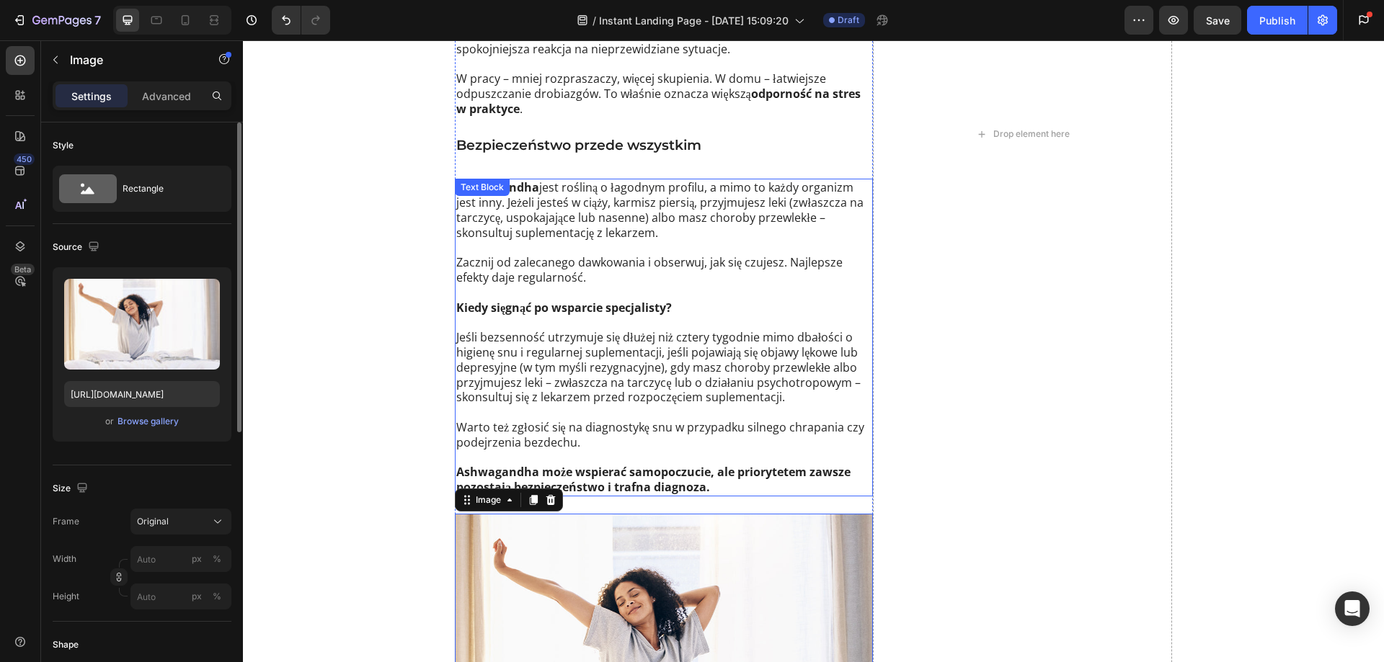
scroll to position [2625, 0]
click at [523, 301] on strong "Kiedy sięgnąć po wsparcie specjalisty?" at bounding box center [563, 309] width 215 height 16
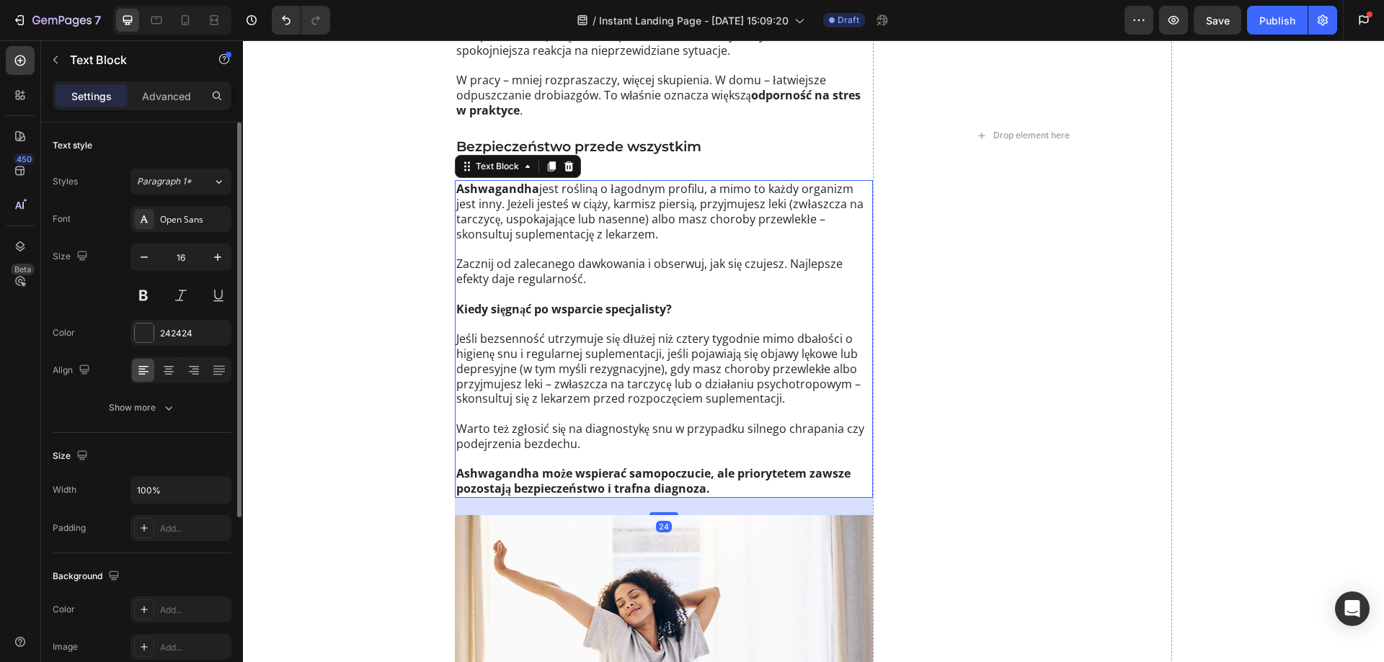
click at [527, 301] on strong "Kiedy sięgnąć po wsparcie specjalisty?" at bounding box center [563, 309] width 215 height 16
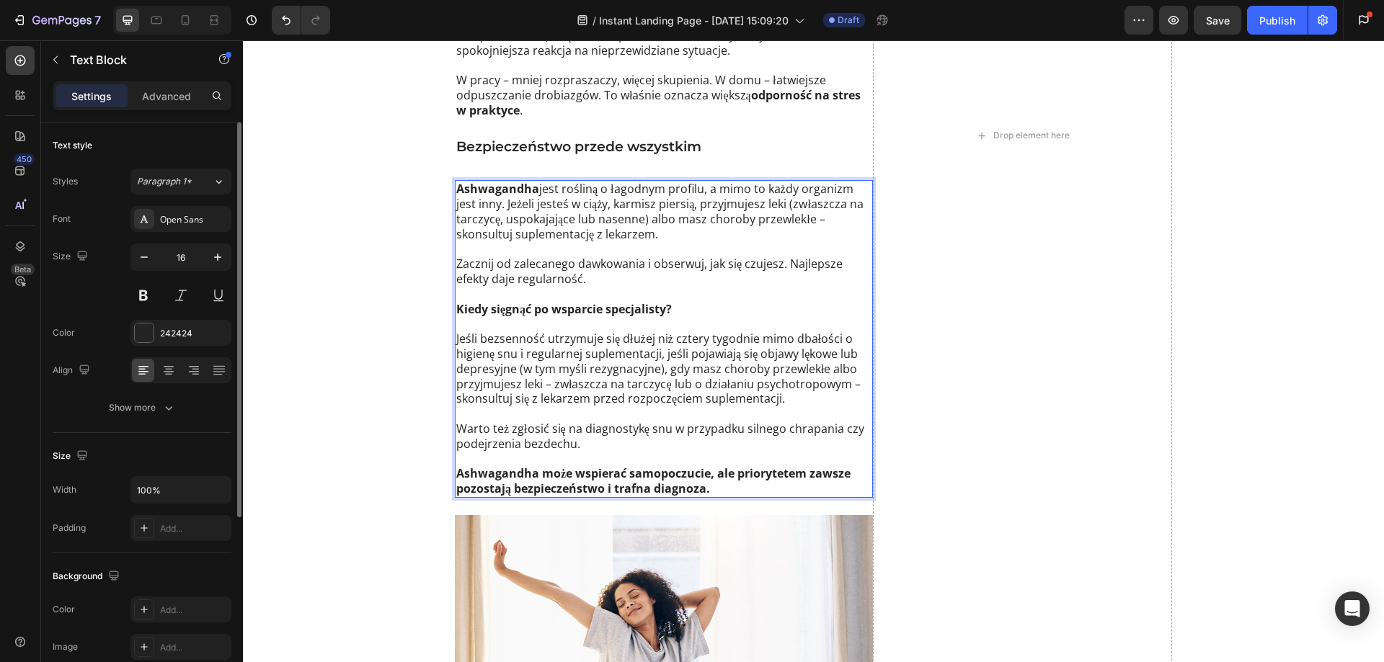
click at [533, 197] on p "Ashwagandha jest rośliną o łagodnym profilu, a mimo to każdy organizm jest inny…" at bounding box center [663, 212] width 415 height 60
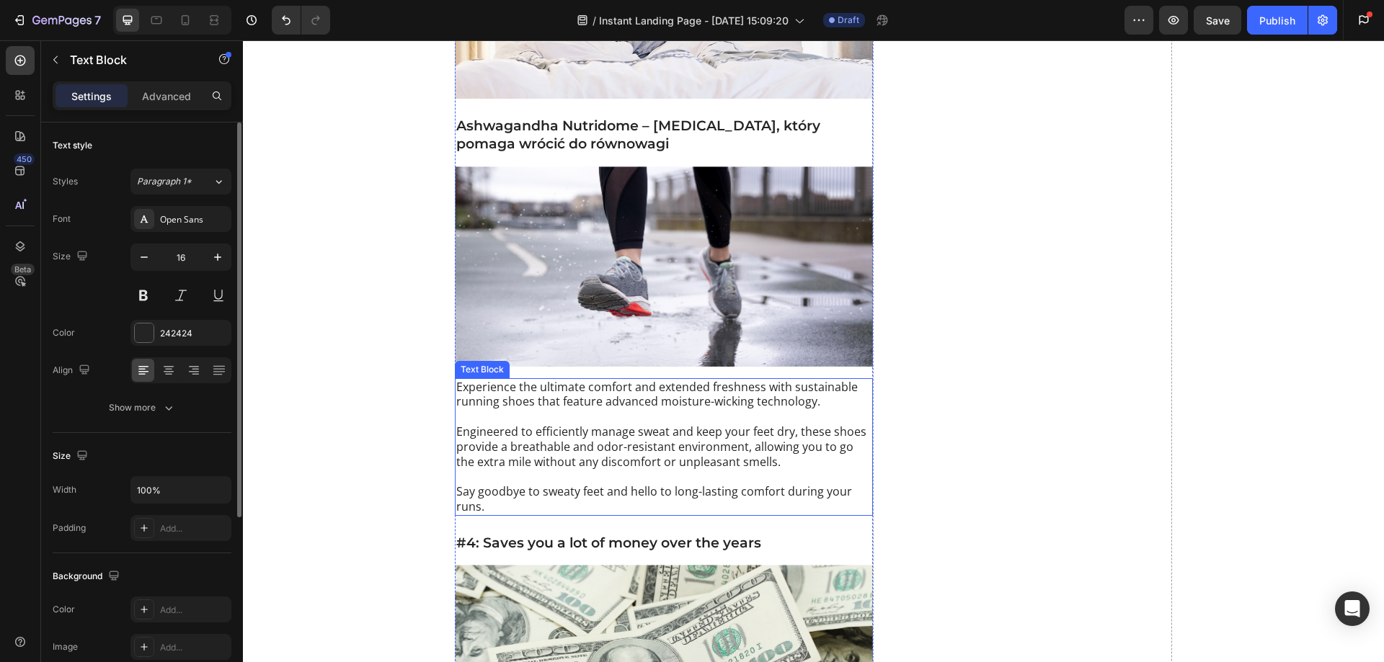
scroll to position [3345, 0]
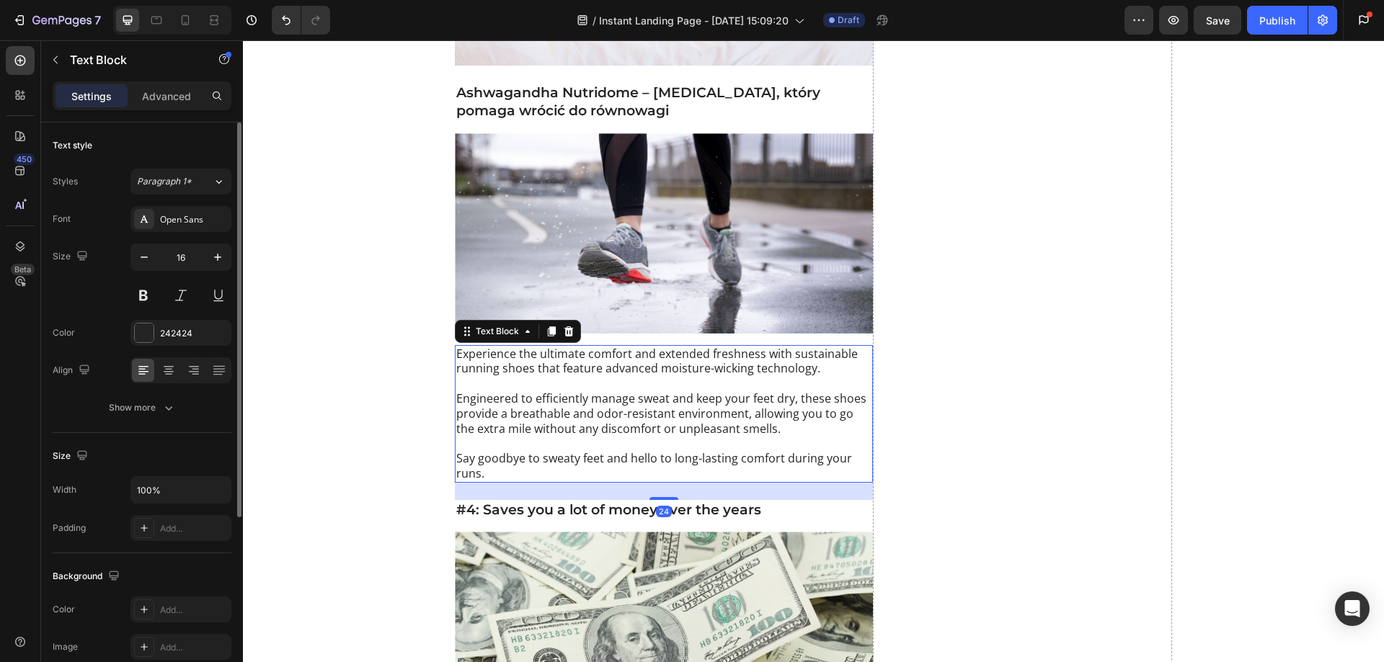
click at [570, 391] on p "Engineered to efficiently manage sweat and keep your feet dry, these shoes prov…" at bounding box center [663, 413] width 415 height 45
click at [558, 391] on p "Engineered to efficiently manage sweat and keep your feet dry, these shoes prov…" at bounding box center [663, 413] width 415 height 45
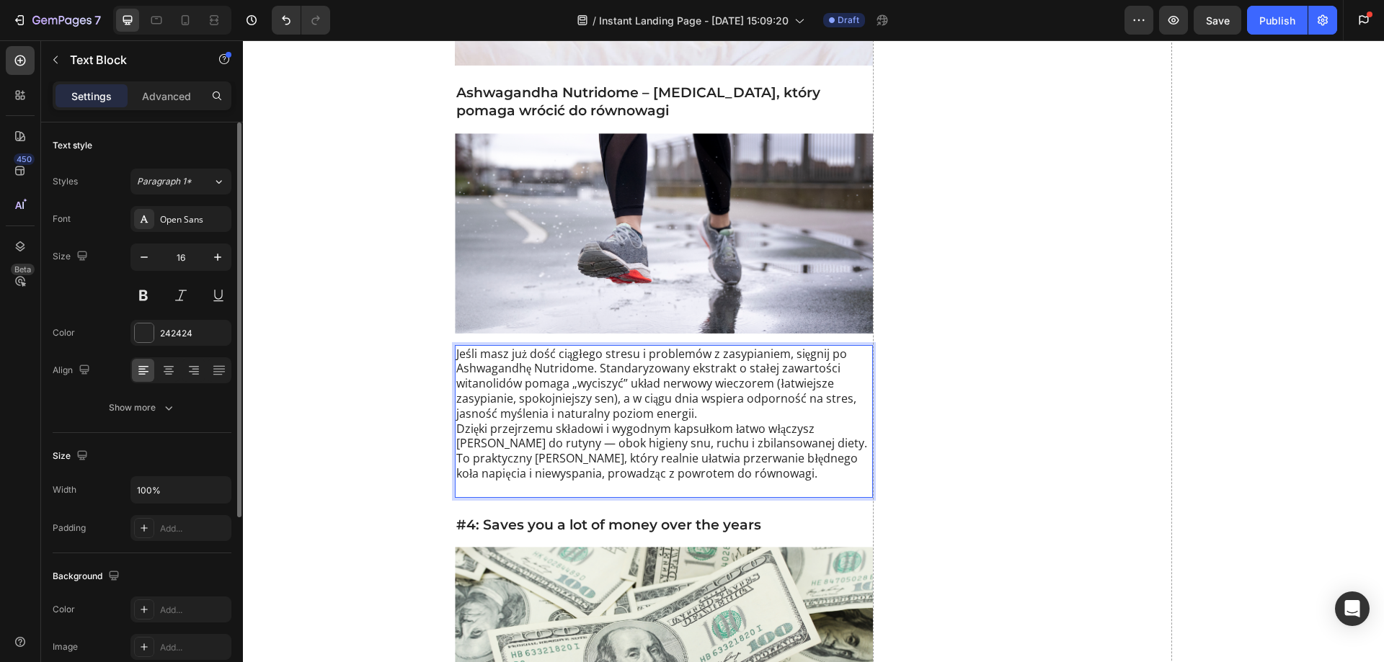
click at [692, 399] on p "Jeśli masz już dość ciągłego stresu i problemów z zasypianiem, sięgnij po Ashwa…" at bounding box center [663, 422] width 415 height 150
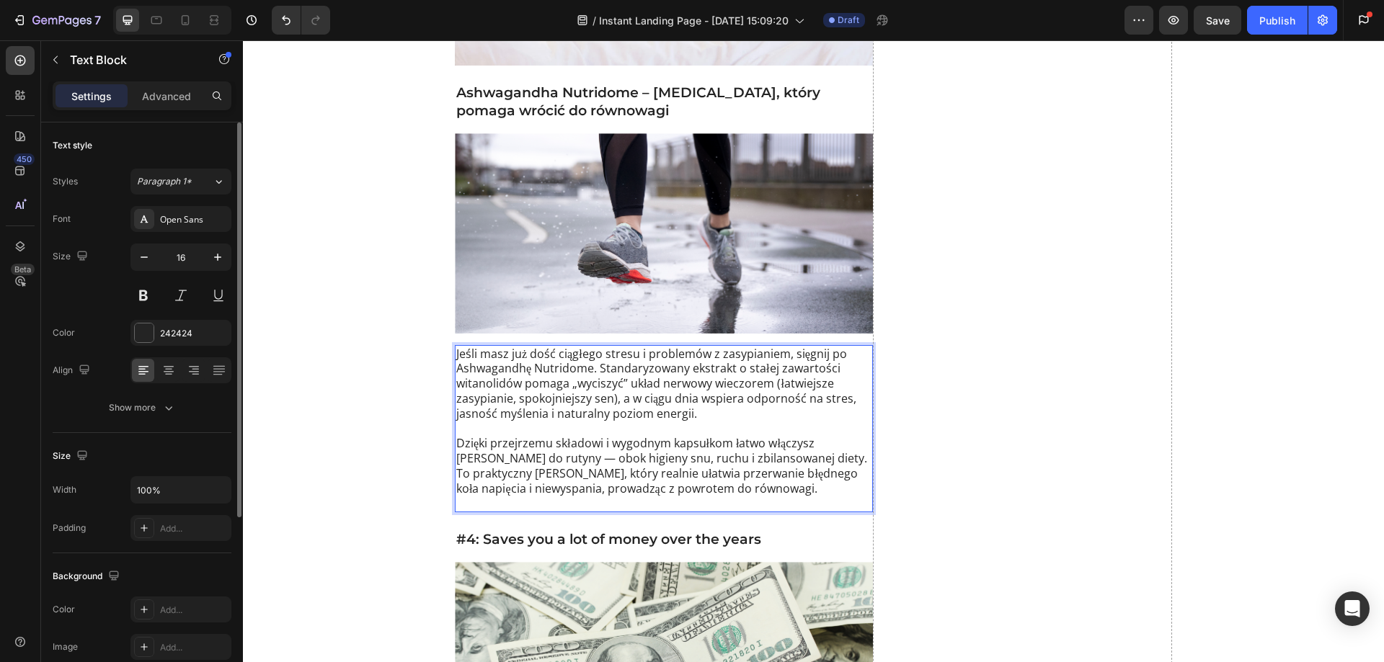
click at [755, 444] on p "⁠⁠⁠⁠⁠⁠⁠ Dzięki przejrzemu składowi i wygodnym kapsułkom łatwo włączysz ją do ru…" at bounding box center [663, 467] width 415 height 90
click at [754, 445] on p "Dzięki przejrzemu składowi i wygodnym kapsułkom łatwo włączysz ją do rutyny — o…" at bounding box center [663, 467] width 415 height 90
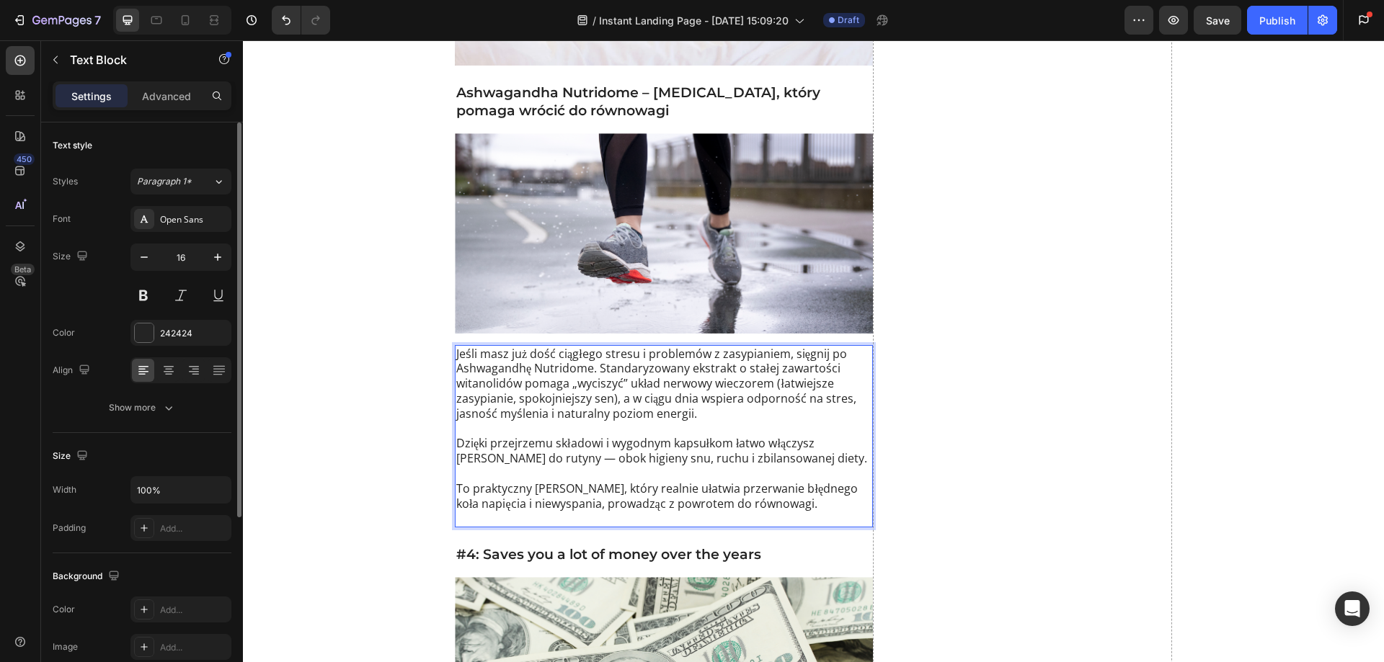
click at [470, 498] on p "To praktyczny krok, który realnie ułatwia przerwanie błędnego koła napięcia i n…" at bounding box center [663, 503] width 415 height 45
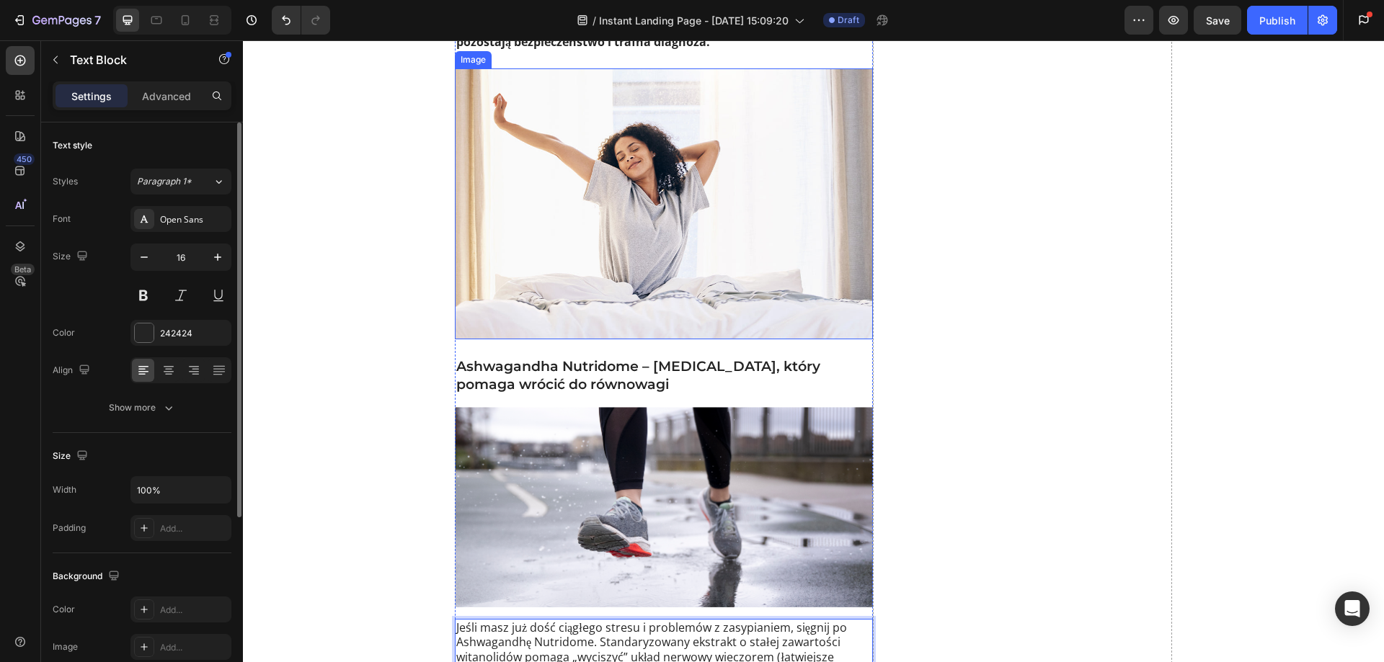
scroll to position [3273, 0]
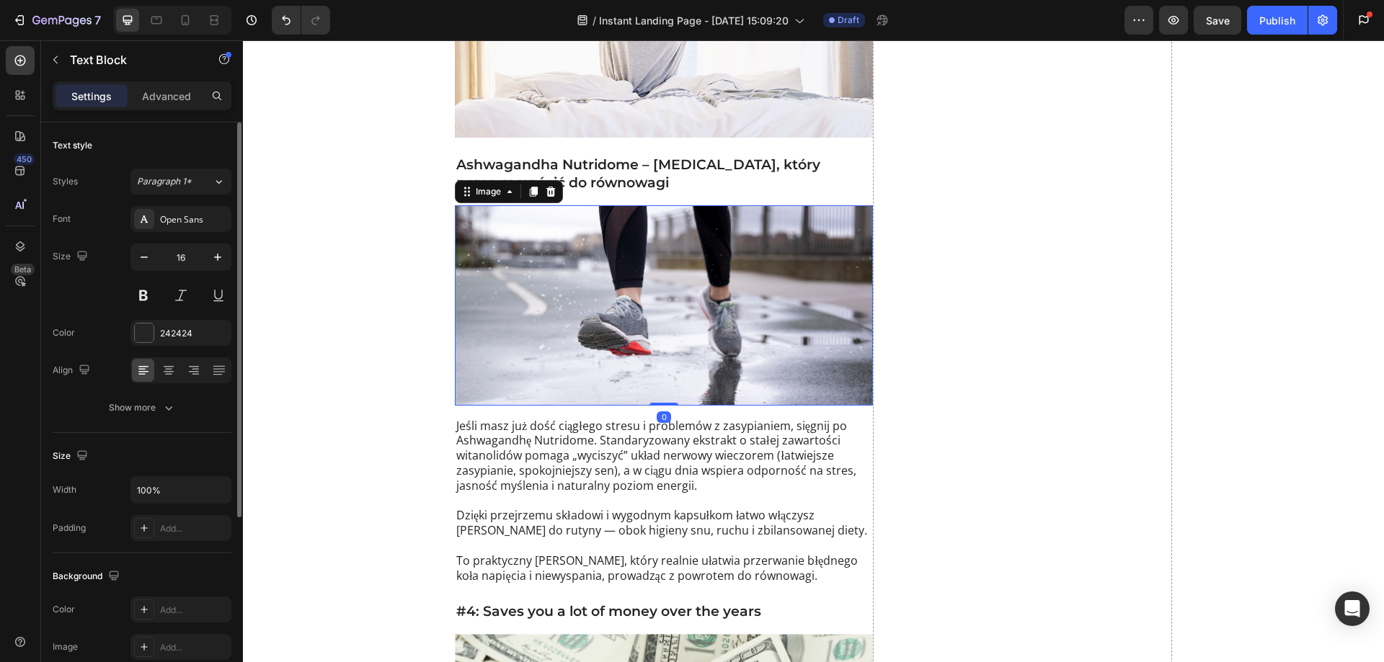
click at [600, 276] on img at bounding box center [664, 305] width 418 height 200
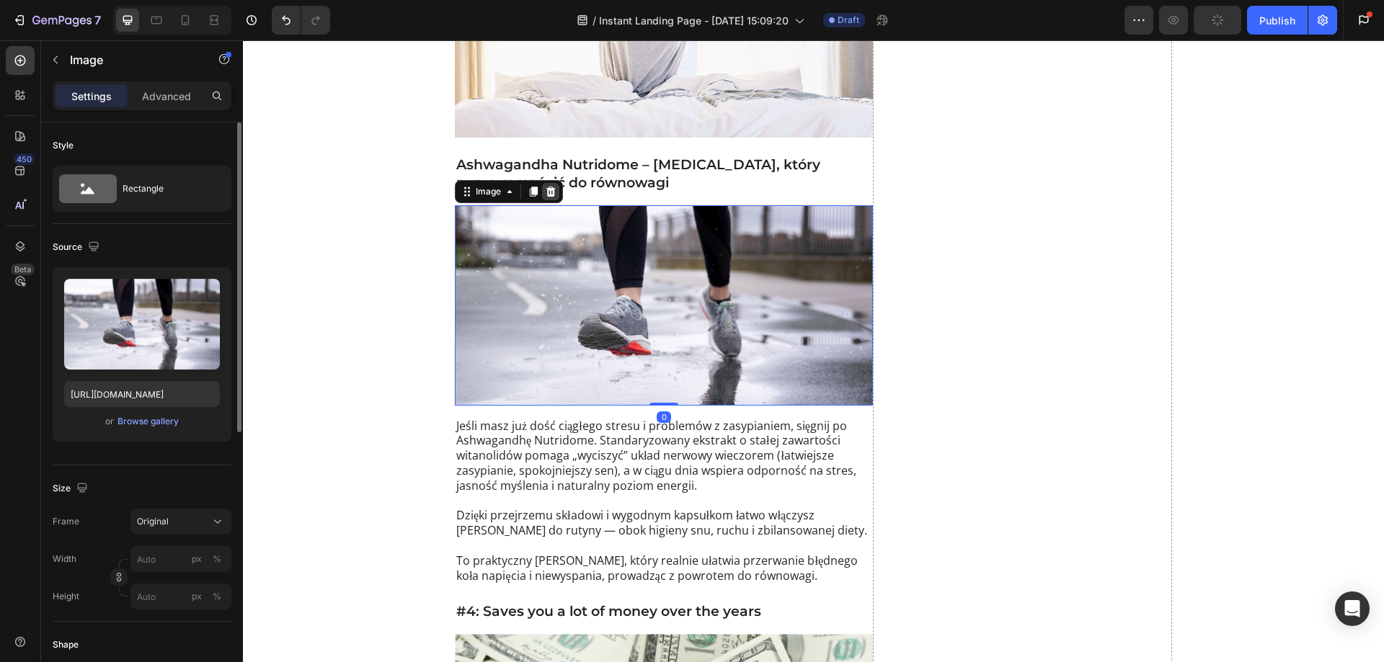
click at [545, 186] on icon at bounding box center [551, 192] width 12 height 12
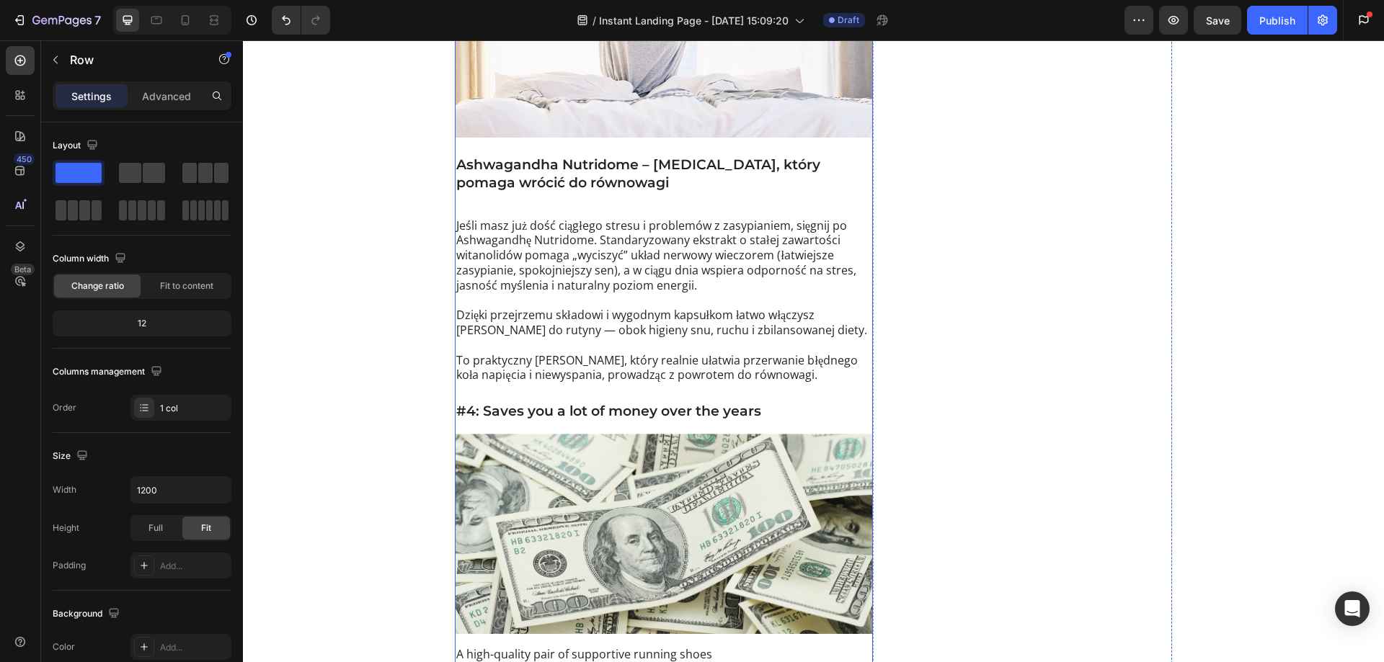
click at [531, 178] on div "Image Z praktyki wynika, że osoby włączające ashwagandhę opisują też inne efekt…" at bounding box center [664, 93] width 418 height 2056
click at [491, 192] on div "Image Z praktyki wynika, że osoby włączające ashwagandhę opisują też inne efekt…" at bounding box center [664, 93] width 418 height 2056
click at [473, 218] on p "Jeśli masz już dość ciągłego stresu i problemów z zasypianiem, sięgnij po Ashwa…" at bounding box center [663, 255] width 415 height 75
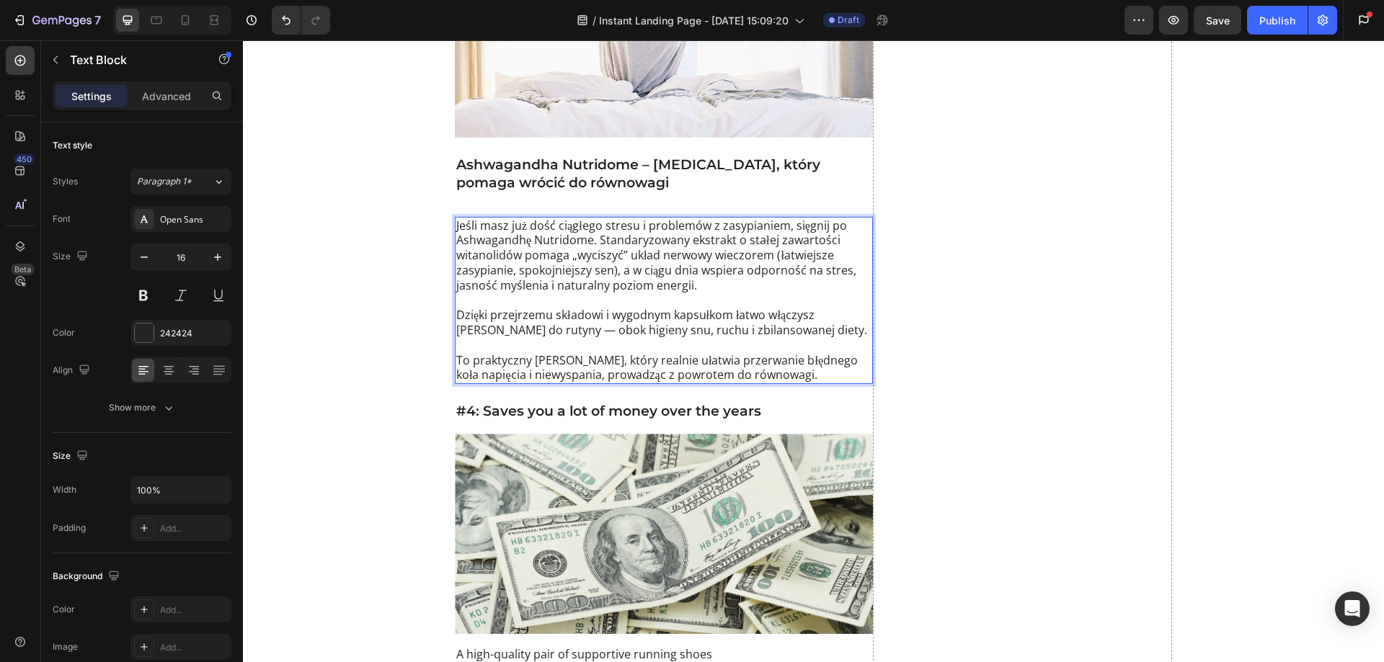
click at [582, 353] on p "To praktyczny krok, który realnie ułatwia przerwanie błędnego koła napięcia i n…" at bounding box center [663, 368] width 415 height 30
click at [505, 323] on p "Dzięki przejrzemu składowi i wygodnym kapsułkom łatwo włączysz ją do rutyny — o…" at bounding box center [663, 315] width 415 height 45
click at [497, 317] on p "Dzięki przejrzemu składowi i wygodnym kapsułkom łatwo włączysz ją do rutyny — o…" at bounding box center [663, 315] width 415 height 45
click at [615, 301] on p "Dzięki przejrzemu składowi i wygodnym kapsułkom łatwo włączysz ją do rutyny – o…" at bounding box center [663, 315] width 415 height 45
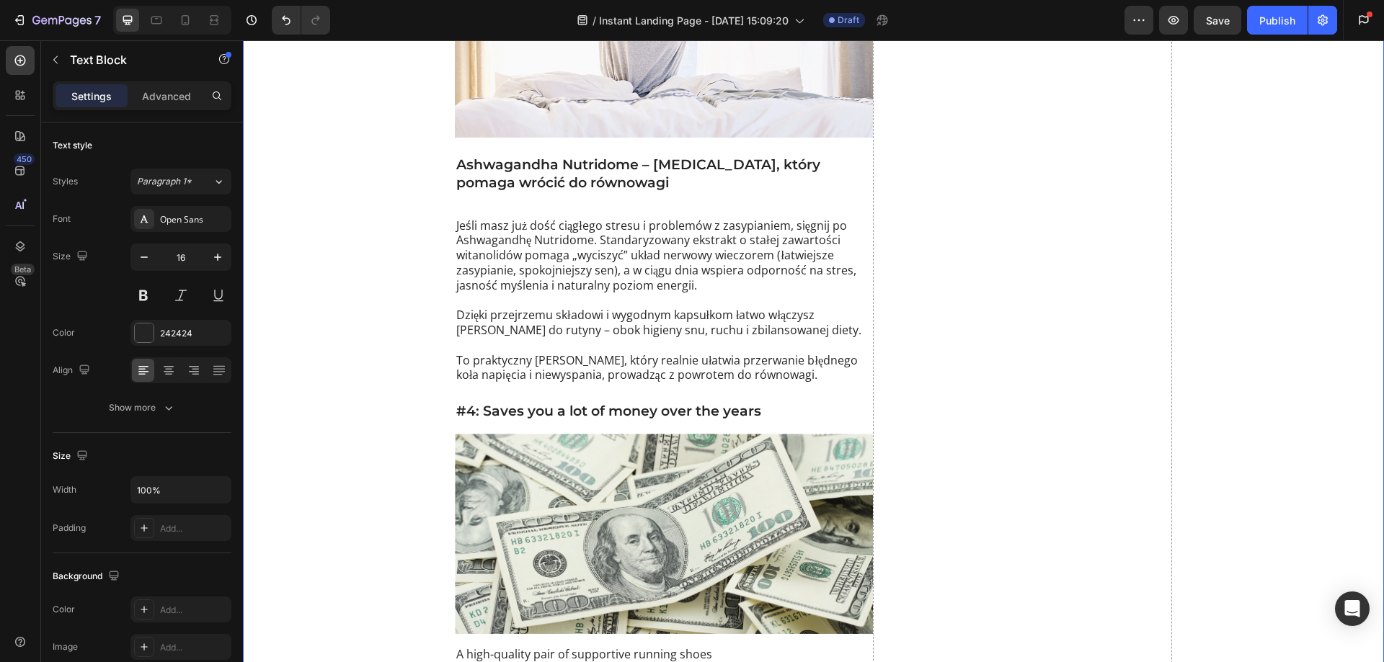
click at [562, 265] on p "Jeśli masz już dość ciągłego stresu i problemów z zasypianiem, sięgnij po Ashwa…" at bounding box center [663, 255] width 415 height 75
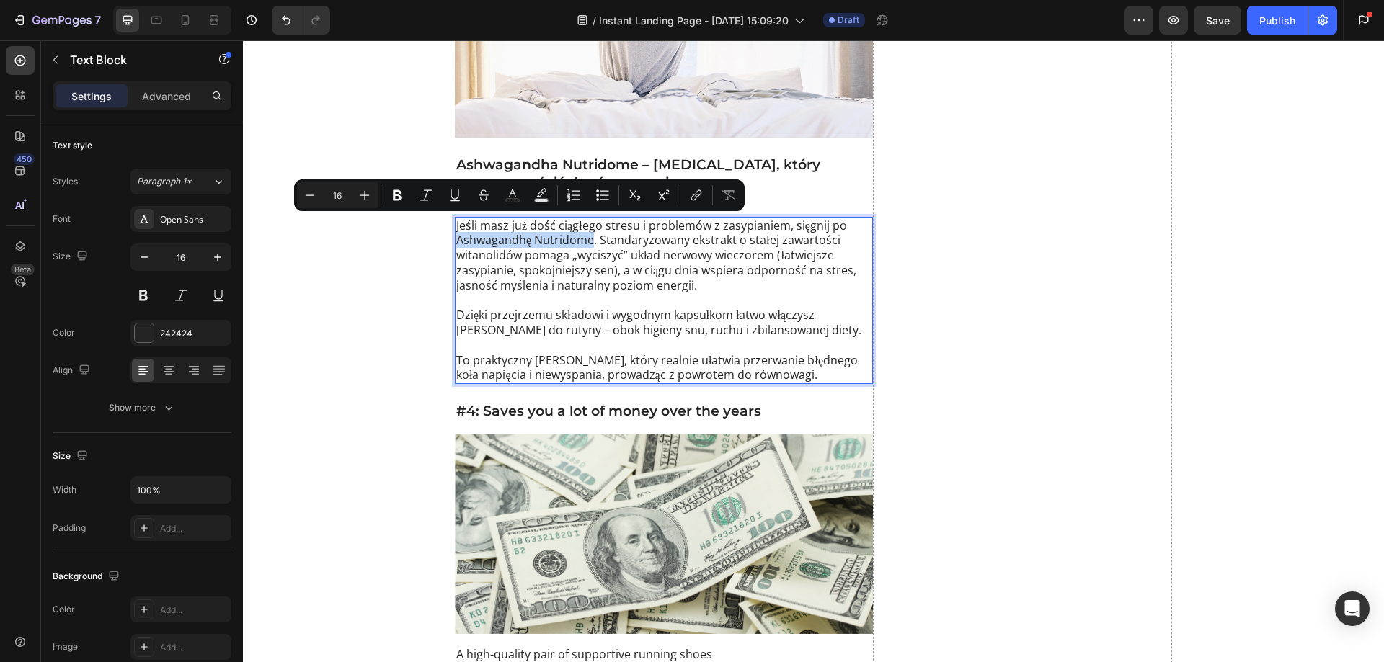
drag, startPoint x: 588, startPoint y: 226, endPoint x: 452, endPoint y: 229, distance: 136.2
click at [456, 229] on p "Jeśli masz już dość ciągłego stresu i problemów z zasypianiem, sięgnij po Ashwa…" at bounding box center [663, 255] width 415 height 75
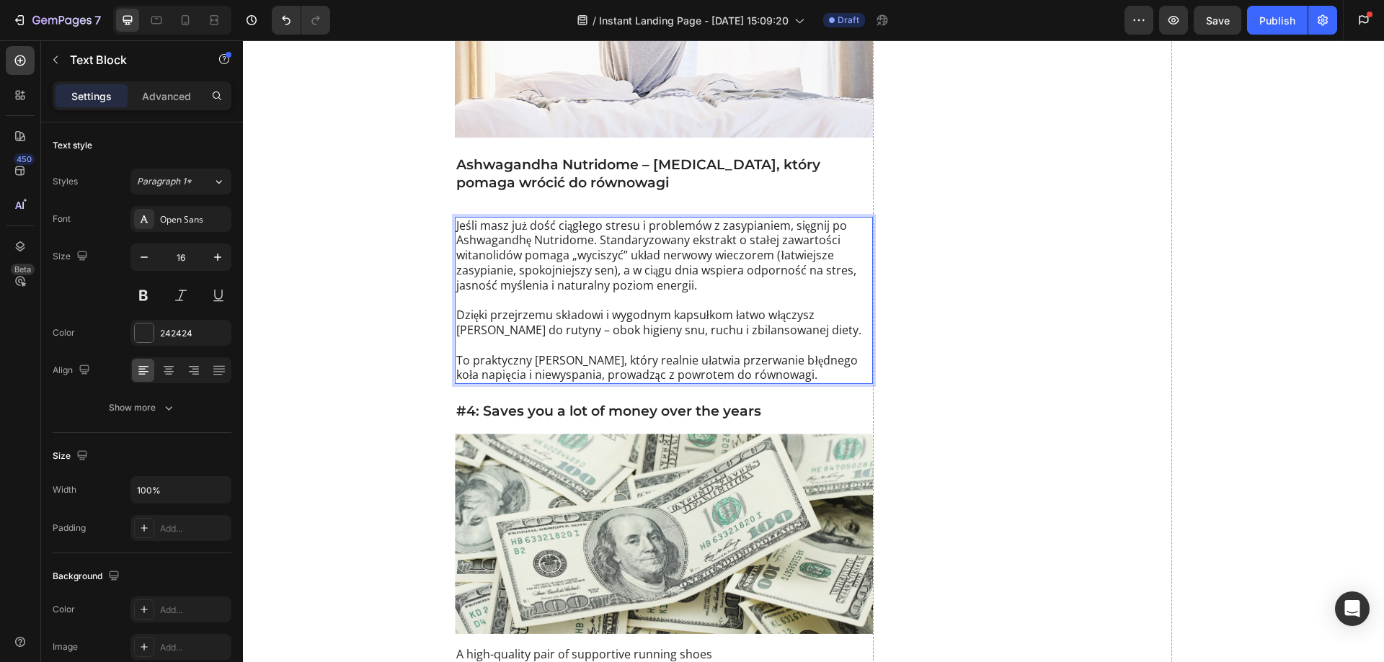
click at [608, 267] on p "Jeśli masz już dość ciągłego stresu i problemów z zasypianiem, sięgnij po Ashwa…" at bounding box center [663, 255] width 415 height 75
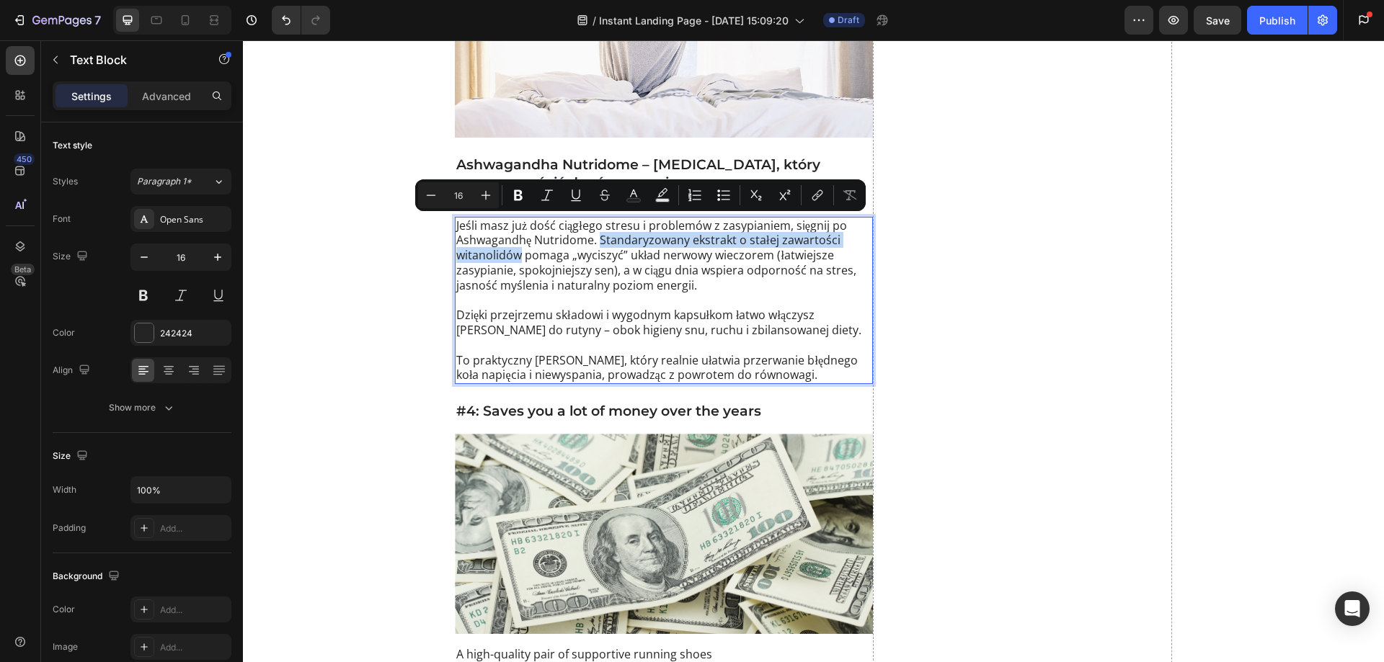
drag, startPoint x: 594, startPoint y: 227, endPoint x: 516, endPoint y: 245, distance: 79.9
click at [516, 245] on p "Jeśli masz już dość ciągłego stresu i problemów z zasypianiem, sięgnij po Ashwa…" at bounding box center [663, 255] width 415 height 75
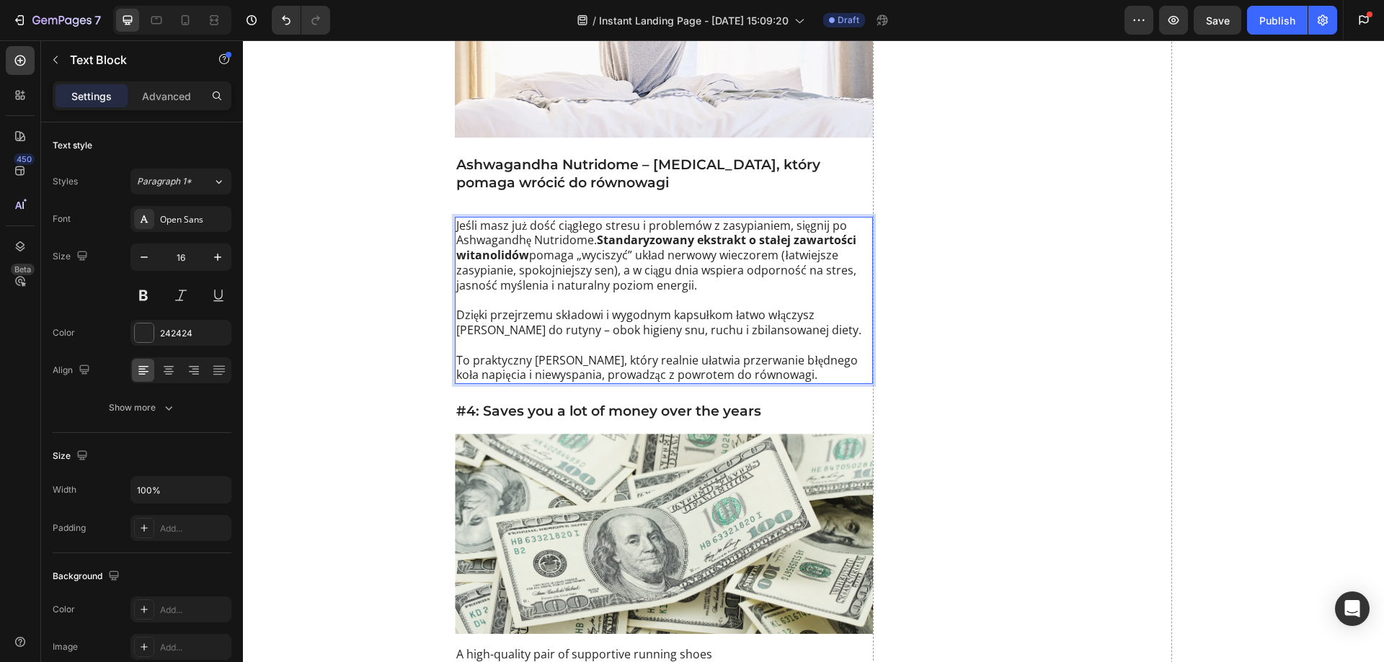
click at [599, 293] on p "Dzięki przejrzemu składowi i wygodnym kapsułkom łatwo włączysz ją do rutyny – o…" at bounding box center [663, 315] width 415 height 45
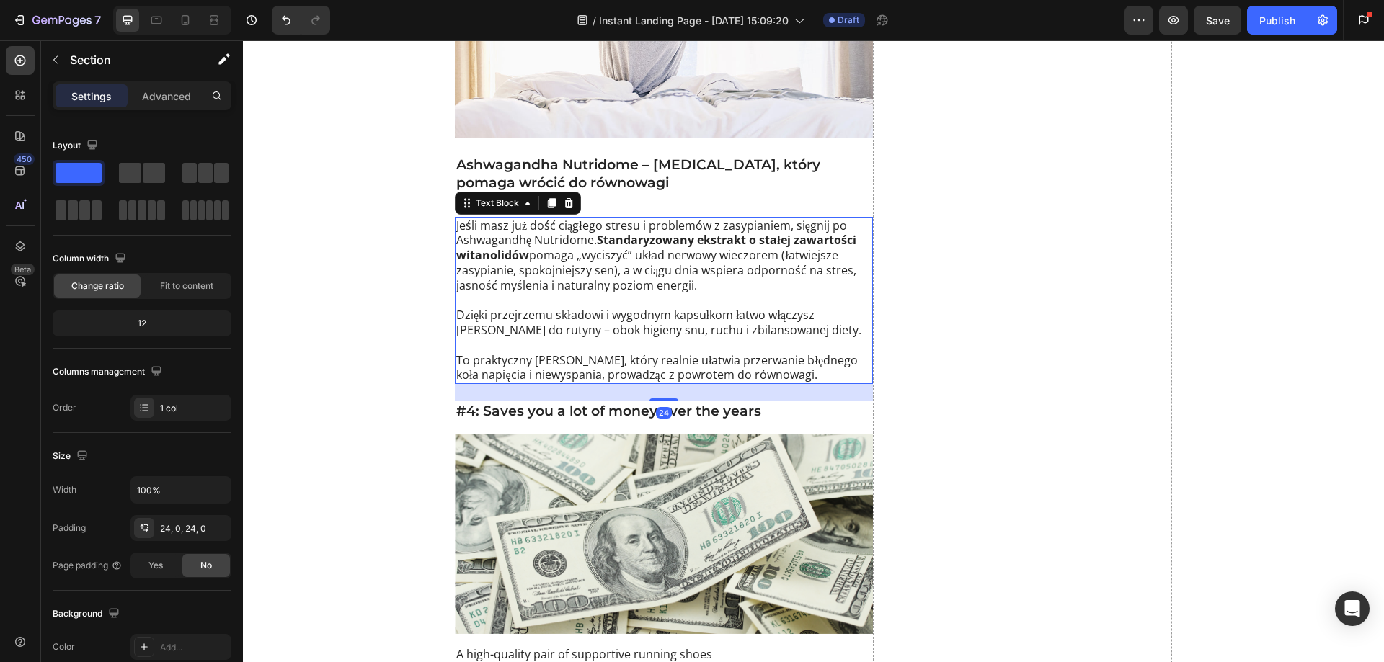
click at [528, 253] on p "Jeśli masz już dość ciągłego stresu i problemów z zasypianiem, sięgnij po Ashwa…" at bounding box center [663, 255] width 415 height 75
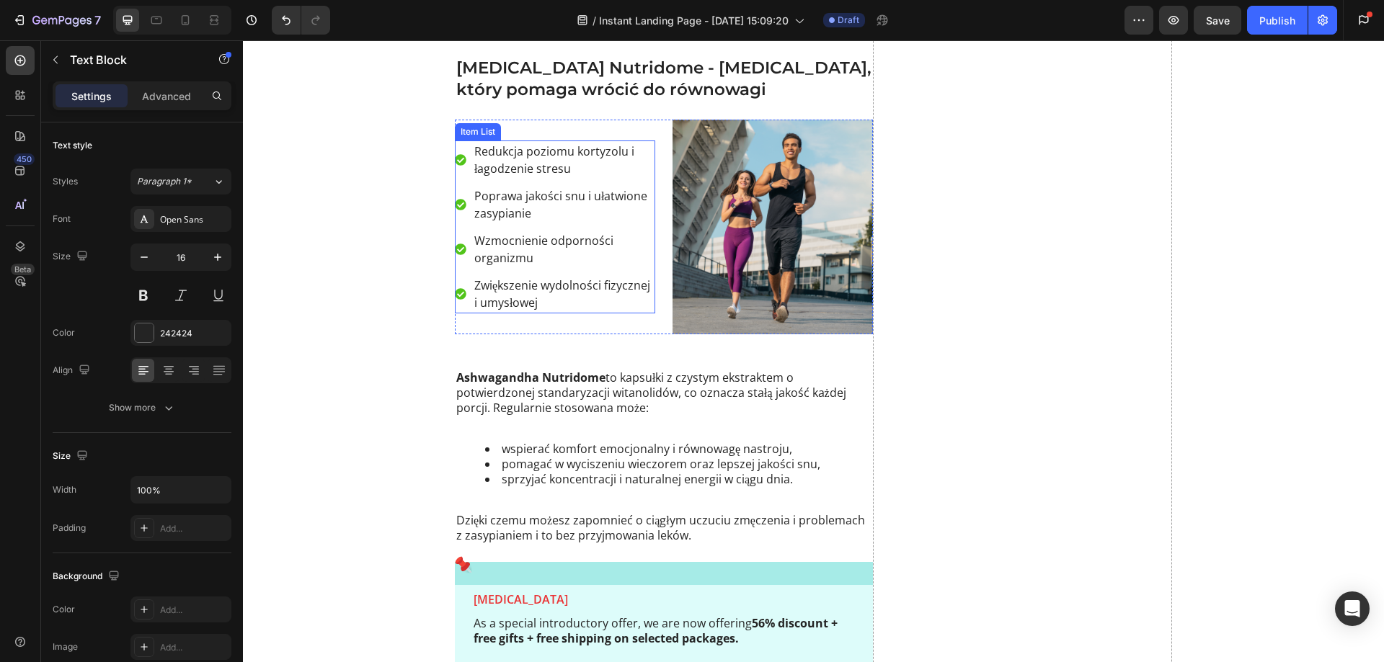
scroll to position [5795, 0]
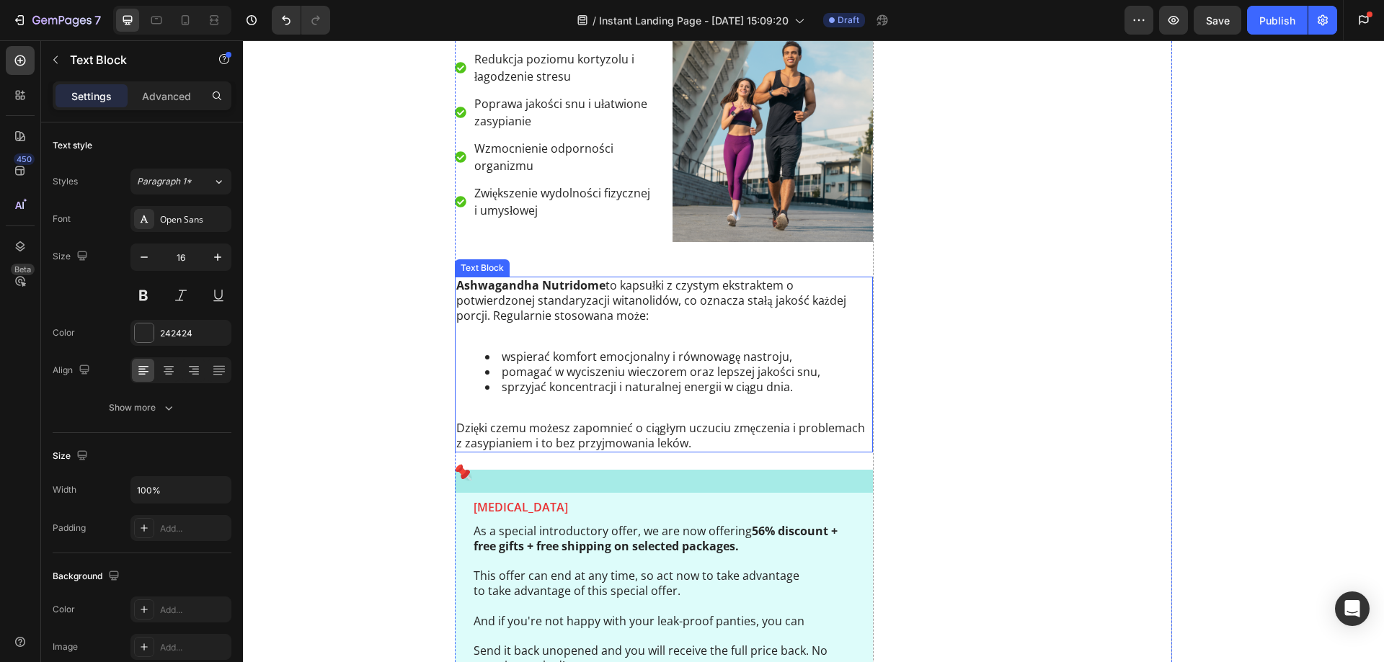
click at [476, 384] on div "Ashwagandha Nutridome to kapsułki z czystym ekstraktem o potwierdzonej standary…" at bounding box center [664, 365] width 418 height 176
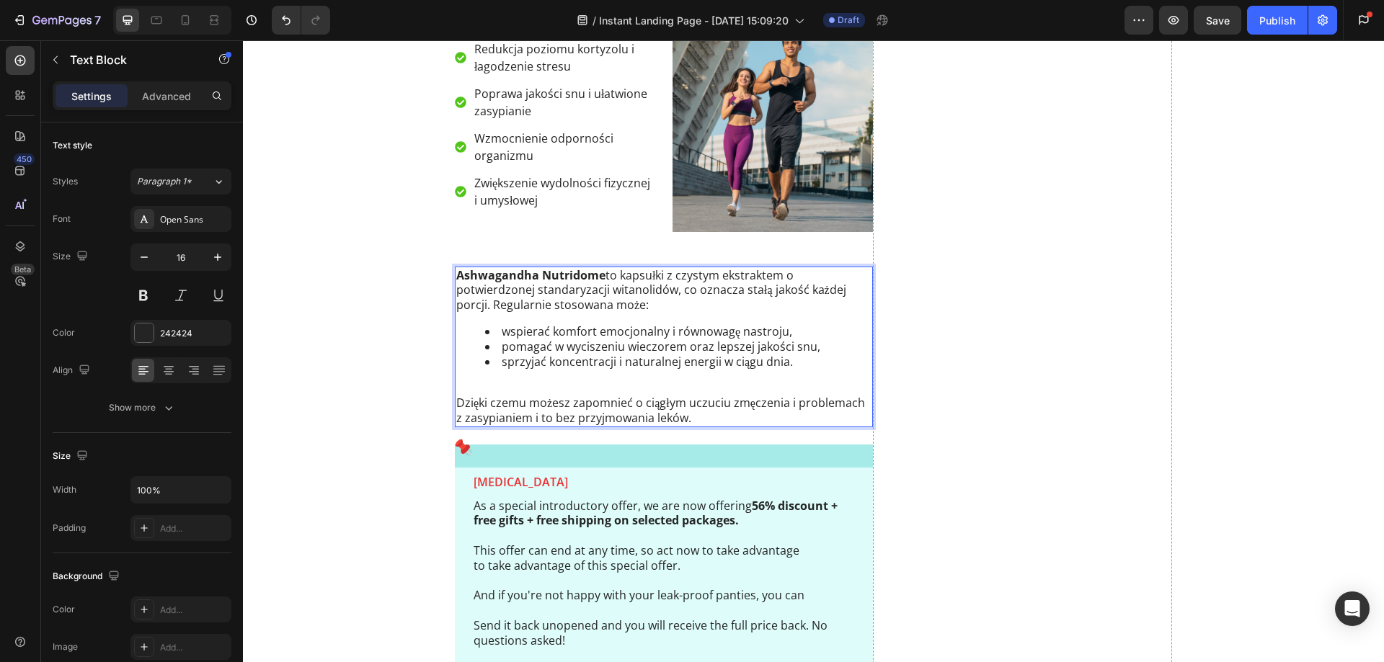
click at [456, 425] on p "Dzięki czemu możesz zapomnieć o ciągłym uczuciu zmęczenia i problemach z zasypi…" at bounding box center [663, 402] width 415 height 45
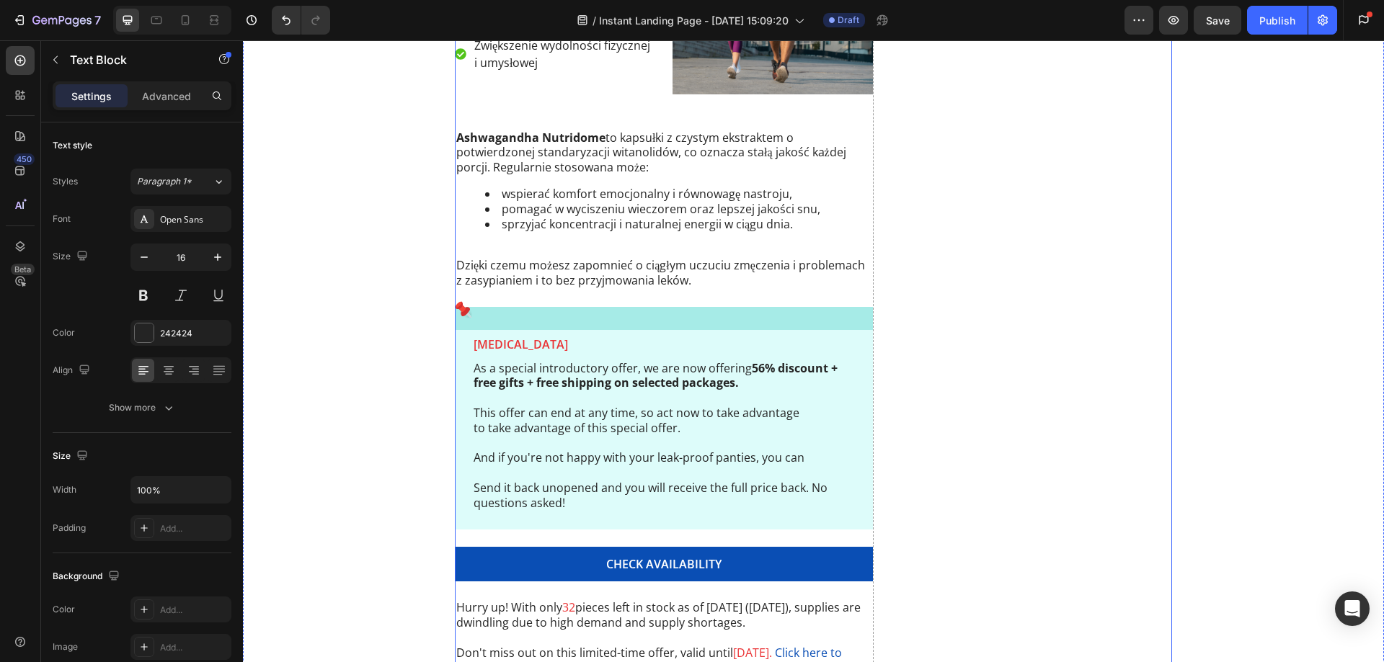
scroll to position [5940, 0]
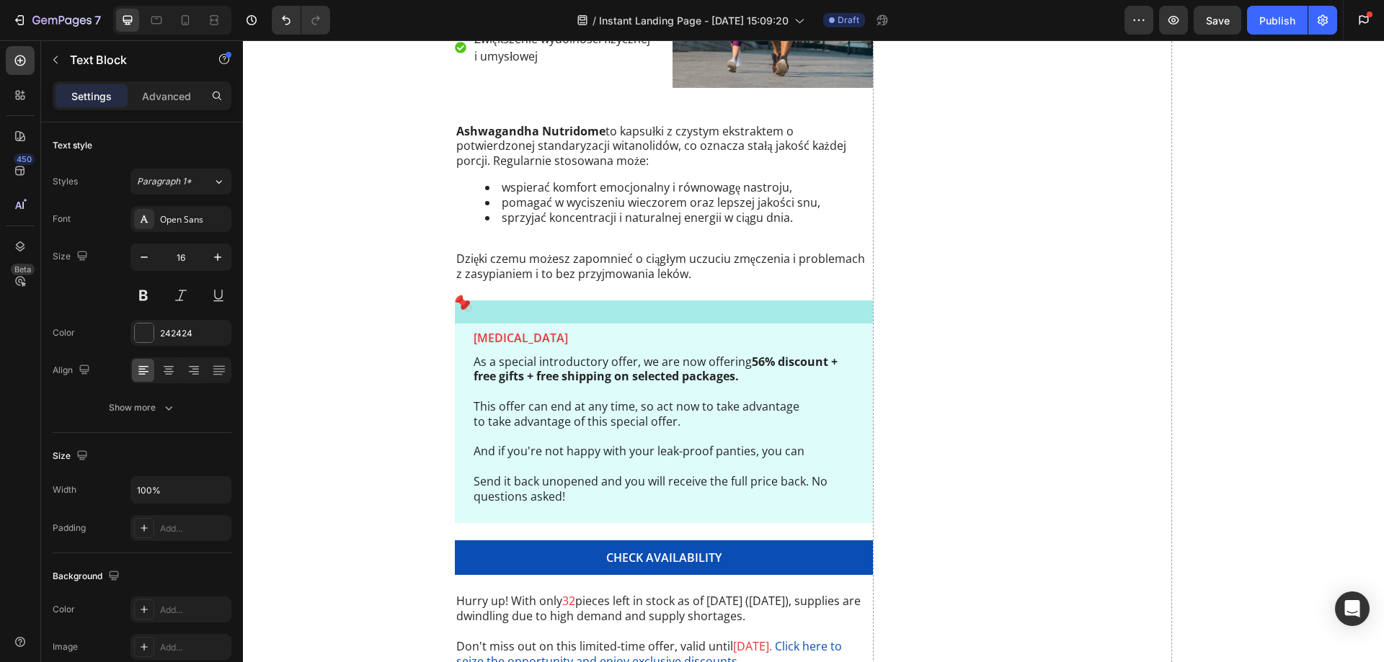
click at [622, 281] on p "Dzięki czemu możesz zapomnieć o ciągłym uczuciu zmęczenia i problemach z zasypi…" at bounding box center [663, 258] width 415 height 45
click at [615, 281] on p "Dzięki czemu możesz zapomnieć o ciągłym uczuciu zmęczenia i problemach z zasypi…" at bounding box center [663, 258] width 415 height 45
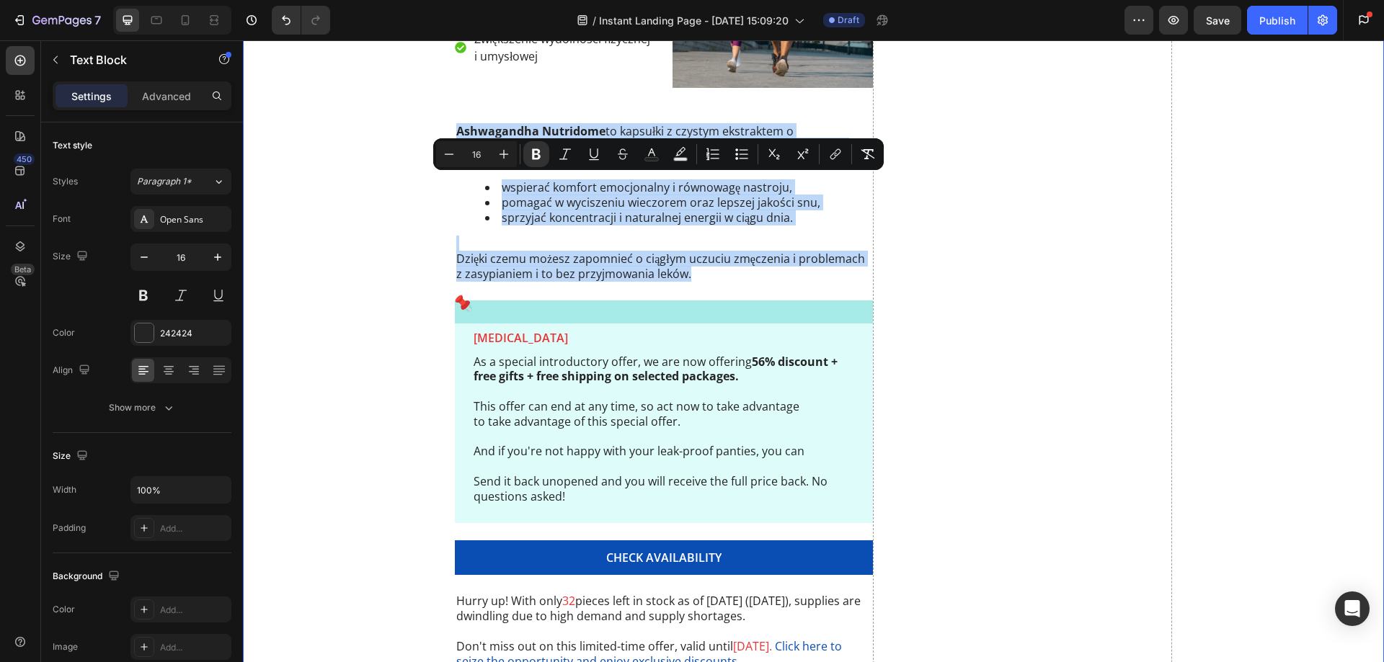
drag, startPoint x: 684, startPoint y: 326, endPoint x: 368, endPoint y: 183, distance: 346.7
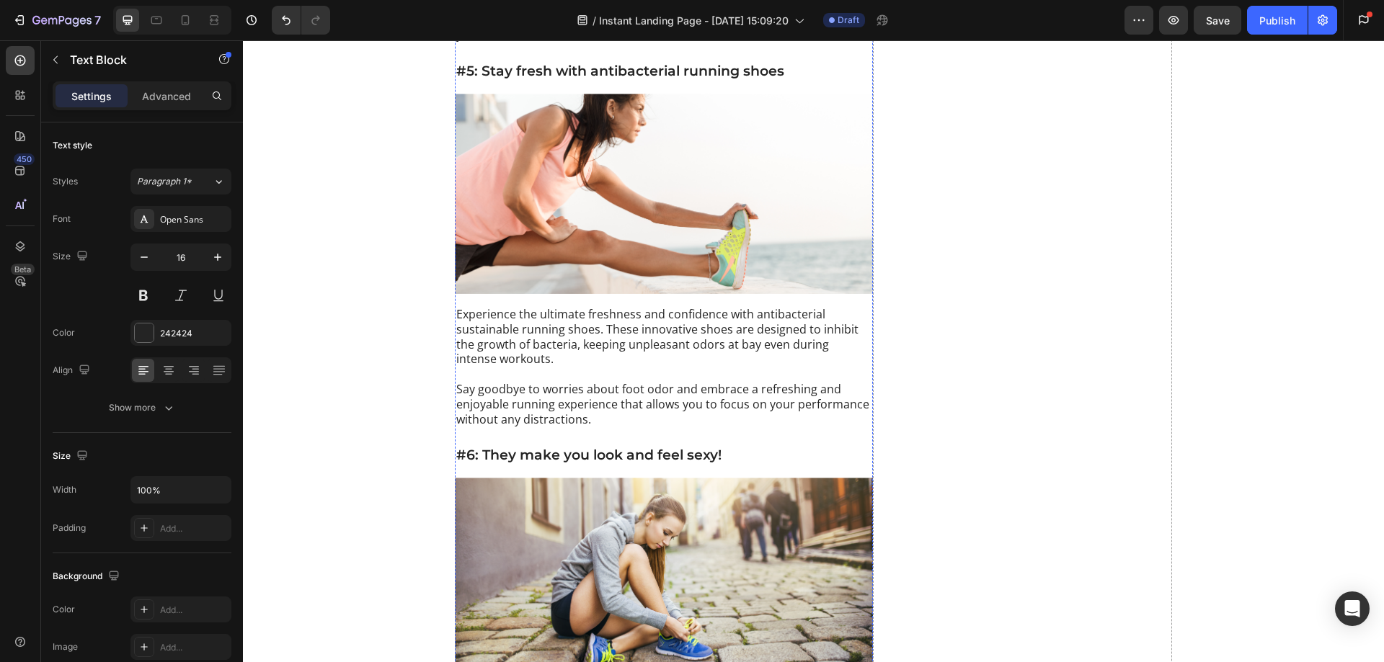
scroll to position [3129, 0]
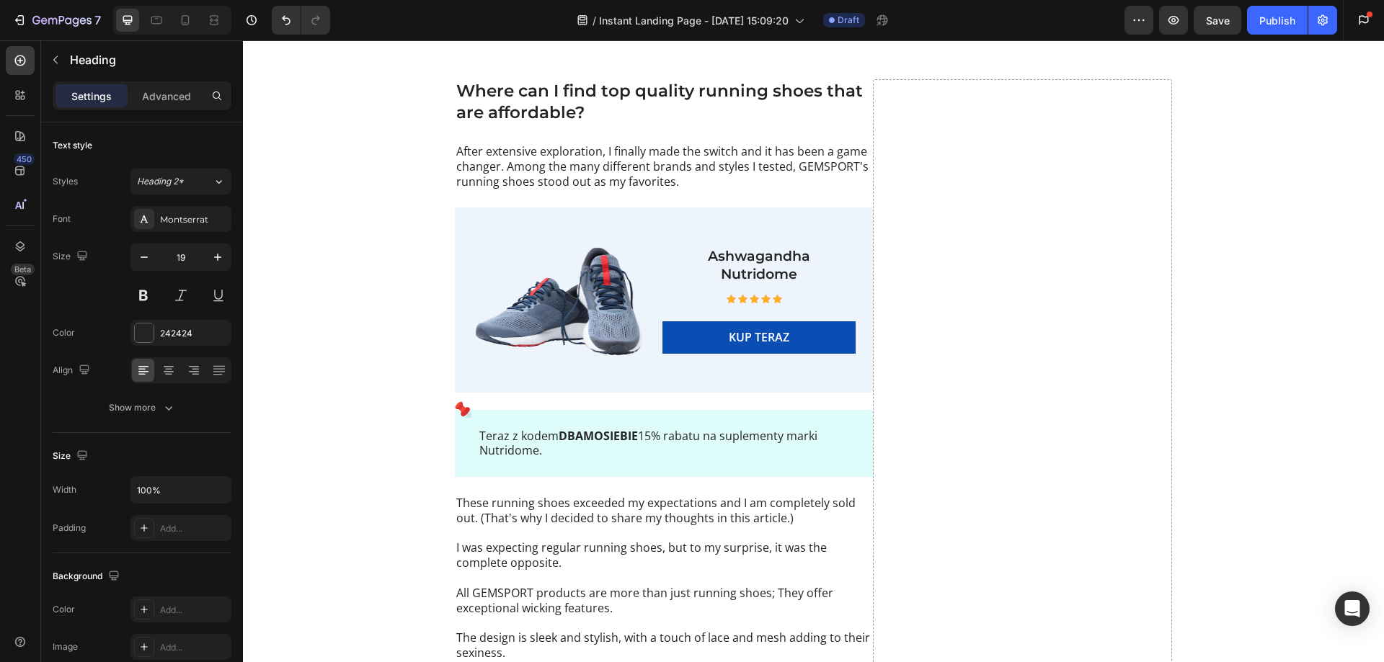
scroll to position [4570, 0]
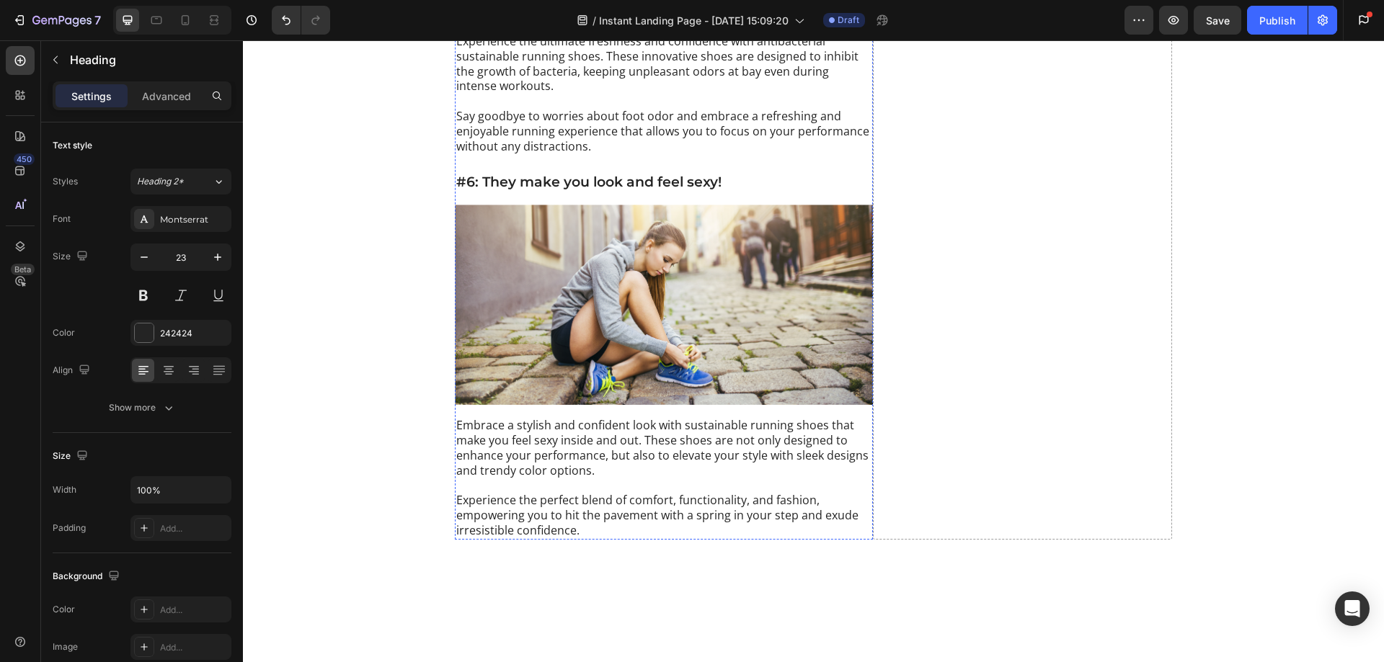
scroll to position [3345, 0]
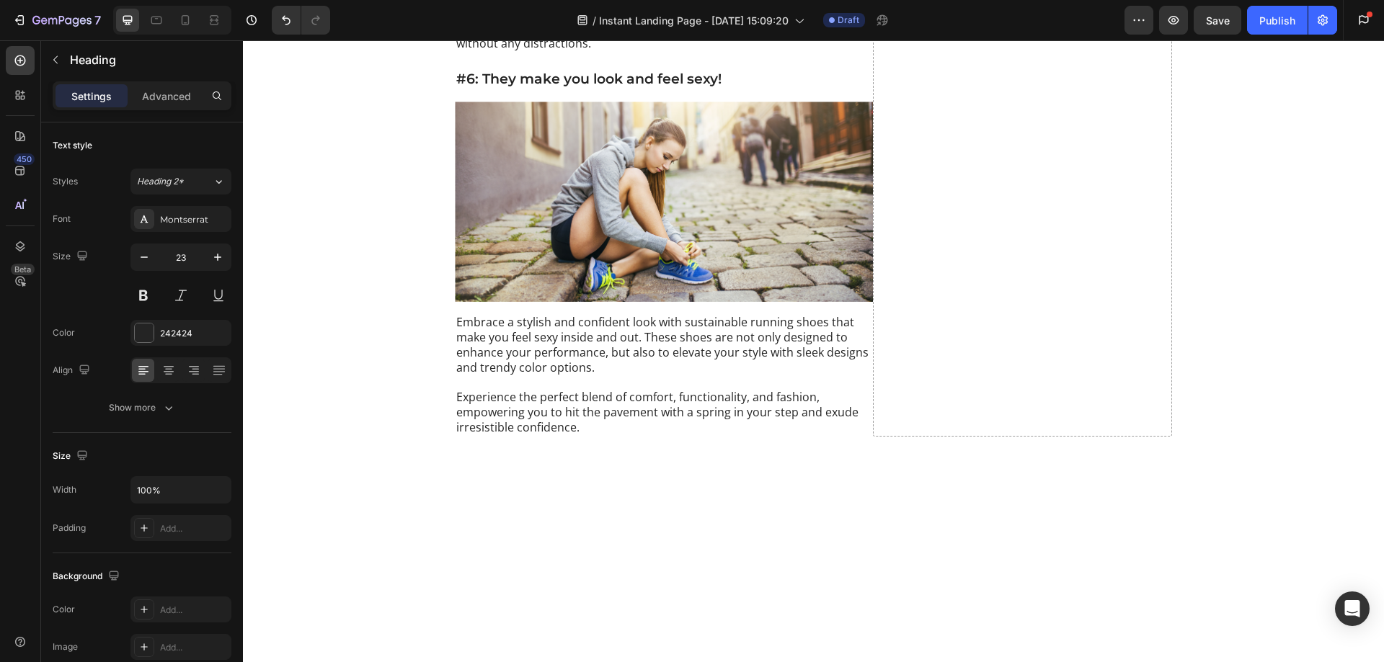
drag, startPoint x: 556, startPoint y: 301, endPoint x: 551, endPoint y: 326, distance: 25.9
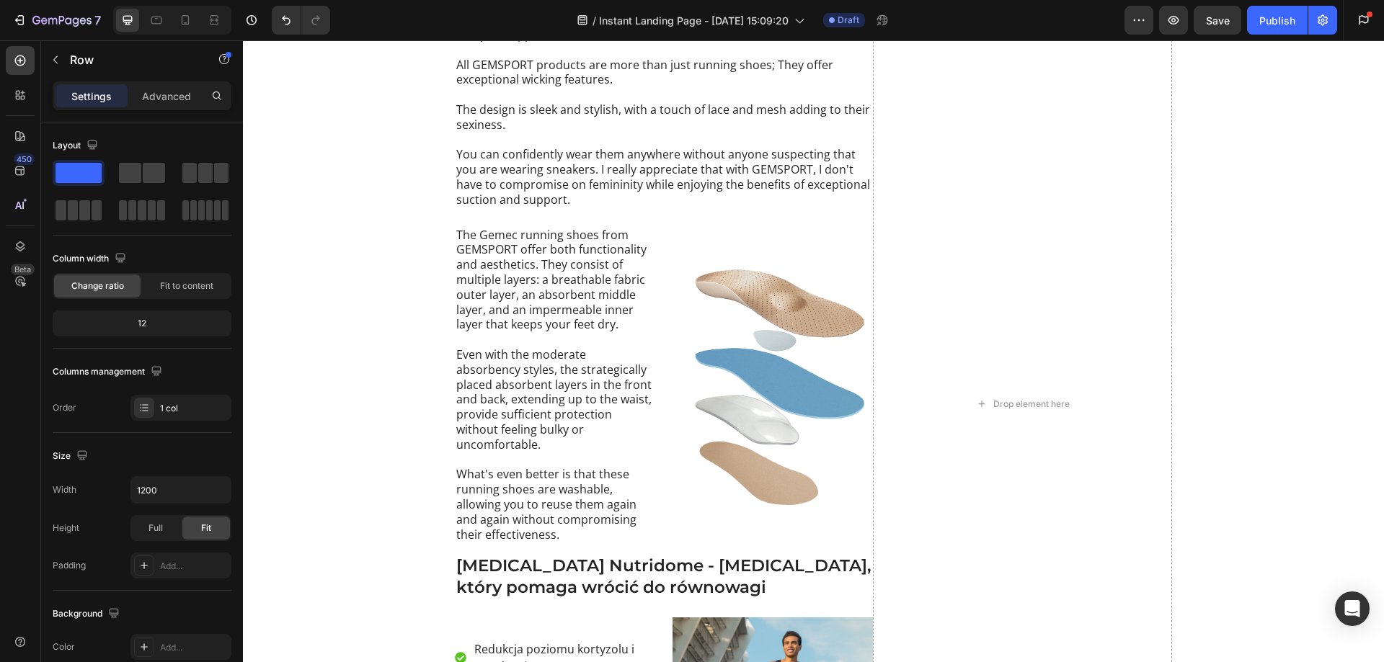
drag, startPoint x: 656, startPoint y: 311, endPoint x: 667, endPoint y: 250, distance: 62.3
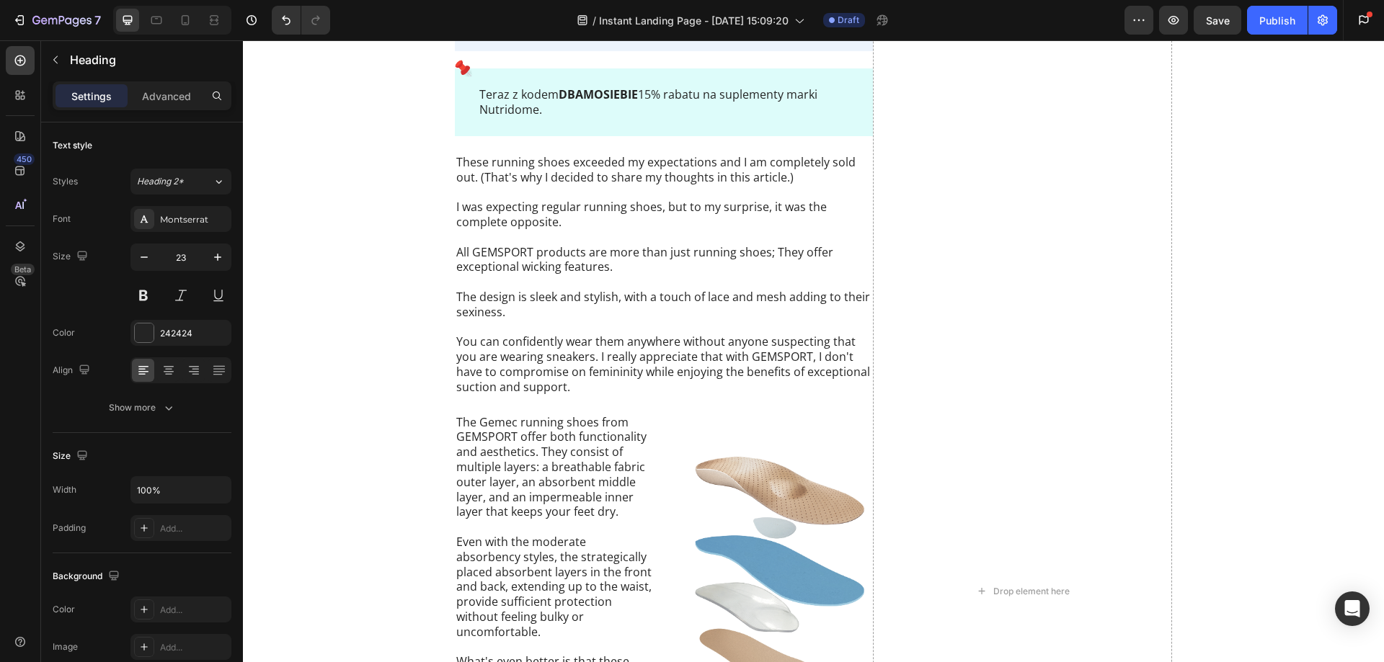
scroll to position [3273, 0]
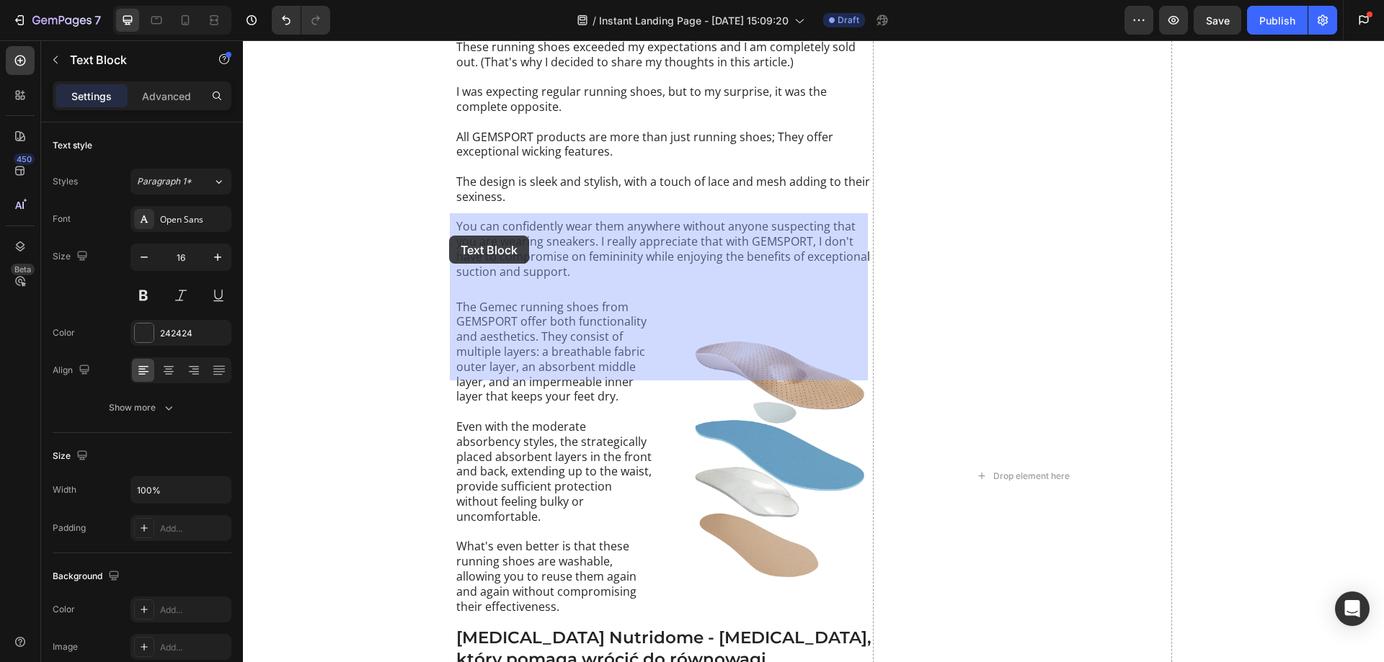
drag, startPoint x: 590, startPoint y: 227, endPoint x: 463, endPoint y: 230, distance: 127.6
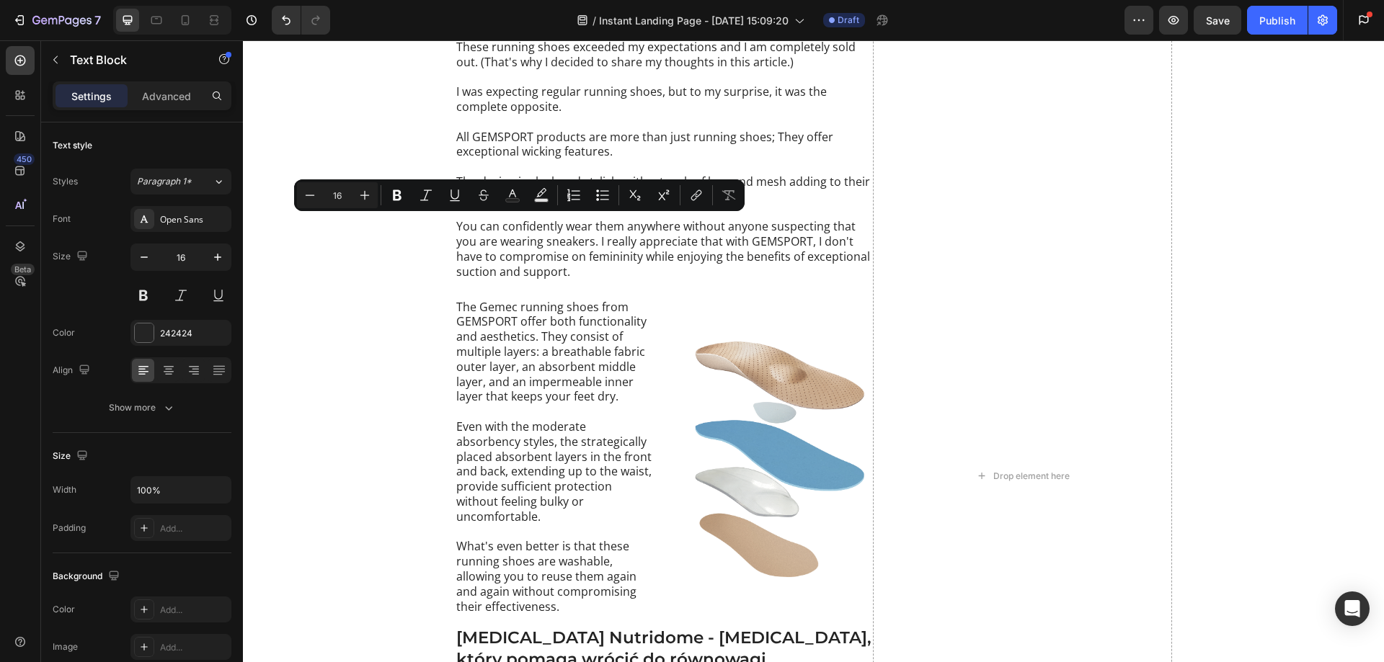
drag, startPoint x: 453, startPoint y: 228, endPoint x: 588, endPoint y: 225, distance: 134.8
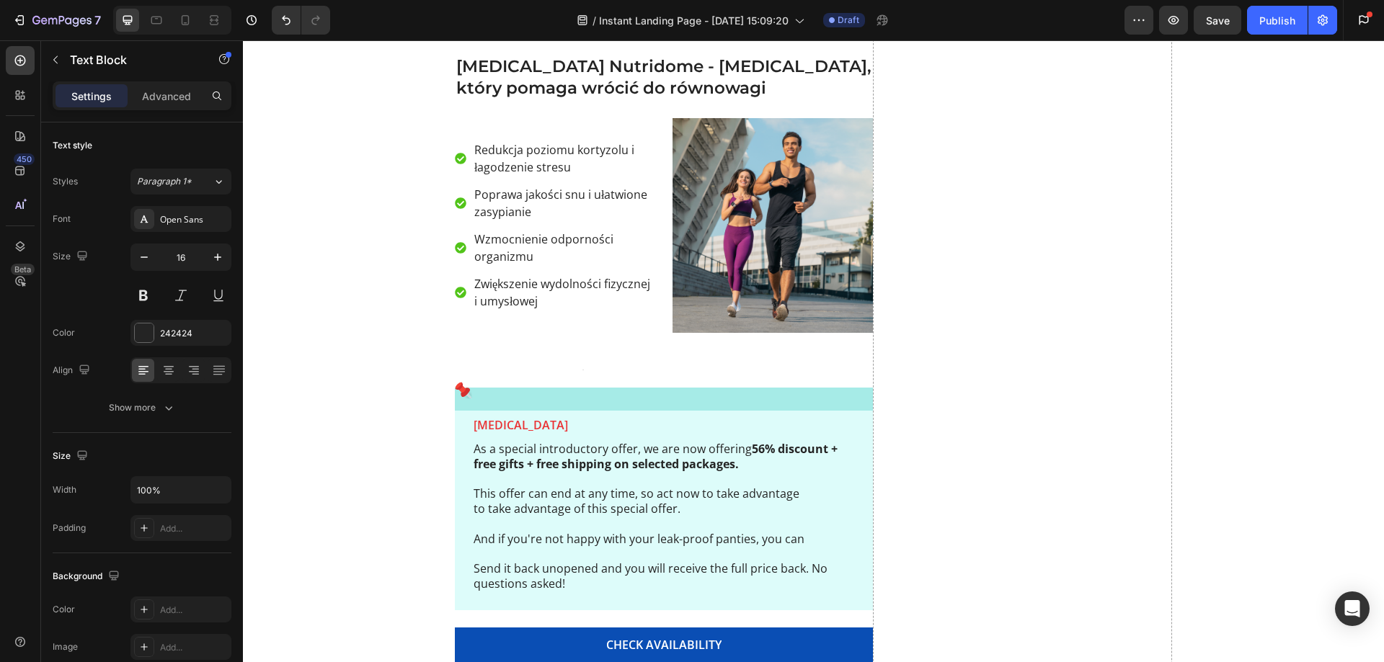
scroll to position [4354, 0]
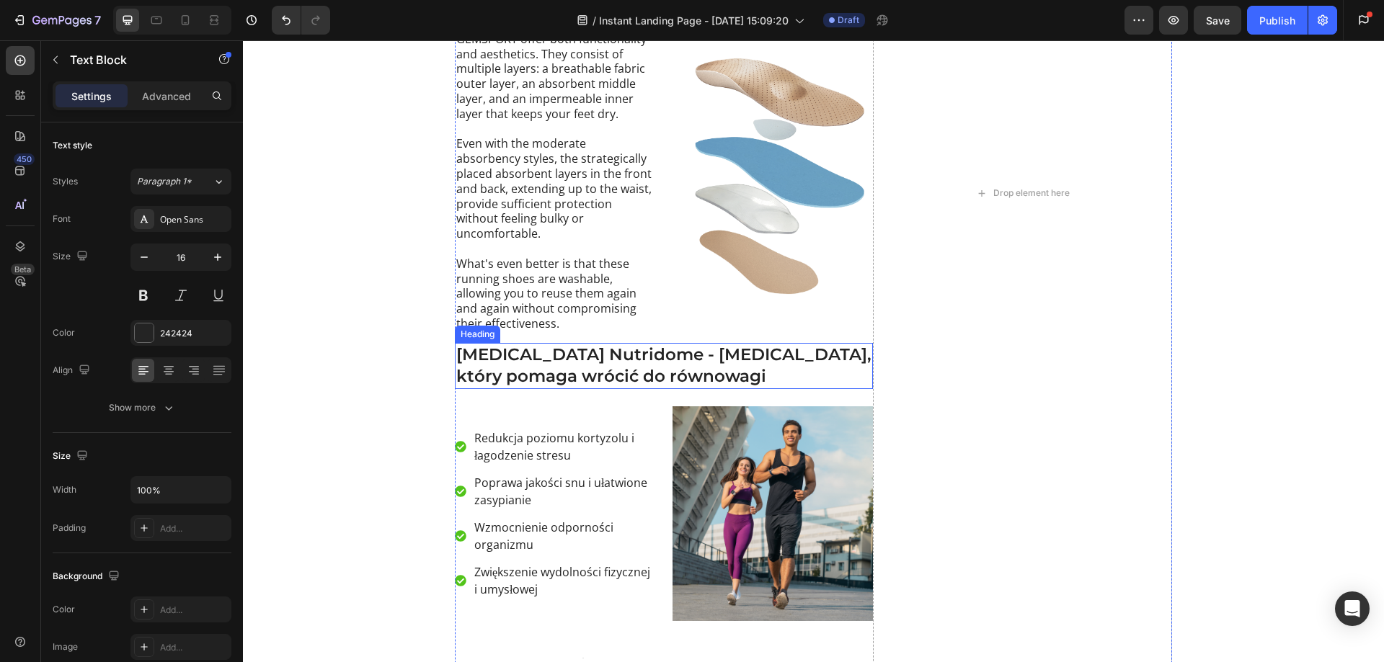
click at [485, 360] on h2 "[MEDICAL_DATA] Nutridome - [MEDICAL_DATA], który pomaga wrócić do równowagi" at bounding box center [664, 366] width 418 height 46
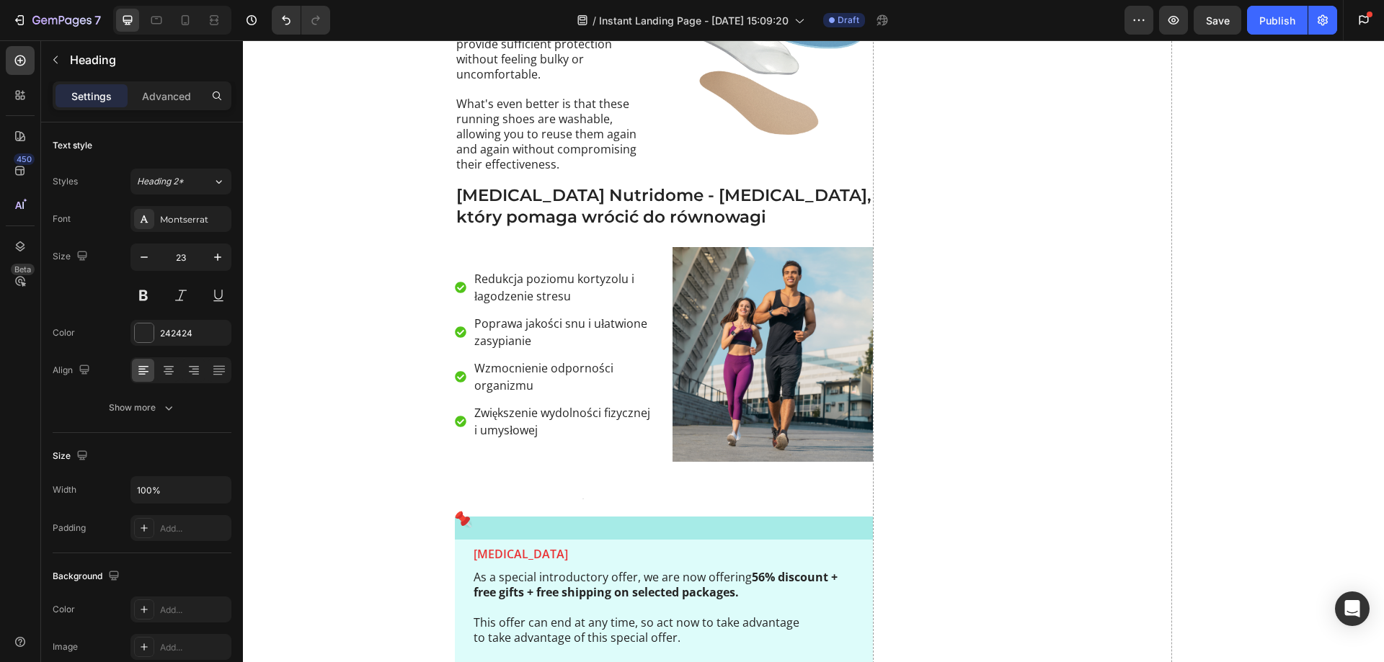
scroll to position [3489, 0]
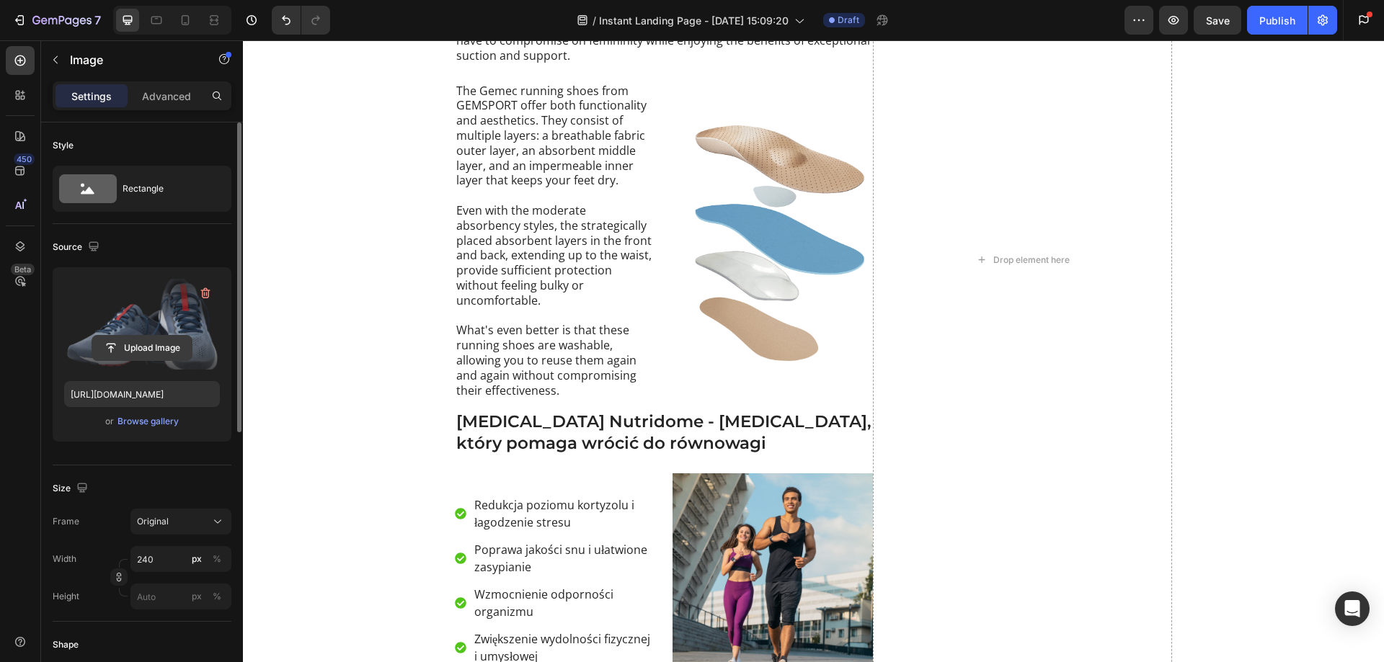
click at [150, 348] on input "file" at bounding box center [141, 348] width 99 height 25
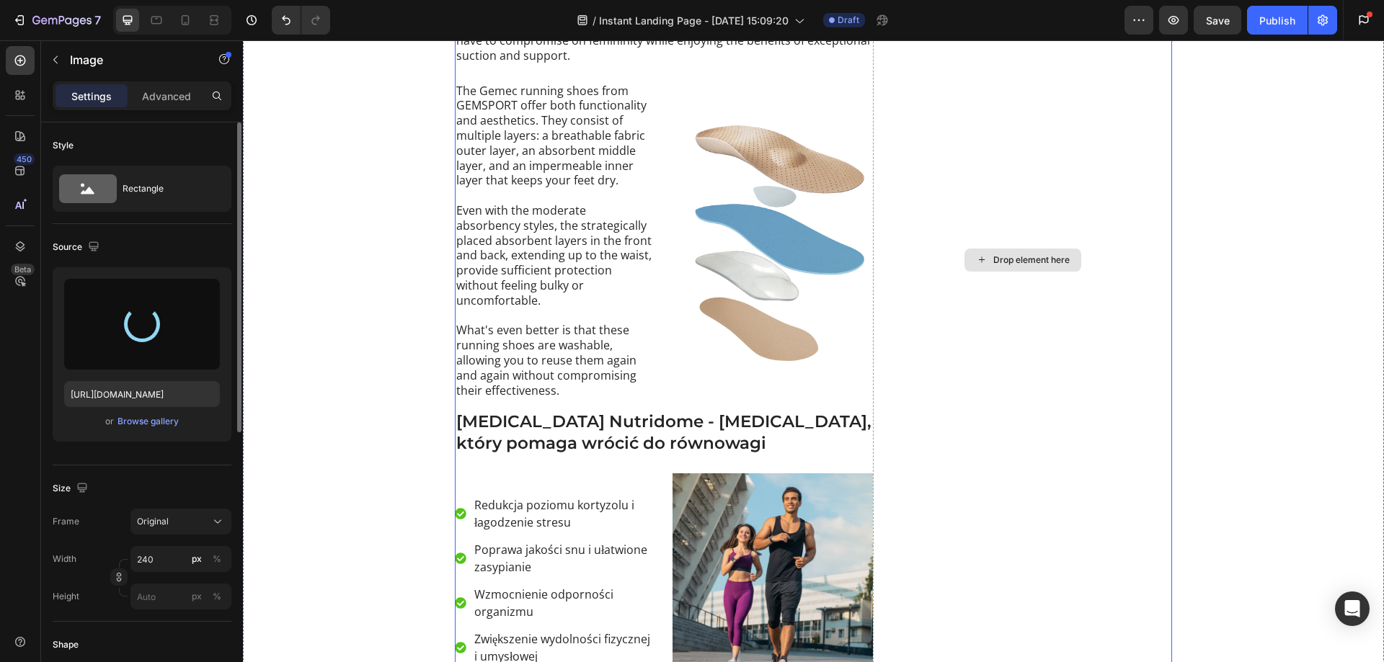
type input "[URL][DOMAIN_NAME]"
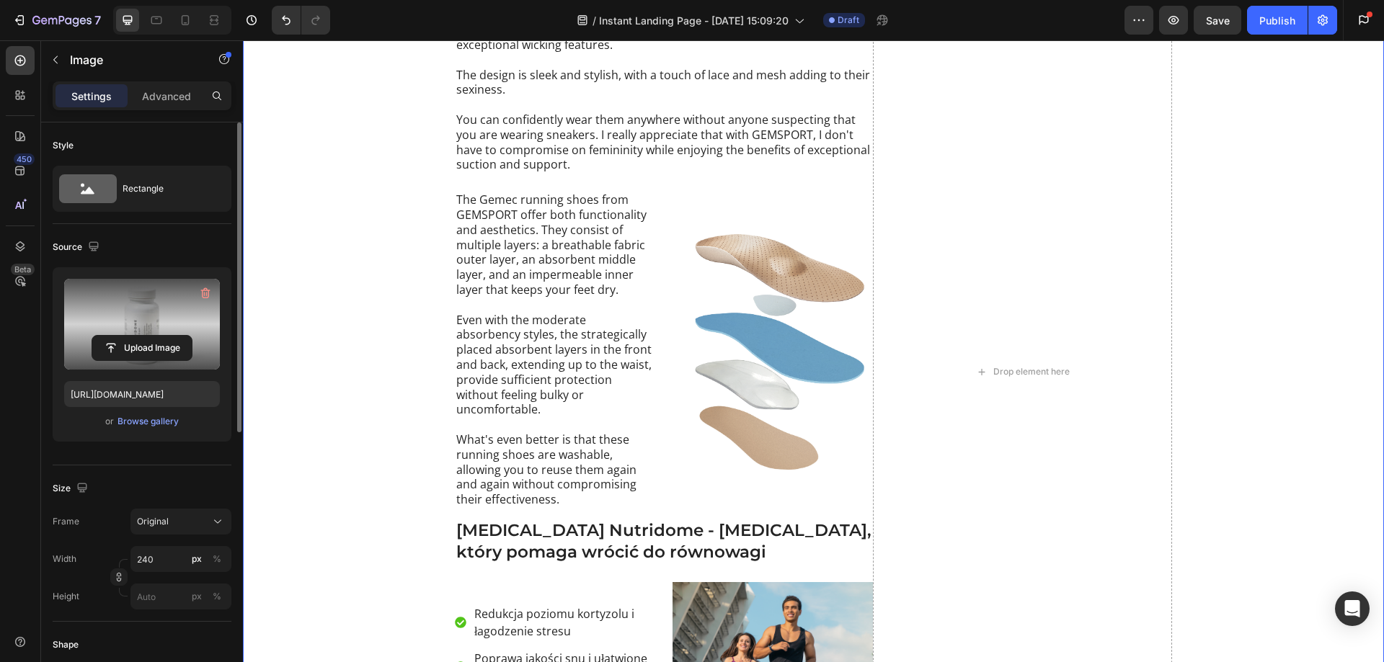
scroll to position [3345, 0]
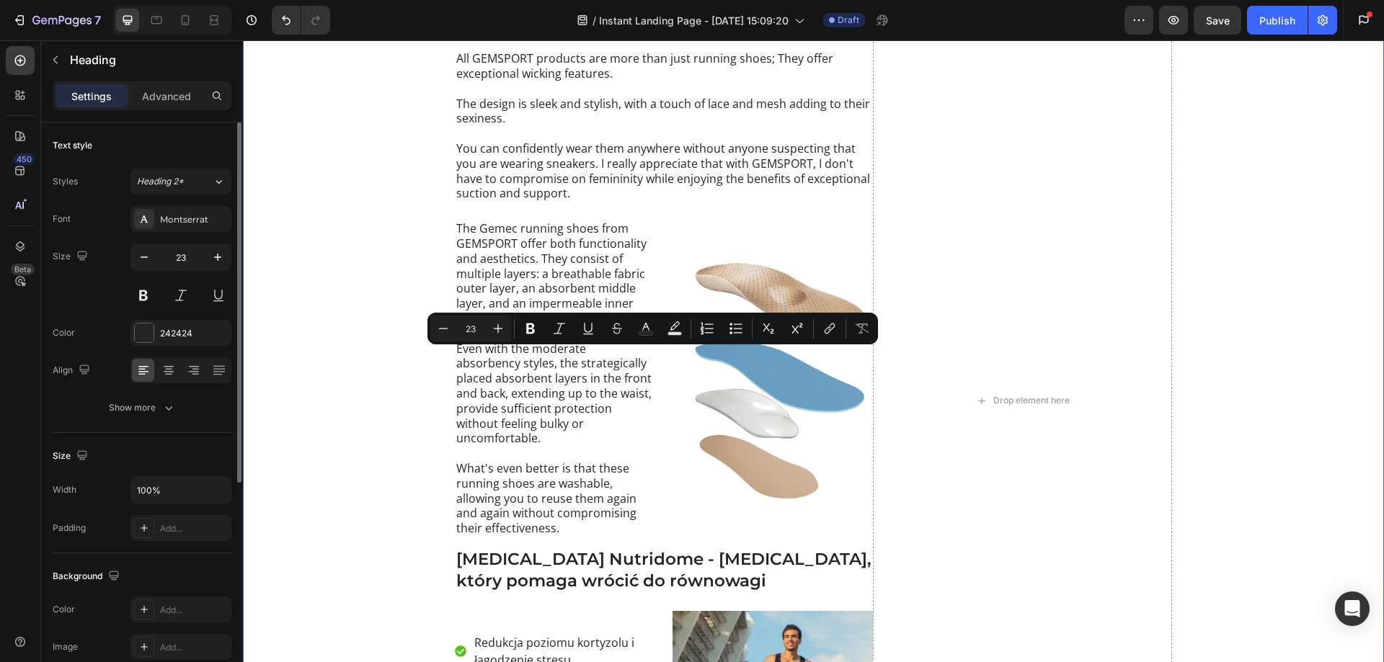
drag, startPoint x: 583, startPoint y: 385, endPoint x: 425, endPoint y: 359, distance: 159.9
click at [425, 359] on div "Where can I find top quality running shoes that are affordable? Heading 24 Afte…" at bounding box center [813, 515] width 1141 height 1929
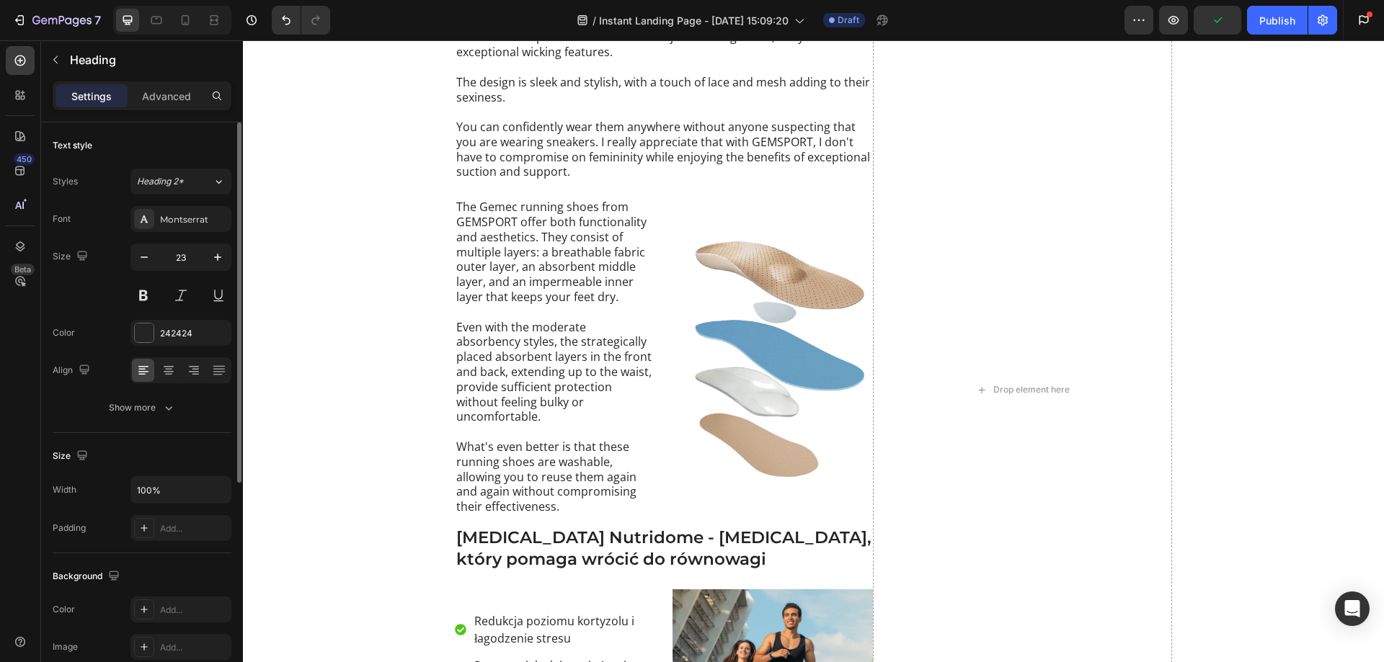
click at [484, 348] on div "Naturalny sposób na zmęczenie i stres Heading After extensive exploration, I fi…" at bounding box center [813, 496] width 1141 height 1925
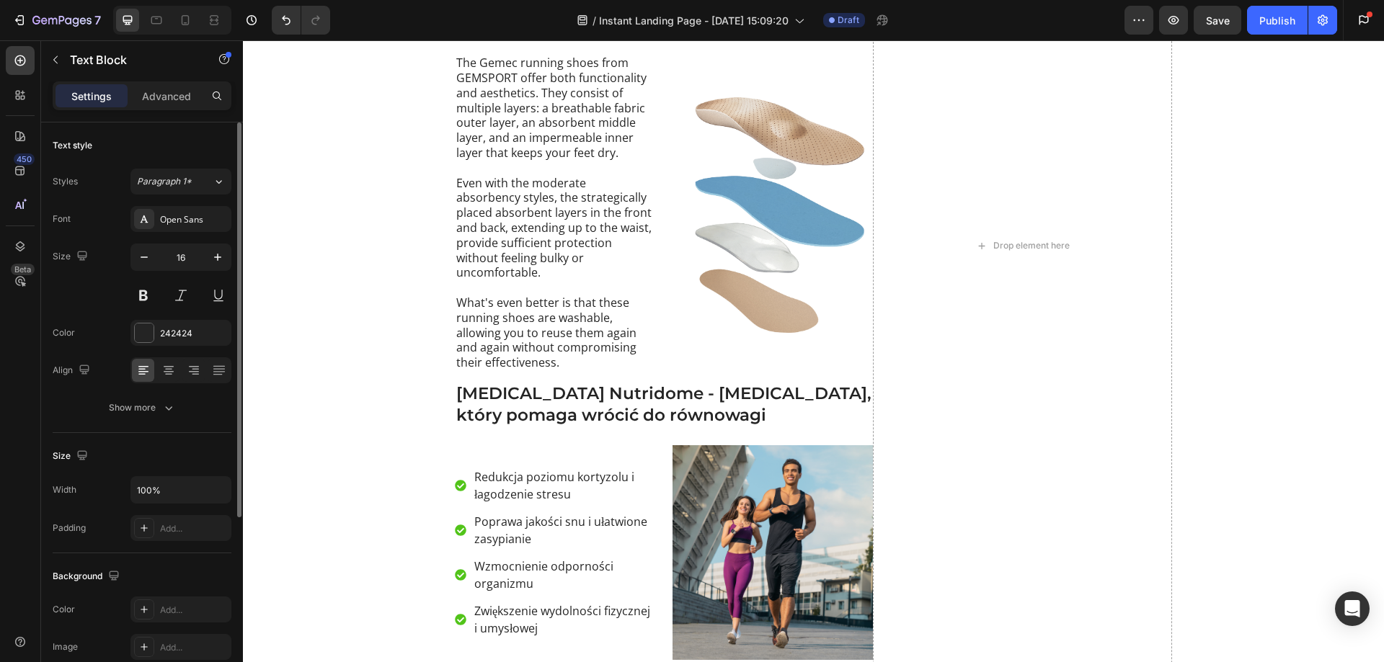
drag, startPoint x: 687, startPoint y: 285, endPoint x: 454, endPoint y: 258, distance: 234.4
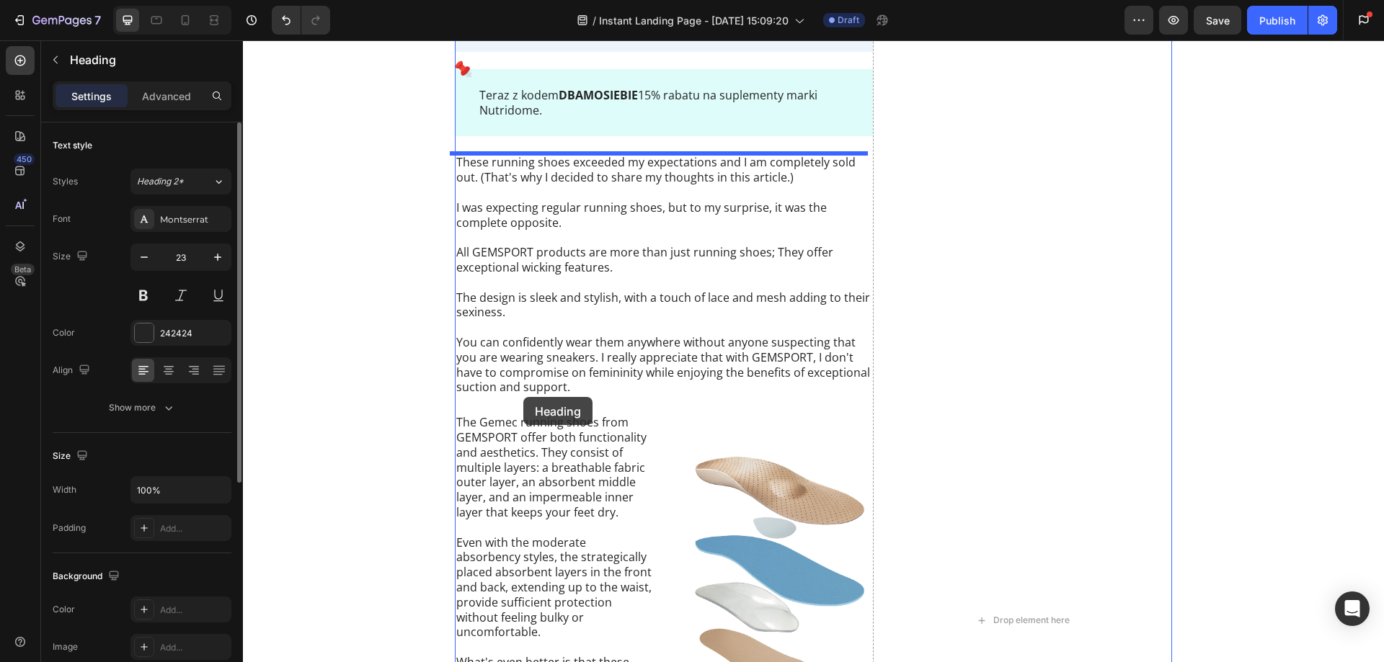
scroll to position [3706, 0]
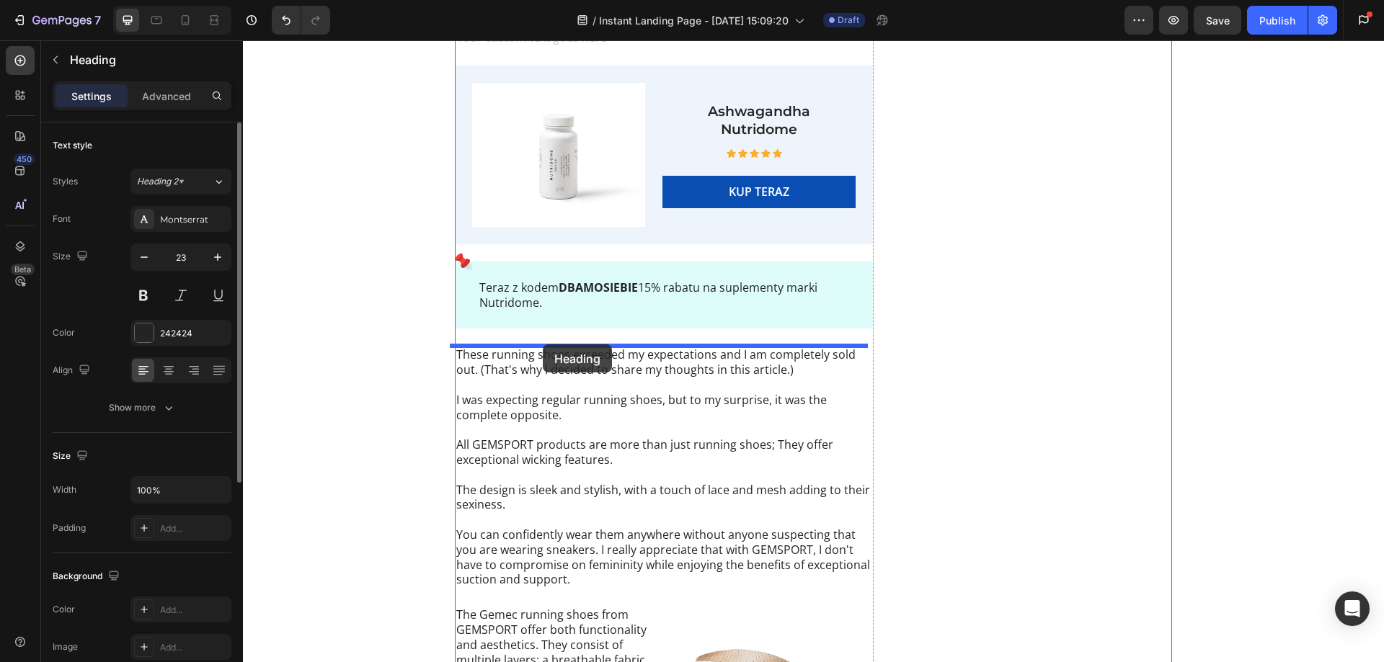
drag, startPoint x: 478, startPoint y: 278, endPoint x: 543, endPoint y: 344, distance: 92.7
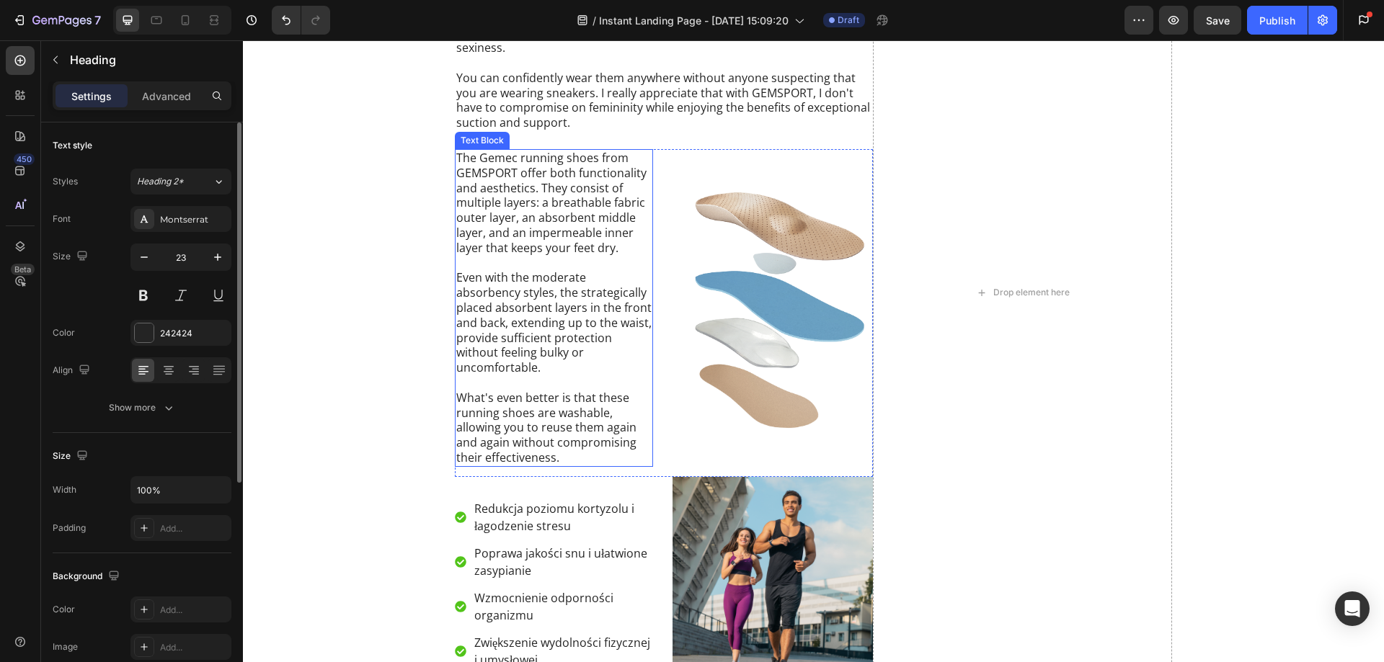
scroll to position [4354, 0]
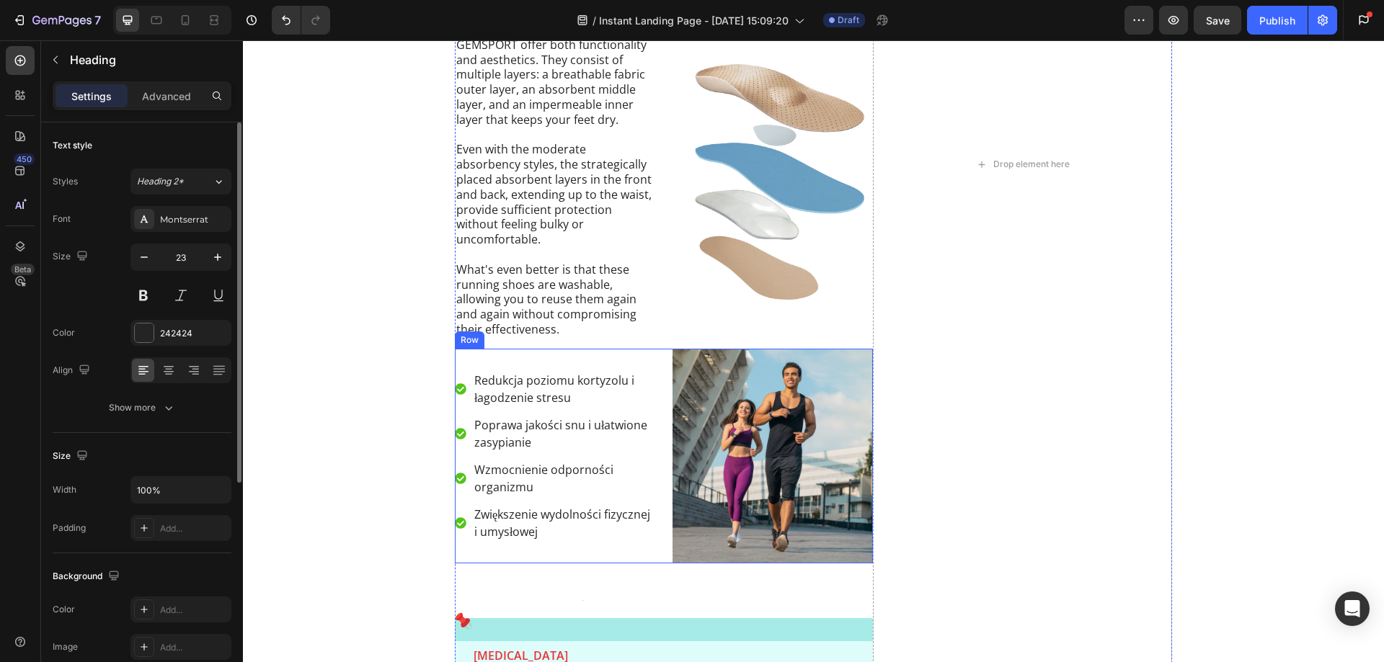
click at [537, 358] on div "Redukcja poziomu kortyzolu i łagodzenie stresu Poprawa jakości snu i ułatwione …" at bounding box center [555, 456] width 200 height 215
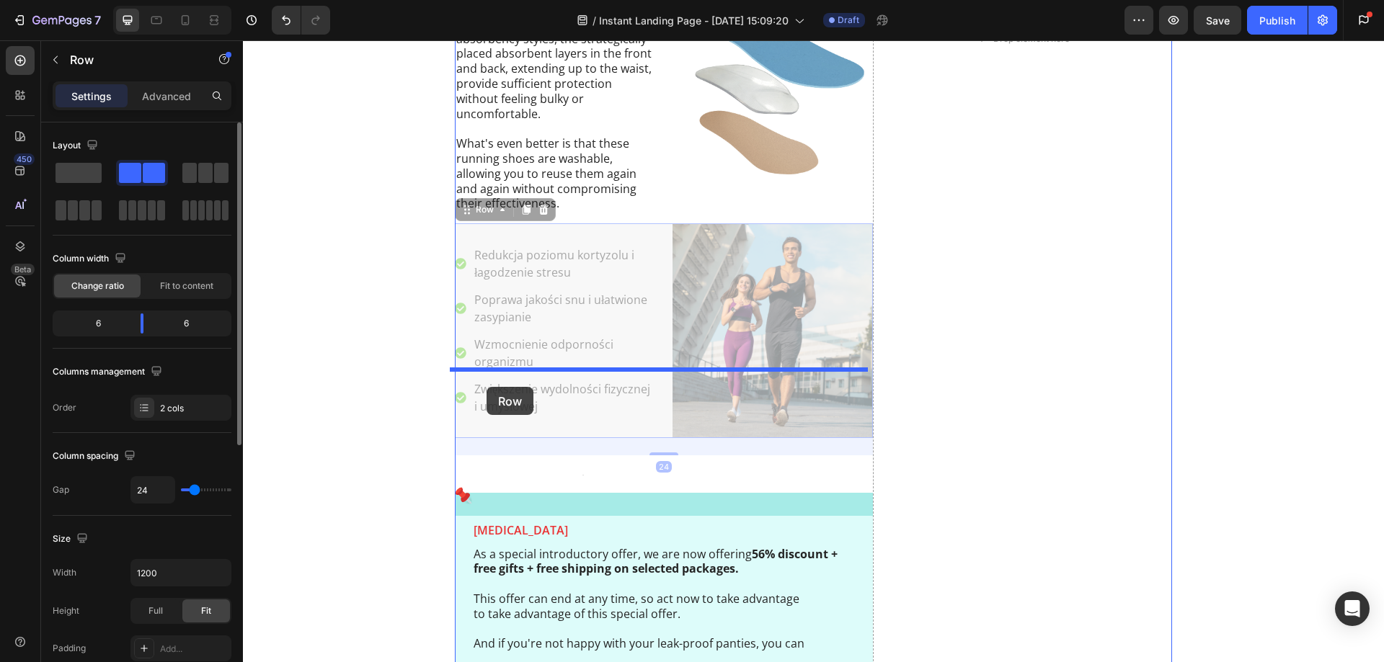
scroll to position [3633, 0]
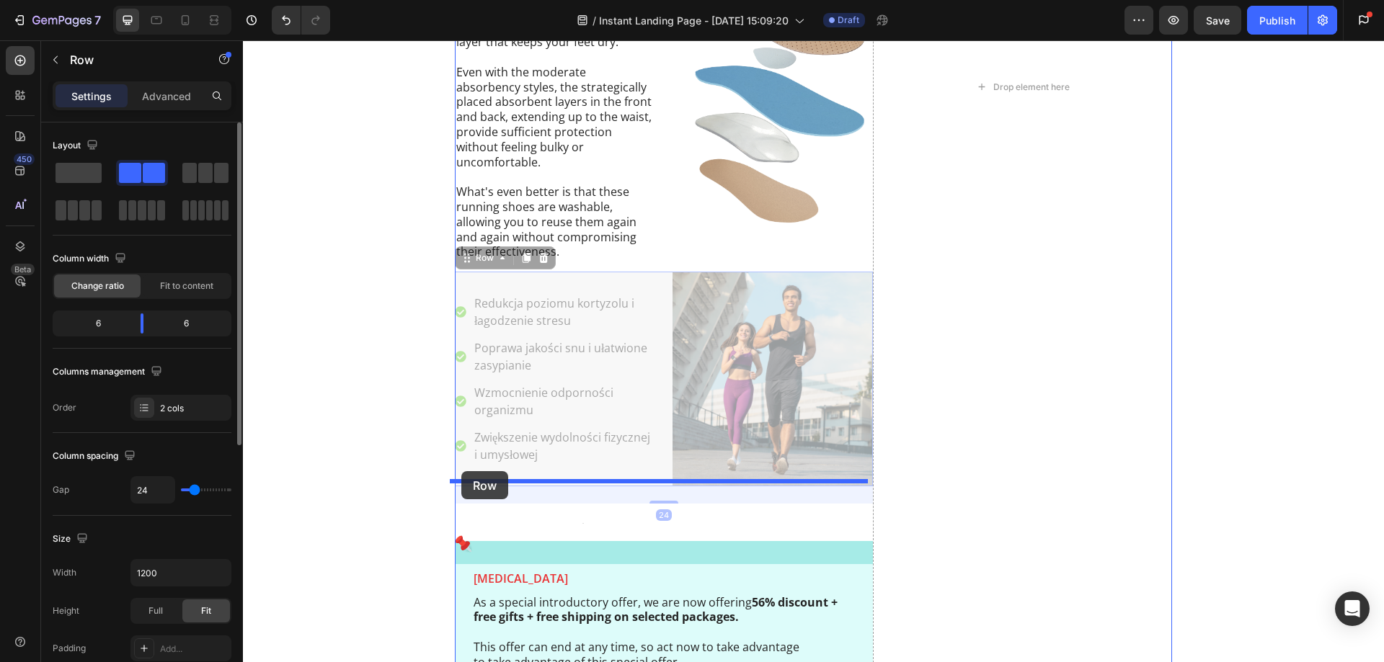
drag, startPoint x: 476, startPoint y: 337, endPoint x: 461, endPoint y: 471, distance: 135.6
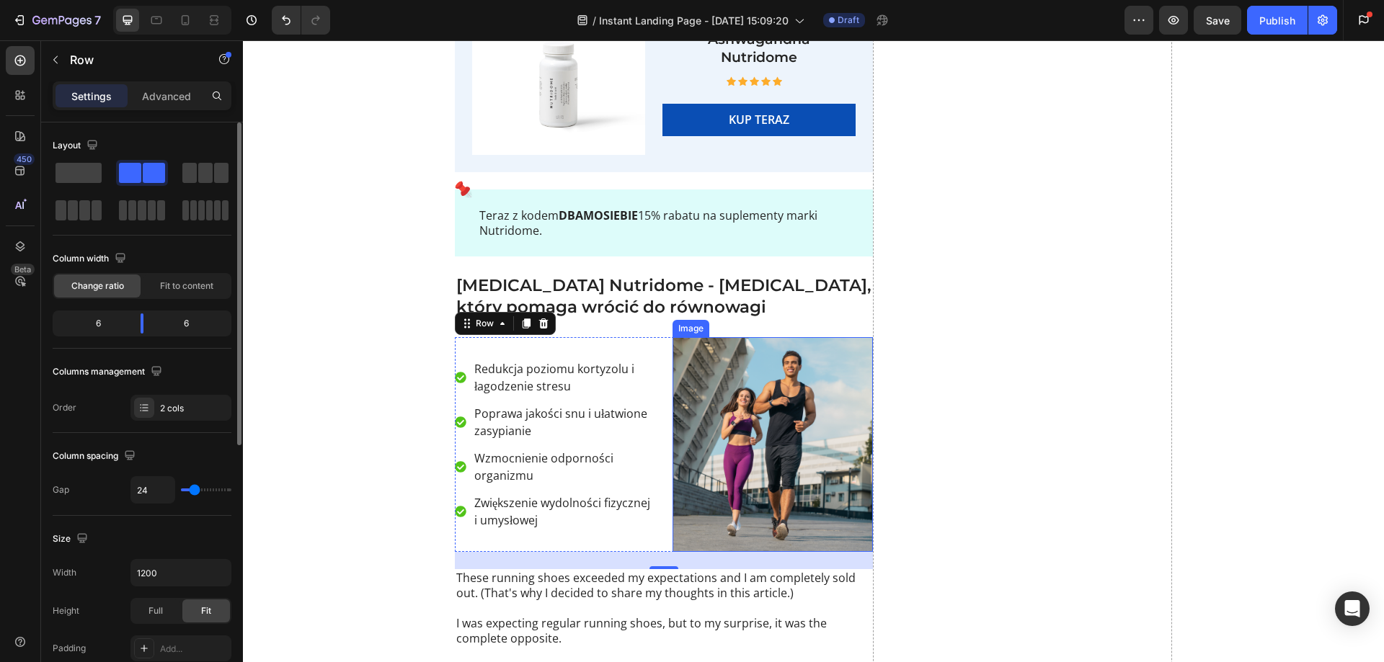
click at [764, 411] on img at bounding box center [772, 444] width 200 height 215
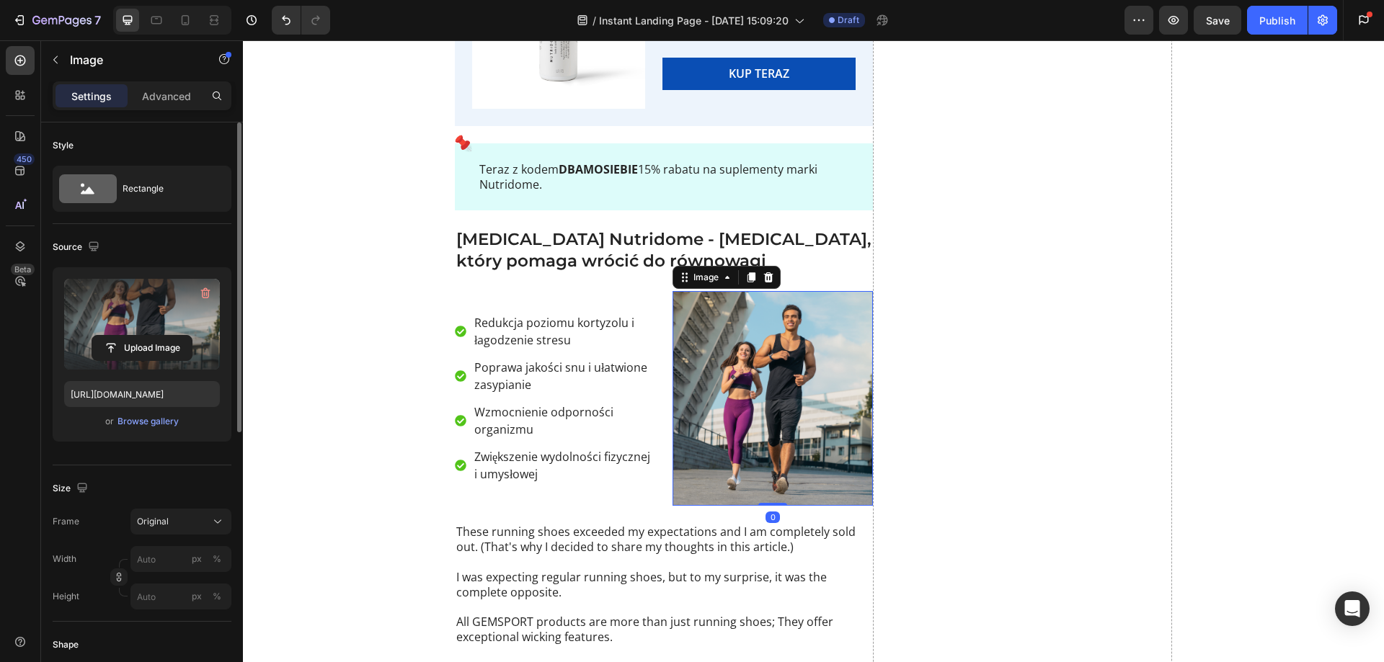
scroll to position [3850, 0]
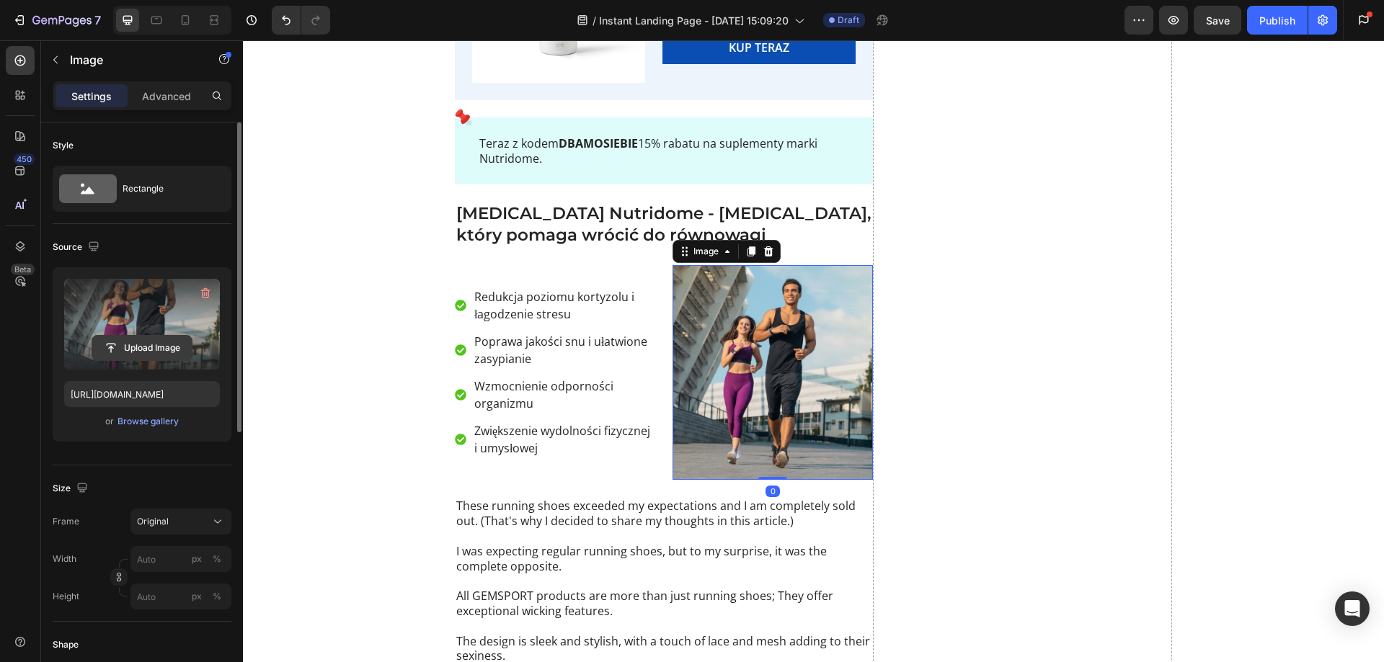
click at [131, 348] on input "file" at bounding box center [141, 348] width 99 height 25
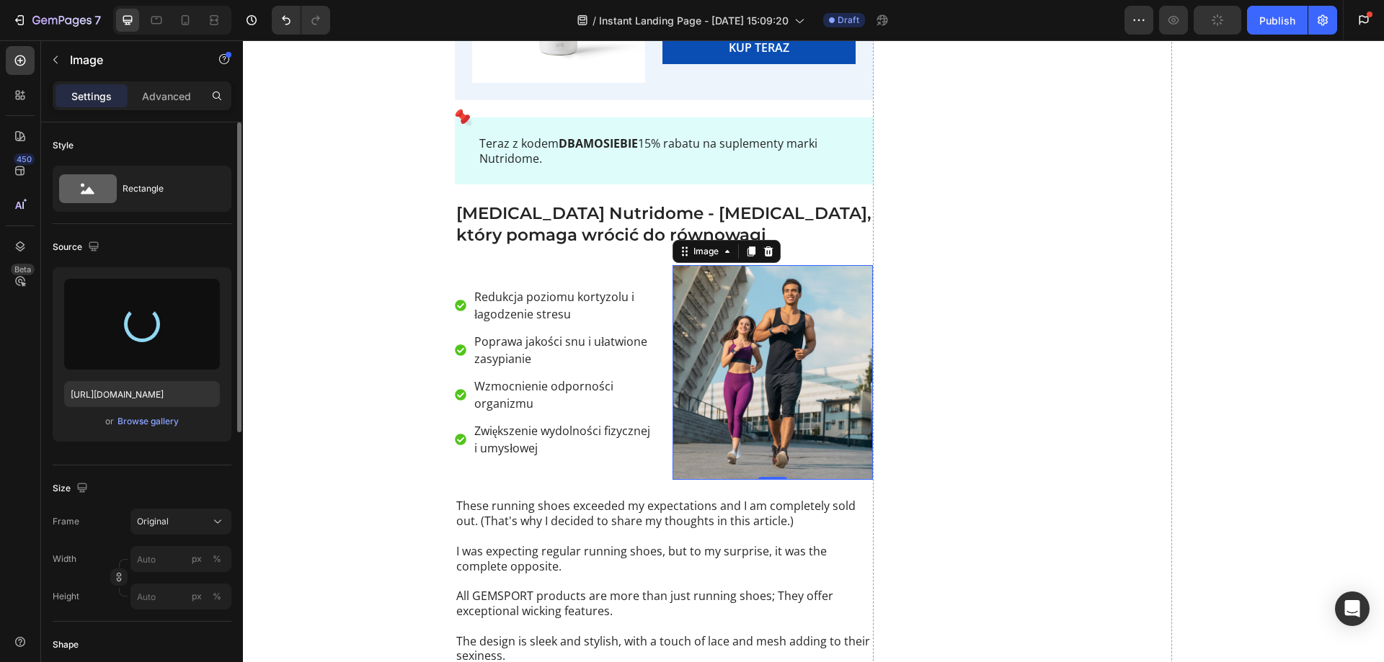
type input "[URL][DOMAIN_NAME]"
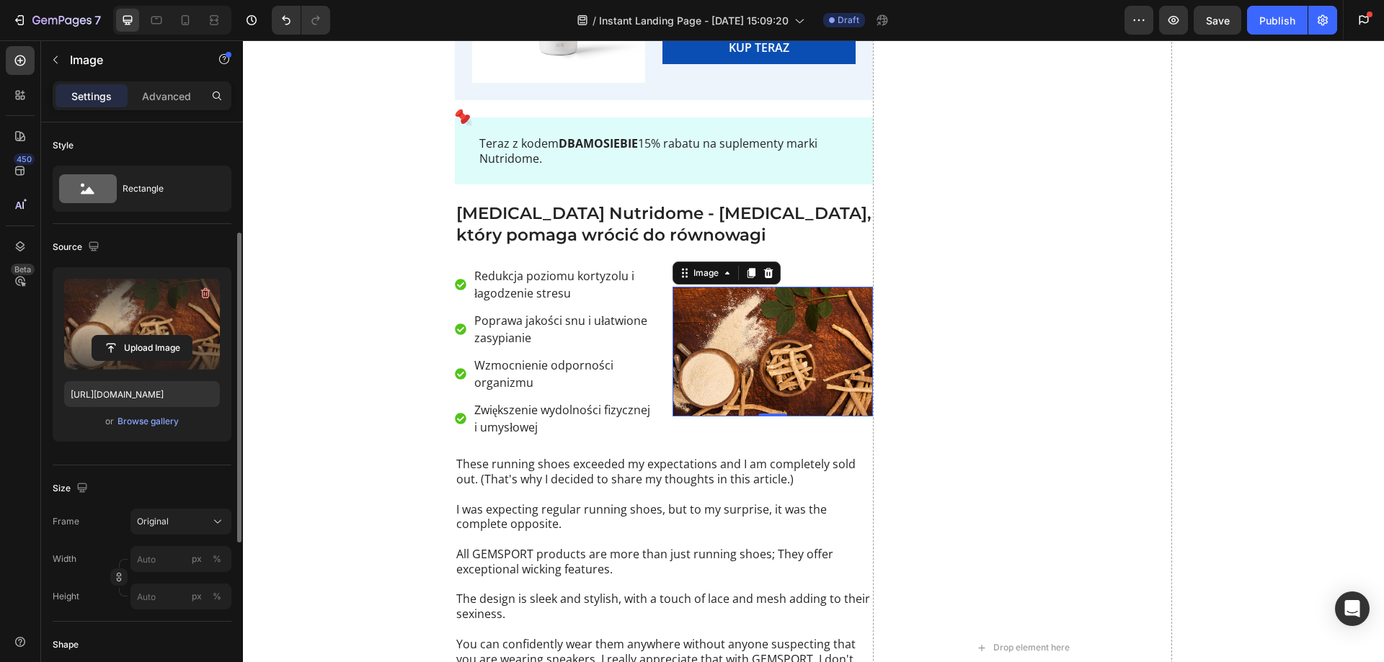
scroll to position [144, 0]
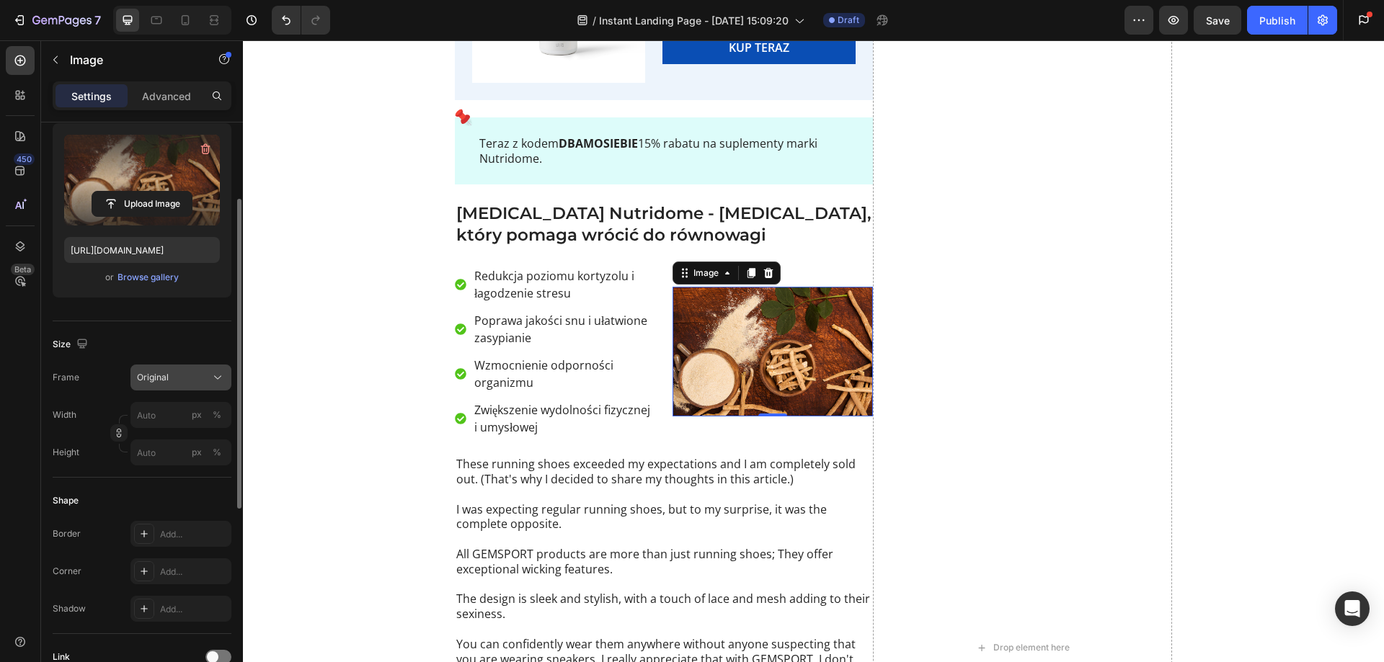
click at [161, 373] on span "Original" at bounding box center [153, 377] width 32 height 13
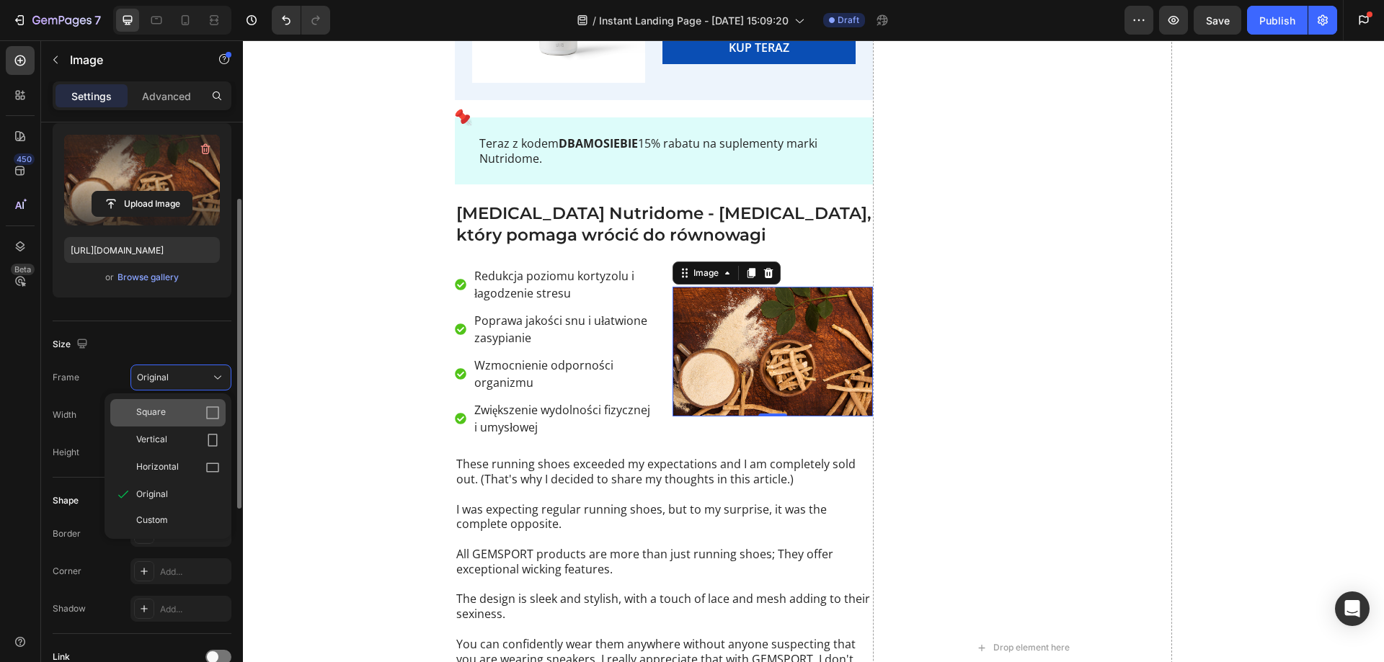
click at [211, 412] on icon at bounding box center [212, 413] width 14 height 14
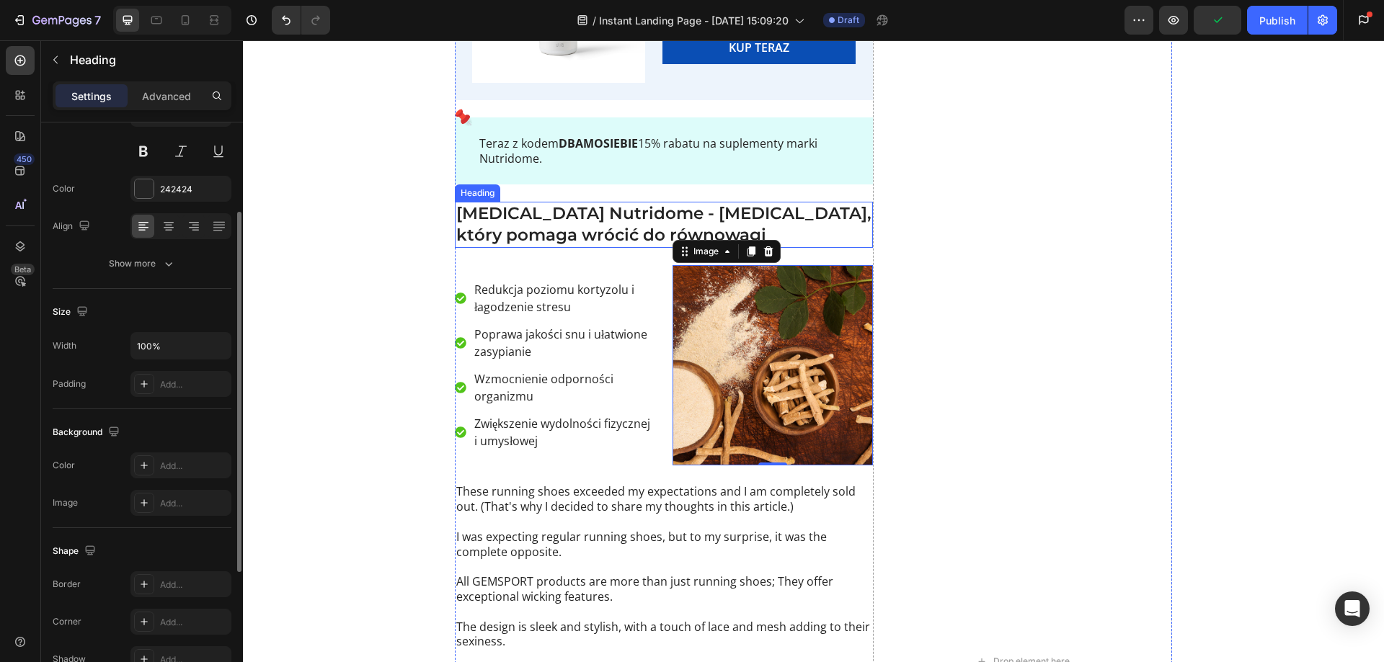
click at [626, 229] on p "[MEDICAL_DATA] Nutridome - [MEDICAL_DATA], który pomaga wrócić do równowagi" at bounding box center [663, 224] width 415 height 43
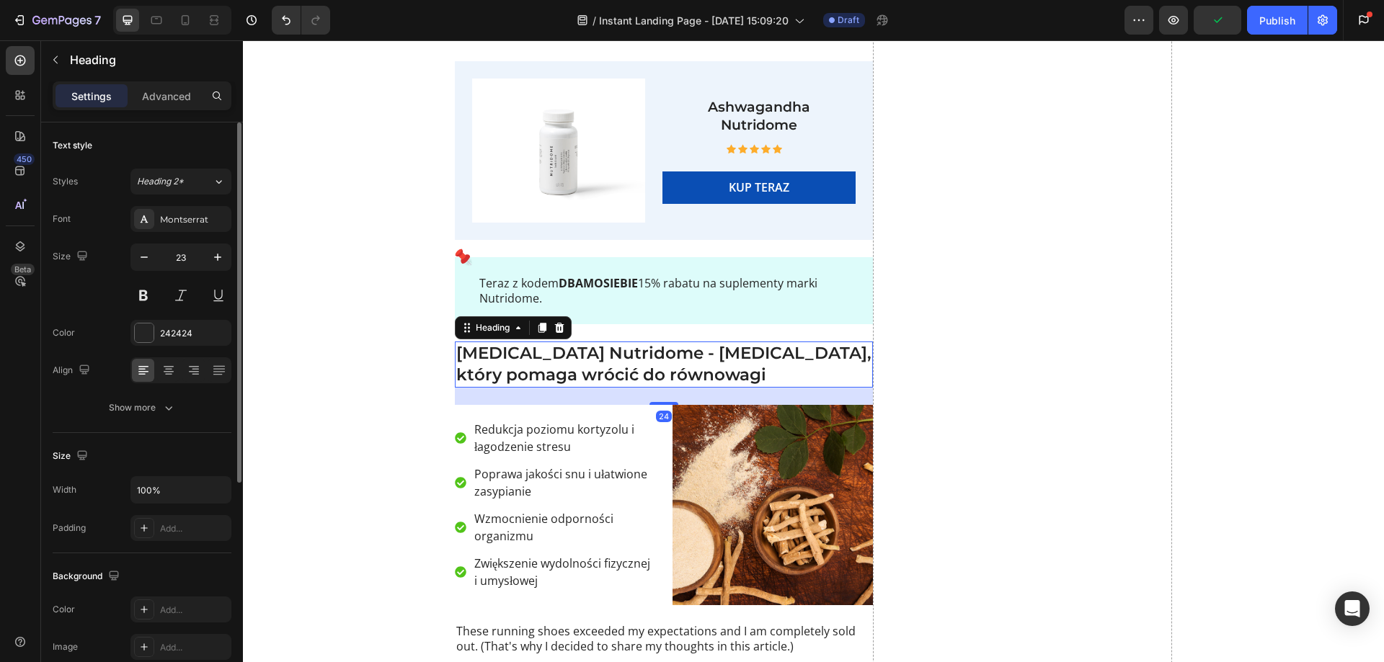
scroll to position [3706, 0]
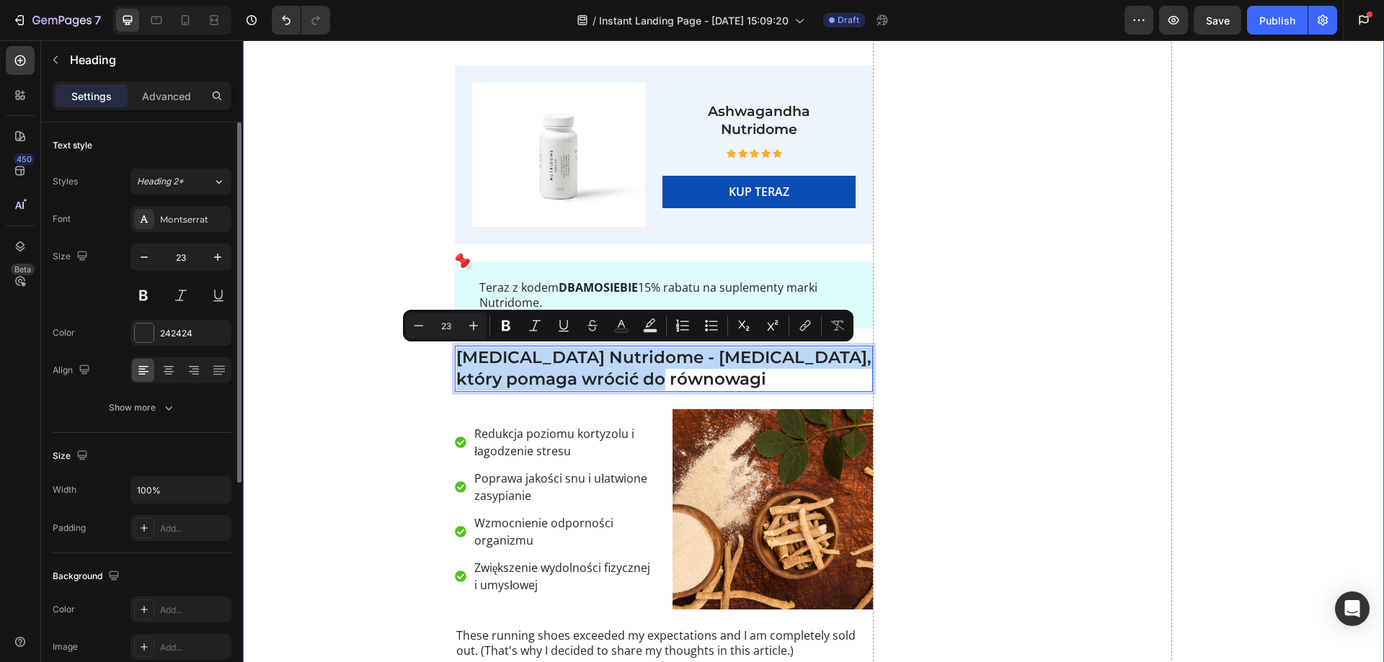
drag, startPoint x: 716, startPoint y: 380, endPoint x: 787, endPoint y: 510, distance: 148.3
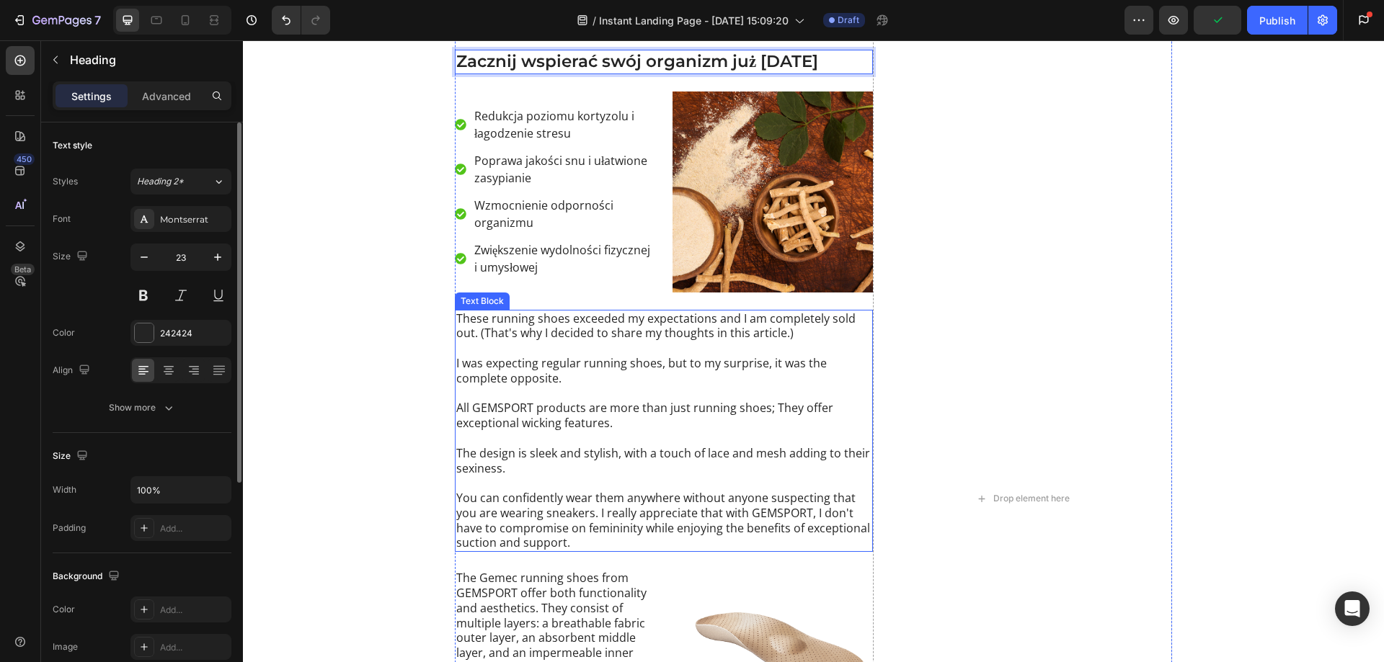
scroll to position [3922, 0]
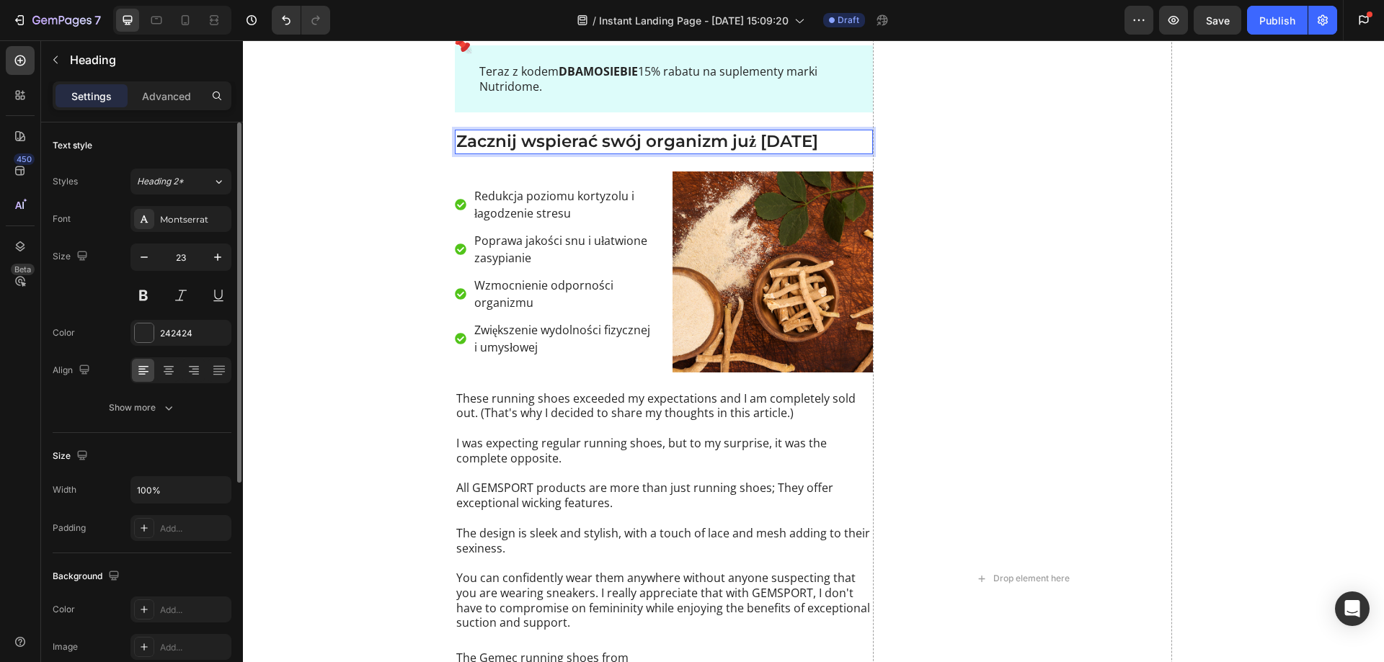
click at [588, 146] on p "Zacznij wspierać swój organizm już [DATE]" at bounding box center [663, 142] width 415 height 22
click at [796, 141] on p "Zacznij wspierać swój organizm już [DATE]" at bounding box center [663, 142] width 415 height 22
click at [524, 420] on div "These running shoes exceeded my expectations and I am completely sold out. (Tha…" at bounding box center [664, 511] width 418 height 243
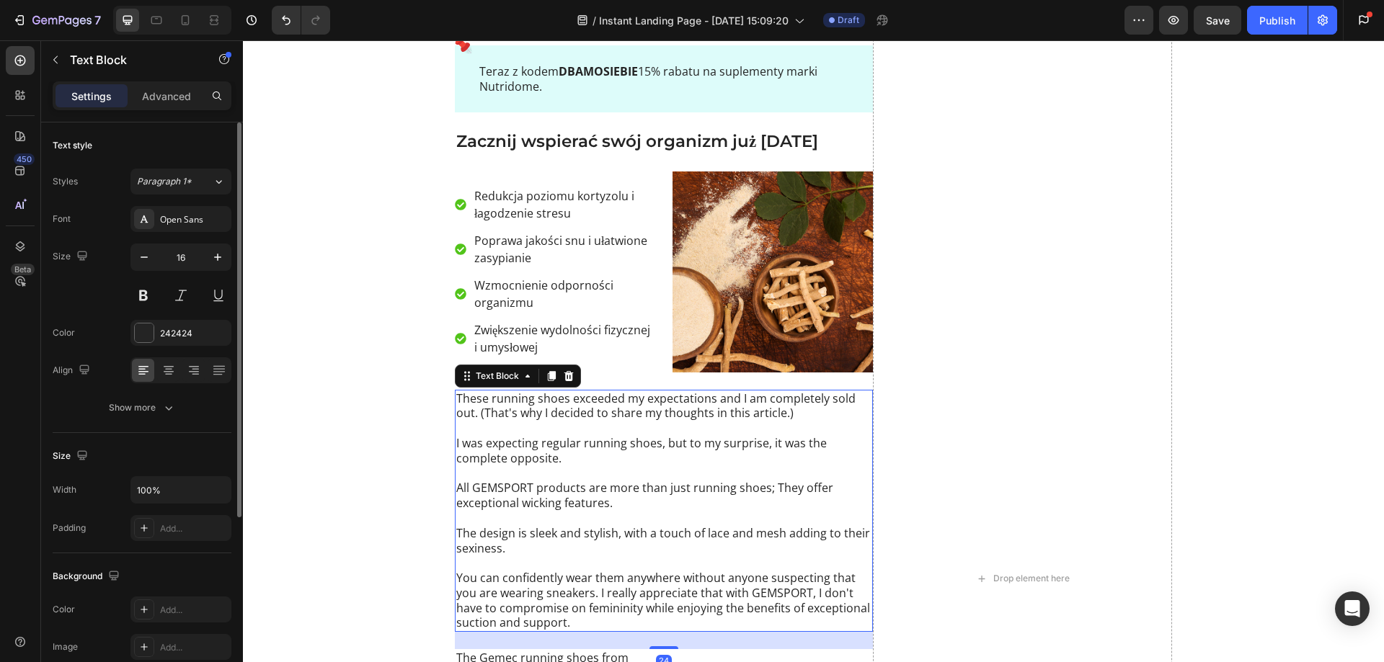
click at [521, 420] on div "These running shoes exceeded my expectations and I am completely sold out. (Tha…" at bounding box center [664, 511] width 418 height 243
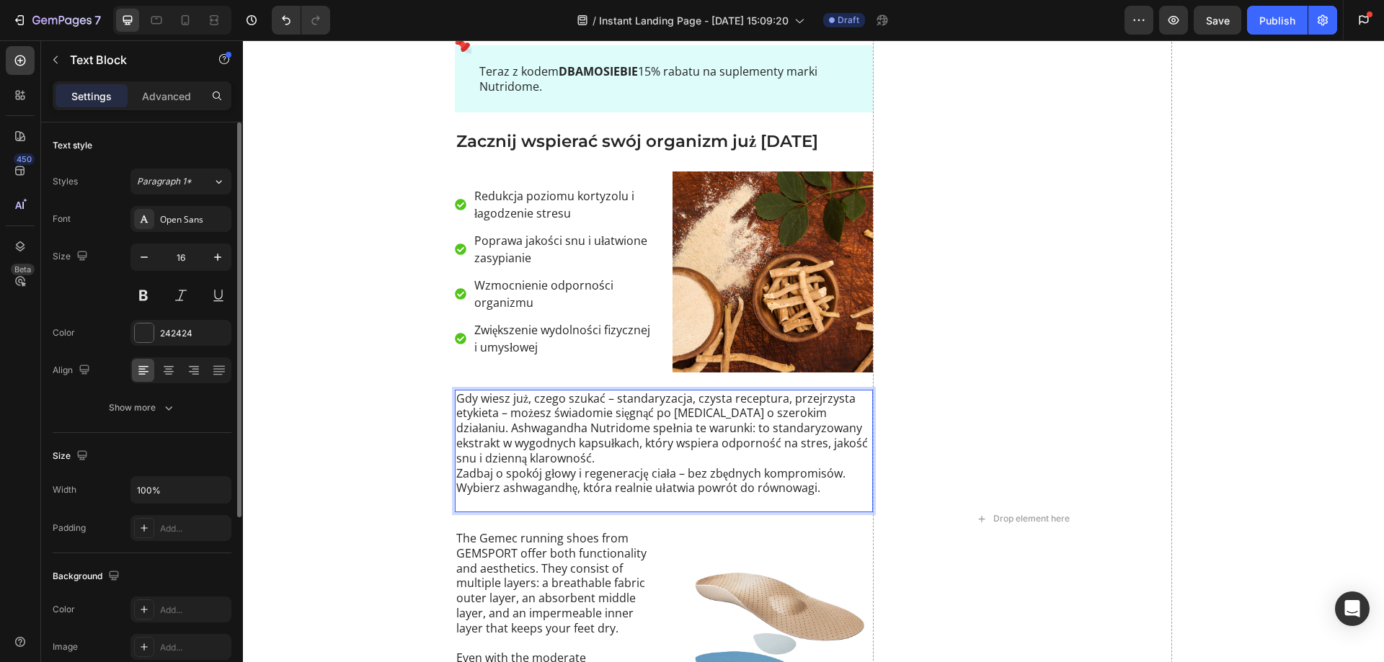
click at [843, 411] on p "Gdy wiesz już, czego szukać – standaryzacja, czysta receptura, przejrzysta etyk…" at bounding box center [663, 451] width 415 height 120
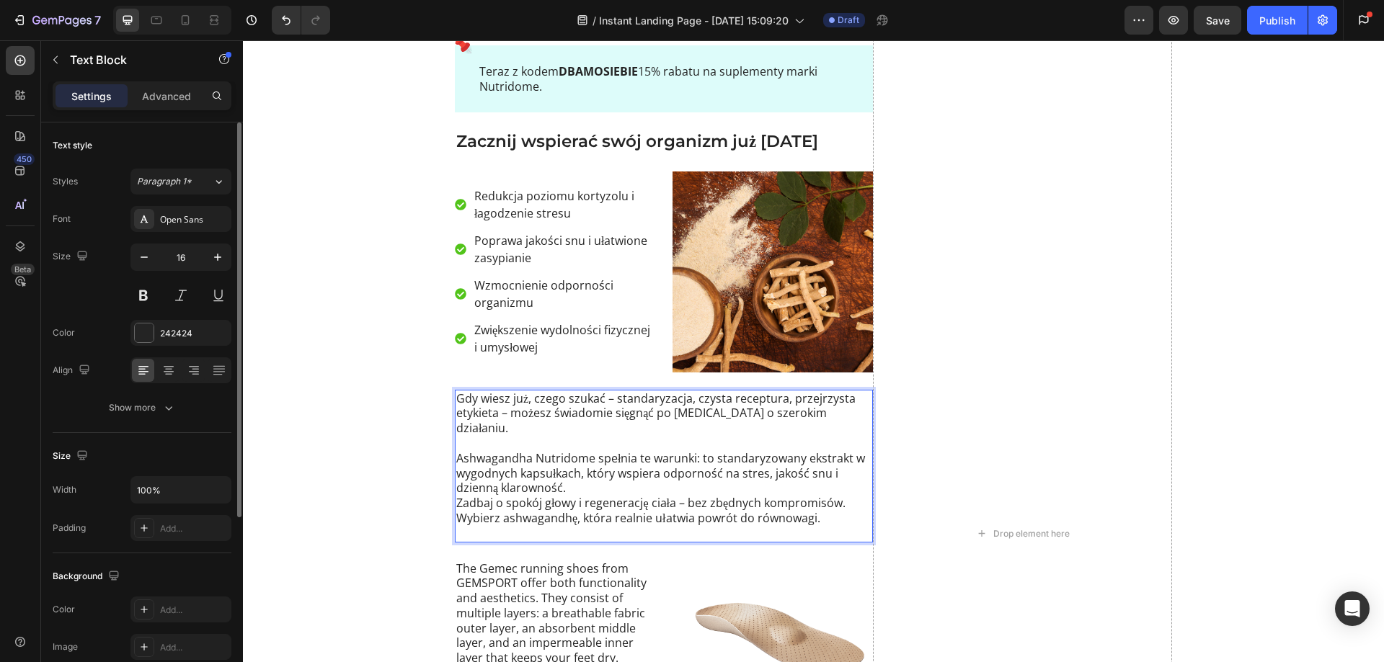
click at [564, 467] on p "Ashwagandha Nutridome spełnia te warunki: to standaryzowany ekstrakt w wygodnyc…" at bounding box center [663, 496] width 415 height 90
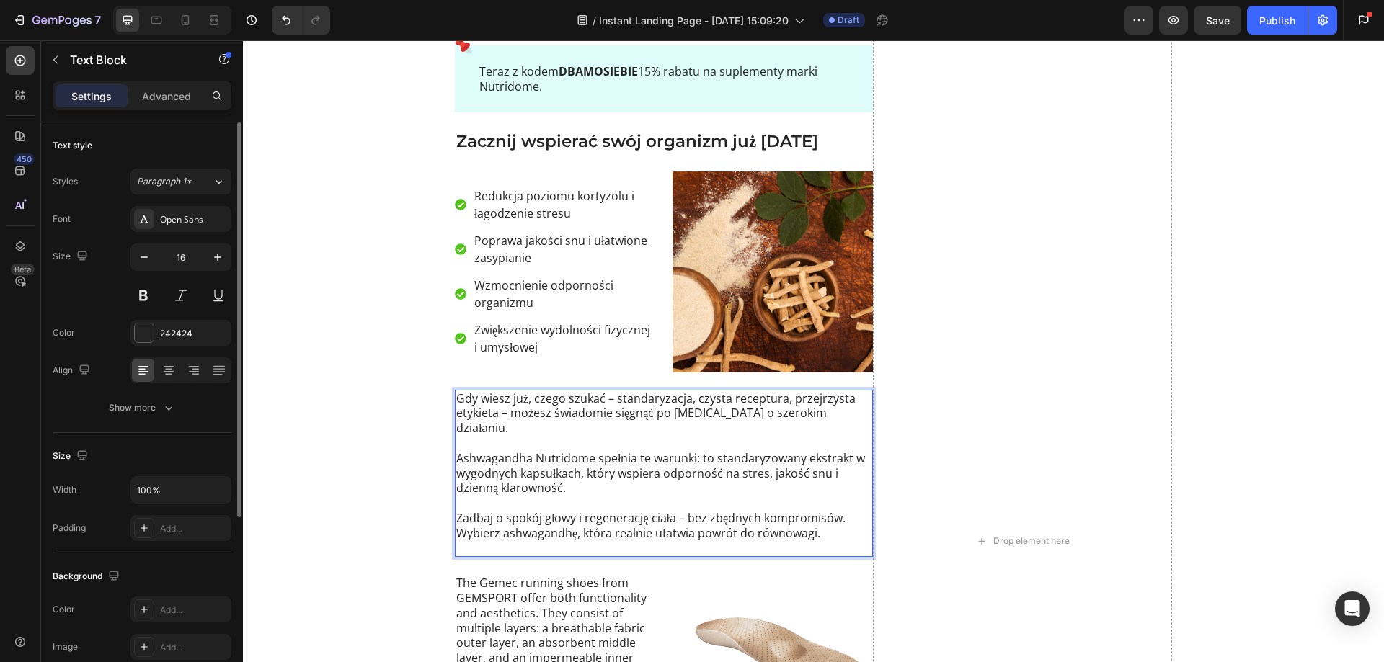
click at [500, 530] on p "⁠⁠⁠⁠⁠⁠⁠ Zadbaj o spokój głowy i regenerację ciała – bez zbędnych kompromisów. W…" at bounding box center [663, 526] width 415 height 60
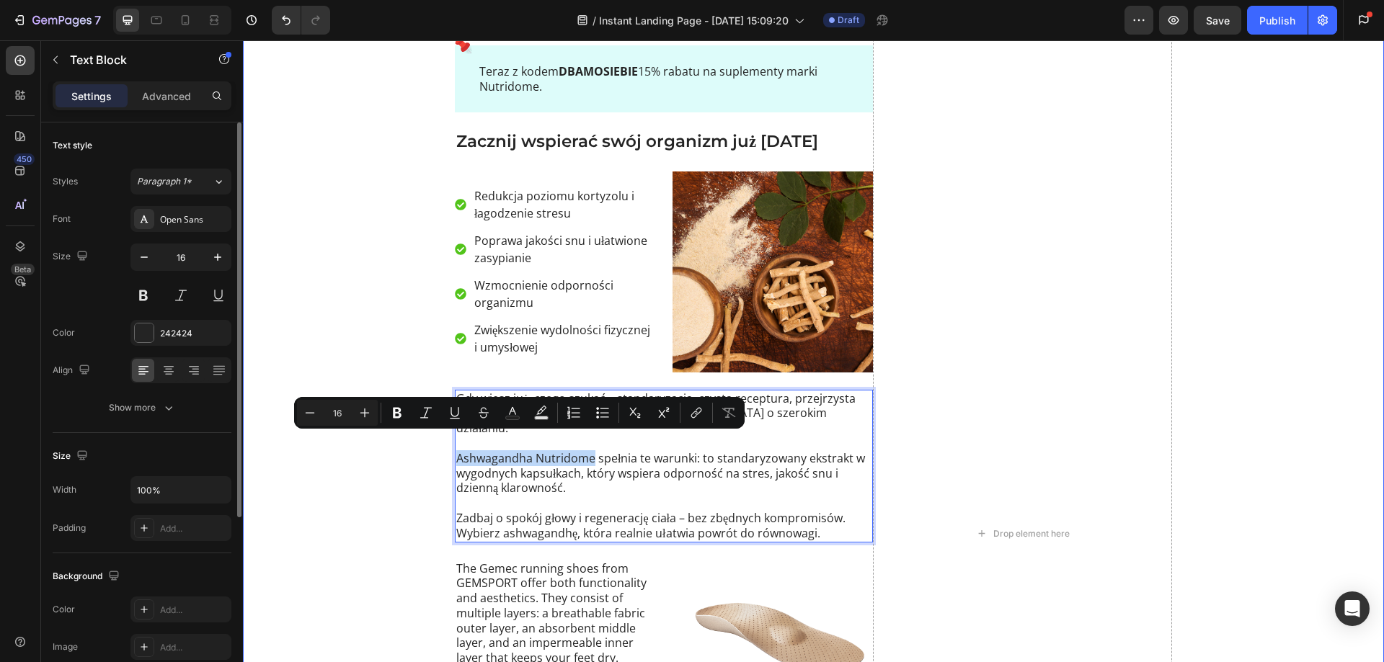
drag, startPoint x: 589, startPoint y: 446, endPoint x: 439, endPoint y: 449, distance: 149.9
click at [439, 449] on div "Naturalny sposób na zmęczenie i stres Heading Text Block Image Ashwagandha Nutr…" at bounding box center [813, 647] width 1141 height 1751
click at [600, 496] on p "Zadbaj o spokój głowy i regenerację ciała – bez zbędnych kompromisów. Wybierz a…" at bounding box center [663, 518] width 415 height 45
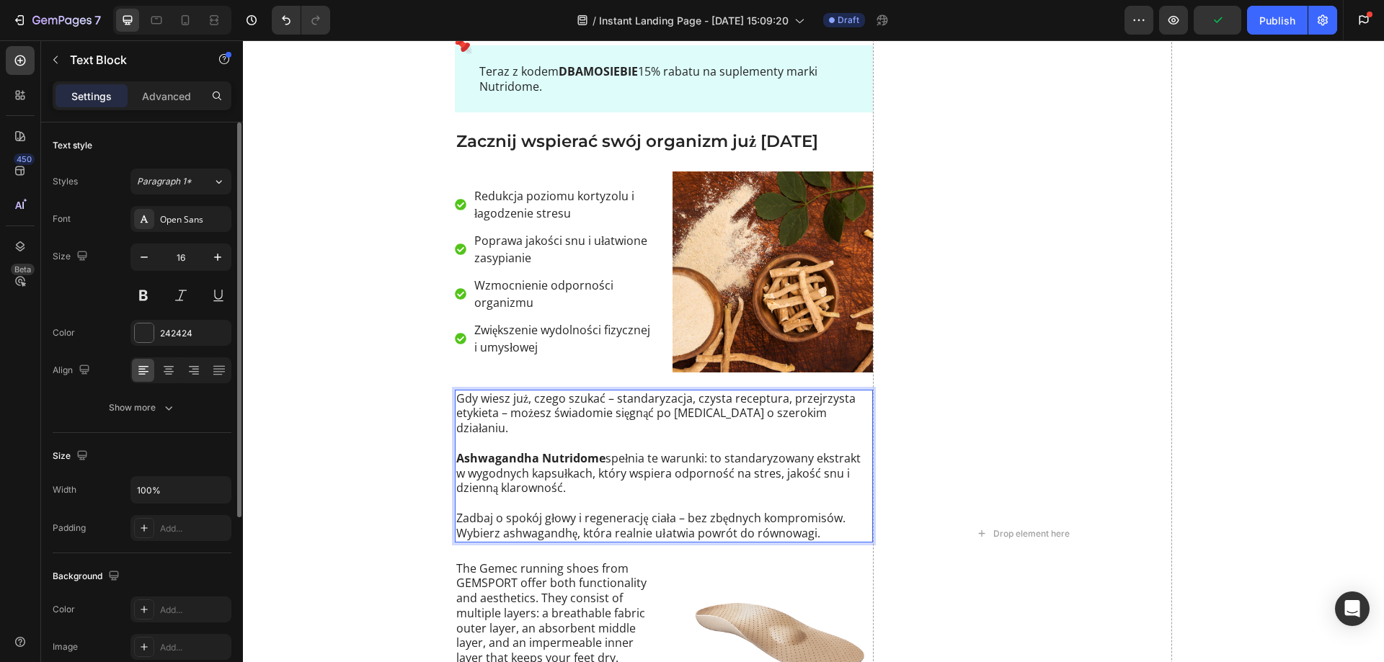
click at [531, 510] on p "⁠⁠⁠⁠⁠⁠⁠ Zadbaj o spokój głowy i regenerację ciała – bez zbędnych kompromisów. W…" at bounding box center [663, 518] width 415 height 45
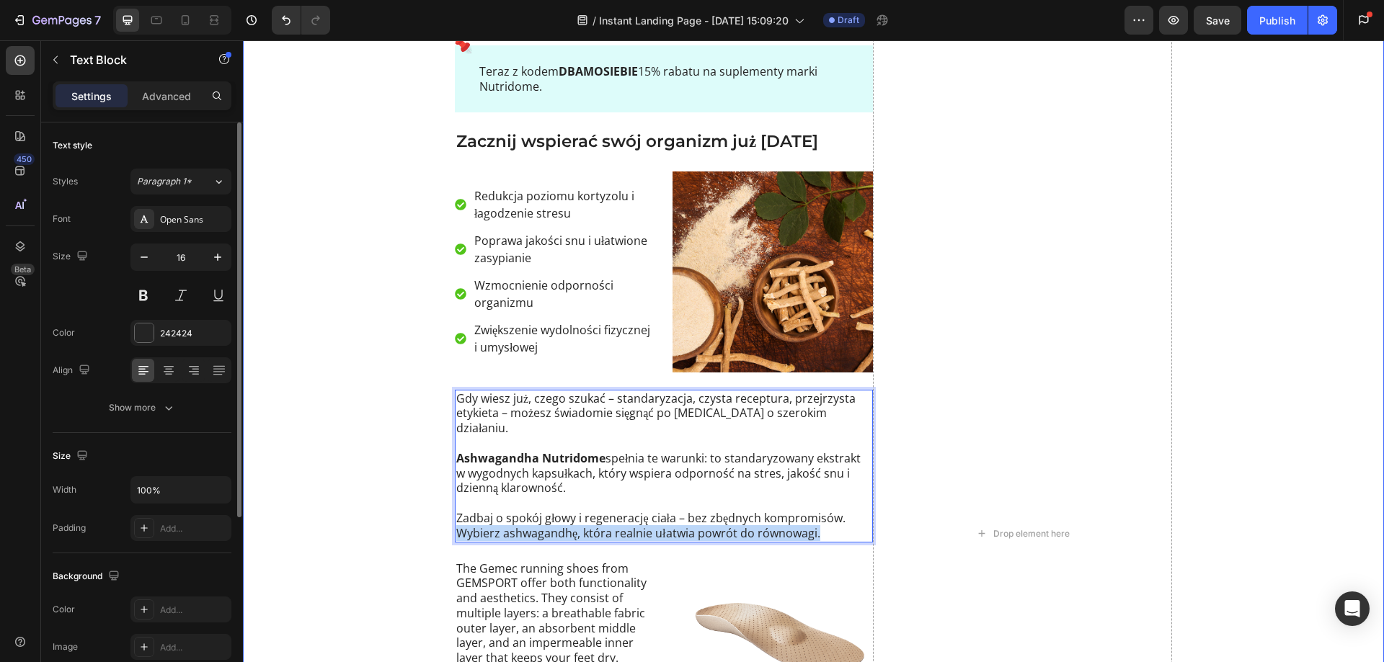
drag, startPoint x: 818, startPoint y: 518, endPoint x: 440, endPoint y: 530, distance: 377.8
click at [440, 530] on div "Naturalny sposób na zmęczenie i stres Heading Text Block Image Ashwagandha Nutr…" at bounding box center [813, 647] width 1141 height 1751
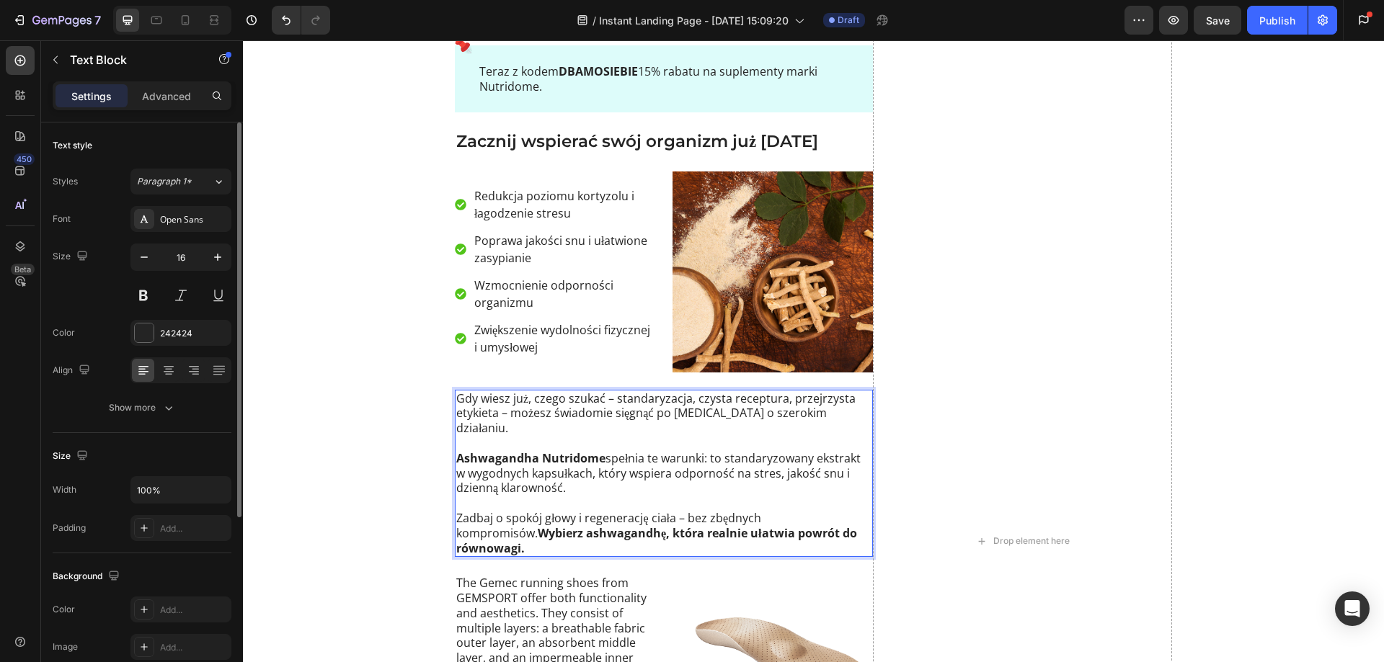
click at [597, 411] on p "Gdy wiesz już, czego szukać – standaryzacja, czysta receptura, przejrzysta etyk…" at bounding box center [663, 413] width 415 height 45
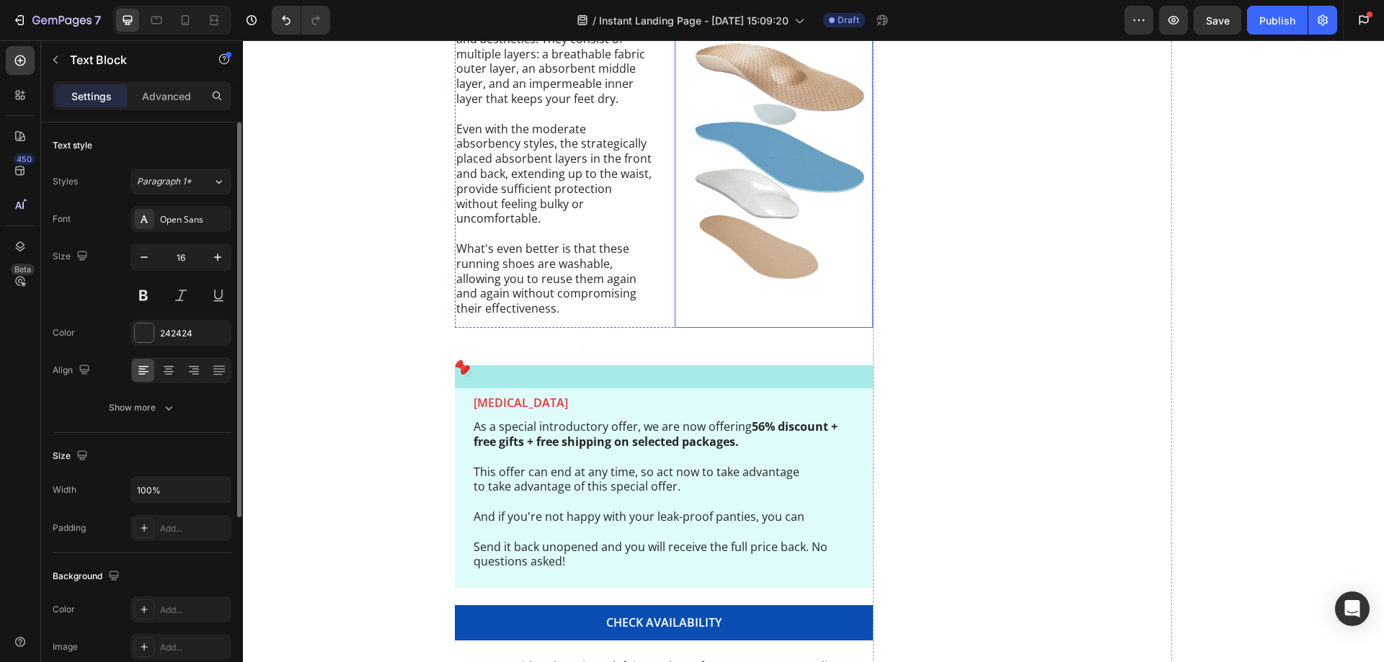
scroll to position [4354, 0]
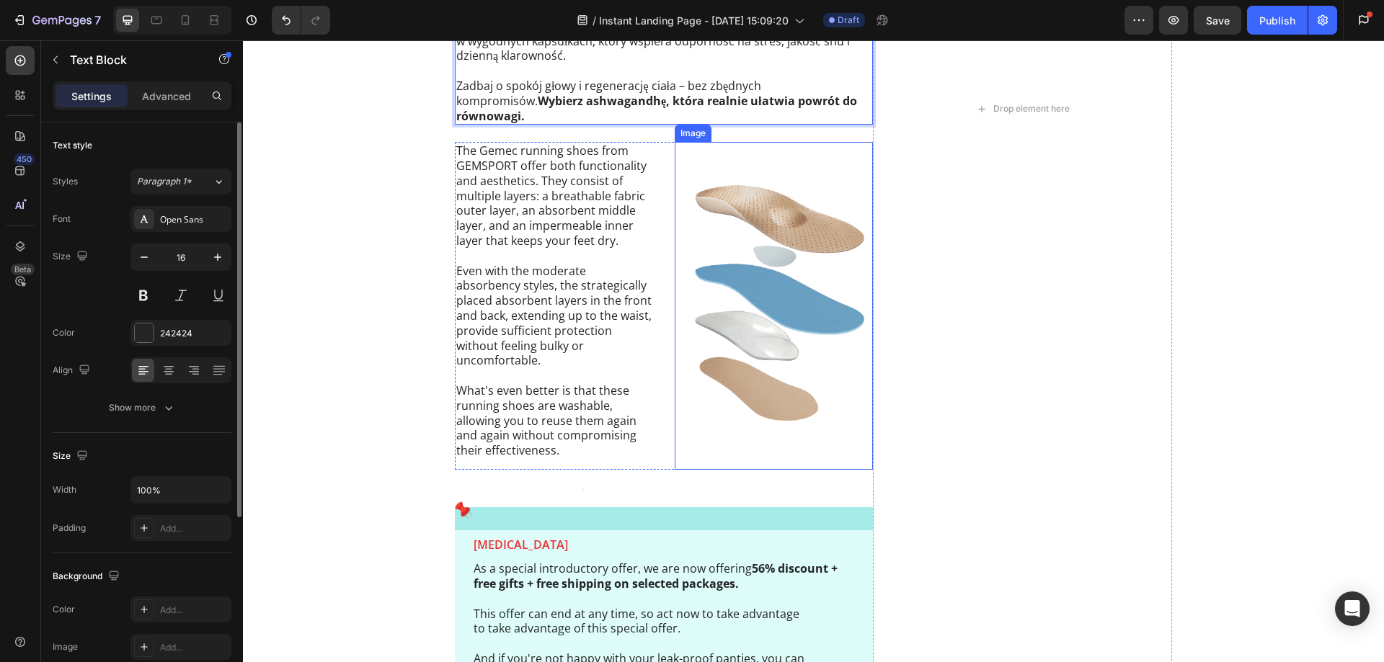
click at [744, 316] on img at bounding box center [774, 306] width 198 height 328
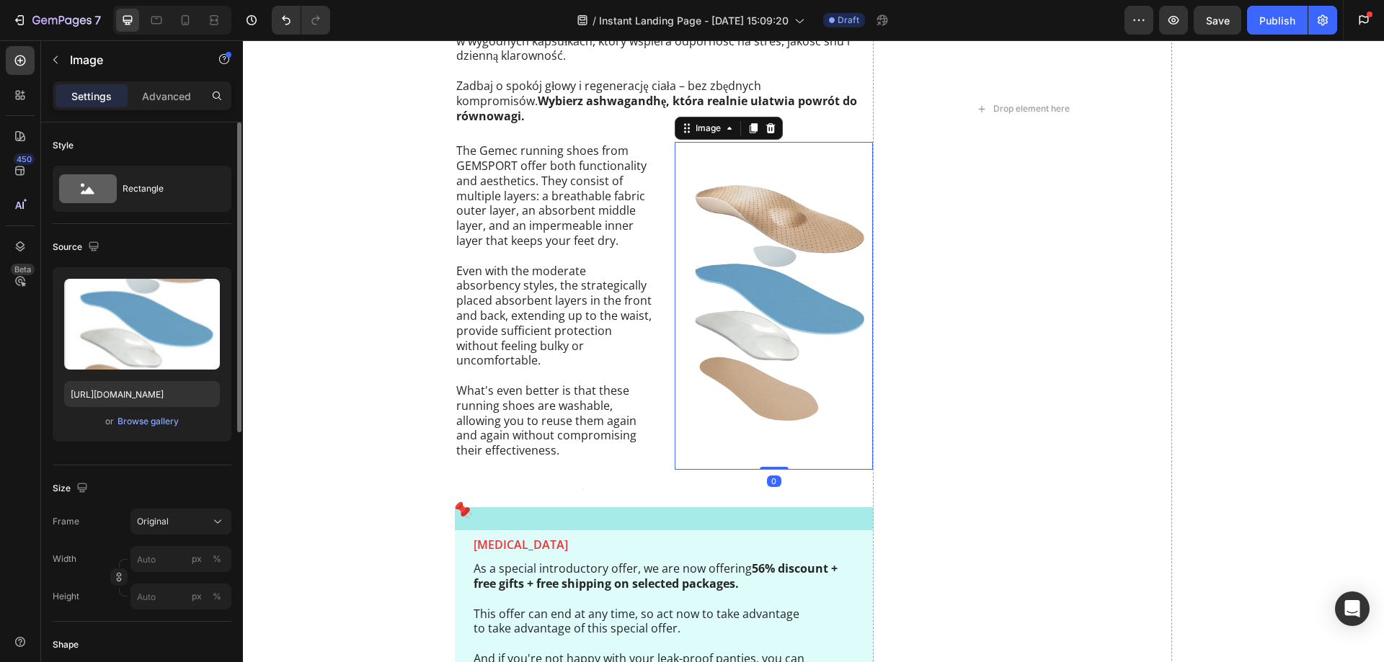
drag, startPoint x: 766, startPoint y: 102, endPoint x: 638, endPoint y: 195, distance: 158.4
click at [766, 123] on icon at bounding box center [770, 128] width 9 height 10
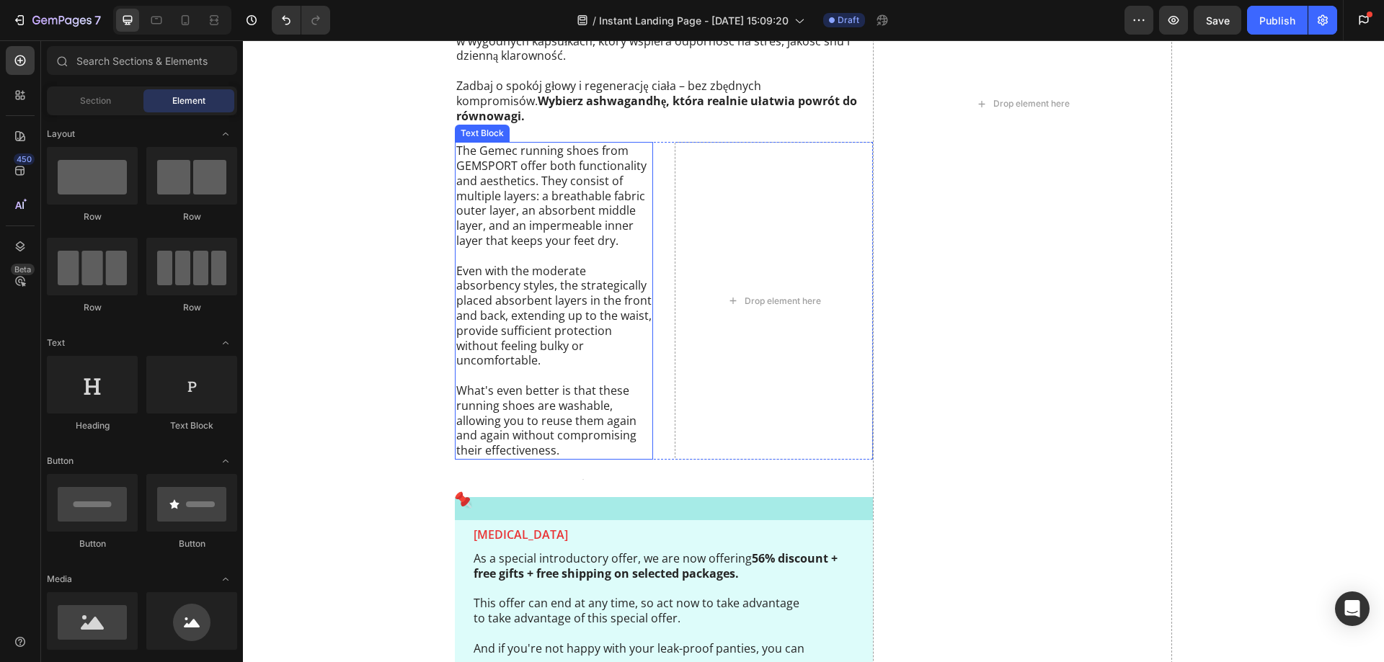
click at [588, 195] on p "The Gemec running shoes from GEMSPORT offer both functionality and aesthetics. …" at bounding box center [553, 195] width 195 height 105
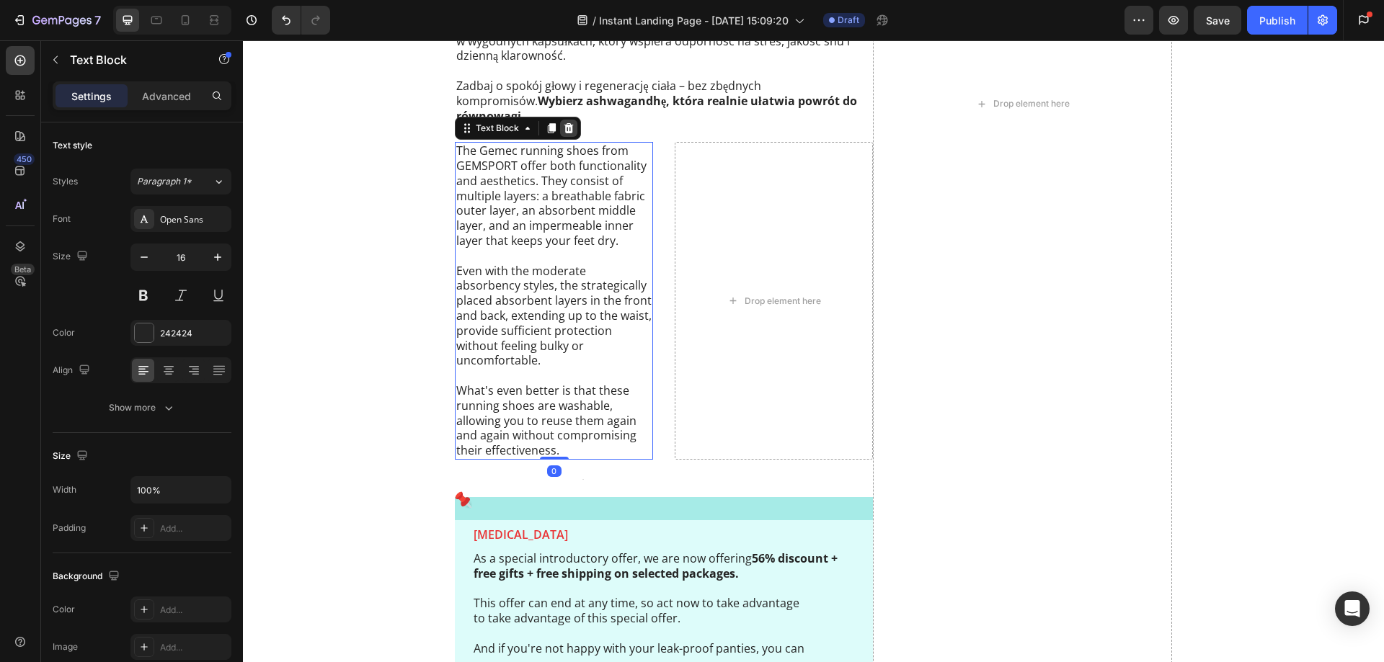
click at [563, 123] on icon at bounding box center [569, 129] width 12 height 12
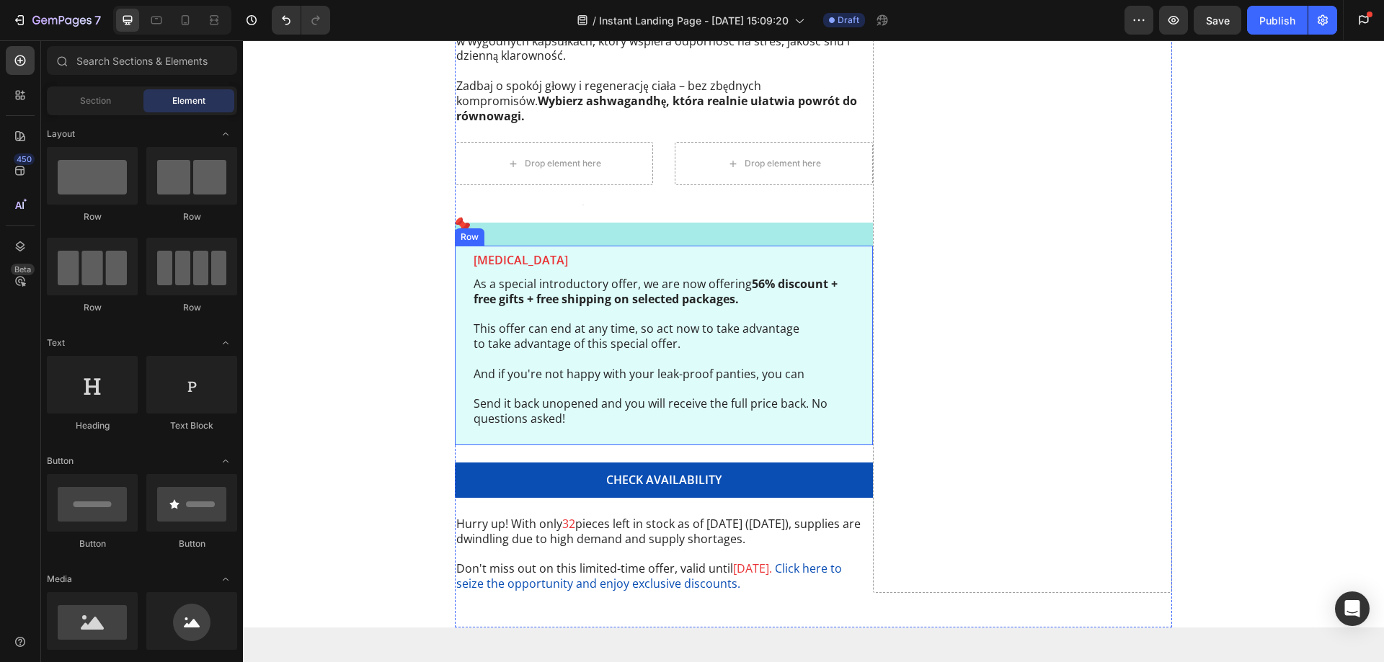
scroll to position [4210, 0]
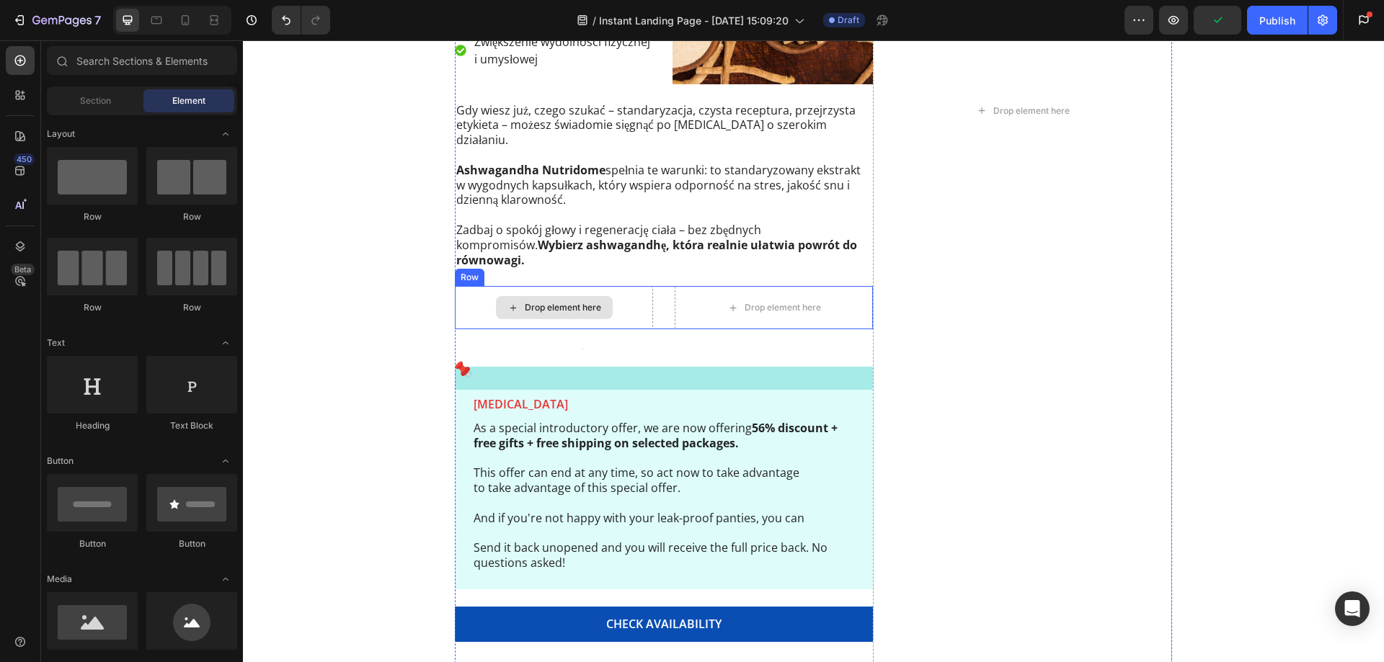
click at [473, 286] on div "Drop element here" at bounding box center [554, 307] width 198 height 43
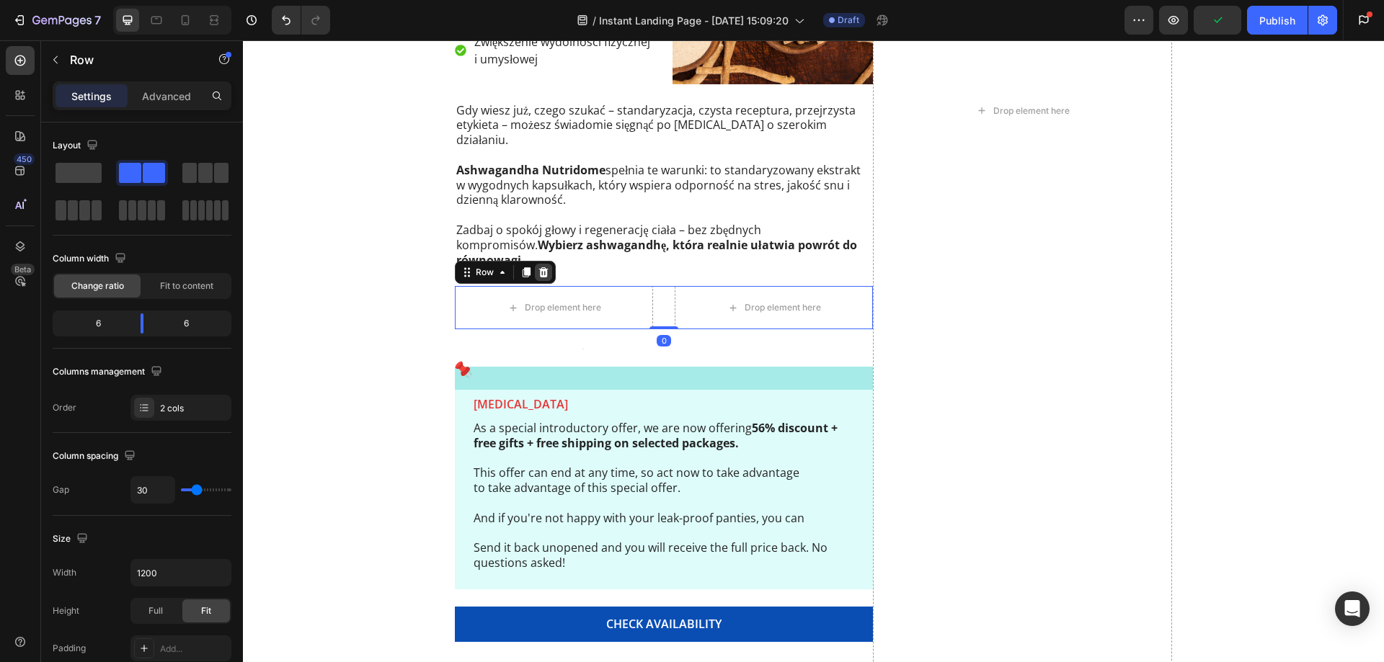
click at [540, 267] on icon at bounding box center [543, 272] width 9 height 10
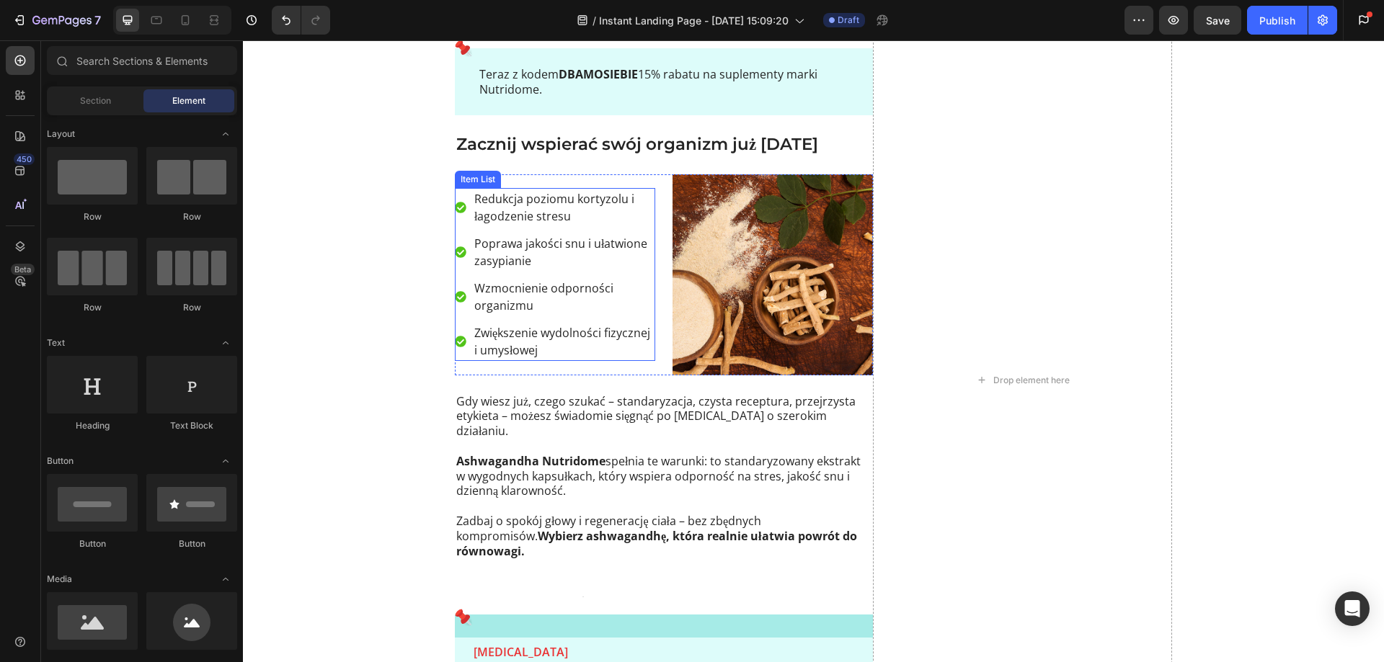
scroll to position [4066, 0]
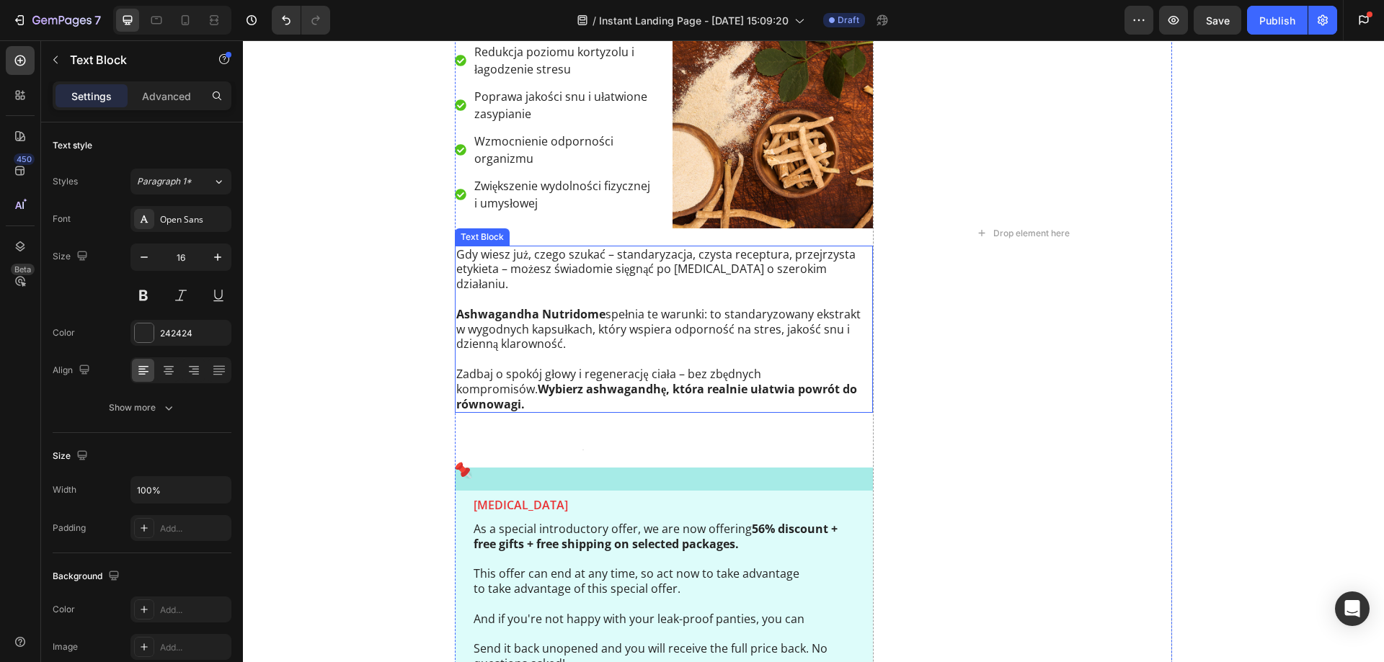
click at [496, 292] on p "Rich Text Editor. Editing area: main" at bounding box center [663, 299] width 415 height 15
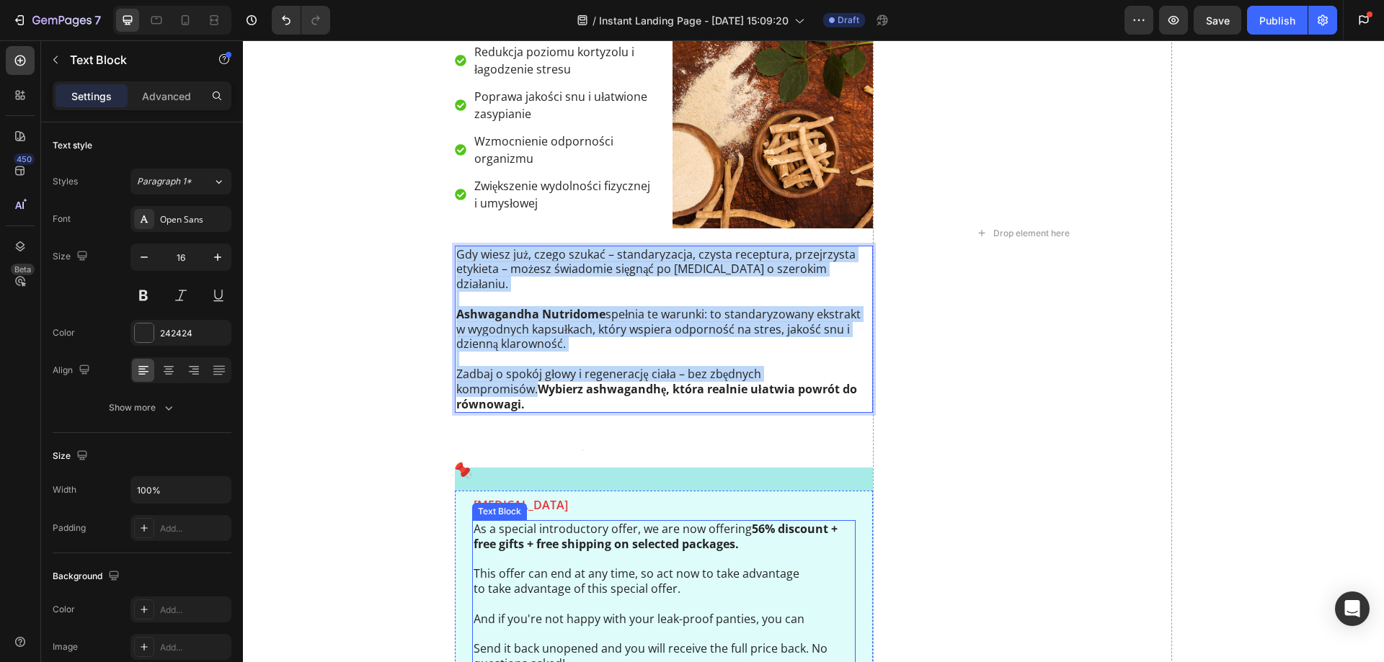
click at [611, 566] on p "This offer can end at any time, so act now to take advantage to take advantage …" at bounding box center [663, 581] width 380 height 30
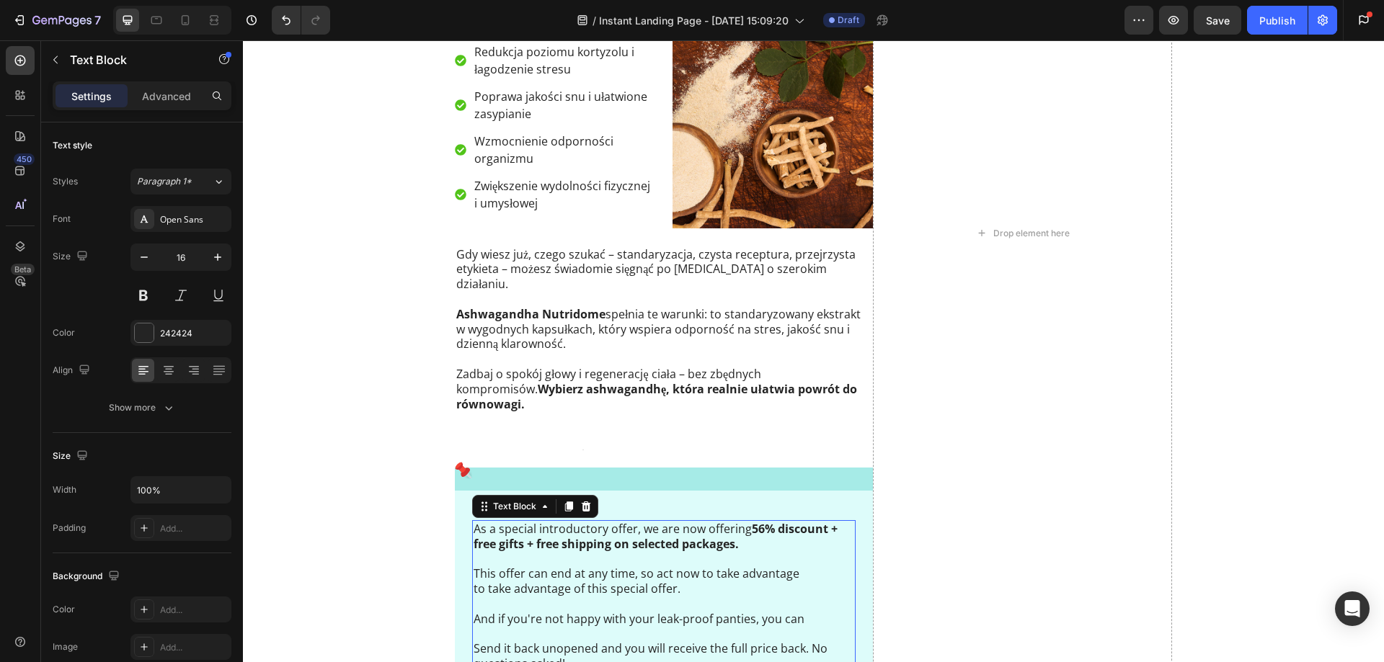
click at [581, 552] on p at bounding box center [663, 559] width 380 height 15
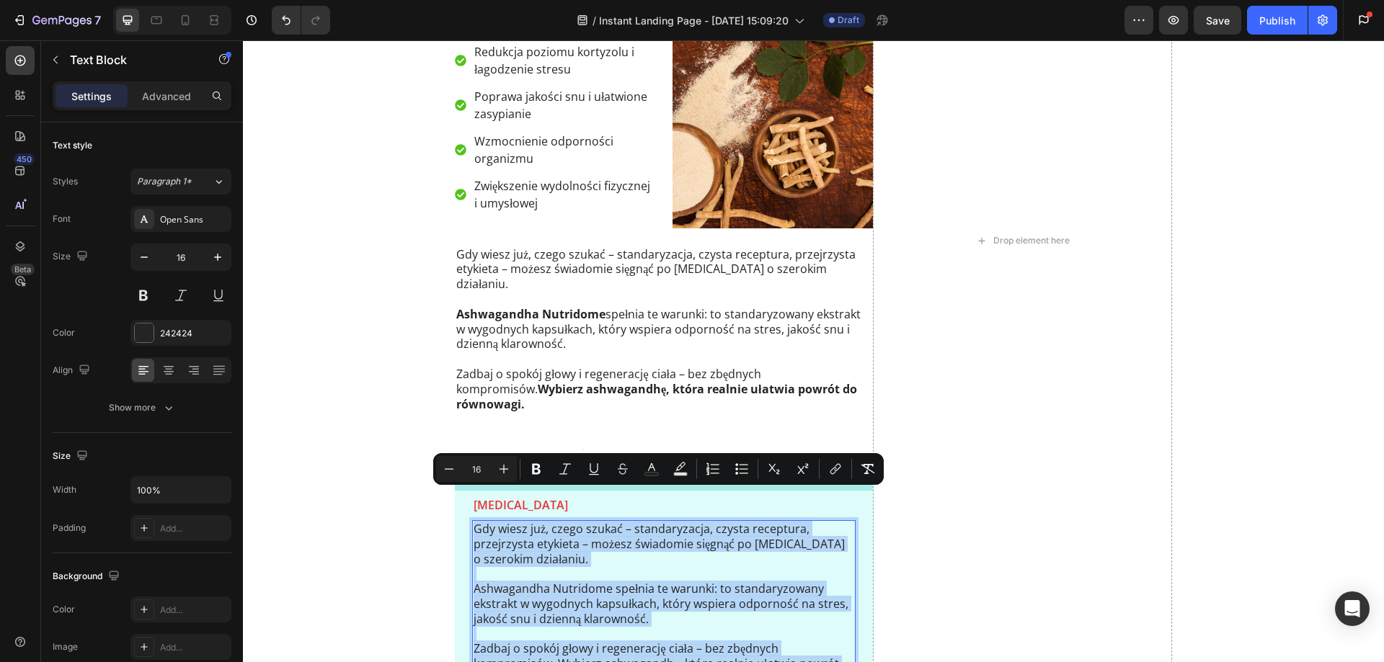
scroll to position [4074, 0]
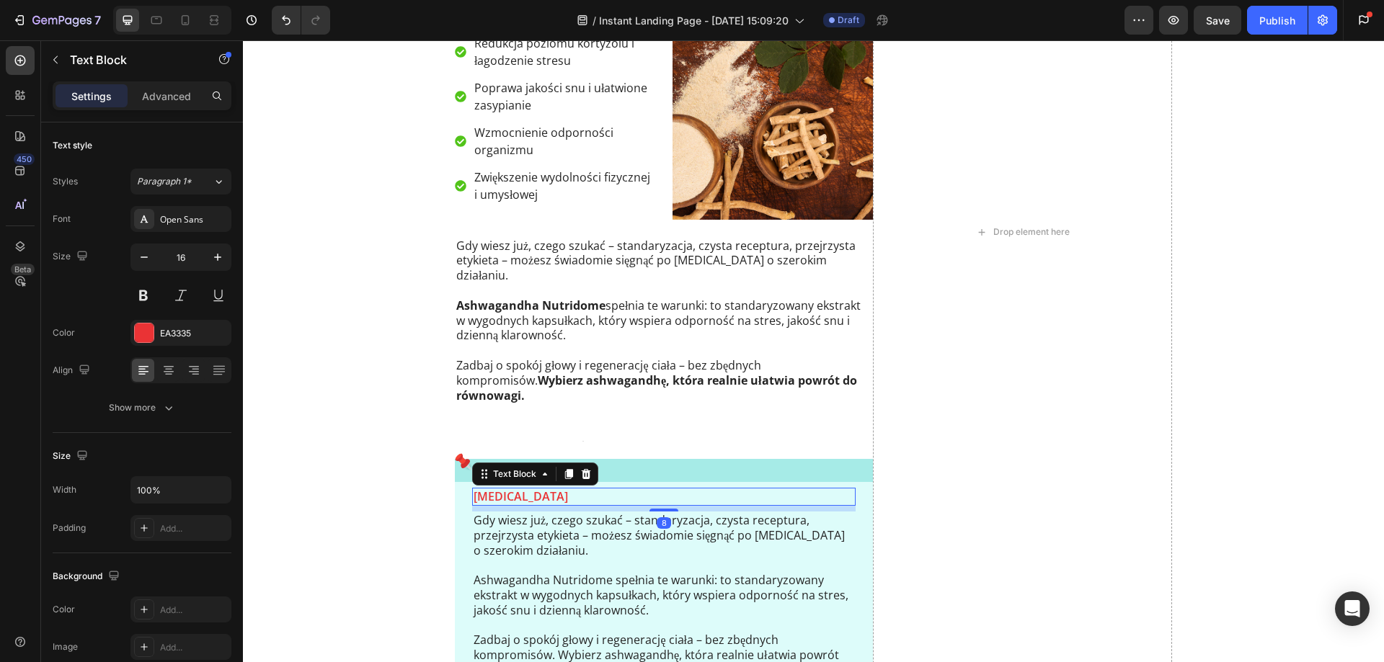
click at [587, 489] on p "[MEDICAL_DATA]" at bounding box center [663, 496] width 380 height 15
click at [585, 466] on div at bounding box center [585, 474] width 17 height 17
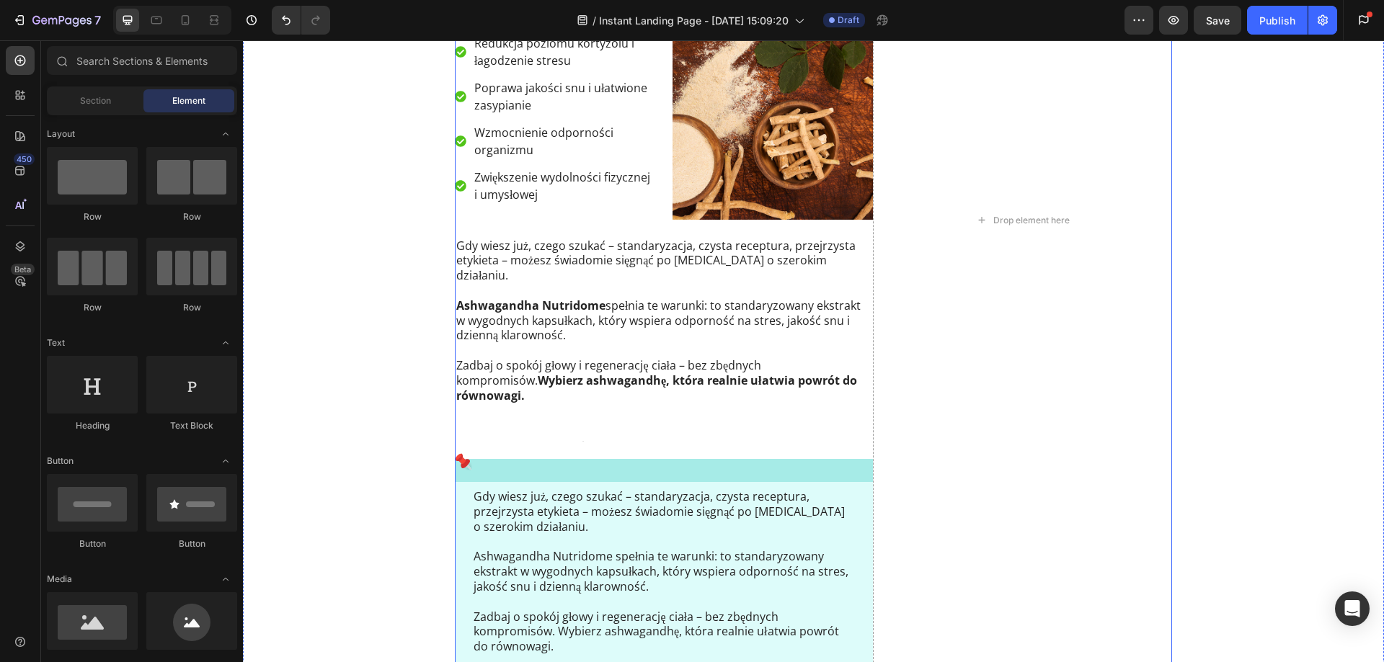
click at [509, 388] on div "Naturalny sposób na zmęczenie i stres Heading Text Block Image Ashwagandha Nutr…" at bounding box center [664, 220] width 418 height 1201
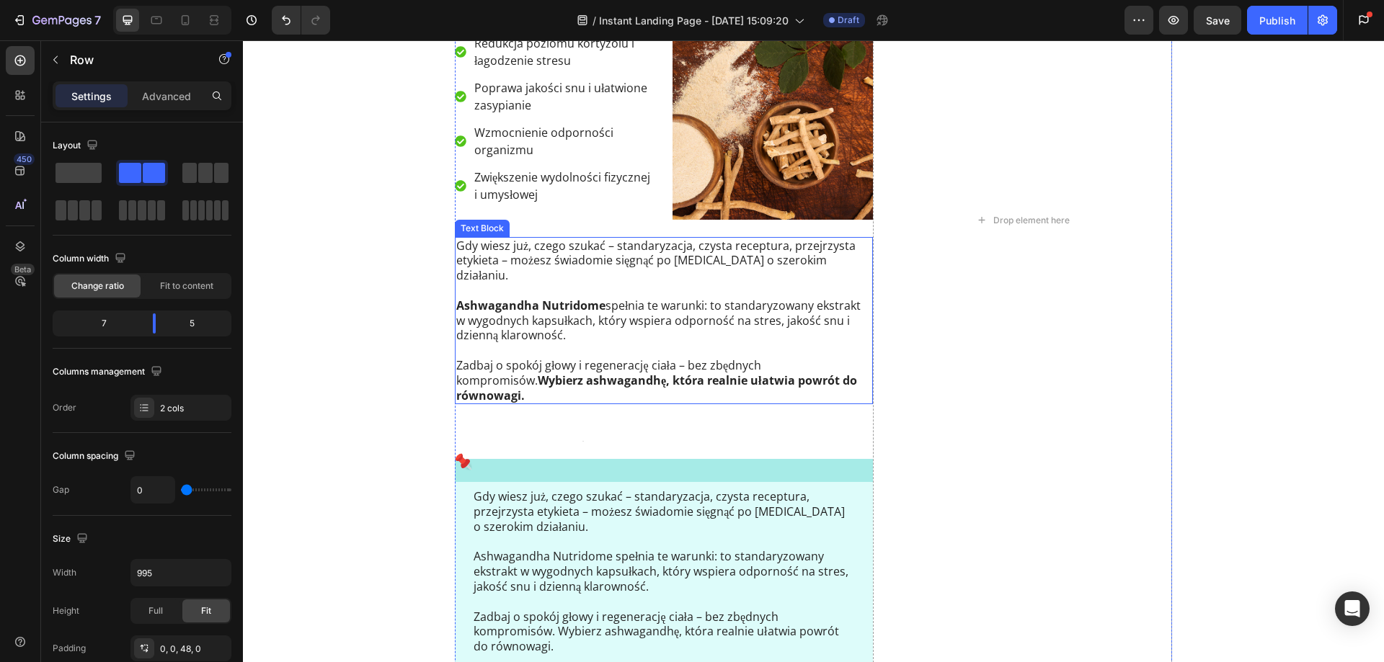
click at [479, 373] on div "Gdy wiesz już, czego szukać – standaryzacja, czysta receptura, przejrzysta etyk…" at bounding box center [664, 321] width 418 height 168
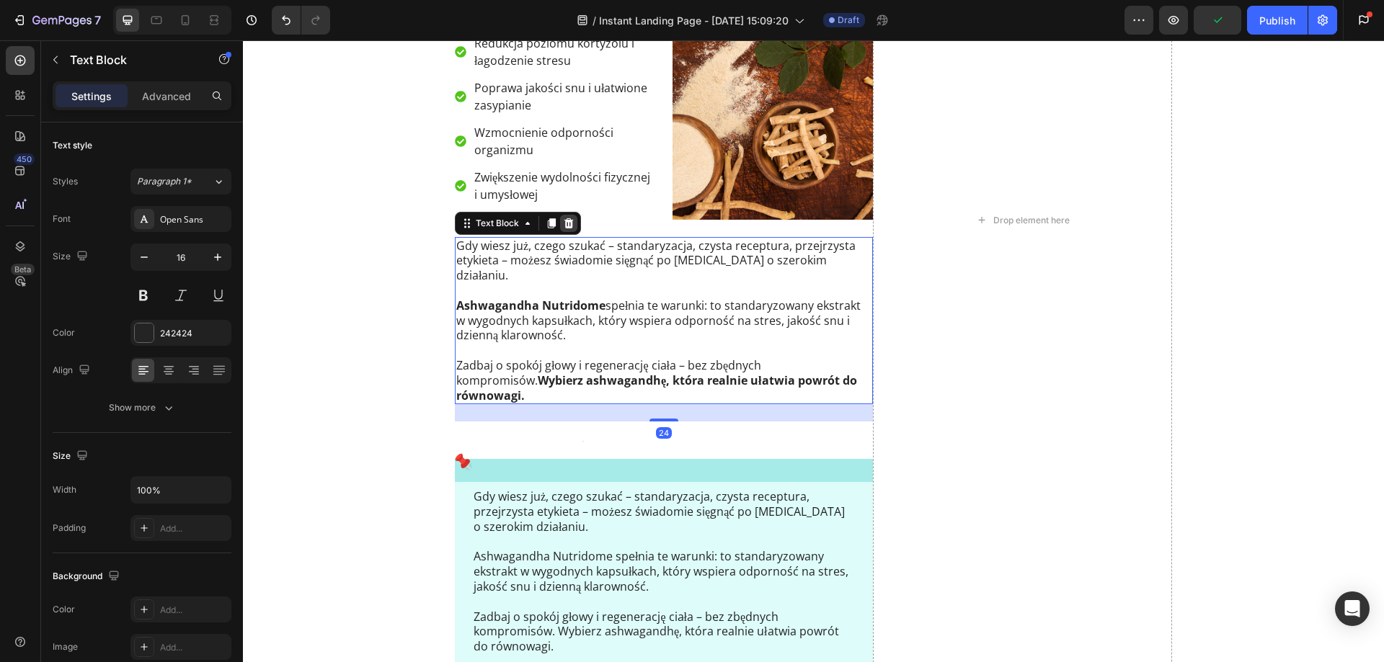
click at [567, 226] on icon at bounding box center [569, 224] width 12 height 12
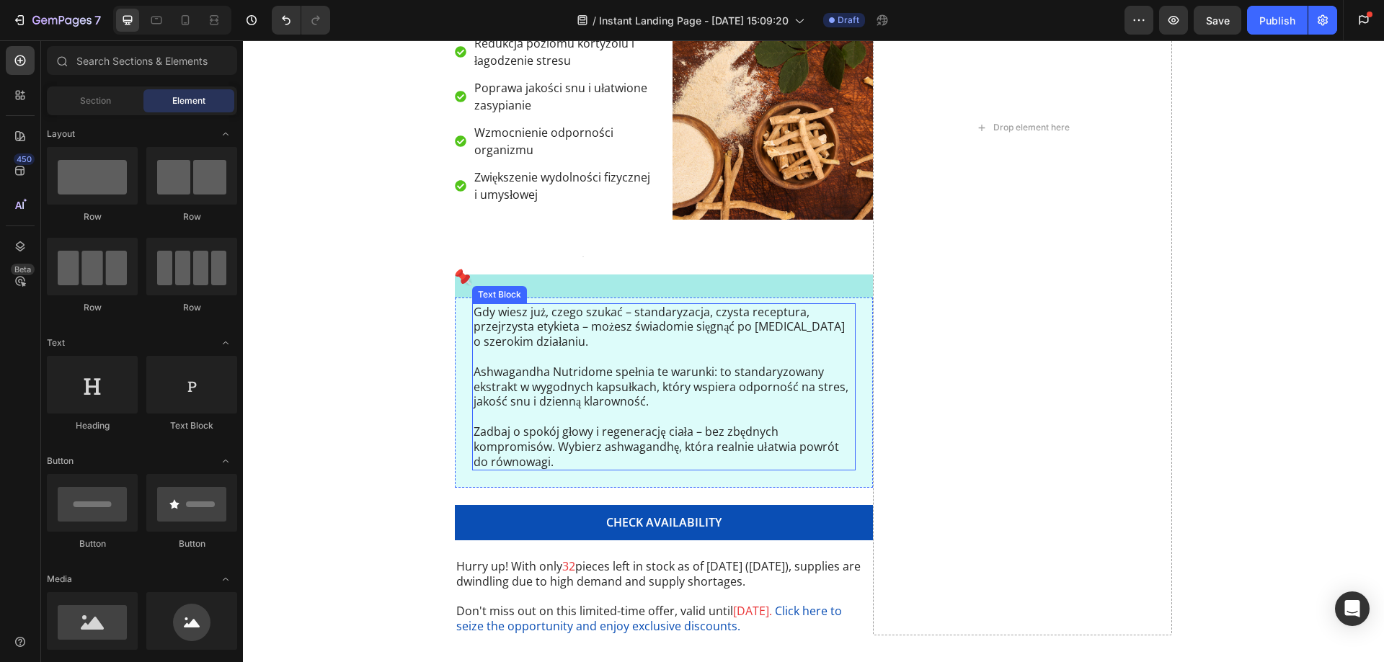
click at [524, 310] on p "Gdy wiesz już, czego szukać – standaryzacja, czysta receptura, przejrzysta etyk…" at bounding box center [663, 327] width 380 height 45
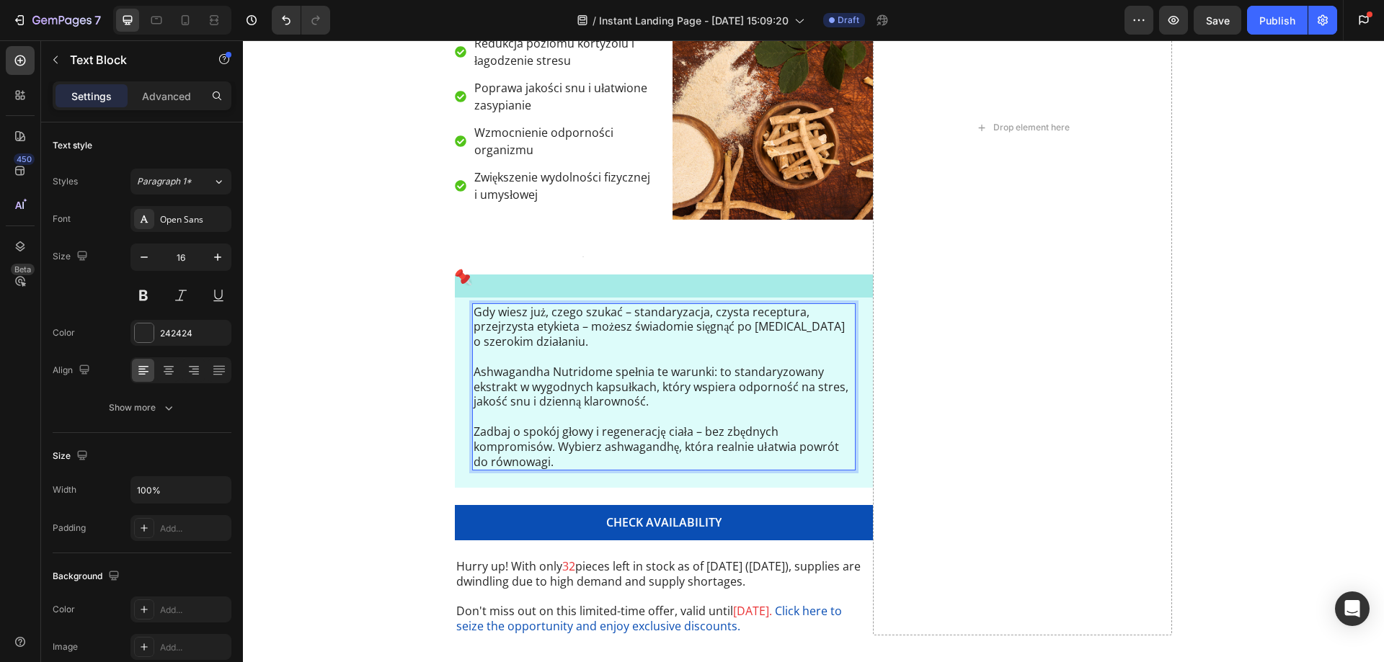
click at [656, 329] on p "Gdy wiesz już, czego szukać – standaryzacja, czysta receptura, przejrzysta etyk…" at bounding box center [663, 327] width 380 height 45
click at [549, 387] on p "Ashwagandha Nutridome spełnia te warunki: to standaryzowany ekstrakt w wygodnyc…" at bounding box center [663, 387] width 380 height 45
click at [566, 351] on p "Rich Text Editor. Editing area: main" at bounding box center [663, 357] width 380 height 15
click at [617, 329] on p "Gdy wiesz już, czego szukać – standaryzacja, czysta receptura, przejrzysta etyk…" at bounding box center [663, 327] width 380 height 45
click at [536, 396] on p "Ashwagandha Nutridome spełnia te warunki: to standaryzowany ekstrakt w wygodnyc…" at bounding box center [663, 387] width 380 height 45
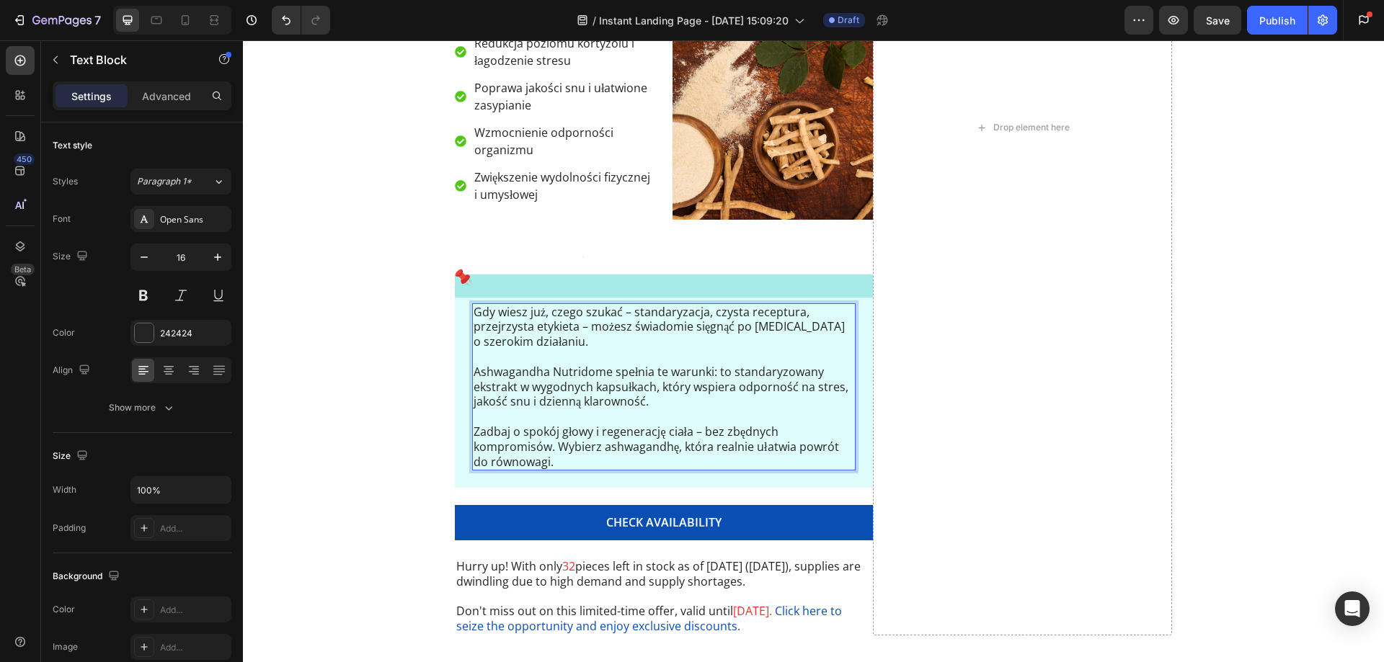
click at [603, 375] on p "Ashwagandha Nutridome spełnia te warunki: to standaryzowany ekstrakt w wygodnyc…" at bounding box center [663, 387] width 380 height 45
drag, startPoint x: 592, startPoint y: 372, endPoint x: 466, endPoint y: 377, distance: 126.2
click at [464, 357] on div "Icon Gdy wiesz już, czego szukać – standaryzacja, czysta receptura, przejrzysta…" at bounding box center [664, 382] width 418 height 214
click at [582, 407] on p "Ashwagandha Nutridome spełnia te warunki: to standaryzowany ekstrakt w wygodnyc…" at bounding box center [663, 387] width 380 height 45
drag, startPoint x: 552, startPoint y: 443, endPoint x: 569, endPoint y: 458, distance: 22.0
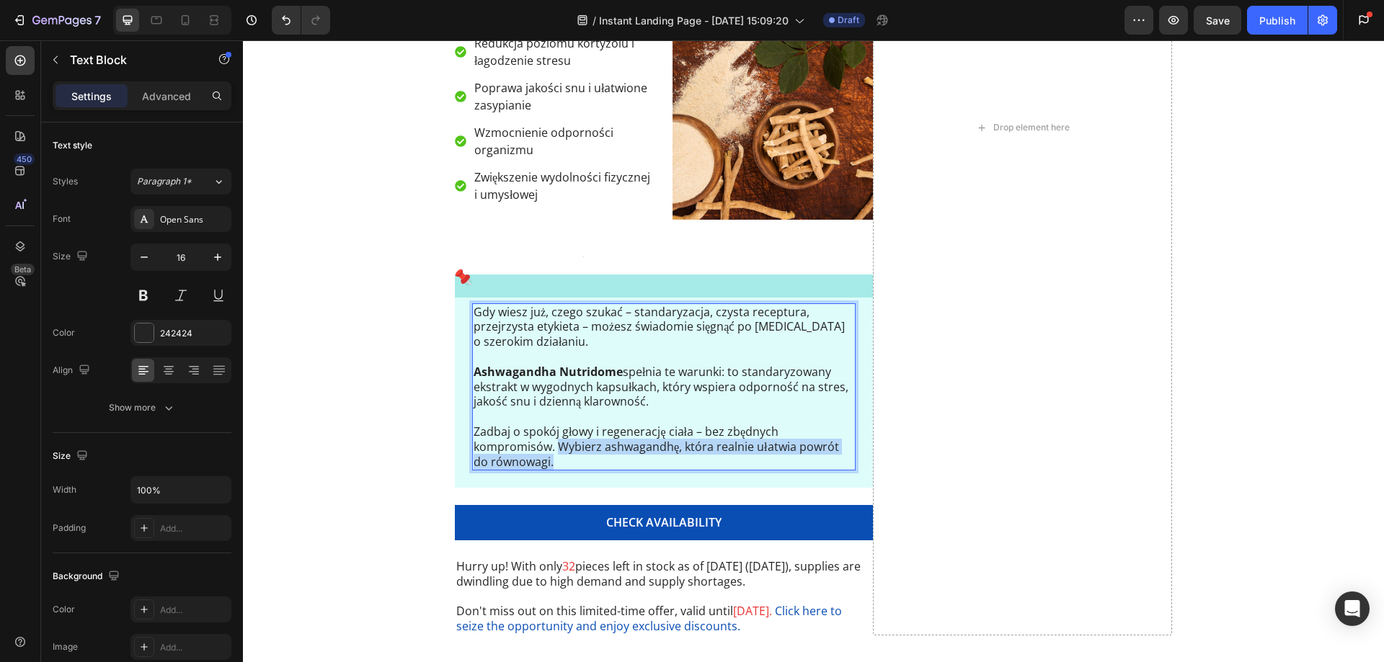
click at [569, 458] on p "Zadbaj o spokój głowy i regenerację ciała – bez zbędnych kompromisów. Wybierz a…" at bounding box center [663, 439] width 380 height 60
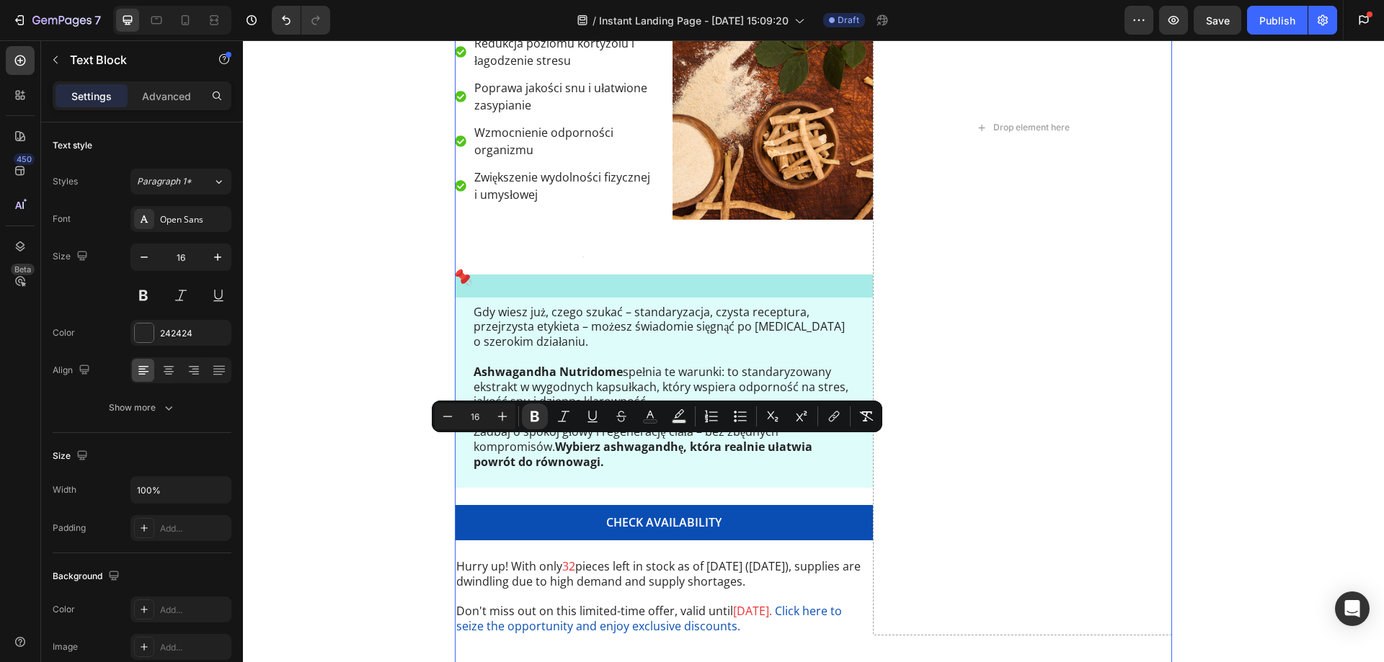
click at [523, 496] on div "Naturalny sposób na zmęczenie i stres Heading Text Block Image Ashwagandha Nutr…" at bounding box center [664, 128] width 418 height 1016
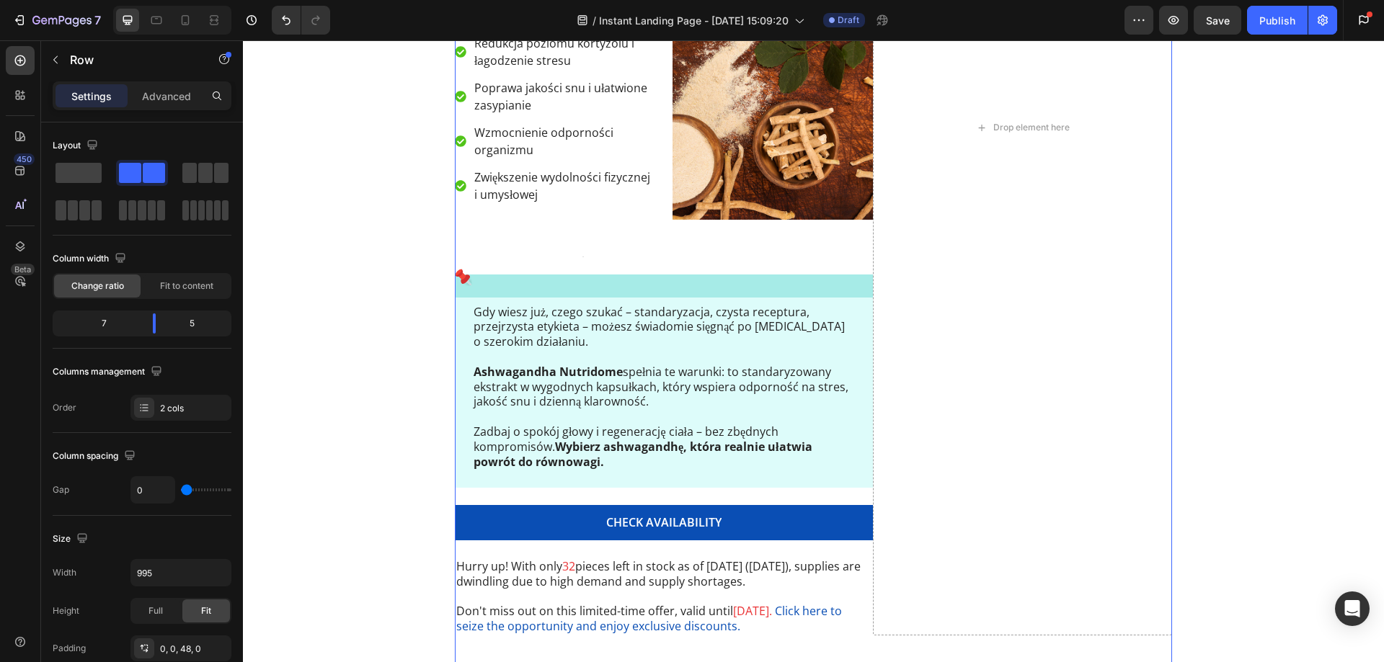
scroll to position [4219, 0]
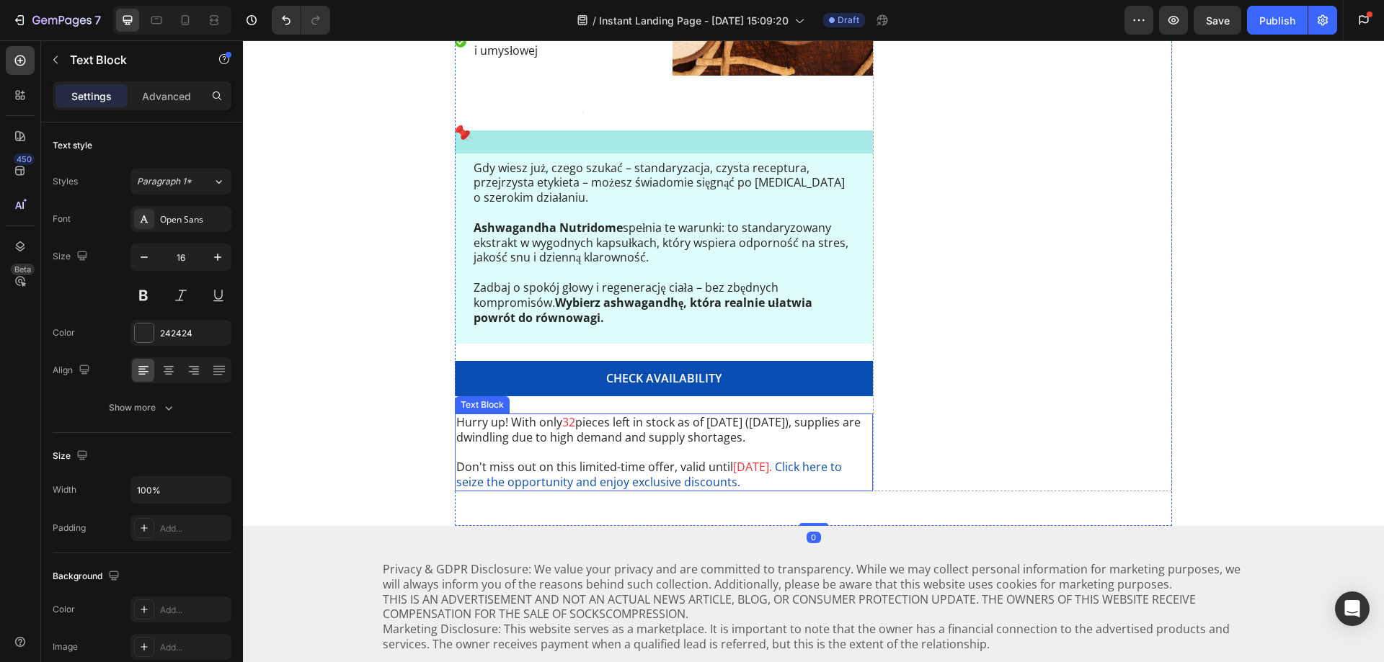
click at [515, 440] on p "Hurry up! With only 32 pieces left in stock as of [DATE] ([DATE]), supplies are…" at bounding box center [663, 430] width 415 height 30
drag, startPoint x: 568, startPoint y: 400, endPoint x: 561, endPoint y: 405, distance: 8.8
click at [565, 400] on icon at bounding box center [569, 400] width 12 height 12
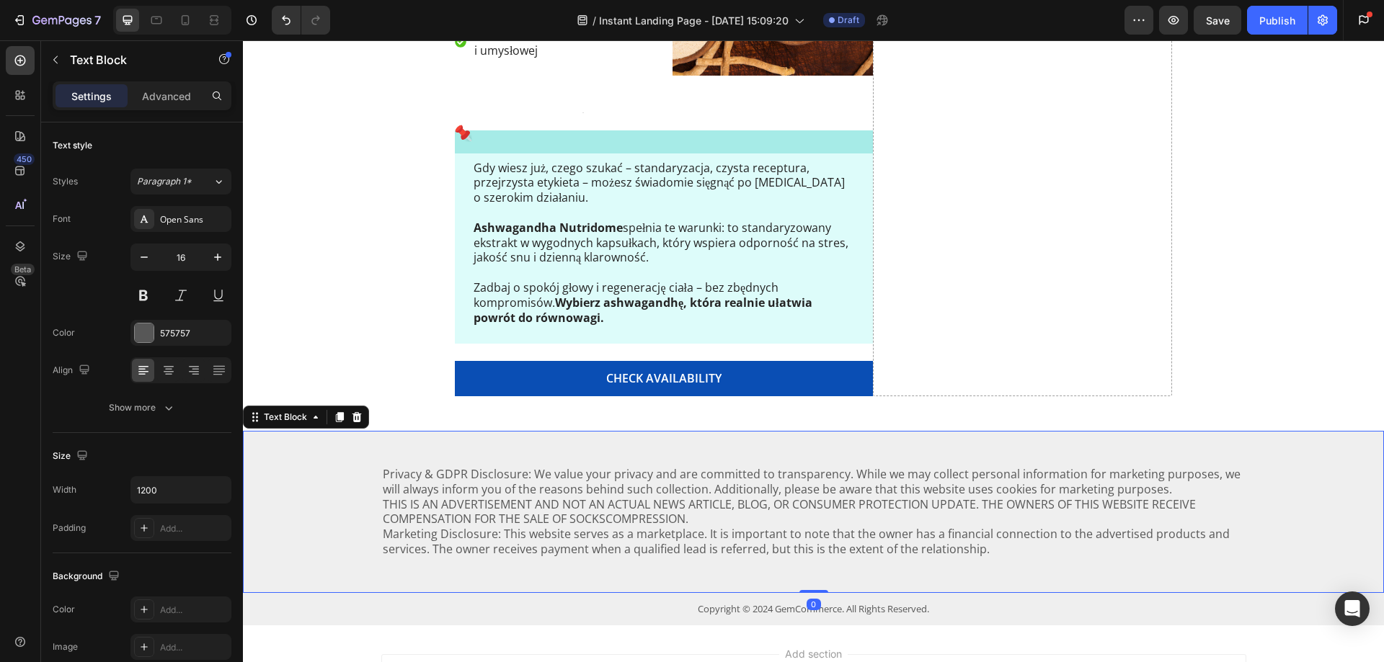
drag, startPoint x: 572, startPoint y: 497, endPoint x: 565, endPoint y: 515, distance: 20.1
click at [572, 498] on p "Privacy & GDPR Disclosure: We value your privacy and are committed to transpare…" at bounding box center [814, 512] width 862 height 90
click at [549, 509] on p "Privacy & GDPR Disclosure: We value your privacy and are committed to transpare…" at bounding box center [814, 512] width 862 height 90
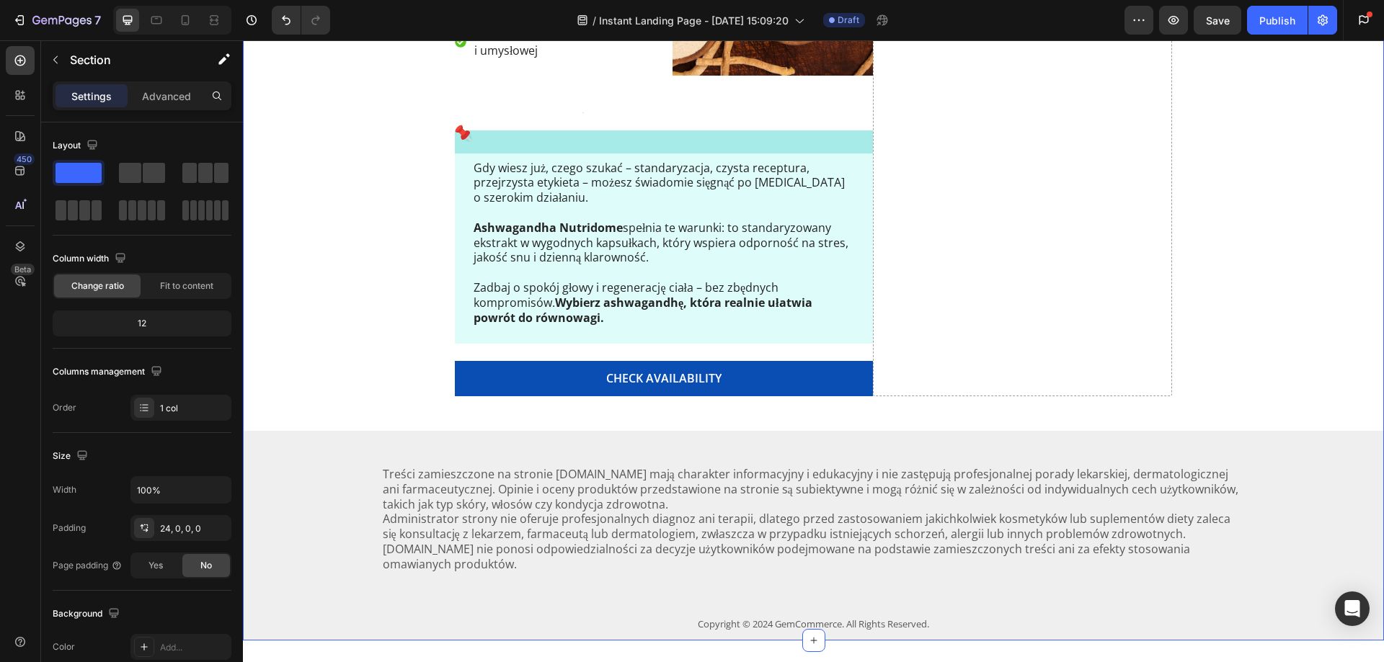
click at [377, 280] on div "Naturalny sposób na zmęczenie i stres Heading Text Block Image Ashwagandha Nutr…" at bounding box center [813, 57] width 1141 height 1165
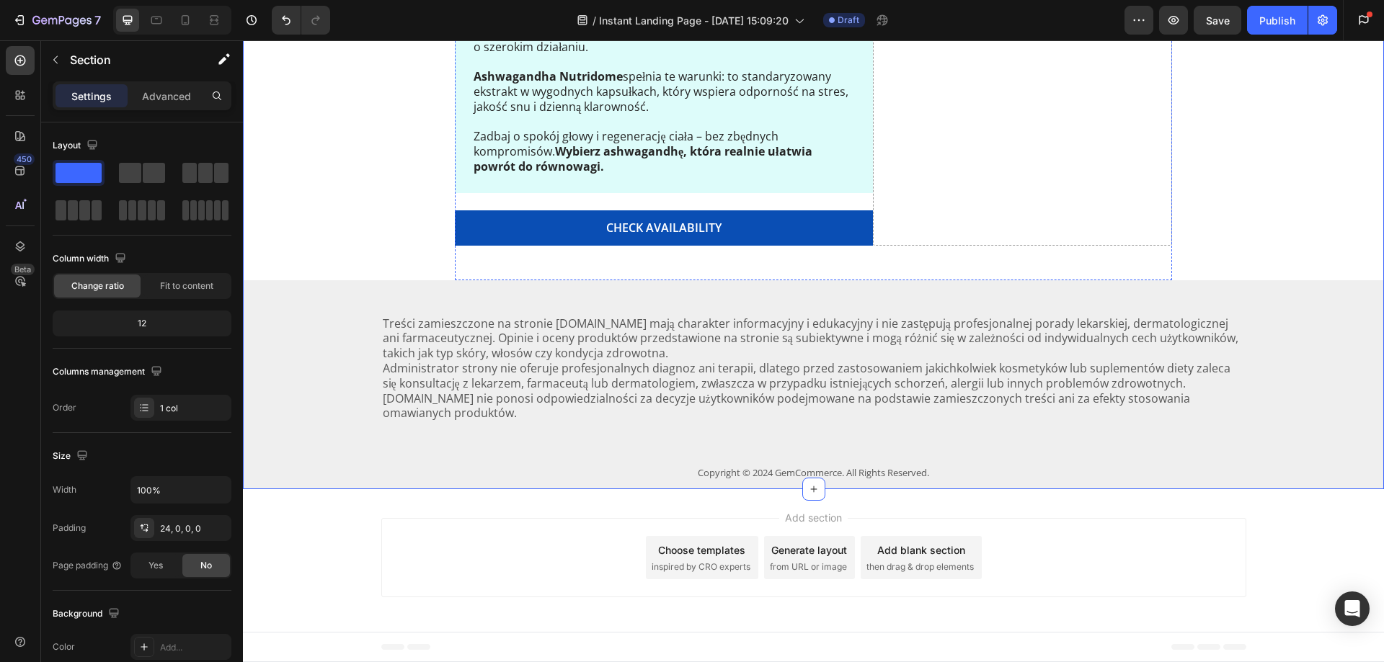
scroll to position [3570, 0]
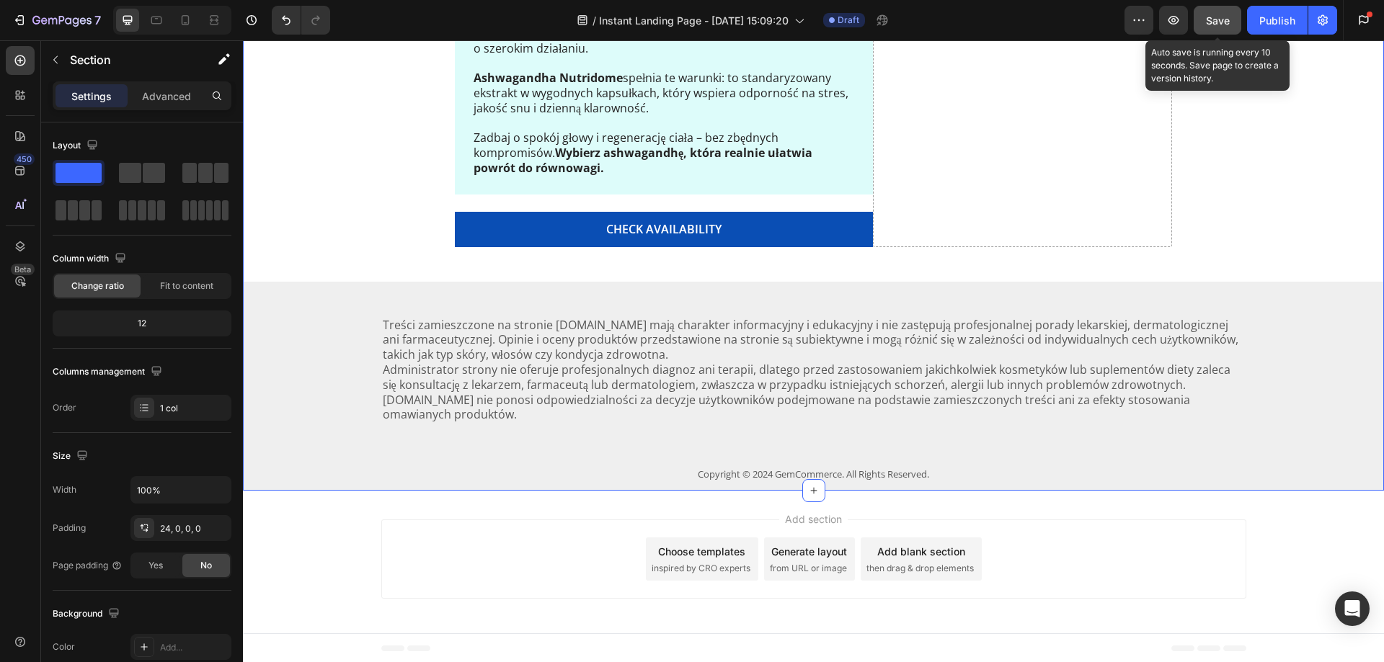
click at [1210, 30] on button "Save" at bounding box center [1217, 20] width 48 height 29
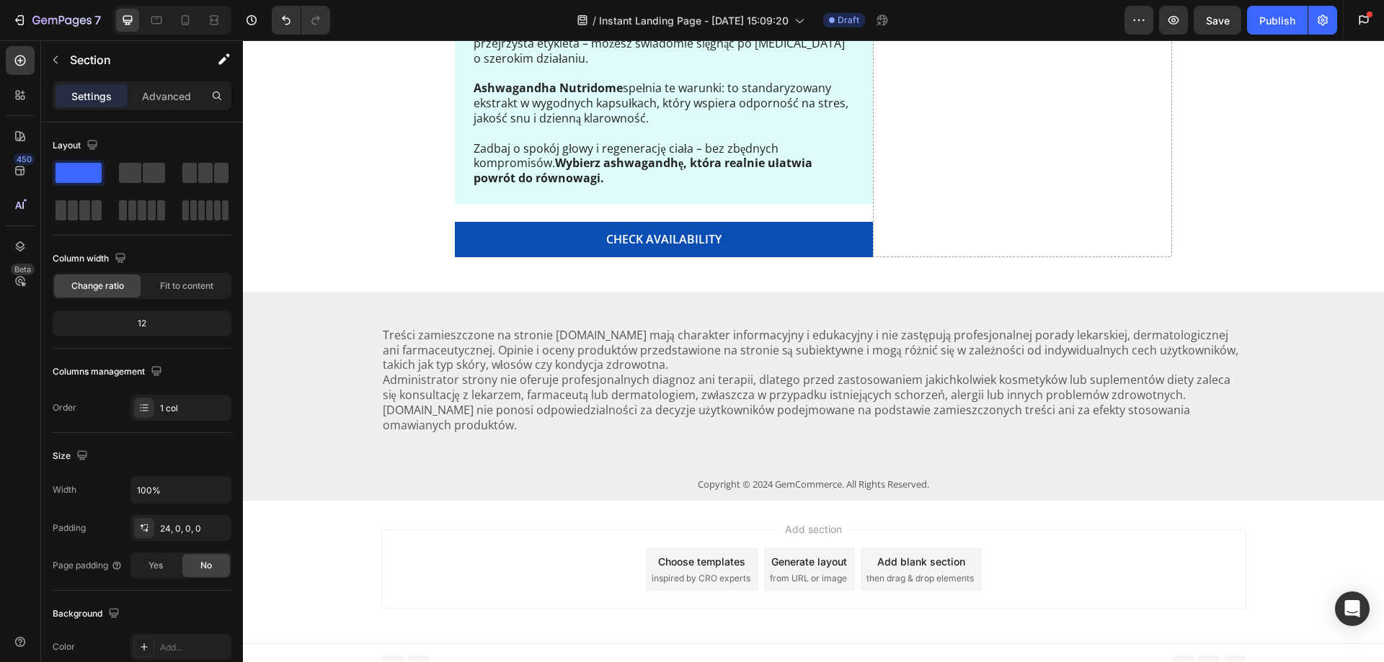
scroll to position [3531, 0]
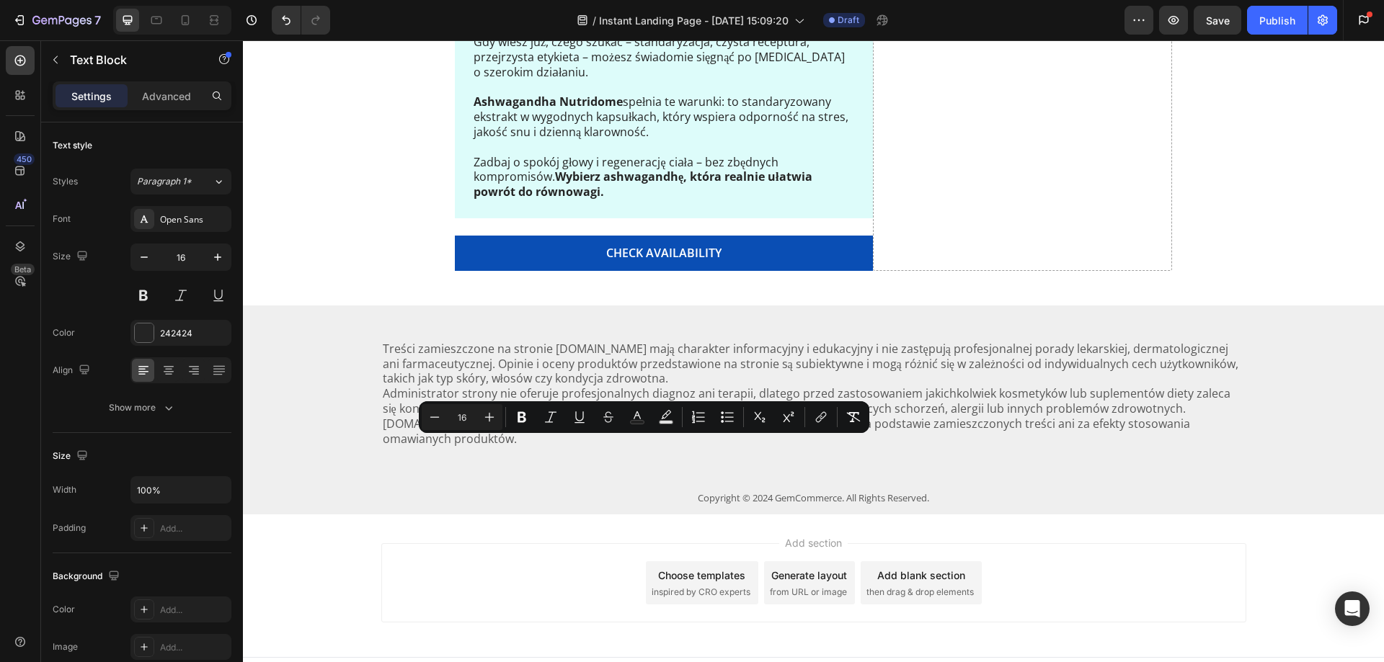
copy p "Teraz z kodem DBAMOSIEBIE 15% rabatu na suplementy marki Nutridome."
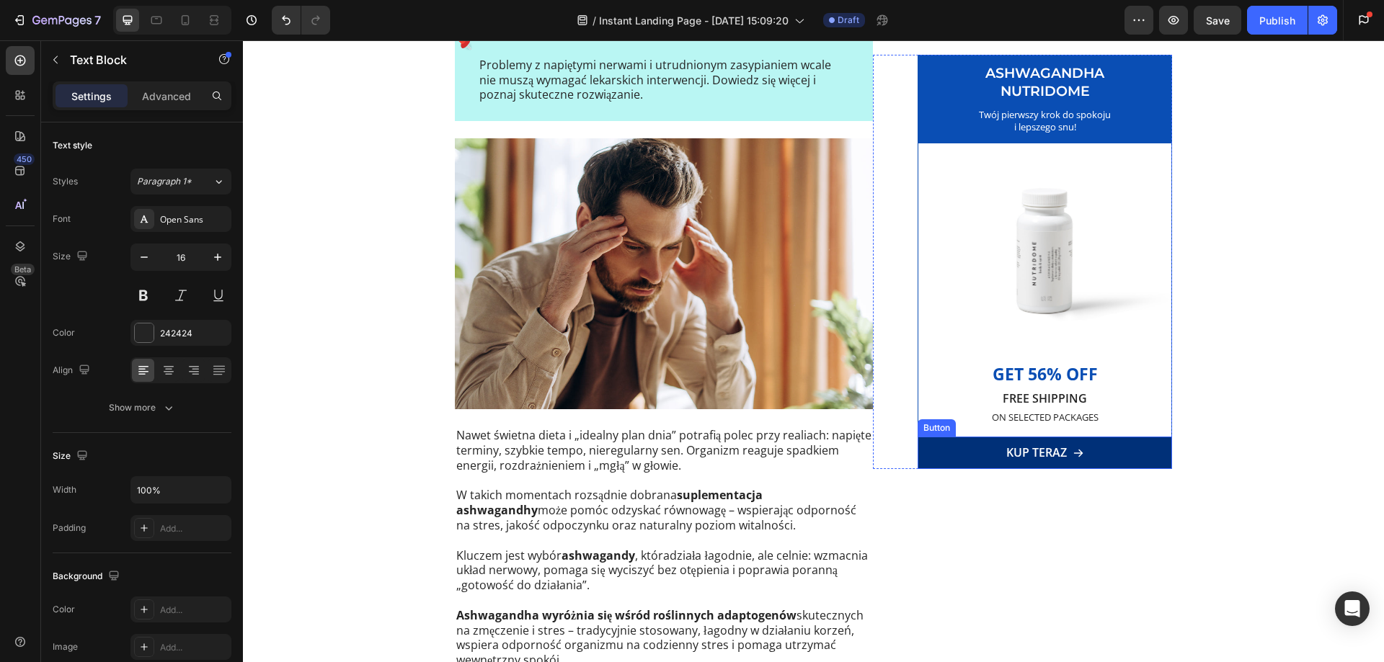
scroll to position [0, 0]
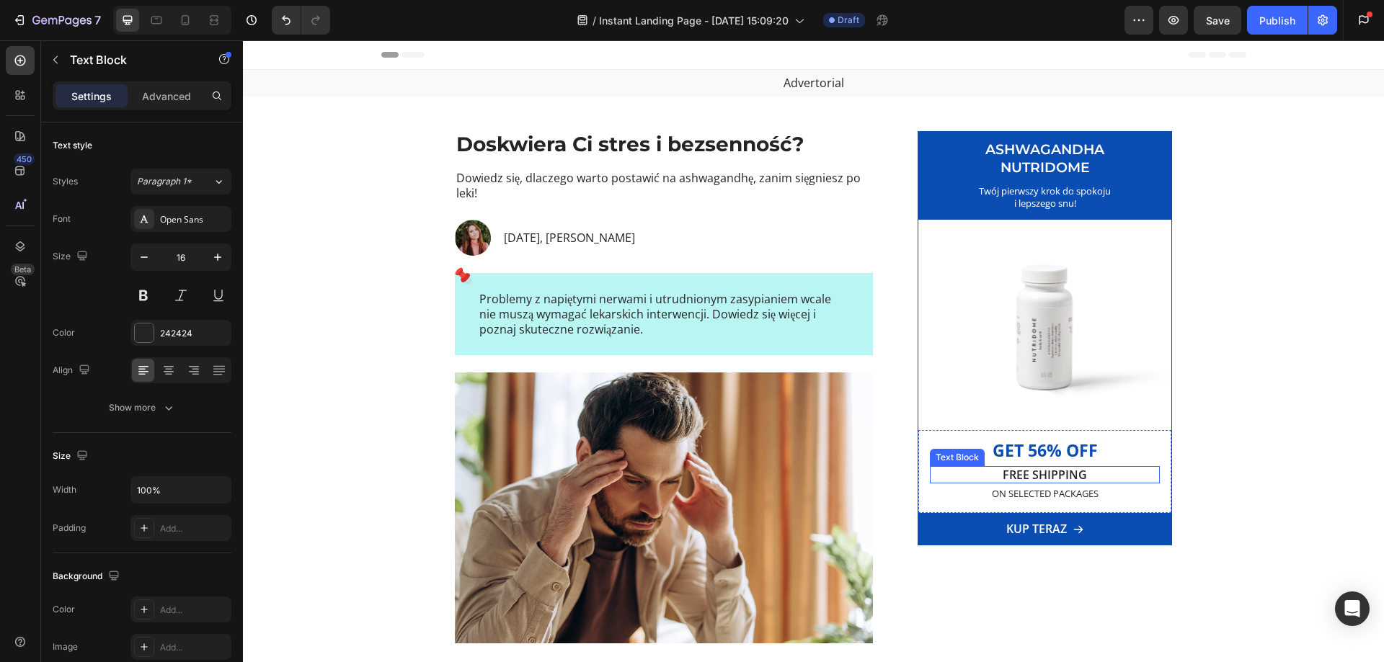
click at [1029, 478] on p "FREE SHIPPING" at bounding box center [1044, 475] width 227 height 15
click at [1002, 475] on p "FREE SHIPPING" at bounding box center [1044, 475] width 227 height 15
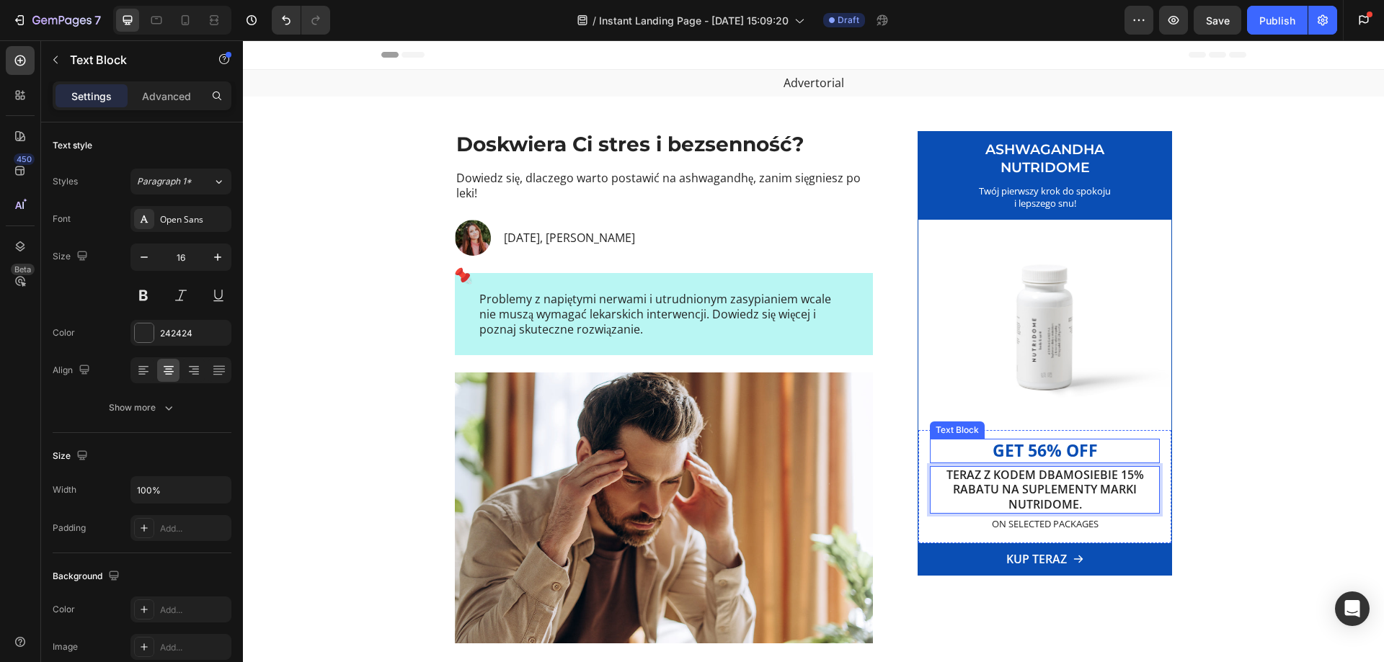
click at [1041, 451] on p "GET 56% OFF" at bounding box center [1044, 451] width 227 height 22
click at [1046, 450] on p "GET 56% OFF" at bounding box center [1044, 451] width 227 height 22
click at [1094, 449] on p "GET 56% OFF" at bounding box center [1044, 451] width 227 height 22
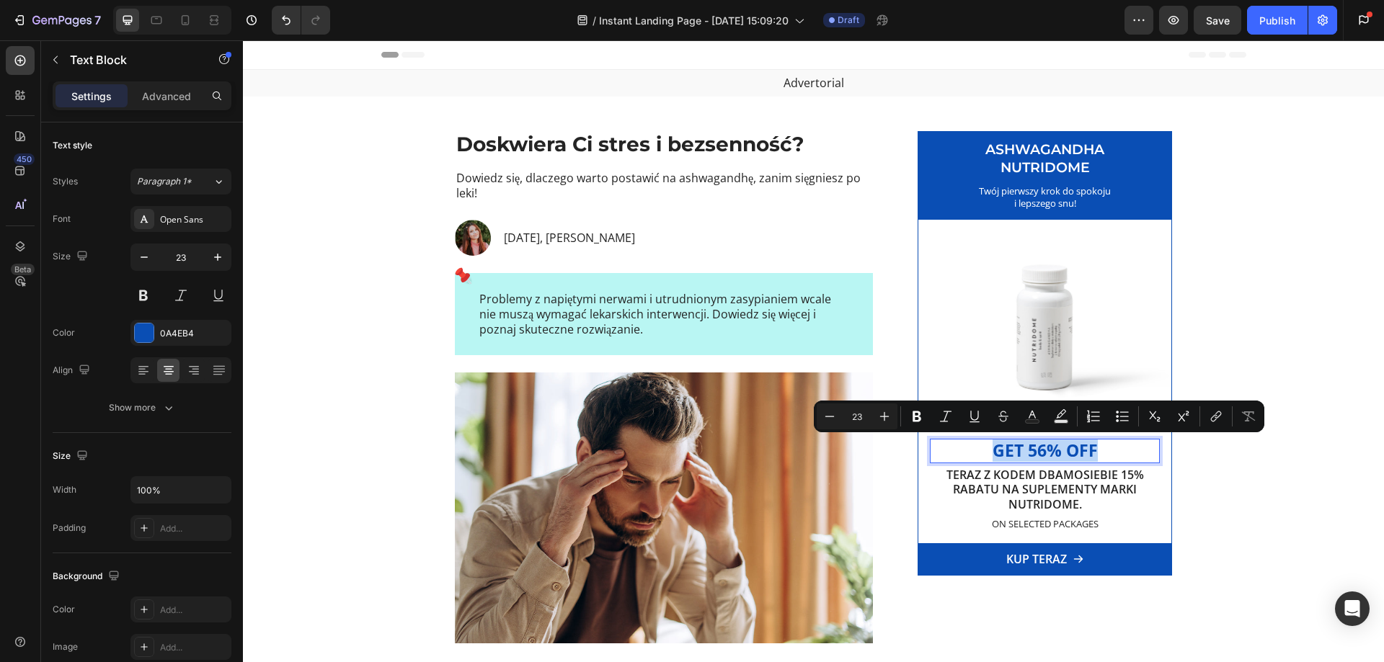
drag, startPoint x: 1097, startPoint y: 453, endPoint x: 967, endPoint y: 455, distance: 129.7
click at [966, 454] on p "GET 56% OFF" at bounding box center [1044, 451] width 227 height 22
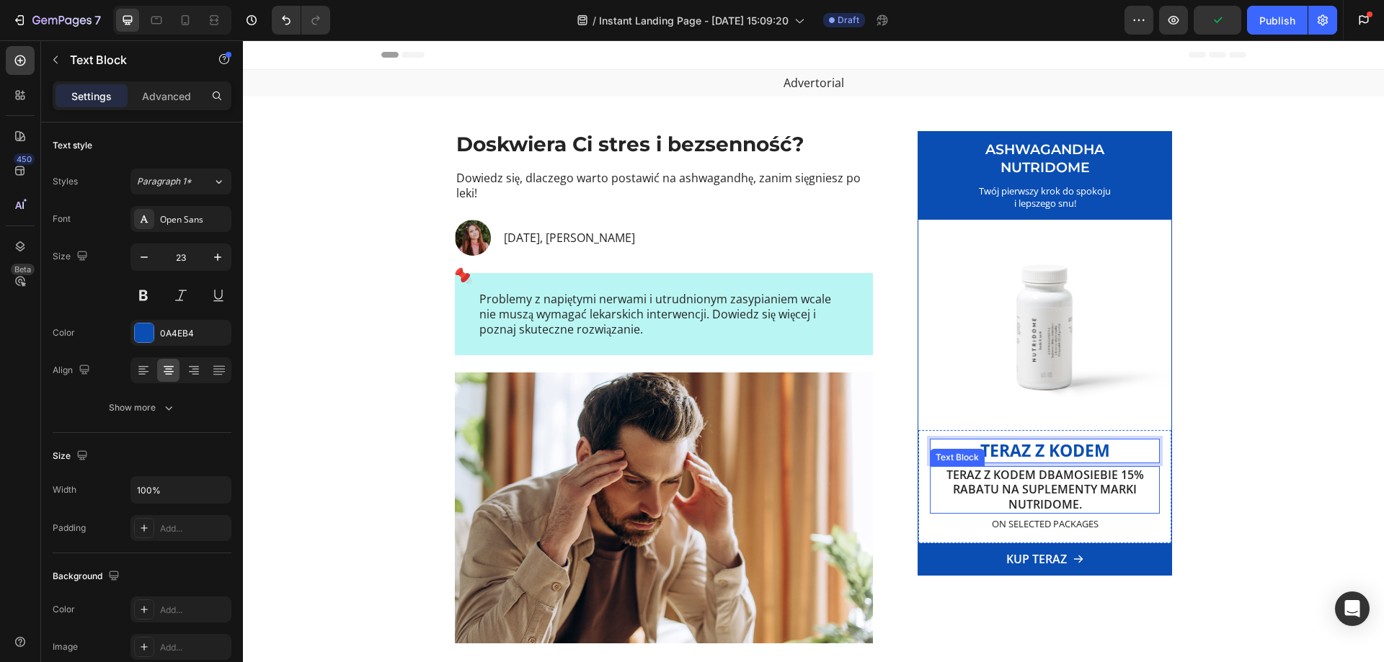
click at [1031, 485] on p "Teraz z kodem DBAMOSIEBIE 15% rabatu na suplementy marki Nutridome." at bounding box center [1044, 490] width 227 height 45
drag, startPoint x: 951, startPoint y: 491, endPoint x: 1157, endPoint y: 500, distance: 207.0
click at [953, 491] on p "Teraz z kodem DBAMOSIEBIE 15% rabatu na suplementy marki Nutridome." at bounding box center [1044, 490] width 227 height 45
click at [1098, 495] on p "Teraz z kodem DBAMOSIEBIE 15% rabatu na suplementy marki Nutridome." at bounding box center [1044, 490] width 227 height 45
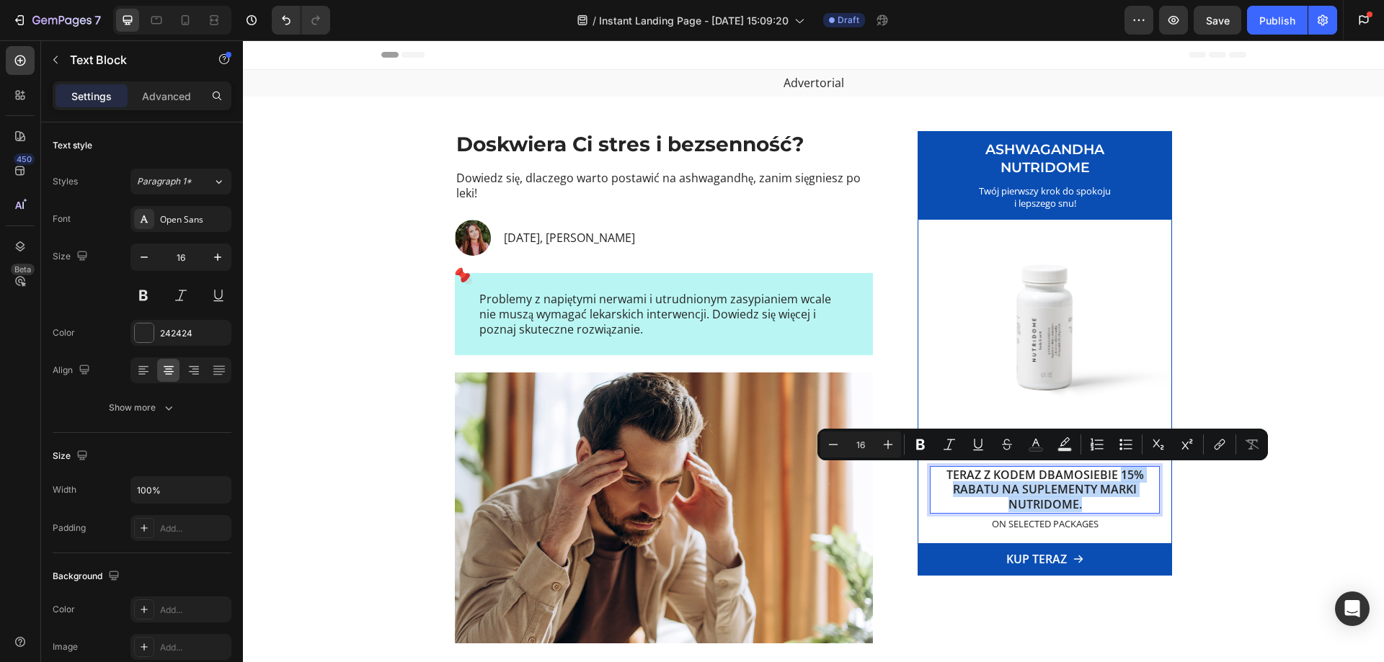
drag, startPoint x: 1116, startPoint y: 479, endPoint x: 1130, endPoint y: 499, distance: 24.4
click at [1130, 499] on p "Teraz z kodem DBAMOSIEBIE 15% rabatu na suplementy marki Nutridome." at bounding box center [1044, 490] width 227 height 45
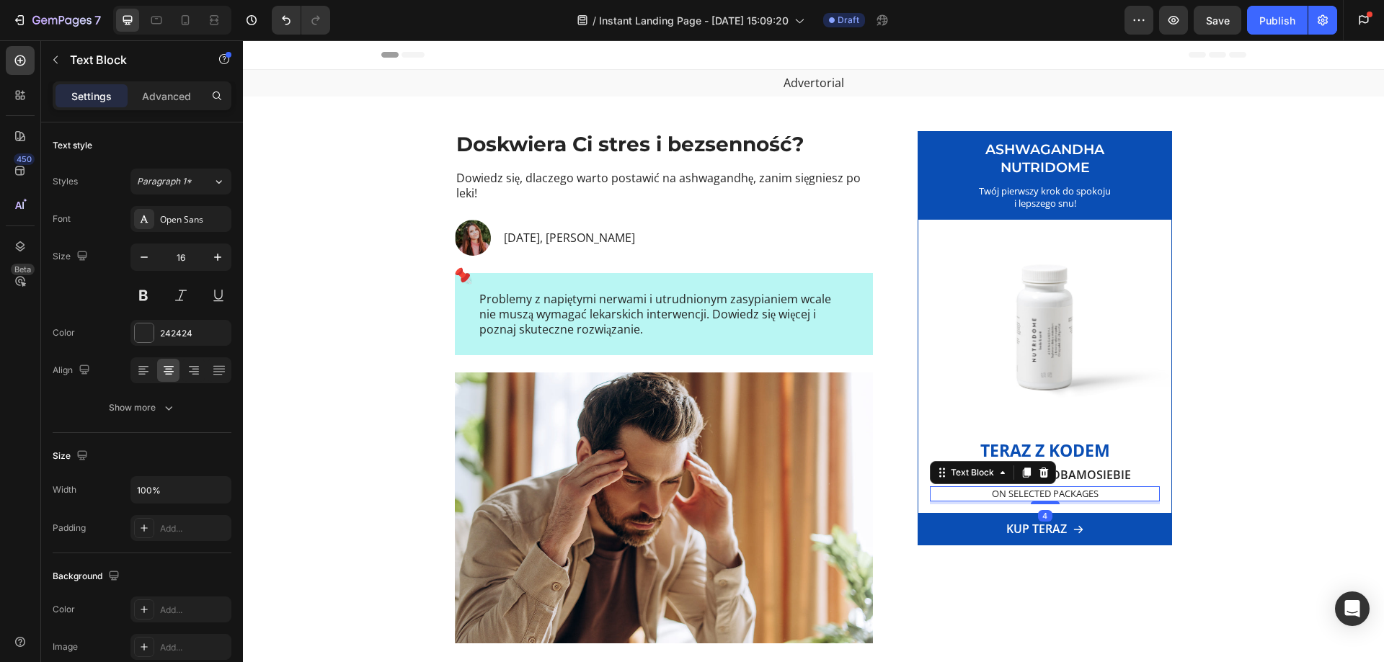
click at [1031, 499] on p "ON SELECTED PACKAGES" at bounding box center [1044, 494] width 227 height 12
click at [1025, 495] on p "ON SELECTED PACKAGES" at bounding box center [1044, 494] width 227 height 12
click at [1029, 481] on p "Teraz z kodem DBAMOSIEBIE" at bounding box center [1044, 475] width 227 height 15
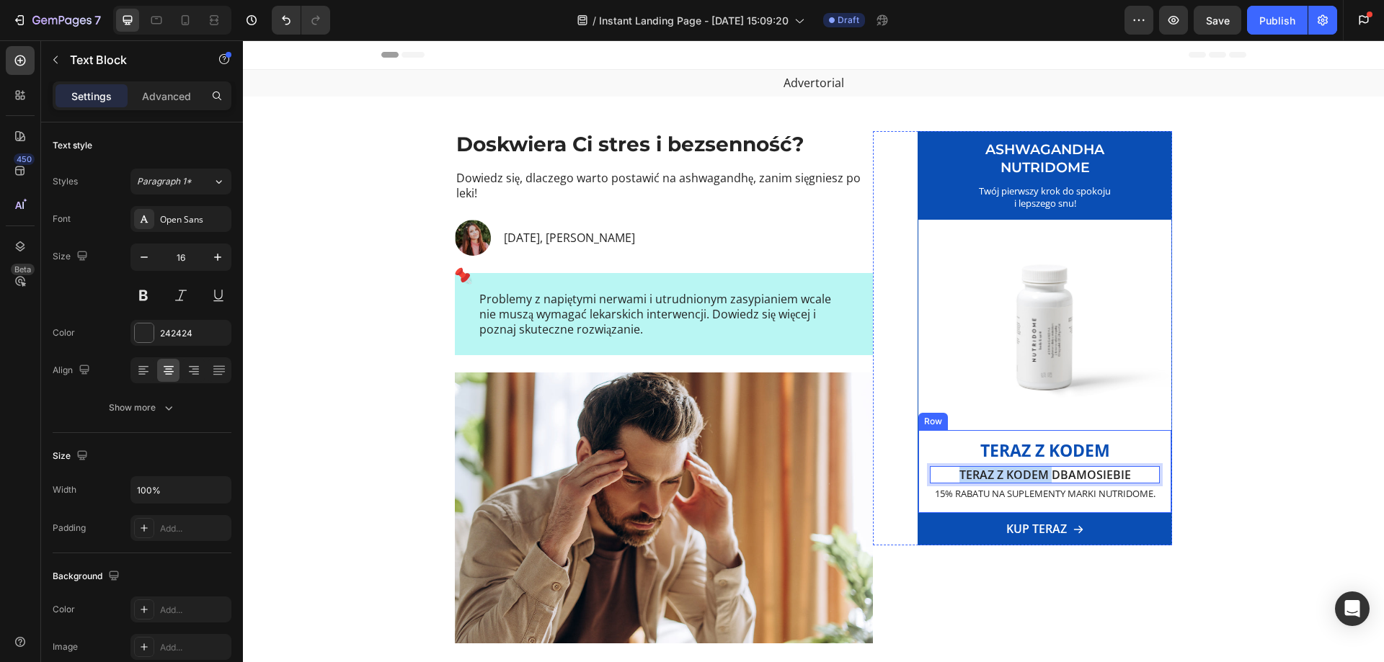
drag, startPoint x: 1046, startPoint y: 478, endPoint x: 935, endPoint y: 488, distance: 112.2
click at [930, 486] on div "Teraz z kodem Text Block Teraz z kodem DBAMOSIEBIE Text Block 4 15% rabatu na s…" at bounding box center [1045, 472] width 230 height 66
drag, startPoint x: 953, startPoint y: 479, endPoint x: 951, endPoint y: 496, distance: 17.5
click at [953, 479] on p "DBAMOSIEBIE" at bounding box center [1044, 475] width 227 height 15
click at [958, 499] on p "15% rabatu na suplementy marki Nutridome." at bounding box center [1044, 494] width 227 height 12
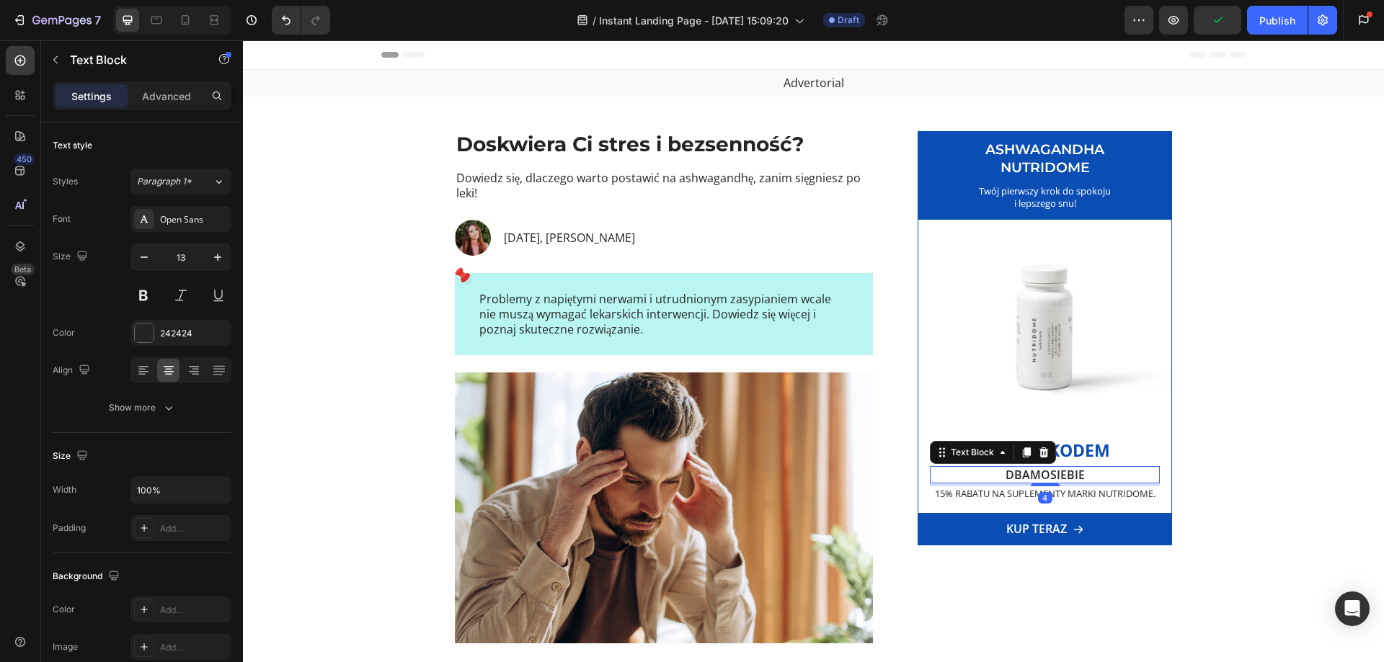
drag, startPoint x: 1111, startPoint y: 473, endPoint x: 970, endPoint y: 471, distance: 140.6
click at [1110, 473] on p "DBAMOSIEBIE" at bounding box center [1044, 475] width 227 height 15
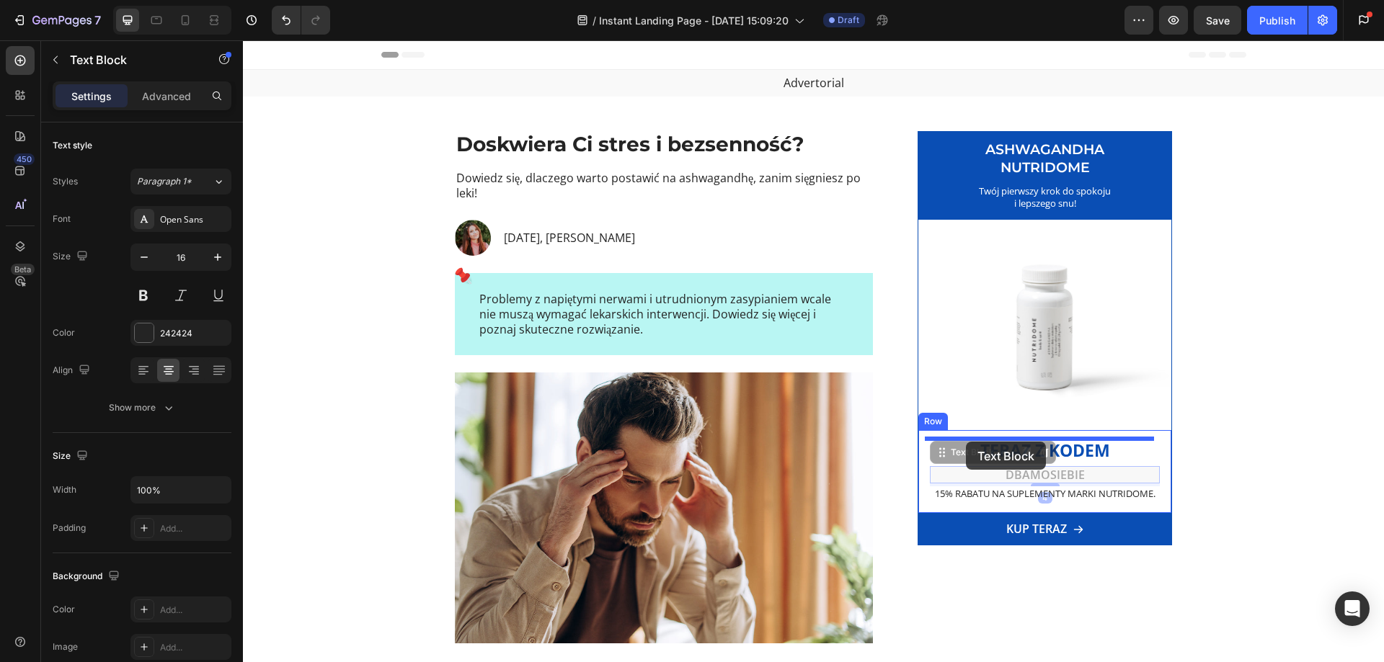
drag, startPoint x: 961, startPoint y: 453, endPoint x: 966, endPoint y: 442, distance: 11.6
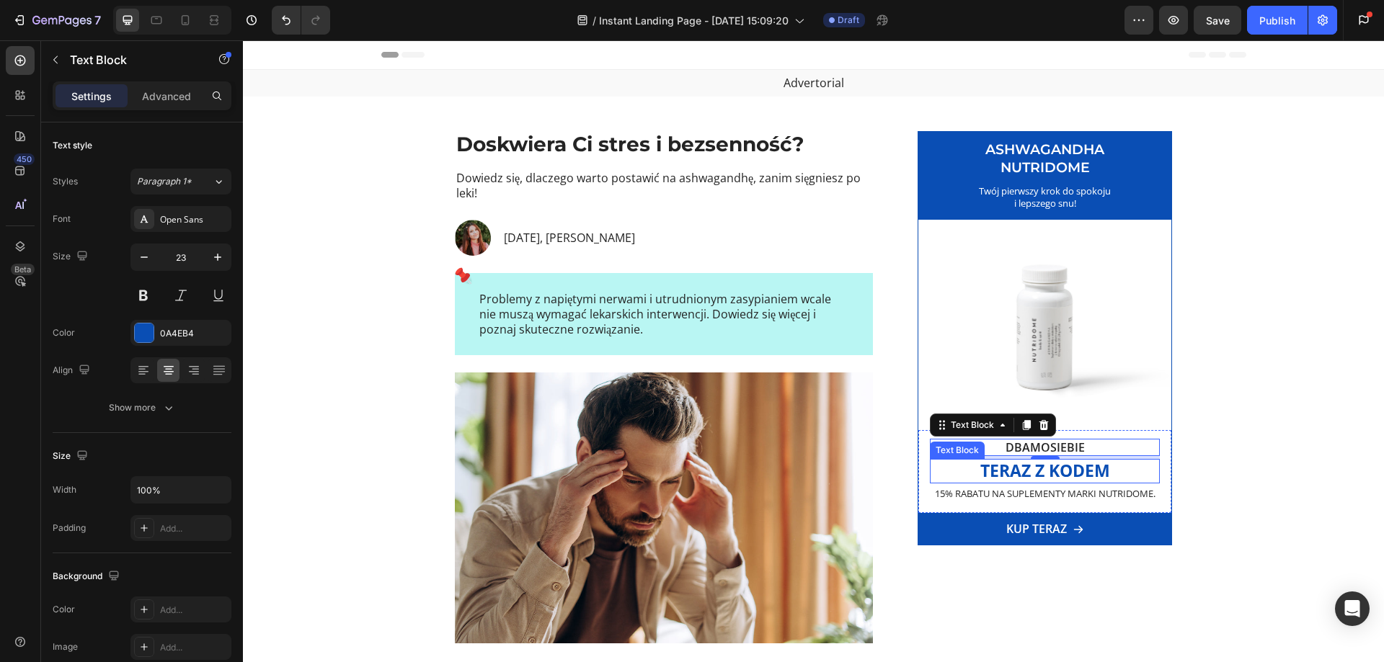
click at [1001, 471] on p "Teraz z kodem" at bounding box center [1044, 471] width 227 height 22
click at [1002, 447] on p "DBAMOSIEBIE" at bounding box center [1044, 447] width 227 height 15
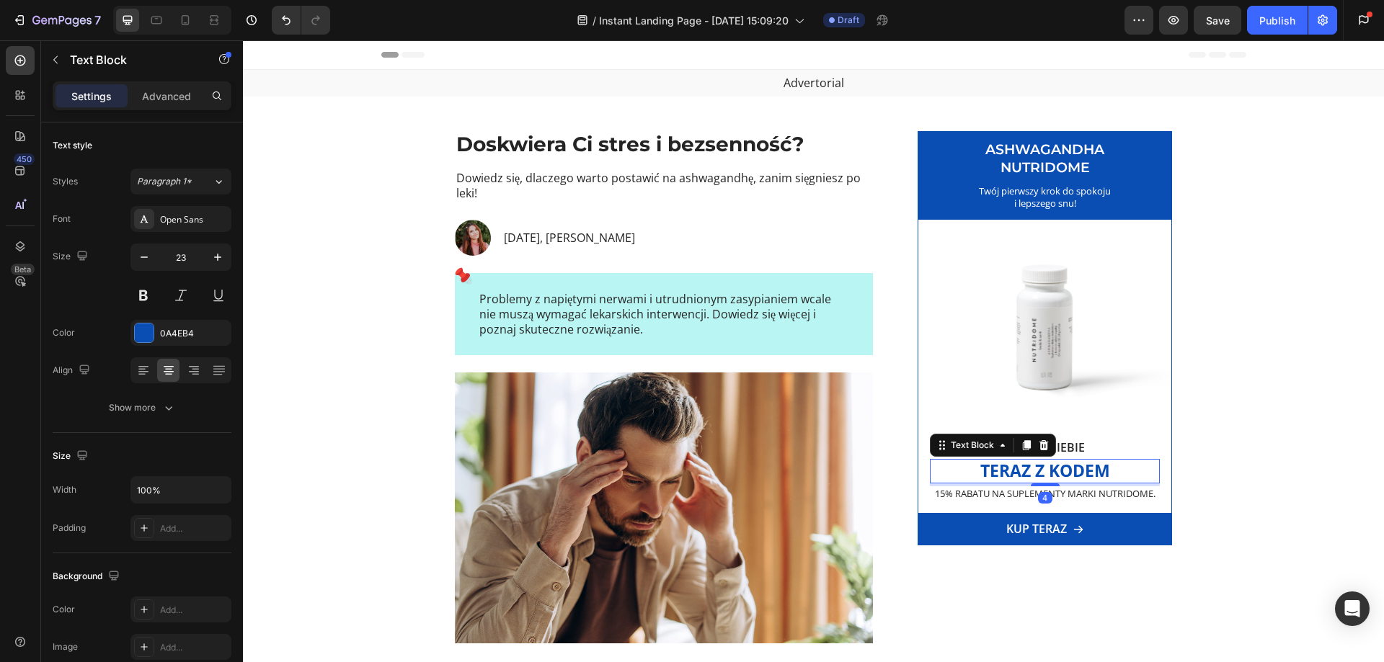
click at [992, 474] on p "Teraz z kodem" at bounding box center [1044, 471] width 227 height 22
click at [1037, 449] on p "DBAMOSIEBIE" at bounding box center [1044, 447] width 227 height 15
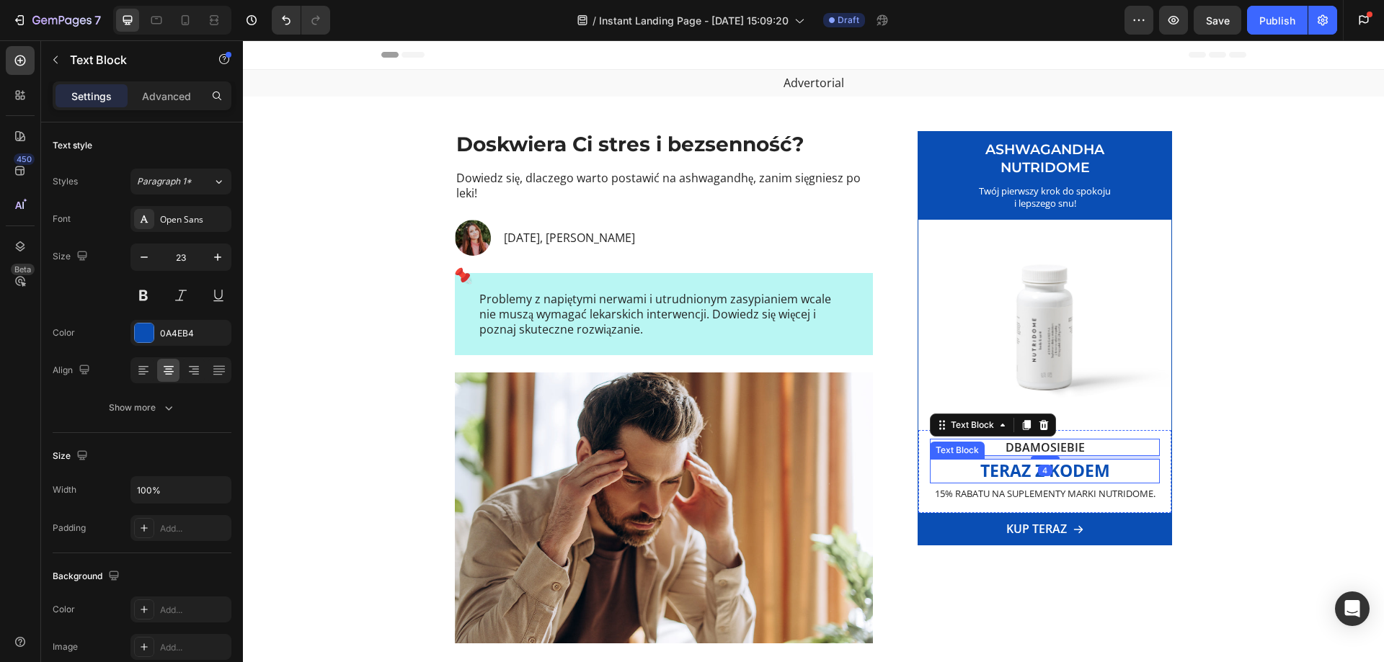
click at [1020, 470] on p "Teraz z kodem" at bounding box center [1044, 471] width 227 height 22
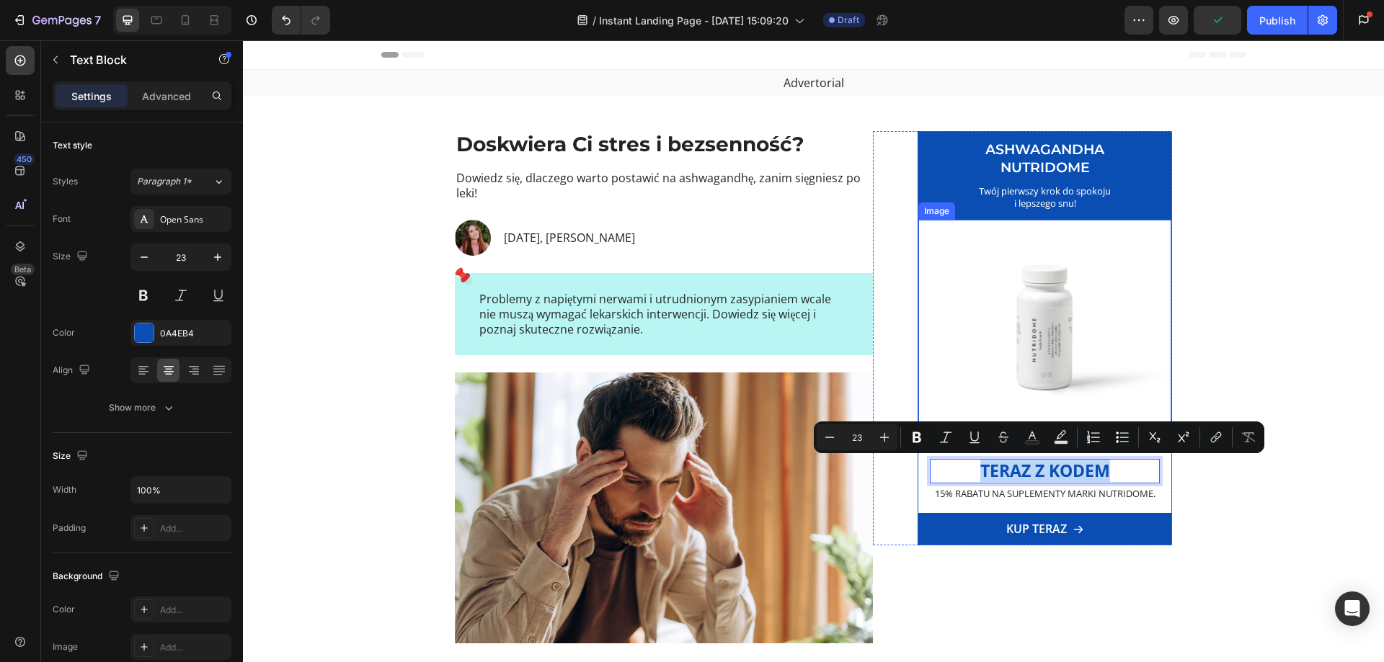
click at [985, 372] on img at bounding box center [1044, 325] width 253 height 210
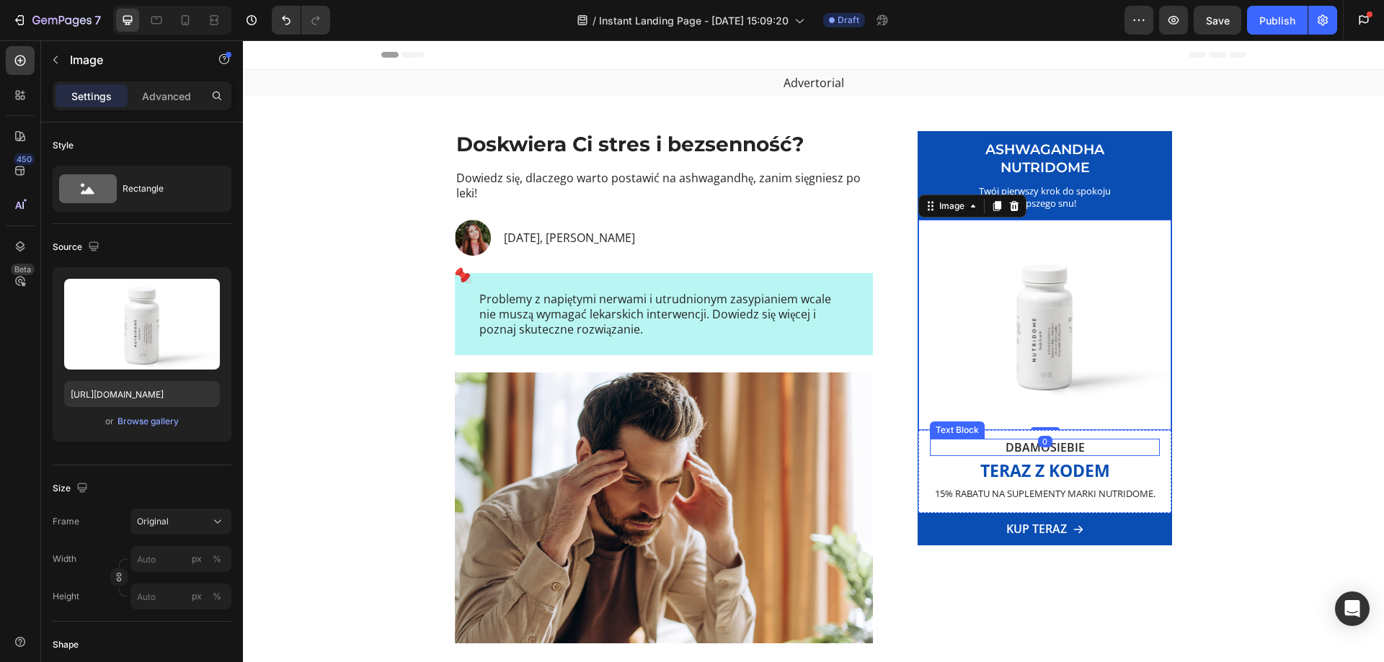
click at [1010, 446] on p "DBAMOSIEBIE" at bounding box center [1044, 447] width 227 height 15
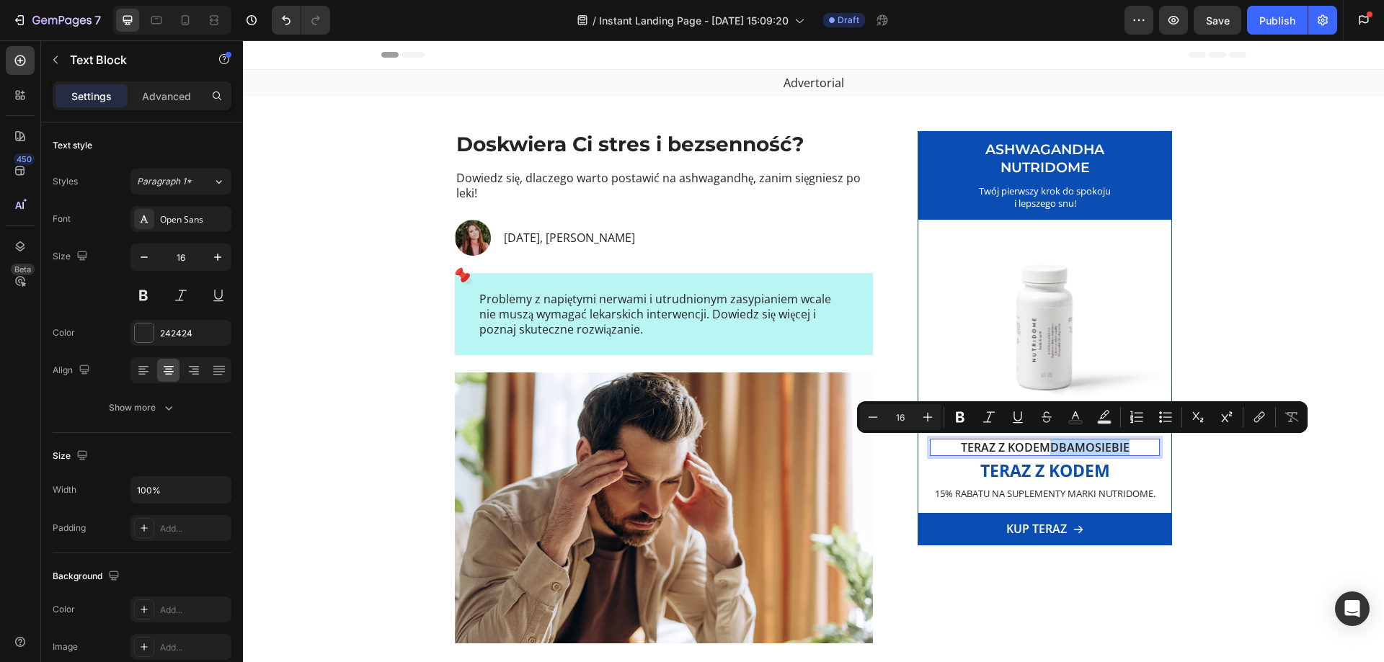
drag, startPoint x: 1120, startPoint y: 447, endPoint x: 1046, endPoint y: 445, distance: 73.5
click at [1046, 445] on p "Teraz z kodemDBAMOSIEBIE" at bounding box center [1044, 447] width 227 height 15
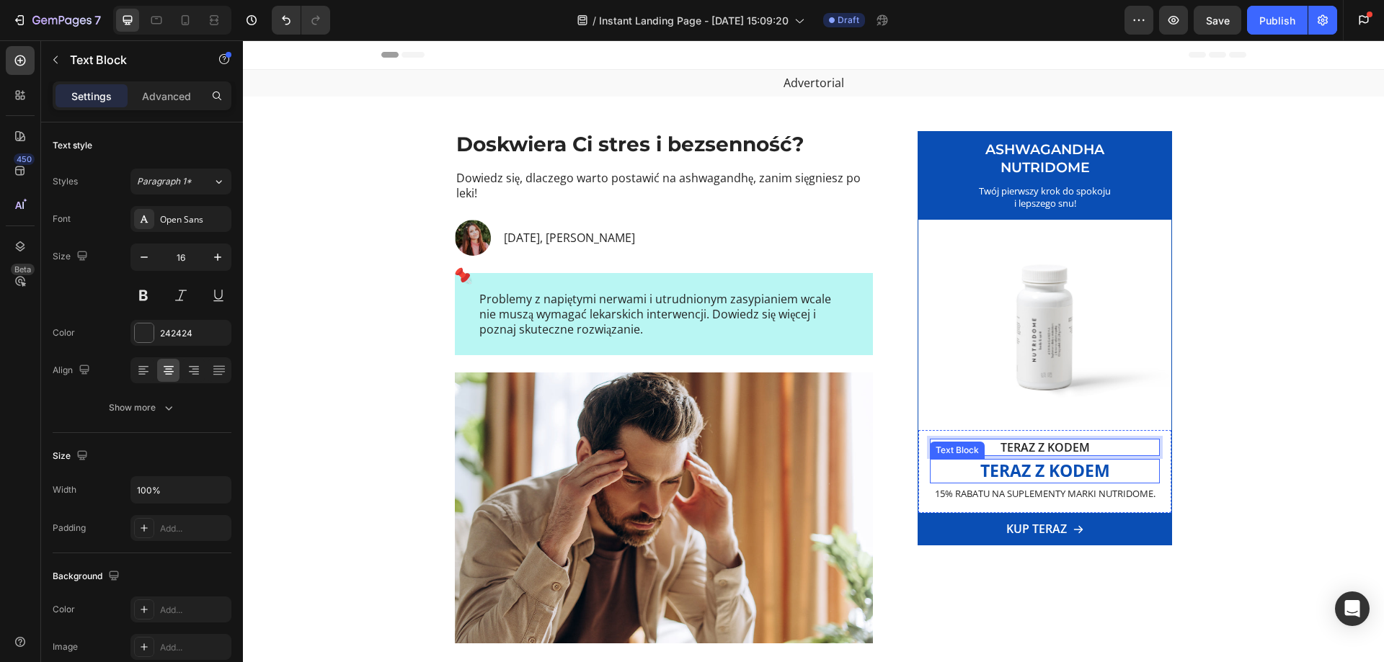
click at [1064, 475] on p "Teraz z kodem" at bounding box center [1044, 471] width 227 height 22
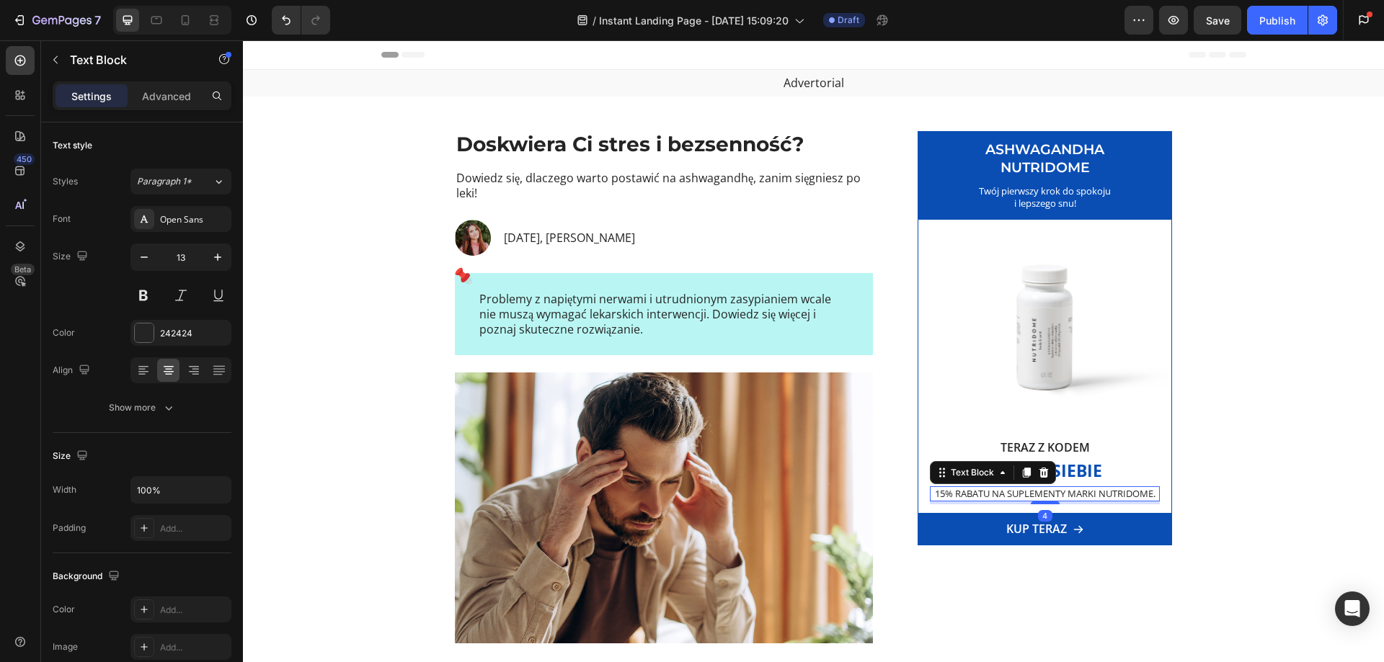
click at [1150, 495] on p "15% rabatu na suplementy marki Nutridome." at bounding box center [1044, 494] width 227 height 12
click at [1055, 569] on div "ASHWAGANDHA NUTRIDOME Heading Twój pierwszy krok do spokoju i lepszego snu! Tex…" at bounding box center [1022, 526] width 299 height 790
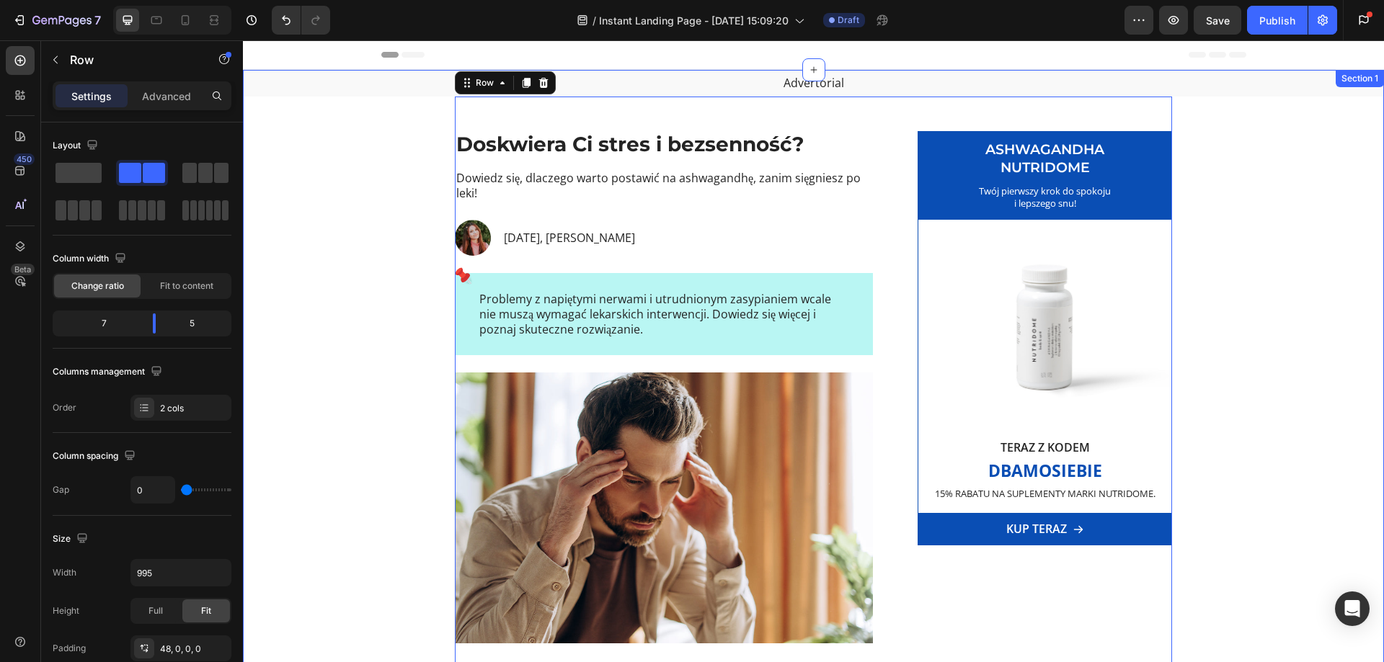
click at [375, 214] on div "Advertorial Text Block Doskwiera Ci stres i bezsenność? Heading Dowiedz się, dl…" at bounding box center [813, 495] width 1141 height 851
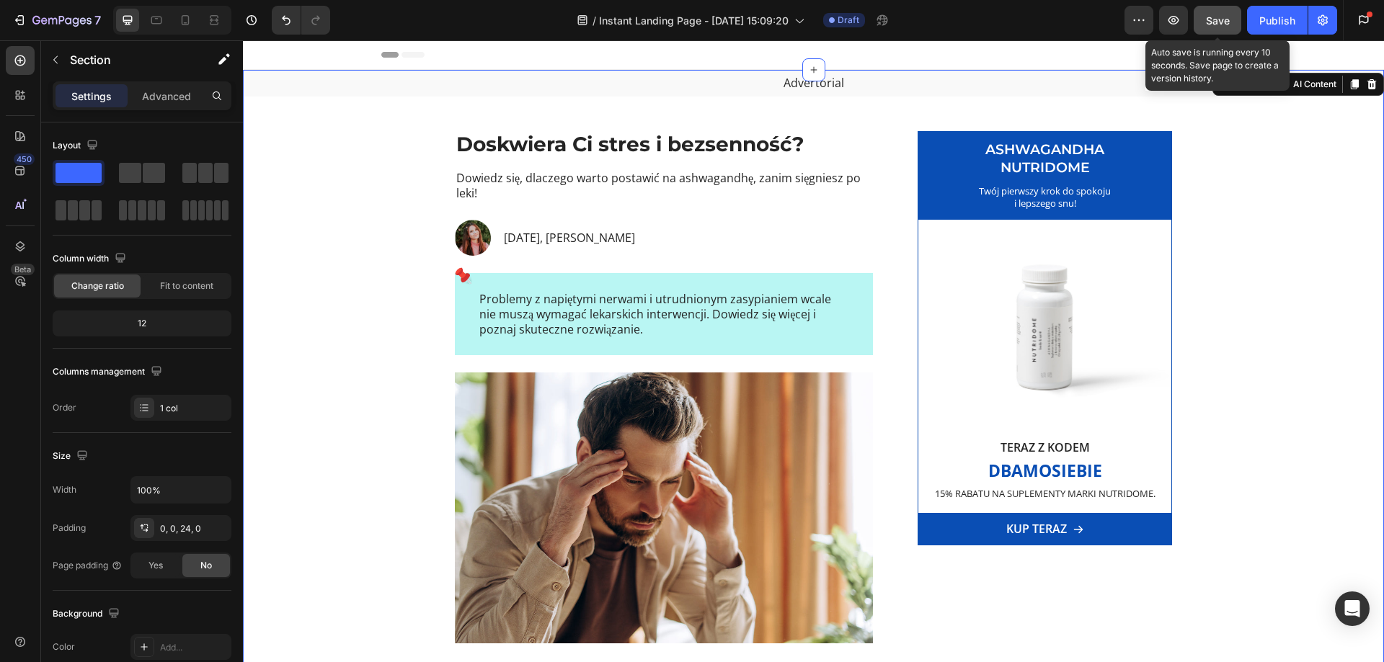
click at [1211, 19] on span "Save" at bounding box center [1218, 20] width 24 height 12
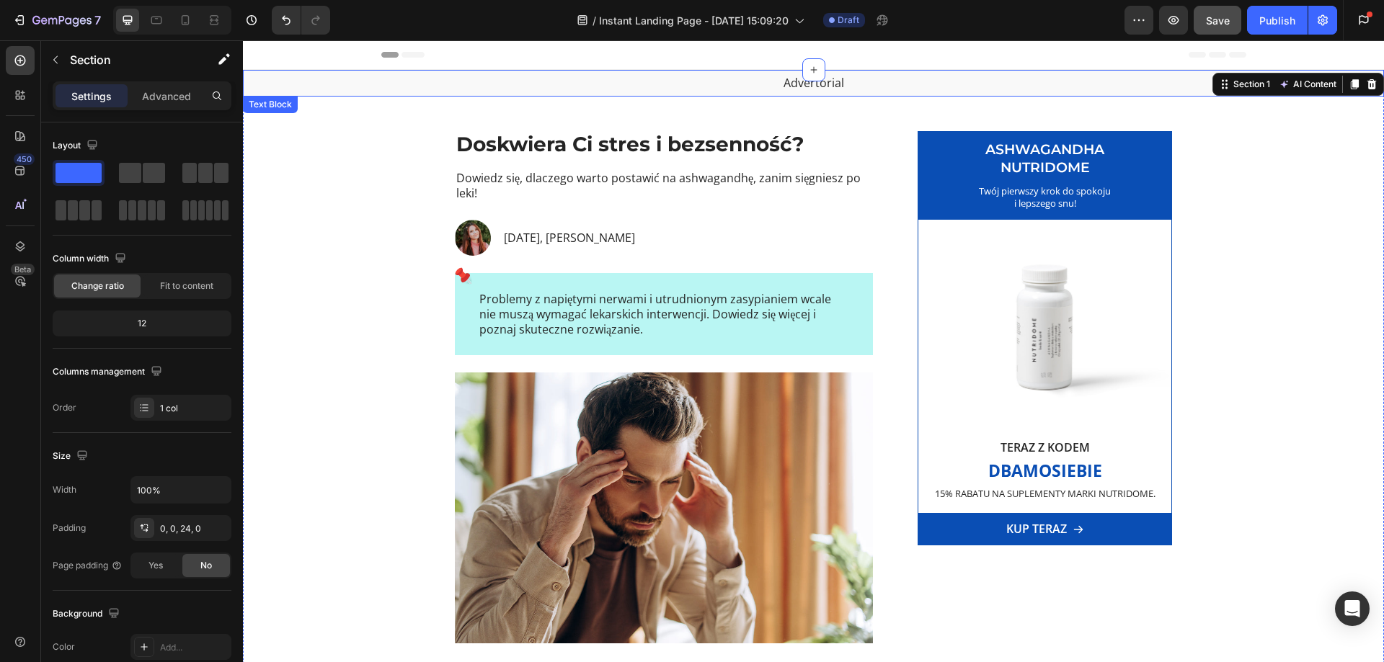
click at [807, 89] on p "Advertorial" at bounding box center [813, 83] width 1138 height 15
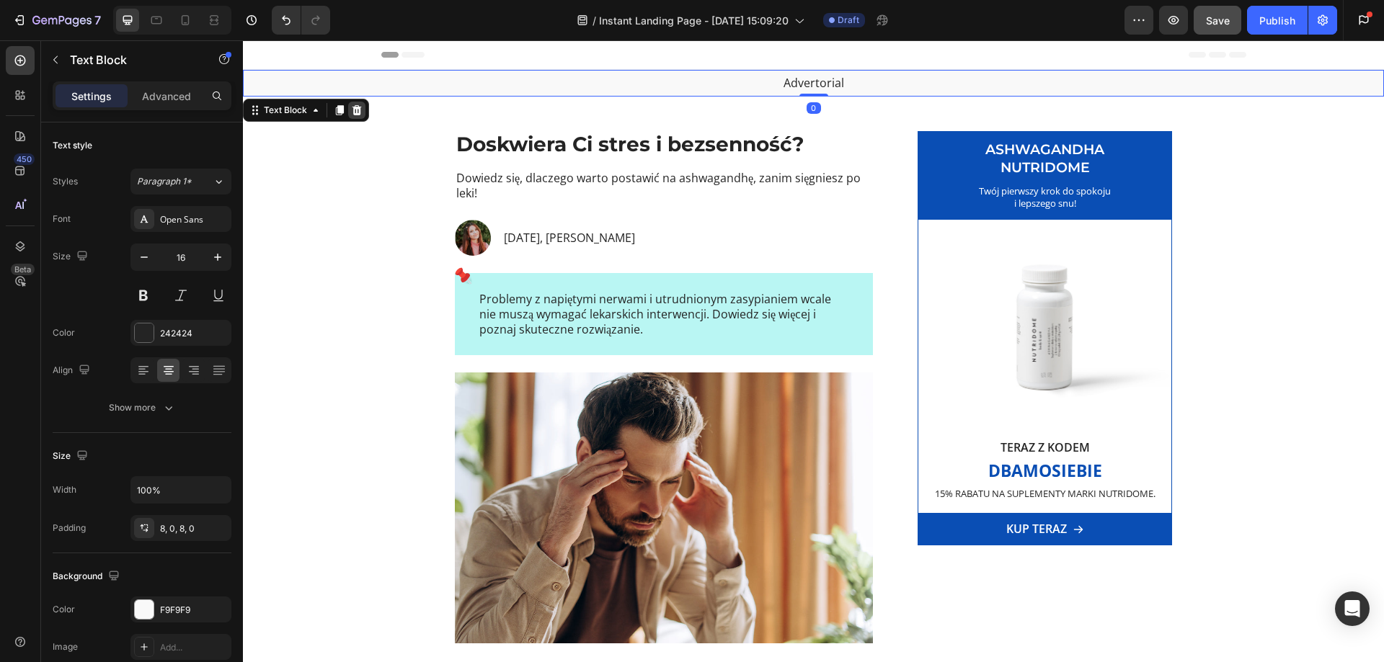
click at [355, 110] on icon at bounding box center [356, 110] width 9 height 10
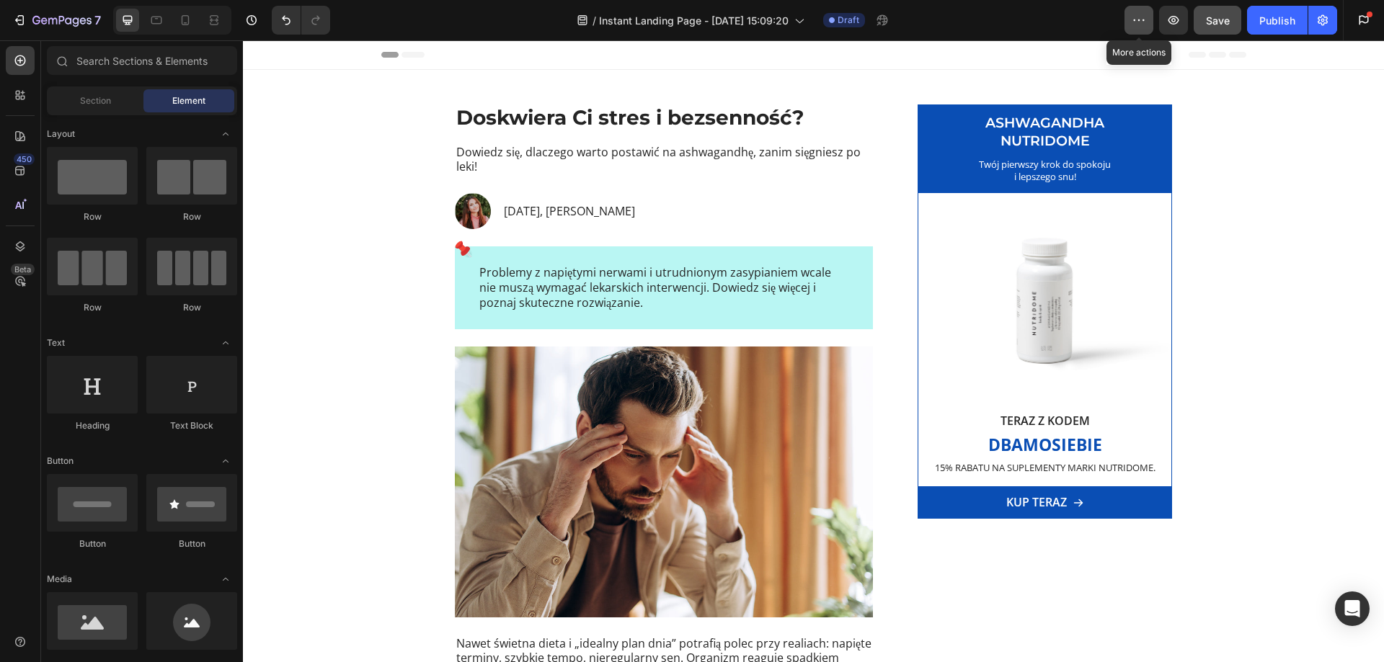
click at [1139, 28] on button "button" at bounding box center [1138, 20] width 29 height 29
click at [1320, 16] on icon "button" at bounding box center [1322, 20] width 14 height 14
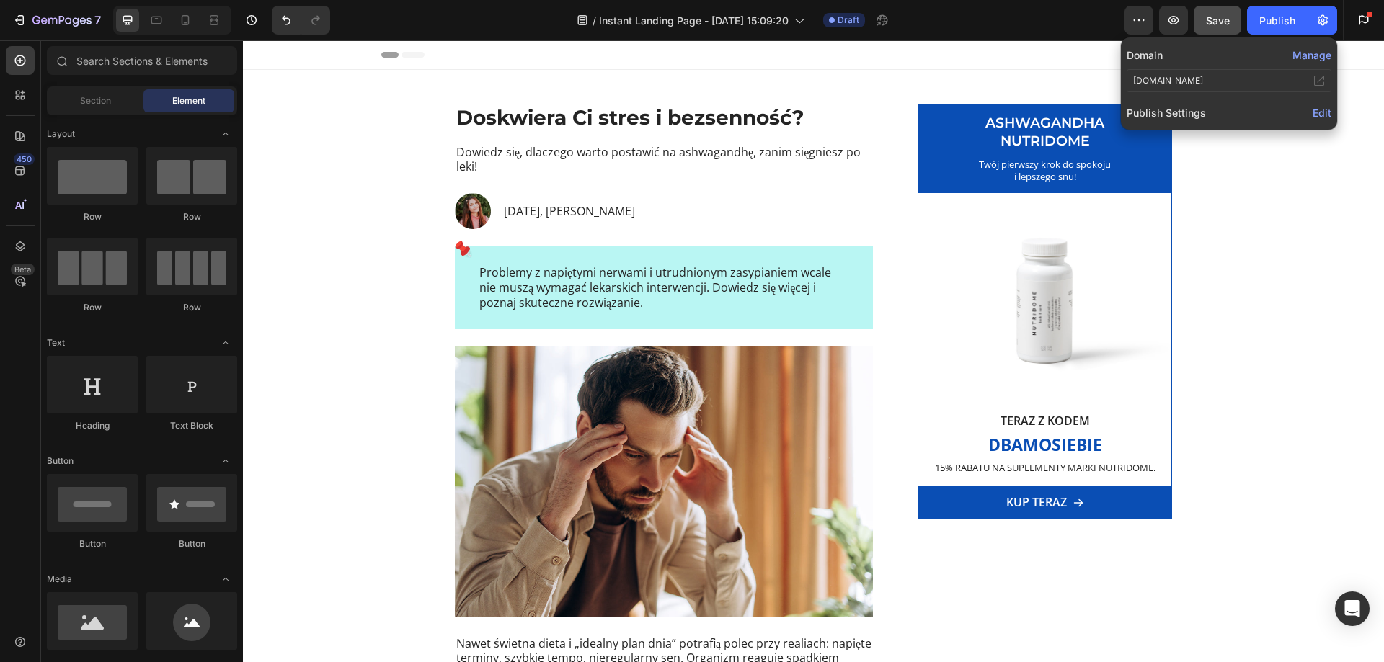
click at [1322, 115] on span "Edit" at bounding box center [1321, 113] width 19 height 12
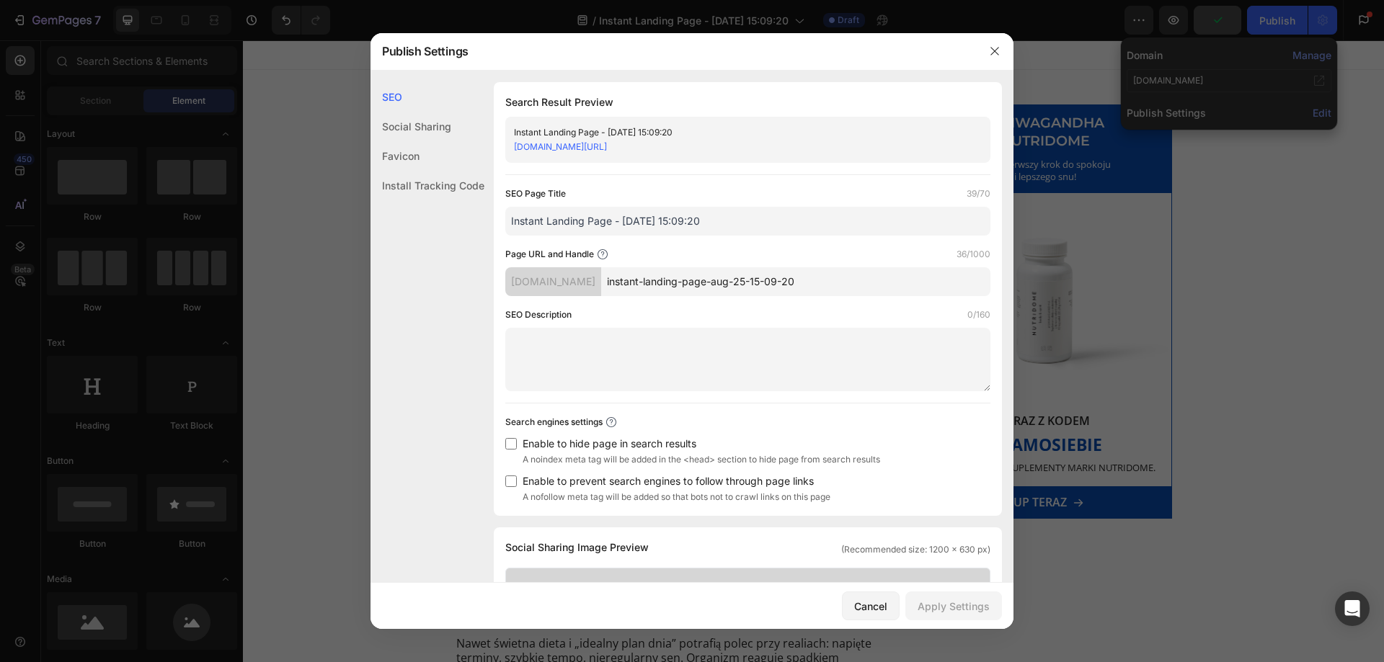
click at [685, 292] on input "instant-landing-page-aug-25-15-09-20" at bounding box center [795, 281] width 389 height 29
drag, startPoint x: 823, startPoint y: 289, endPoint x: 589, endPoint y: 295, distance: 234.3
click at [589, 295] on div "[DOMAIN_NAME] instant-landing-page-aug-25-15-09-20" at bounding box center [747, 281] width 485 height 29
type input "doskwieraja-ci-stres-i-bezsennosc-poznaj-naturalne-rozwiazanie"
click at [701, 218] on input "Instant Landing Page - [DATE] 15:09:20" at bounding box center [747, 221] width 485 height 29
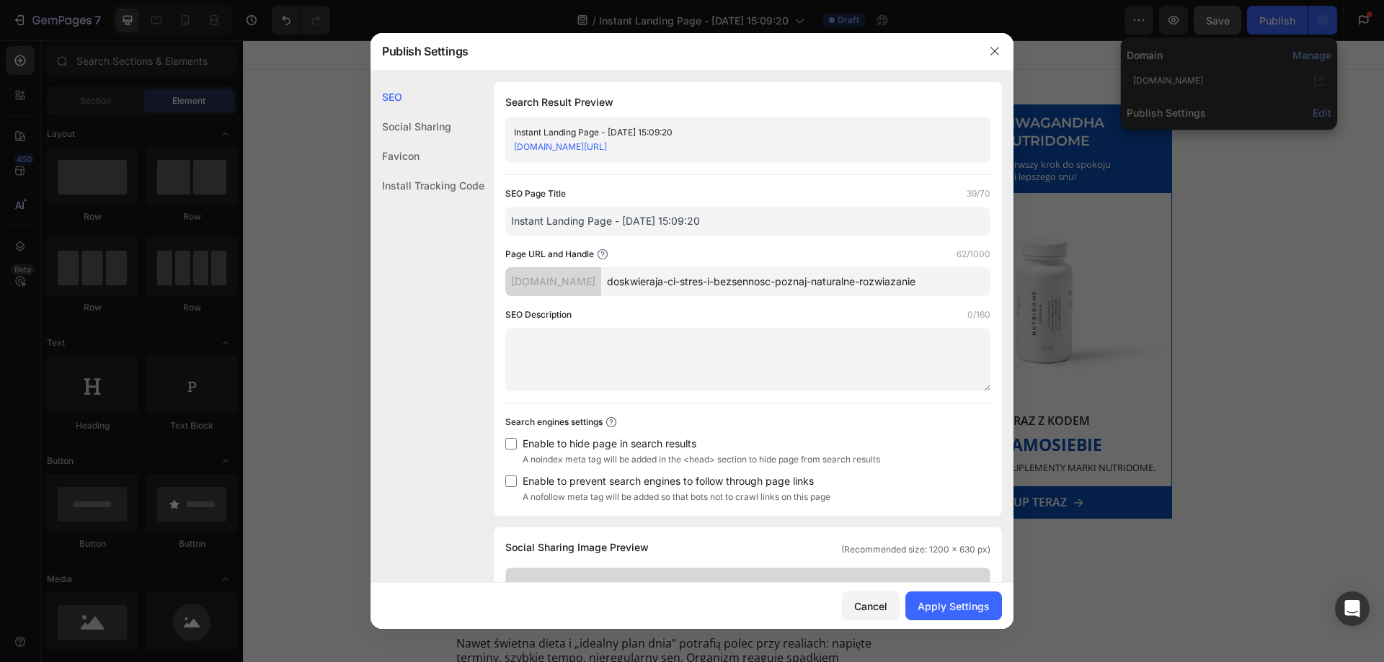
paste input "Doskwiera Ci stres i bezsenność?"
click at [784, 226] on input "Doskwiera Ci stres i bezsenność? Sprawdź Ashwagandhę" at bounding box center [747, 221] width 485 height 29
click at [781, 226] on input "Doskwiera Ci stres i bezsenność? Sprawdź Ashwagandhę" at bounding box center [747, 221] width 485 height 29
type input "Doskwiera Ci stres i bezsenność? Sprawdź Ashwagandę"
click at [934, 600] on div "Apply Settings" at bounding box center [953, 606] width 72 height 15
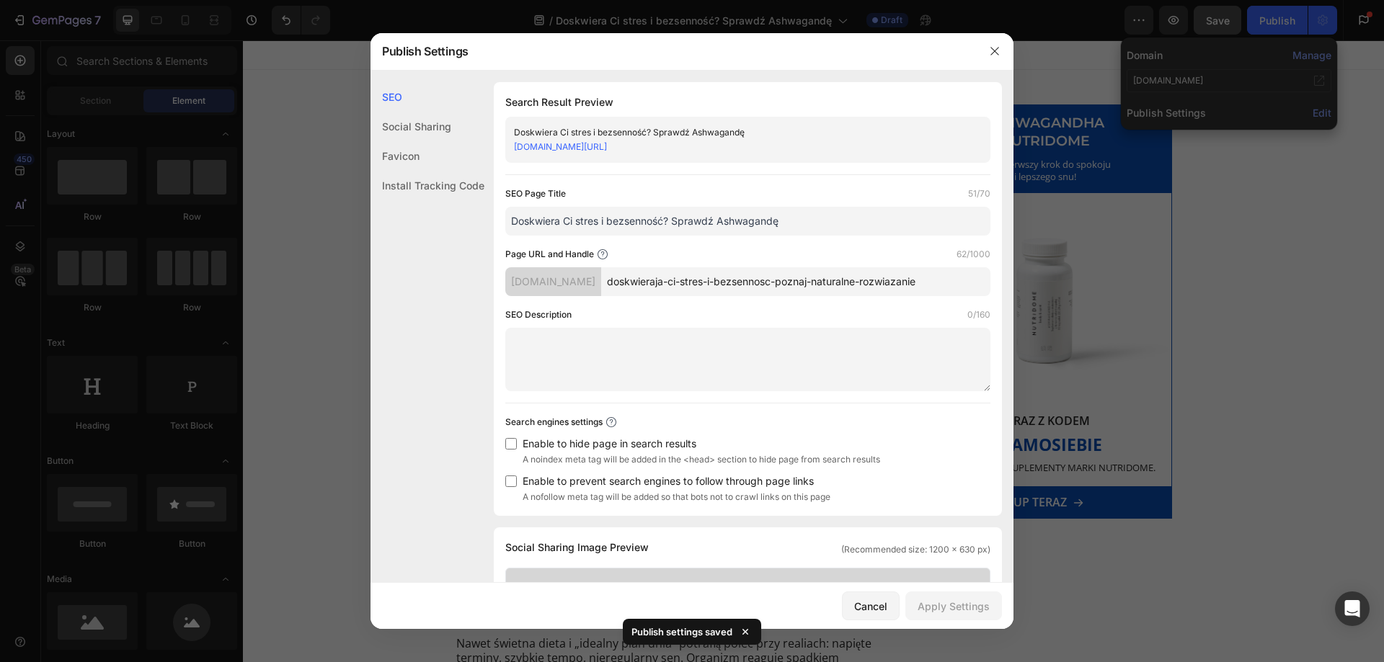
click at [313, 247] on div at bounding box center [692, 331] width 1384 height 662
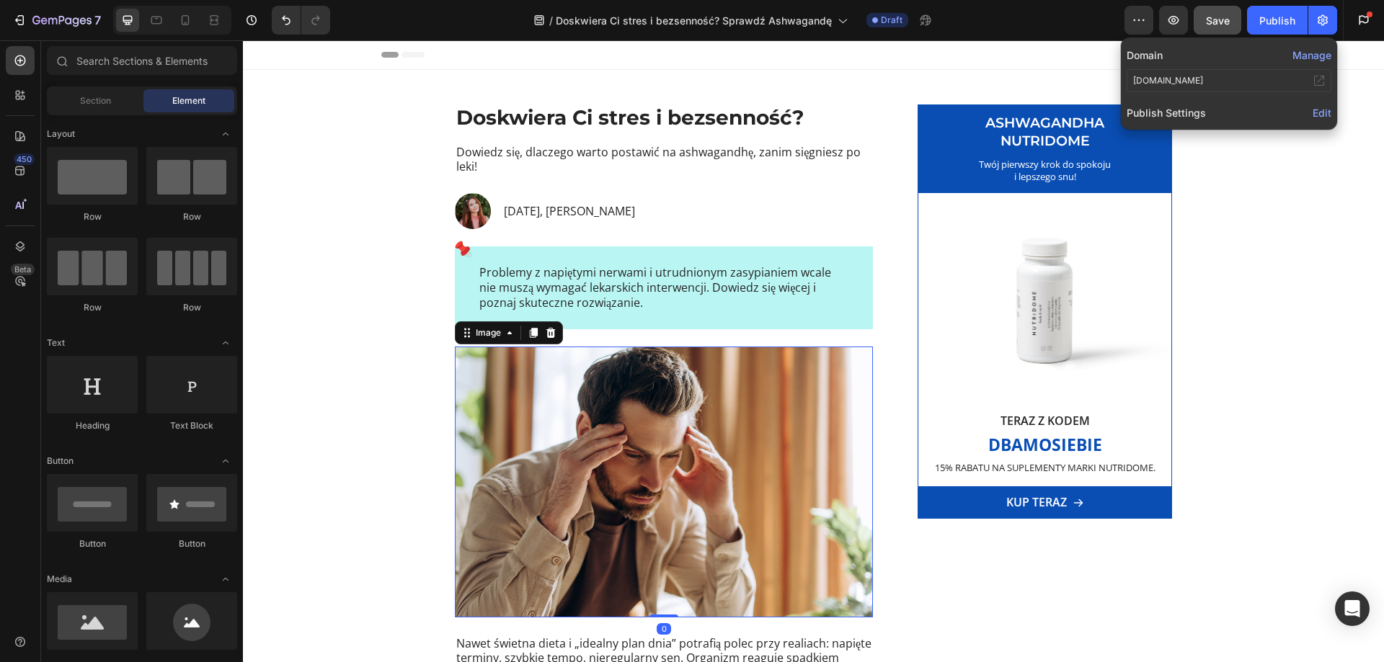
click at [607, 468] on img at bounding box center [664, 482] width 418 height 271
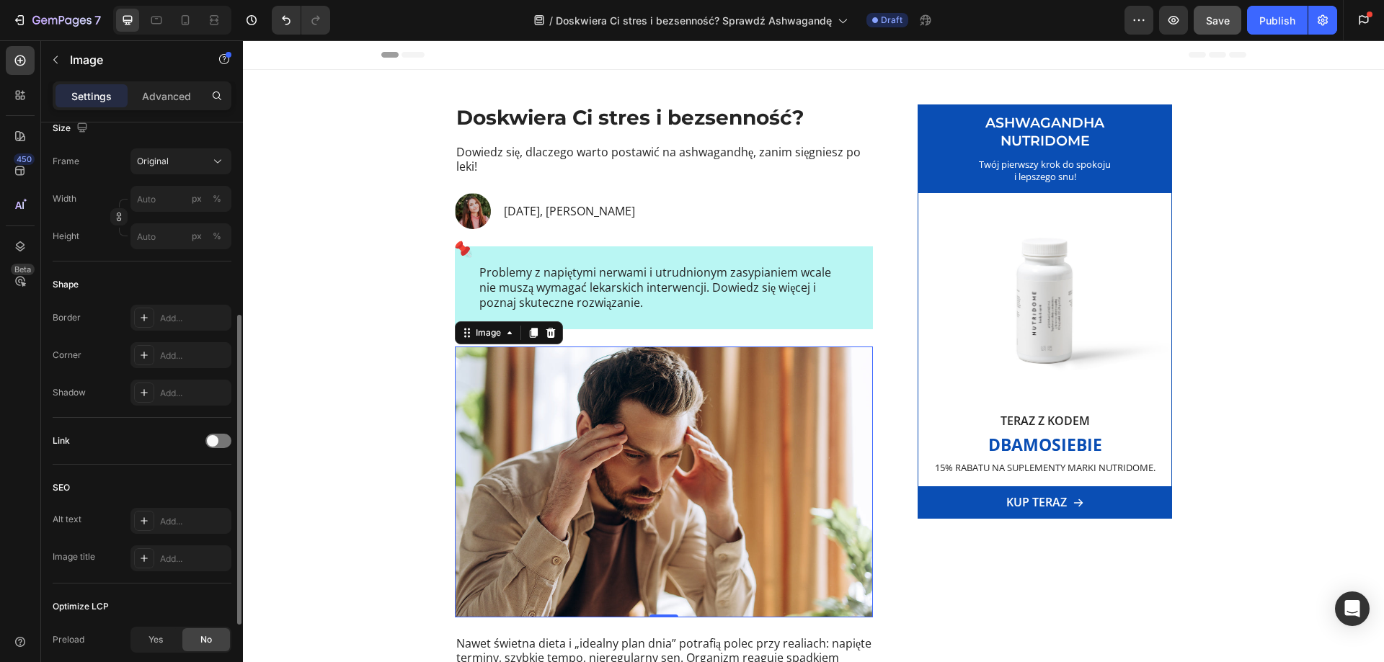
scroll to position [507, 0]
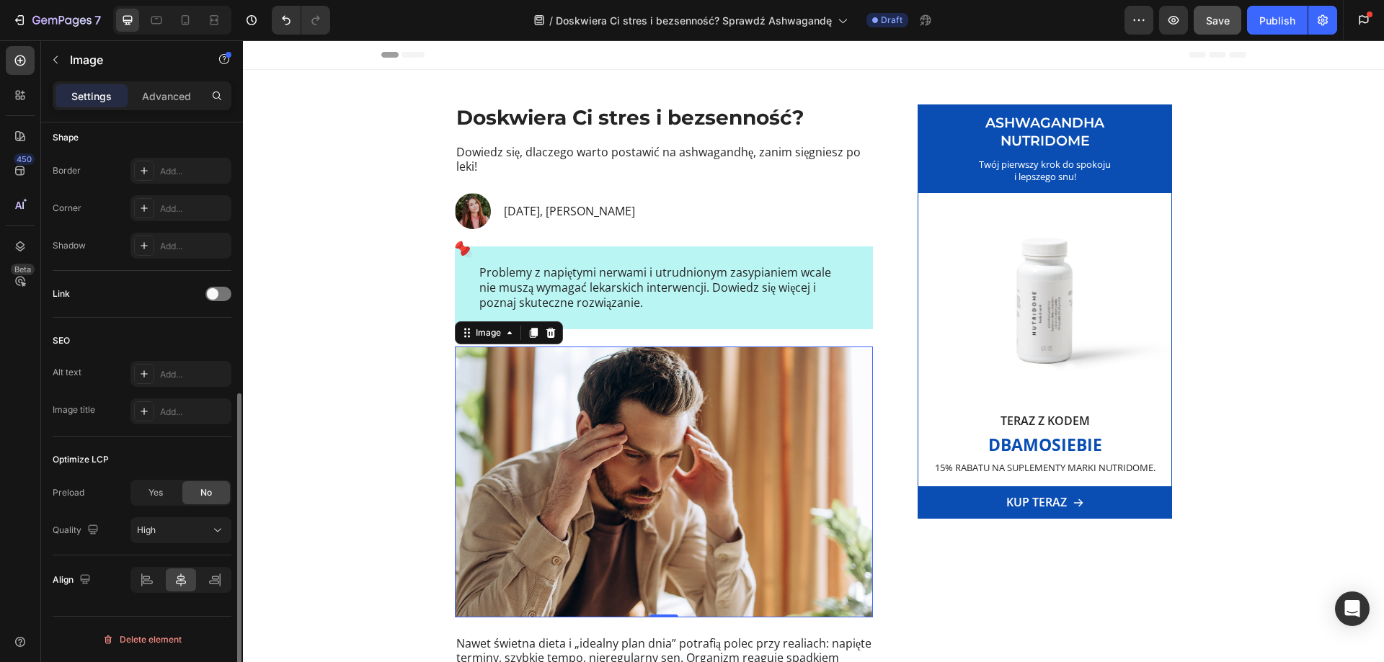
click at [213, 301] on div "Link" at bounding box center [142, 293] width 179 height 23
click at [221, 290] on div at bounding box center [218, 294] width 26 height 14
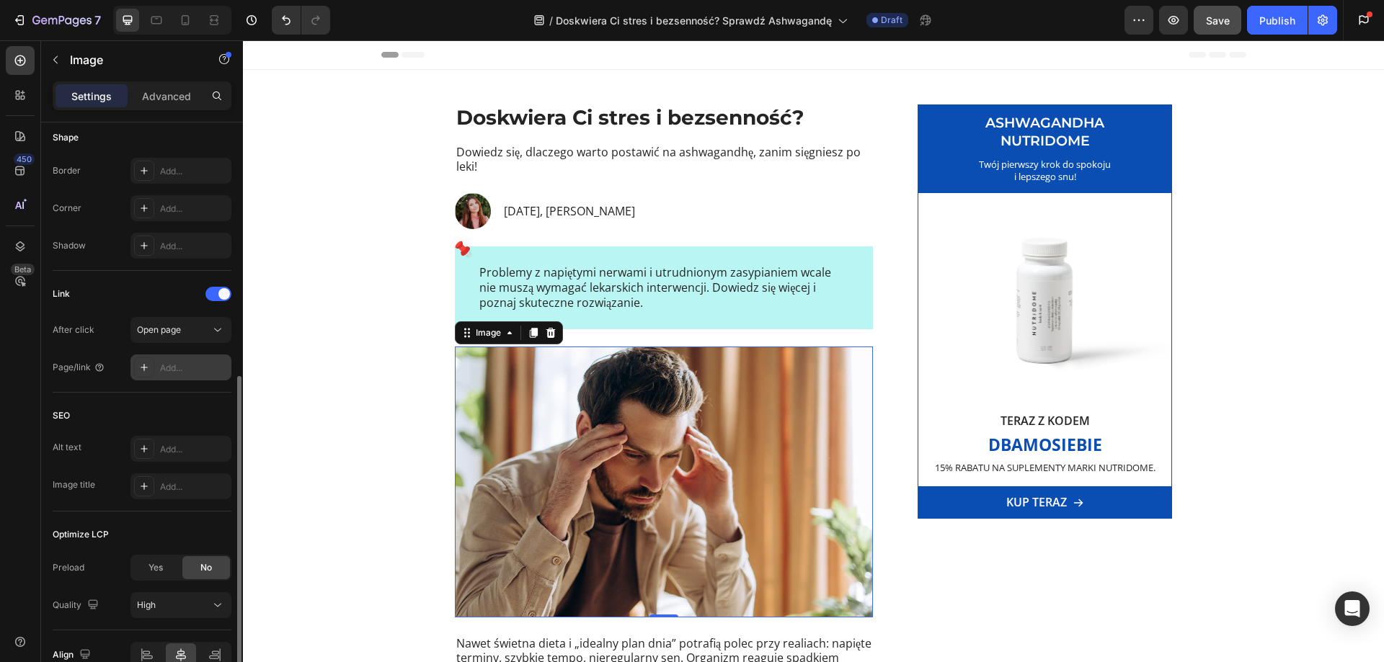
click at [187, 370] on div "Add..." at bounding box center [194, 368] width 68 height 13
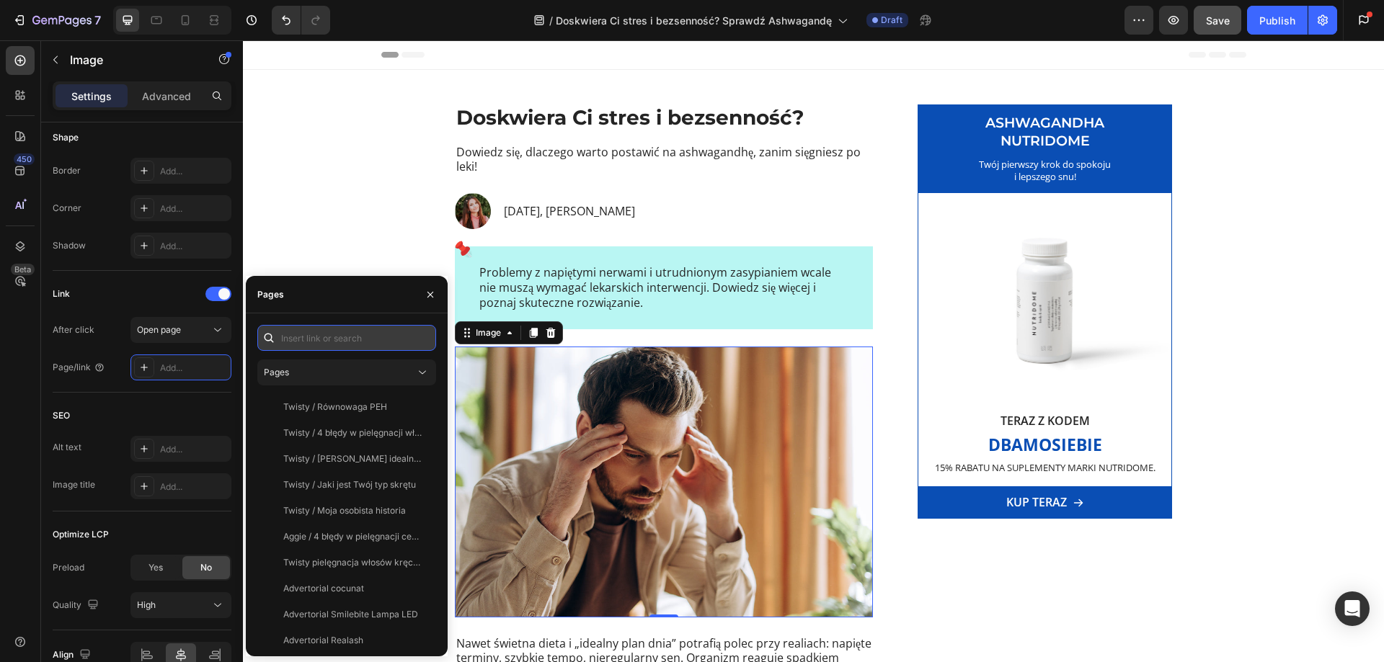
click at [322, 334] on input "text" at bounding box center [346, 338] width 179 height 26
paste input "[URL][DOMAIN_NAME]"
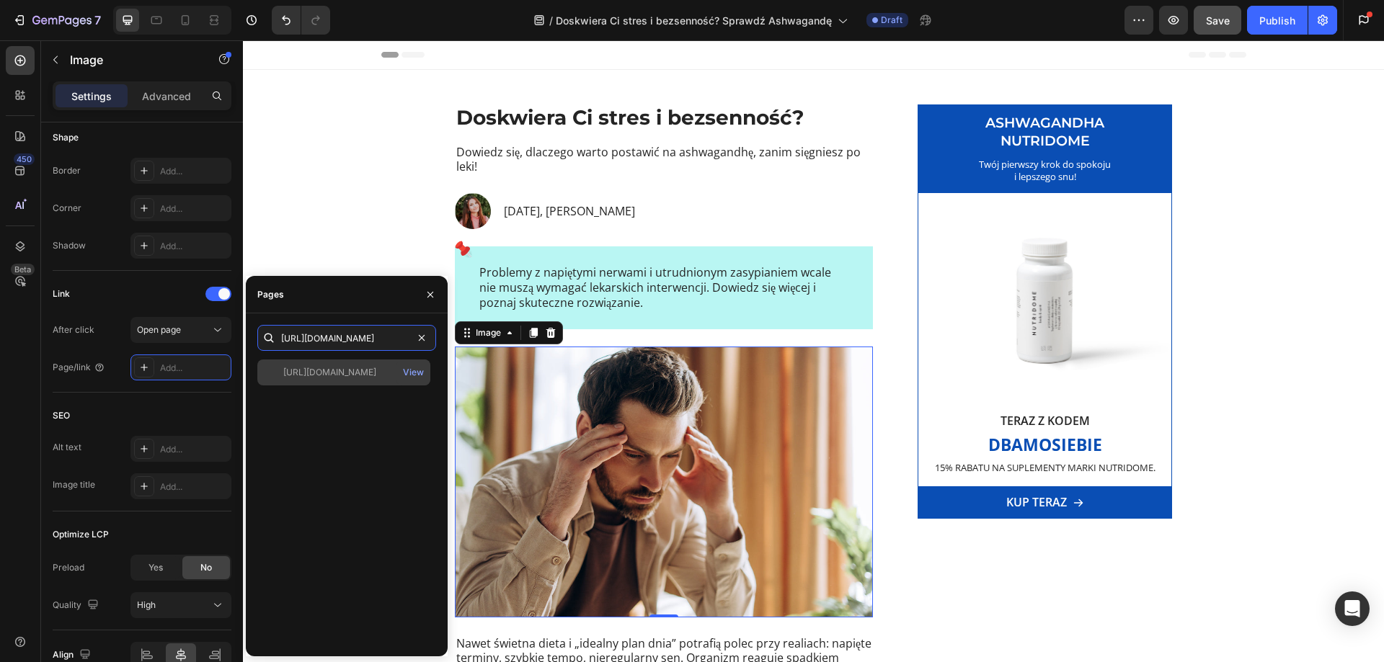
type input "[URL][DOMAIN_NAME]"
click at [341, 373] on div "[URL][DOMAIN_NAME]" at bounding box center [329, 372] width 93 height 13
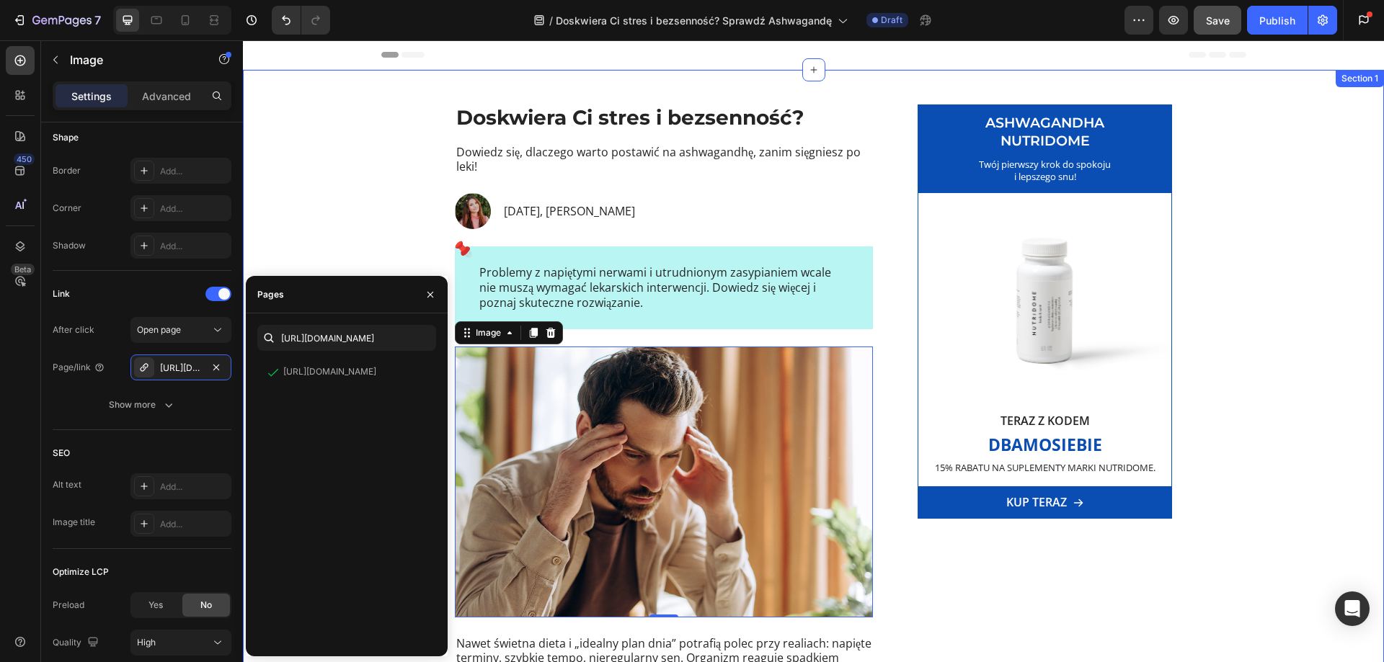
click at [353, 208] on div "Doskwiera Ci stres i bezsenność? Heading Dowiedz się, dlaczego warto postawić n…" at bounding box center [813, 482] width 1141 height 824
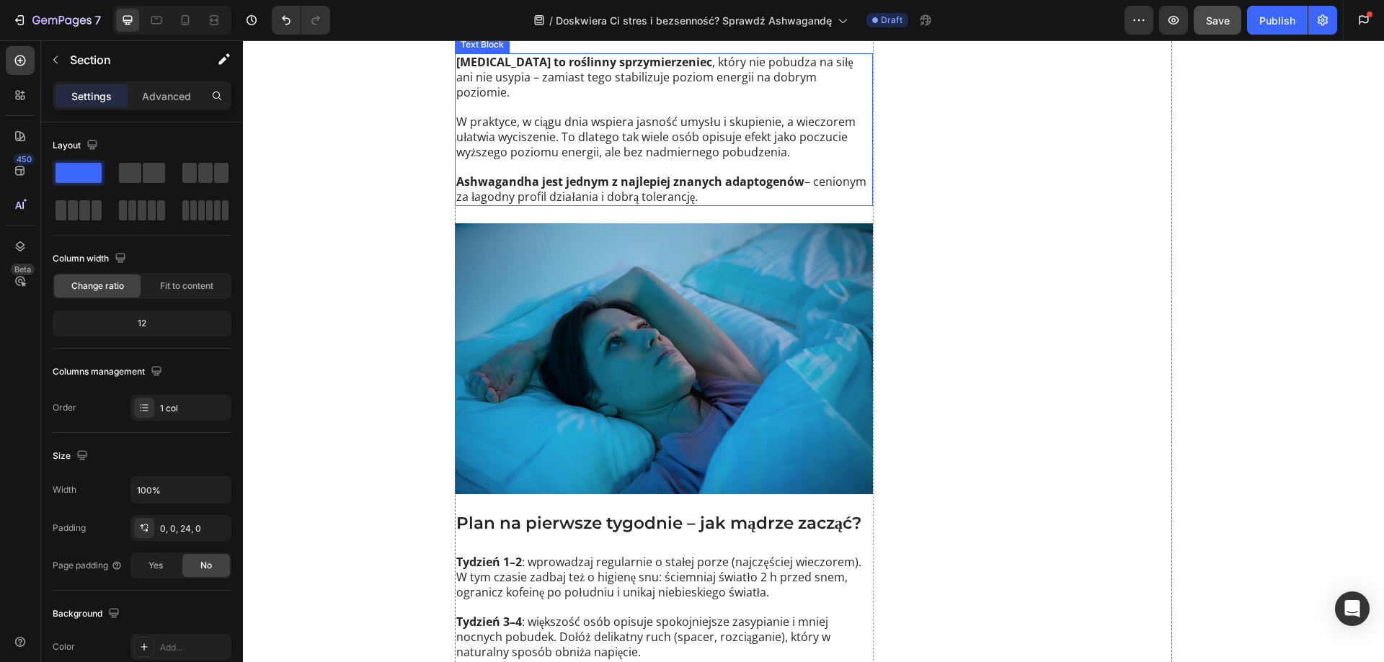
scroll to position [1369, 0]
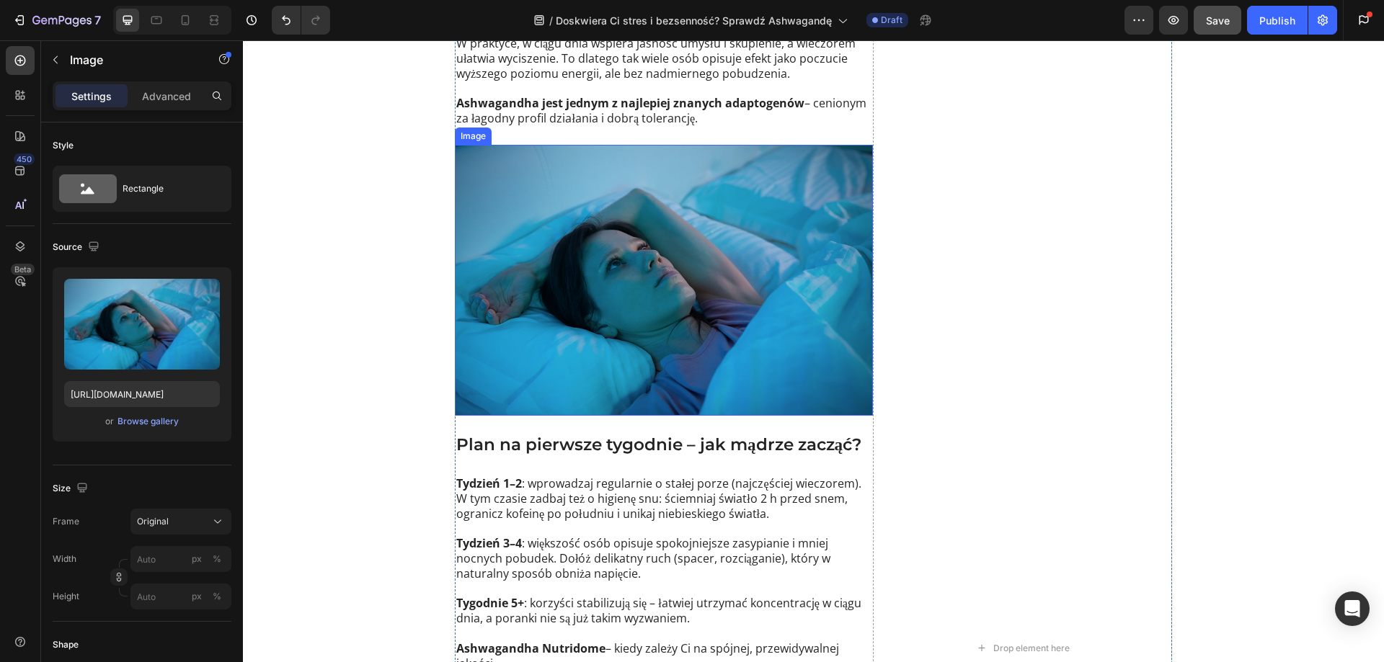
click at [556, 217] on img at bounding box center [664, 280] width 418 height 271
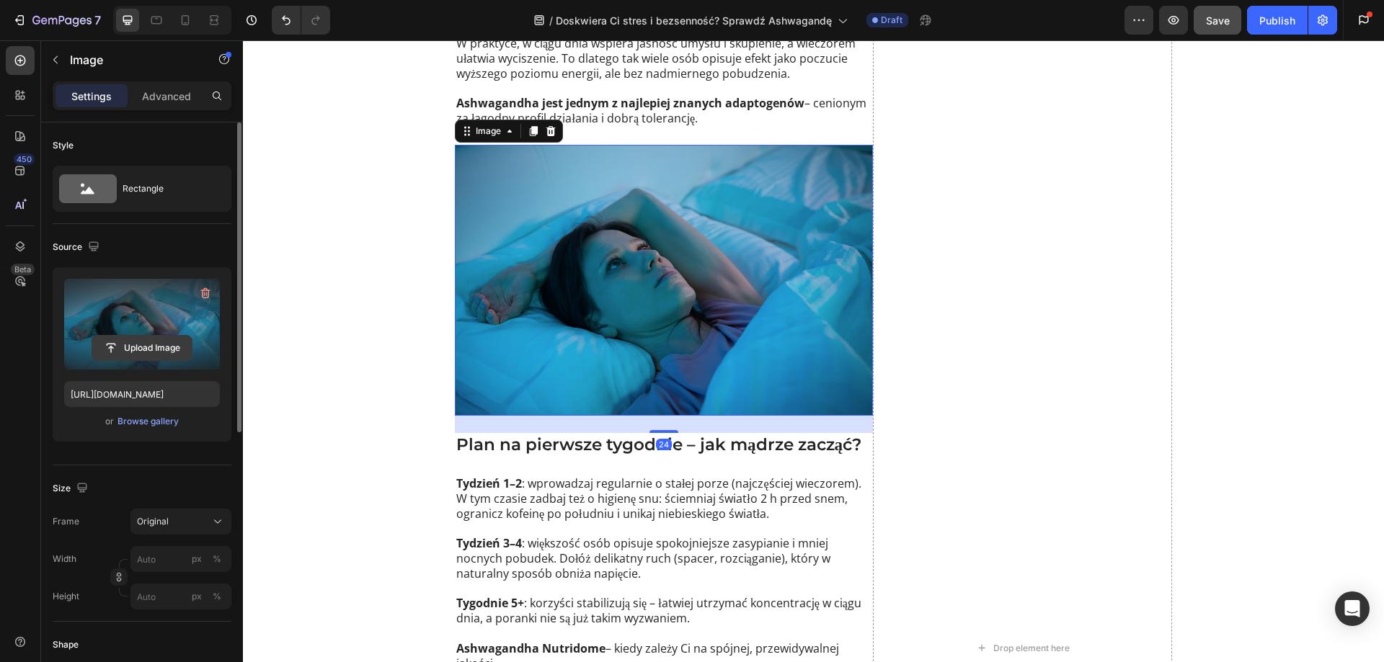
click at [162, 342] on input "file" at bounding box center [141, 348] width 99 height 25
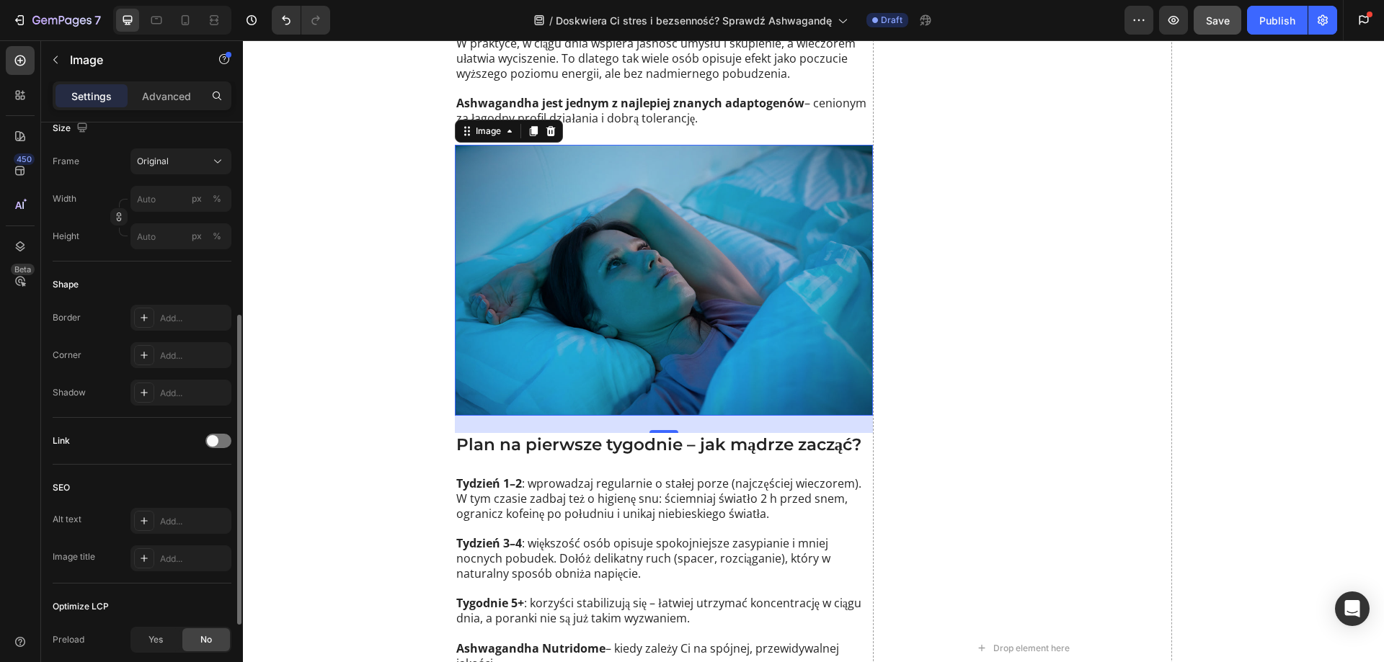
scroll to position [507, 0]
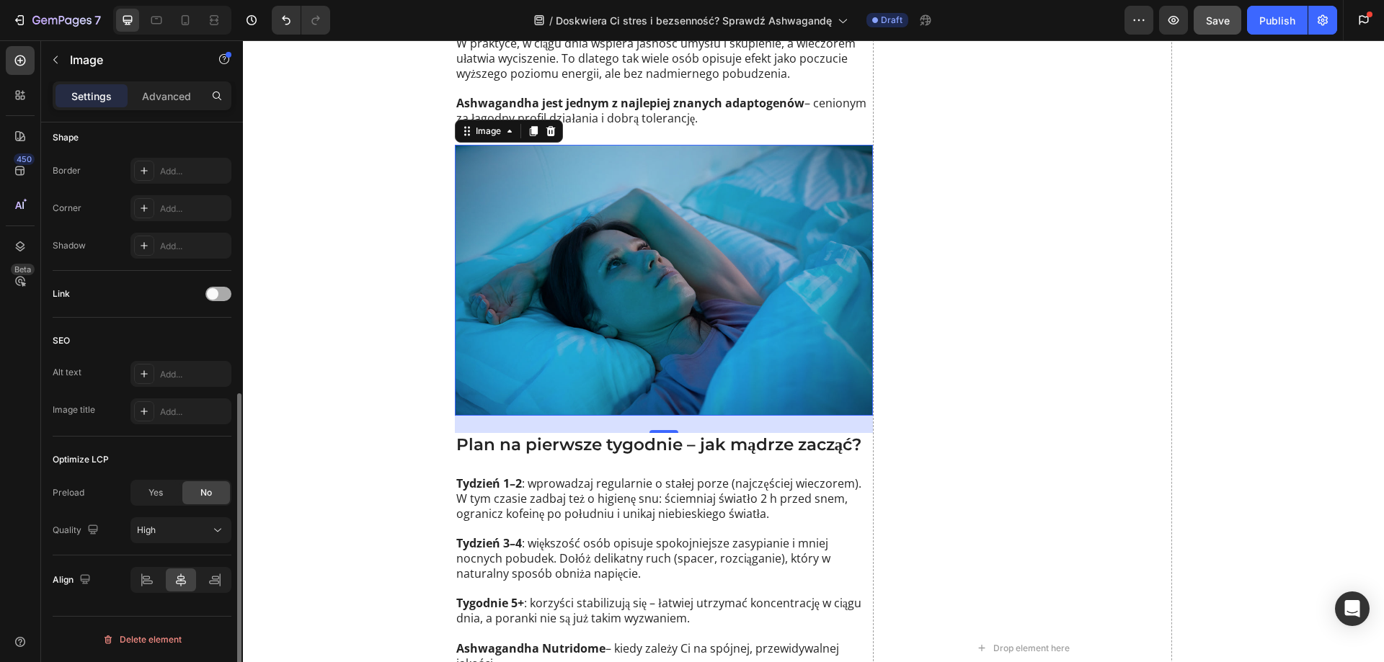
click at [226, 291] on div at bounding box center [218, 294] width 26 height 14
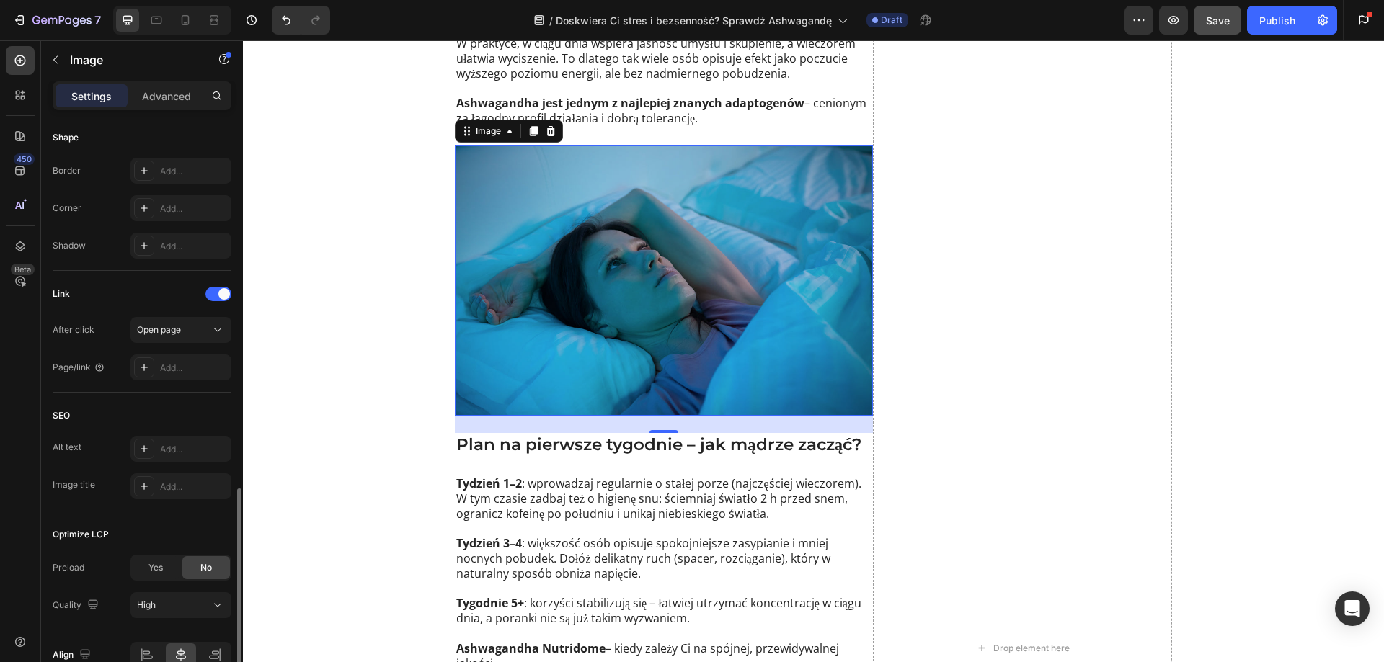
scroll to position [582, 0]
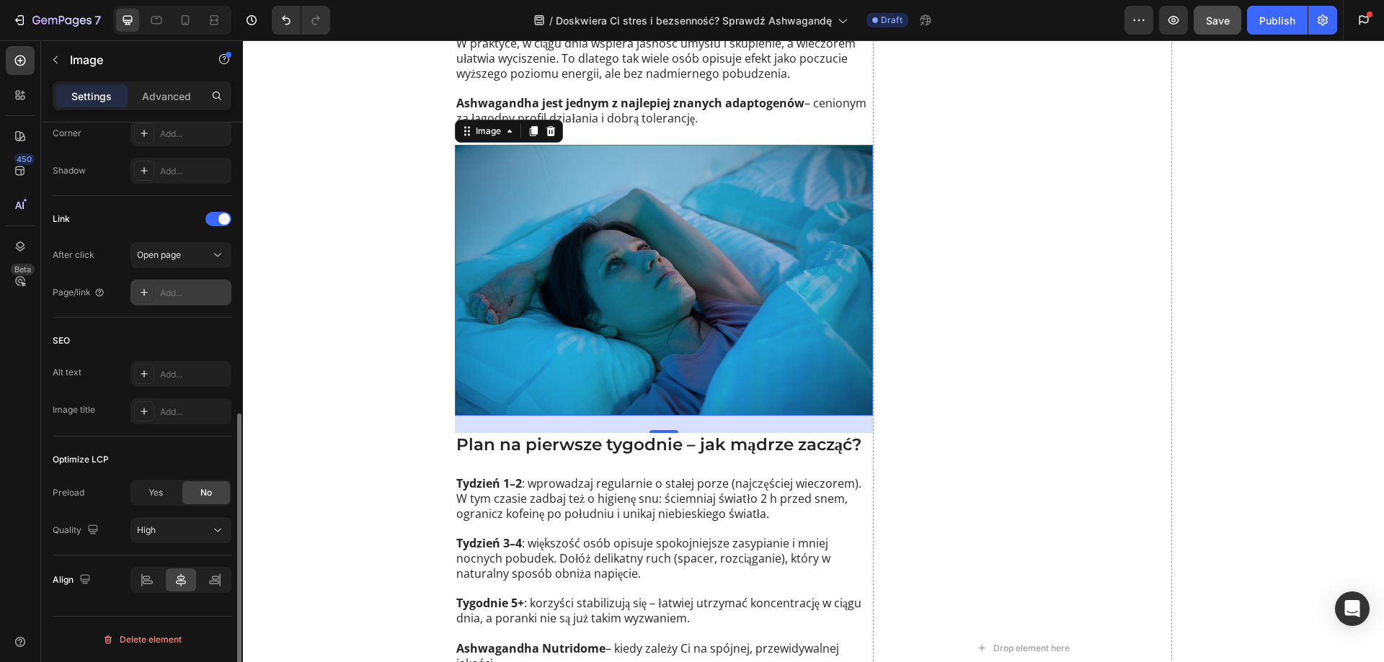
click at [182, 296] on div "Add..." at bounding box center [194, 293] width 68 height 13
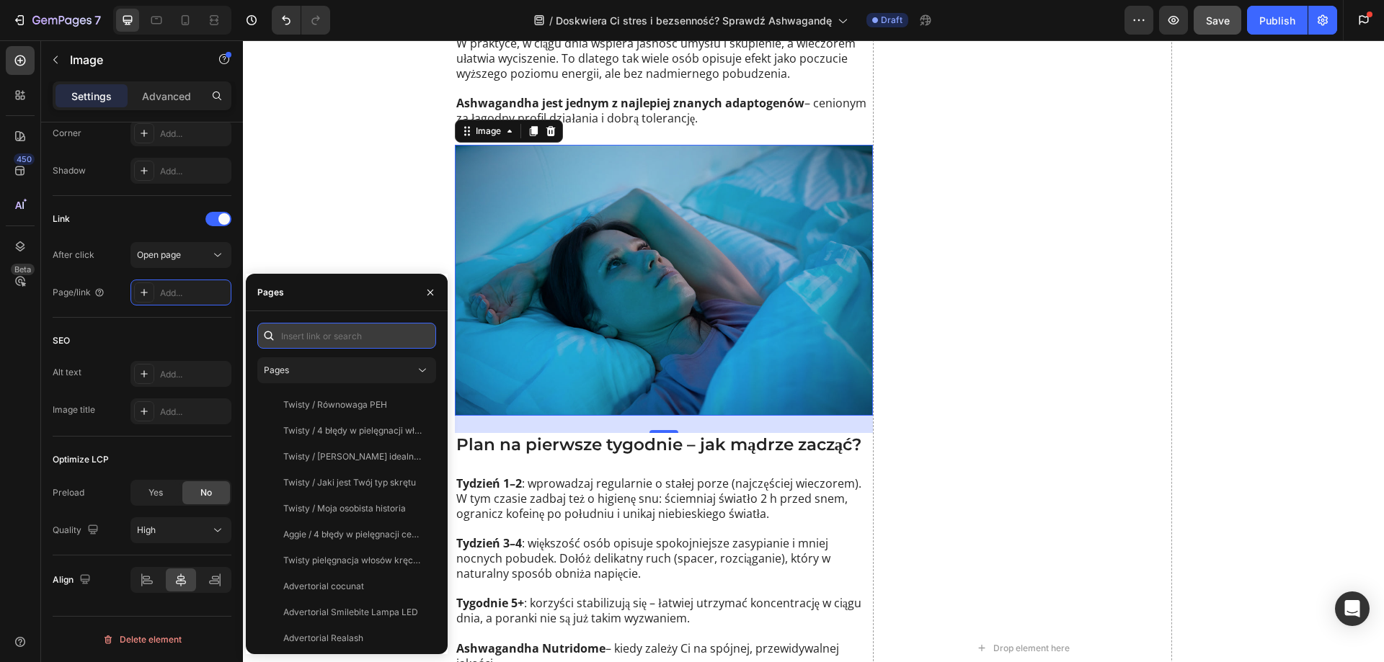
click at [303, 330] on input "text" at bounding box center [346, 336] width 179 height 26
paste input "[URL][DOMAIN_NAME]"
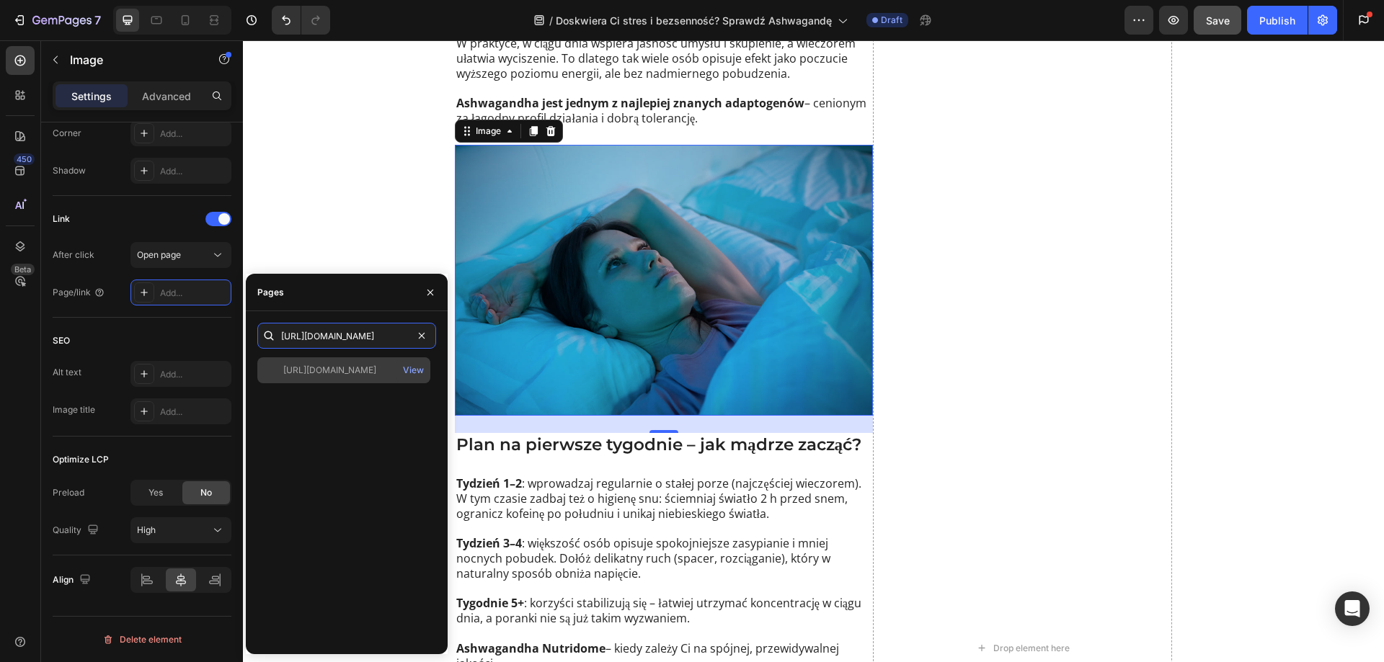
type input "[URL][DOMAIN_NAME]"
click at [370, 375] on div "[URL][DOMAIN_NAME]" at bounding box center [329, 370] width 93 height 13
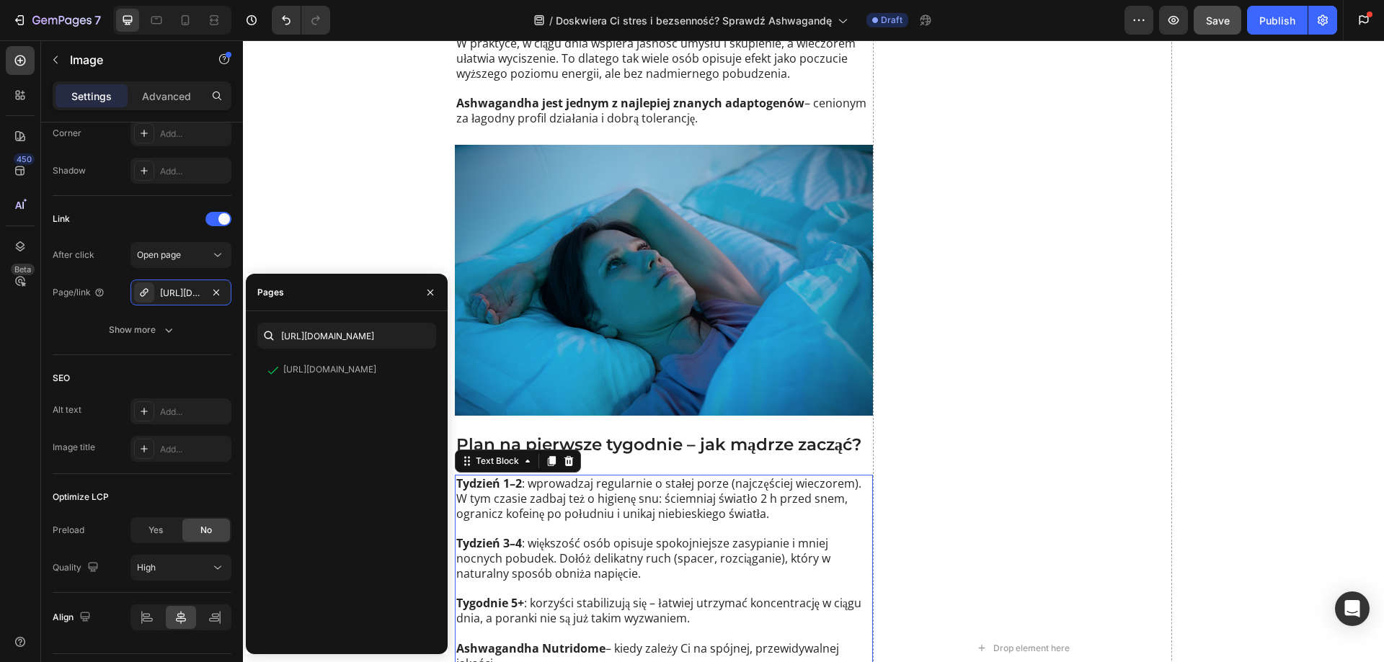
click at [571, 476] on p "Tydzień 1–2 : wprowadzaj regularnie o stałej porze (najczęściej wieczorem). W t…" at bounding box center [663, 498] width 415 height 45
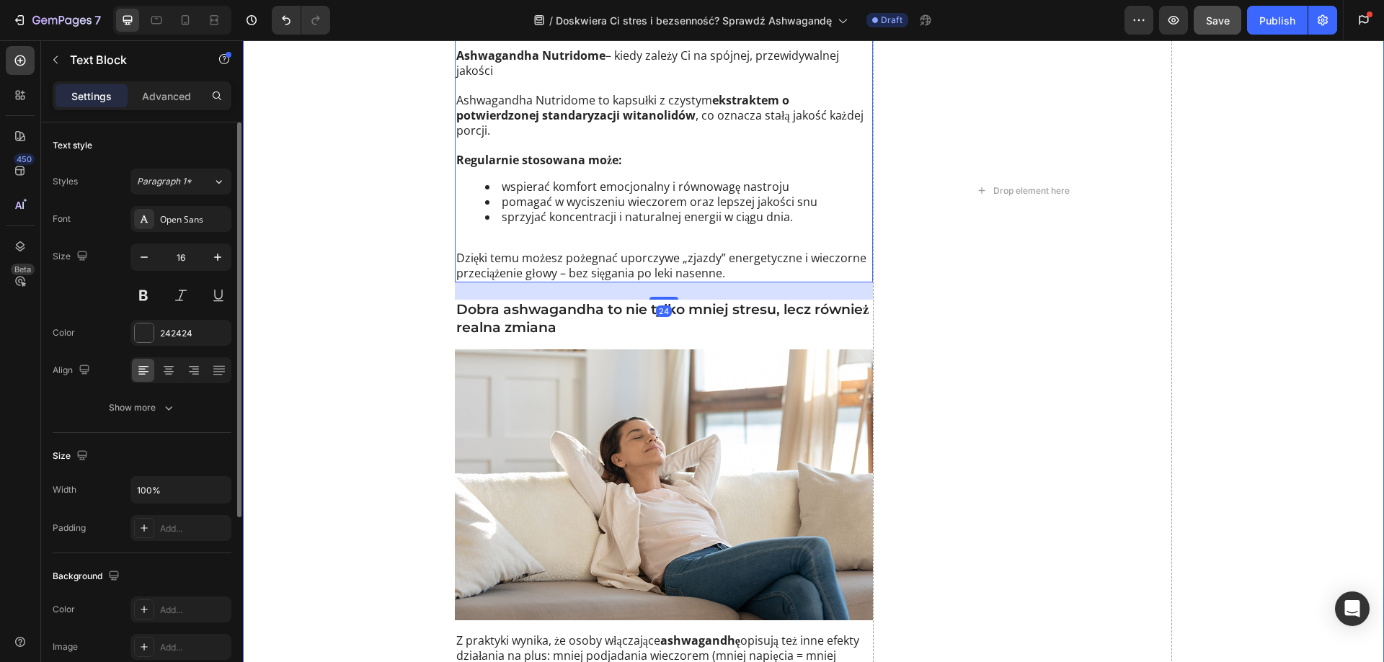
scroll to position [2162, 0]
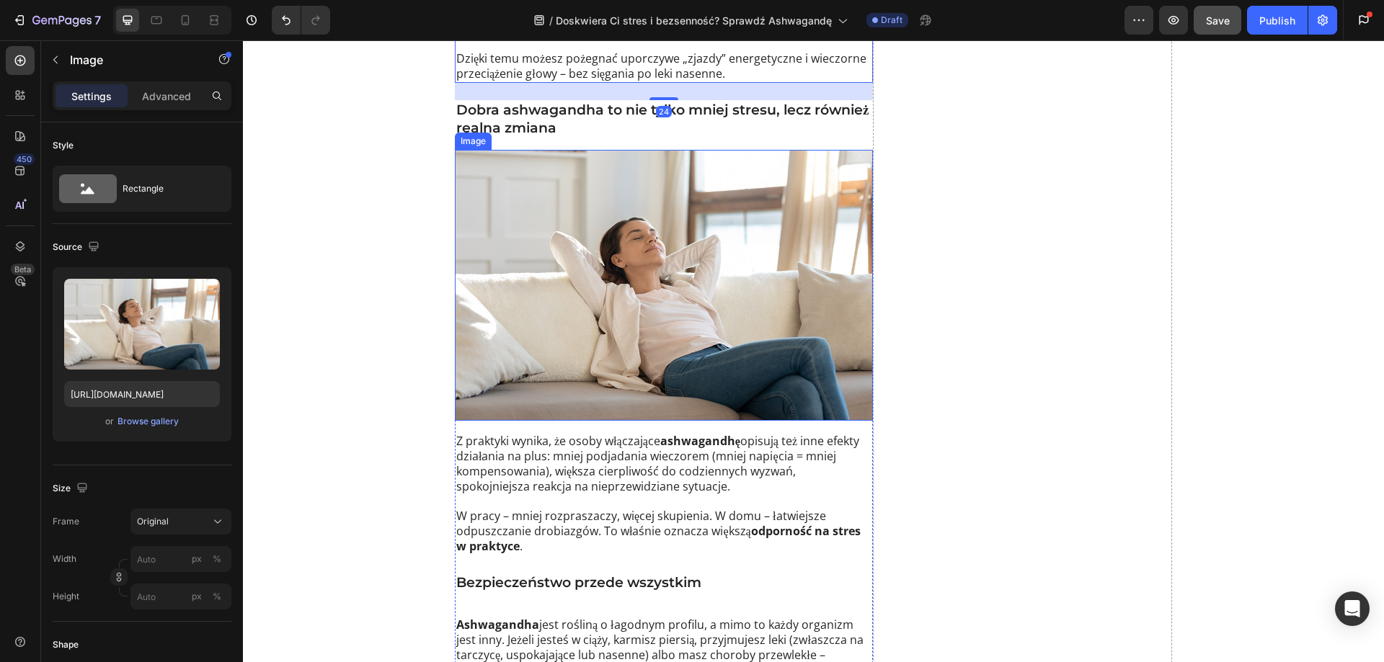
click at [565, 305] on img at bounding box center [664, 285] width 418 height 271
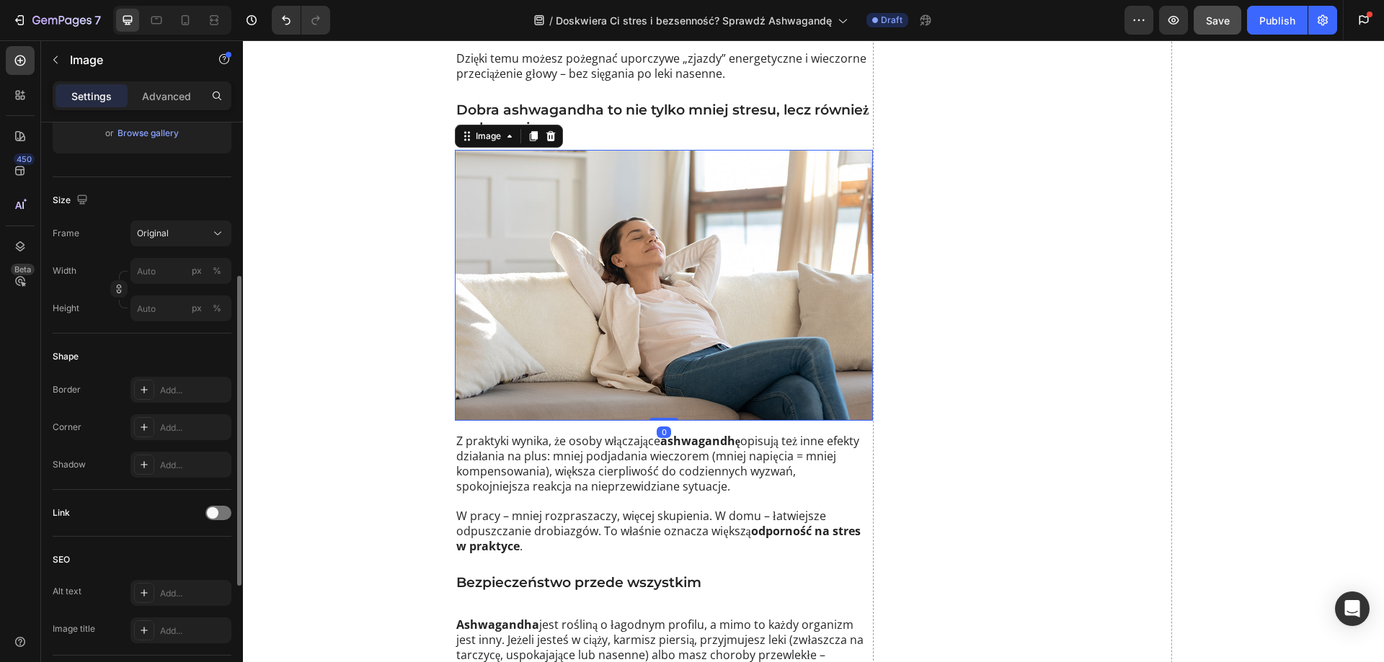
scroll to position [507, 0]
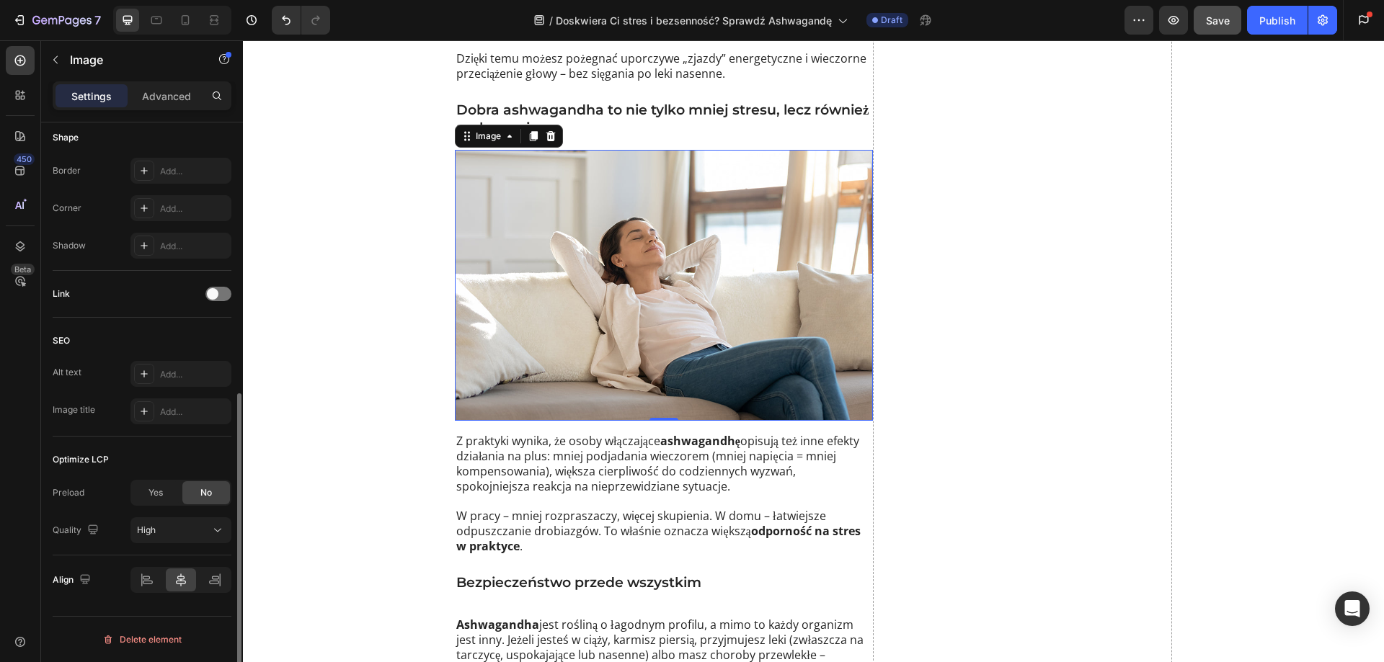
click at [216, 303] on div "Link" at bounding box center [142, 293] width 179 height 23
click at [216, 301] on div "Link" at bounding box center [142, 293] width 179 height 23
click at [220, 293] on div at bounding box center [218, 294] width 26 height 14
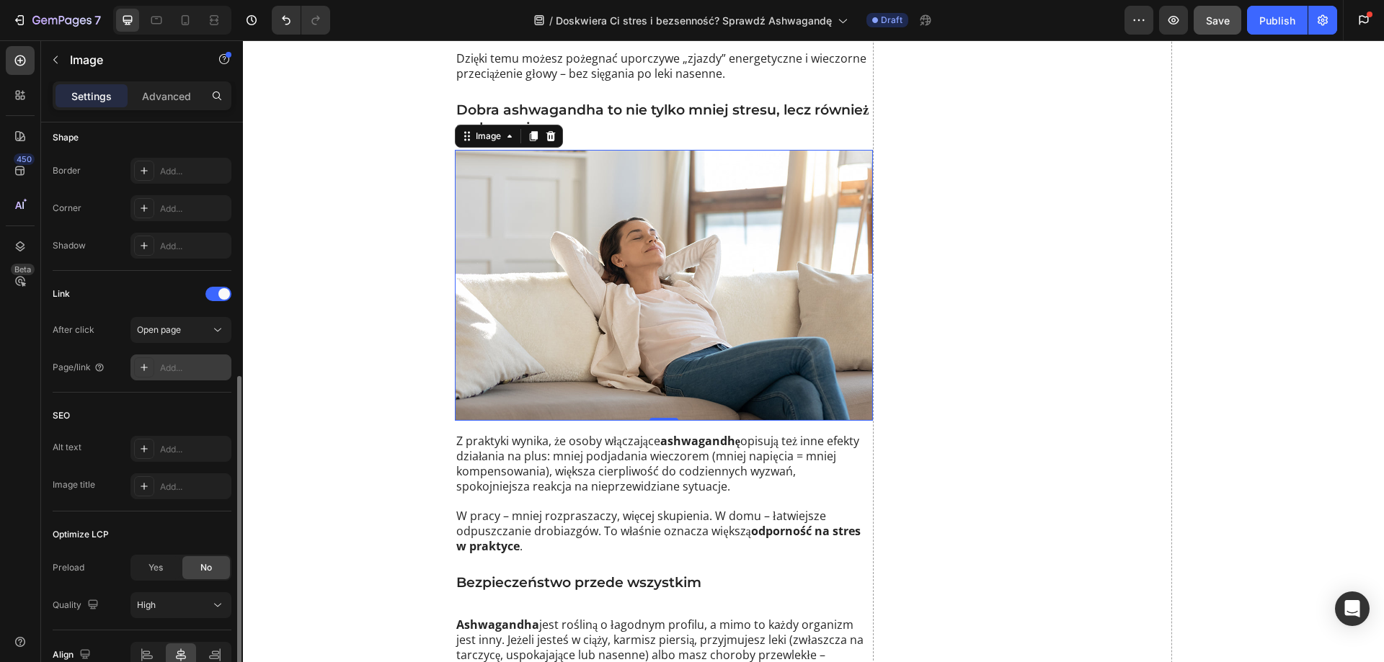
click at [191, 369] on div "Add..." at bounding box center [194, 368] width 68 height 13
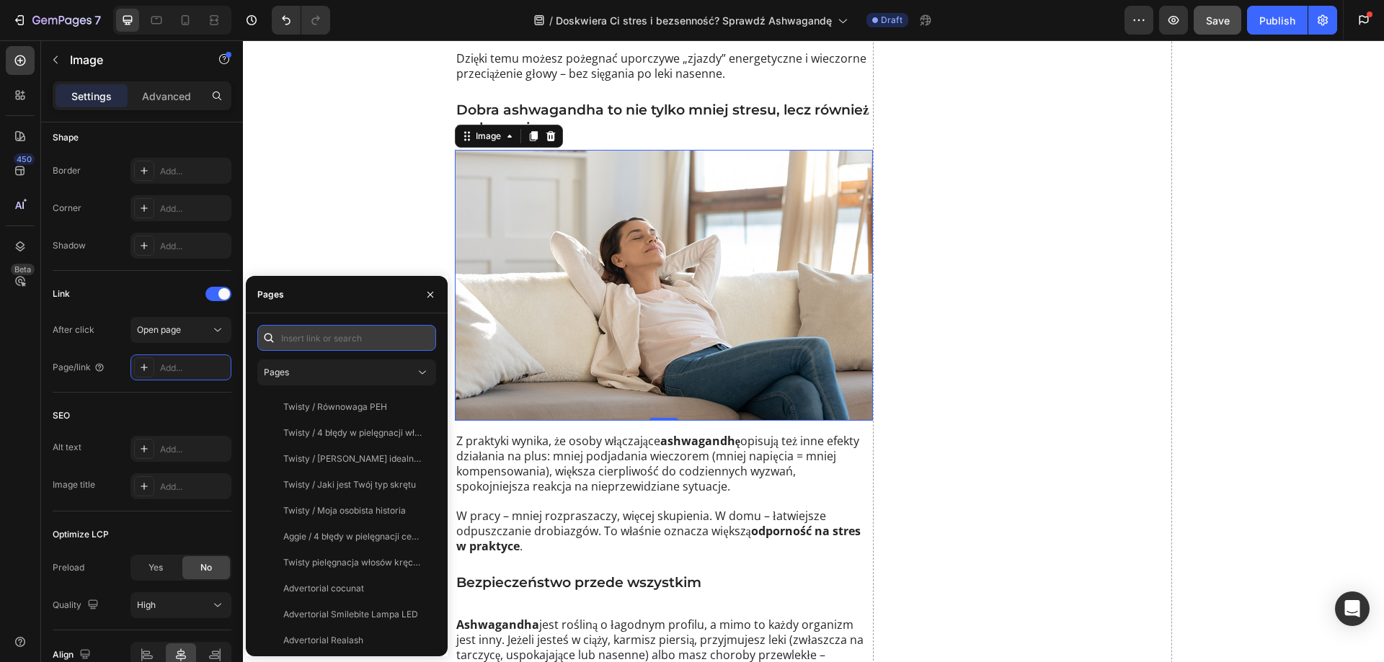
click at [316, 326] on input "text" at bounding box center [346, 338] width 179 height 26
paste input "[URL][DOMAIN_NAME]"
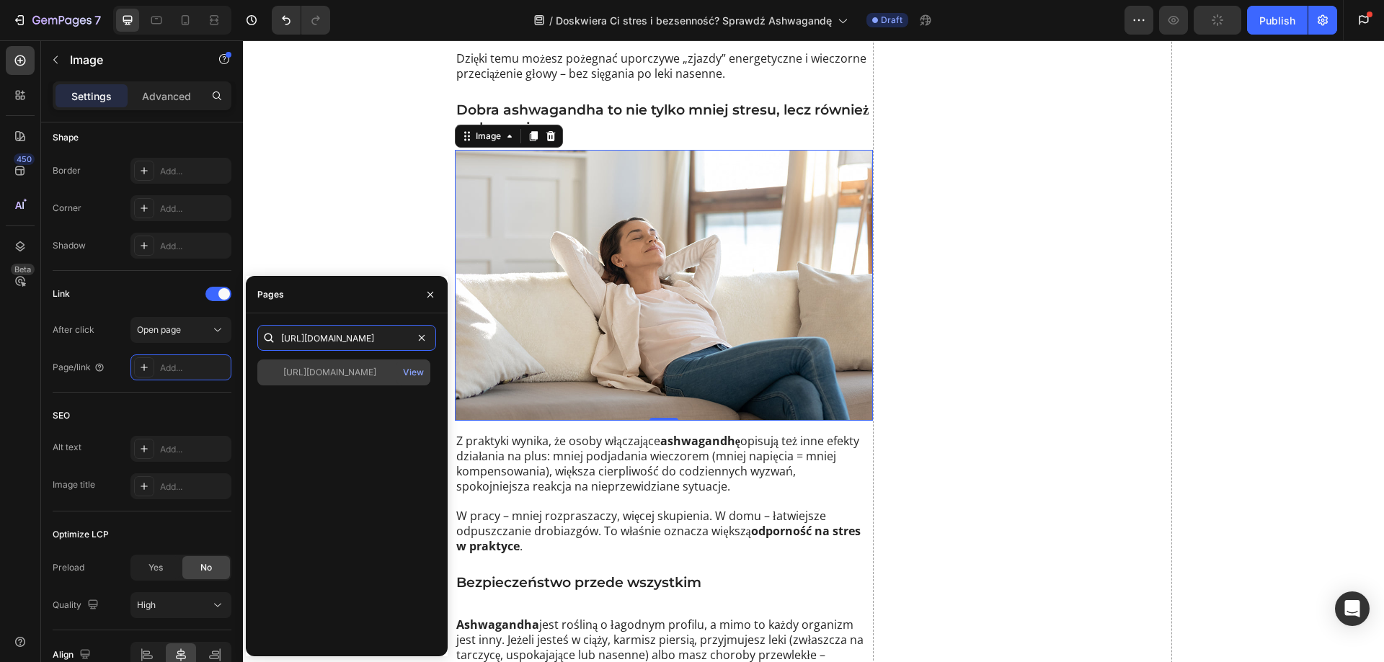
type input "[URL][DOMAIN_NAME]"
click at [337, 368] on div "[URL][DOMAIN_NAME]" at bounding box center [329, 372] width 93 height 13
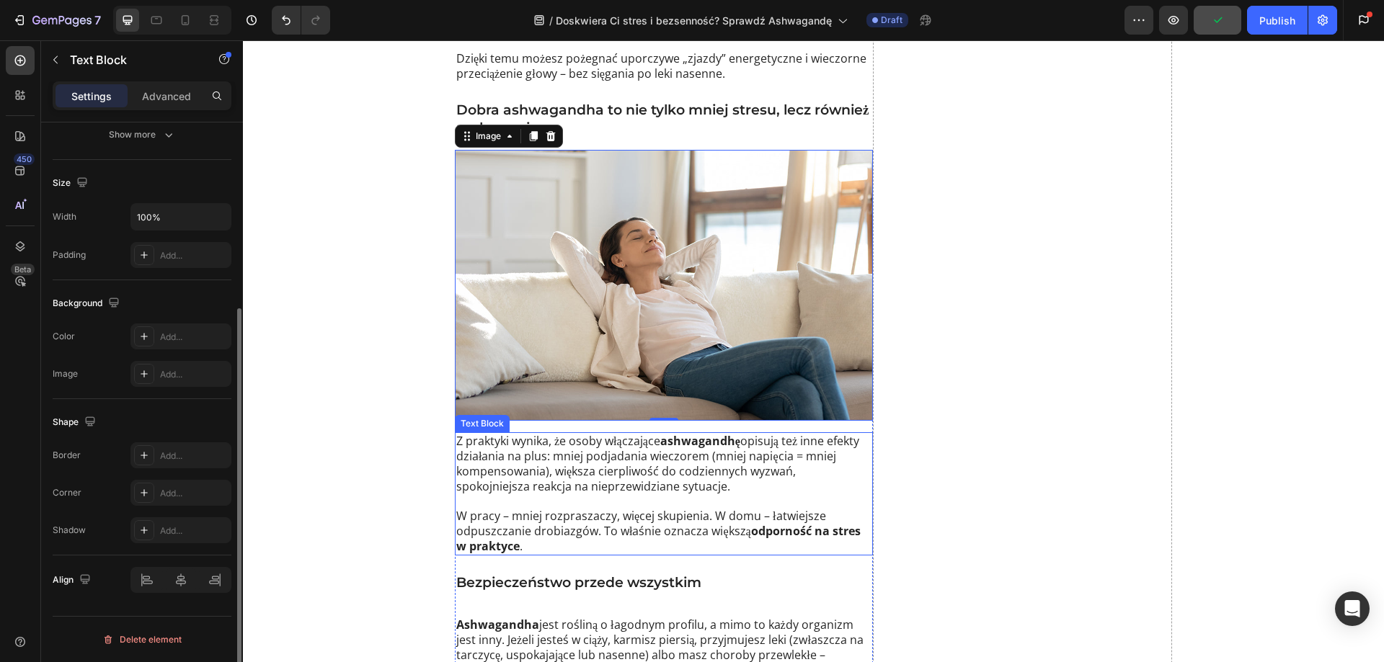
click at [579, 453] on p "Z praktyki wynika, że osoby włączające ashwagandhę opisują też inne efekty dzia…" at bounding box center [663, 464] width 415 height 60
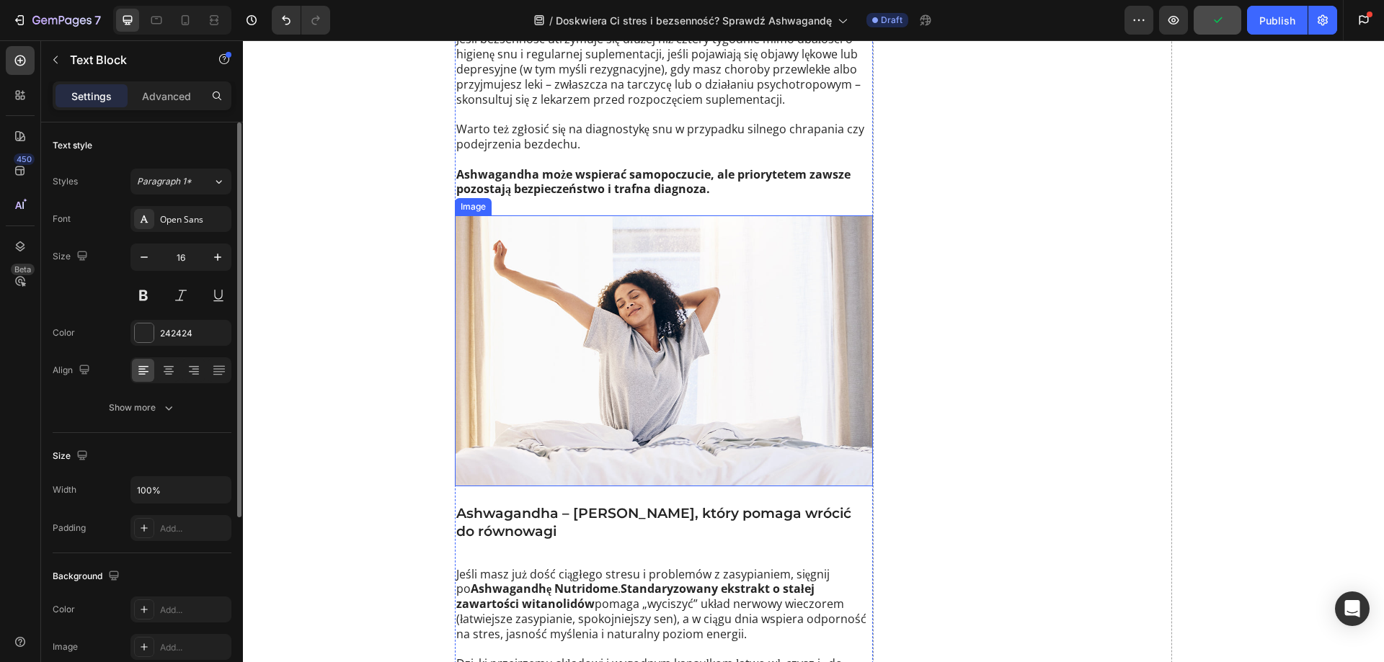
scroll to position [3027, 0]
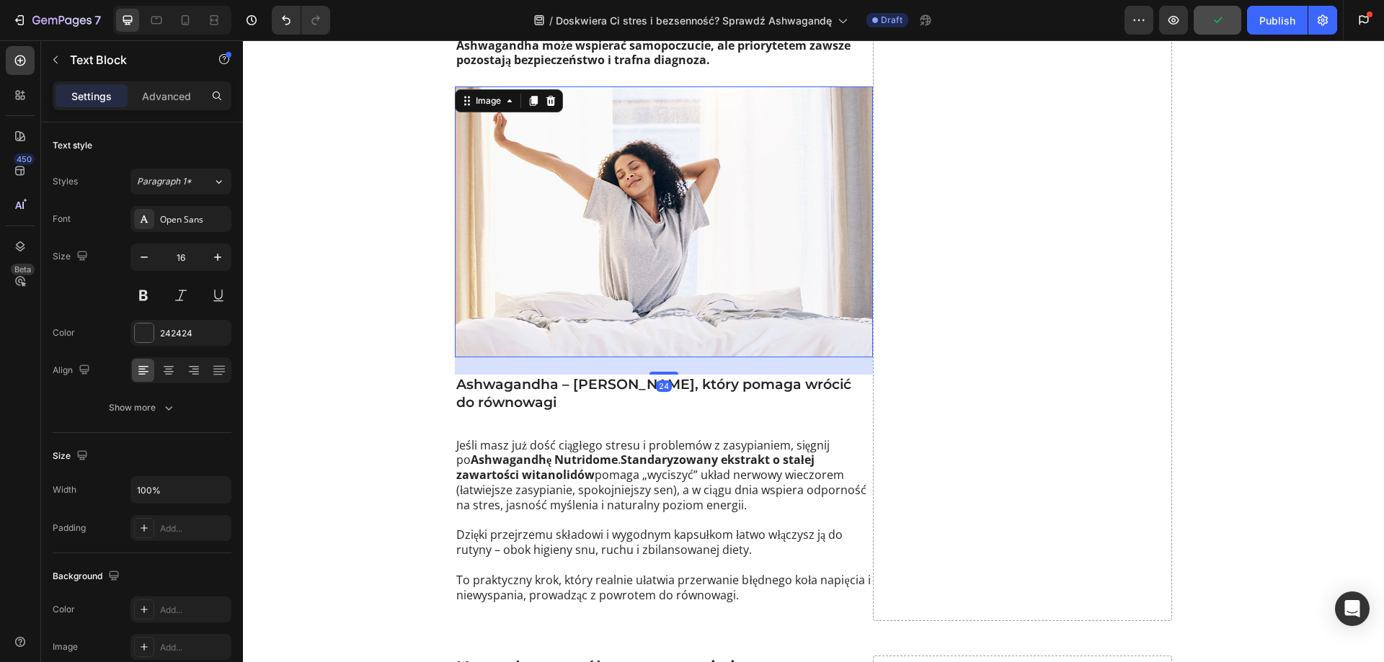
click at [614, 247] on img at bounding box center [664, 221] width 418 height 271
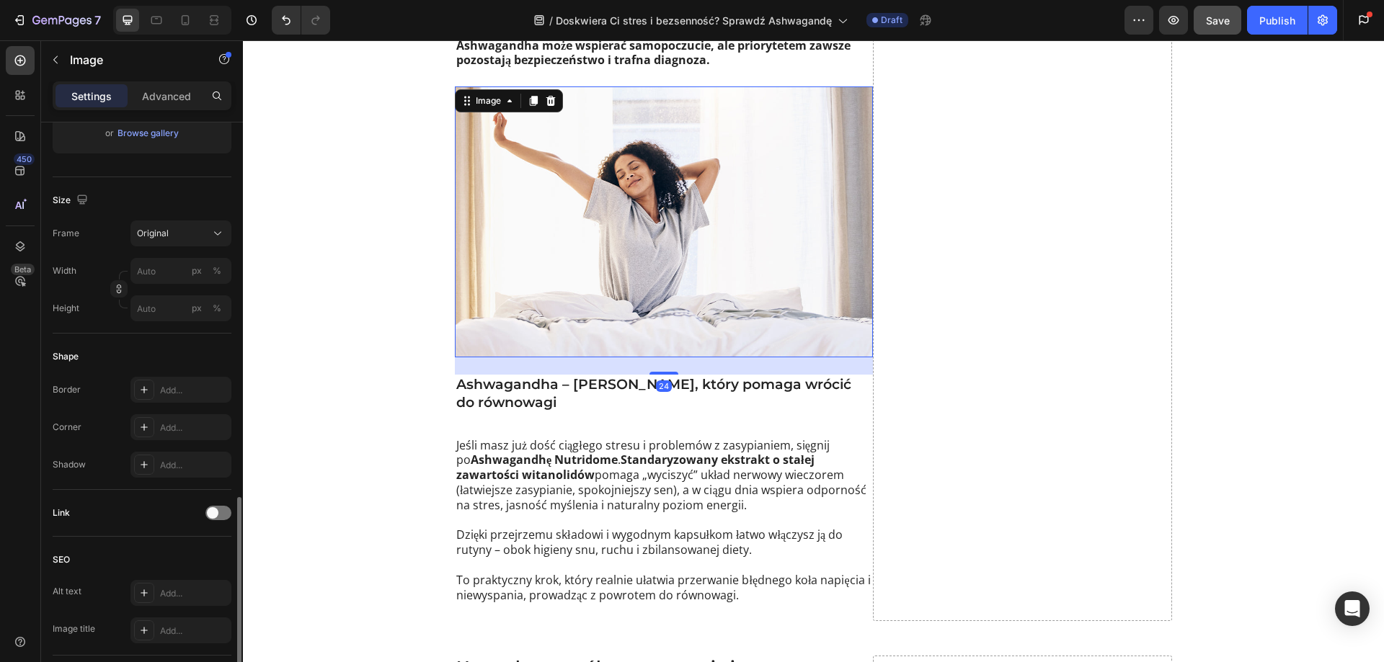
scroll to position [504, 0]
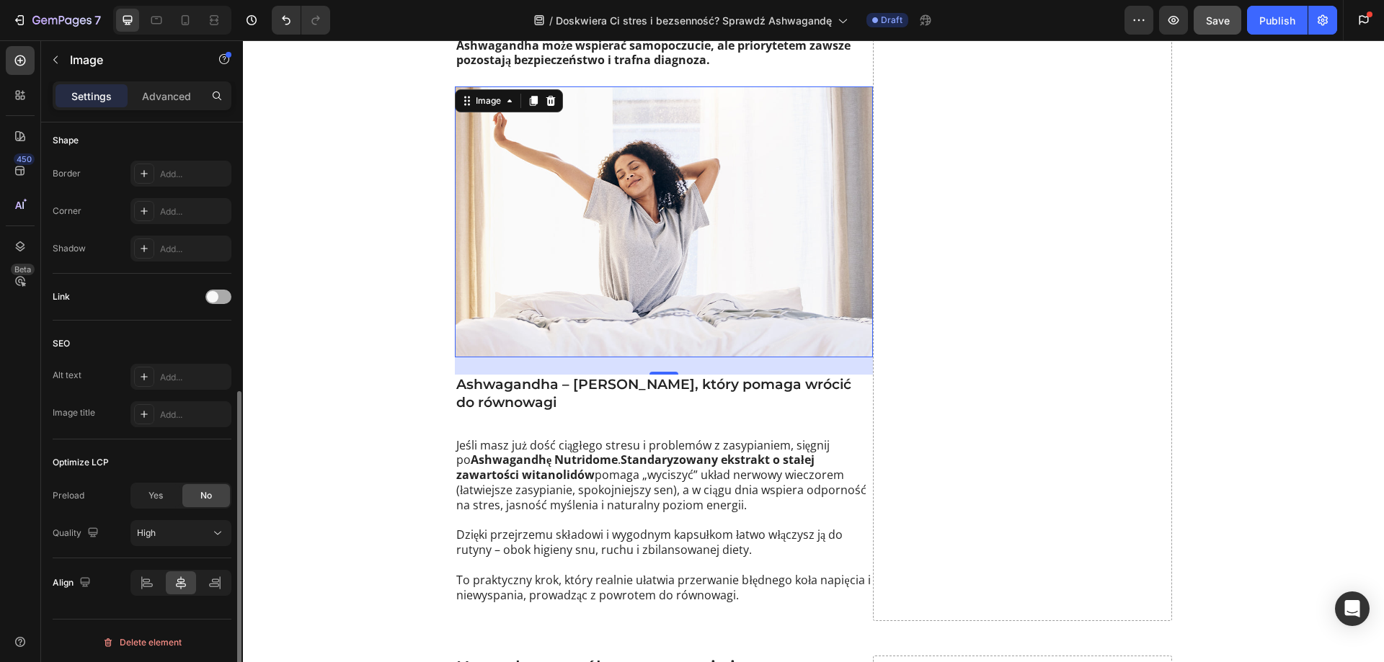
click at [216, 303] on div at bounding box center [218, 297] width 26 height 14
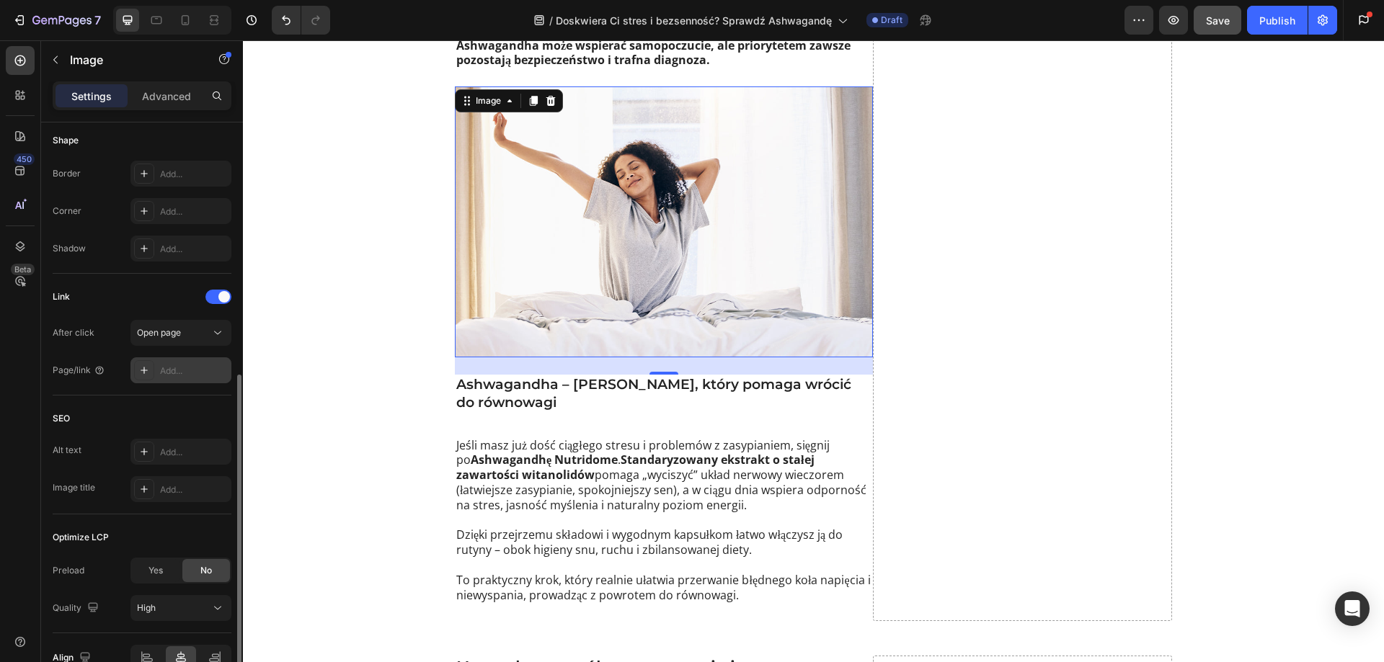
click at [193, 369] on div "Add..." at bounding box center [194, 371] width 68 height 13
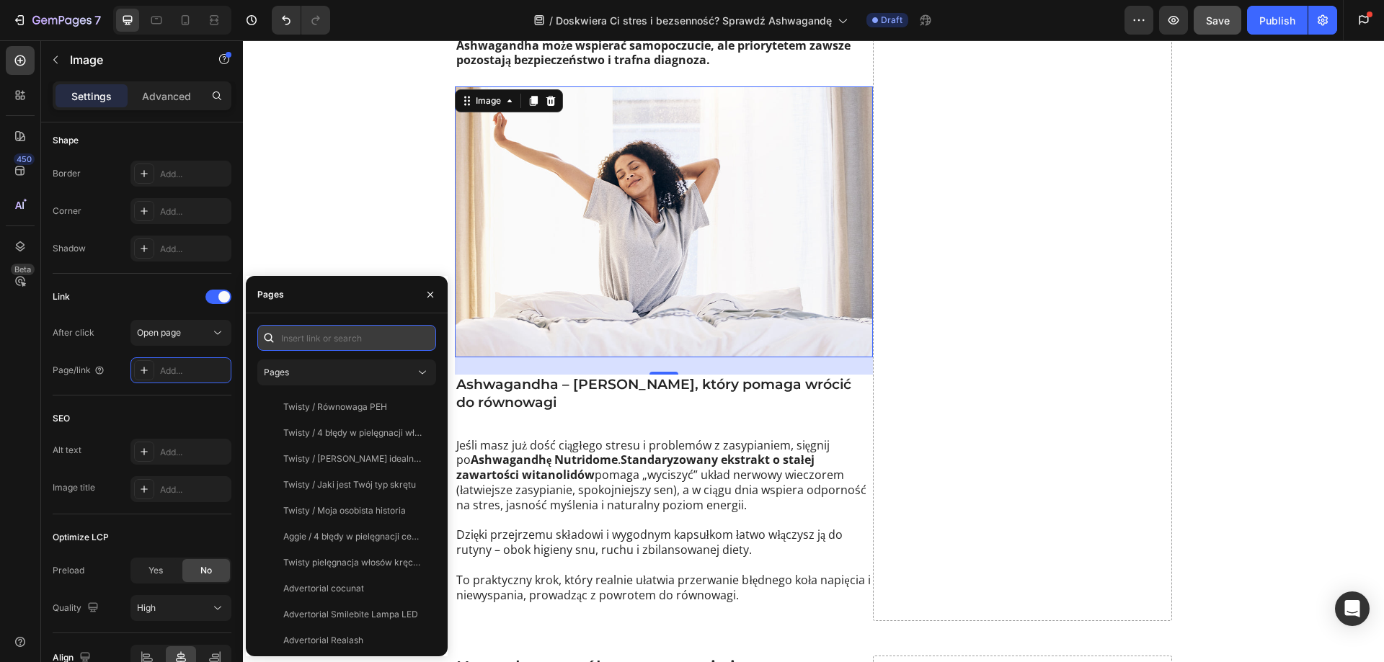
click at [290, 346] on input "text" at bounding box center [346, 338] width 179 height 26
paste input "[URL][DOMAIN_NAME]"
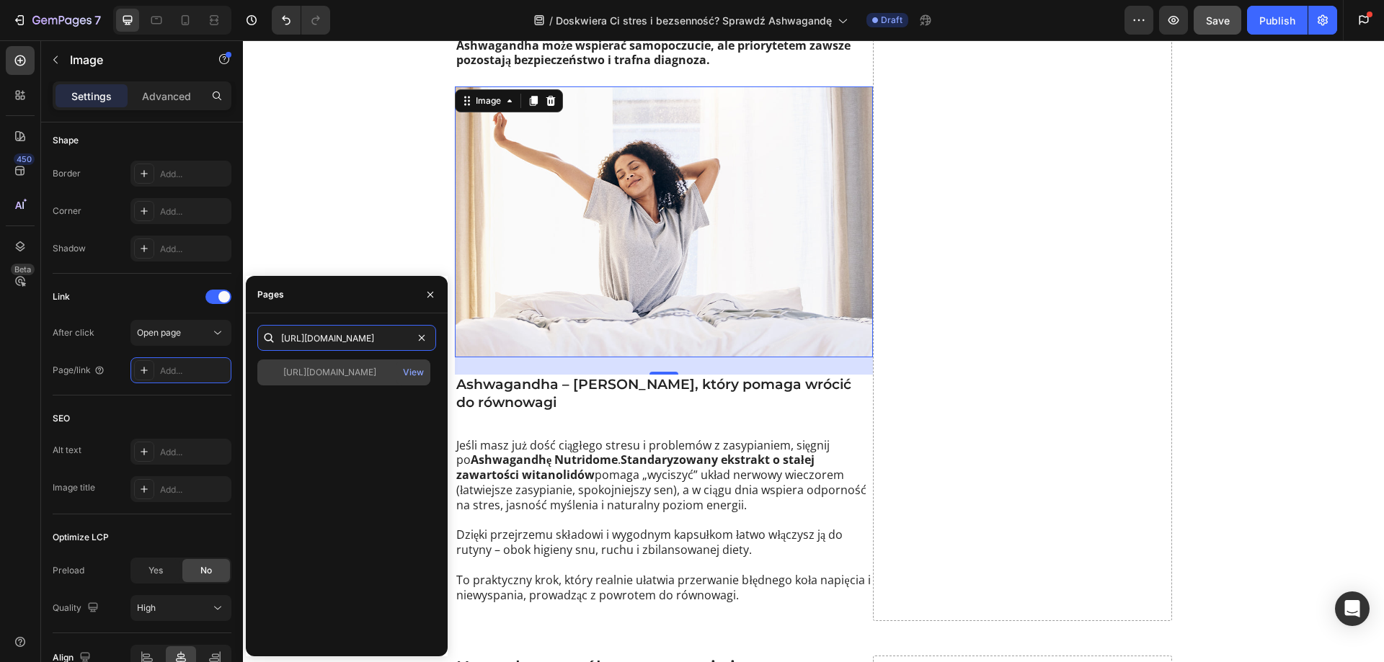
type input "[URL][DOMAIN_NAME]"
click at [316, 366] on div "[URL][DOMAIN_NAME]" at bounding box center [329, 372] width 93 height 13
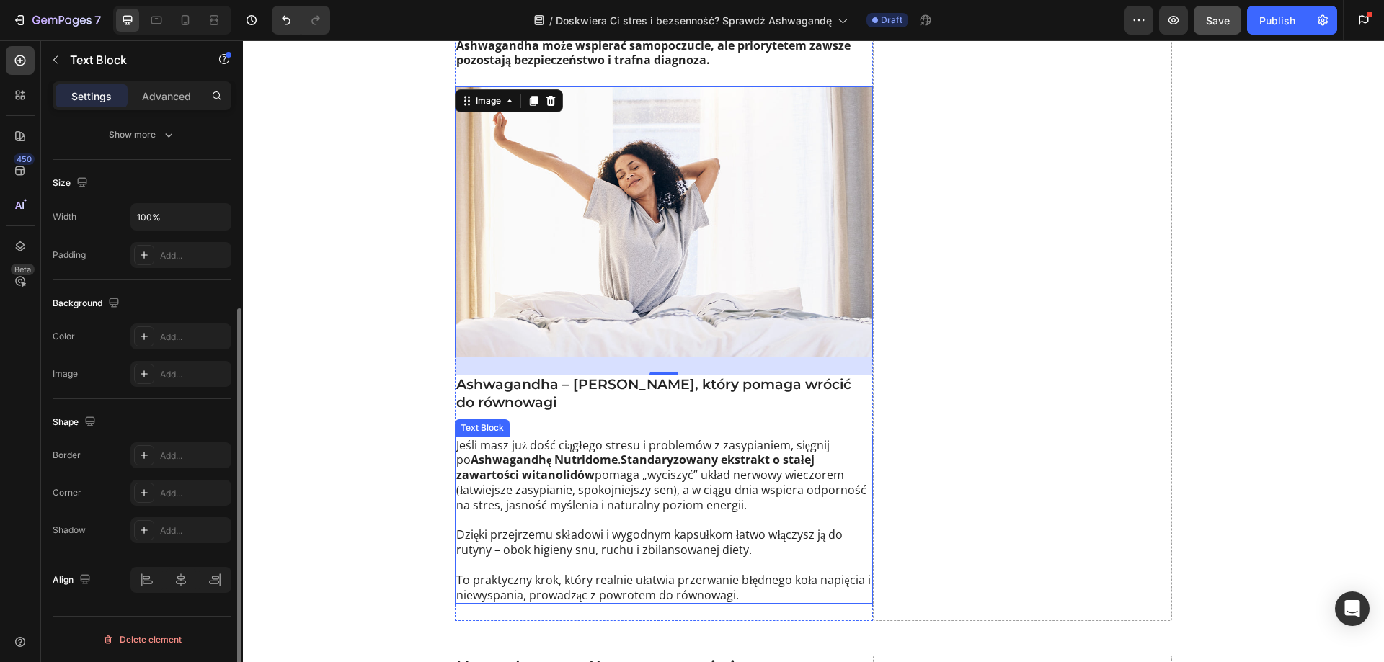
drag, startPoint x: 597, startPoint y: 426, endPoint x: 595, endPoint y: 454, distance: 28.1
click at [597, 438] on p "Jeśli masz już dość ciągłego stresu i problemów z zasypianiem, sięgnij po Ashwa…" at bounding box center [663, 475] width 415 height 75
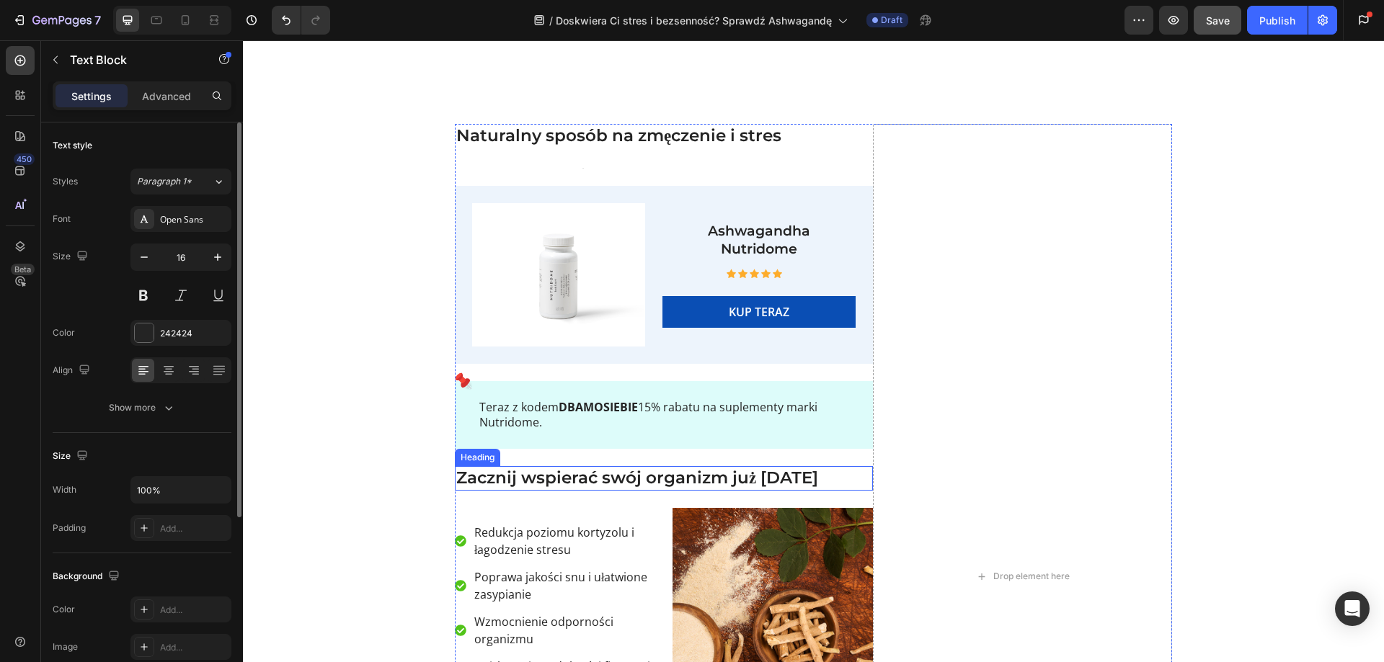
scroll to position [3675, 0]
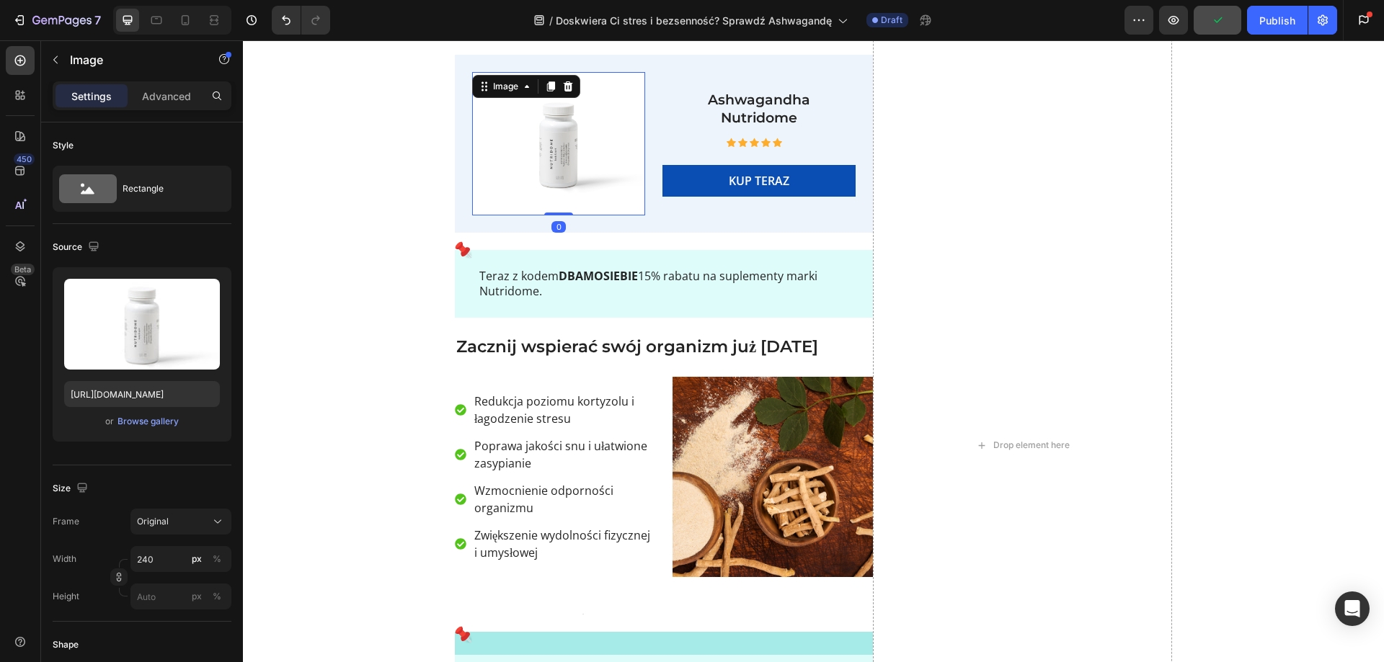
click at [573, 151] on img at bounding box center [558, 144] width 173 height 144
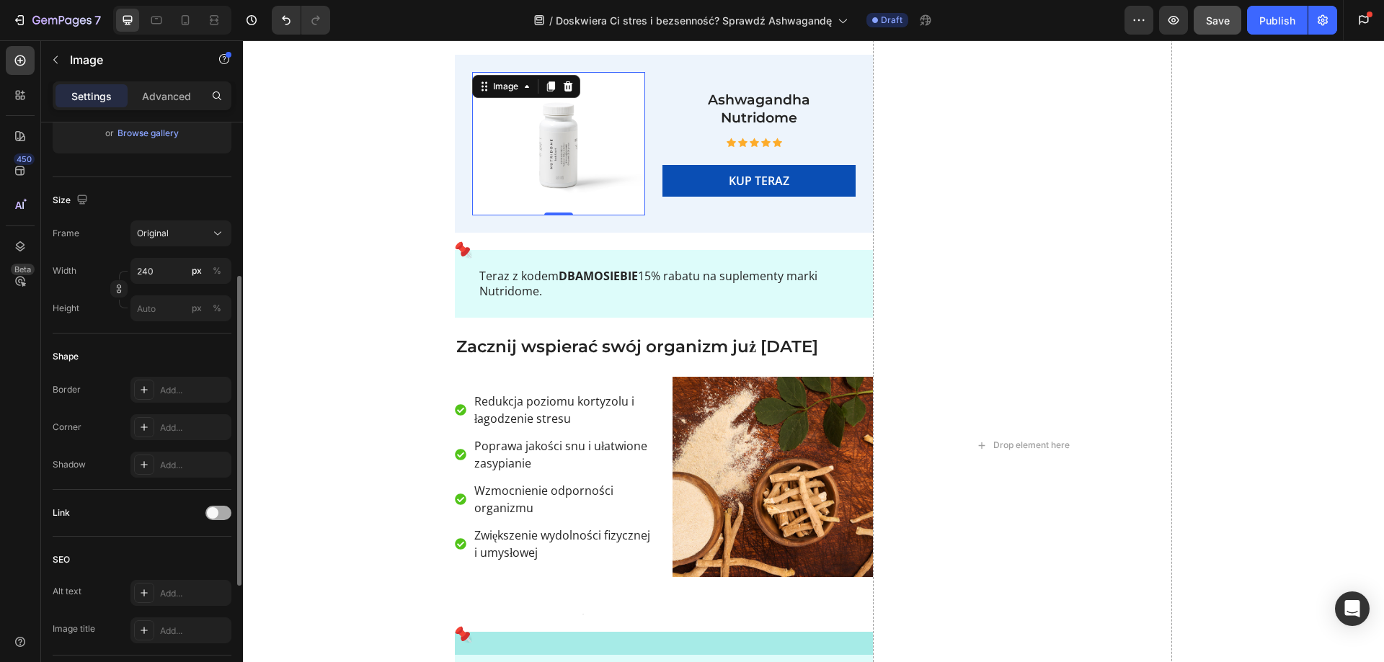
click at [216, 513] on span at bounding box center [213, 513] width 12 height 12
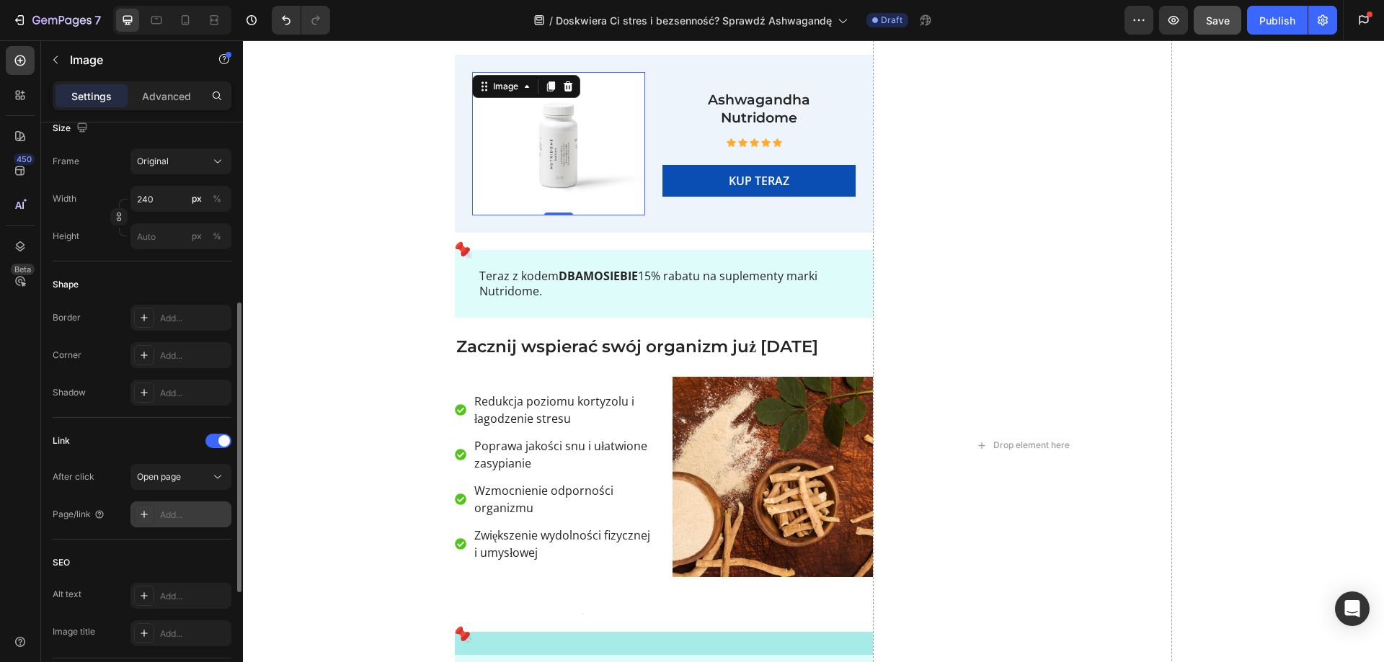
click at [200, 511] on div "Add..." at bounding box center [194, 515] width 68 height 13
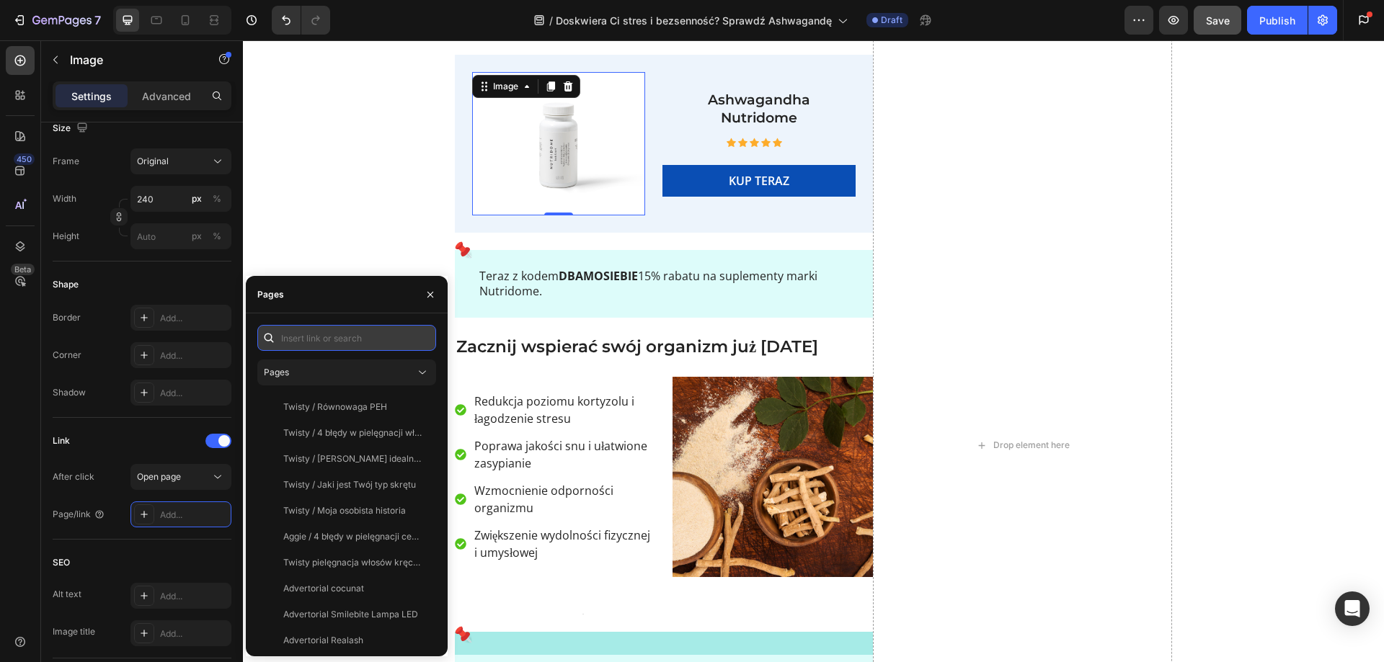
click at [306, 329] on input "text" at bounding box center [346, 338] width 179 height 26
paste input "[URL][DOMAIN_NAME]"
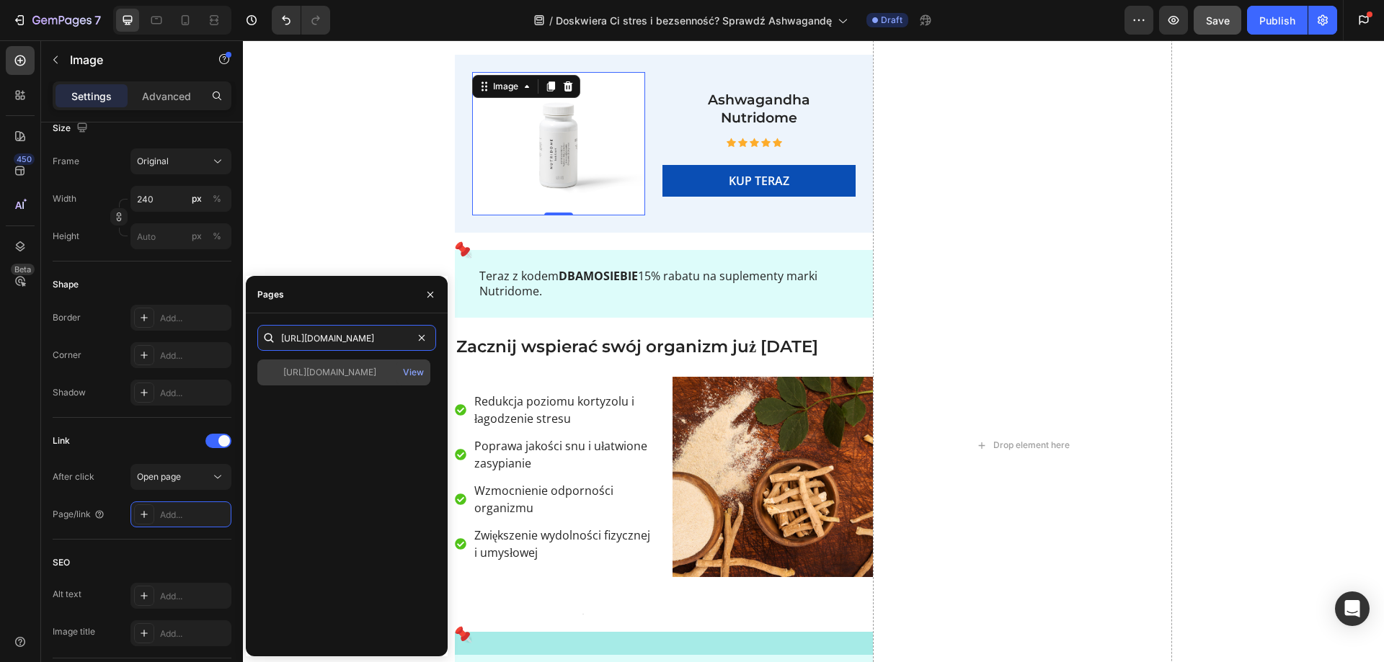
type input "[URL][DOMAIN_NAME]"
click at [376, 365] on div "[URL][DOMAIN_NAME] View" at bounding box center [343, 373] width 173 height 26
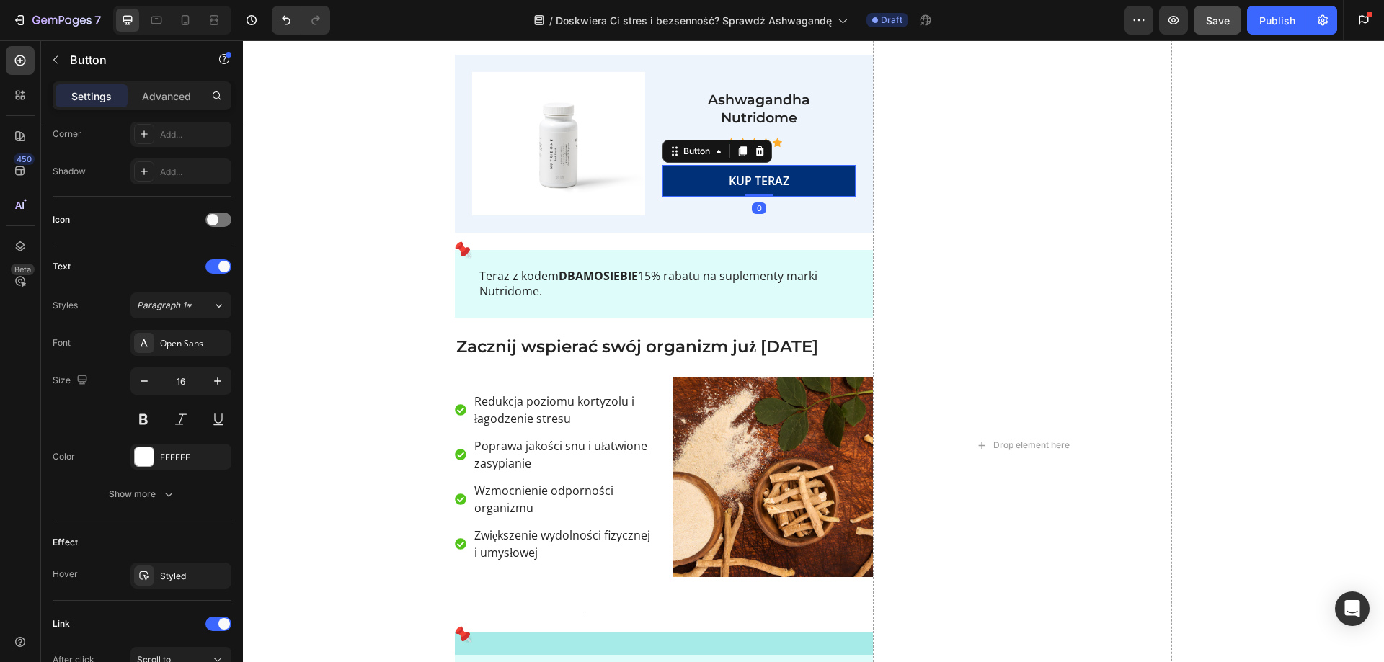
click at [693, 182] on link "KUP TERAZ" at bounding box center [758, 181] width 193 height 32
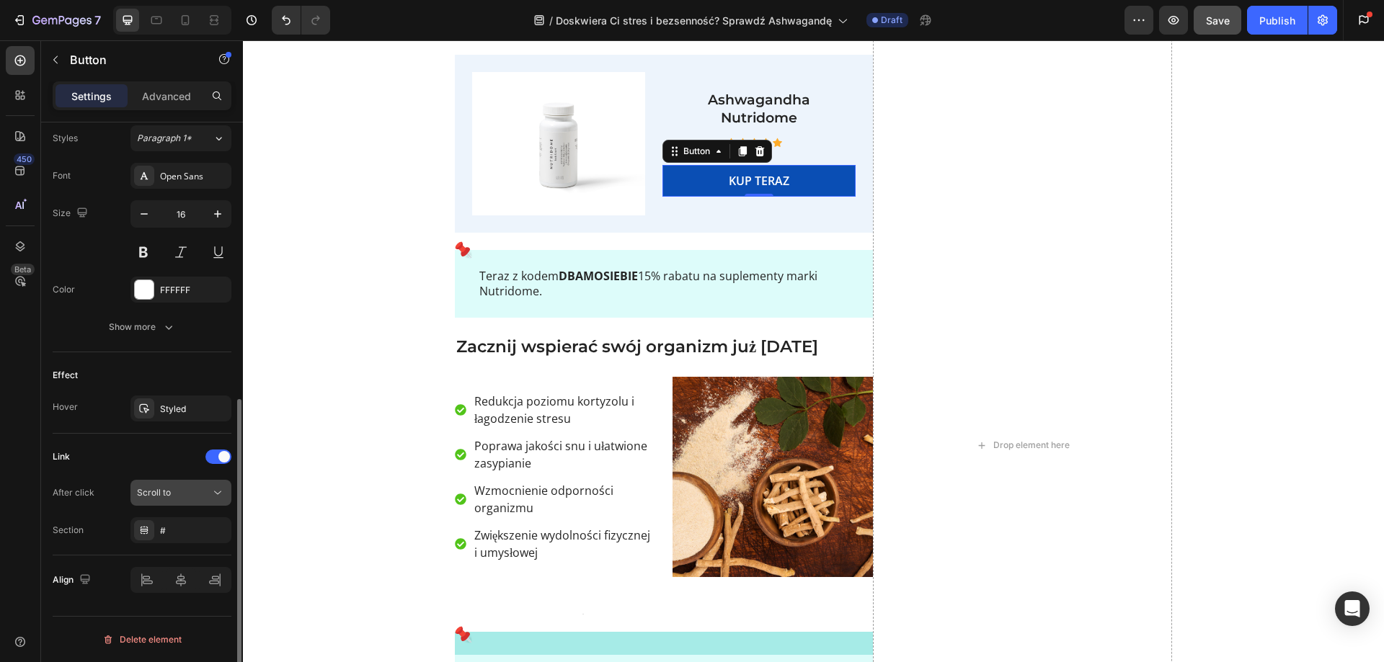
click at [197, 495] on div "Scroll to" at bounding box center [174, 492] width 74 height 13
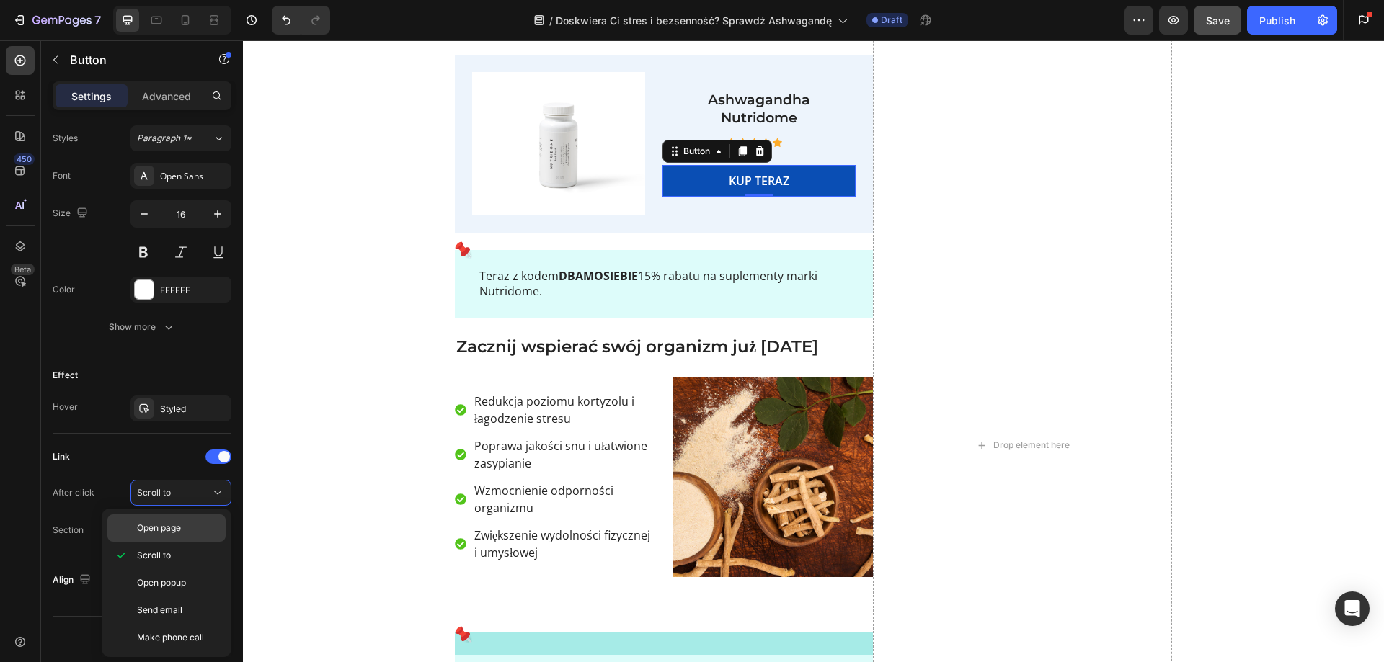
click at [179, 530] on span "Open page" at bounding box center [159, 528] width 44 height 13
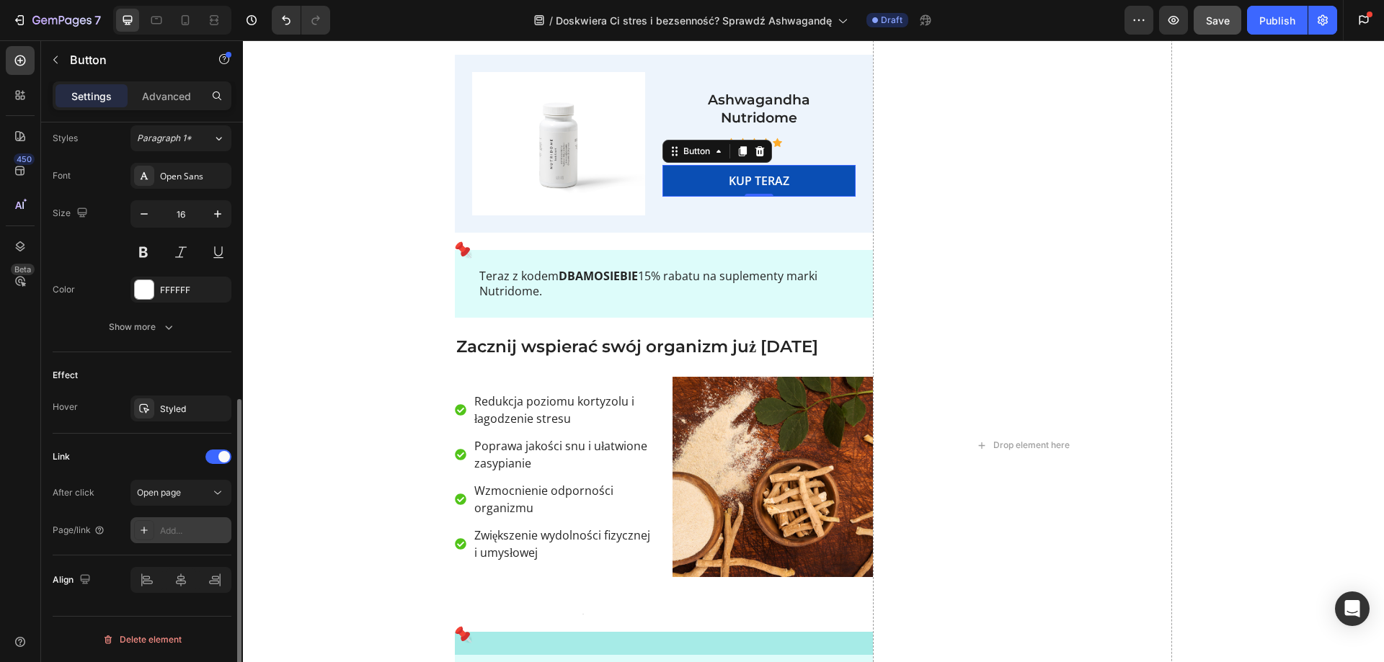
click at [181, 530] on div "Add..." at bounding box center [194, 531] width 68 height 13
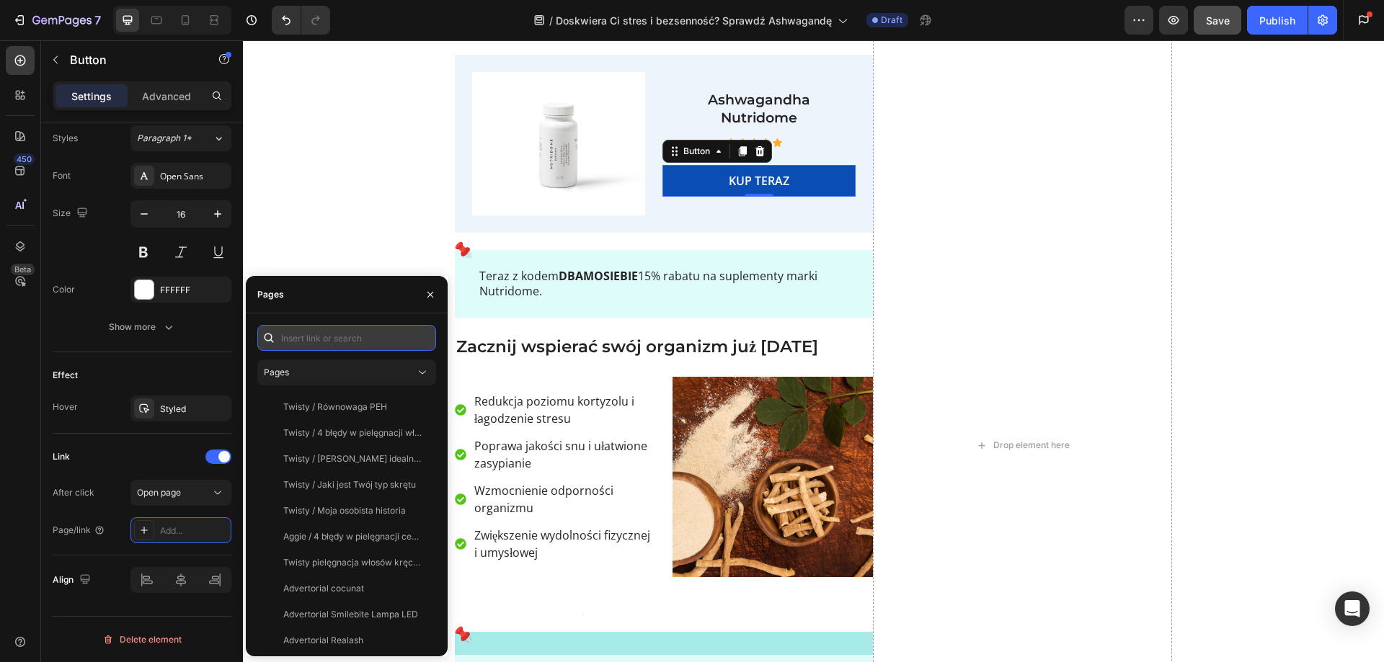
click at [319, 338] on input "text" at bounding box center [346, 338] width 179 height 26
paste input "[URL][DOMAIN_NAME]"
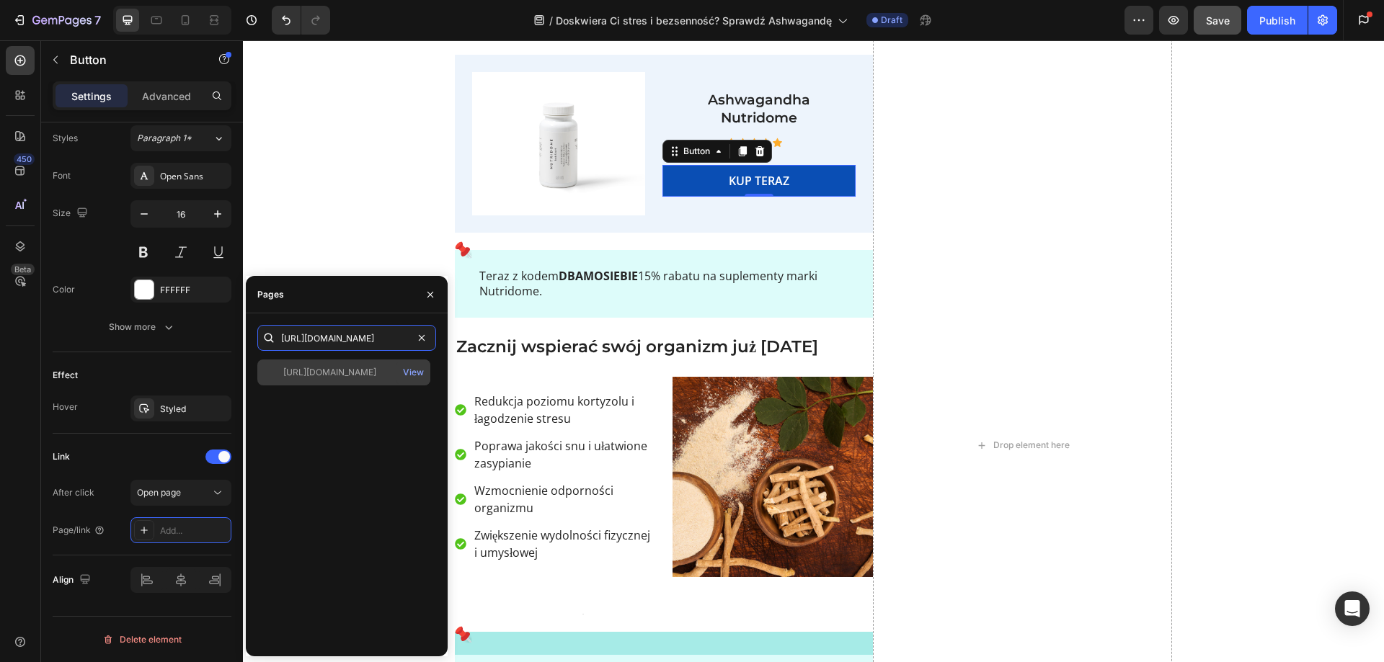
type input "[URL][DOMAIN_NAME]"
click at [321, 368] on div "[URL][DOMAIN_NAME]" at bounding box center [329, 372] width 93 height 13
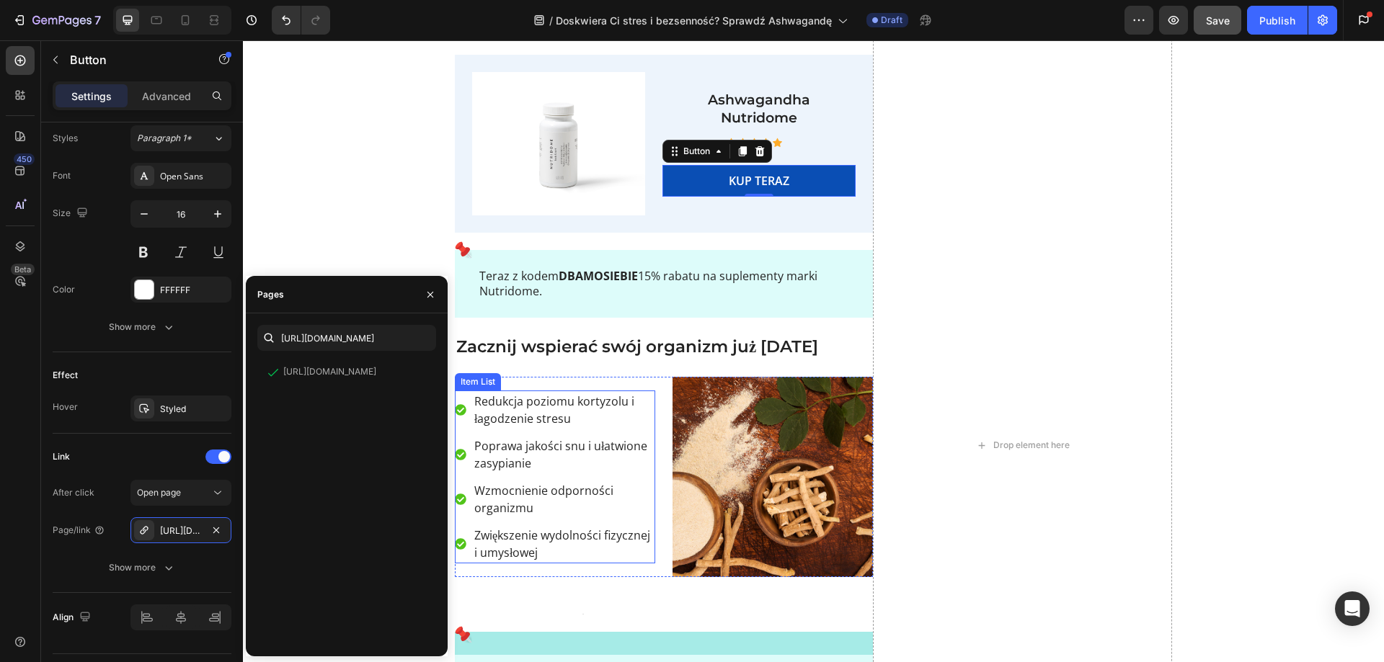
click at [526, 431] on div "Redukcja poziomu kortyzolu i łagodzenie stresu Poprawa jakości snu i ułatwione …" at bounding box center [555, 477] width 200 height 173
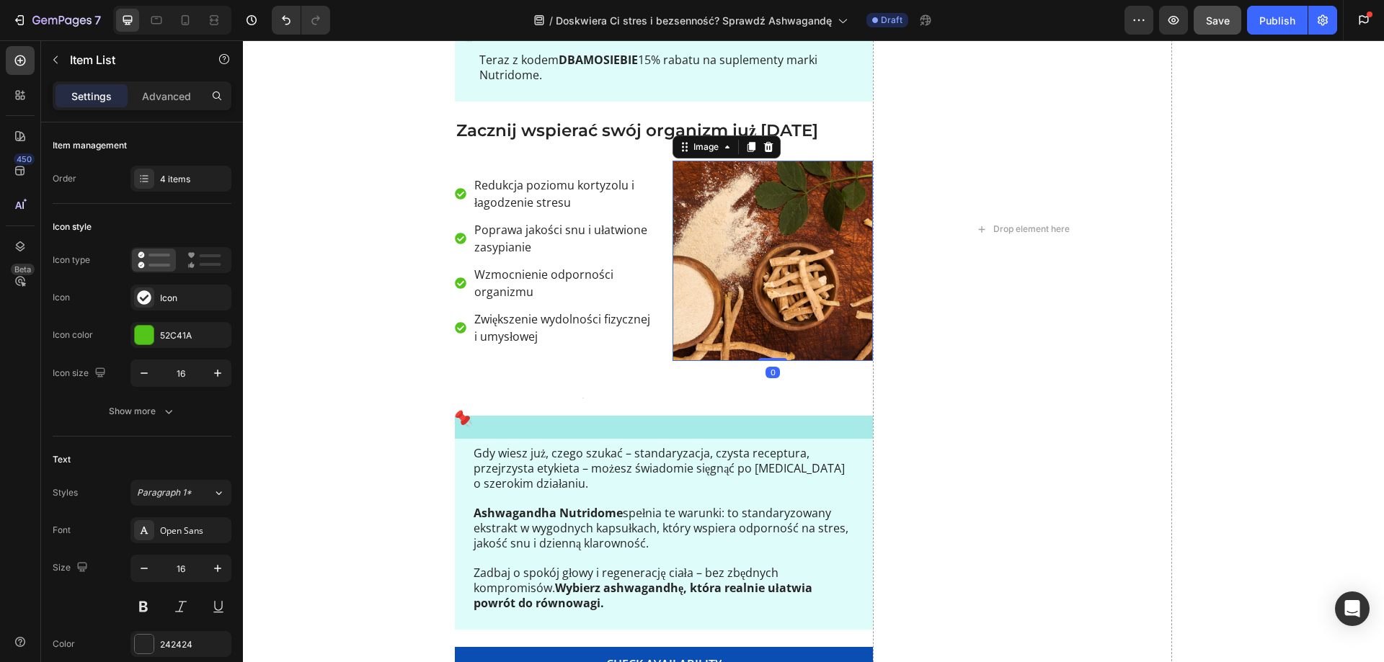
click at [740, 290] on img at bounding box center [772, 261] width 200 height 200
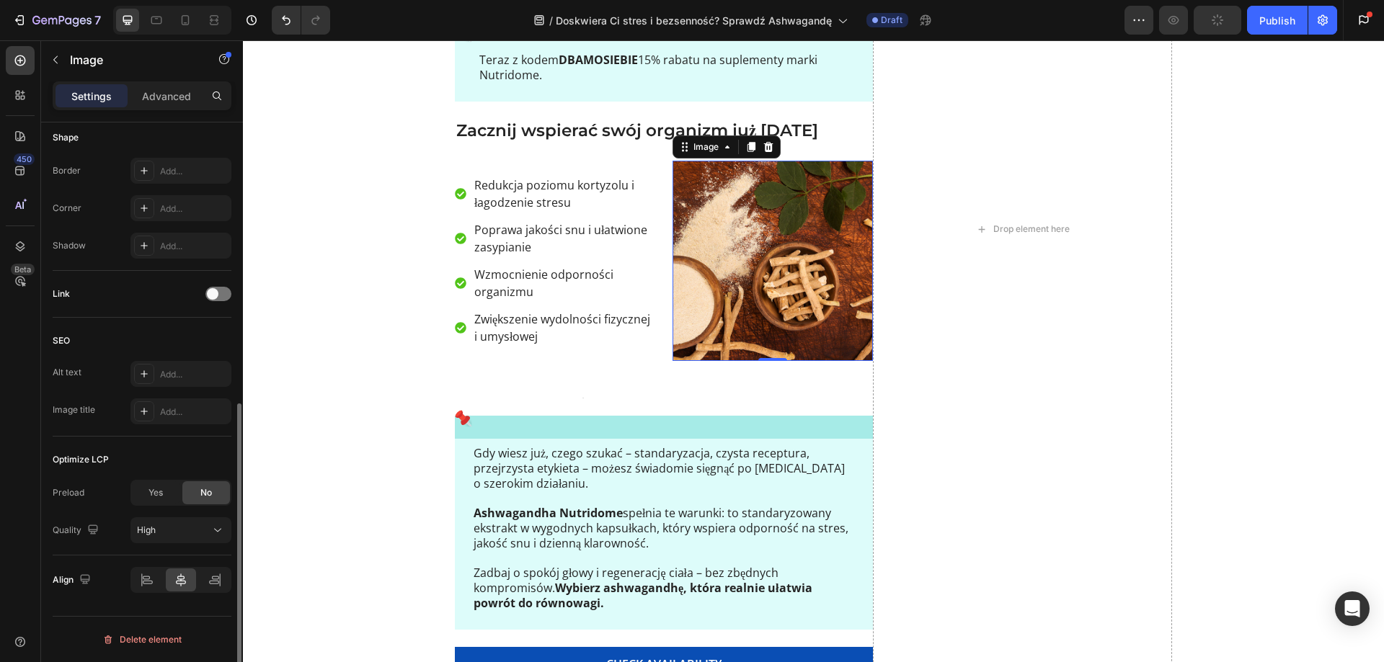
click at [221, 303] on div "Link" at bounding box center [142, 293] width 179 height 23
click at [220, 297] on div at bounding box center [218, 294] width 26 height 14
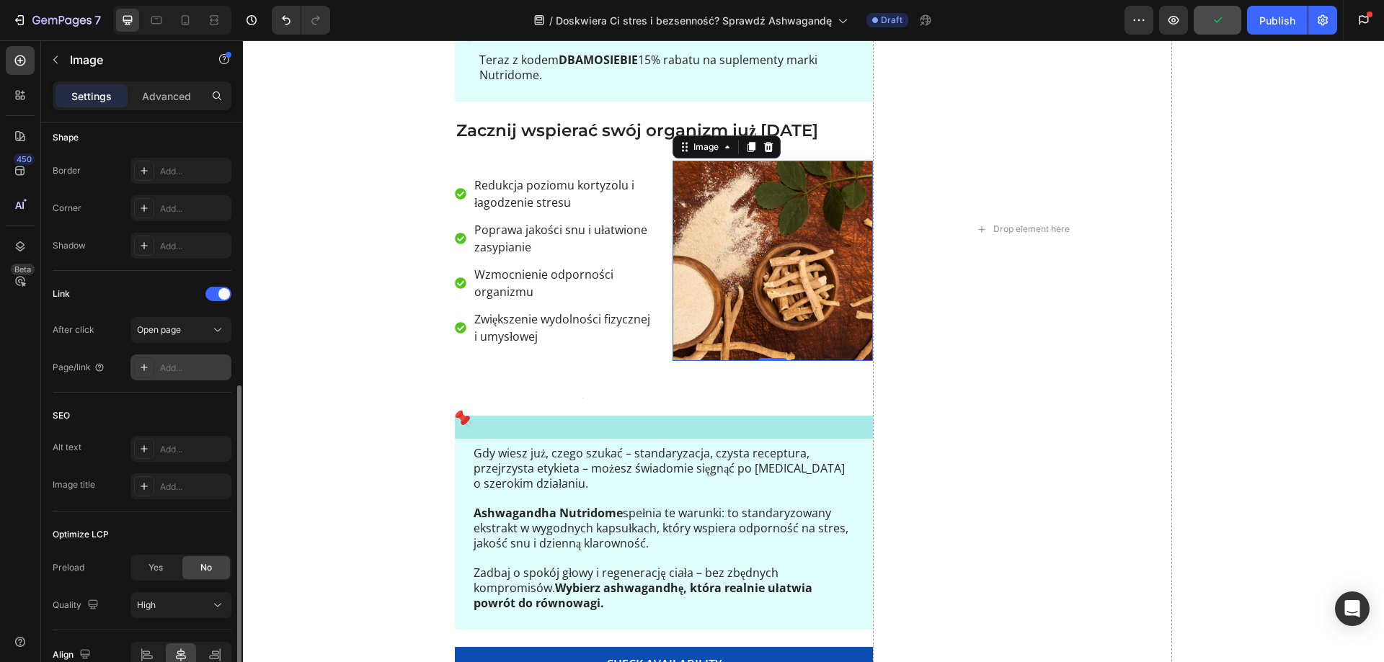
click at [192, 374] on div "Add..." at bounding box center [180, 368] width 101 height 26
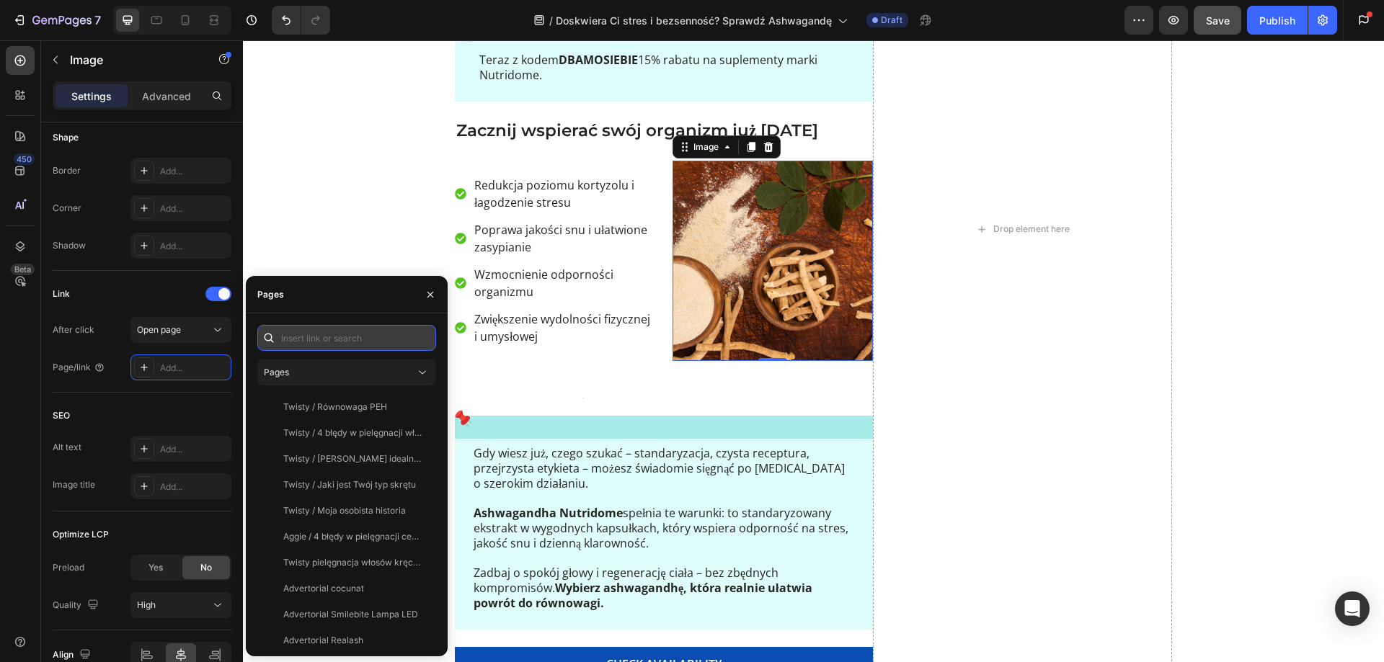
click at [310, 348] on input "text" at bounding box center [346, 338] width 179 height 26
paste input "[URL][DOMAIN_NAME]"
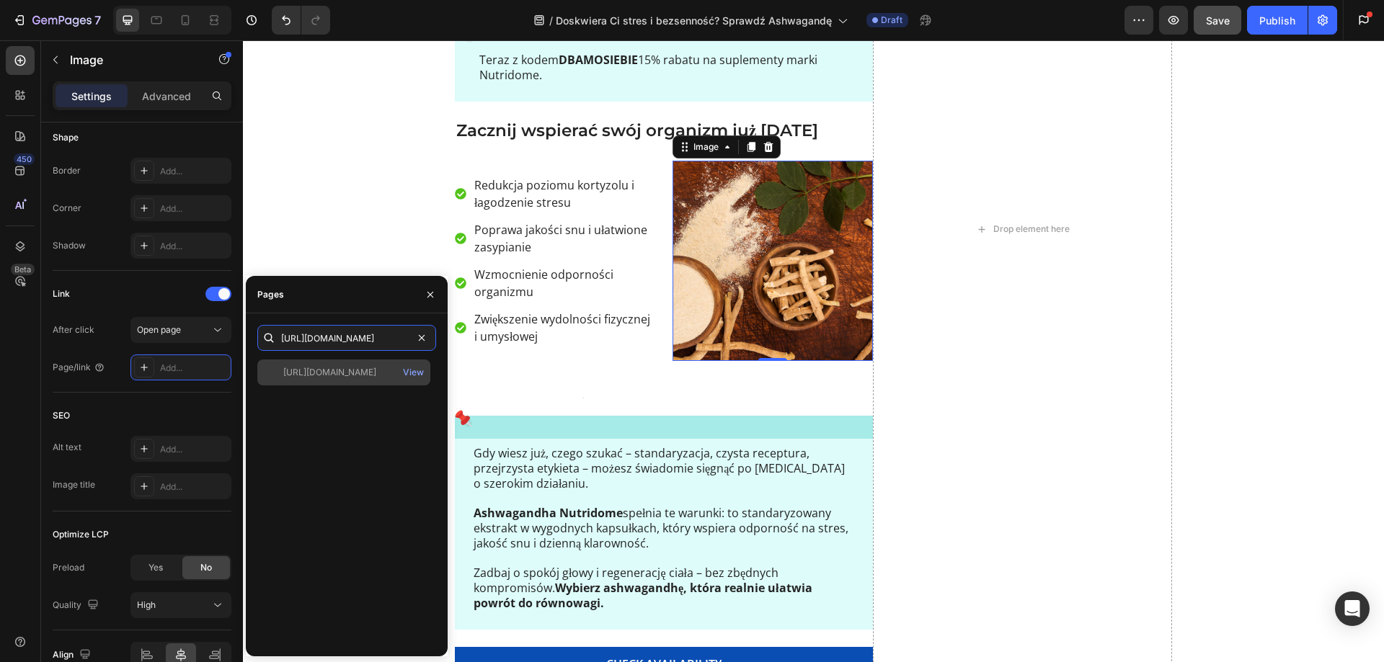
type input "[URL][DOMAIN_NAME]"
click at [328, 370] on div "[URL][DOMAIN_NAME]" at bounding box center [329, 372] width 93 height 13
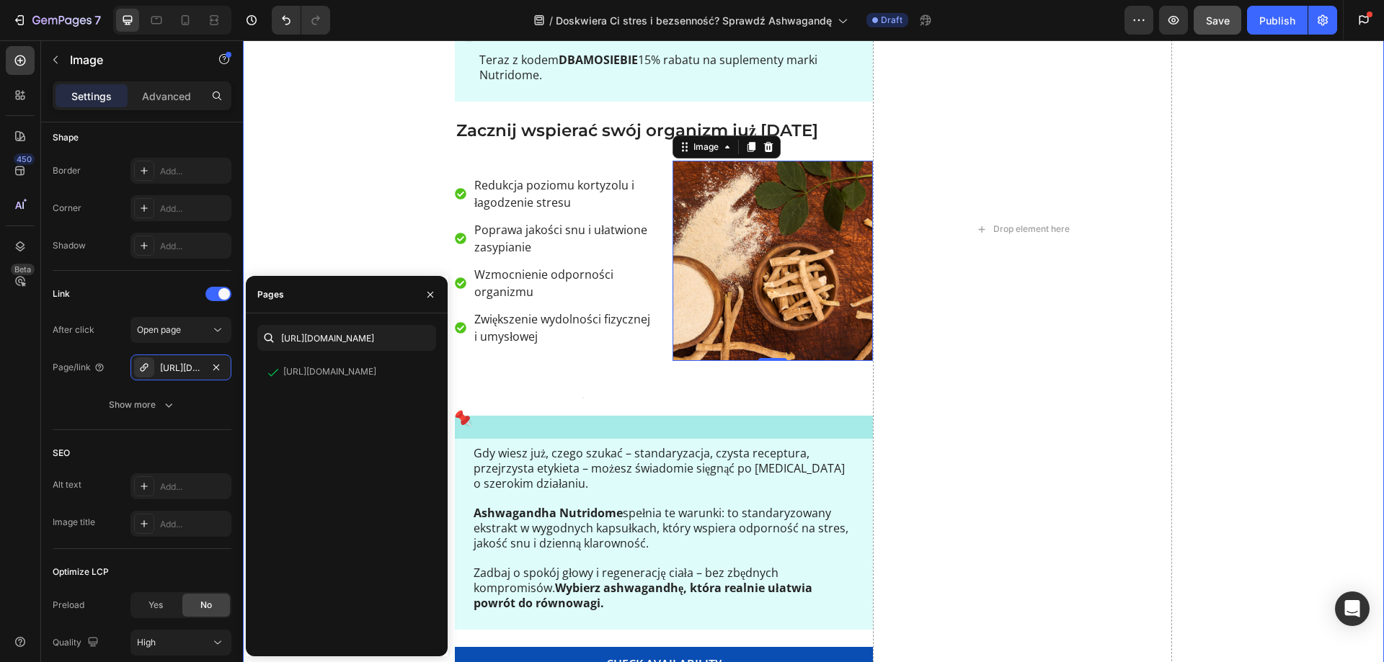
click at [337, 189] on div "Naturalny sposób na zmęczenie i stres Heading Text Block Image Ashwagandha Nutr…" at bounding box center [813, 351] width 1141 height 1149
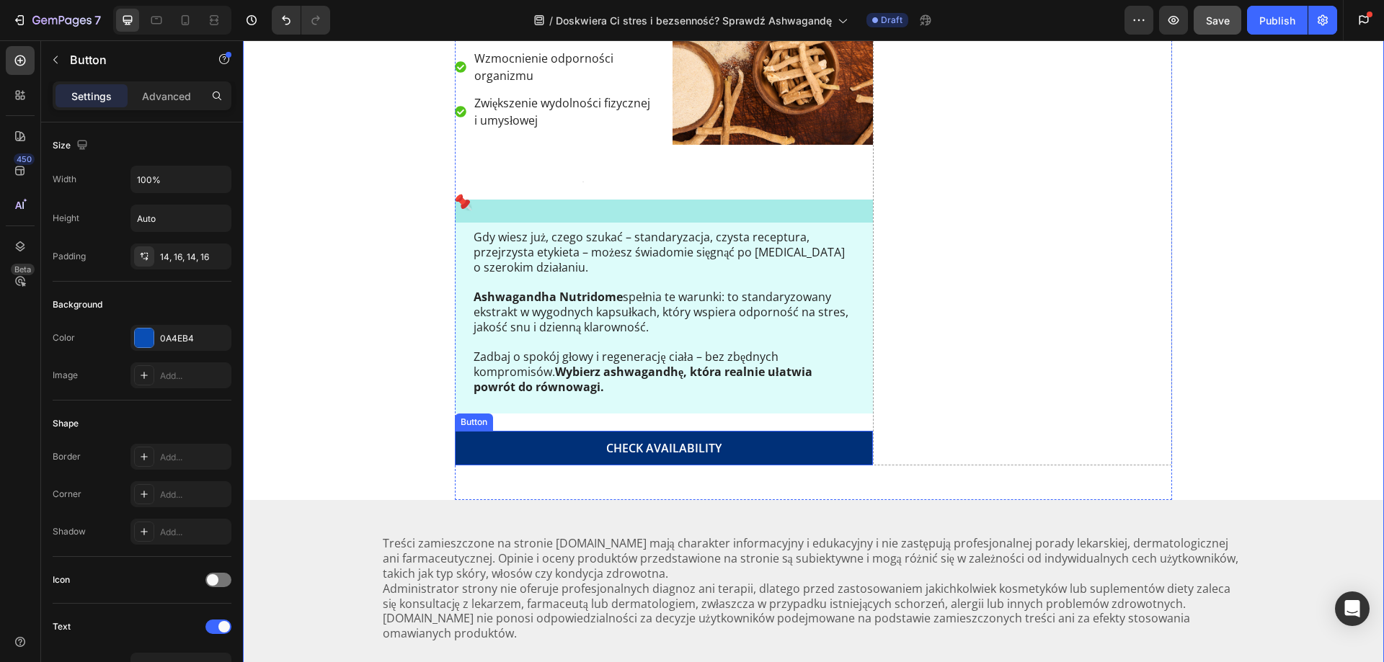
click at [527, 442] on link "CHECK AVAILABILITY" at bounding box center [664, 448] width 418 height 35
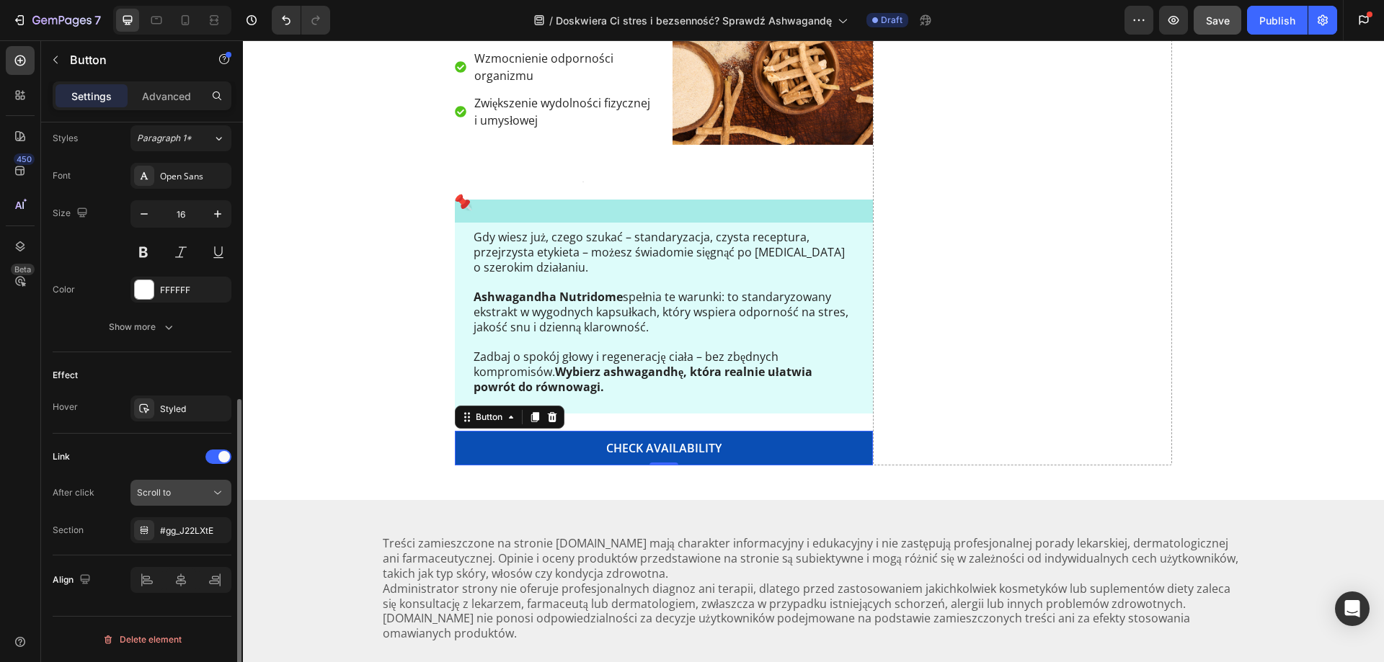
click at [189, 495] on div "Scroll to" at bounding box center [174, 492] width 74 height 13
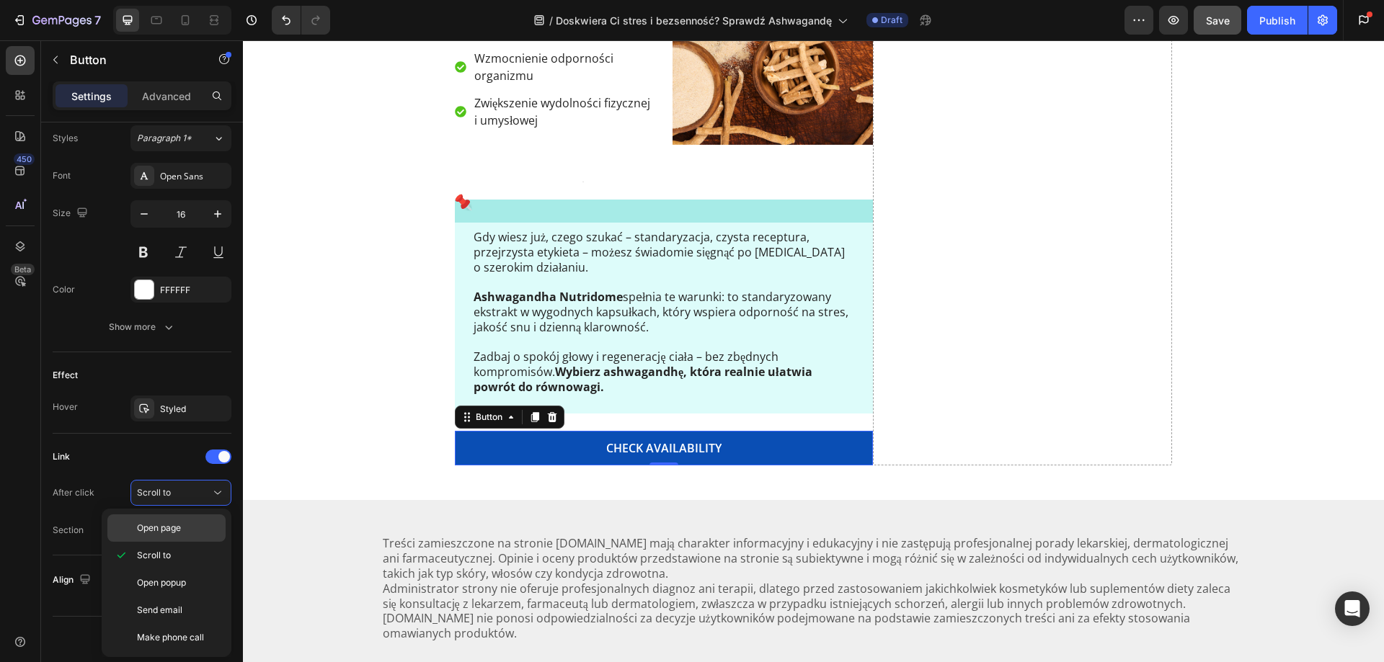
click at [167, 528] on span "Open page" at bounding box center [159, 528] width 44 height 13
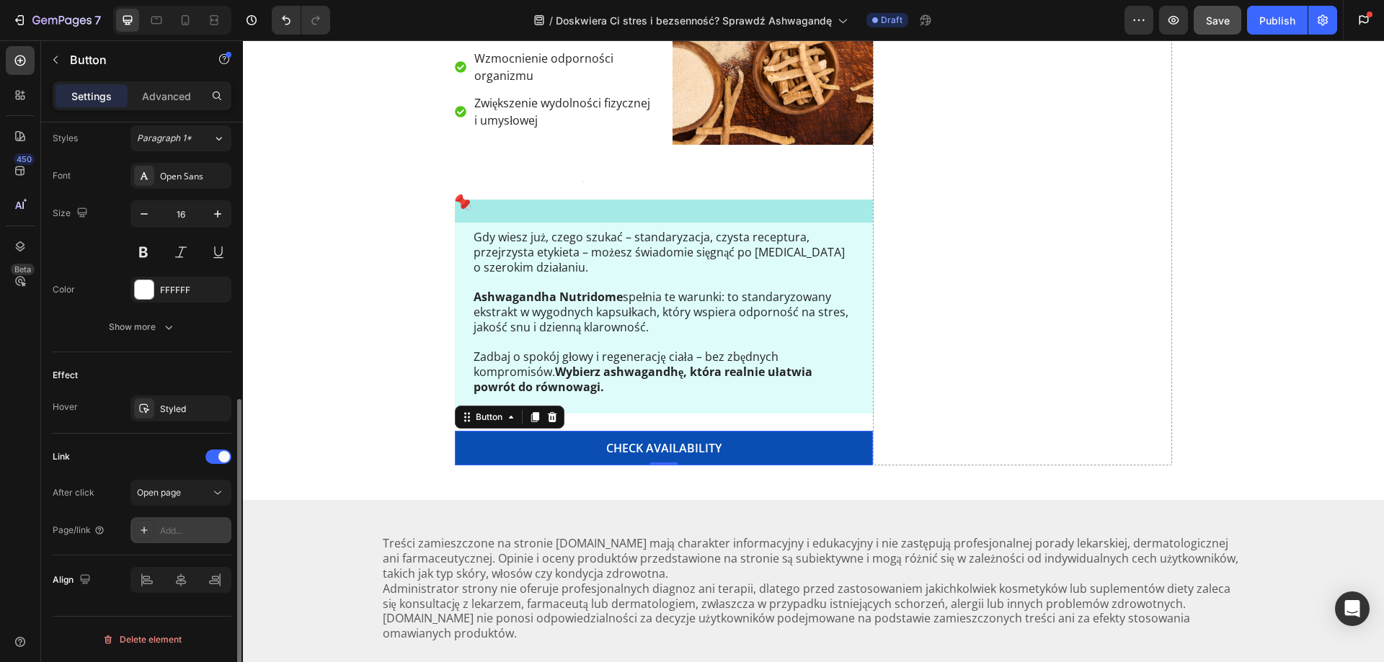
click at [192, 527] on div "Add..." at bounding box center [194, 531] width 68 height 13
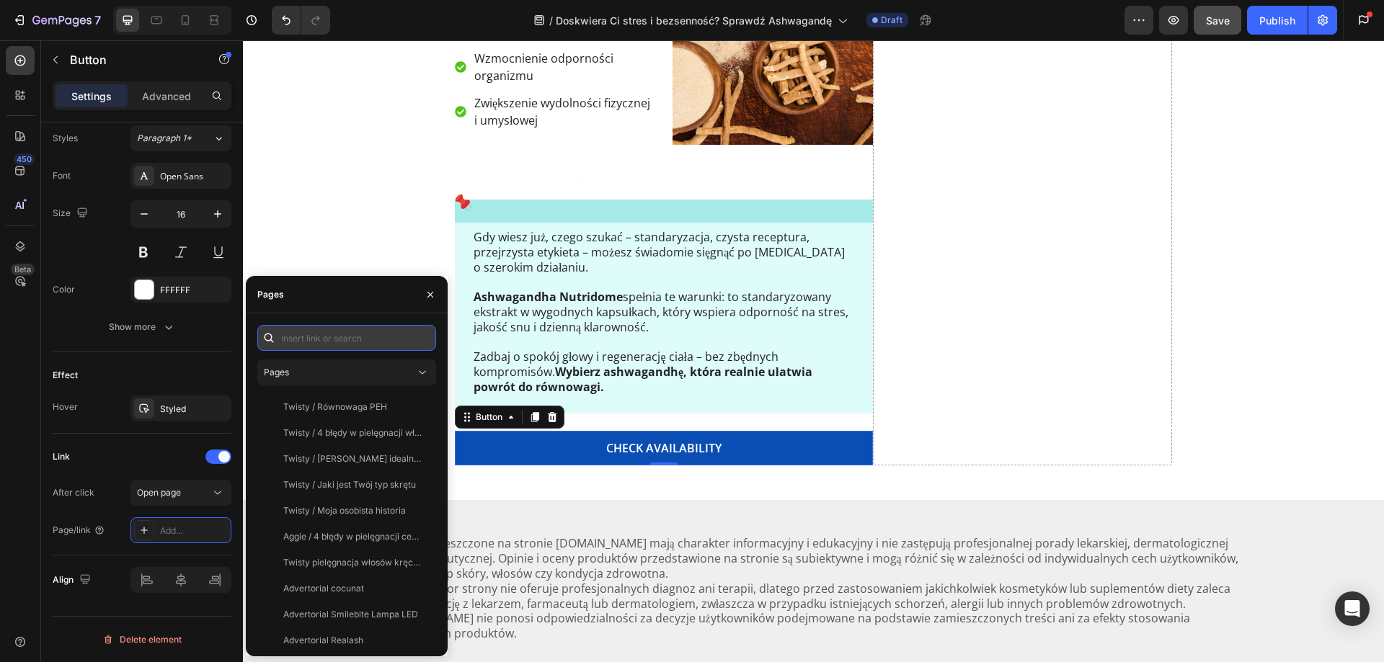
click at [298, 346] on input "text" at bounding box center [346, 338] width 179 height 26
paste input "[URL][DOMAIN_NAME]"
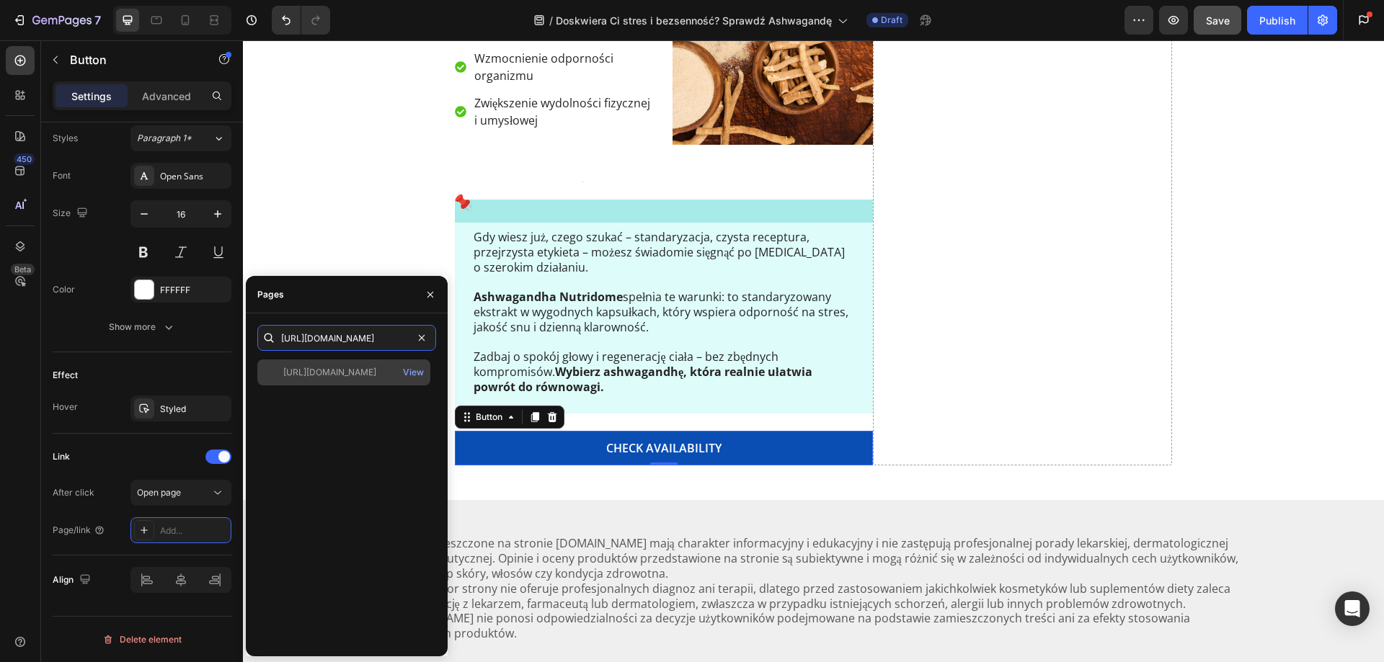
type input "[URL][DOMAIN_NAME]"
click at [323, 368] on div "[URL][DOMAIN_NAME]" at bounding box center [329, 372] width 93 height 13
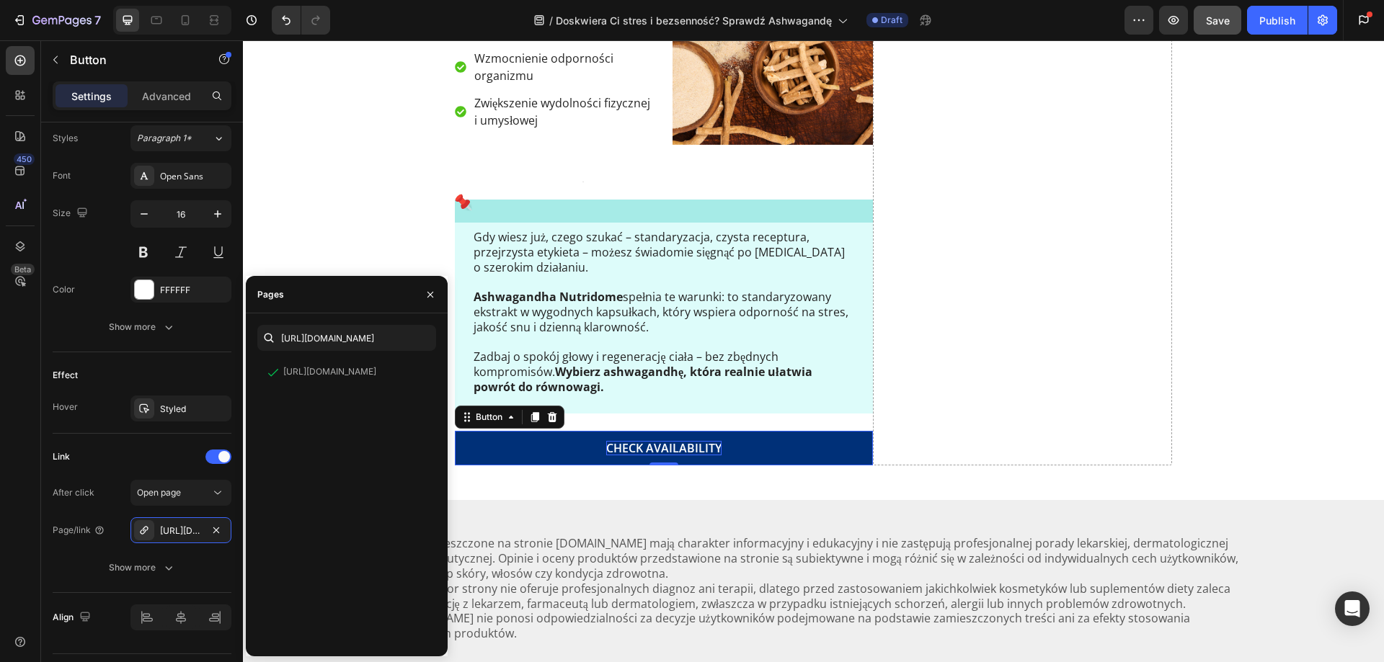
click at [623, 454] on div "CHECK AVAILABILITY" at bounding box center [663, 448] width 115 height 15
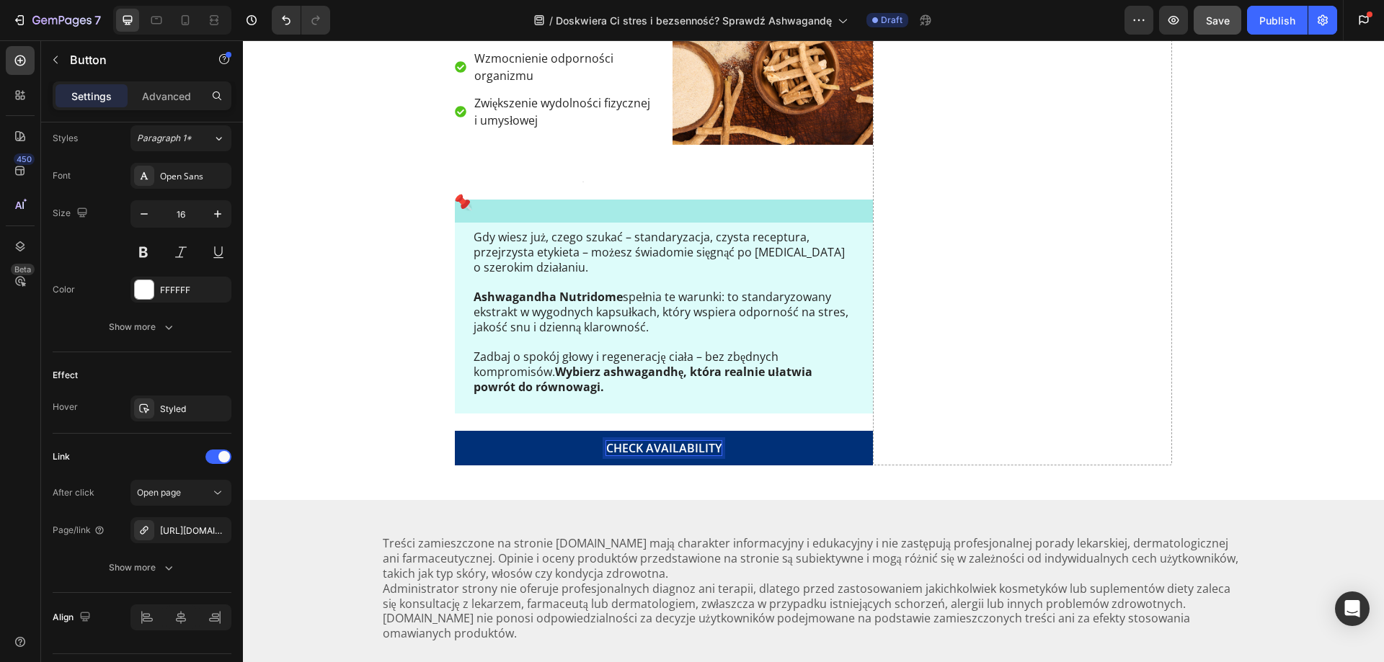
click at [633, 449] on p "CHECK AVAILABILITY" at bounding box center [663, 448] width 115 height 15
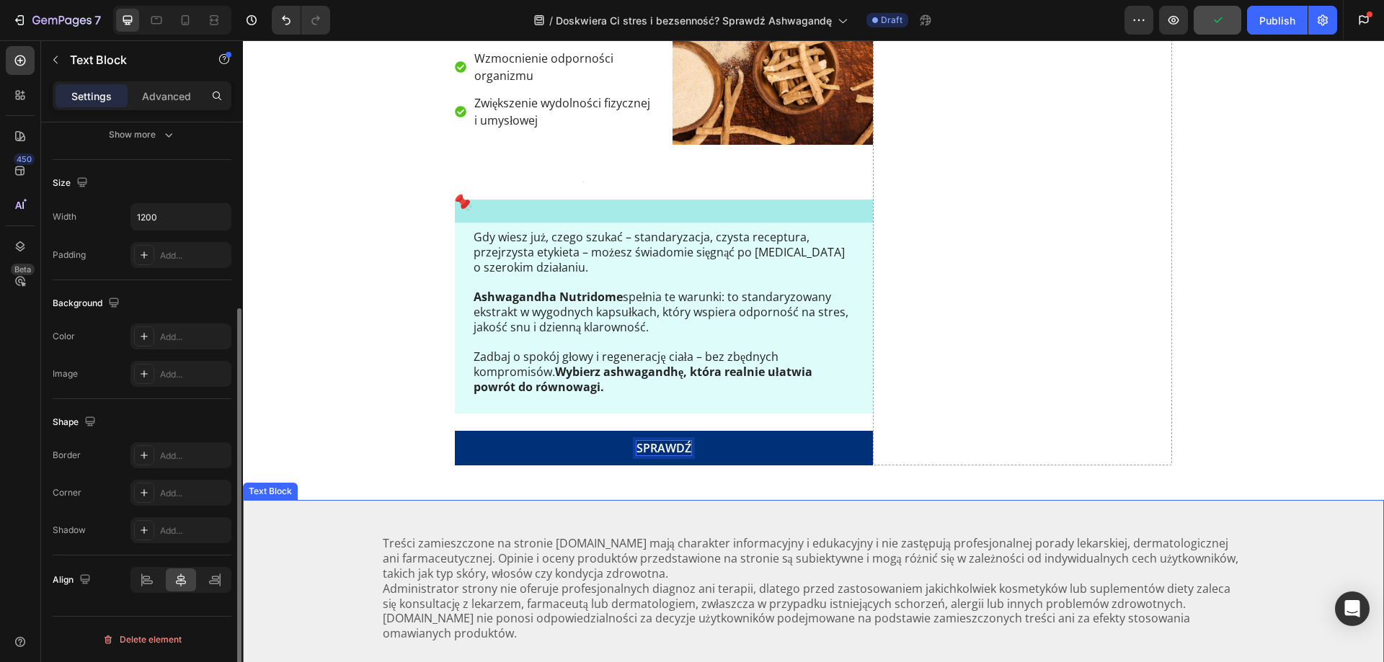
click at [628, 595] on p "Administrator strony nie oferuje profesjonalnych diagnoz ani terapii, dlatego p…" at bounding box center [814, 612] width 862 height 60
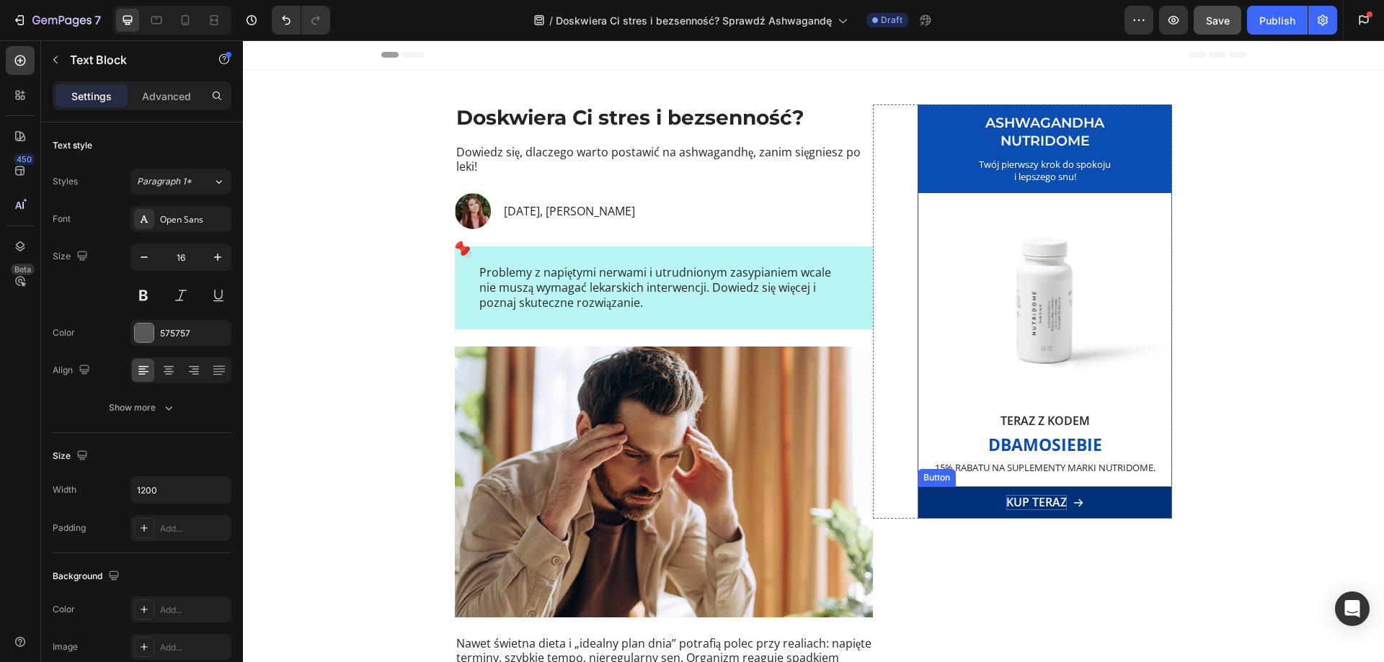
click at [1045, 497] on p "kup teraz" at bounding box center [1036, 502] width 61 height 15
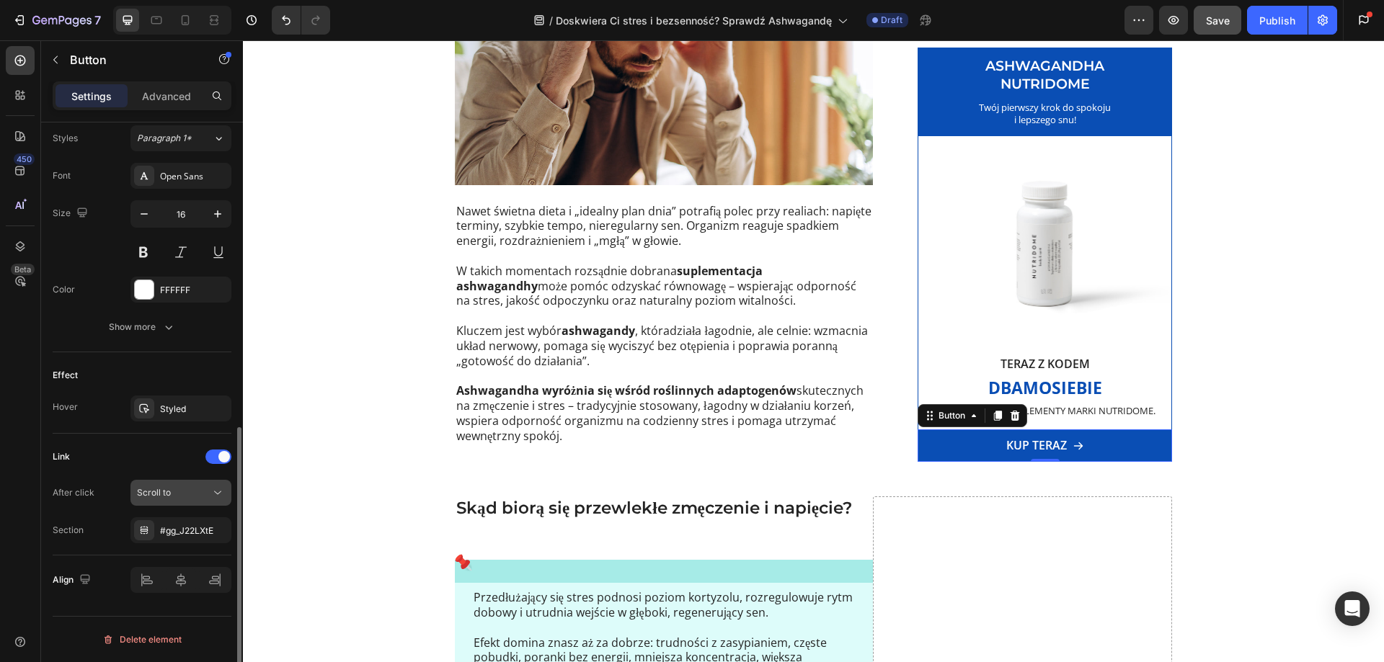
click at [175, 500] on button "Scroll to" at bounding box center [180, 493] width 101 height 26
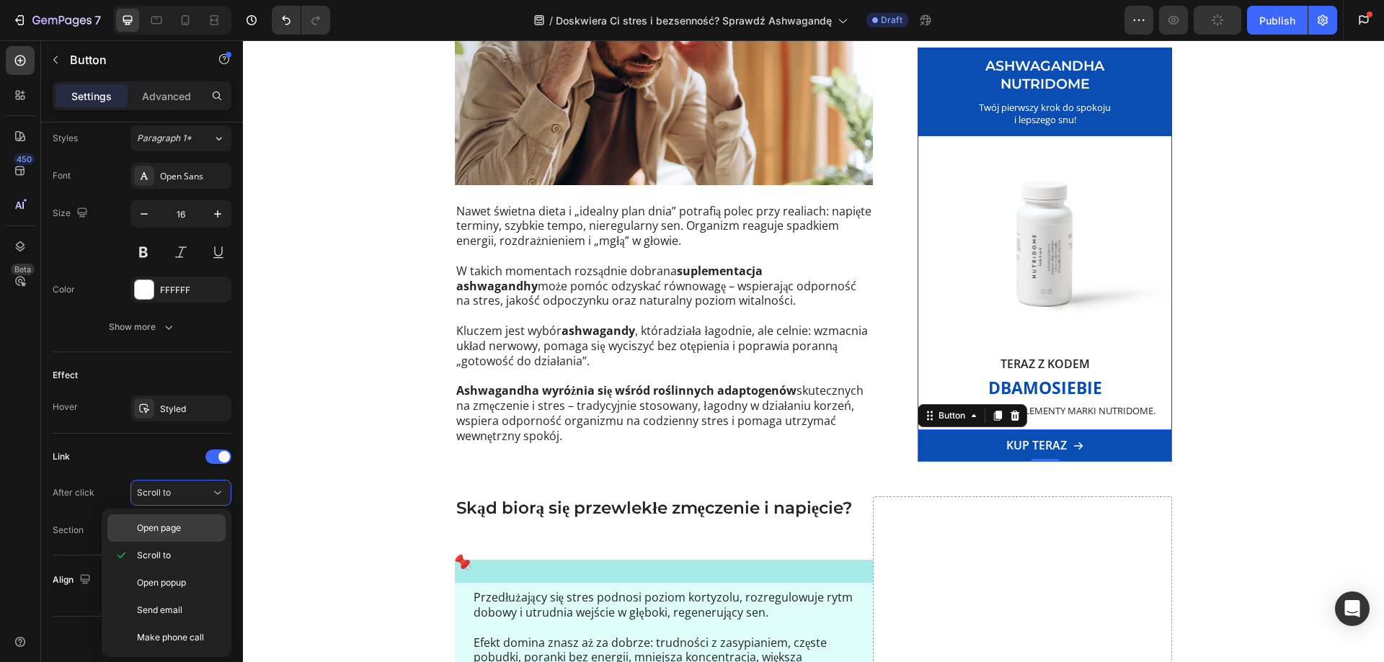
click at [175, 537] on div "Open page" at bounding box center [166, 528] width 118 height 27
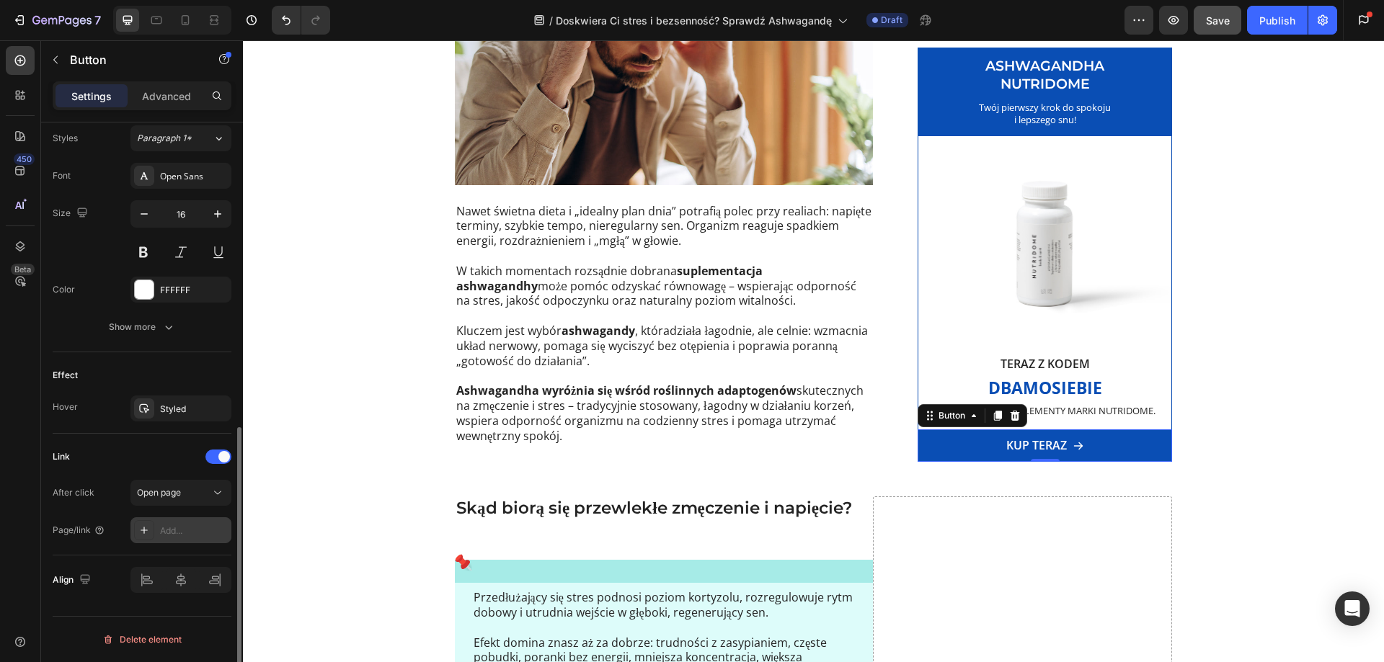
click at [182, 528] on div "Add..." at bounding box center [194, 531] width 68 height 13
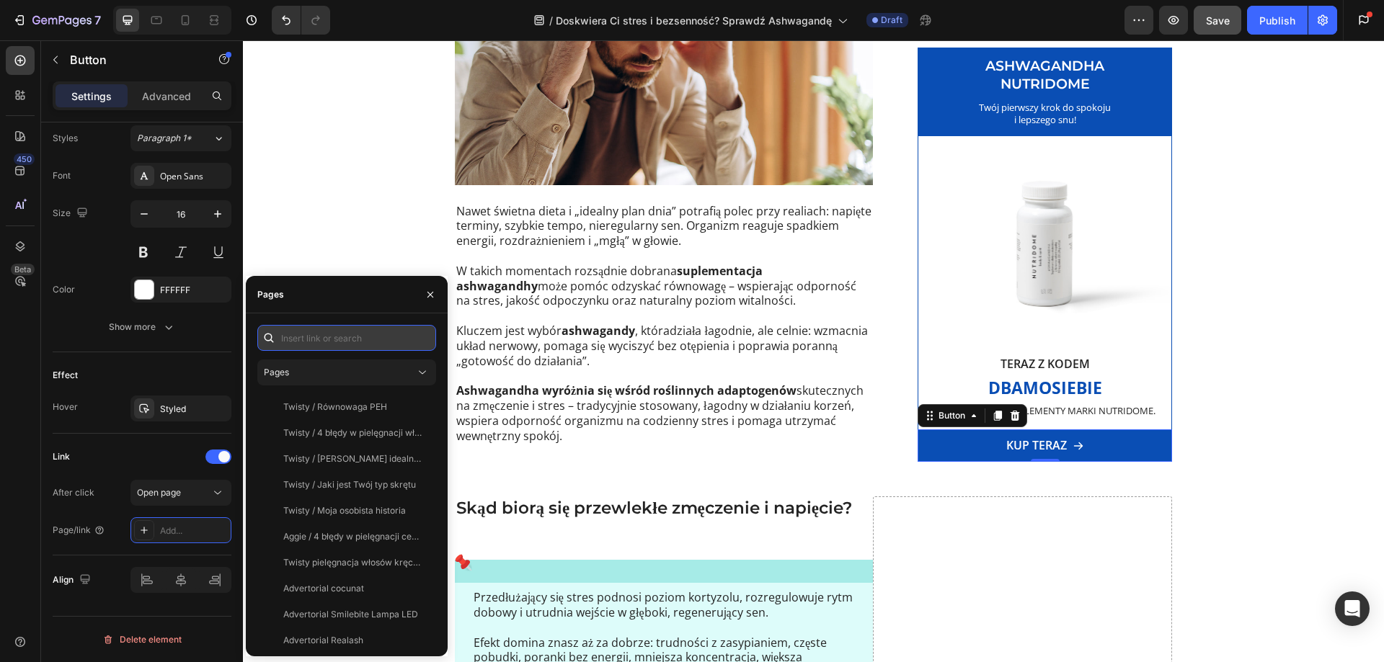
click at [296, 346] on input "text" at bounding box center [346, 338] width 179 height 26
paste input "[URL][DOMAIN_NAME]"
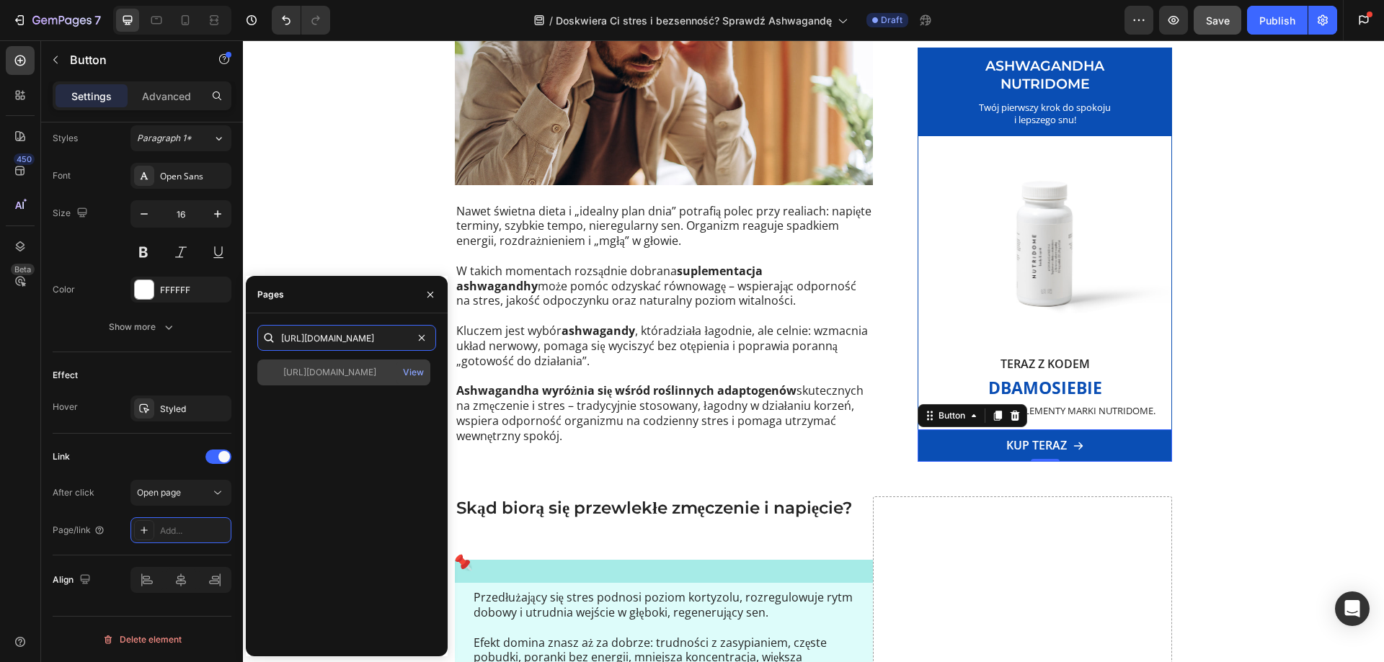
type input "[URL][DOMAIN_NAME]"
click at [315, 368] on div "[URL][DOMAIN_NAME]" at bounding box center [329, 372] width 93 height 13
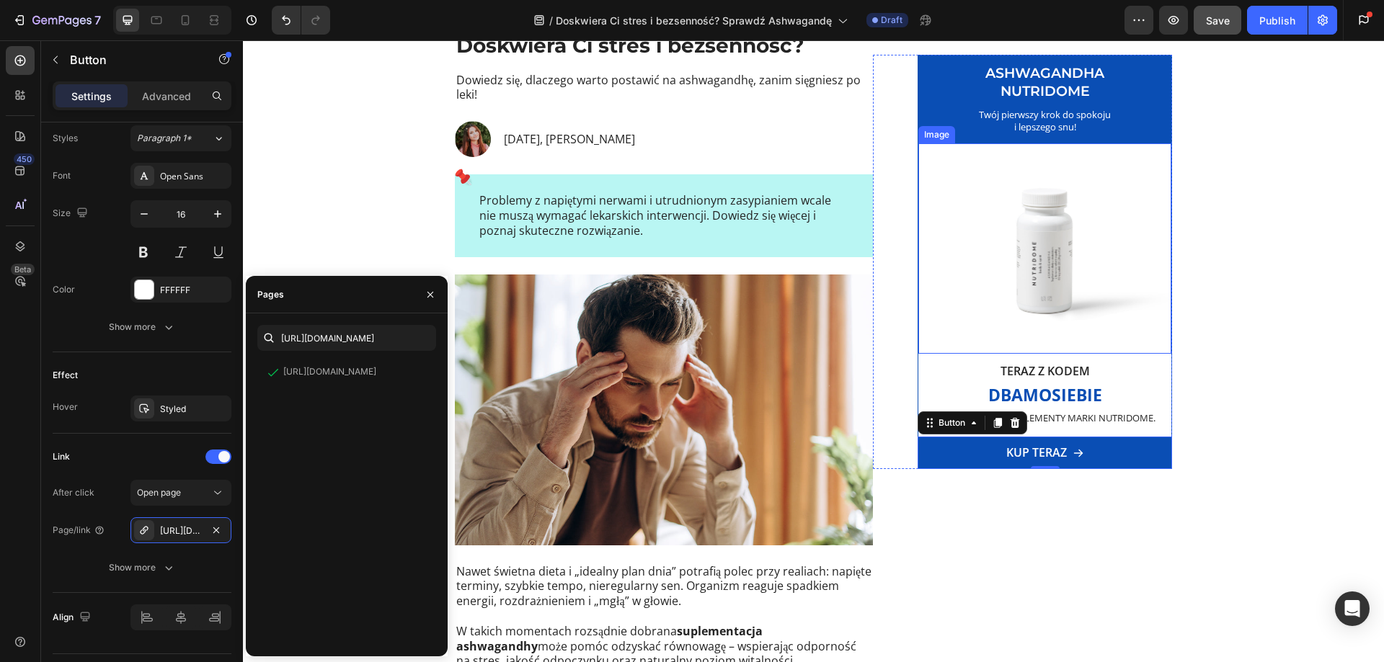
click at [1014, 257] on img at bounding box center [1044, 248] width 253 height 210
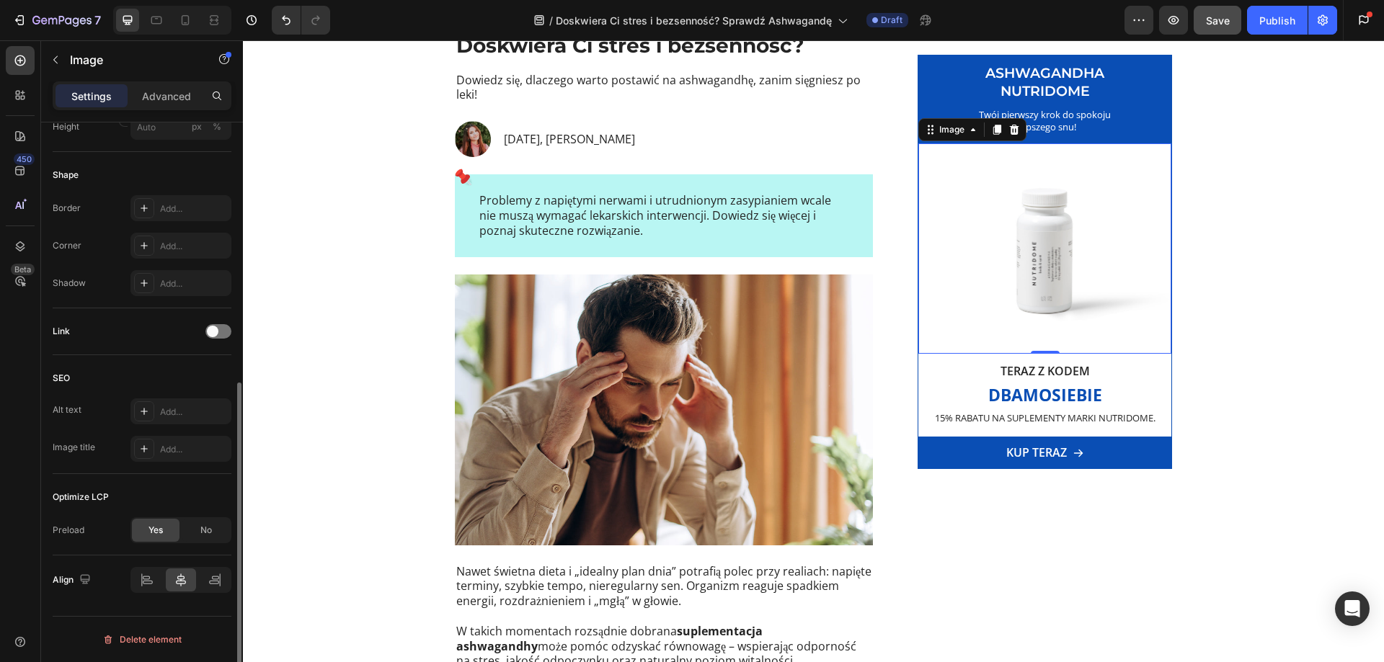
click at [214, 342] on div "Link" at bounding box center [142, 331] width 179 height 23
click at [220, 329] on div at bounding box center [218, 331] width 26 height 14
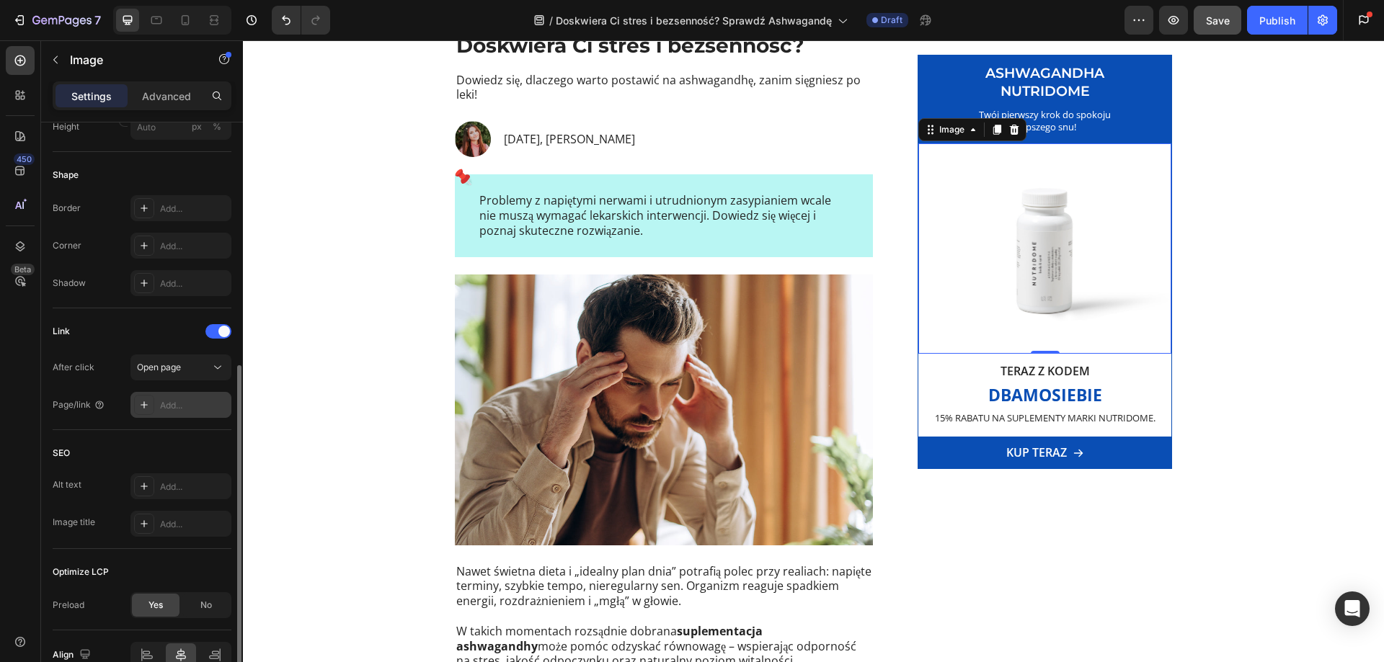
click at [179, 395] on div "Add..." at bounding box center [180, 405] width 101 height 26
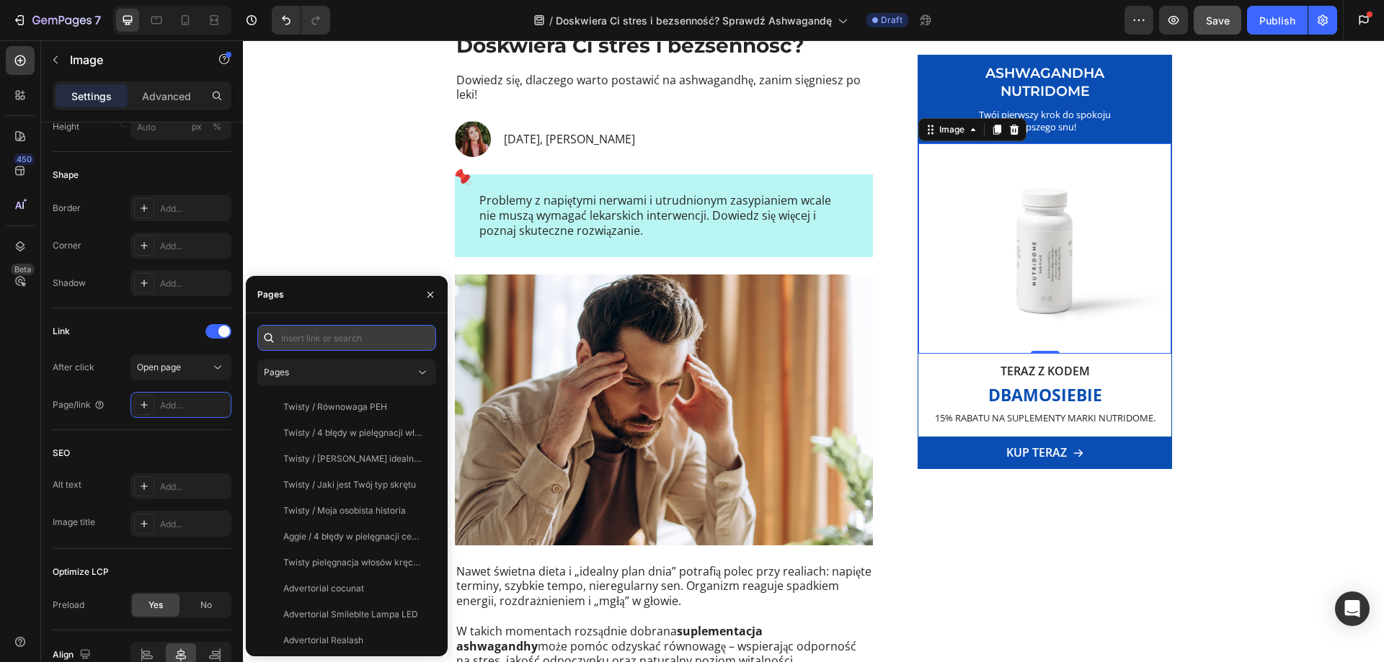
click at [316, 345] on input "text" at bounding box center [346, 338] width 179 height 26
paste input "[URL][DOMAIN_NAME]"
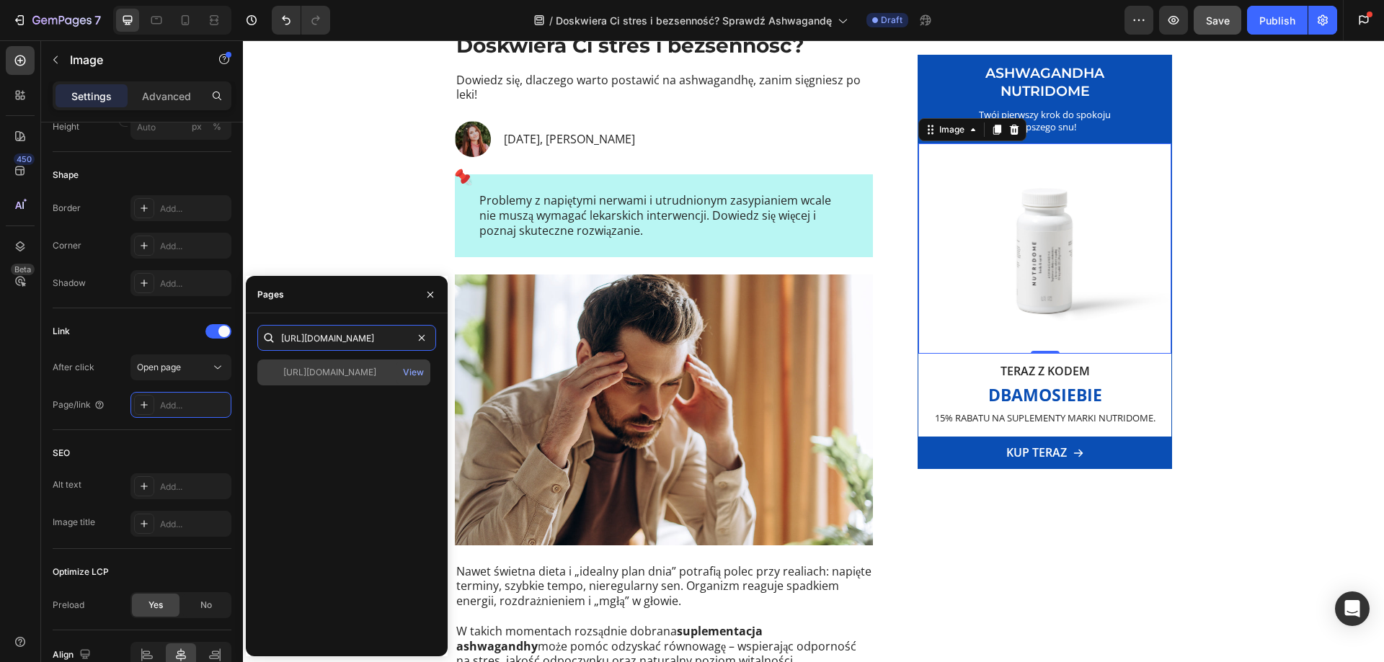
type input "[URL][DOMAIN_NAME]"
click at [313, 378] on div "[URL][DOMAIN_NAME]" at bounding box center [329, 372] width 93 height 13
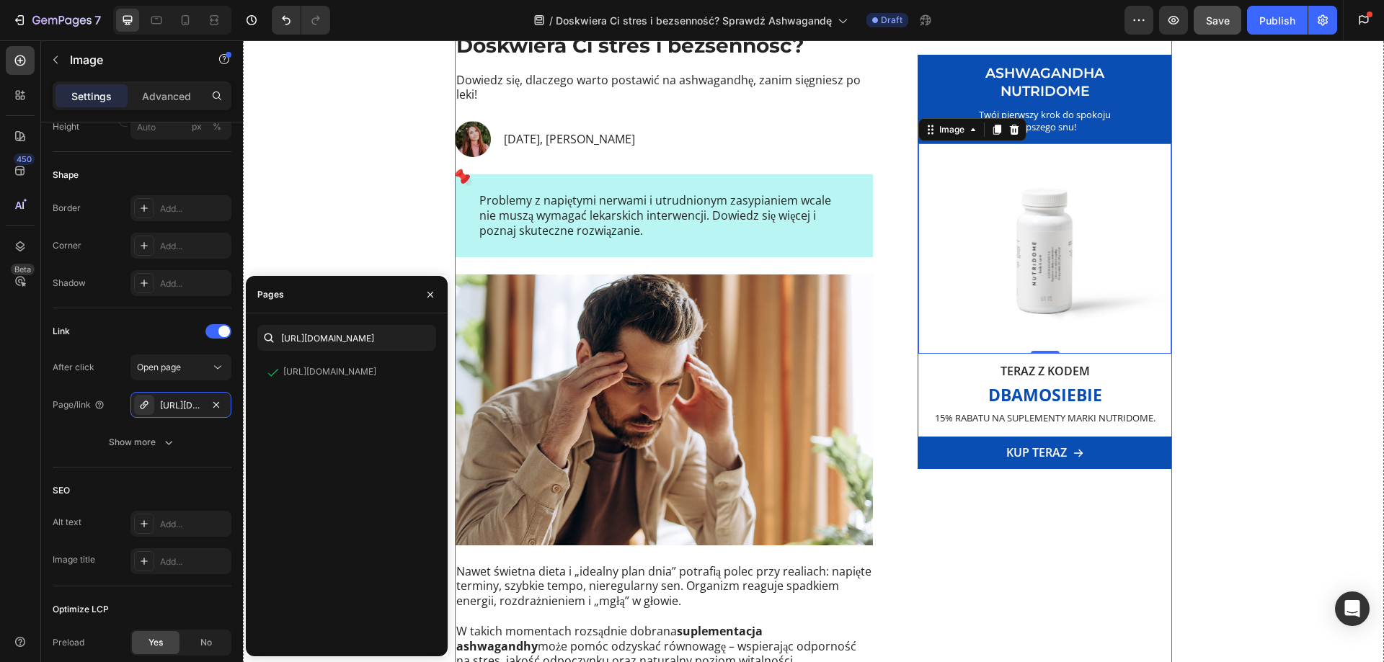
drag, startPoint x: 1019, startPoint y: 569, endPoint x: 1024, endPoint y: 576, distance: 8.8
click at [1031, 563] on div "ASHWAGANDHA NUTRIDOME Heading Twój pierwszy krok do spokoju i lepszego snu! Tex…" at bounding box center [1022, 427] width 299 height 790
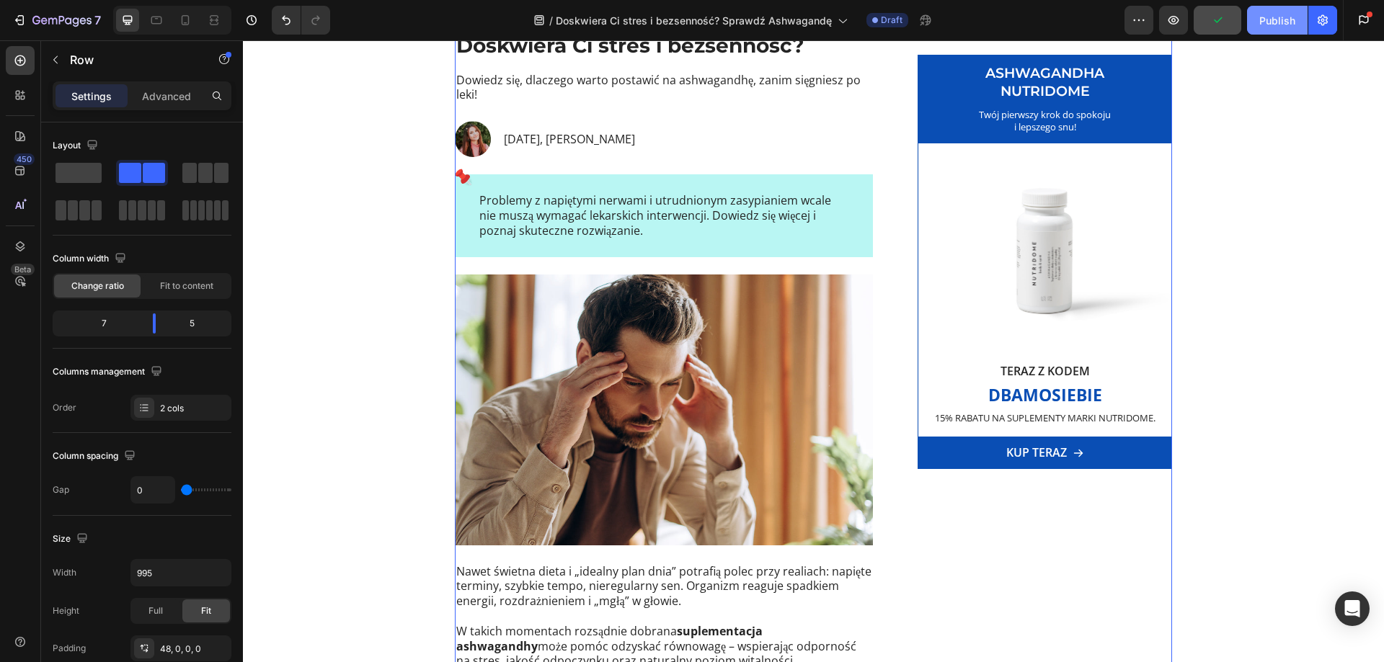
click at [1283, 30] on button "Publish" at bounding box center [1277, 20] width 61 height 29
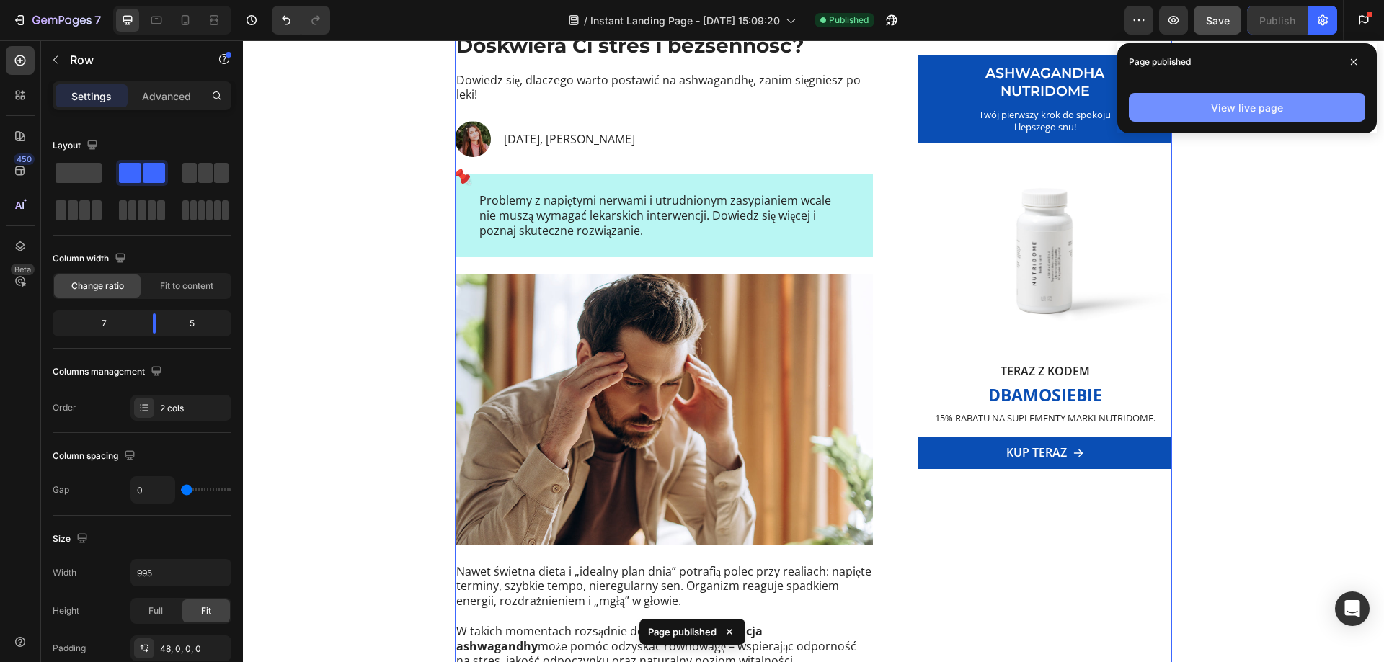
click at [1240, 99] on button "View live page" at bounding box center [1247, 107] width 236 height 29
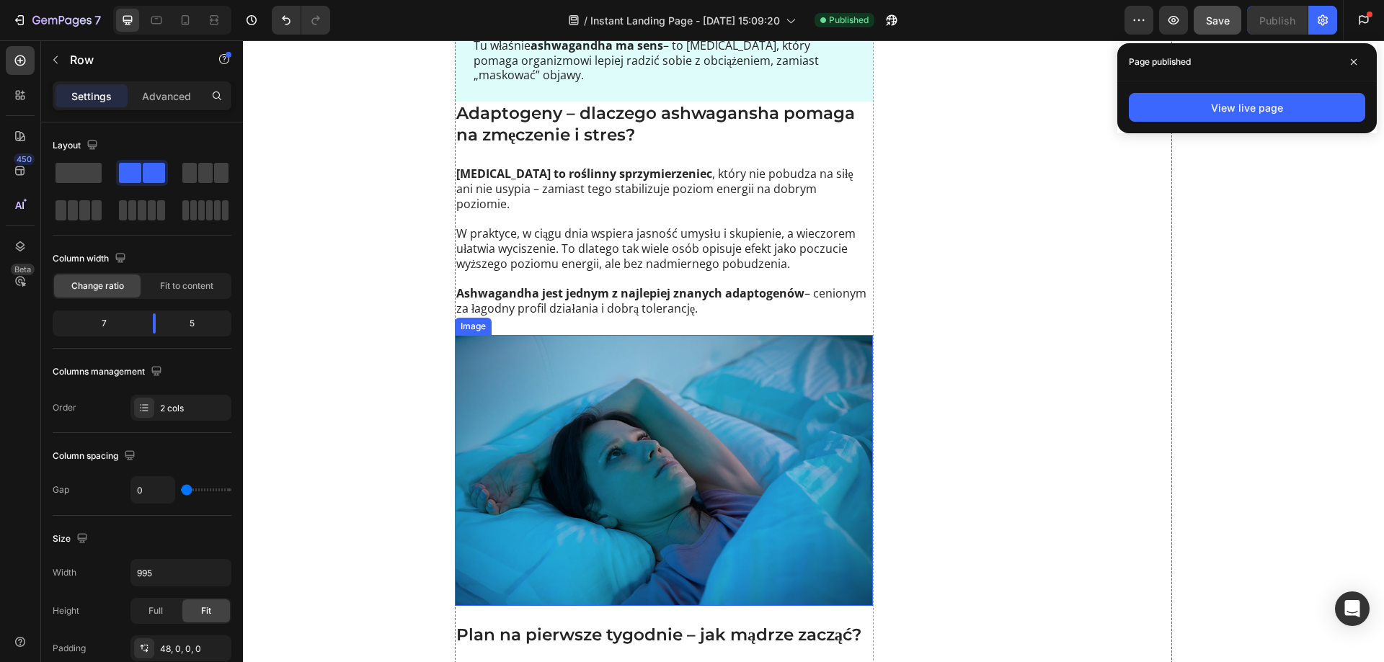
scroll to position [1081, 0]
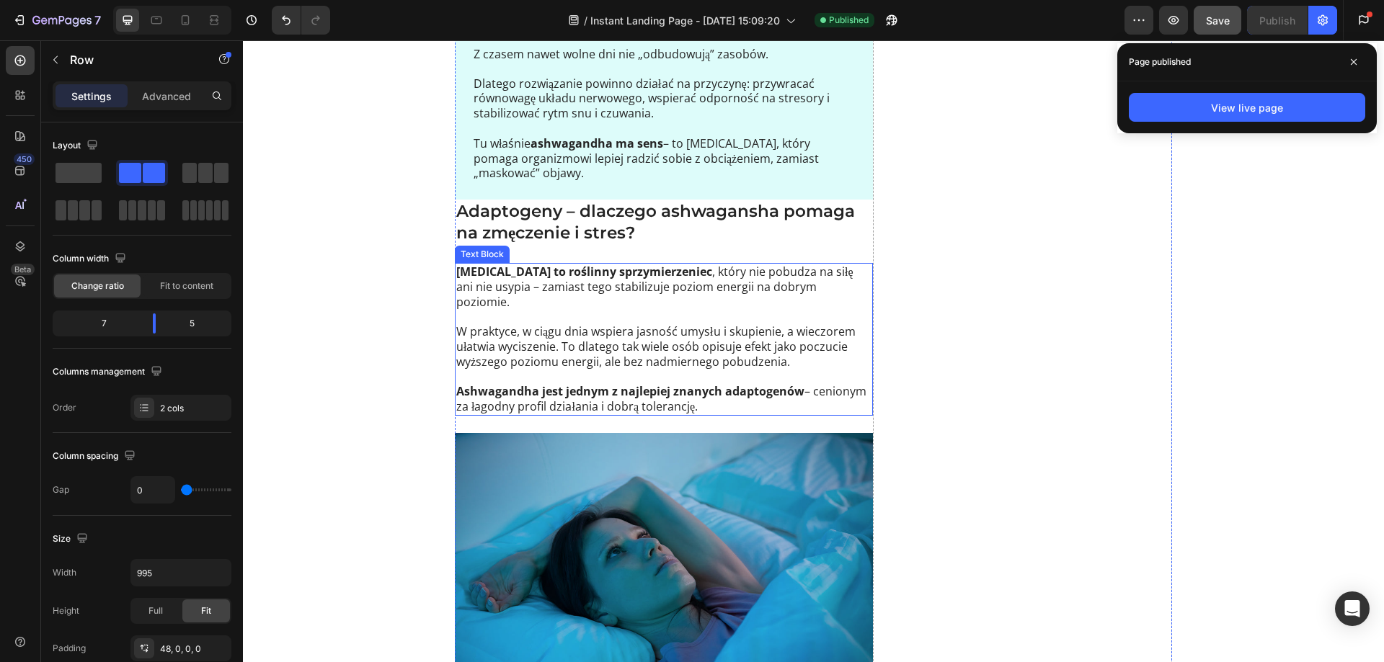
click at [628, 324] on p "W praktyce, w ciągu dnia wspiera jasność umysłu i skupienie, a wieczorem ułatwi…" at bounding box center [663, 346] width 415 height 45
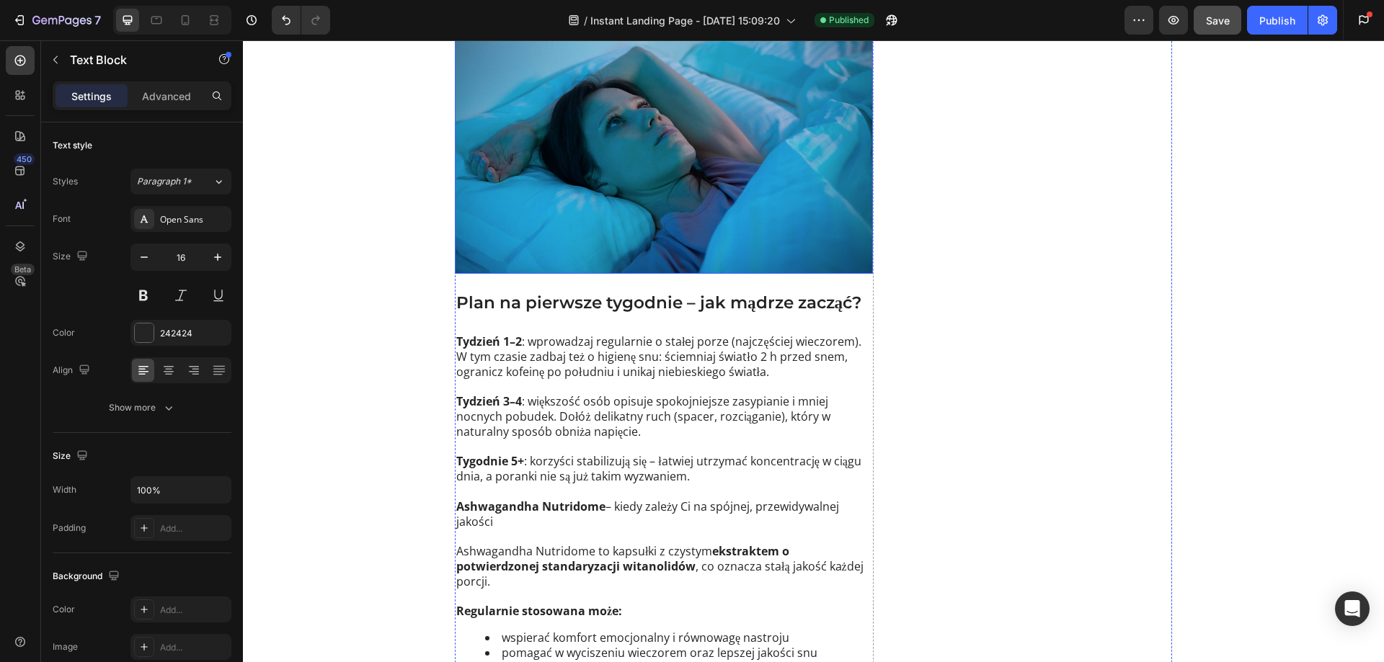
scroll to position [1730, 0]
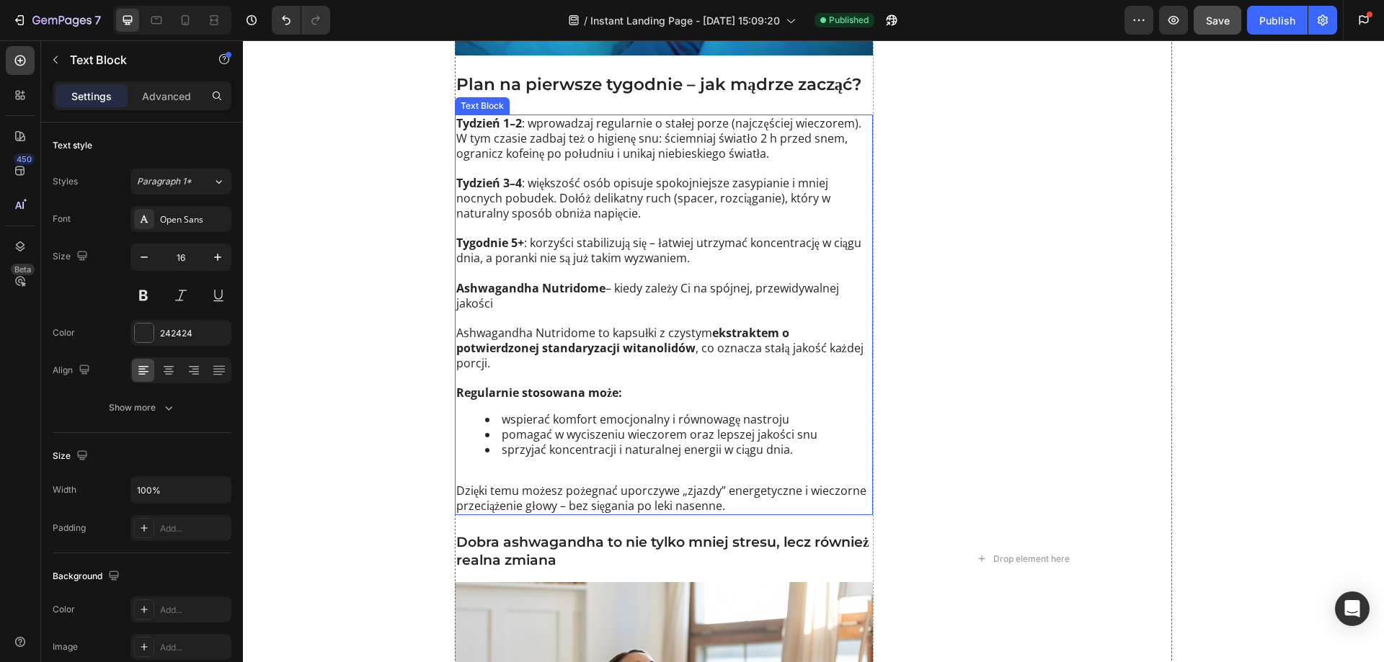
click at [619, 272] on p "Ashwagandha Nutridome – kiedy zależy Ci na spójnej, przewidywalnej jakości" at bounding box center [663, 288] width 415 height 45
click at [526, 286] on p "Ashwagandha Nutridome – kiedy zależy Ci na spójnej, przewidywalnej jakości" at bounding box center [663, 288] width 415 height 45
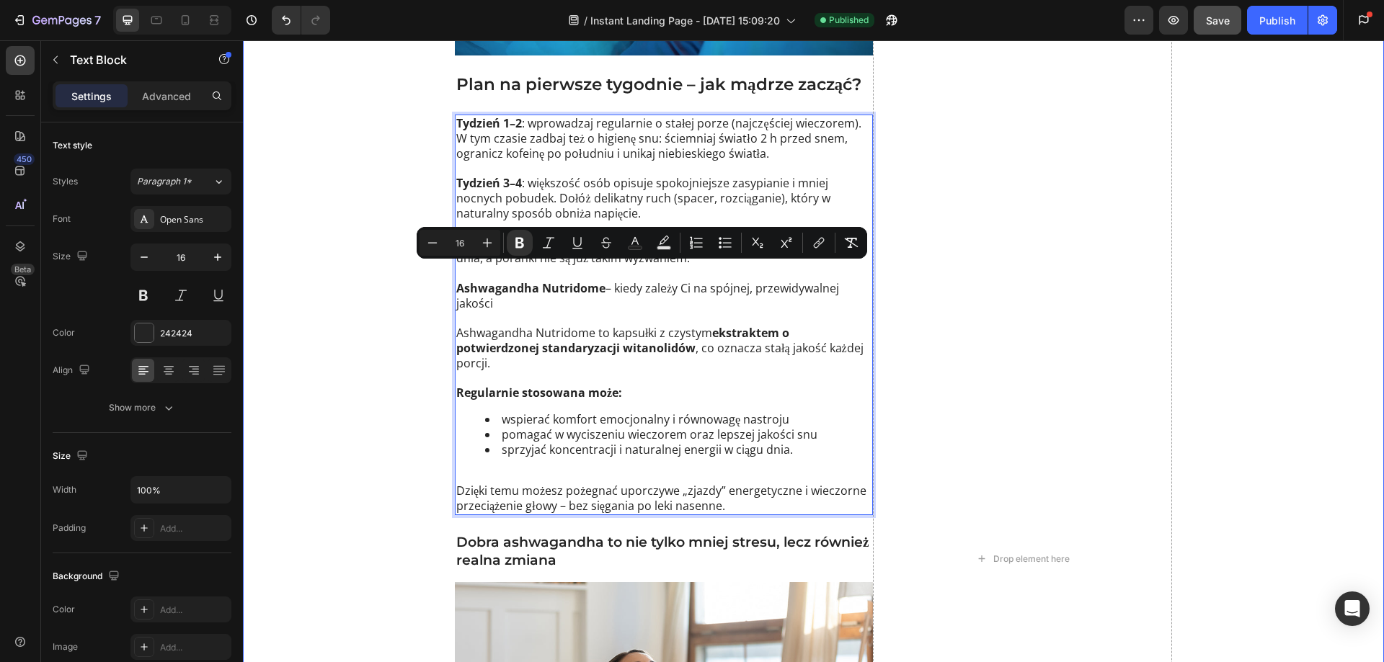
drag, startPoint x: 497, startPoint y: 293, endPoint x: 445, endPoint y: 276, distance: 55.2
click at [445, 276] on div "Skąd biorą się przewlekłe zmęczenie i napięcie? Heading Icon Przedłużający się …" at bounding box center [813, 558] width 1141 height 2719
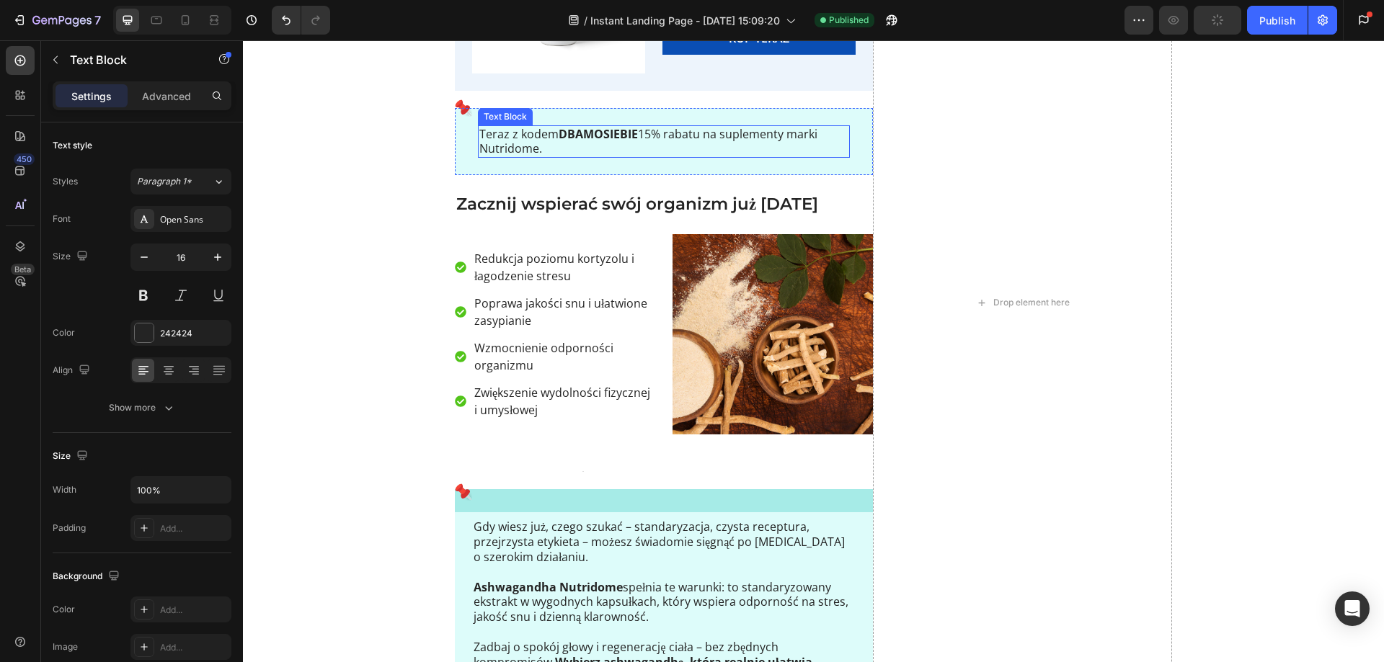
scroll to position [3531, 0]
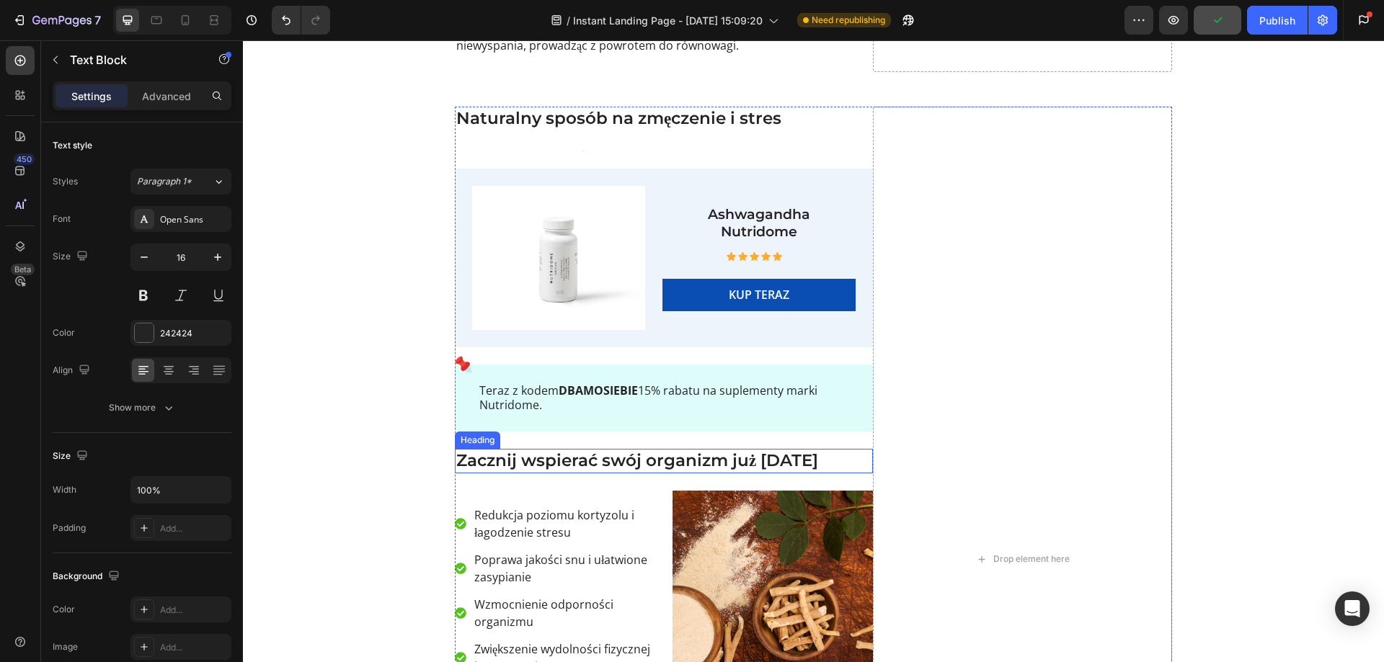
click at [561, 449] on h2 "Zacznij wspierać swój organizm już [DATE]" at bounding box center [664, 461] width 418 height 25
click at [559, 449] on h2 "Zacznij wspierać swój organizm już [DATE]" at bounding box center [664, 461] width 418 height 25
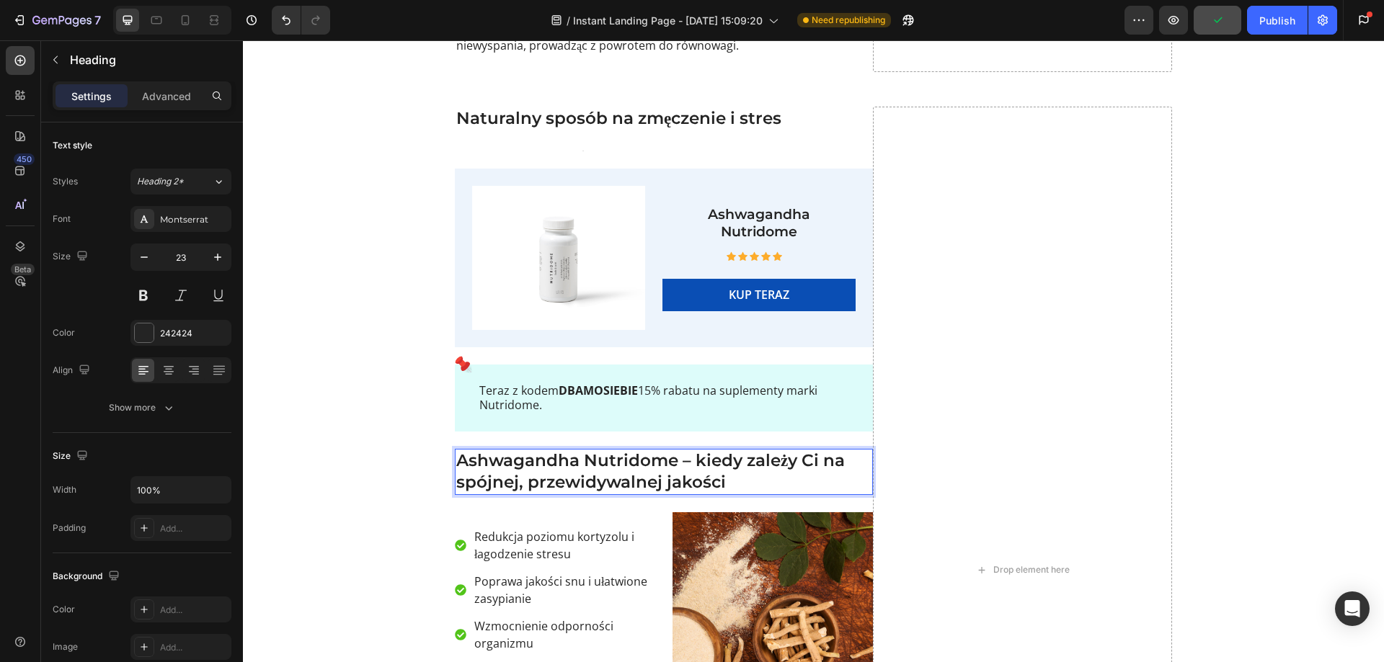
click at [633, 467] on p "Ashwagandha Nutridome – kiedy zależy Ci na spójnej, przewidywalnej jakości" at bounding box center [663, 471] width 415 height 43
click at [657, 468] on p "Ashwagandha Nutridome – kiedy zależy Ci na spójnej, przewidywalnej jakości" at bounding box center [663, 471] width 415 height 43
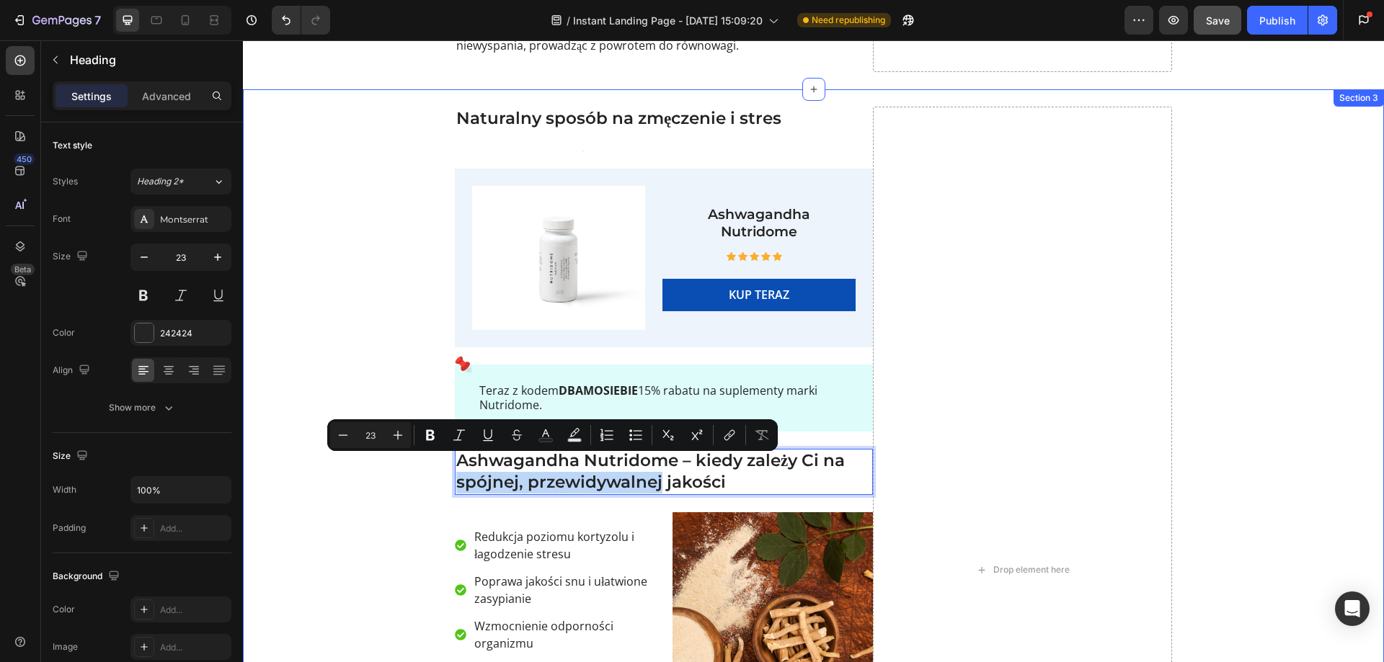
drag, startPoint x: 589, startPoint y: 463, endPoint x: 446, endPoint y: 469, distance: 142.8
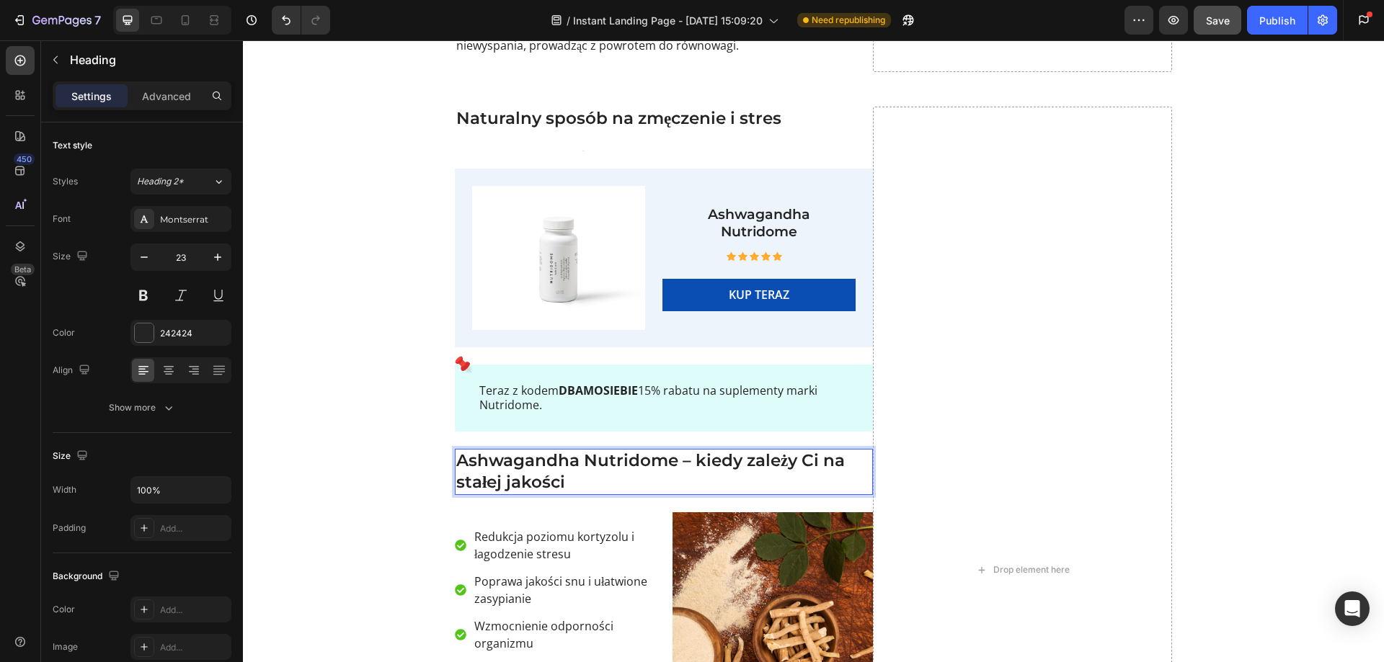
click at [592, 463] on p "Ashwagandha Nutridome – kiedy zależy Ci na stałej jakości" at bounding box center [663, 471] width 415 height 43
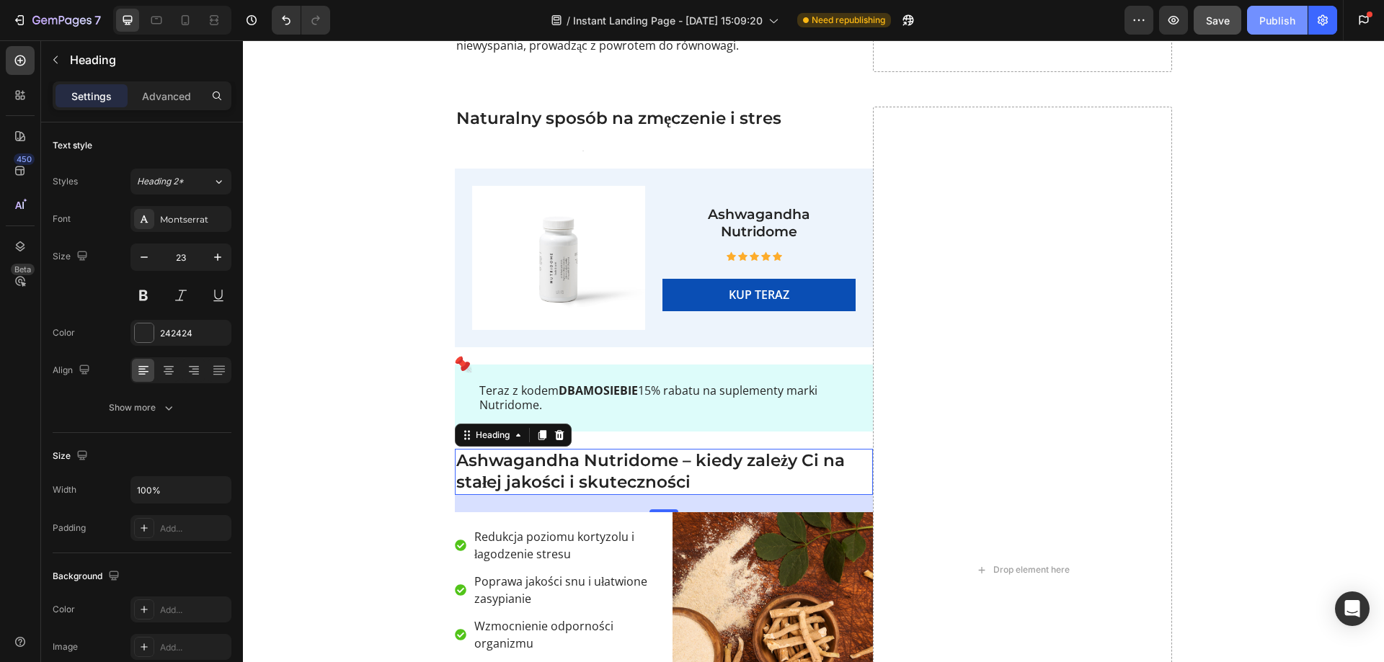
click at [1276, 19] on div "Publish" at bounding box center [1277, 20] width 36 height 15
